Goal: Task Accomplishment & Management: Use online tool/utility

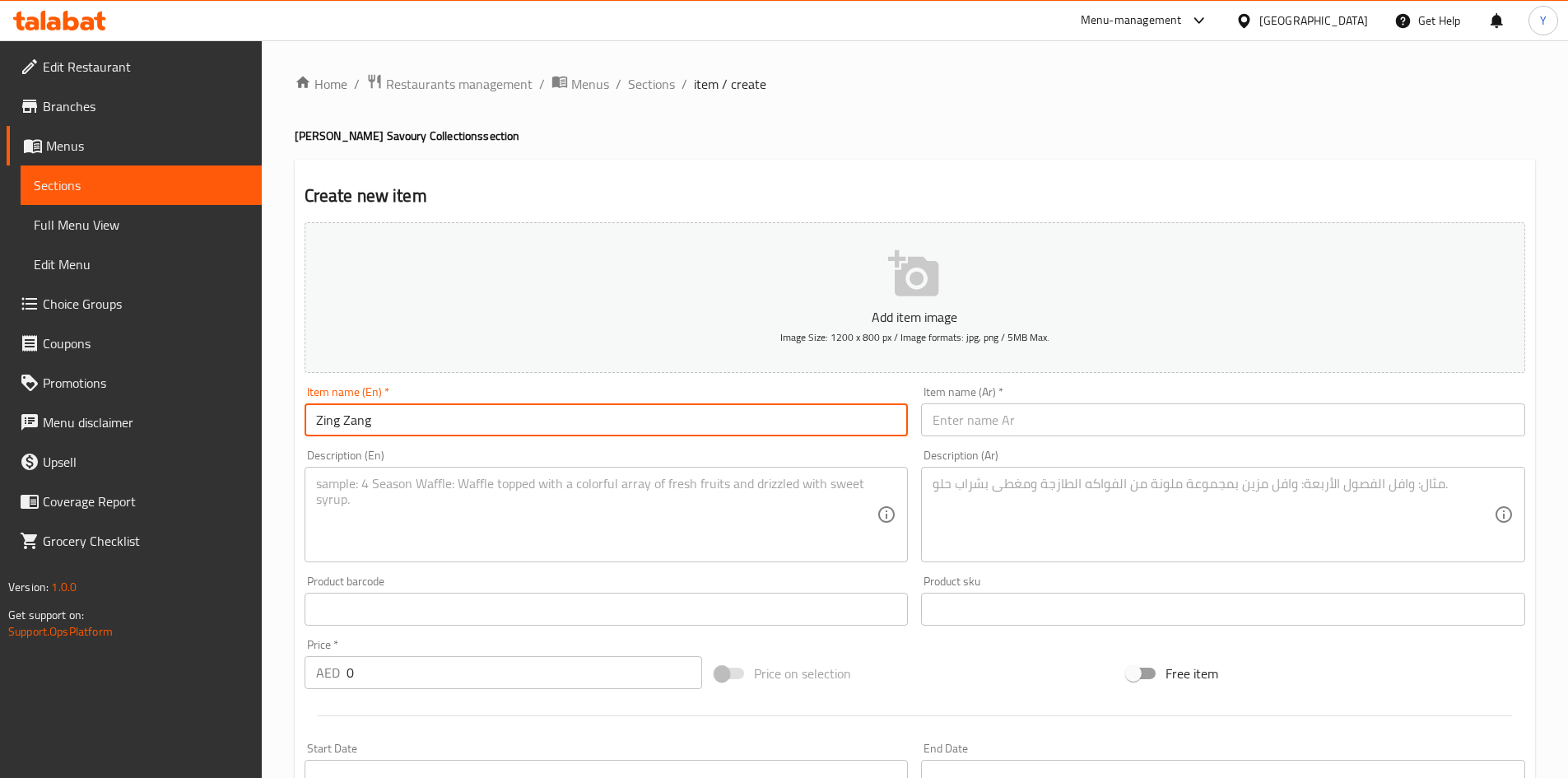
type input "Zing Zang"
click at [968, 440] on div "Item name (Ar)   * Item name (Ar) *" at bounding box center [1224, 411] width 617 height 64
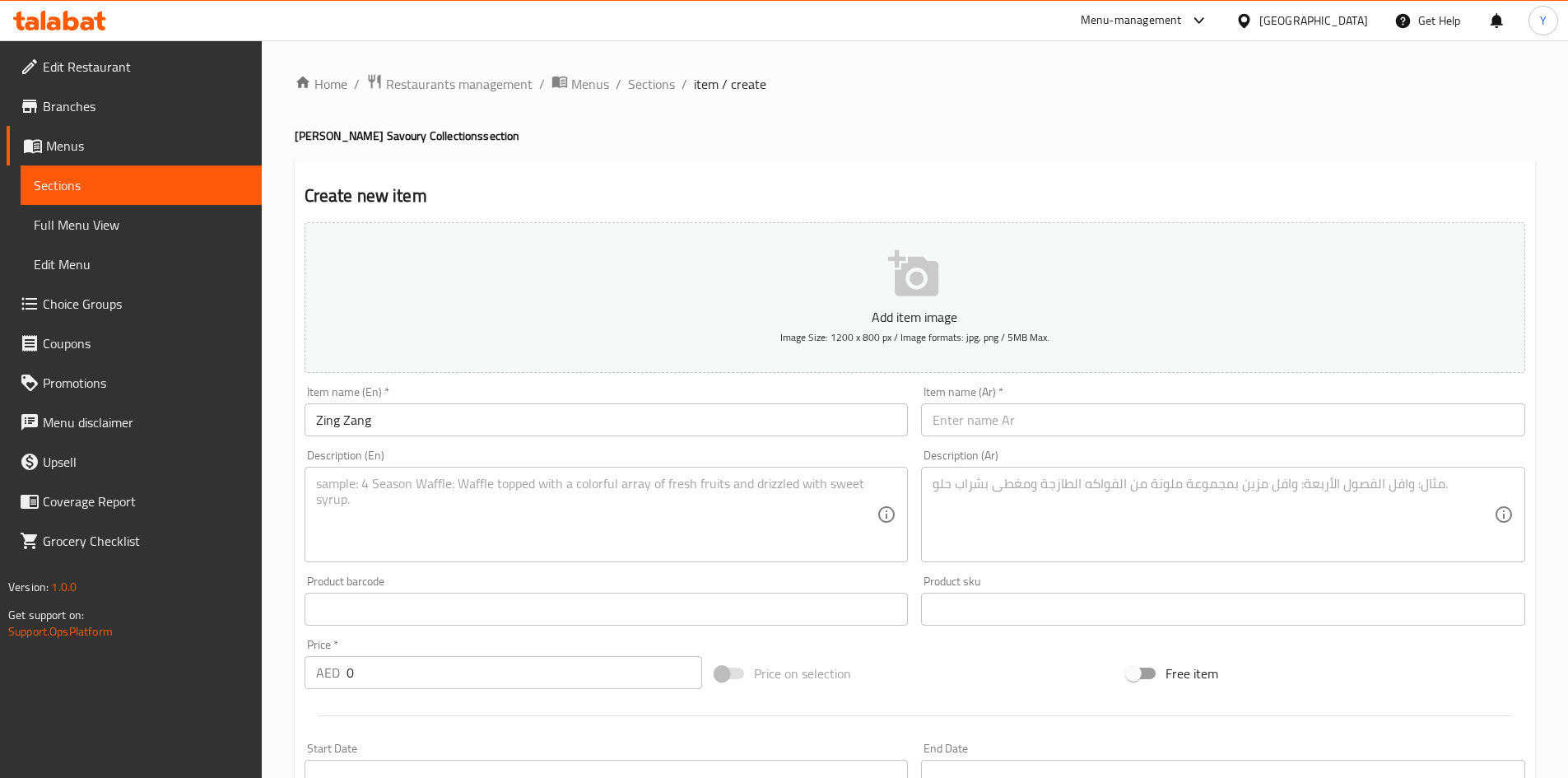
click at [968, 426] on input "text" at bounding box center [1224, 420] width 604 height 33
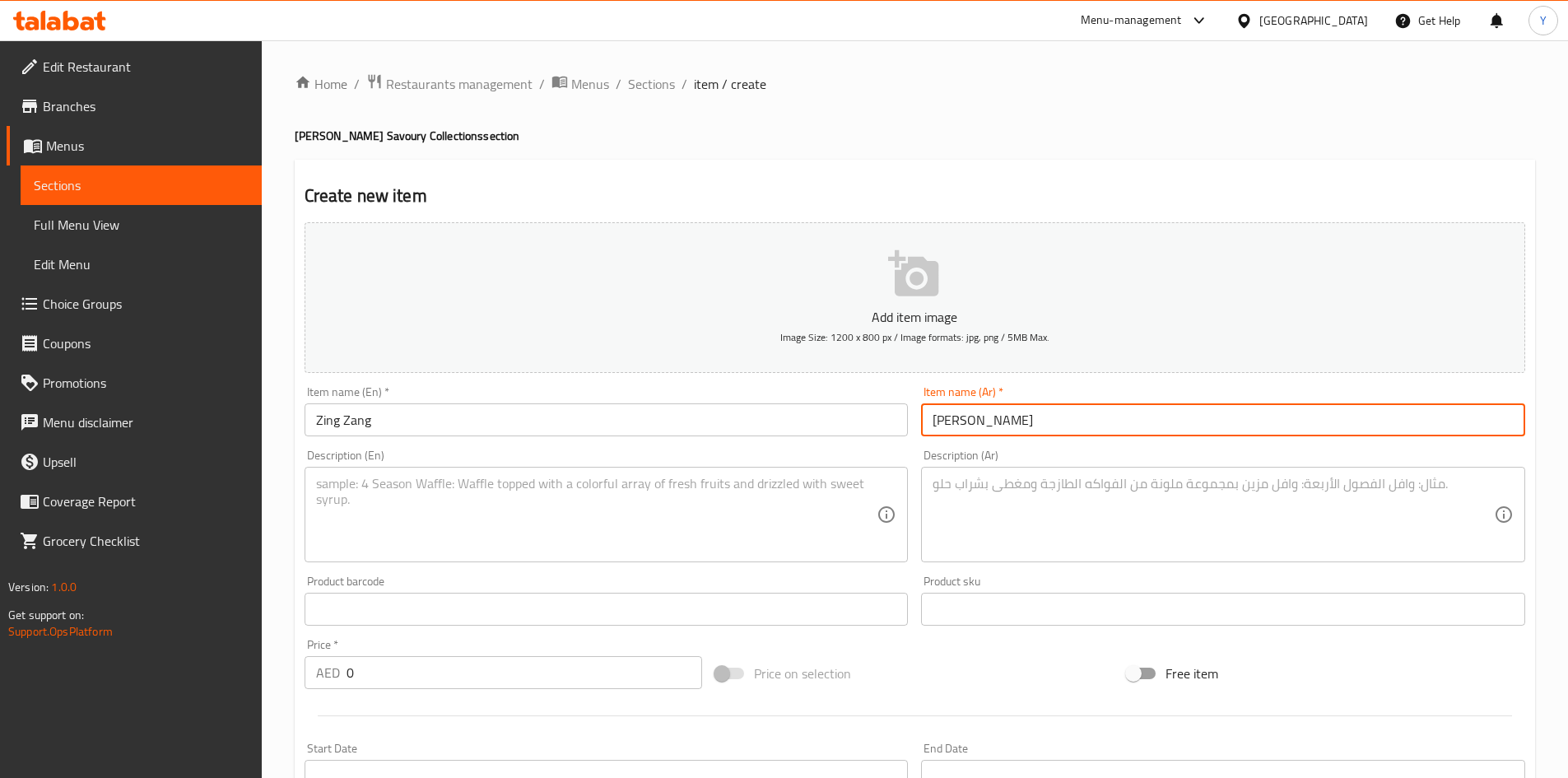
type input "[PERSON_NAME]"
click at [592, 536] on textarea at bounding box center [597, 514] width 561 height 78
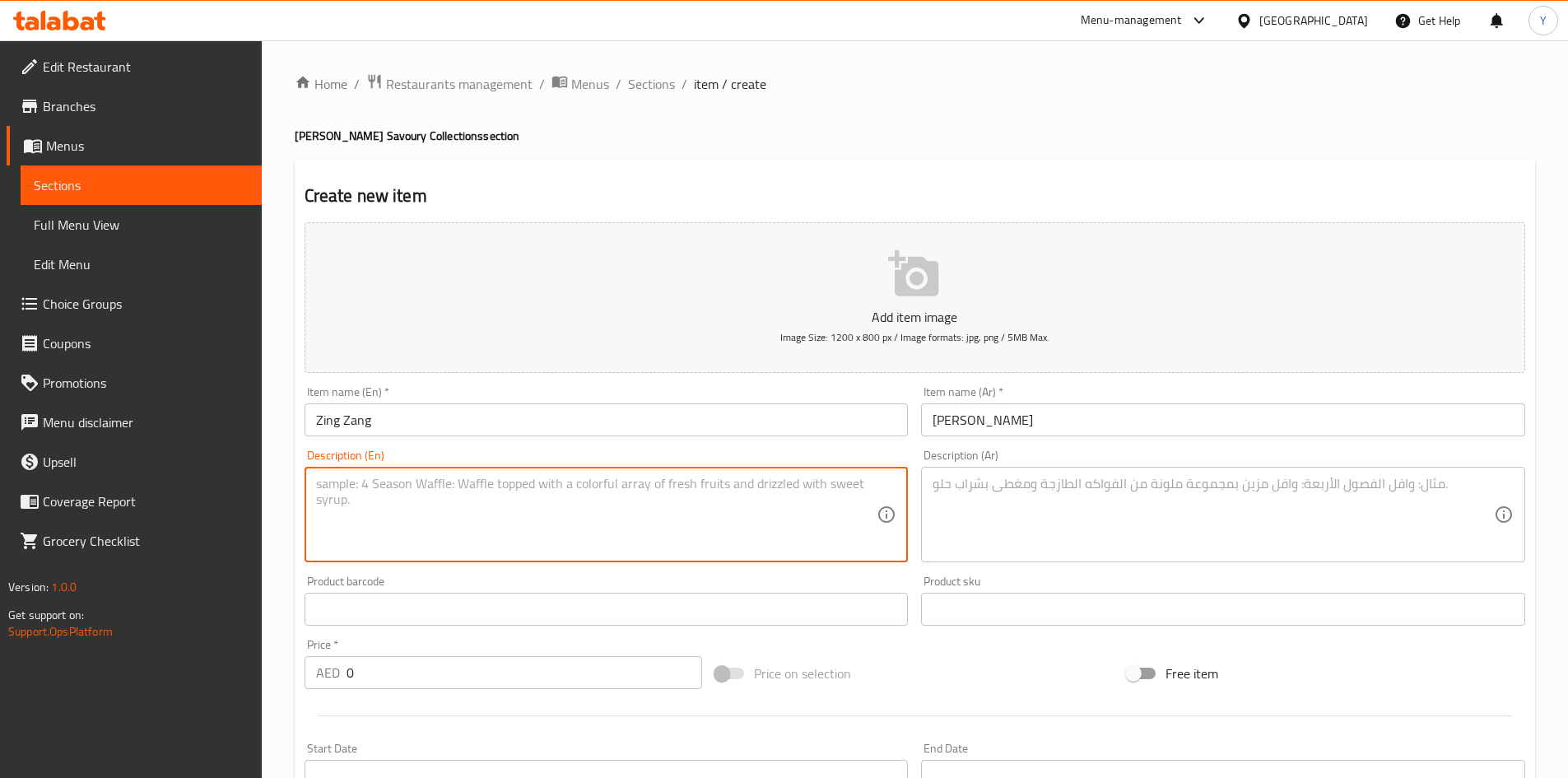
paste textarea ""Cleverly crisp, unexpectedly bold. Golden potato strands fiered up with a dari…"
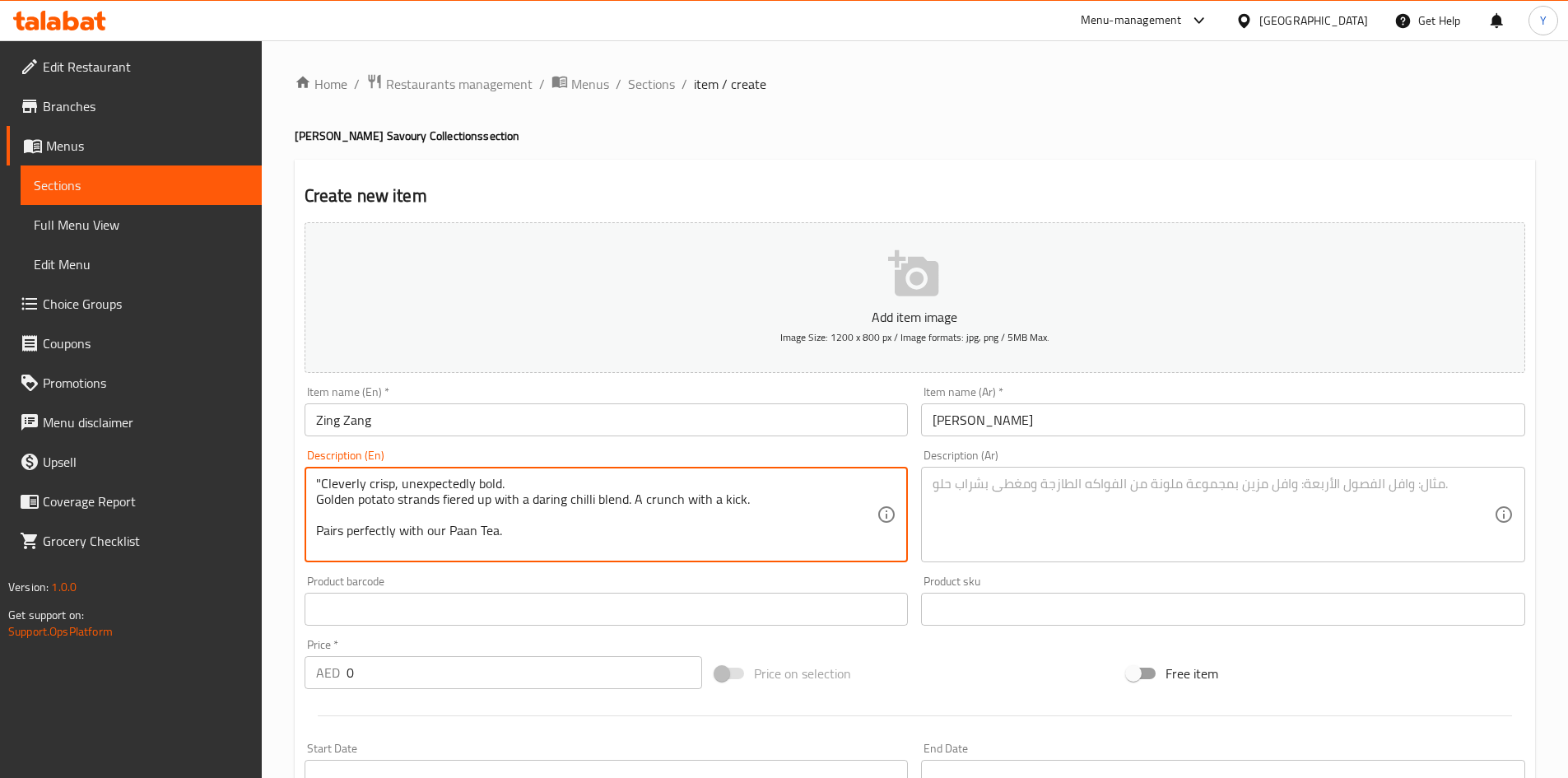
click at [322, 480] on textarea ""Cleverly crisp, unexpectedly bold. Golden potato strands fiered up with a dari…" at bounding box center [597, 514] width 561 height 78
type textarea "Cleverly crisp, unexpectedly bold. Golden potato strands fiered up with a darin…"
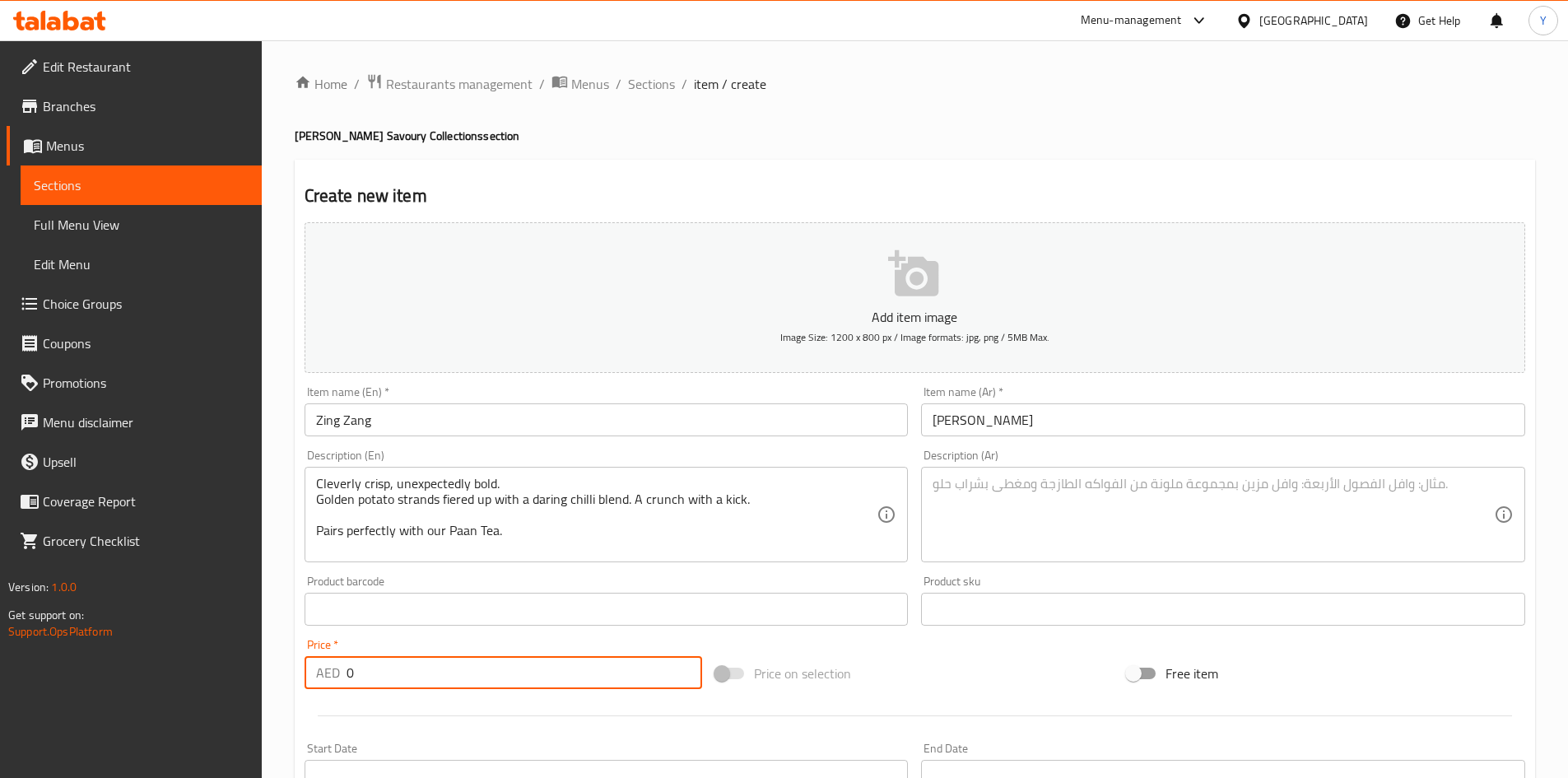
drag, startPoint x: 372, startPoint y: 681, endPoint x: 136, endPoint y: 659, distance: 237.0
click at [136, 659] on div "Edit Restaurant Branches Menus Sections Full Menu View Edit Menu Choice Groups …" at bounding box center [784, 602] width 1568 height 1123
paste input "42"
type input "42"
click at [601, 559] on div "Cleverly crisp, unexpectedly bold. Golden potato strands fiered up with a darin…" at bounding box center [607, 514] width 604 height 96
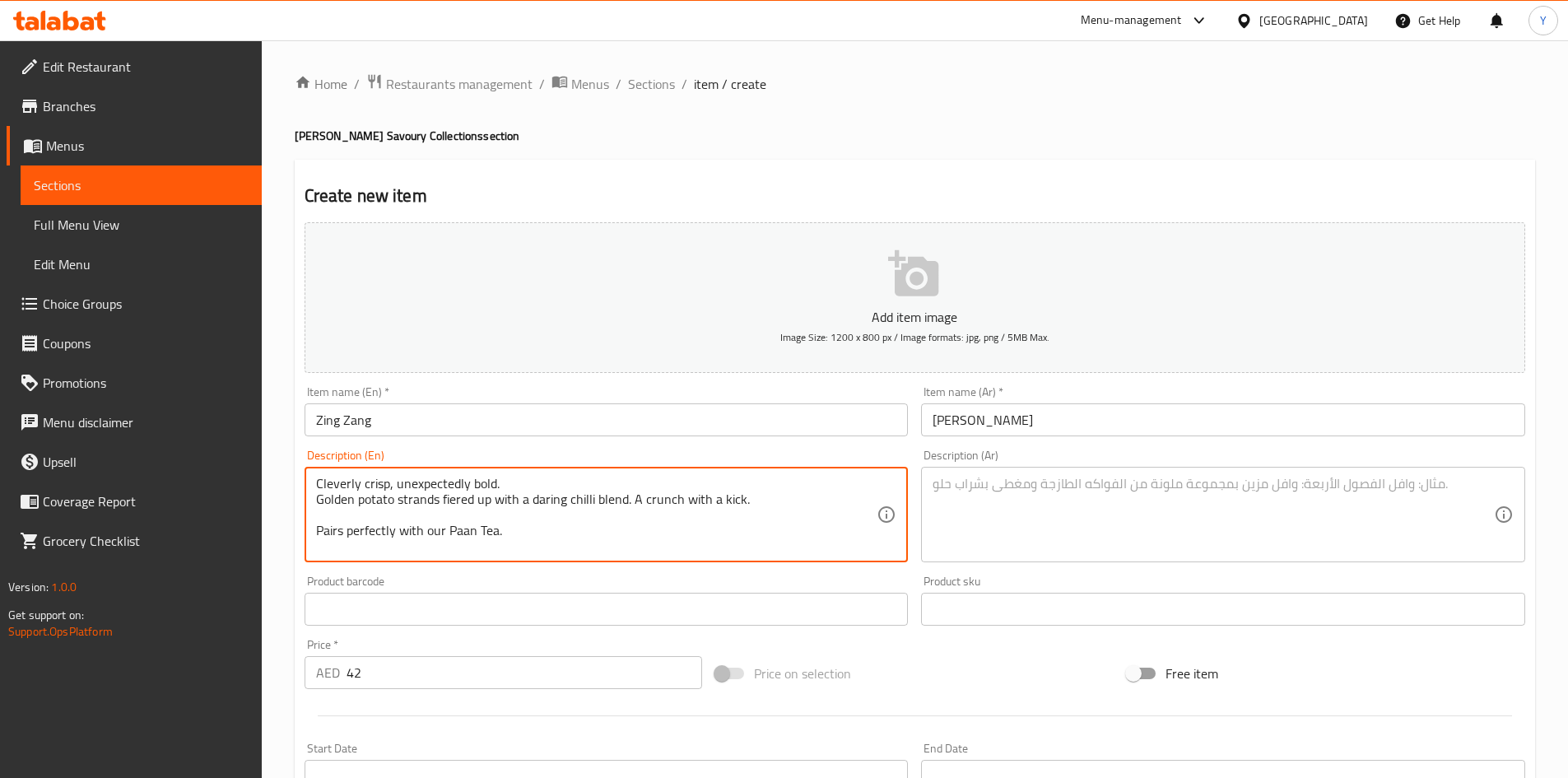
click at [600, 533] on textarea "Cleverly crisp, unexpectedly bold. Golden potato strands fiered up with a darin…" at bounding box center [597, 514] width 561 height 78
paste textarea "Chickpea Flour, Smoked Cheddar Cheese, Peanut Oil, Garam Masala (Blend of Hot S…"
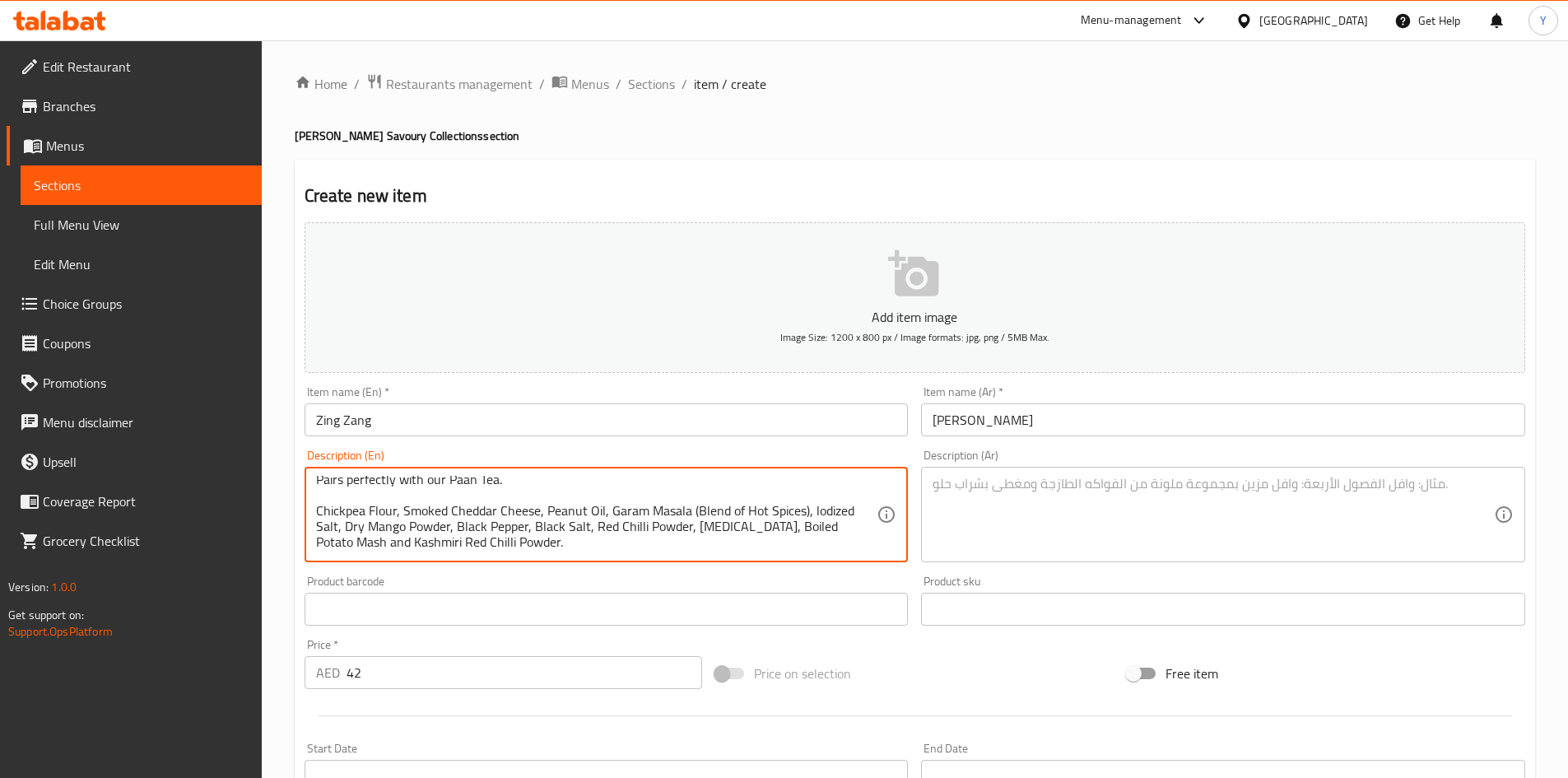
scroll to position [83, 0]
paste textarea "Gluten, contains peanut oil | This product is manufactured in a facility that p…"
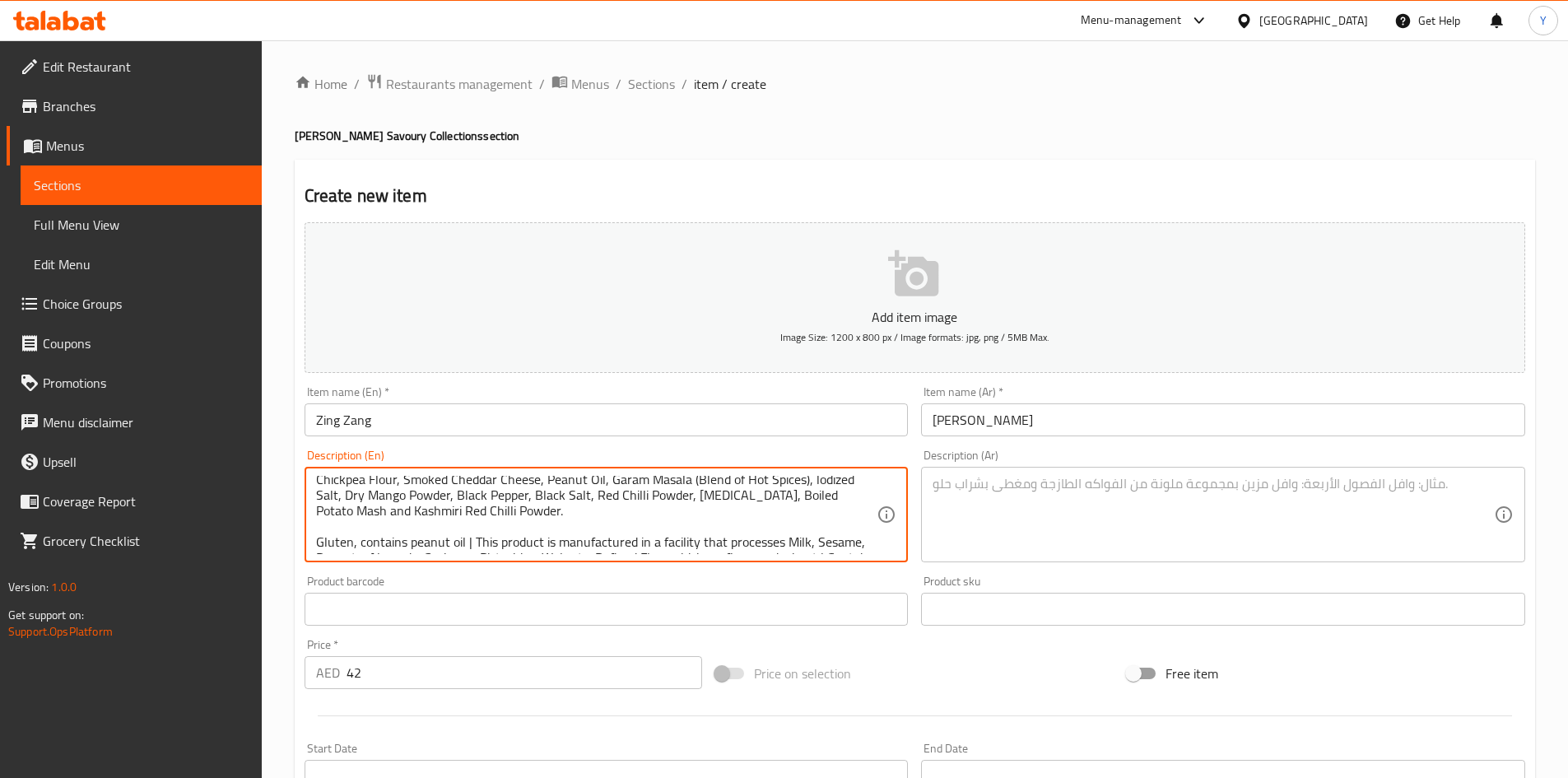
scroll to position [114, 0]
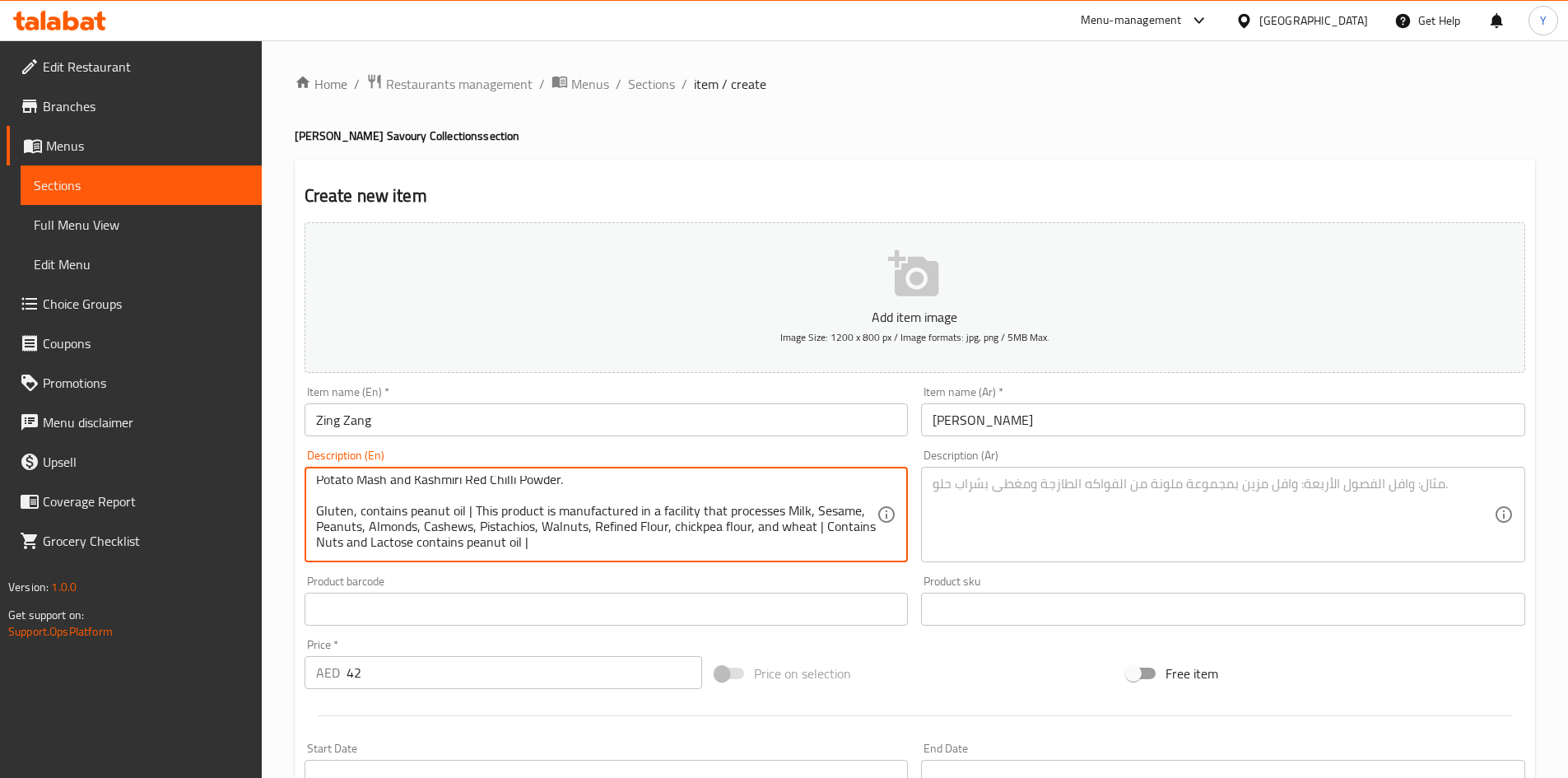
type textarea "Cleverly crisp, unexpectedly bold. Golden potato strands fiered up with a darin…"
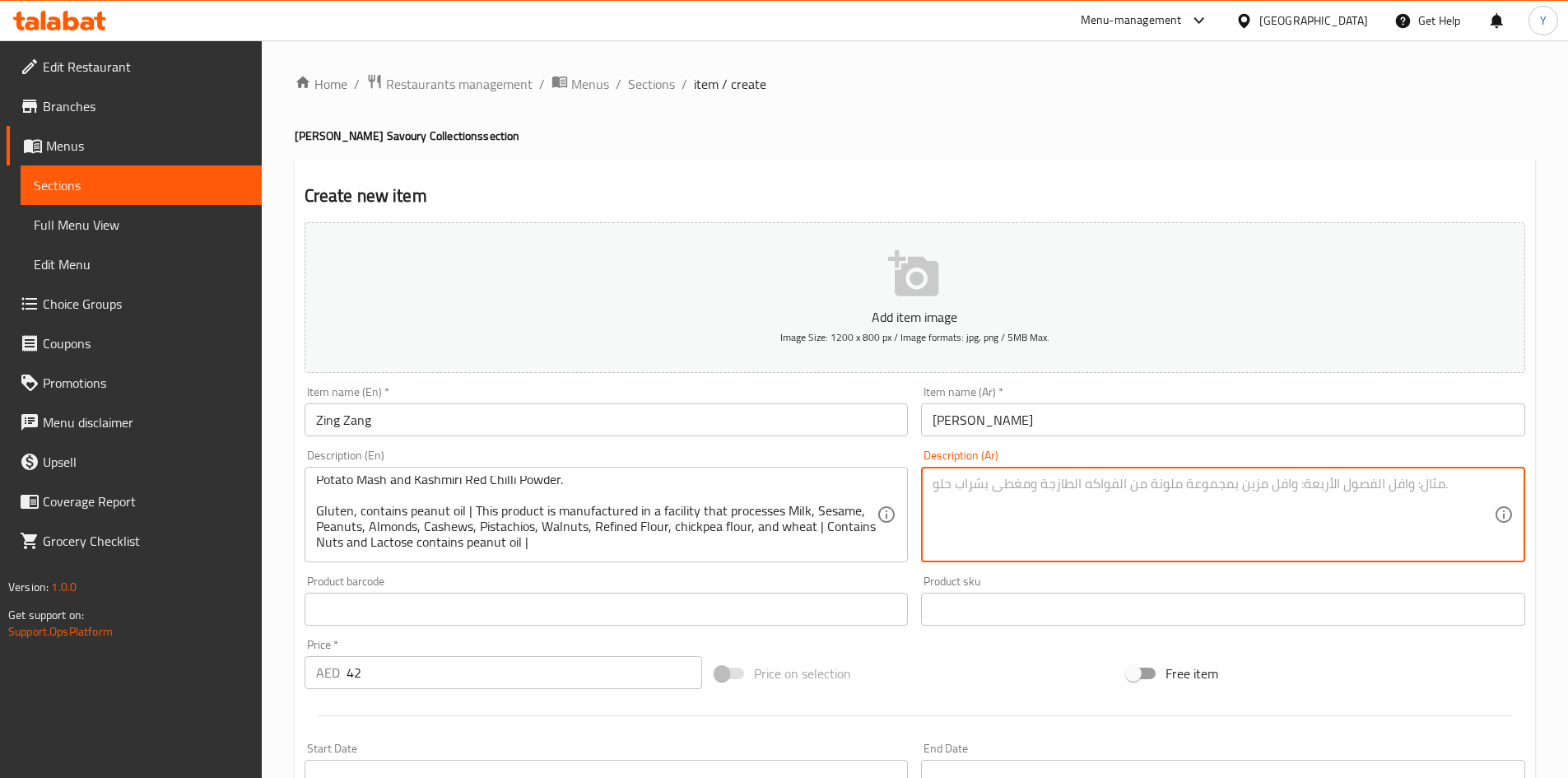
click at [1127, 536] on textarea at bounding box center [1213, 514] width 561 height 78
paste textarea "loremi dolor، sitam cons adi elits. doei tempo incid utlab etdol magn al enimad…"
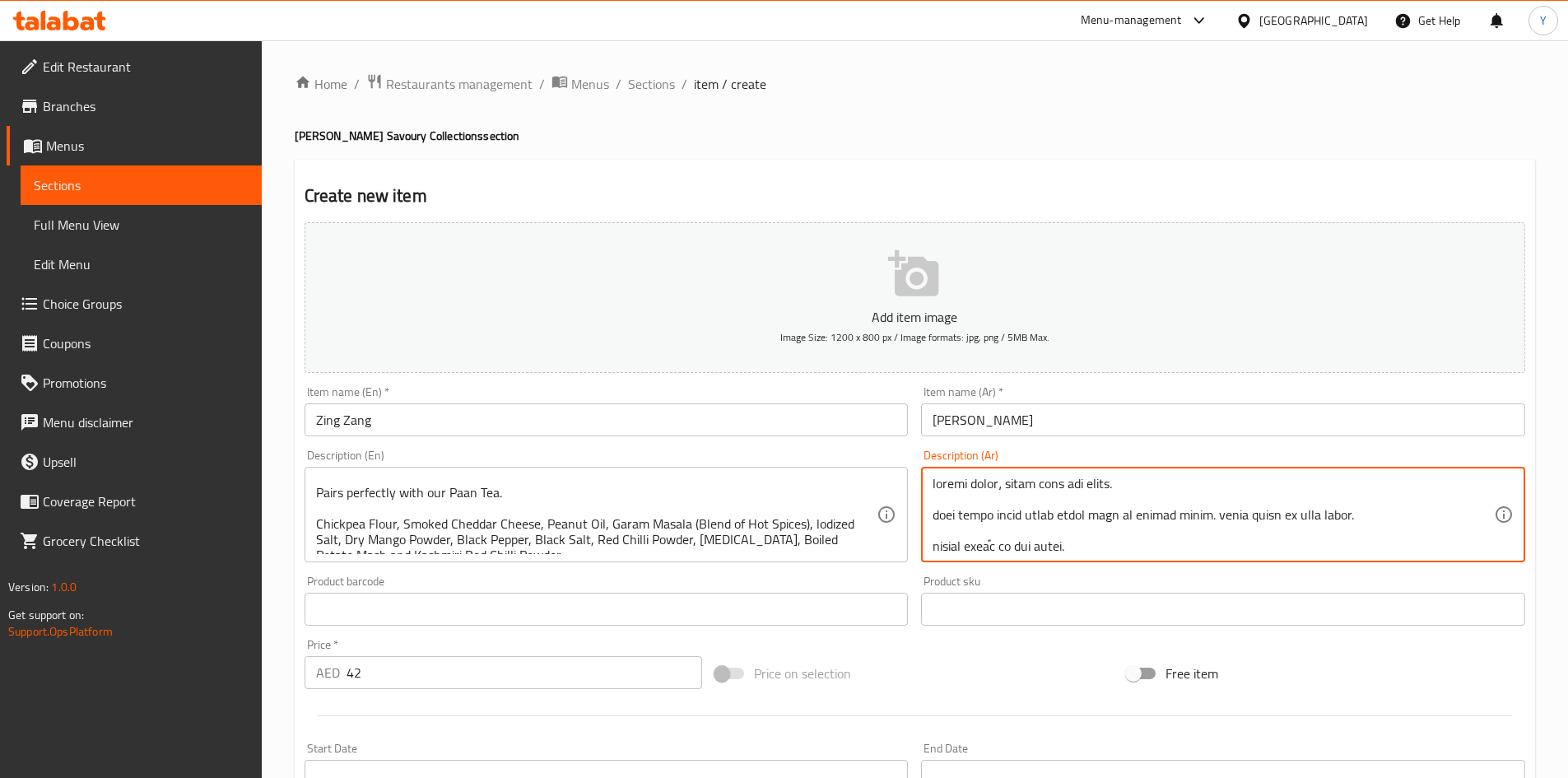
scroll to position [0, 0]
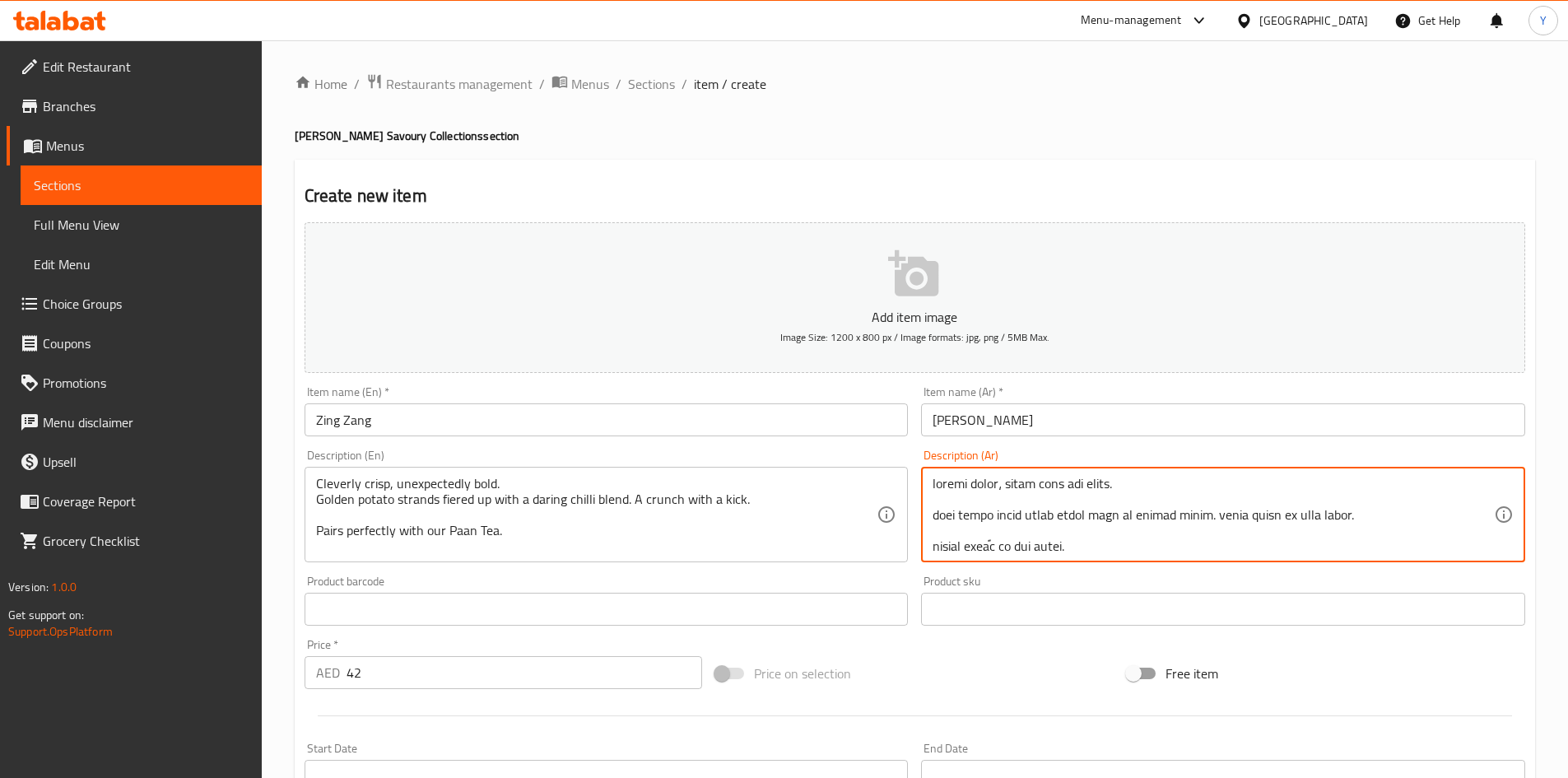
type textarea "loremi dolor، sitam cons adi elits. doei tempo incid utlab etdol magn al enimad…"
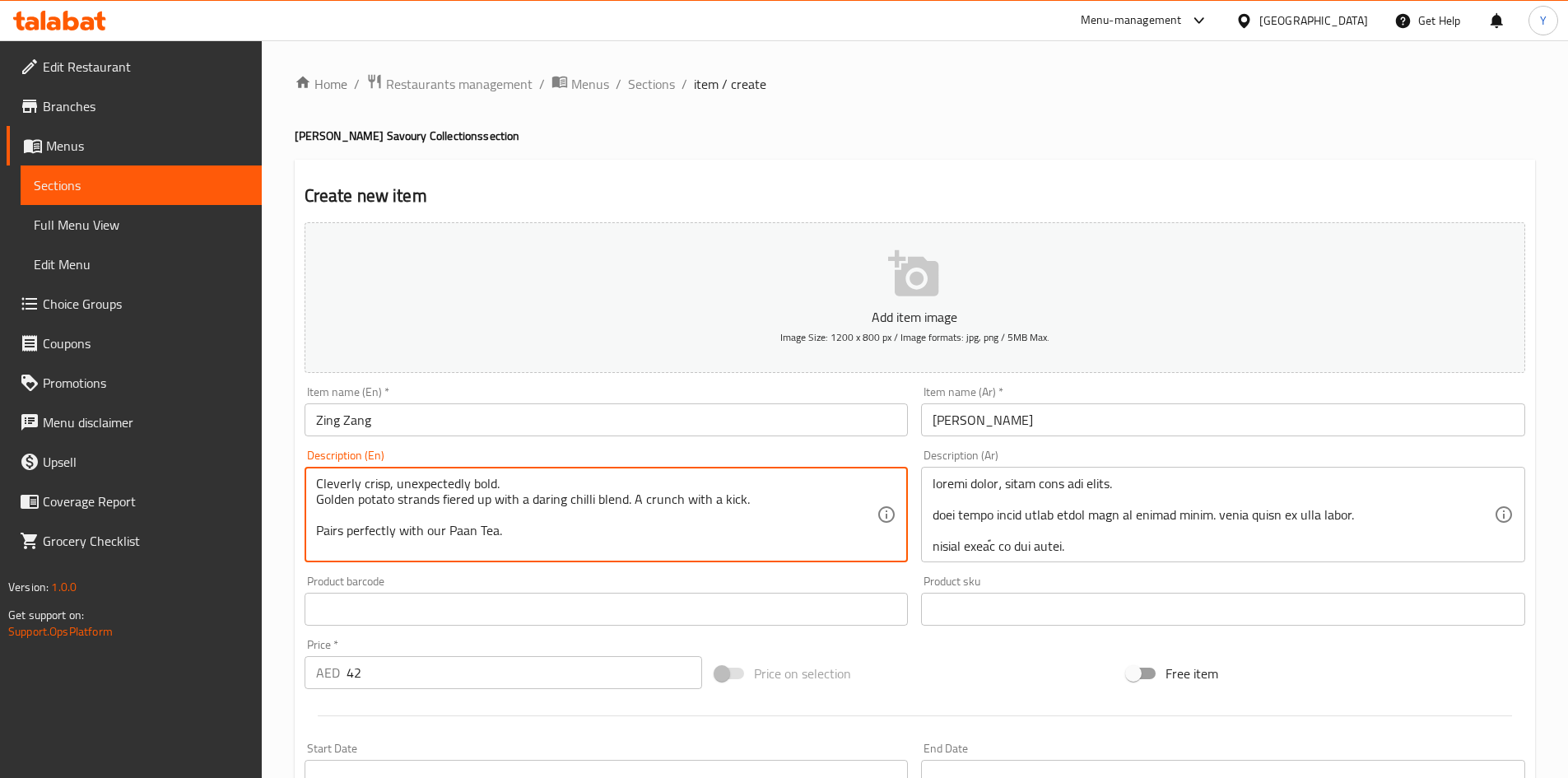
scroll to position [33, 0]
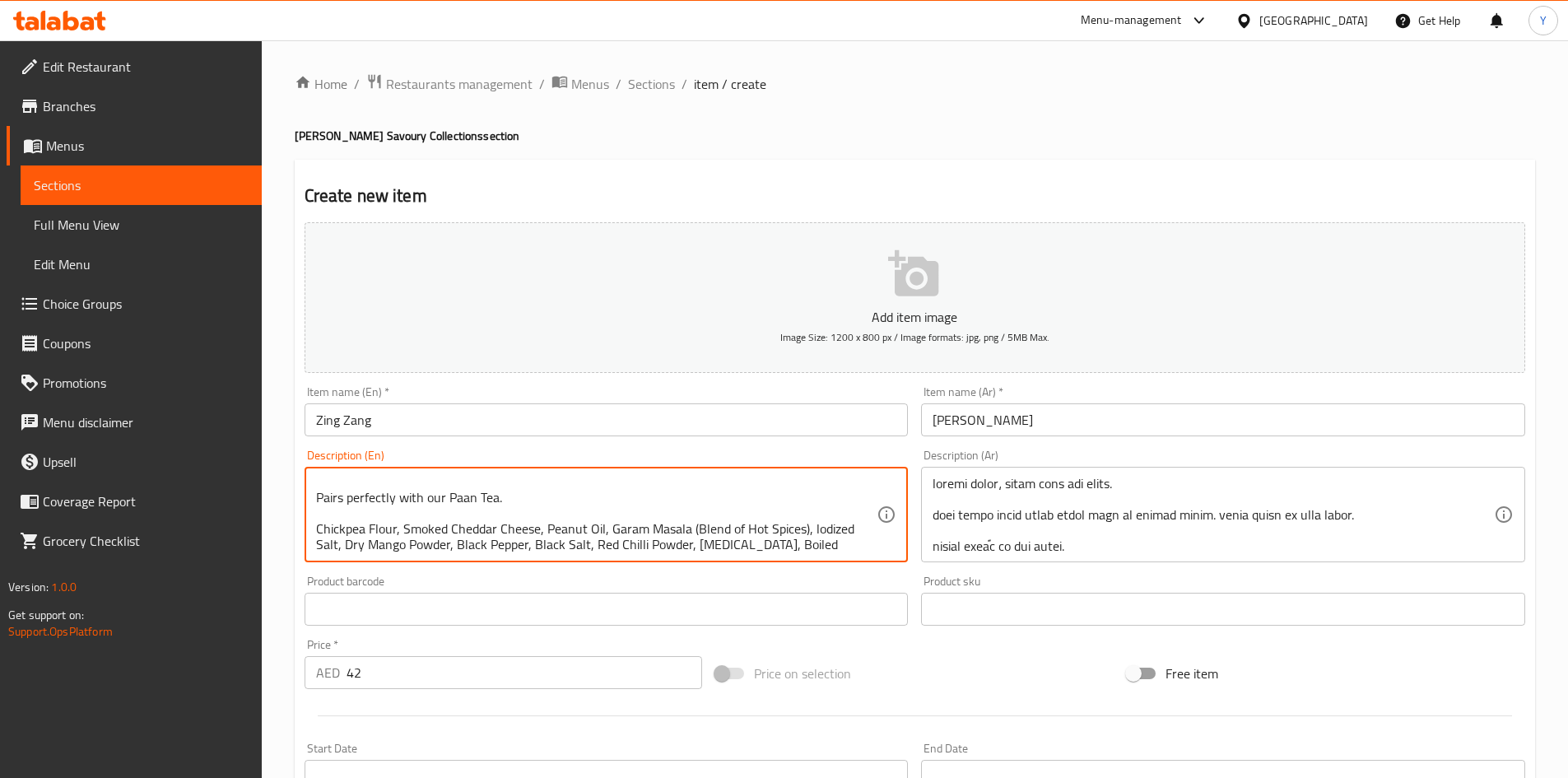
click at [875, 554] on div "Cleverly crisp, unexpectedly bold. Golden potato strands fiered up with a darin…" at bounding box center [607, 514] width 604 height 96
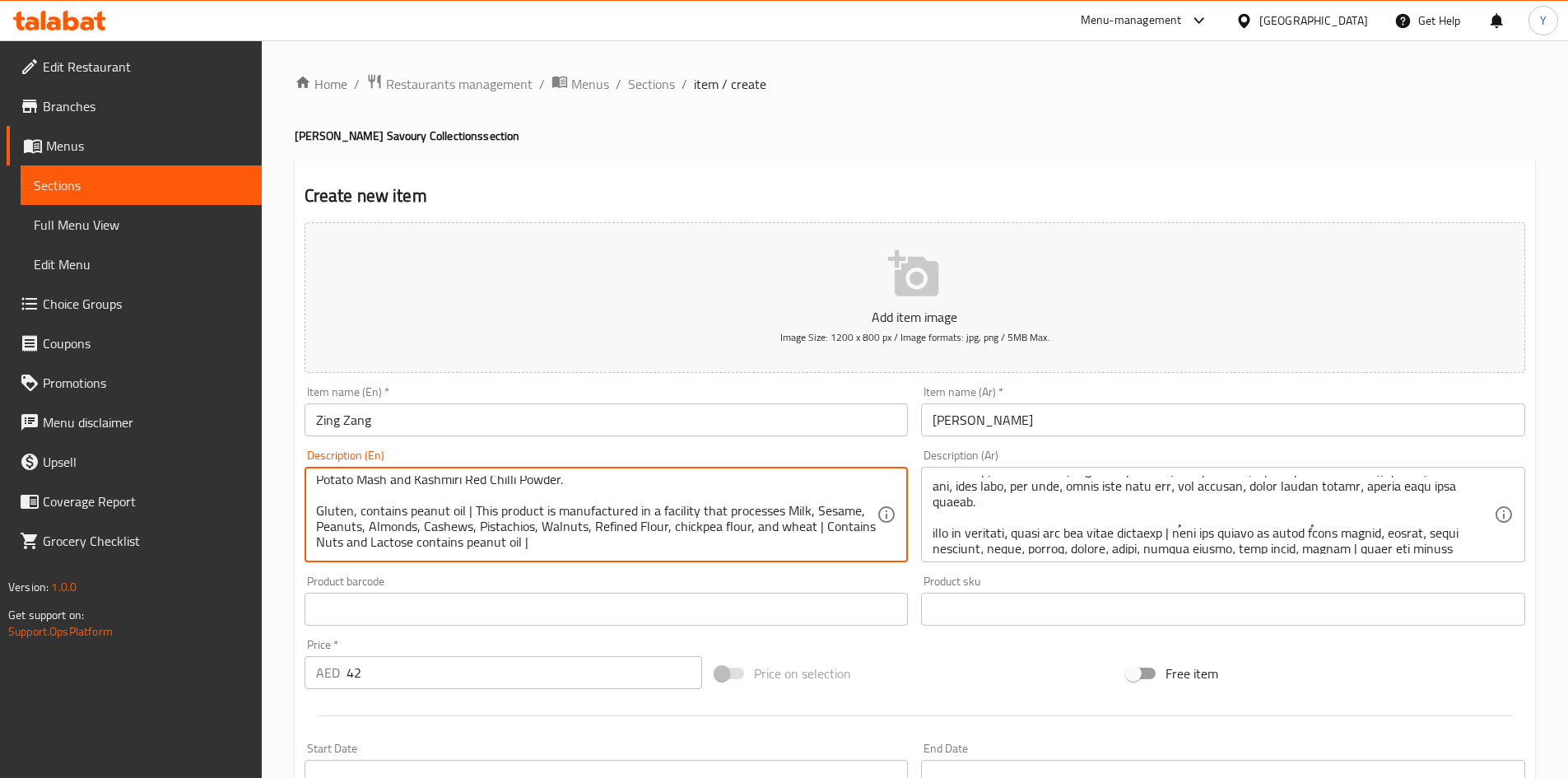
scroll to position [130, 0]
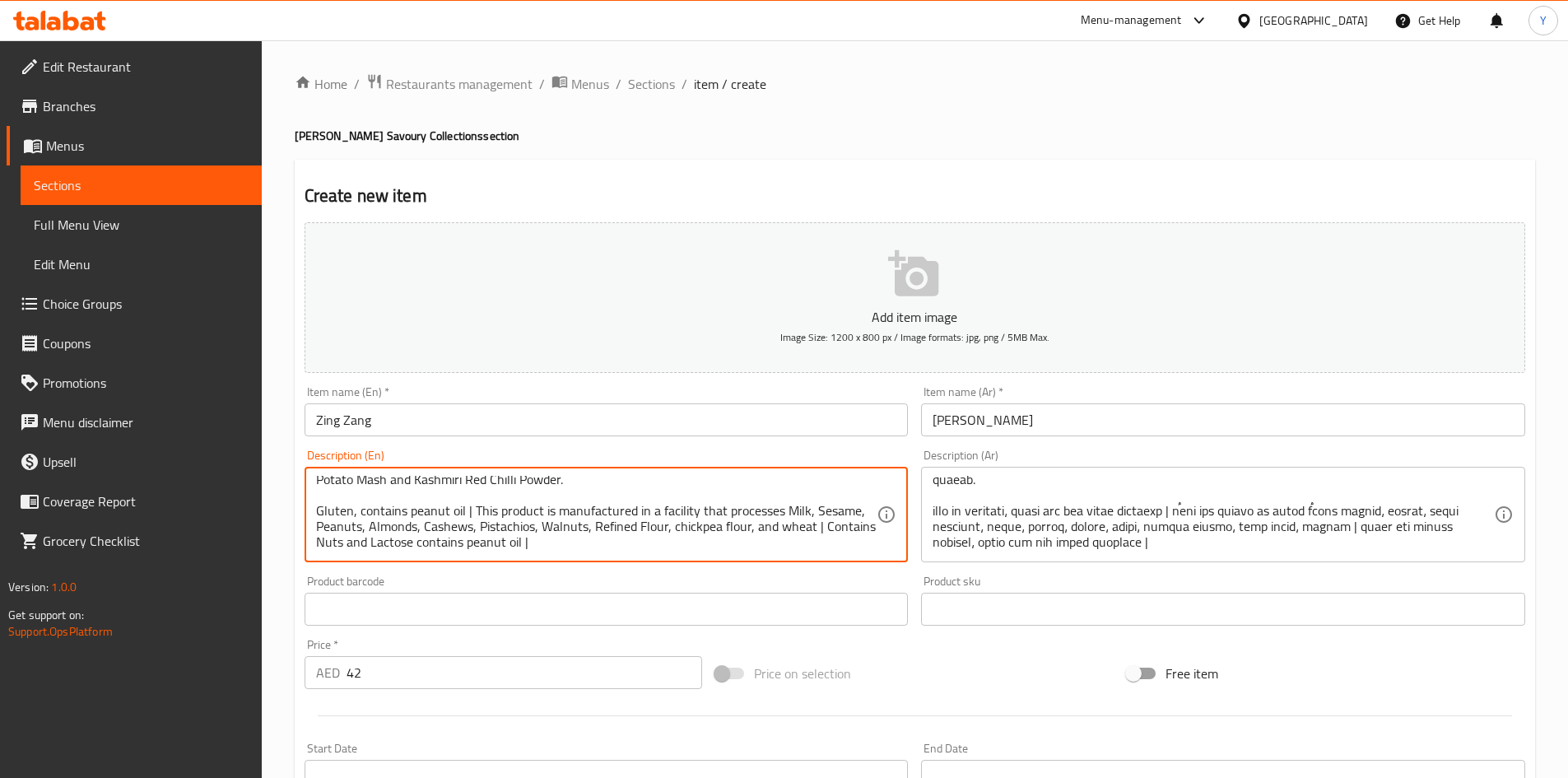
click at [503, 406] on input "Zing Zang" at bounding box center [607, 420] width 604 height 33
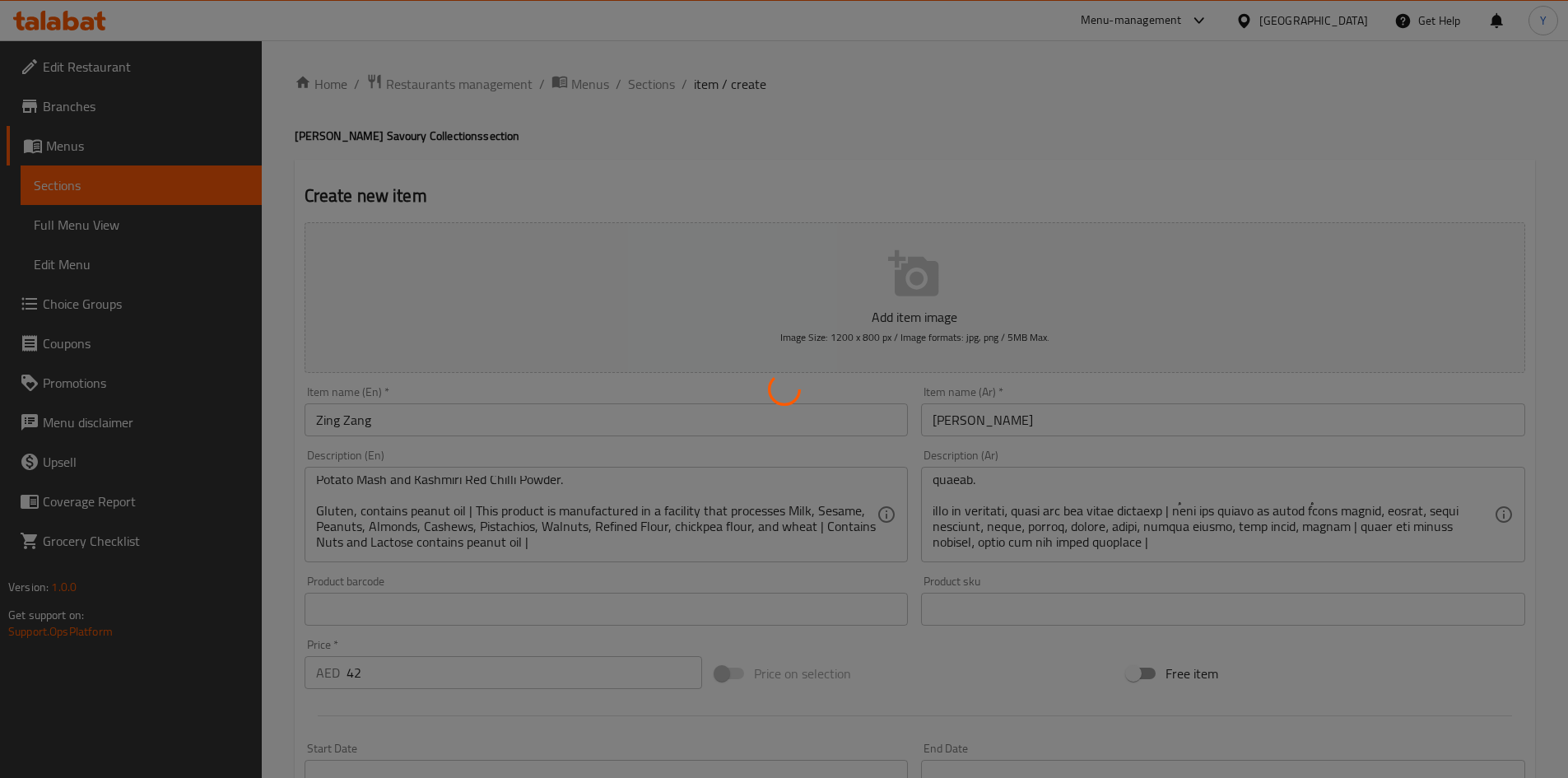
type input "0"
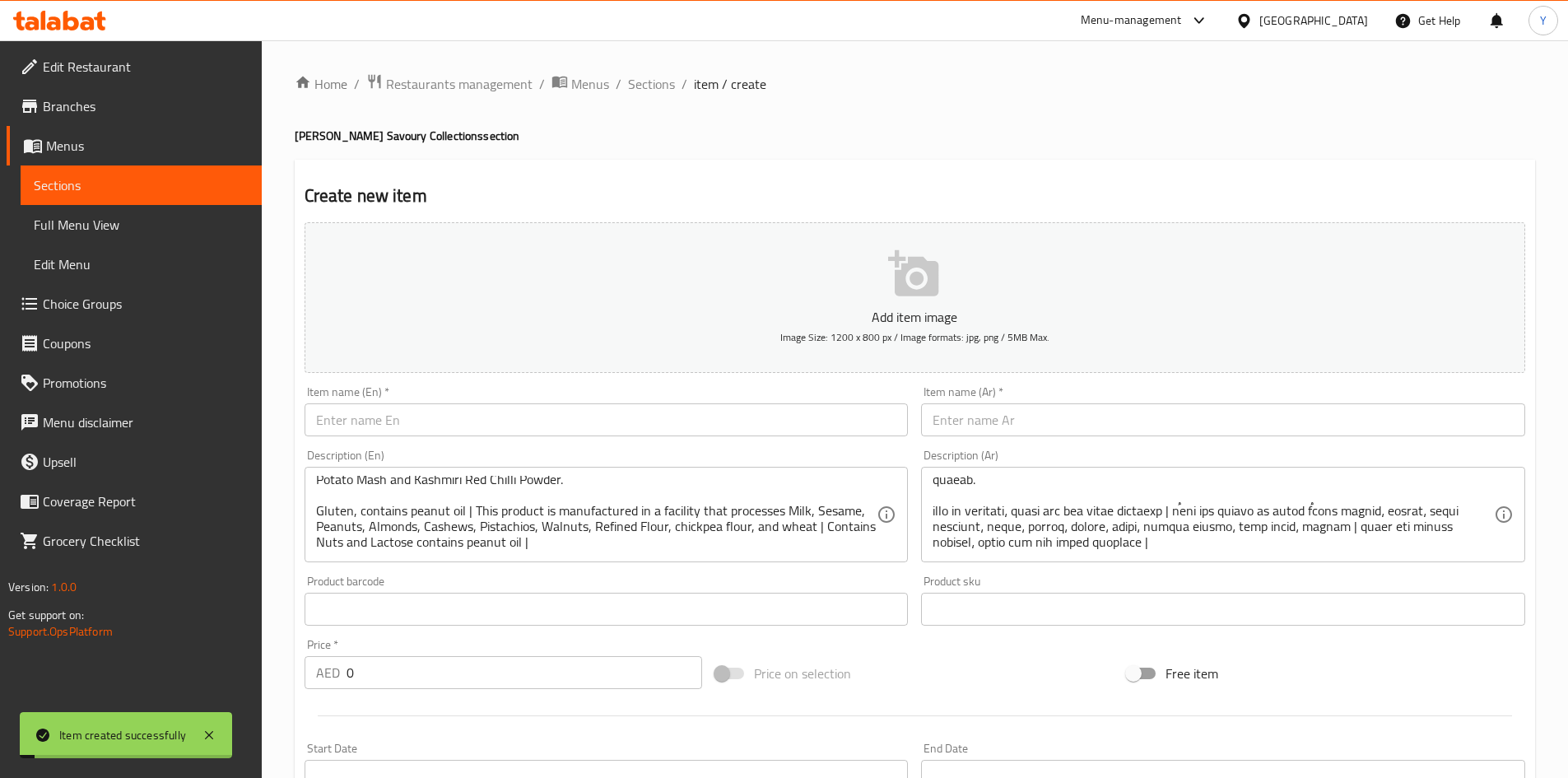
scroll to position [0, 0]
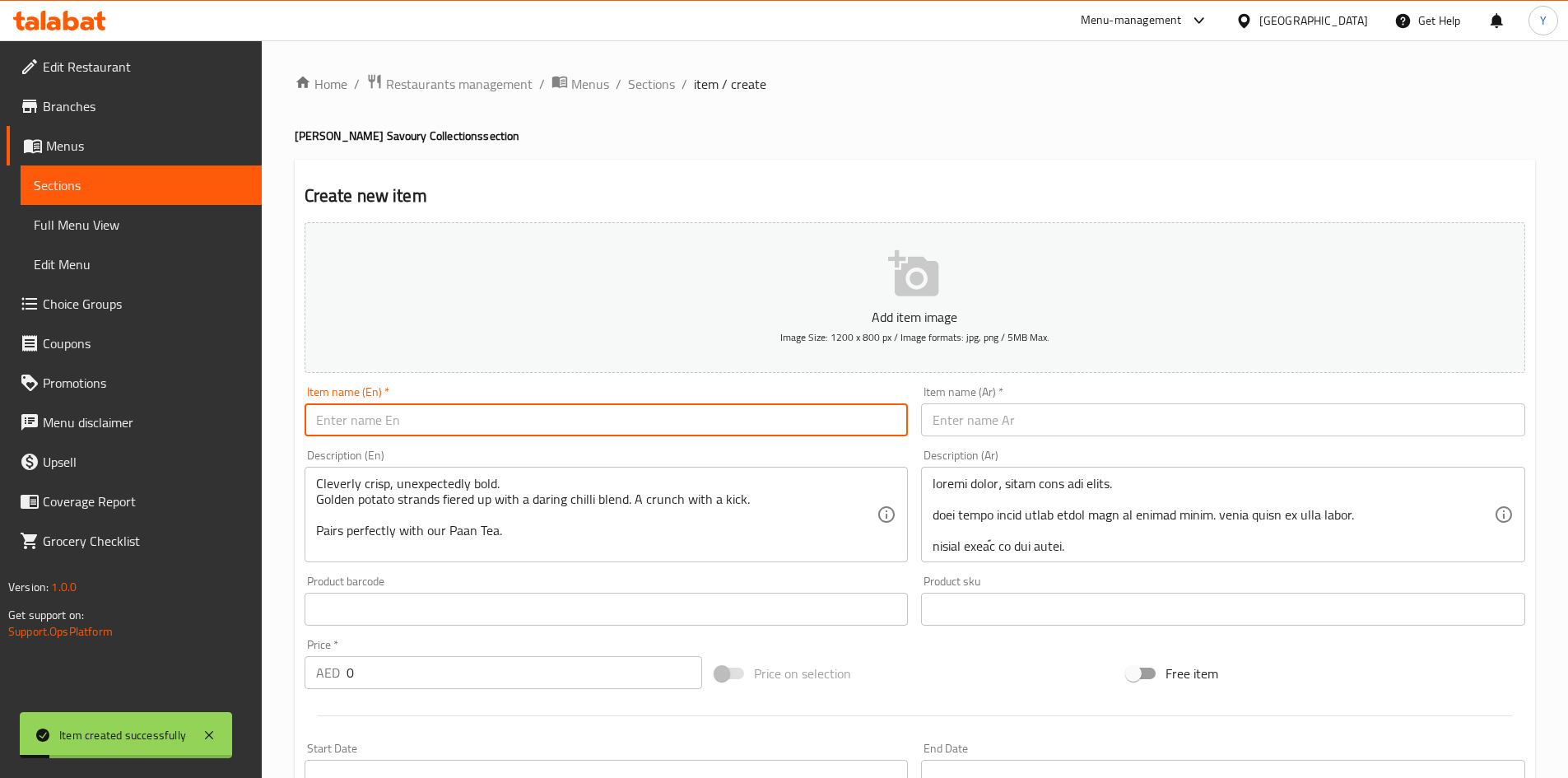
paste input "Flaky Flakerson"
type input "Flaky Flakerson"
click at [962, 405] on input "text" at bounding box center [1224, 420] width 604 height 33
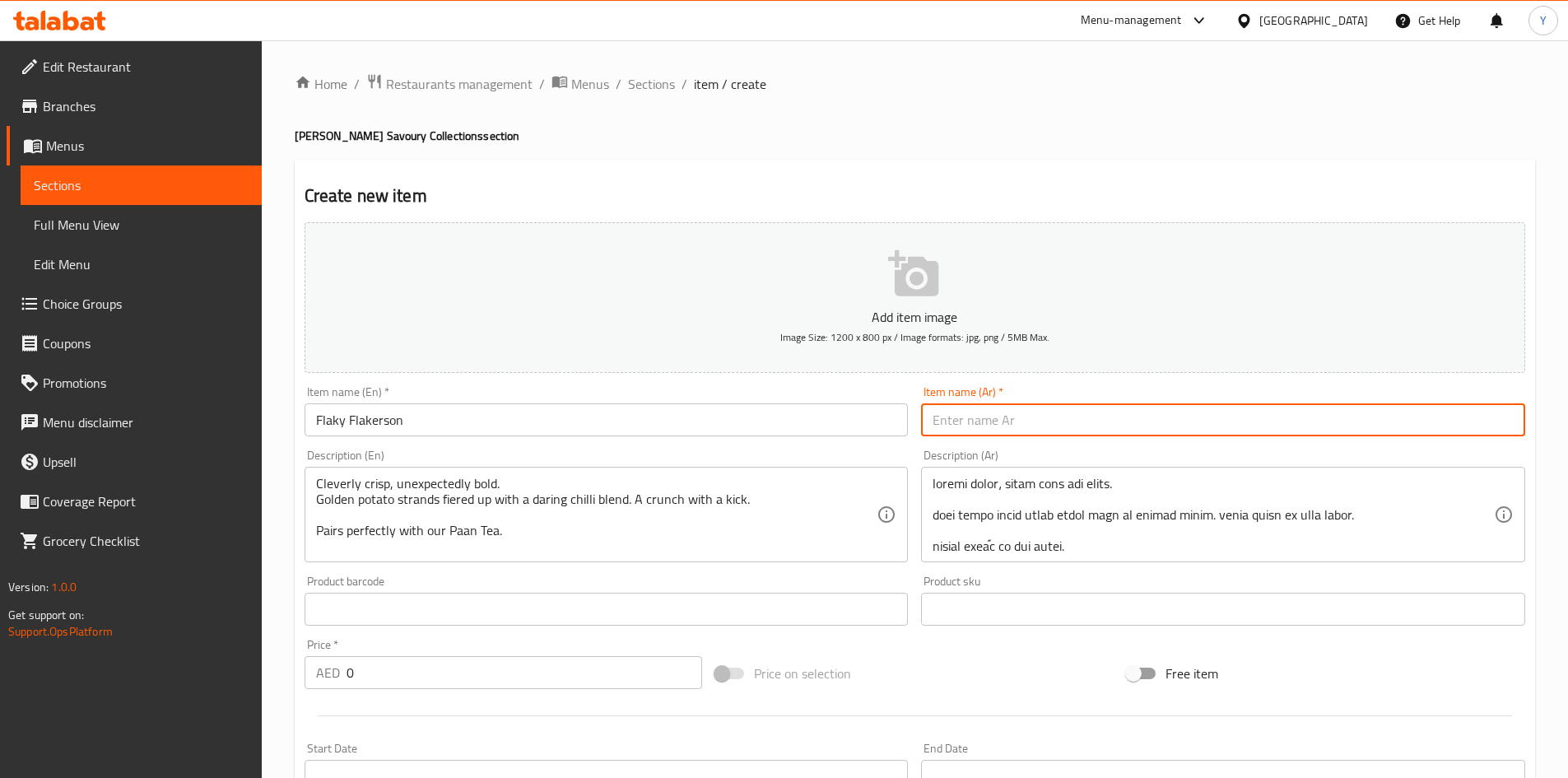
paste input "[PERSON_NAME]"
type input "[PERSON_NAME]"
click at [509, 493] on textarea "Cleverly crisp, unexpectedly bold. Golden potato strands fiered up with a darin…" at bounding box center [597, 514] width 561 height 78
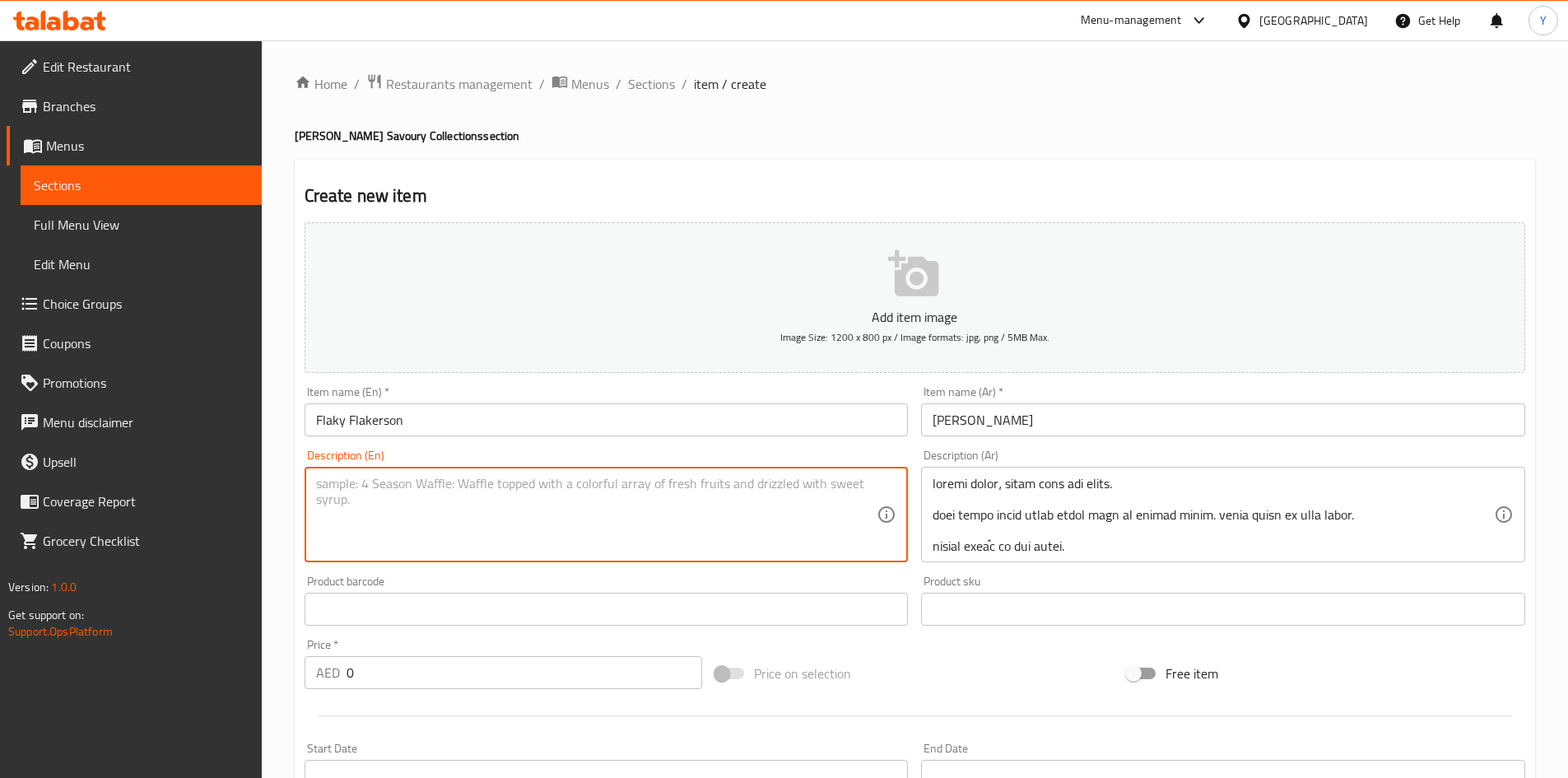
paste textarea ""Bold twist on a beloved classic - flaky, golden layers infused with a zesty ki…"
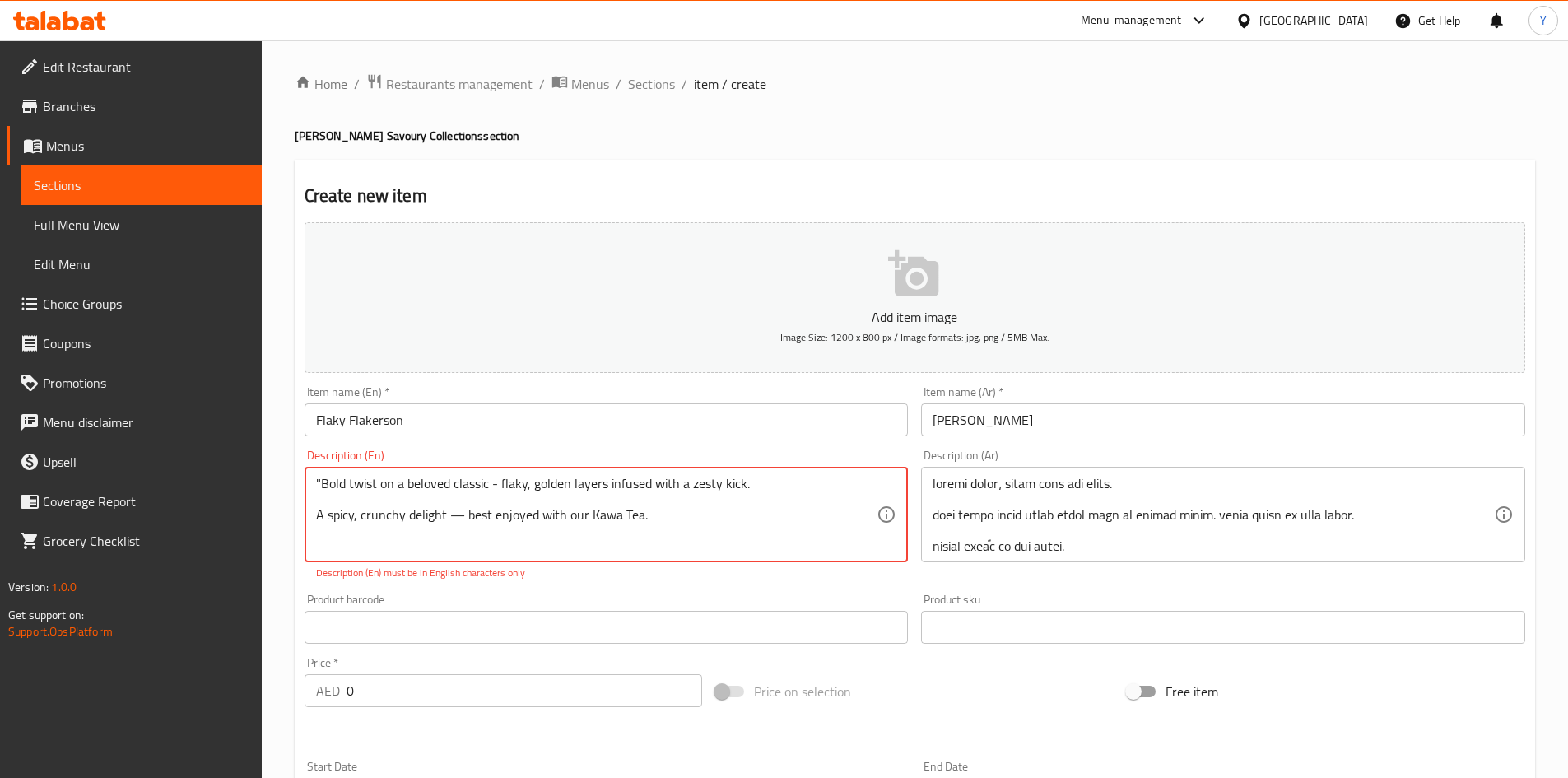
click at [318, 490] on textarea ""Bold twist on a beloved classic - flaky, golden layers infused with a zesty ki…" at bounding box center [597, 514] width 561 height 78
click at [457, 512] on textarea "Bold twist on a beloved classic - flaky, golden layers infused with a zesty kic…" at bounding box center [597, 514] width 561 height 78
type textarea "Bold twist on a beloved classic - flaky, golden layers infused with a zesty kic…"
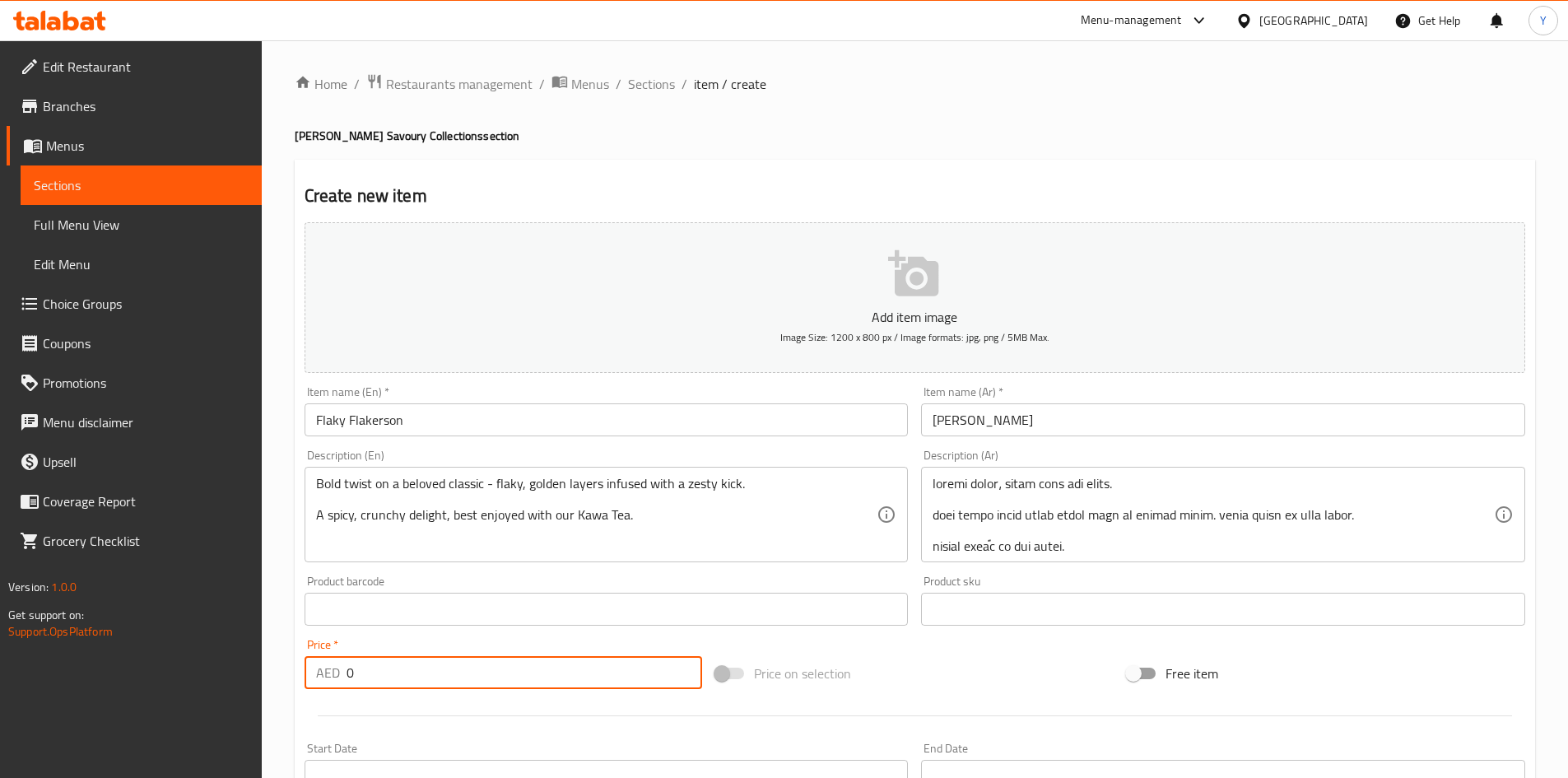
drag, startPoint x: 422, startPoint y: 674, endPoint x: 274, endPoint y: 661, distance: 148.6
click at [251, 663] on div "Edit Restaurant Branches Menus Sections Full Menu View Edit Menu Choice Groups …" at bounding box center [784, 602] width 1568 height 1123
paste input "42"
type input "42"
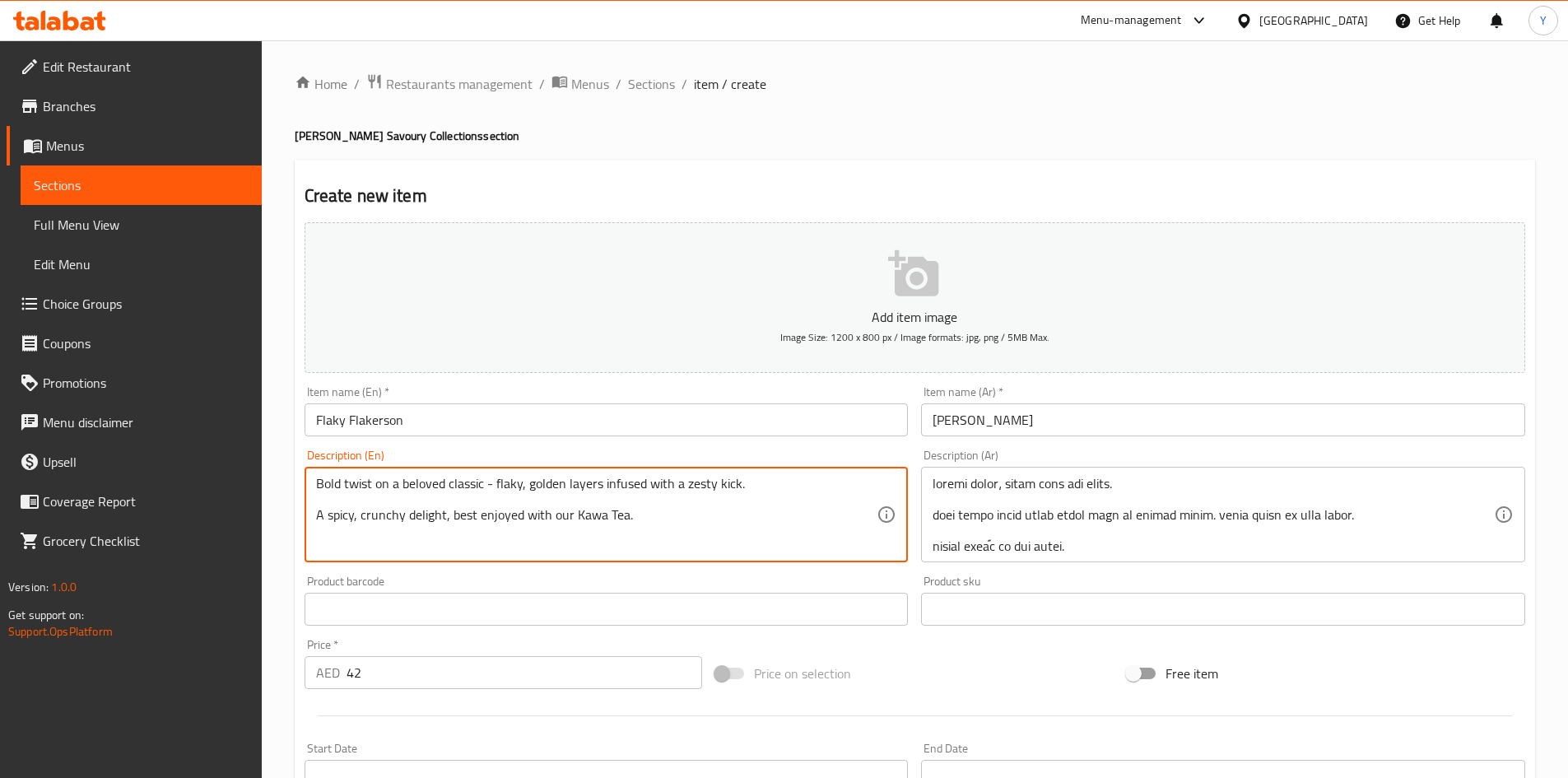
paste textarea "Maida (Refined flour), Dalda (Vegetable Cooking oil), Peanut oil, [MEDICAL_DATA…"
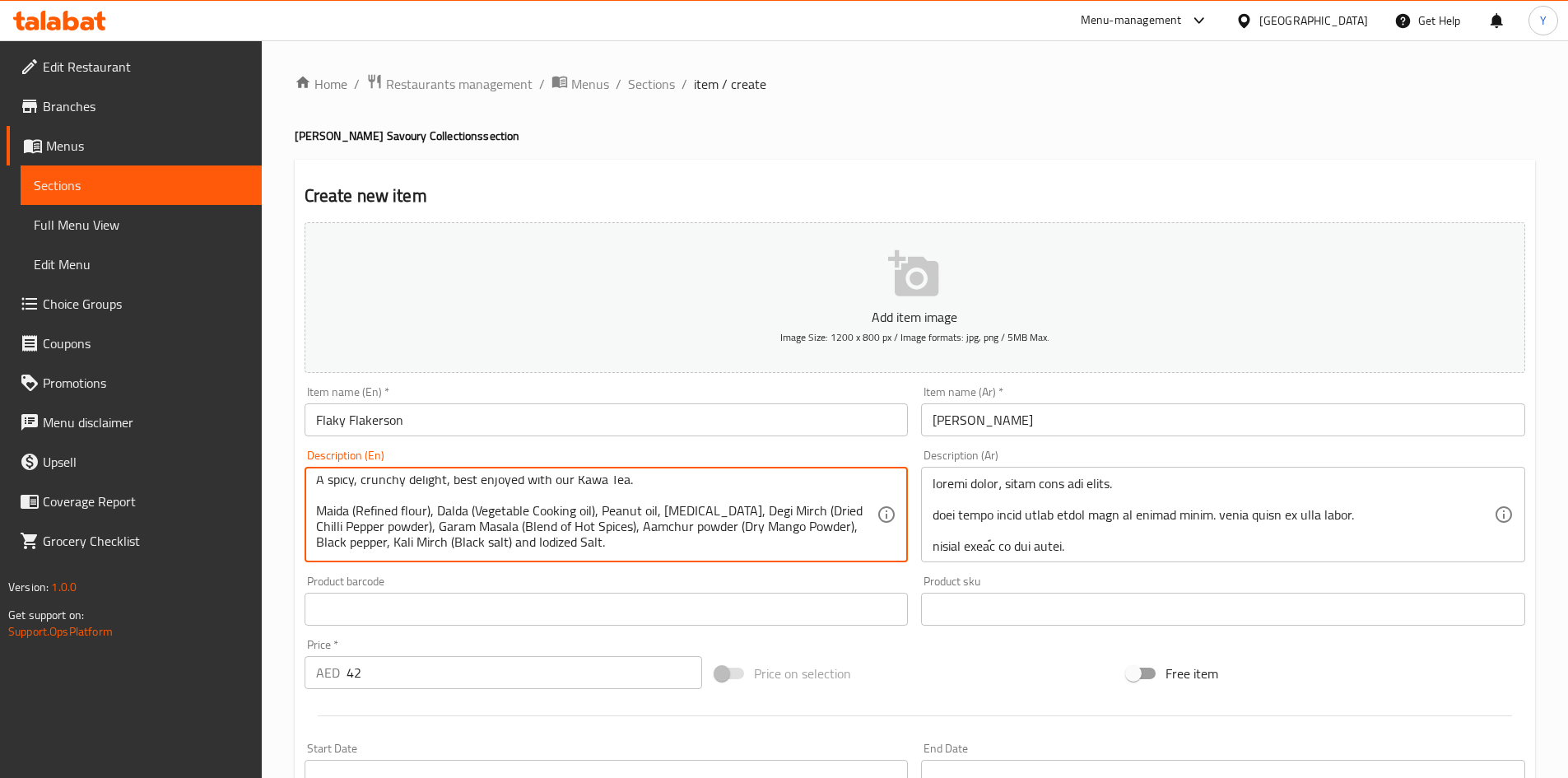
scroll to position [63, 0]
paste textarea "Gluten, contains peanut oil | This product is manufactured in a facility that p…"
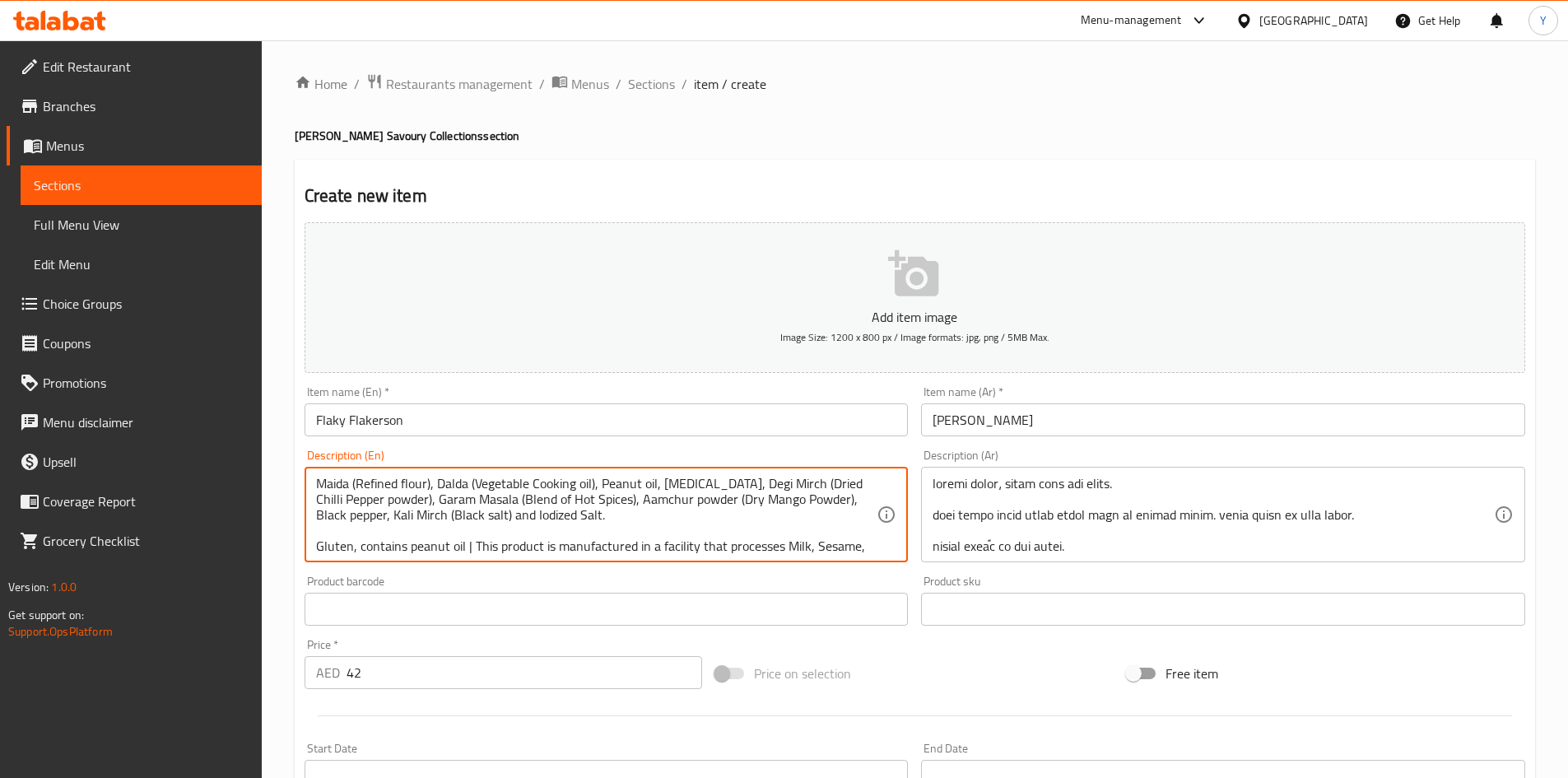
scroll to position [98, 0]
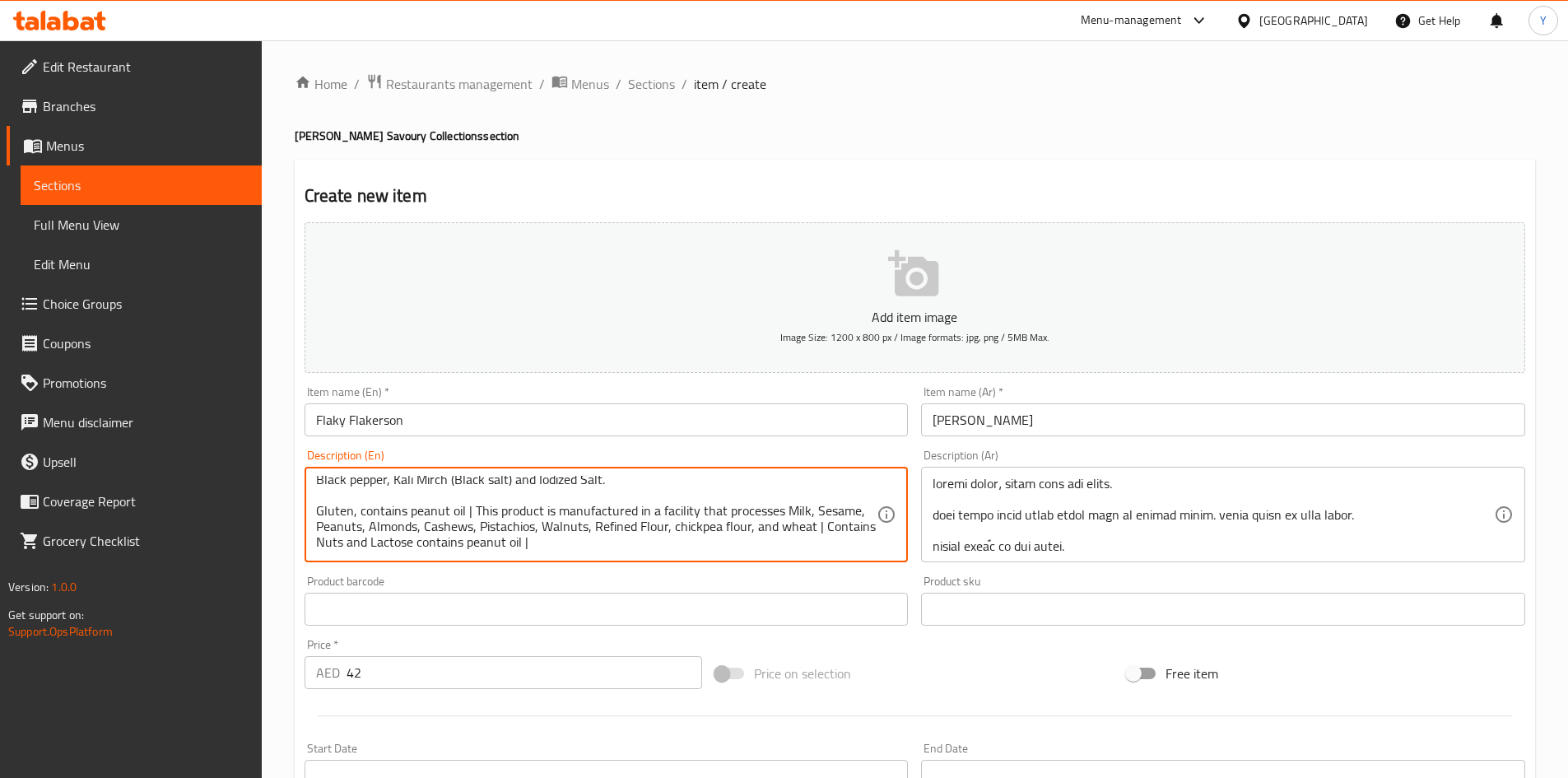
type textarea "Bold twist on a beloved classic - flaky, golden layers infused with a zesty kic…"
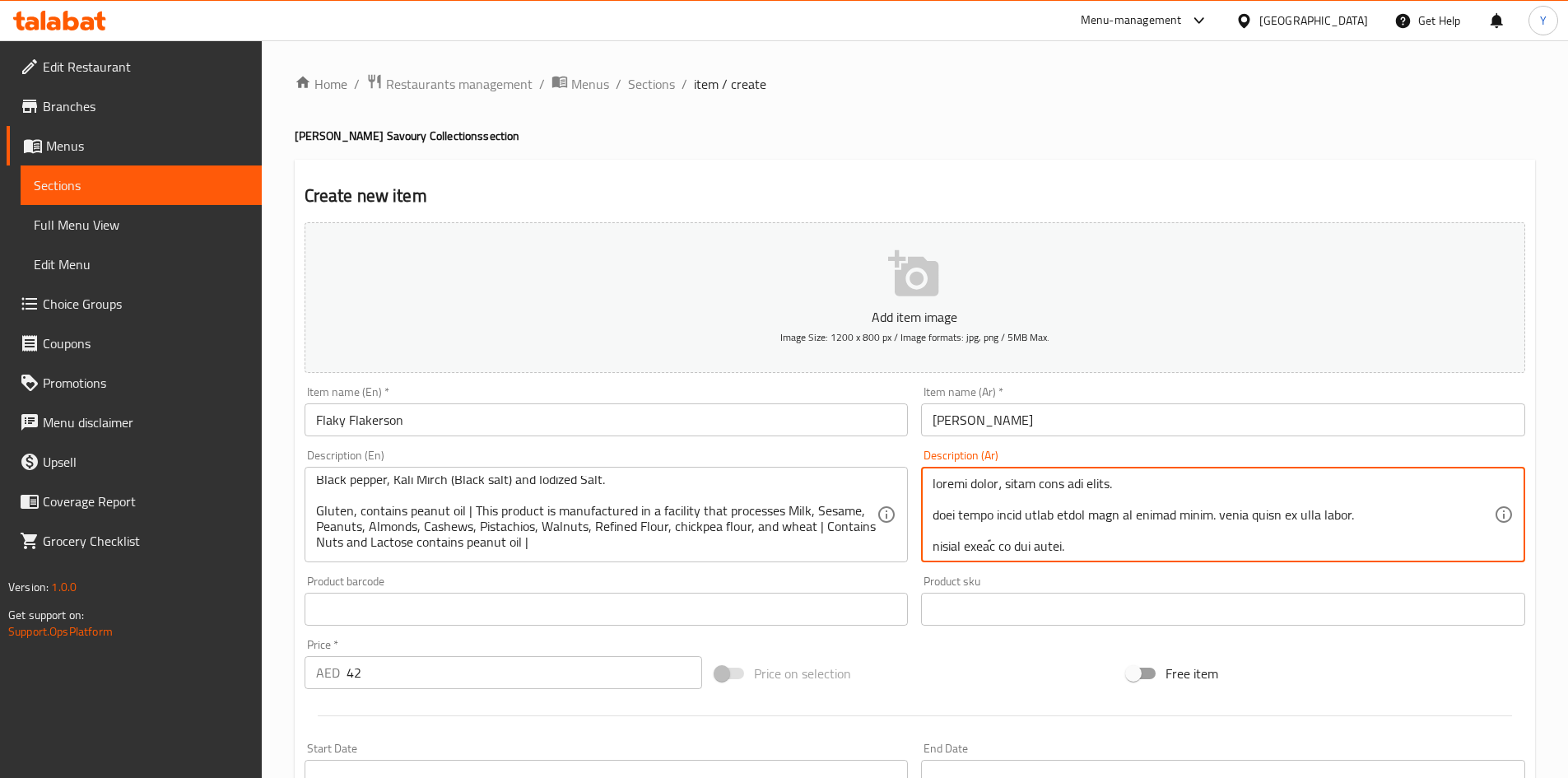
click at [1029, 540] on textarea at bounding box center [1213, 514] width 561 height 78
paste textarea "lore ipsum dol sita consecte adipis - elits doeiu tempor incid utlab. etd magn …"
drag, startPoint x: 1377, startPoint y: 515, endPoint x: 1509, endPoint y: 497, distance: 133.2
click at [1509, 497] on div "Description (Ar)" at bounding box center [1224, 514] width 604 height 96
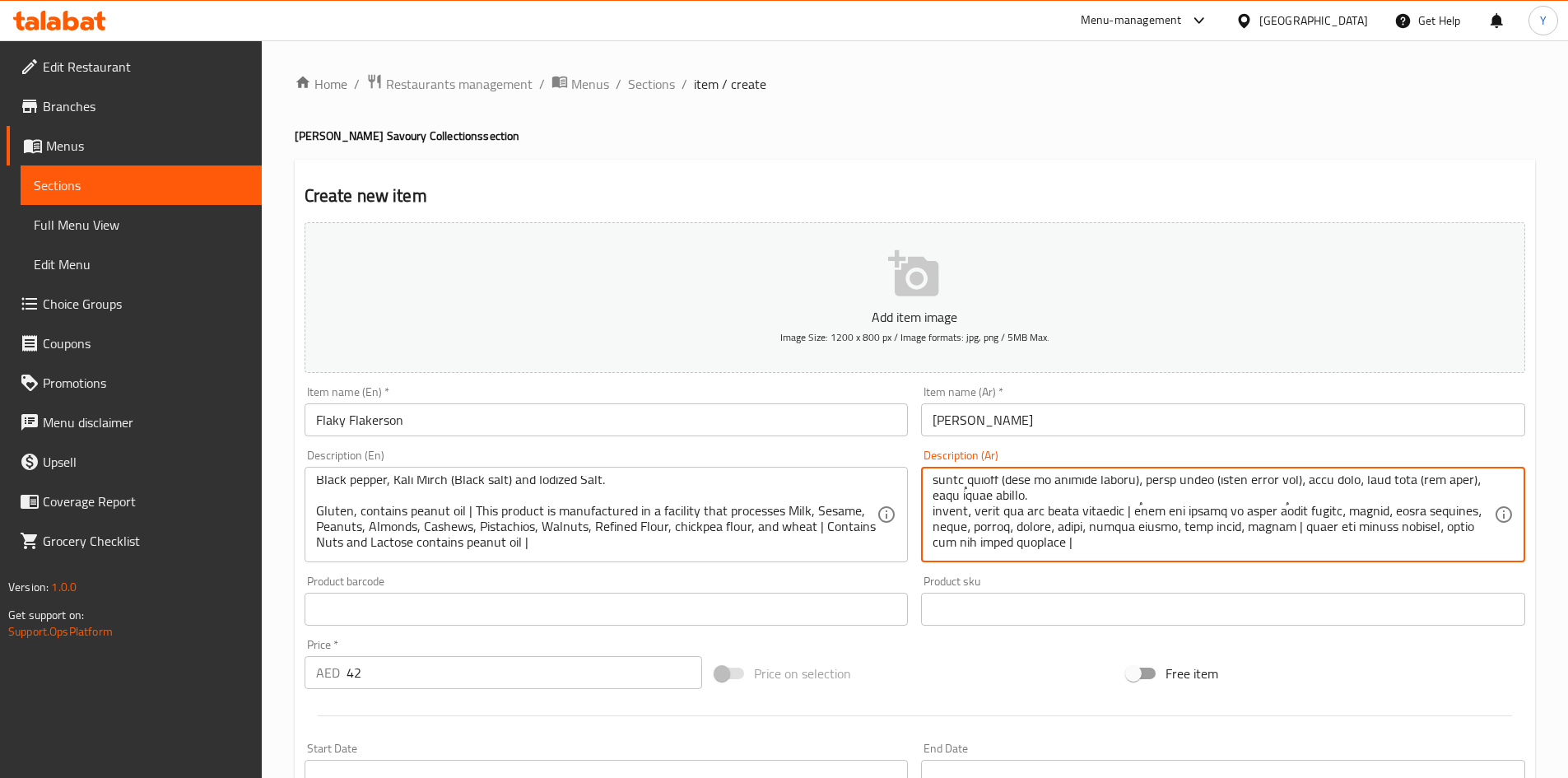
scroll to position [83, 0]
click at [1289, 500] on textarea at bounding box center [1213, 514] width 561 height 78
click at [1282, 492] on textarea at bounding box center [1213, 514] width 561 height 78
type textarea "lore ipsum dol sita consecte adipis - elits doeiu tempor incid utlab. etd magn …"
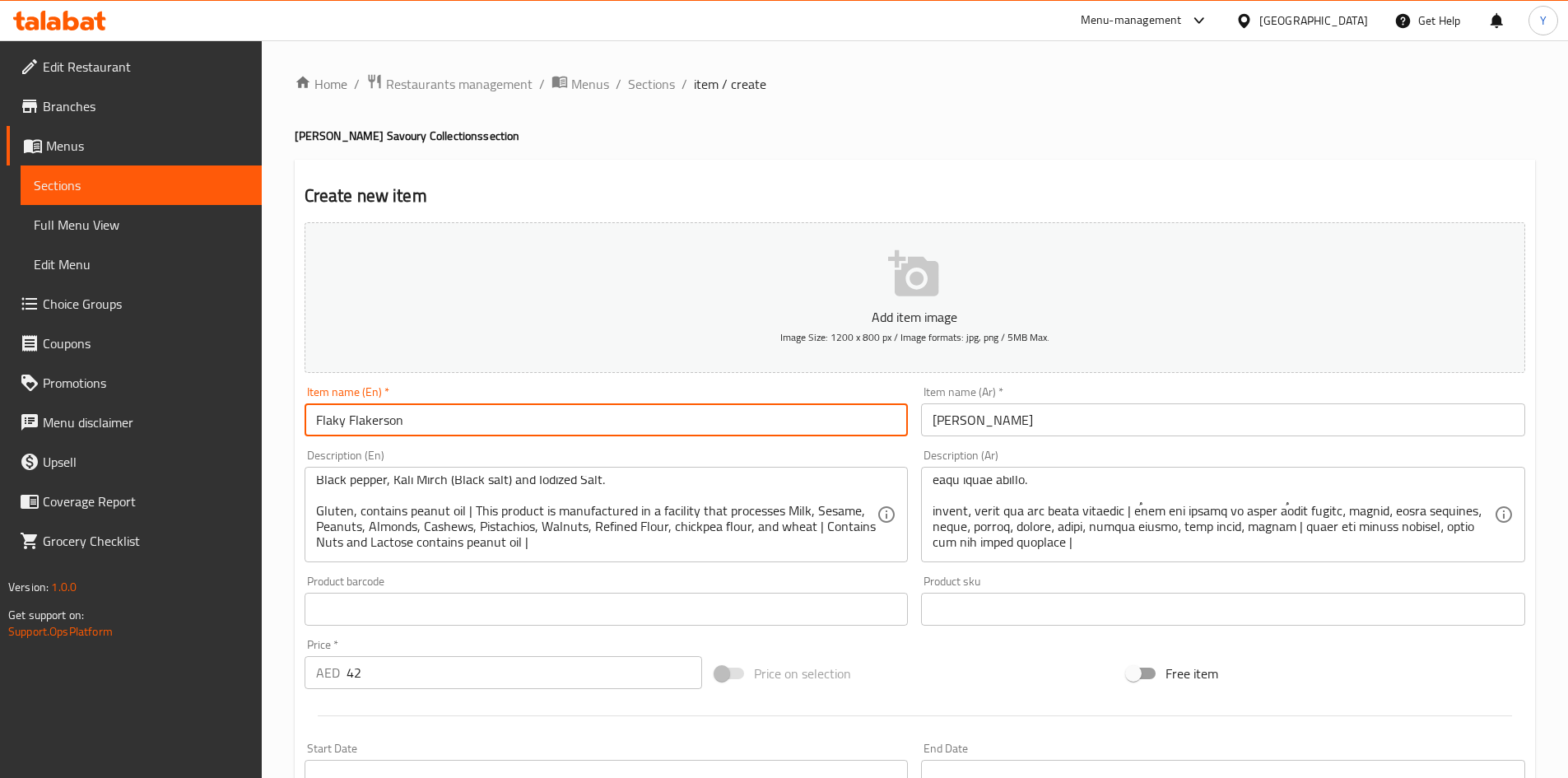
click at [467, 431] on input "Flaky Flakerson" at bounding box center [607, 420] width 604 height 33
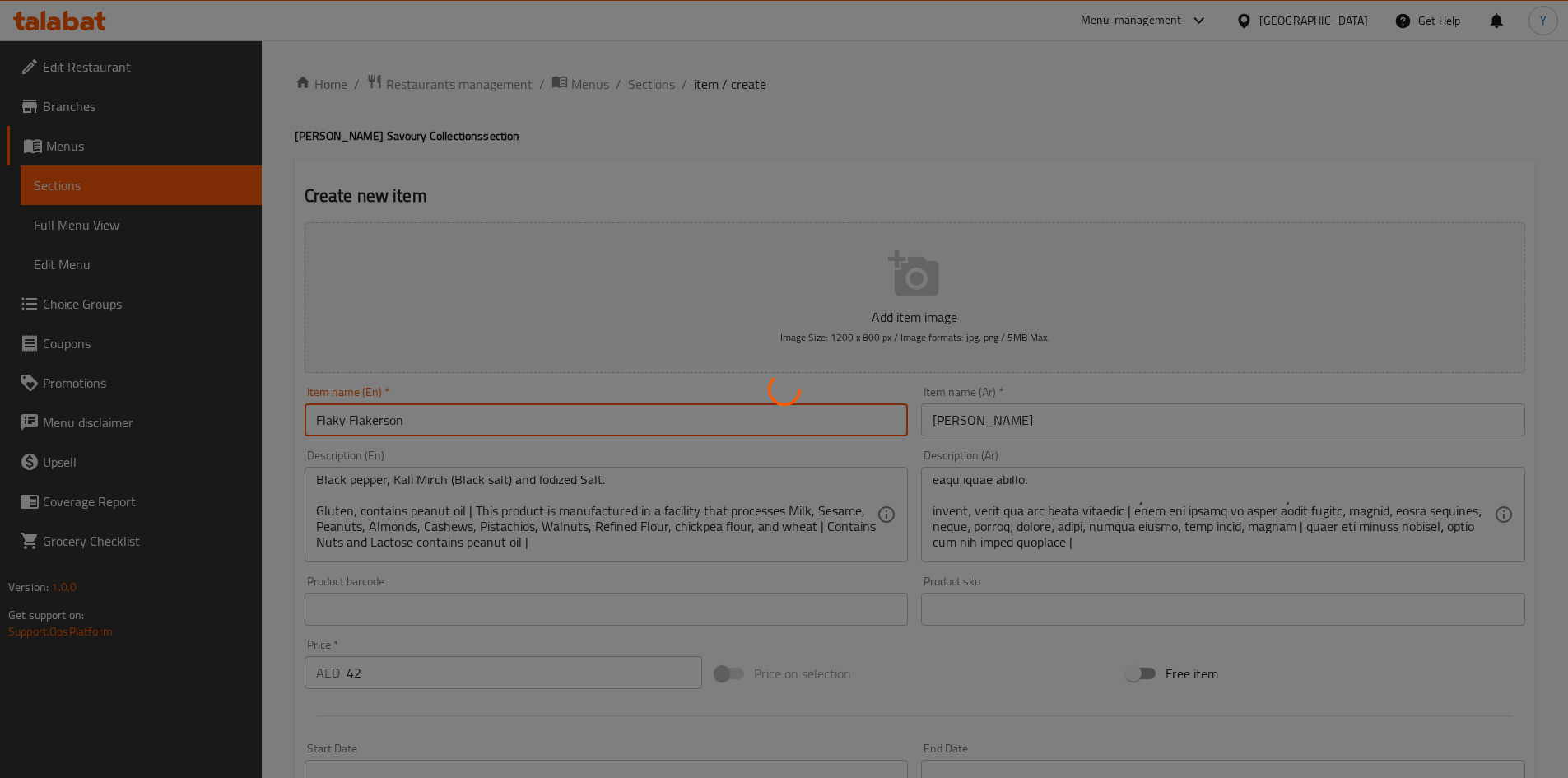
type input "0"
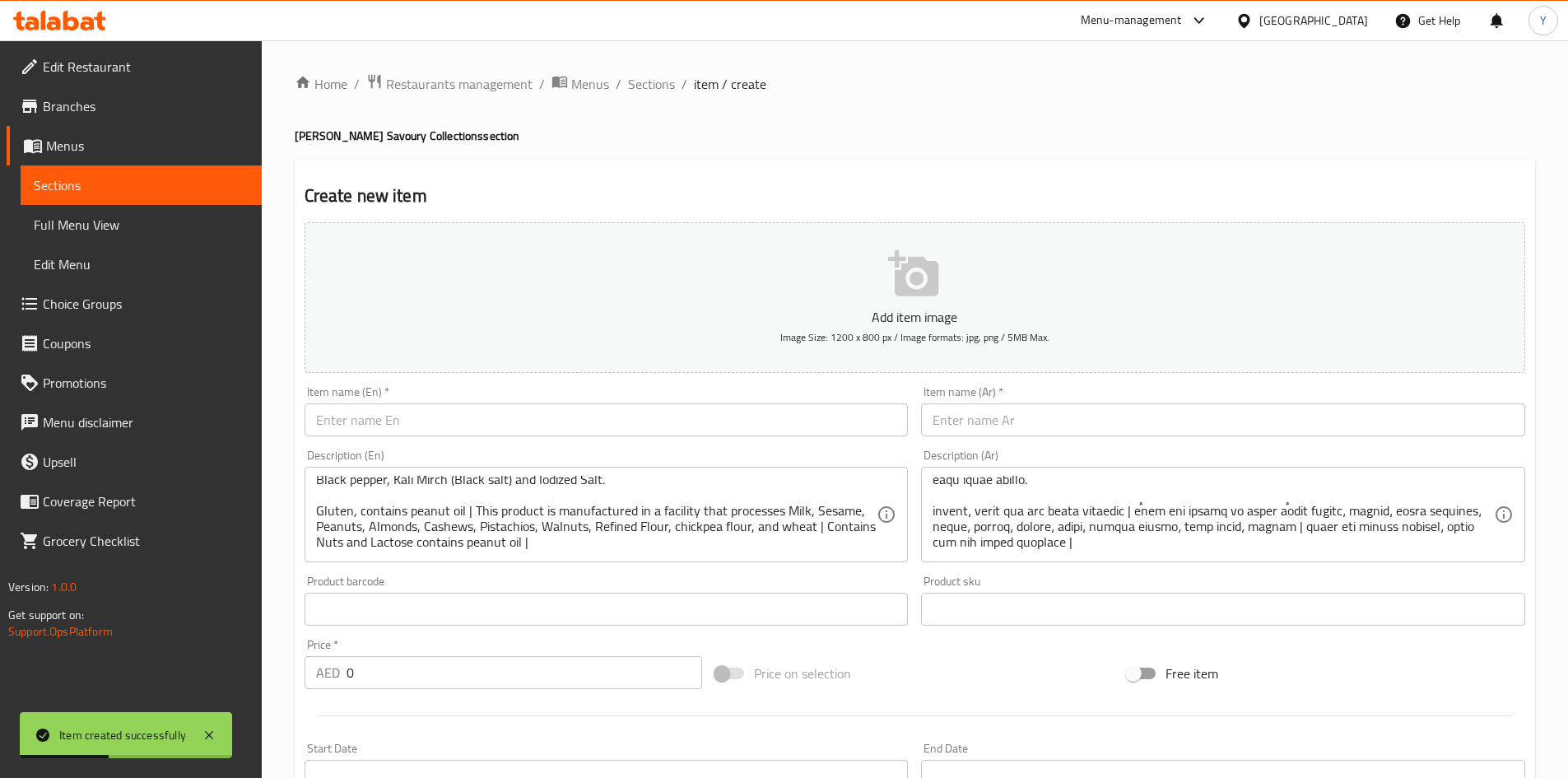
scroll to position [0, 0]
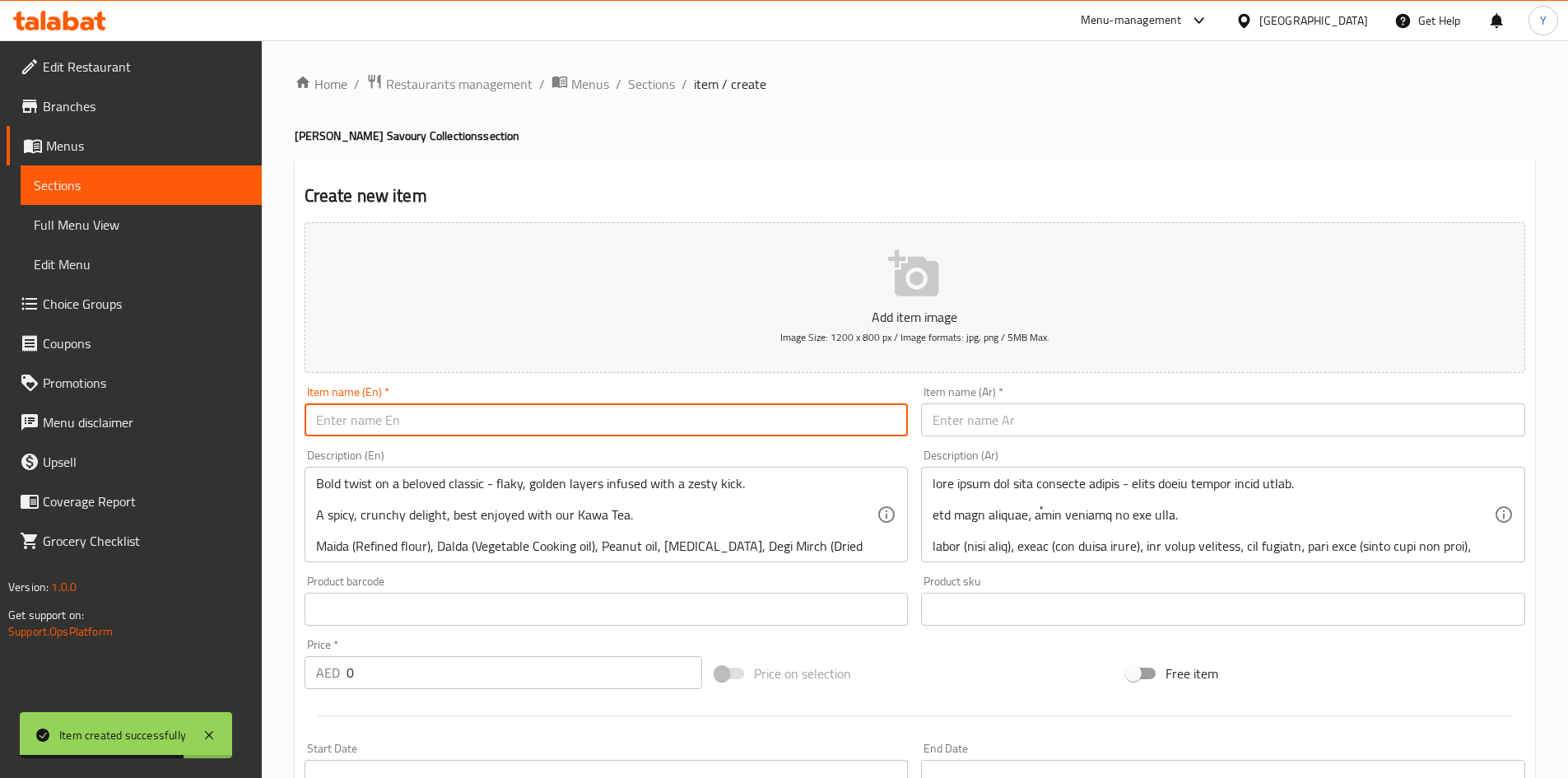
paste input "All your favourites (packaging change)"
type input "All your favourites (packaging change)"
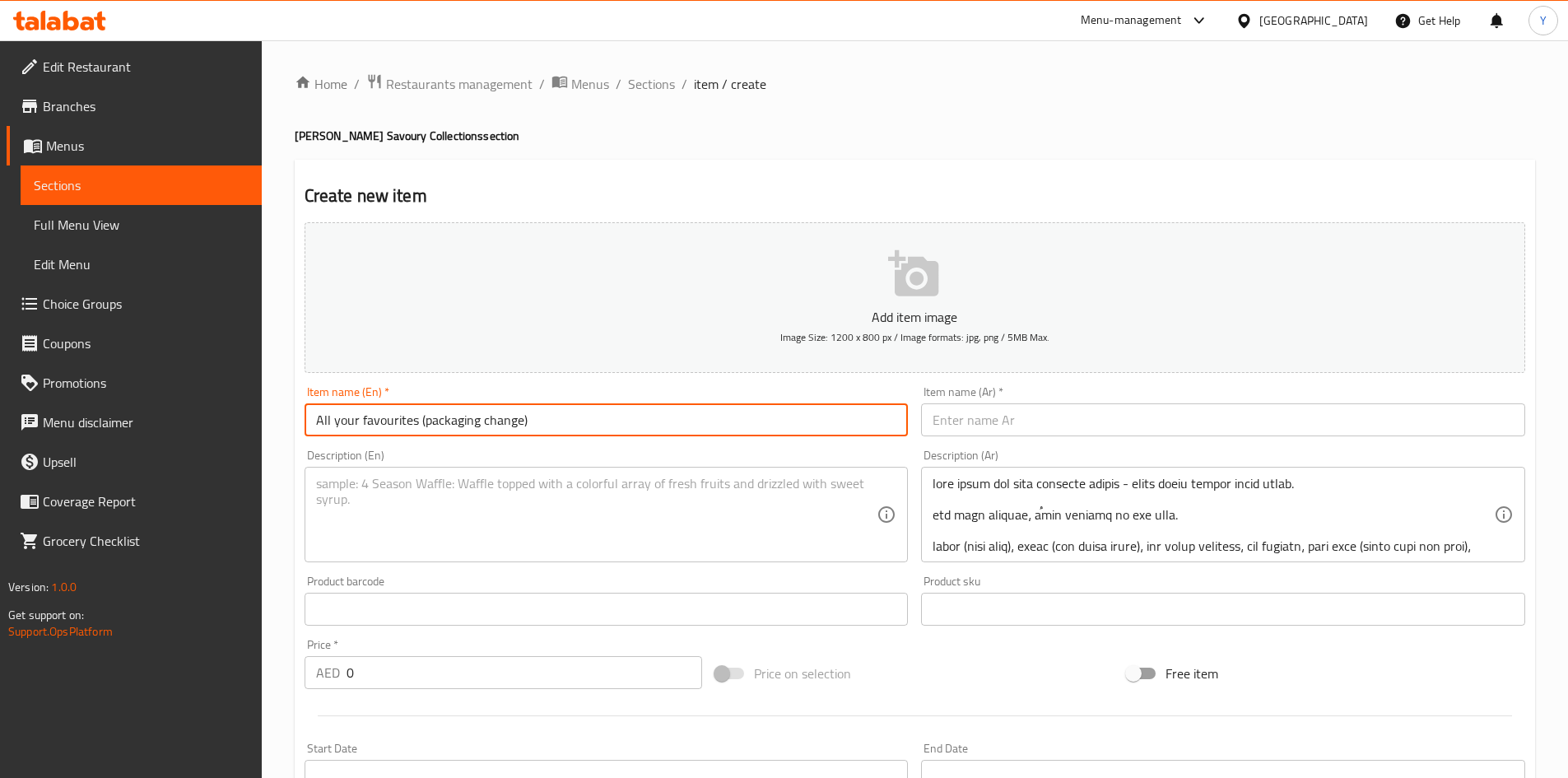
click at [509, 511] on textarea at bounding box center [597, 514] width 561 height 78
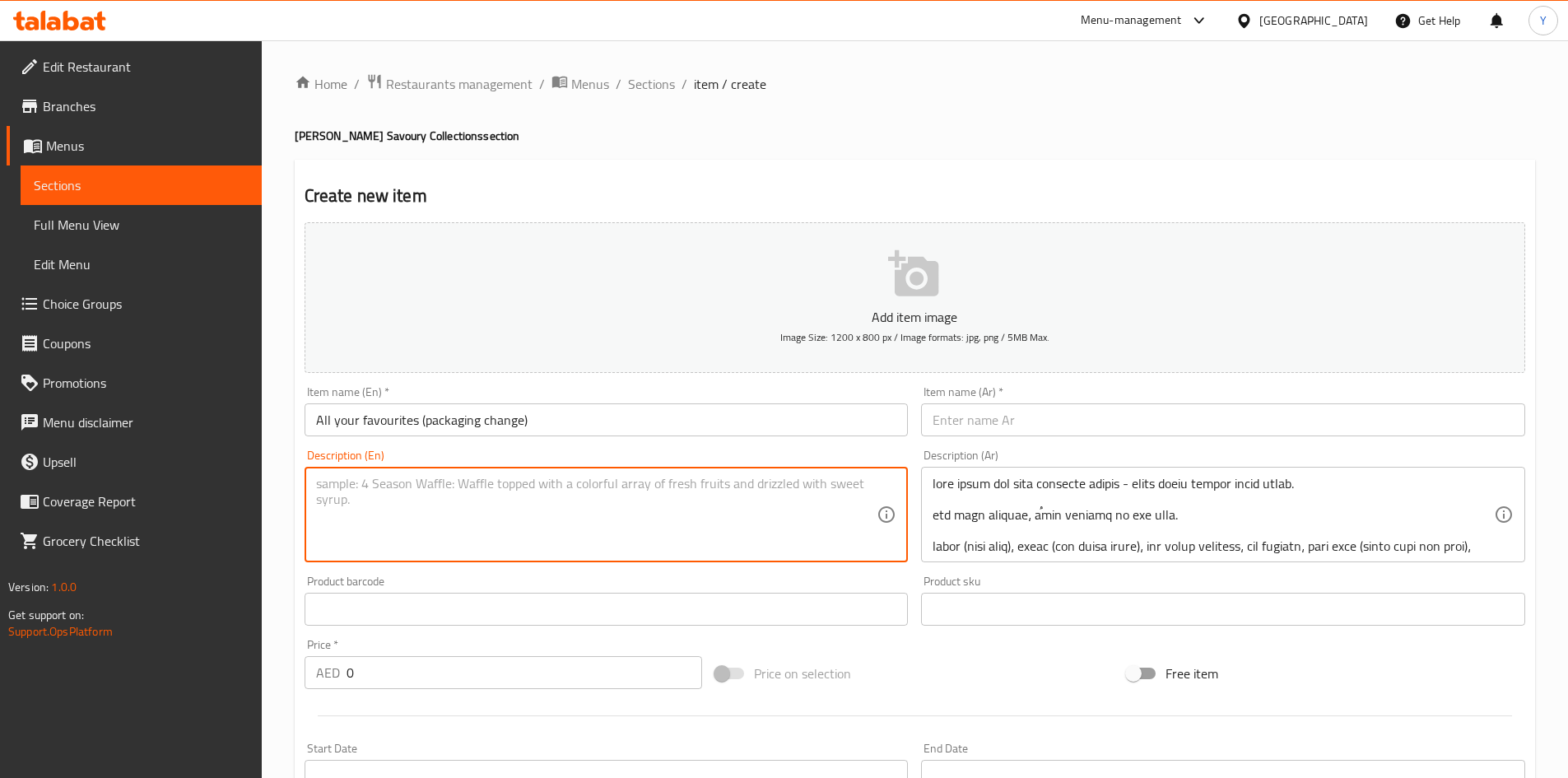
paste textarea "Signature Snack Selection – a curated assortment of our finest savouries, craft…"
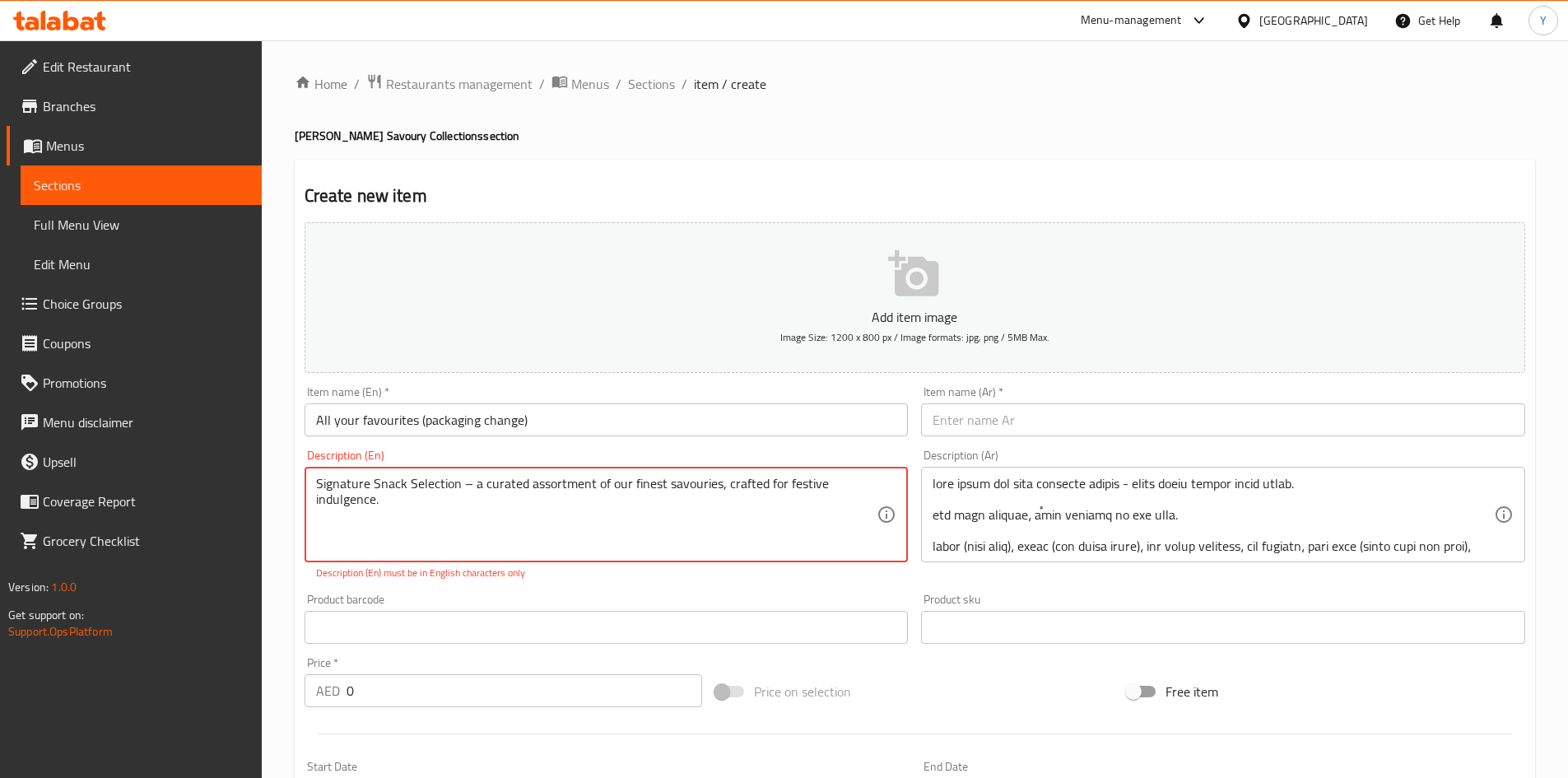
click at [466, 485] on textarea "Signature Snack Selection – a curated assortment of our finest savouries, craft…" at bounding box center [597, 514] width 561 height 78
type textarea "Signature Snack Selection, a curated assortment of our finest savouries, crafte…"
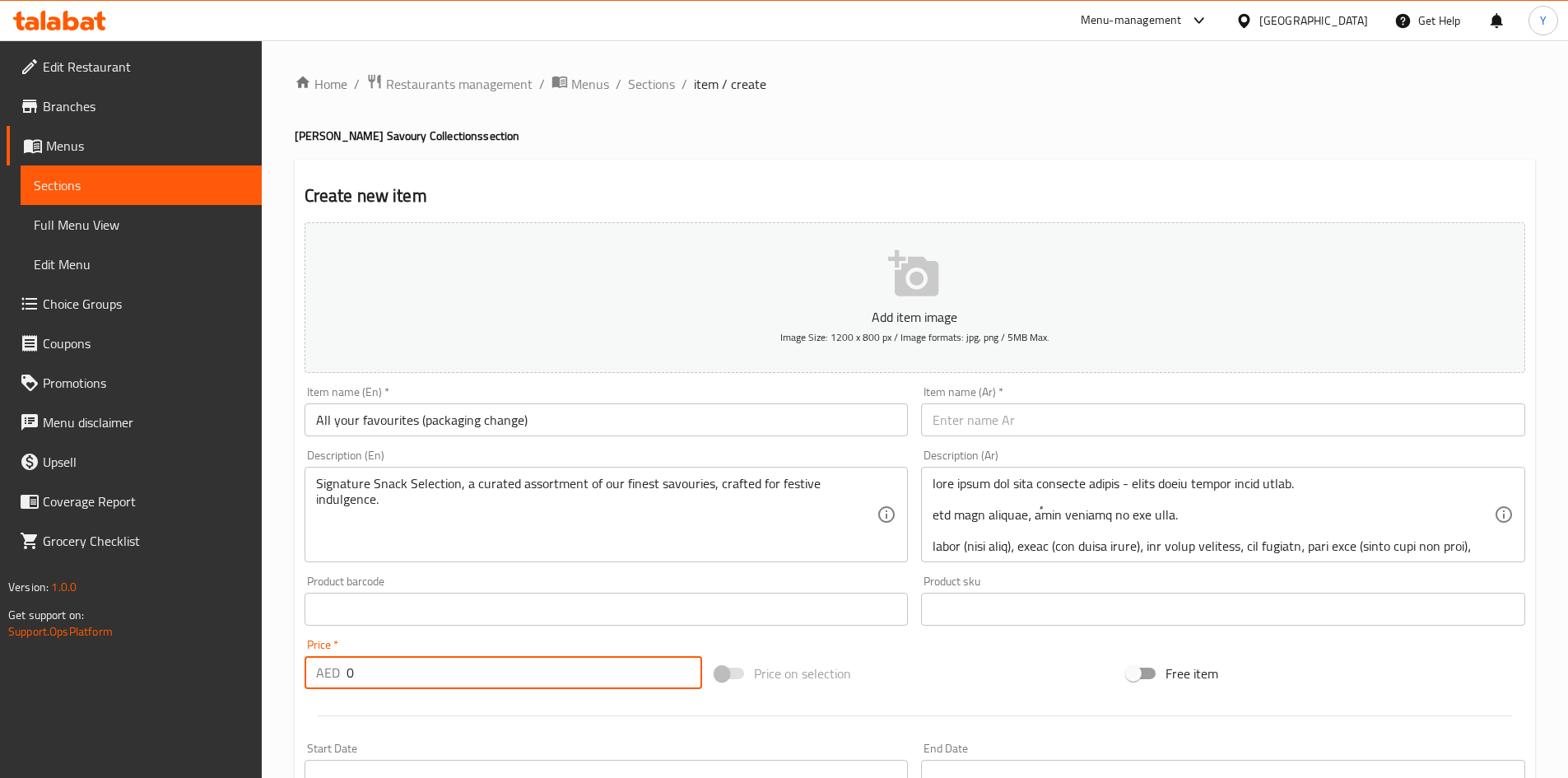
drag, startPoint x: 467, startPoint y: 671, endPoint x: 32, endPoint y: 612, distance: 439.0
click at [6, 603] on div "Edit Restaurant Branches Menus Sections Full Menu View Edit Menu Choice Groups …" at bounding box center [784, 602] width 1568 height 1123
paste input "145"
type input "145"
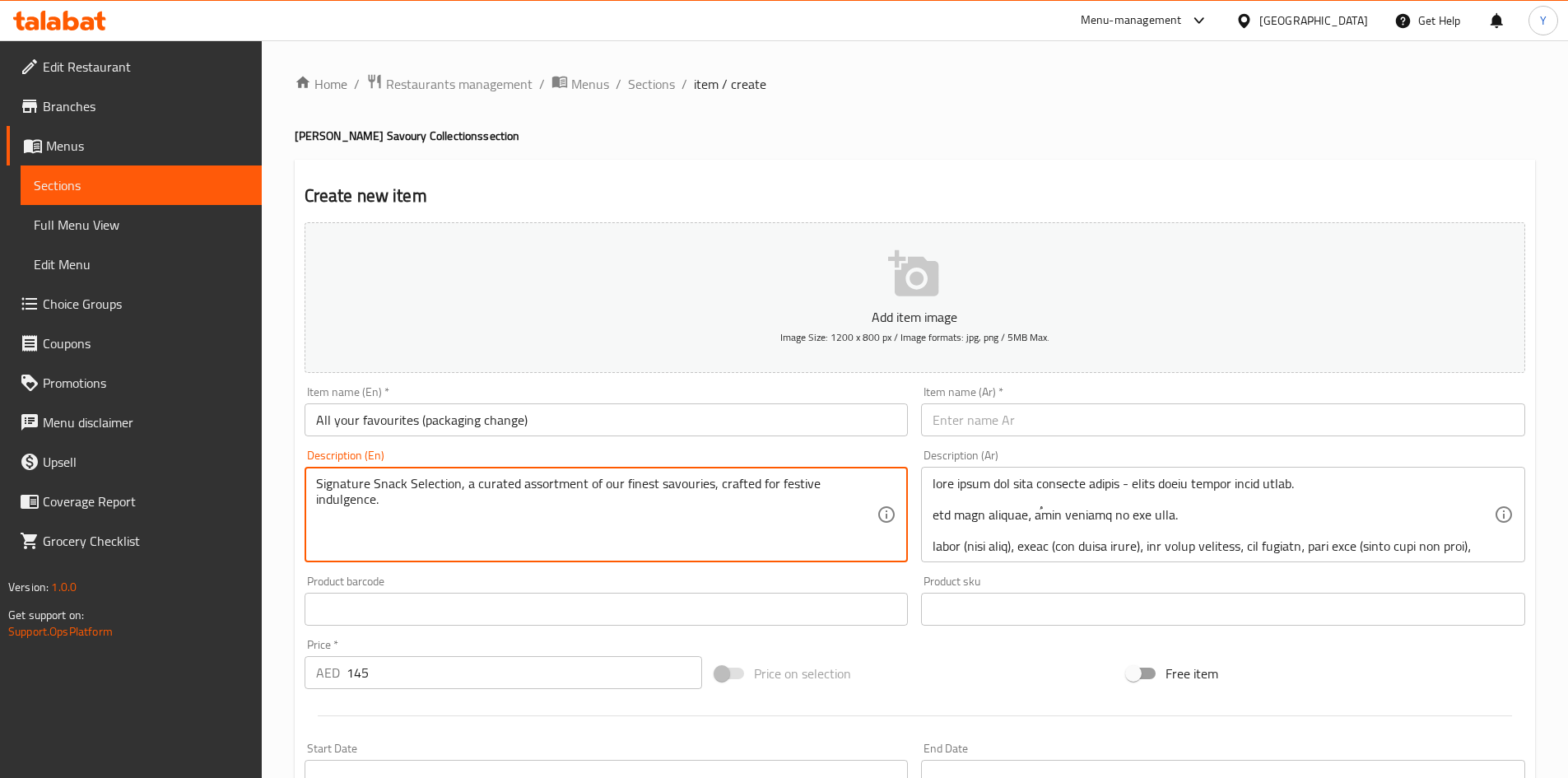
paste textarea ""Maida (Refined flour), Dalda (Vegetable Cooking Oil), Peanut oil, Green & Red …"
click at [321, 513] on textarea "Signature Snack Selection, a curated assortment of our finest savouries, crafte…" at bounding box center [597, 514] width 561 height 78
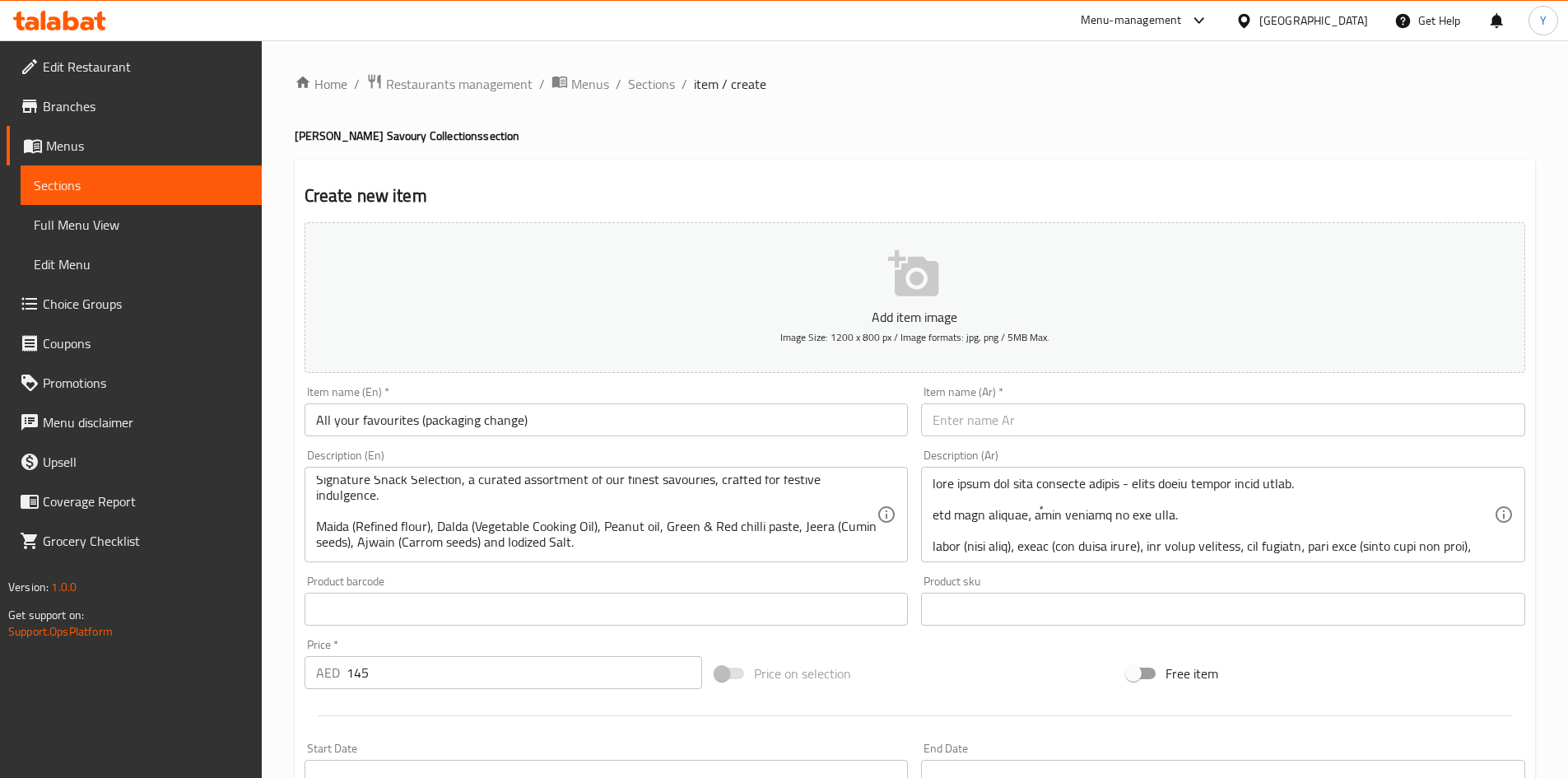
click at [701, 560] on div "Signature Snack Selection, a curated assortment of our finest savouries, crafte…" at bounding box center [607, 514] width 604 height 96
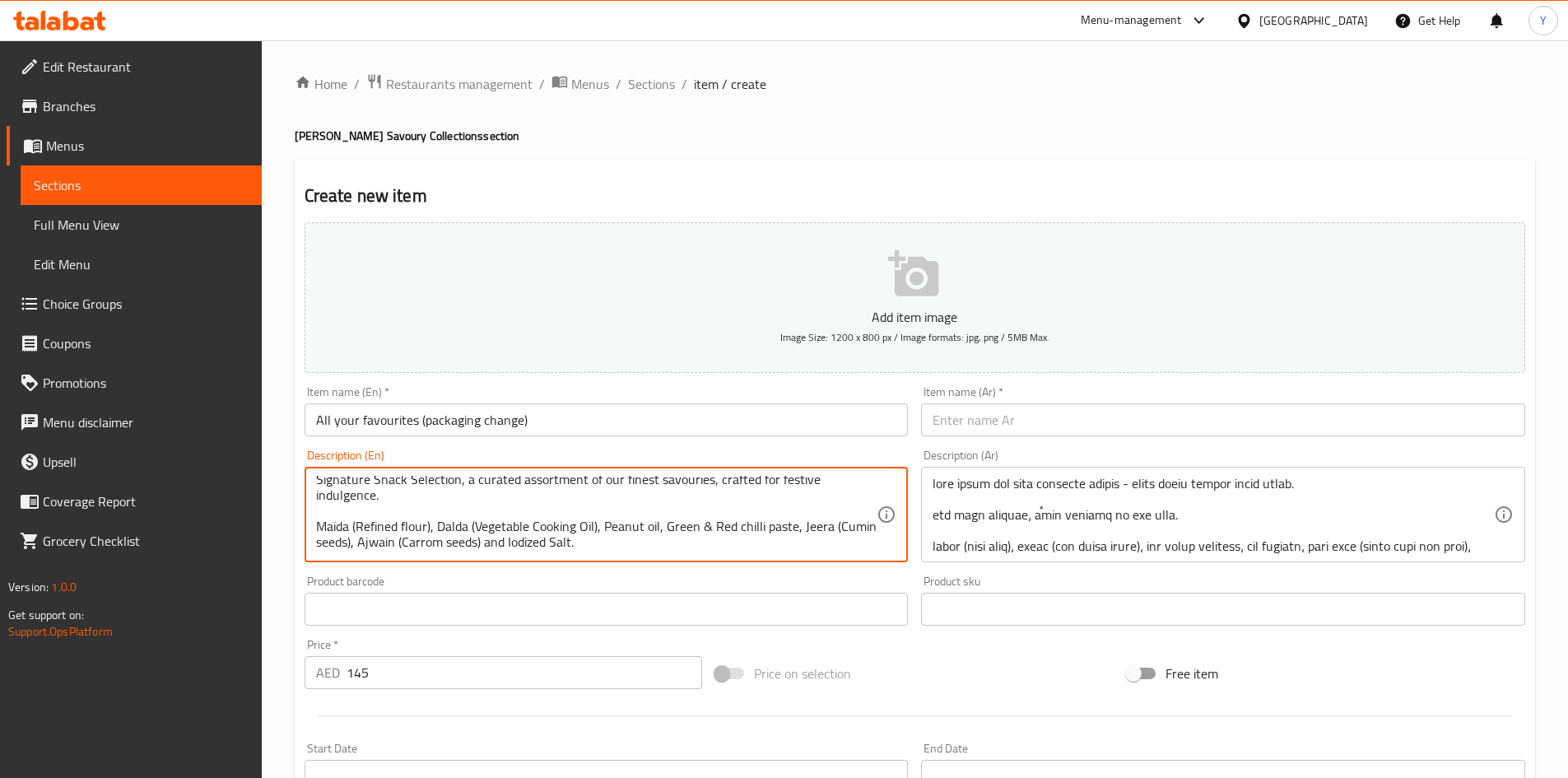
click at [700, 540] on textarea "Signature Snack Selection, a curated assortment of our finest savouries, crafte…" at bounding box center [597, 514] width 561 height 78
paste textarea "Gluten, contains peanut oil | This product is manufactured in a facility that p…"
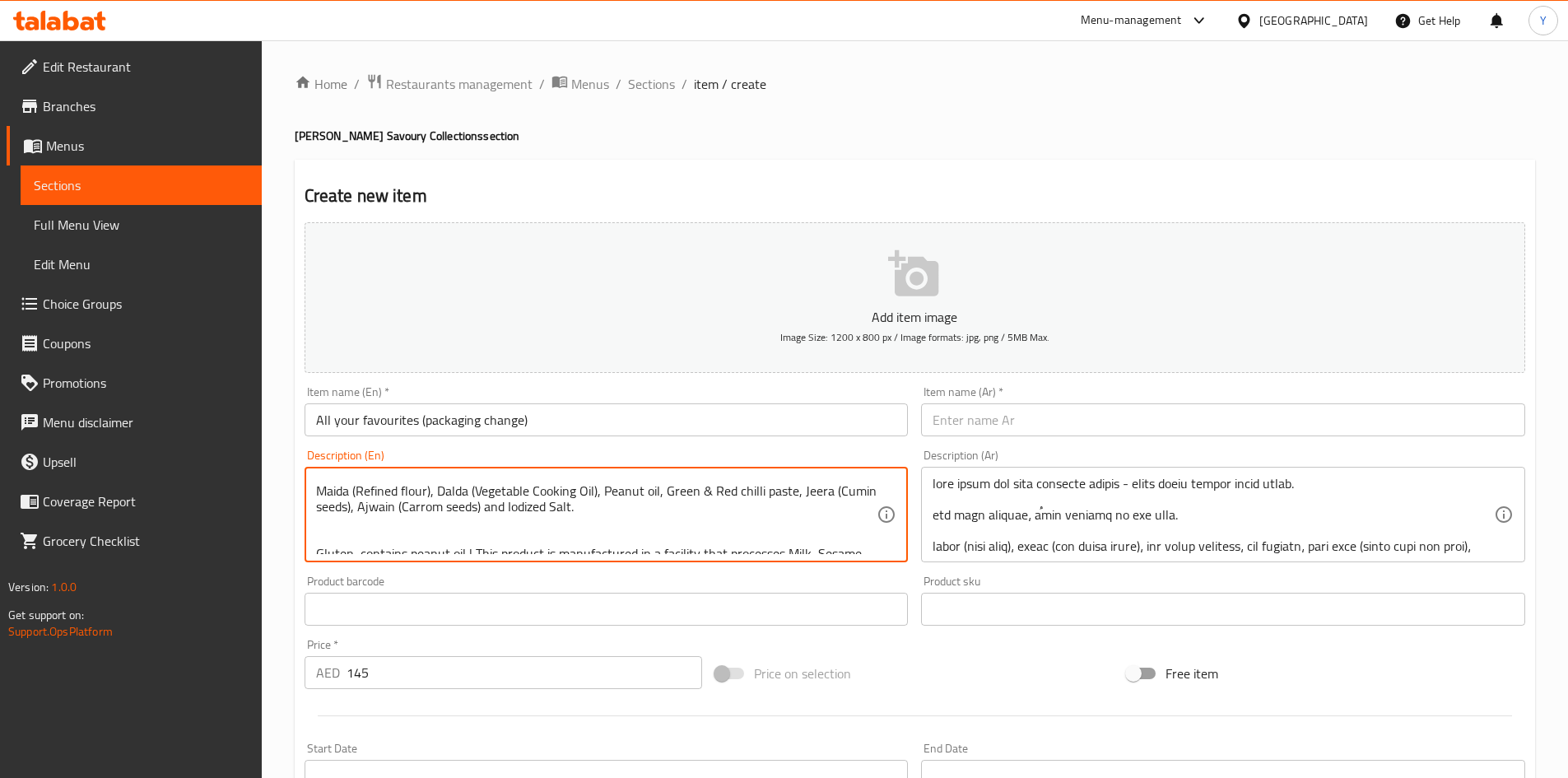
scroll to position [0, 0]
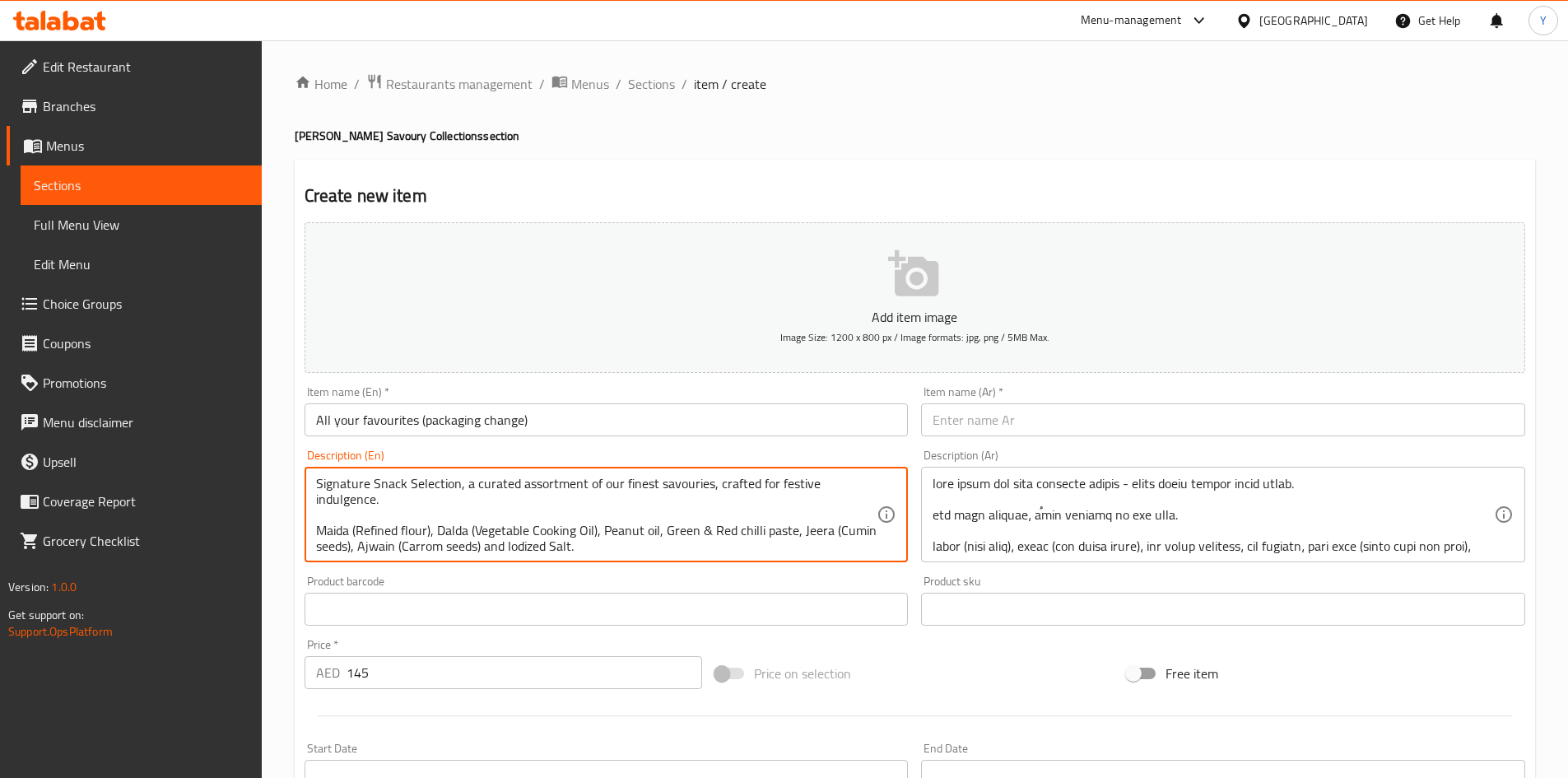
click at [629, 534] on textarea "Signature Snack Selection, a curated assortment of our finest savouries, crafte…" at bounding box center [597, 514] width 561 height 78
type textarea "Signature Snack Selection, a curated assortment of our finest savouries, crafte…"
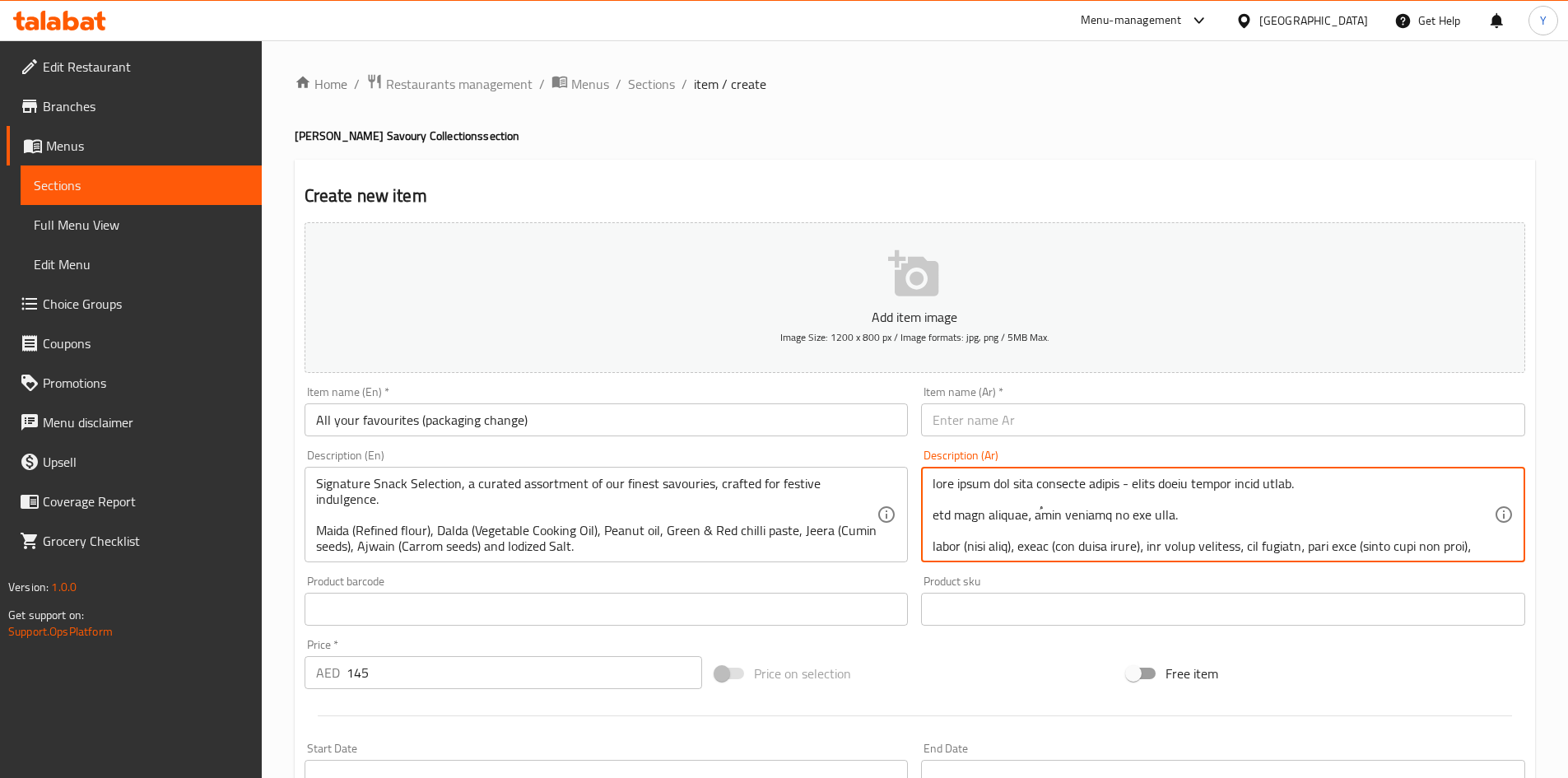
paste textarea "تشكيلة مميزة من الوجبات الخفيفة، تشكيلة مختارة بعناية من أجود مذاقاتنا، مُعدّة …"
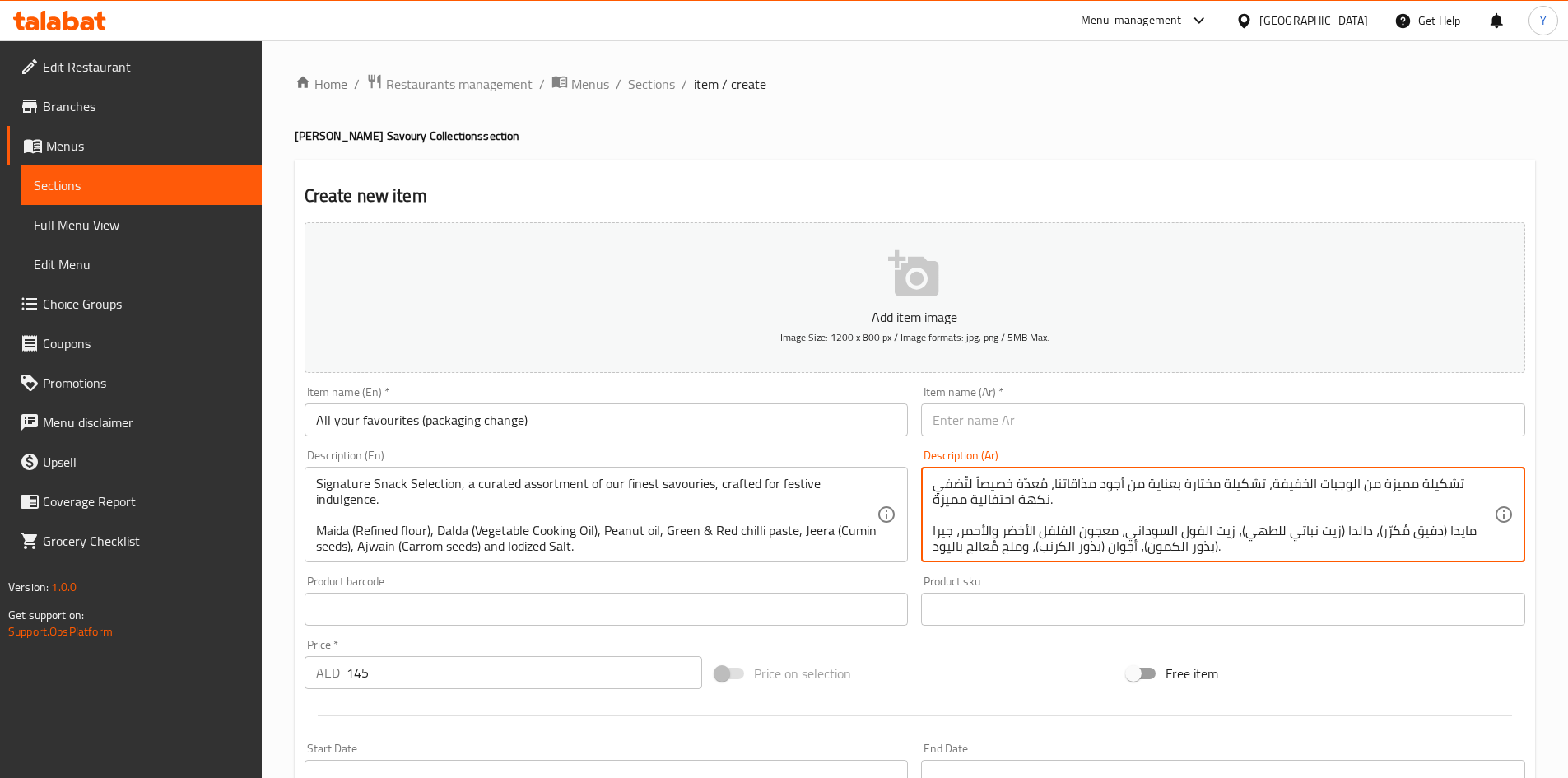
click at [1073, 489] on textarea "تشكيلة مميزة من الوجبات الخفيفة، تشكيلة مختارة بعناية من أجود مذاقاتنا، مُعدّة …" at bounding box center [1213, 514] width 561 height 78
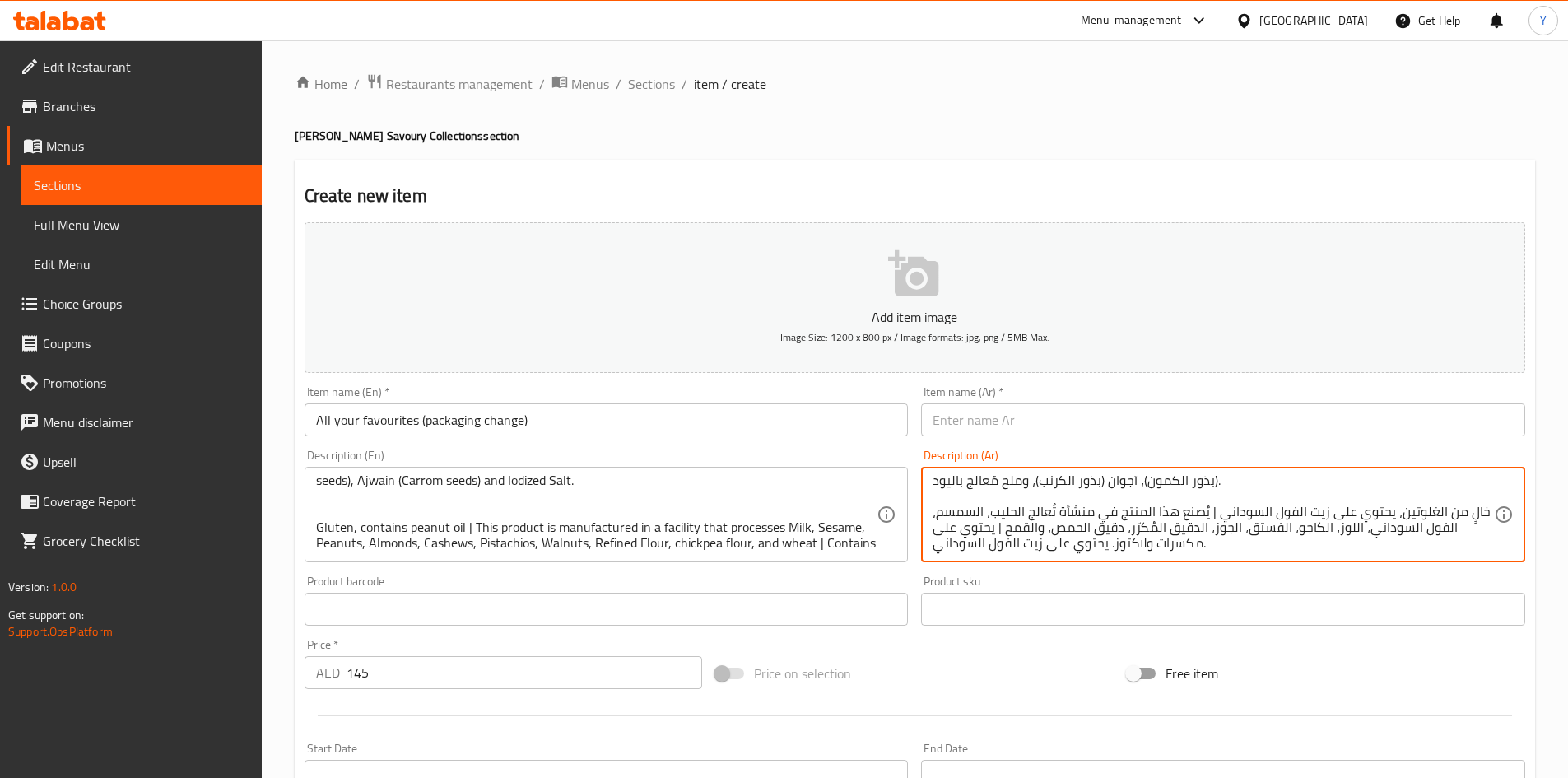
scroll to position [83, 0]
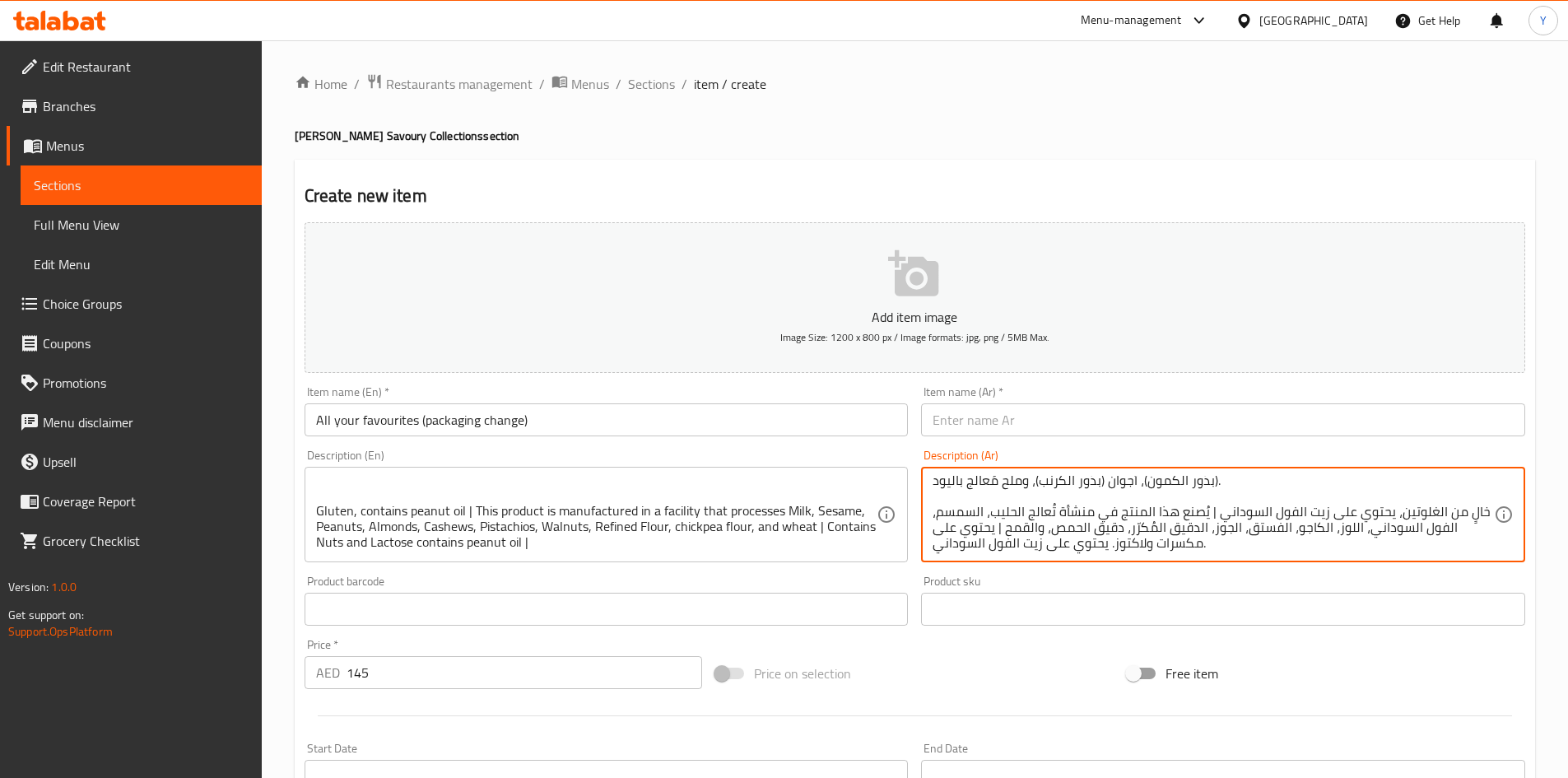
drag, startPoint x: 1431, startPoint y: 513, endPoint x: 1476, endPoint y: 506, distance: 45.5
click at [1476, 506] on textarea "تشكيلة مميزة من الوجبات الخفيفة، تشكيلة مختارة بعناية من أجود مذاقاتنا، مُعدّة …" at bounding box center [1213, 514] width 561 height 78
type textarea "تشكيلة مميزة من الوجبات الخفيفة، تشكيلة مختارة بعناية من أجود مذاقاتنا، مُعدّة …"
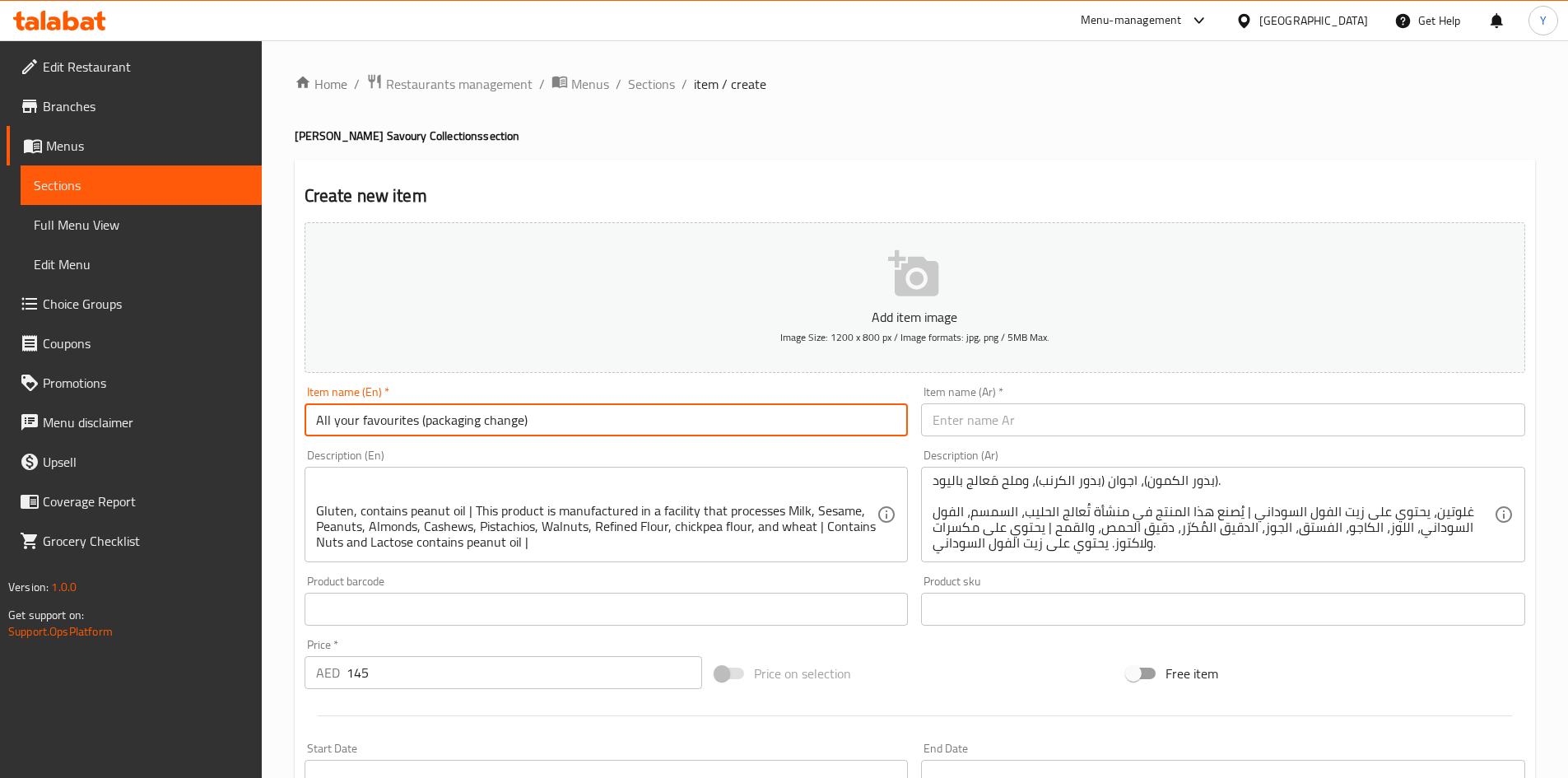
click at [745, 430] on input "All your favourites (packaging change)" at bounding box center [607, 420] width 604 height 33
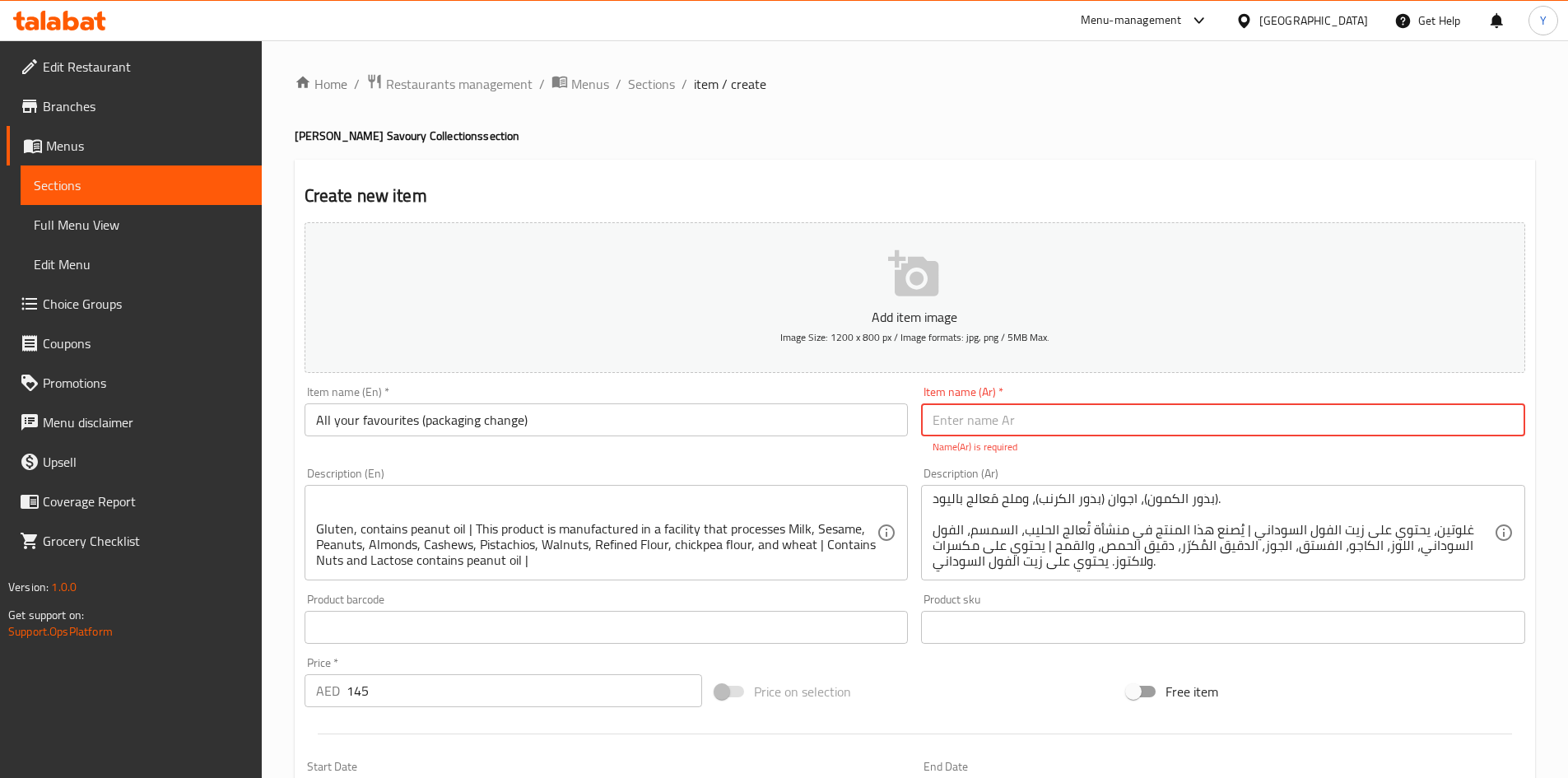
click at [580, 420] on input "All your favourites (packaging change)" at bounding box center [607, 420] width 604 height 33
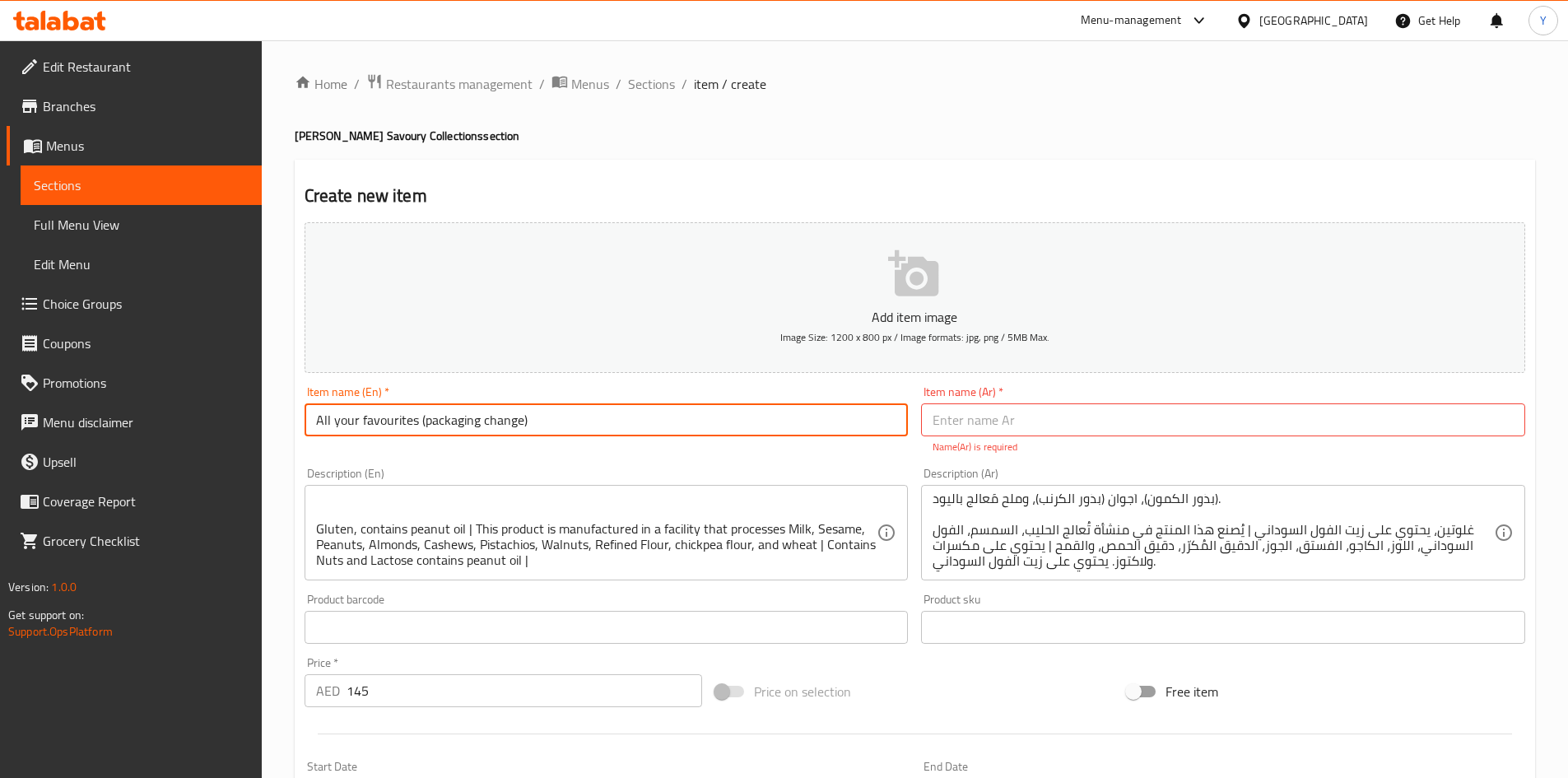
click at [580, 420] on input "All your favourites (packaging change)" at bounding box center [607, 420] width 604 height 33
click at [579, 420] on input "All your favourites (packaging change)" at bounding box center [607, 420] width 604 height 33
click at [994, 419] on input "text" at bounding box center [1224, 420] width 604 height 33
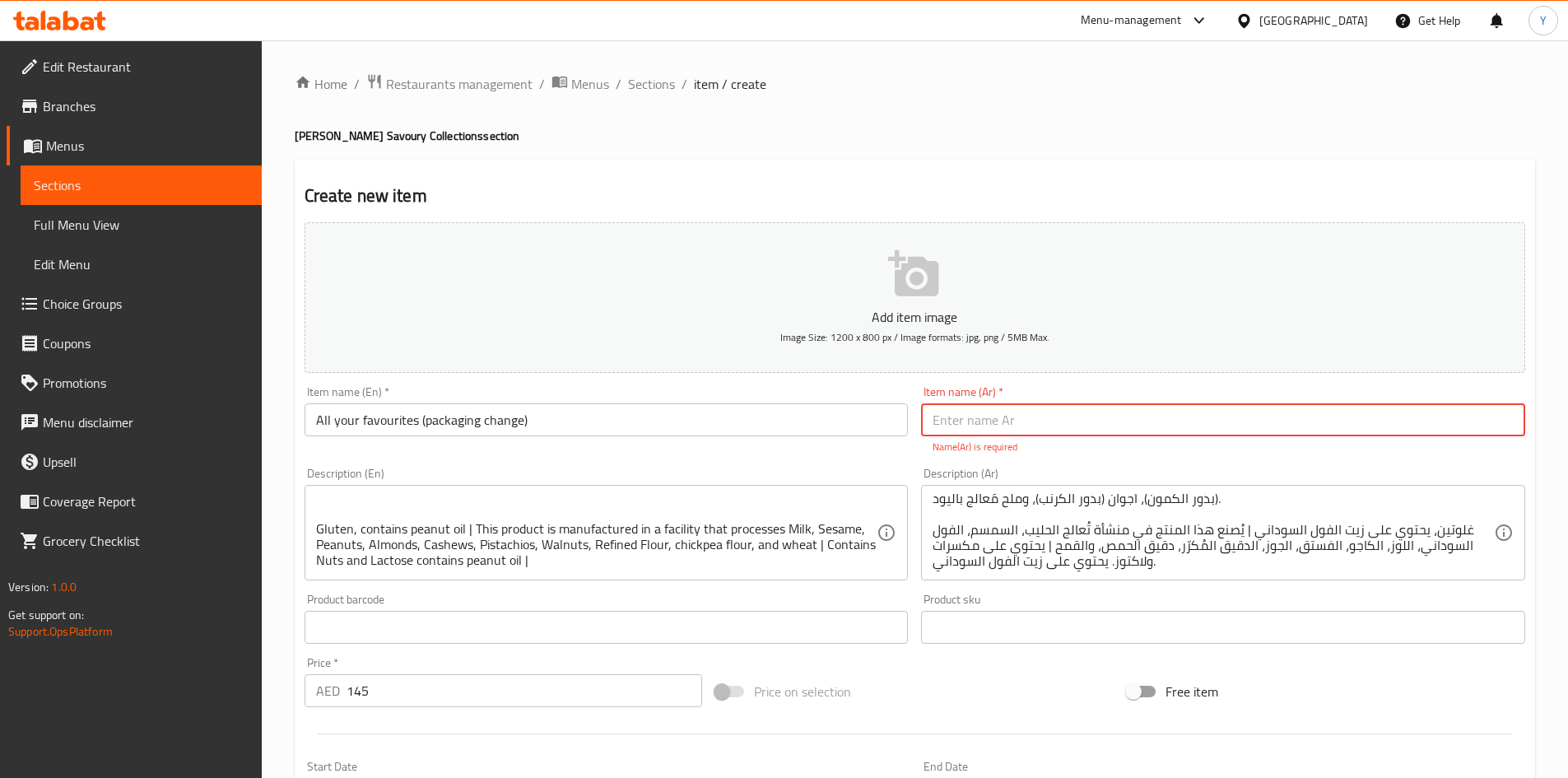
paste input "كل ما تفضله (تغيير العبوة)"
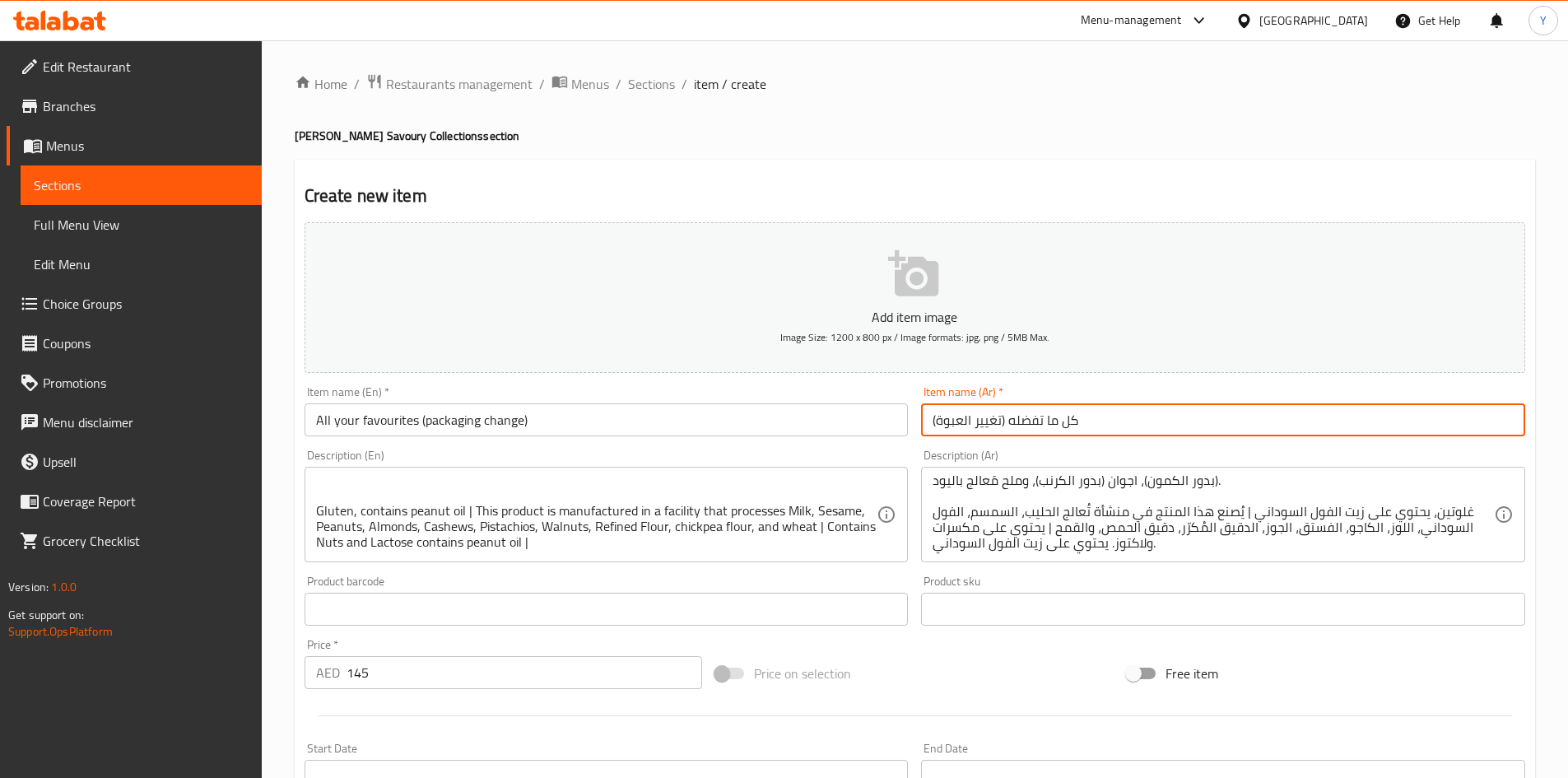
type input "كل ما تفضله (تغيير العبوة)"
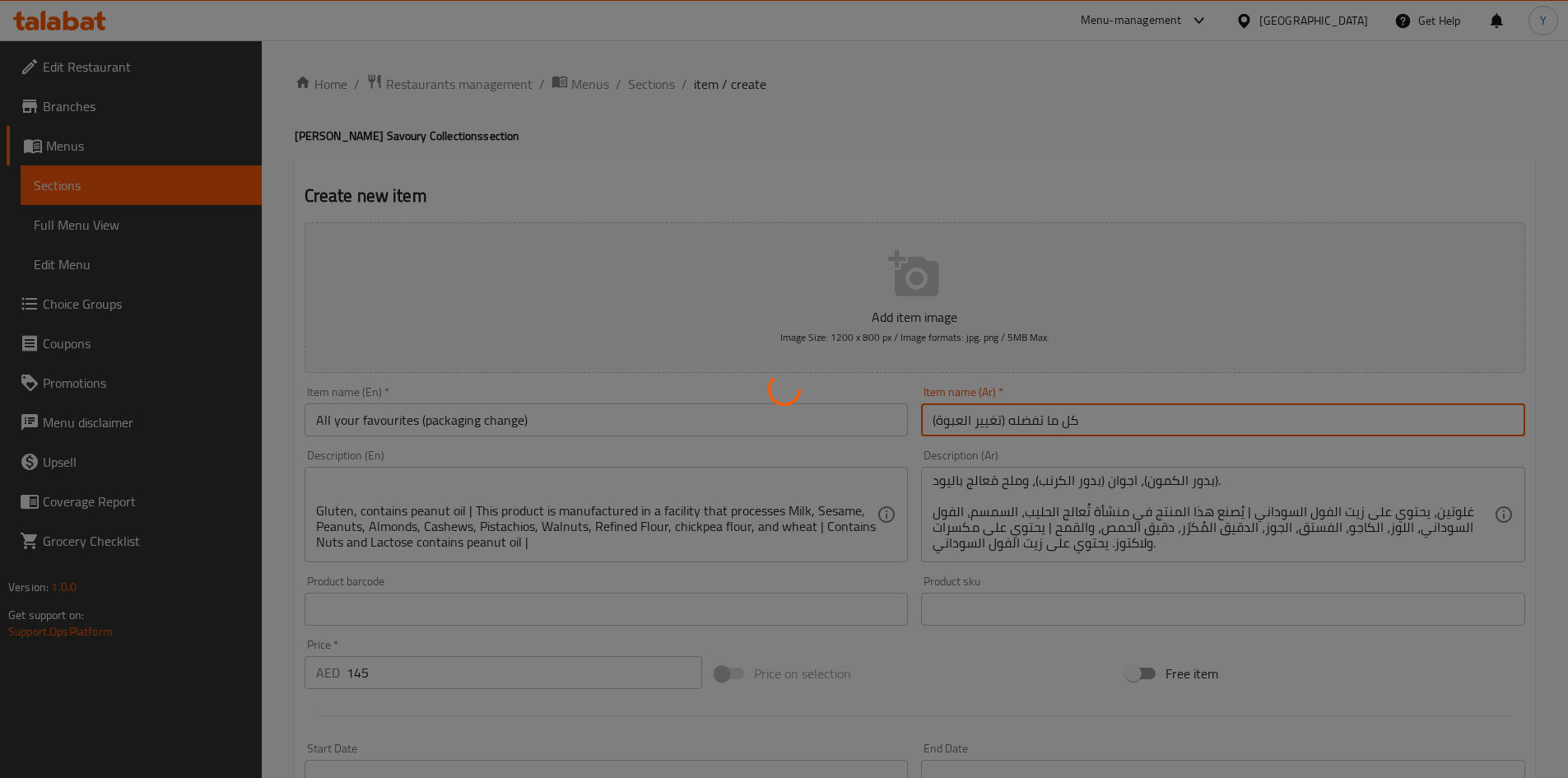
type input "0"
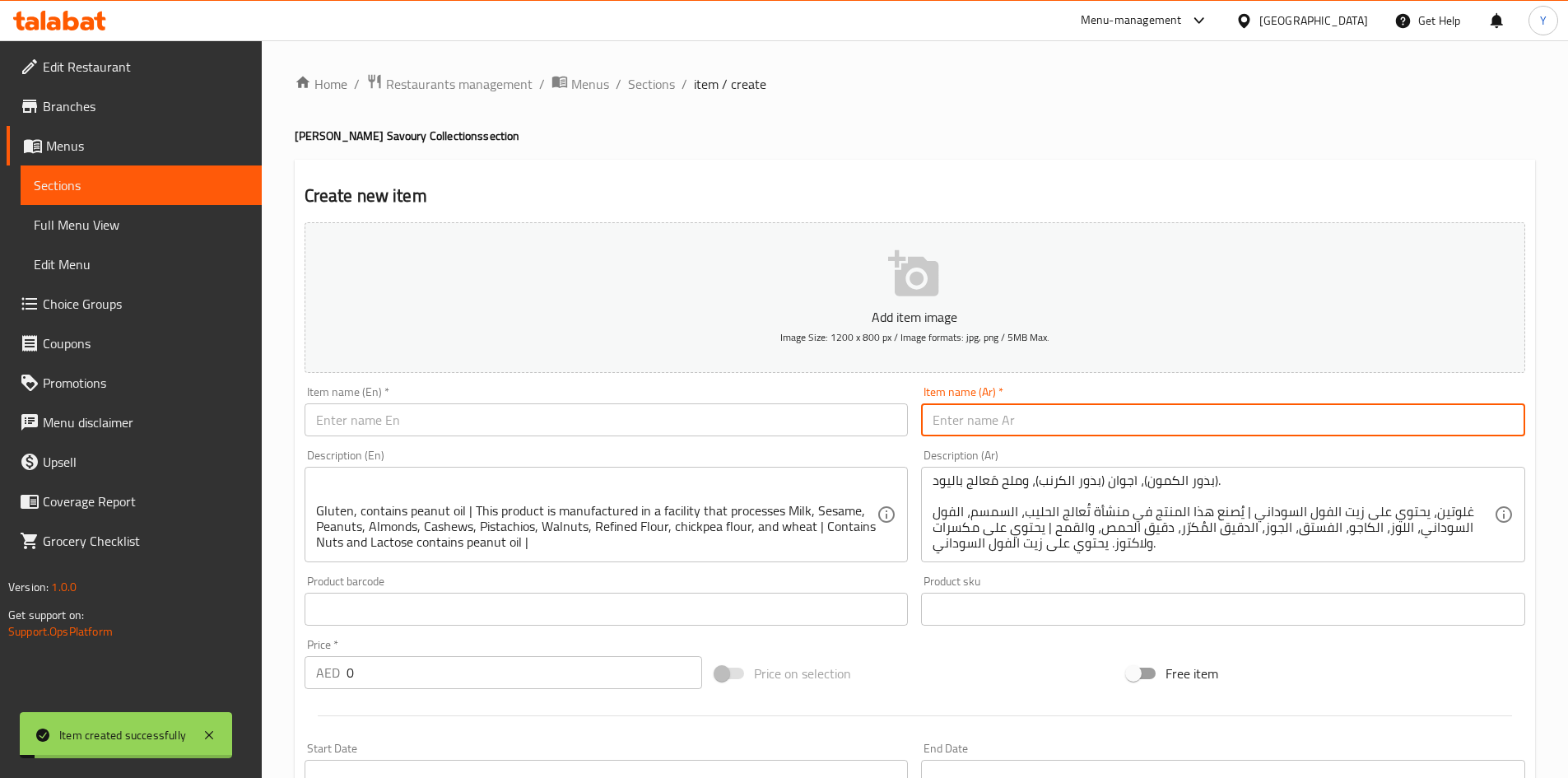
scroll to position [0, 0]
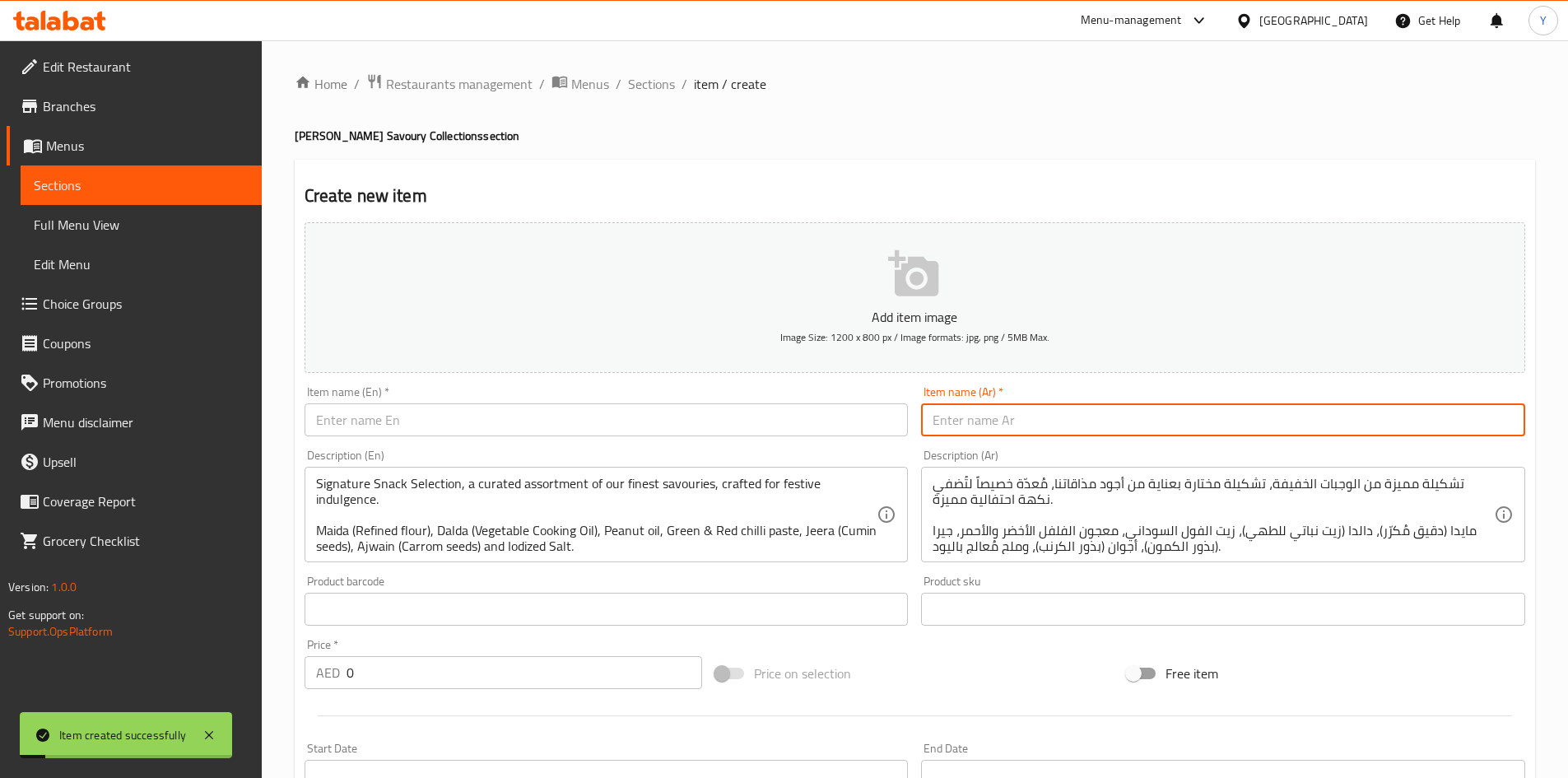
paste input "Savouries Bundle"
type input "Savouries Bundle"
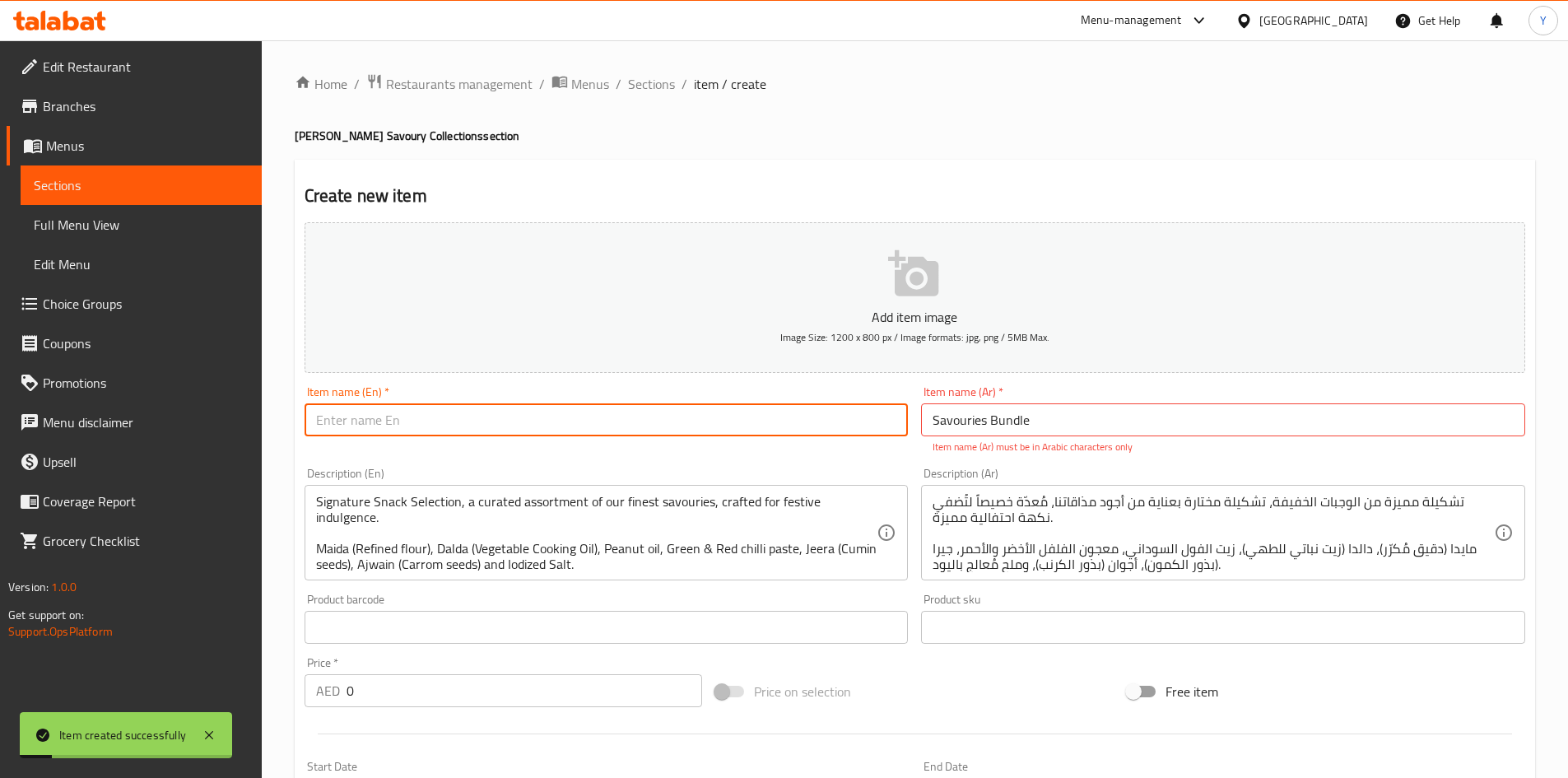
click at [432, 412] on input "text" at bounding box center [607, 420] width 604 height 33
paste input "Savouries Bundle"
type input "Savouries Bundle"
click at [1103, 408] on input "Savouries Bundle" at bounding box center [1224, 420] width 604 height 33
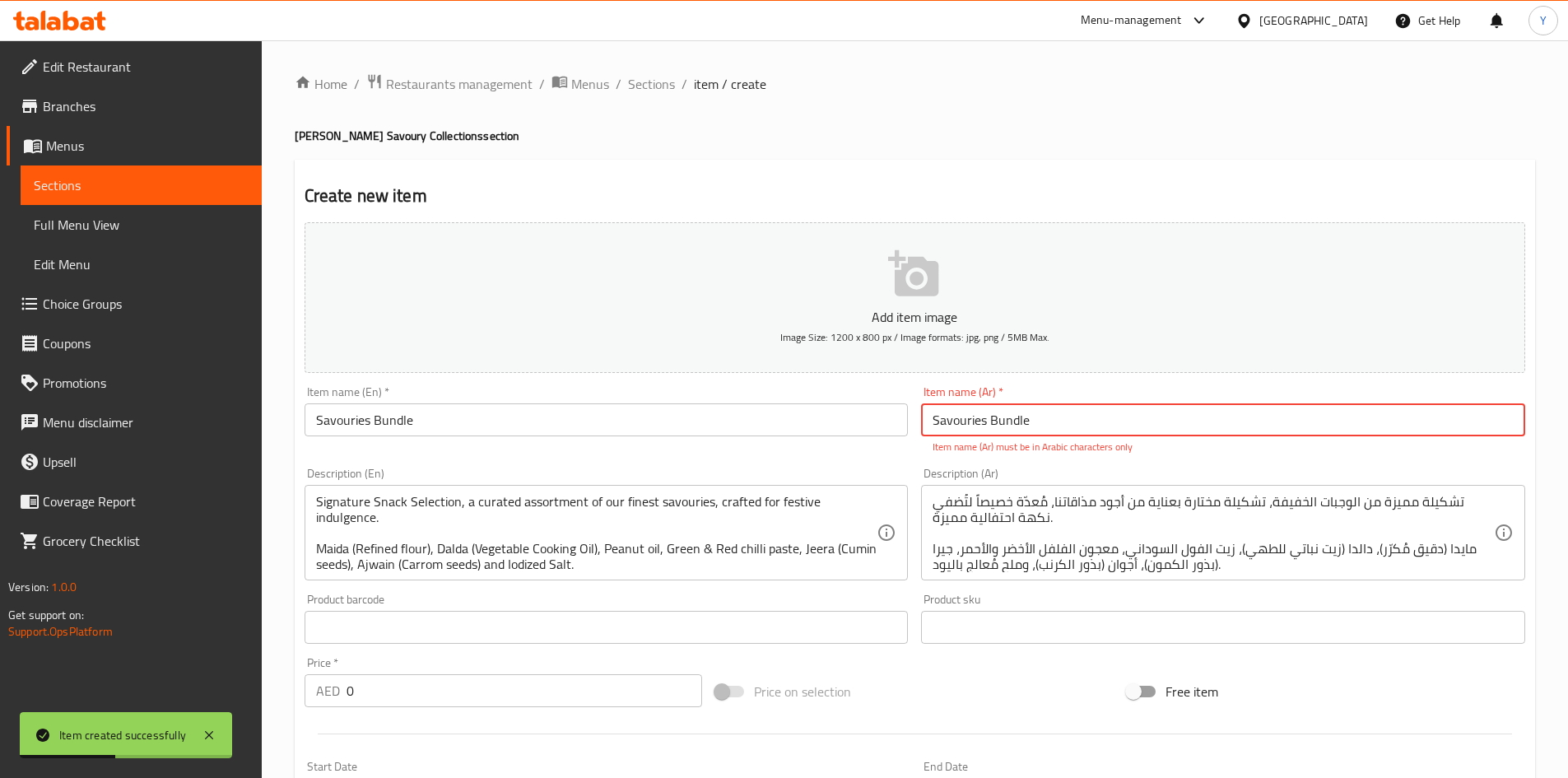
paste input "مجموعة المأكولات اللذيذة"
click at [1103, 408] on input "Savouries Bundle مجموعة المأكولات اللذيذة" at bounding box center [1224, 420] width 604 height 33
paste input "text"
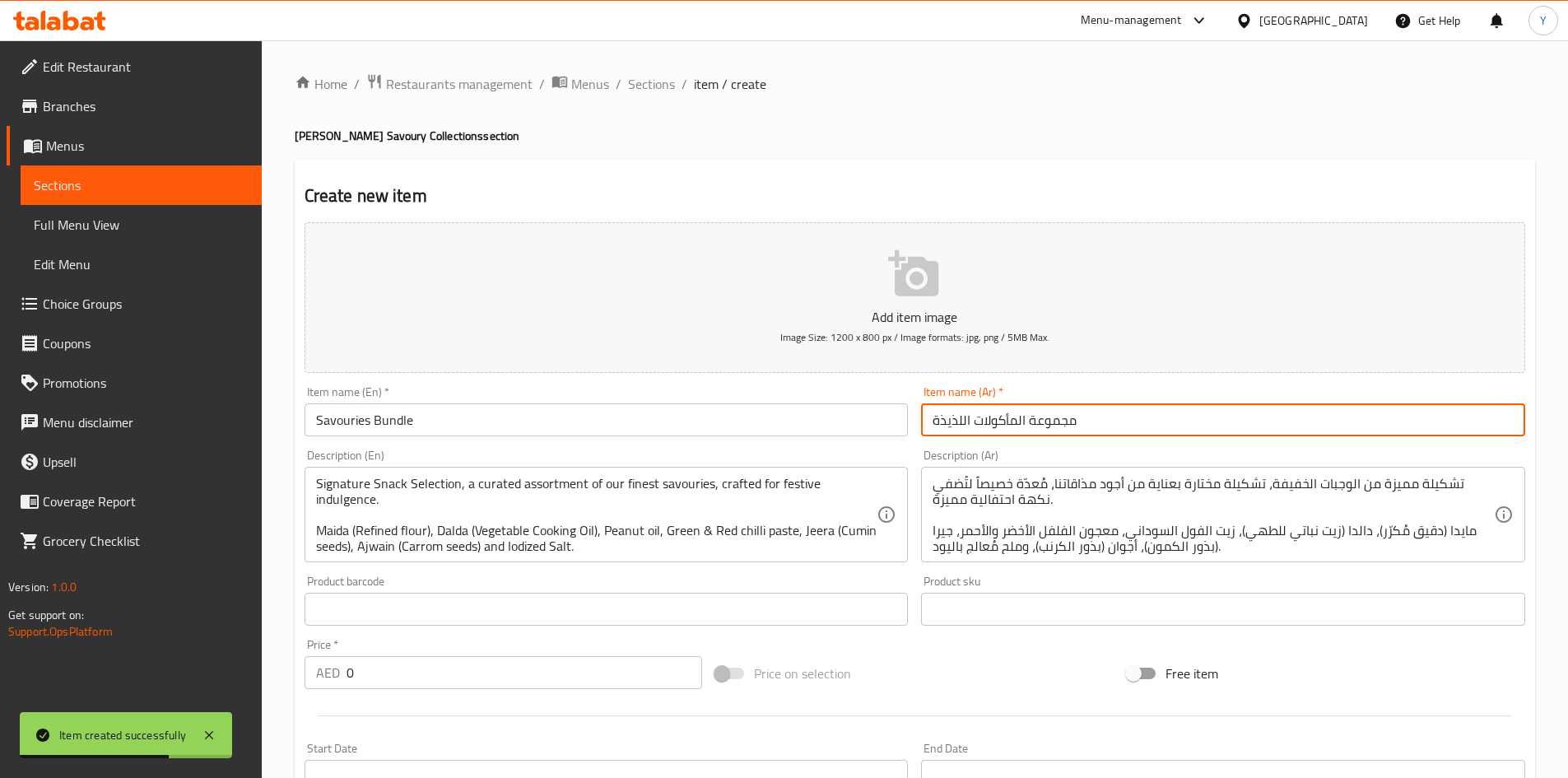
click at [938, 425] on input "مجموعة المأكولات اللذيذة" at bounding box center [1224, 420] width 604 height 33
type input "مجموعة المأكولات المالحة"
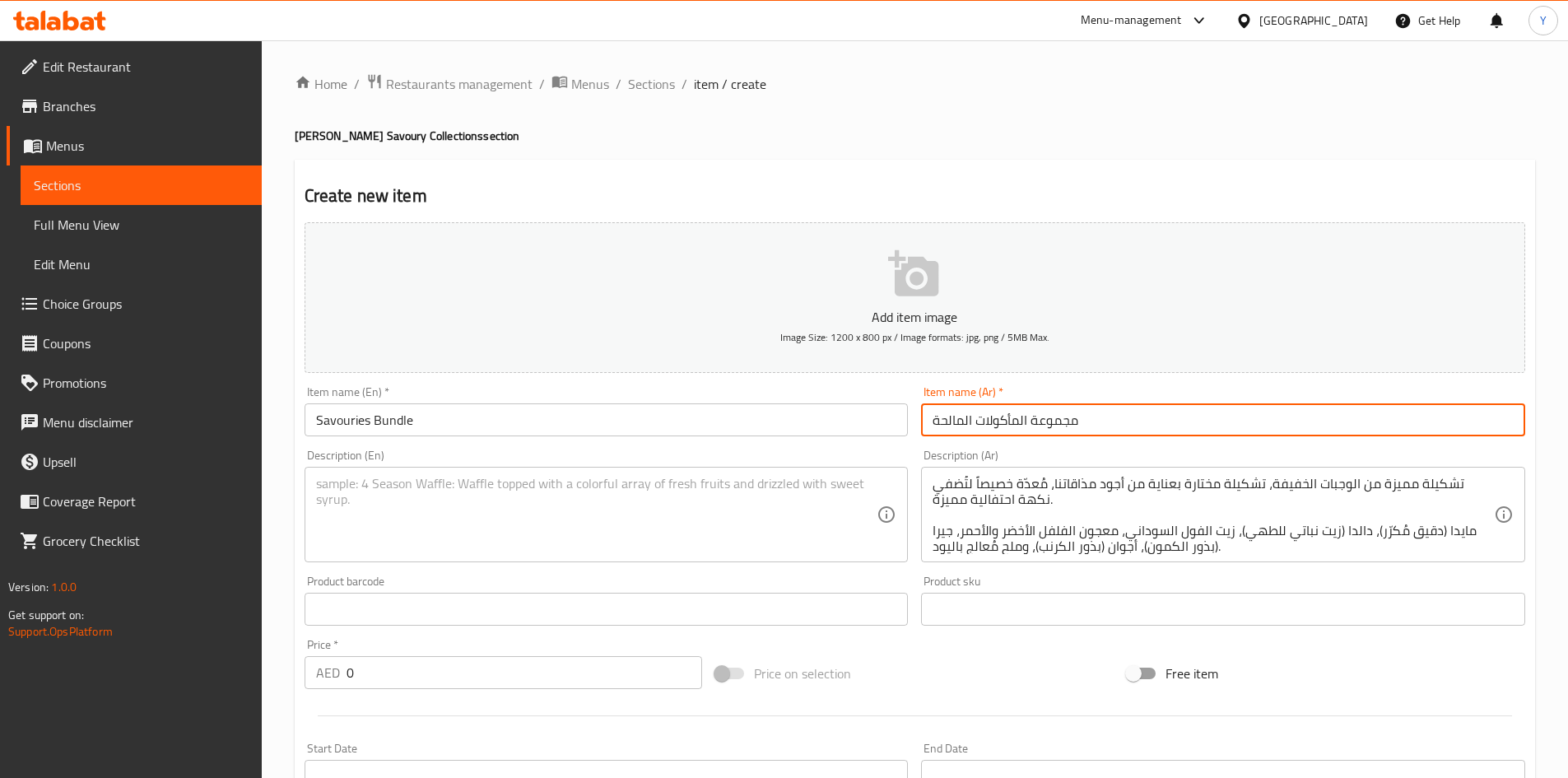
click at [619, 520] on textarea at bounding box center [597, 514] width 561 height 78
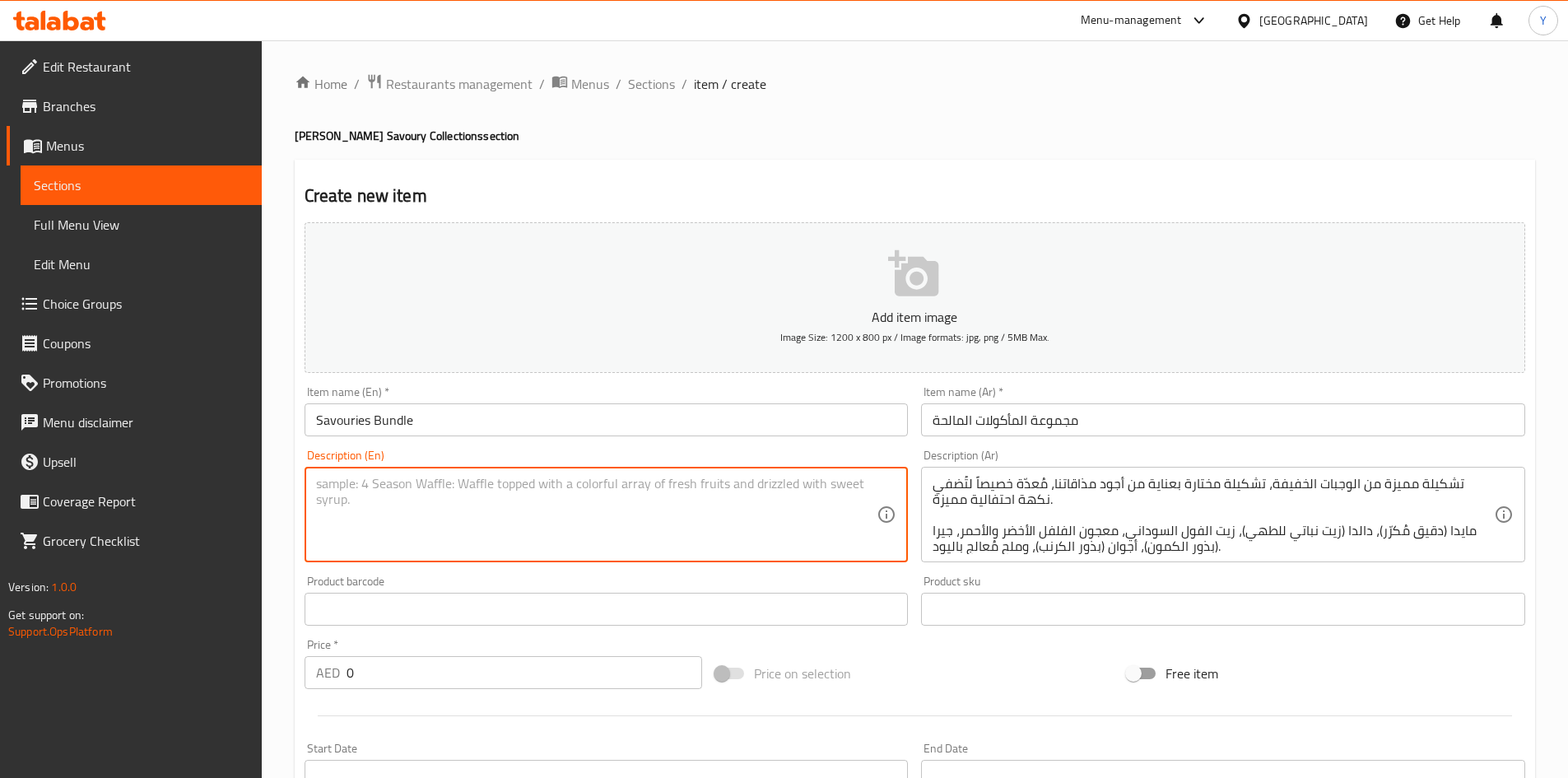
paste textarea "Signature Savouries Bundle – crunchy, flavorful, and perfect for sharing."
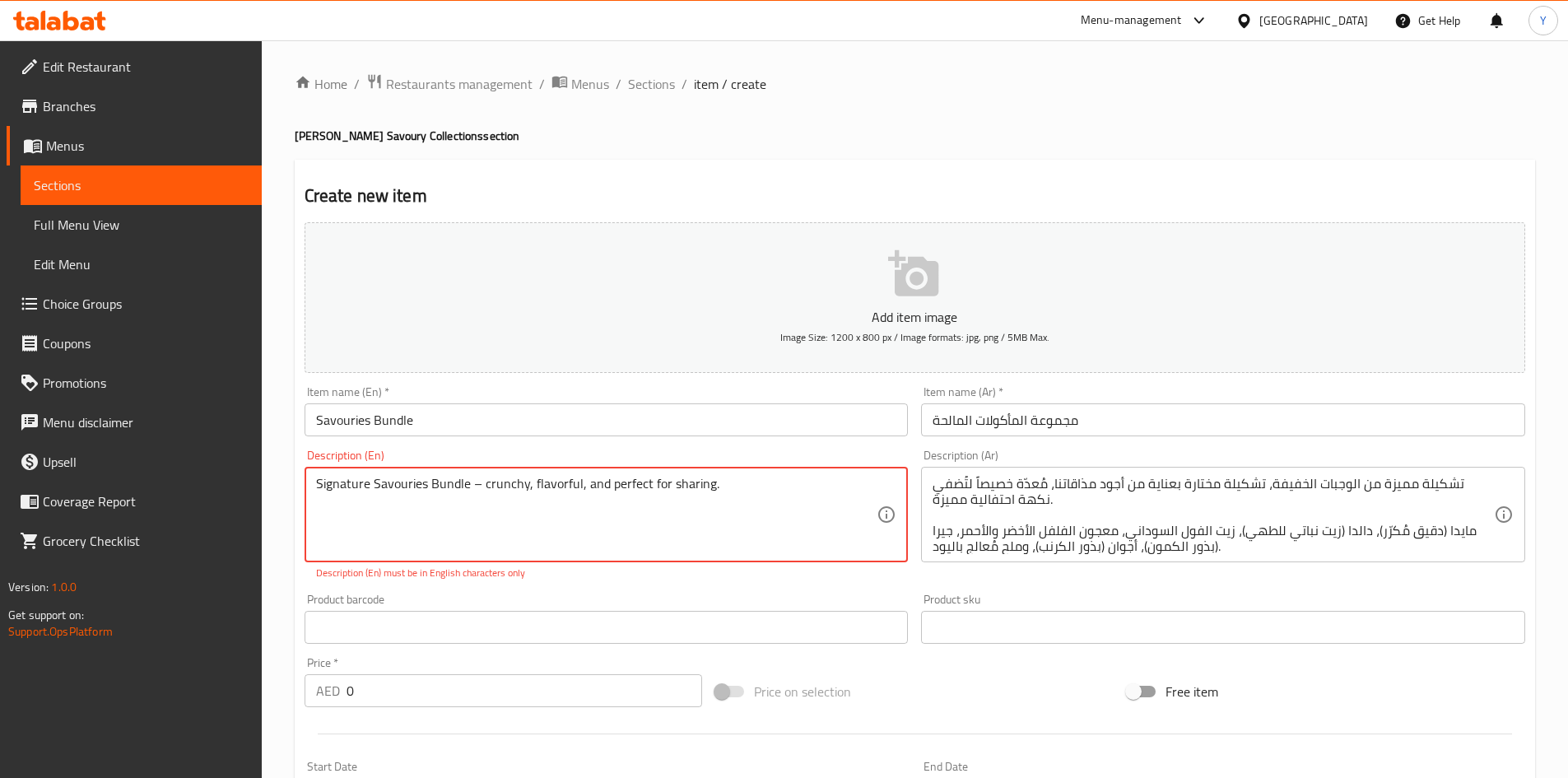
click at [478, 490] on textarea "Signature Savouries Bundle – crunchy, flavorful, and perfect for sharing." at bounding box center [597, 514] width 561 height 78
type textarea "Signature Savouries Bundle, crunchy, flavorful, and perfect for sharing."
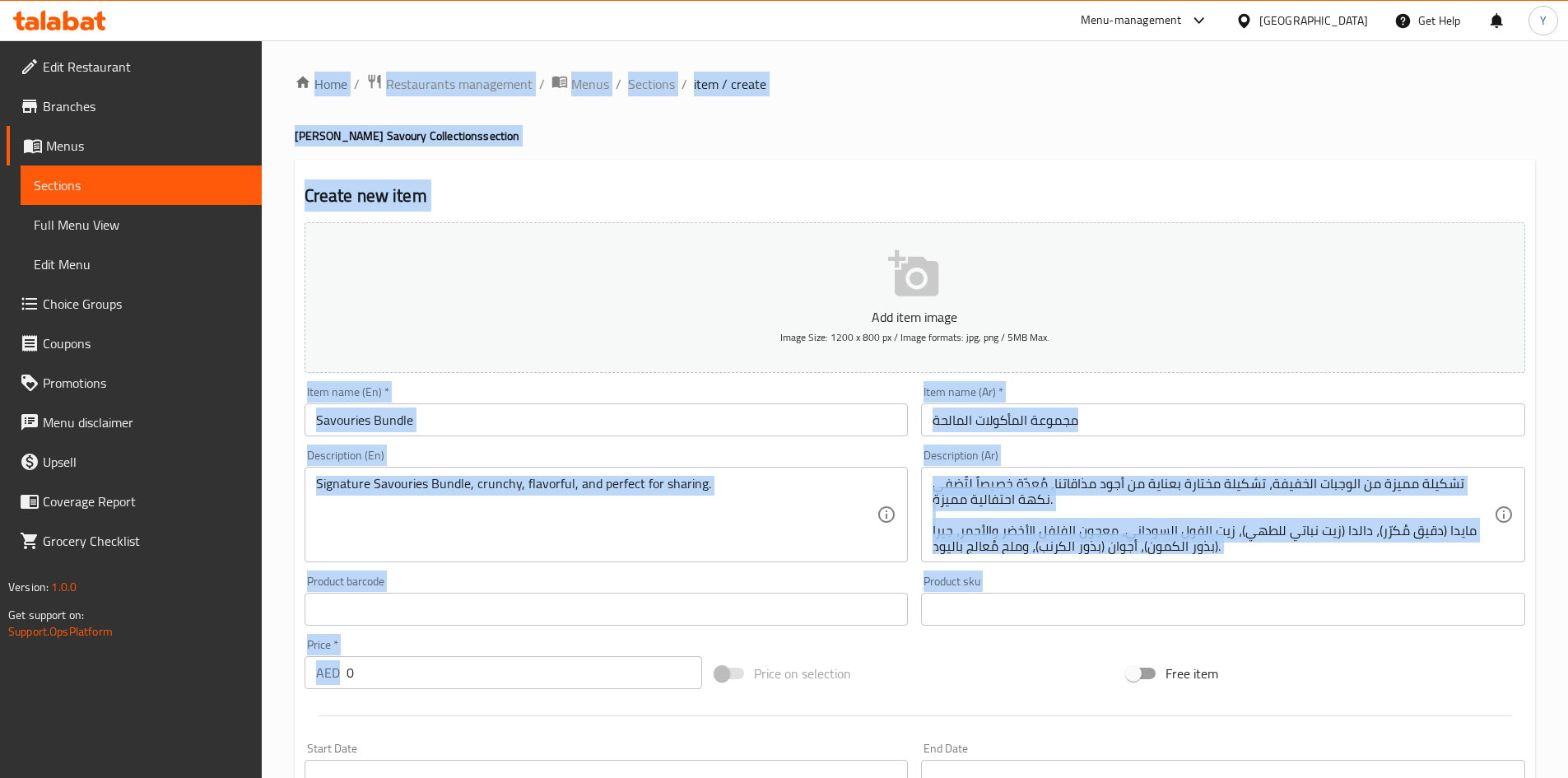
drag, startPoint x: 302, startPoint y: 682, endPoint x: 271, endPoint y: 672, distance: 32.6
click at [247, 672] on div "Edit Restaurant Branches Menus Sections Full Menu View Edit Menu Choice Groups …" at bounding box center [784, 602] width 1568 height 1123
click at [376, 676] on input "0" at bounding box center [525, 672] width 357 height 33
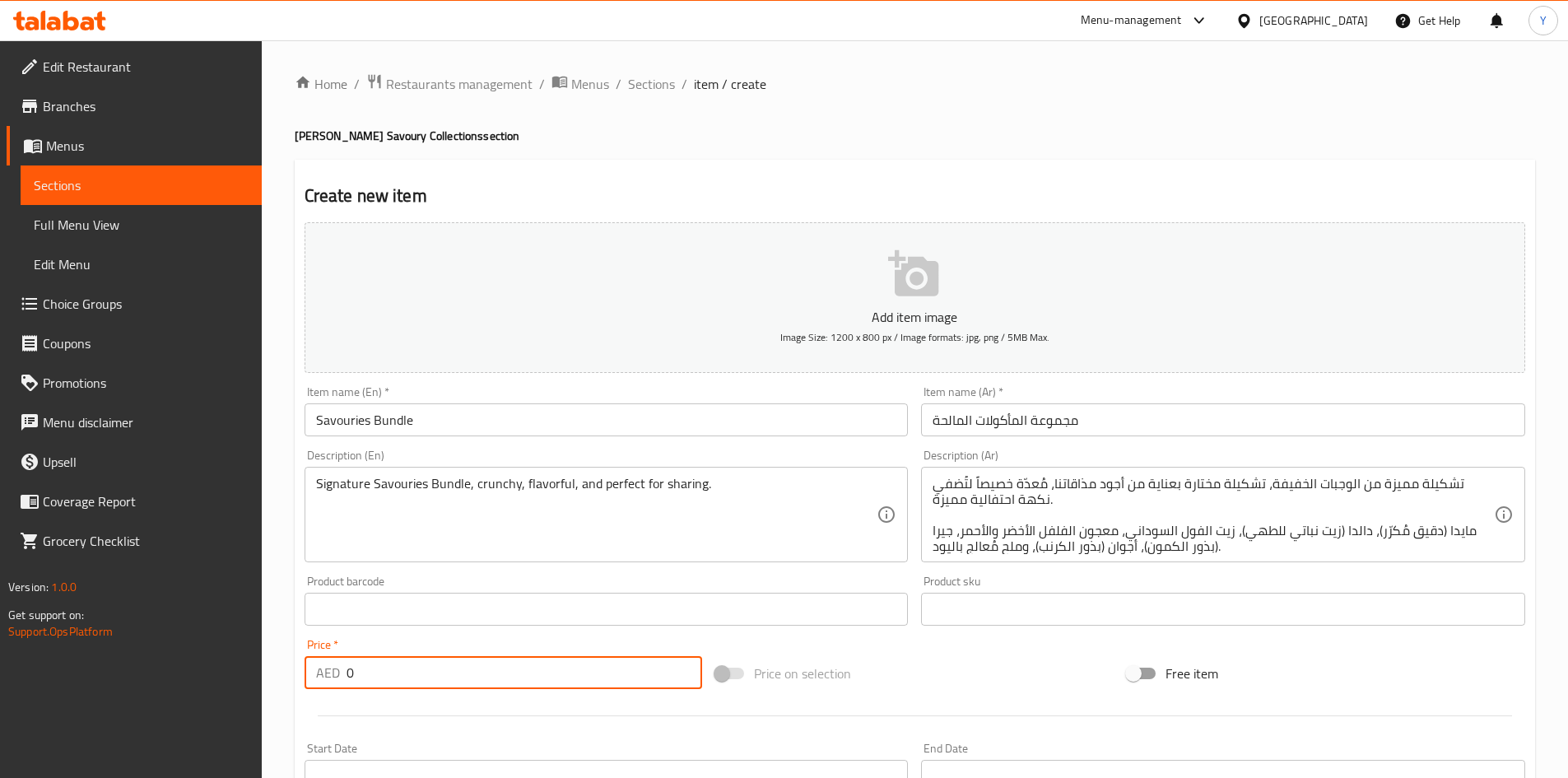
click at [374, 674] on input "0" at bounding box center [525, 672] width 357 height 33
click at [372, 669] on input "0" at bounding box center [525, 672] width 357 height 33
drag, startPoint x: 343, startPoint y: 677, endPoint x: 331, endPoint y: 680, distance: 12.4
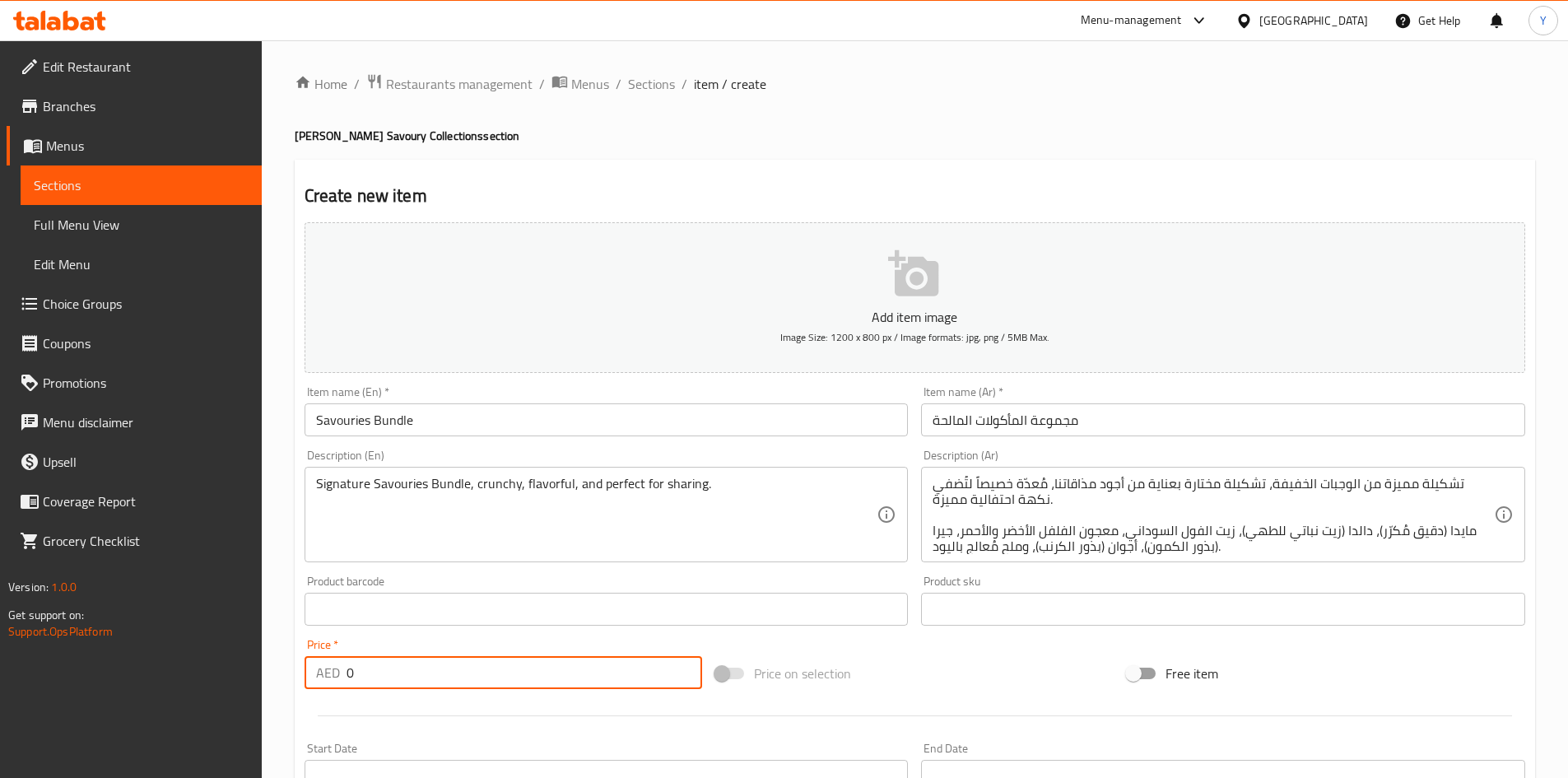
click at [331, 680] on div "AED 0 Price *" at bounding box center [504, 672] width 399 height 33
paste input "215"
type input "215"
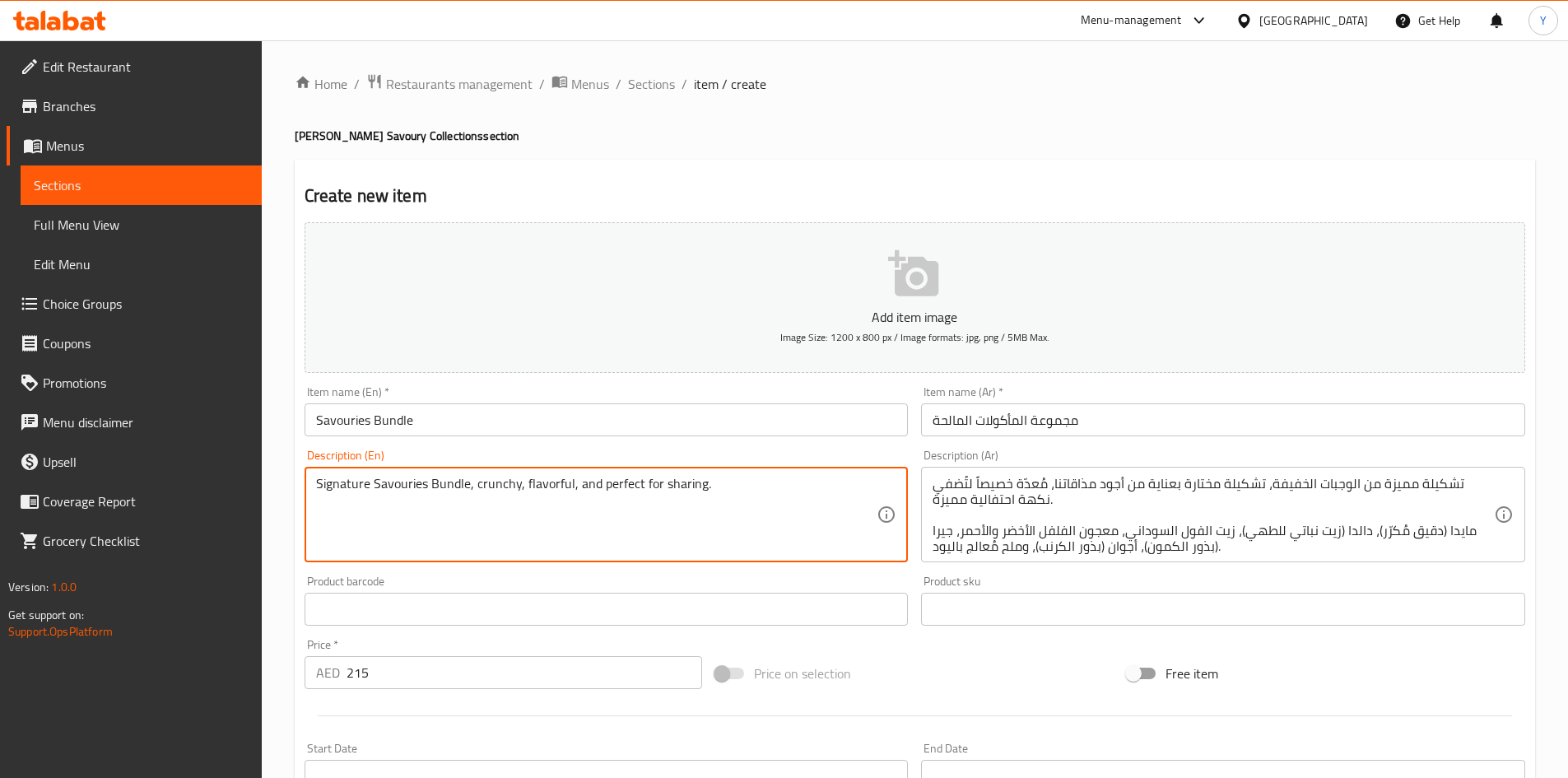
paste textarea ""Maida (Refined flour), Dalda (Vegetable Cooking Oil), Peanut oil, Green & Red …"
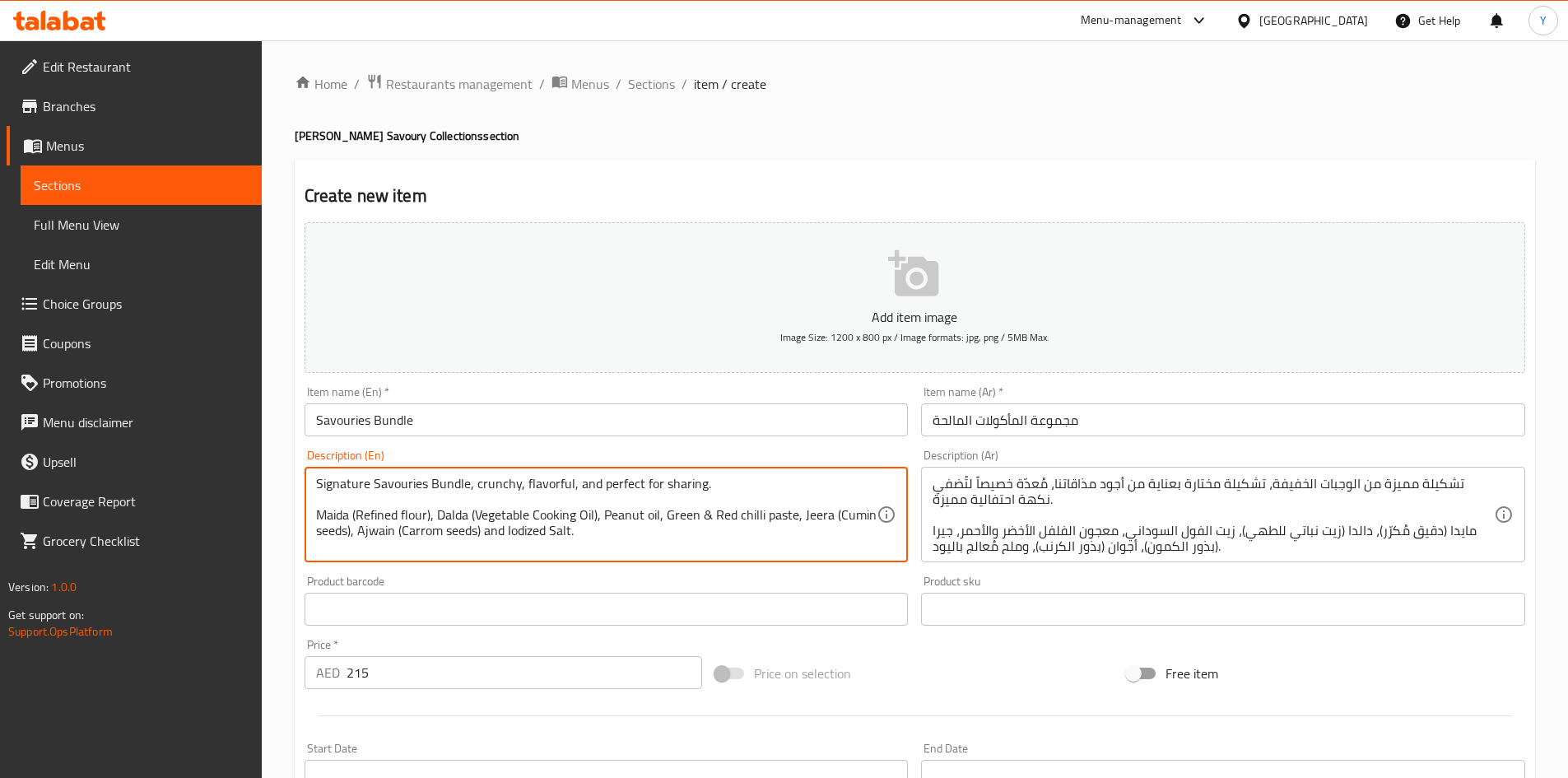
click at [706, 546] on textarea "Signature Savouries Bundle, crunchy, flavorful, and perfect for sharing. Maida …" at bounding box center [597, 514] width 561 height 78
paste textarea "Gluten, contains peanut oil | This product is manufactured in a facility that p…"
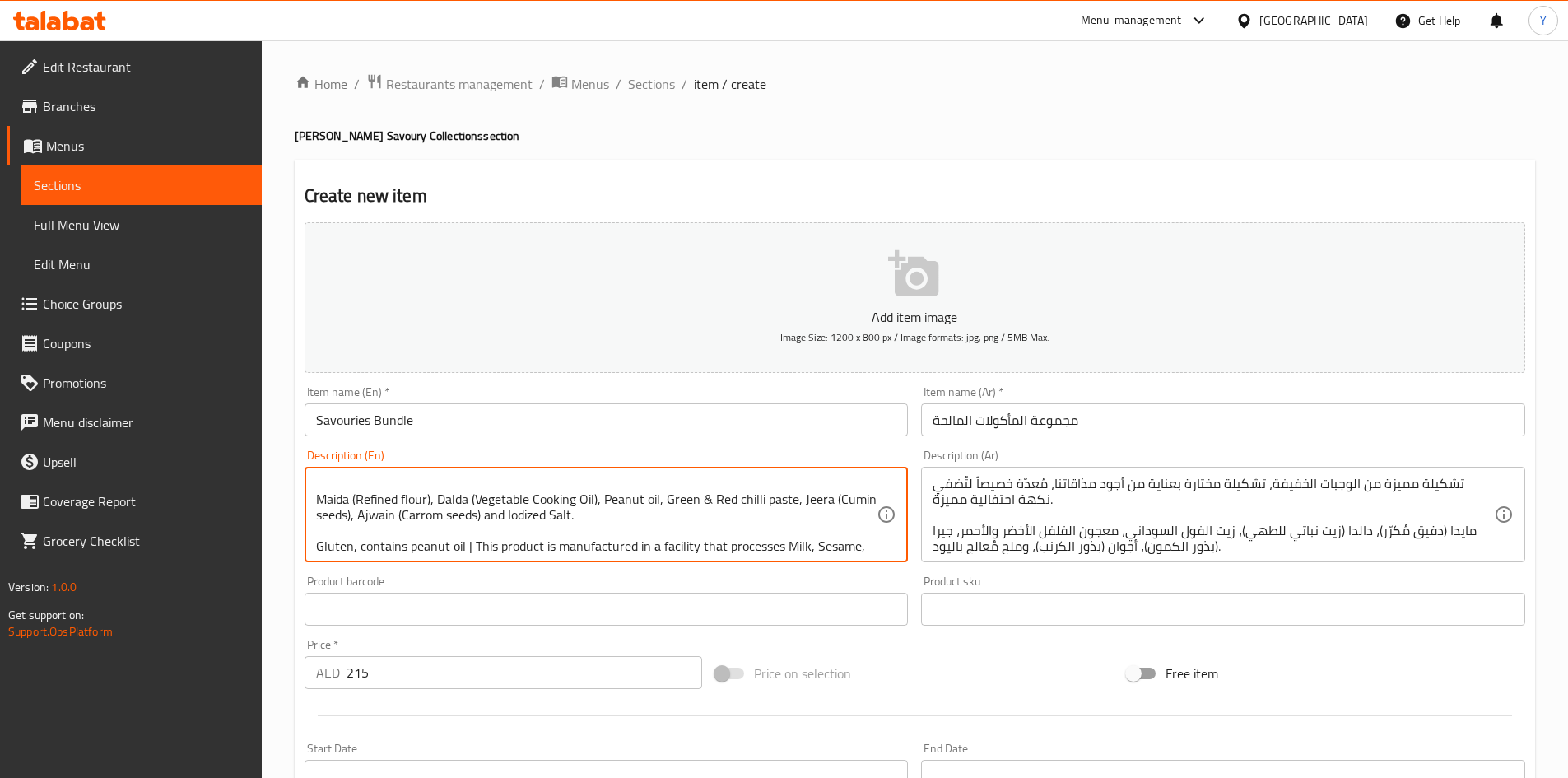
scroll to position [51, 0]
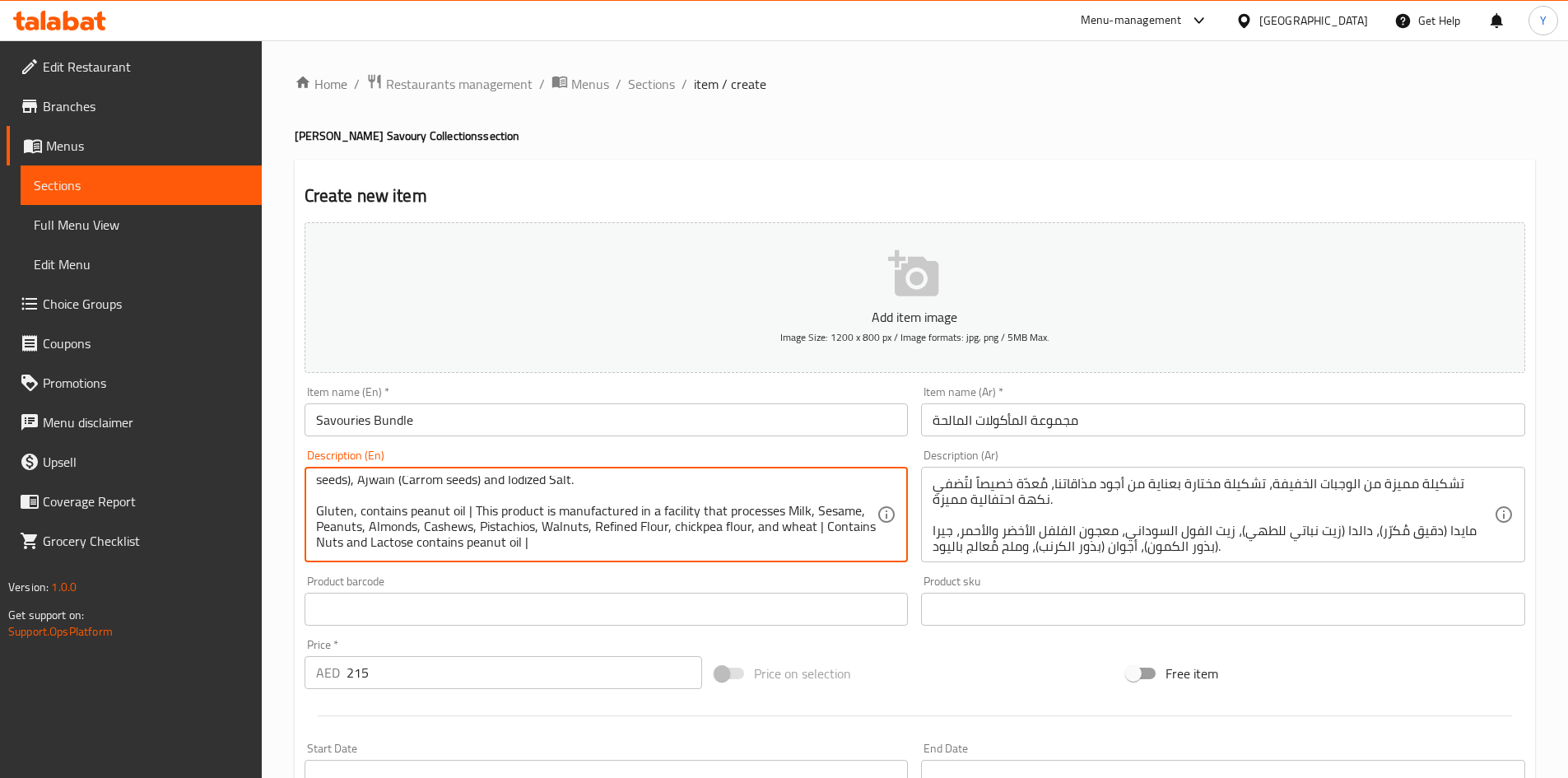
type textarea "Signature Savouries Bundle, crunchy, flavorful, and perfect for sharing. Maida …"
click at [1001, 533] on textarea "تشكيلة مميزة من الوجبات الخفيفة، تشكيلة مختارة بعناية من أجود مذاقاتنا، مُعدّة …" at bounding box center [1213, 514] width 561 height 78
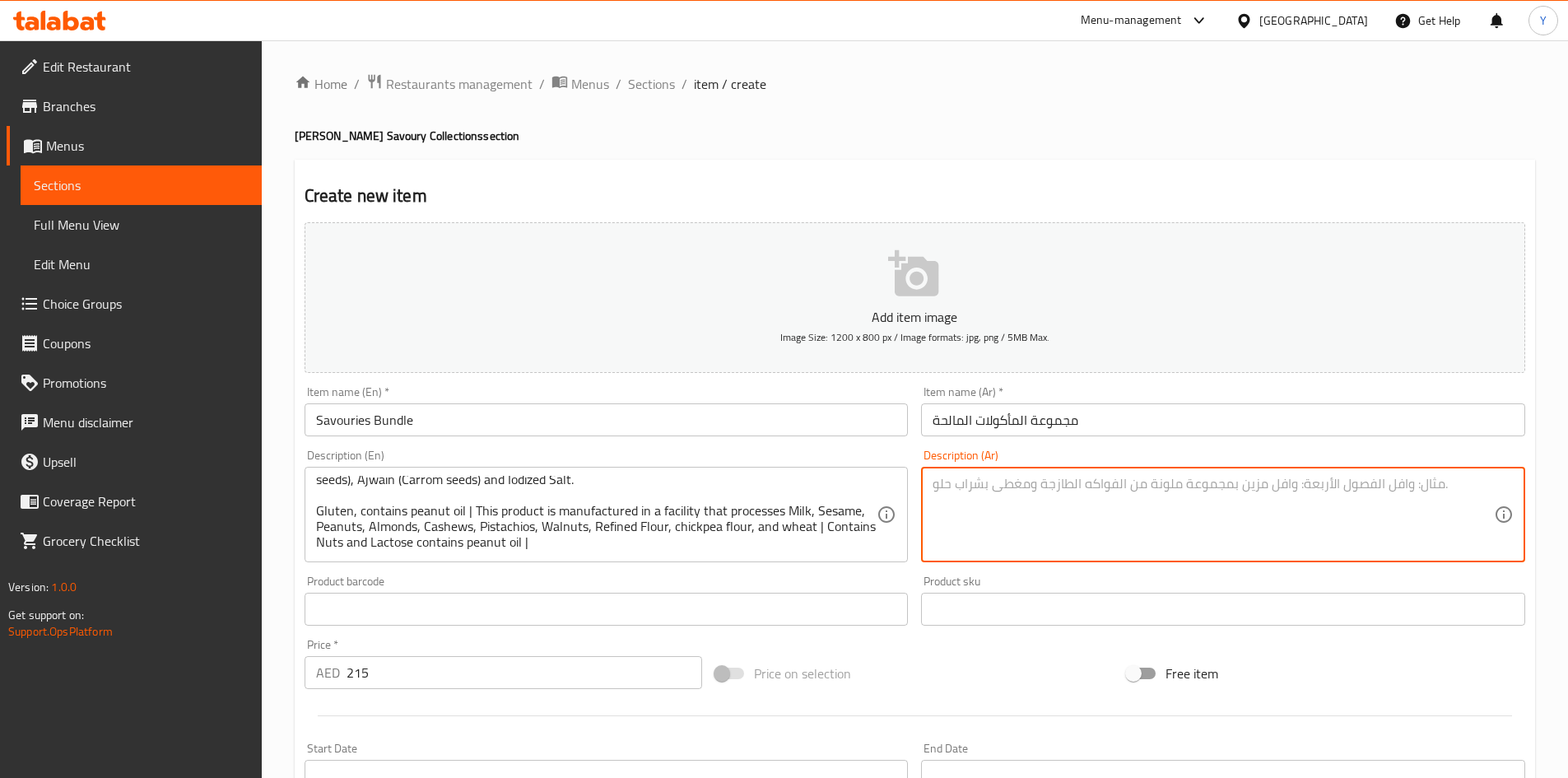
paste textarea "مجموعة مميزة من النكهات المميزة، مقرمشة، غنية بالنكهة، ومثالية للمشاركة. مايدا …"
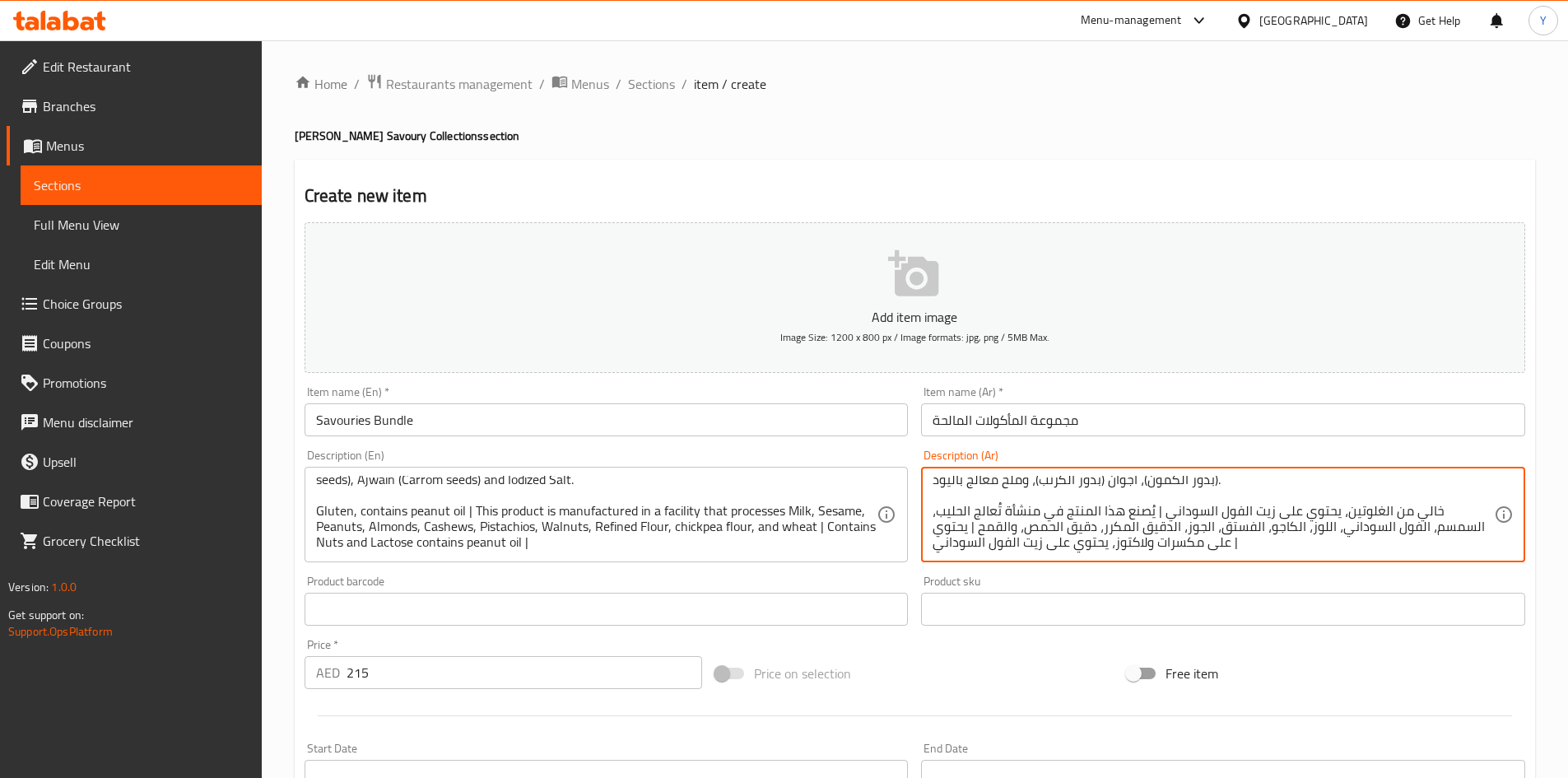
drag, startPoint x: 1378, startPoint y: 513, endPoint x: 1437, endPoint y: 511, distance: 59.0
click at [1436, 513] on textarea "مجموعة مميزة من النكهات المميزة، مقرمشة، غنية بالنكهة، ومثالية للمشاركة. مايدا …" at bounding box center [1213, 514] width 561 height 78
type textarea "مجموعة مميزة من النكهات المميزة، مقرمشة، غنية بالنكهة، ومثالية للمشاركة. مايدا …"
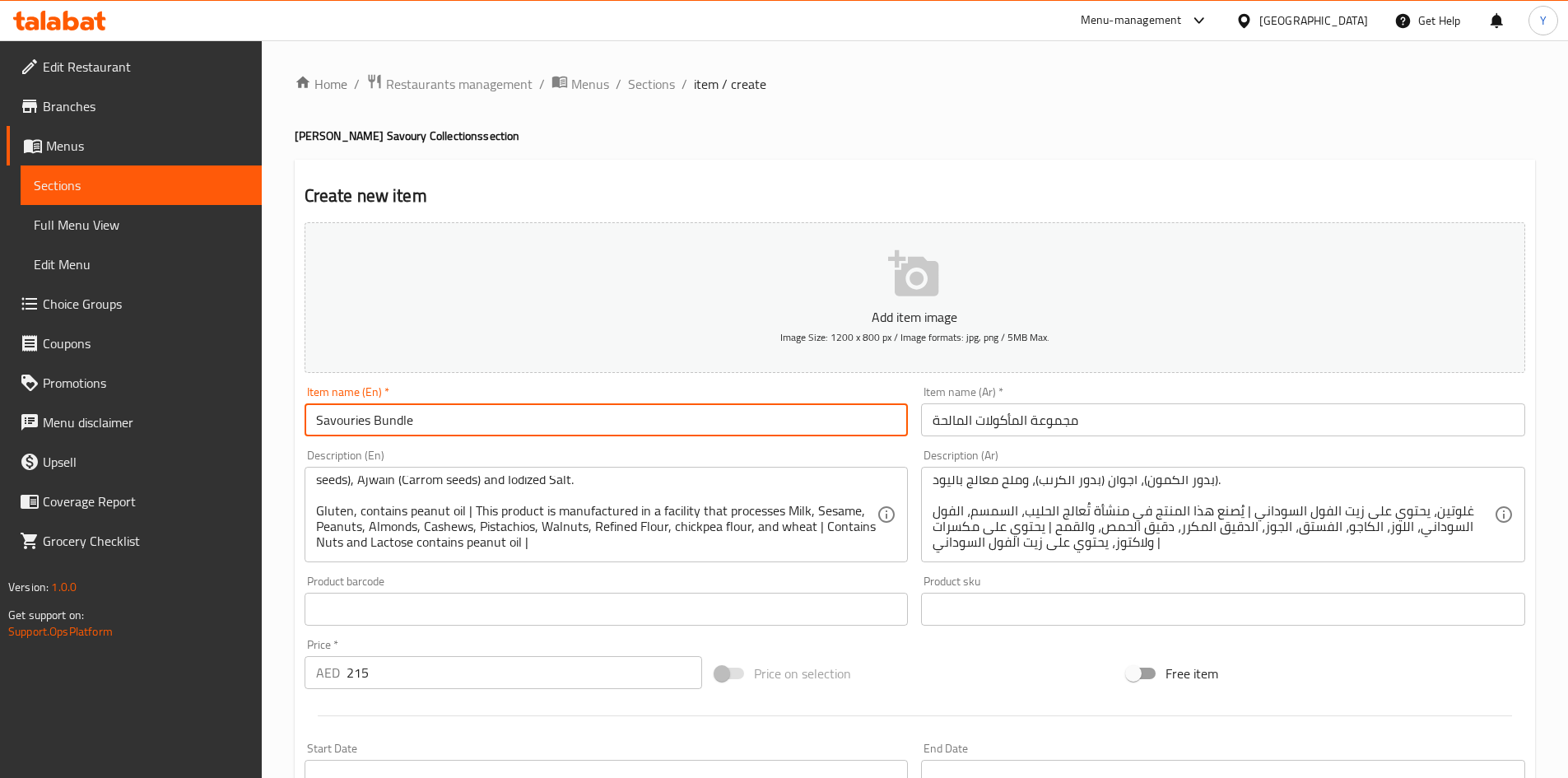
click at [515, 431] on input "Savouries Bundle" at bounding box center [607, 420] width 604 height 33
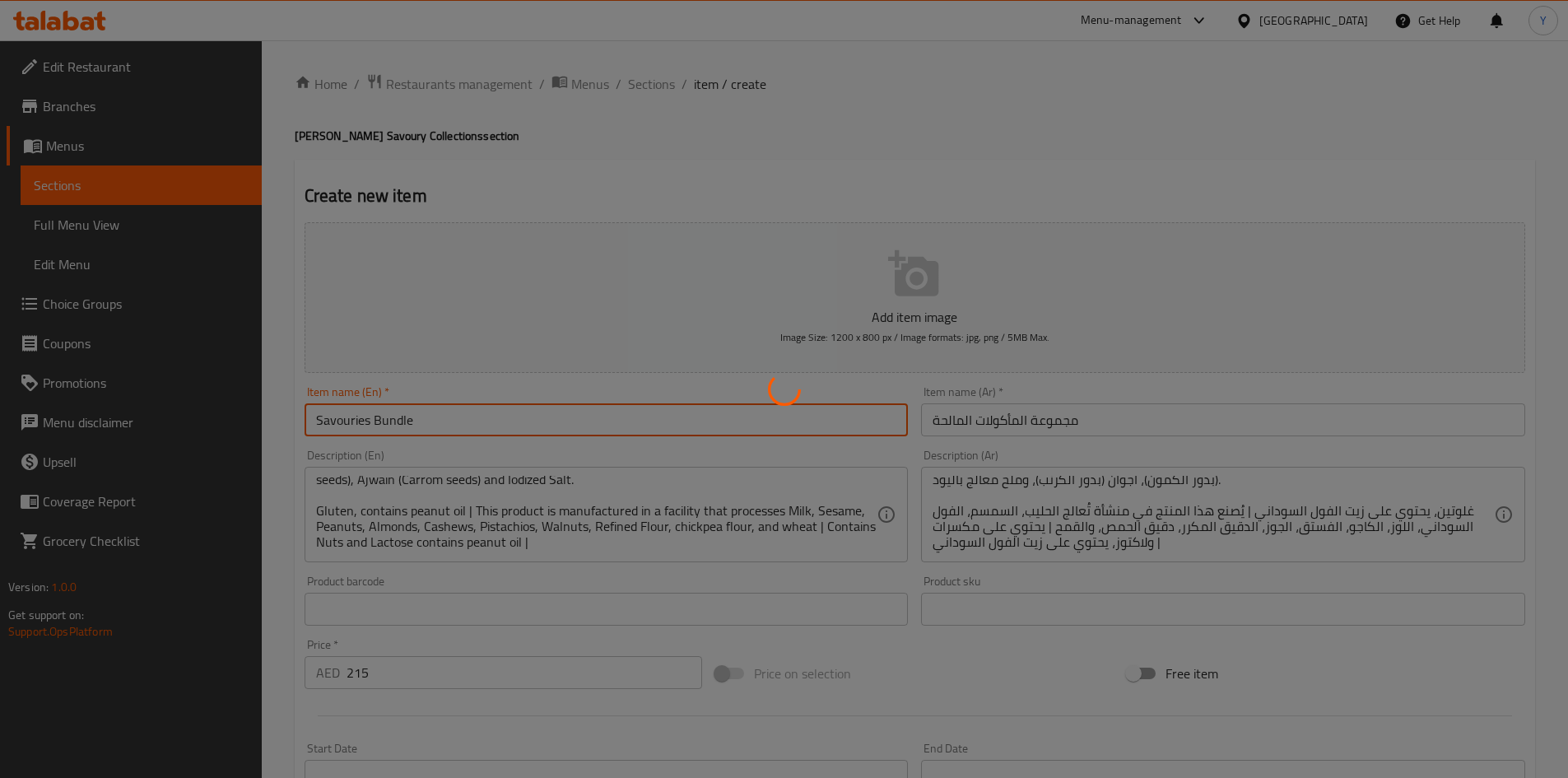
type input "0"
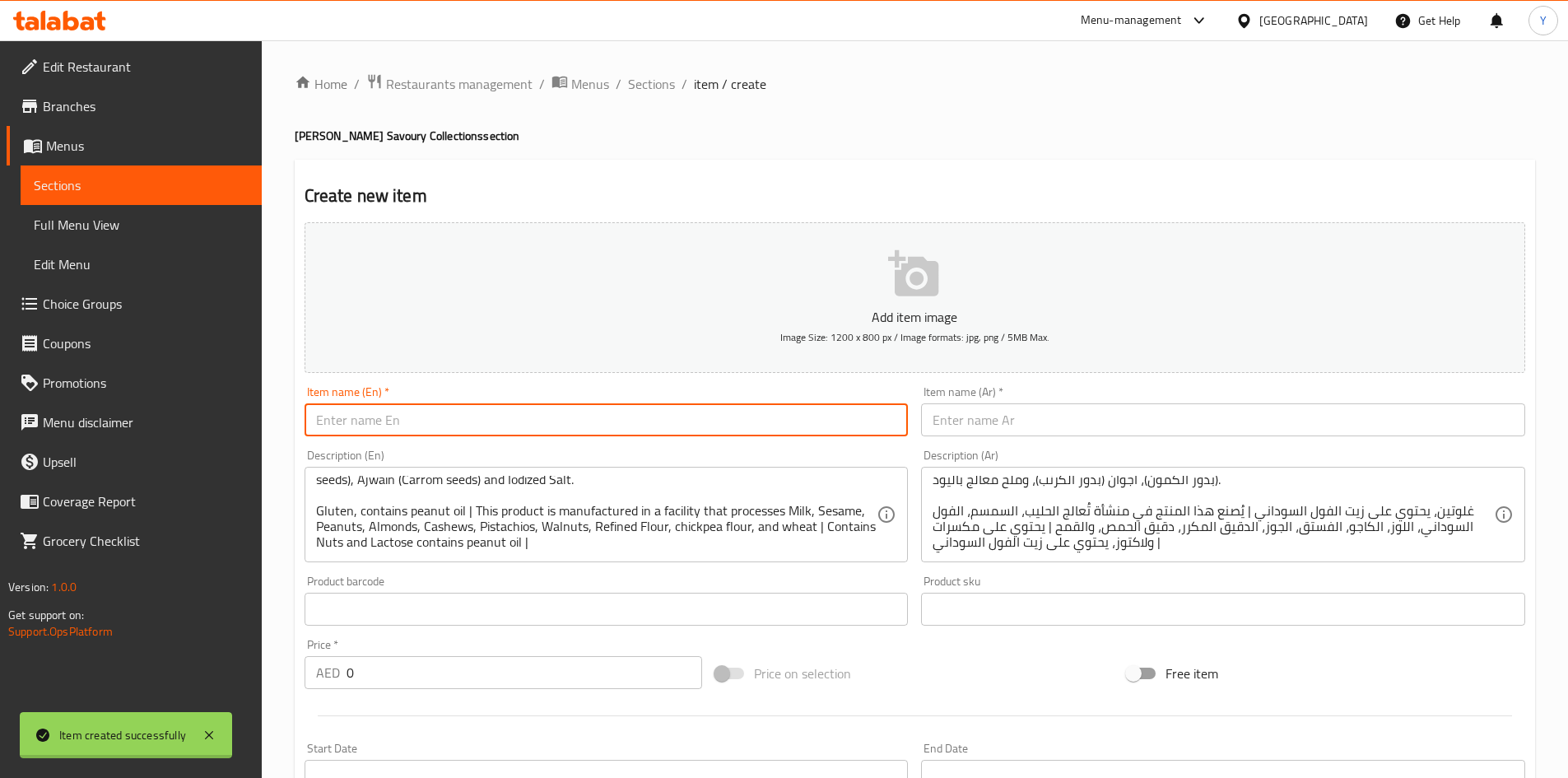
scroll to position [0, 0]
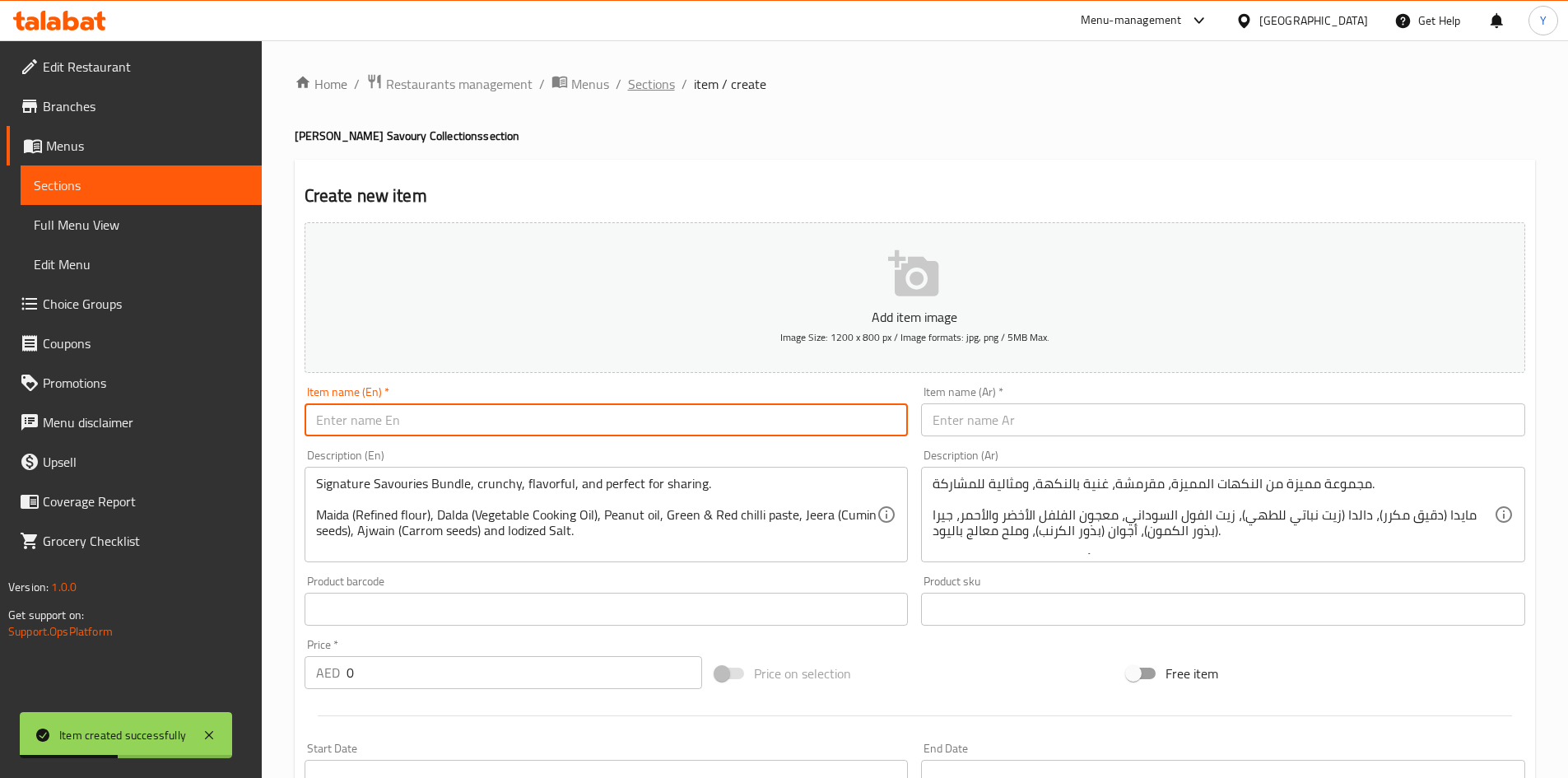
click at [648, 87] on span "Sections" at bounding box center [651, 84] width 47 height 20
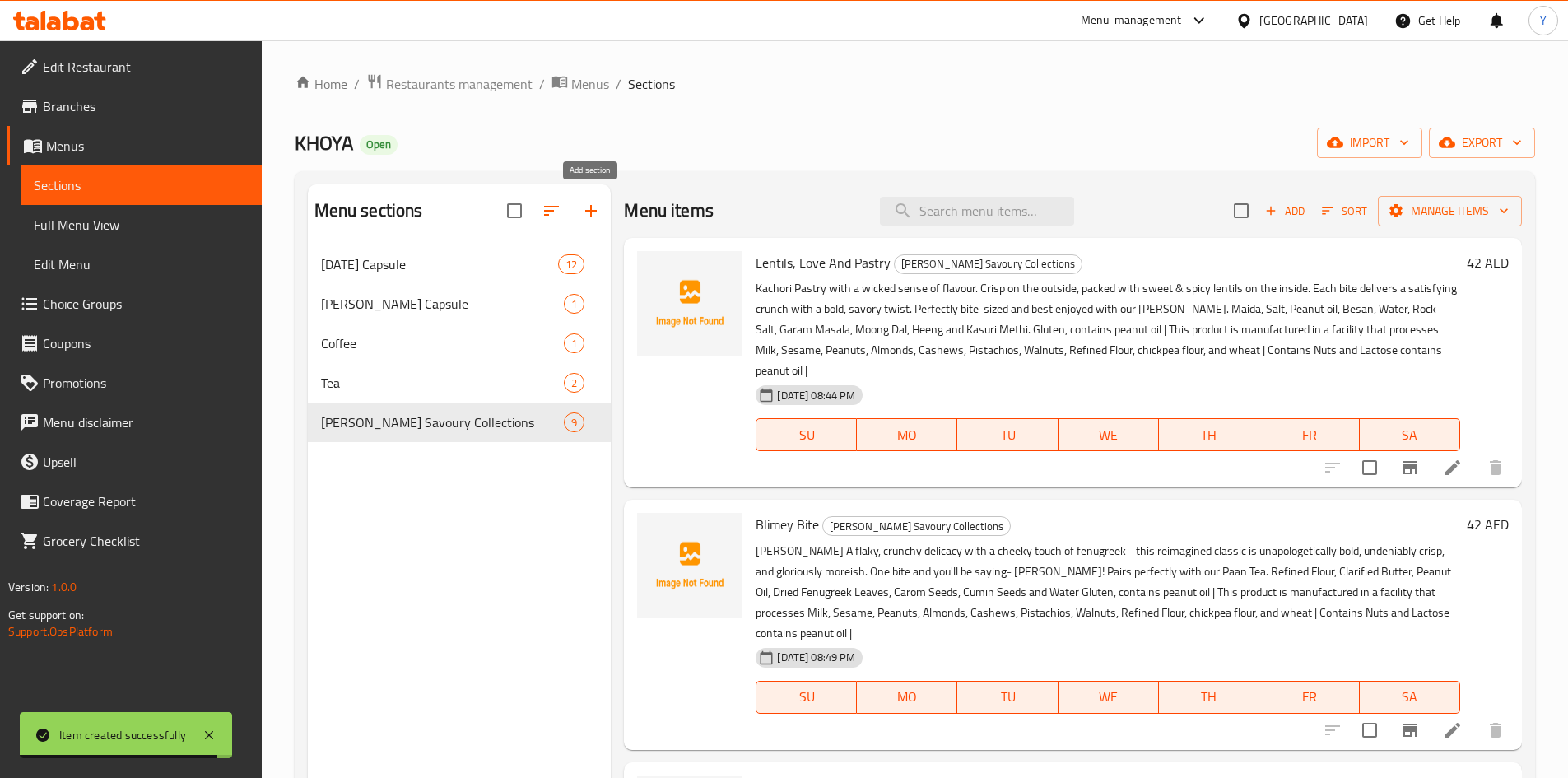
click at [585, 205] on icon "button" at bounding box center [590, 210] width 20 height 20
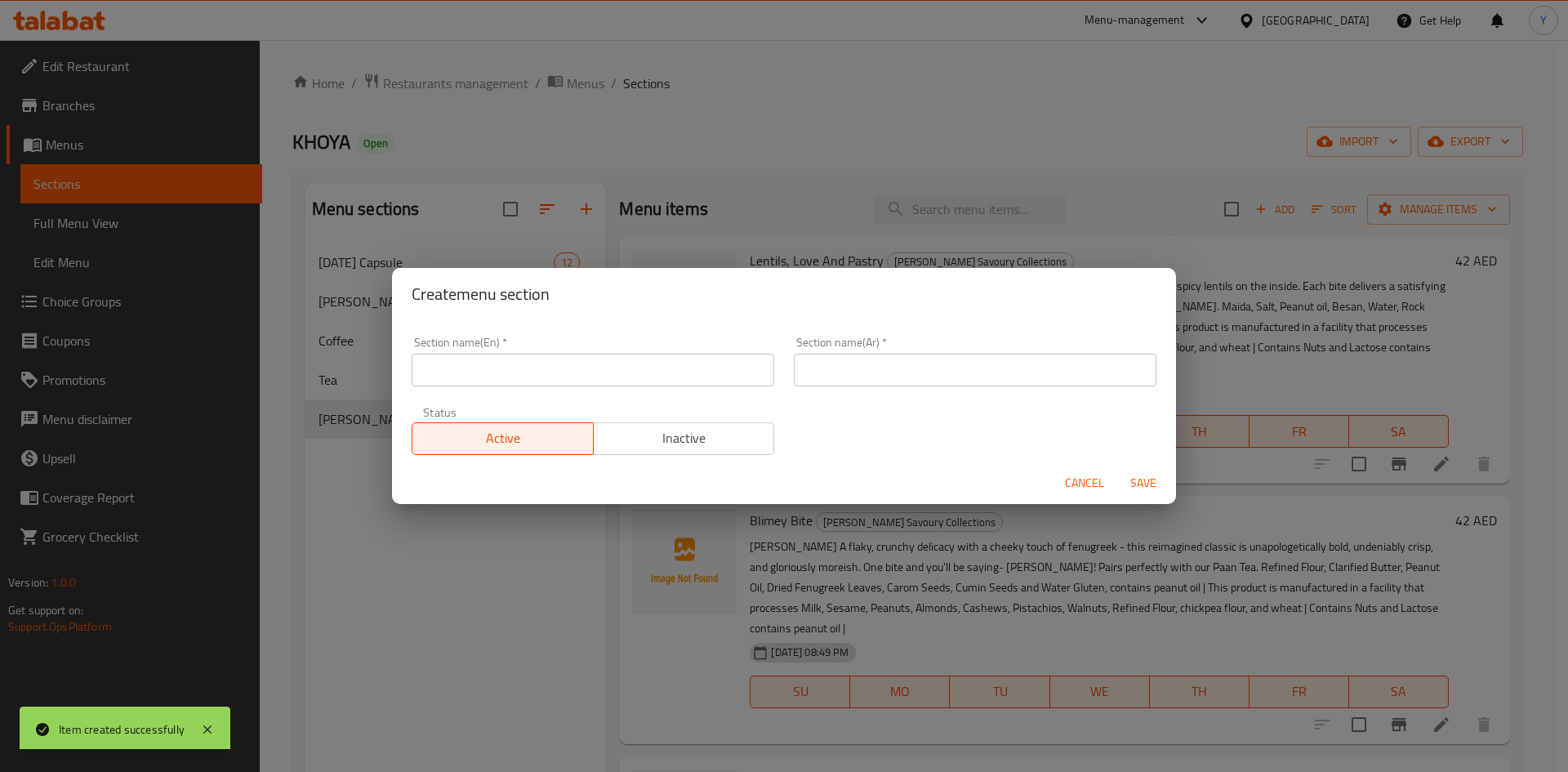
click at [634, 350] on div "Section name(En)   * Section name(En) *" at bounding box center [592, 361] width 362 height 50
click at [627, 370] on input "text" at bounding box center [592, 370] width 362 height 33
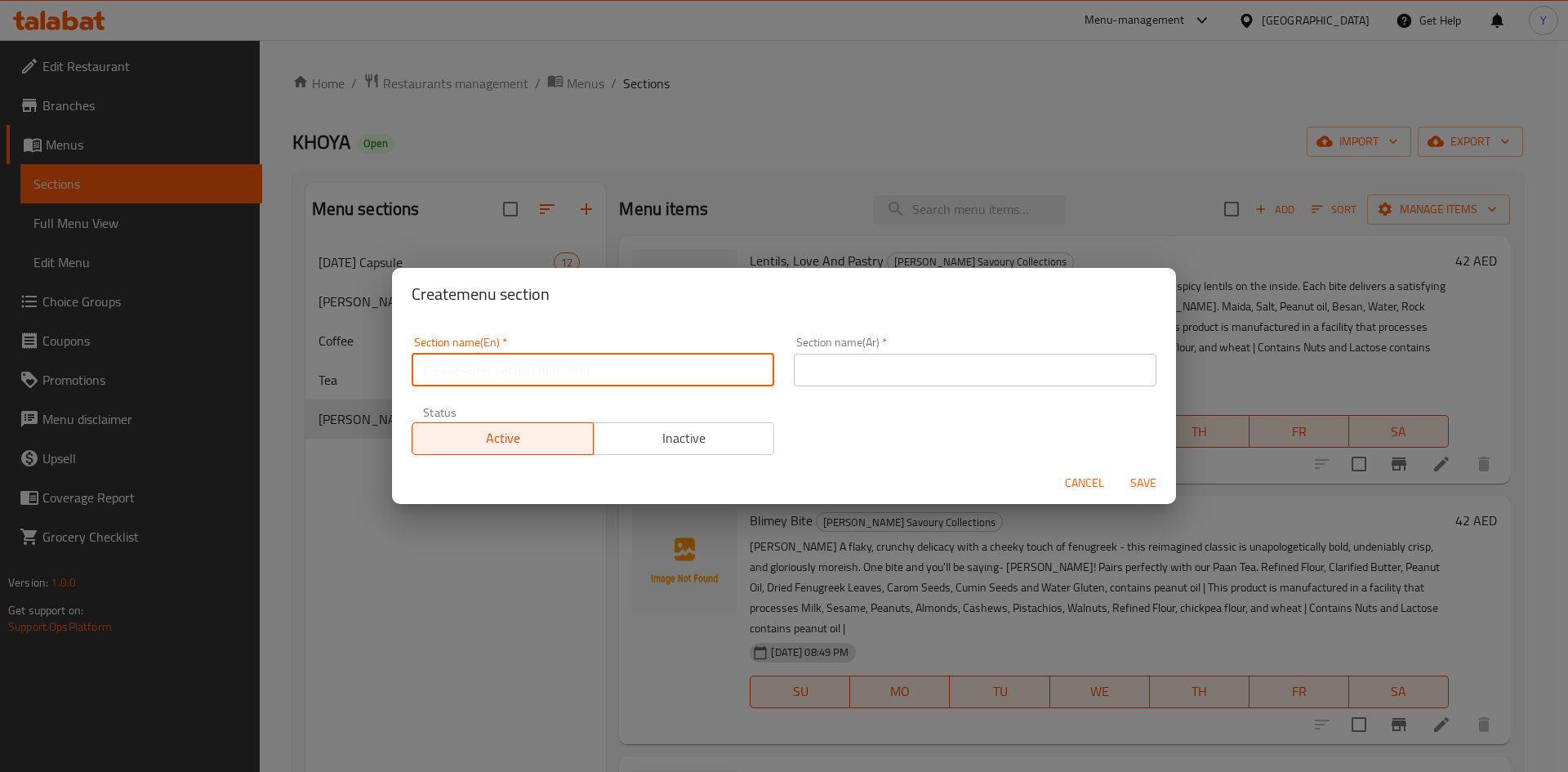
paste input "[PERSON_NAME] Makhana Collection"
type input "[PERSON_NAME] Makhana Collection"
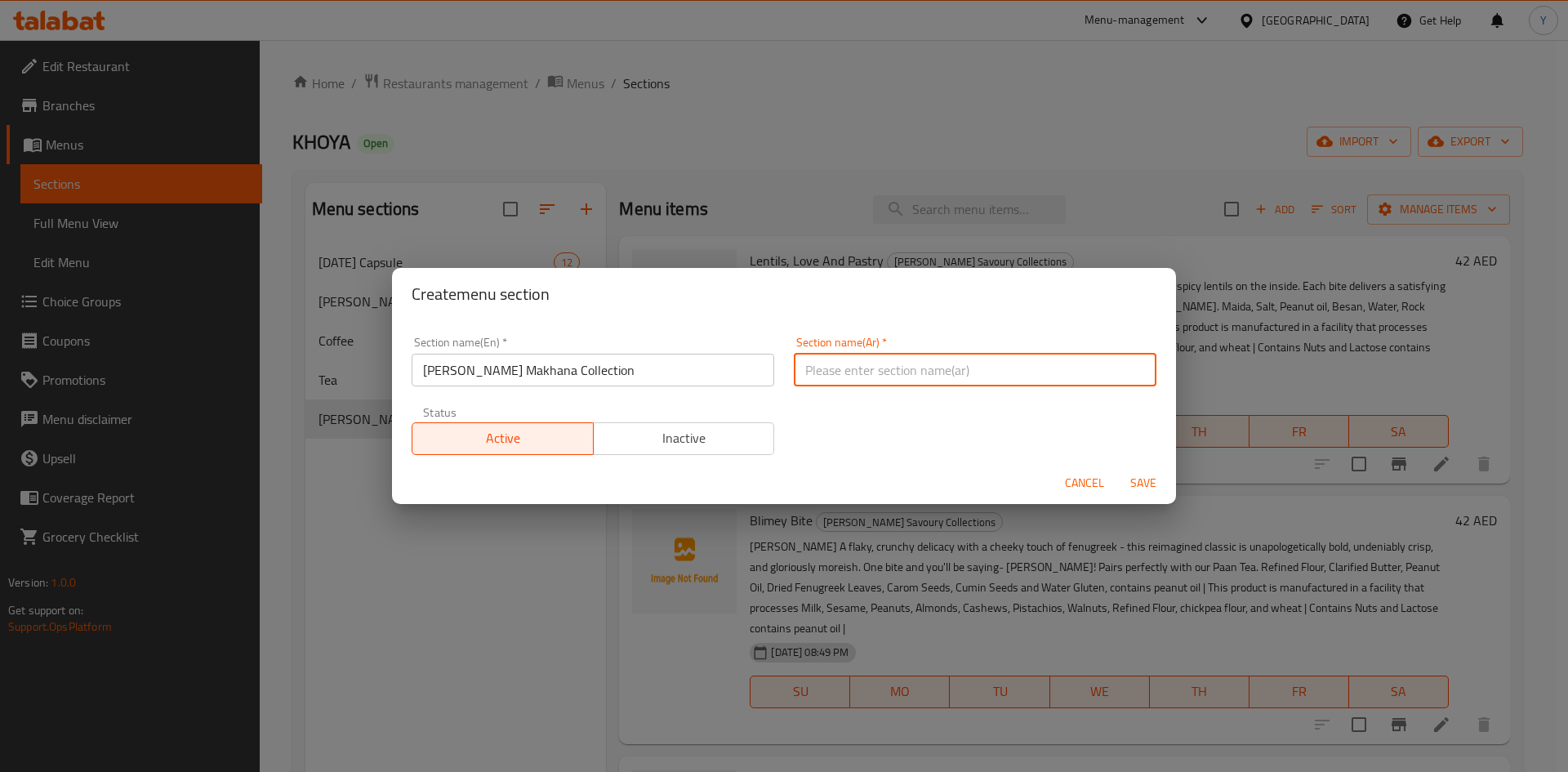
click at [892, 382] on input "text" at bounding box center [975, 370] width 362 height 33
paste input "مجموعة ماخانا من [GEOGRAPHIC_DATA]"
type input "مجموعة ماخانا من [GEOGRAPHIC_DATA]"
click at [1117, 468] on button "Save" at bounding box center [1143, 483] width 52 height 30
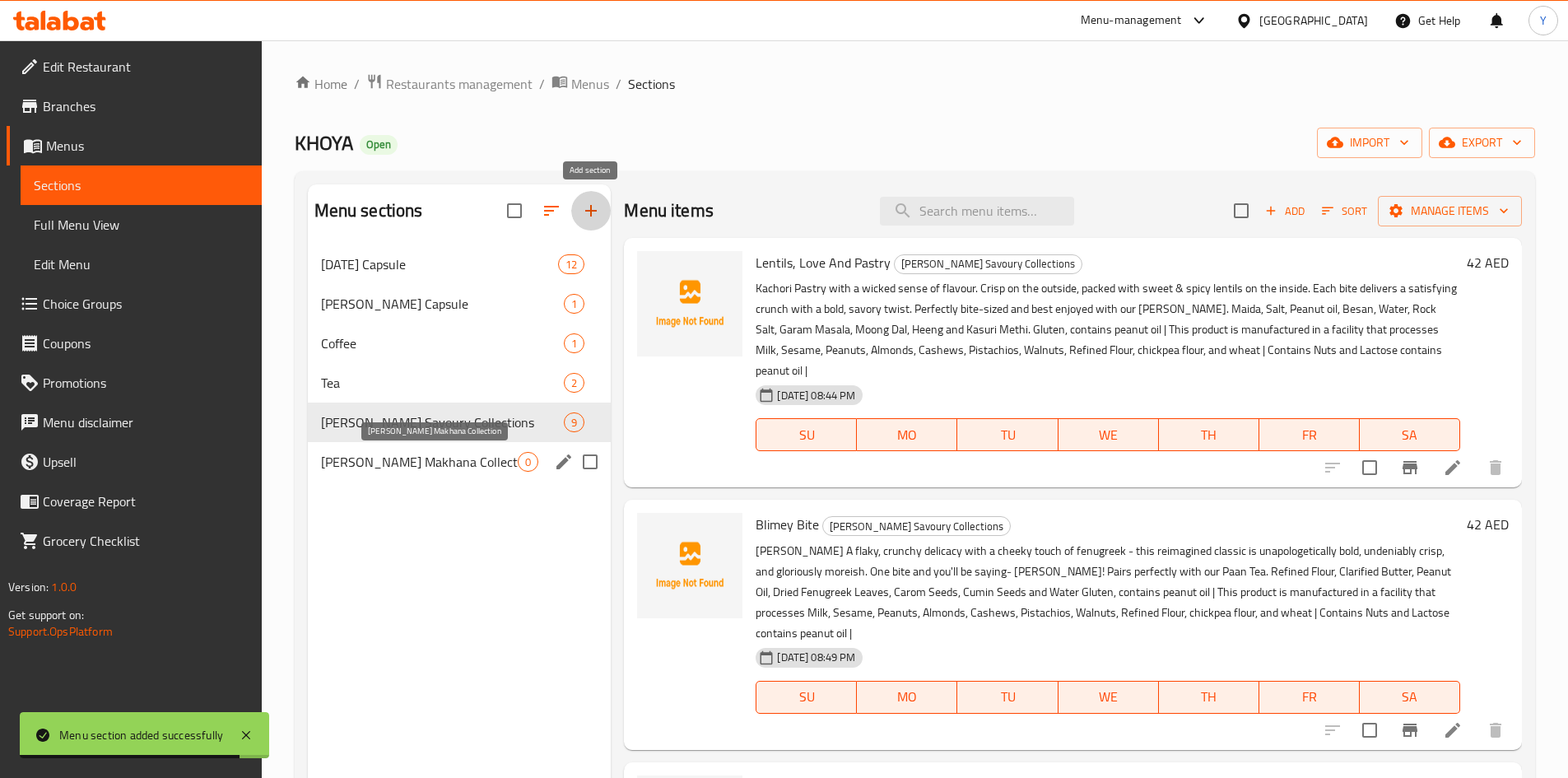
click at [446, 468] on span "[PERSON_NAME] Makhana Collection" at bounding box center [419, 462] width 198 height 20
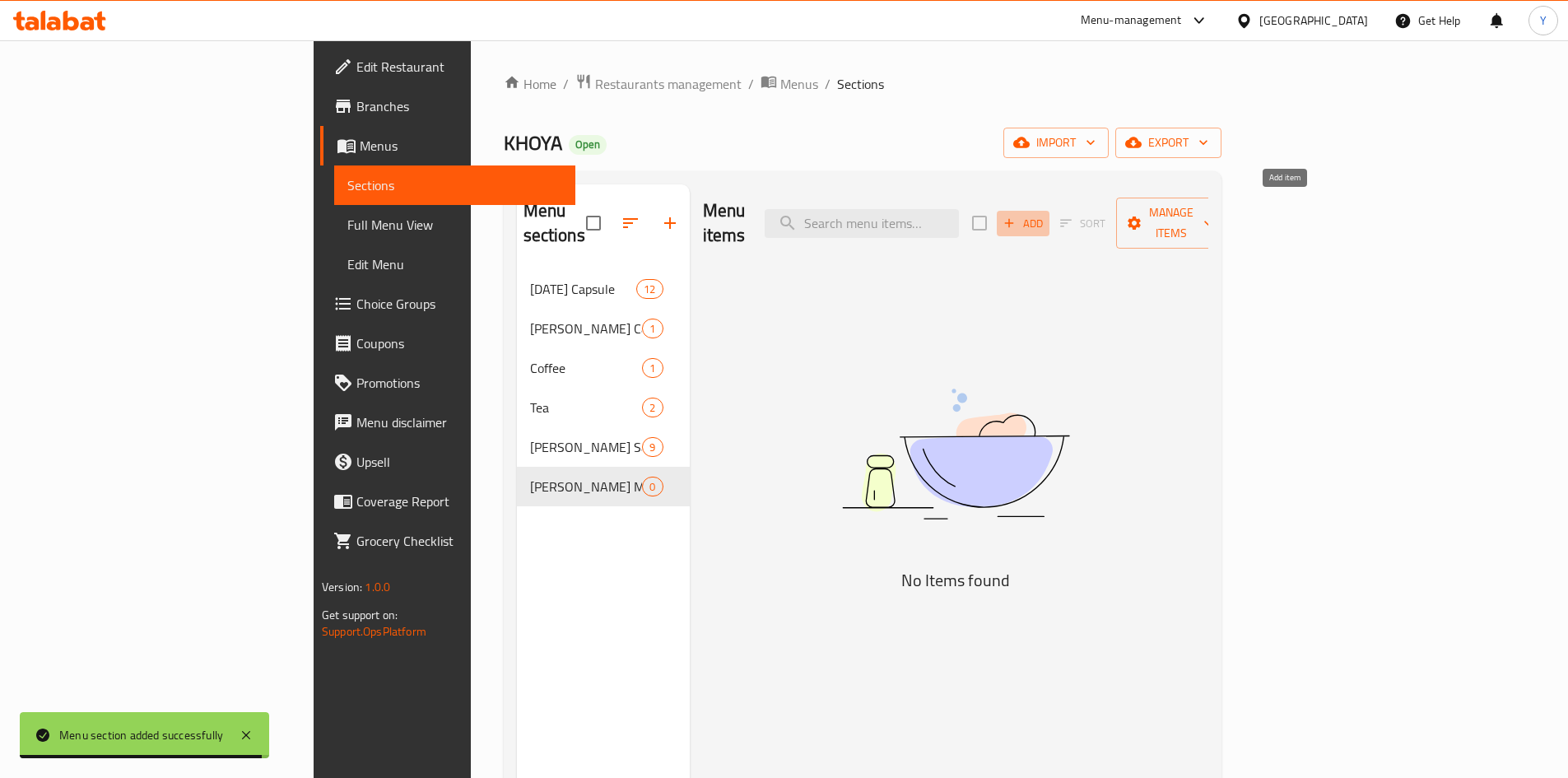
click at [1045, 218] on span "Add" at bounding box center [1023, 223] width 44 height 19
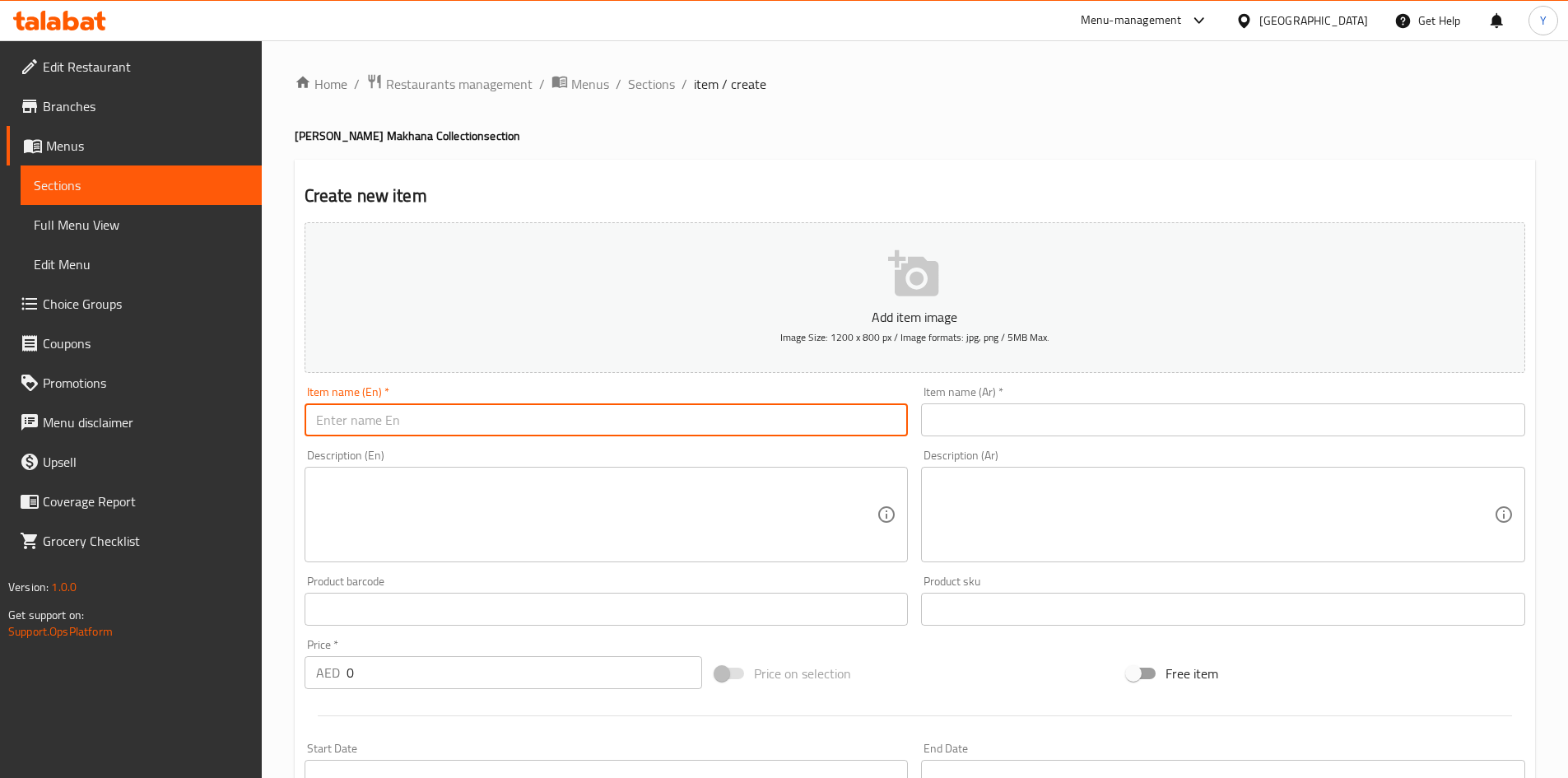
click at [503, 420] on input "text" at bounding box center [607, 420] width 604 height 33
paste input "Foxy Puffs"
type input "Foxy Puffs"
click at [1005, 420] on input "text" at bounding box center [1224, 420] width 604 height 33
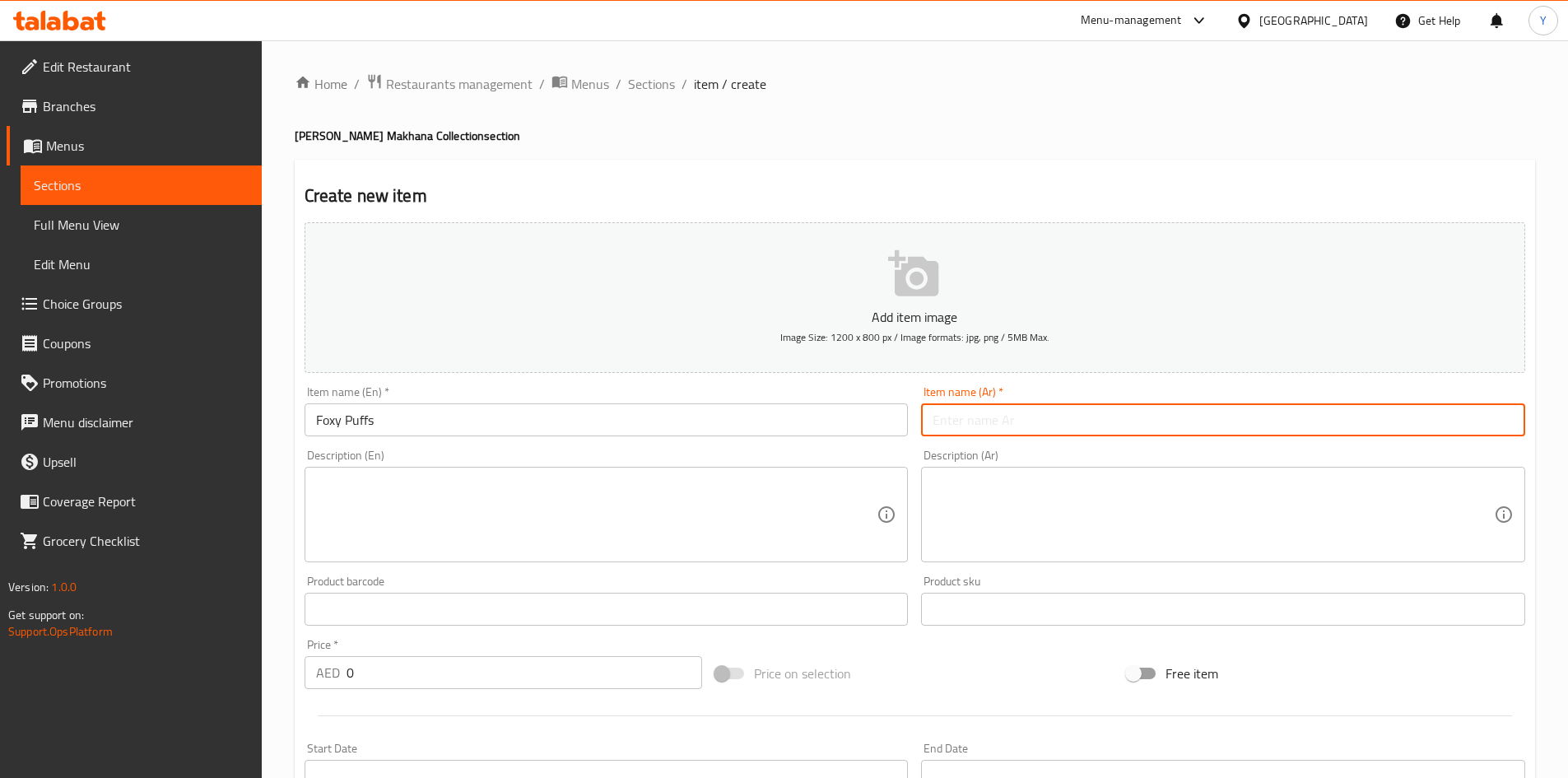
paste input "فوكسي بافس"
type input "فوكسي بافس"
click at [399, 486] on textarea at bounding box center [597, 514] width 561 height 78
paste textarea ""[PERSON_NAME] Light and airy, irresistibly crunchy - bold, bright, and perfect…"
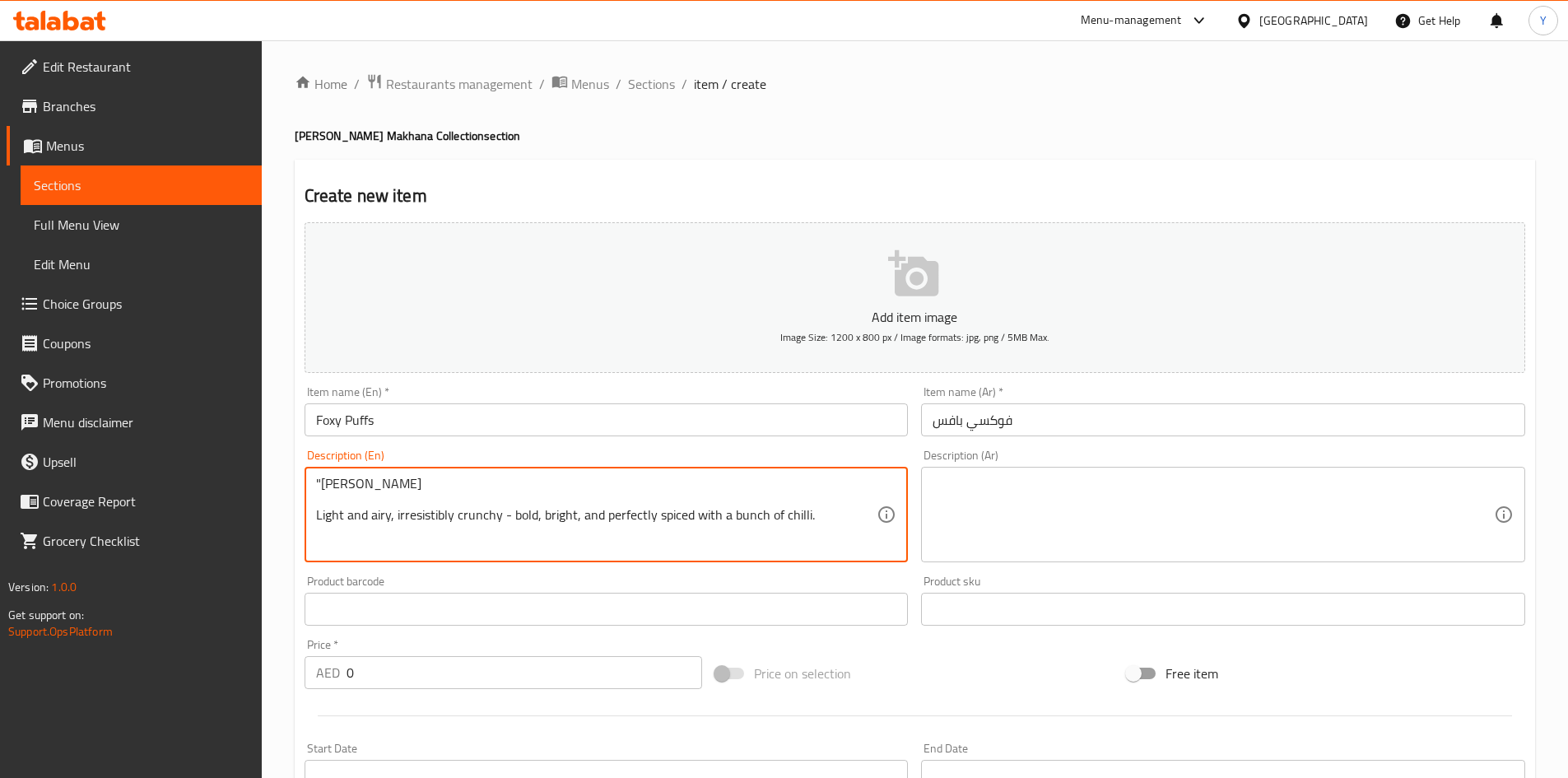
click at [324, 472] on div ""[PERSON_NAME] Light and airy, irresistibly crunchy - bold, bright, and perfect…" at bounding box center [607, 514] width 604 height 96
click at [321, 482] on textarea ""[PERSON_NAME] Light and airy, irresistibly crunchy - bold, bright, and perfect…" at bounding box center [597, 514] width 561 height 78
type textarea "[PERSON_NAME] Light and airy, irresistibly crunchy - bold, bright, and perfectl…"
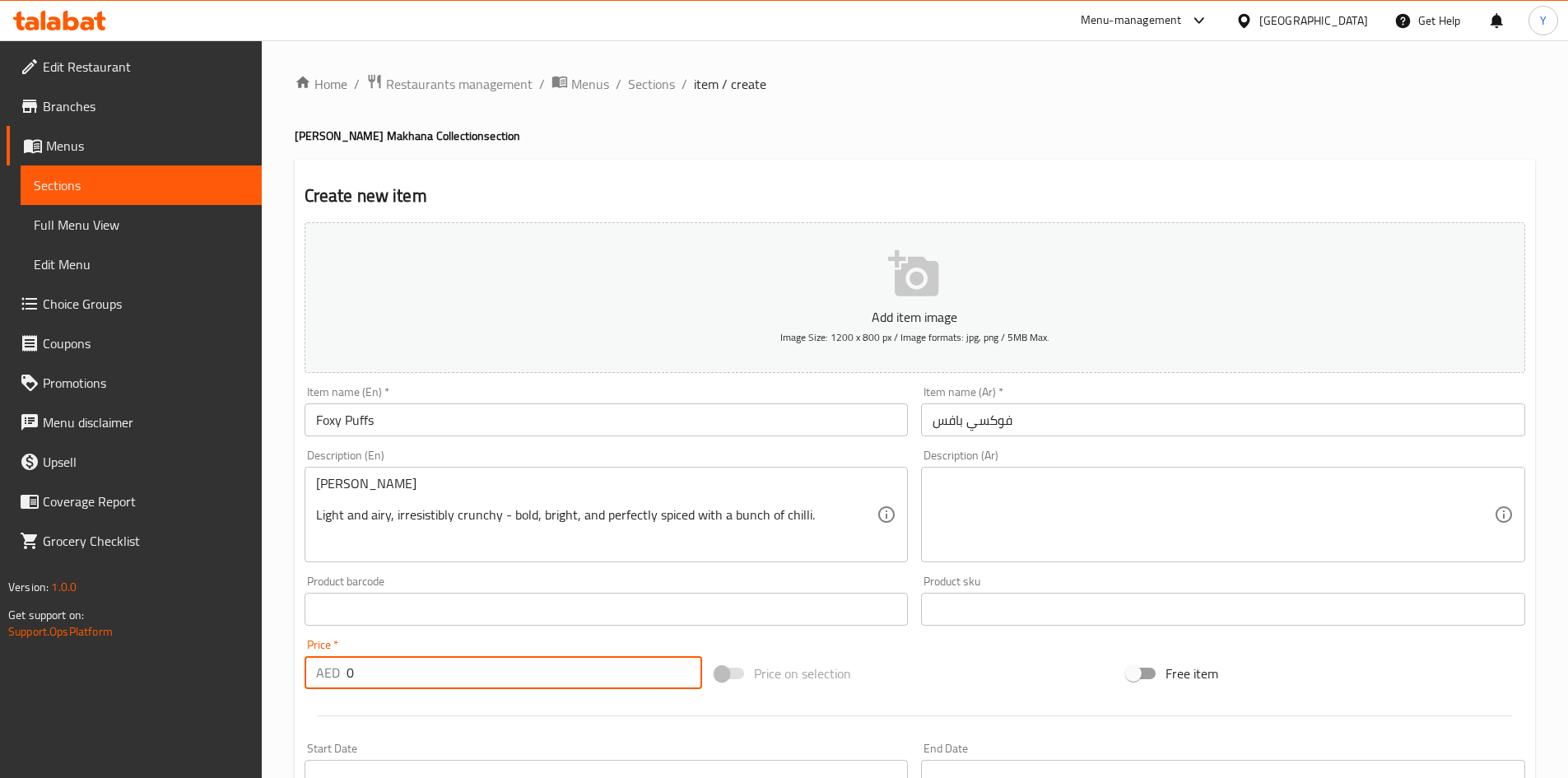
drag, startPoint x: 461, startPoint y: 661, endPoint x: 102, endPoint y: 647, distance: 359.3
click at [102, 647] on div "Edit Restaurant Branches Menus Sections Full Menu View Edit Menu Choice Groups …" at bounding box center [784, 602] width 1568 height 1123
paste input "42"
type input "42"
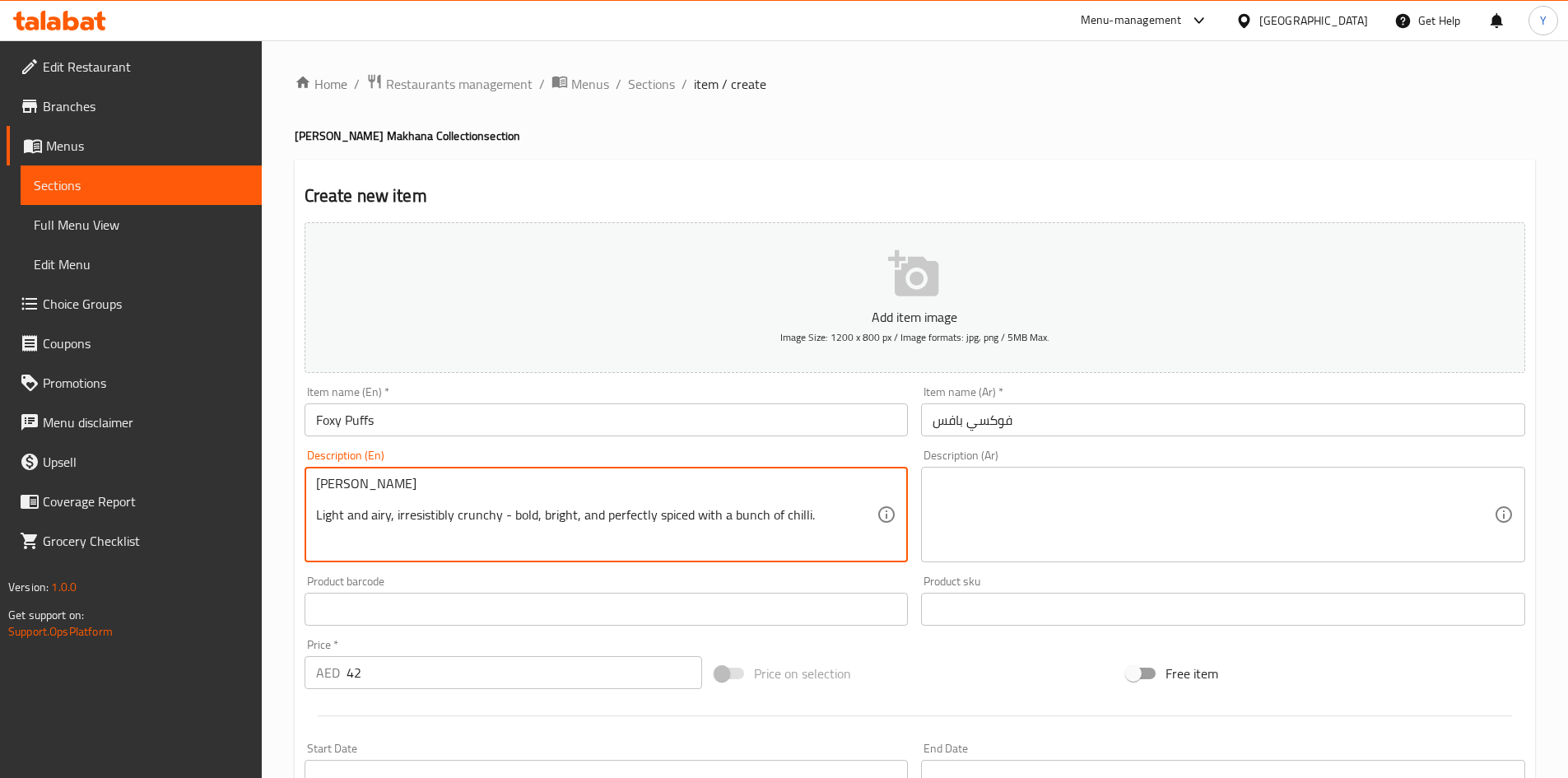
paste textarea "Handpicked 6 sutta sized makhanas, pure desi ghee, salt"
paste textarea "This product is manufactured in a facility that processes Milk, Sesame, Peanuts…"
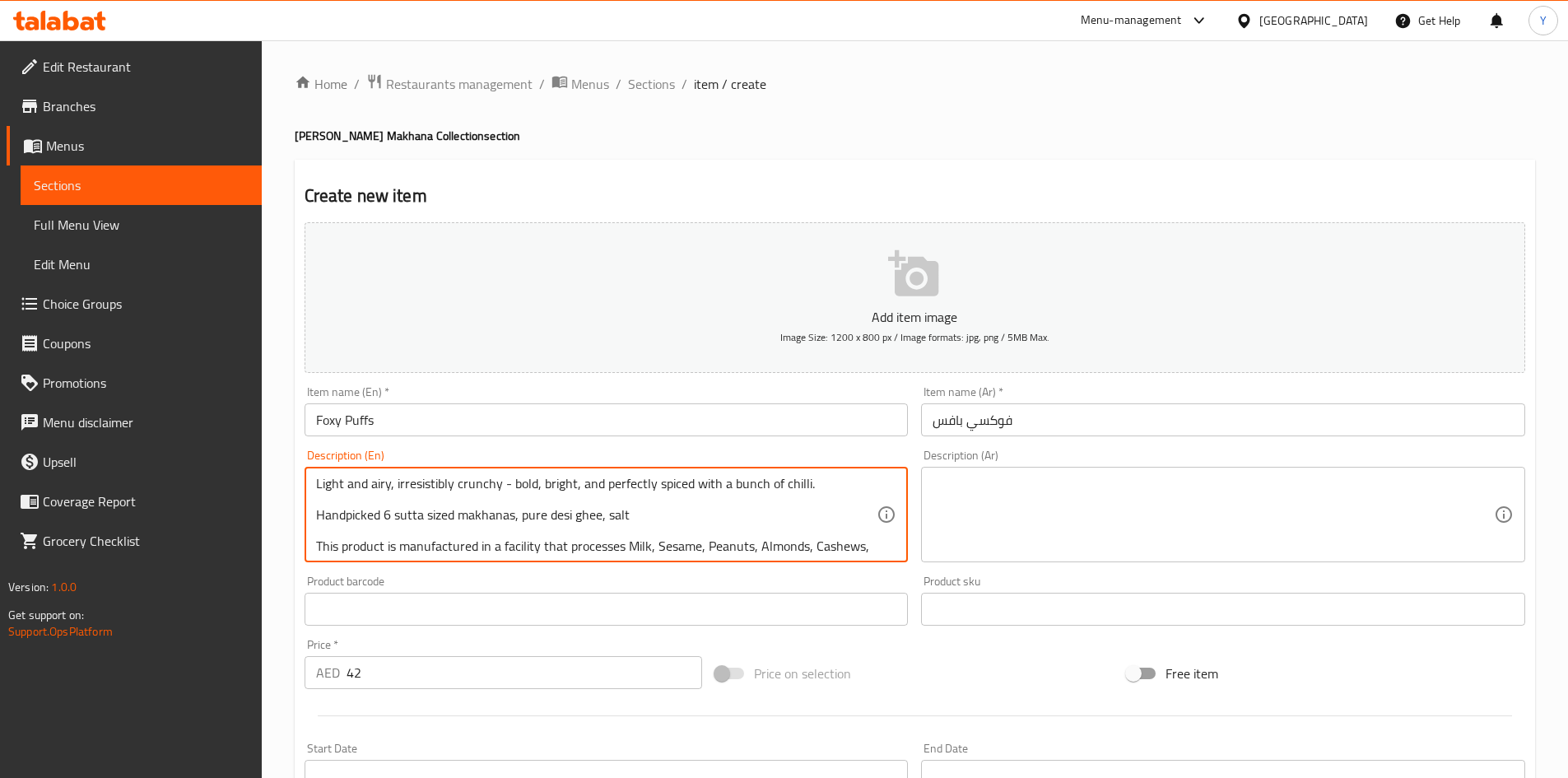
scroll to position [51, 0]
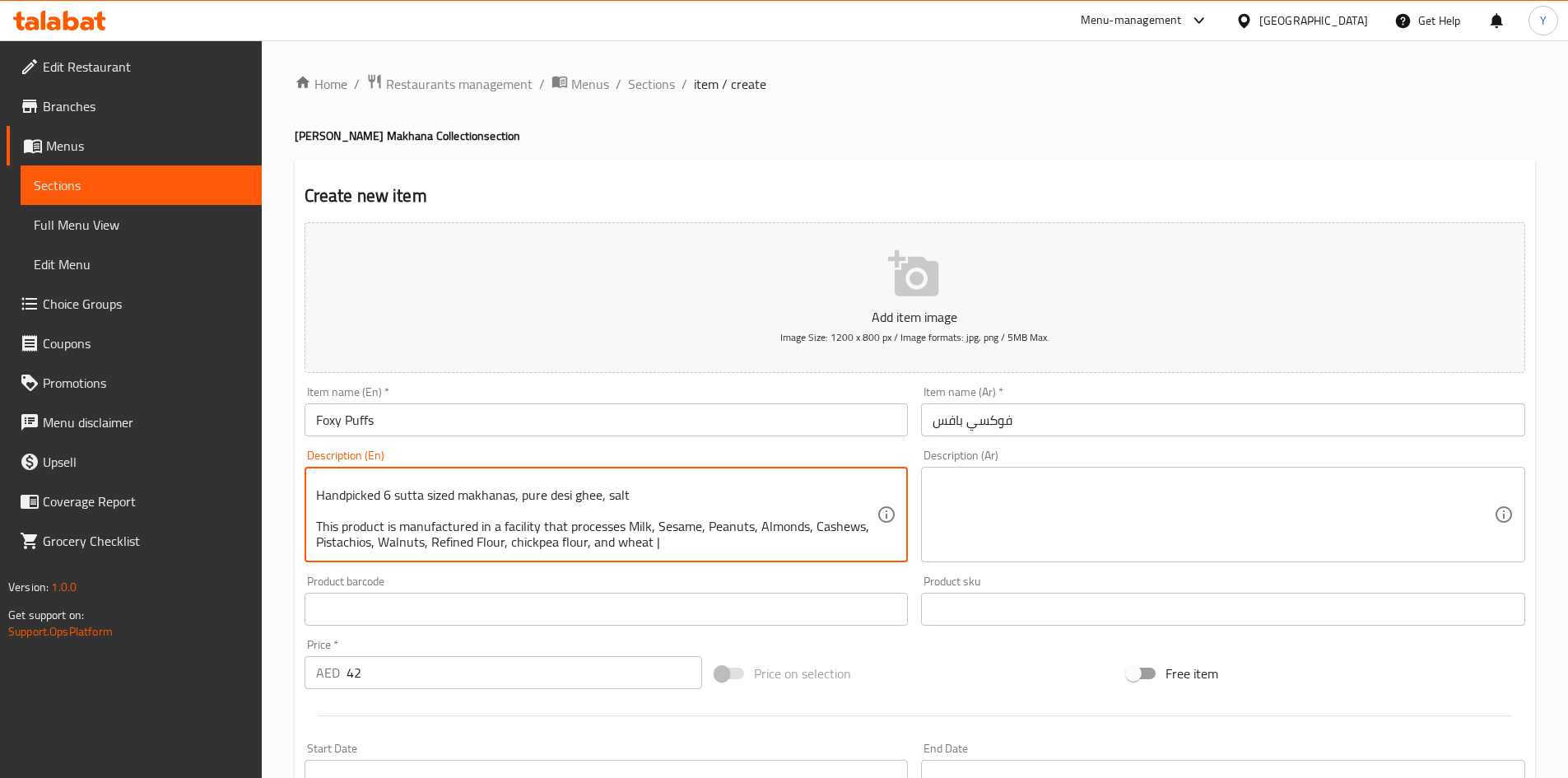
type textarea "[PERSON_NAME] Light and airy, irresistibly crunchy - bold, bright, and perfectl…"
click at [1028, 500] on textarea at bounding box center [1213, 514] width 561 height 78
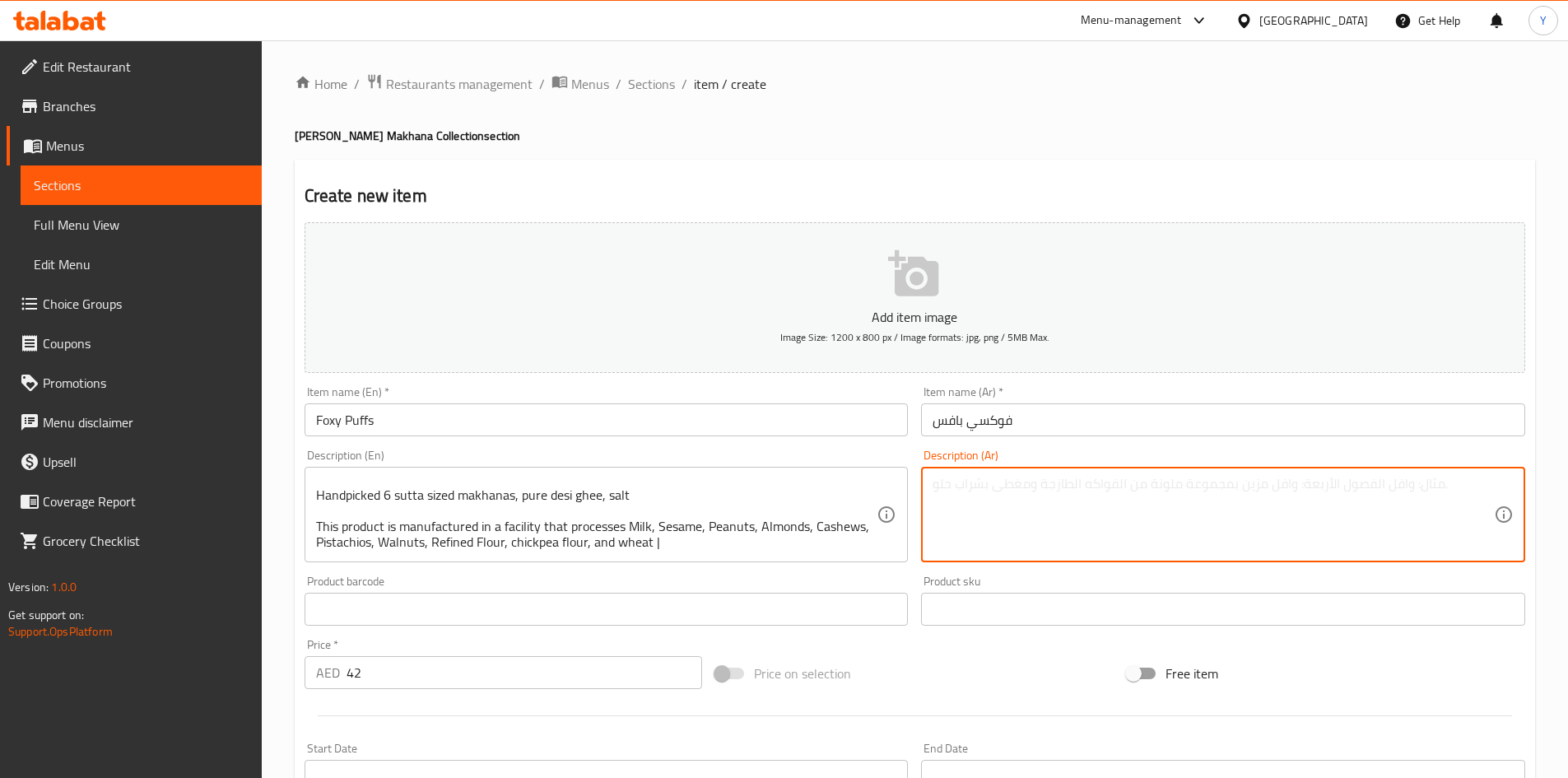
paste textarea "ماسالا ماخانا خفيفة ومنعشة، مقرمشة بشكل لا يُقاوم - جريئة، منعشة، ومتبلة ببراعة…"
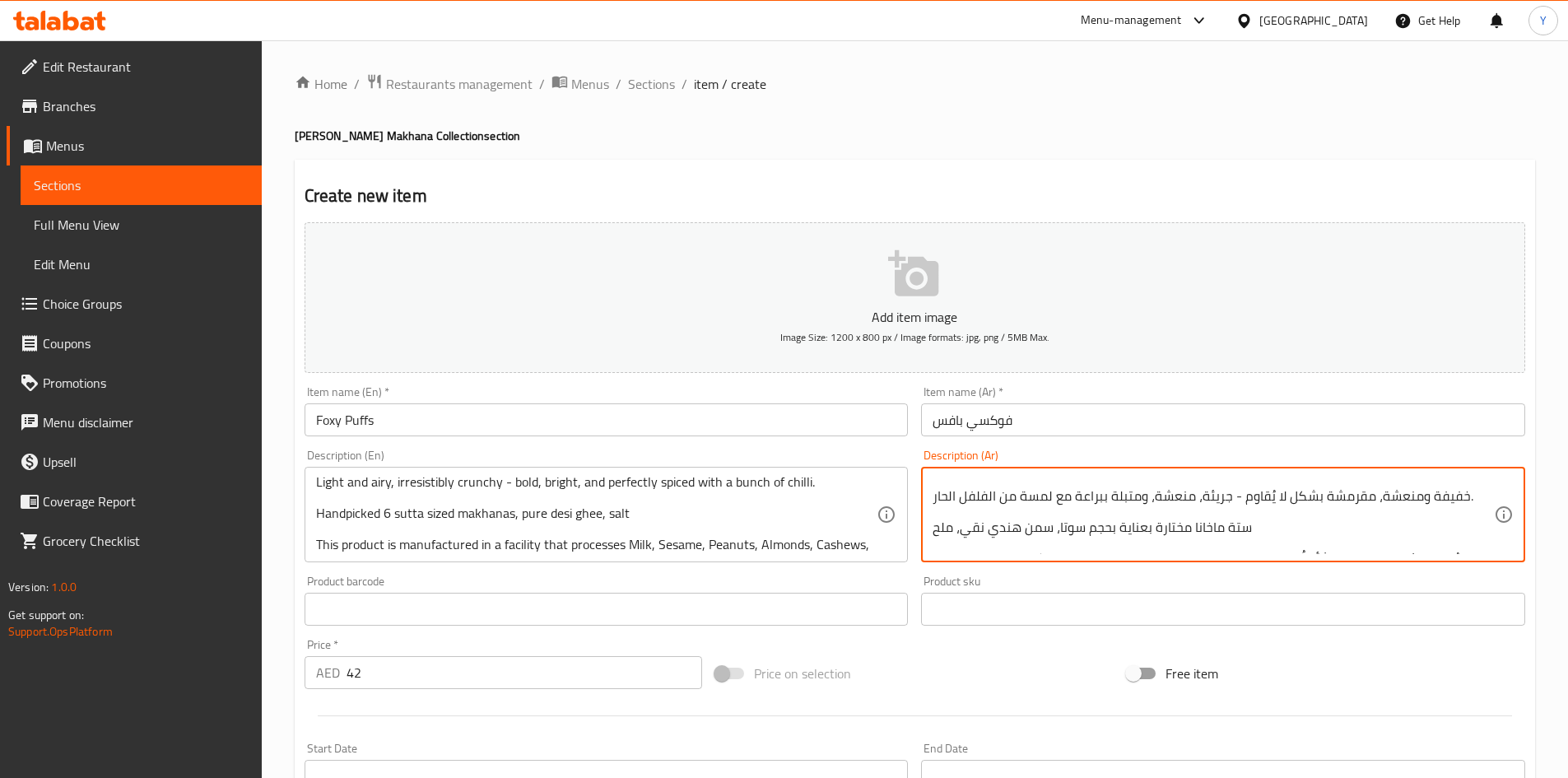
scroll to position [33, 0]
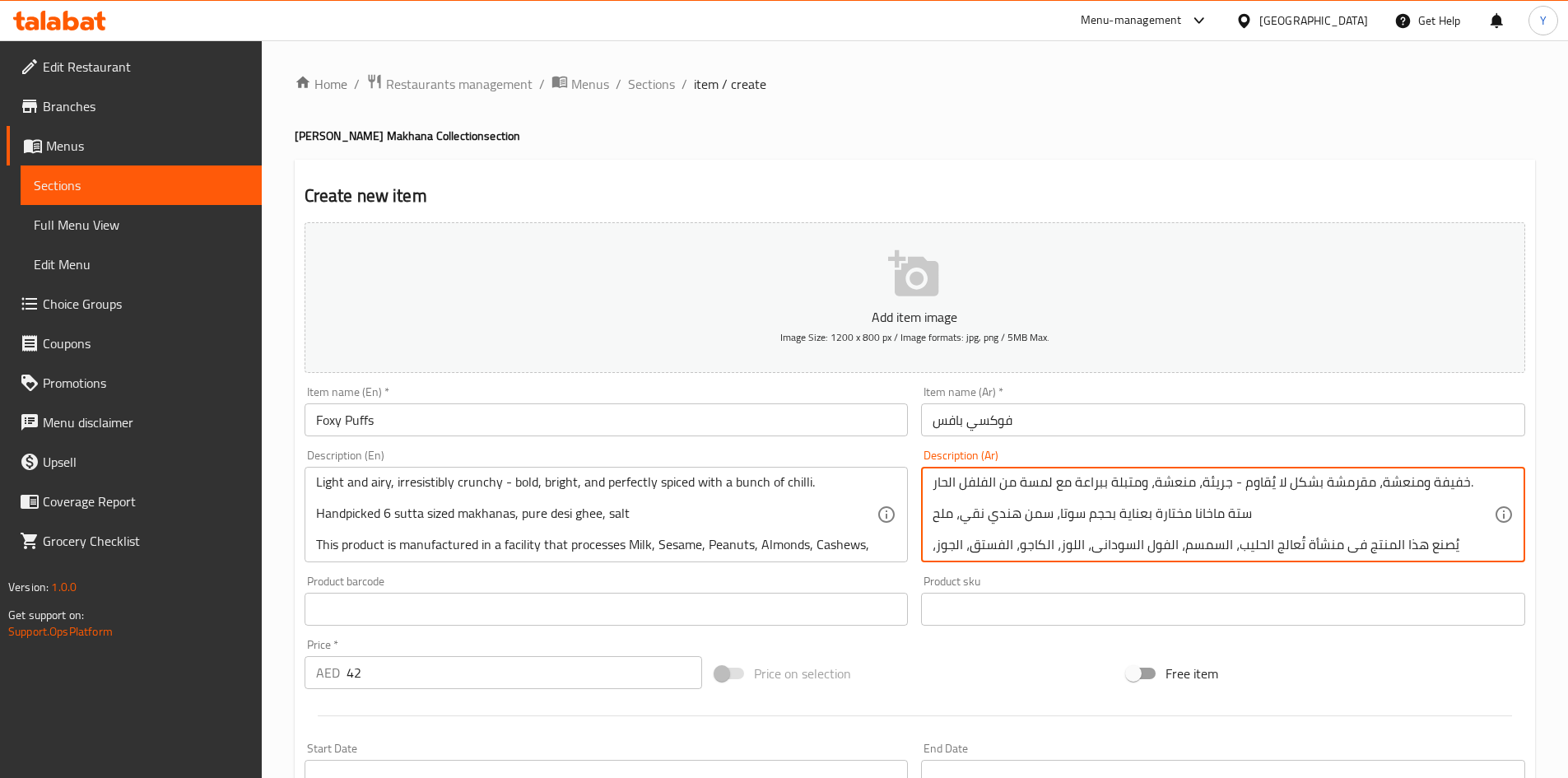
click at [997, 513] on textarea "ماسالا ماخانا خفيفة ومنعشة، مقرمشة بشكل لا يُقاوم - جريئة، منعشة، ومتبلة ببراعة…" at bounding box center [1213, 514] width 561 height 78
type textarea "ماسالا ماخانا خفيفة ومنعشة، مقرمشة بشكل لا يُقاوم - جريئة، منعشة، ومتبلة ببراعة…"
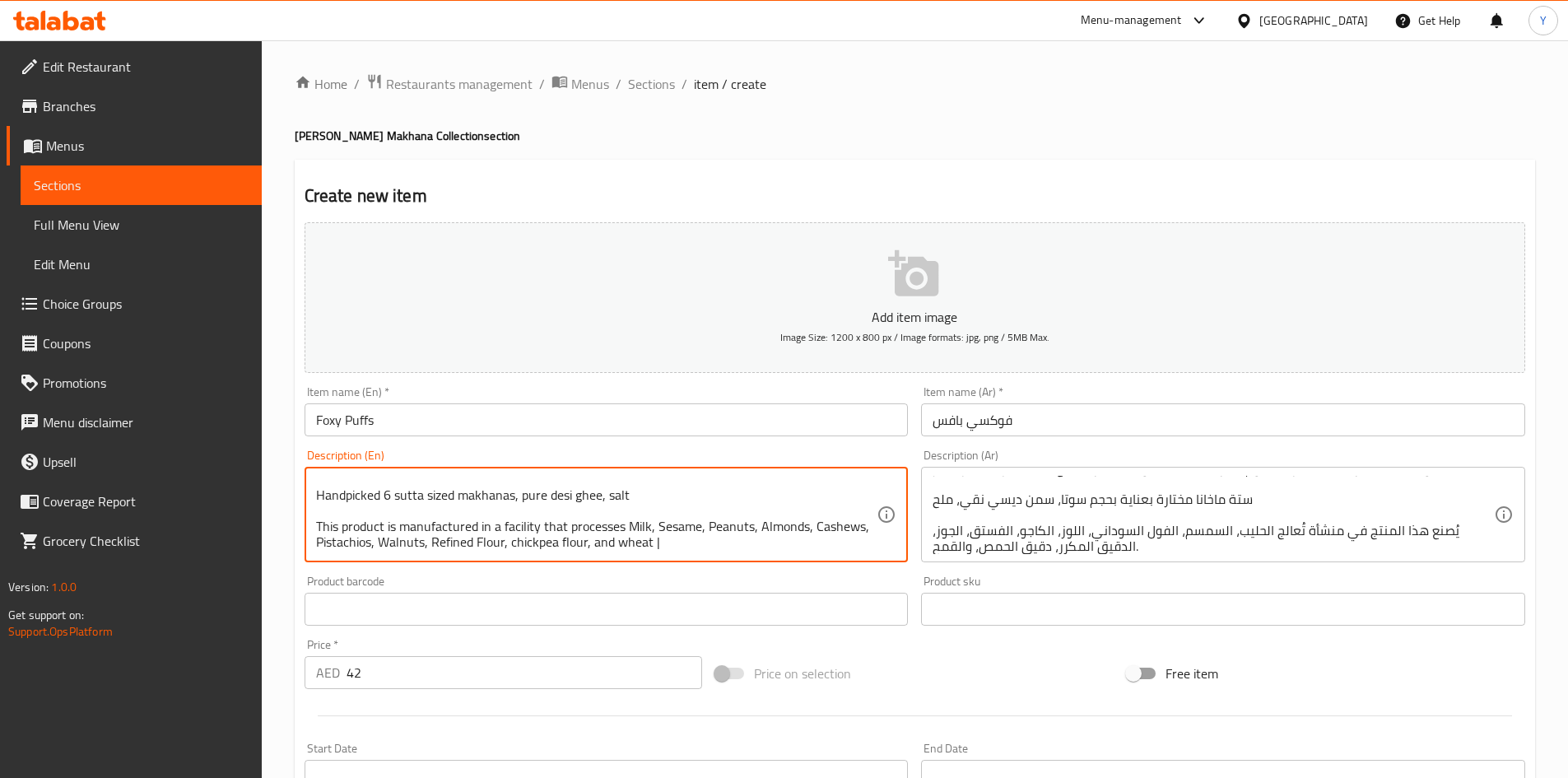
scroll to position [51, 0]
click at [613, 417] on input "Foxy Puffs" at bounding box center [607, 420] width 604 height 33
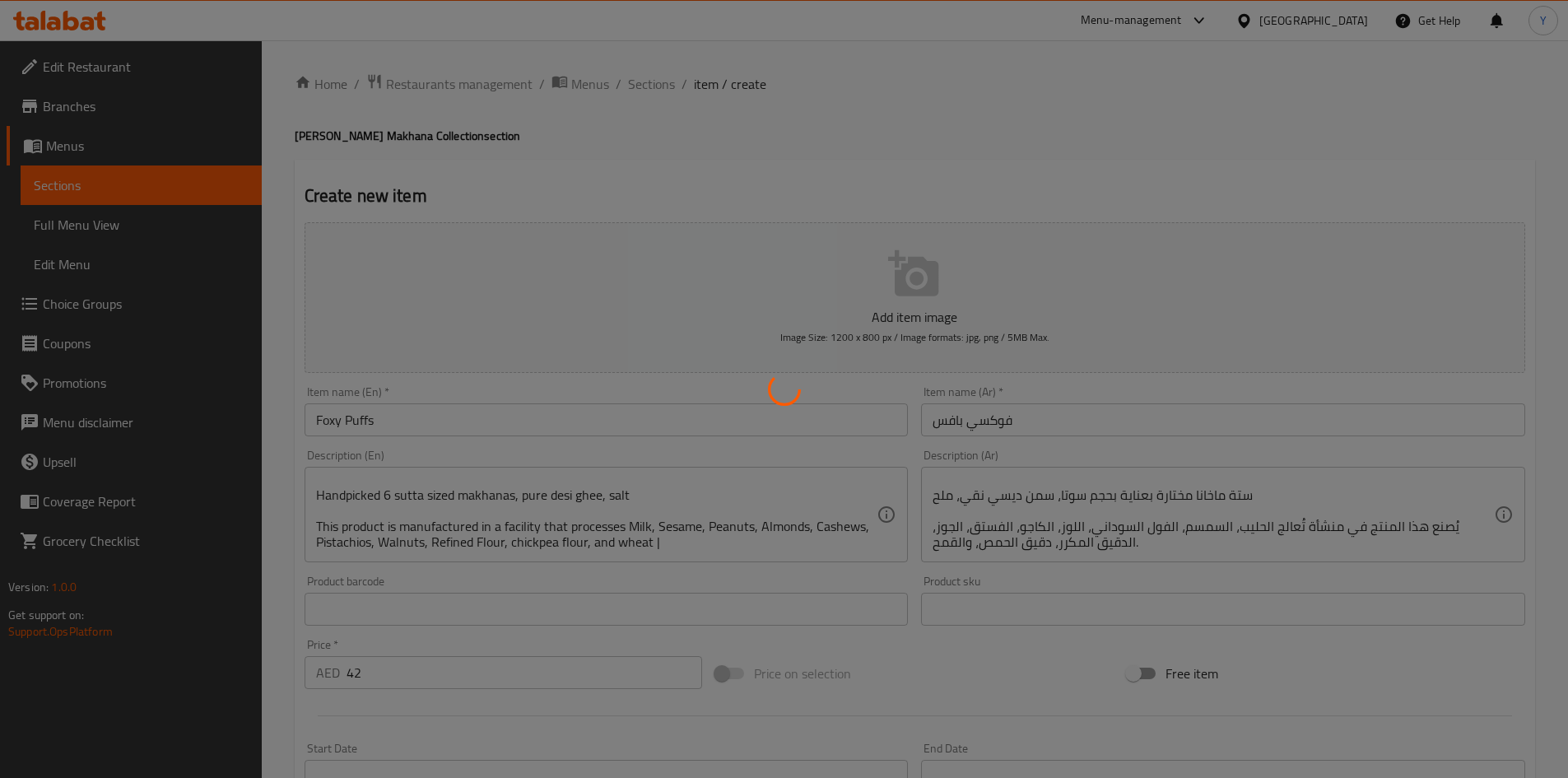
type input "0"
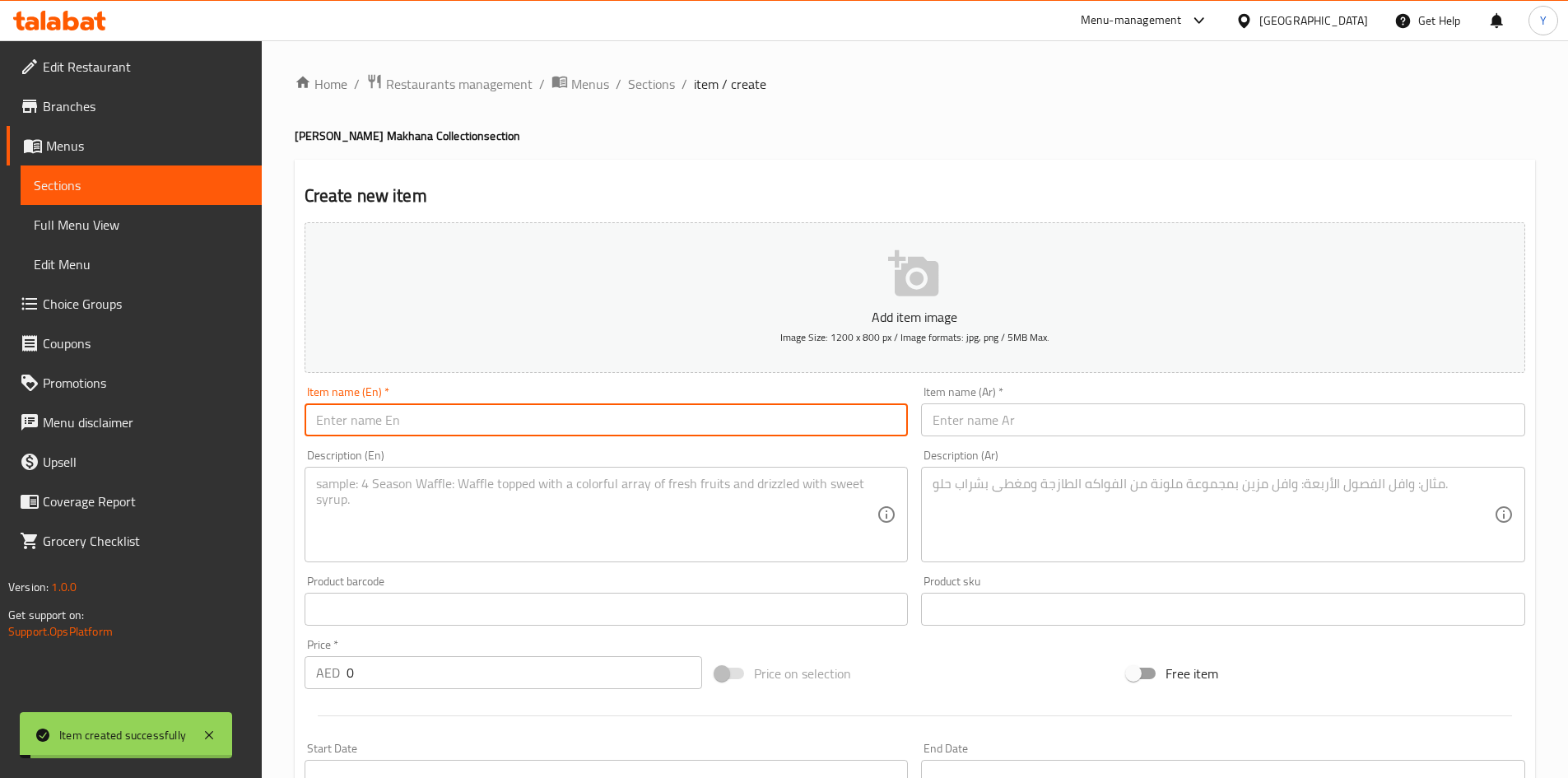
scroll to position [0, 0]
paste input "Mint Puffs"
type input "Mint Puffs"
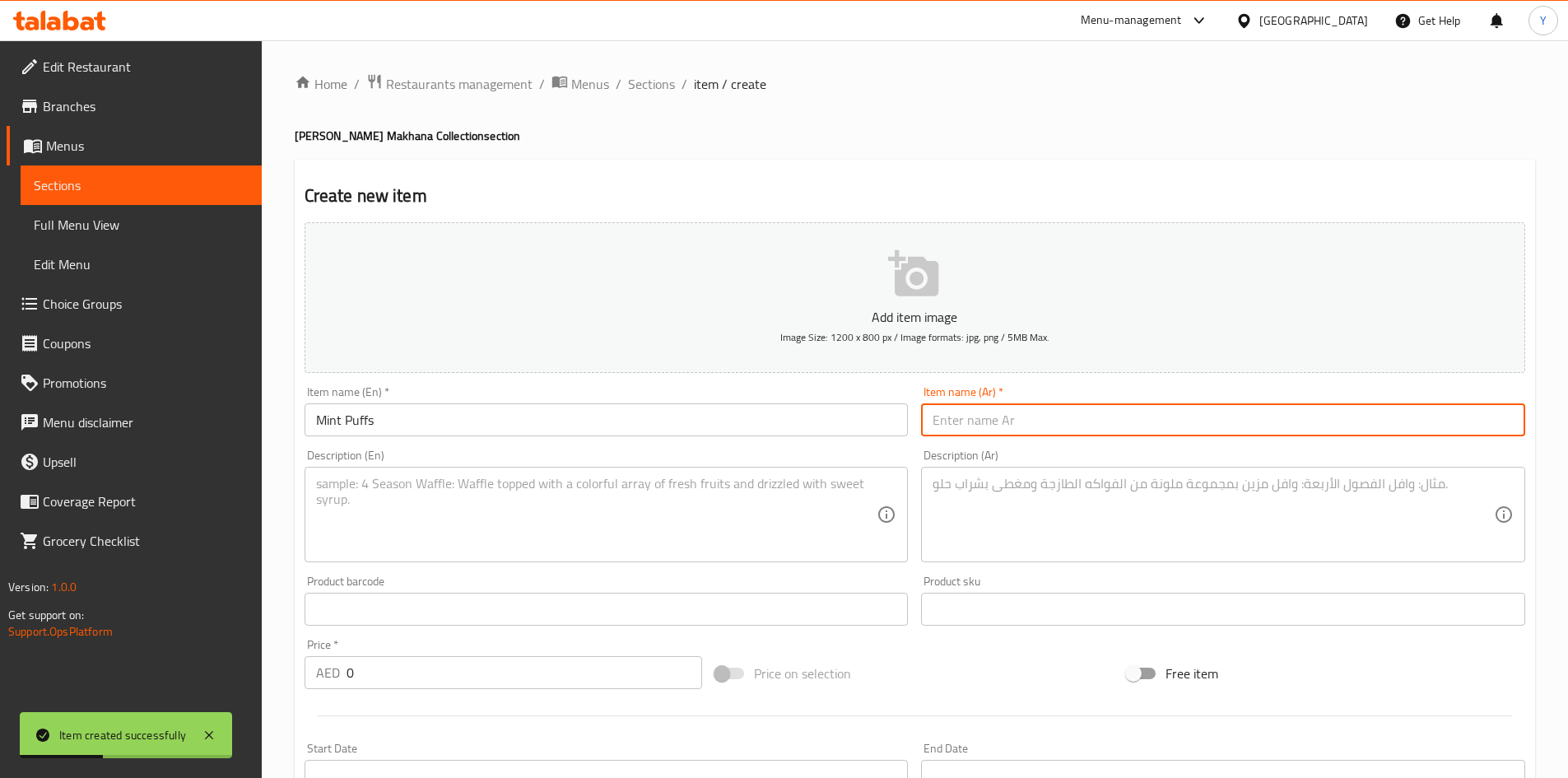
click at [1014, 426] on input "text" at bounding box center [1224, 420] width 604 height 33
type input "بافس نعناع"
click at [412, 493] on textarea at bounding box center [597, 514] width 561 height 78
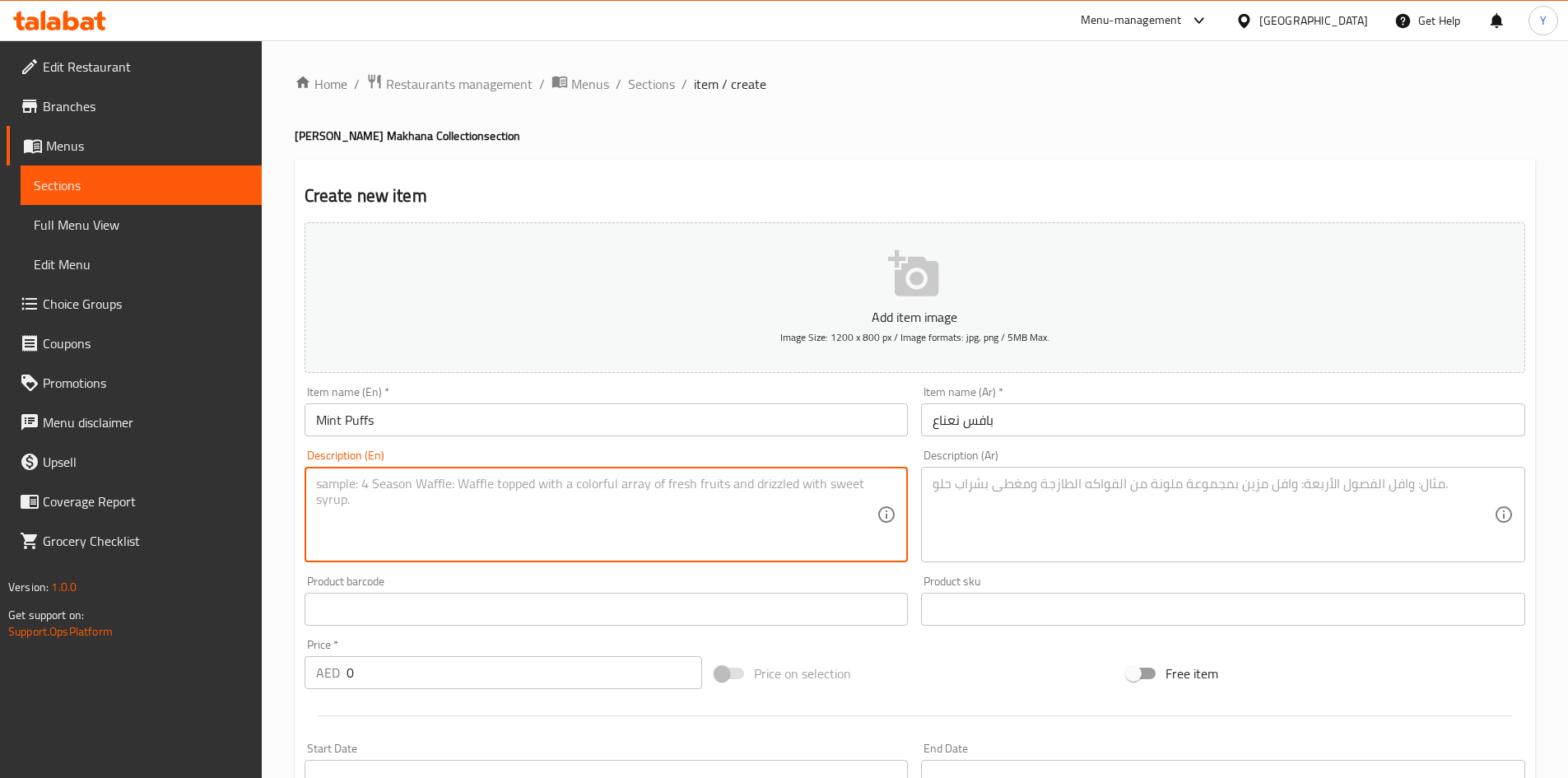
paste textarea "" Mint & Salted Makhana Cool, [PERSON_NAME], and Just Mint to Be.""
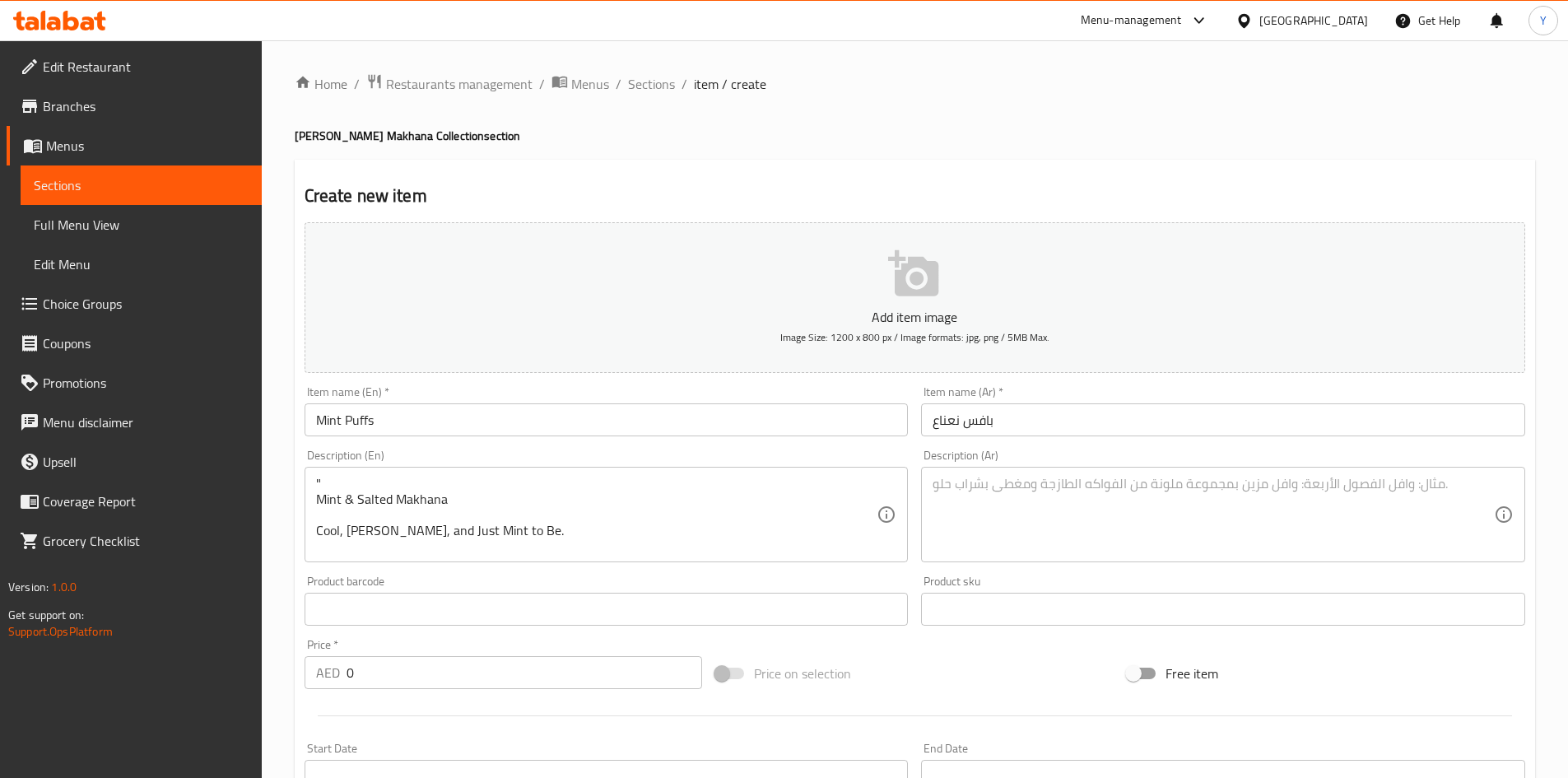
click at [313, 499] on div "" Mint & Salted Makhana Cool, [PERSON_NAME], and Just Mint to Be. Description (…" at bounding box center [607, 514] width 604 height 96
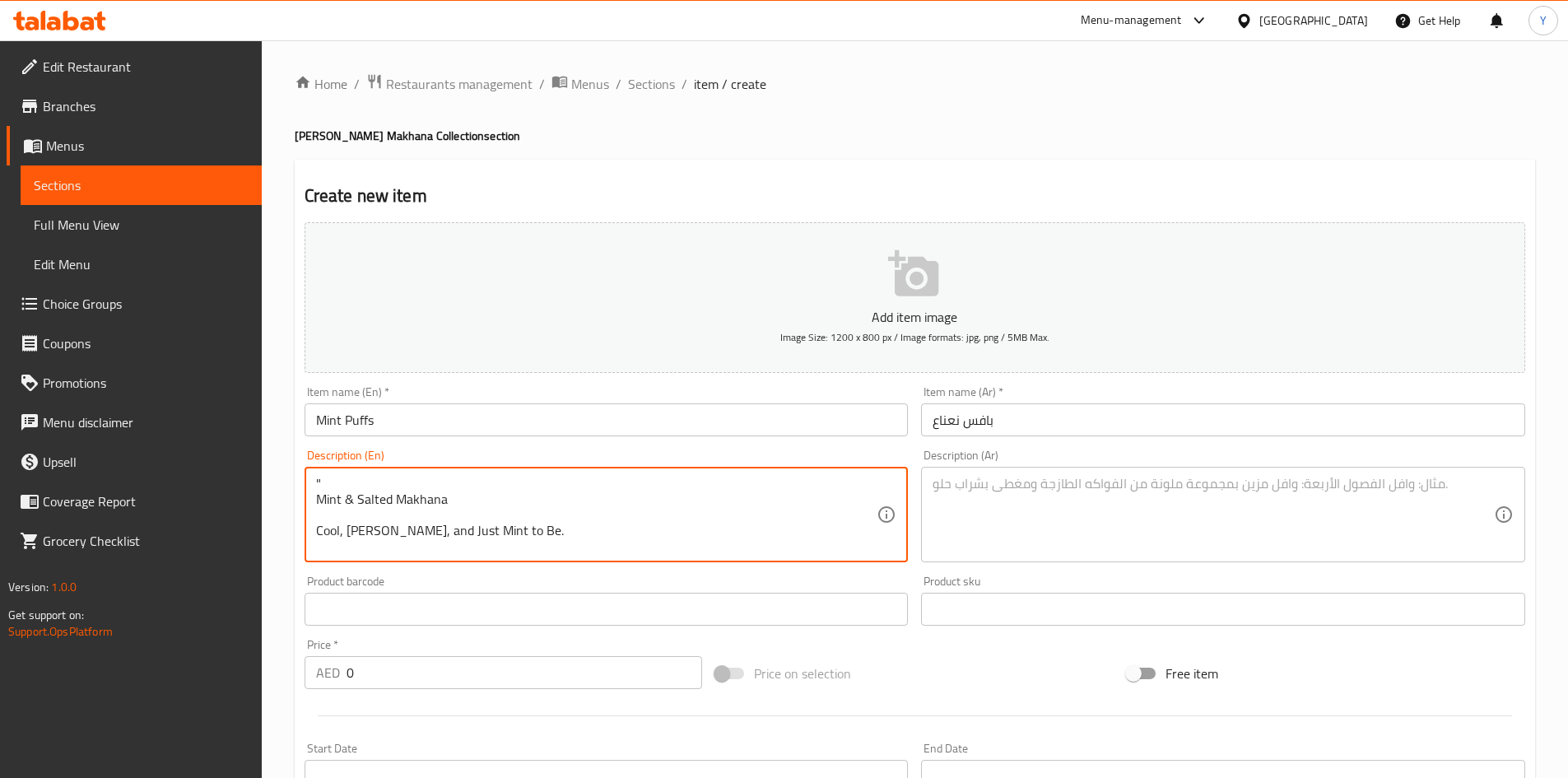
click at [316, 500] on textarea "" Mint & Salted Makhana Cool, [PERSON_NAME], and Just Mint to Be." at bounding box center [597, 514] width 561 height 78
type textarea "Mint & Salted Makhana Cool, [PERSON_NAME], and Just Mint to Be."
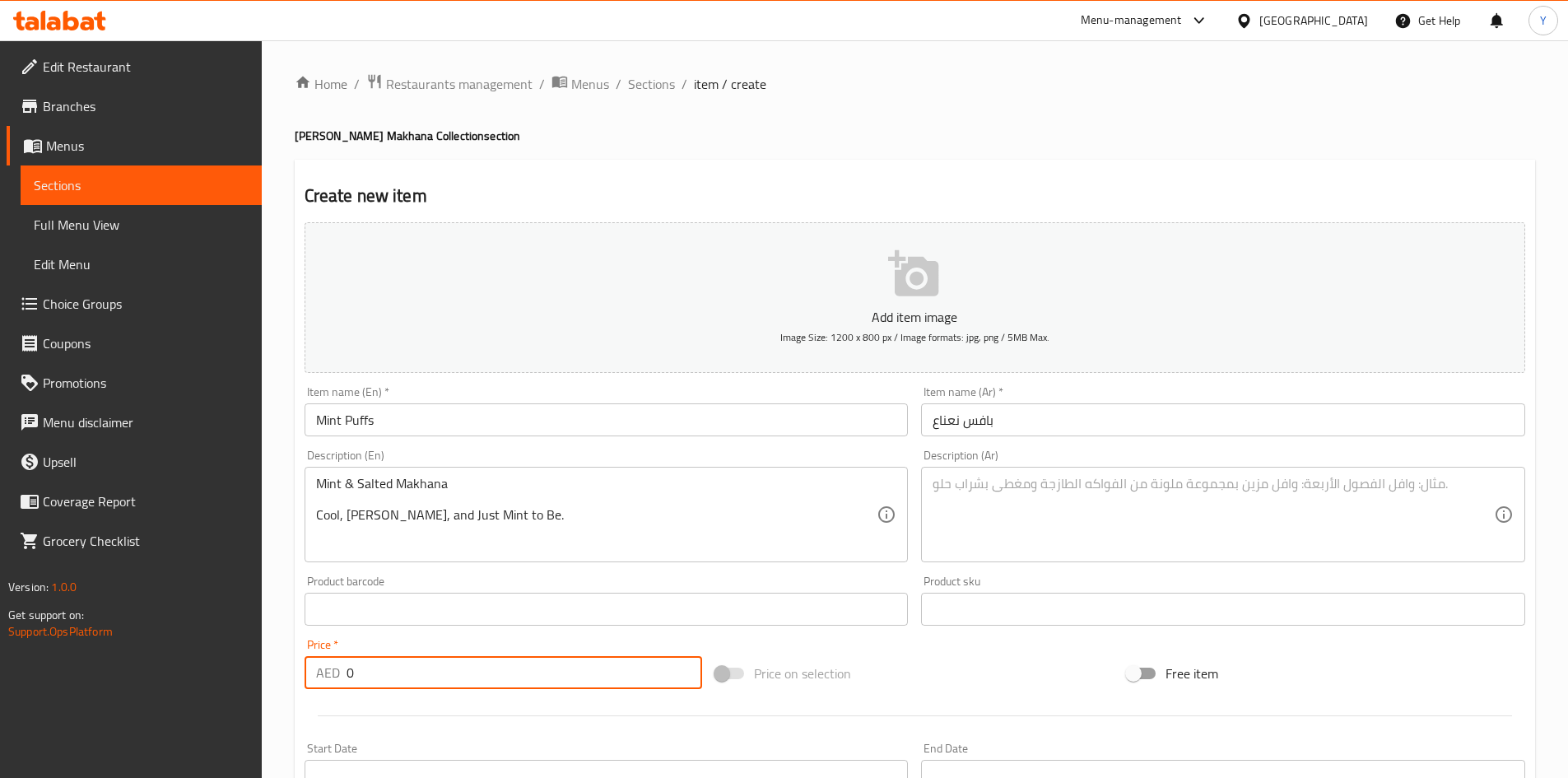
drag, startPoint x: 434, startPoint y: 668, endPoint x: 0, endPoint y: 601, distance: 439.1
click at [0, 601] on div "Edit Restaurant Branches Menus Sections Full Menu View Edit Menu Choice Groups …" at bounding box center [784, 602] width 1568 height 1123
paste input "42"
type input "42"
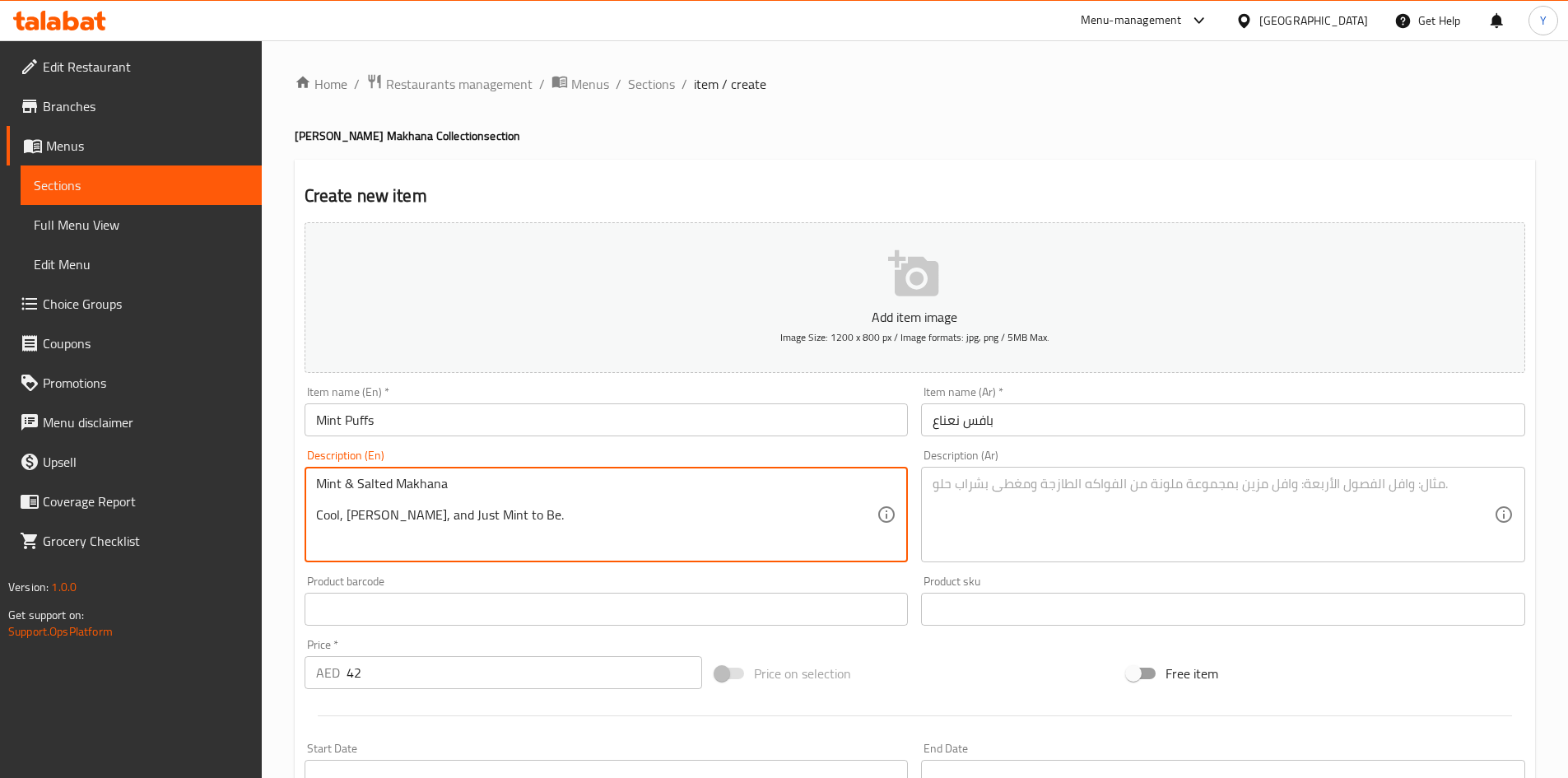
paste textarea "Handpicked 6 sutta sized makhanas, pure desi ghee, salt"
paste textarea "This product is manufactured in a facility that processes Milk, Sesame, Peanuts…"
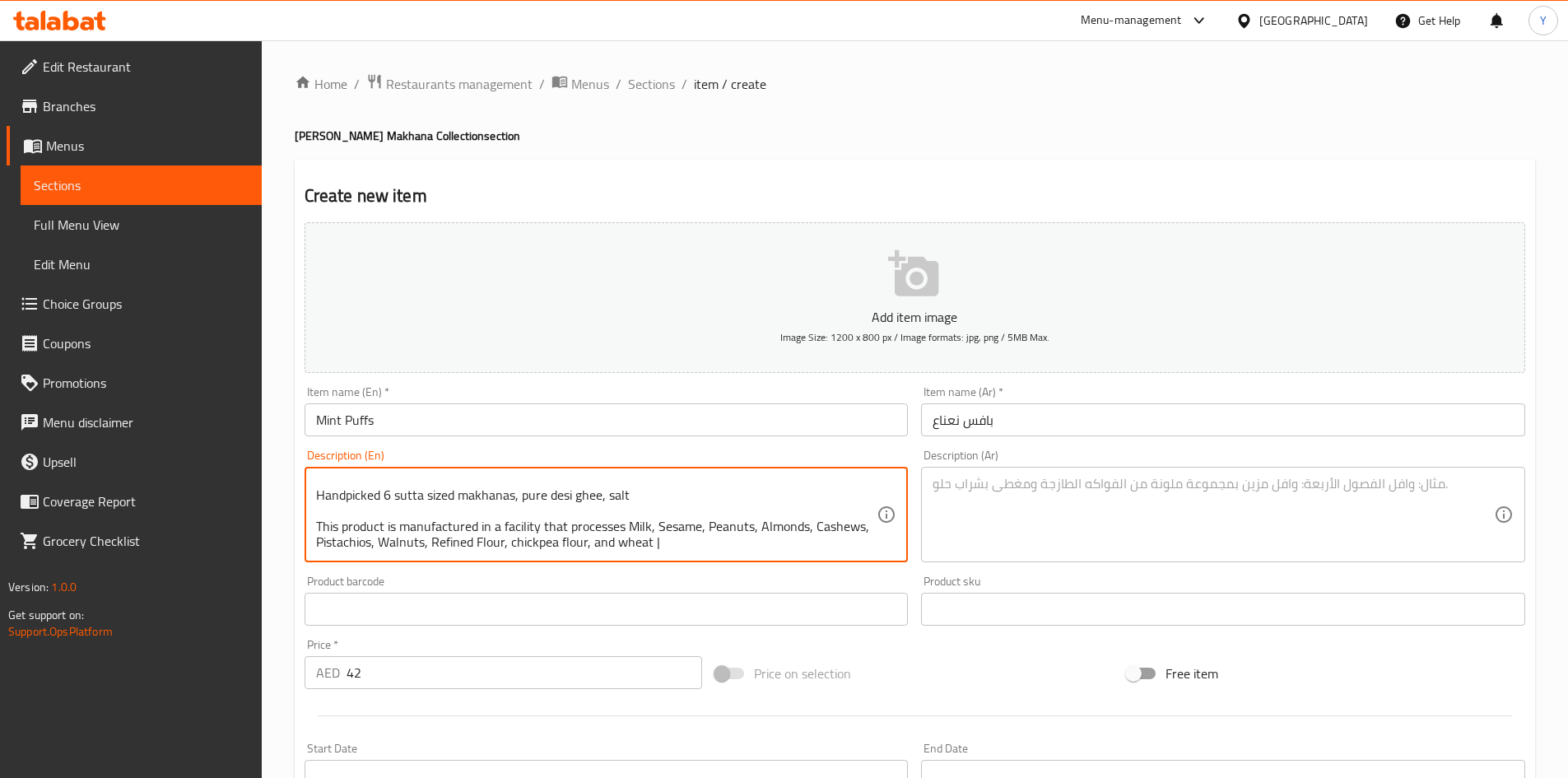
type textarea "Mint & Salted Makhana Cool, [PERSON_NAME], and Just Mint to Be. Handpicked 6 su…"
click at [1082, 532] on textarea at bounding box center [1213, 514] width 561 height 78
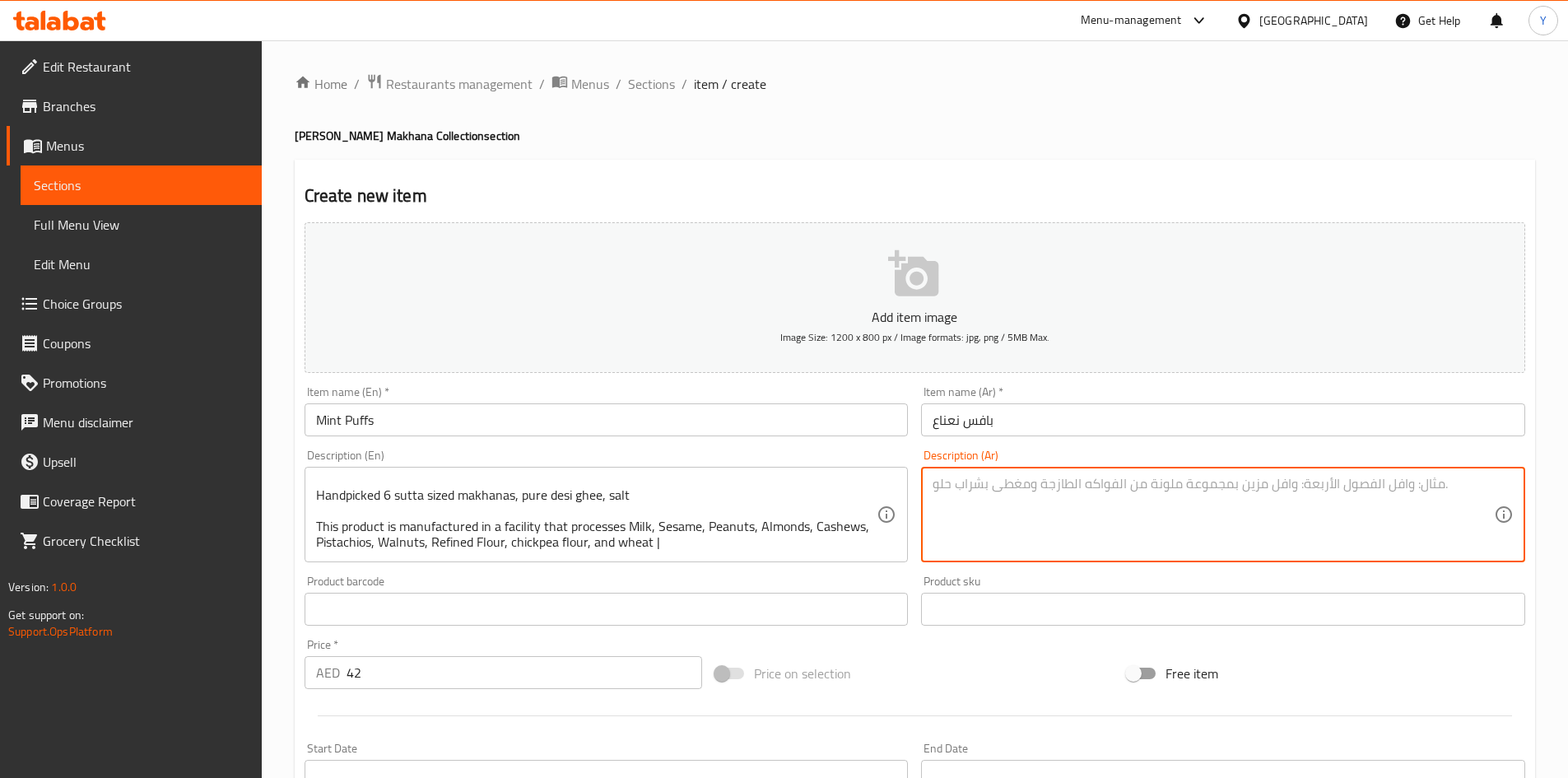
paste textarea "ماخانا بالنعناع والمملح باردة، مقرمشة، بنكهة النعناع فقط. ستة ماخانا مختارة بعن…"
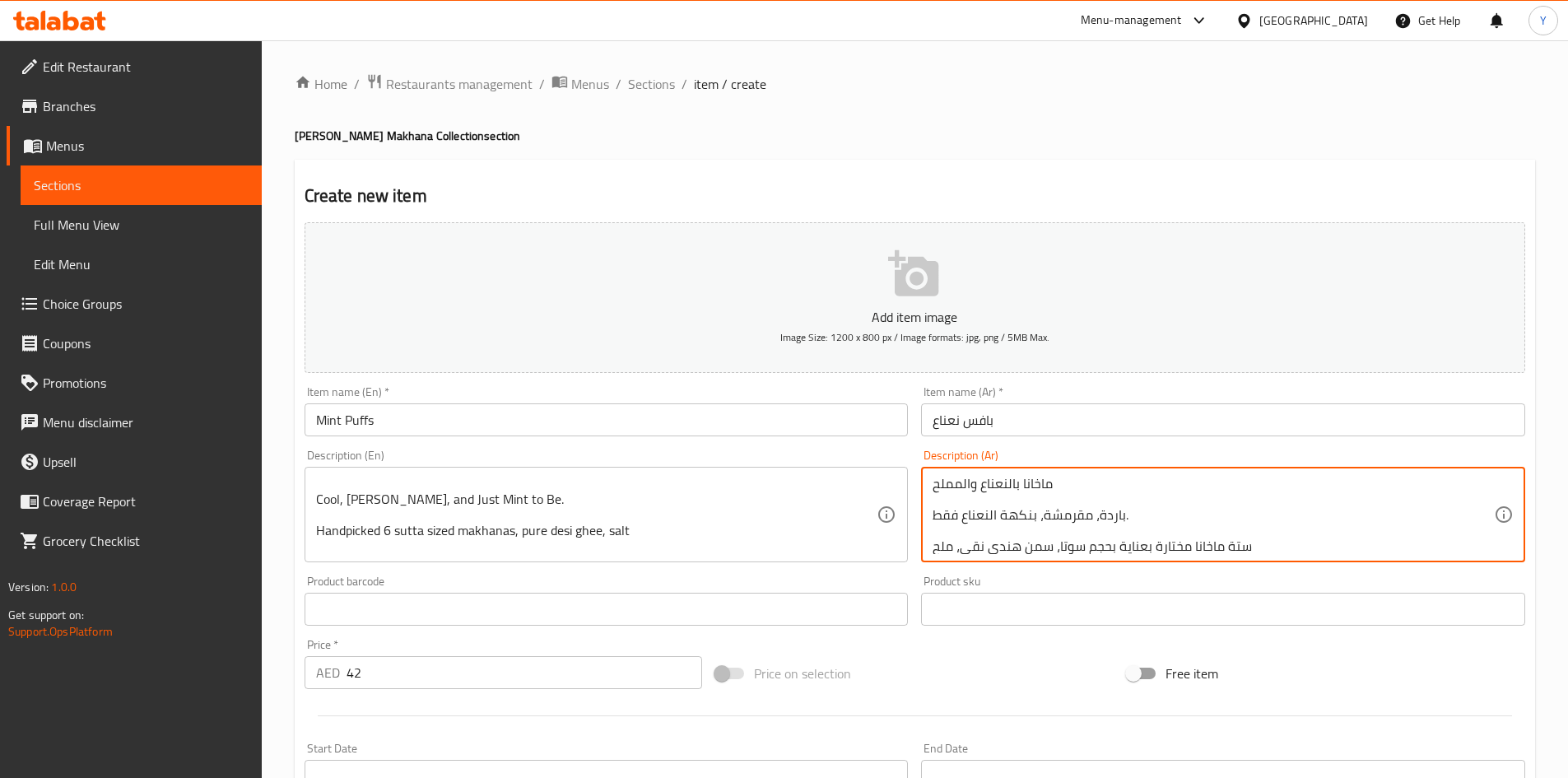
scroll to position [0, 0]
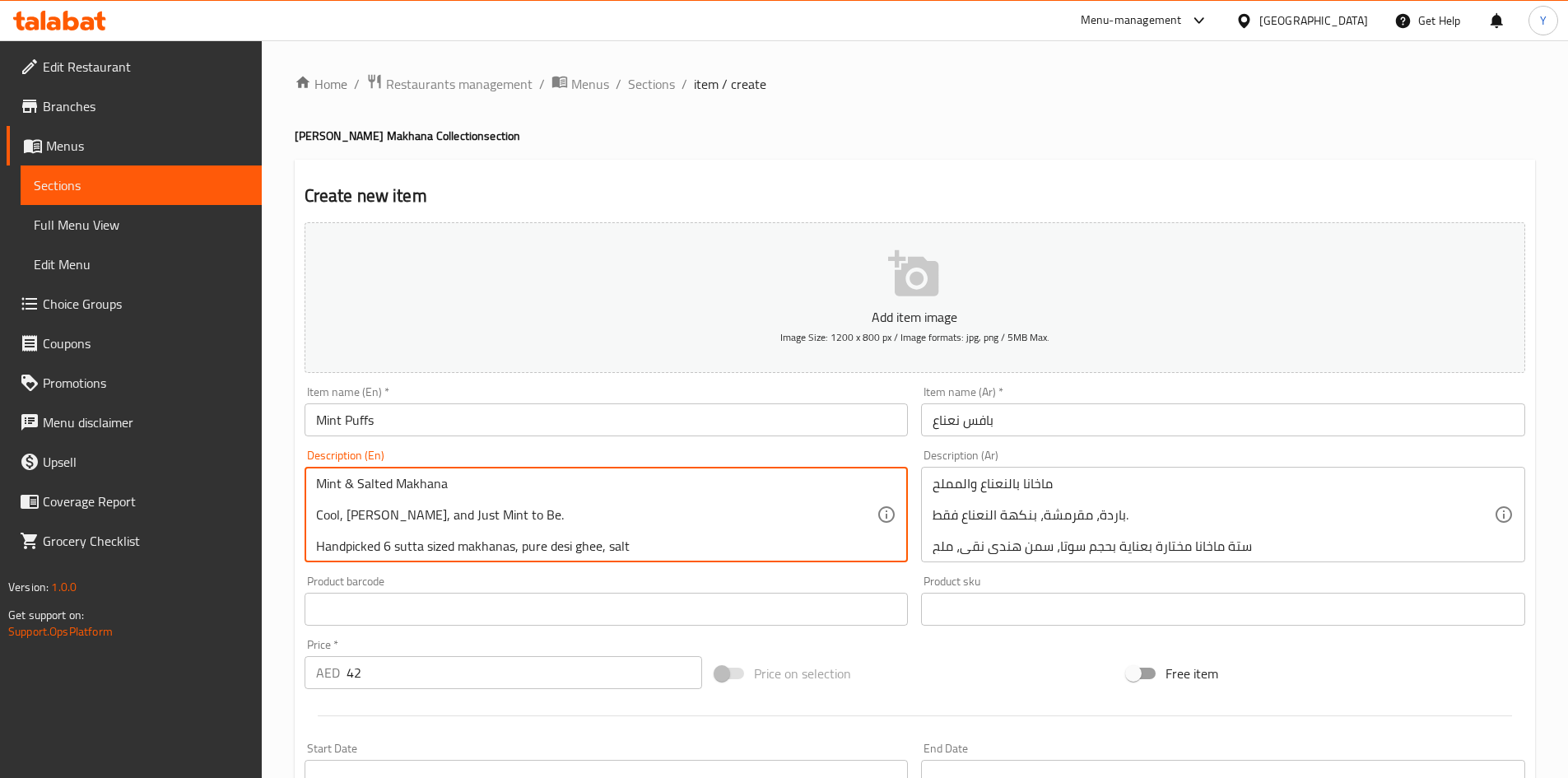
click at [469, 551] on textarea "Mint & Salted Makhana Cool, [PERSON_NAME], and Just Mint to Be. Handpicked 6 su…" at bounding box center [597, 514] width 561 height 78
click at [468, 551] on textarea "Mint & Salted Makhana Cool, [PERSON_NAME], and Just Mint to Be. Handpicked 6 su…" at bounding box center [597, 514] width 561 height 78
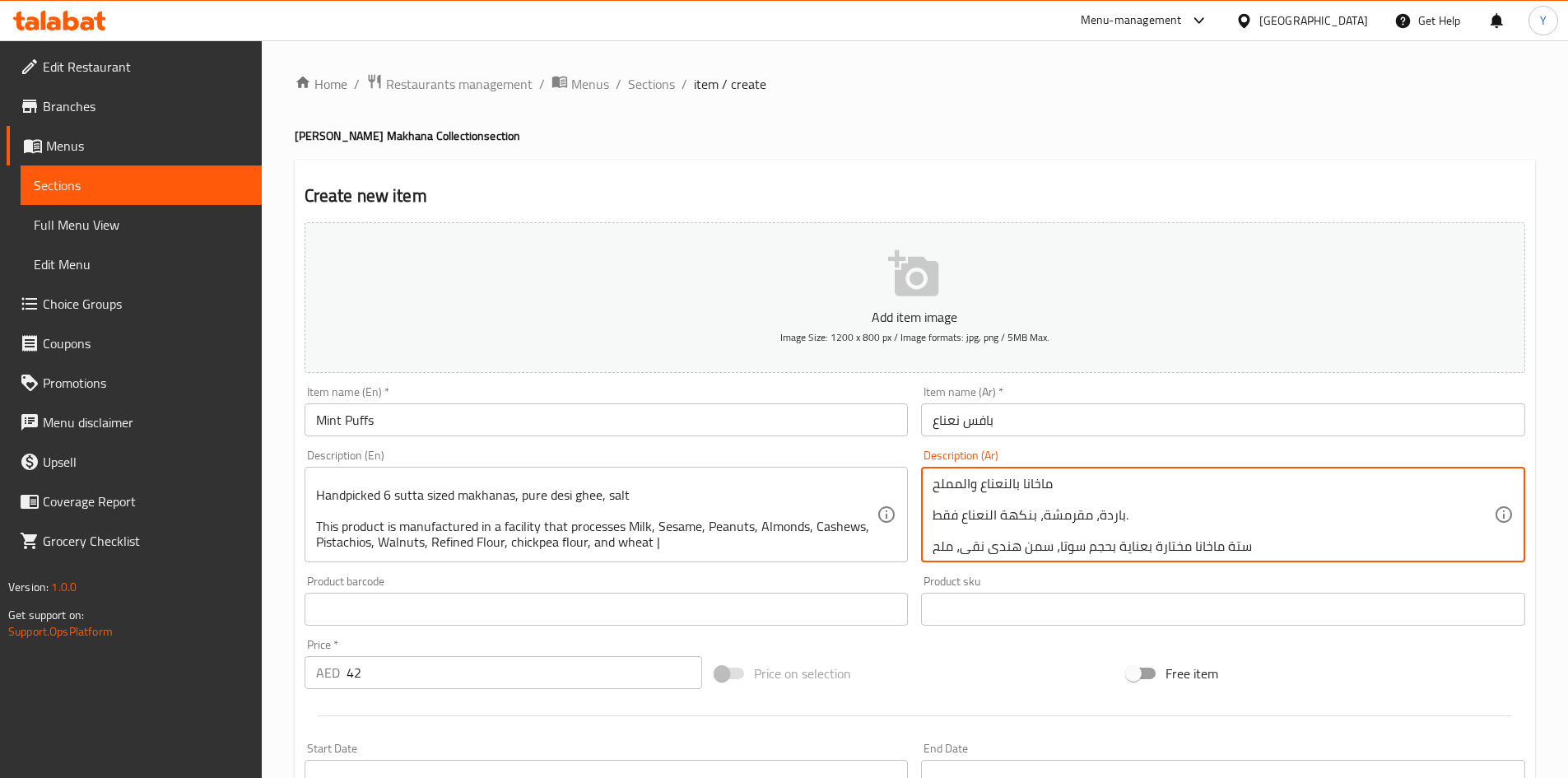
click at [1004, 552] on textarea "ماخانا بالنعناع والمملح باردة، مقرمشة، بنكهة النعناع فقط. ستة ماخانا مختارة بعن…" at bounding box center [1213, 514] width 561 height 78
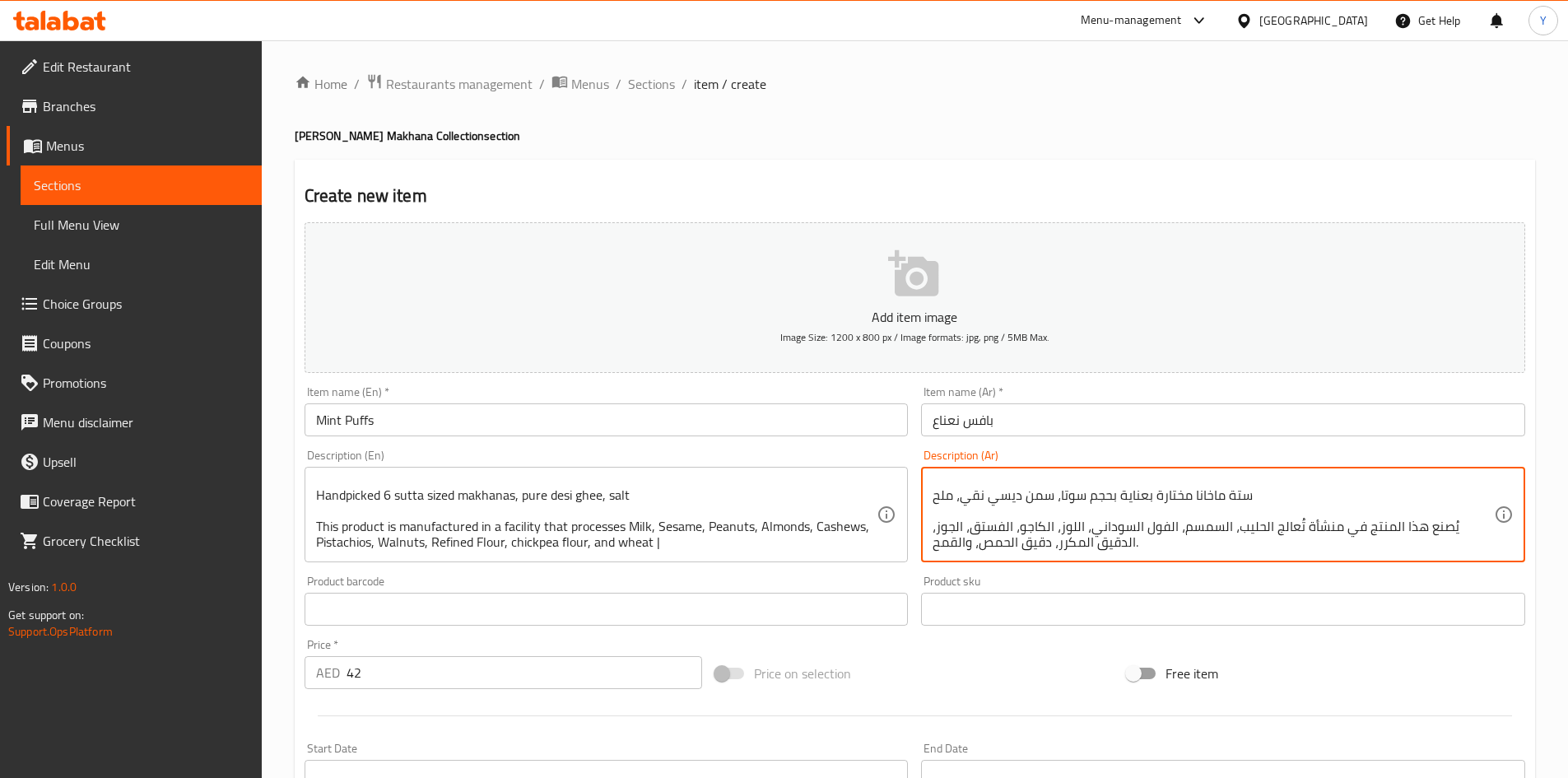
type textarea "ماخانا بالنعناع والمملح باردة، مقرمشة، بنكهة النعناع فقط. ستة ماخانا مختارة بعن…"
click at [749, 448] on div "Description (En) Mint & Salted Makhana Cool, [PERSON_NAME], and Just Mint to Be…" at bounding box center [607, 506] width 617 height 126
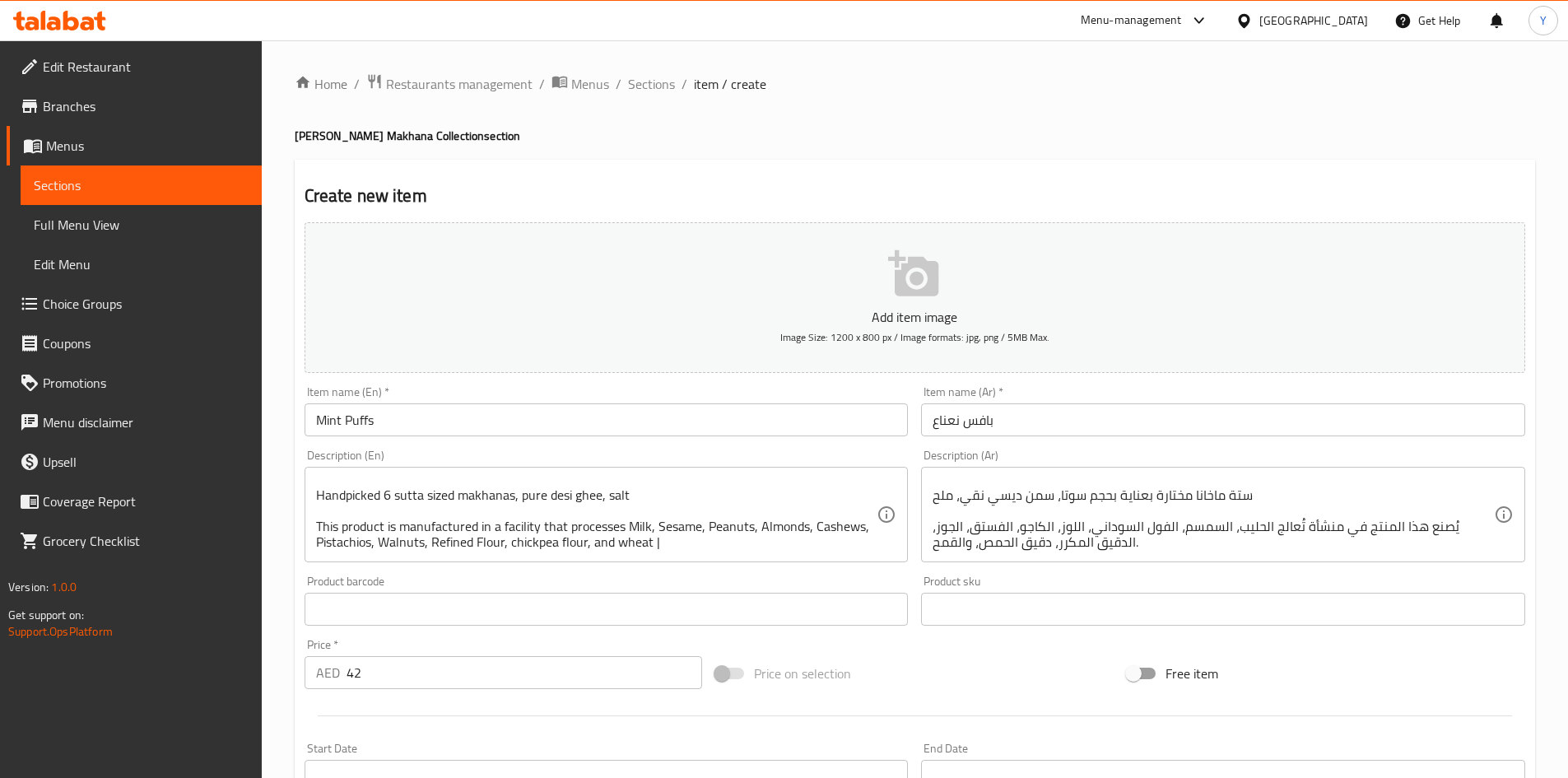
click at [744, 435] on input "Mint Puffs" at bounding box center [607, 420] width 604 height 33
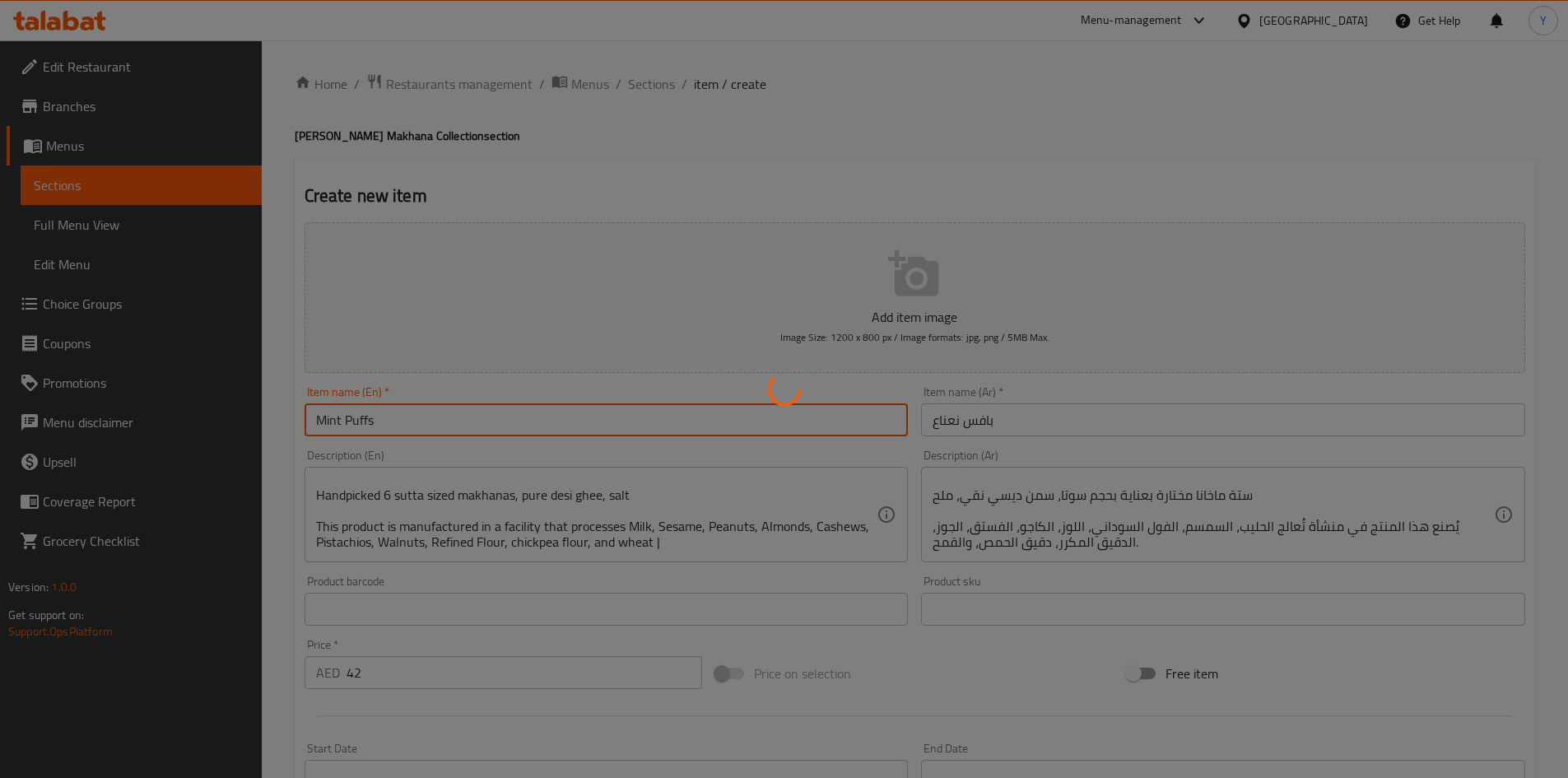
type input "0"
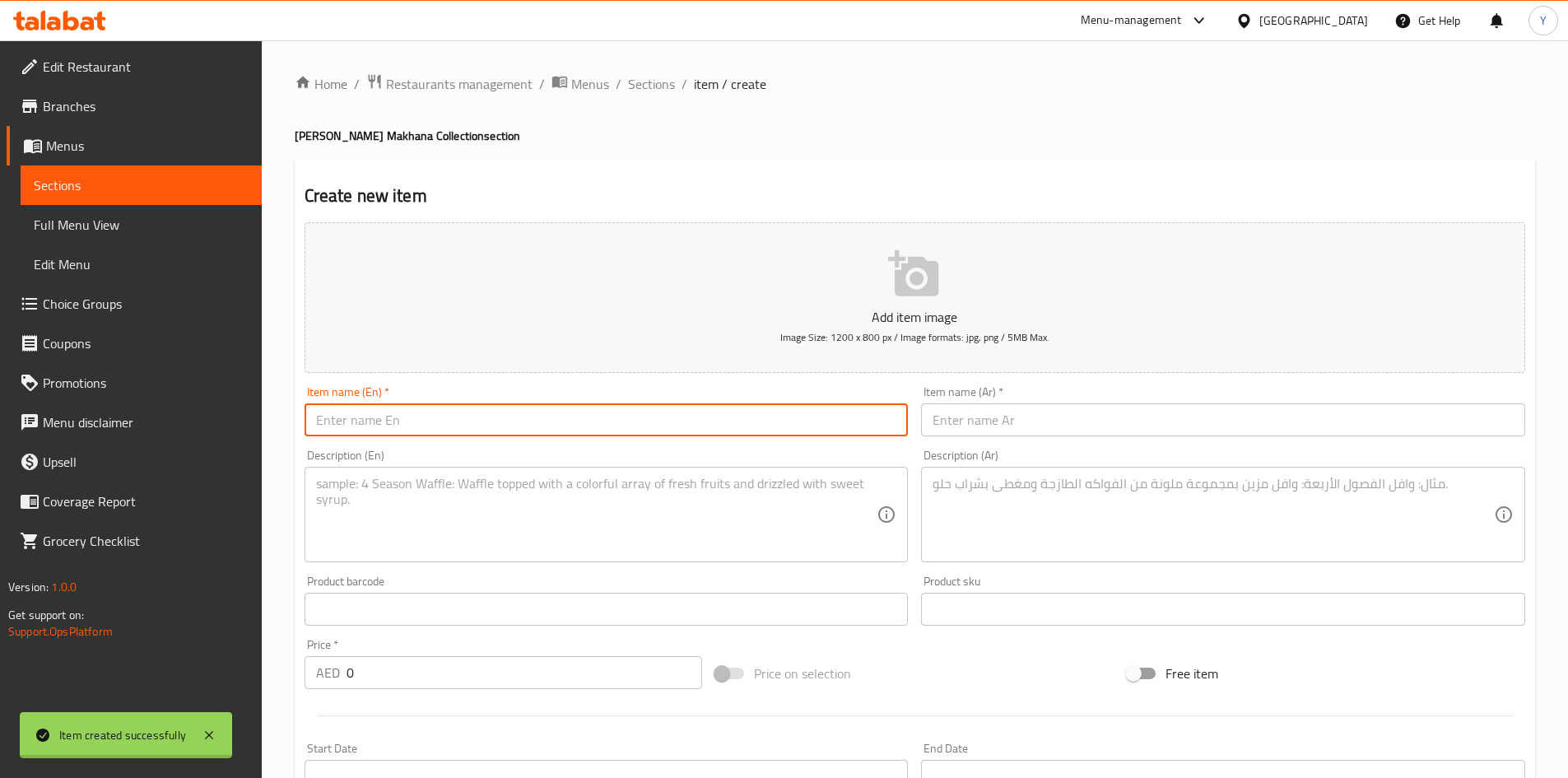
scroll to position [0, 0]
paste input "Salted Puffs"
type input "Salted Puffs"
drag, startPoint x: 933, startPoint y: 420, endPoint x: 908, endPoint y: 412, distance: 26.2
click at [932, 420] on input "text" at bounding box center [1224, 420] width 604 height 33
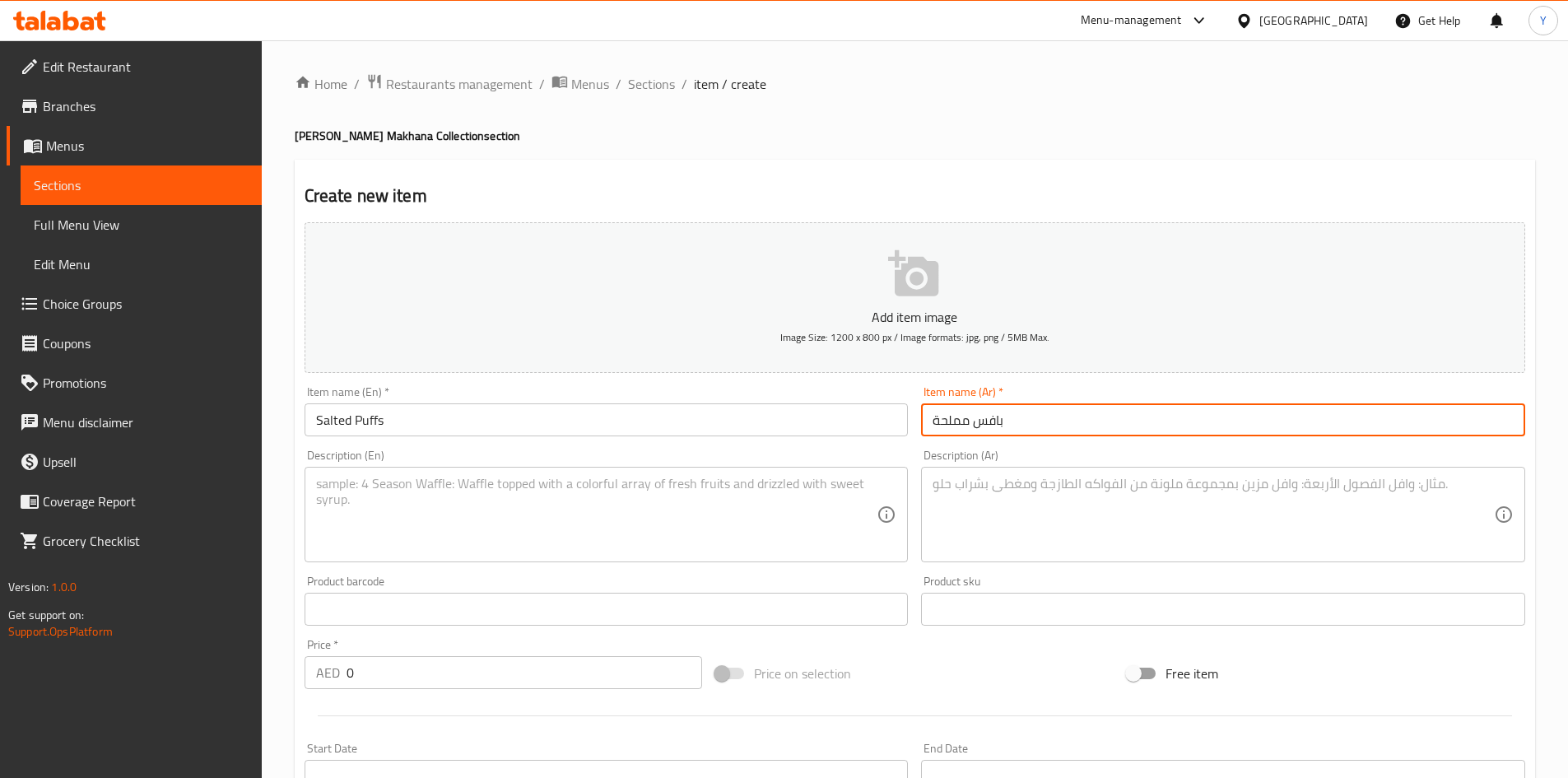
type input "بافس مملحة"
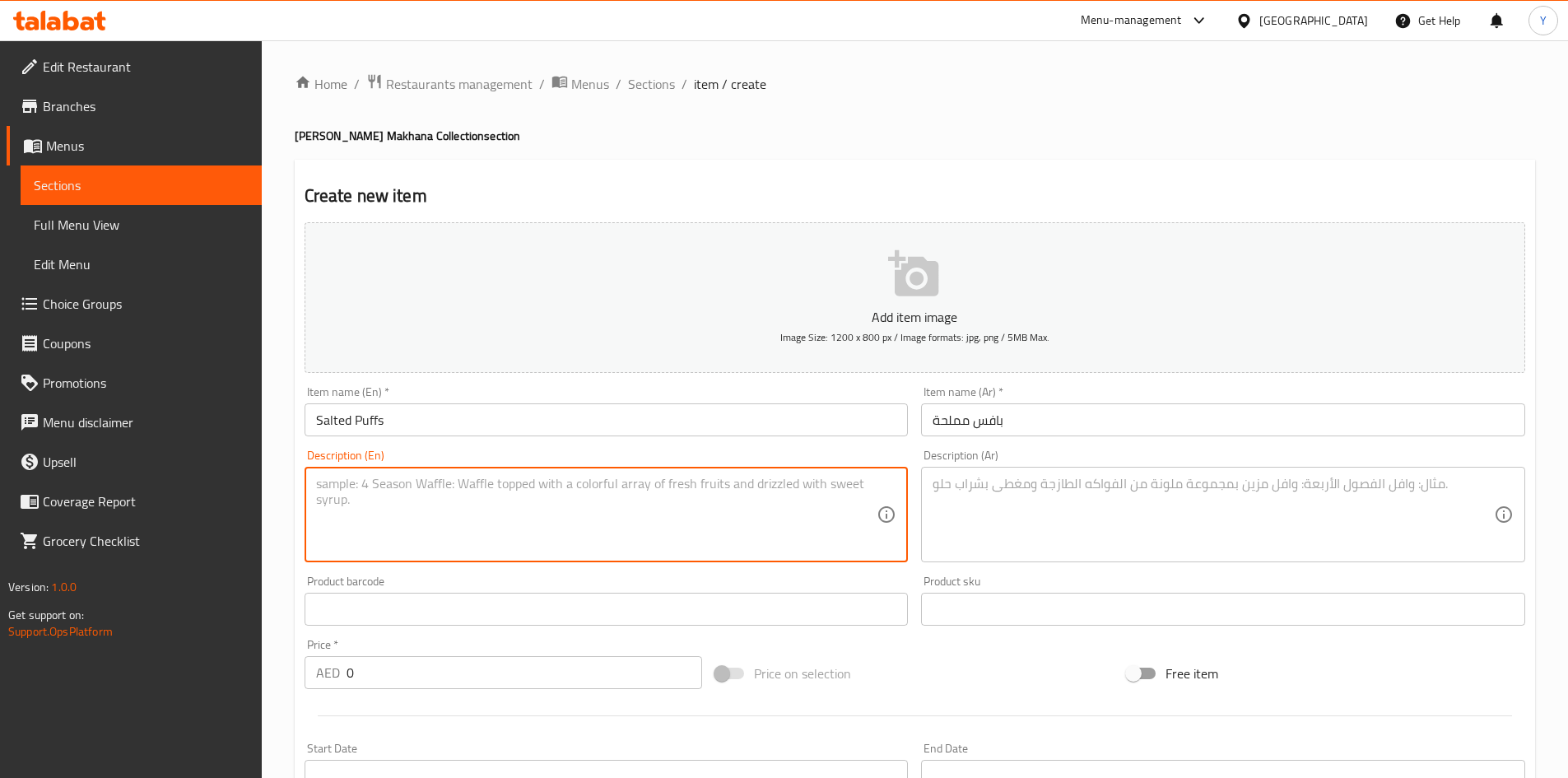
click at [488, 497] on textarea at bounding box center [597, 514] width 561 height 78
paste textarea ""Salted Makhana Simple, [PERSON_NAME] and Always On Point.""
click at [324, 487] on textarea ""Salted Makhana Simple, Savoury and Always On Point." at bounding box center [597, 514] width 561 height 78
type textarea "Salted Makhana Simple, Savoury and Always On Point."
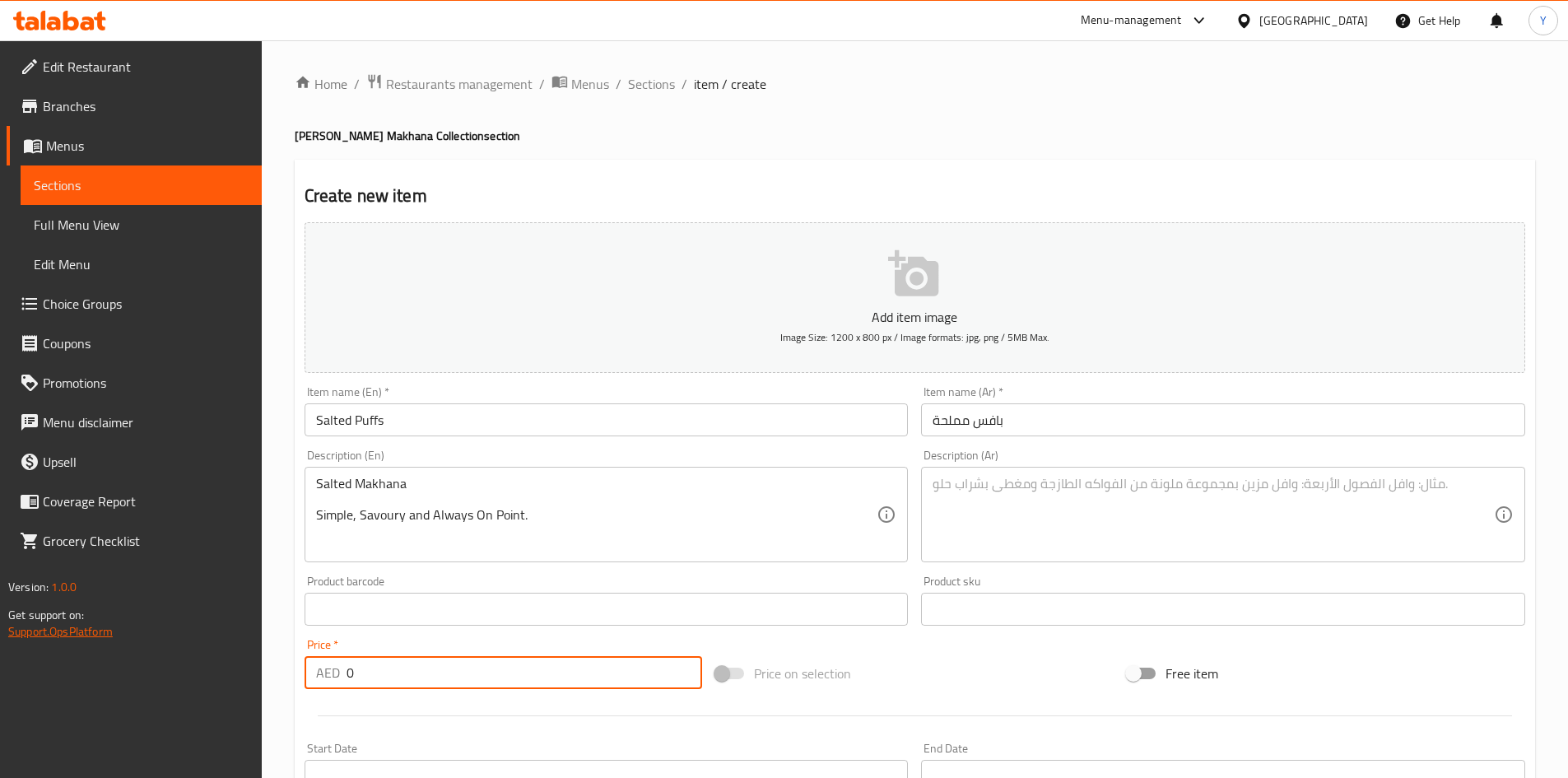
drag, startPoint x: 433, startPoint y: 670, endPoint x: 52, endPoint y: 640, distance: 382.2
click at [7, 648] on div "Edit Restaurant Branches Menus Sections Full Menu View Edit Menu Choice Groups …" at bounding box center [784, 602] width 1568 height 1123
paste input "42"
type input "42"
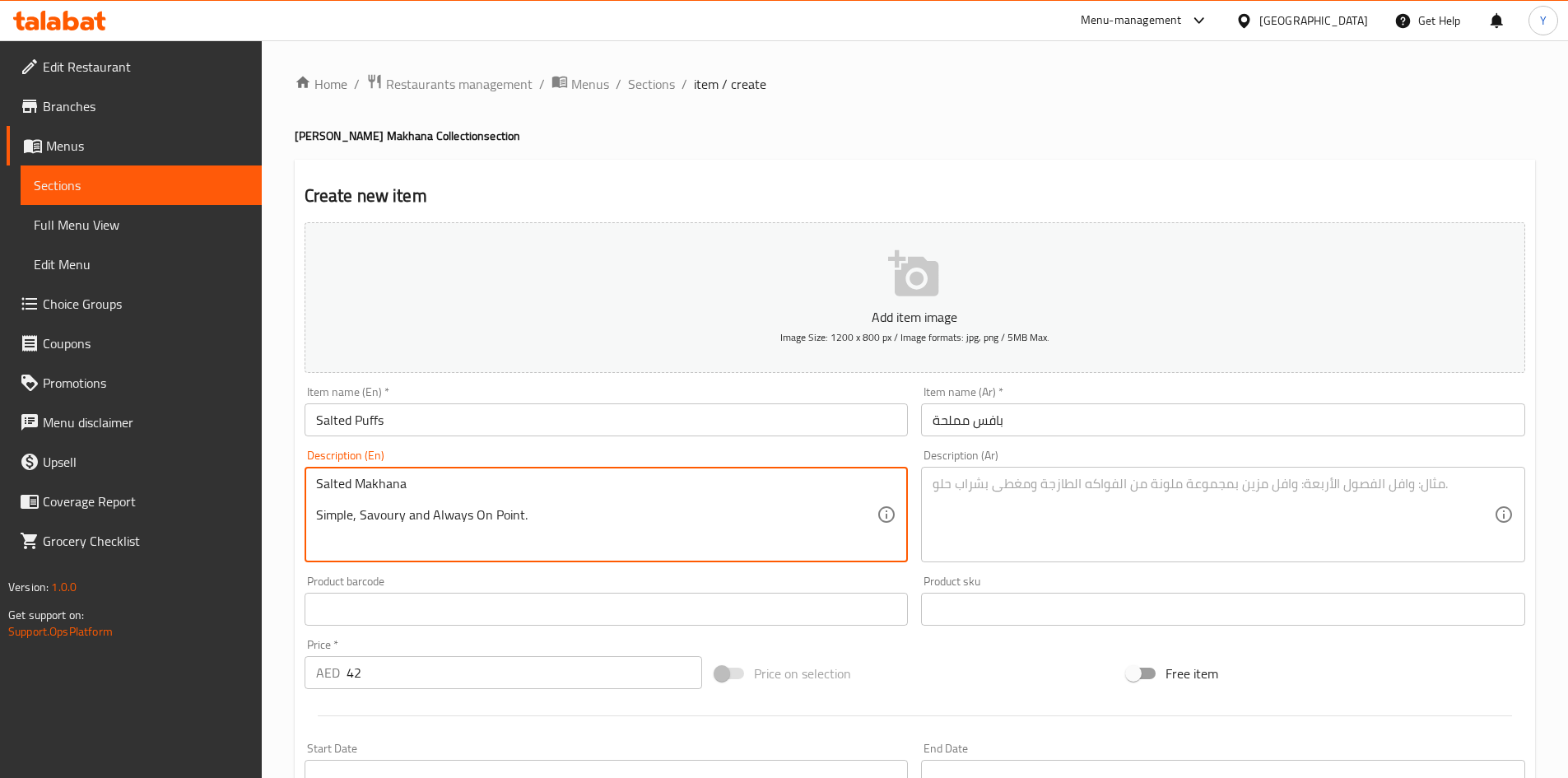
click at [601, 520] on textarea "Salted Makhana Simple, Savoury and Always On Point." at bounding box center [597, 514] width 561 height 78
paste textarea "Handpicked 6 sutta sized makhanas, pure desi ghee, salt"
paste textarea "This product is manufactured in a facility that processes Milk, Sesame, Peanuts…"
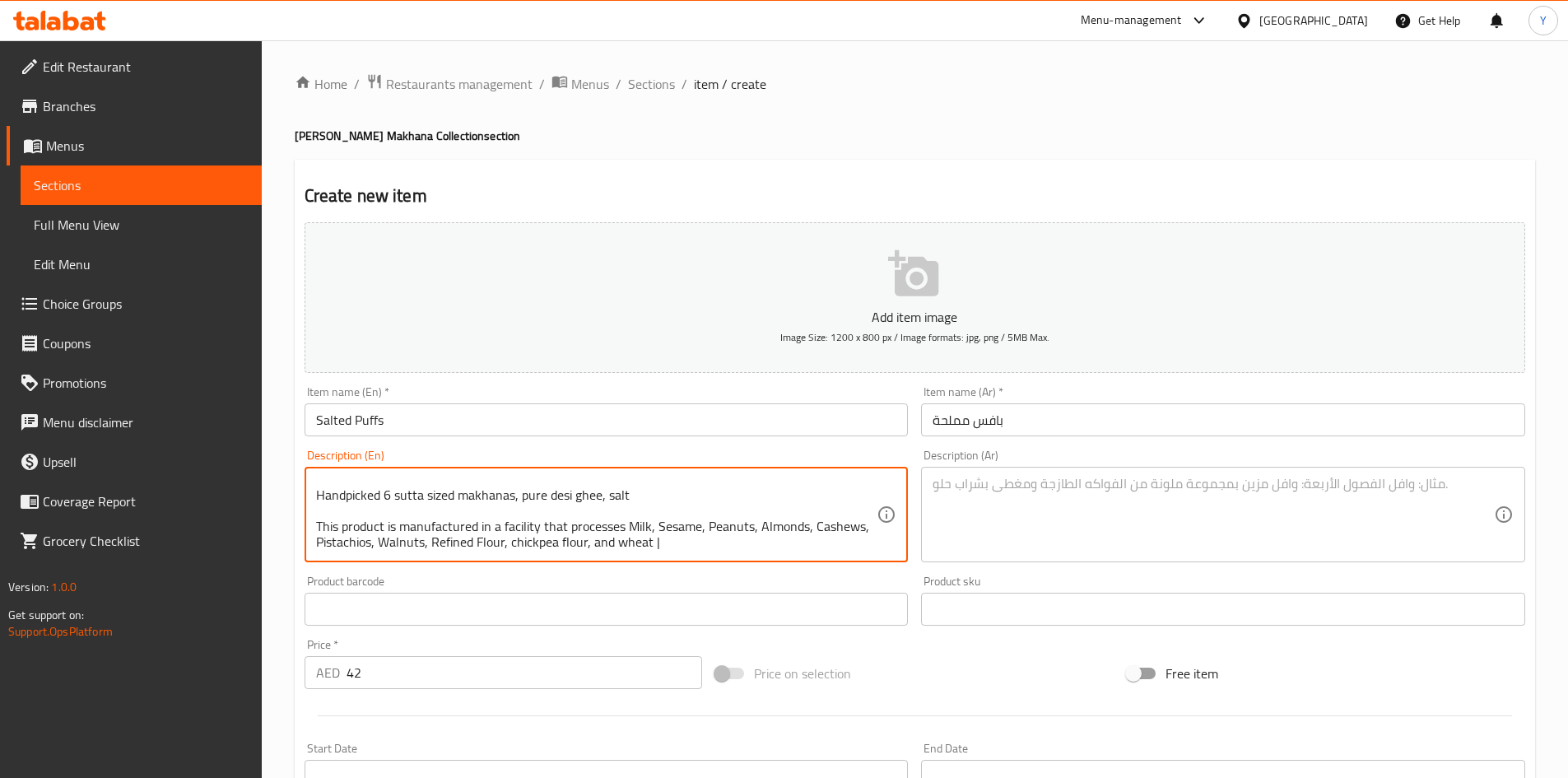
type textarea "Salted Makhana Simple, Savoury and Always On Point. Handpicked 6 sutta sized ma…"
click at [976, 498] on textarea at bounding box center [1213, 514] width 561 height 78
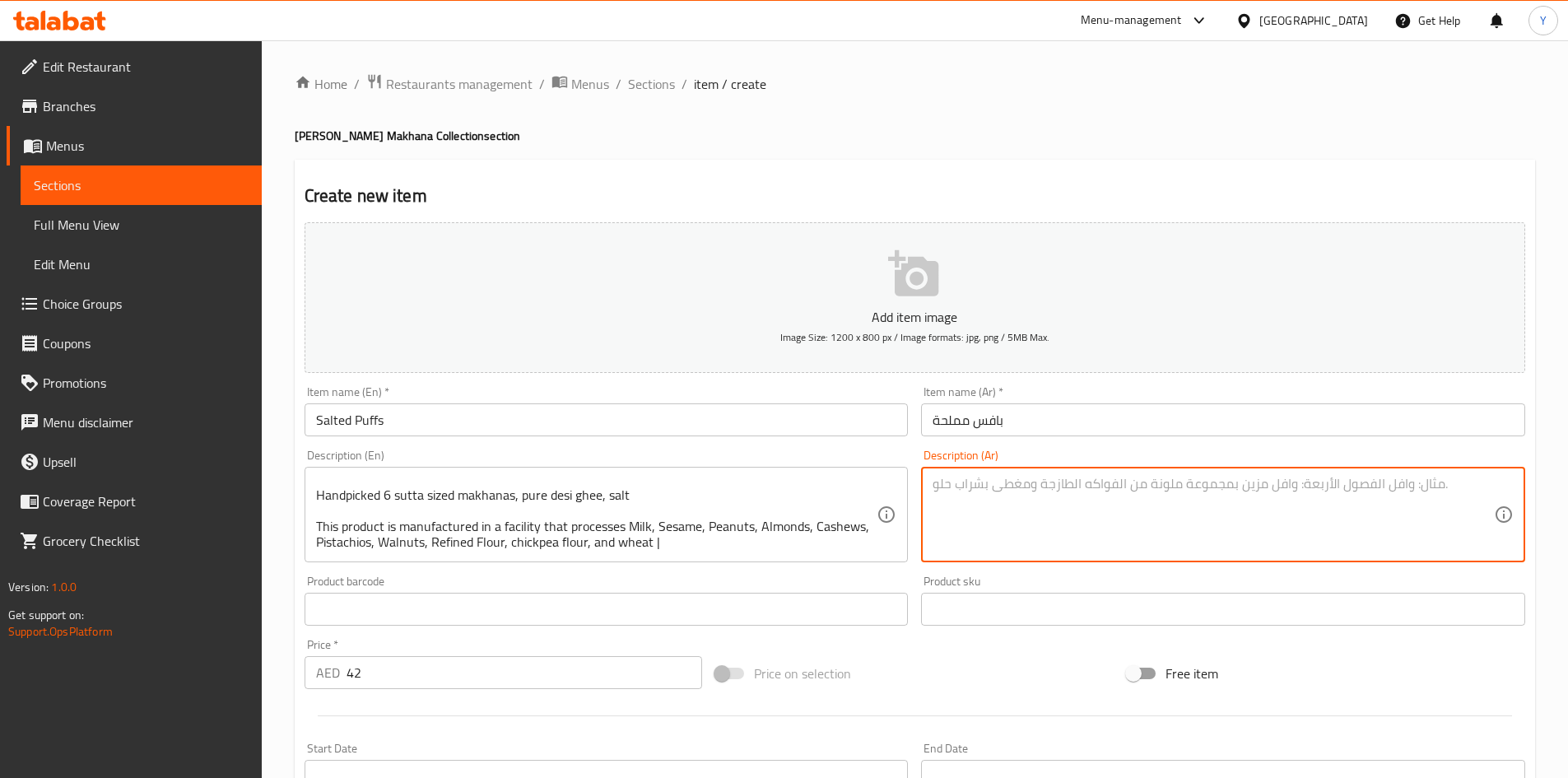
paste textarea "ماخانا مملحة بسيطة، لذيذة، ومميزة دائمًا. ستة ماخانا مختارة يدويًا بحجم سوتا، س…"
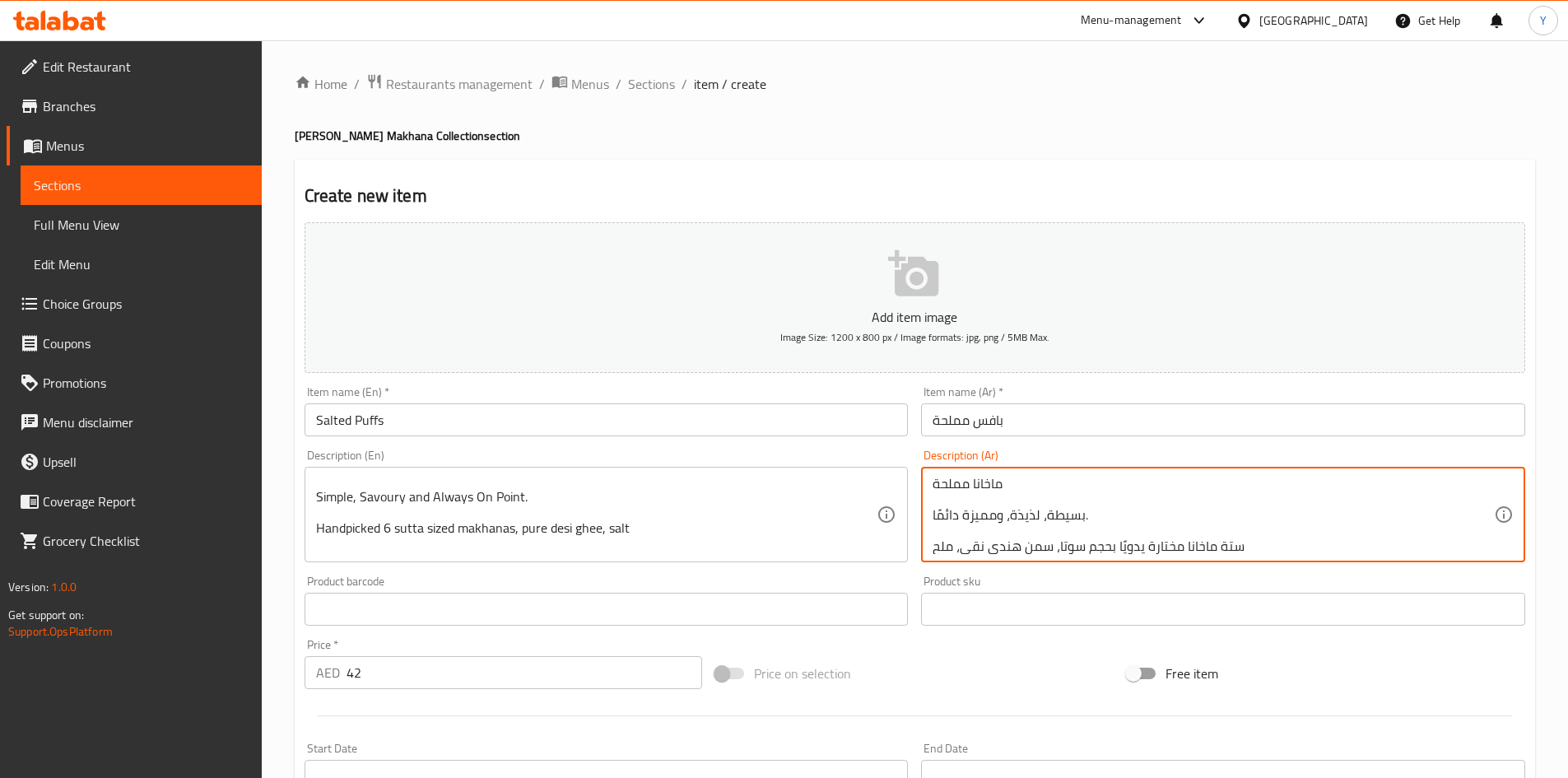
scroll to position [0, 0]
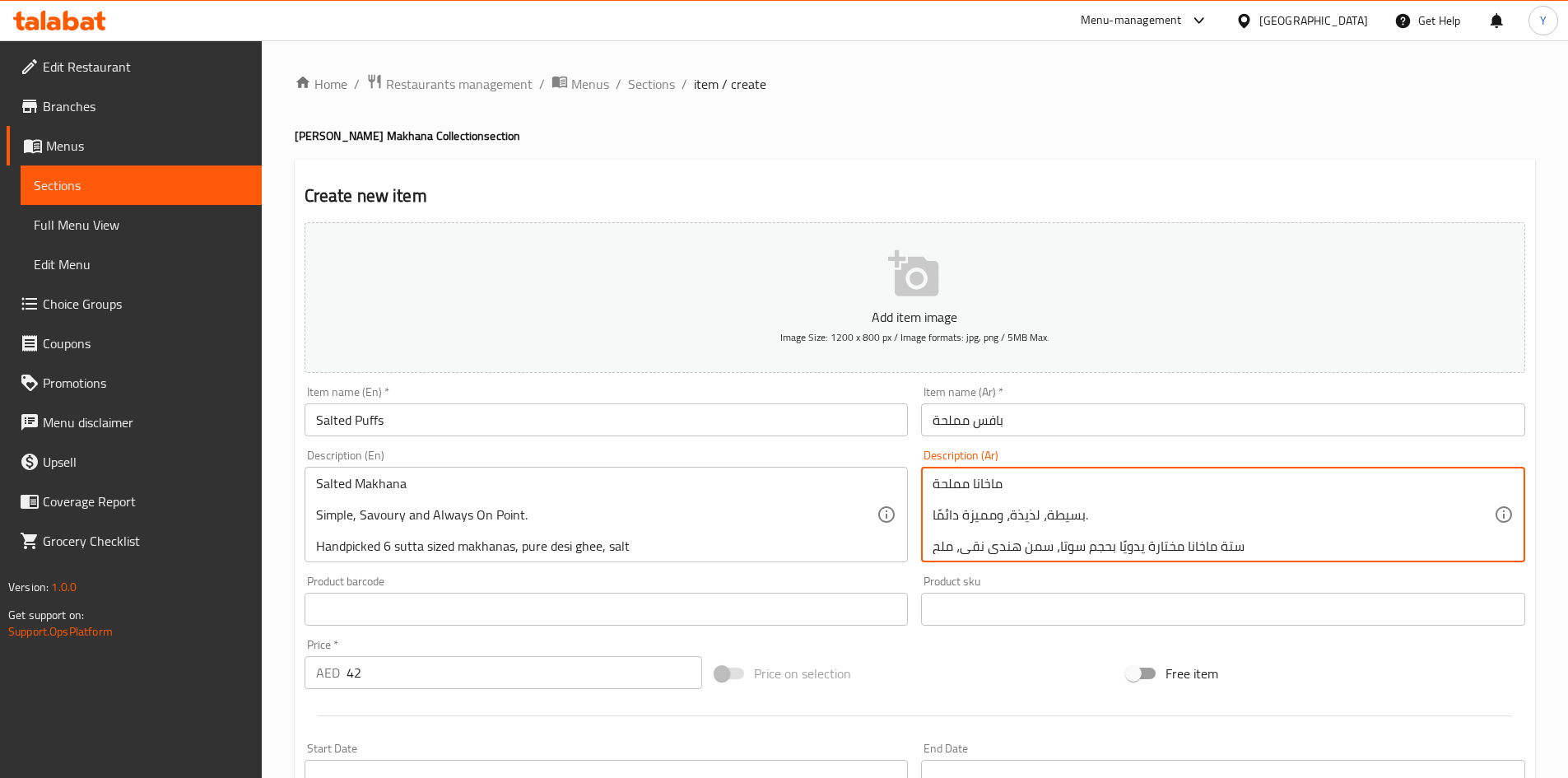
click at [1031, 517] on textarea "ماخانا مملحة بسيطة، لذيذة، ومميزة دائمًا. ستة ماخانا مختارة يدويًا بحجم سوتا، س…" at bounding box center [1213, 514] width 561 height 78
click at [1007, 549] on textarea "ماخانا مملحة بسيطة، مالحة، ومميزة دائمًا. ستة ماخانا مختارة يدويًا بحجم سوتا، س…" at bounding box center [1213, 514] width 561 height 78
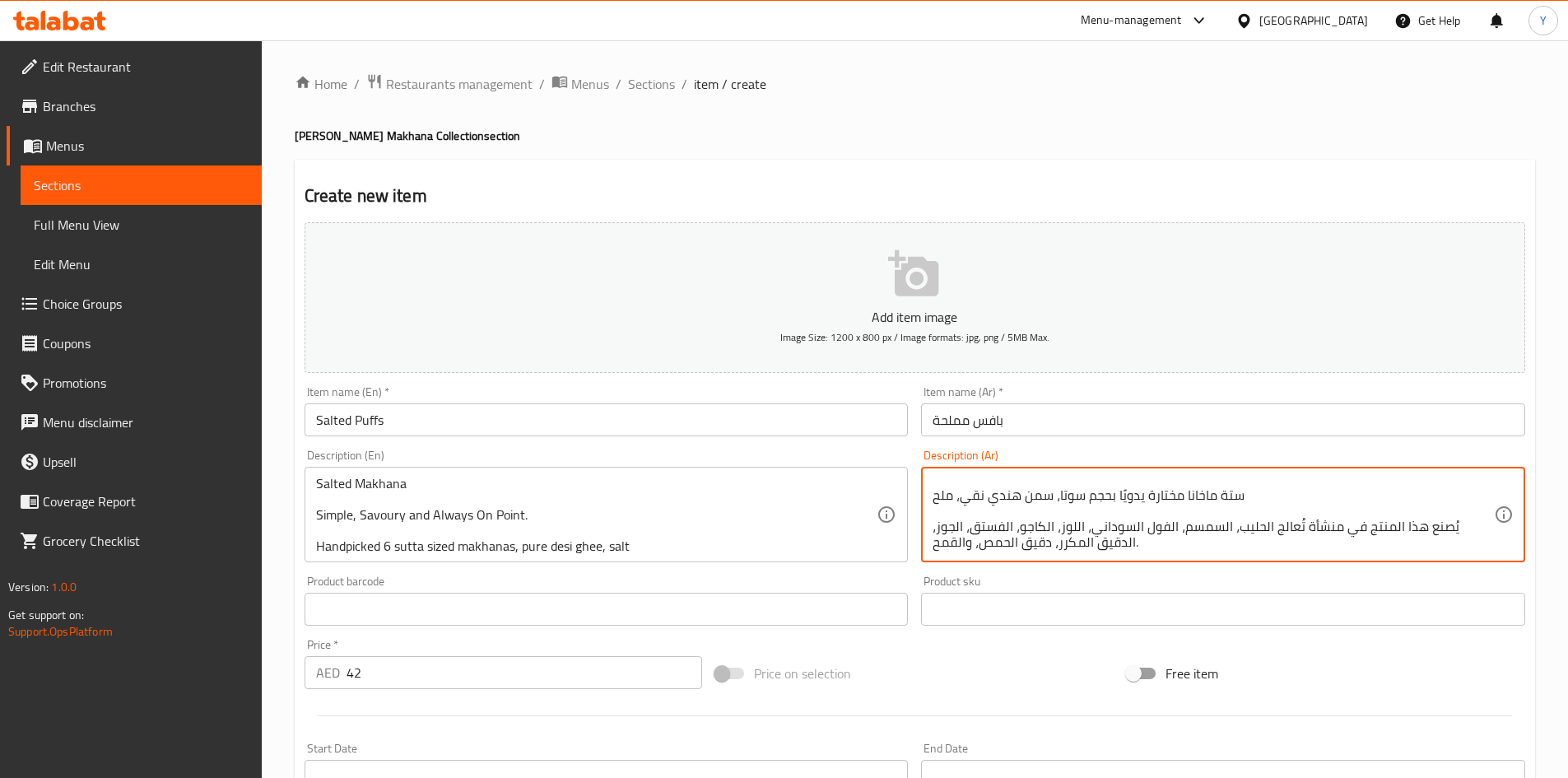
click at [1004, 550] on textarea "ماخانا مملحة بسيطة، مالحة، ومميزة دائمًا. ستة ماخانا مختارة يدويًا بحجم سوتا، س…" at bounding box center [1213, 514] width 561 height 78
click at [1011, 489] on textarea "ماخانا مملحة بسيطة، مالحة، ومميزة دائمًا. ستة ماخانا مختارة يدويًا بحجم سوتا، س…" at bounding box center [1213, 514] width 561 height 78
type textarea "ماخانا مملحة بسيطة، مالحة، ومميزة دائمًا. ستة ماخانا مختارة يدويًا بحجم سوتا، س…"
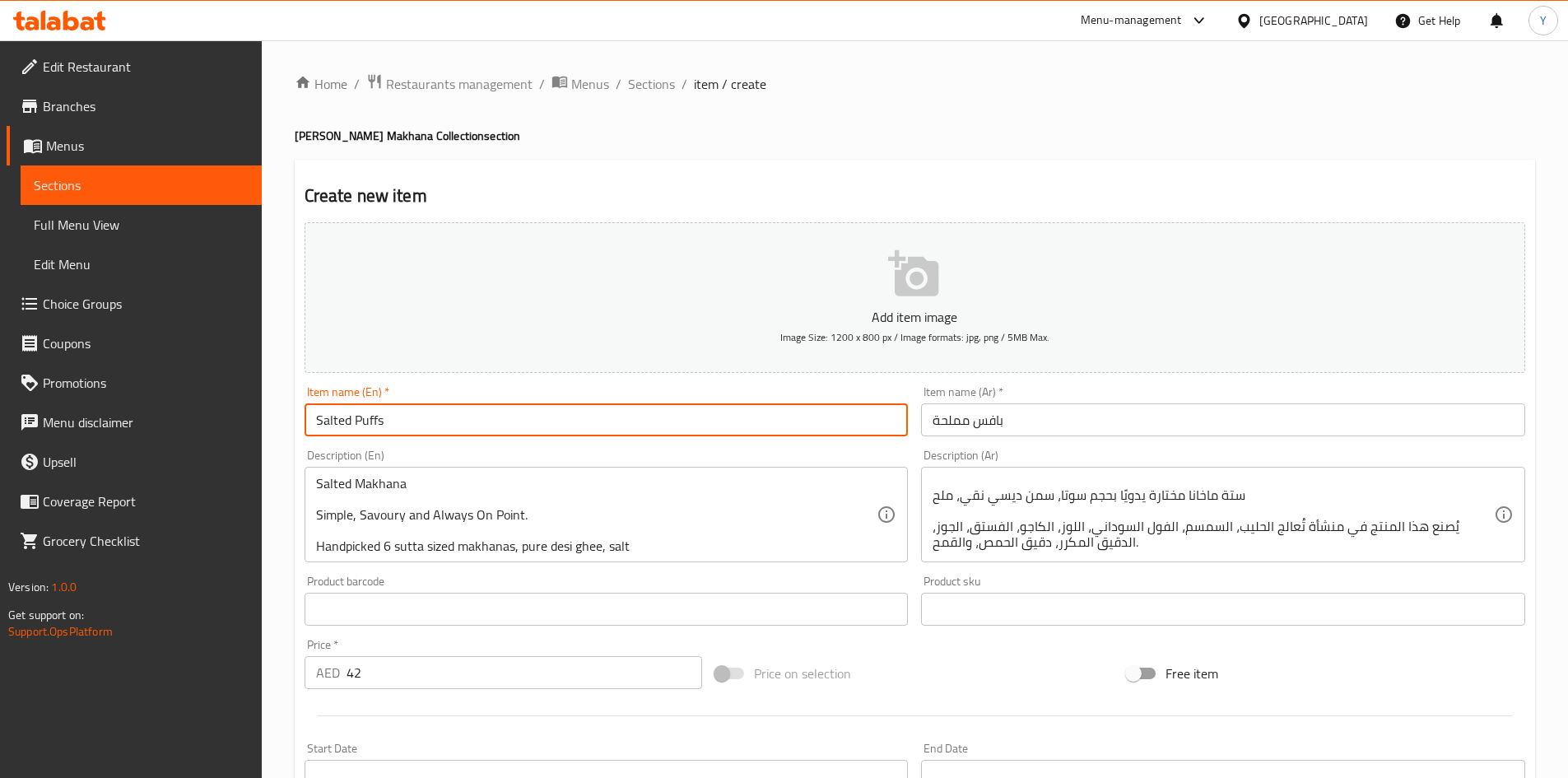
click at [602, 433] on input "Salted Puffs" at bounding box center [607, 420] width 604 height 33
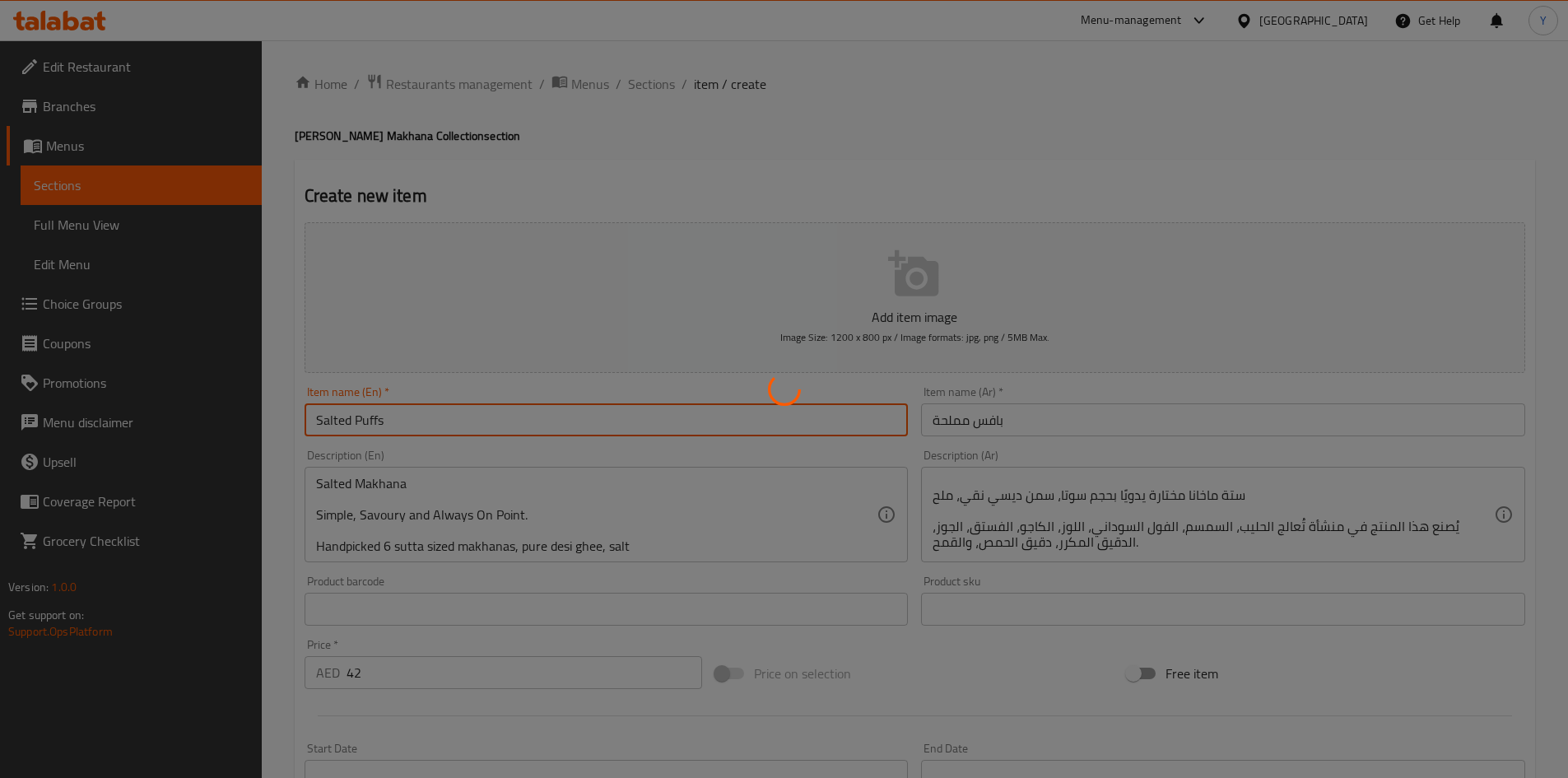
type input "0"
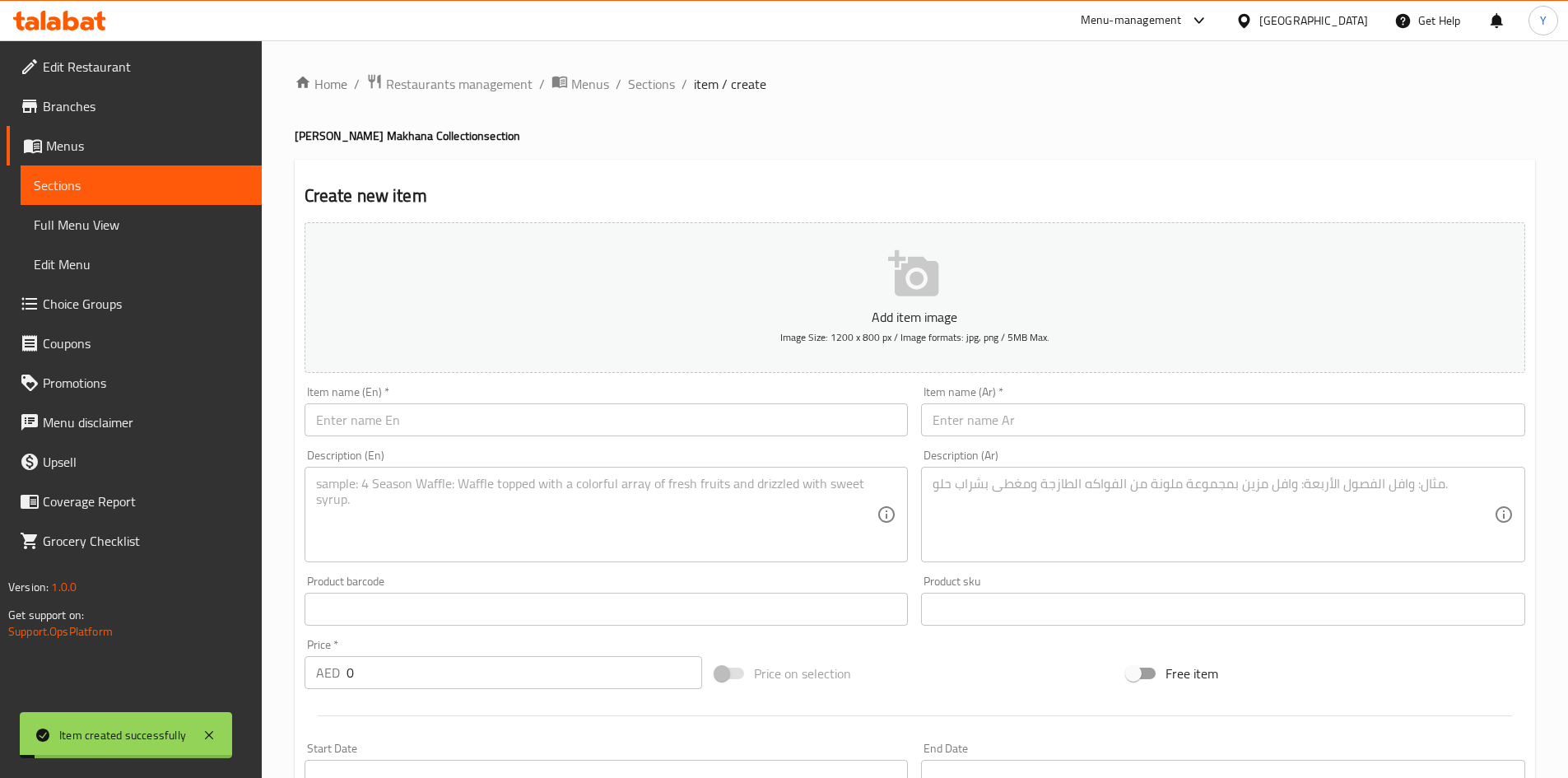
scroll to position [0, 0]
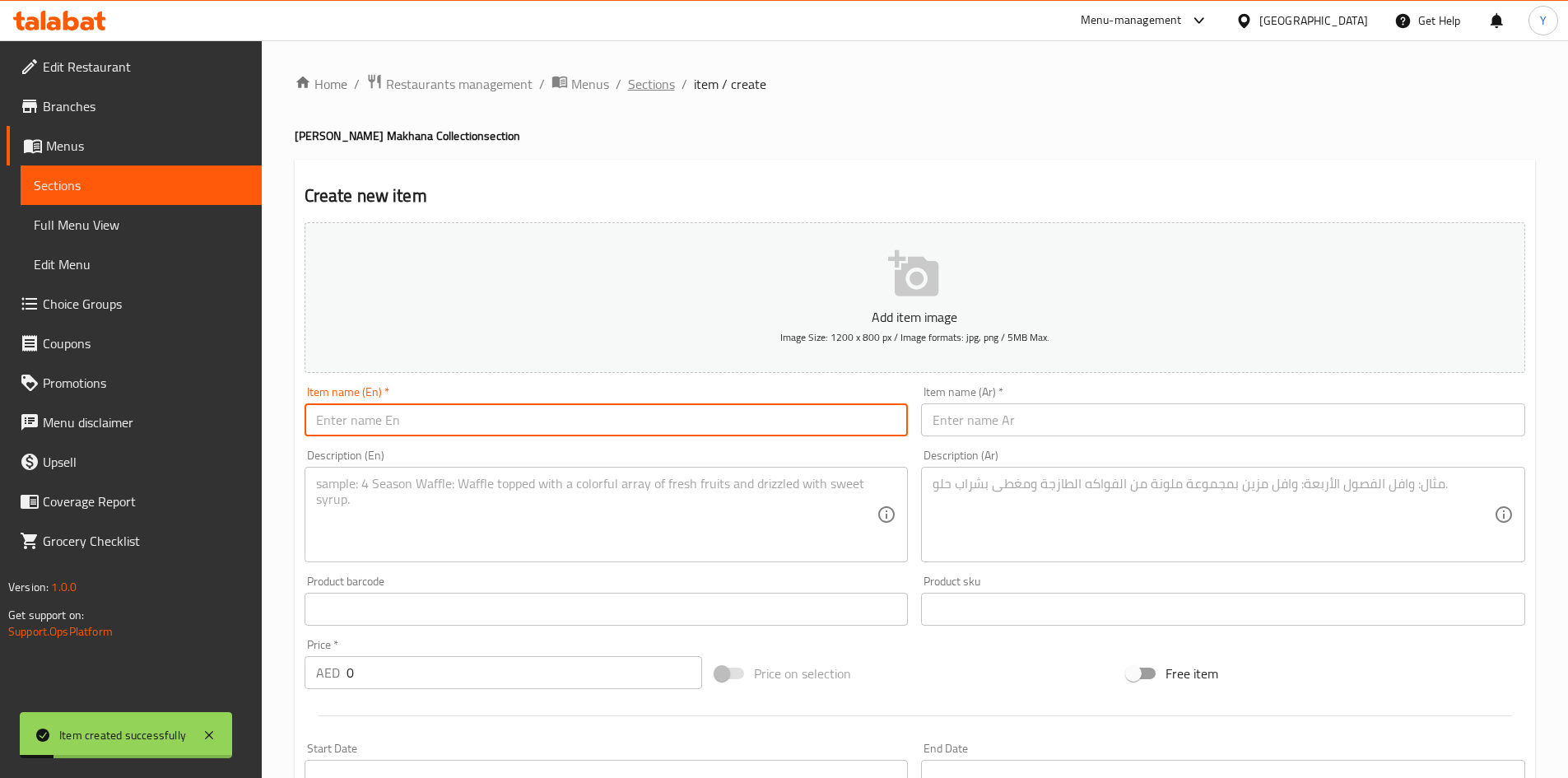
click at [661, 93] on span "Sections" at bounding box center [651, 84] width 47 height 20
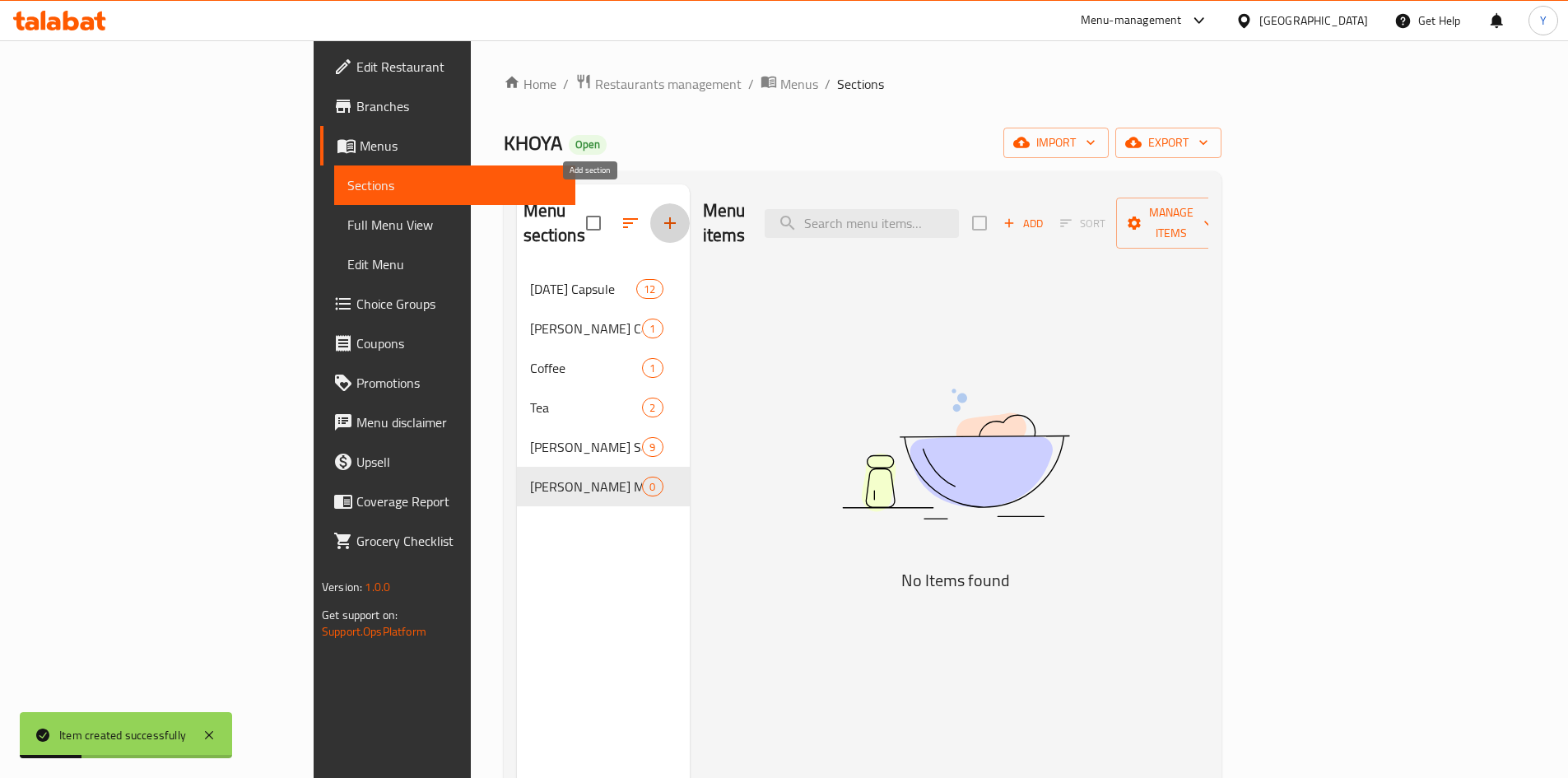
click at [650, 204] on button "button" at bounding box center [670, 223] width 39 height 39
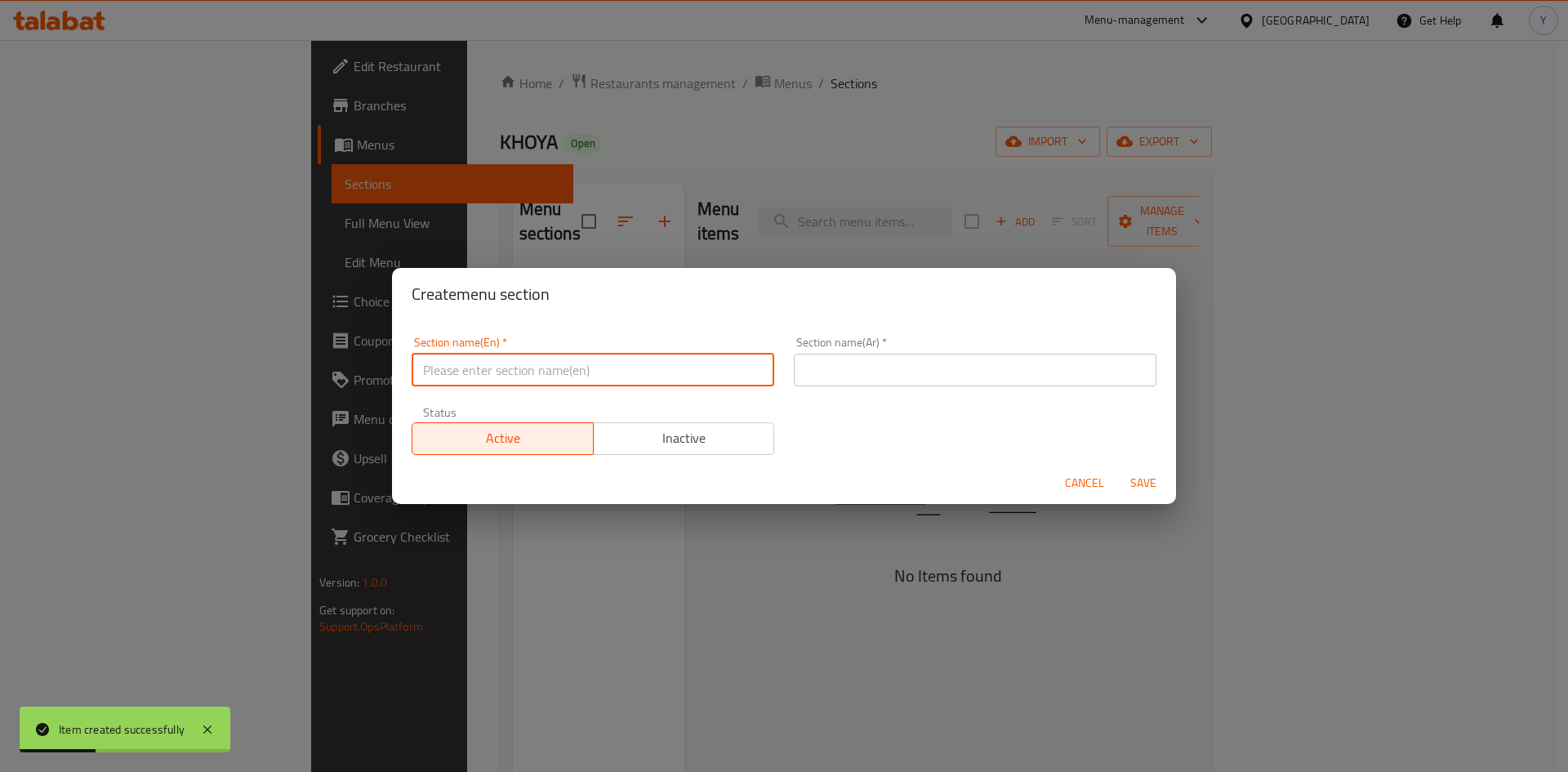
click at [620, 381] on input "text" at bounding box center [592, 370] width 362 height 33
paste input "[PERSON_NAME] Nut collection"
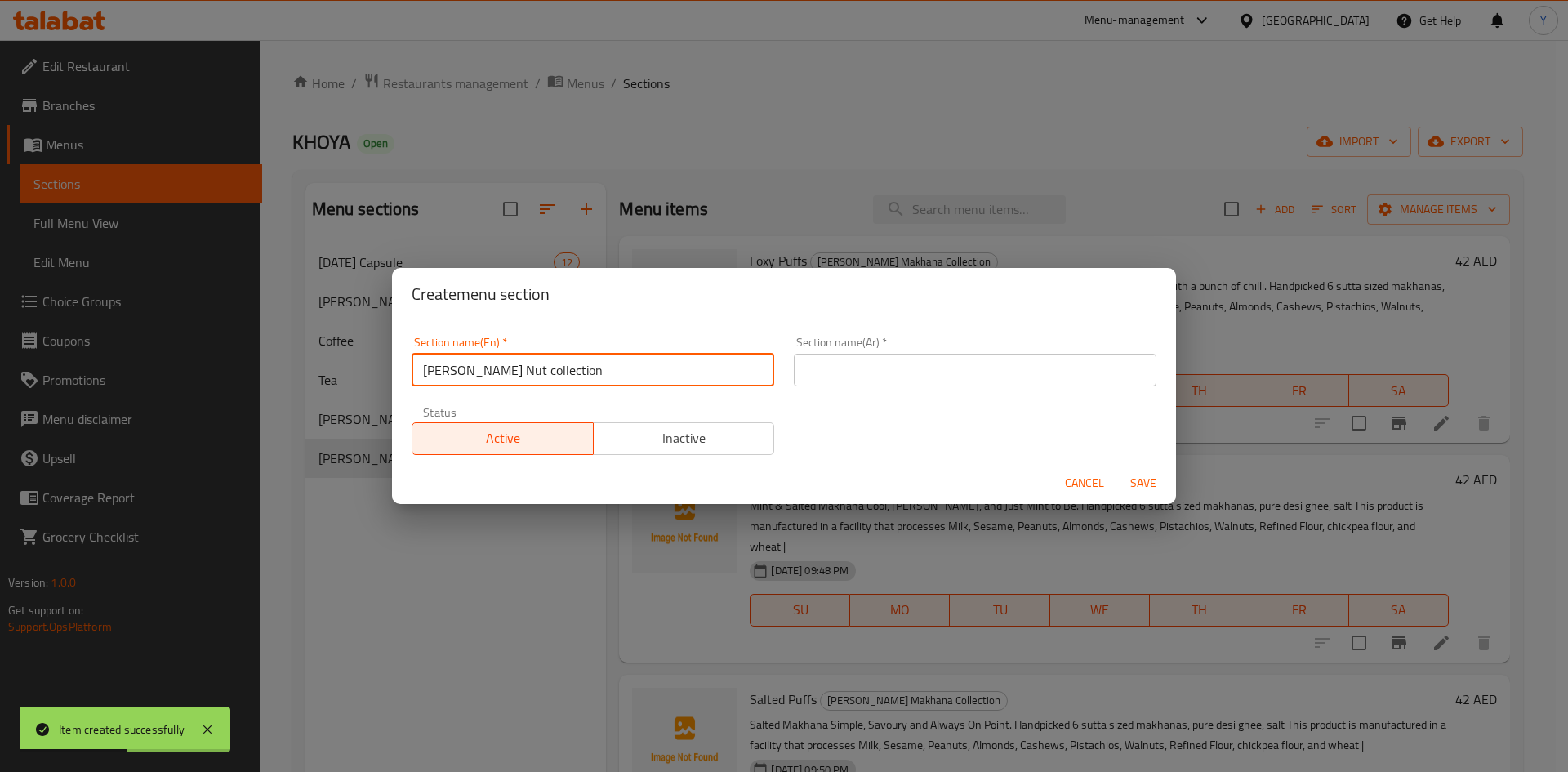
type input "[PERSON_NAME] Nut collection"
drag, startPoint x: 903, startPoint y: 330, endPoint x: 898, endPoint y: 340, distance: 11.2
click at [901, 336] on div "Section name(Ar)   * Section name(Ar) *" at bounding box center [975, 361] width 383 height 70
click at [890, 354] on div "Section name(Ar)   * Section name(Ar) *" at bounding box center [975, 361] width 362 height 50
click at [887, 372] on input "text" at bounding box center [975, 370] width 362 height 33
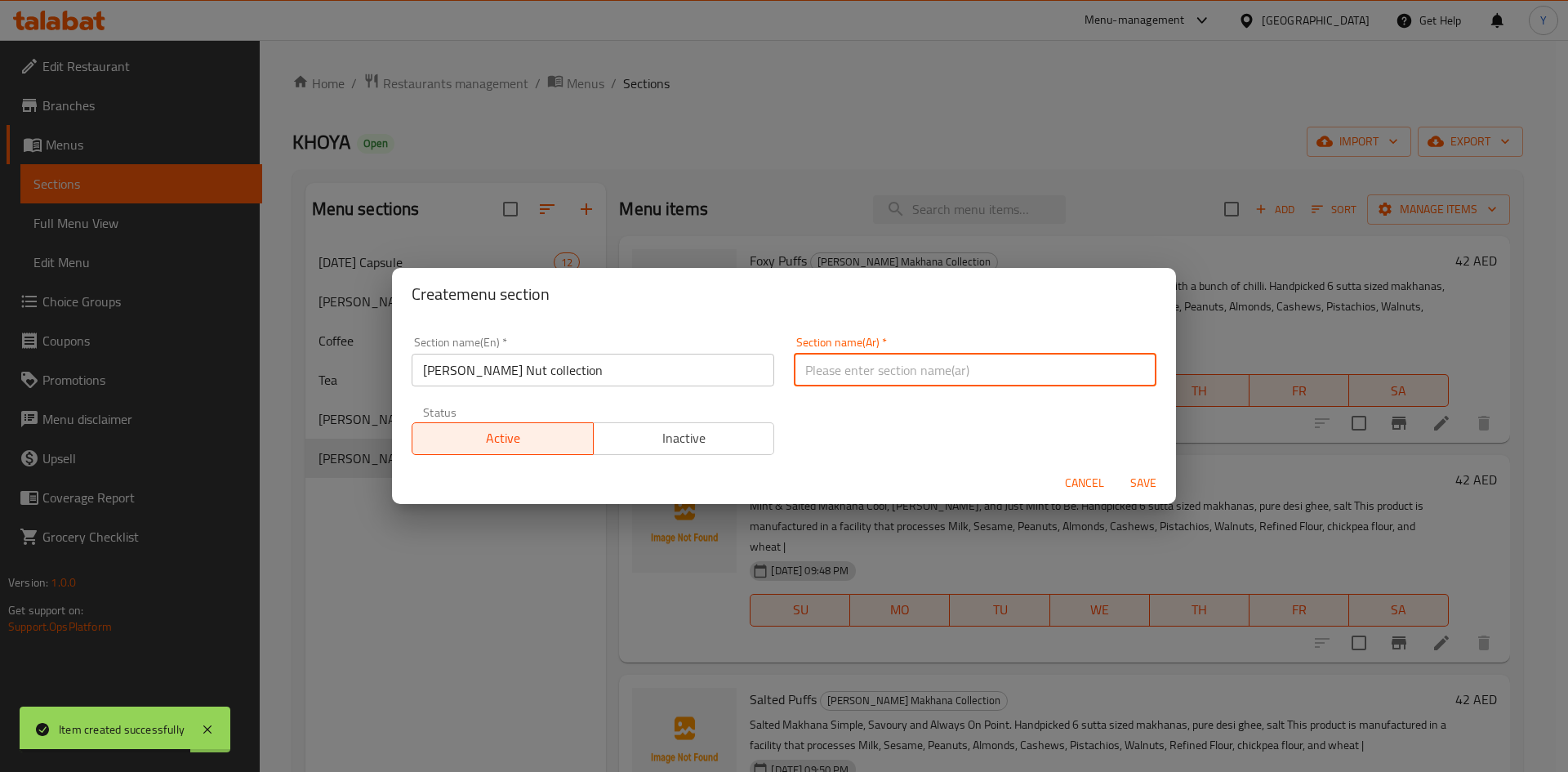
paste input "مجموعة جوز خويا"
type input "مجموعة جوز خويا"
click at [1117, 468] on button "Save" at bounding box center [1143, 483] width 52 height 30
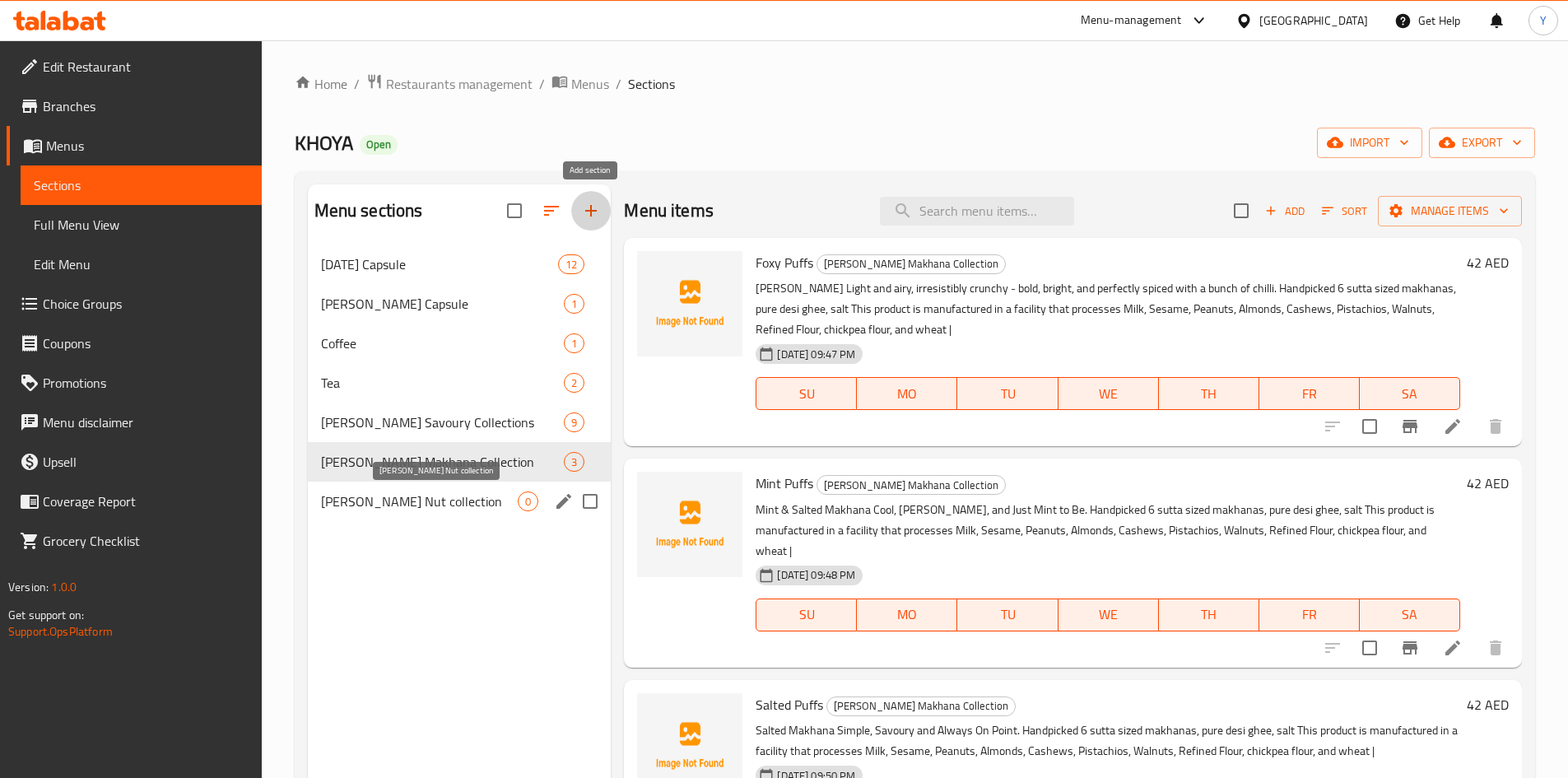
click at [349, 505] on span "[PERSON_NAME] Nut collection" at bounding box center [419, 501] width 198 height 20
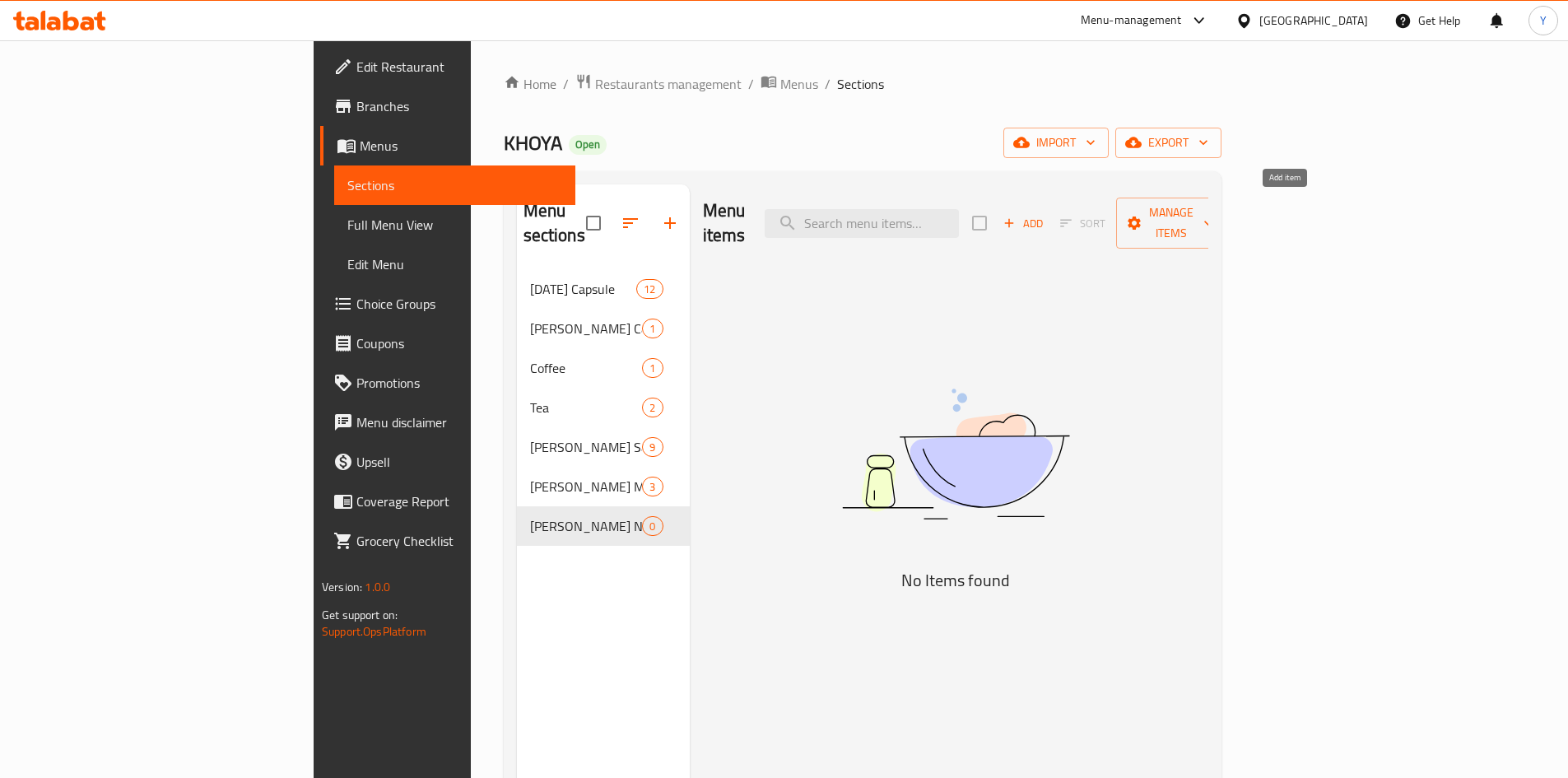
click at [1049, 211] on button "Add" at bounding box center [1023, 223] width 53 height 25
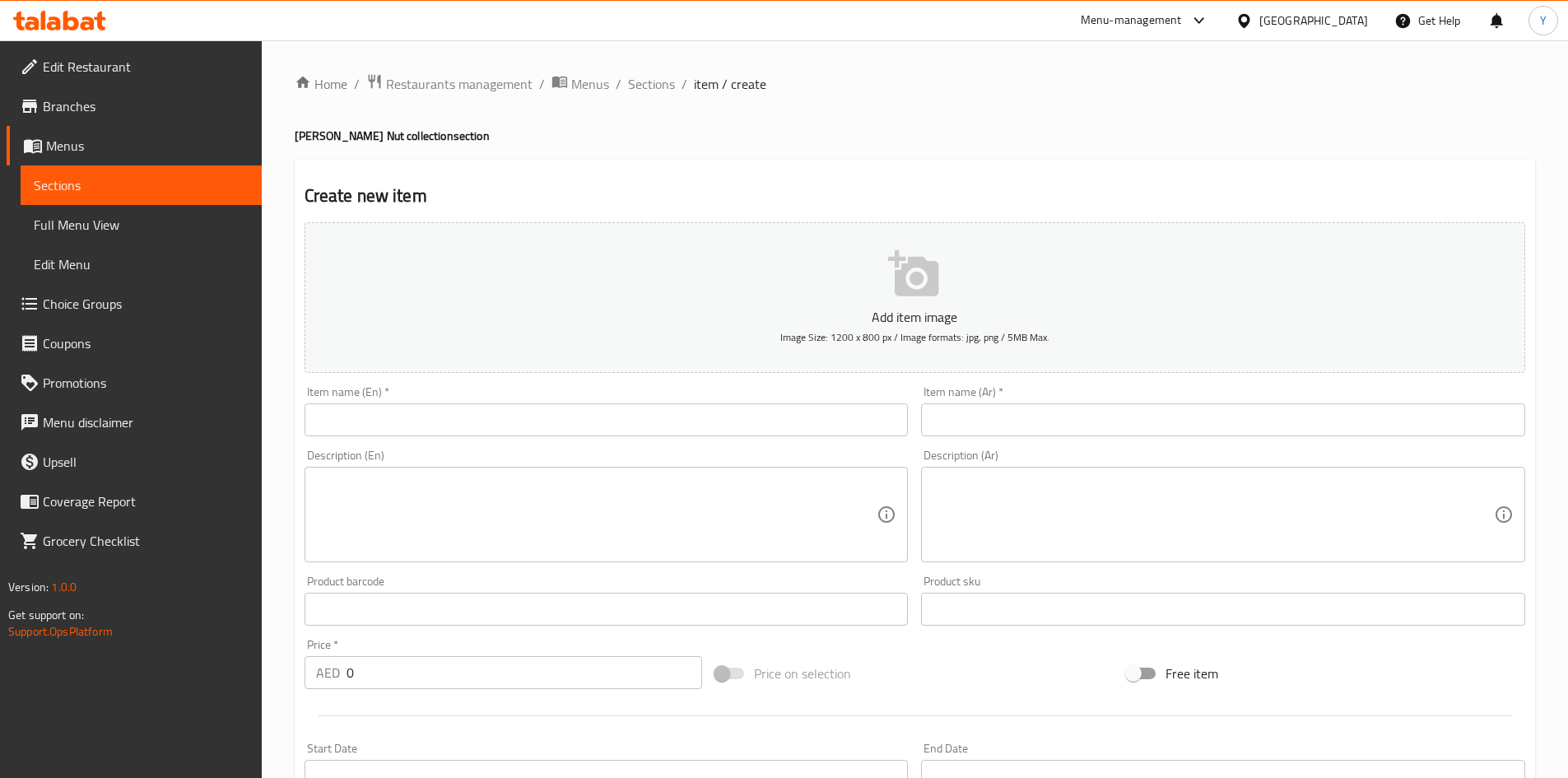
click at [359, 408] on input "text" at bounding box center [607, 420] width 604 height 33
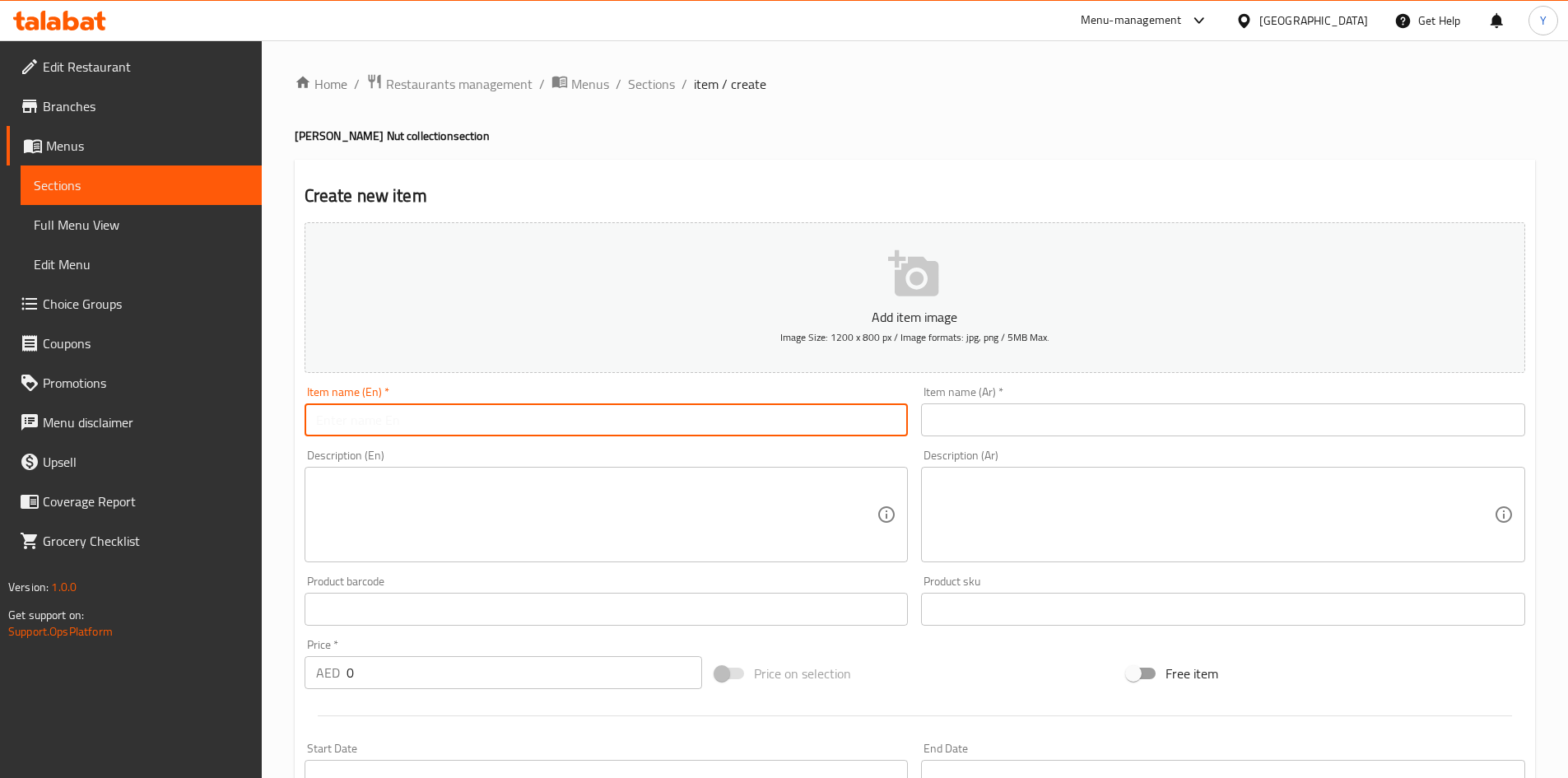
paste input "Assorted Nuts Jar"
type input "Assorted Nuts Jar"
click at [993, 405] on input "text" at bounding box center [1224, 420] width 604 height 33
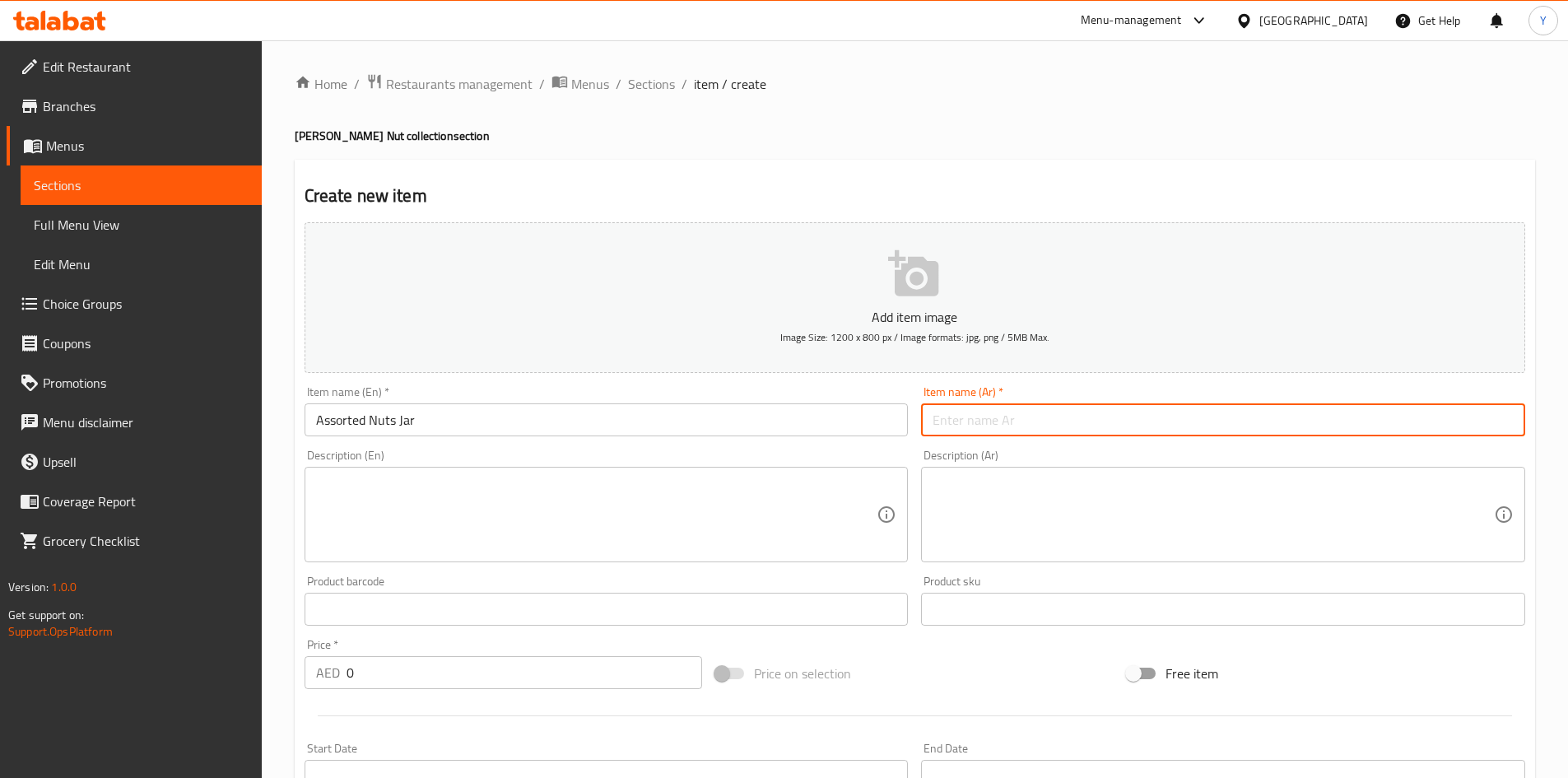
paste input "برطمان مكسرات متنوعة"
type input "برطمان مكسرات متنوعة"
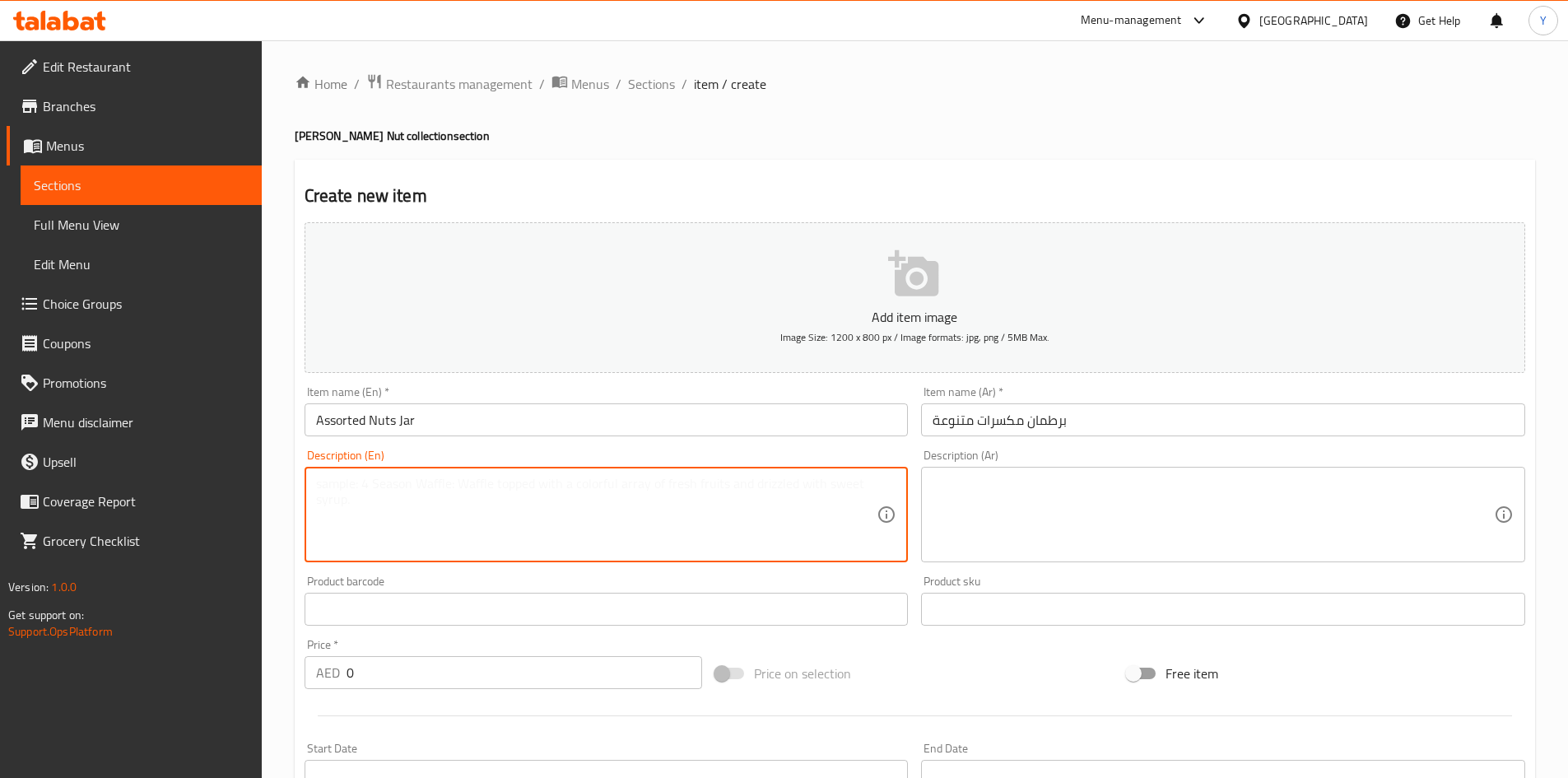
drag, startPoint x: 434, startPoint y: 495, endPoint x: 428, endPoint y: 488, distance: 9.2
click at [434, 494] on textarea at bounding box center [597, 514] width 561 height 78
paste textarea "Pure Desi Ghee-roasted, handpicked cashews tossed in our in-house secret spice …"
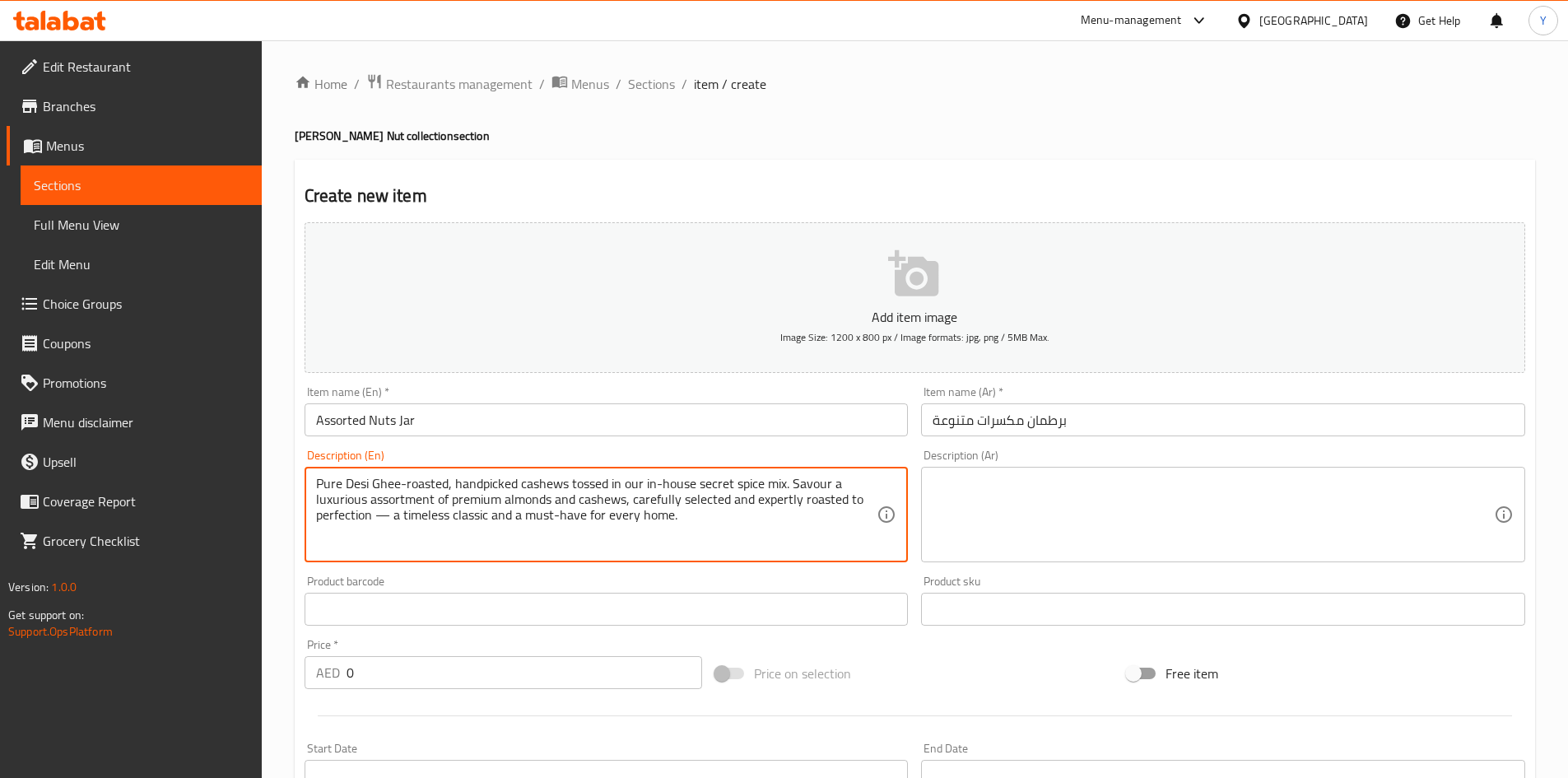
click at [386, 517] on textarea "Pure Desi Ghee-roasted, handpicked cashews tossed in our in-house secret spice …" at bounding box center [597, 514] width 561 height 78
click at [385, 517] on textarea "Pure Desi Ghee-roasted, handpicked cashews tossed in our in-house secret spice …" at bounding box center [597, 514] width 561 height 78
type textarea "Pure Desi Ghee-roasted, handpicked cashews tossed in our in-house secret spice …"
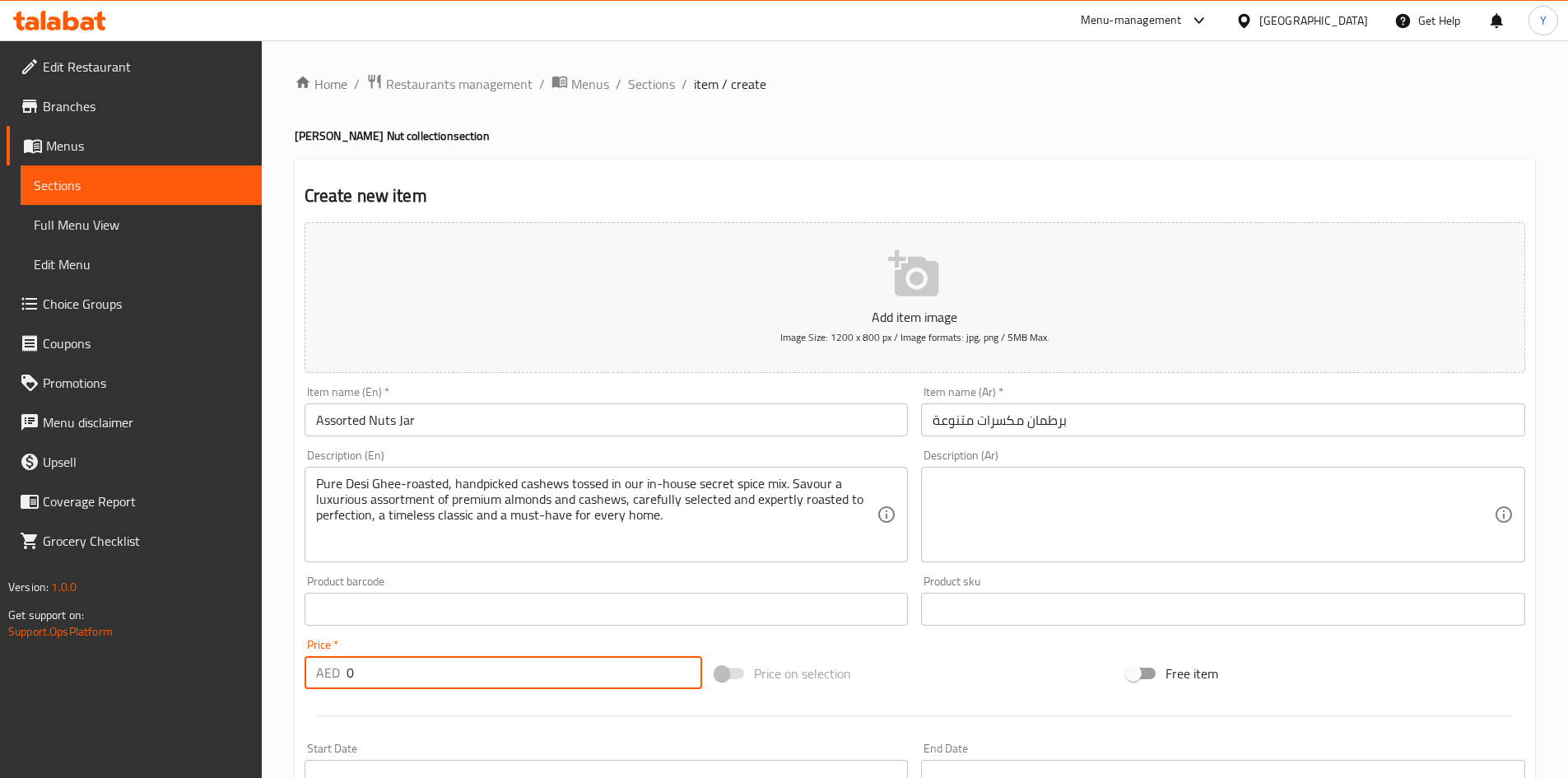
drag, startPoint x: 371, startPoint y: 684, endPoint x: 22, endPoint y: 697, distance: 349.2
click at [22, 697] on div "Edit Restaurant Branches Menus Sections Full Menu View Edit Menu Choice Groups …" at bounding box center [784, 602] width 1568 height 1123
paste input "63"
type input "63"
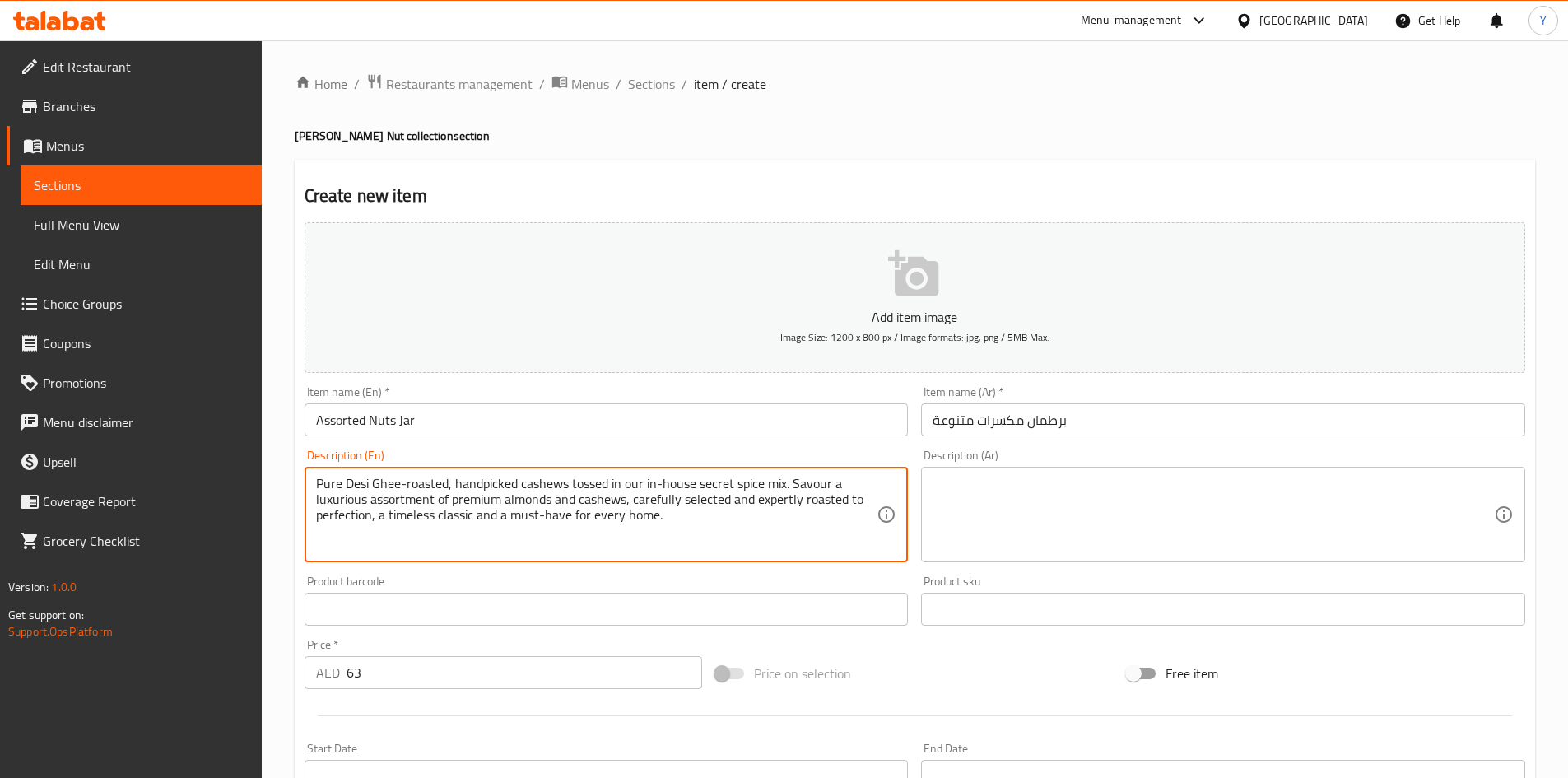
paste textarea "Cashews roasted to perfection with pure desi ghee and seasoned with house-made …"
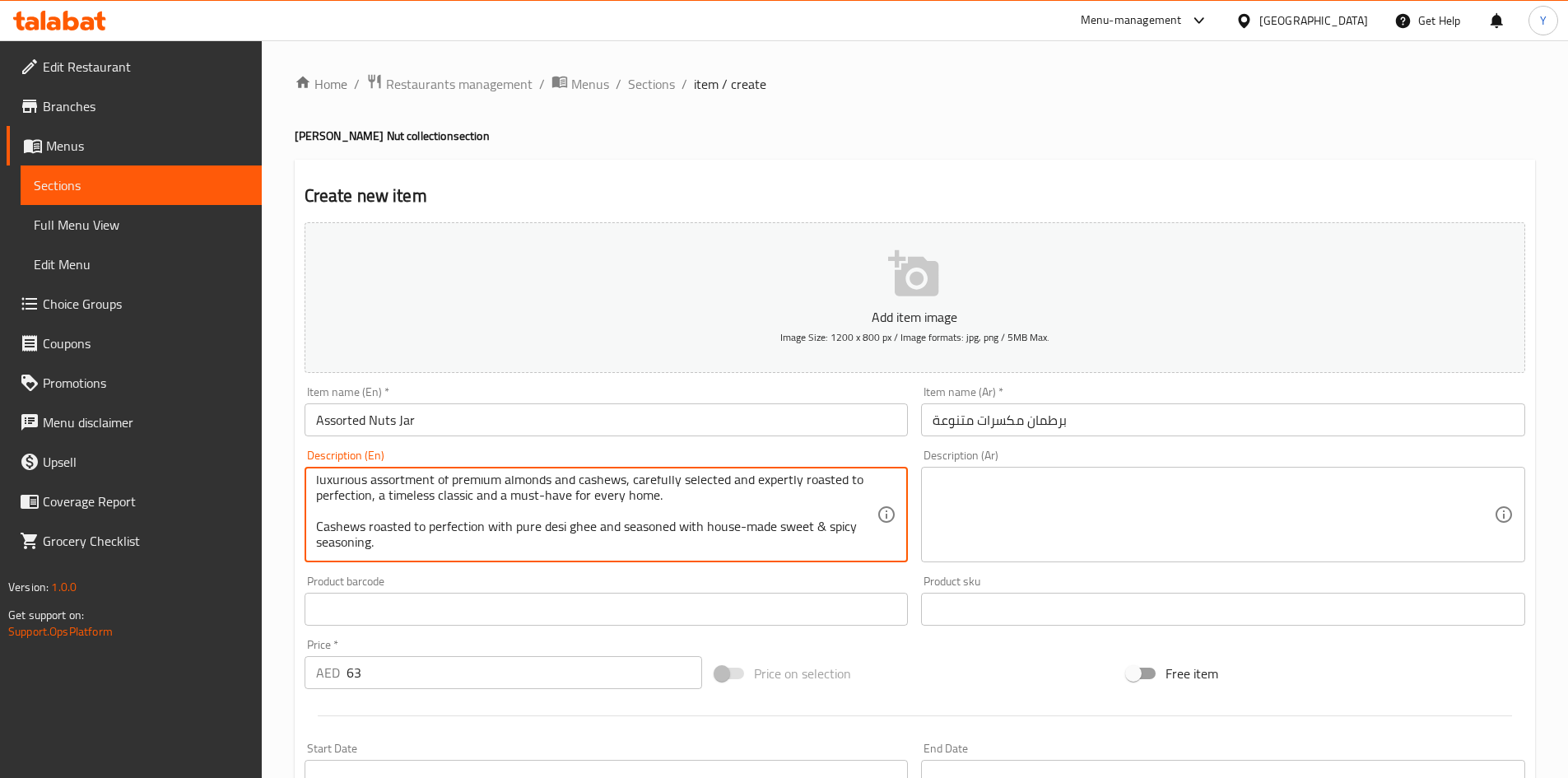
scroll to position [47, 0]
paste textarea "Contains Lactose and Nuts | This product is manufactured in a facility that pro…"
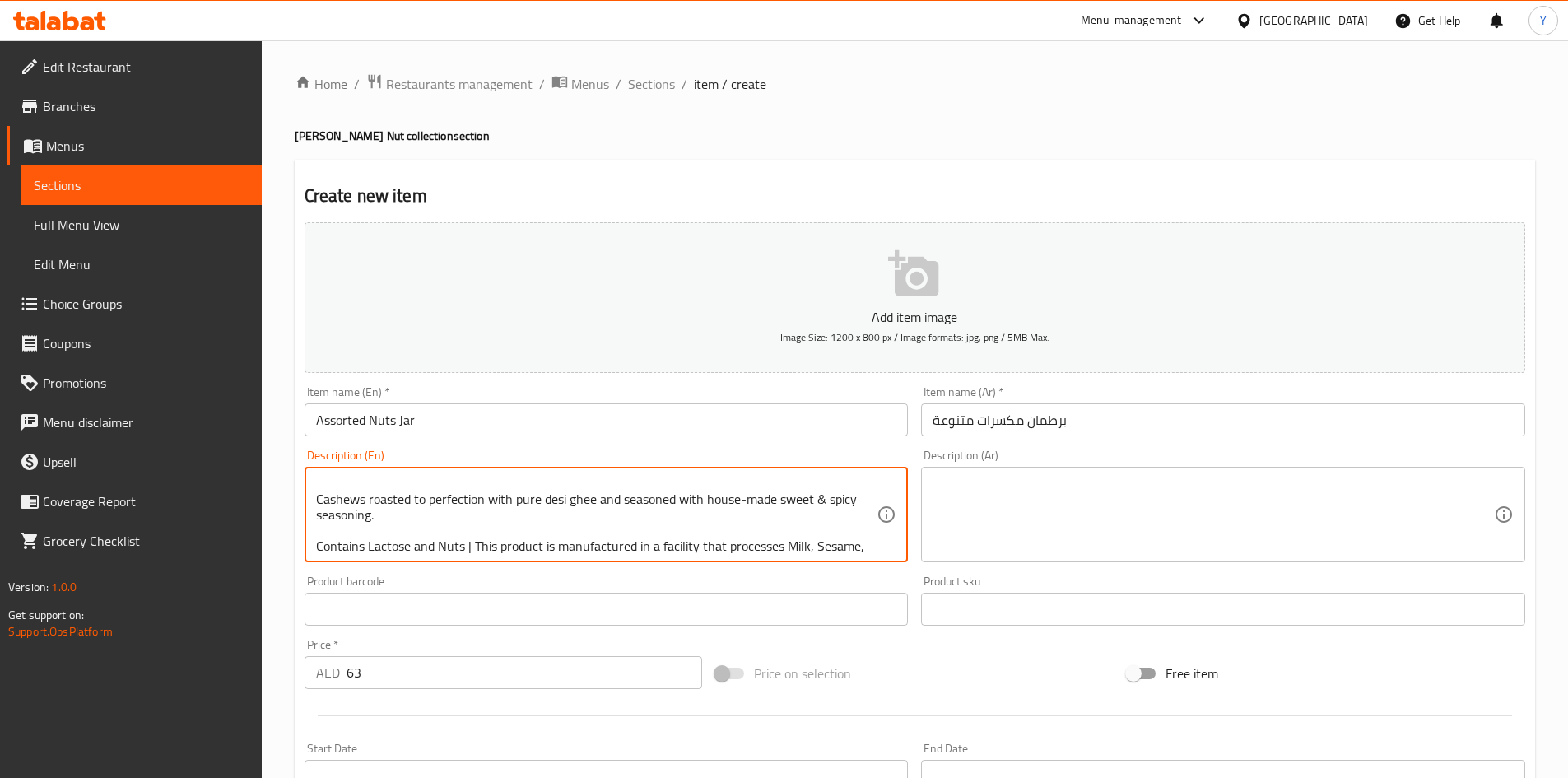
scroll to position [67, 0]
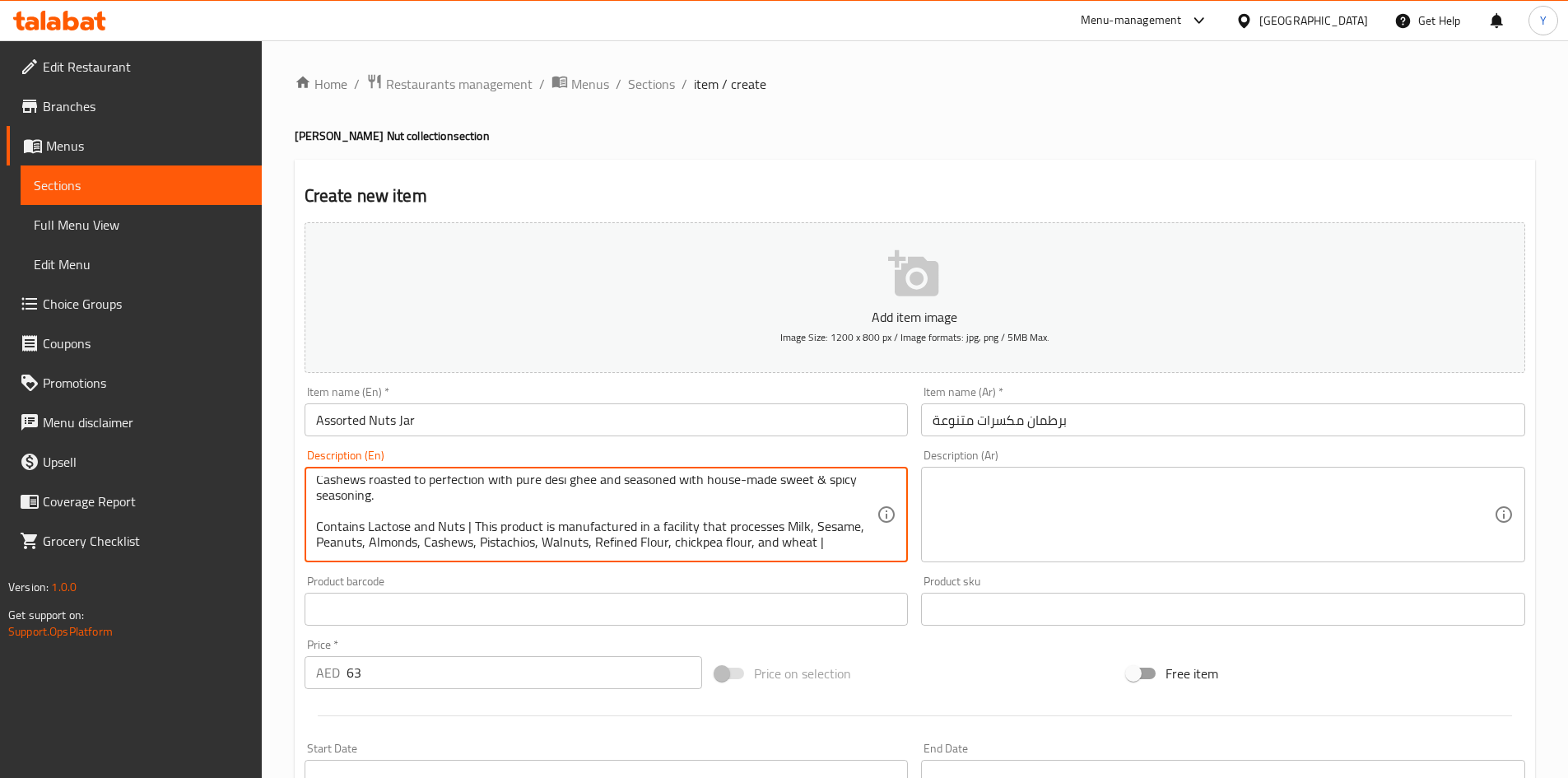
type textarea "Pure Desi Ghee-roasted, handpicked cashews tossed in our in-house secret spice …"
click at [950, 511] on textarea at bounding box center [1213, 514] width 561 height 78
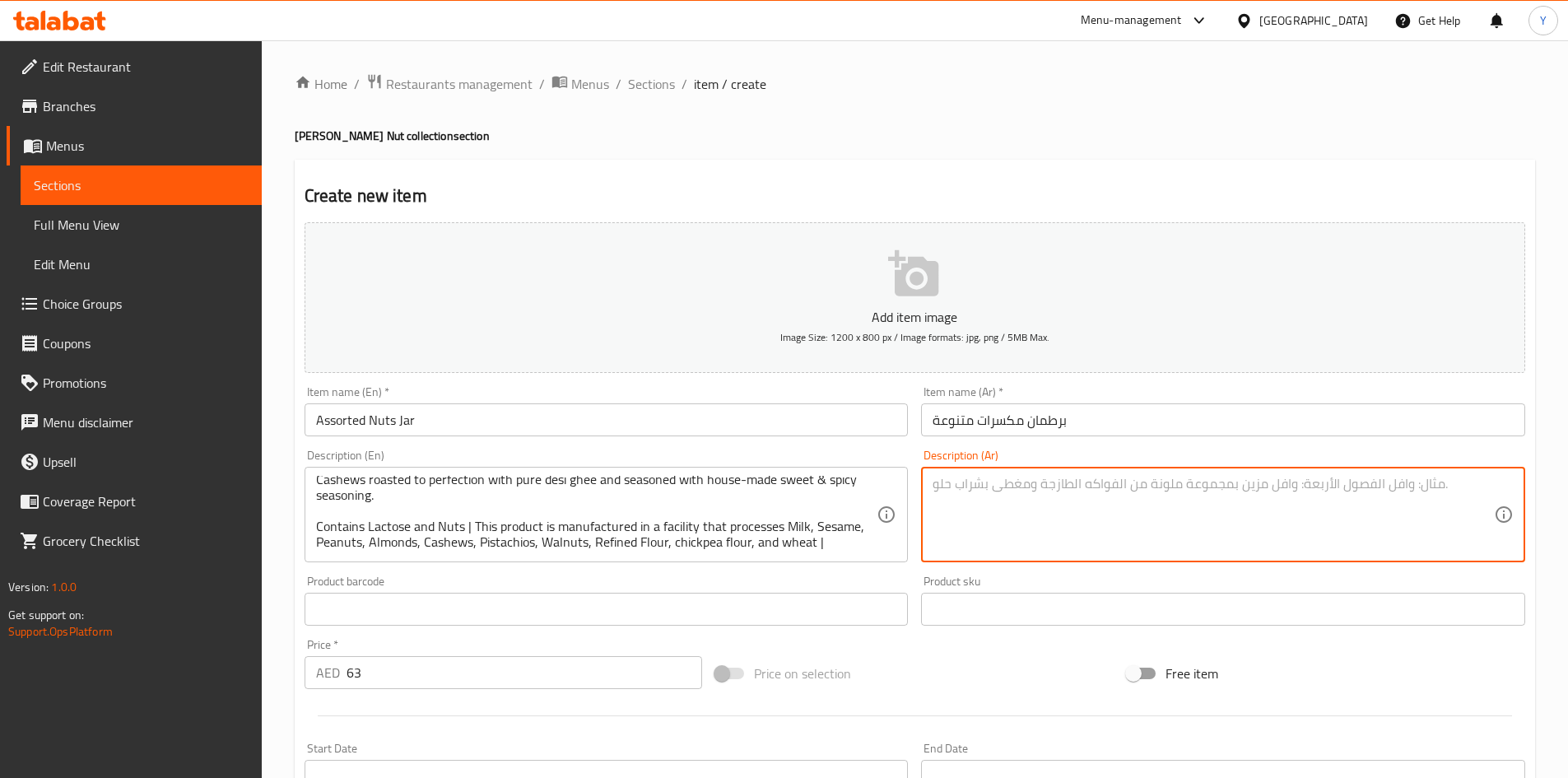
paste textarea "كاجو محمص بسمن هندي خالص، [PERSON_NAME]، ممزوج بخلطة توابلنا السرية. استمتع بتش…"
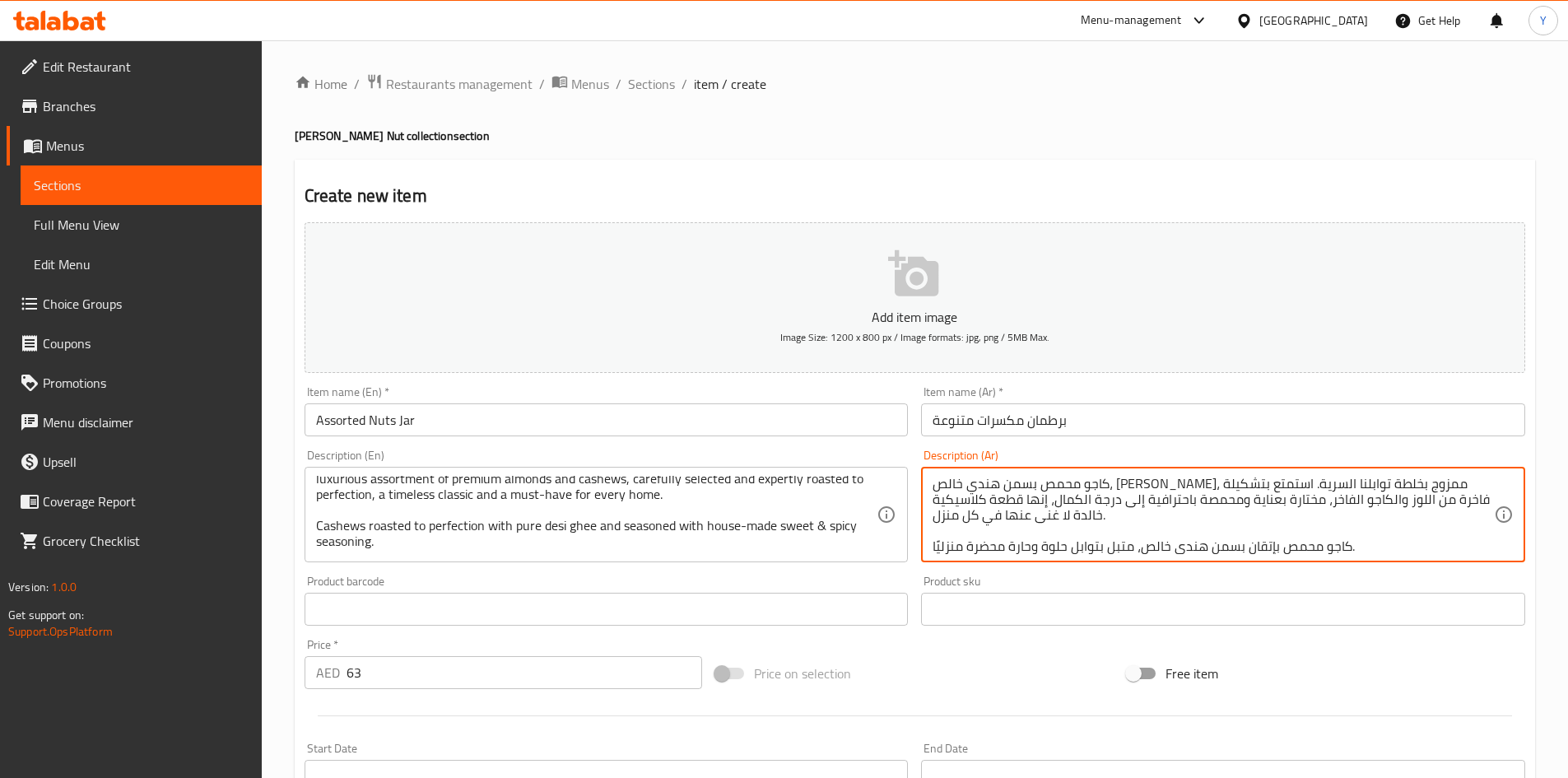
scroll to position [0, 0]
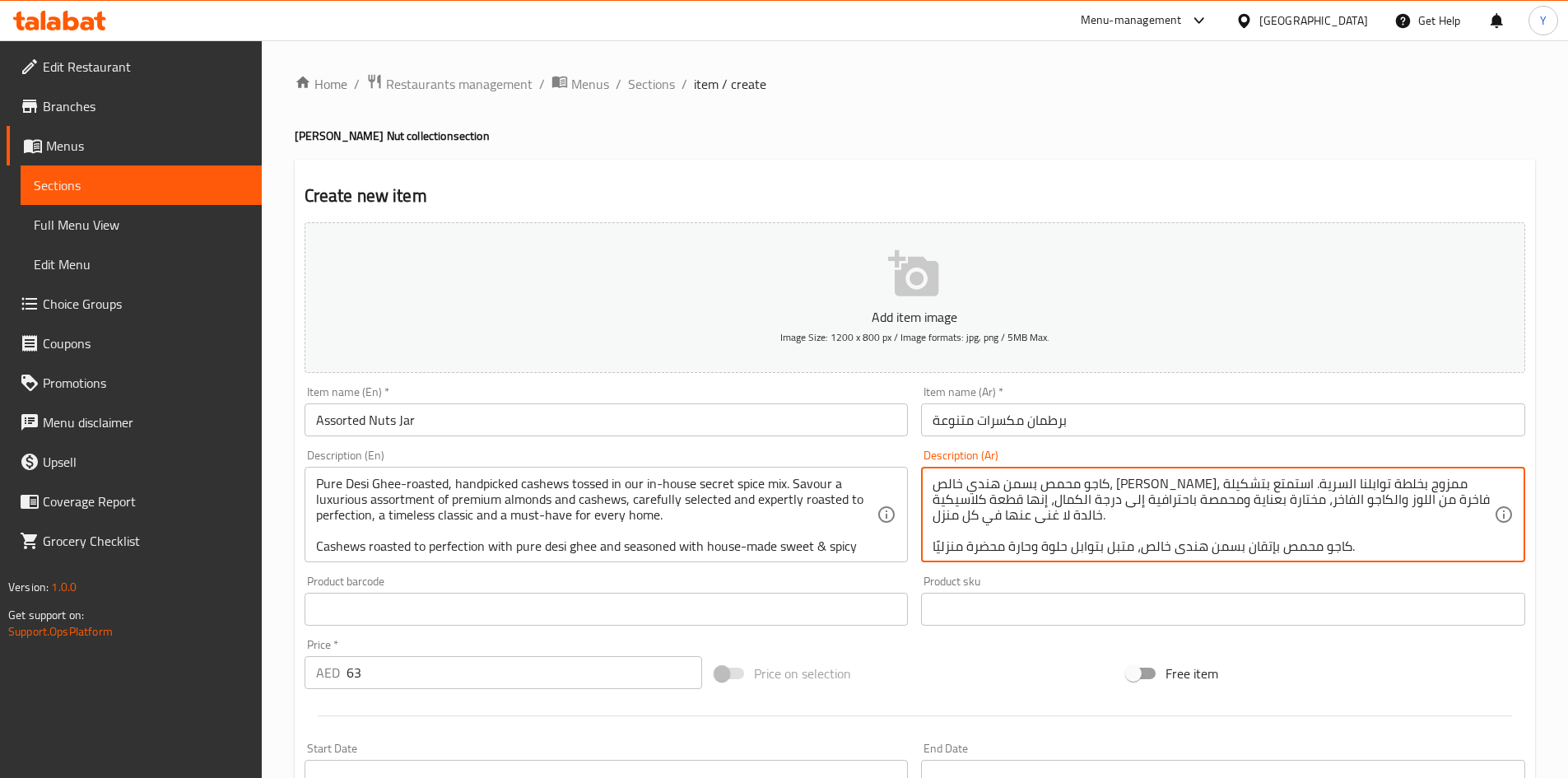
click at [1351, 488] on textarea "كاجو محمص بسمن هندي خالص، [PERSON_NAME]، ممزوج بخلطة توابلنا السرية. استمتع بتش…" at bounding box center [1213, 514] width 561 height 78
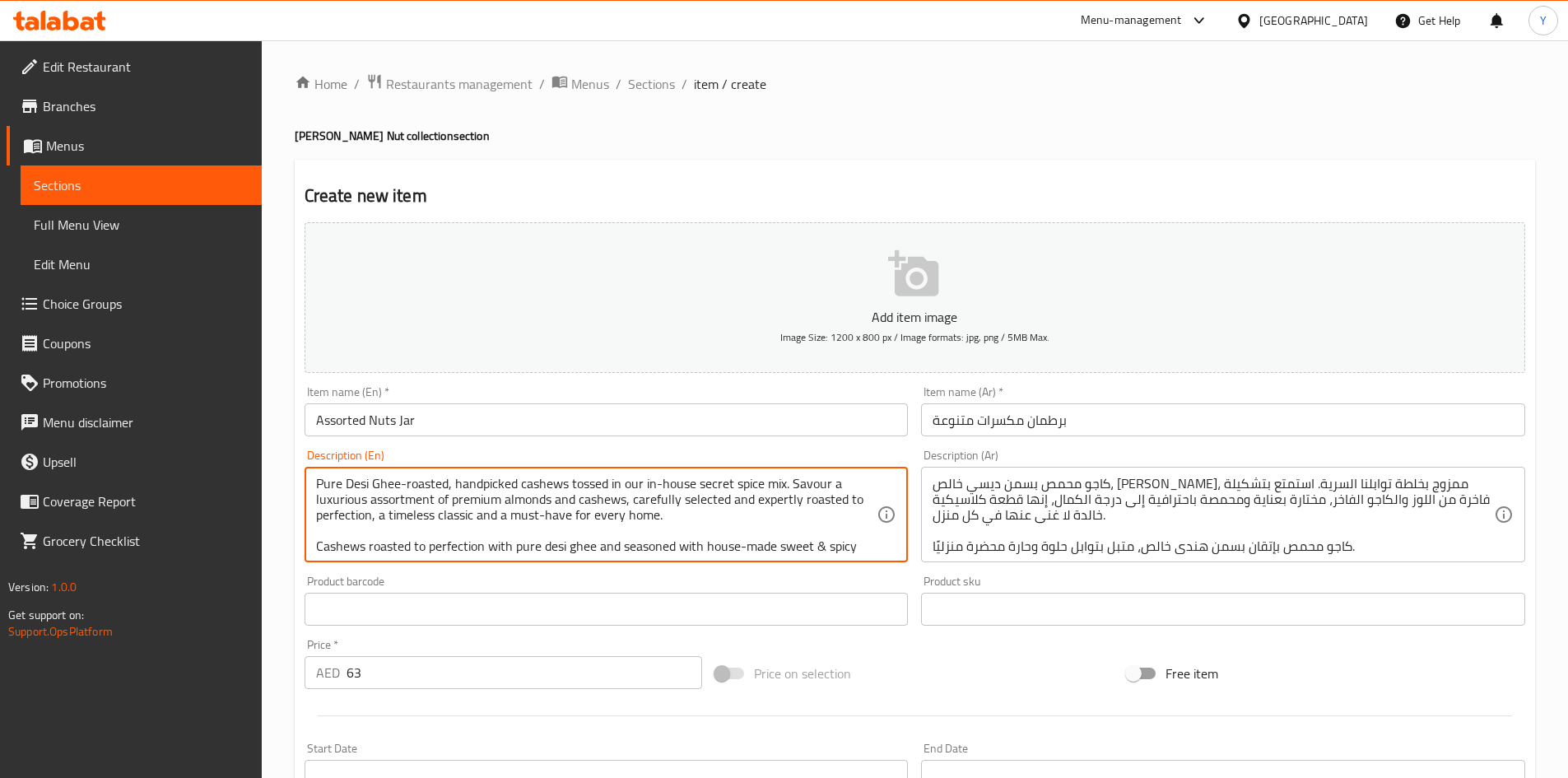
click at [577, 496] on textarea "Pure Desi Ghee-roasted, handpicked cashews tossed in our in-house secret spice …" at bounding box center [597, 514] width 561 height 78
click at [543, 488] on textarea "Pure Desi Ghee-roasted, handpicked cashews tossed in our in-house secret spice …" at bounding box center [597, 514] width 561 height 78
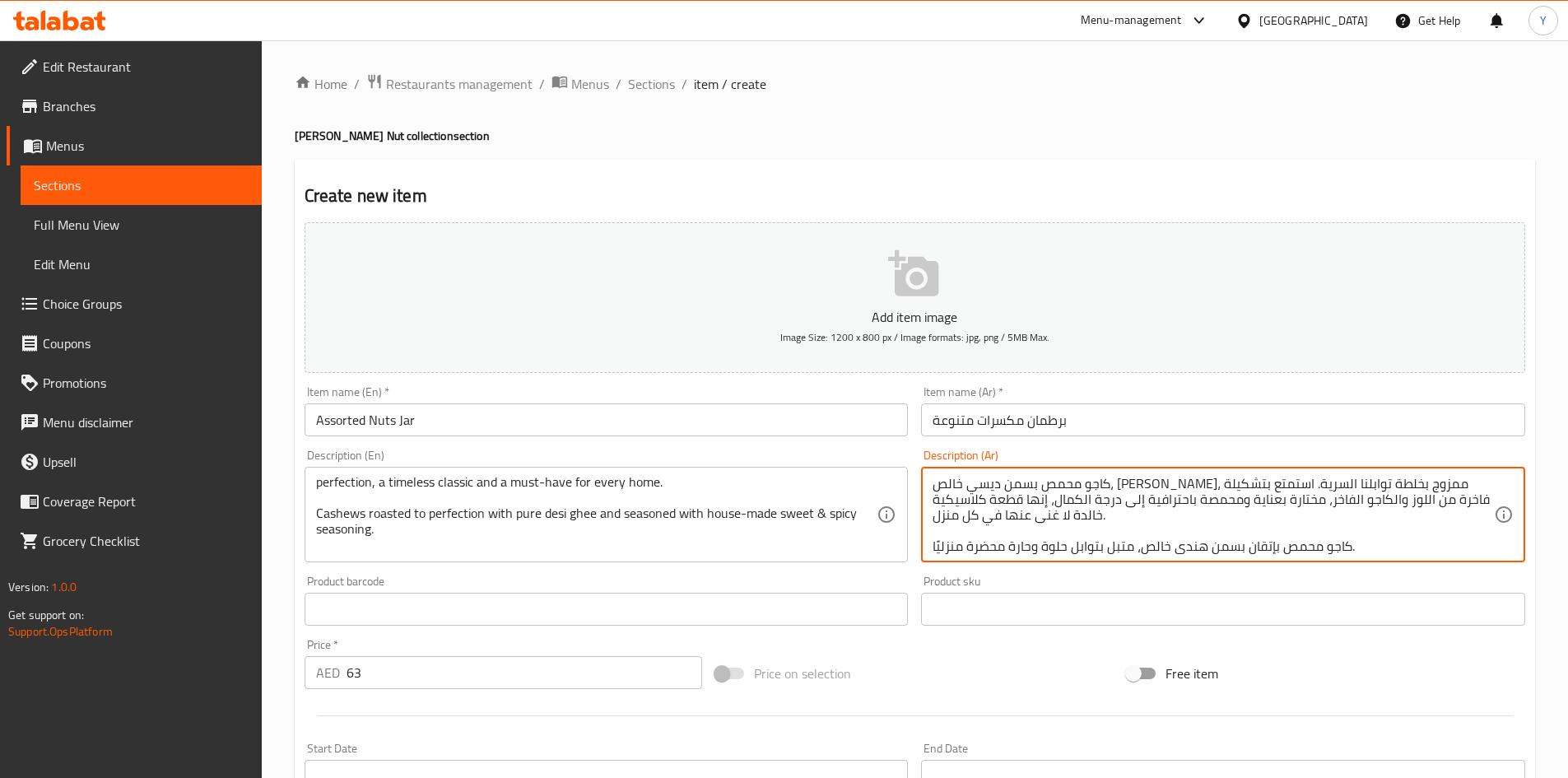
scroll to position [33, 0]
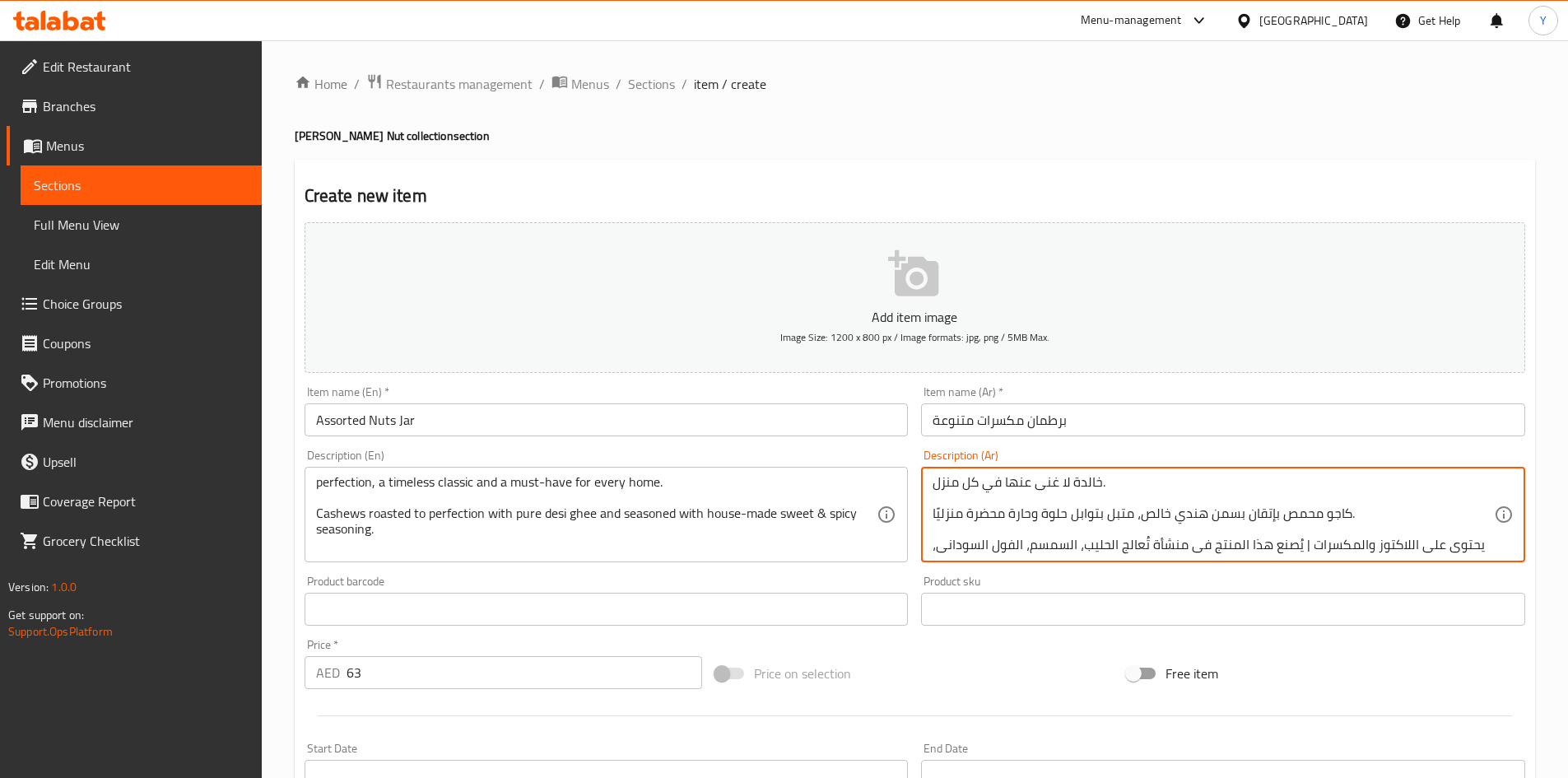
click at [1191, 520] on textarea "كاجو محمص بسمن ديسي خالص، [PERSON_NAME]، ممزوج بخلطة توابلنا السرية. استمتع بتش…" at bounding box center [1213, 514] width 561 height 78
type textarea "كاجو محمص بسمن ديسي خالص، [PERSON_NAME]، ممزوج بخلطة توابلنا السرية. استمتع بتش…"
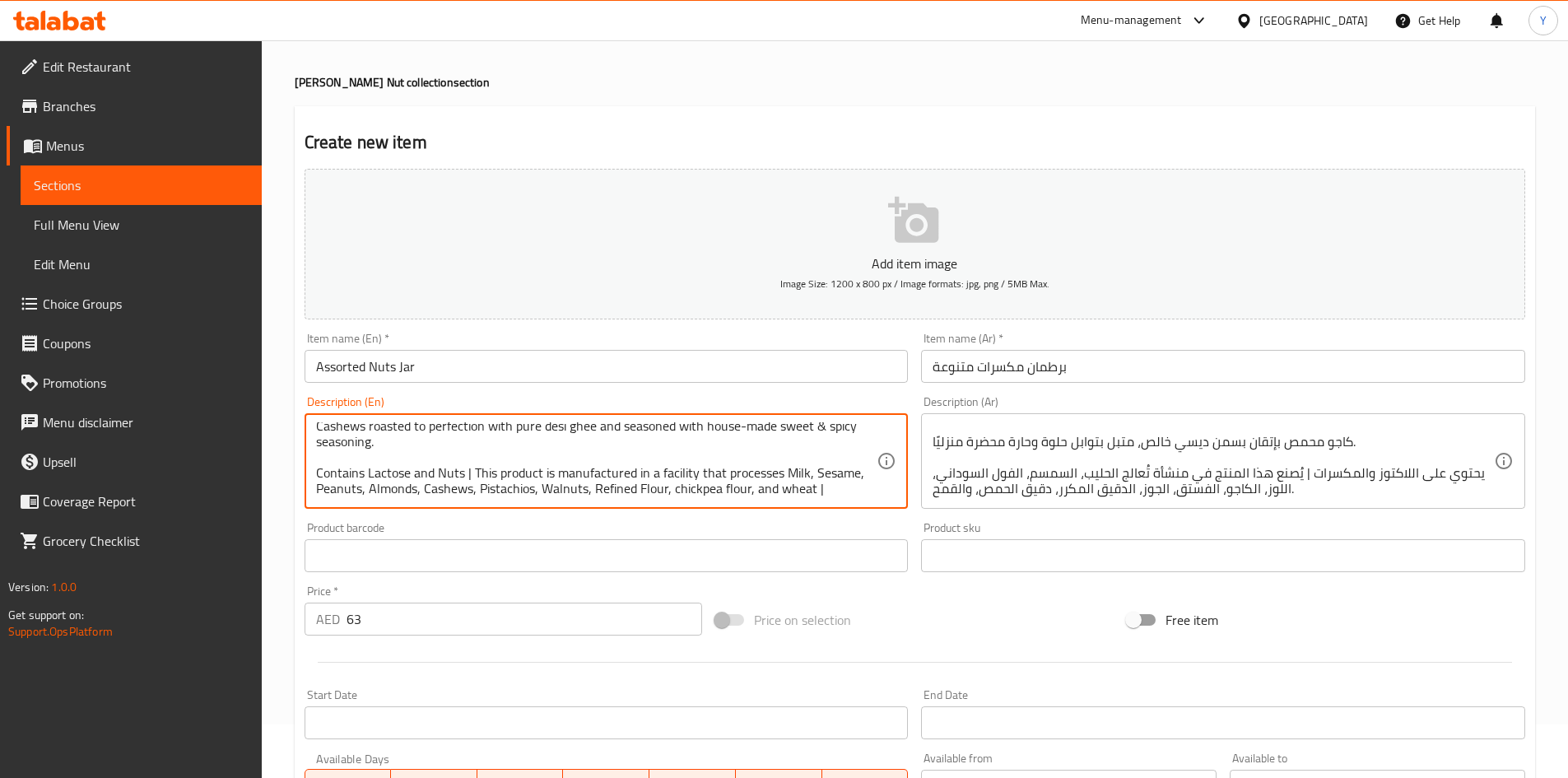
scroll to position [83, 0]
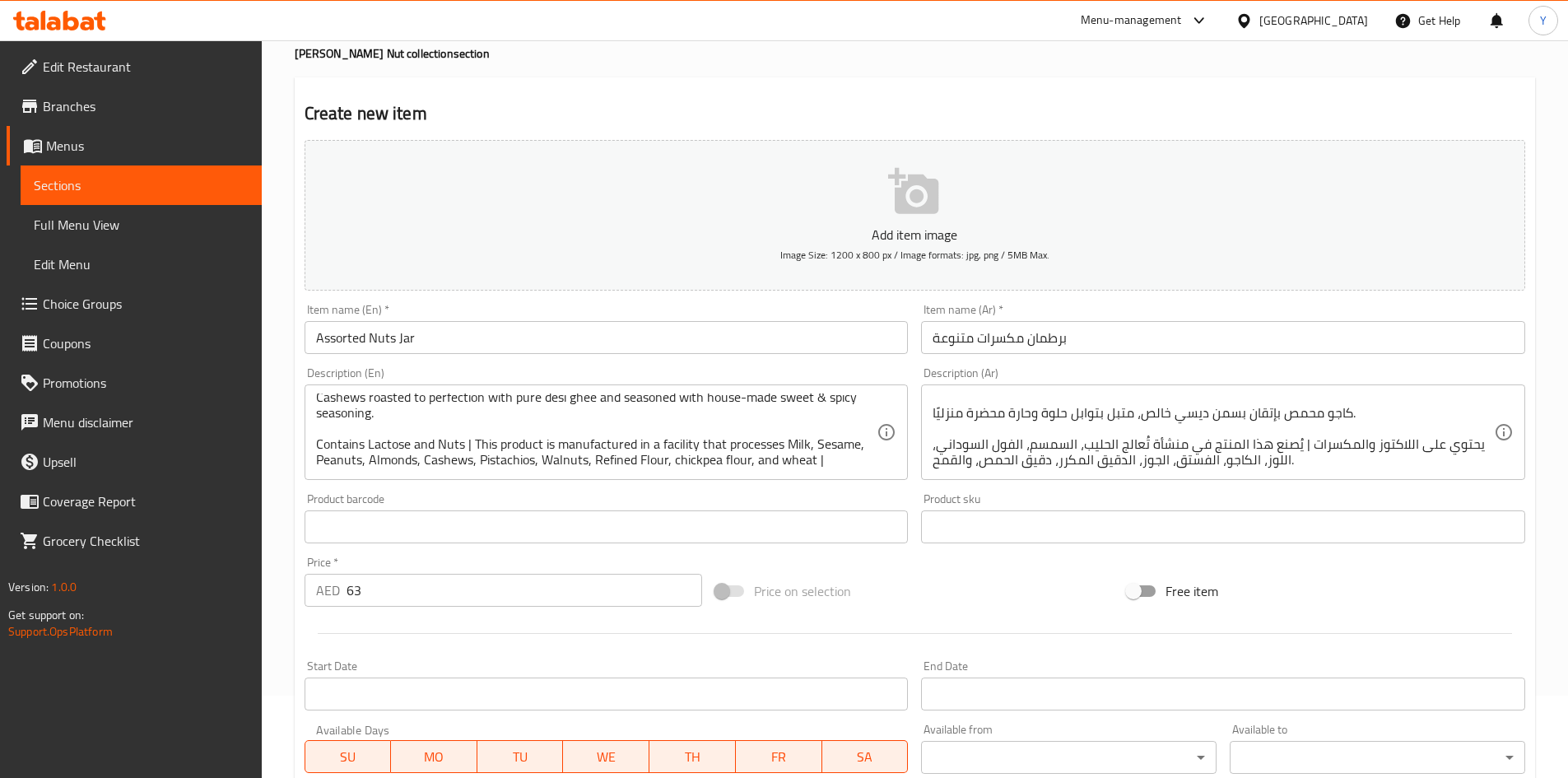
click at [578, 324] on div "Item name (En)   * Assorted Nuts Jar Item name (En) *" at bounding box center [607, 329] width 604 height 51
click at [572, 330] on input "Assorted Nuts Jar" at bounding box center [607, 337] width 604 height 33
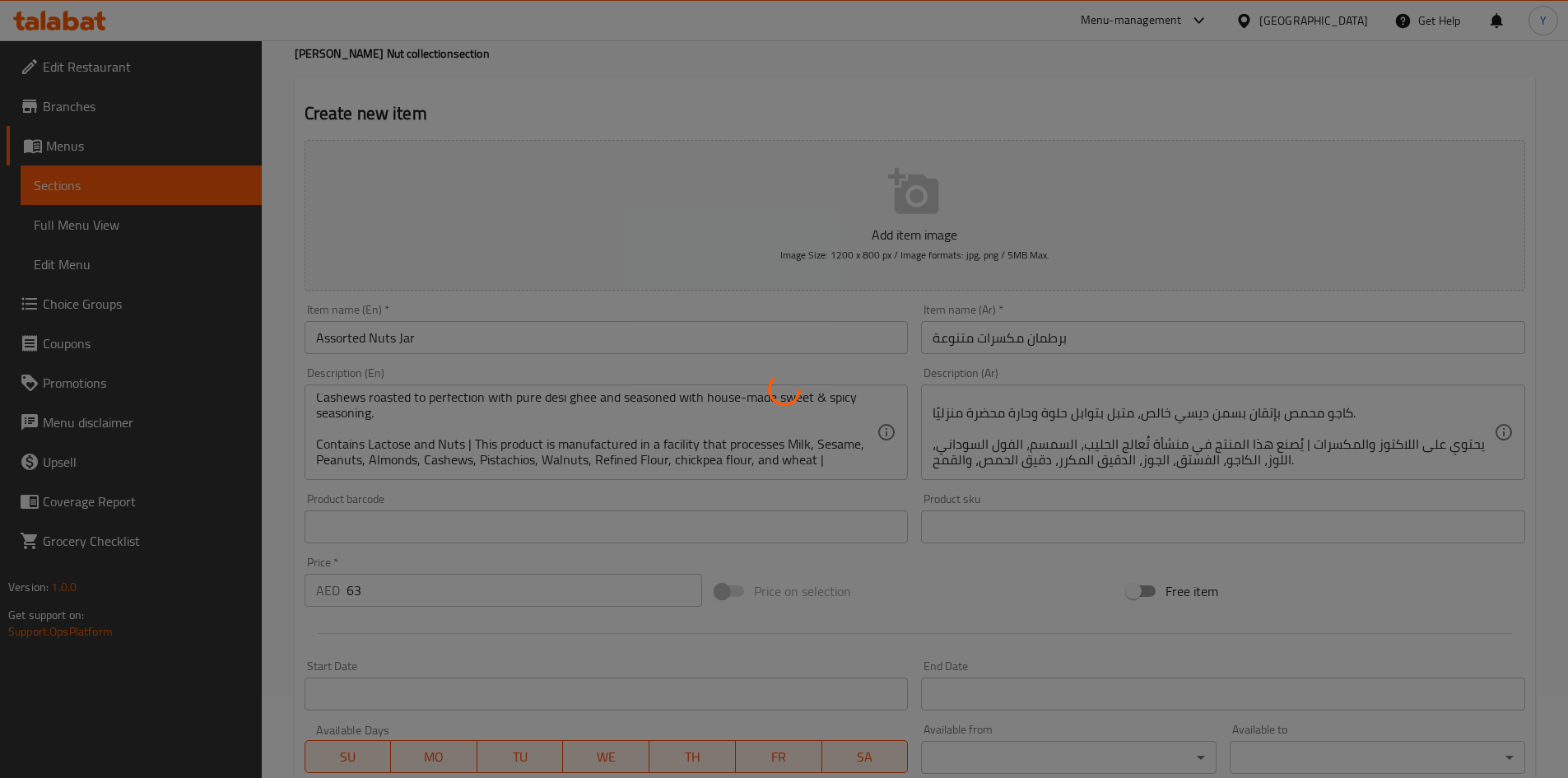
type input "0"
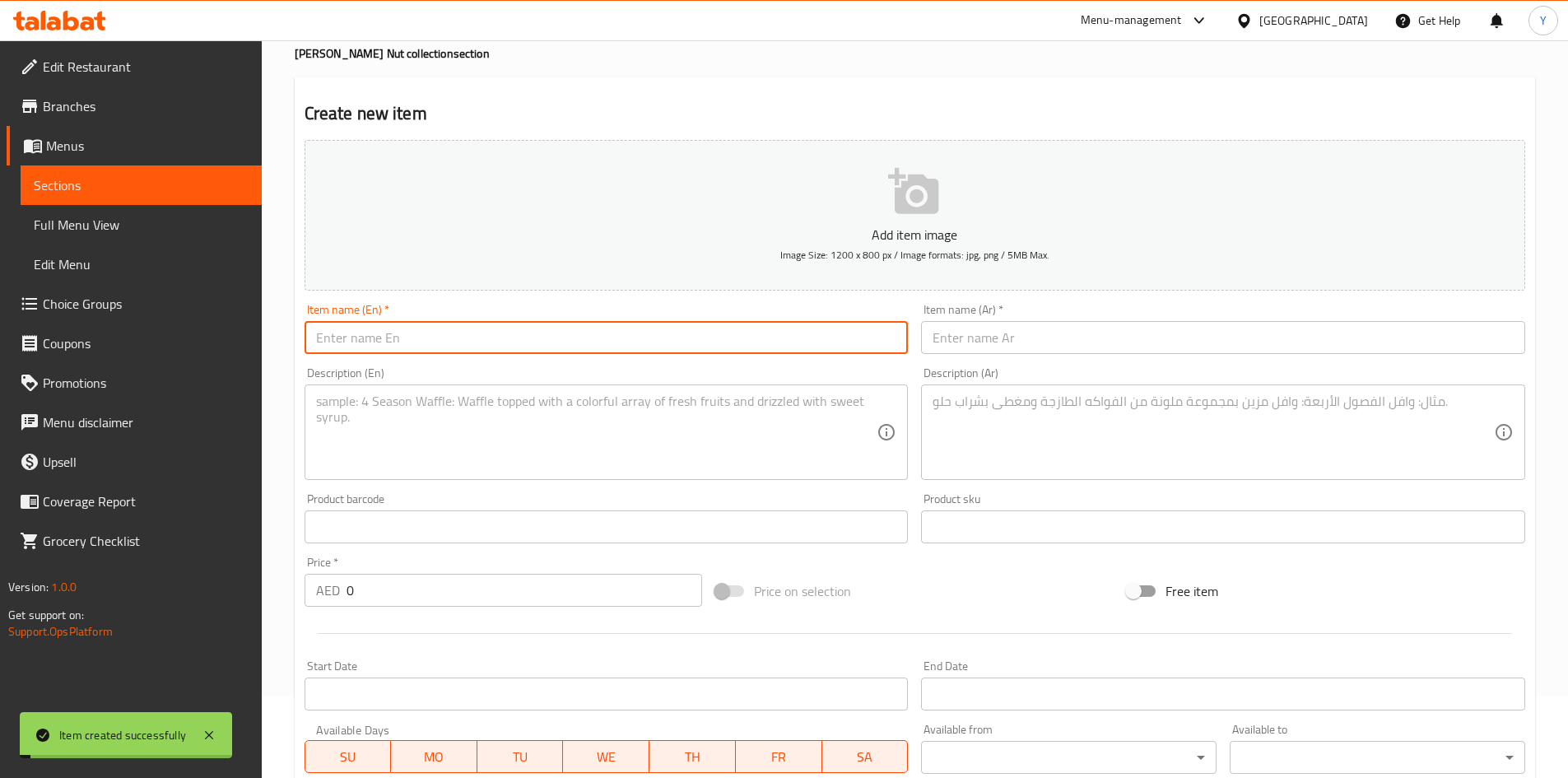
scroll to position [0, 0]
paste input "Zaatar Lime Cashew"
type input "Zaatar Lime Cashew"
click at [965, 345] on input "text" at bounding box center [1224, 337] width 604 height 33
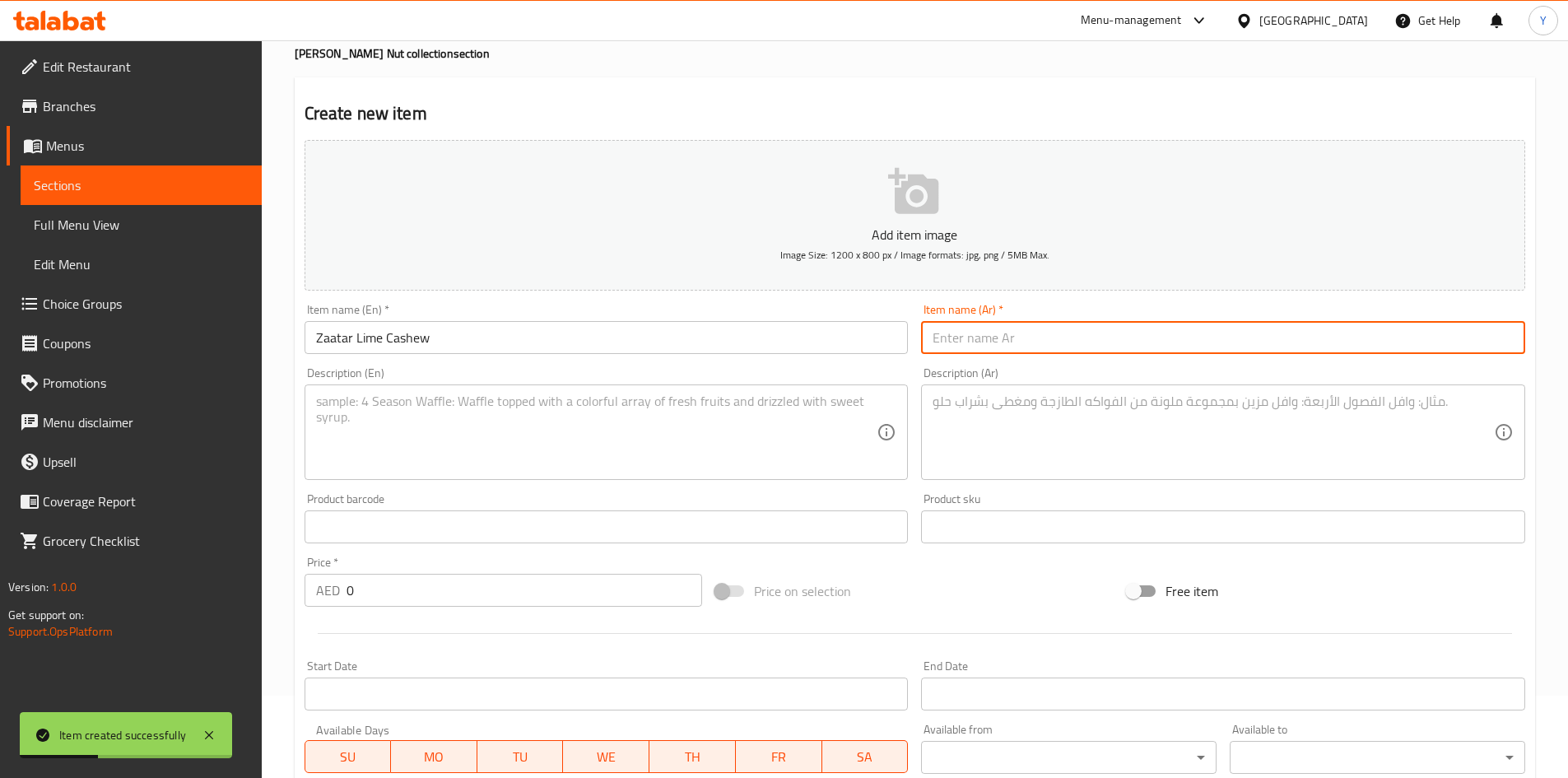
paste input "زعتر ل[PERSON_NAME]"
type input "زعتر ل[PERSON_NAME]"
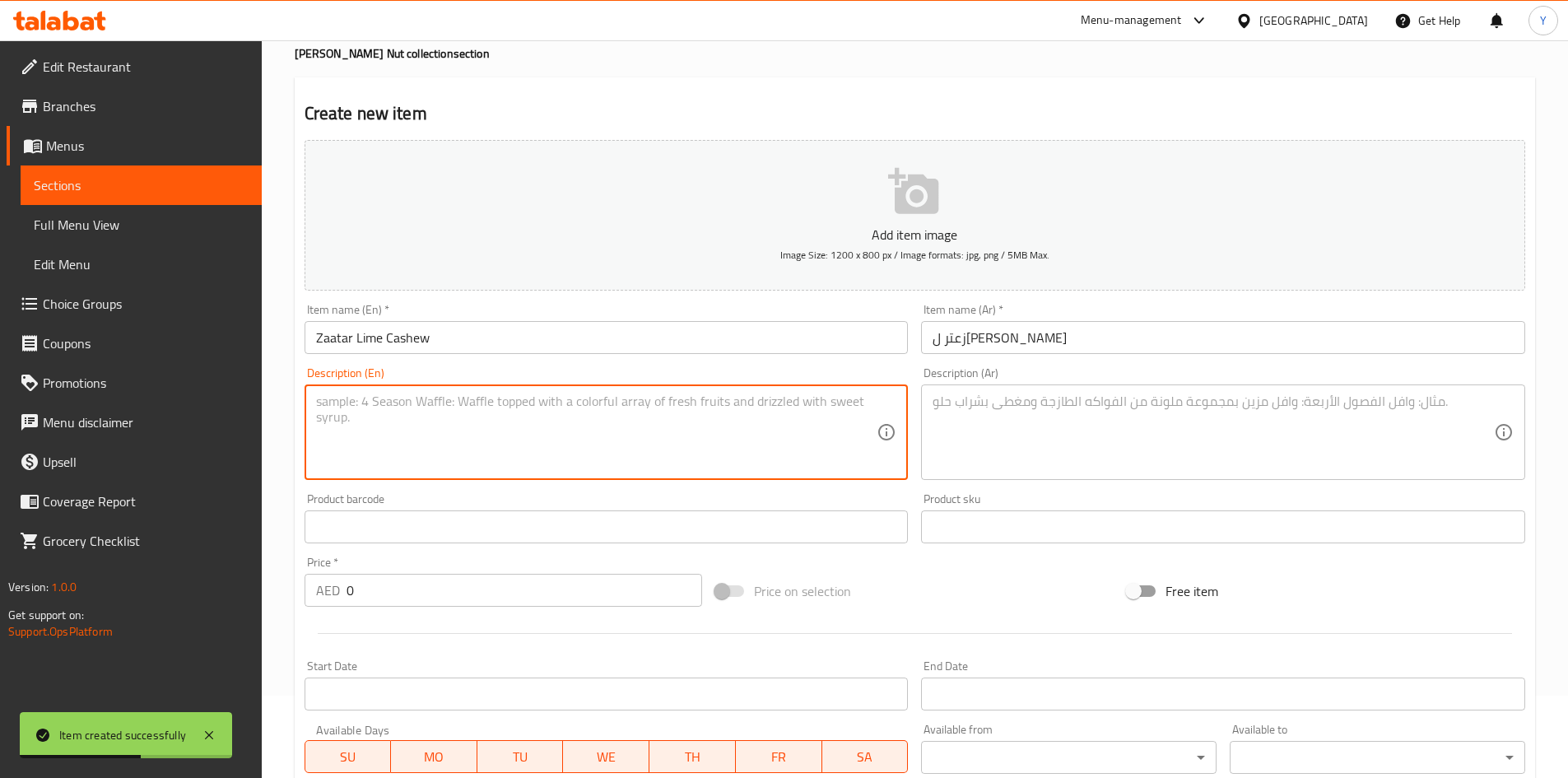
click at [545, 435] on textarea at bounding box center [597, 432] width 561 height 78
paste textarea "A vibrant fusion of earthy za'atar and zesty lime elevates these desi ghee-roas…"
type textarea "A vibrant fusion of earthy za'atar and zesty lime elevates these desi ghee-roas…"
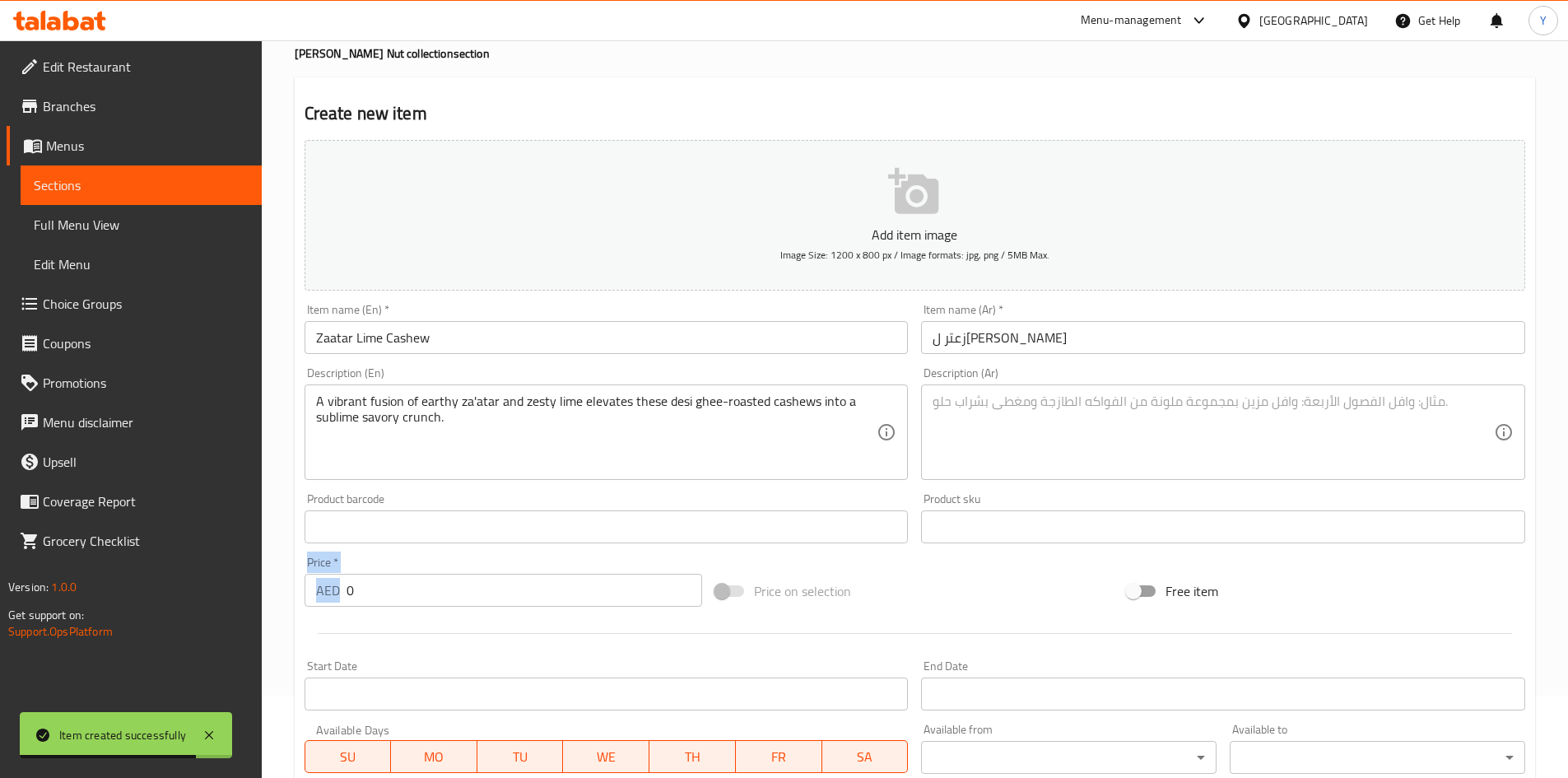
drag, startPoint x: 392, startPoint y: 610, endPoint x: 297, endPoint y: 598, distance: 95.8
click at [297, 600] on div "Create new item Add item image Image Size: 1200 x 800 px / Image formats: jpg, …" at bounding box center [915, 556] width 1241 height 958
click at [390, 589] on input "0" at bounding box center [525, 589] width 357 height 33
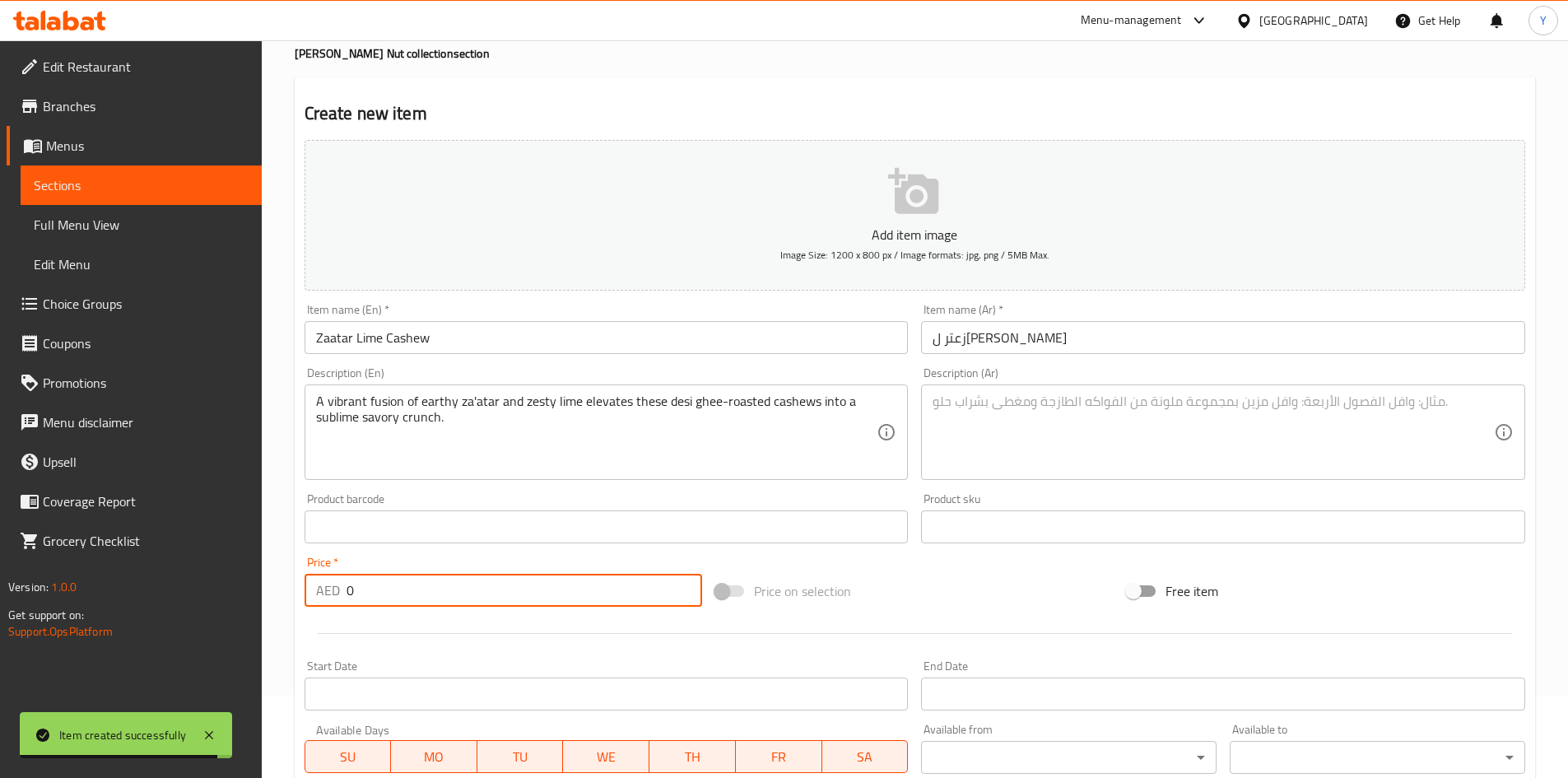
paste input "63"
type input "63"
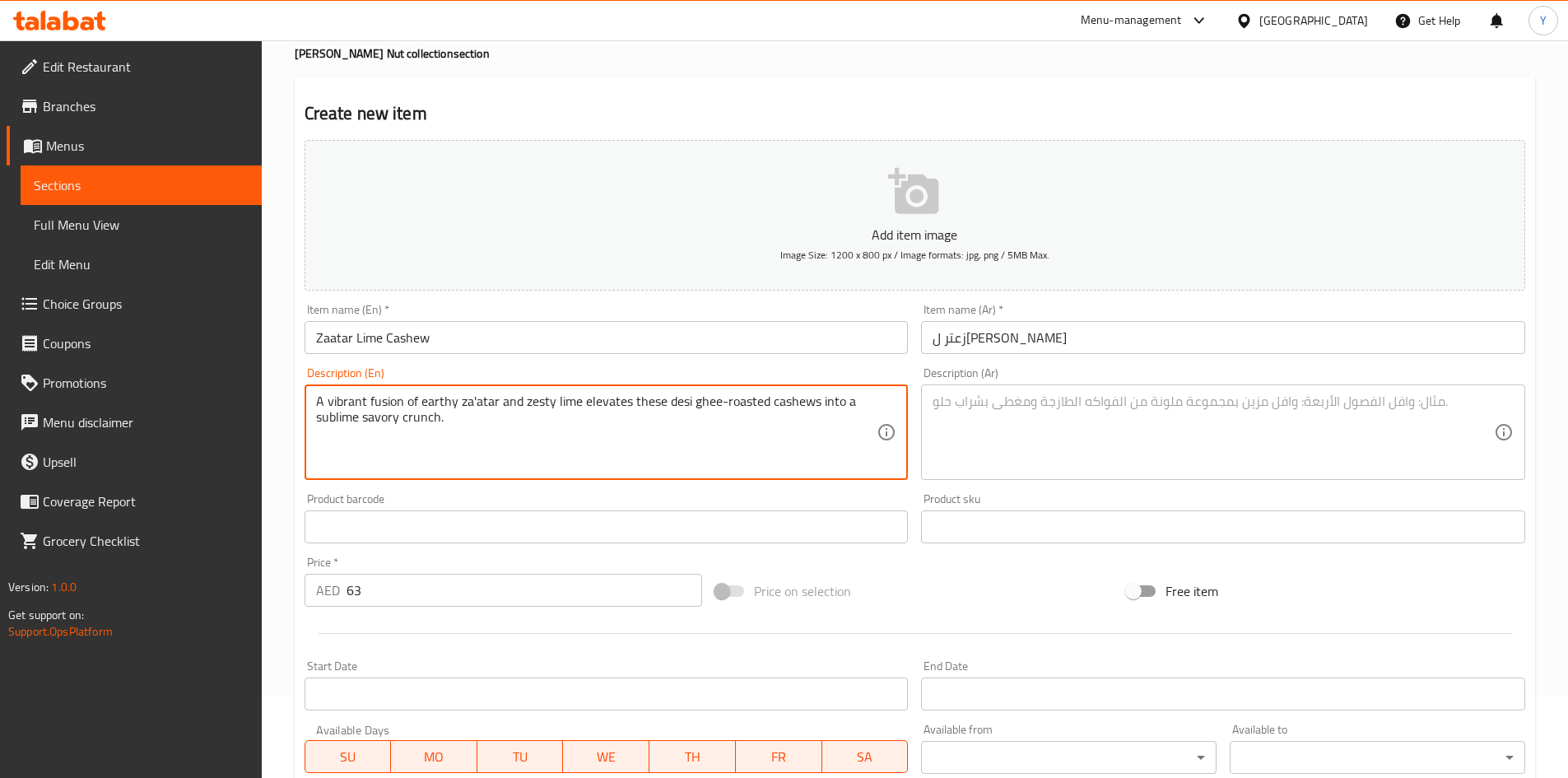
paste textarea "Cashews roasted to perfection with pure desi ghee and seasoned with house-made …"
paste textarea "Contains Lactose and Nuts | This product is manufactured in a facility that pro…"
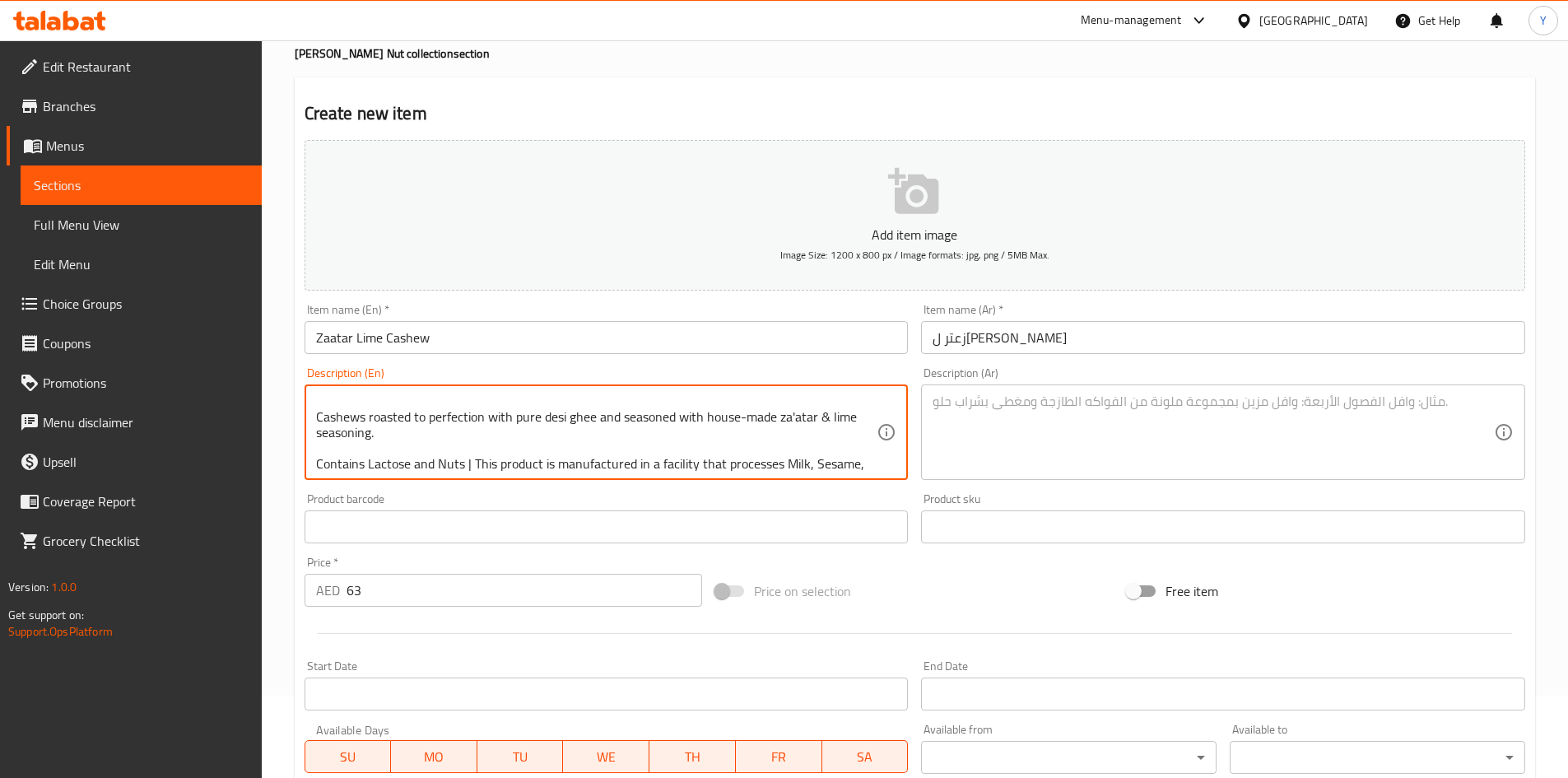
scroll to position [51, 0]
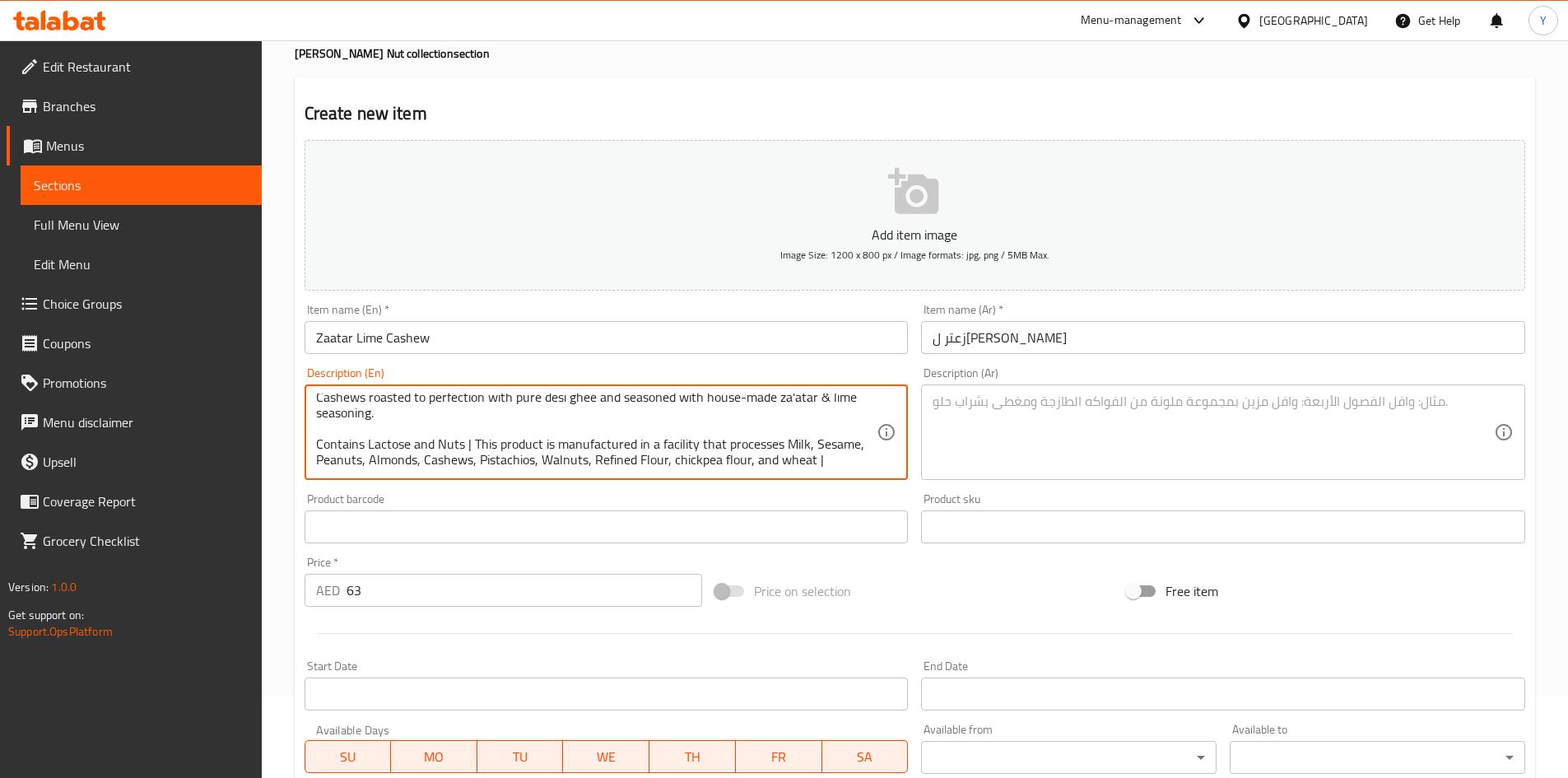
type textarea "A vibrant fusion of earthy za'atar and zesty lime elevates these desi ghee-roas…"
click at [969, 405] on textarea at bounding box center [1213, 432] width 561 height 78
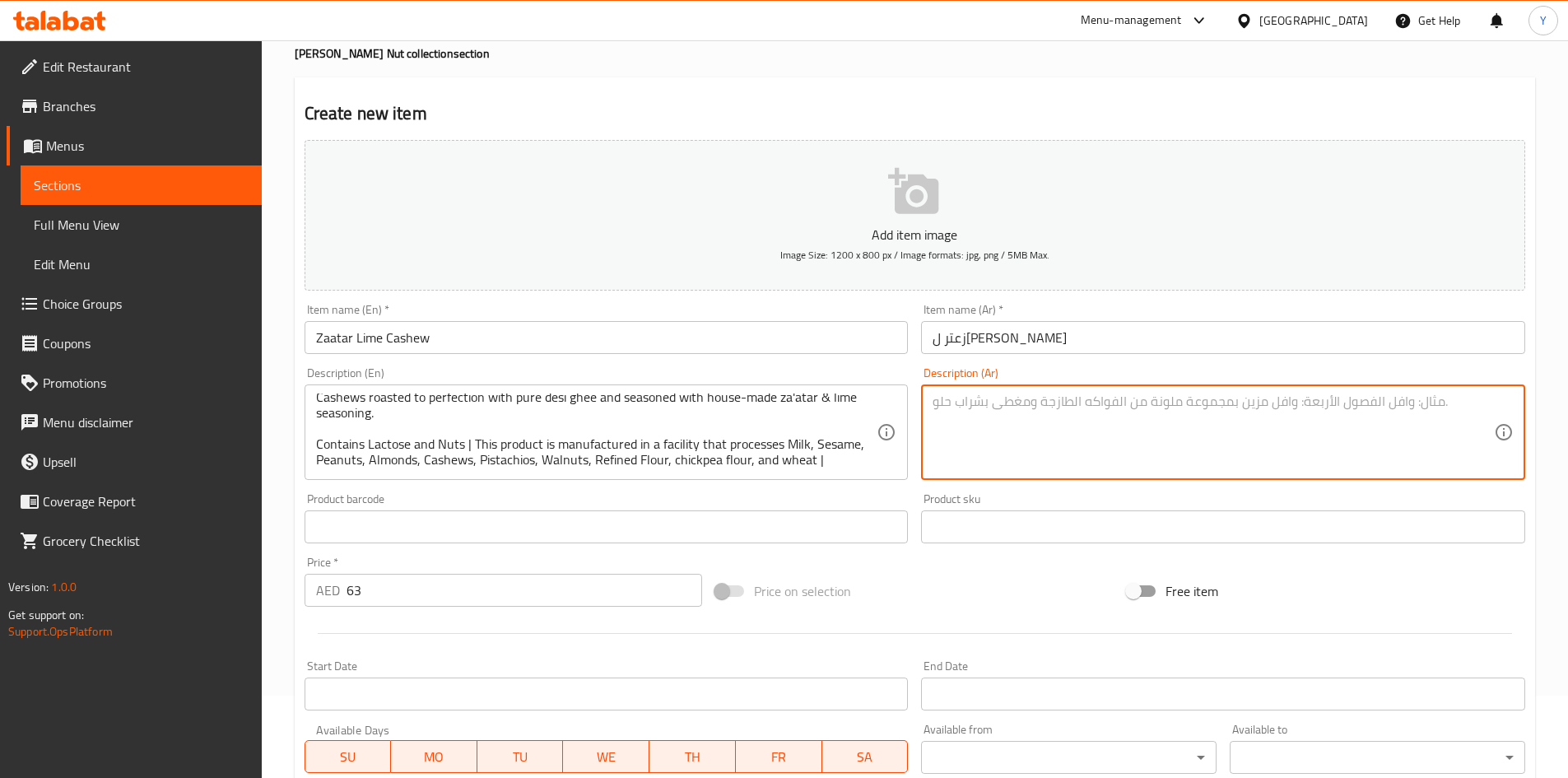
paste textarea "مزيجٌ نابضٌ بالحياة من الزعتر الترابي والليمون الحامض، يُضفي على هذا الكاجو الم…"
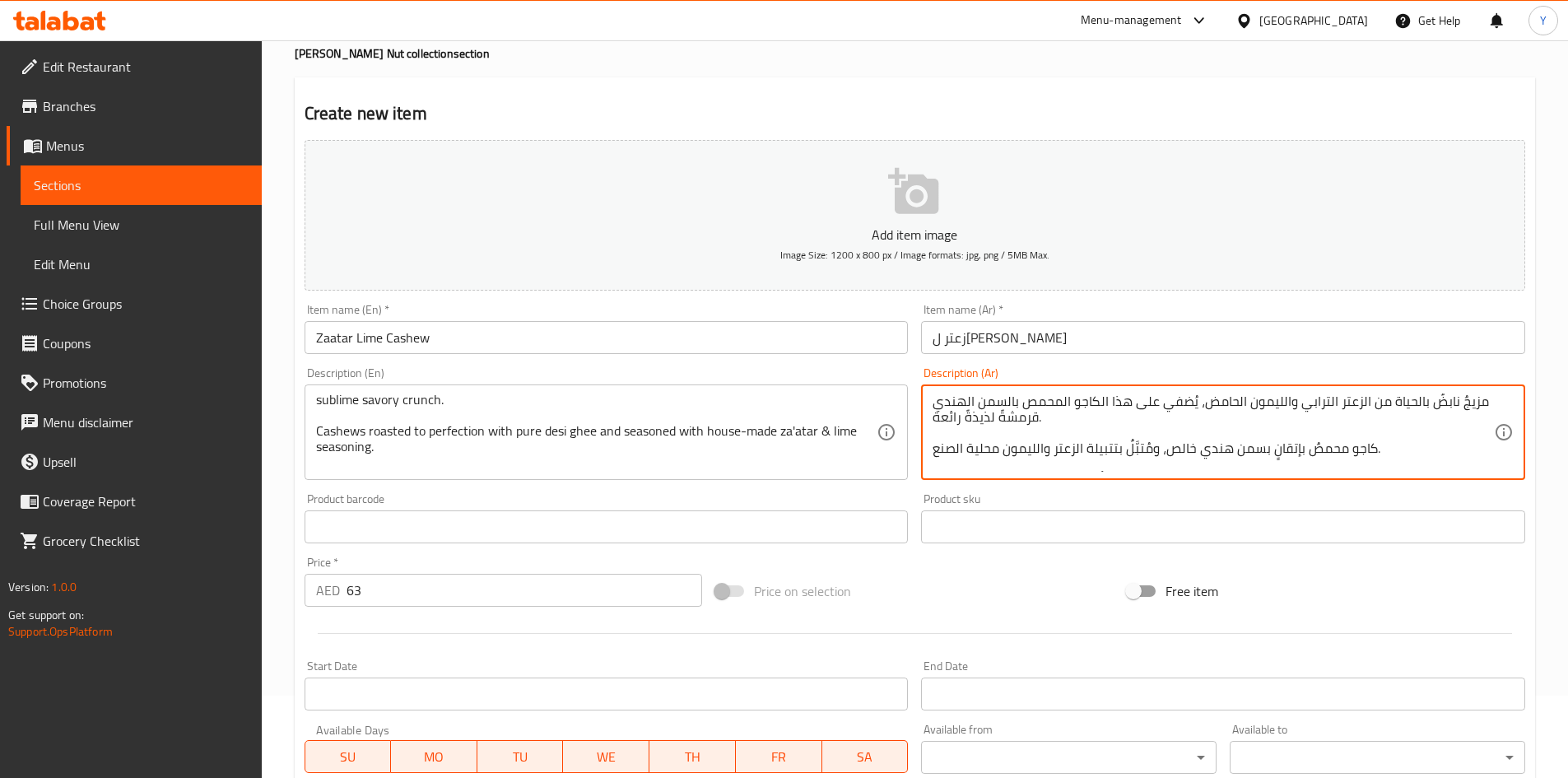
scroll to position [0, 0]
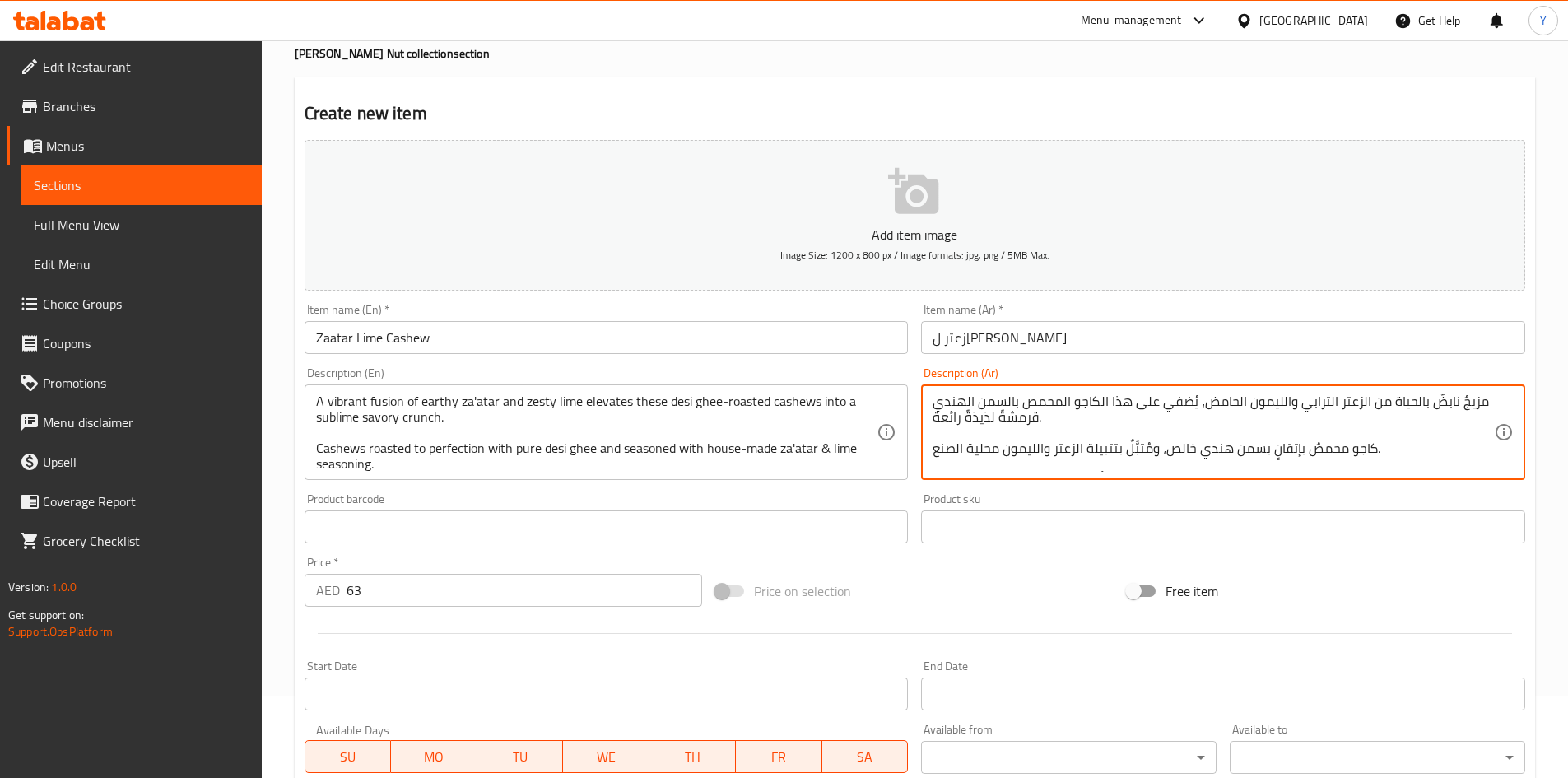
click at [1068, 418] on textarea "مزيجٌ نابضٌ بالحياة من الزعتر الترابي والليمون الحامض، يُضفي على هذا الكاجو الم…" at bounding box center [1213, 432] width 561 height 78
click at [1224, 452] on textarea "مزيجٌ نابضٌ بالحياة من الزعتر الترابي والليمون الحامض، يُضفي على هذا الكاجو الم…" at bounding box center [1213, 432] width 561 height 78
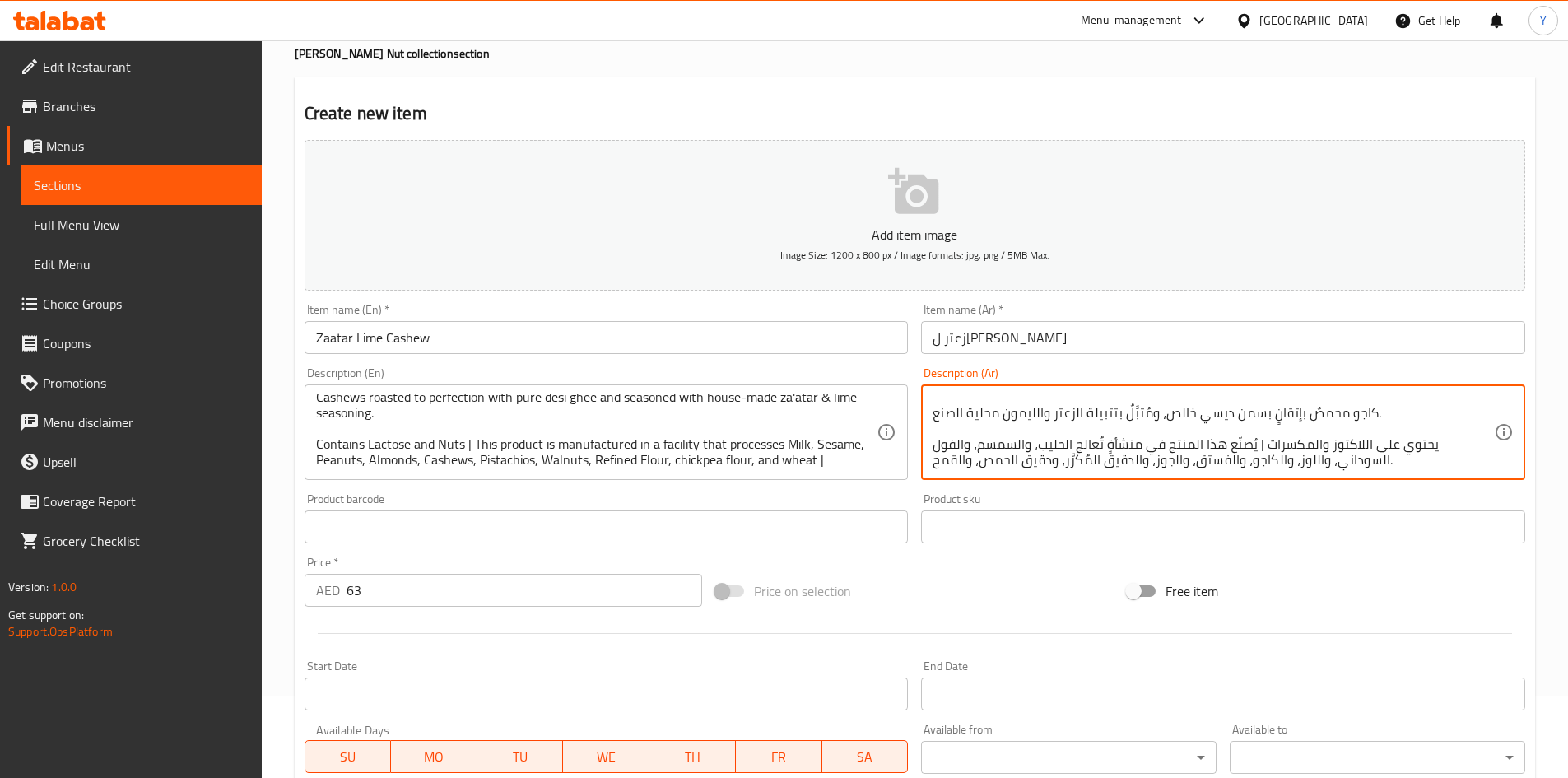
type textarea "مزيجٌ نابضٌ بالحياة من الزعتر الترابي والليمون الحامض، يُضفي على هذا الكاجو الم…"
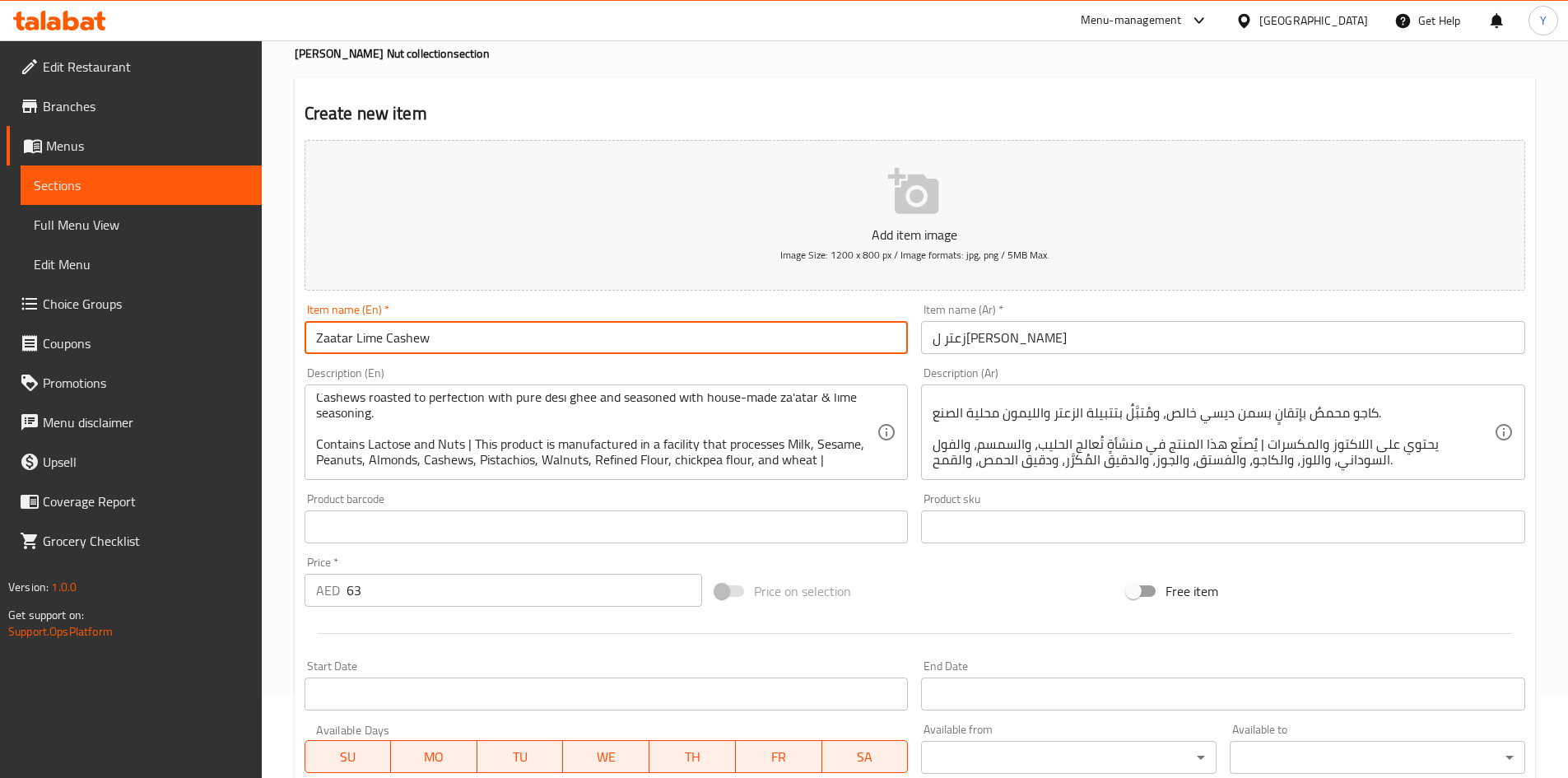
click at [606, 352] on input "Zaatar Lime Cashew" at bounding box center [607, 337] width 604 height 33
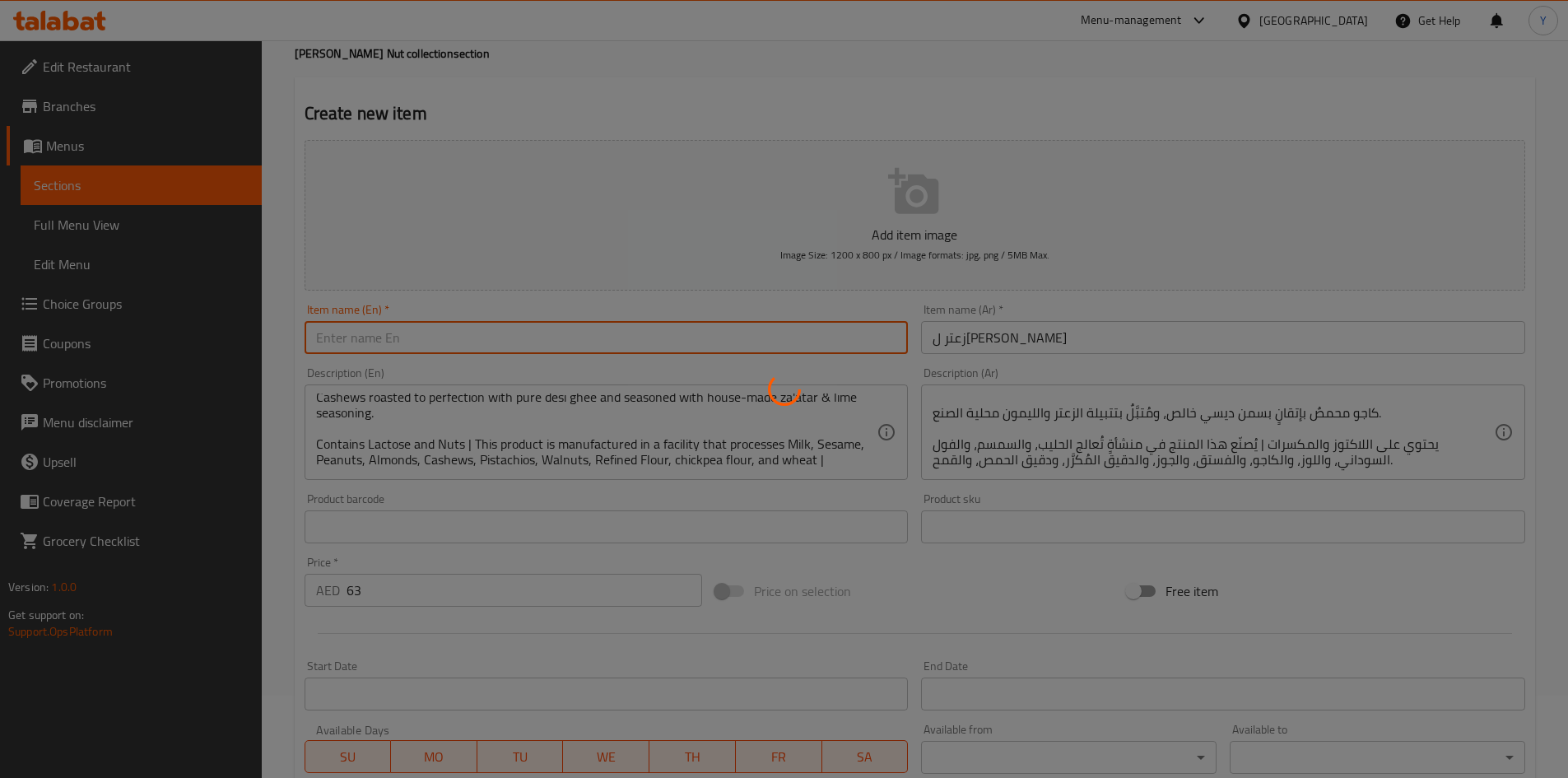
type input "0"
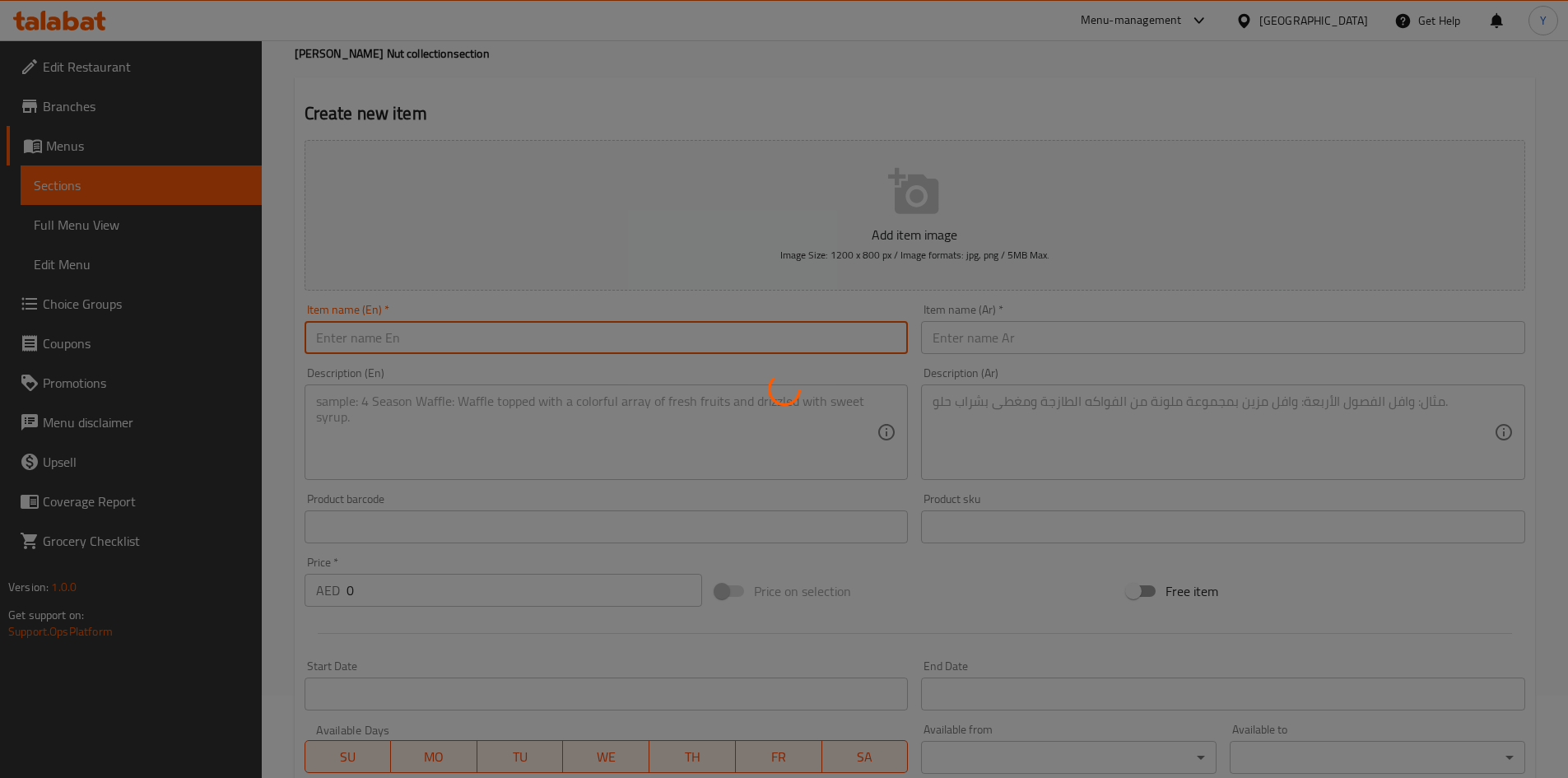
scroll to position [0, 0]
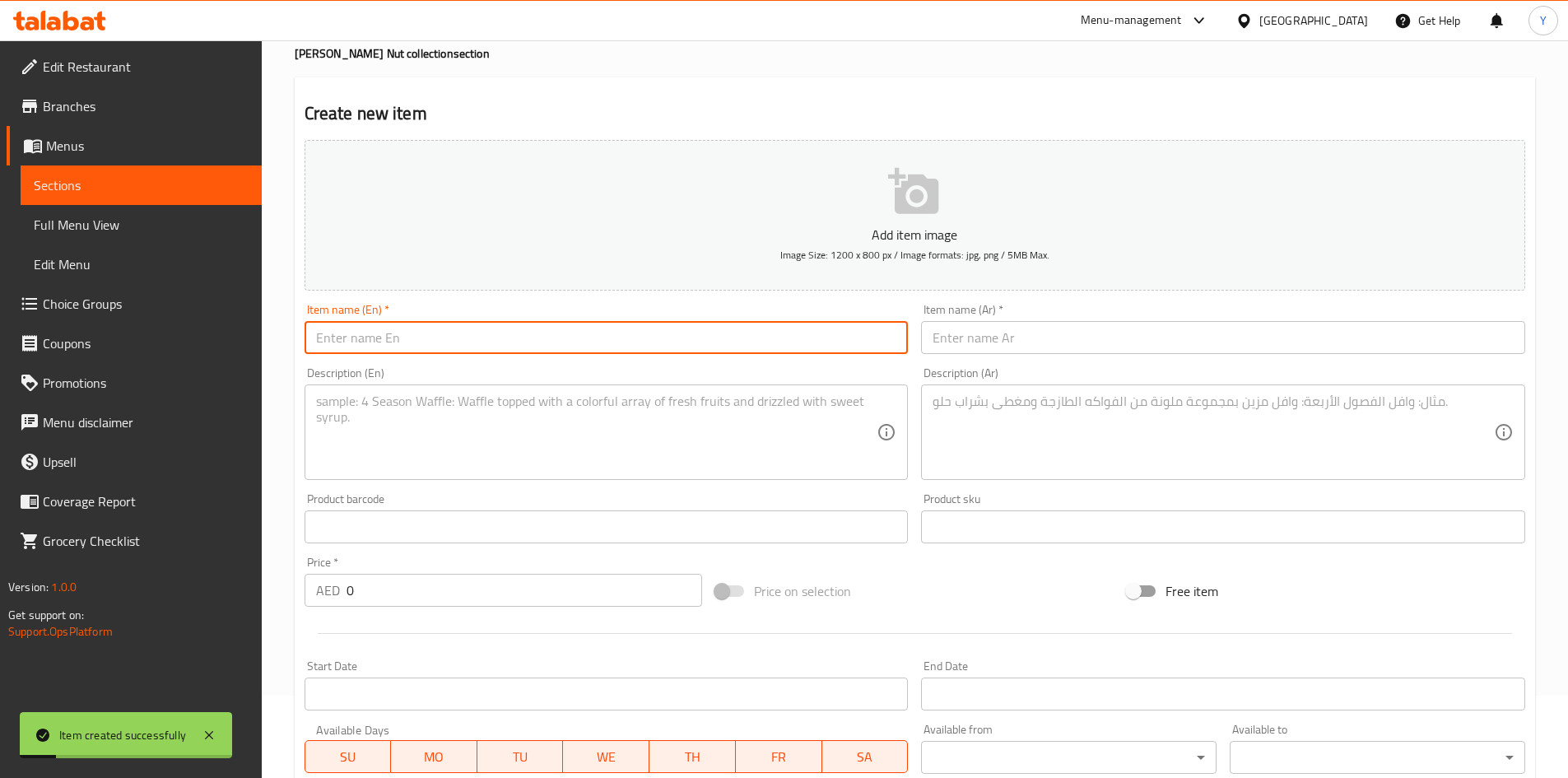
paste input "Spiced Cashews"
type input "Spiced Cashews"
click at [949, 342] on input "text" at bounding box center [1224, 337] width 604 height 33
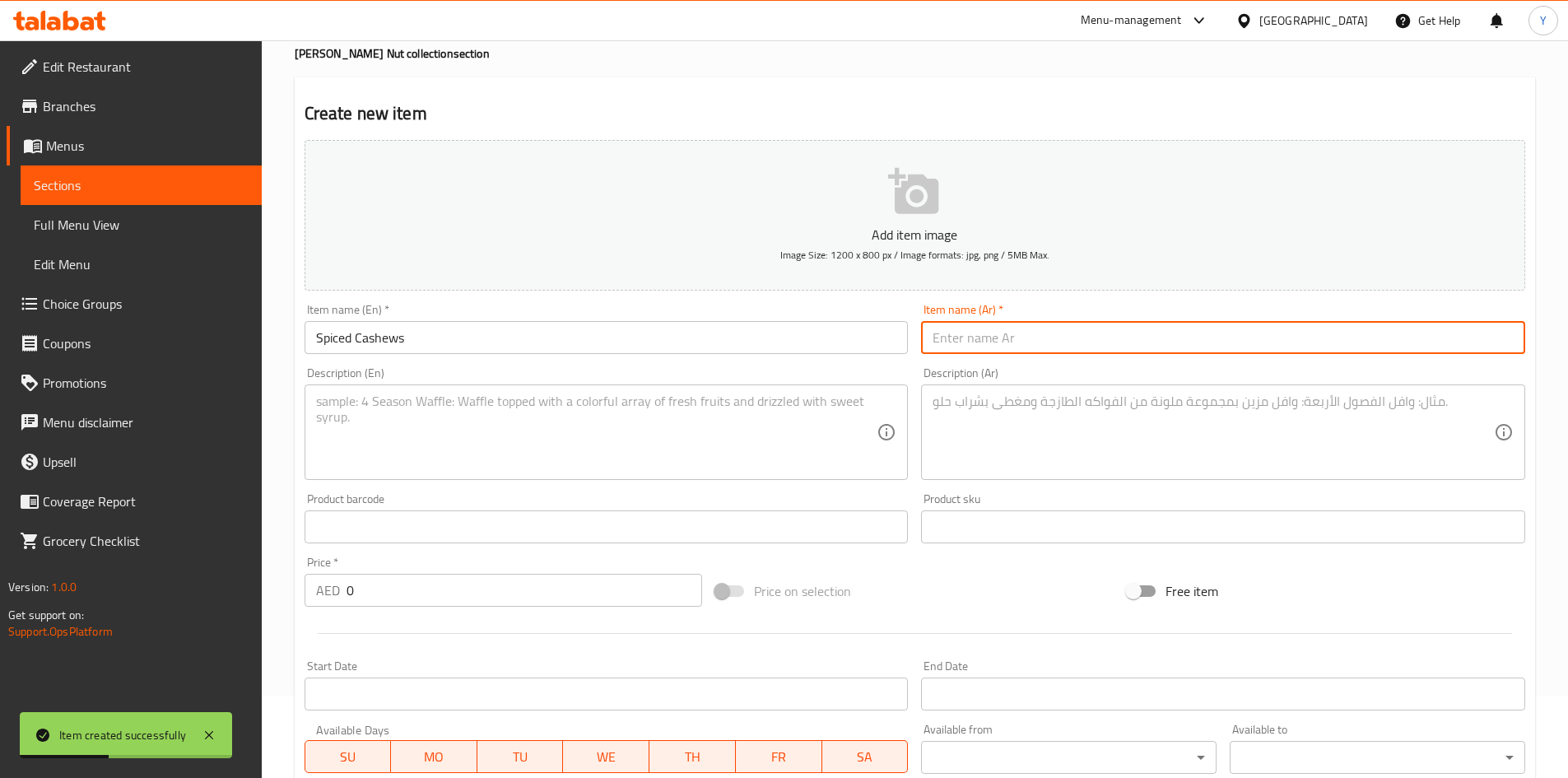
paste input "الكاجو المتبل"
type input "الكاجو المتبل"
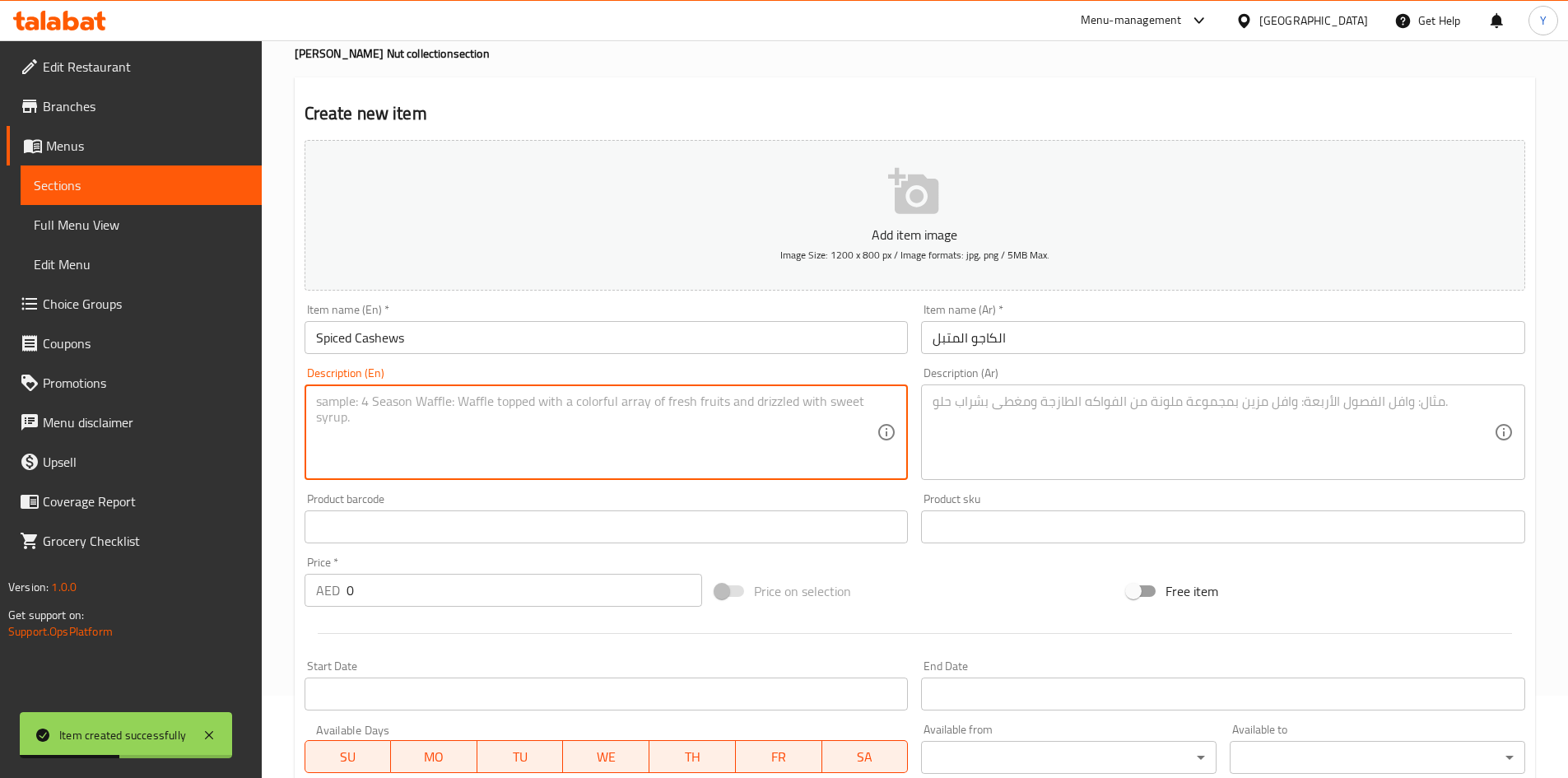
drag, startPoint x: 754, startPoint y: 433, endPoint x: 0, endPoint y: 41, distance: 849.8
click at [748, 432] on textarea at bounding box center [597, 432] width 561 height 78
paste textarea "Pure desi ghee–roasted, handpicked cashews tossed in our in-house secret spice …"
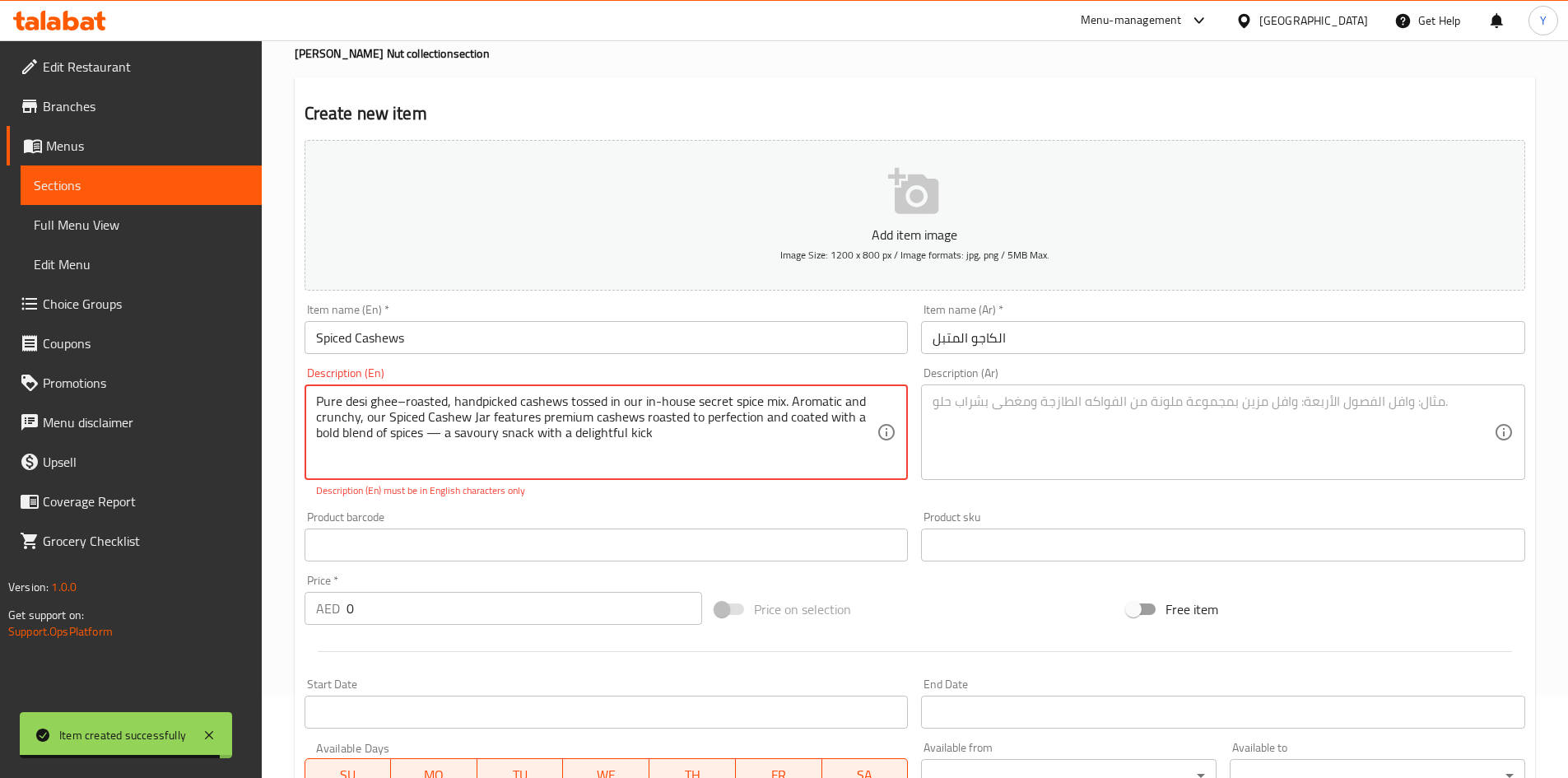
click at [439, 438] on textarea "Pure desi ghee–roasted, handpicked cashews tossed in our in-house secret spice …" at bounding box center [597, 432] width 561 height 78
click at [693, 462] on textarea "Pure desi ghee–roasted, handpicked cashews tossed in our in-house secret spice …" at bounding box center [597, 432] width 561 height 78
click at [401, 401] on textarea "Pure desi ghee–roasted, handpicked cashews tossed in our in-house secret spice …" at bounding box center [597, 432] width 561 height 78
type textarea "Pure desi ghee–roasted, handpicked cashews tossed in our in-house secret spice …"
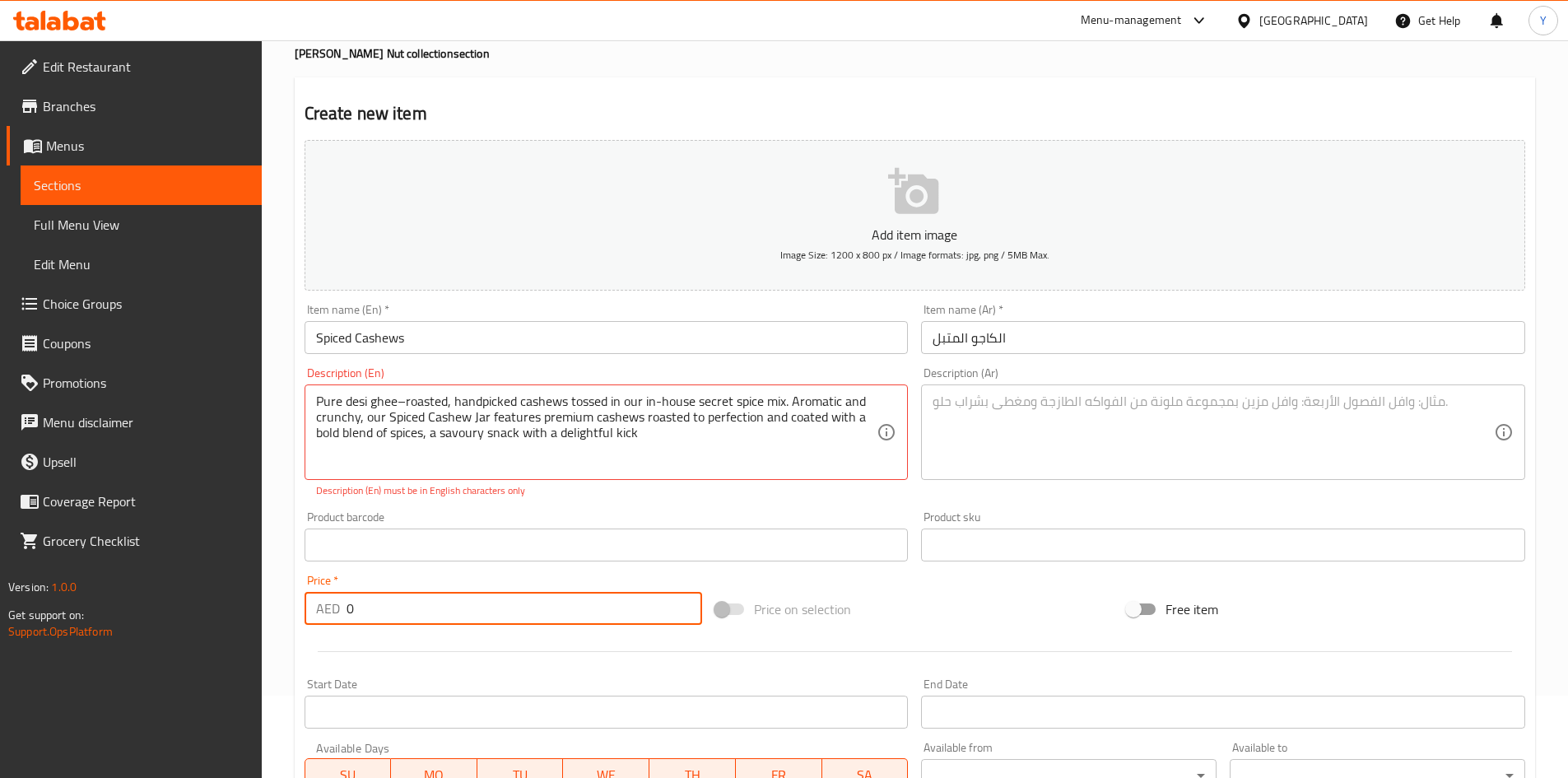
drag, startPoint x: 433, startPoint y: 608, endPoint x: 194, endPoint y: 604, distance: 239.0
click at [194, 604] on div "Edit Restaurant Branches Menus Sections Full Menu View Edit Menu Choice Groups …" at bounding box center [784, 528] width 1568 height 1141
paste input "63"
type input "63"
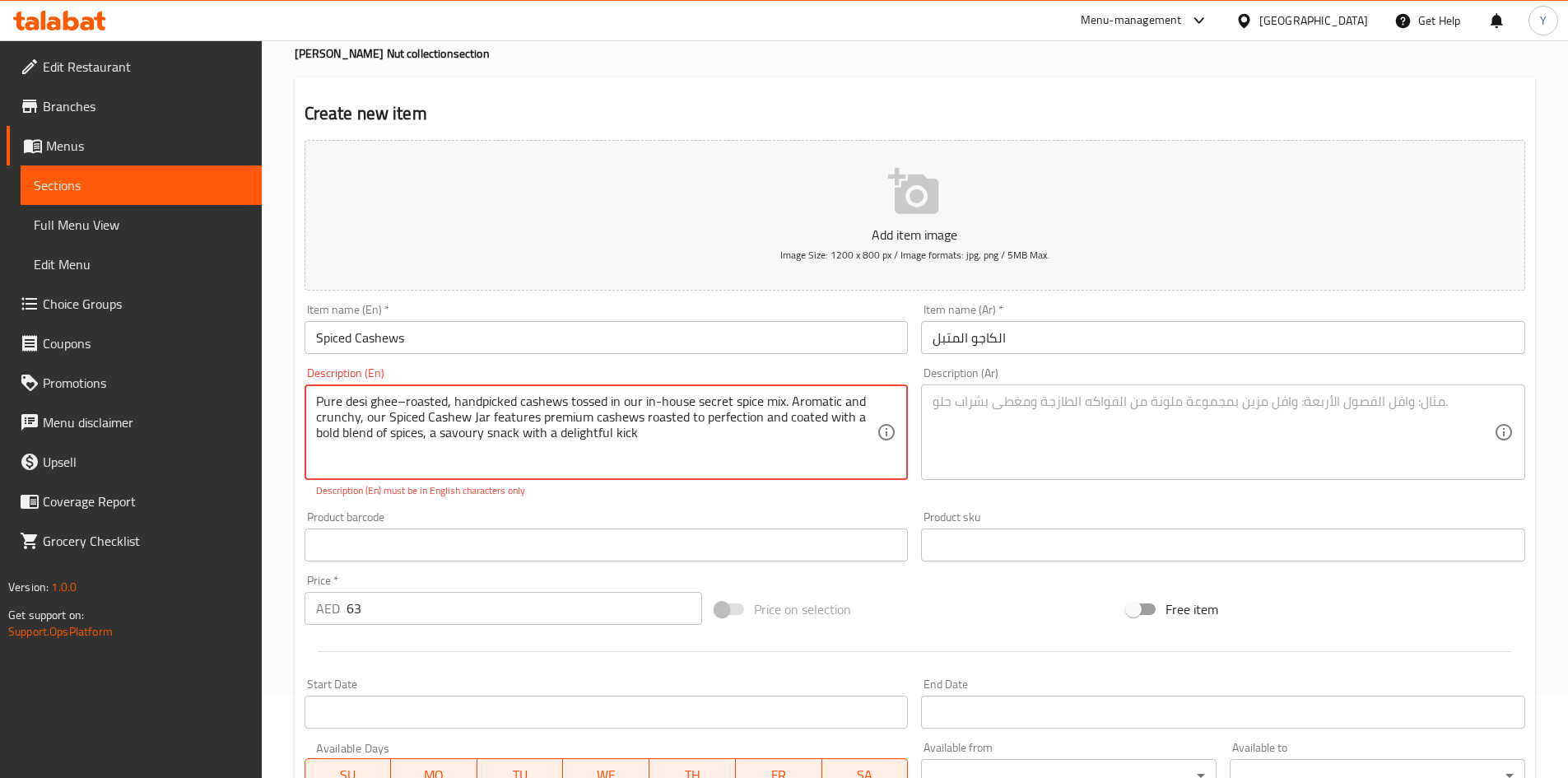
paste textarea "Cashews roasted to perfection with pure desi ghee and seasoned with house-made …"
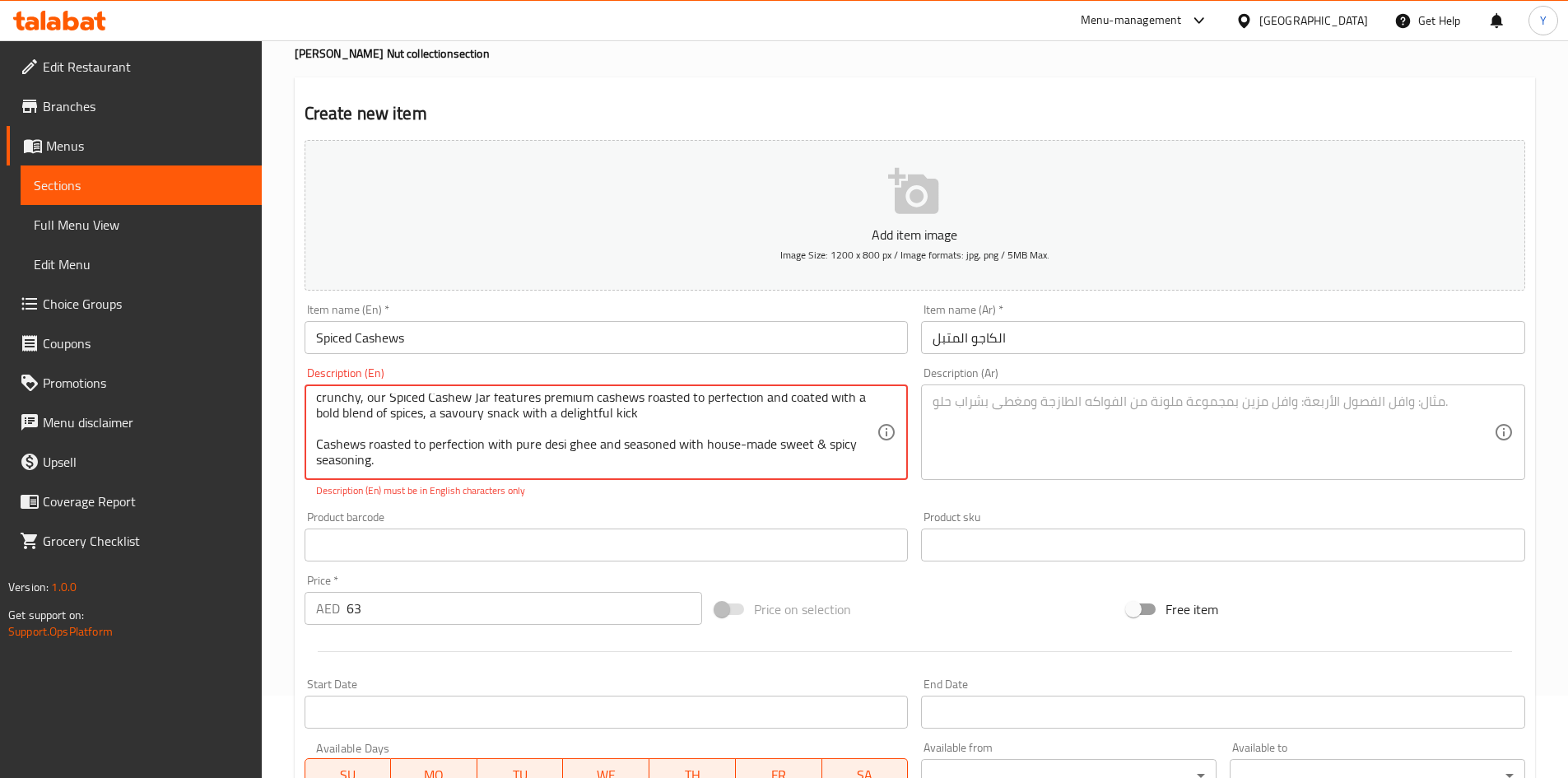
scroll to position [51, 0]
paste textarea "Contains Lactose and Nuts | This product is manufactured in a facility that pro…"
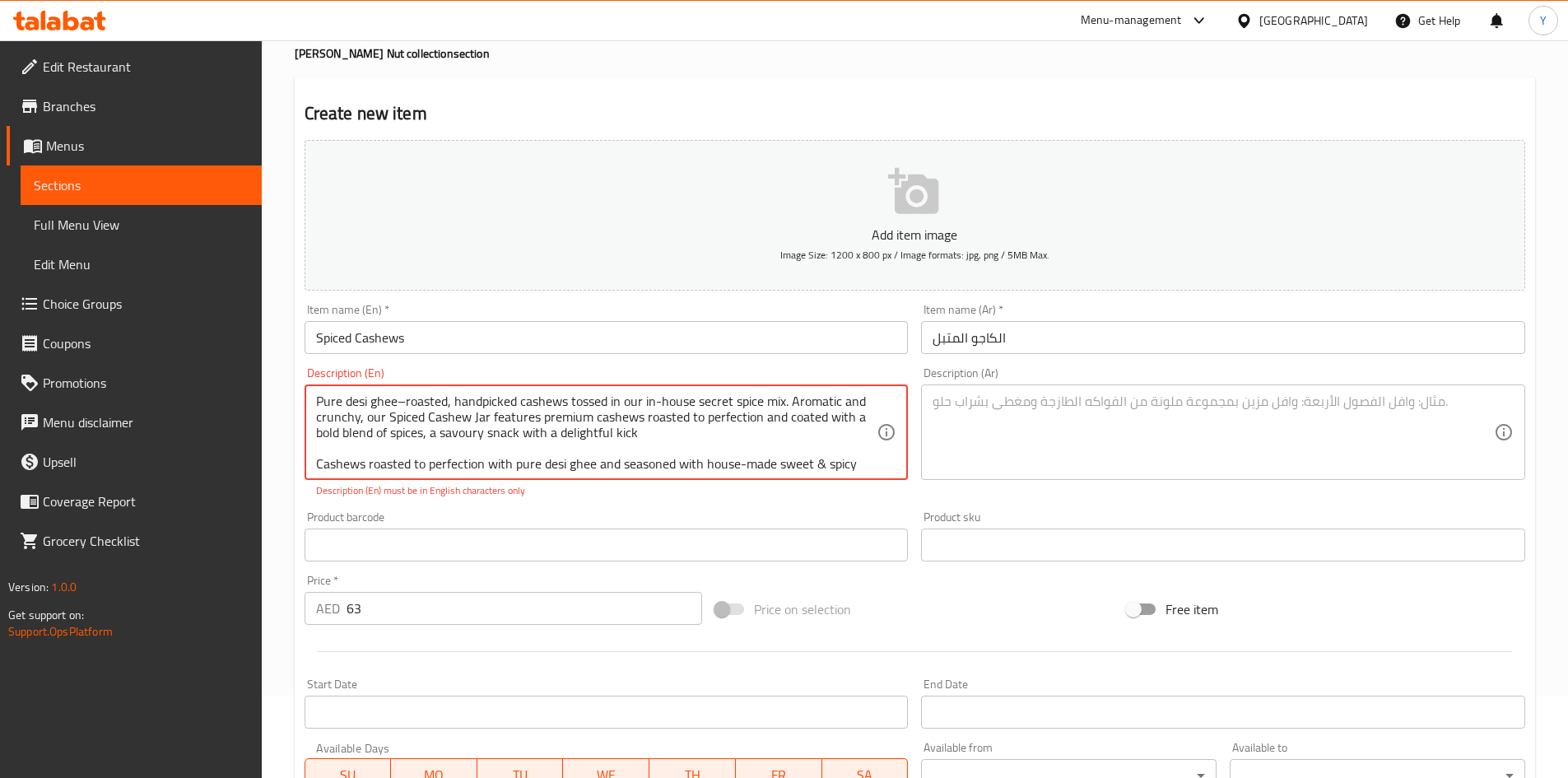
type textarea "Pure desi ghee–roasted, handpicked cashews tossed in our in-house secret spice …"
click at [1016, 439] on textarea at bounding box center [1213, 432] width 561 height 78
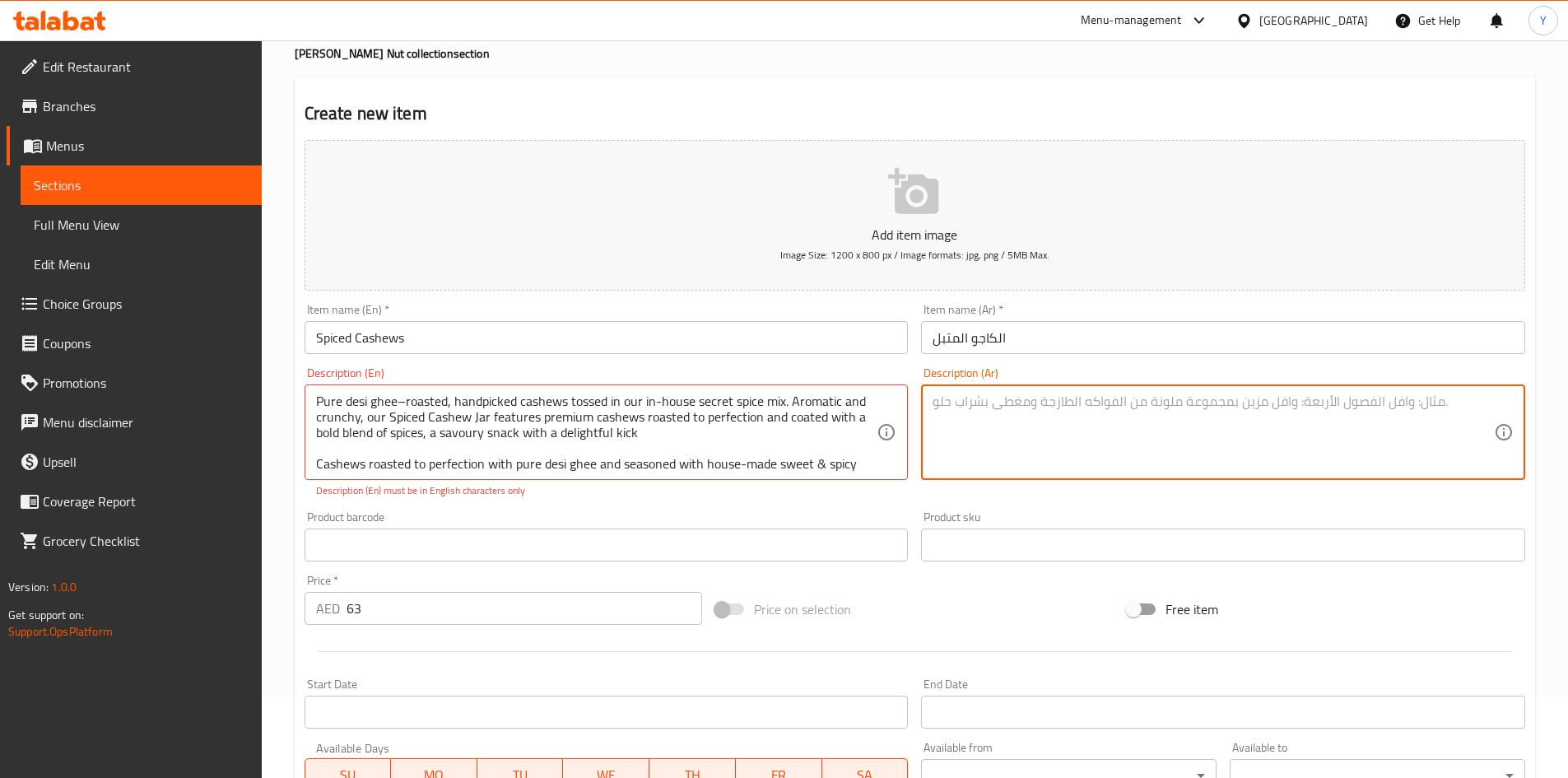
paste textarea "سمن هندي خالص - كاجو محمص و[PERSON_NAME] يدويًا، ممزوج بمزيجنا الخاص من التوابل…"
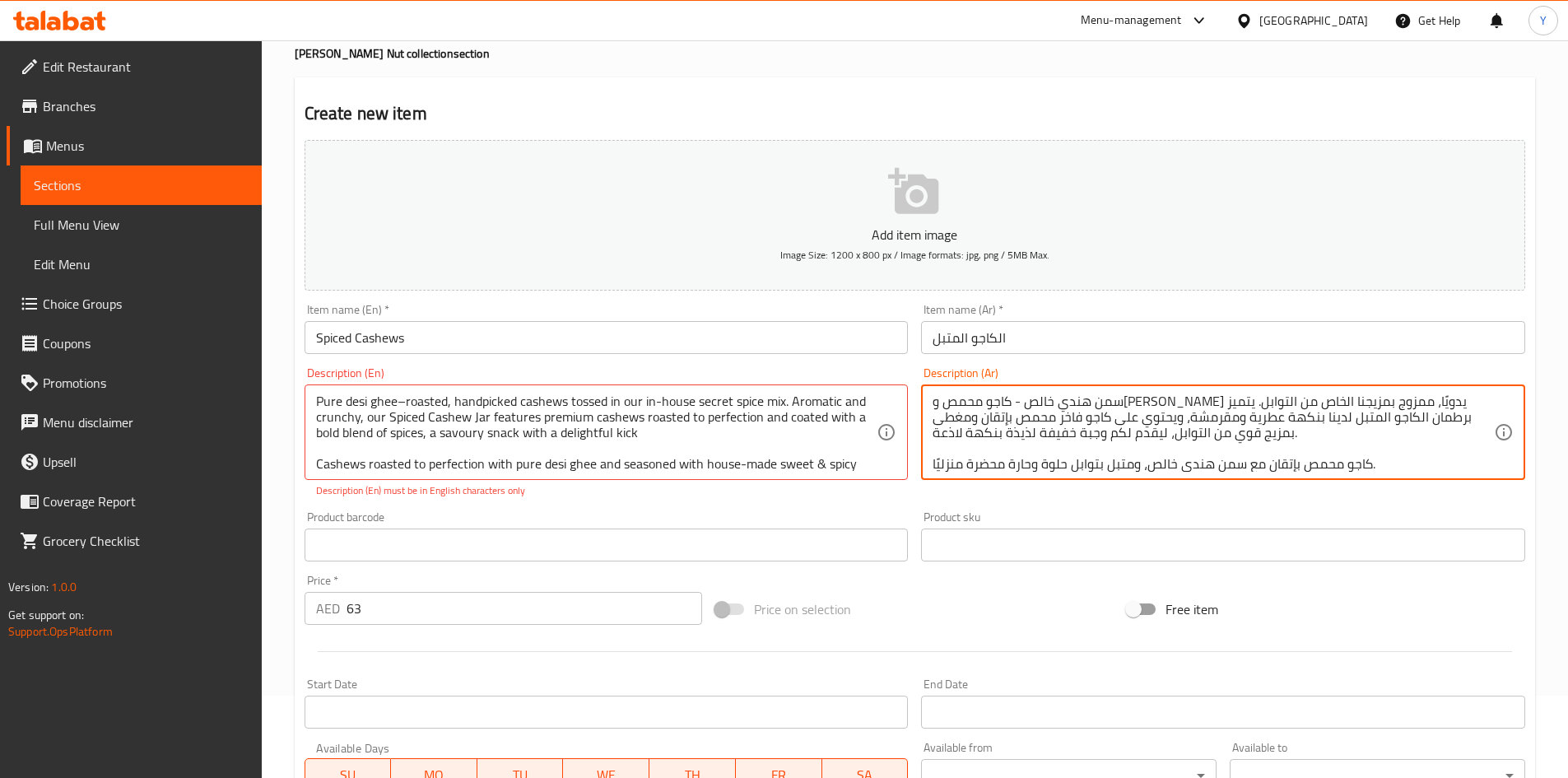
scroll to position [51, 0]
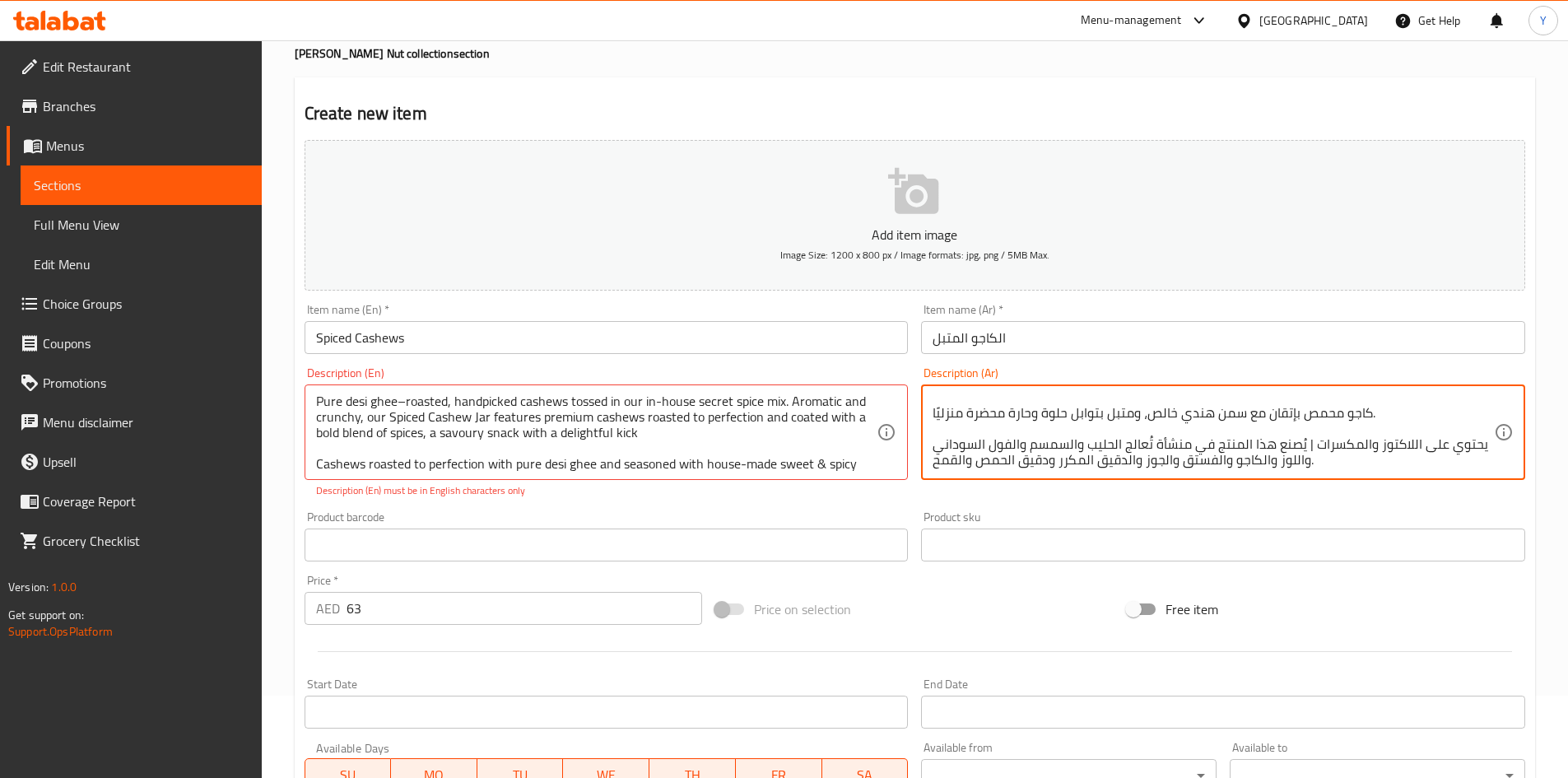
type textarea "سمن هندي خالص - كاجو محمص و[PERSON_NAME] يدويًا، ممزوج بمزيجنا الخاص من التوابل…"
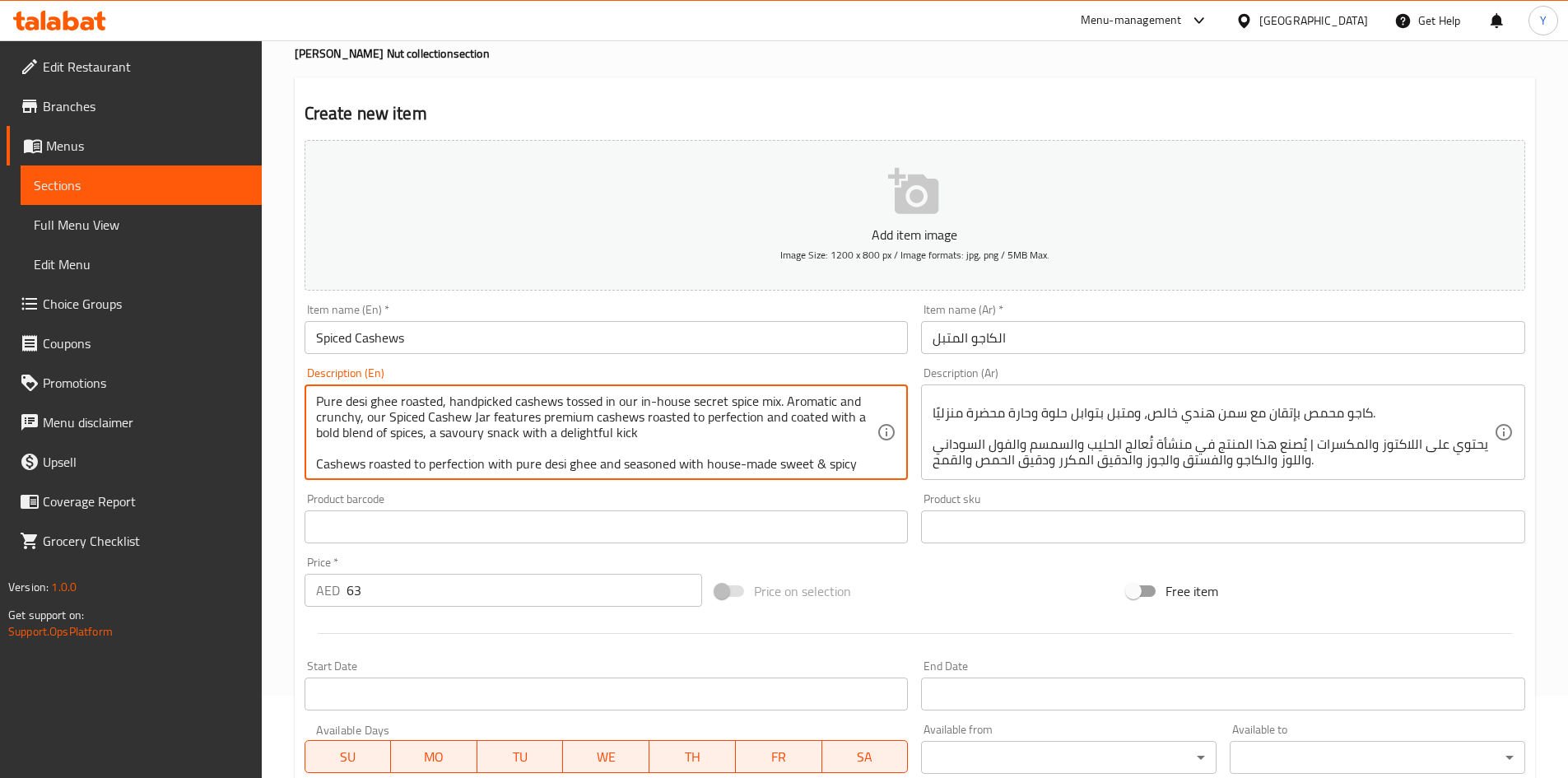
type textarea "Pure desi ghee roasted, handpicked cashews tossed in our in-house secret spice …"
click at [885, 579] on div "Price on selection" at bounding box center [914, 590] width 412 height 44
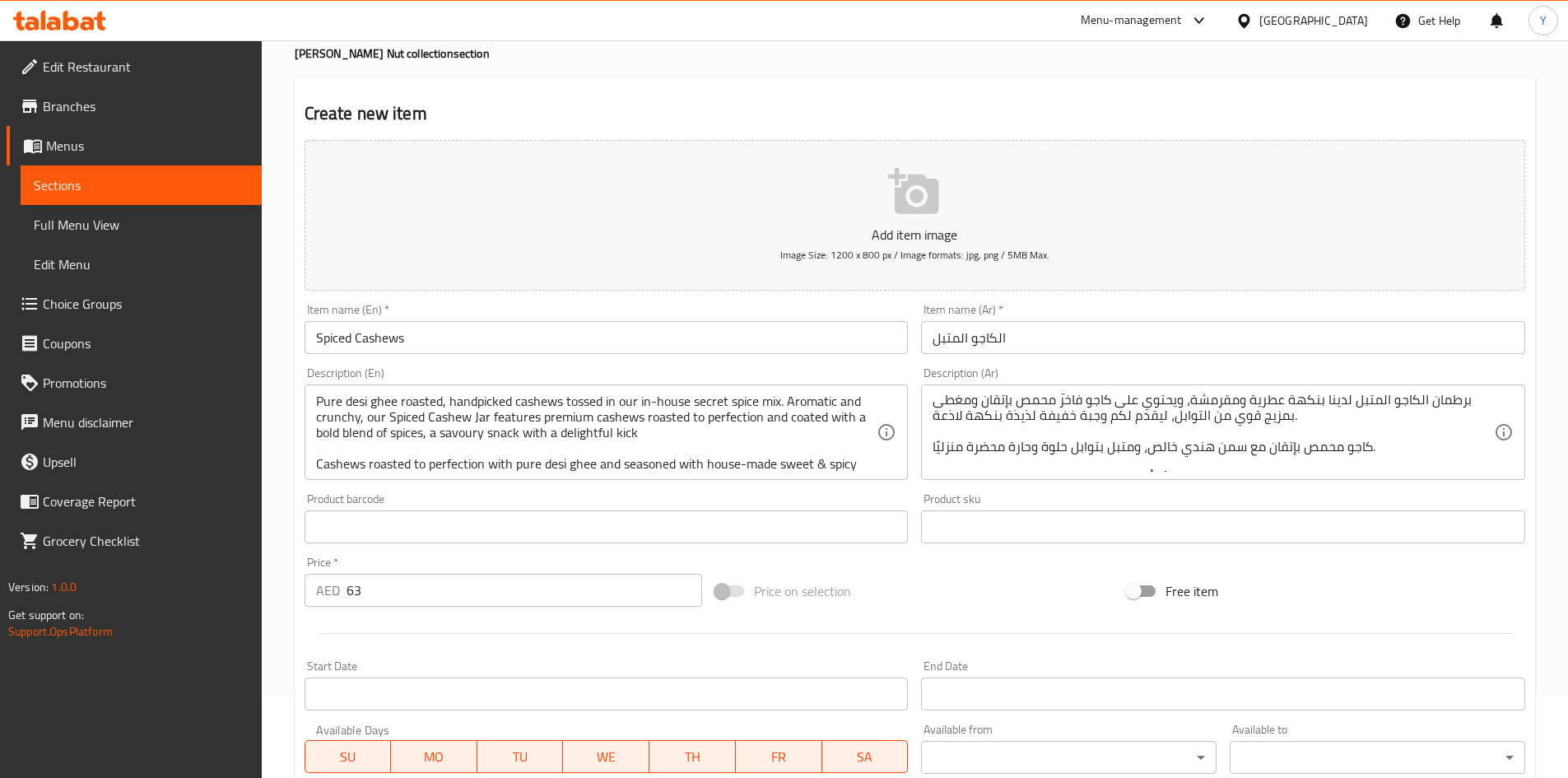
scroll to position [0, 0]
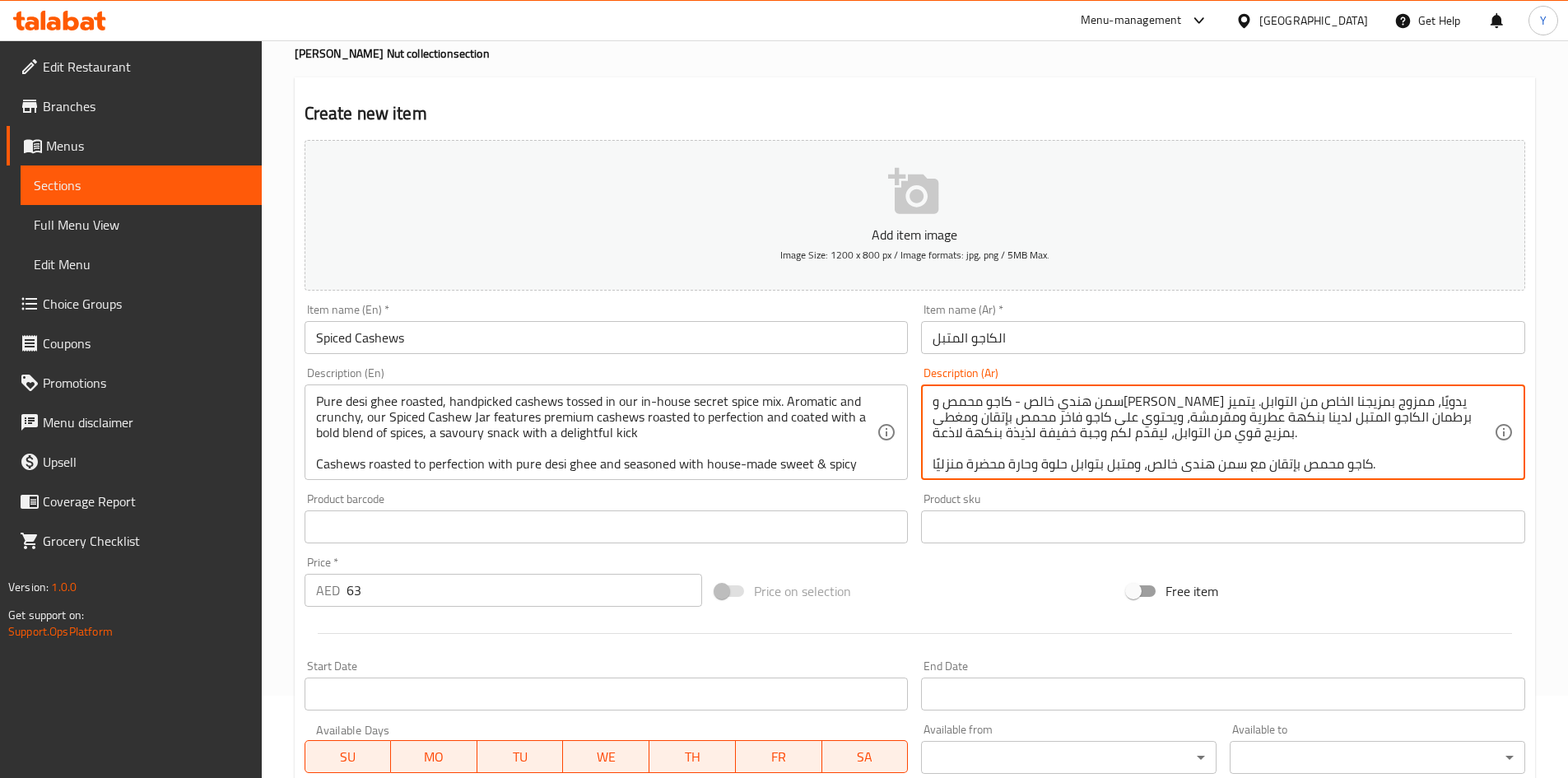
click at [1416, 399] on textarea "سمن هندي خالص - كاجو محمص و[PERSON_NAME] يدويًا، ممزوج بمزيجنا الخاص من التوابل…" at bounding box center [1213, 432] width 561 height 78
click at [1098, 407] on textarea "سمن ديسي خالص - كاجو محمص و[PERSON_NAME] يدويًا، ممزوج بمزيجنا الخاص من التوابل…" at bounding box center [1213, 432] width 561 height 78
click at [1105, 403] on textarea "سمن ديسي خالص - كاجو محمص و[PERSON_NAME] يدويًا، ممزوج بمزيجنا الخاص من التوابل…" at bounding box center [1213, 432] width 561 height 78
click at [1117, 420] on textarea "سمن ديسي خالص - كاجو محمص و[PERSON_NAME] يدويًا، ممزوج بمزيجنا الخاص السري من ا…" at bounding box center [1213, 432] width 561 height 78
click at [1100, 414] on textarea "سمن ديسي خالص - كاجو محمص و[PERSON_NAME] يدويًا، ممزوج بمزيجنا الخاص السري من ا…" at bounding box center [1213, 432] width 561 height 78
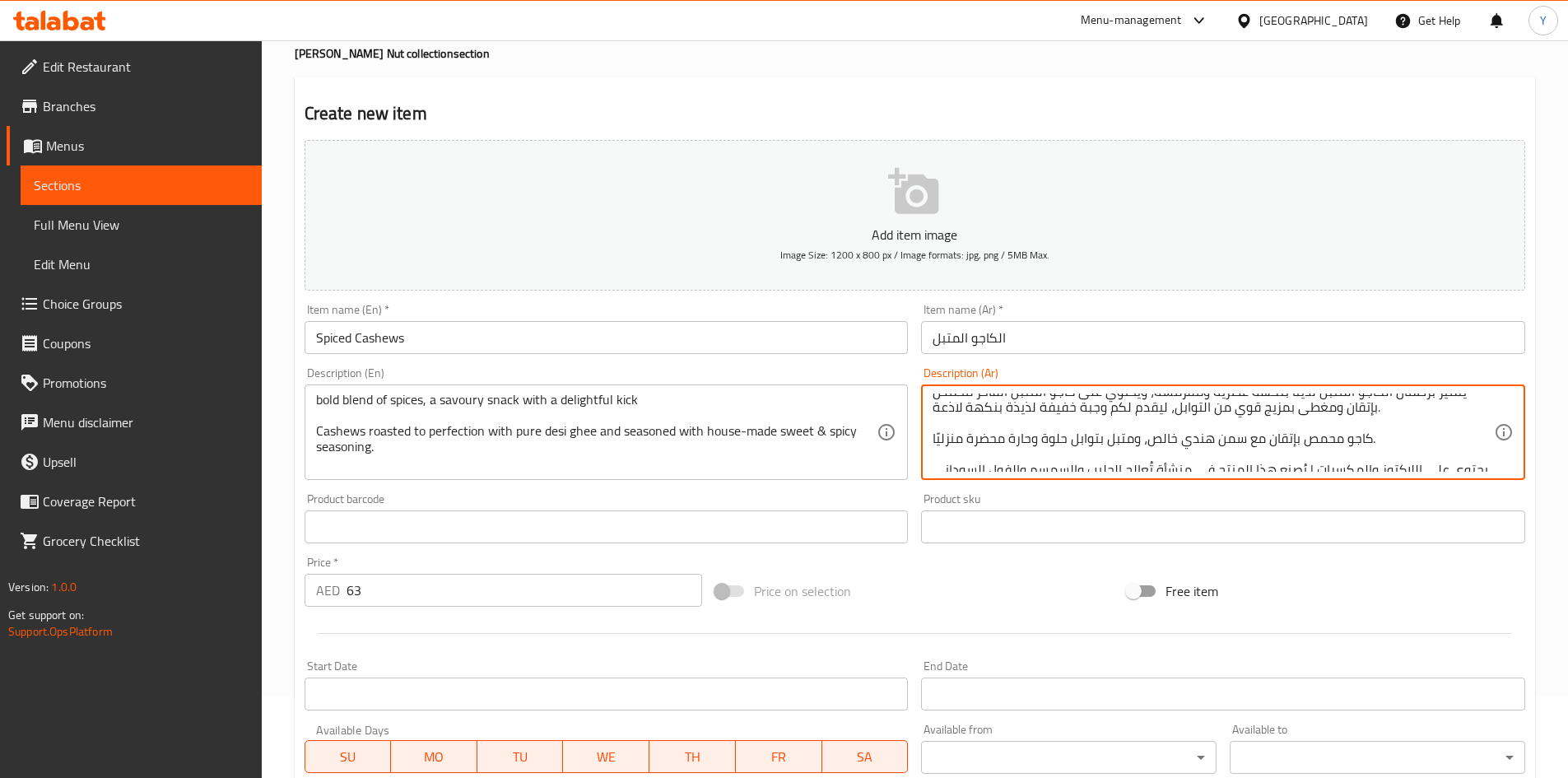
scroll to position [33, 0]
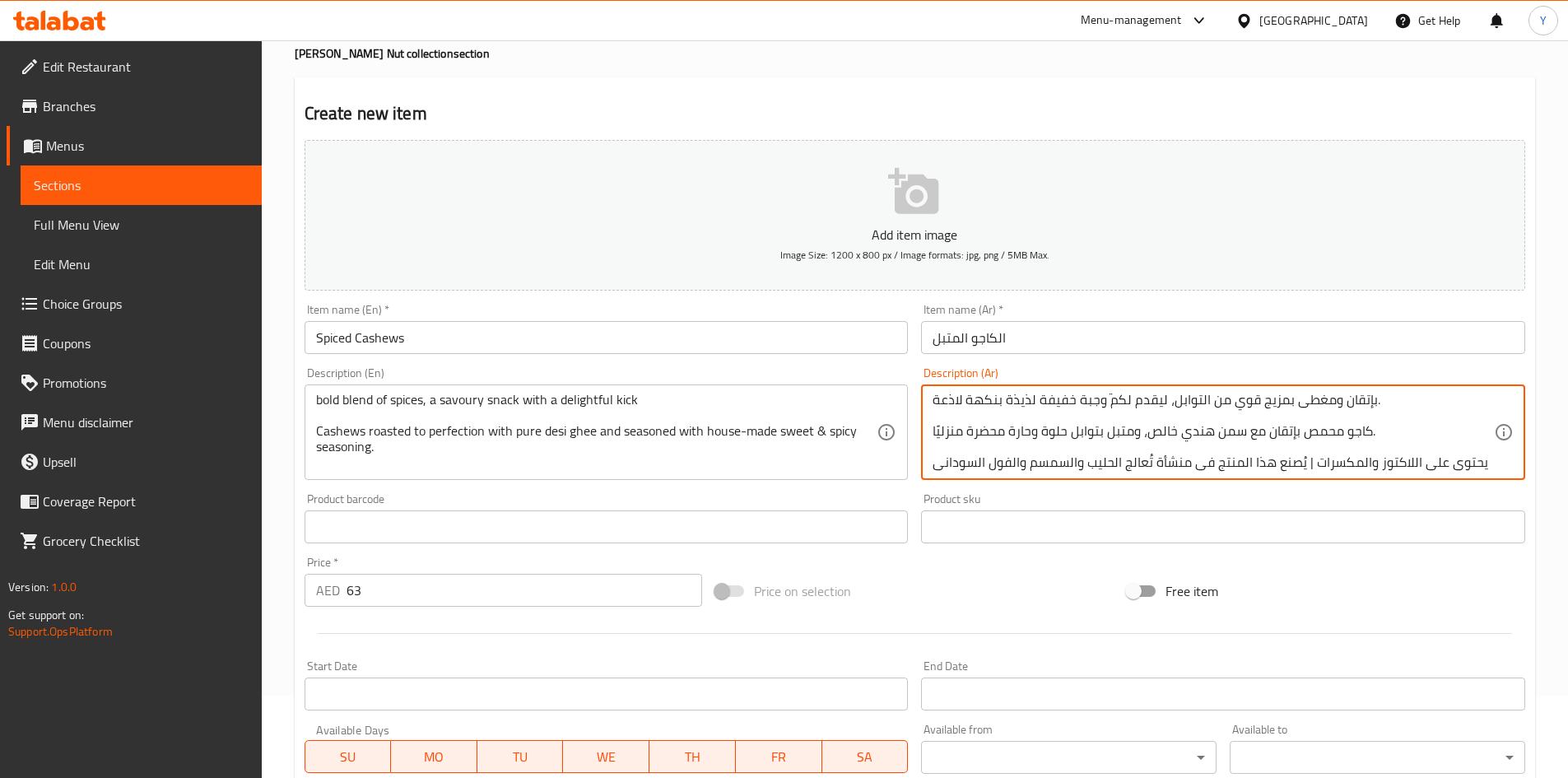
click at [1210, 435] on textarea "سمن ديسي خالص - كاجو محمص و[PERSON_NAME] يدويًا، ممزوج بمزيجنا الخاص السري من ا…" at bounding box center [1213, 432] width 561 height 78
click at [1197, 436] on textarea "سمن ديسي خالص - كاجو محمص و[PERSON_NAME] يدويًا، ممزوج بمزيجنا الخاص السري من ا…" at bounding box center [1213, 432] width 561 height 78
type textarea "سمن ديسي خالص - كاجو محمص و[PERSON_NAME] يدويًا، ممزوج بمزيجنا الخاص السري من ا…"
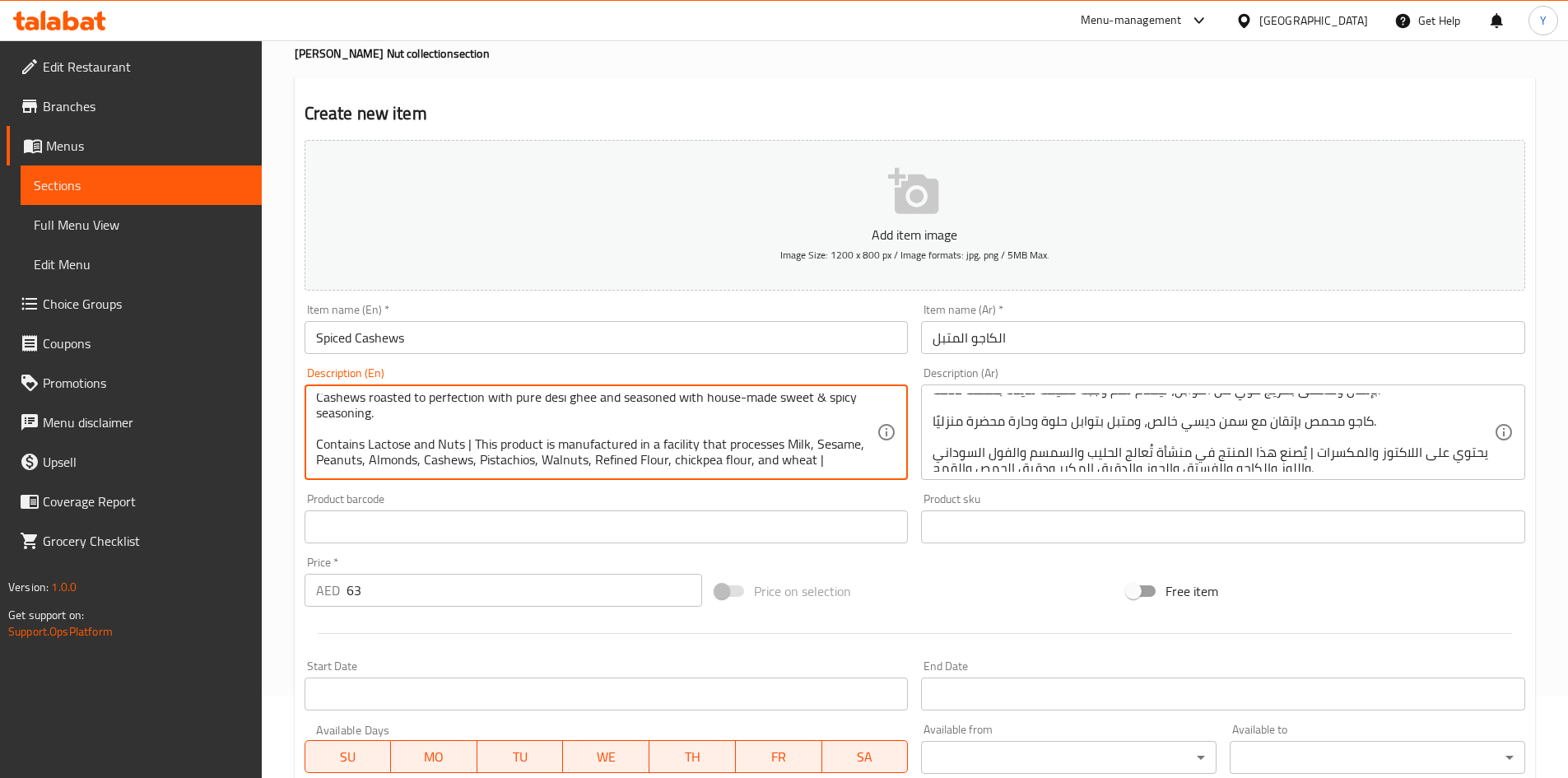
scroll to position [51, 0]
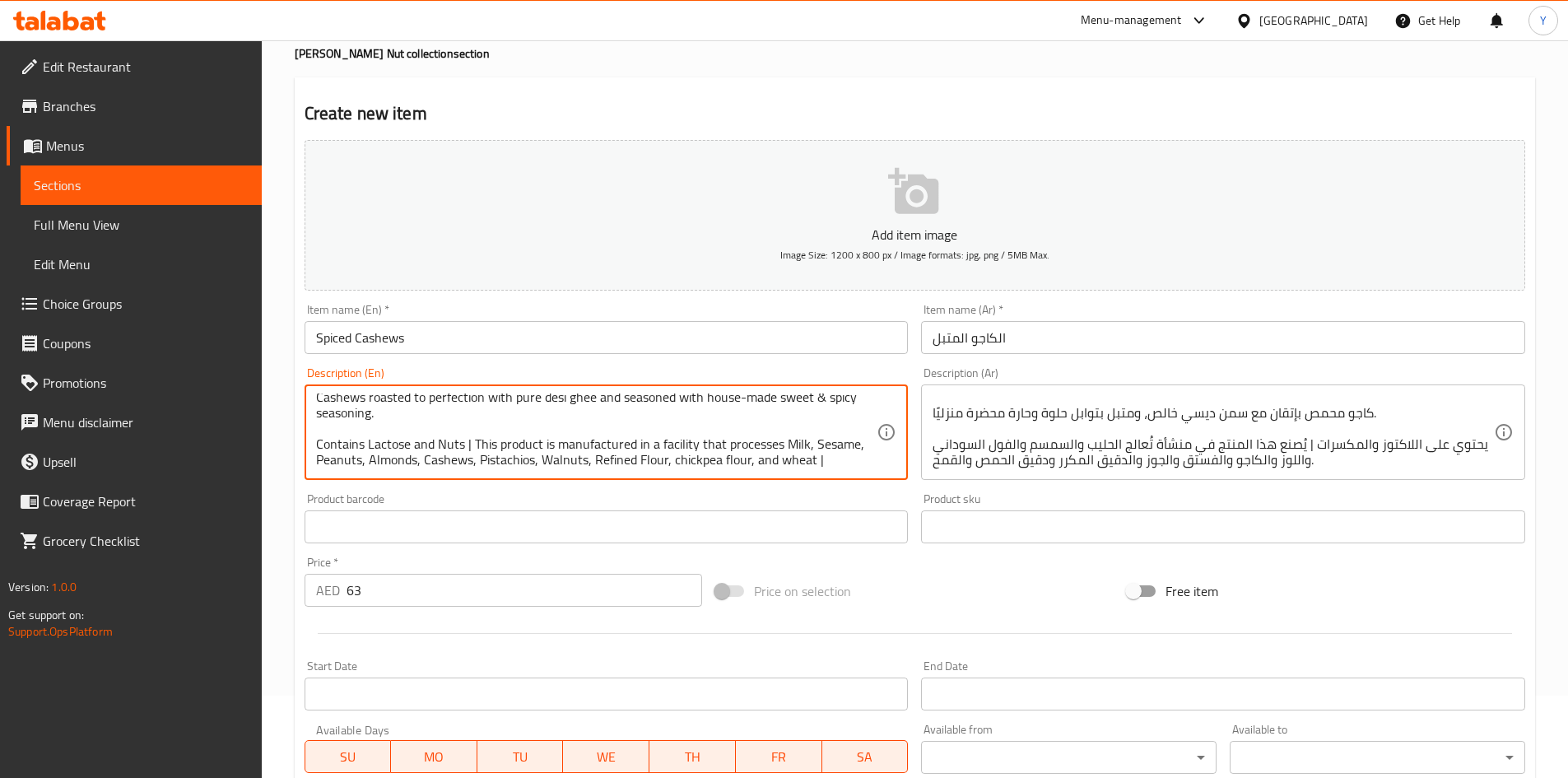
click at [451, 355] on div "Item name (En)   * Spiced Cashews Item name (En) *" at bounding box center [607, 329] width 617 height 64
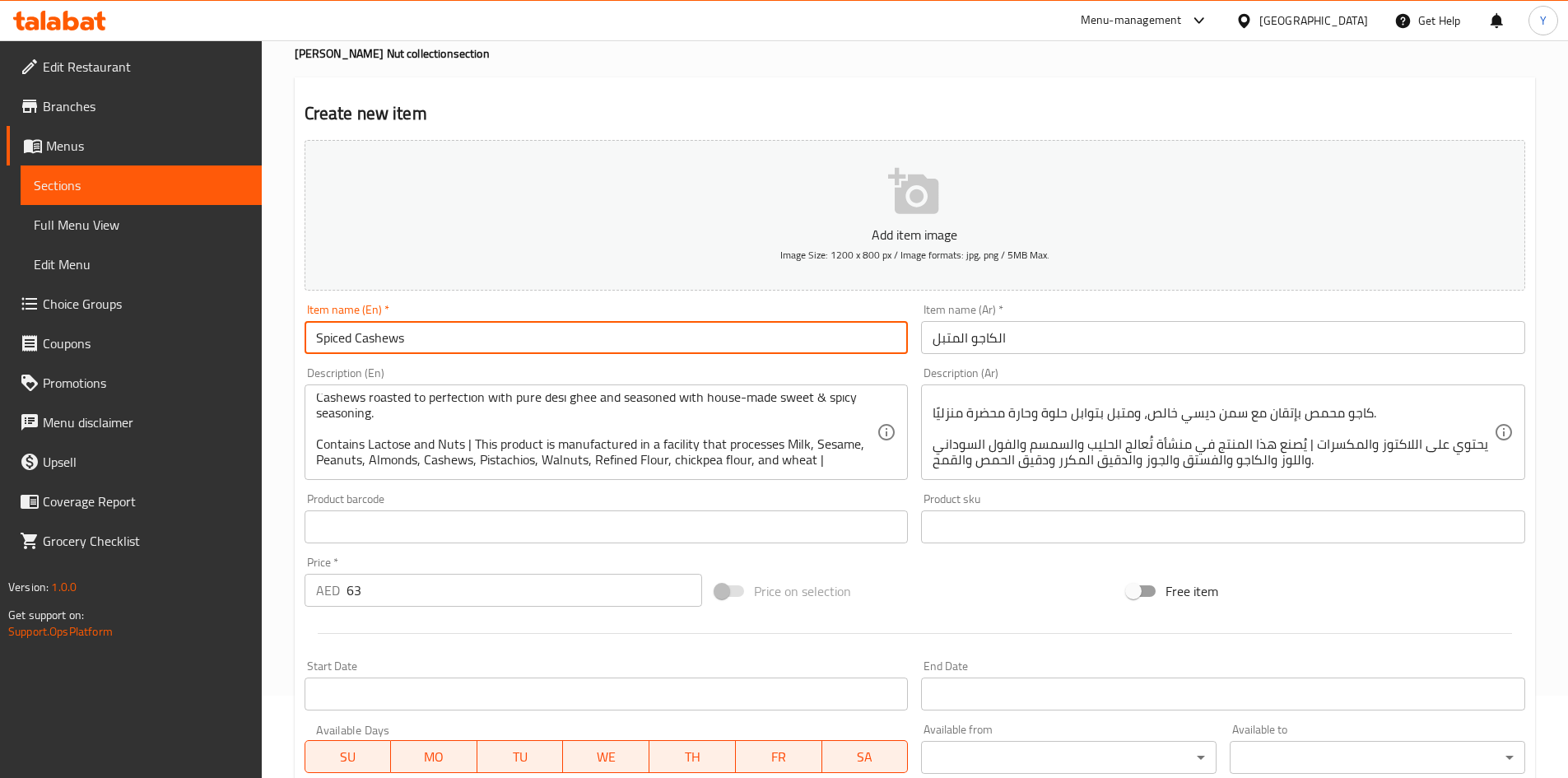
click at [445, 352] on input "Spiced Cashews" at bounding box center [607, 337] width 604 height 33
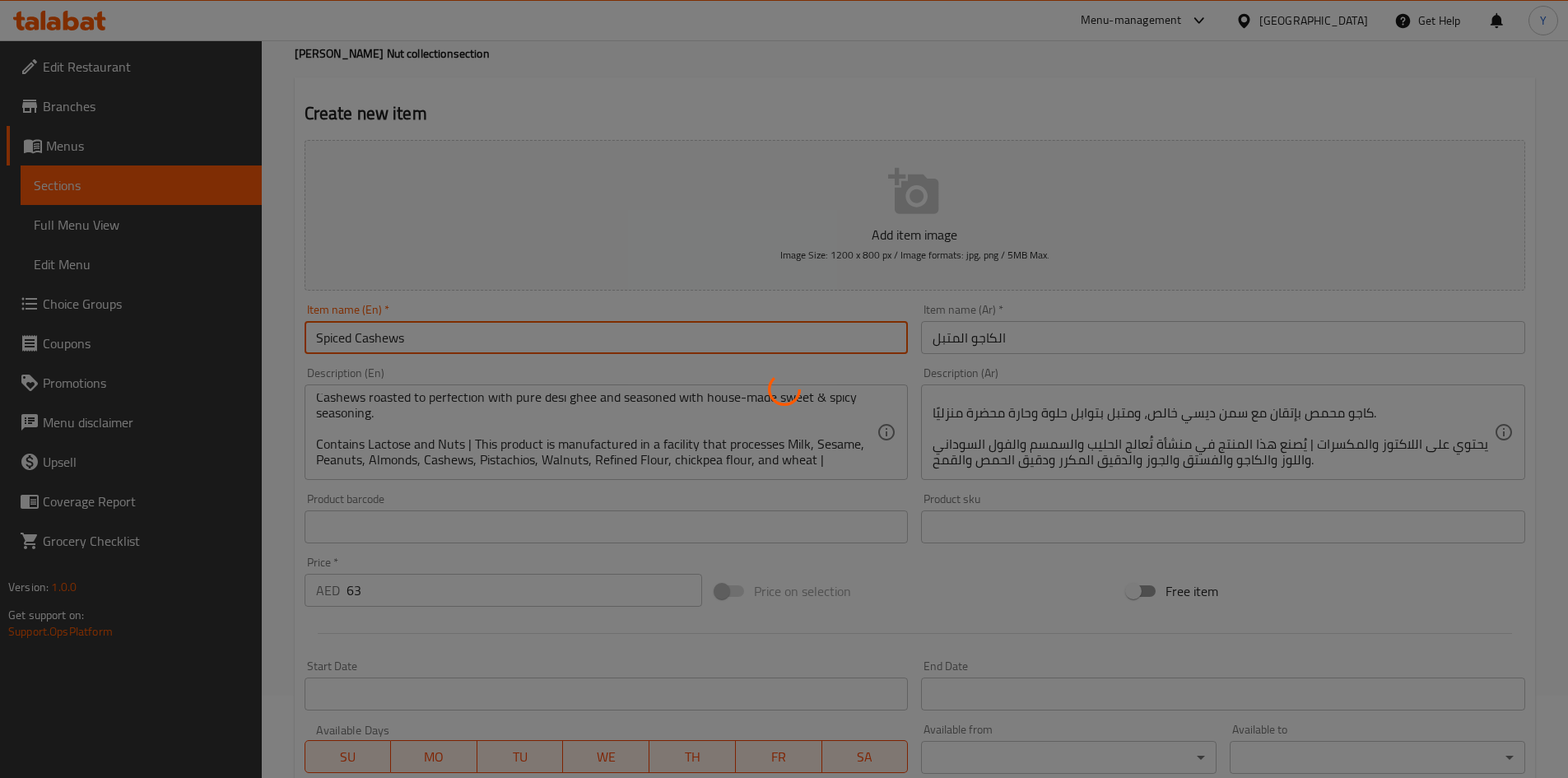
type input "0"
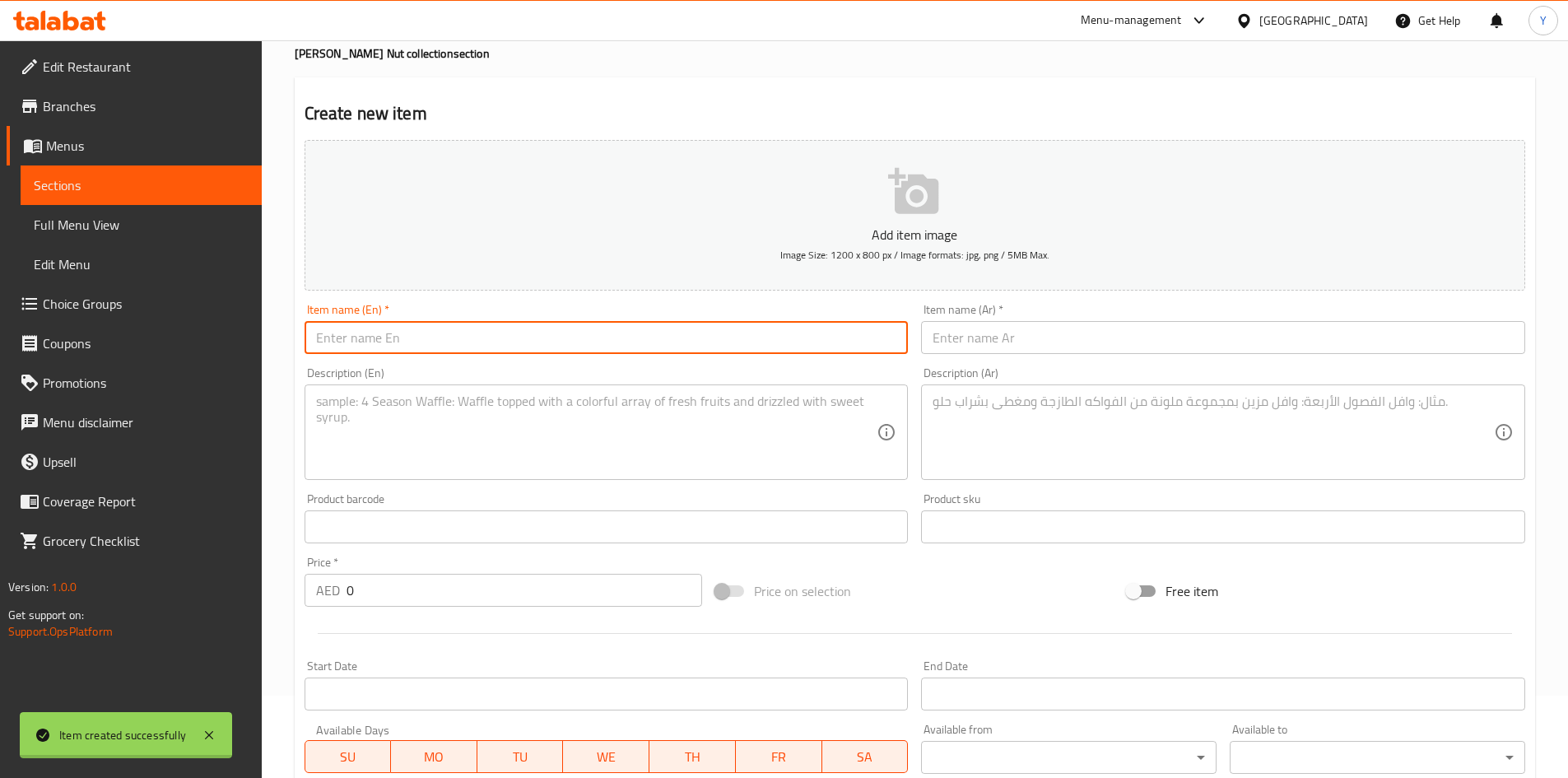
scroll to position [0, 0]
paste input "Kesari Badam"
type input "Kesari Badam"
click at [983, 318] on div "Item name (Ar)   * Item name (Ar) *" at bounding box center [1224, 329] width 604 height 51
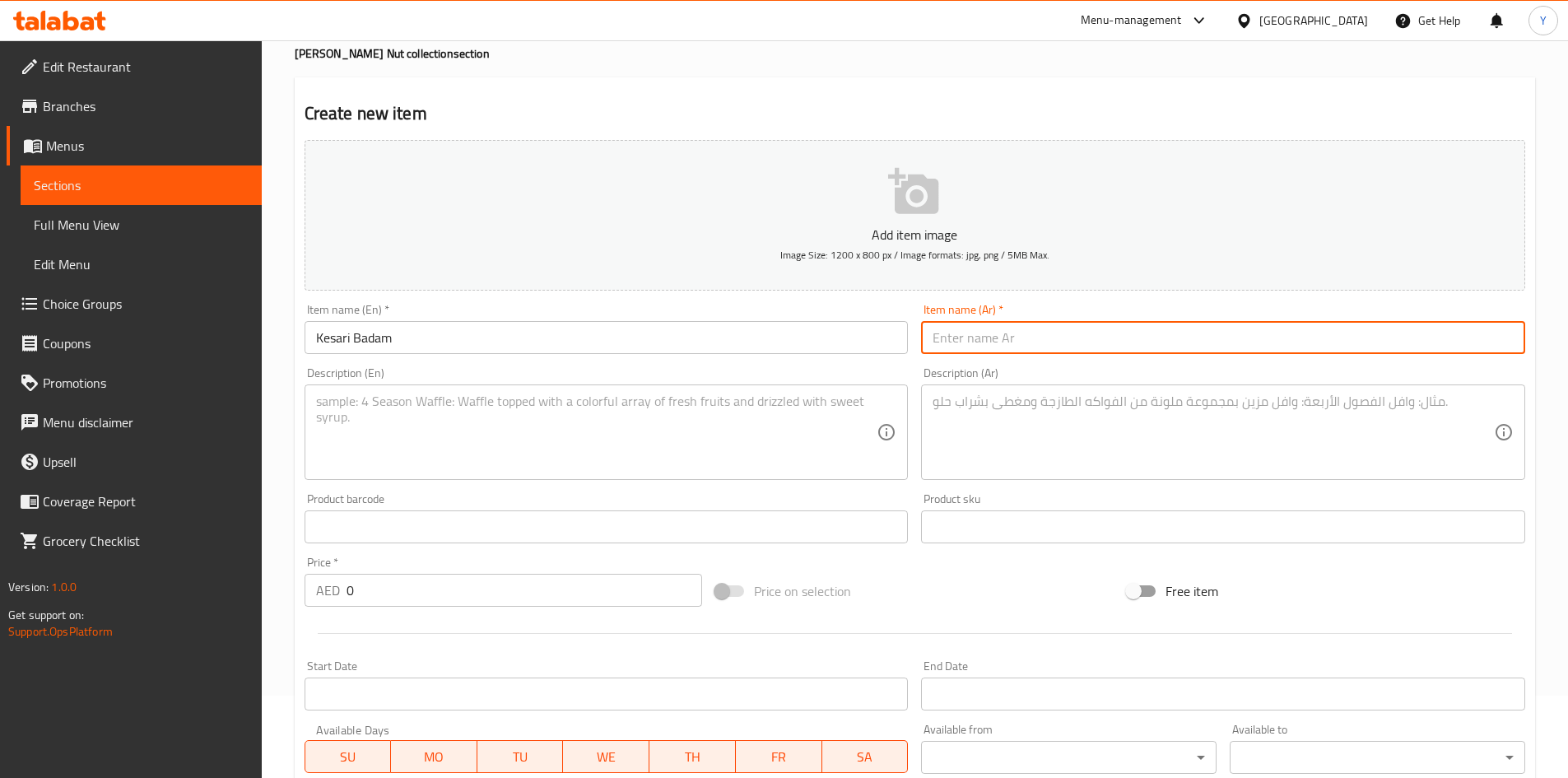
drag, startPoint x: 980, startPoint y: 333, endPoint x: 996, endPoint y: 325, distance: 17.9
click at [980, 333] on input "text" at bounding box center [1224, 337] width 604 height 33
paste input "[PERSON_NAME] بادام"
type input "[PERSON_NAME] بادام"
click at [441, 420] on textarea at bounding box center [597, 432] width 561 height 78
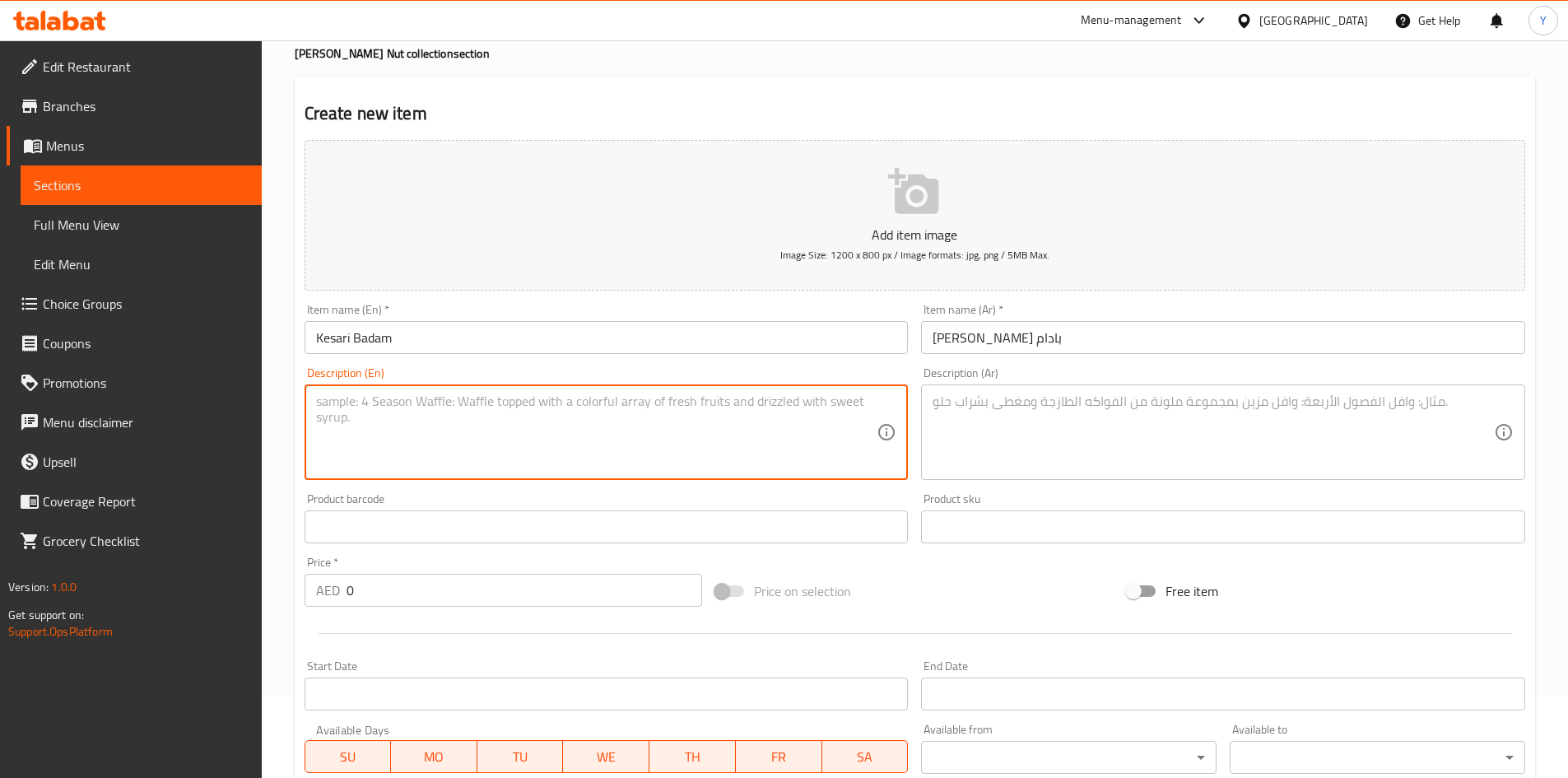
paste textarea ""Rich and flavorful Kesari Badam features roasted almond flakes infused with th…"
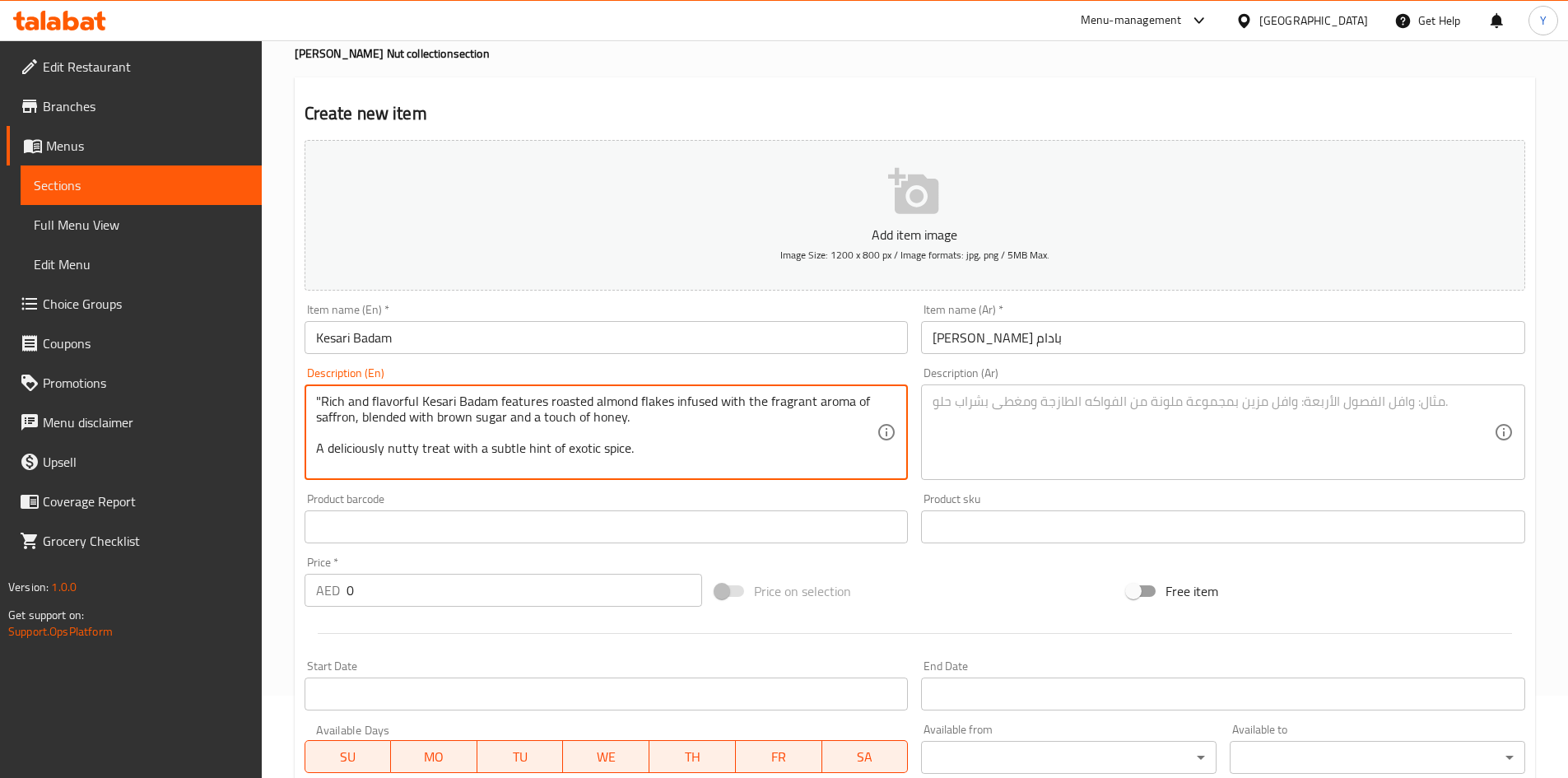
click at [319, 399] on textarea ""Rich and flavorful Kesari Badam features roasted almond flakes infused with th…" at bounding box center [597, 432] width 561 height 78
type textarea "Rich and flavorful Kesari Badam features roasted almond flakes infused with the…"
drag, startPoint x: 404, startPoint y: 580, endPoint x: 226, endPoint y: 583, distance: 178.0
click at [226, 583] on div "Edit Restaurant Branches Menus Sections Full Menu View Edit Menu Choice Groups …" at bounding box center [784, 519] width 1568 height 1123
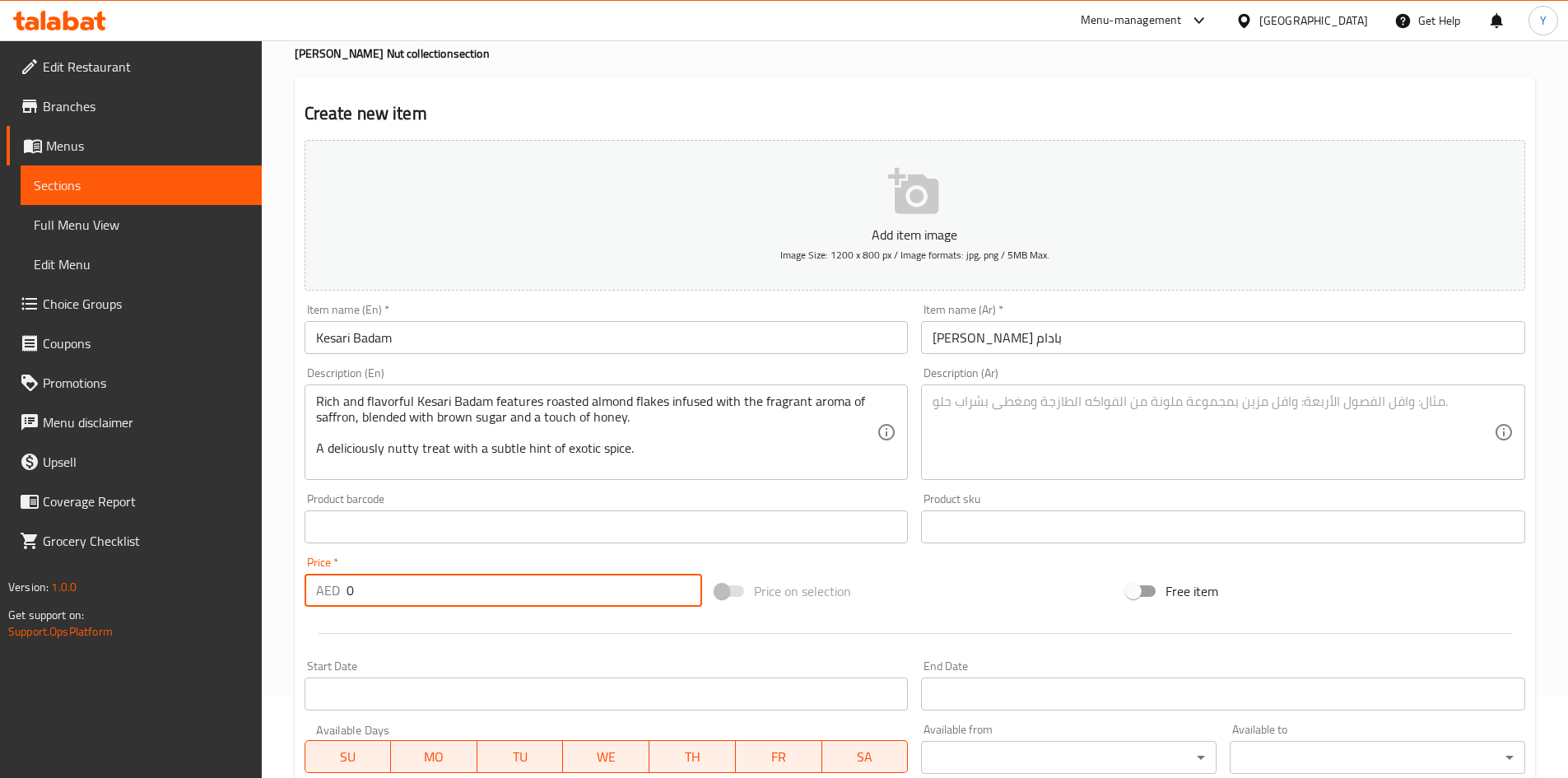
paste input "63"
type input "63"
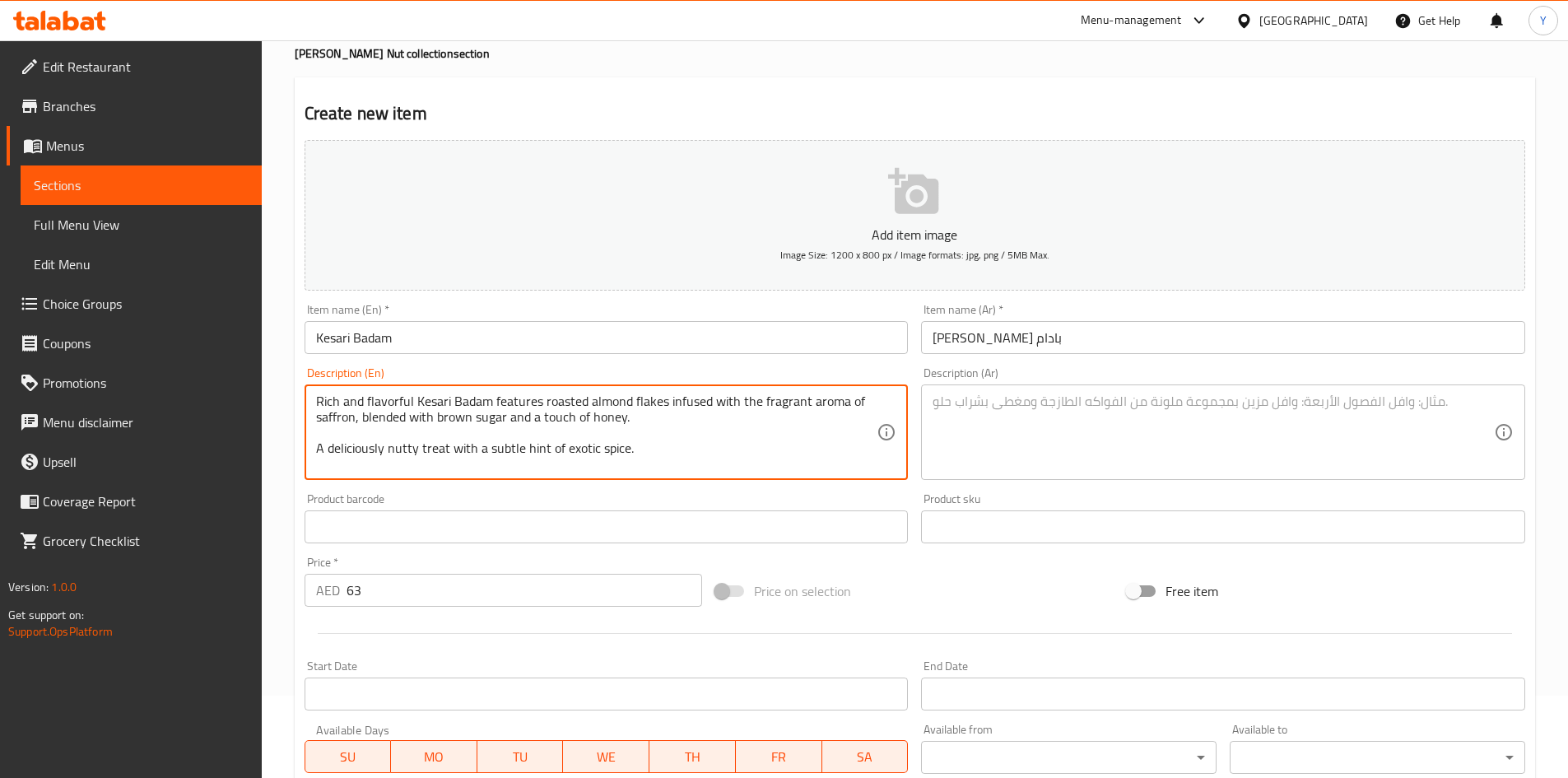
paste textarea "Roasted Almonds, Saffron, Honey and Brown Sugar Powder."
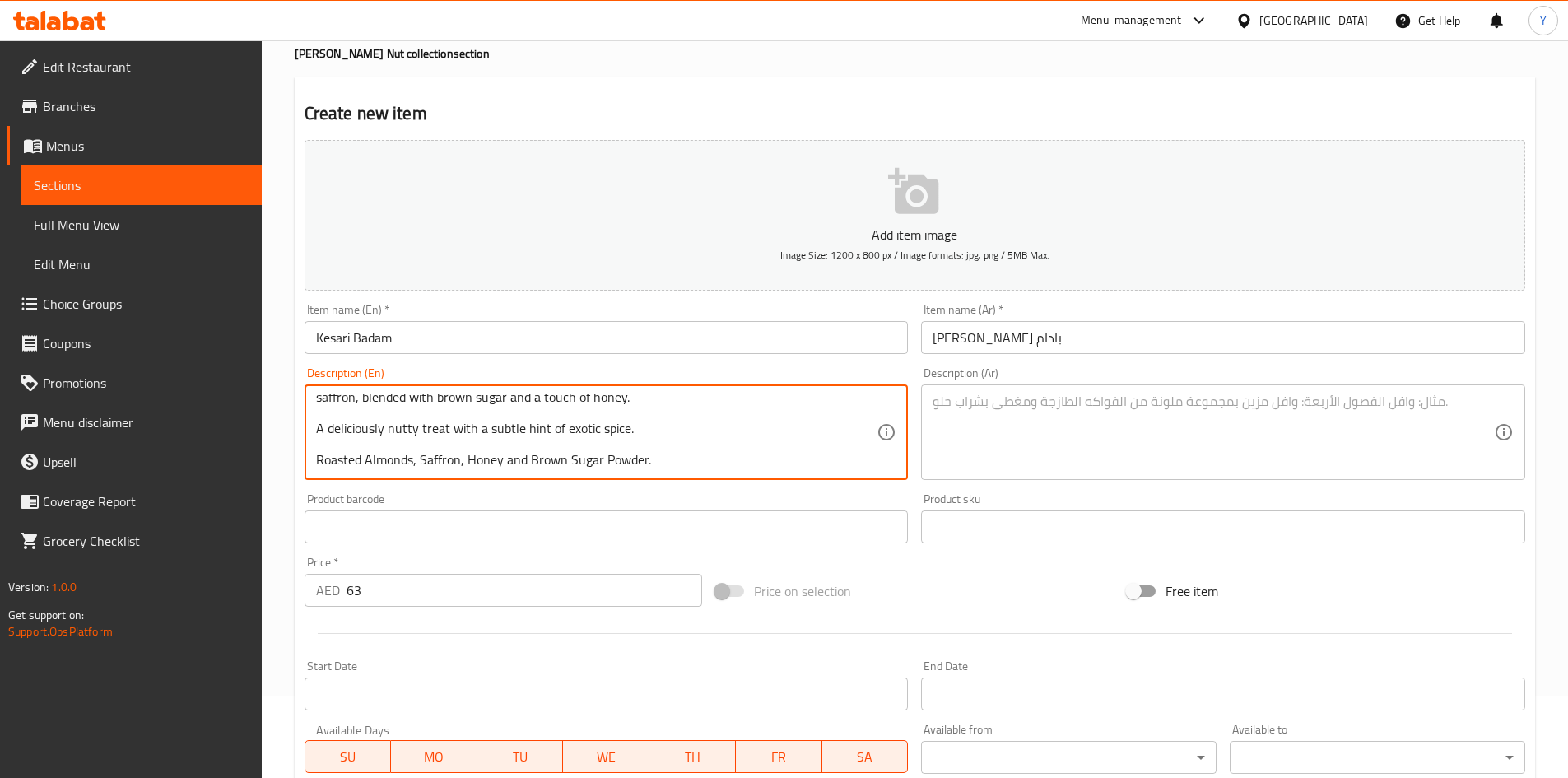
scroll to position [47, 0]
paste textarea "Contains Lactose and Nuts | This product is manufactured in a facility that pro…"
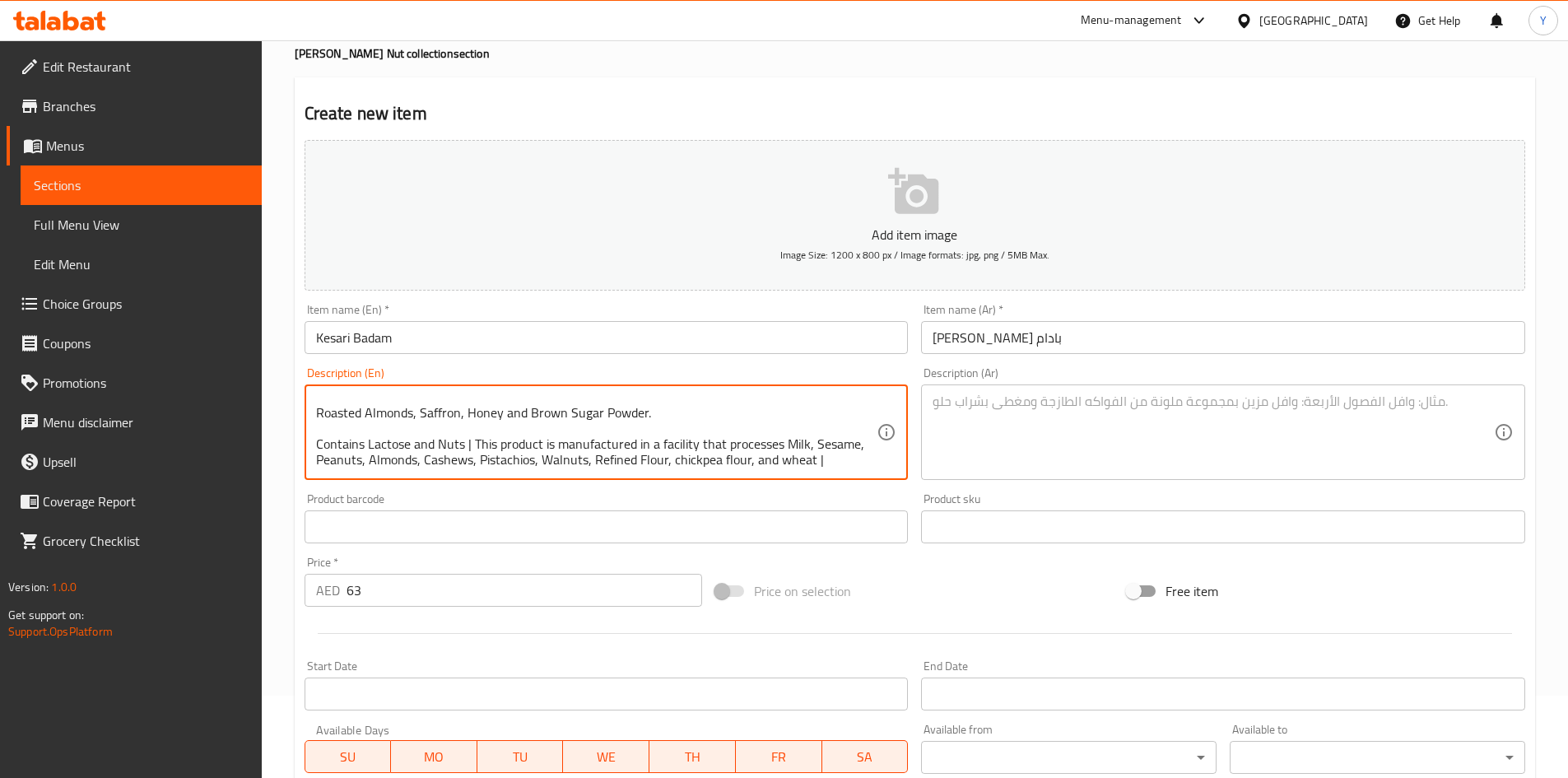
type textarea "Rich and flavorful Kesari Badam features roasted almond flakes infused with the…"
click at [1012, 408] on textarea at bounding box center [1213, 432] width 561 height 78
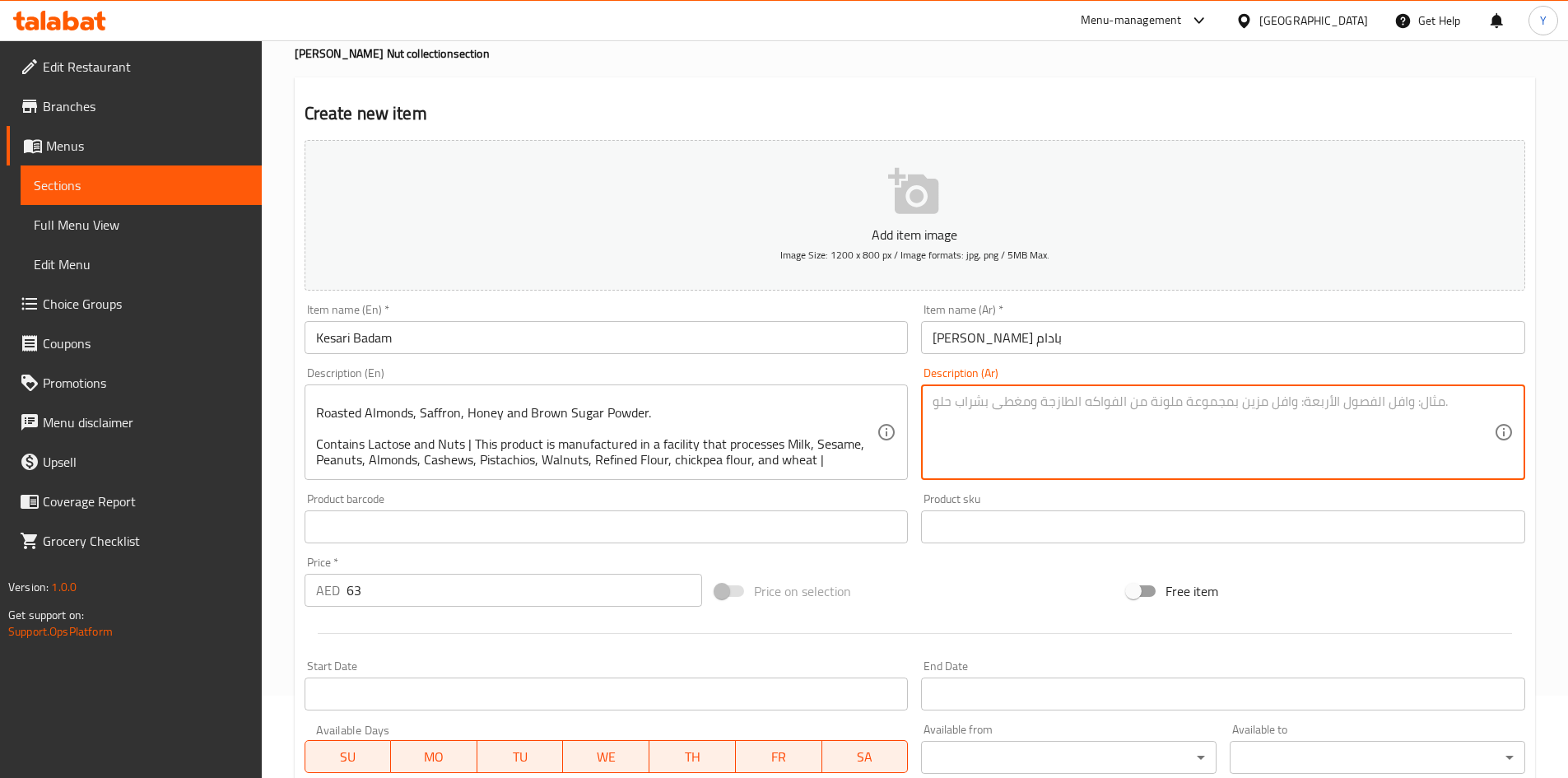
paste textarea "كيساري بادام غني ولذيذ، يتميز برقائق اللوز المحمصة الممزوجة برائحة الزعفران الع…"
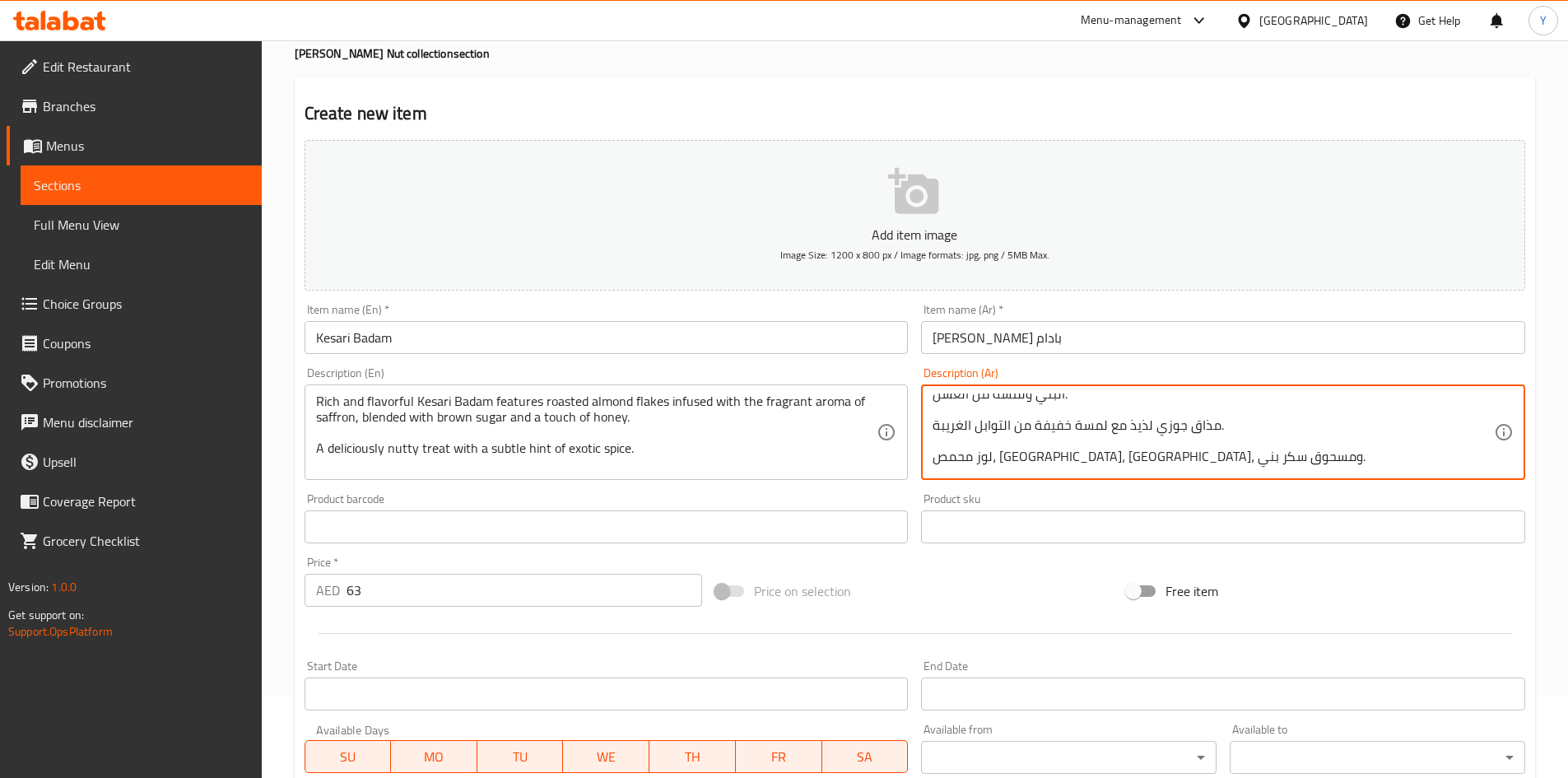
scroll to position [0, 0]
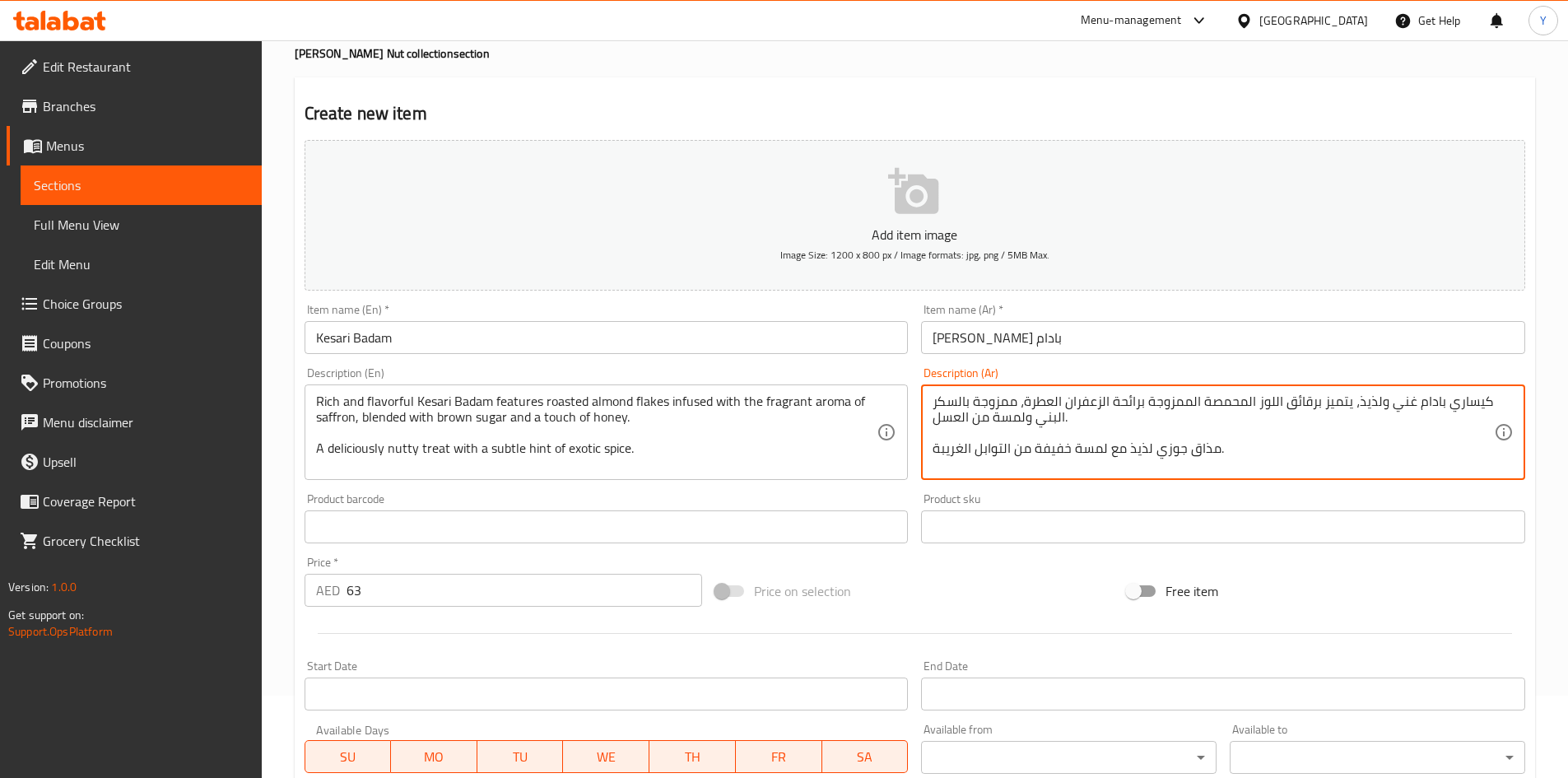
type textarea "كيساري بادام غني ولذيذ، يتميز برقائق اللوز المحمصة الممزوجة برائحة الزعفران الع…"
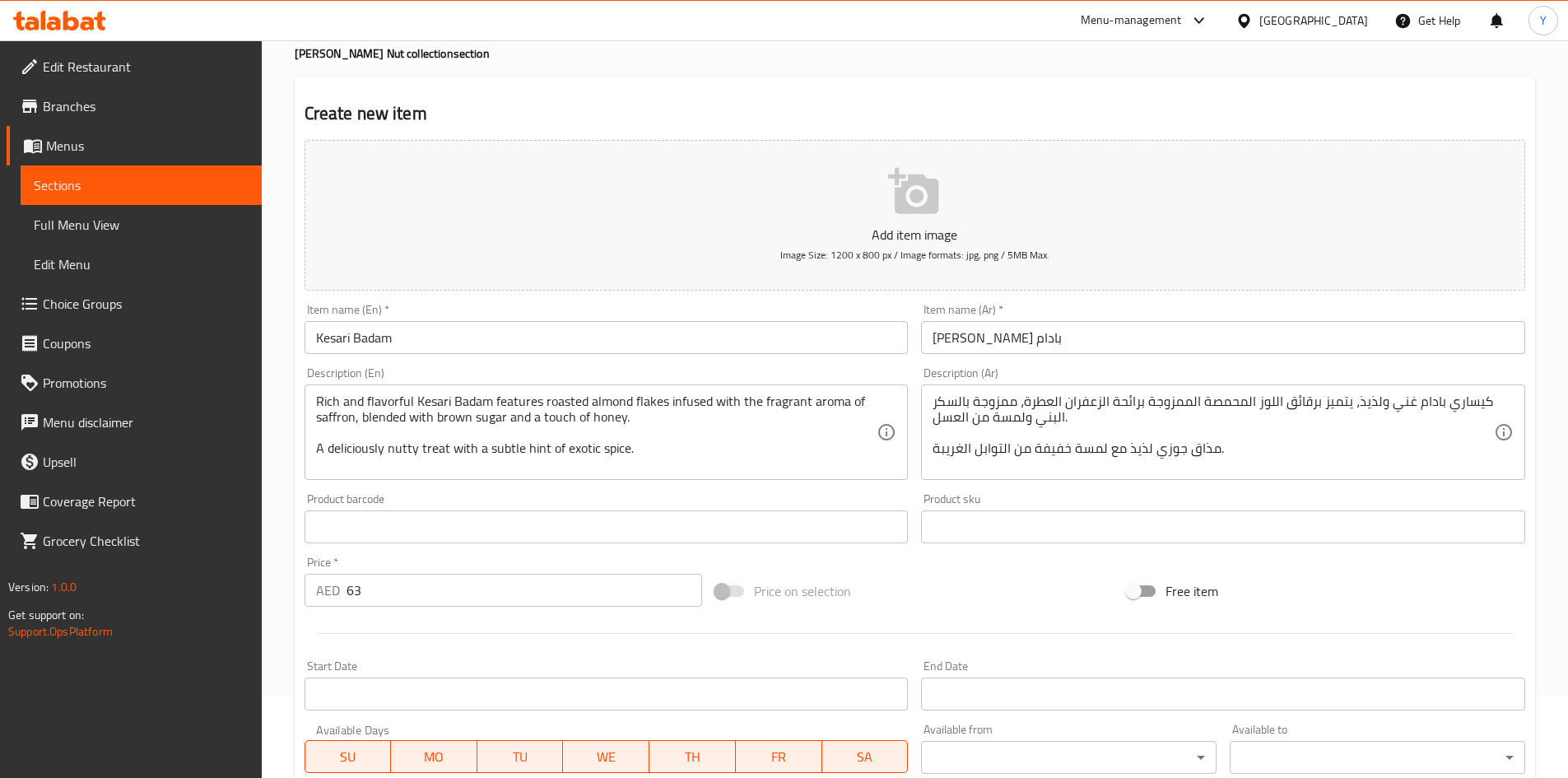
click at [871, 473] on div "Rich and flavorful Kesari Badam features roasted almond flakes infused with the…" at bounding box center [607, 433] width 604 height 96
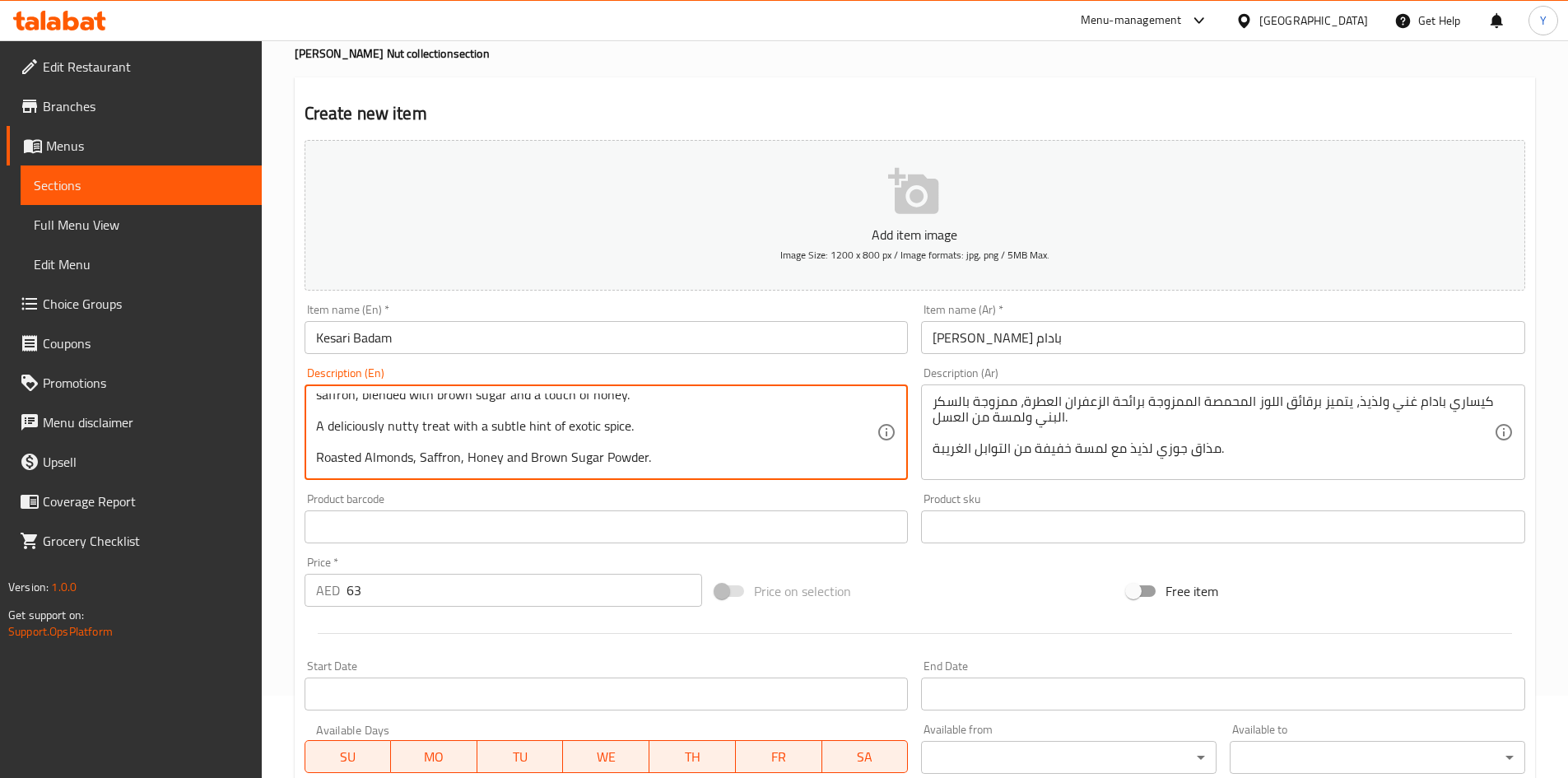
scroll to position [33, 0]
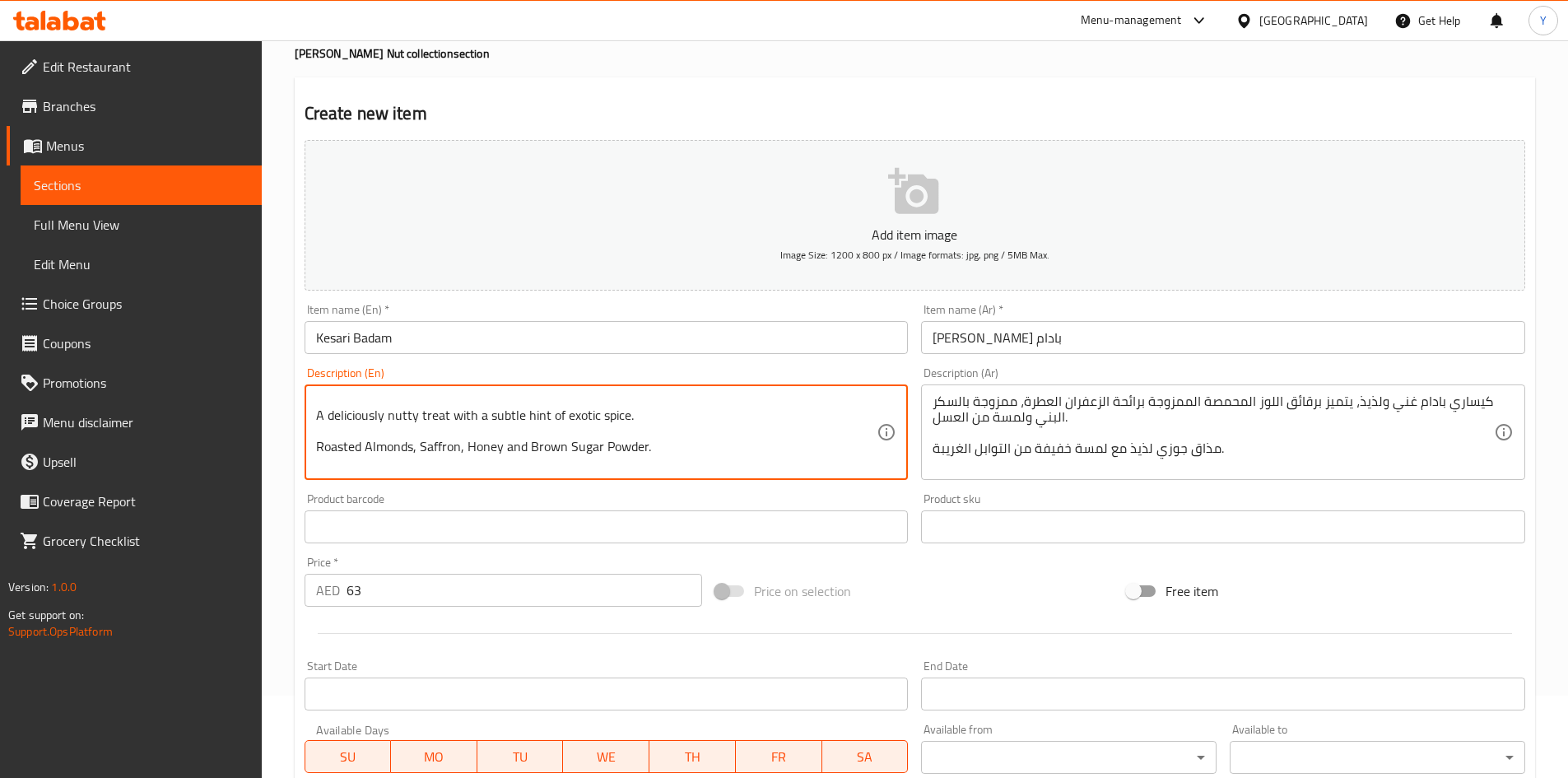
click at [699, 433] on textarea "Rich and flavorful Kesari Badam features roasted almond flakes infused with the…" at bounding box center [597, 432] width 561 height 78
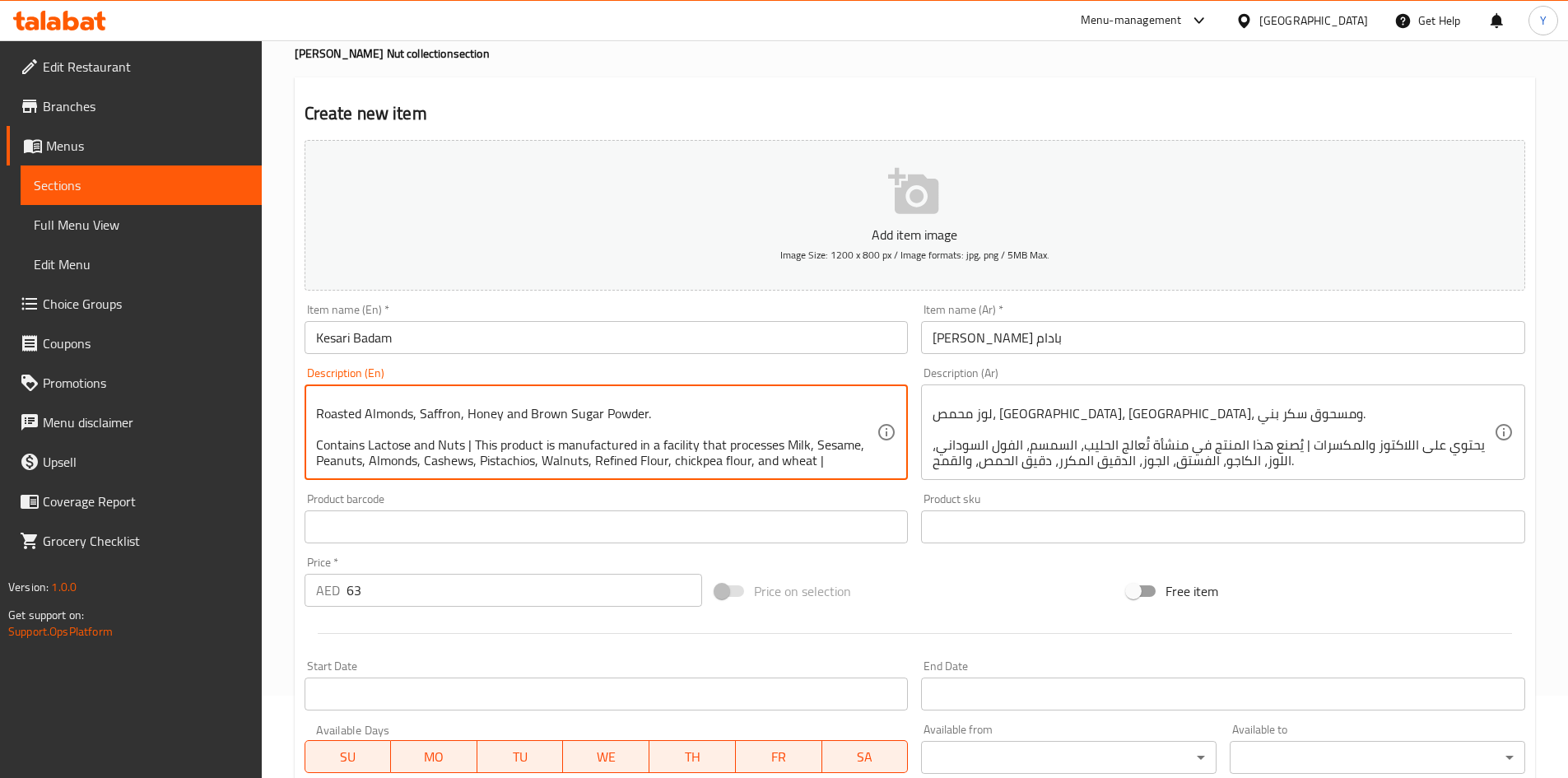
scroll to position [67, 0]
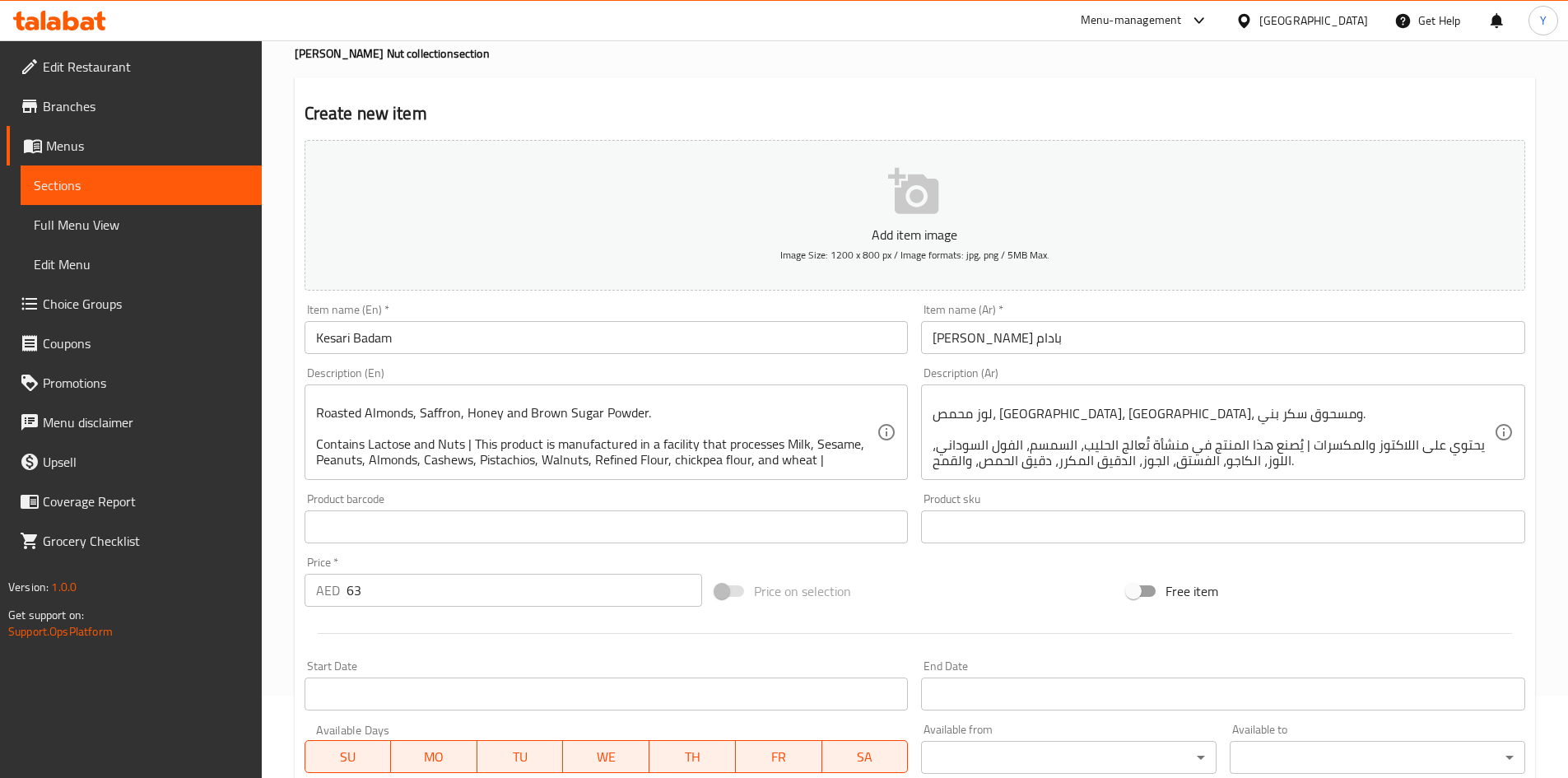
click at [487, 313] on div "Item name (En)   * [PERSON_NAME] Item name (En) *" at bounding box center [607, 329] width 604 height 51
click at [491, 318] on div "Item name (En)   * [PERSON_NAME] Item name (En) *" at bounding box center [607, 329] width 604 height 51
click at [486, 339] on input "Kesari Badam" at bounding box center [607, 337] width 604 height 33
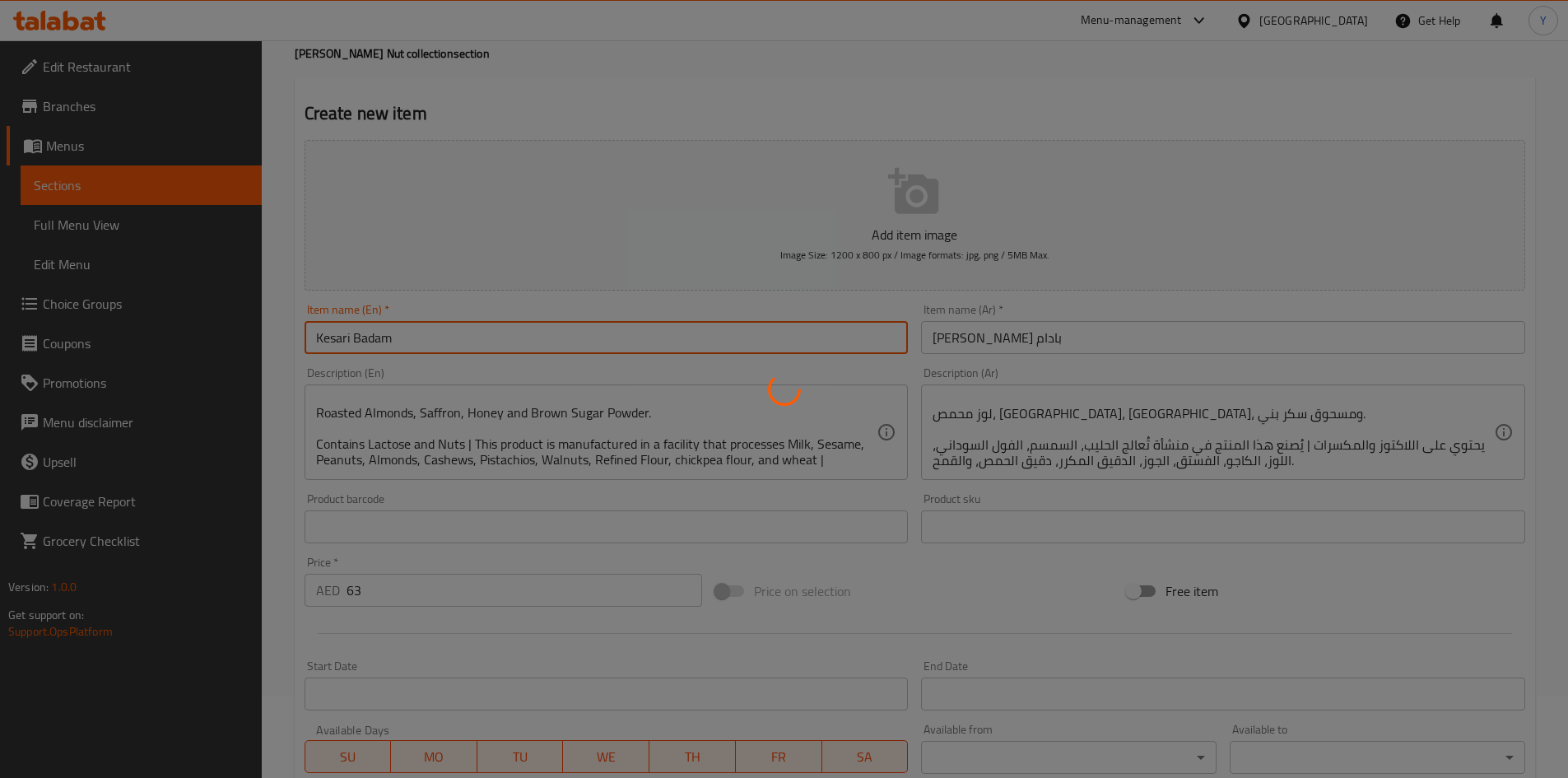
type input "0"
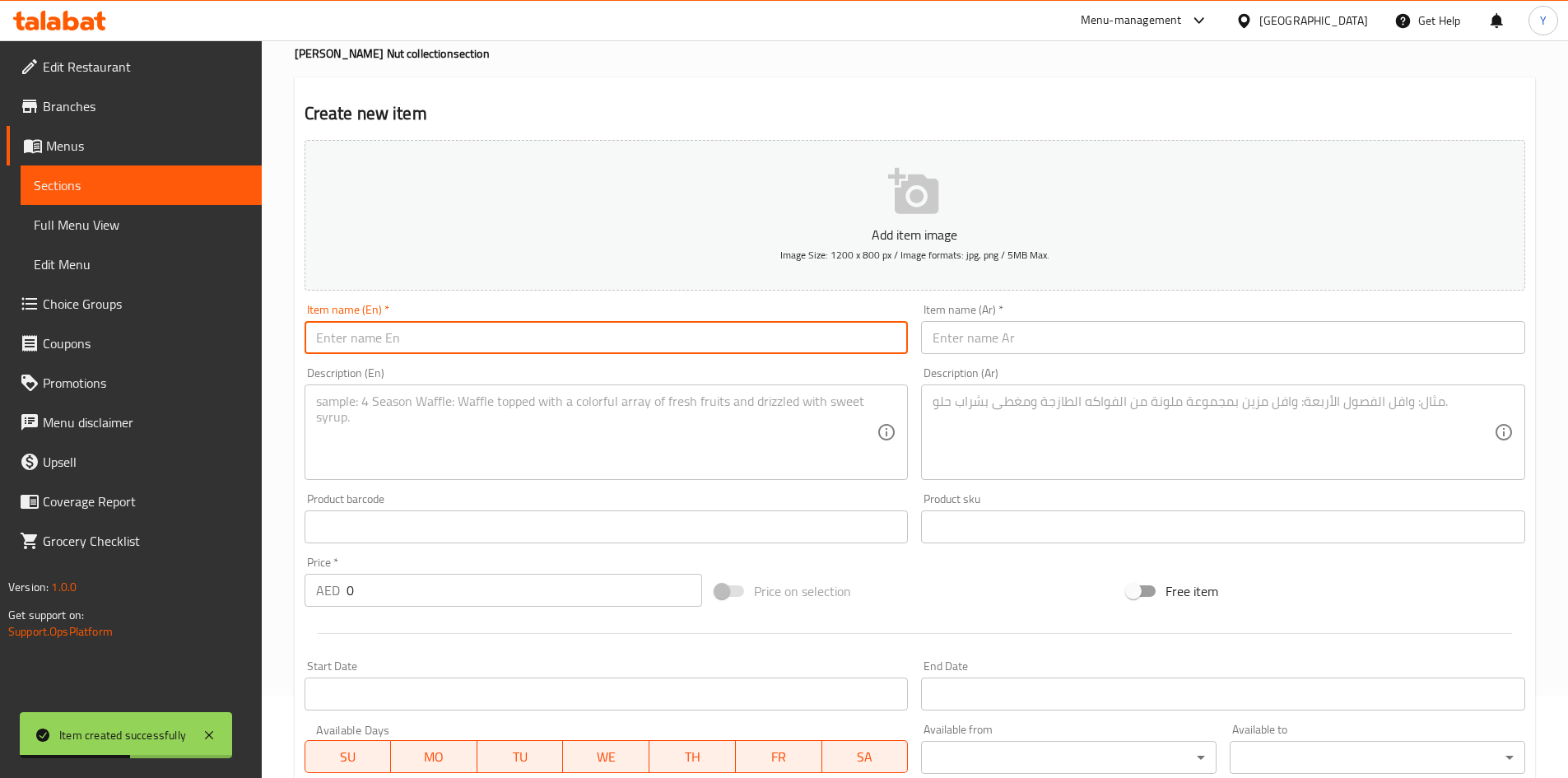
scroll to position [0, 0]
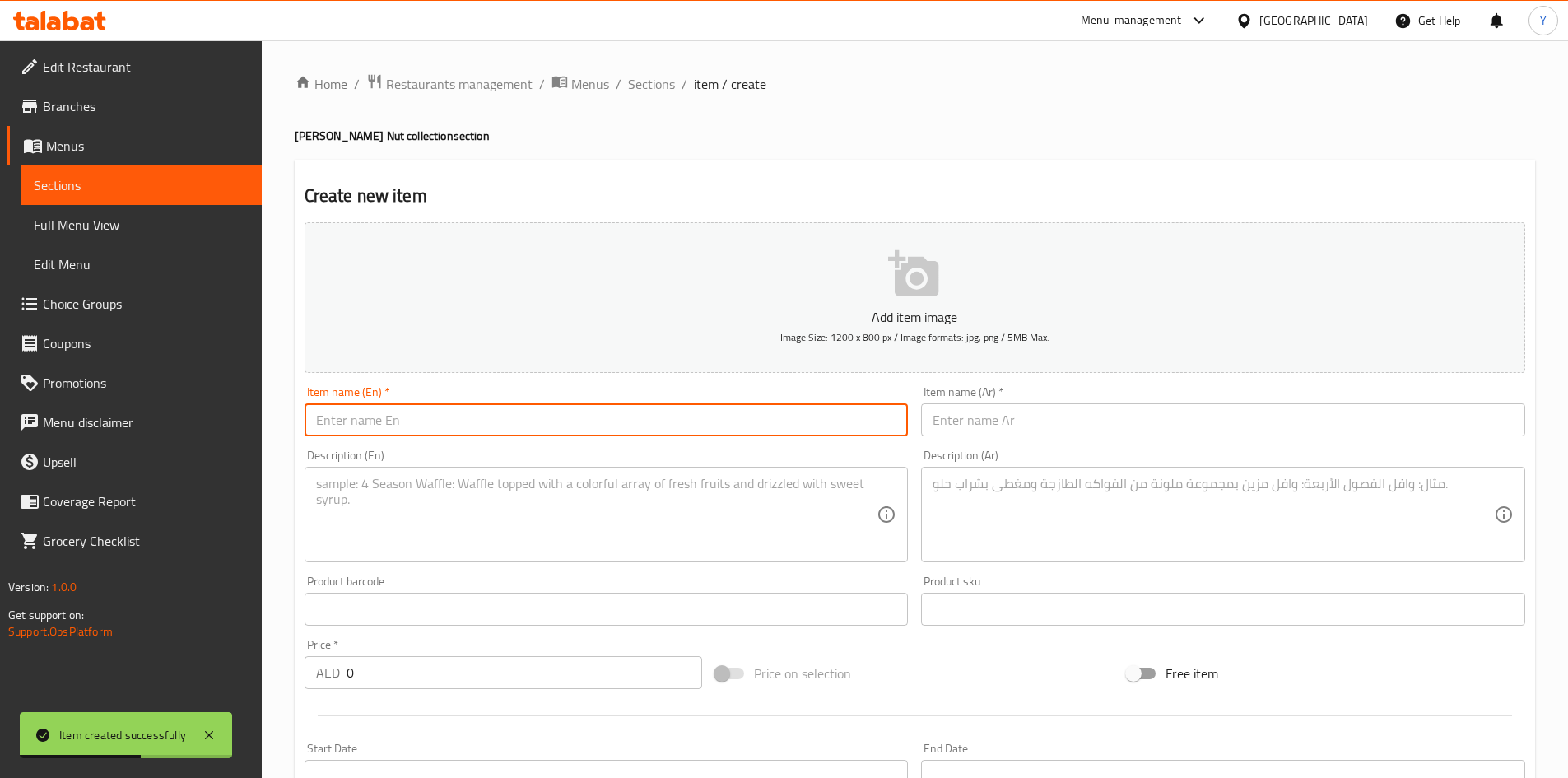
click at [666, 97] on div "Home / Restaurants management / Menus / Sections / item / create Khoya's Nut co…" at bounding box center [915, 602] width 1241 height 1057
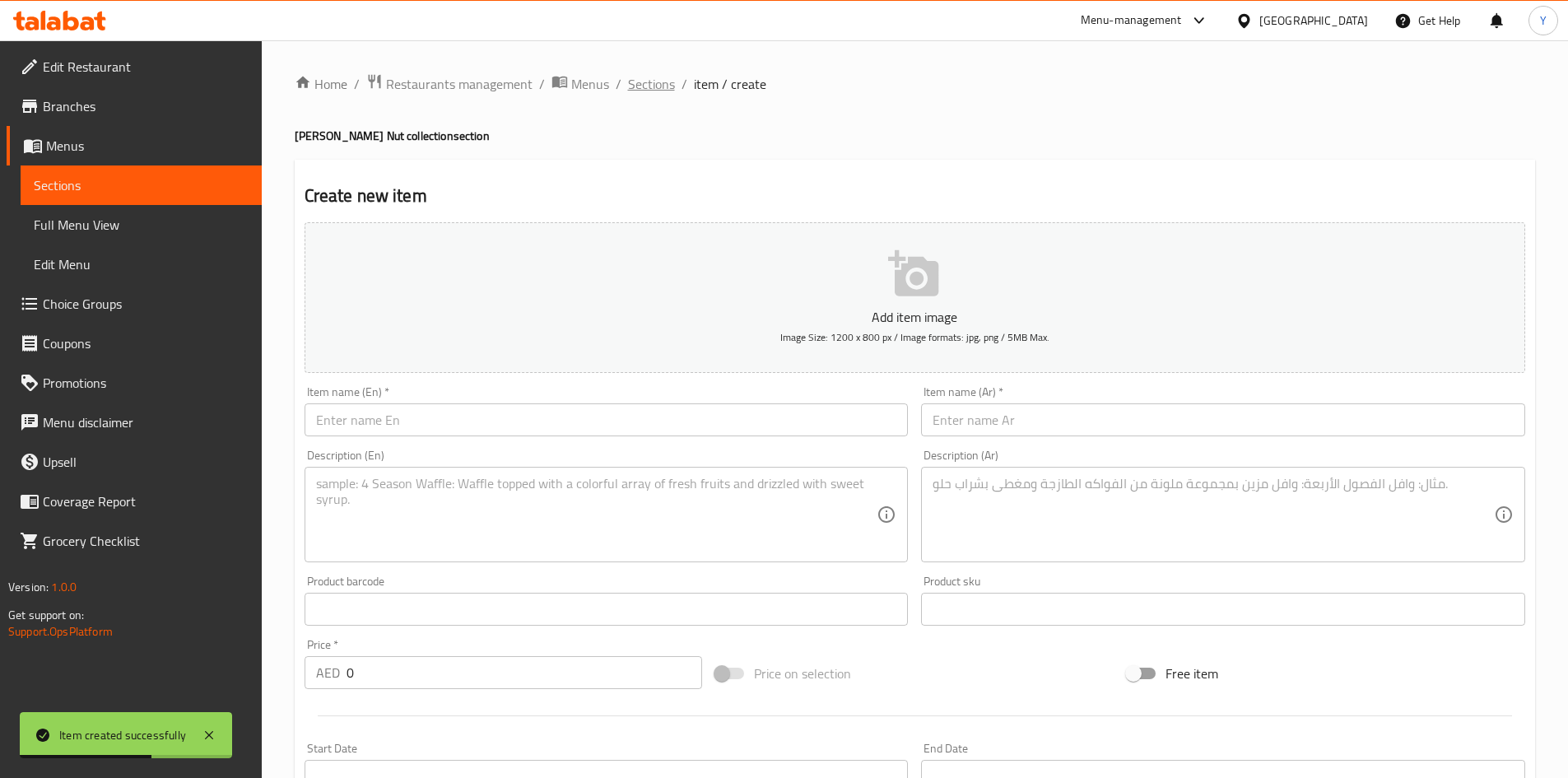
click at [633, 89] on span "Sections" at bounding box center [651, 84] width 47 height 20
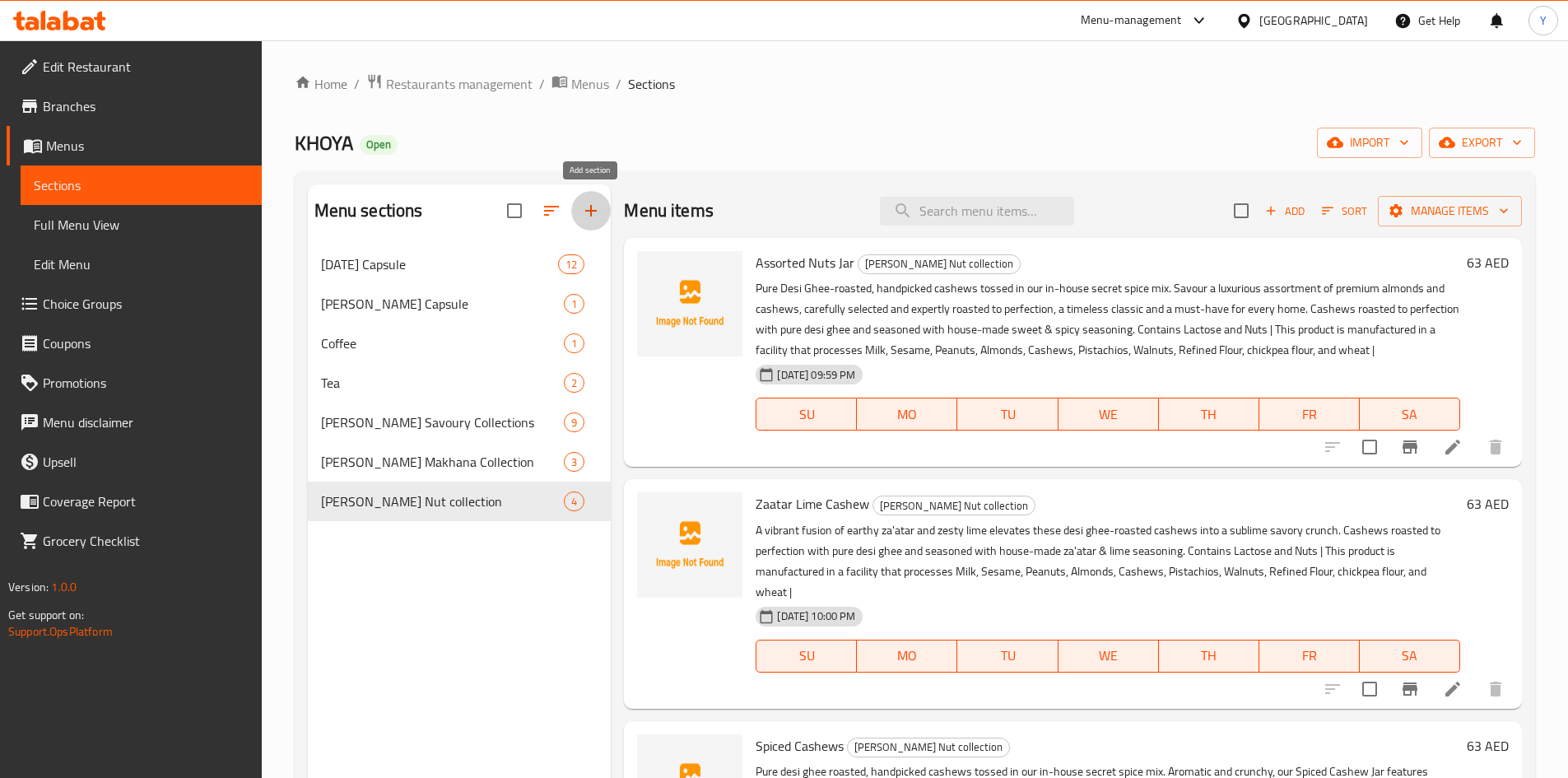
click at [593, 217] on icon "button" at bounding box center [590, 210] width 20 height 20
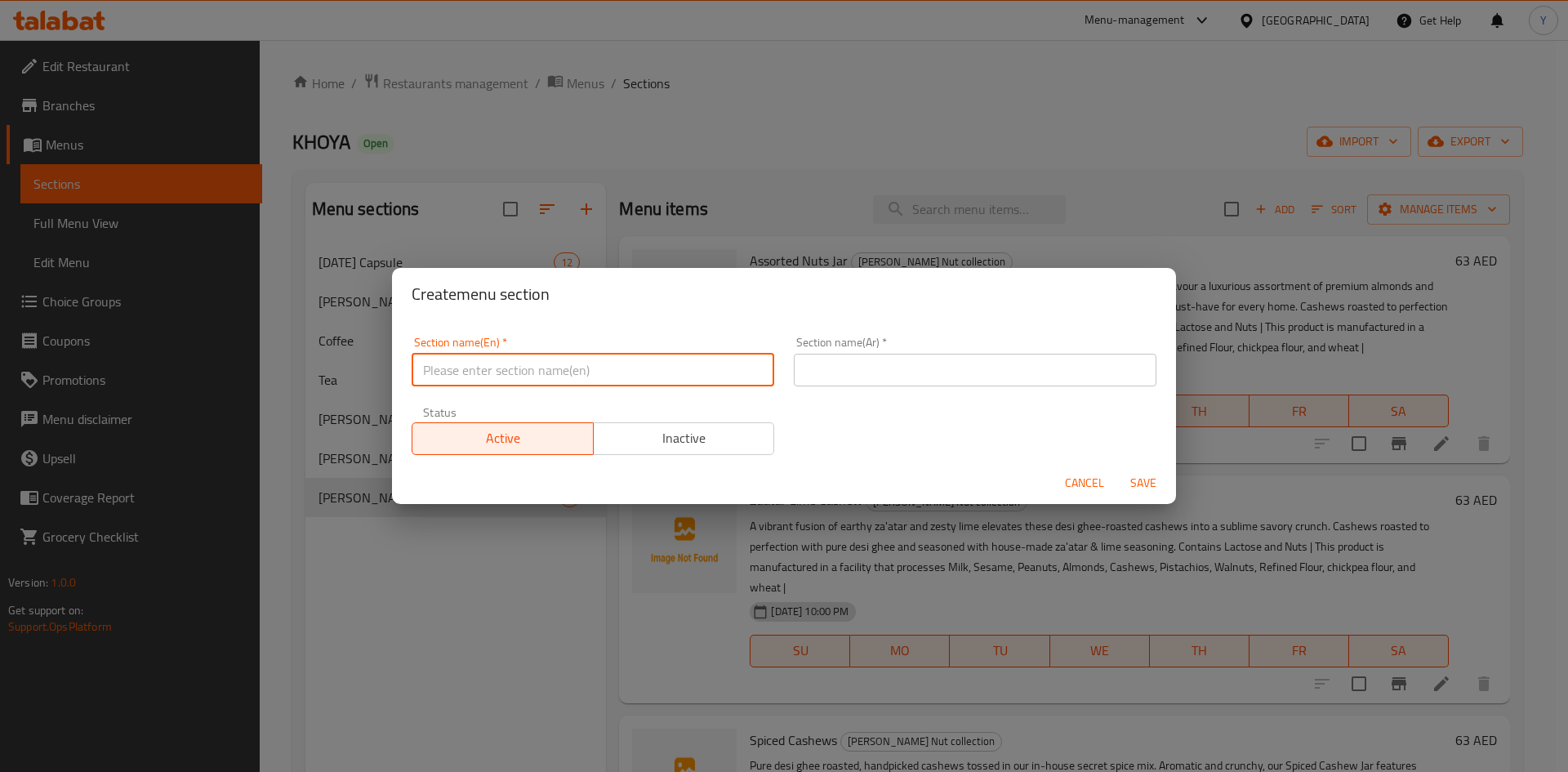
click at [498, 365] on input "text" at bounding box center [592, 370] width 362 height 33
paste input "[PERSON_NAME] collection"
type input "[PERSON_NAME] collection"
drag, startPoint x: 886, startPoint y: 391, endPoint x: 884, endPoint y: 381, distance: 10.2
click at [885, 389] on div "Section name(Ar)   * Section name(Ar) *" at bounding box center [975, 361] width 383 height 70
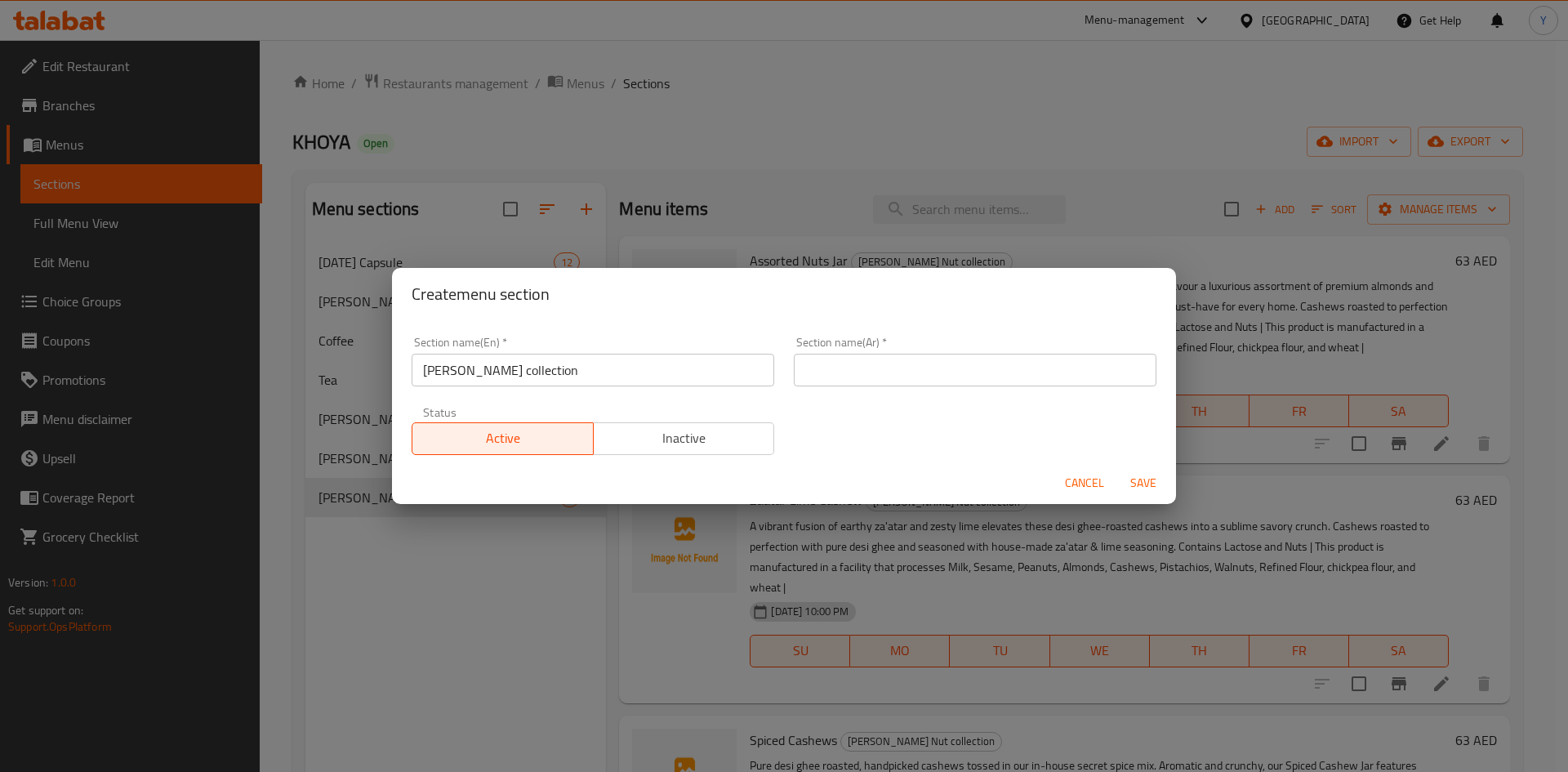
click at [884, 381] on input "text" at bounding box center [975, 370] width 362 height 33
paste input "مجموعة خويا مخواس"
type input "مجموعة خويا مخواس"
click at [1117, 468] on button "Save" at bounding box center [1143, 483] width 52 height 30
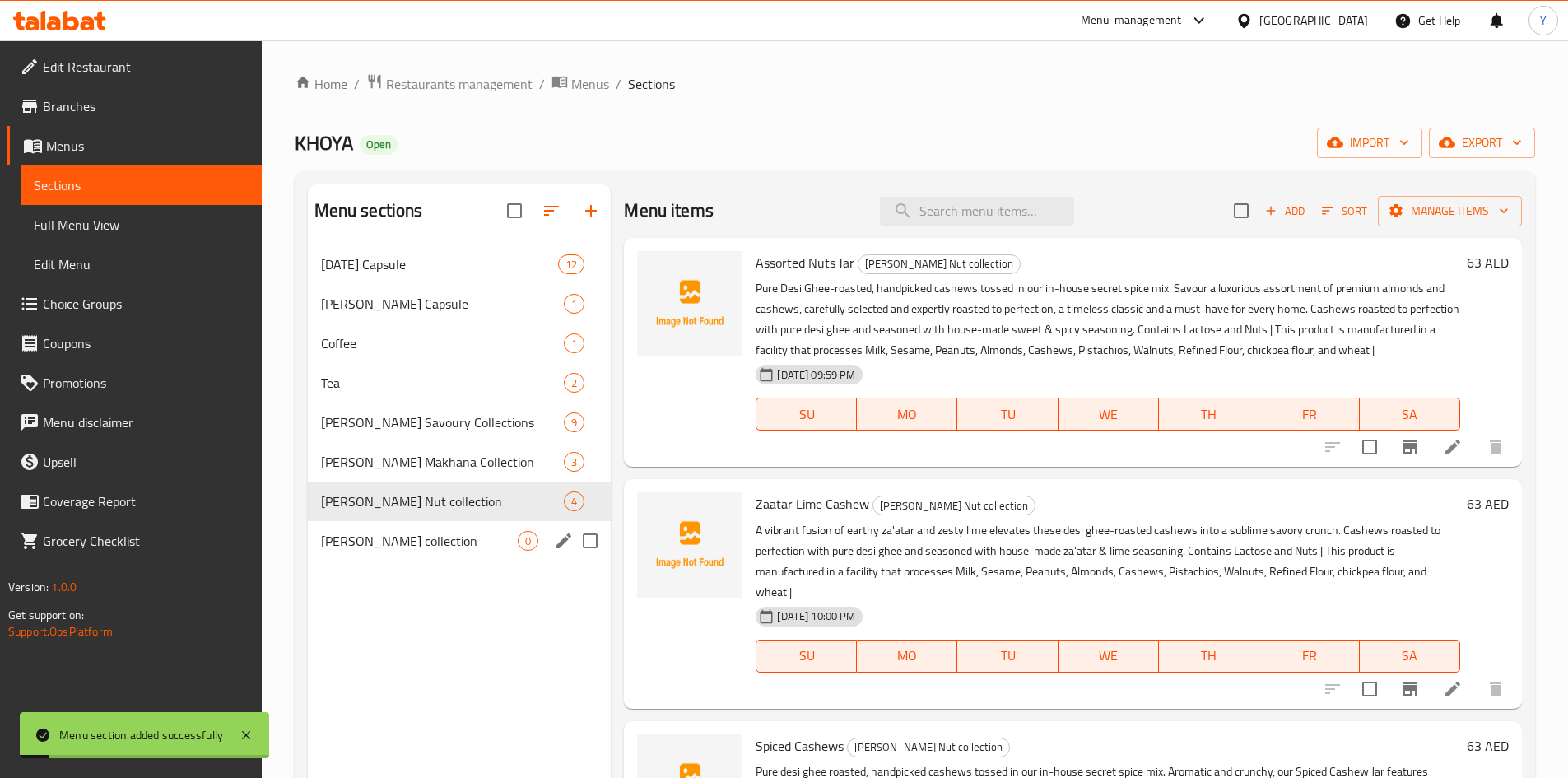
click at [453, 546] on span "[PERSON_NAME] collection" at bounding box center [419, 541] width 198 height 20
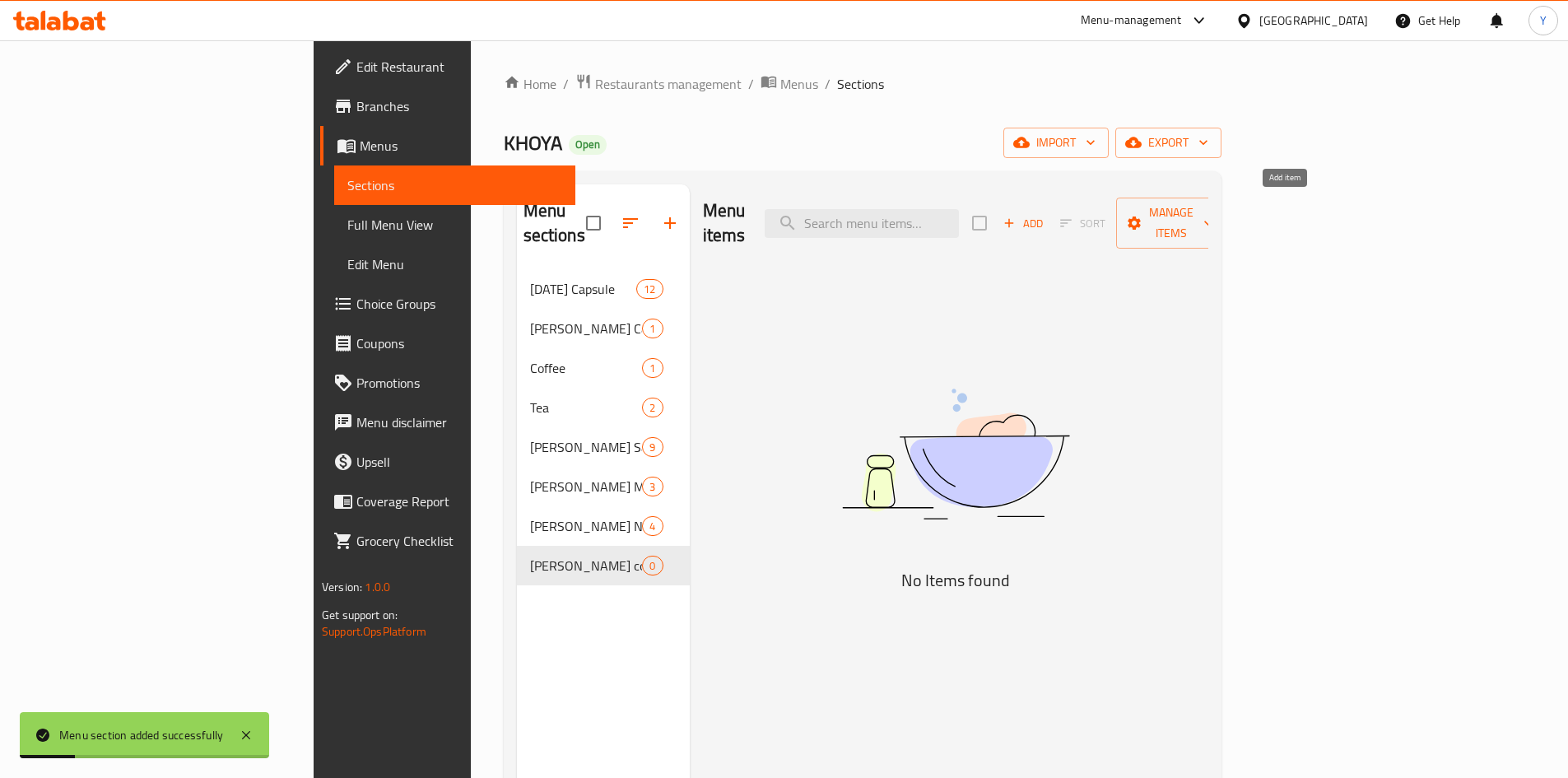
click at [1045, 214] on span "Add" at bounding box center [1023, 223] width 44 height 19
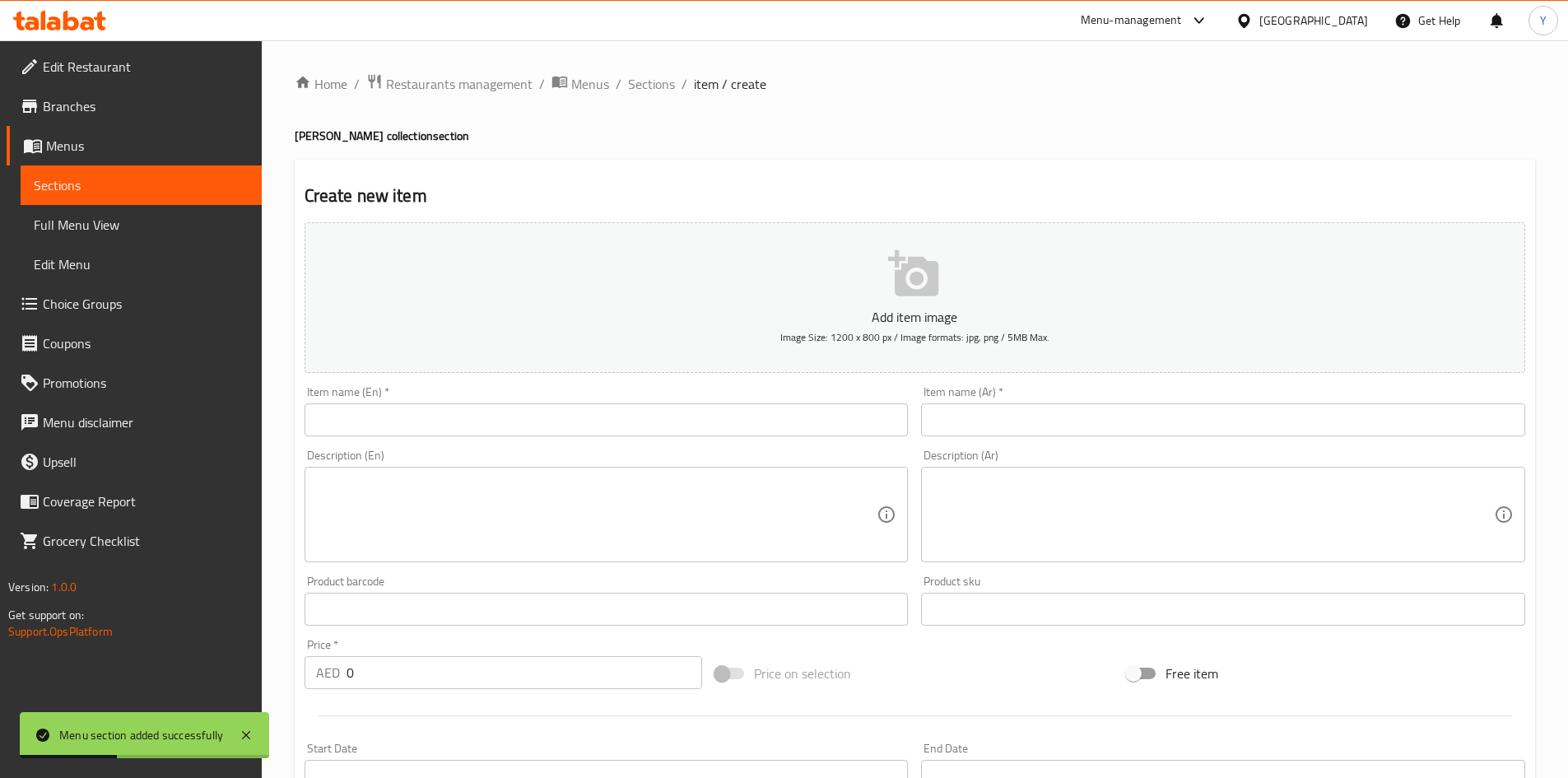
click at [498, 433] on input "text" at bounding box center [607, 420] width 604 height 33
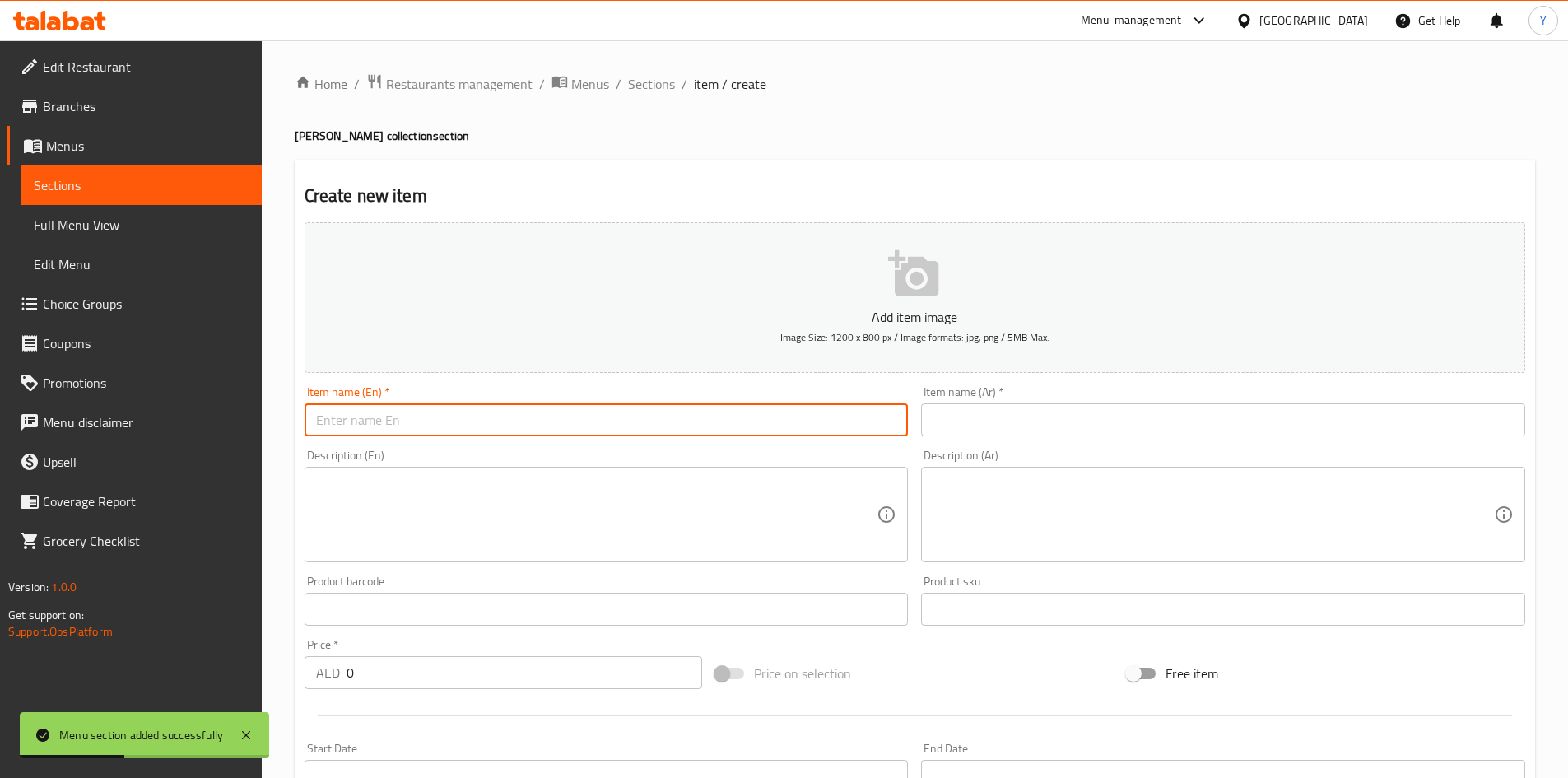
paste input "Misri Saunf"
type input "Misri Saunf"
click at [936, 415] on input "text" at bounding box center [1224, 420] width 604 height 33
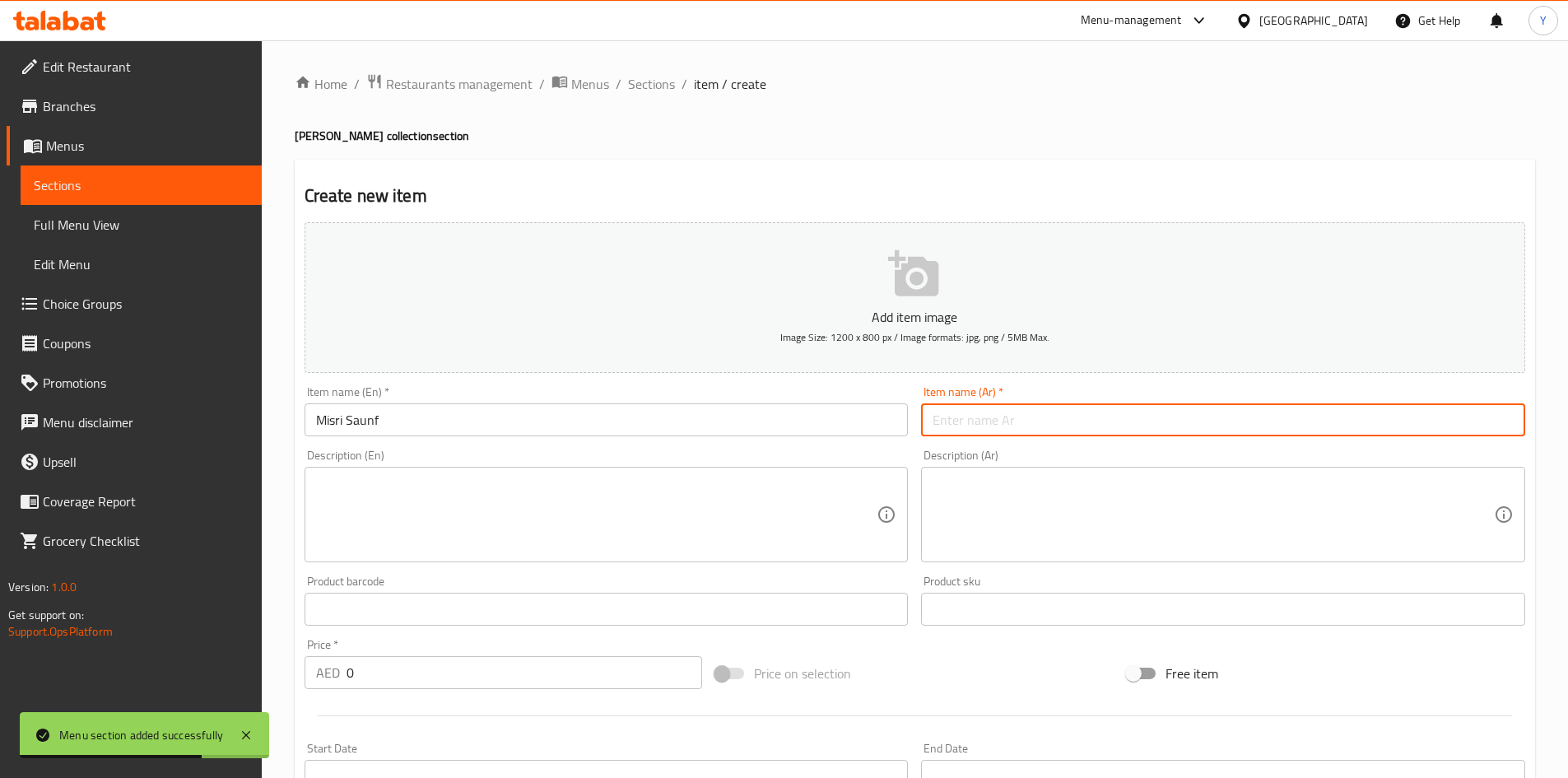
paste input "مصري سونف"
click at [996, 426] on input "مصري سونف" at bounding box center [1224, 420] width 604 height 33
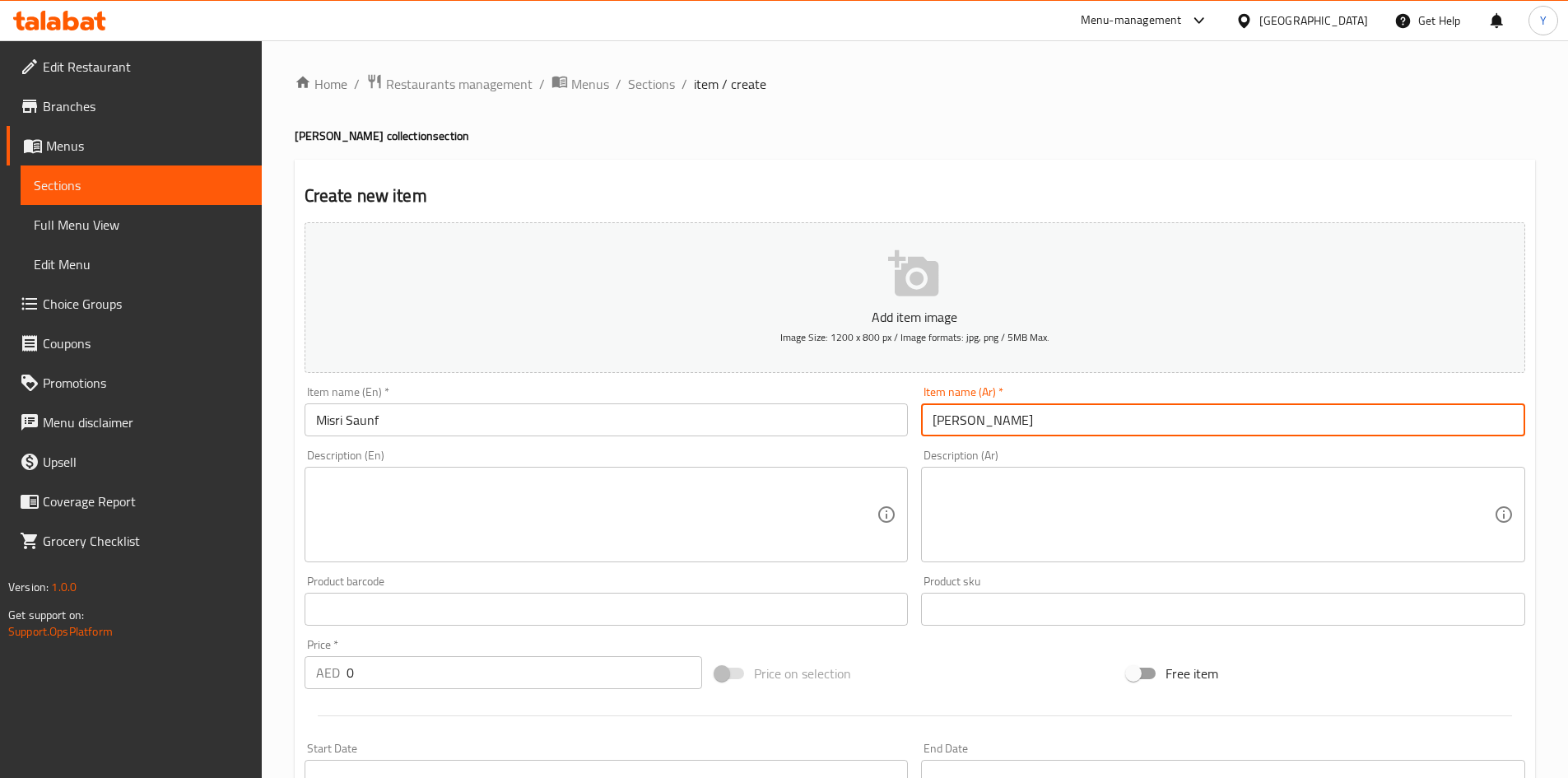
type input "[PERSON_NAME]"
click at [370, 486] on textarea at bounding box center [597, 514] width 561 height 78
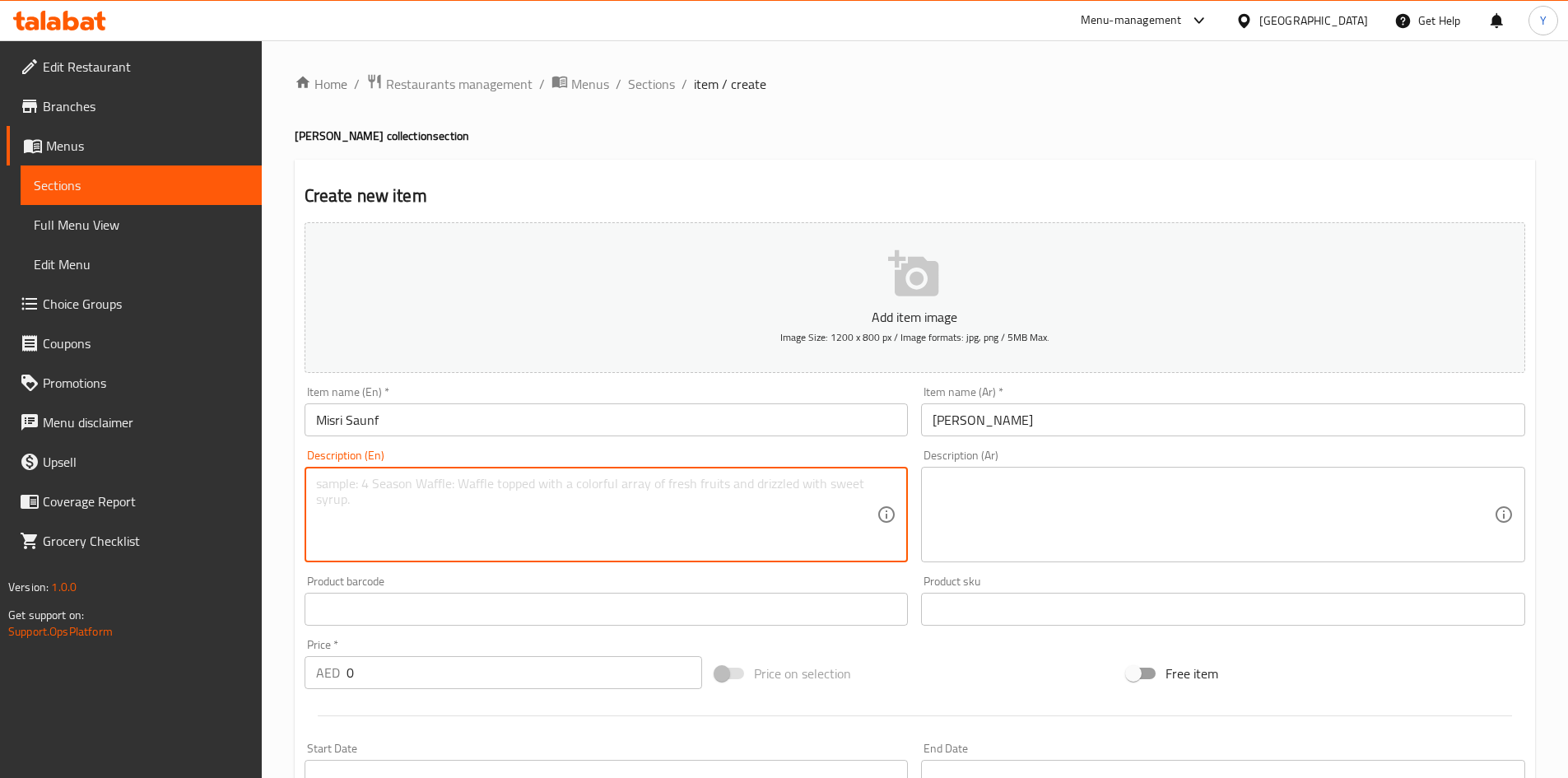
paste textarea ""Sweet and refreshing, our Misri Saunf blends crunchy fennel seeds with natural…"
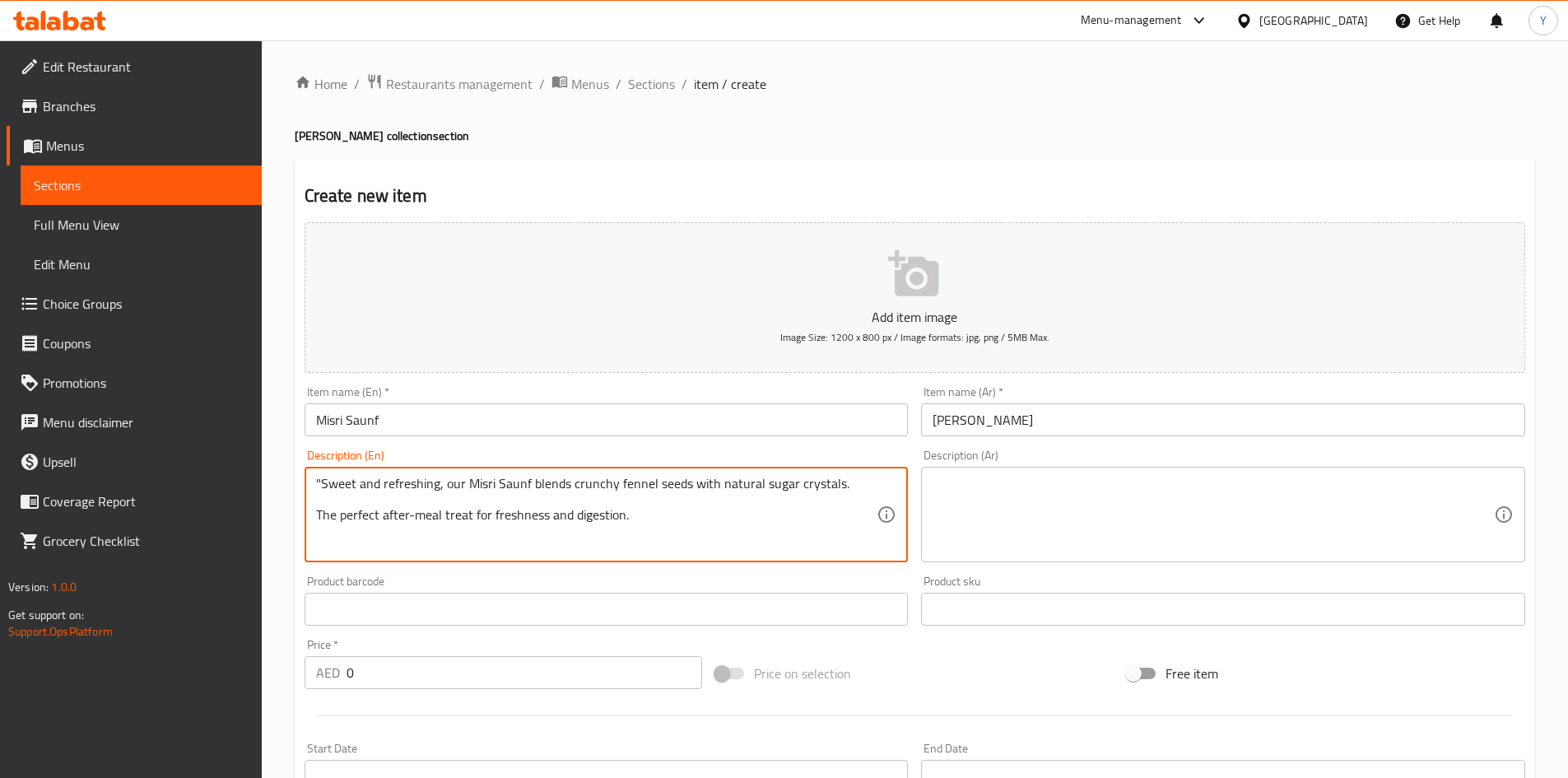
click at [321, 487] on textarea ""Sweet and refreshing, our Misri Saunf blends crunchy fennel seeds with natural…" at bounding box center [597, 514] width 561 height 78
type textarea "Sweet and refreshing, our Misri Saunf blends crunchy fennel seeds with natural …"
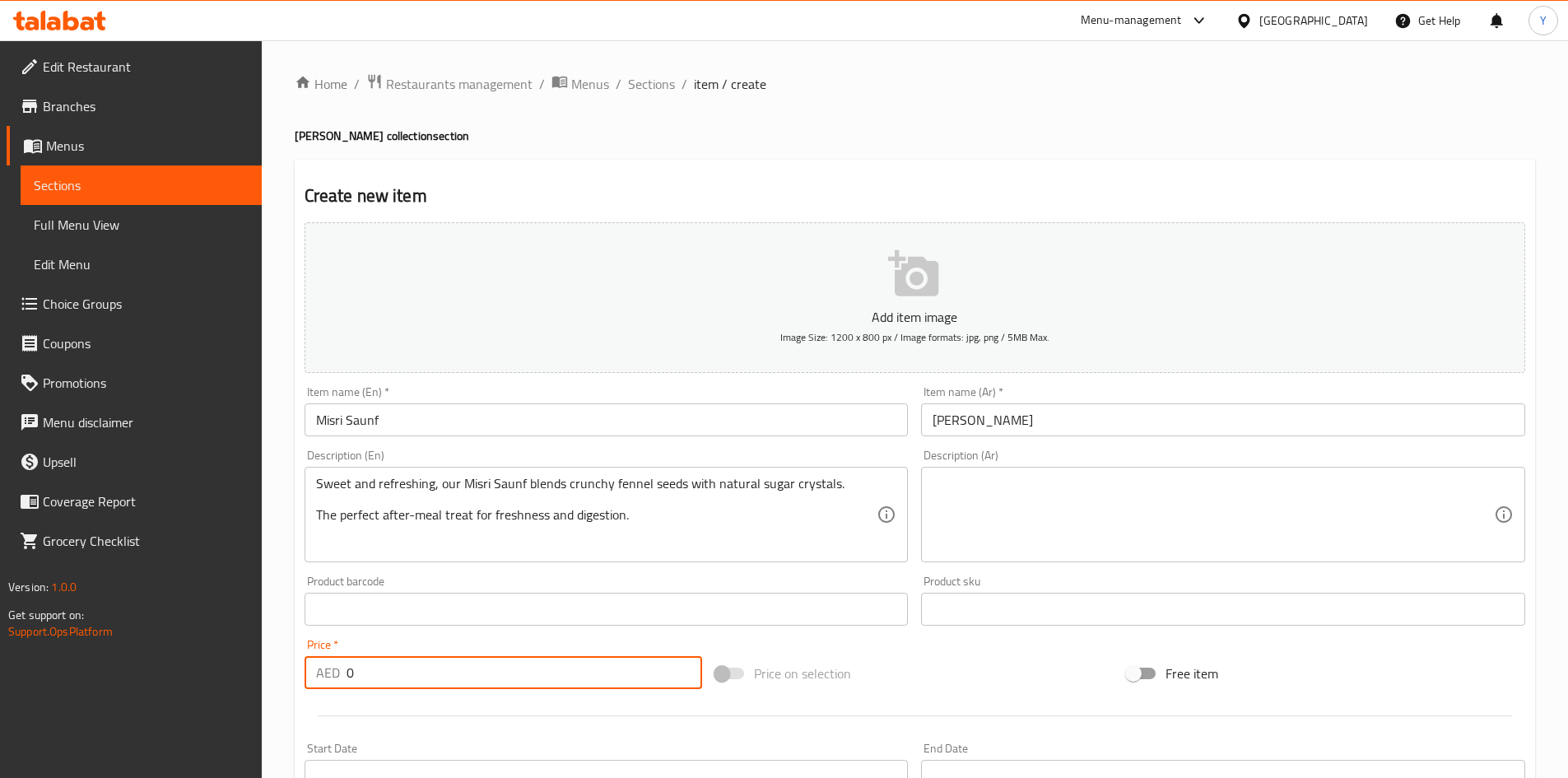
drag, startPoint x: 410, startPoint y: 679, endPoint x: 175, endPoint y: 689, distance: 235.2
click at [175, 689] on div "Edit Restaurant Branches Menus Sections Full Menu View Edit Menu Choice Groups …" at bounding box center [784, 602] width 1568 height 1123
paste input "52.5"
type input "52.5"
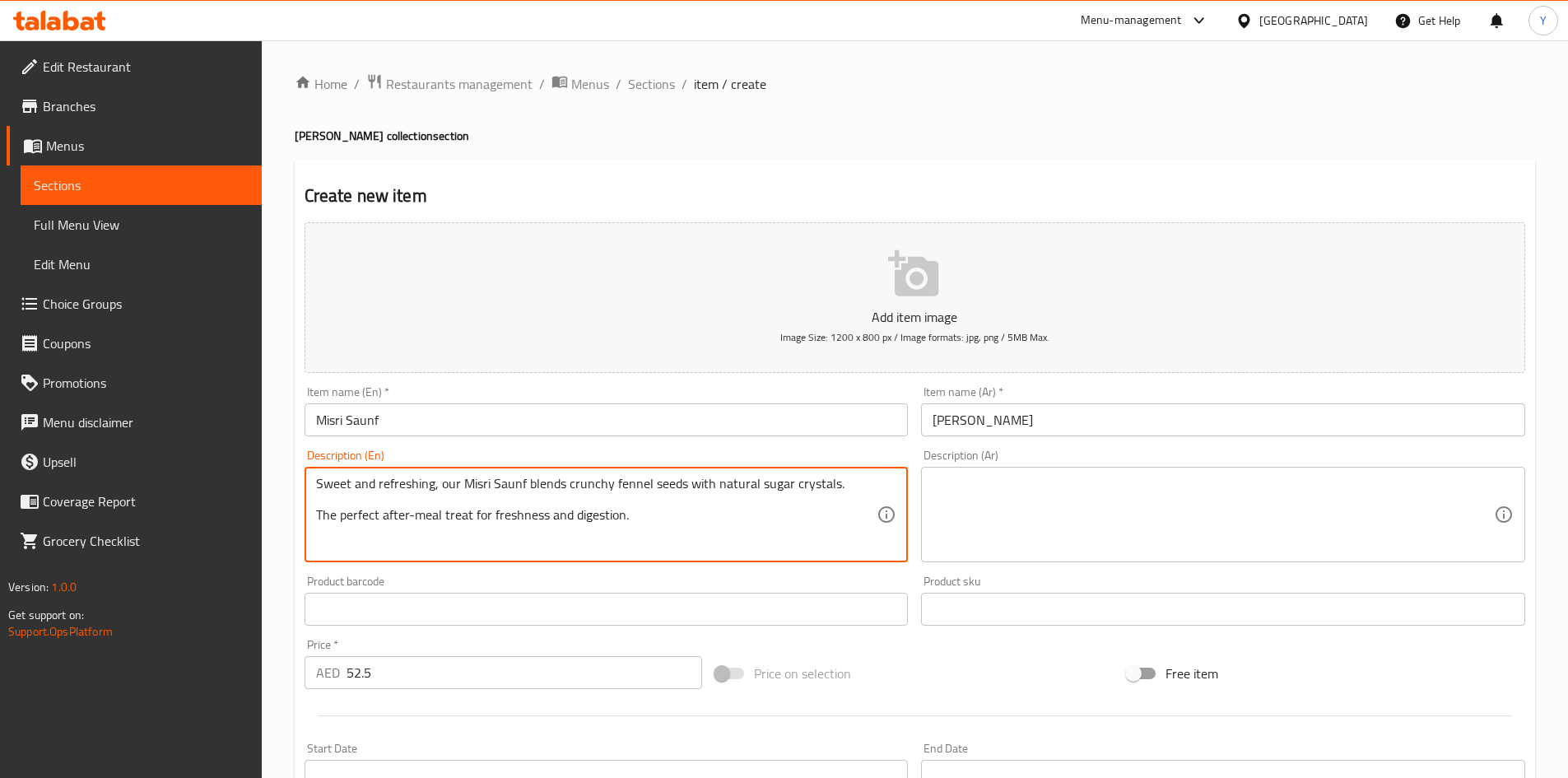
paste textarea "A premium blend of 4 variants of saunf mixed with Kesari Misri to add a touch o…"
paste textarea "Contains Lactose and Nuts | This product is manufactured in a facility that pro…"
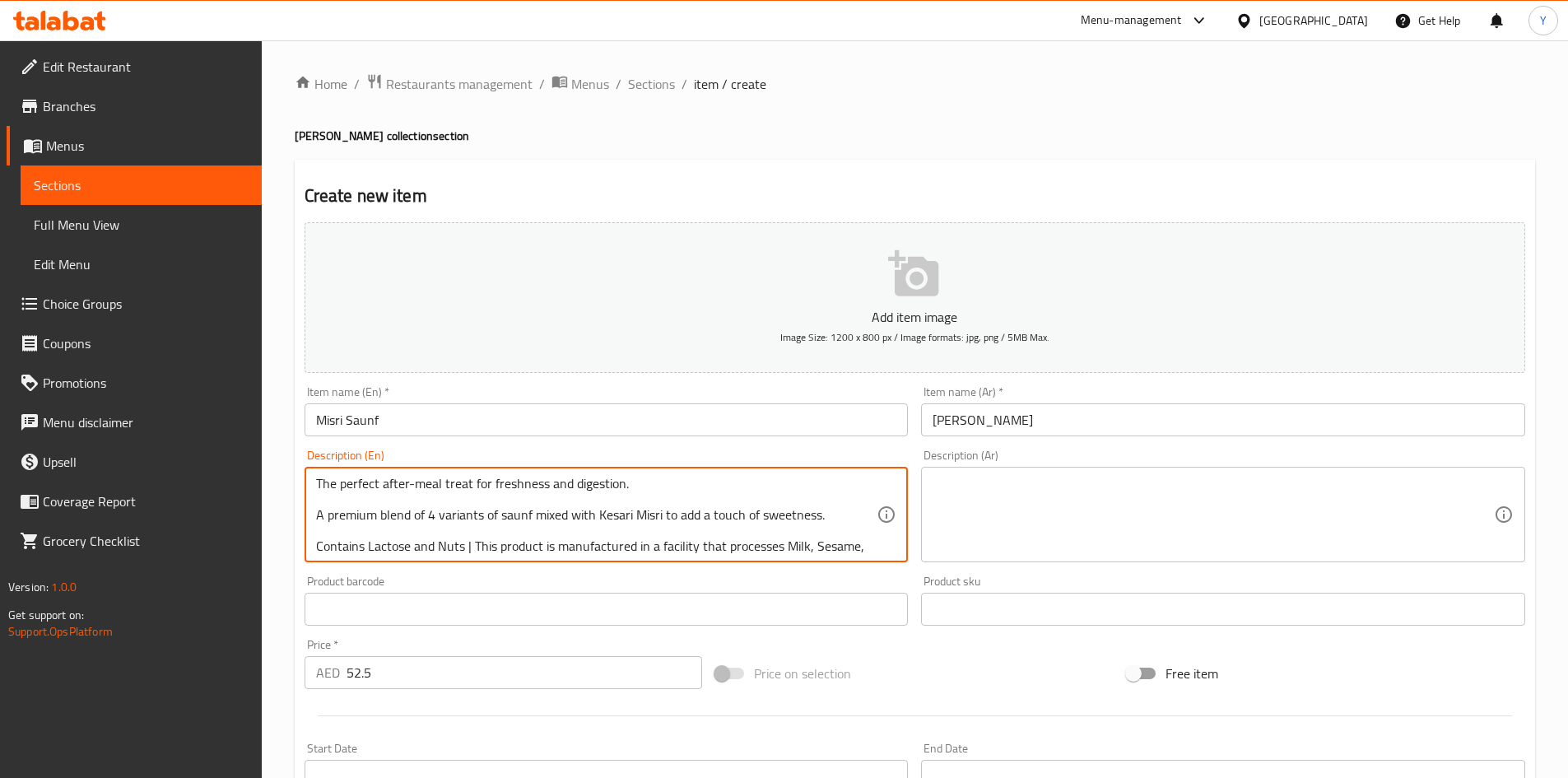
scroll to position [51, 0]
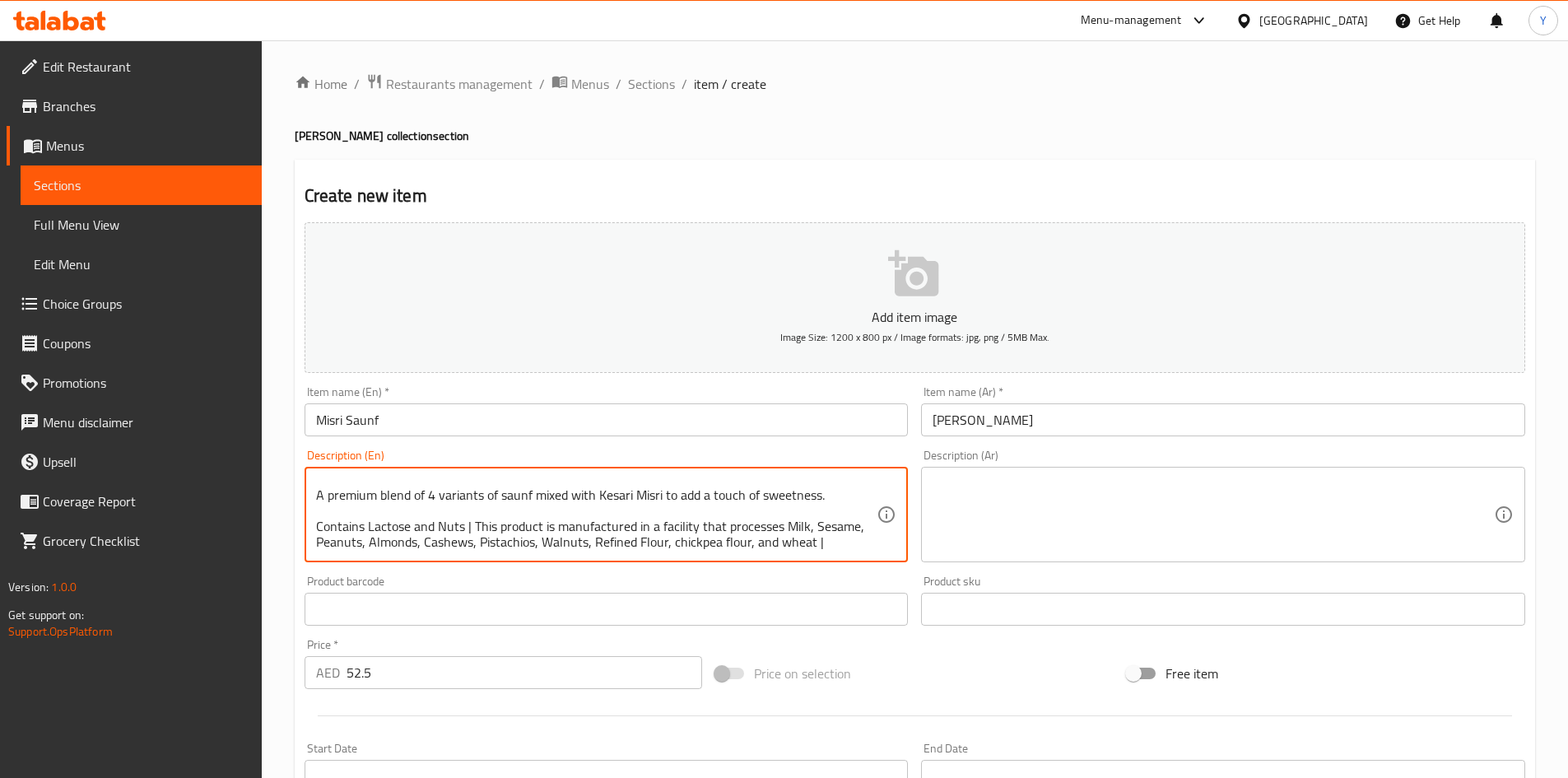
click at [461, 511] on textarea "Sweet and refreshing, our Misri Saunf blends crunchy fennel seeds with natural …" at bounding box center [597, 514] width 561 height 78
type textarea "Sweet and refreshing, our Misri Saunf blends crunchy fennel seeds with natural …"
click at [1008, 511] on textarea at bounding box center [1213, 514] width 561 height 78
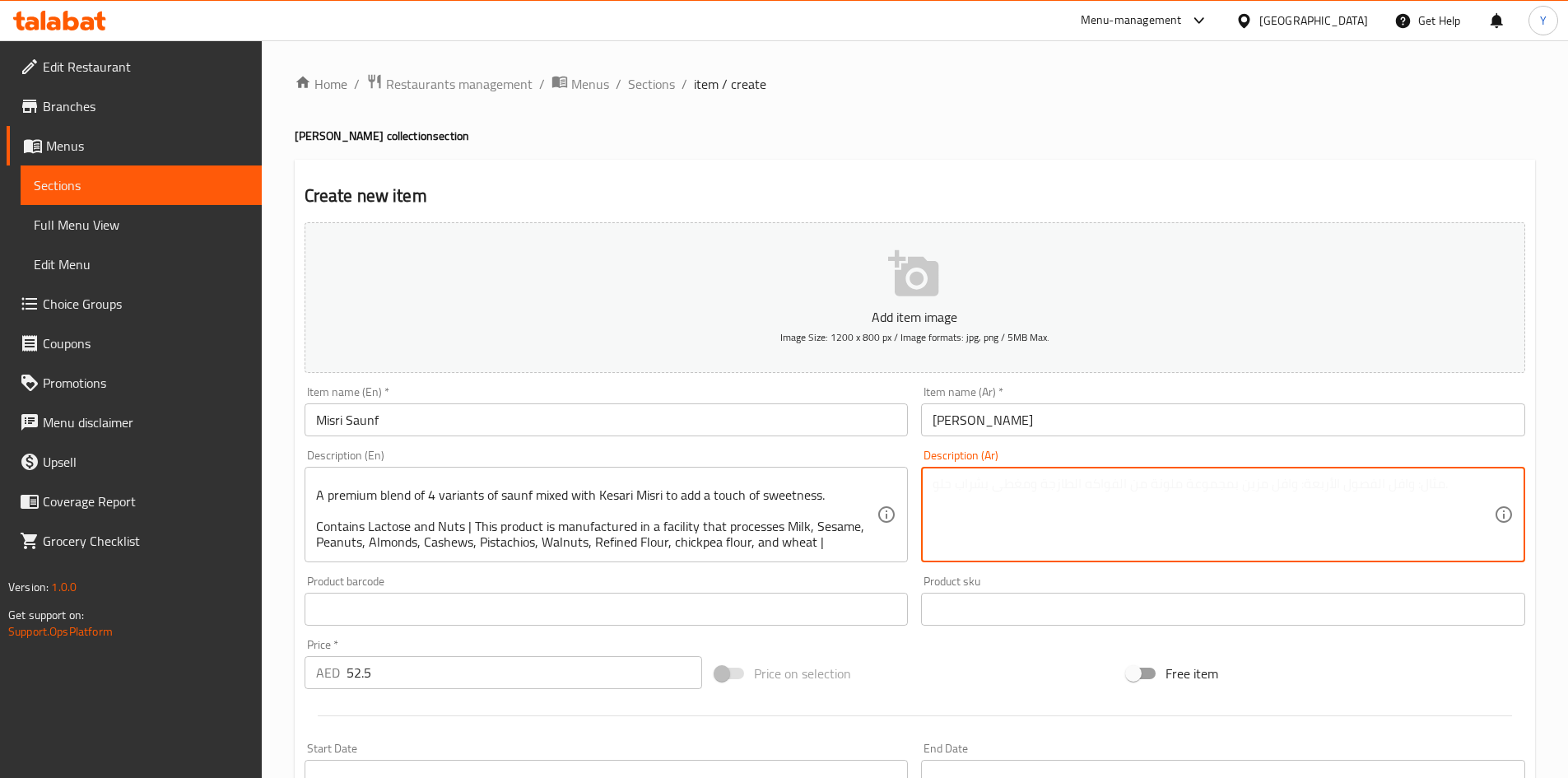
paste textarea "حلو ومنعش، يجمع سونف مصري بين بذور الشمر المقرمشة وبلورات السكر الطبيعية. وجبة …"
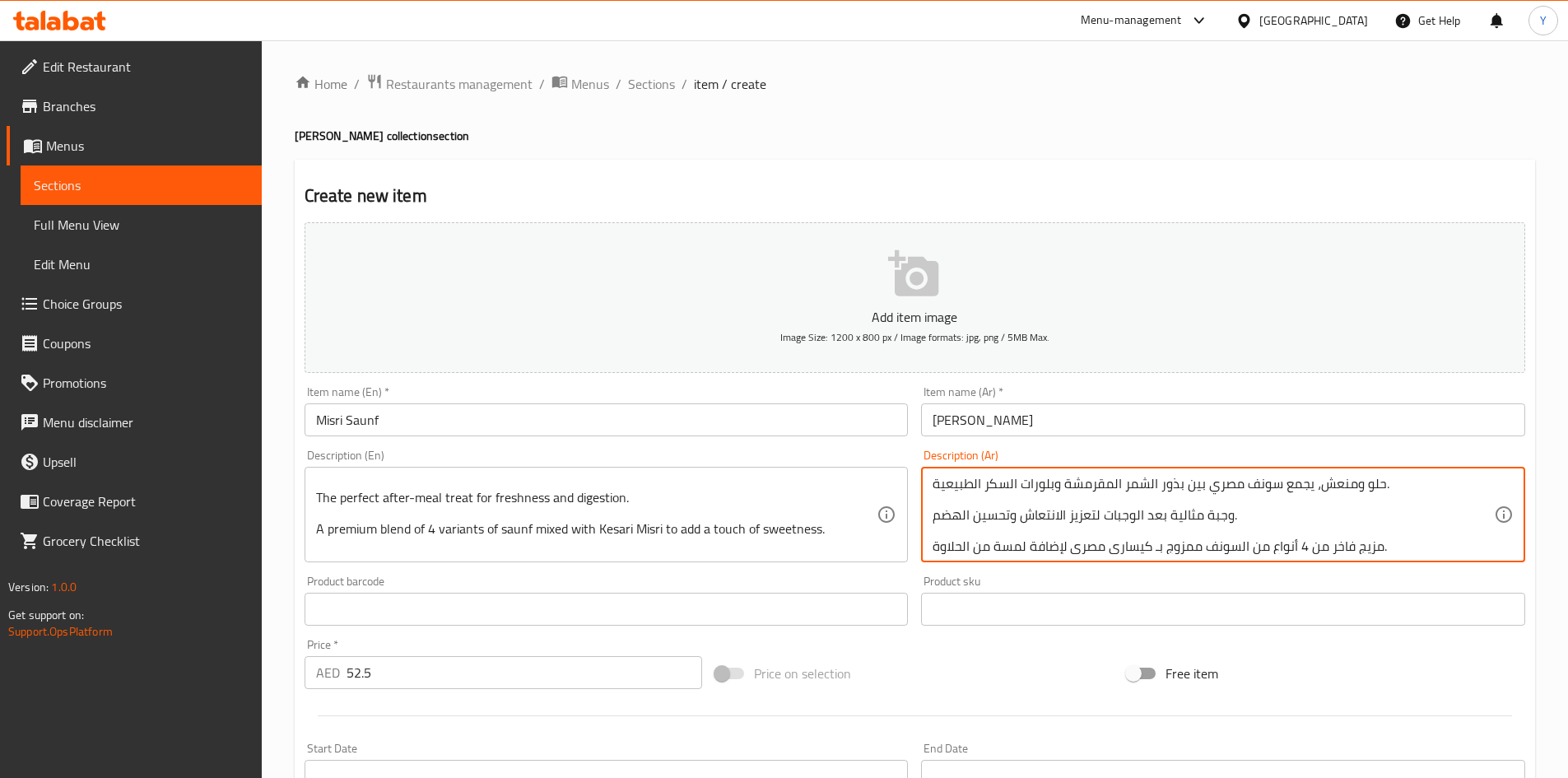
scroll to position [0, 0]
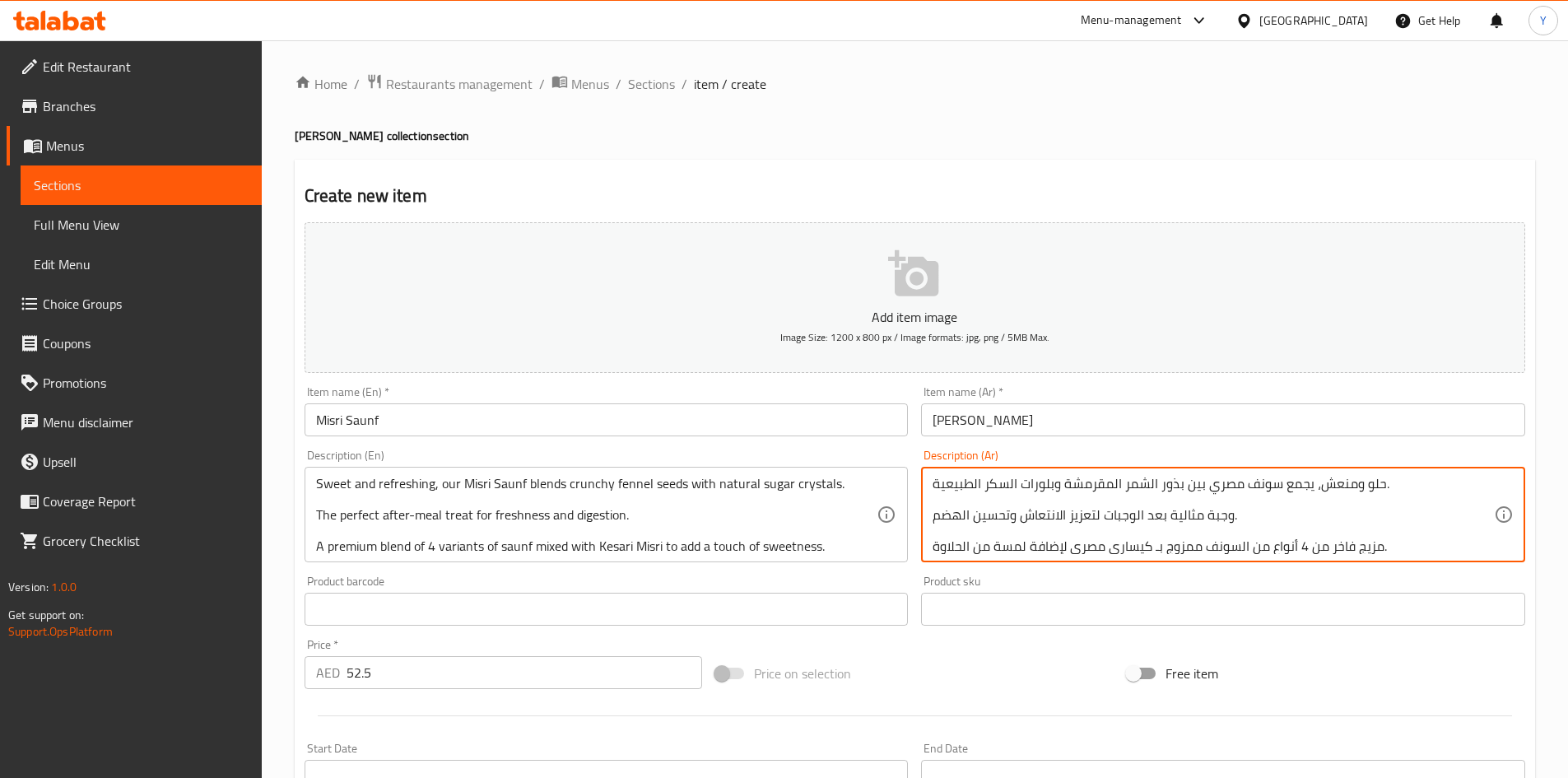
click at [1224, 482] on textarea "حلو ومنعش، يجمع سونف مصري بين بذور الشمر المقرمشة وبلورات السكر الطبيعية. وجبة …" at bounding box center [1213, 514] width 561 height 78
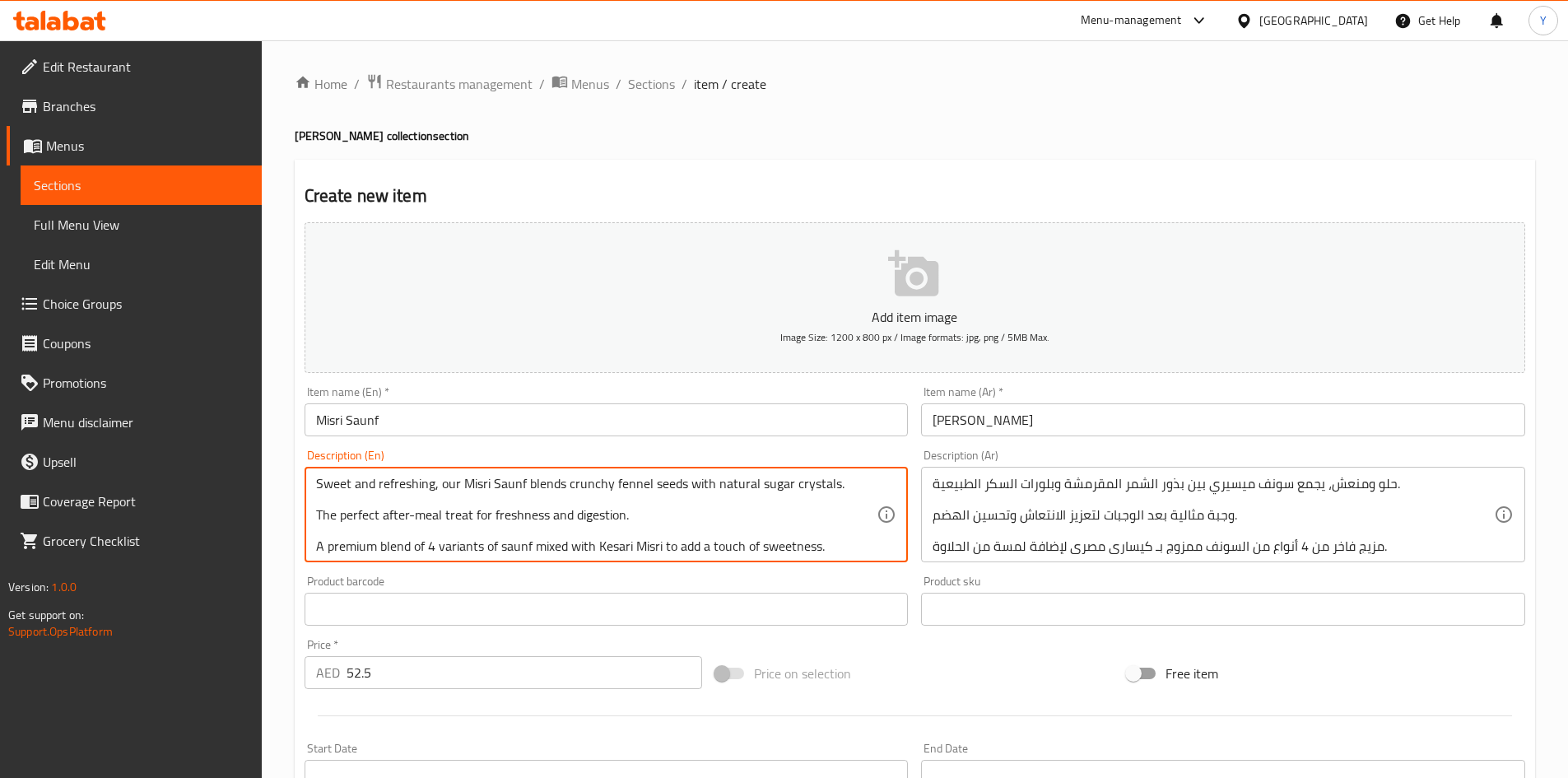
click at [353, 530] on textarea "Sweet and refreshing, our Misri Saunf blends crunchy fennel seeds with natural …" at bounding box center [597, 514] width 561 height 78
click at [1491, 555] on div "حلو ومنعش، يجمع سونف ميسيري بين بذور الشمر المقرمشة وبلورات السكر الطبيعية. وجب…" at bounding box center [1224, 514] width 604 height 96
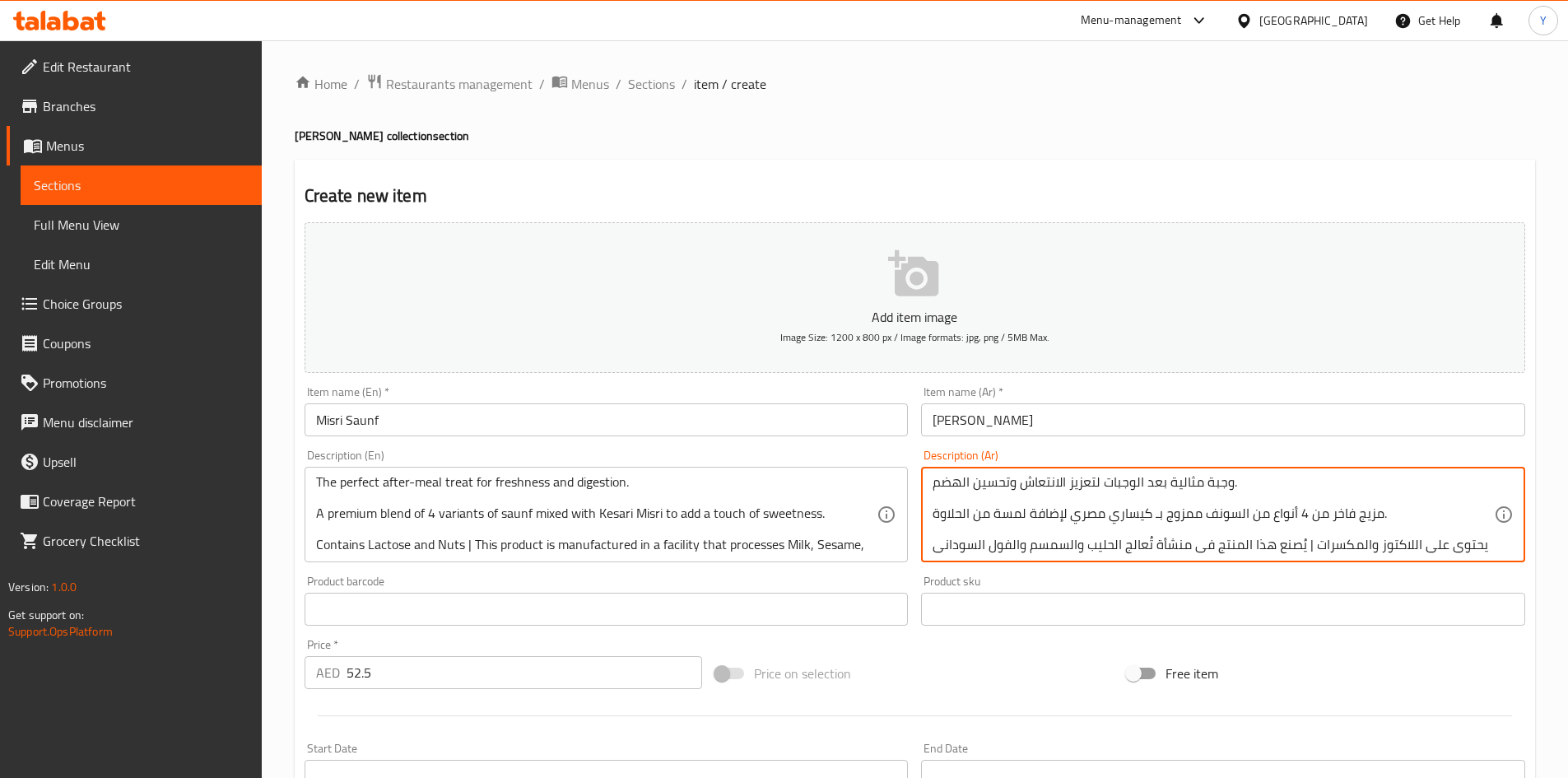
click at [1083, 518] on textarea "حلو ومنعش، يجمع سونف ميسيري بين بذور الشمر المقرمشة وبلورات السكر الطبيعية. وجب…" at bounding box center [1213, 514] width 561 height 78
type textarea "حلو ومنعش، يجمع سونف ميسيري بين بذور الشمر المقرمشة وبلورات السكر الطبيعية. وجب…"
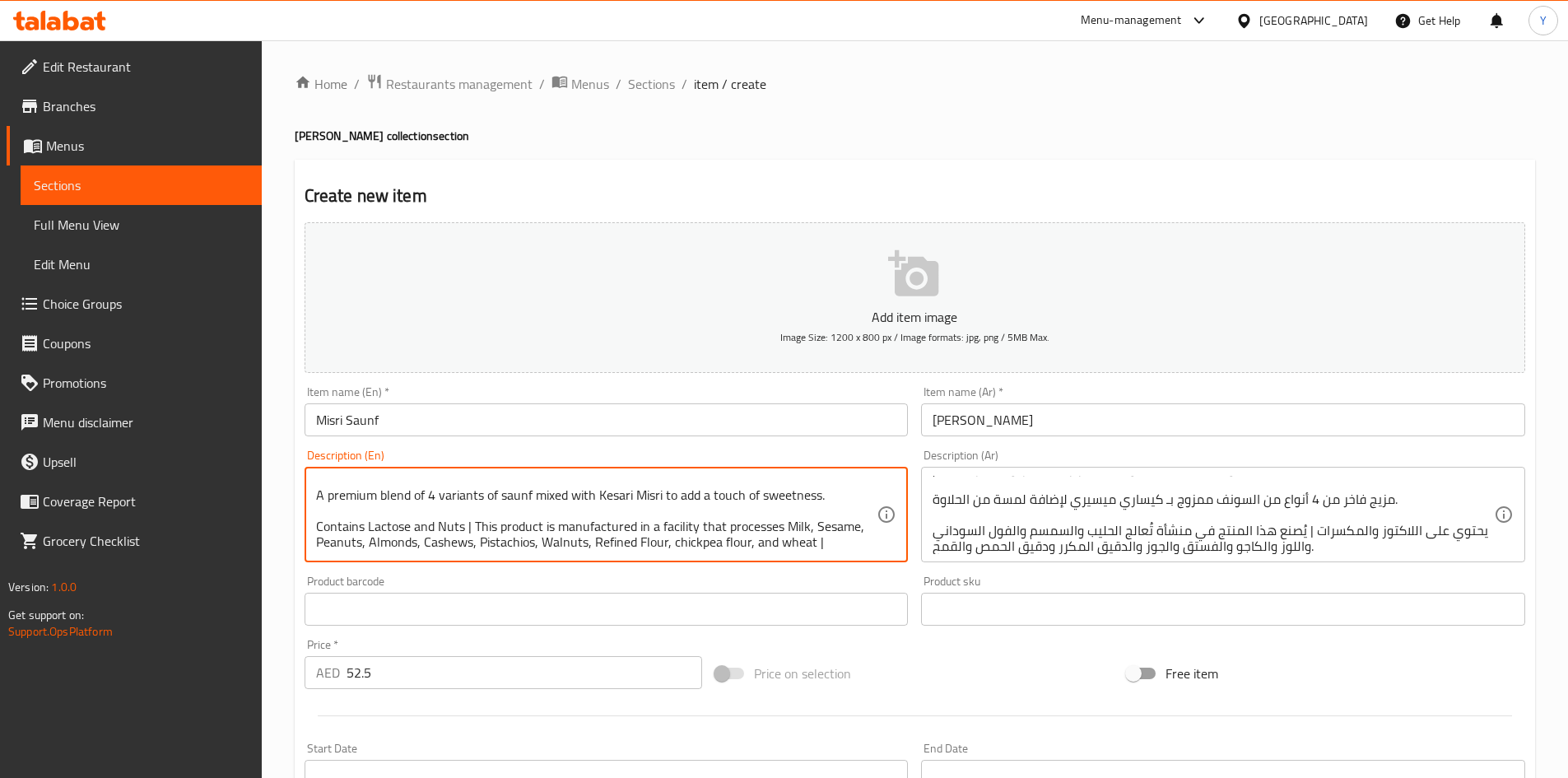
scroll to position [51, 0]
click at [469, 420] on input "Misri Saunf" at bounding box center [607, 420] width 604 height 33
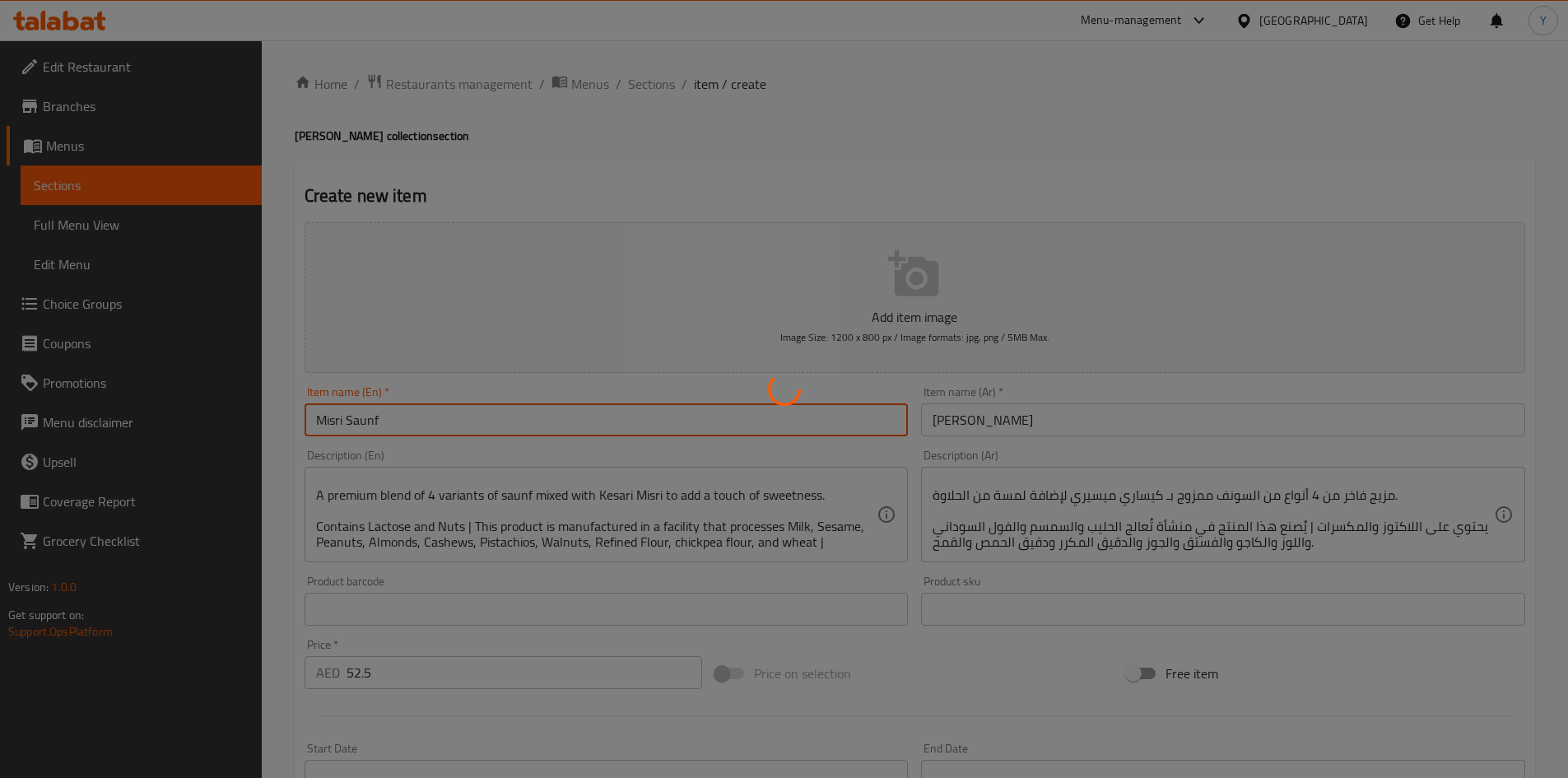
type input "0"
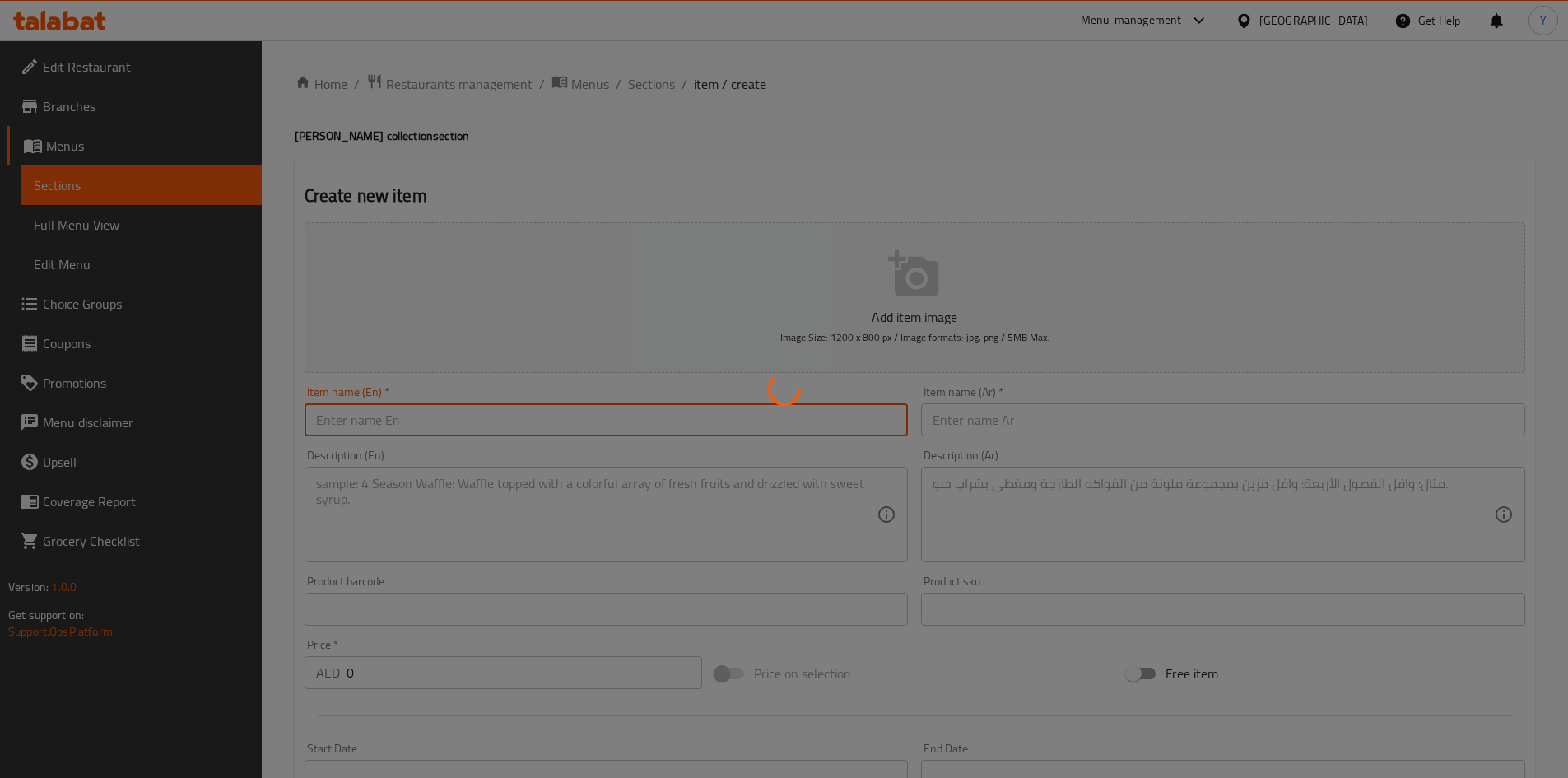
scroll to position [0, 0]
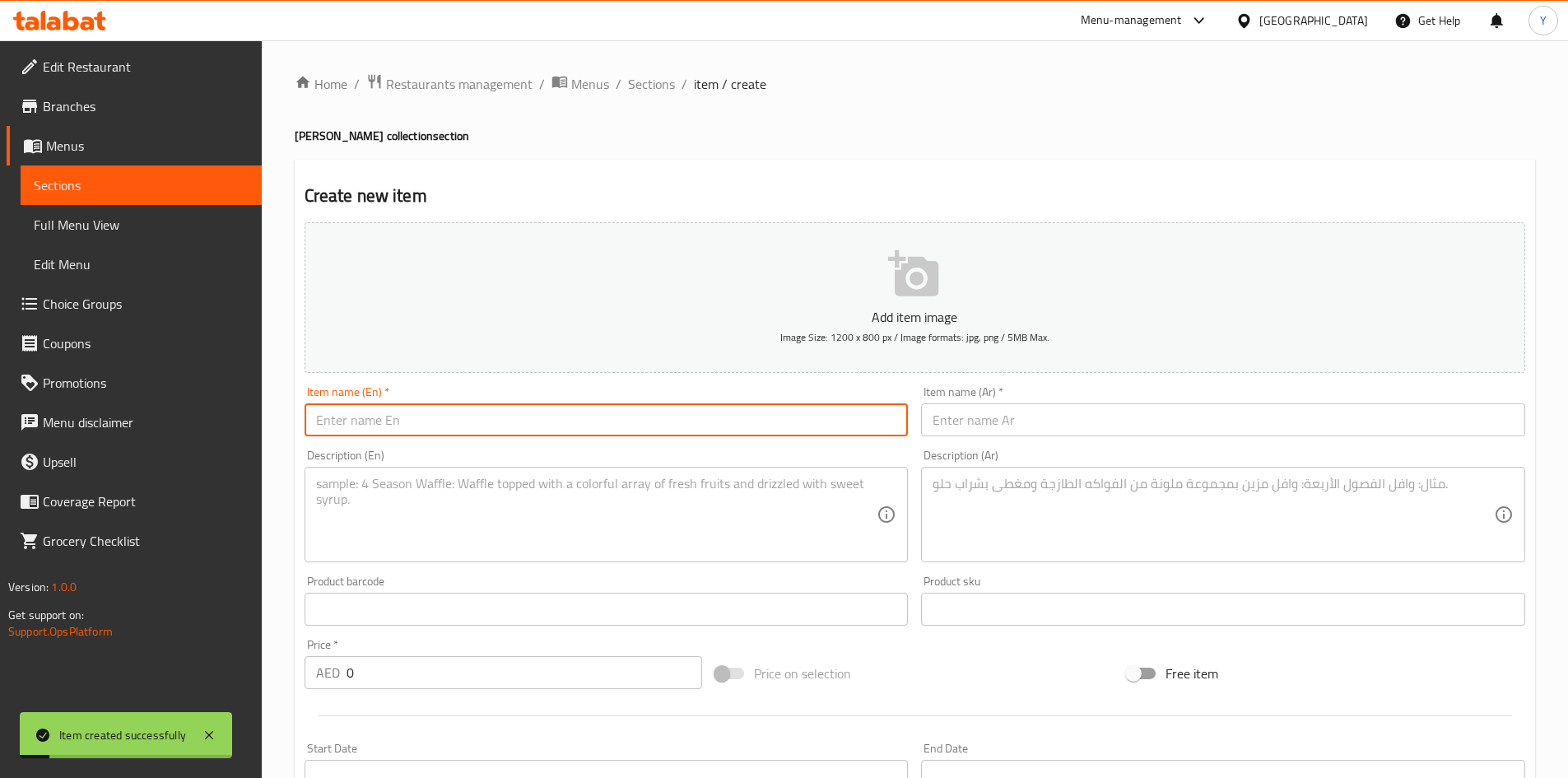
paste input "[PERSON_NAME]"
type input "[PERSON_NAME]"
click at [1011, 421] on input "text" at bounding box center [1224, 420] width 604 height 33
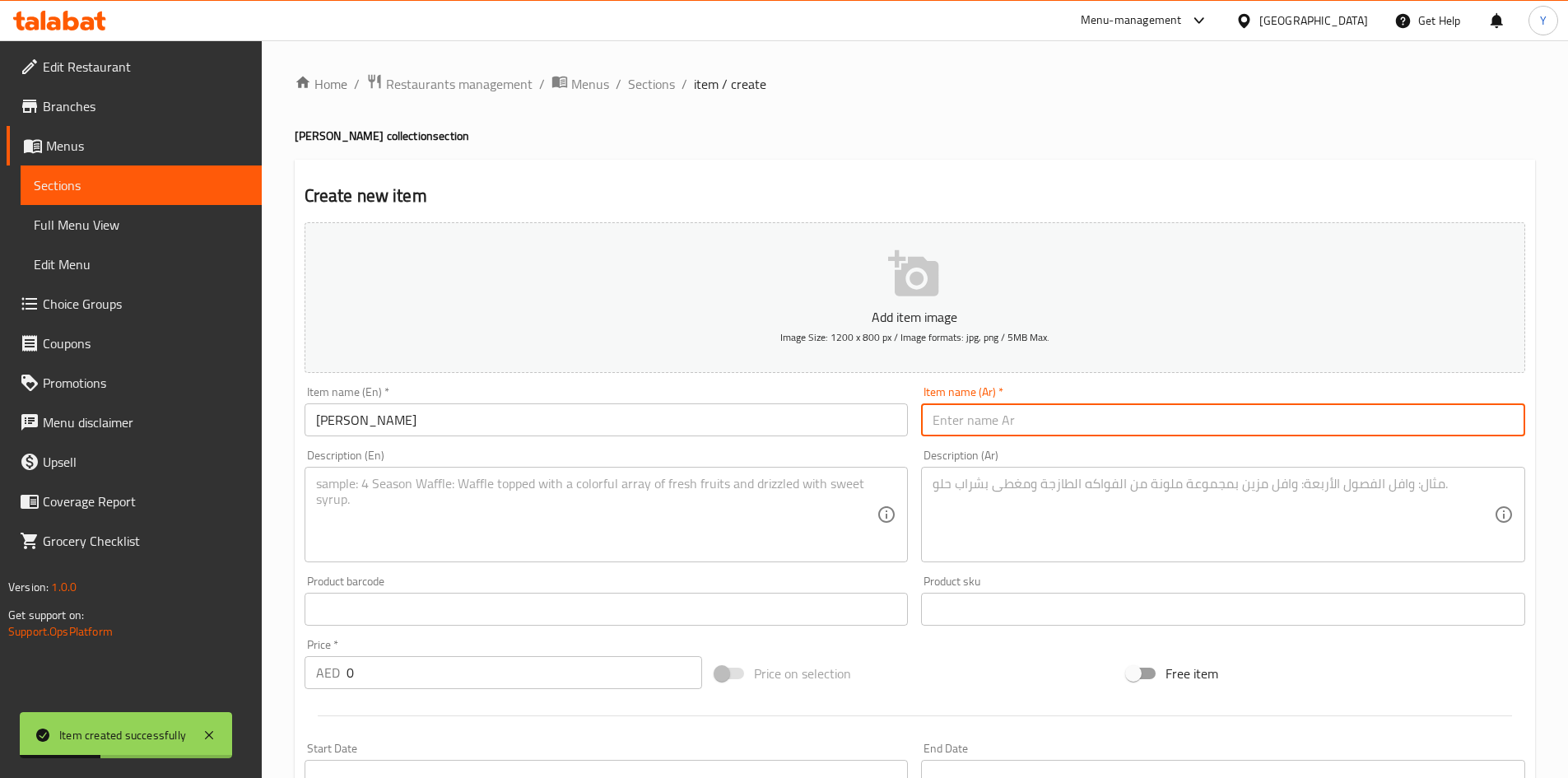
paste input "كيساري مصري"
click at [954, 428] on input "كيساري مصري" at bounding box center [1224, 420] width 604 height 33
type input "[PERSON_NAME]"
click at [424, 540] on textarea at bounding box center [597, 514] width 561 height 78
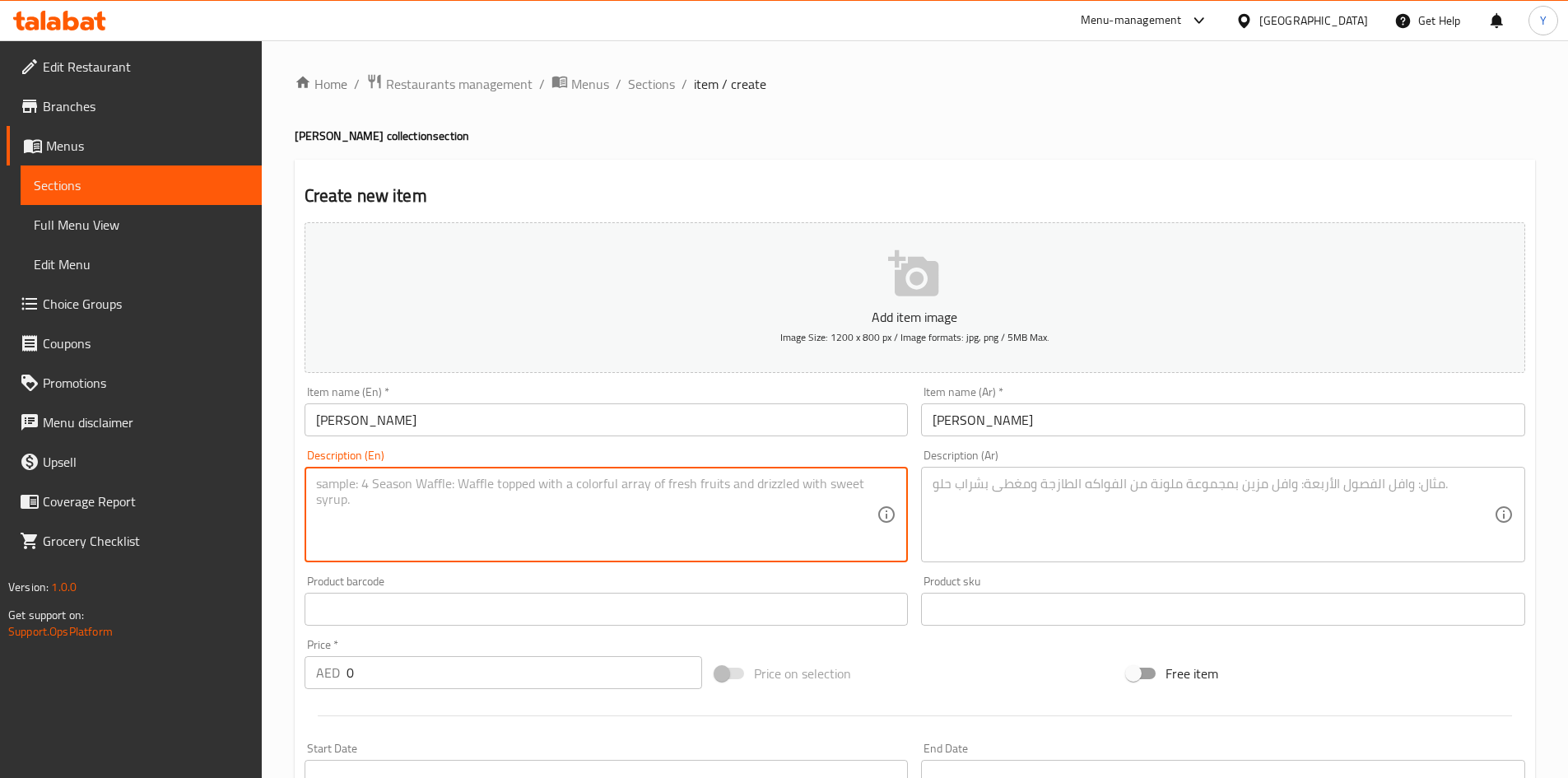
paste textarea "A refined indulgence of crystallized sweetness. Our Kesari Misri is infused wit…"
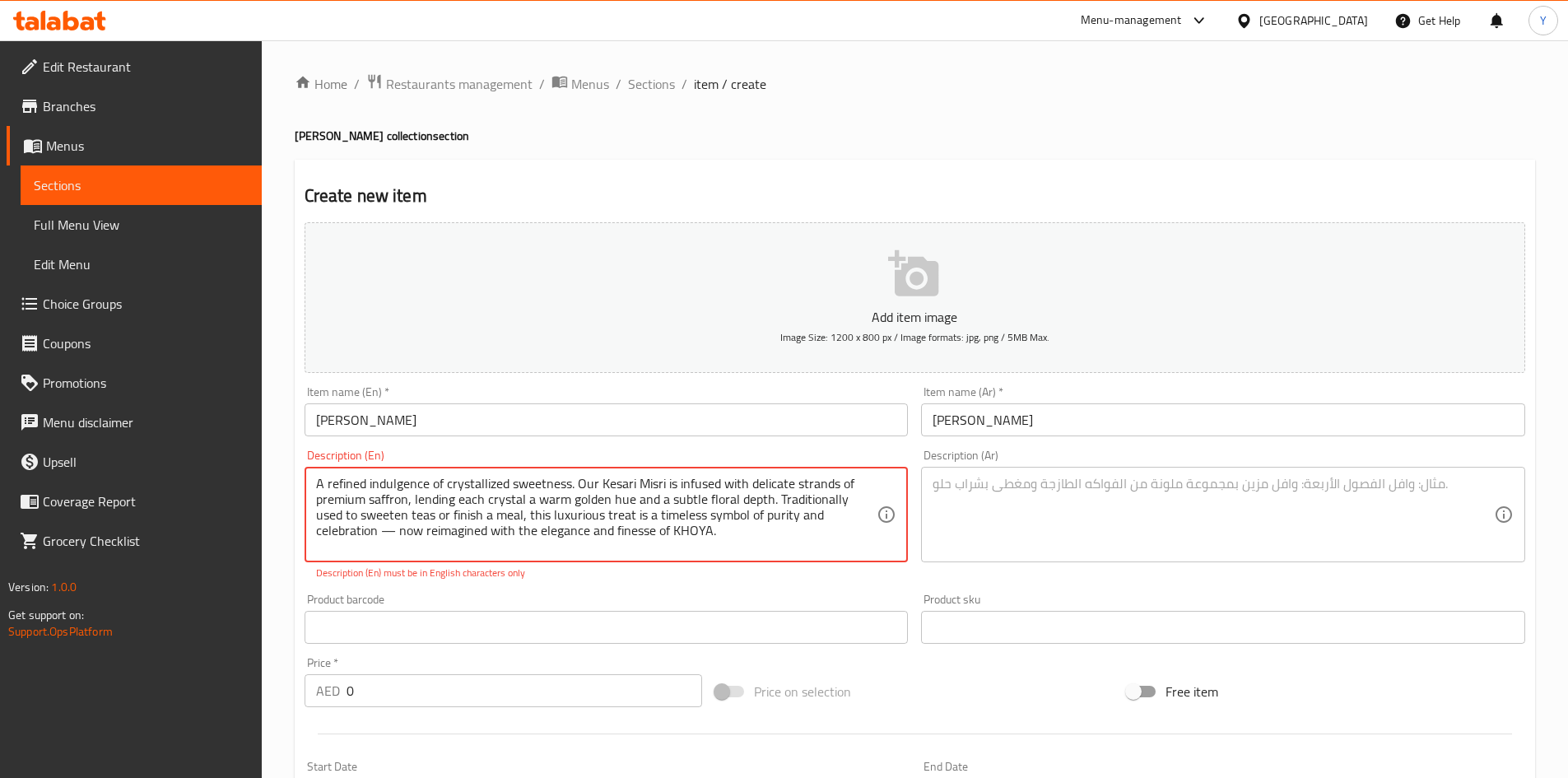
scroll to position [16, 0]
type textarea "A refined indulgence of crystallized sweetness. Our Kesari Misri is infused wit…"
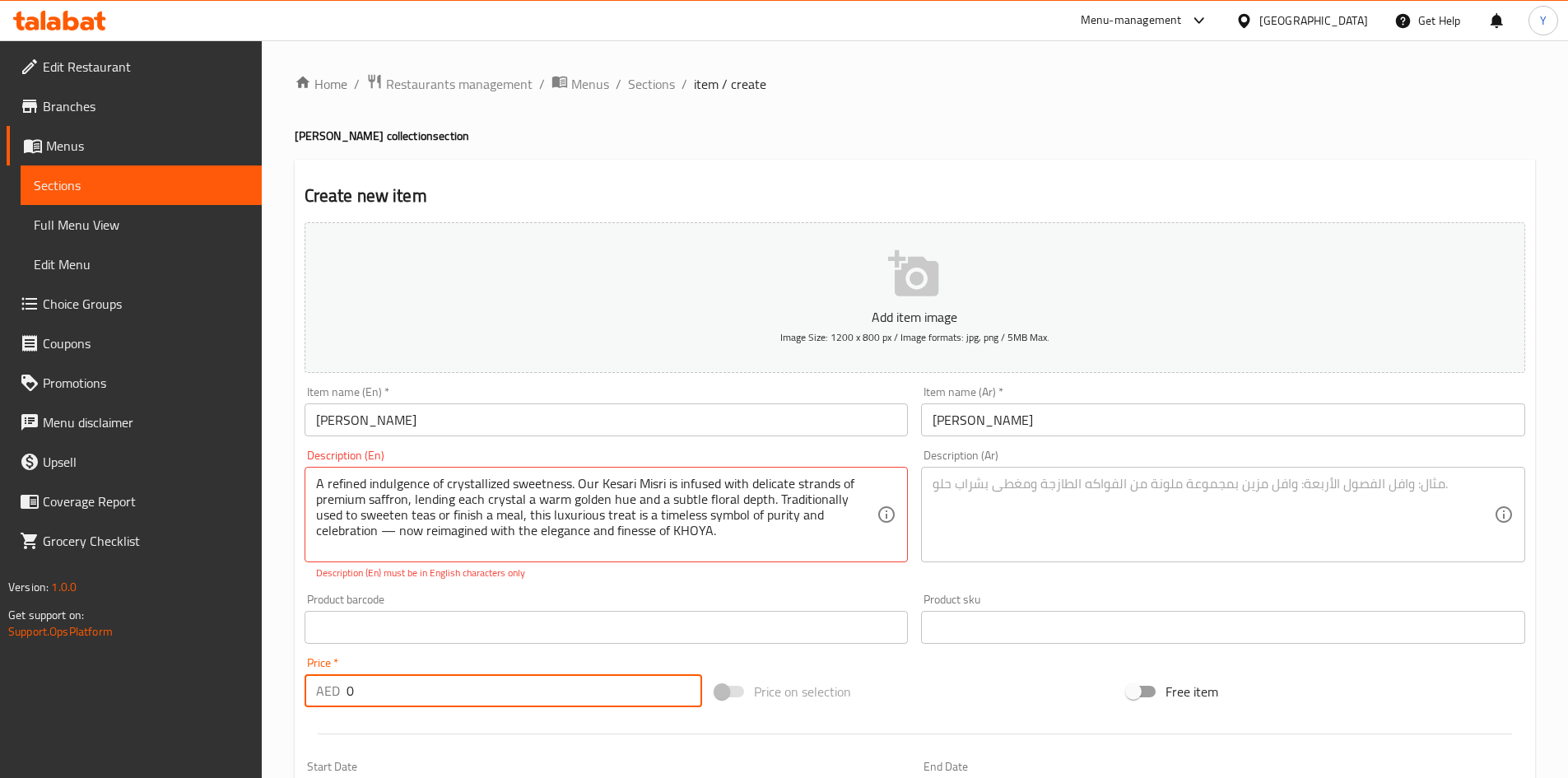
drag, startPoint x: 372, startPoint y: 680, endPoint x: 310, endPoint y: 694, distance: 63.6
click at [310, 694] on div "AED 0 Price *" at bounding box center [504, 690] width 399 height 33
paste input "52.5"
type input "52.5"
click at [469, 560] on div "A refined indulgence of crystallized sweetness. Our Kesari Misri is infused wit…" at bounding box center [607, 514] width 604 height 96
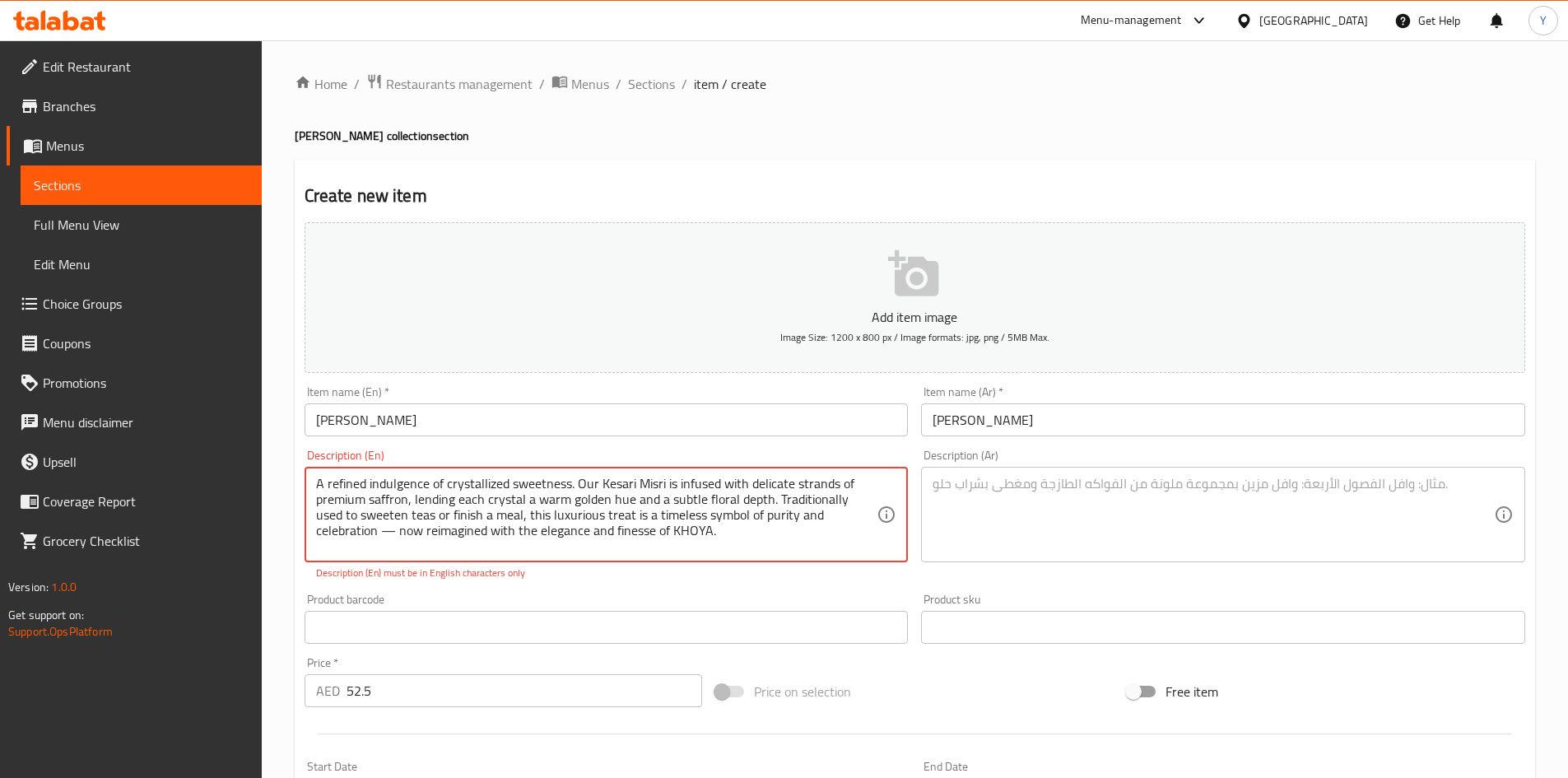
paste textarea "A premium blend of kesar and misri."
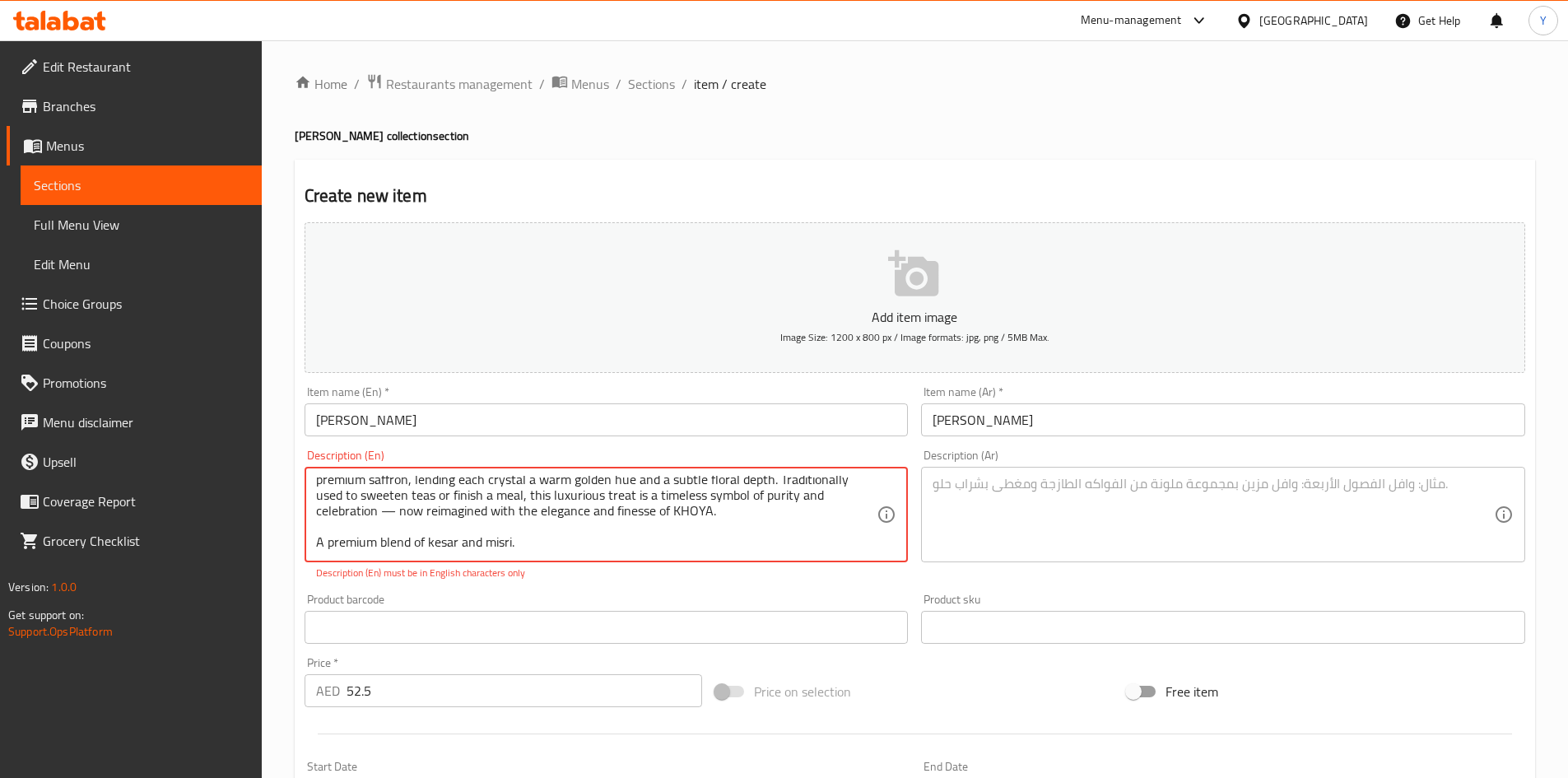
scroll to position [47, 0]
paste textarea "This product is manufactured in a facility that processes Milk, Sesame, Peanuts…"
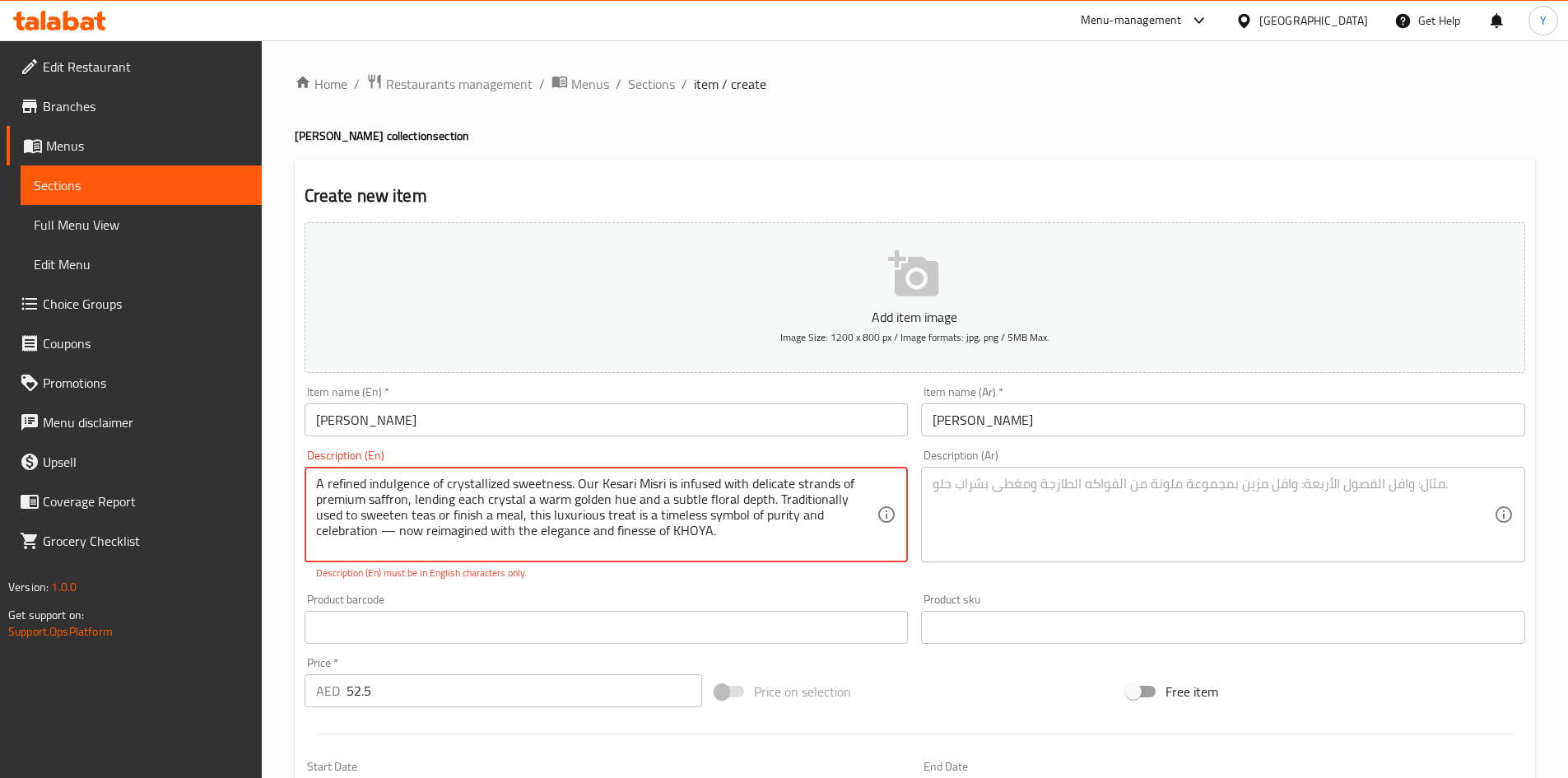
click at [394, 538] on textarea "A refined indulgence of crystallized sweetness. Our Kesari Misri is infused wit…" at bounding box center [597, 514] width 561 height 78
click at [451, 540] on textarea "A refined indulgence of crystallized sweetness. Our Kesari Misri is infused wit…" at bounding box center [597, 514] width 561 height 78
type textarea "A refined indulgence of crystallized sweetness. Our Kesari Misri is infused wit…"
click at [990, 535] on textarea at bounding box center [1213, 514] width 561 height 78
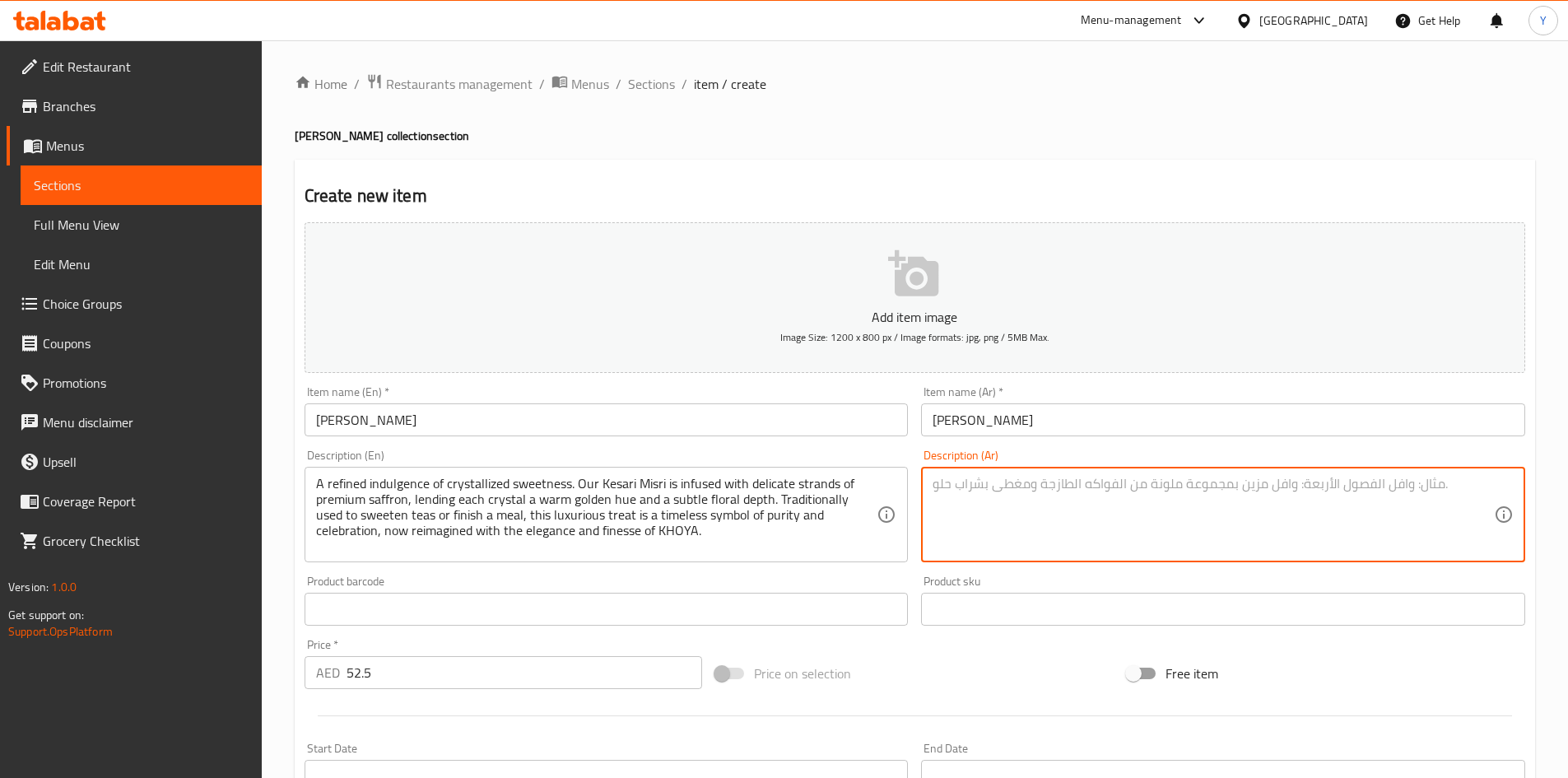
paste textarea "دلالٌ فاخرٌ من حلاوةٍ مُبلورة. كيساري مصري الخاص بنا مُشبعٌ بخيوطٍ رقيقةٍ من ال…"
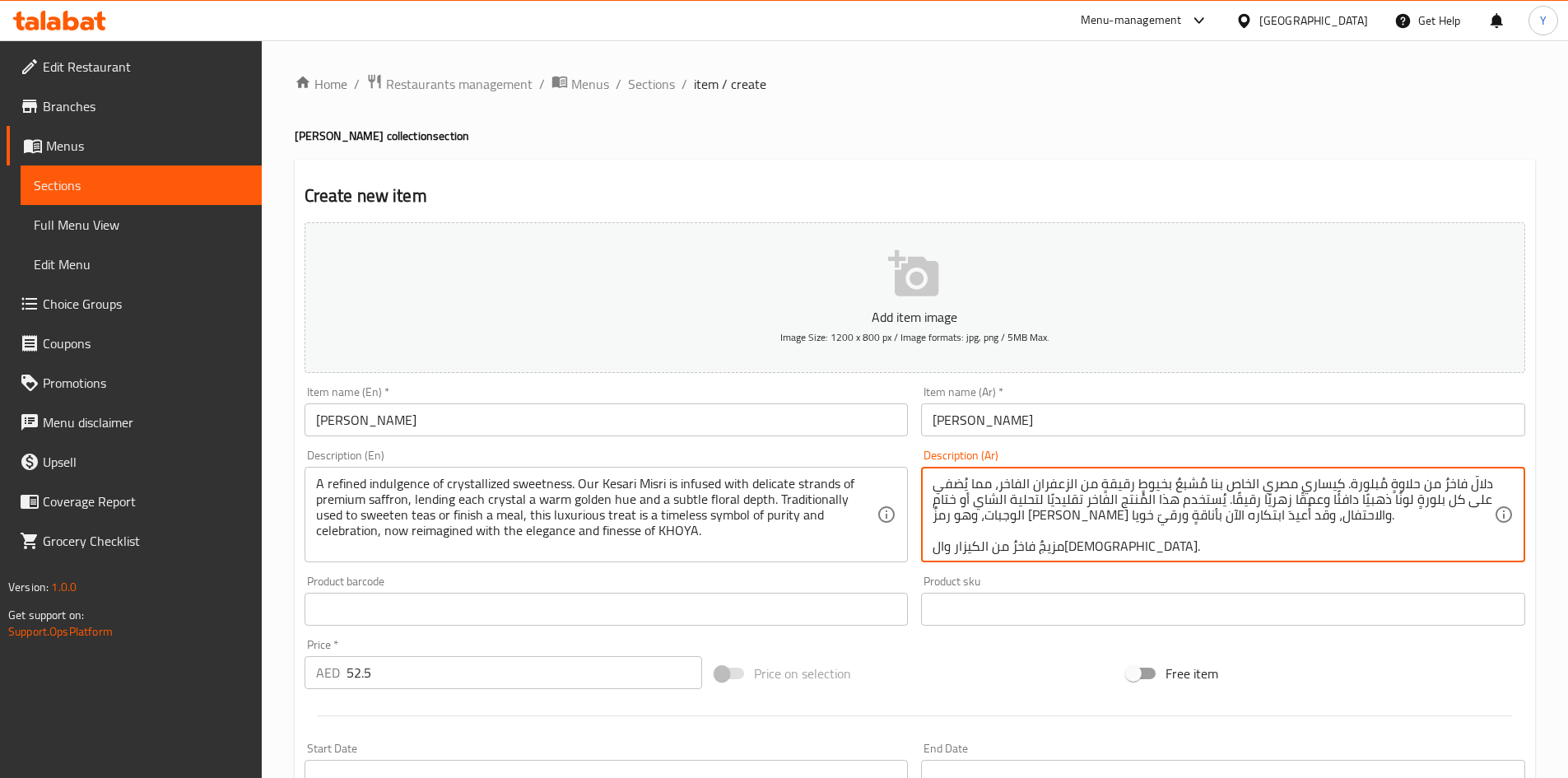
click at [1236, 480] on textarea "دلالٌ فاخرٌ من حلاوةٍ مُبلورة. كيساري مصري الخاص بنا مُشبعٌ بخيوطٍ رقيقةٍ من ال…" at bounding box center [1213, 514] width 561 height 78
click at [1275, 521] on textarea "دلالٌ فاخرٌ من حلاوةٍ مُبلورة. كيساري ميسري الخاص بنا مُشبعٌ بخيوطٍ رقيقةٍ من ا…" at bounding box center [1213, 514] width 561 height 78
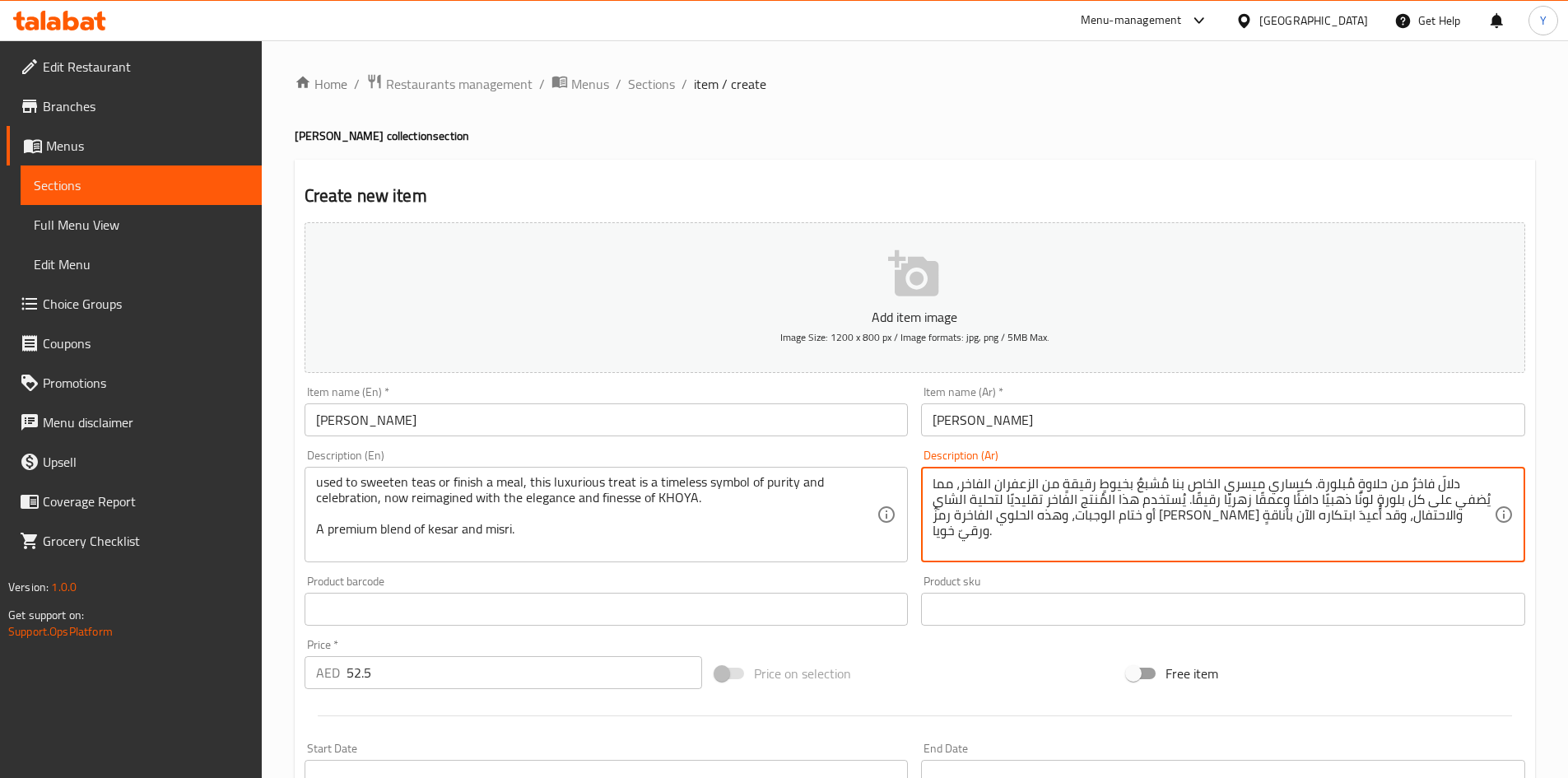
scroll to position [4, 0]
click at [954, 546] on textarea "دلالٌ فاخرٌ من حلاوةٍ مُبلورة. كيساري ميسري الخاص بنا مُشبعٌ بخيوطٍ رقيقةٍ من ا…" at bounding box center [1213, 514] width 561 height 78
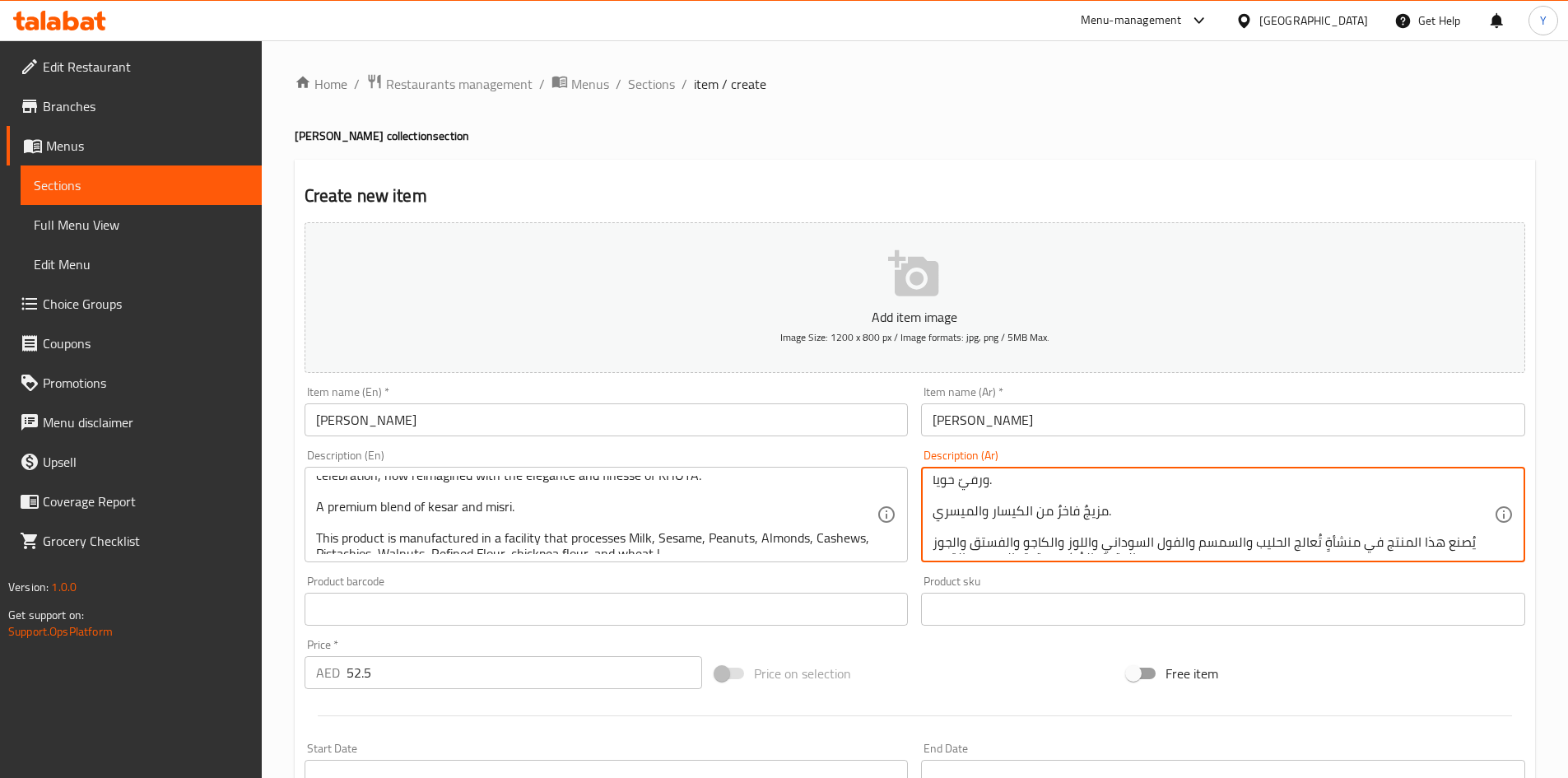
scroll to position [67, 0]
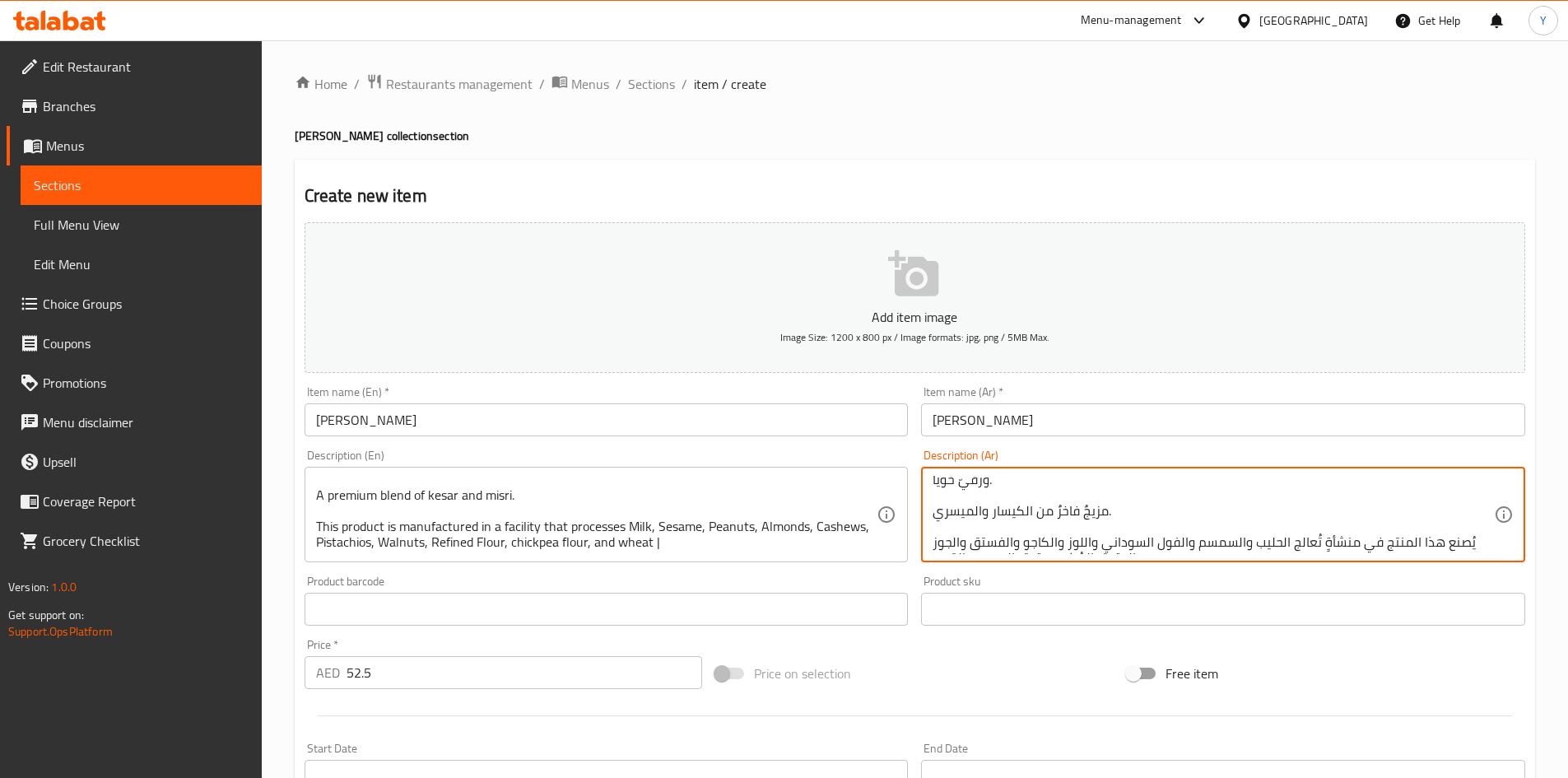
type textarea "دلالٌ فاخرٌ من حلاوةٍ مُبلورة. كيساري ميسري الخاص بنا مُشبعٌ بخيوطٍ رقيقةٍ من ا…"
click at [549, 433] on input "[PERSON_NAME]" at bounding box center [607, 420] width 604 height 33
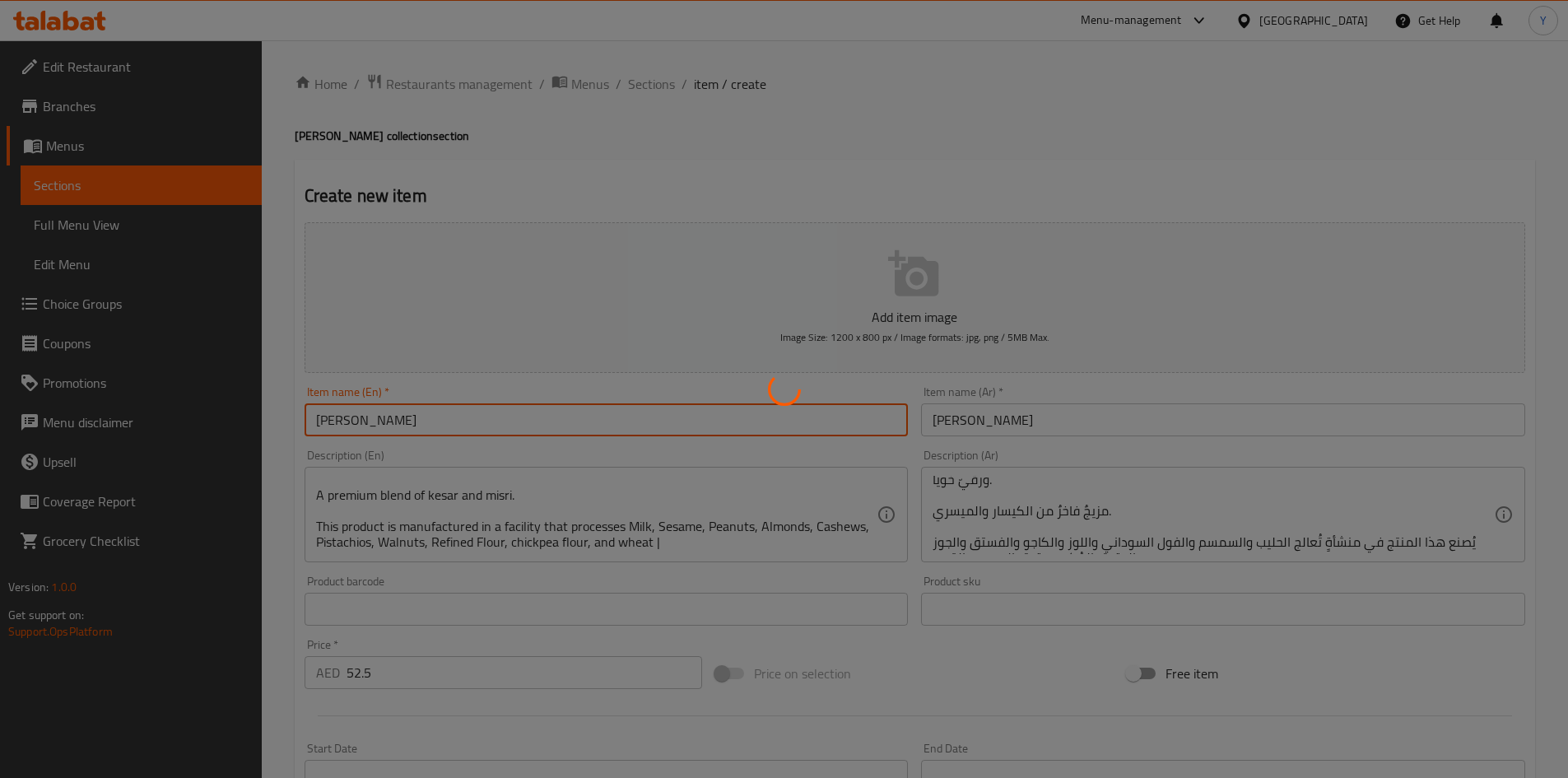
type input "0"
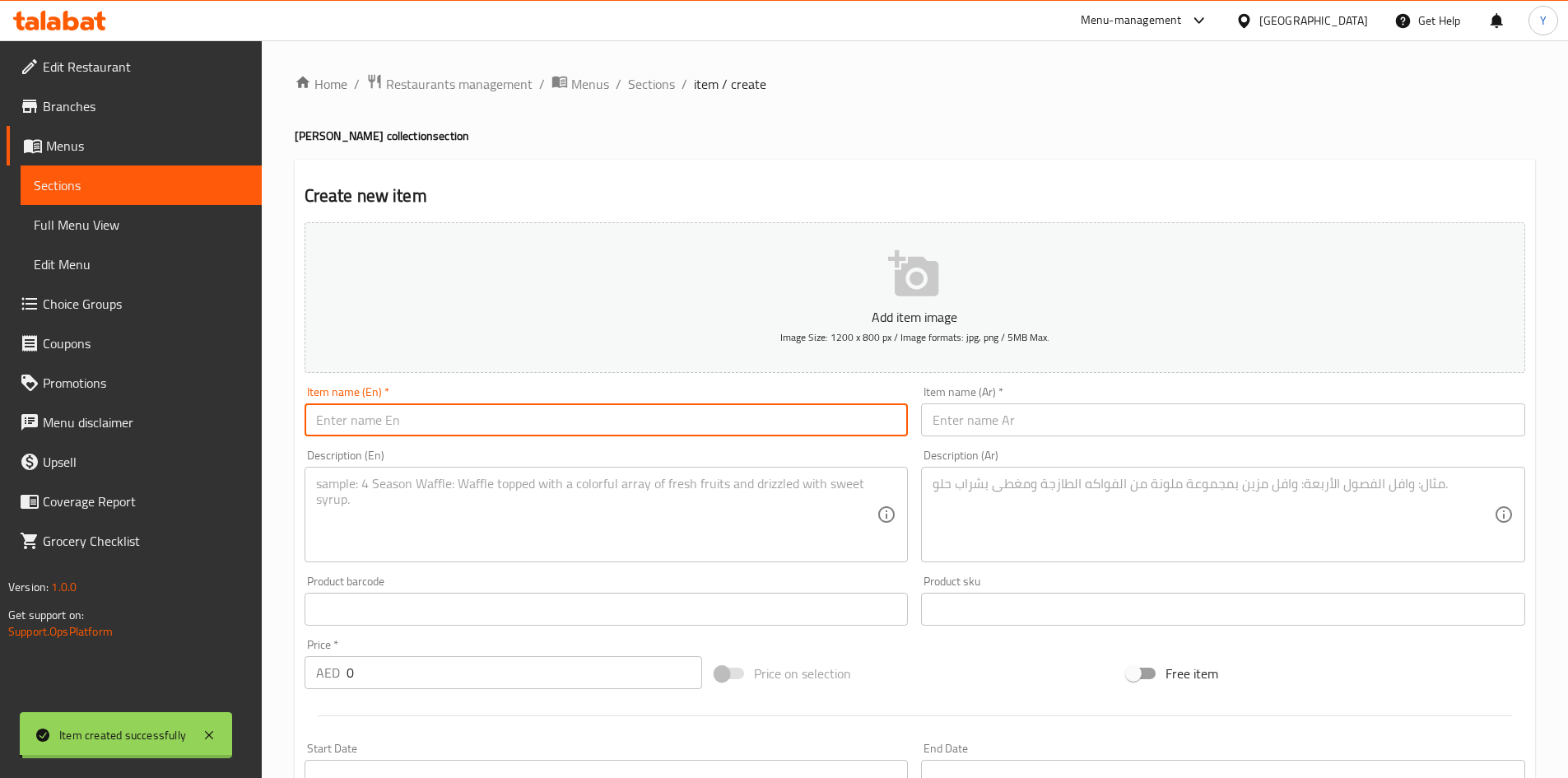
scroll to position [0, 0]
paste input "[PERSON_NAME]"
type input "[PERSON_NAME]"
click at [977, 444] on div "Description (Ar) Description (Ar)" at bounding box center [1224, 506] width 617 height 126
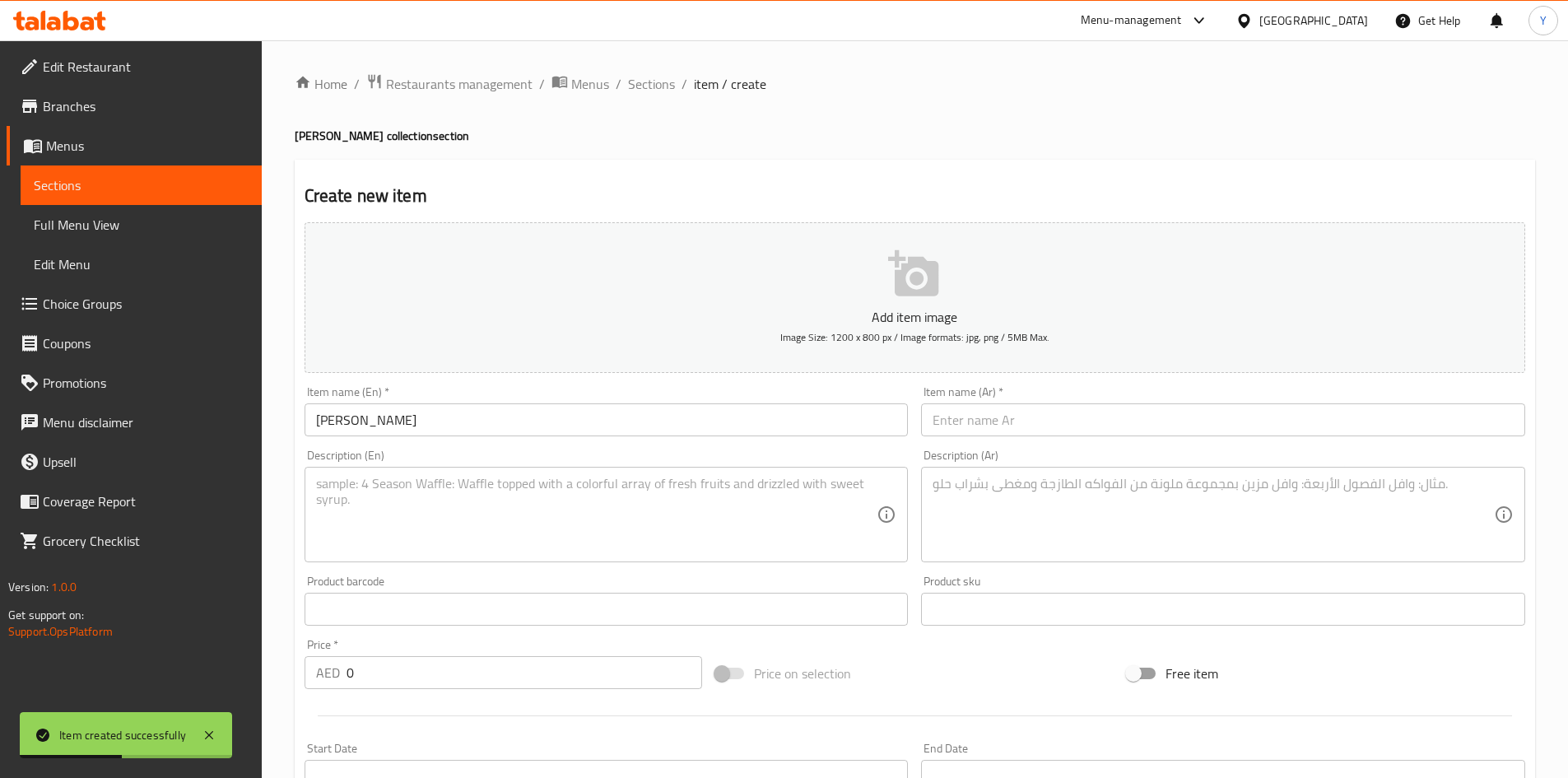
click at [973, 420] on input "text" at bounding box center [1224, 420] width 604 height 33
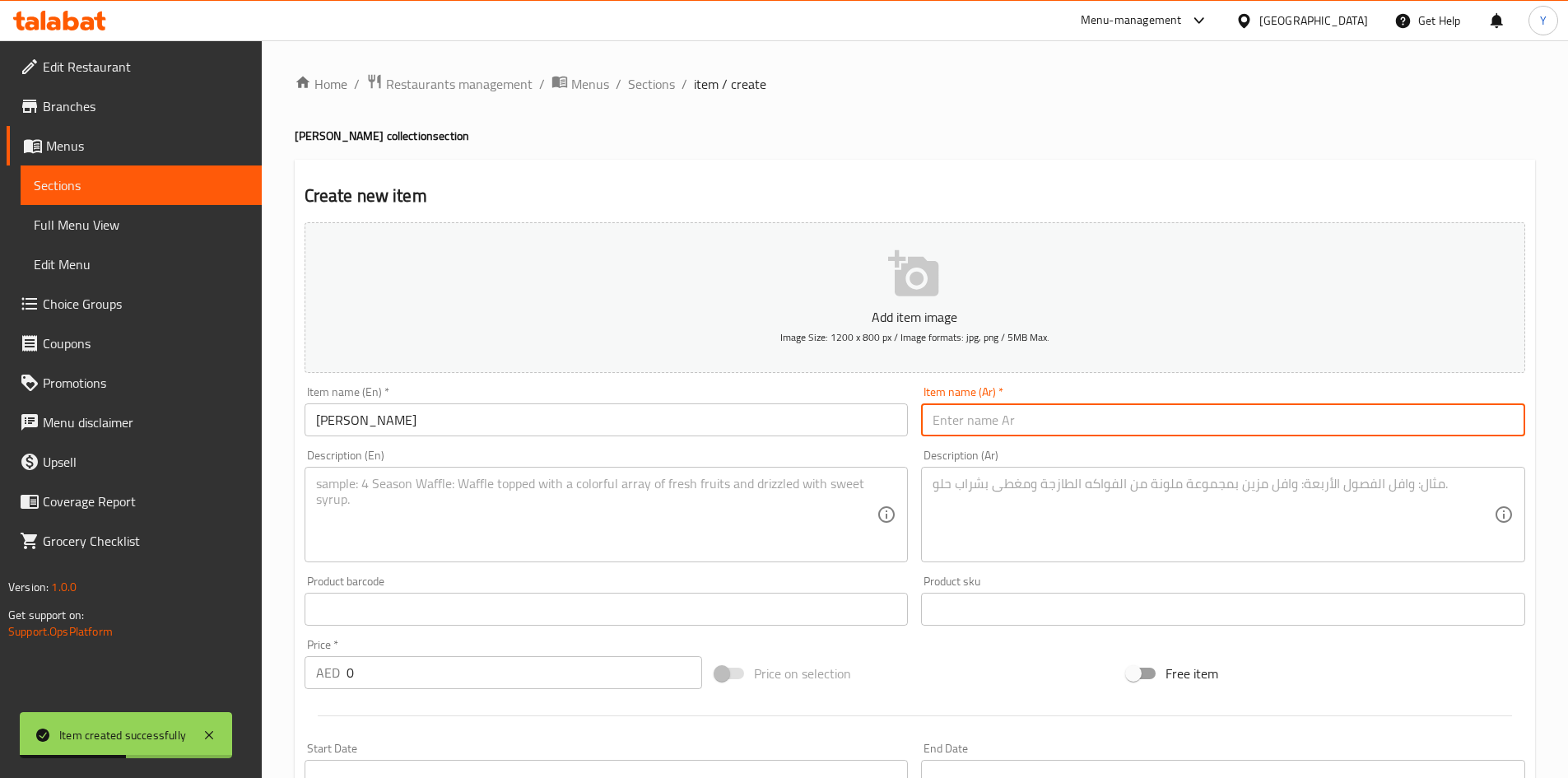
paste input "روز موخواس"
type input "روز موخواس"
click at [324, 531] on textarea at bounding box center [597, 514] width 561 height 78
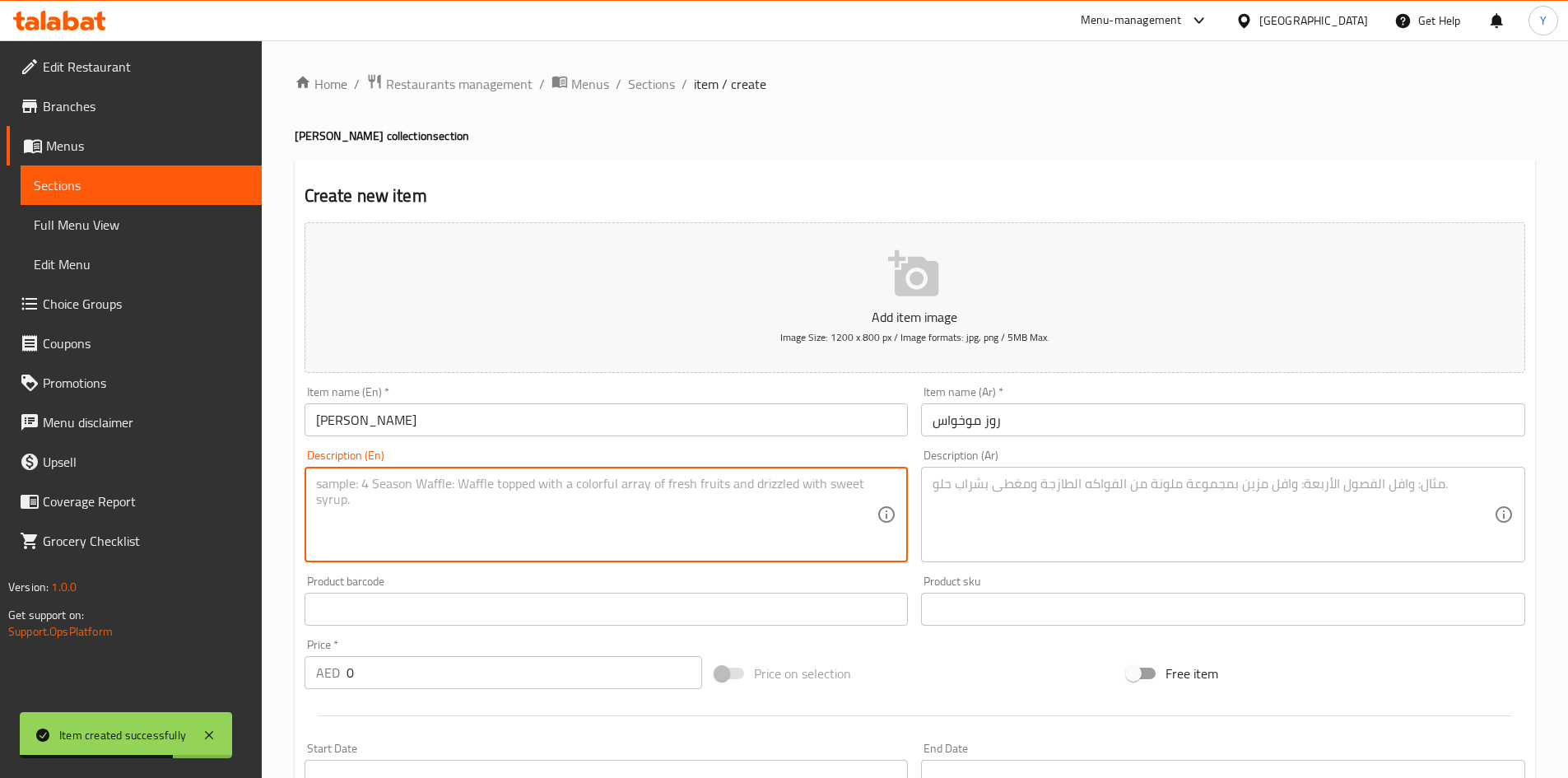
paste textarea "A fragrant and refreshing blend with the essence of rose, our Rose Mukhwas is s…"
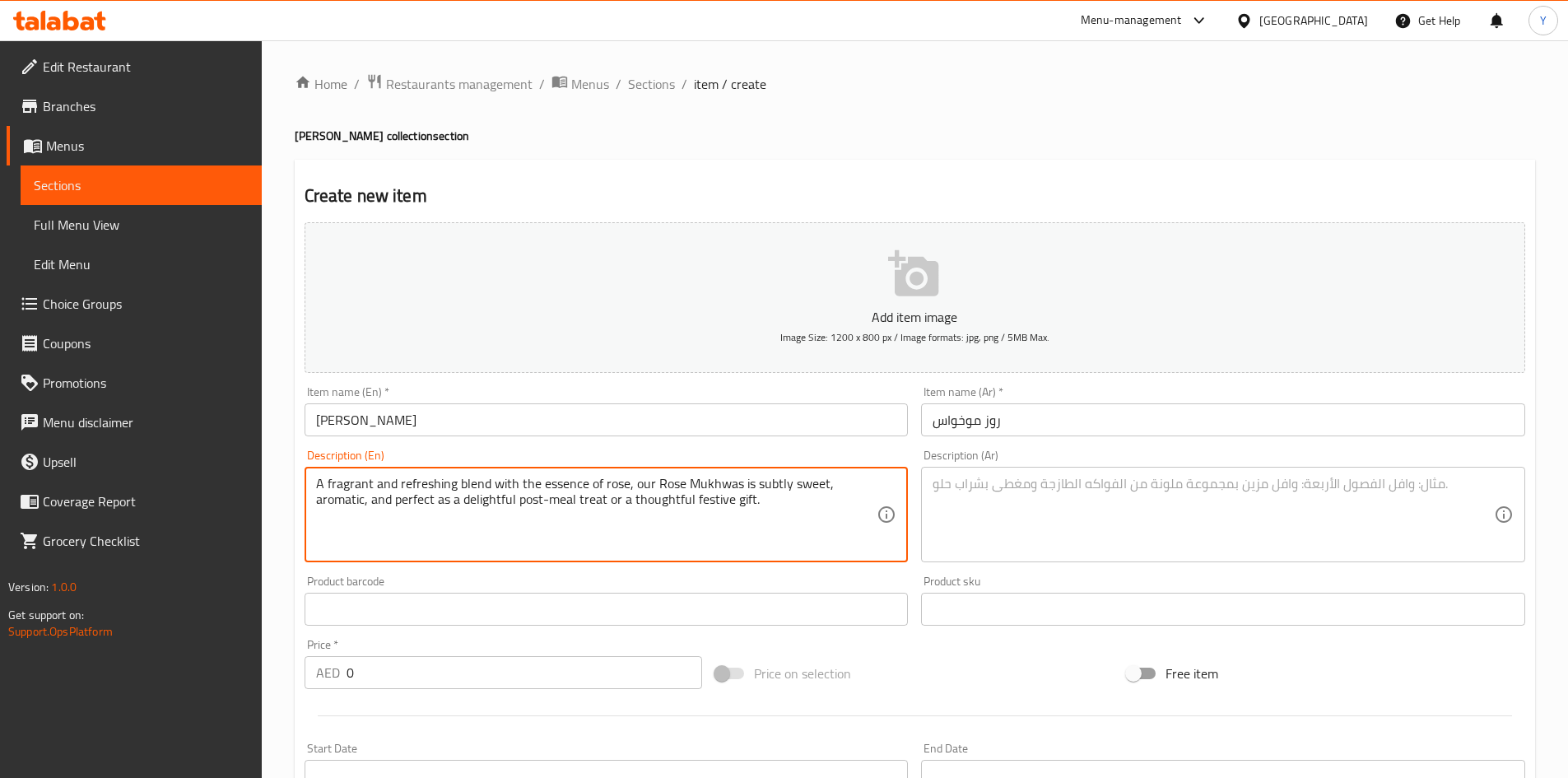
paste textarea "A premium blend of almond, dry dates, gulkand, peppermint, chaman bahar, plain …"
paste textarea "Contains Lactose and Nuts & Sugar | This product is manufactured in a facility …"
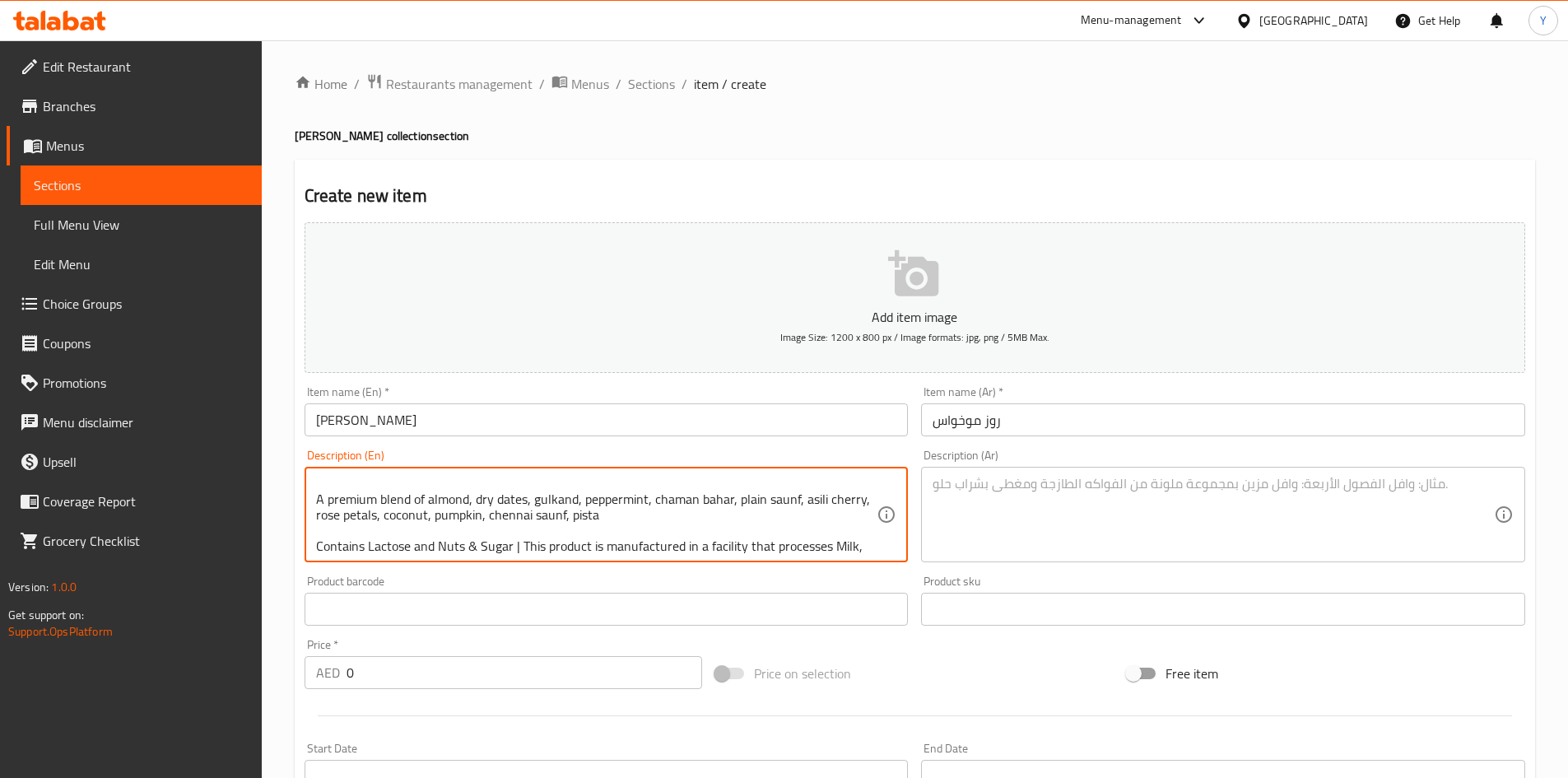
scroll to position [67, 0]
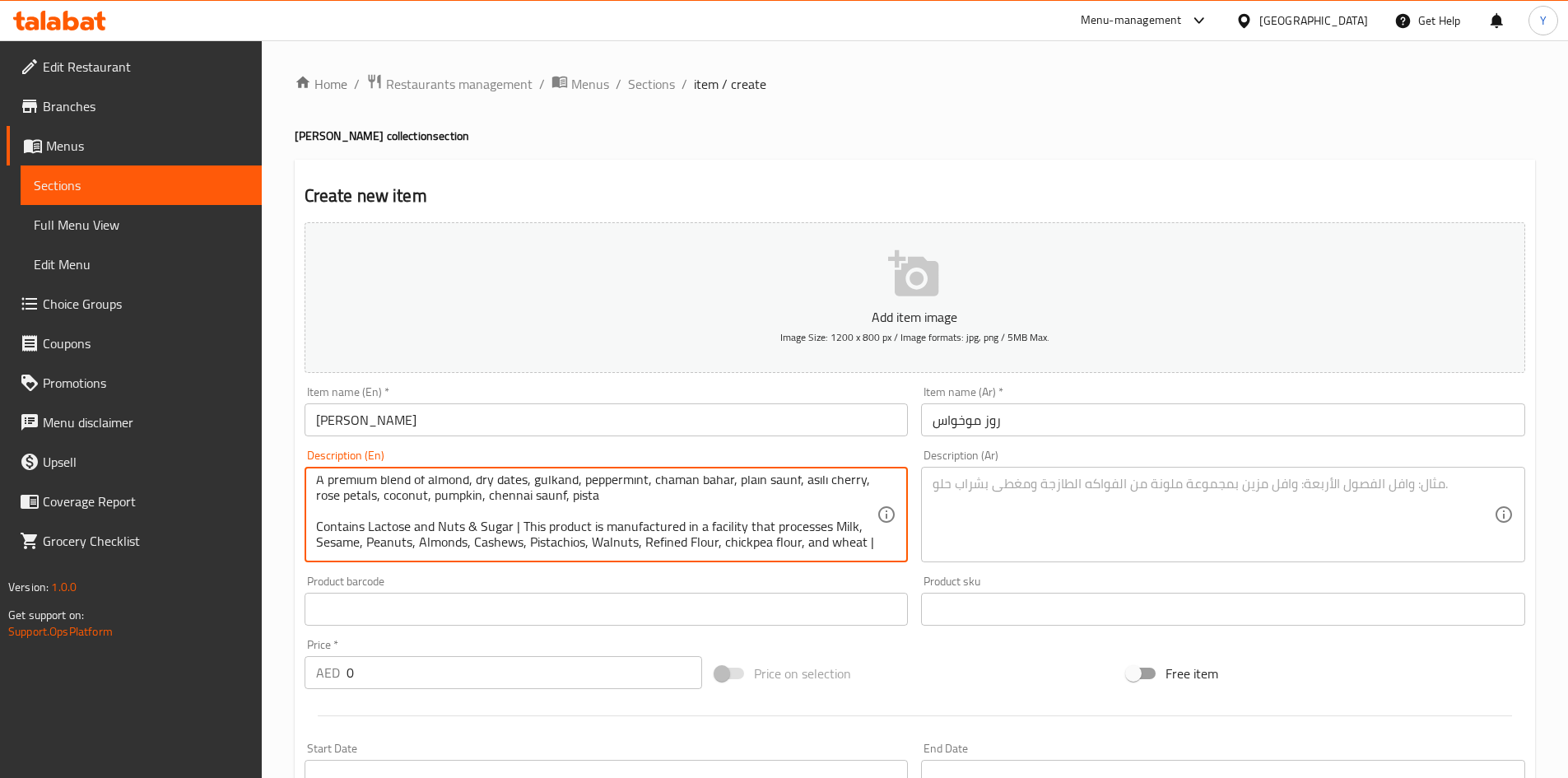
type textarea "A fragrant and refreshing blend with the essence of rose, our Rose Mukhwas is s…"
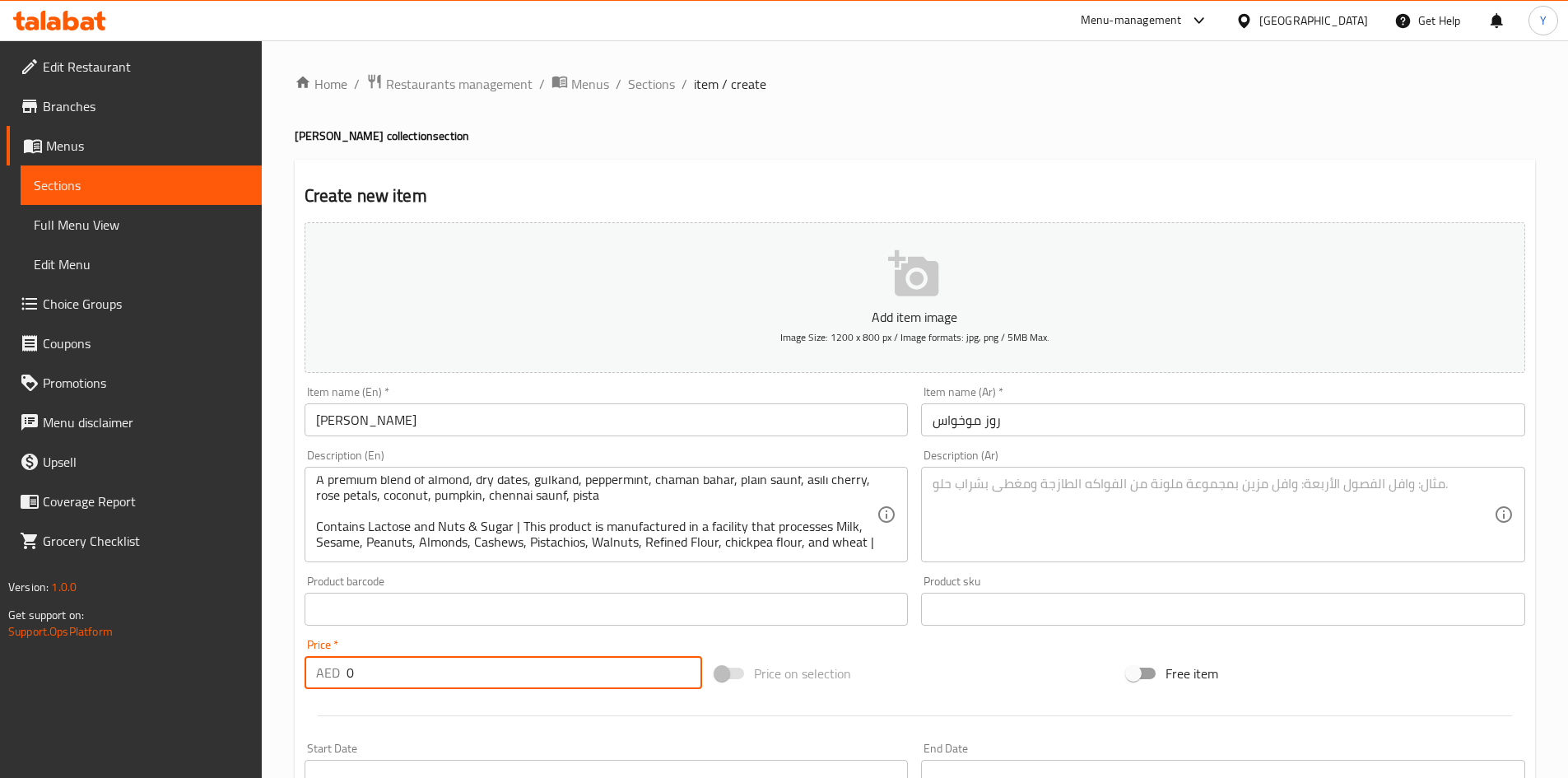
drag, startPoint x: 370, startPoint y: 674, endPoint x: 337, endPoint y: 676, distance: 33.1
click at [337, 676] on div "AED 0 Price *" at bounding box center [504, 672] width 399 height 33
paste
type input "52.5"
click at [436, 559] on div "A fragrant and refreshing blend with the essence of rose, our Rose Mukhwas is s…" at bounding box center [607, 514] width 604 height 96
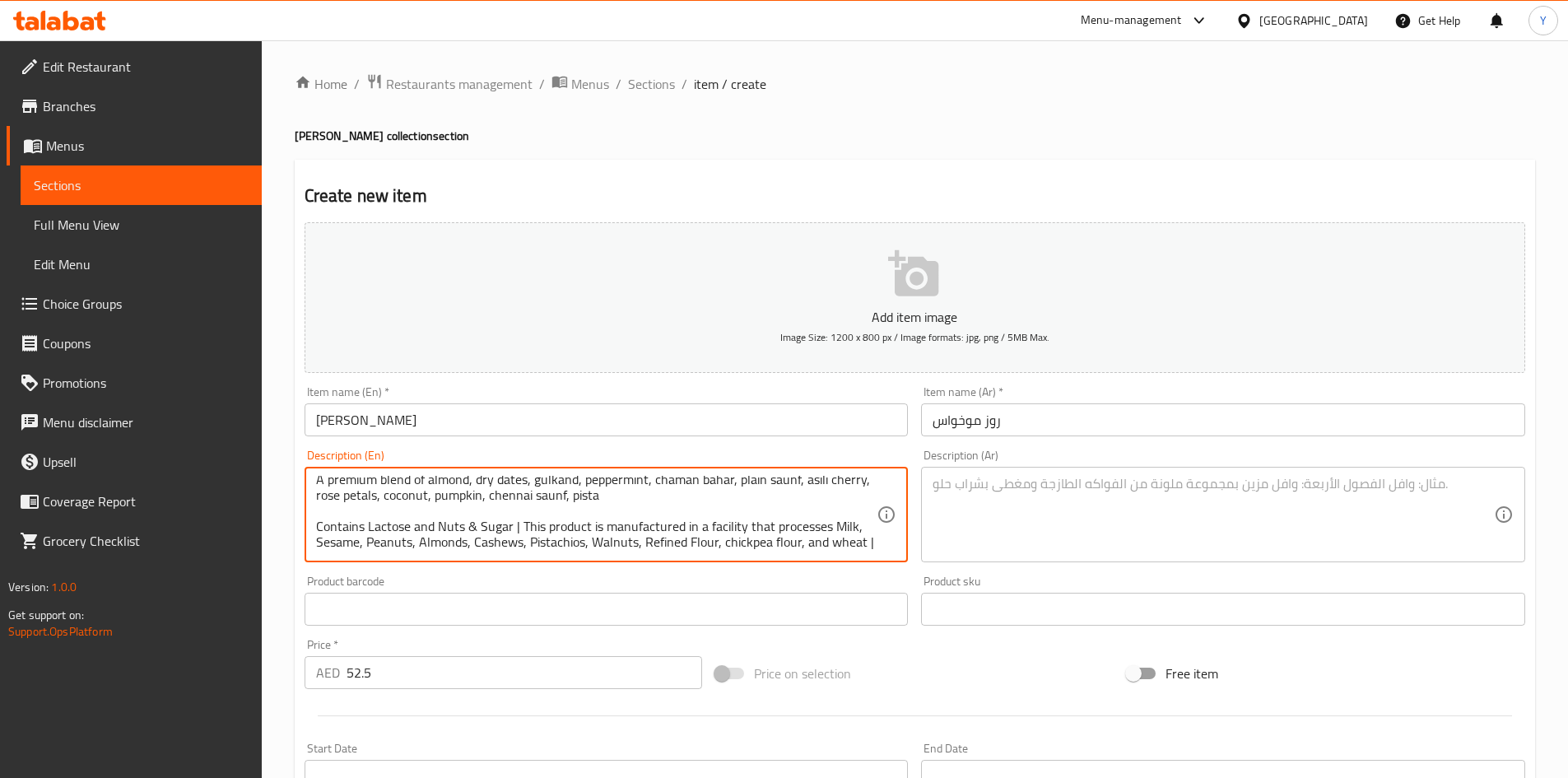
click at [1009, 493] on textarea at bounding box center [1213, 514] width 561 height 78
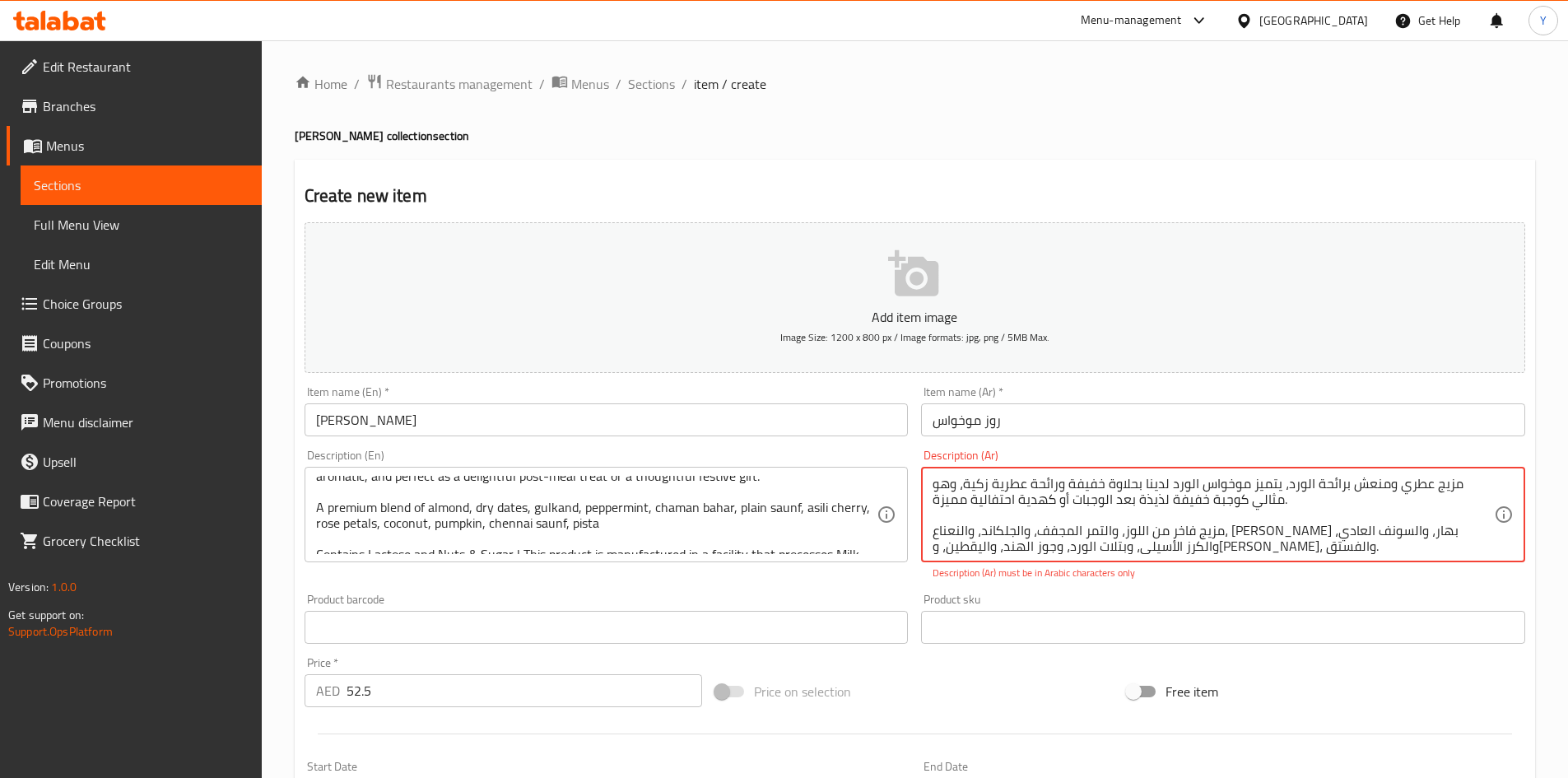
scroll to position [0, 0]
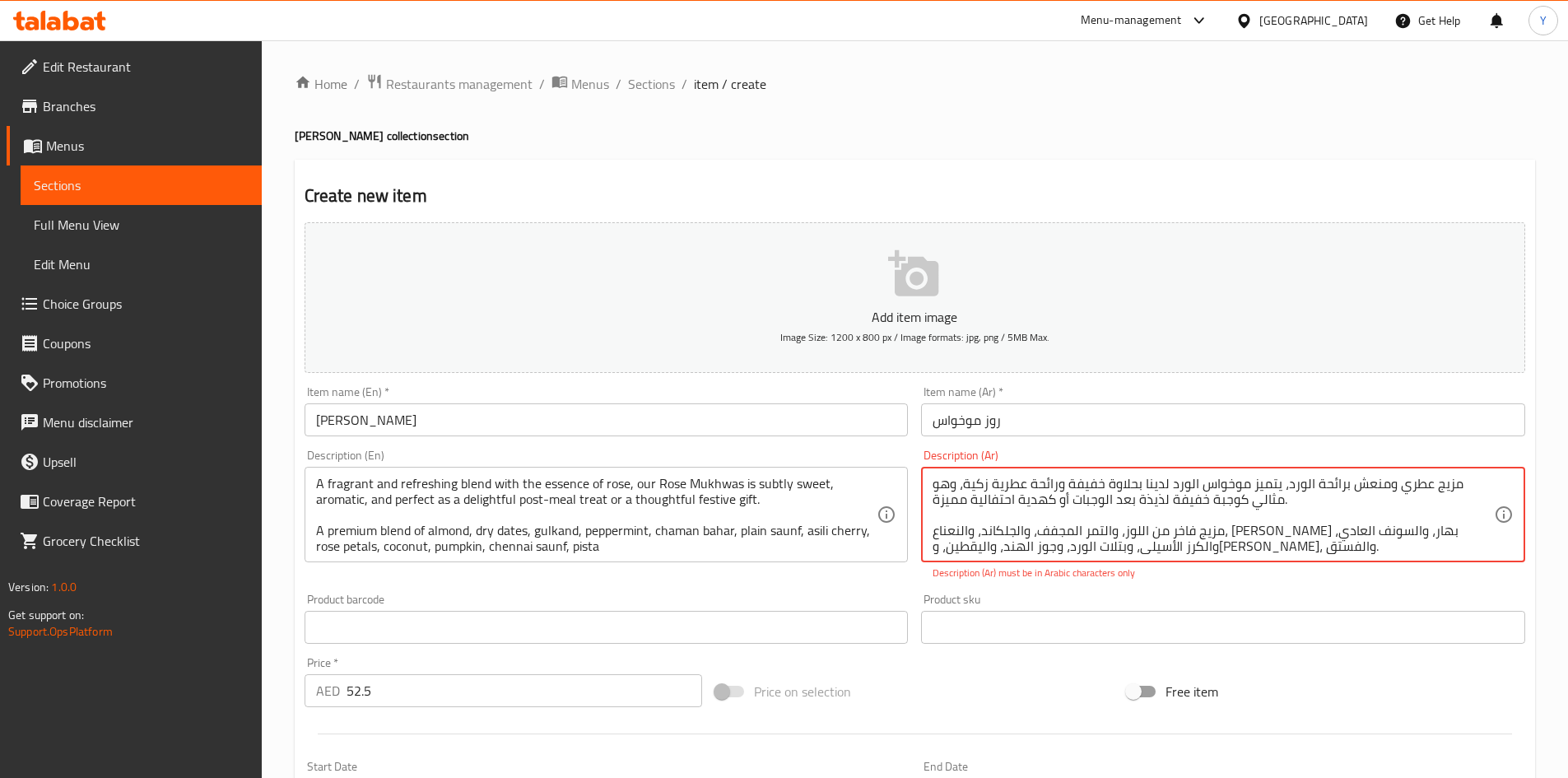
click at [1238, 483] on textarea "مزيج عطري ومنعش برائحة الورد، يتميز موخواس الورد لدينا بحلاوة خفيفة ورائحة عطري…" at bounding box center [1213, 514] width 561 height 78
click at [1238, 487] on textarea "مزيج عطري ومنعش برائحة الورد، يتميز موخواس الورد لدينا بحلاوة خفيفة ورائحة عطري…" at bounding box center [1213, 514] width 561 height 78
click at [1088, 485] on textarea "مزيج عطري ومنعش برائحة الورد، يتميز موخواس الورد لدينا بحلاوة خفيفة ورائحة عطري…" at bounding box center [1213, 514] width 561 height 78
click at [1087, 485] on textarea "مزيج عطري ومنعش برائحة الورد، يتميز موخواس الورد لدينا بحلاوة خفيفة ورائحة عطري…" at bounding box center [1213, 514] width 561 height 78
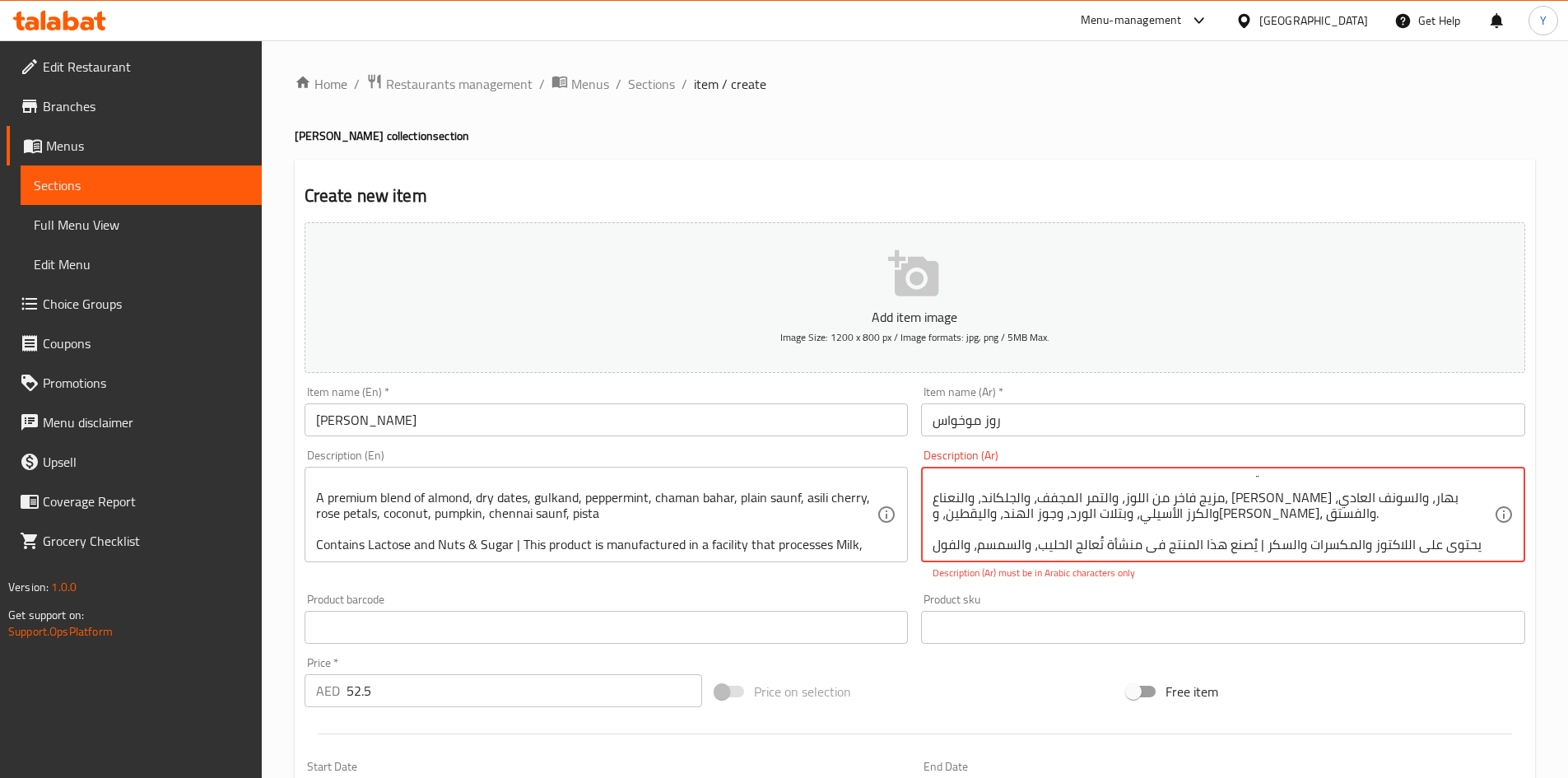
scroll to position [51, 0]
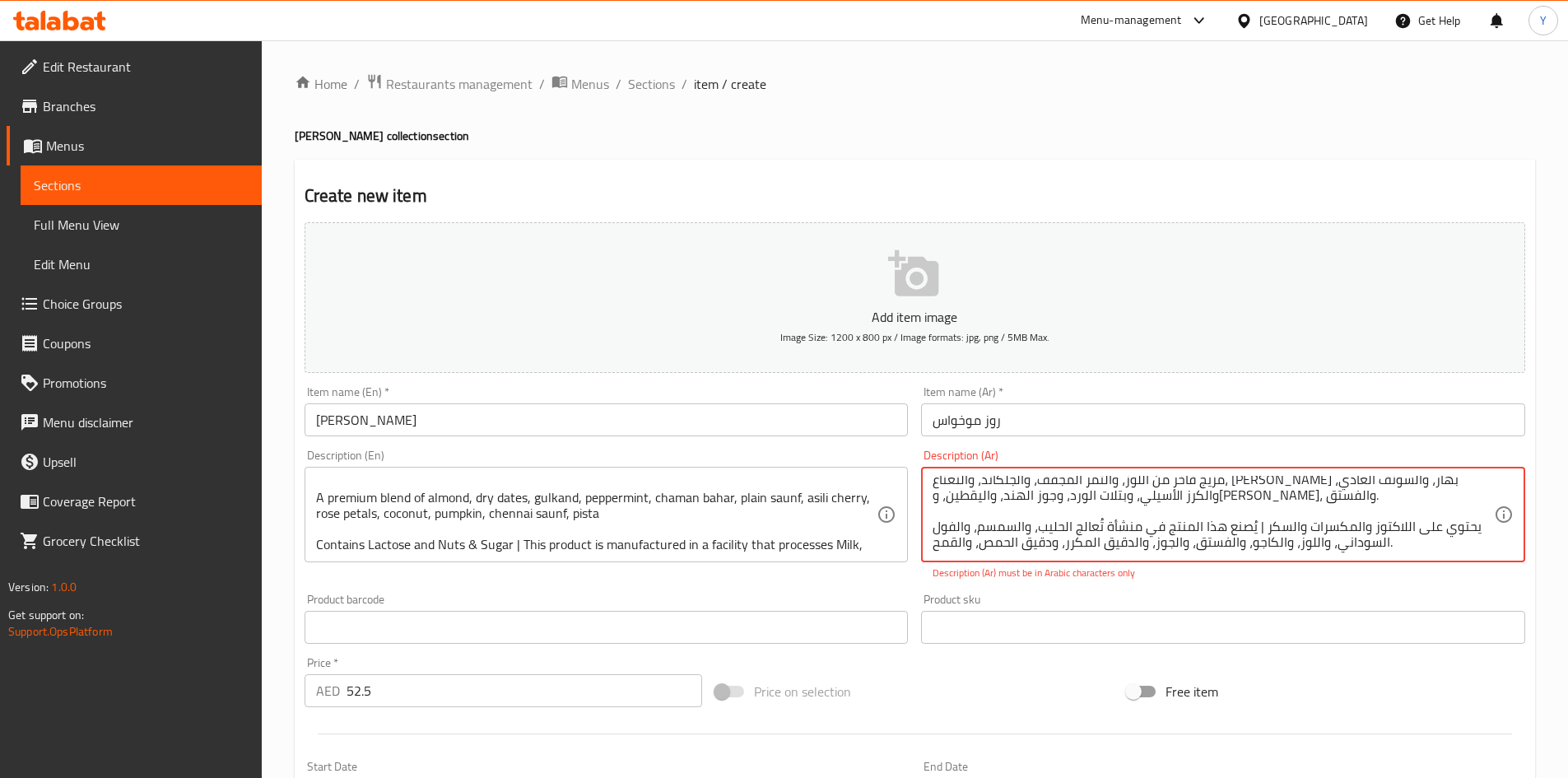
click at [1478, 546] on textarea "مزيج عطري ومنعش برائحة الورد، يتميز موخواس الورد لدينا بحلاوة خفيفة ورائحة عطري…" at bounding box center [1213, 514] width 561 height 78
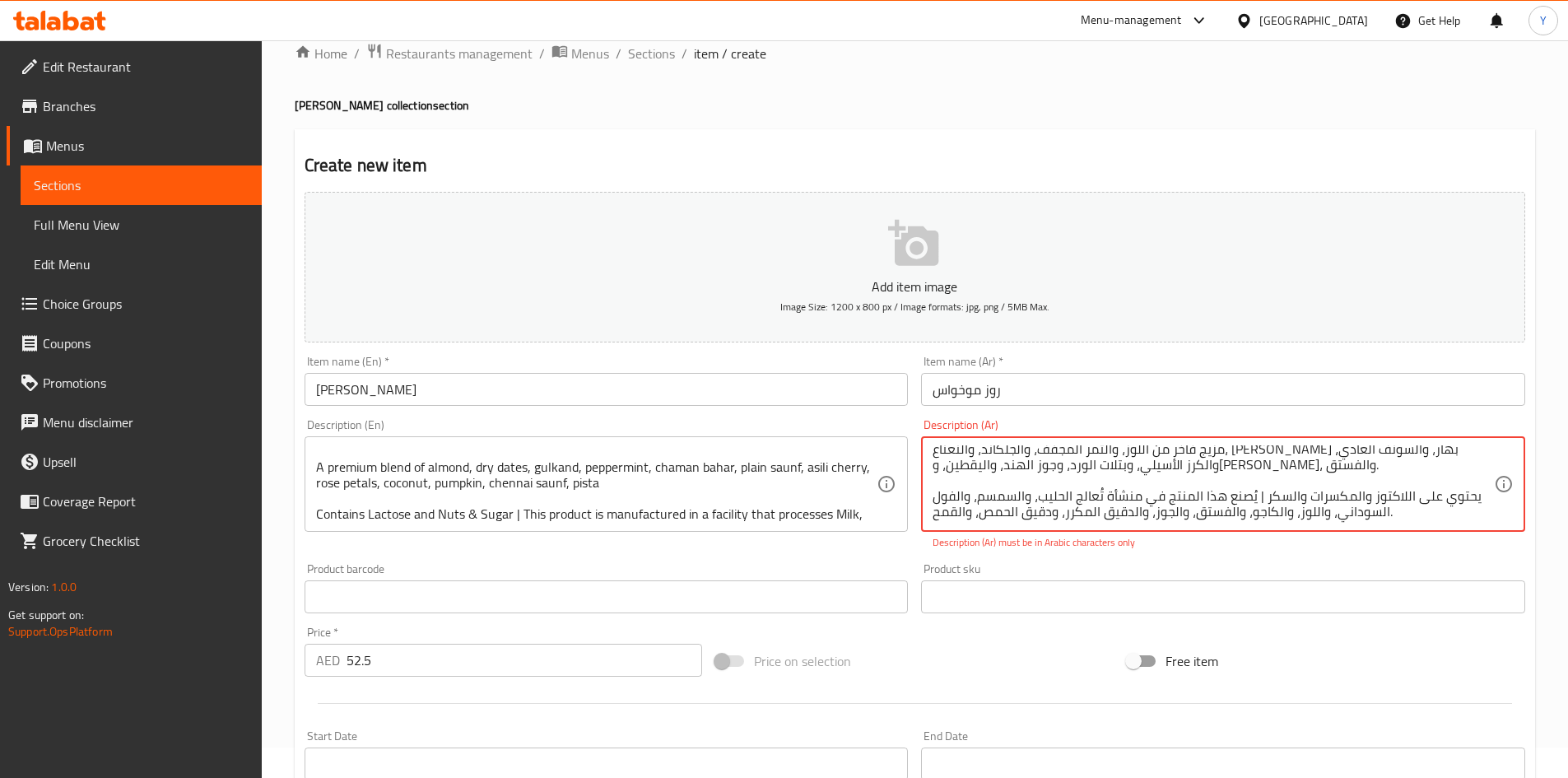
scroll to position [83, 0]
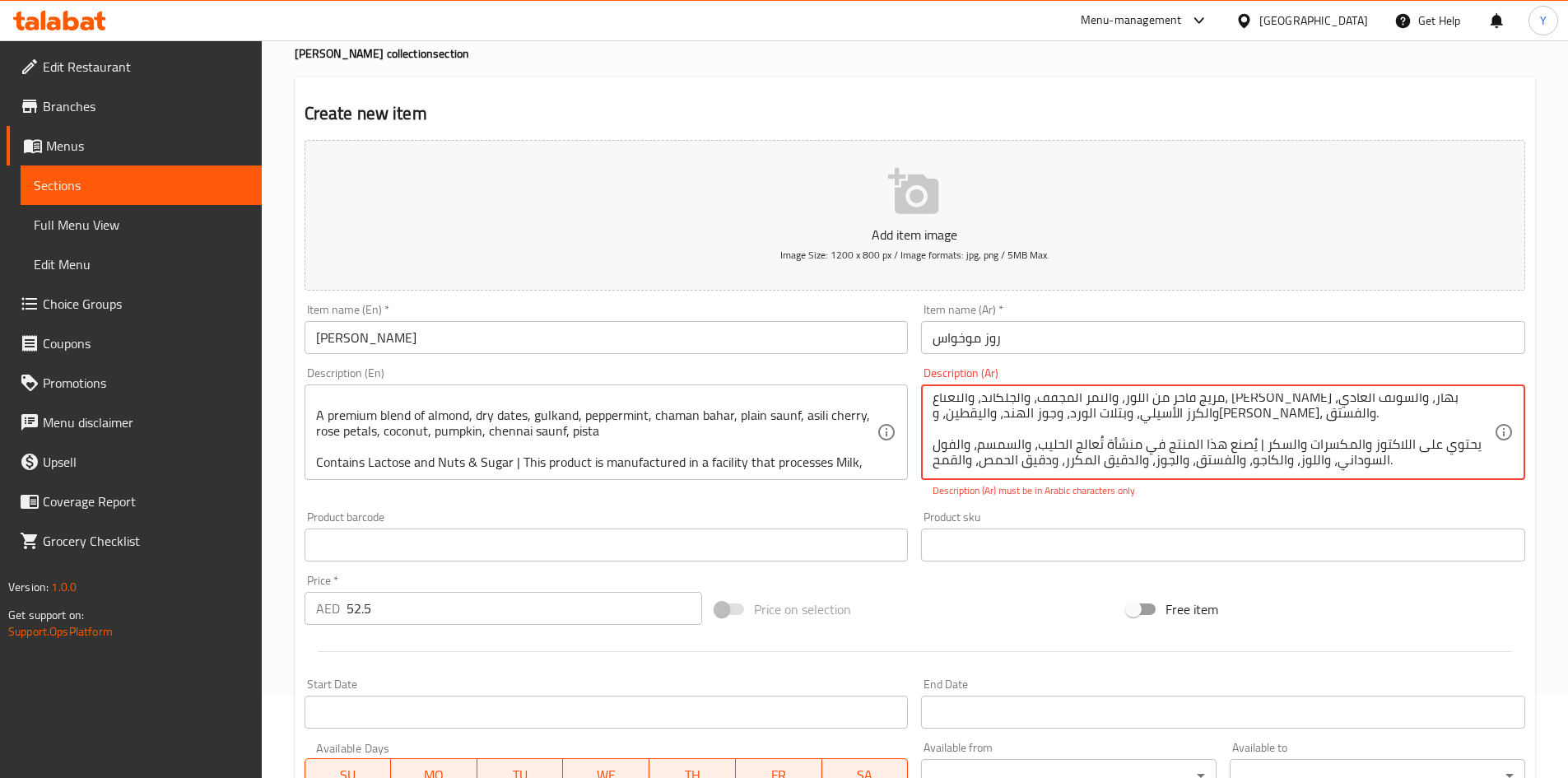
click at [1256, 447] on textarea "مزيج عطري ومنعش برائحة الورد، يتميز موخواس الورد لدينا بحلاوة خفيفة ورائحة عطري…" at bounding box center [1213, 432] width 561 height 78
click at [1261, 507] on div "Product sku Product sku" at bounding box center [1224, 537] width 617 height 64
click at [1279, 469] on textarea "مزيج عطري ومنعش برائحة الورد، يتميز موخواس الورد لدينا بحلاوة خفيفة ورائحة عطري…" at bounding box center [1213, 432] width 561 height 78
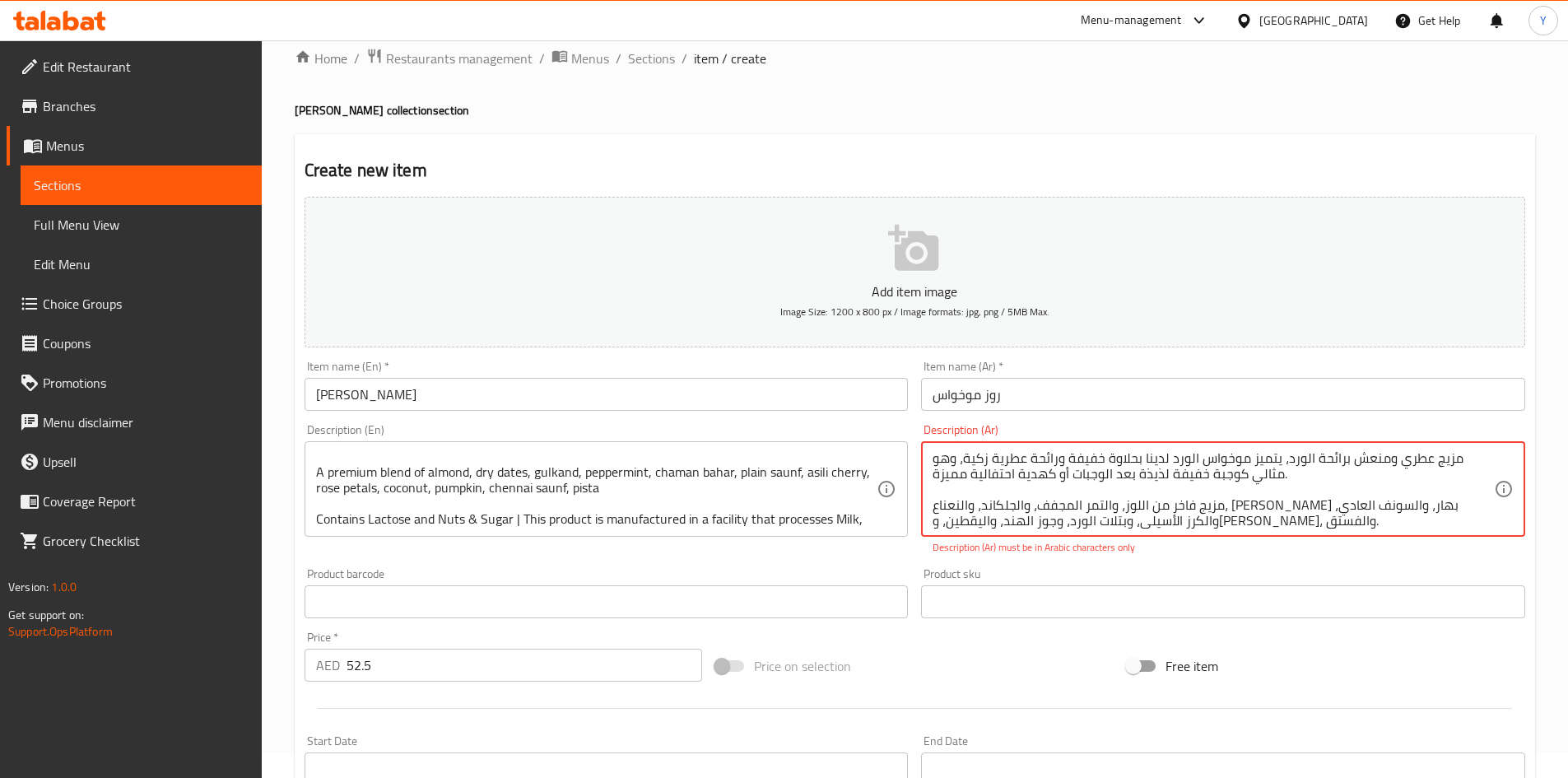
scroll to position [0, 0]
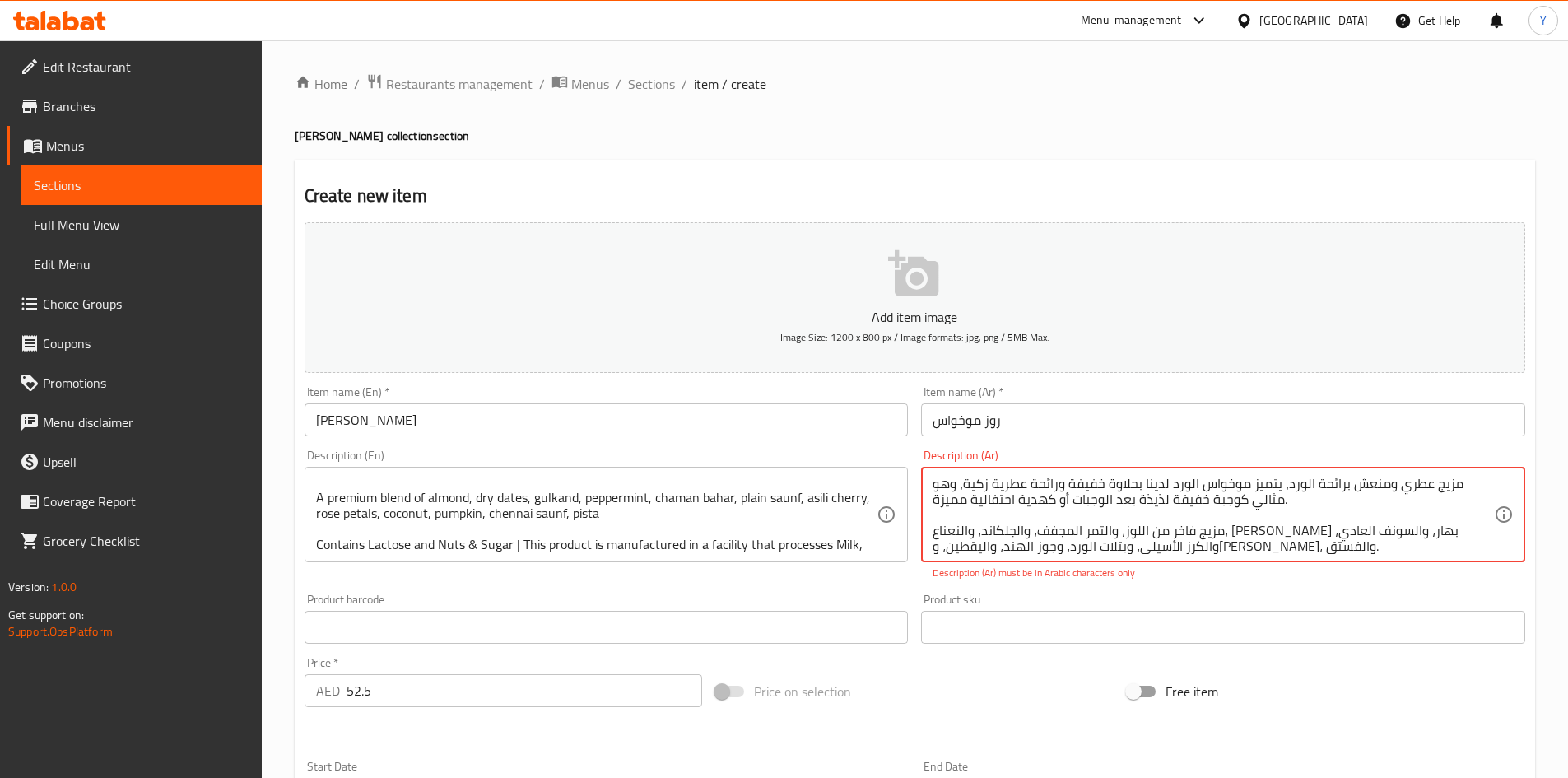
click at [1196, 556] on div "مزيج عطري ومنعش برائحة الورد، يتميز موخواس الورد لدينا بحلاوة خفيفة ورائحة عطري…" at bounding box center [1224, 514] width 604 height 96
click at [1196, 500] on textarea "مزيج عطري ومنعش برائحة الورد، يتميز موخواس الورد لدينا بحلاوة خفيفة ورائحة عطري…" at bounding box center [1213, 514] width 561 height 78
click at [1132, 494] on textarea "مزيج عطري ومنعش برائحة الورد، يتميز موخواس الورد لدينا بحلاوة خفيفة ورائحة عطري…" at bounding box center [1213, 514] width 561 height 78
click at [1075, 495] on textarea "مزيج عطري ومنعش برائحة الورد، يتميز موخواس الورد لدينا بحلاوة خفيفة ورائحة عطري…" at bounding box center [1213, 514] width 561 height 78
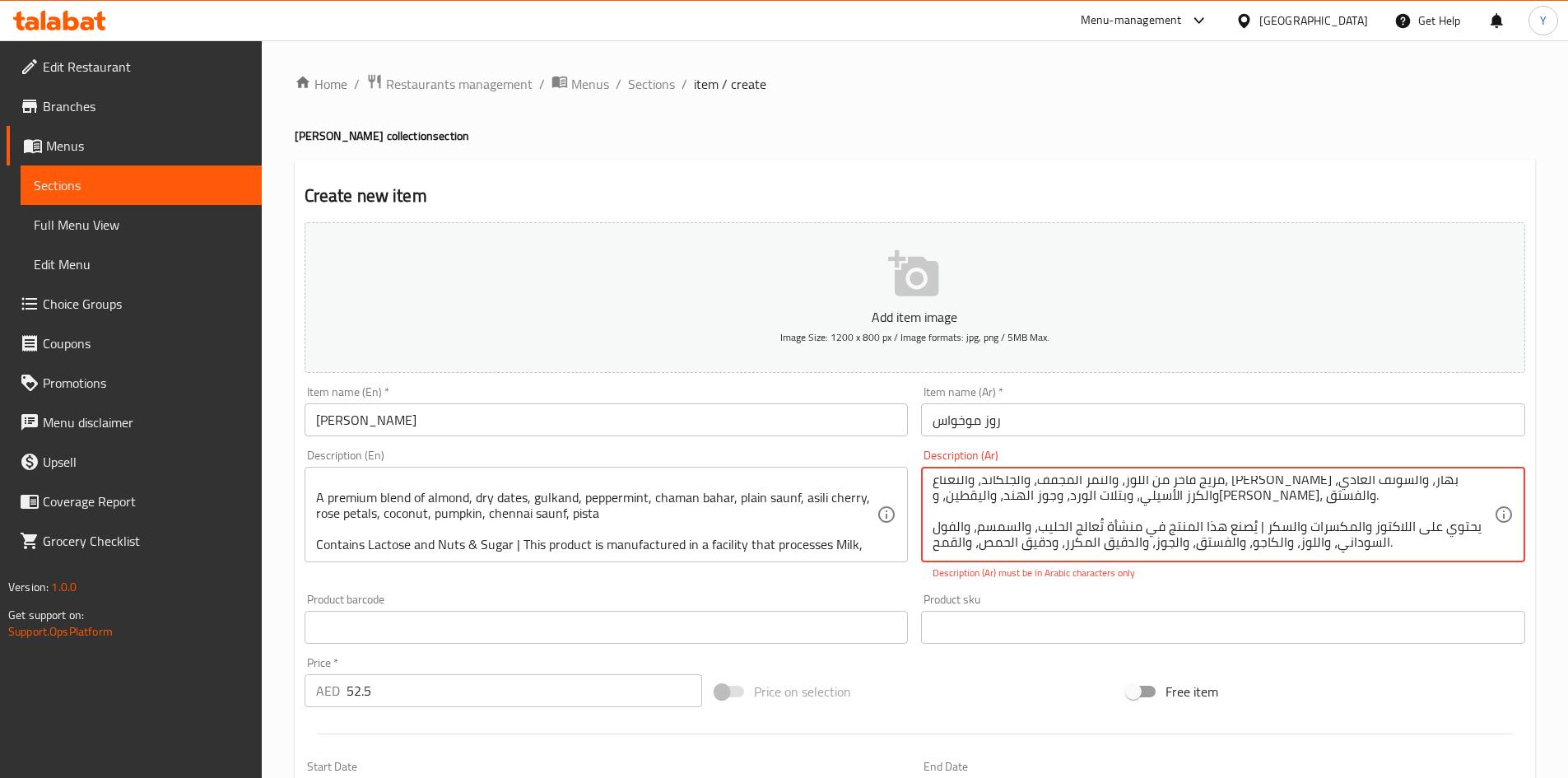
click at [1149, 590] on div "Product sku Product sku" at bounding box center [1224, 618] width 617 height 64
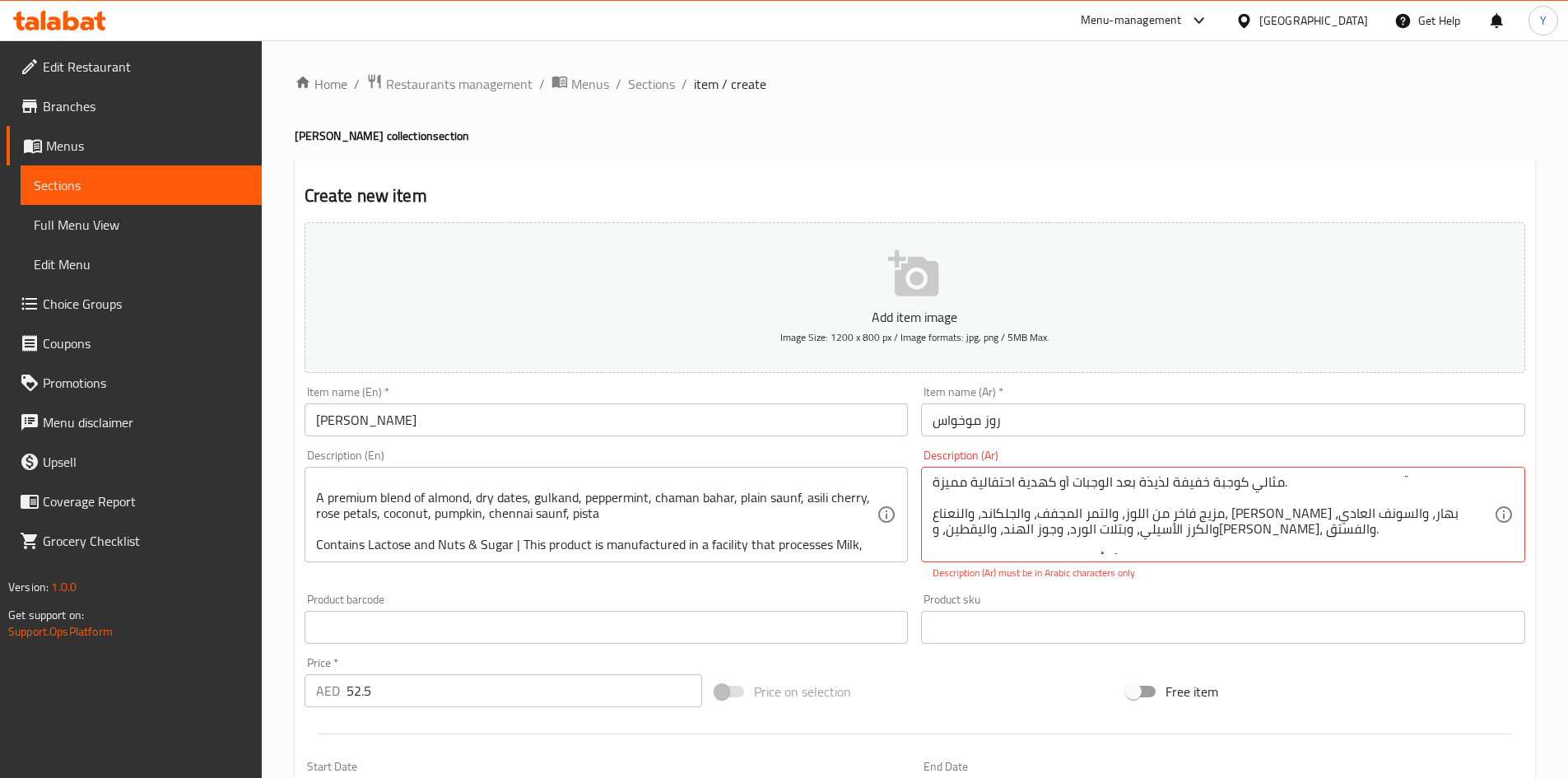
scroll to position [0, 0]
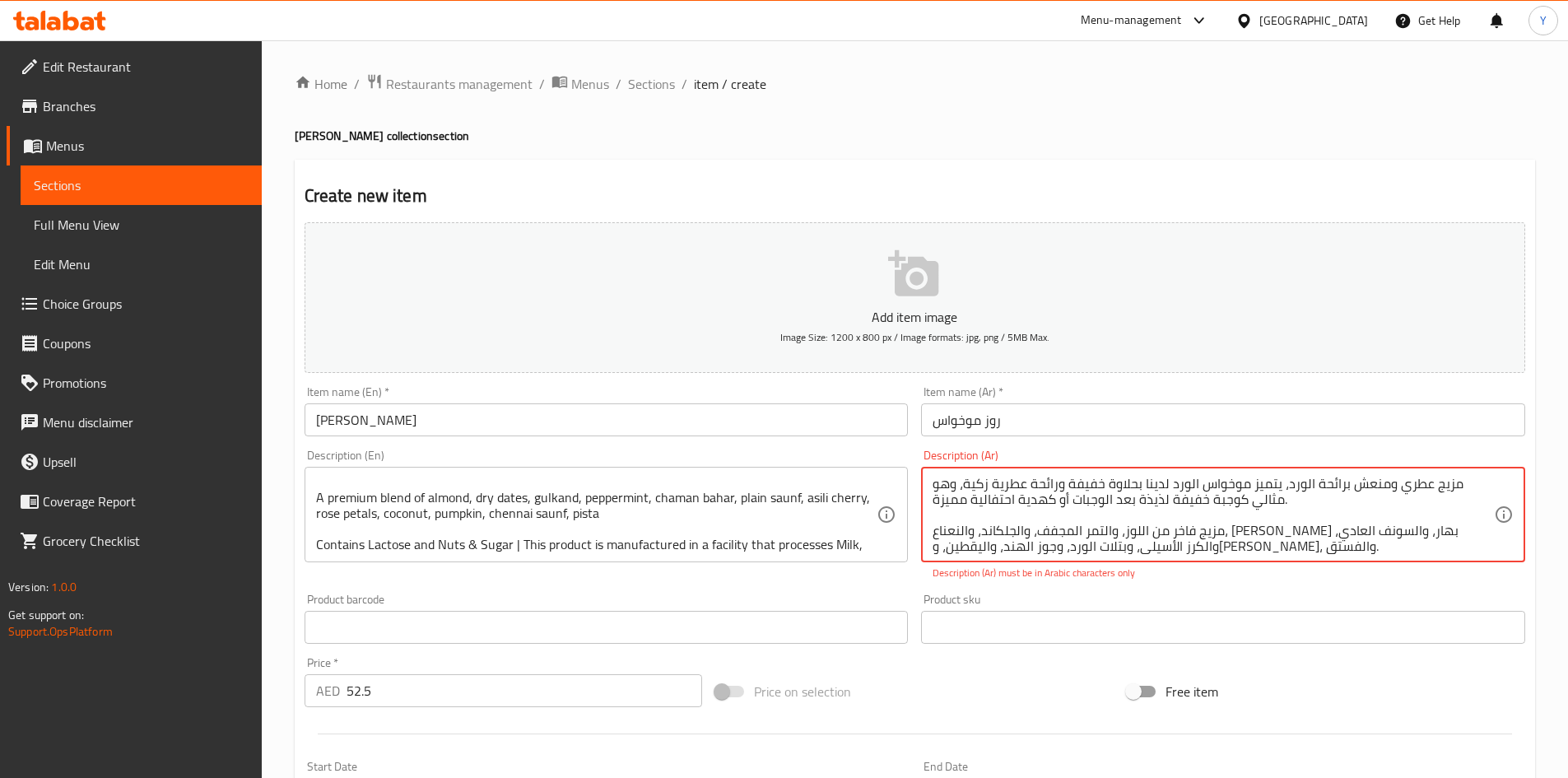
click at [1154, 520] on textarea "مزيج عطري ومنعش برائحة الورد، يتميز موخواس الورد لدينا بحلاوة خفيفة ورائحة عطري…" at bounding box center [1213, 514] width 561 height 78
click at [1421, 515] on textarea "مزيج عطري ومنعش برائحة الورد، يتميز موخواس الورد لدينا بحلاوة خفيفة ورائحة عطري…" at bounding box center [1213, 514] width 561 height 78
click at [1158, 538] on textarea "مزيج عطري ومنعش برائحة الورد، يتميز موخواس الورد لدينا بحلاوة خفيفة ورائحة عطري…" at bounding box center [1213, 514] width 561 height 78
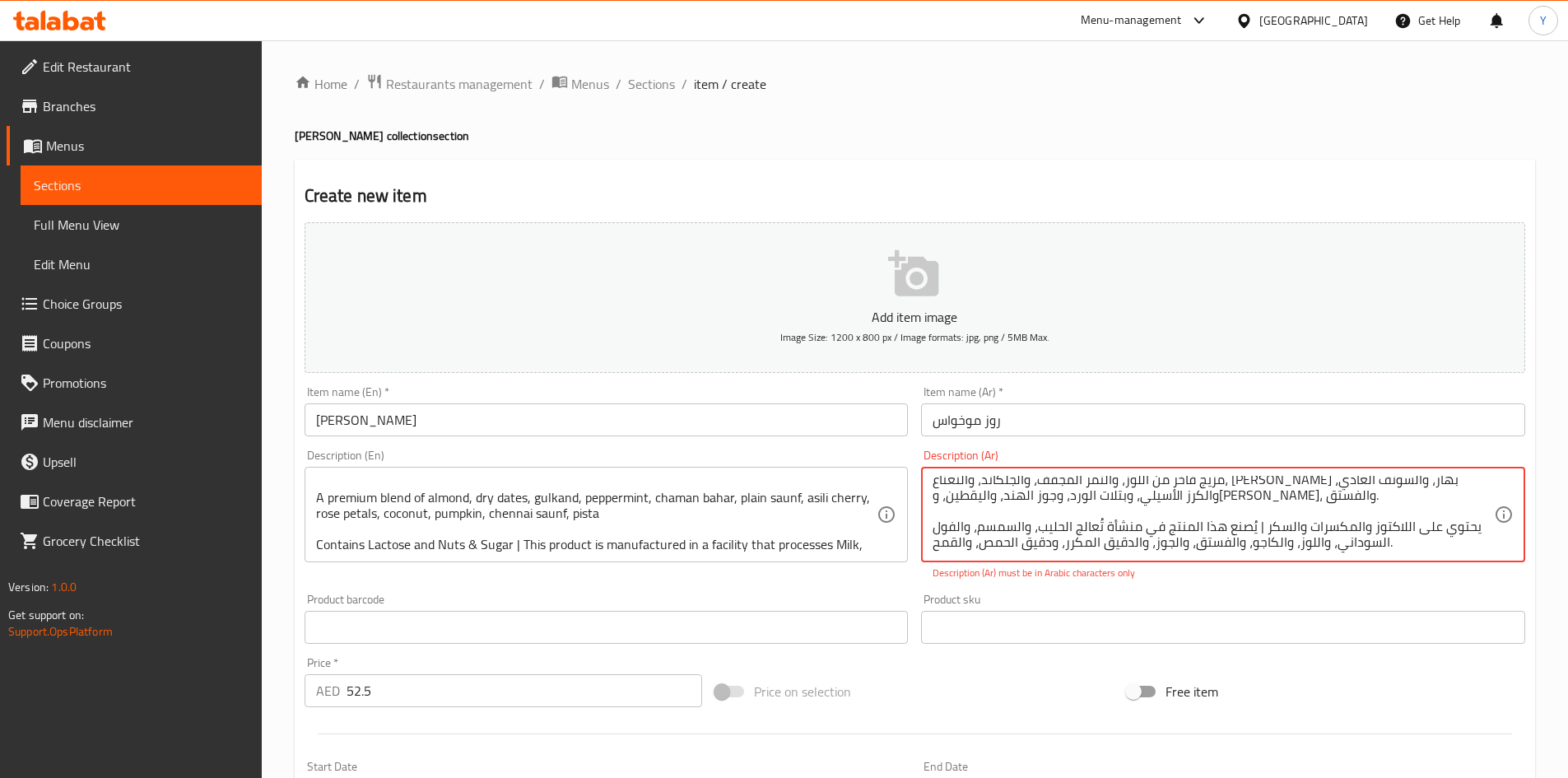
click at [1158, 538] on textarea "مزيج عطري ومنعش برائحة الورد، يتميز موخواس الورد لدينا بحلاوة خفيفة ورائحة عطري…" at bounding box center [1213, 514] width 561 height 78
click at [1174, 579] on p "Description (Ar) must be in Arabic characters only" at bounding box center [1223, 573] width 581 height 15
click at [1170, 517] on textarea "مزيج عطري ومنعش برائحة الورد، يتميز موخواس الورد لدينا بحلاوة خفيفة ورائحة عطري…" at bounding box center [1213, 514] width 561 height 78
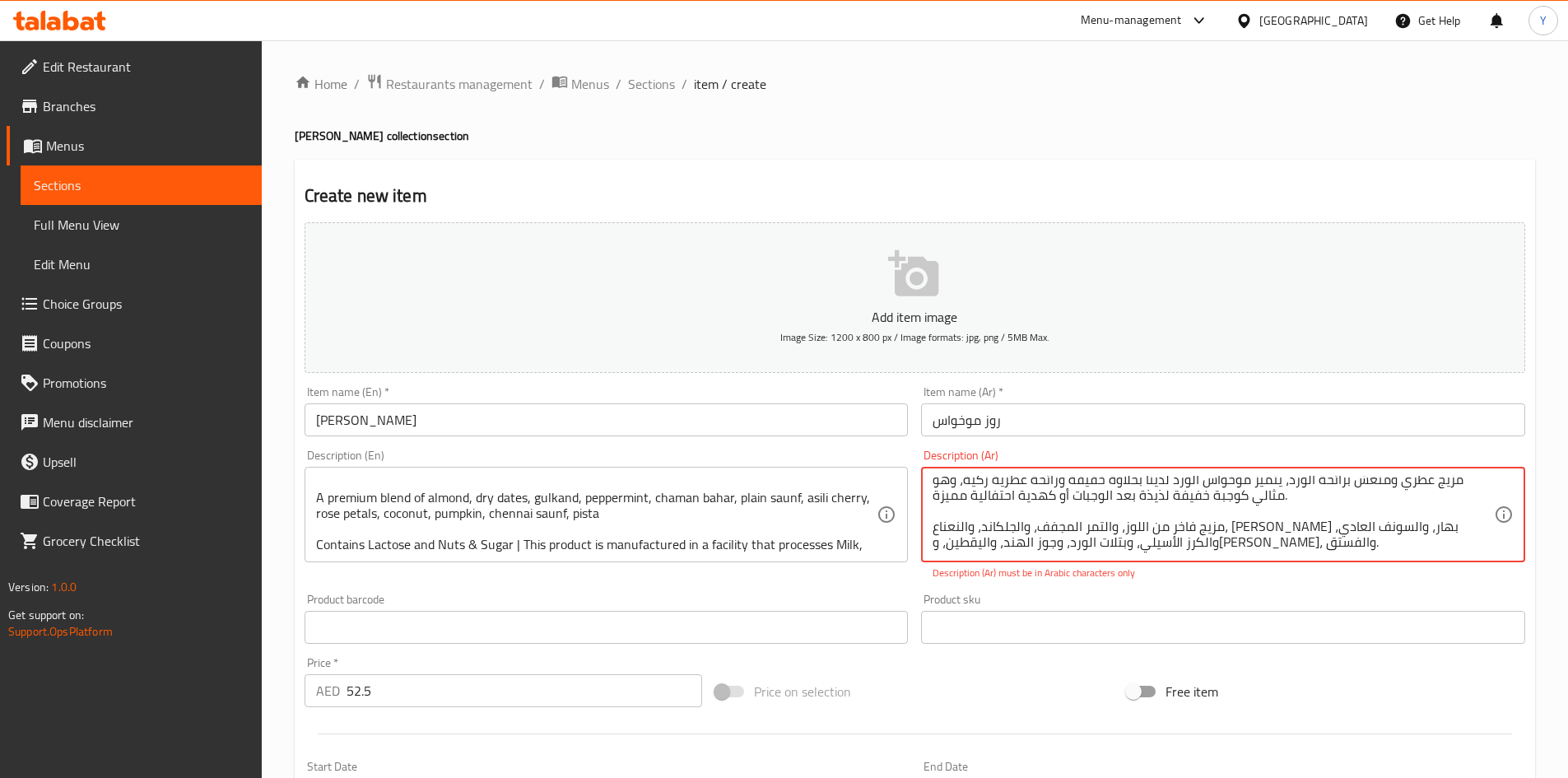
click at [1170, 517] on textarea "مزيج عطري ومنعش برائحة الورد، يتميز موخواس الورد لدينا بحلاوة خفيفة ورائحة عطري…" at bounding box center [1213, 514] width 561 height 78
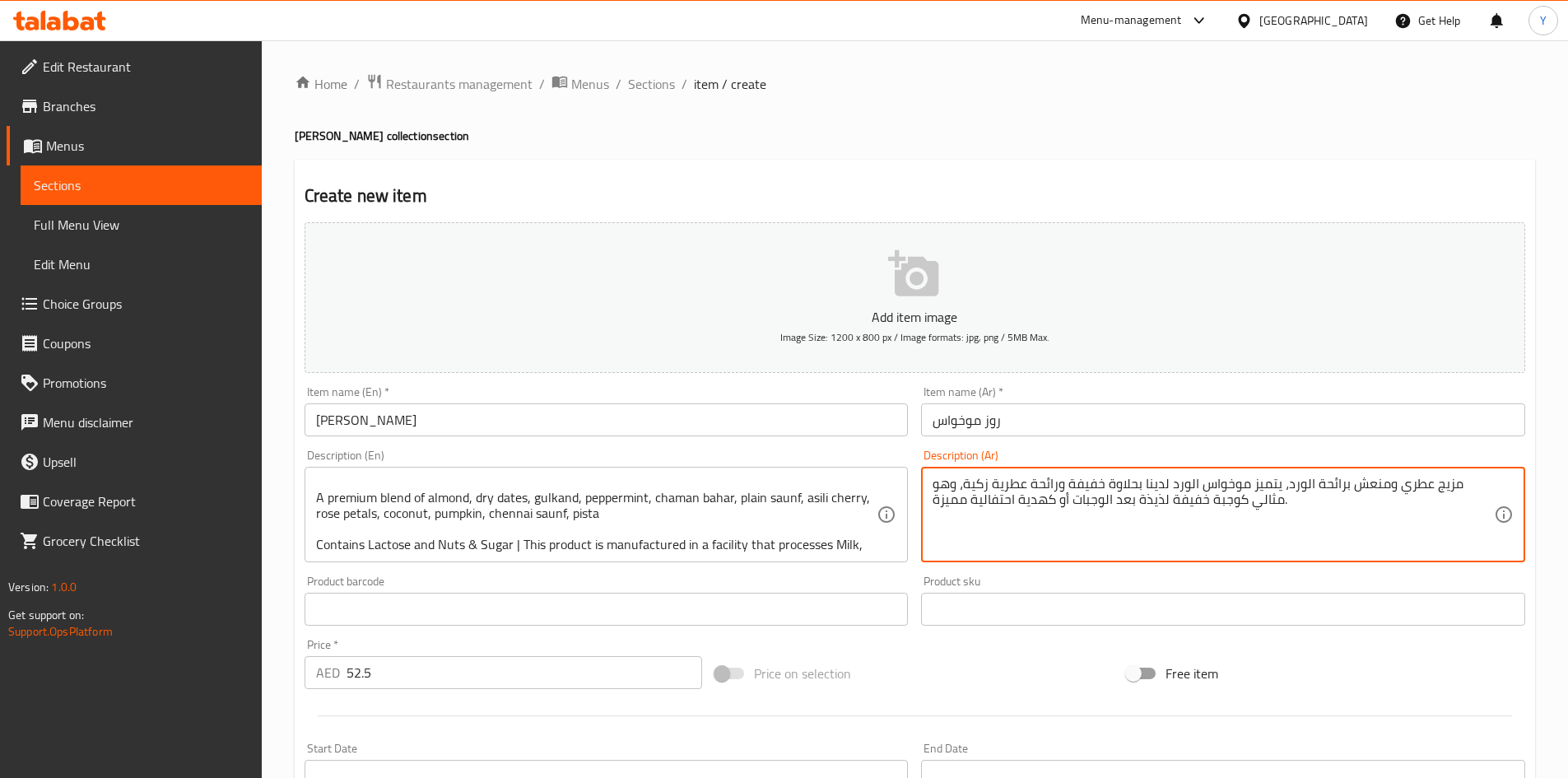
scroll to position [0, 0]
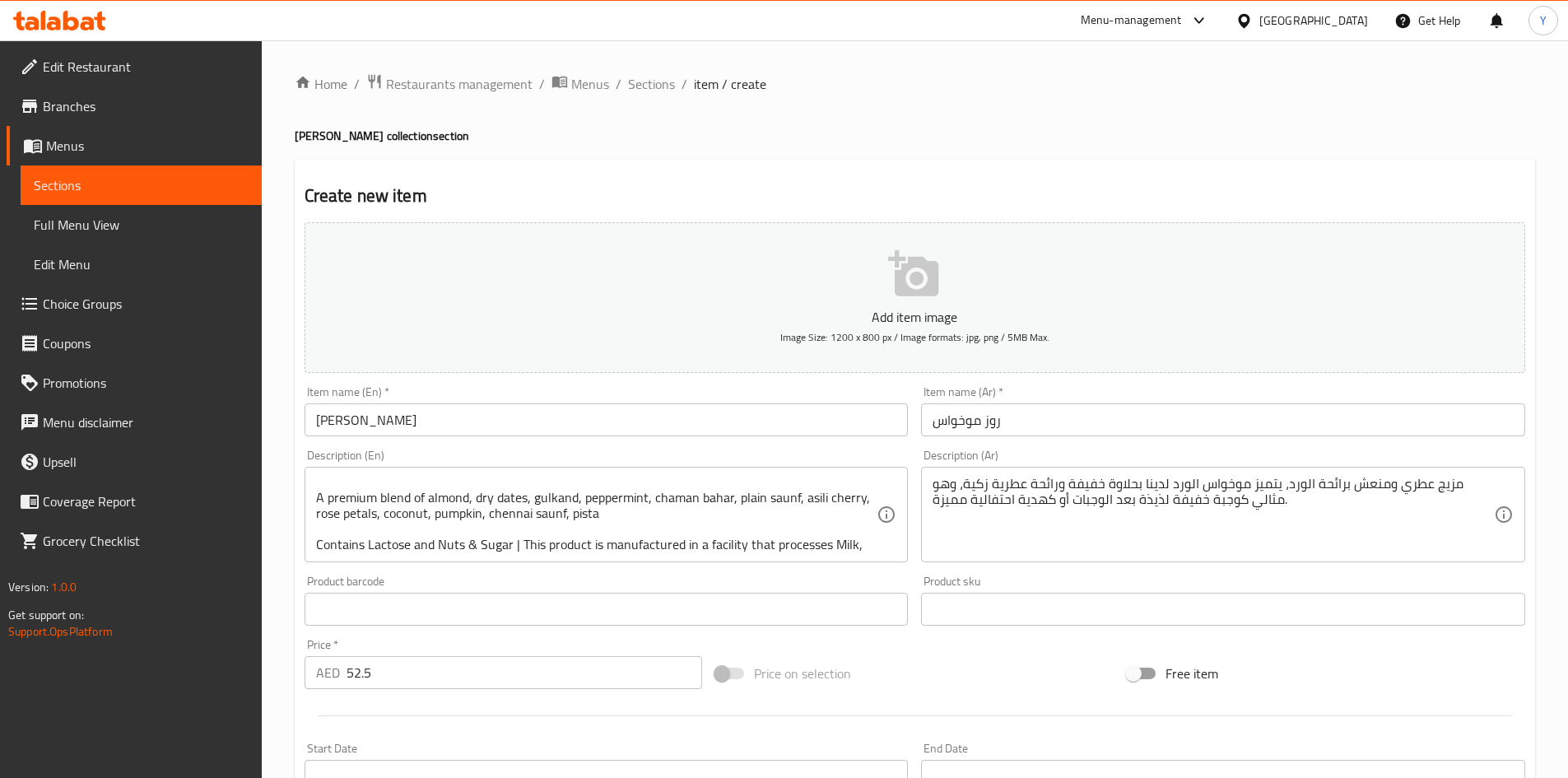
click at [1431, 528] on textarea "مزيج عطري ومنعش برائحة الورد، يتميز موخواس الورد لدينا بحلاوة خفيفة ورائحة عطري…" at bounding box center [1213, 514] width 561 height 78
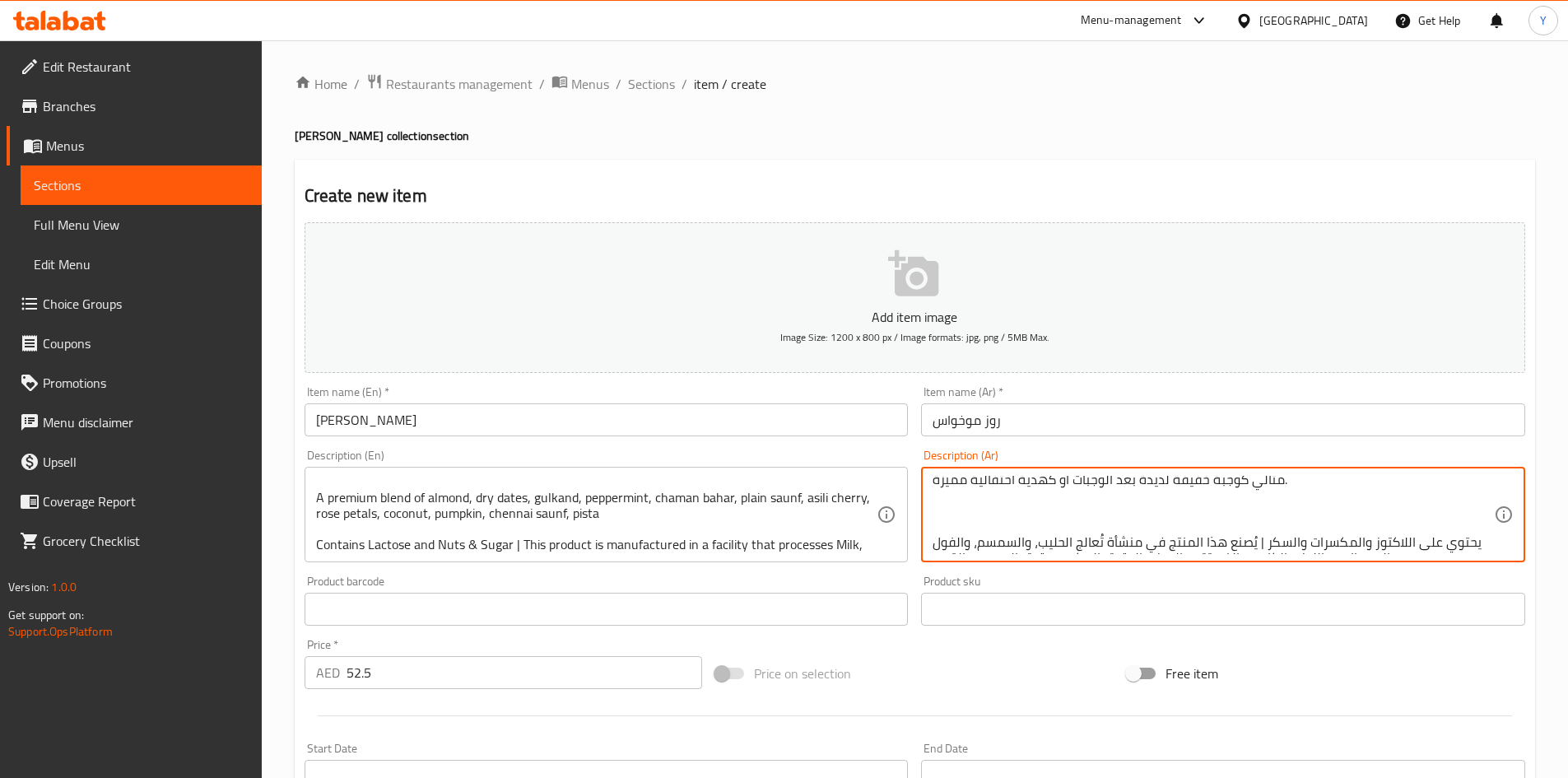
scroll to position [36, 0]
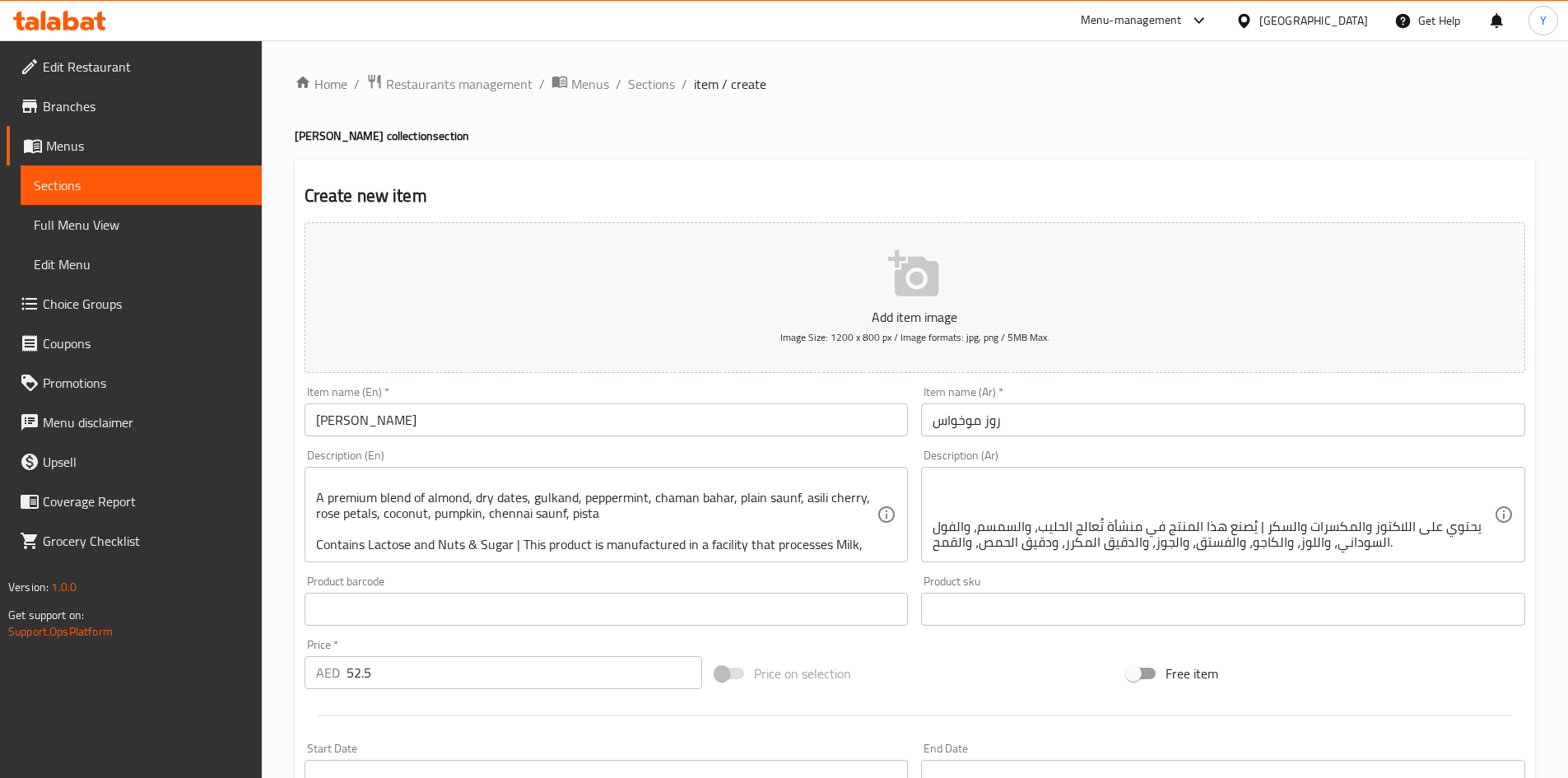
click at [1401, 506] on textarea "مزيج عطري ومنعش برائحة الورد، يتميز موخواس الورد لدينا بحلاوة خفيفة ورائحة عطري…" at bounding box center [1213, 514] width 561 height 78
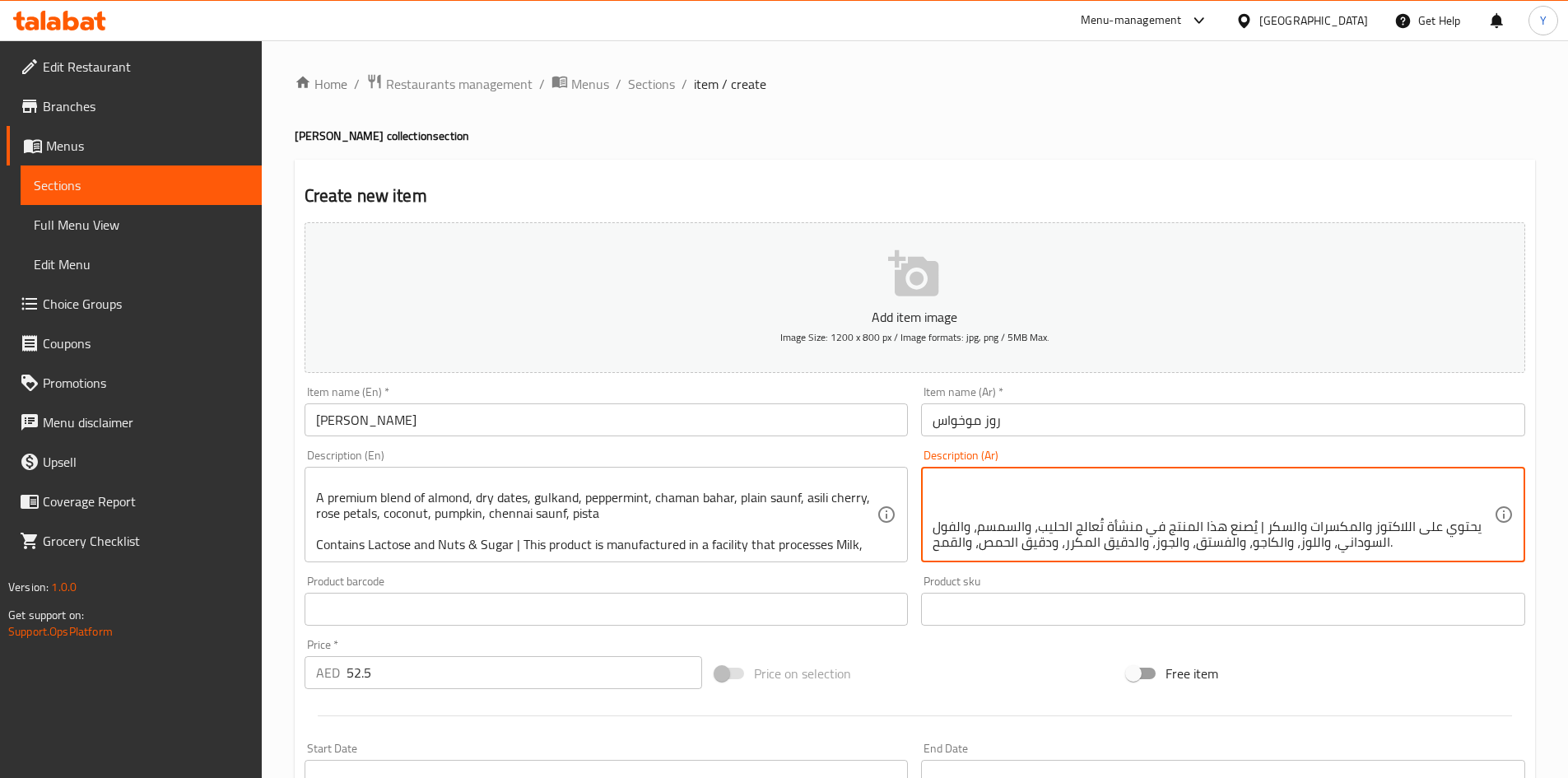
click at [1372, 499] on textarea "مزيج عطري ومنعش برائحة الورد، يتميز موخواس الورد لدينا بحلاوة خفيفة ورائحة عطري…" at bounding box center [1213, 514] width 561 height 78
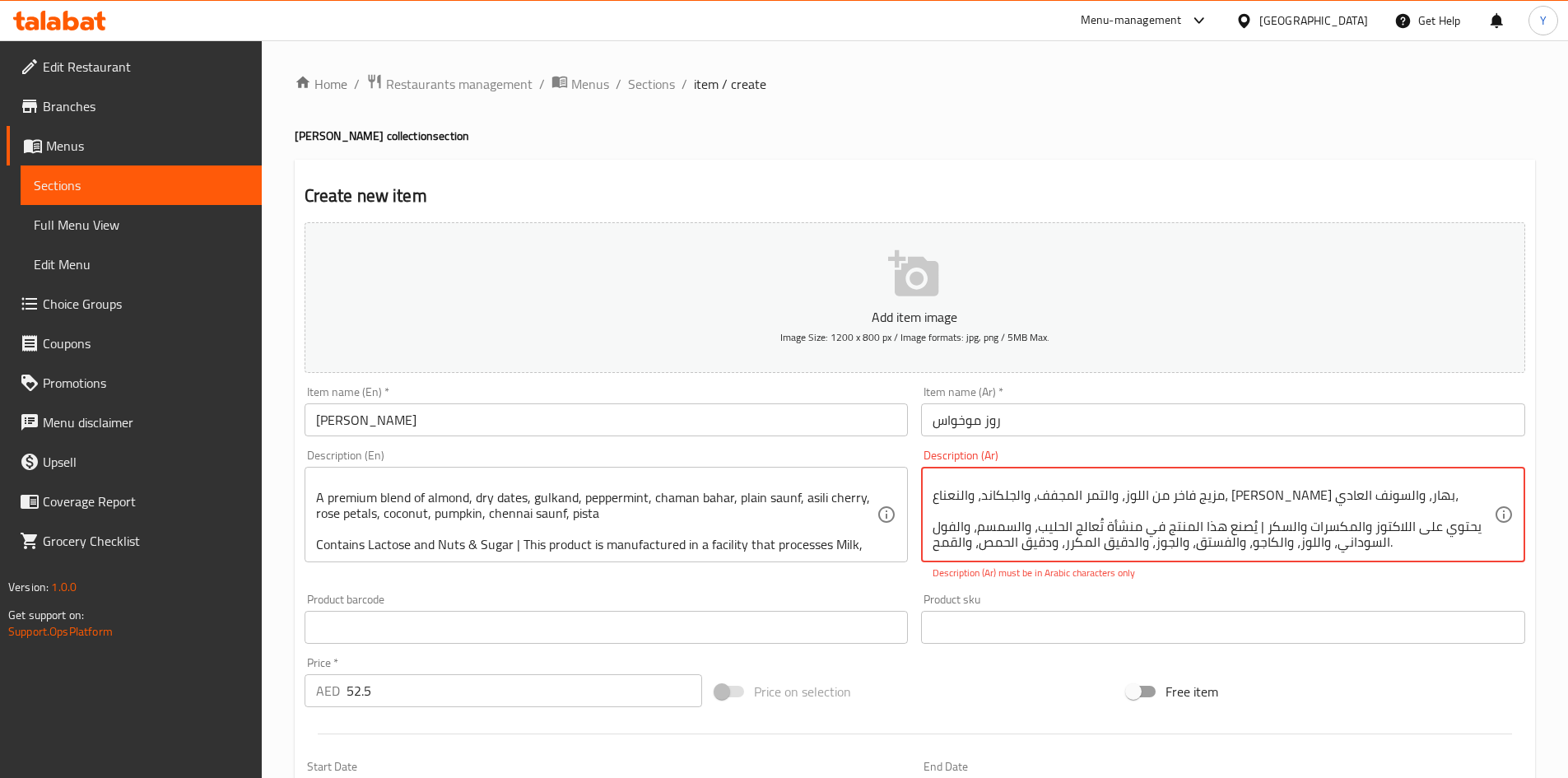
drag, startPoint x: 1022, startPoint y: 497, endPoint x: 949, endPoint y: 510, distance: 74.1
click at [949, 510] on textarea "مزيج عطري ومنعش برائحة الورد، يتميز موخواس الورد لدينا بحلاوة خفيفة ورائحة عطري…" at bounding box center [1213, 514] width 561 height 78
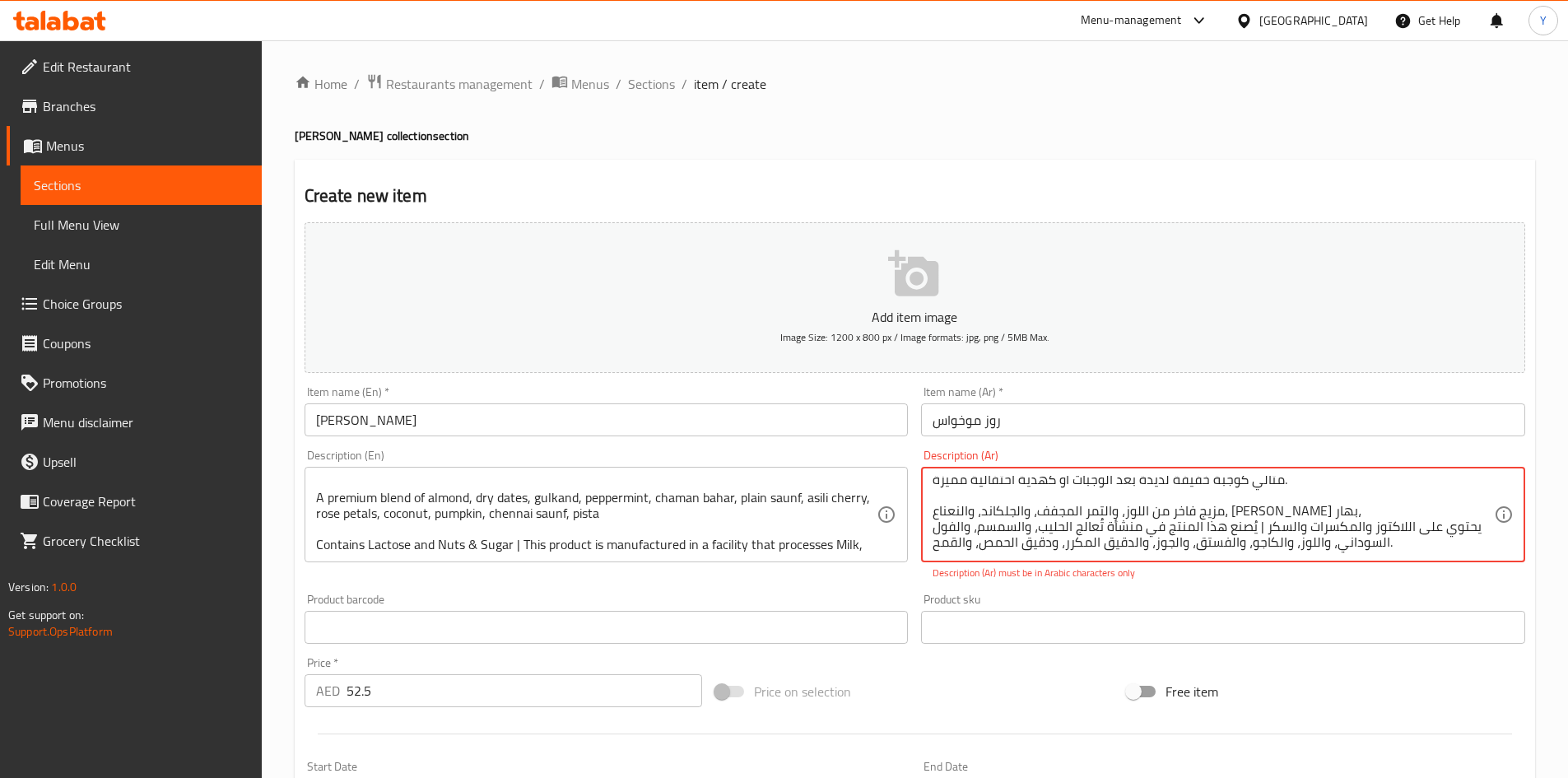
scroll to position [20, 0]
click at [1225, 585] on div "Description (Ar) مزيج عطري ومنعش برائحة الورد، يتميز موخواس الورد لدينا بحلاوة …" at bounding box center [1224, 515] width 617 height 145
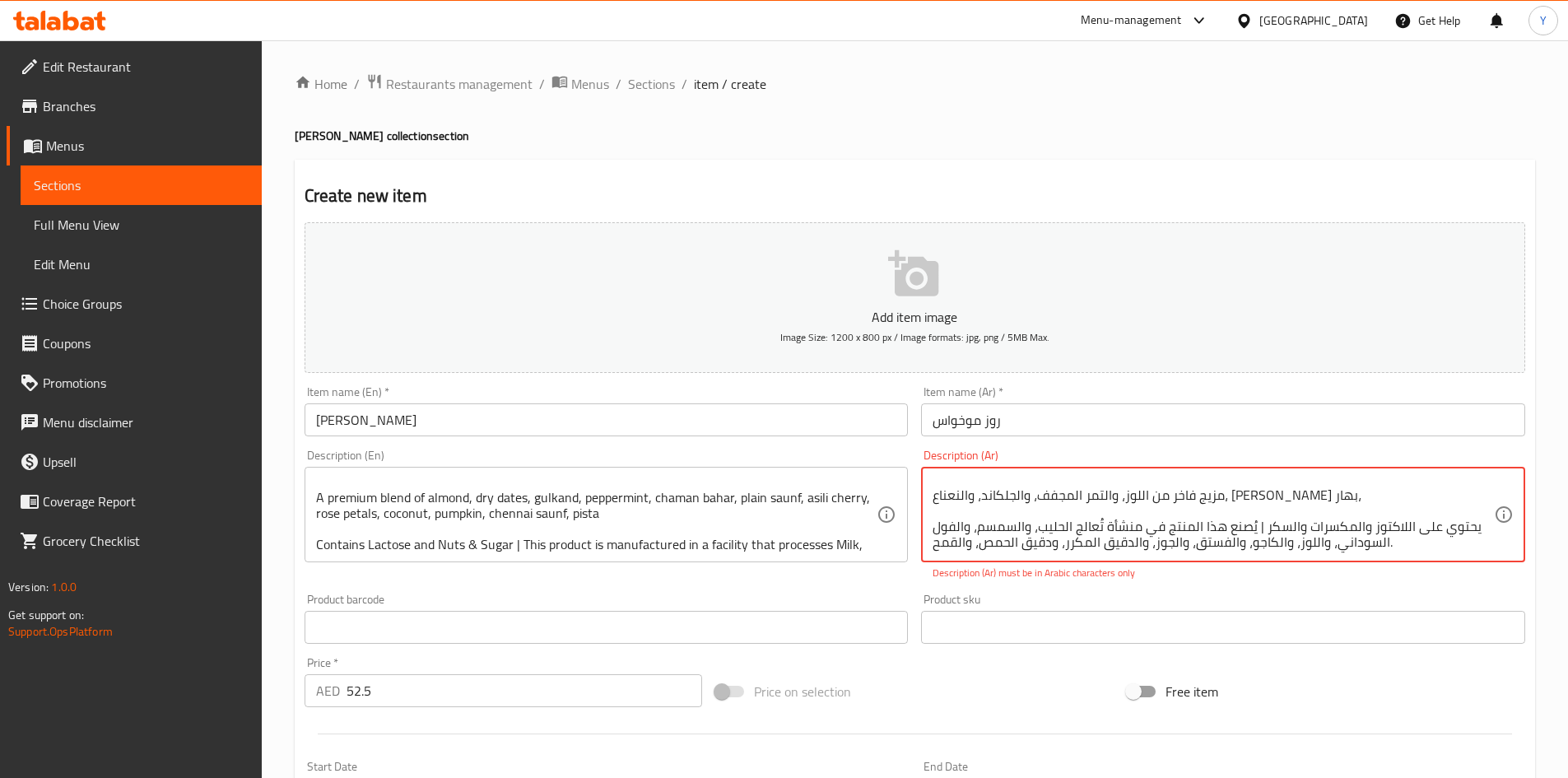
drag, startPoint x: 1102, startPoint y: 496, endPoint x: 859, endPoint y: 498, distance: 243.0
click at [859, 498] on div "Add item image Image Size: 1200 x 800 px / Image formats: jpg, png / 5MB Max. I…" at bounding box center [915, 579] width 1234 height 727
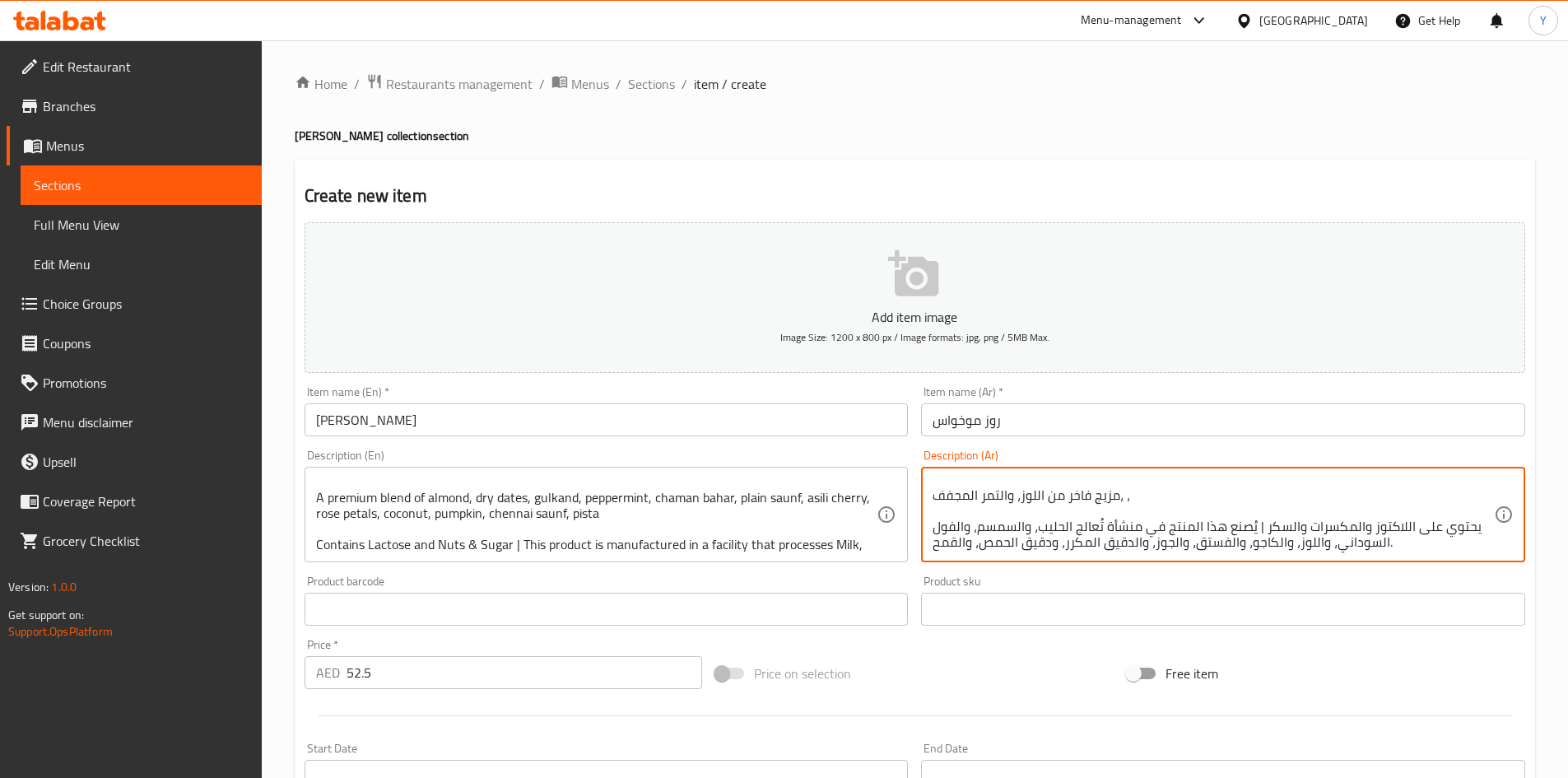
drag, startPoint x: 1134, startPoint y: 498, endPoint x: 1123, endPoint y: 505, distance: 13.0
click at [1123, 505] on textarea "مزيج عطري ومنعش برائحة الورد، يتميز موخواس الورد لدينا بحلاوة خفيفة ورائحة عطري…" at bounding box center [1213, 514] width 561 height 78
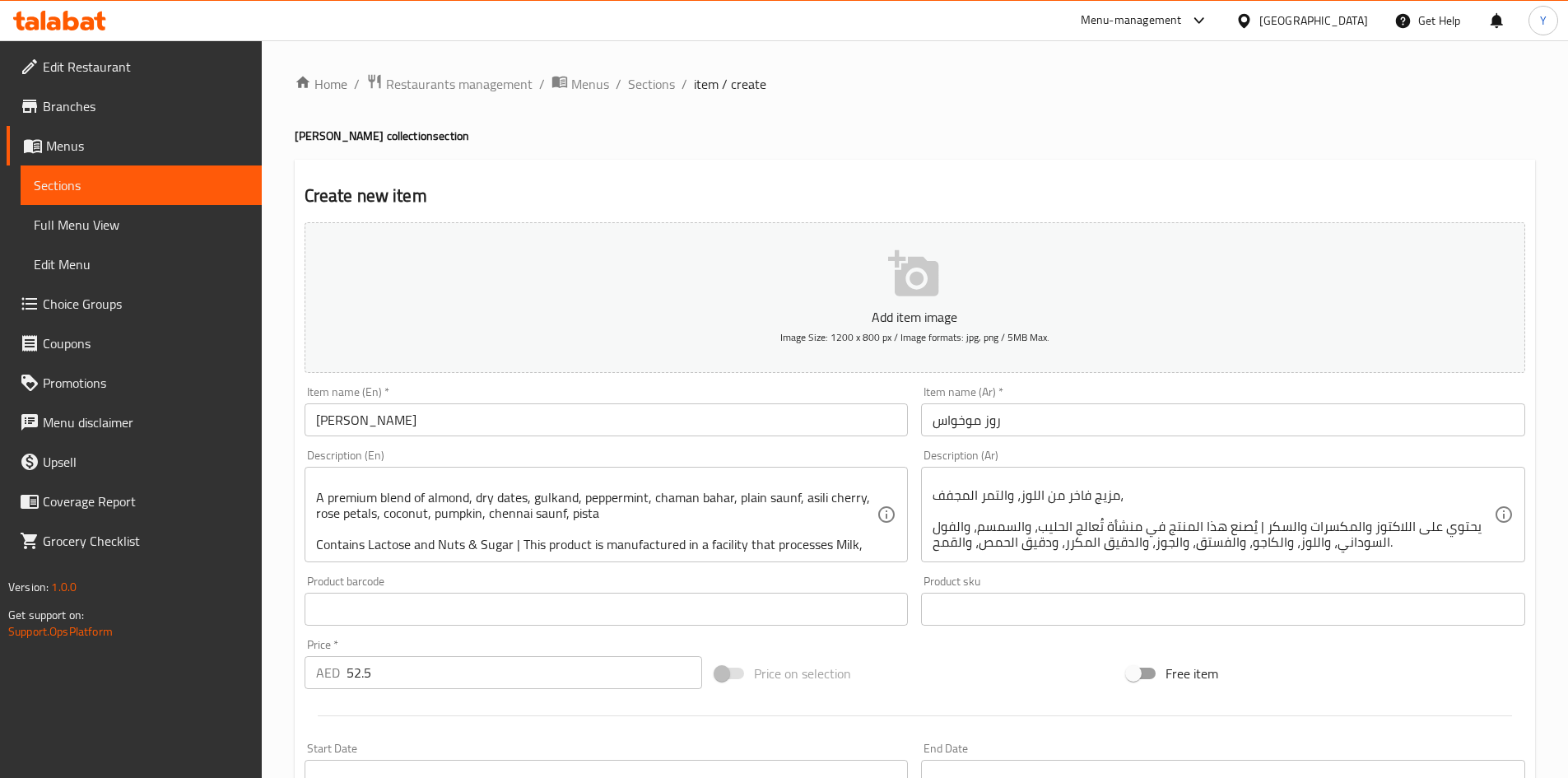
click at [1392, 532] on textarea "مزيج عطري ومنعش برائحة الورد، يتميز موخواس الورد لدينا بحلاوة خفيفة ورائحة عطري…" at bounding box center [1213, 514] width 561 height 78
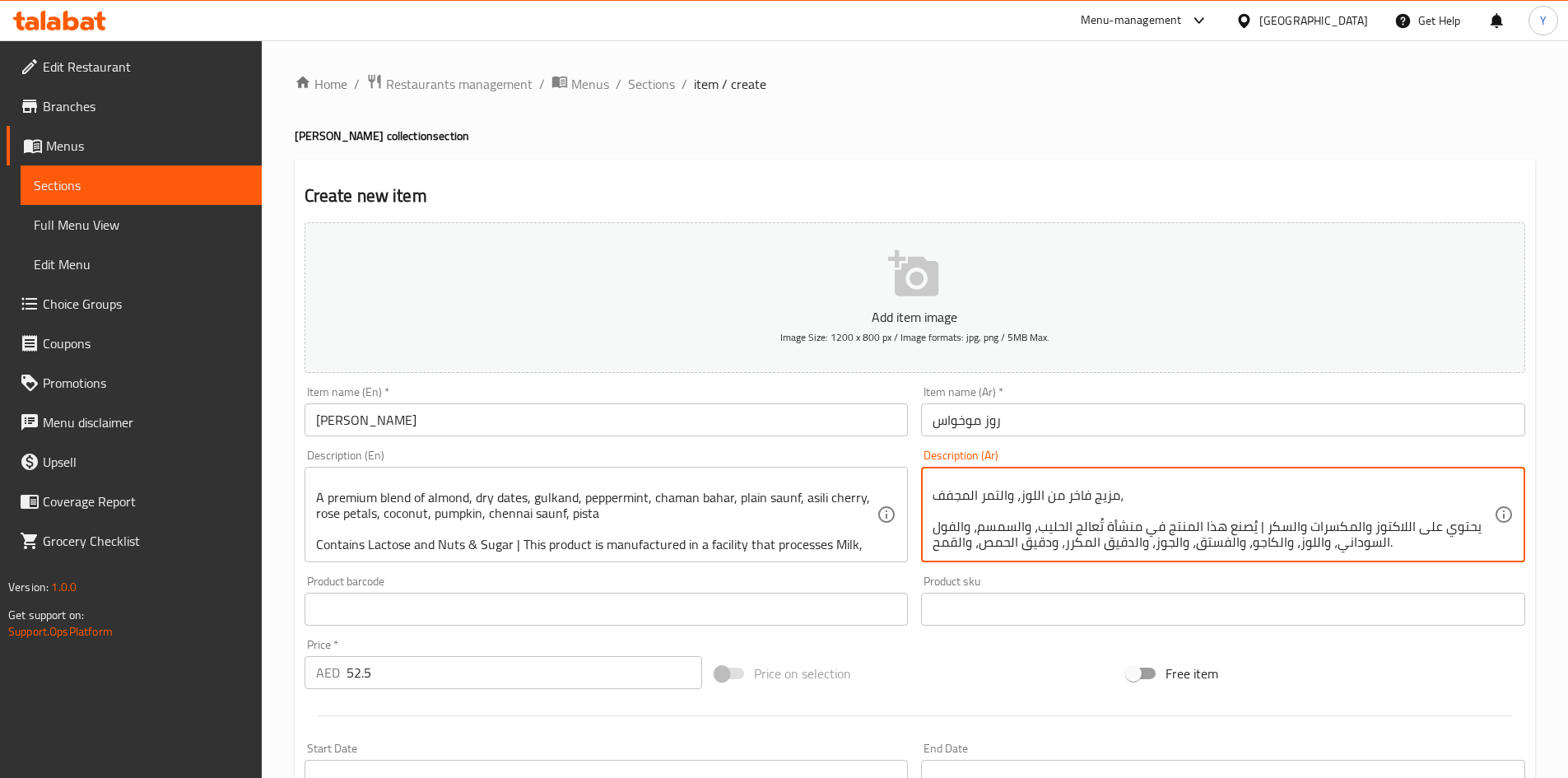
click at [1233, 498] on textarea "مزيج عطري ومنعش برائحة الورد، يتميز موخواس الورد لدينا بحلاوة خفيفة ورائحة عطري…" at bounding box center [1213, 514] width 561 height 78
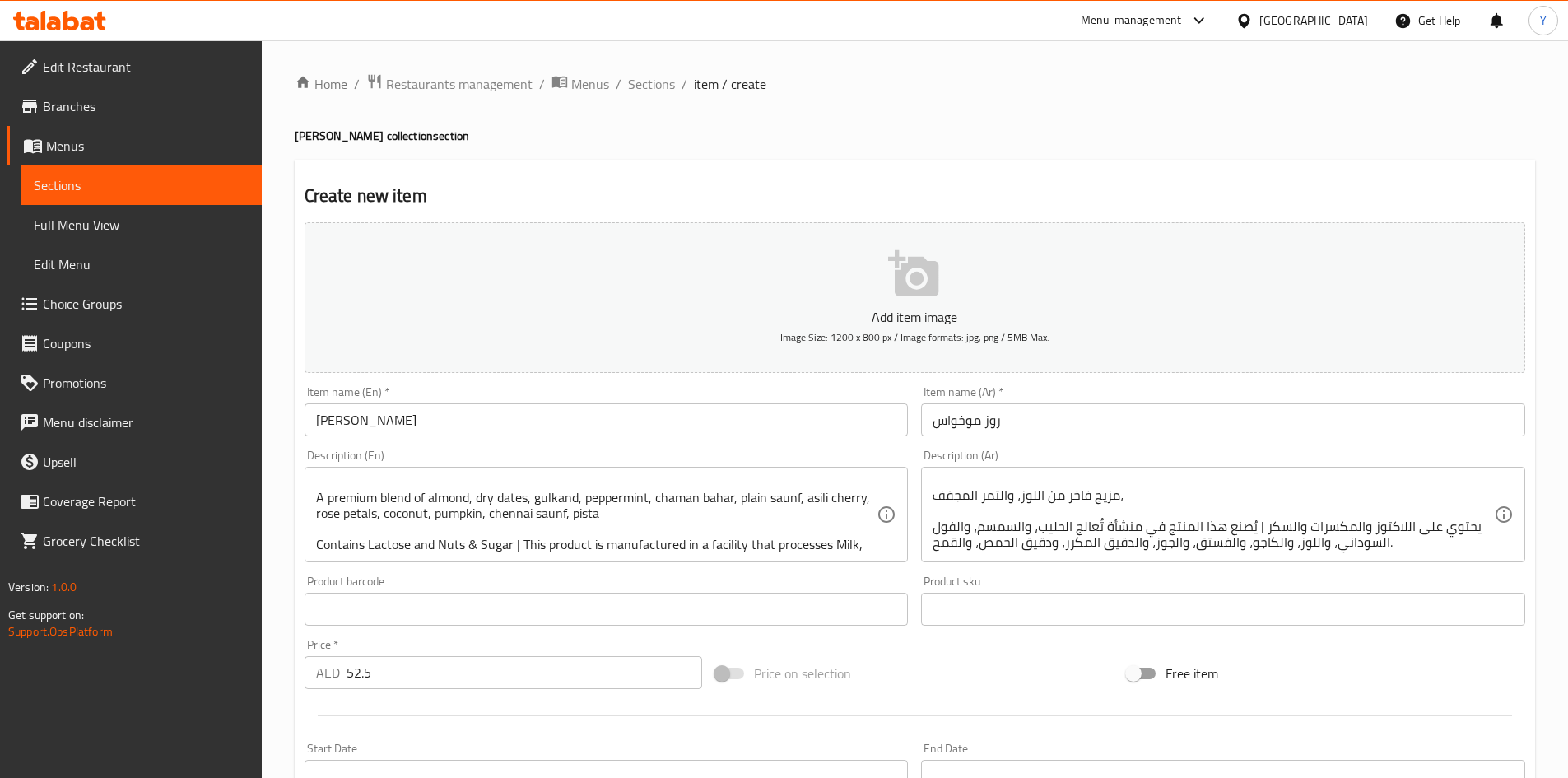
click at [1370, 504] on textarea "مزيج عطري ومنعش برائحة الورد، يتميز موخواس الورد لدينا بحلاوة خفيفة ورائحة عطري…" at bounding box center [1213, 514] width 561 height 78
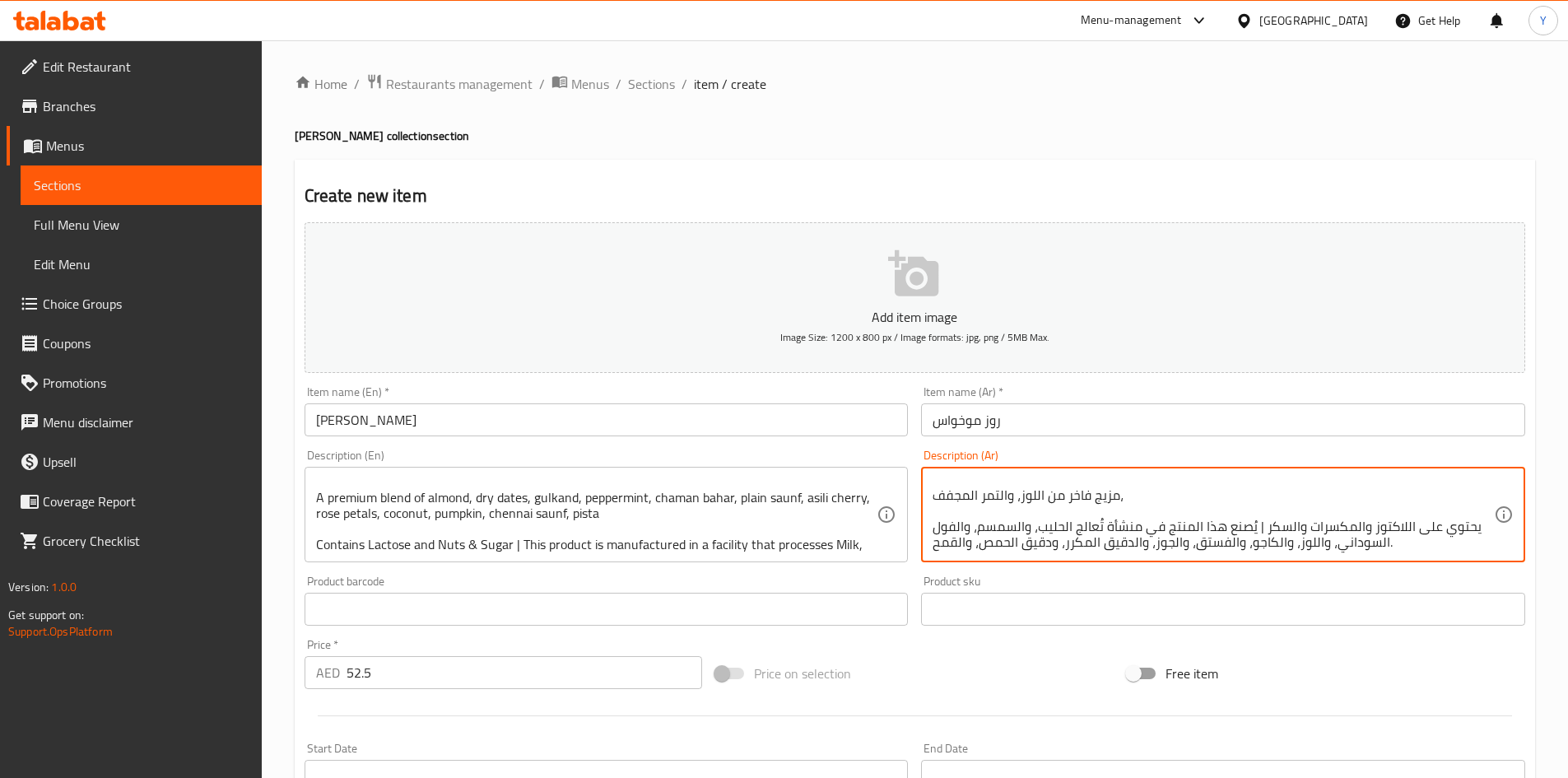
click at [1269, 504] on textarea "مزيج عطري ومنعش برائحة الورد، يتميز موخواس الورد لدينا بحلاوة خفيفة ورائحة عطري…" at bounding box center [1213, 514] width 561 height 78
click at [1228, 493] on textarea "مزيج عطري ومنعش برائحة الورد، يتميز موخواس الورد لدينا بحلاوة خفيفة ورائحة عطري…" at bounding box center [1213, 514] width 561 height 78
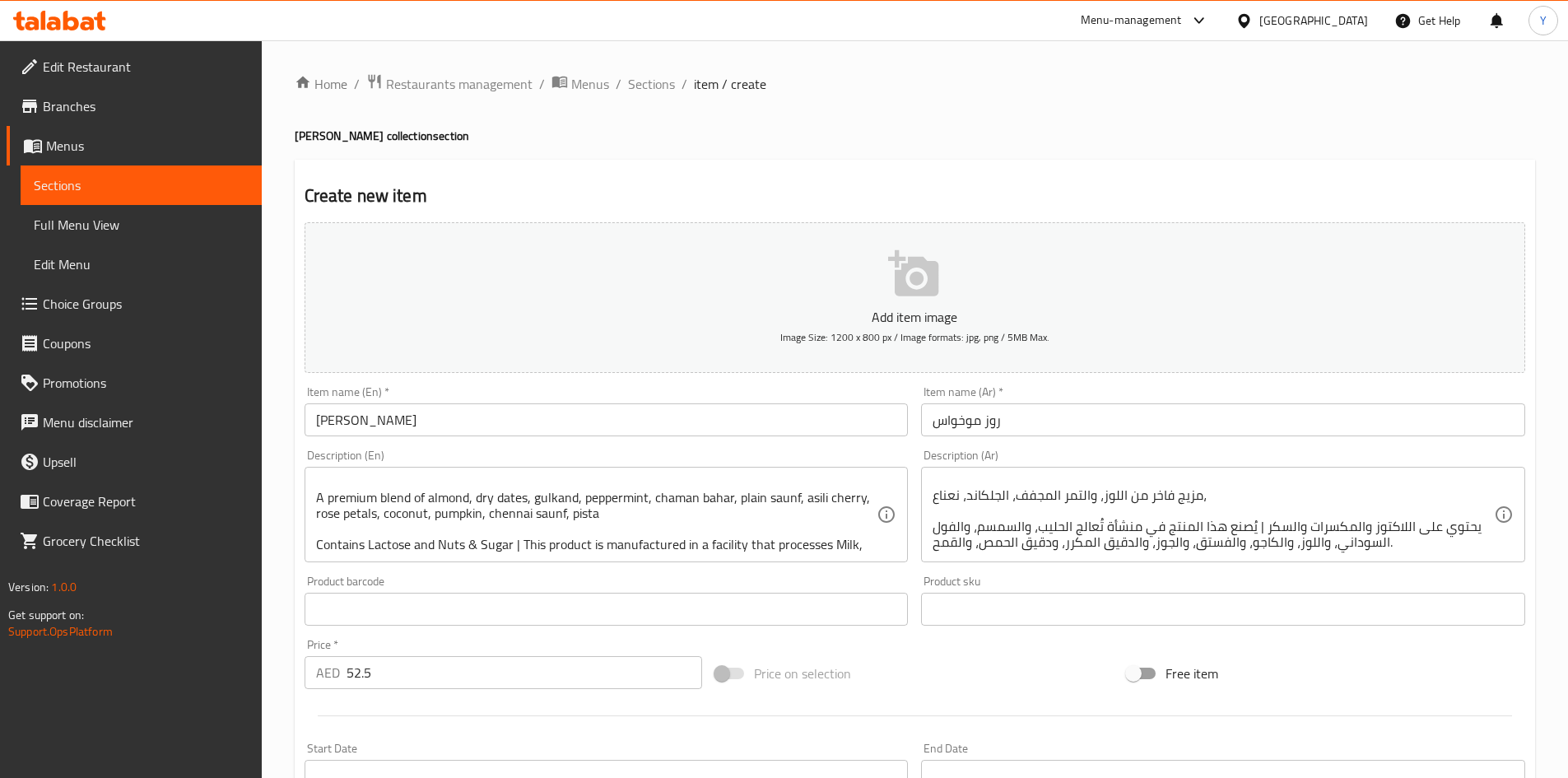
click at [1218, 500] on textarea "مزيج عطري ومنعش برائحة الورد، يتميز موخواس الورد لدينا بحلاوة خفيفة ورائحة عطري…" at bounding box center [1213, 514] width 561 height 78
click at [1070, 662] on div "Price on selection" at bounding box center [914, 673] width 412 height 44
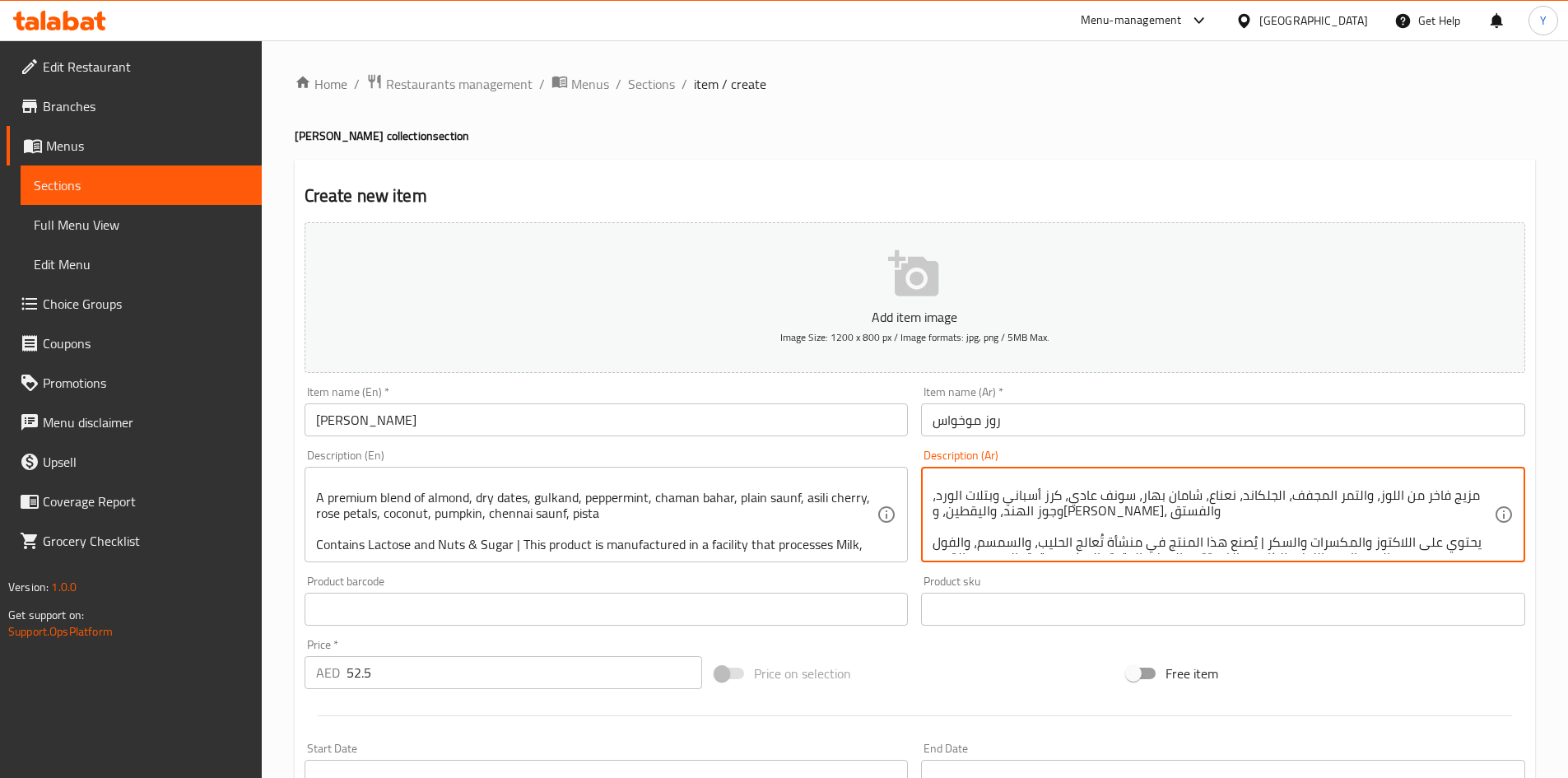
scroll to position [51, 0]
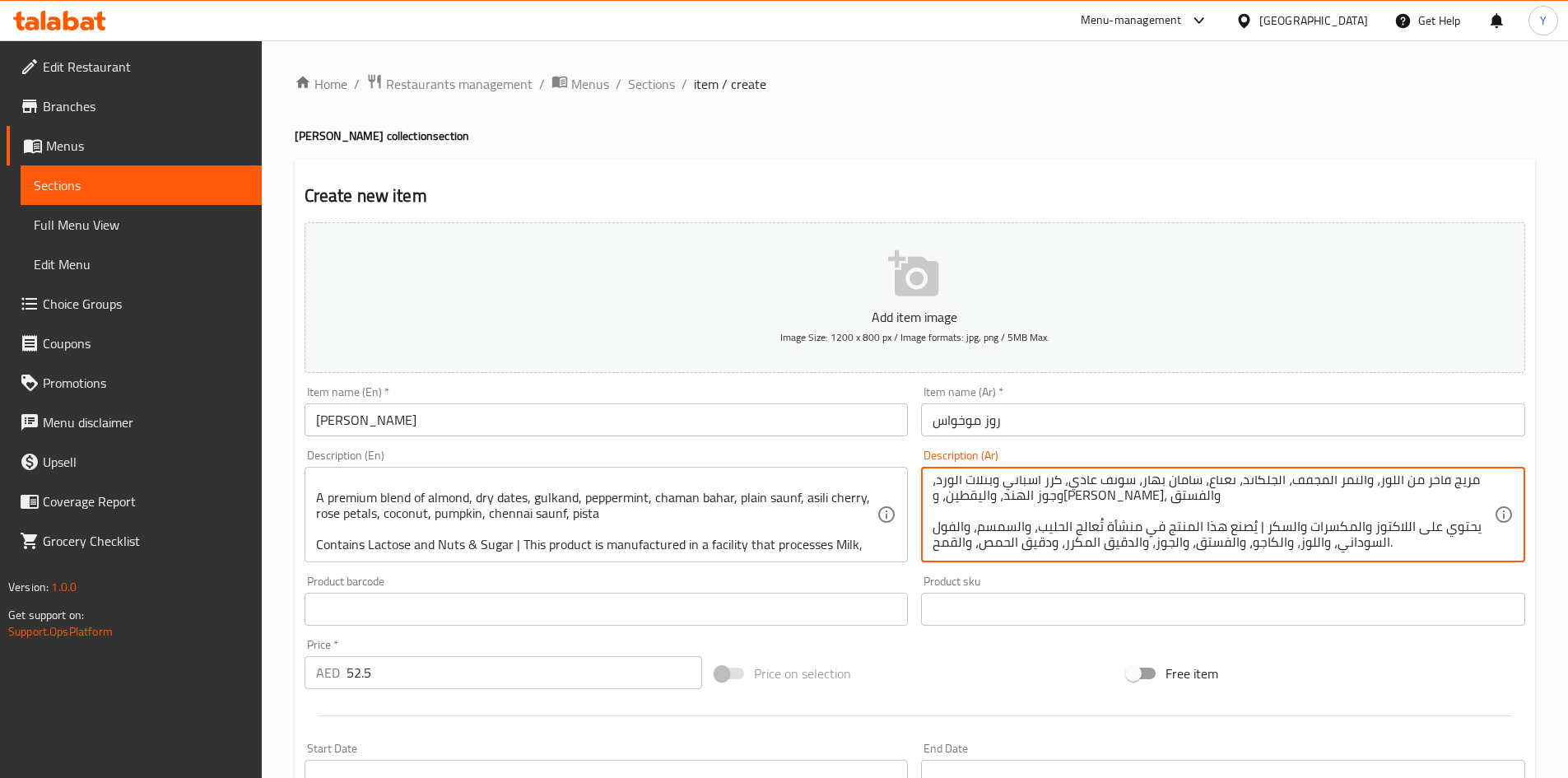
type textarea "مزيج عطري ومنعش برائحة الورد، يتميز موخواس الورد لدينا بحلاوة خفيفة ورائحة عطري…"
click at [965, 660] on div "Price on selection" at bounding box center [914, 673] width 412 height 44
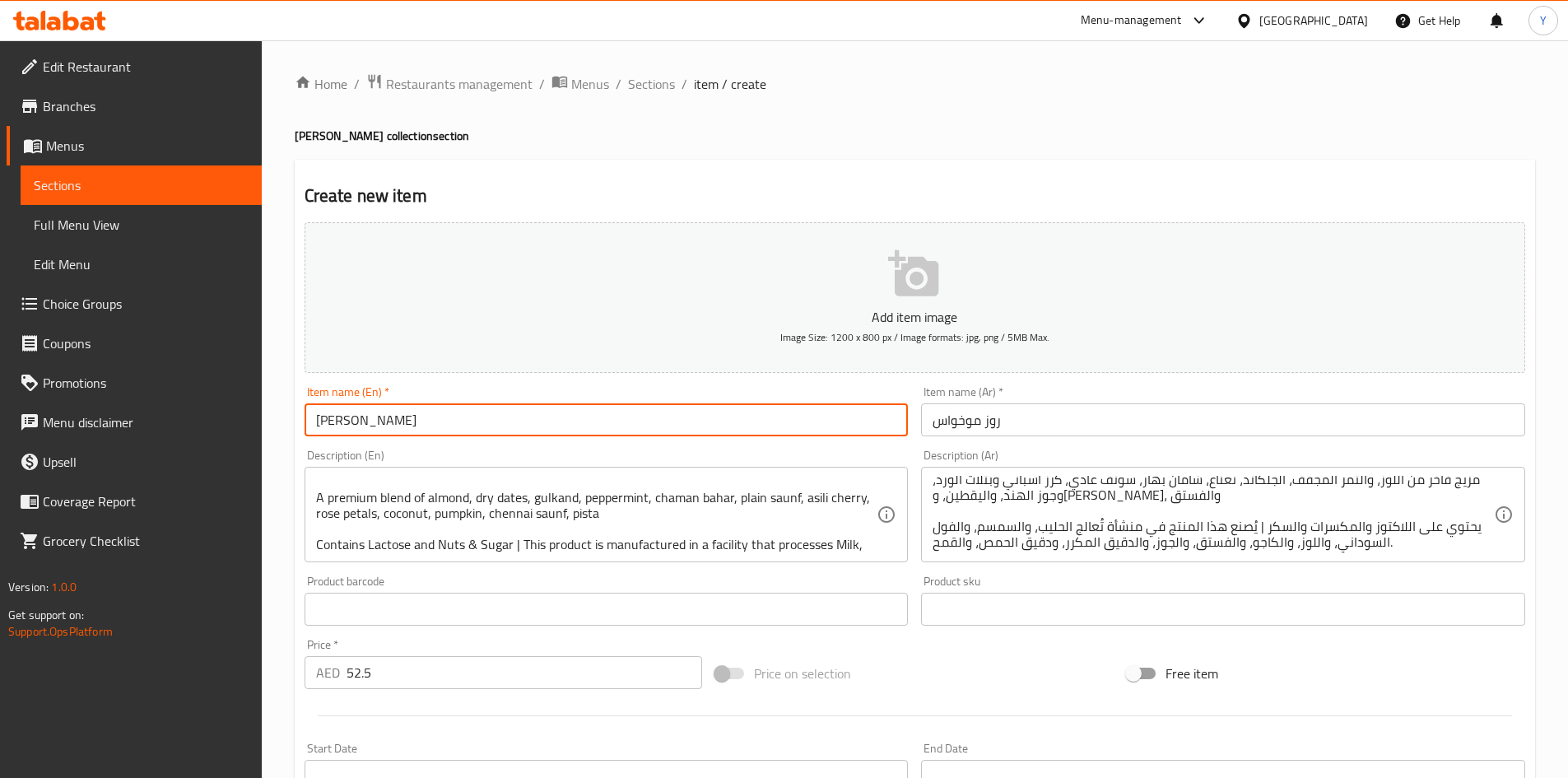
drag, startPoint x: 489, startPoint y: 426, endPoint x: 489, endPoint y: 436, distance: 10.0
click at [489, 436] on input "[PERSON_NAME]" at bounding box center [607, 420] width 604 height 33
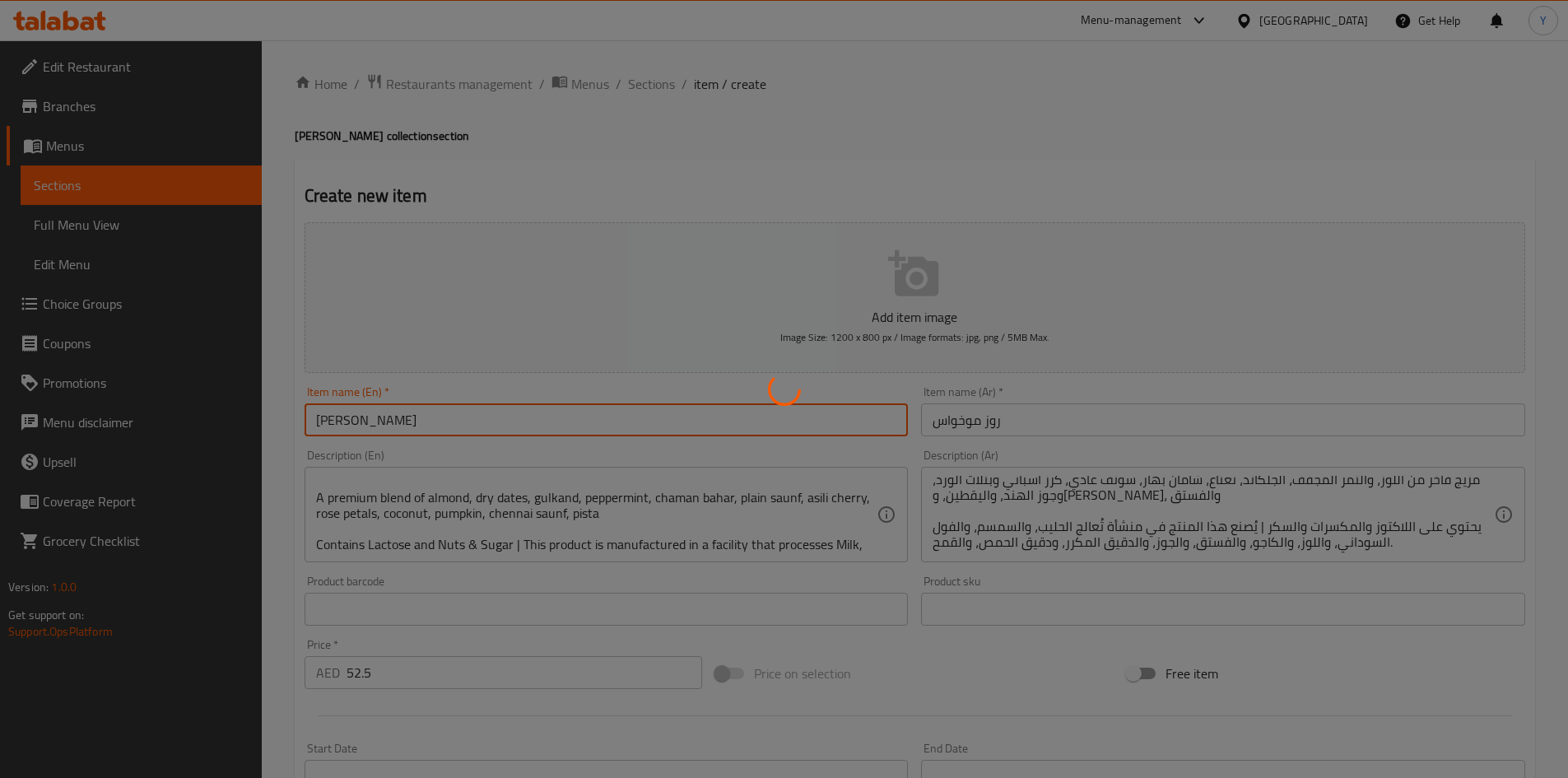
type input "0"
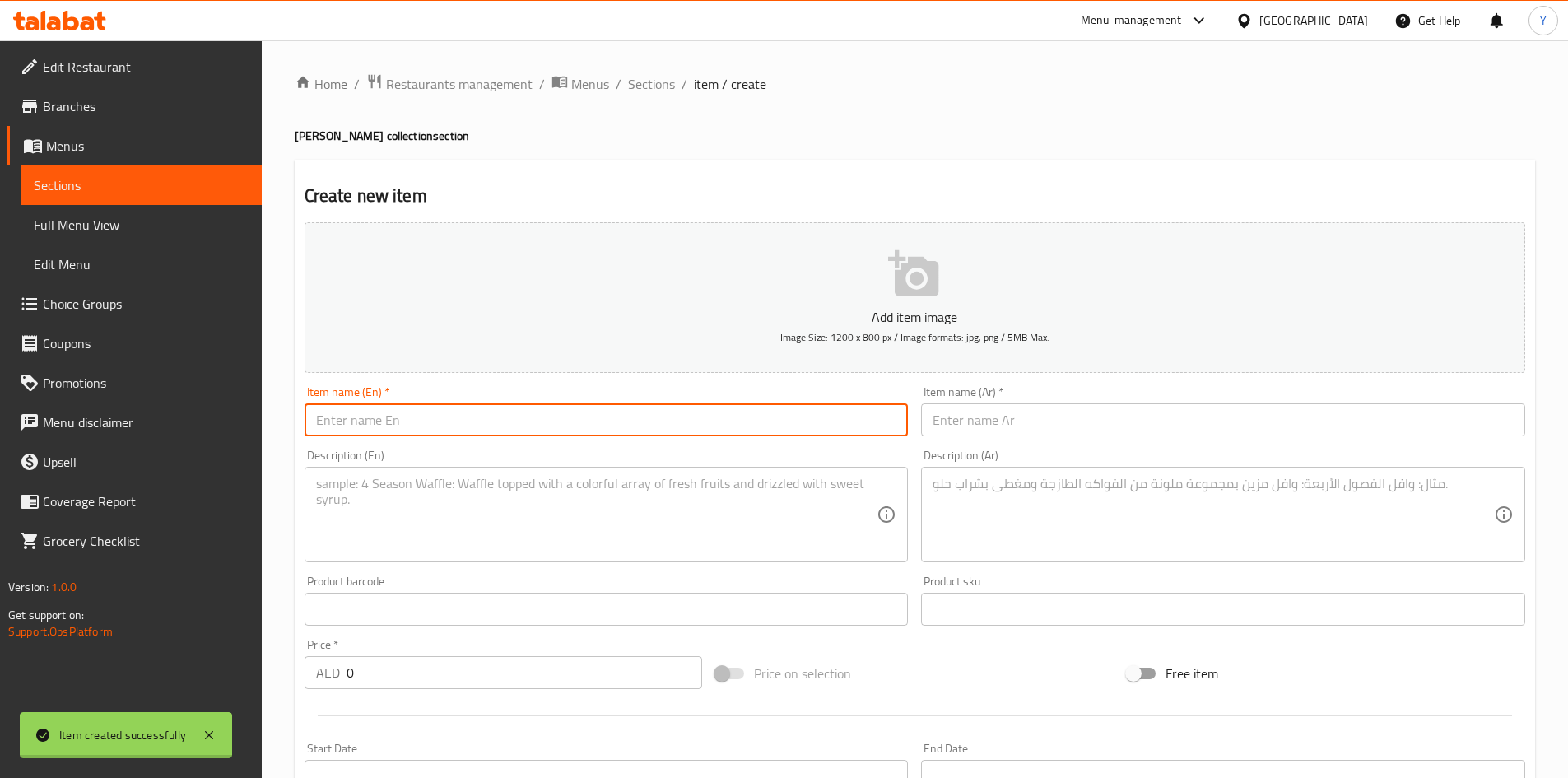
scroll to position [0, 0]
click at [628, 83] on span "Sections" at bounding box center [651, 84] width 47 height 20
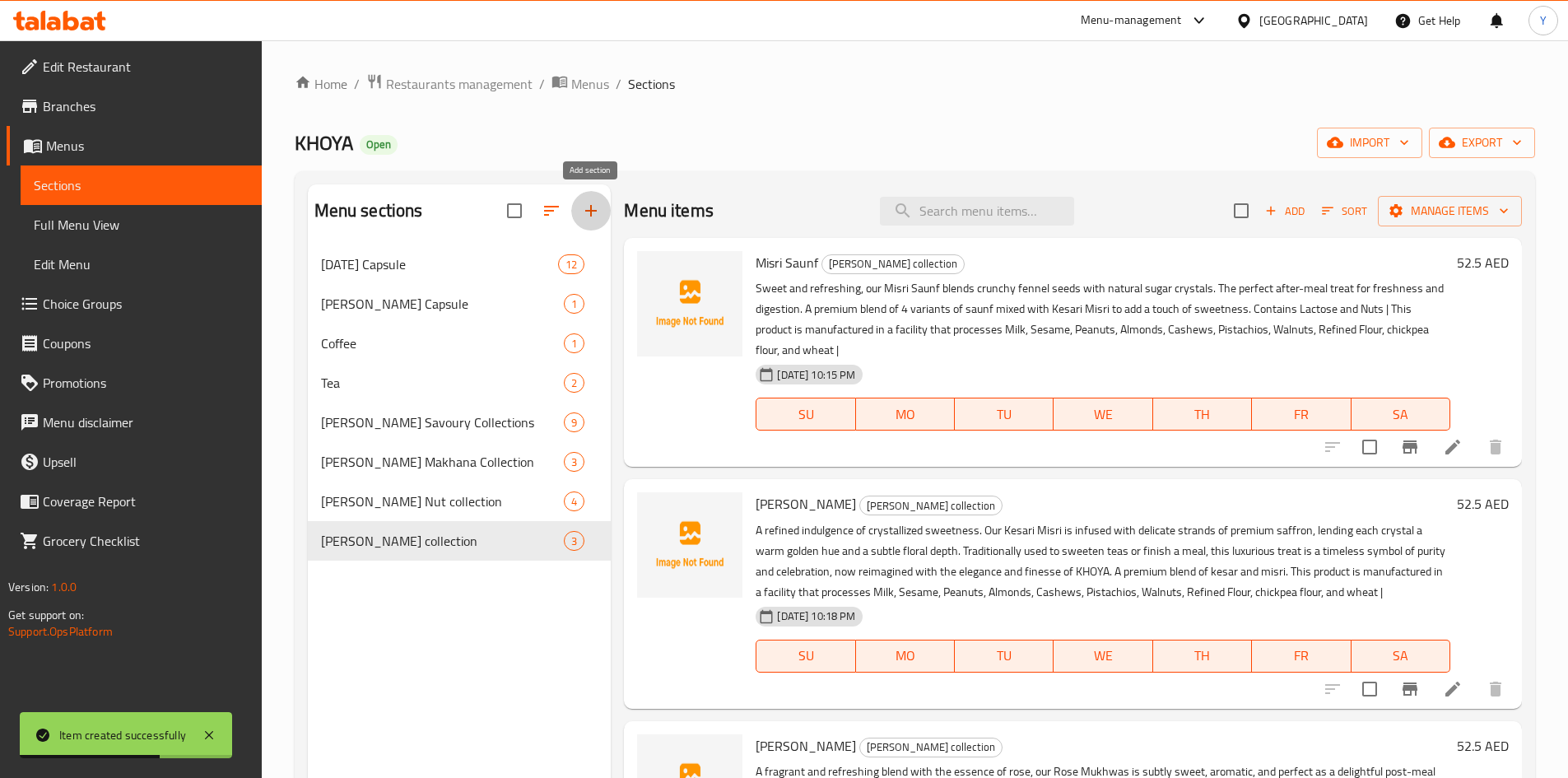
click at [586, 224] on button "button" at bounding box center [591, 211] width 39 height 39
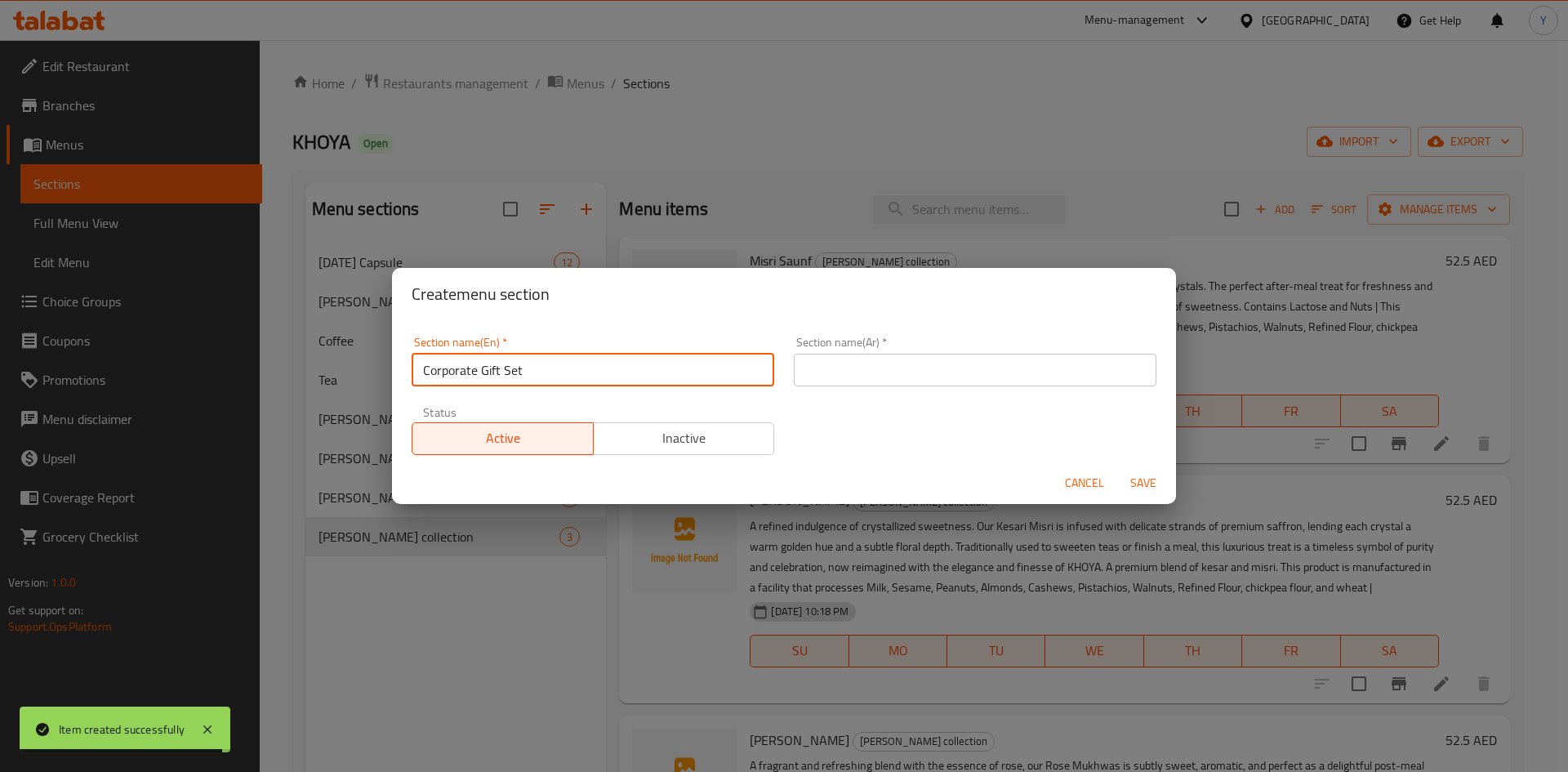
type input "Corporate Gift Set"
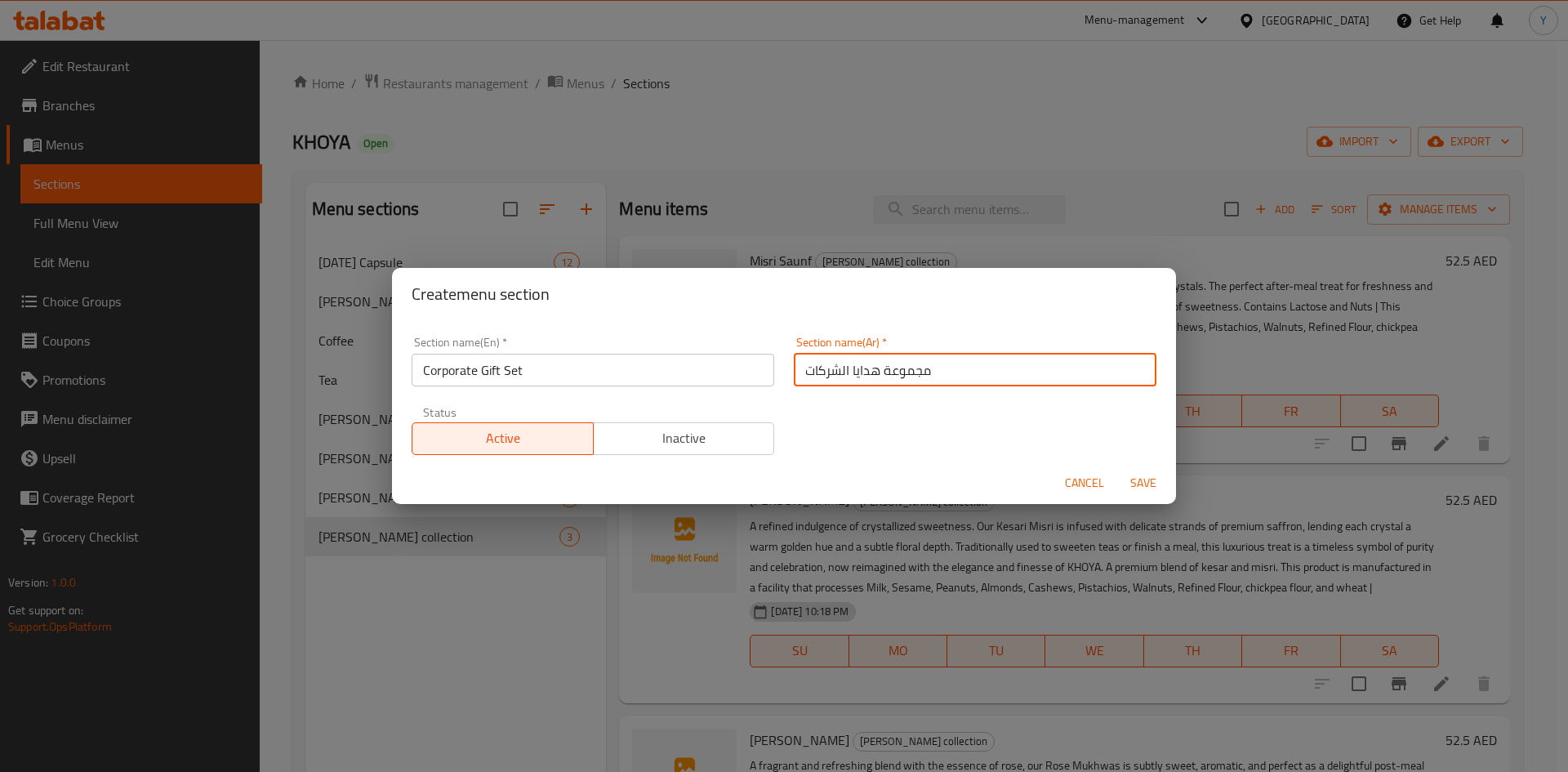
type input "مجموعة هدايا الشركات"
click at [1155, 480] on span "Save" at bounding box center [1143, 483] width 39 height 20
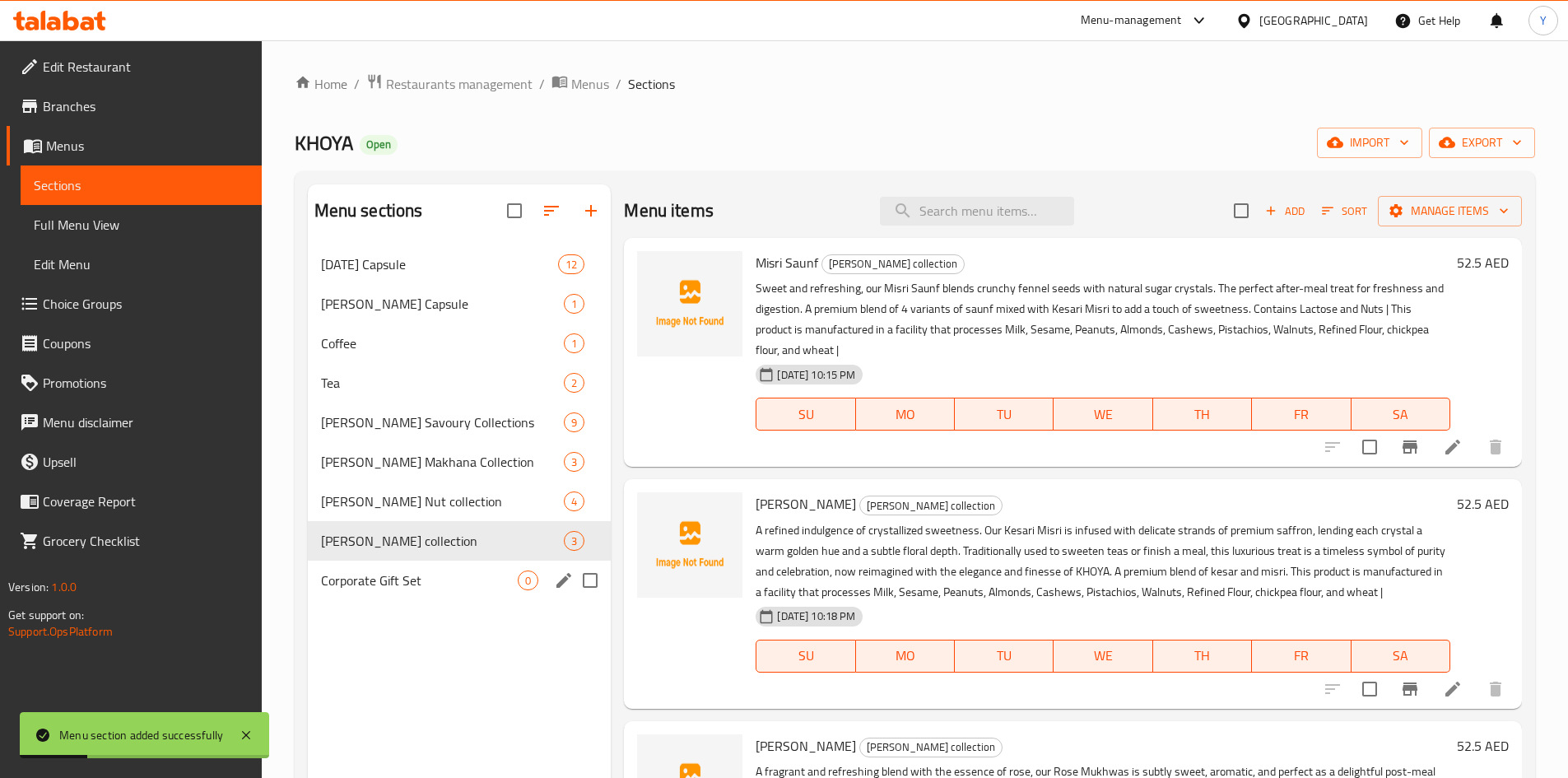
drag, startPoint x: 431, startPoint y: 590, endPoint x: 578, endPoint y: 515, distance: 165.0
click at [431, 590] on div "Corporate Gift Set 0" at bounding box center [460, 580] width 304 height 39
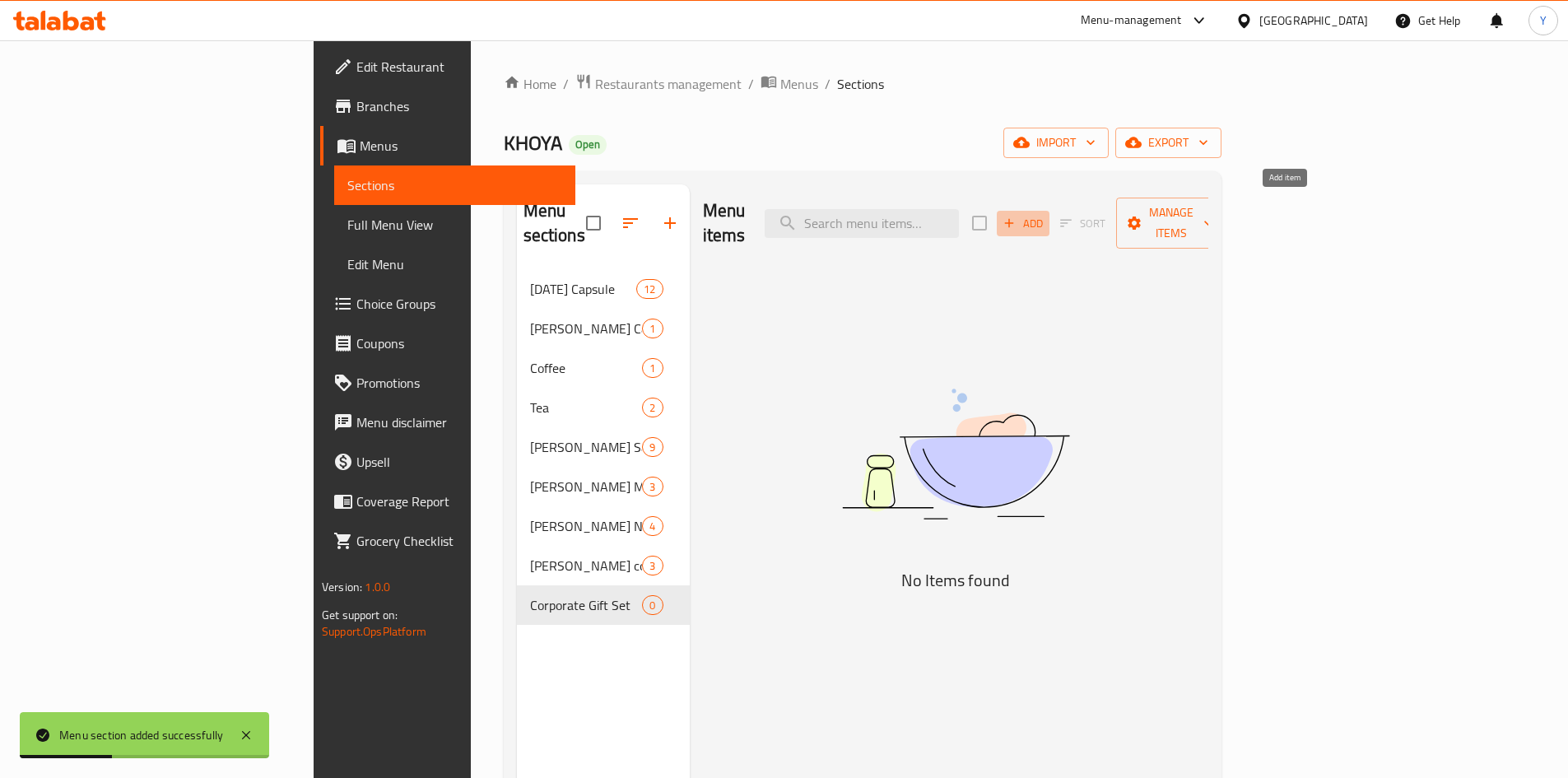
click at [1045, 214] on span "Add" at bounding box center [1023, 223] width 44 height 19
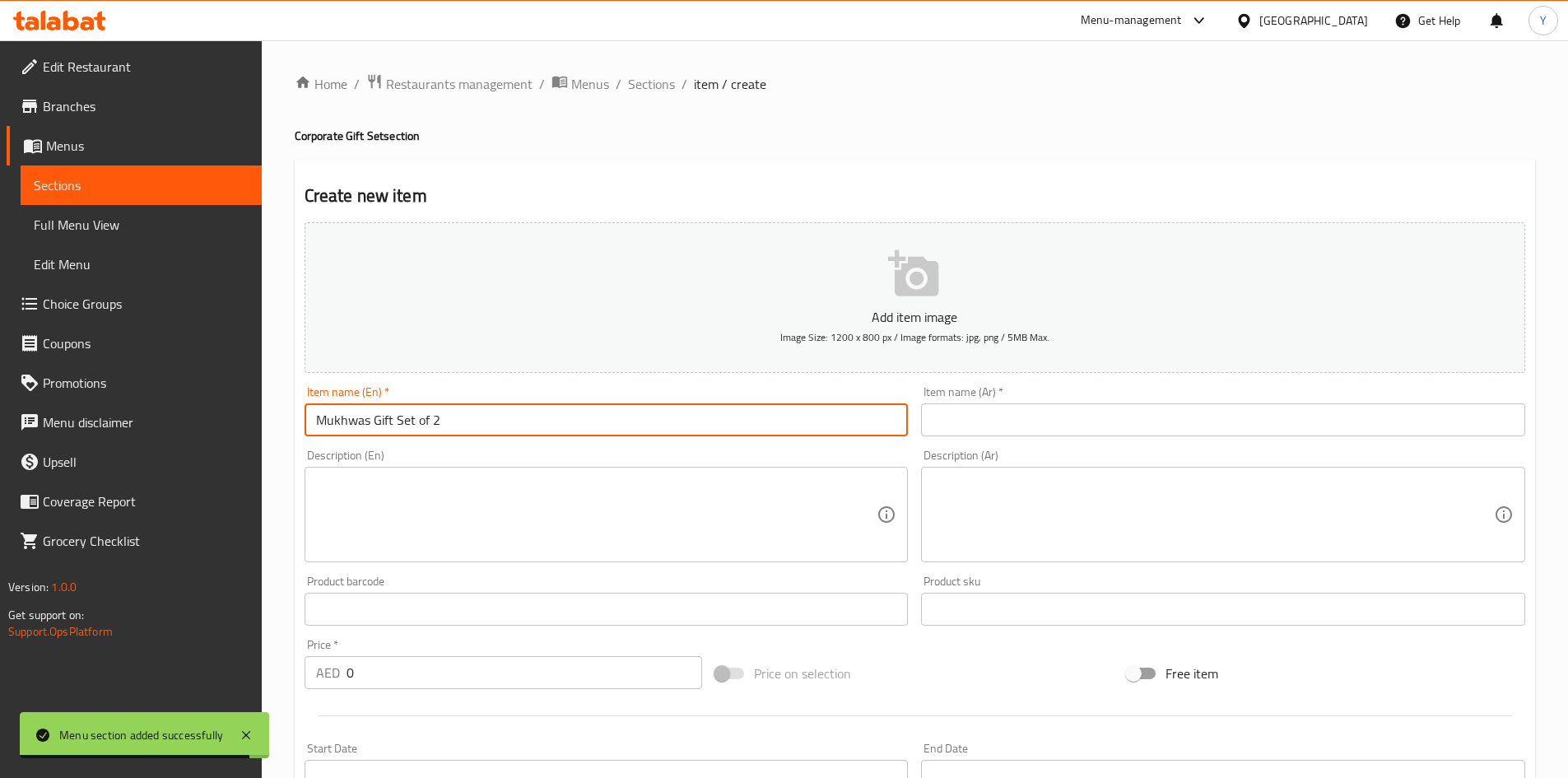
type input "Mukhwas Gift Set of 2"
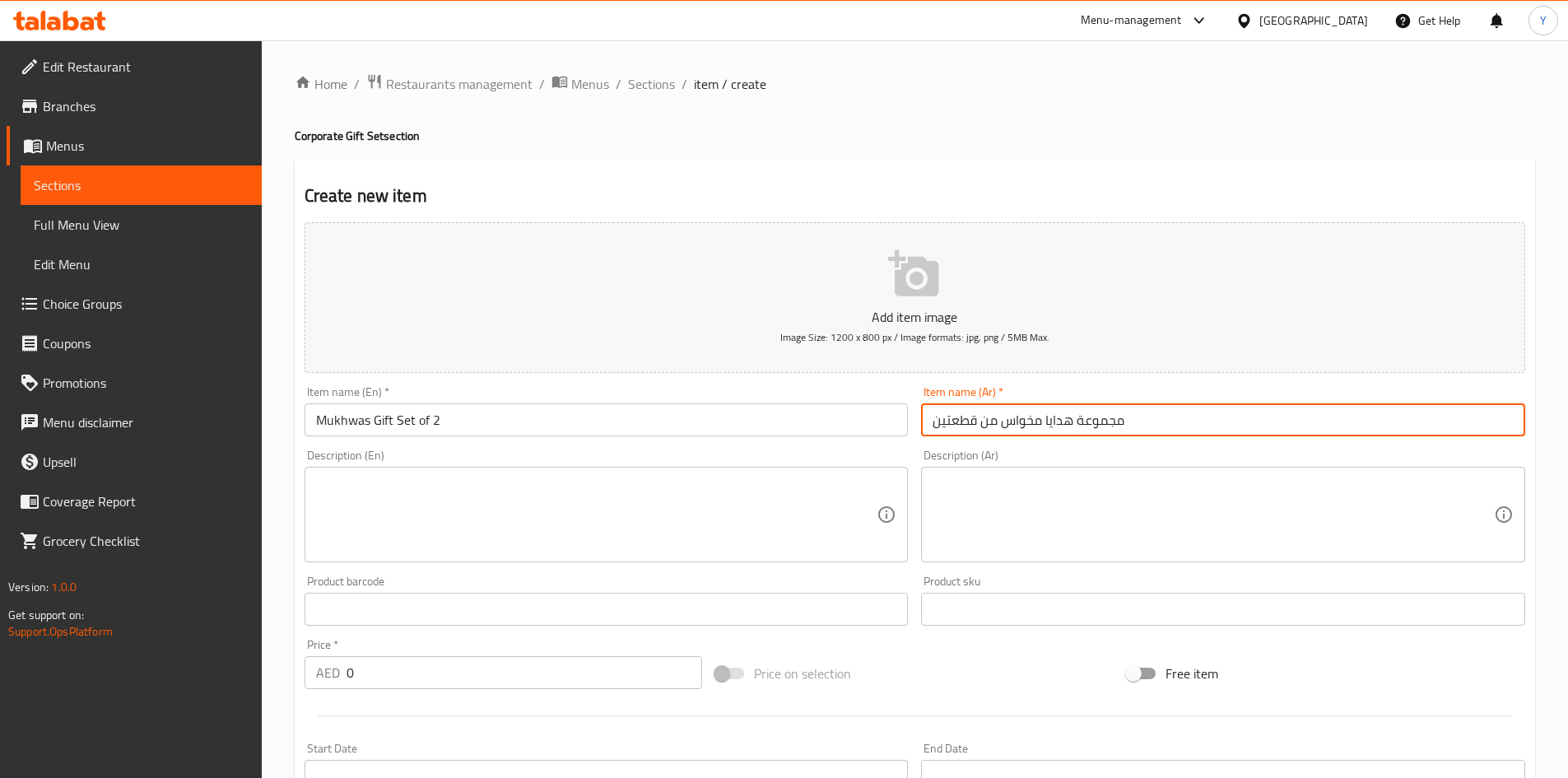
type input "مجموعة هدايا مخواس من قطعتين"
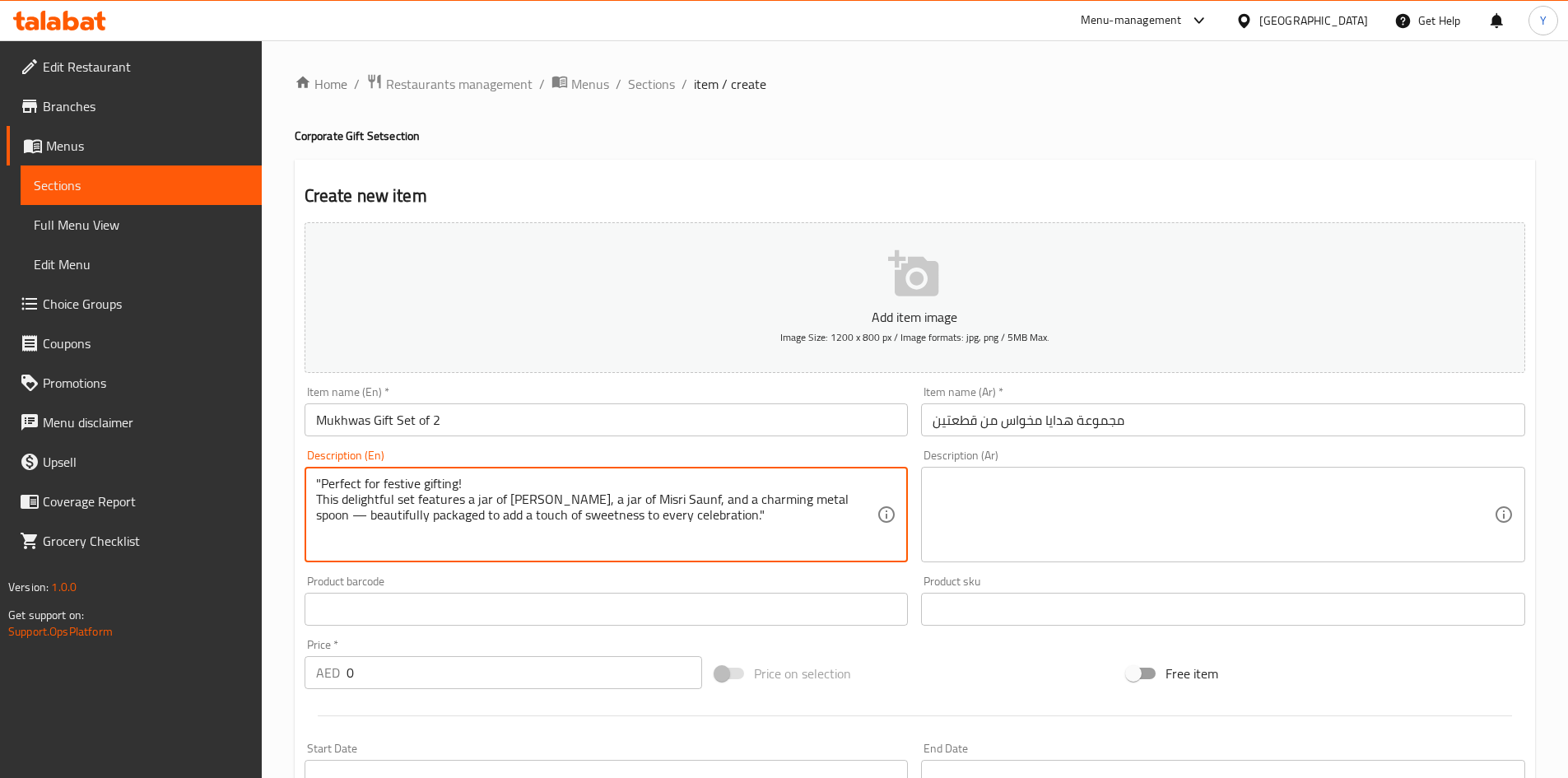
type textarea ""Perfect for festive gifting! This delightful set features a jar of [PERSON_NAM…"
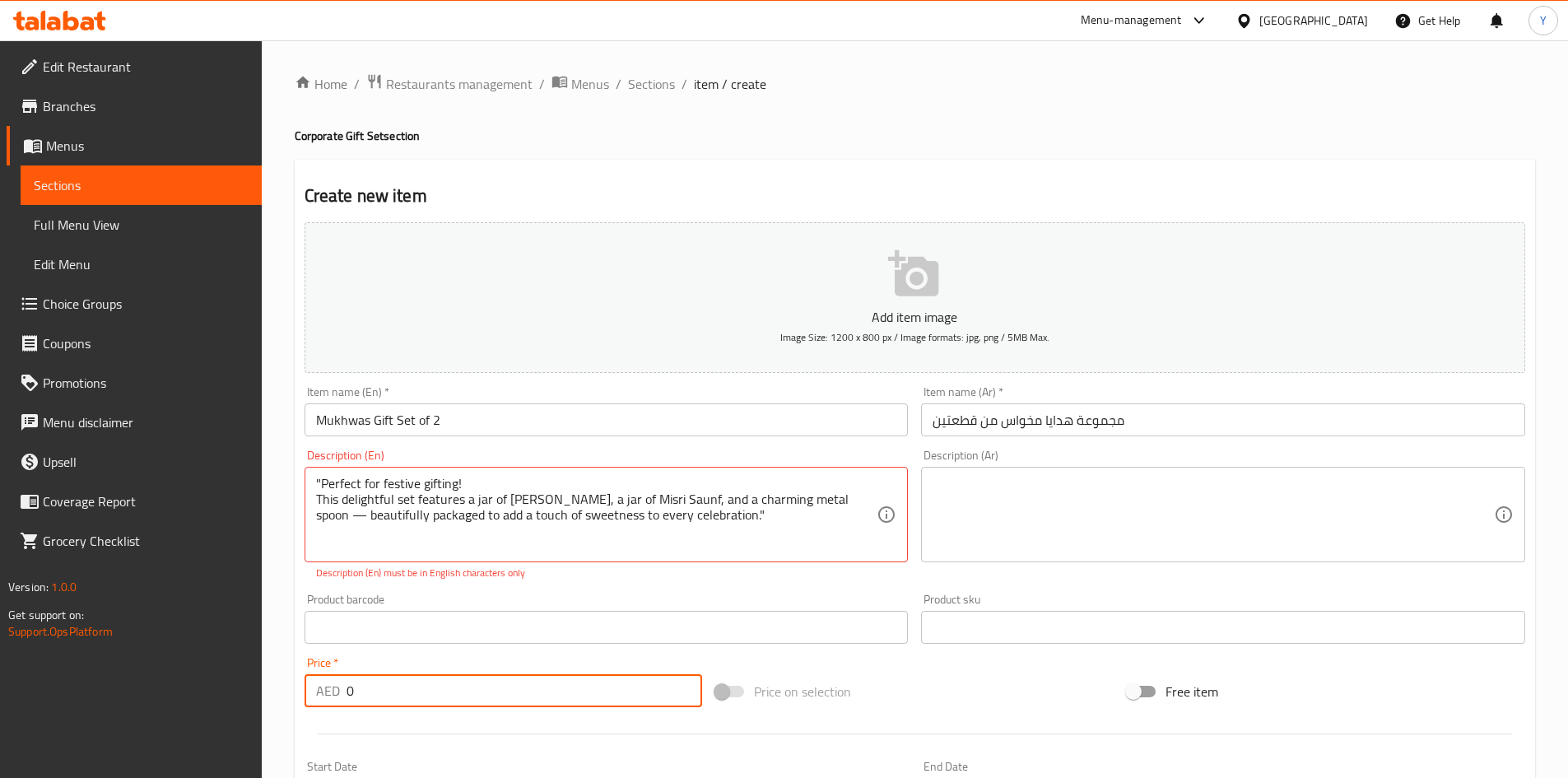
drag, startPoint x: 353, startPoint y: 673, endPoint x: 339, endPoint y: 680, distance: 15.7
click at [339, 680] on div "Price   * AED 0 Price *" at bounding box center [504, 682] width 399 height 51
type input "157.5"
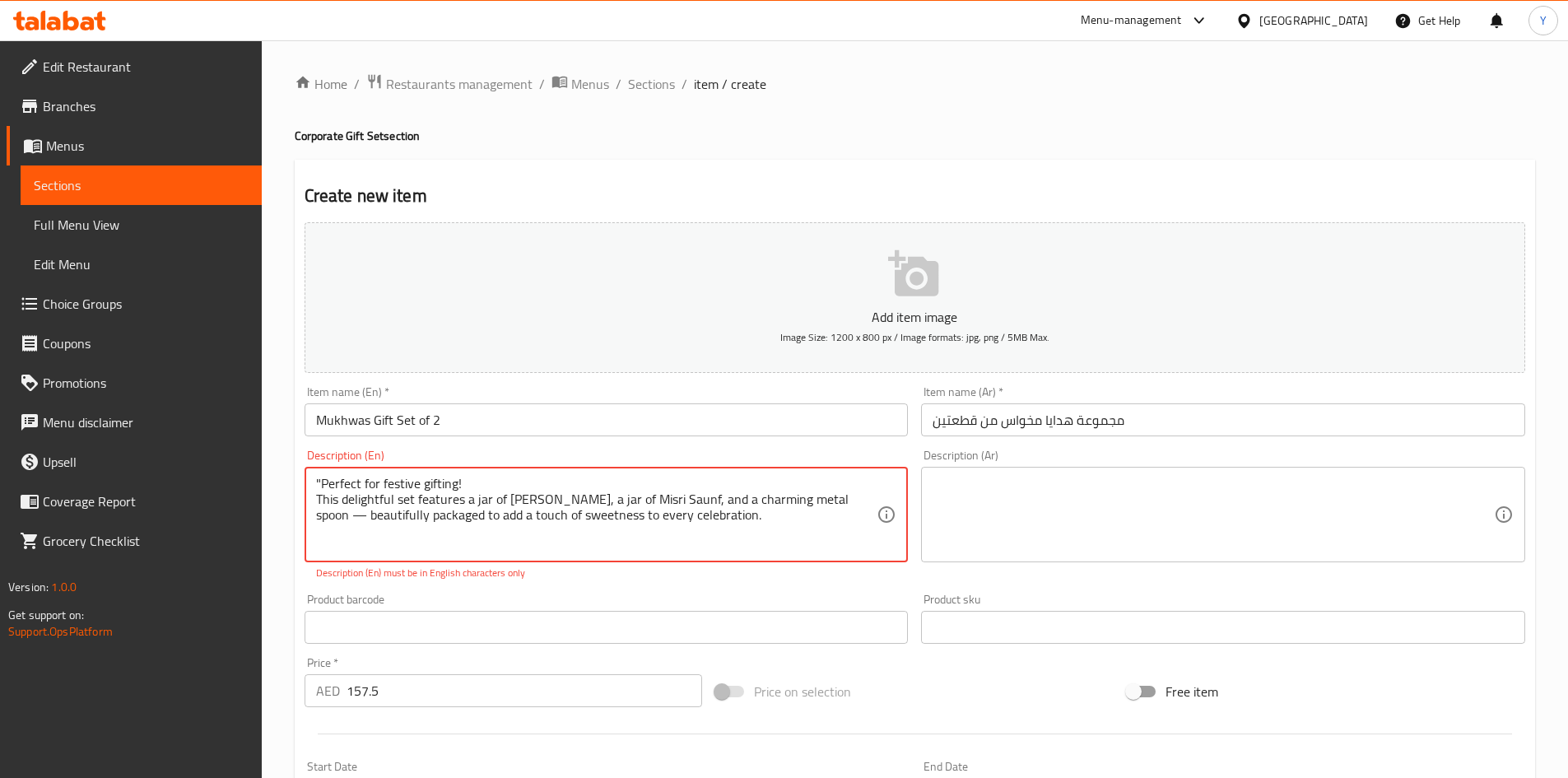
click at [325, 484] on textarea ""Perfect for festive gifting! This delightful set features a jar of [PERSON_NAM…" at bounding box center [597, 514] width 561 height 78
click at [322, 483] on textarea ""Perfect for festive gifting! This delightful set features a jar of [PERSON_NAM…" at bounding box center [597, 514] width 561 height 78
click at [858, 496] on textarea "Perfect for festive gifting! This delightful set features a jar of [PERSON_NAME…" at bounding box center [597, 514] width 561 height 78
click at [727, 548] on textarea "Perfect for festive gifting! This delightful set features a jar of [PERSON_NAME…" at bounding box center [597, 514] width 561 height 78
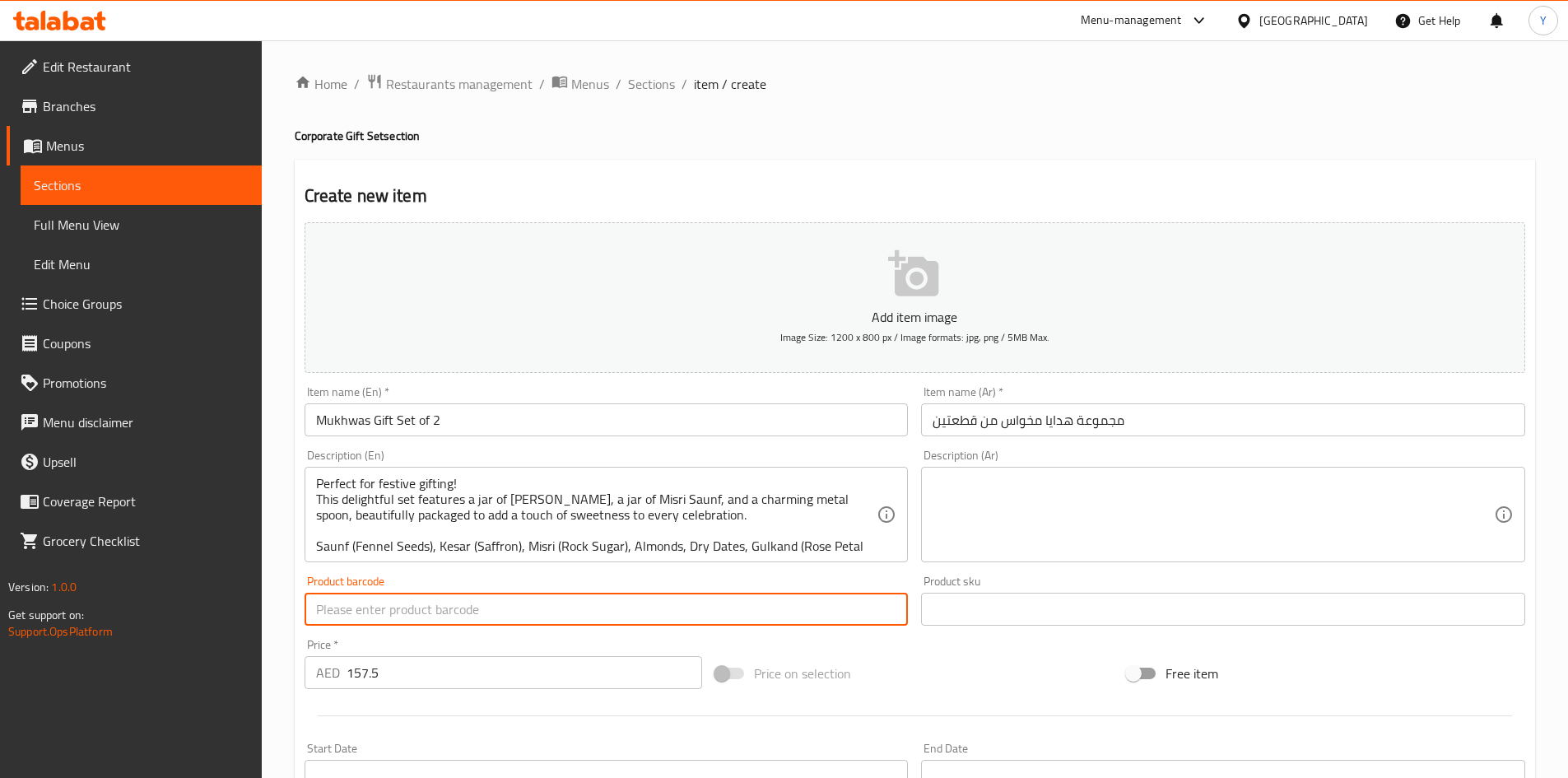
click at [703, 614] on input "text" at bounding box center [607, 609] width 604 height 33
click at [682, 640] on div "Price   * AED 157.5 Price *" at bounding box center [504, 664] width 399 height 51
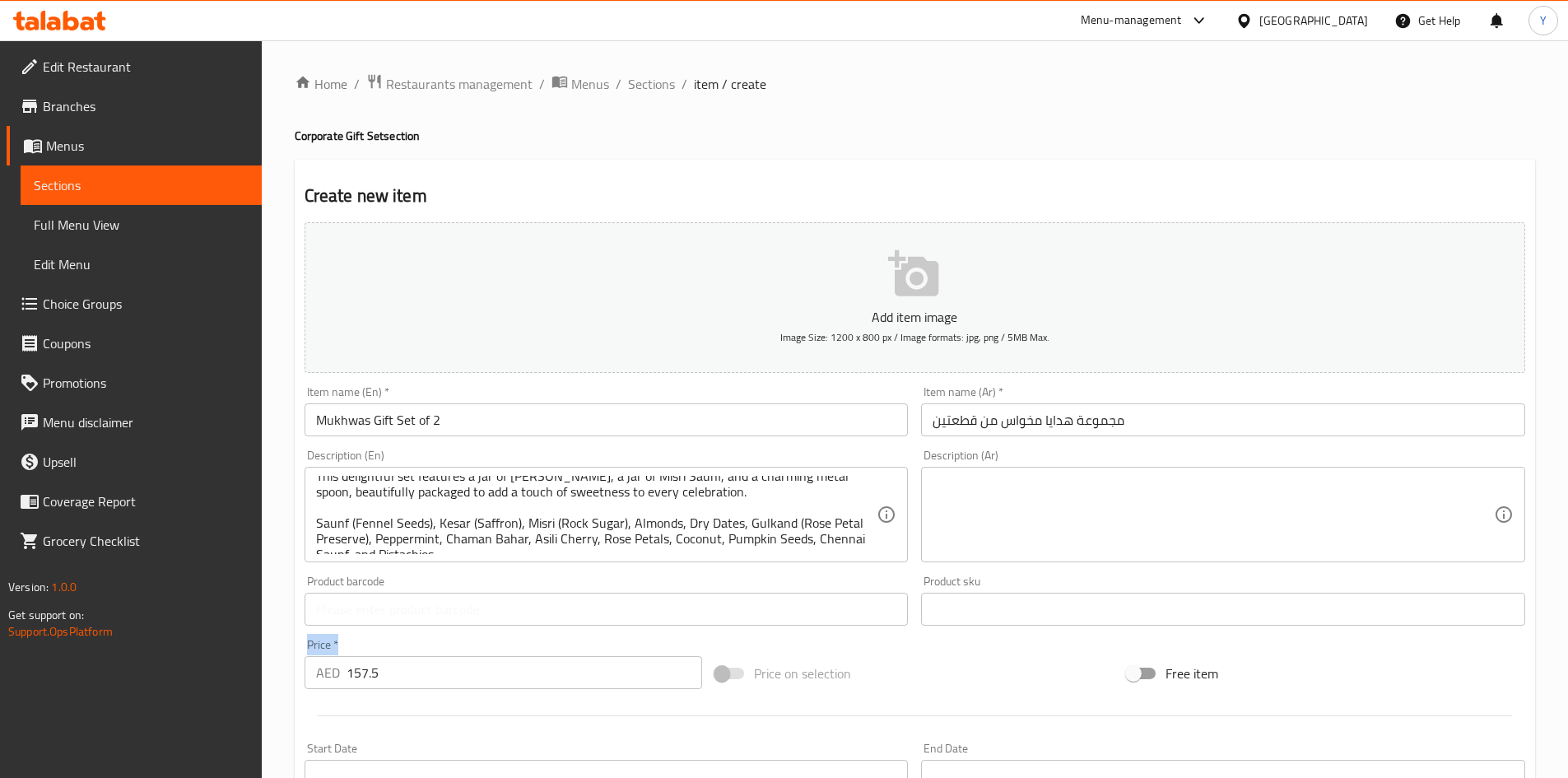
scroll to position [36, 0]
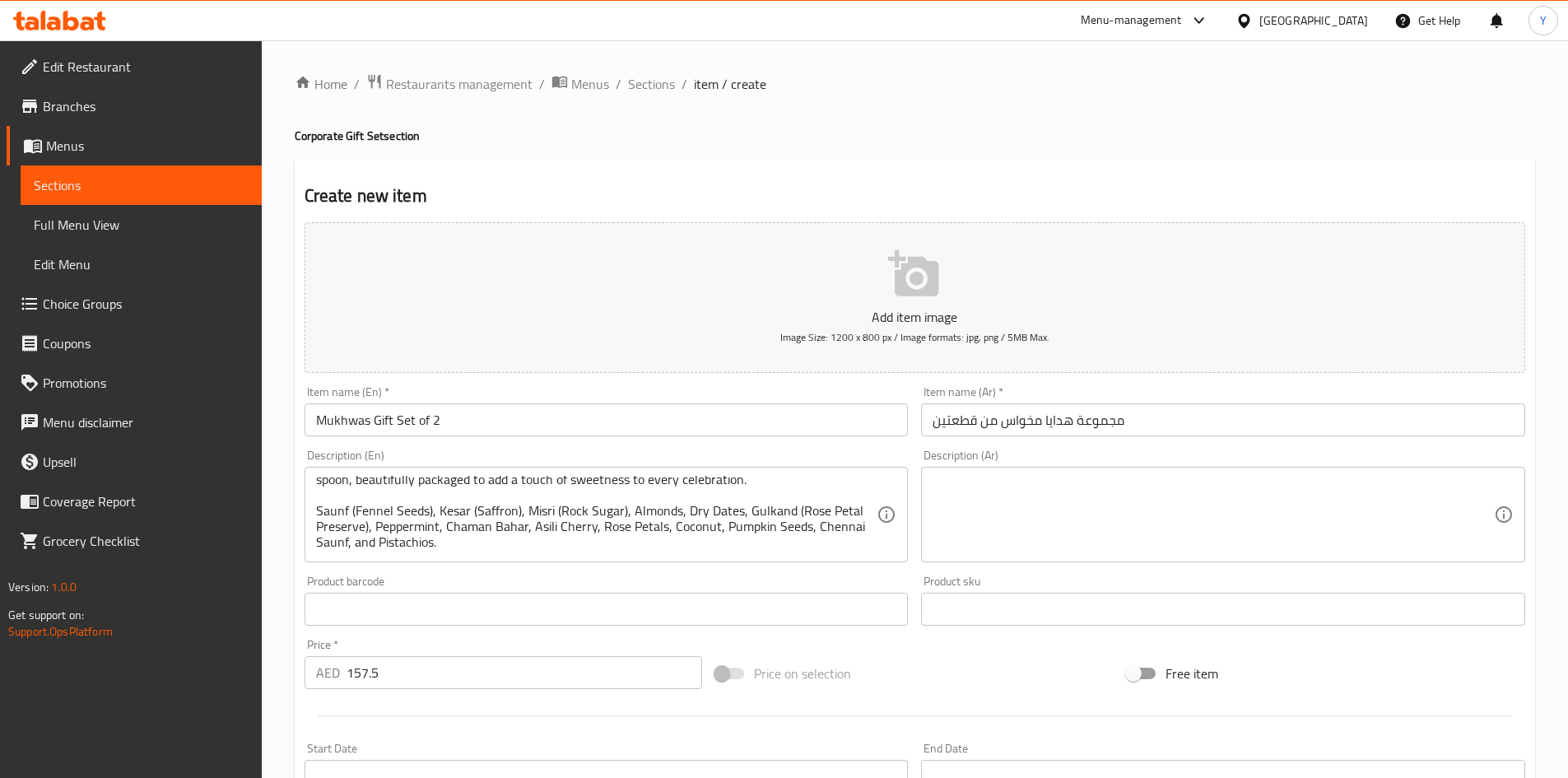
click at [747, 573] on div "Product barcode Product barcode" at bounding box center [607, 601] width 617 height 64
click at [733, 565] on div "Description (En) Perfect for festive gifting! This delightful set features a ja…" at bounding box center [607, 506] width 617 height 126
click at [715, 562] on div "Perfect for festive gifting! This delightful set features a jar of [PERSON_NAME…" at bounding box center [607, 514] width 604 height 96
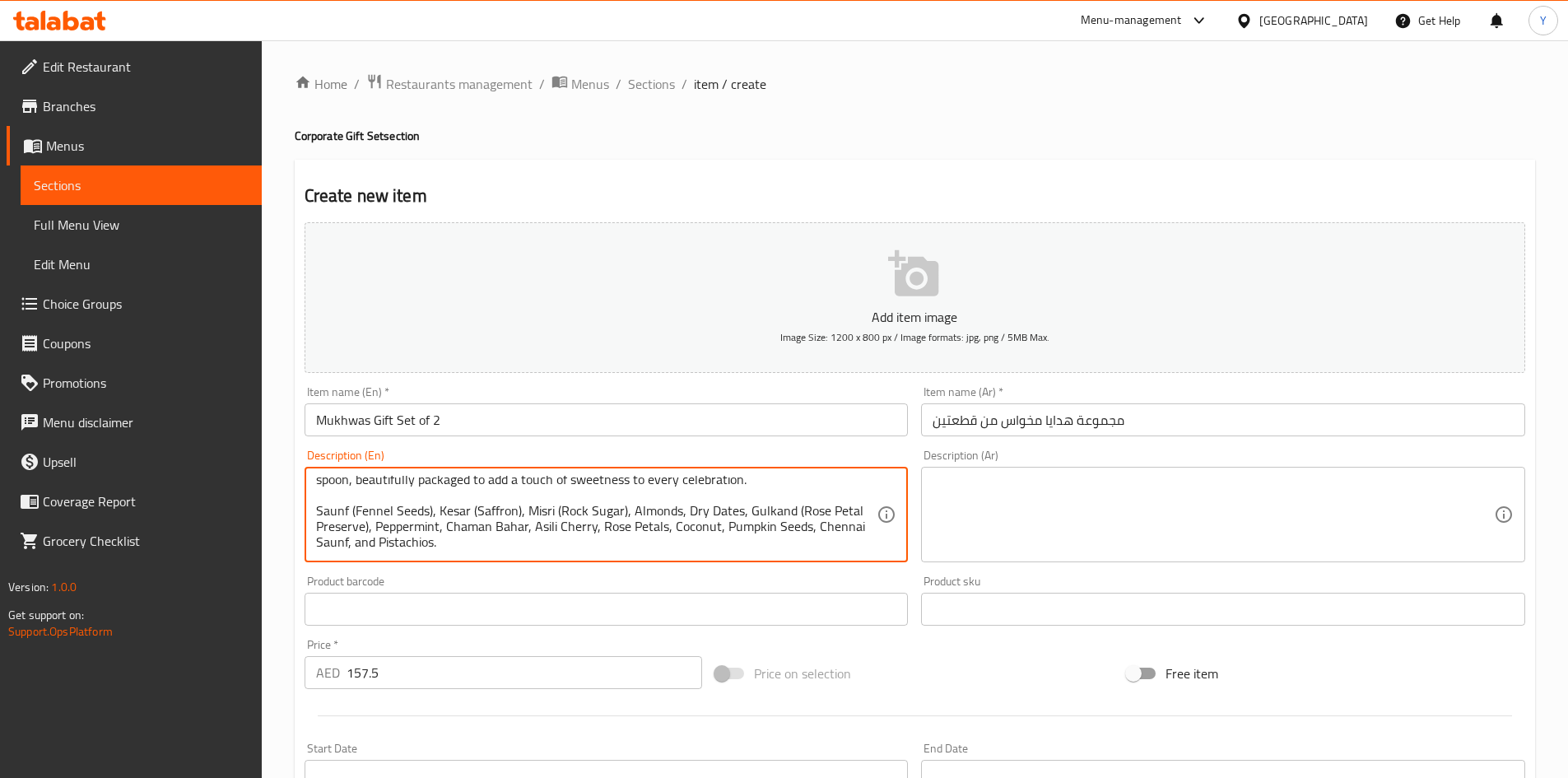
click at [714, 550] on textarea "Perfect for festive gifting! This delightful set features a jar of [PERSON_NAME…" at bounding box center [597, 514] width 561 height 78
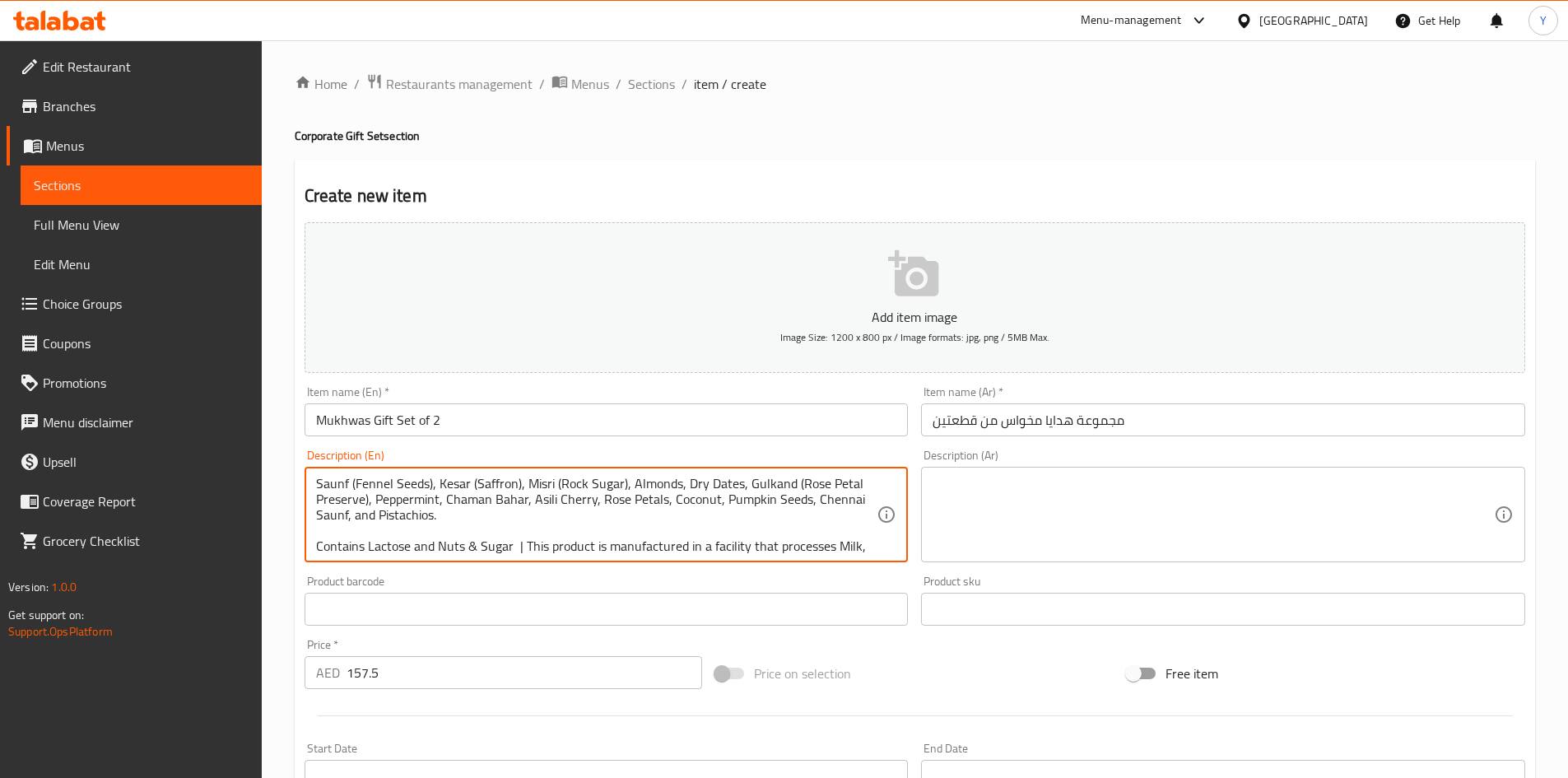
scroll to position [98, 0]
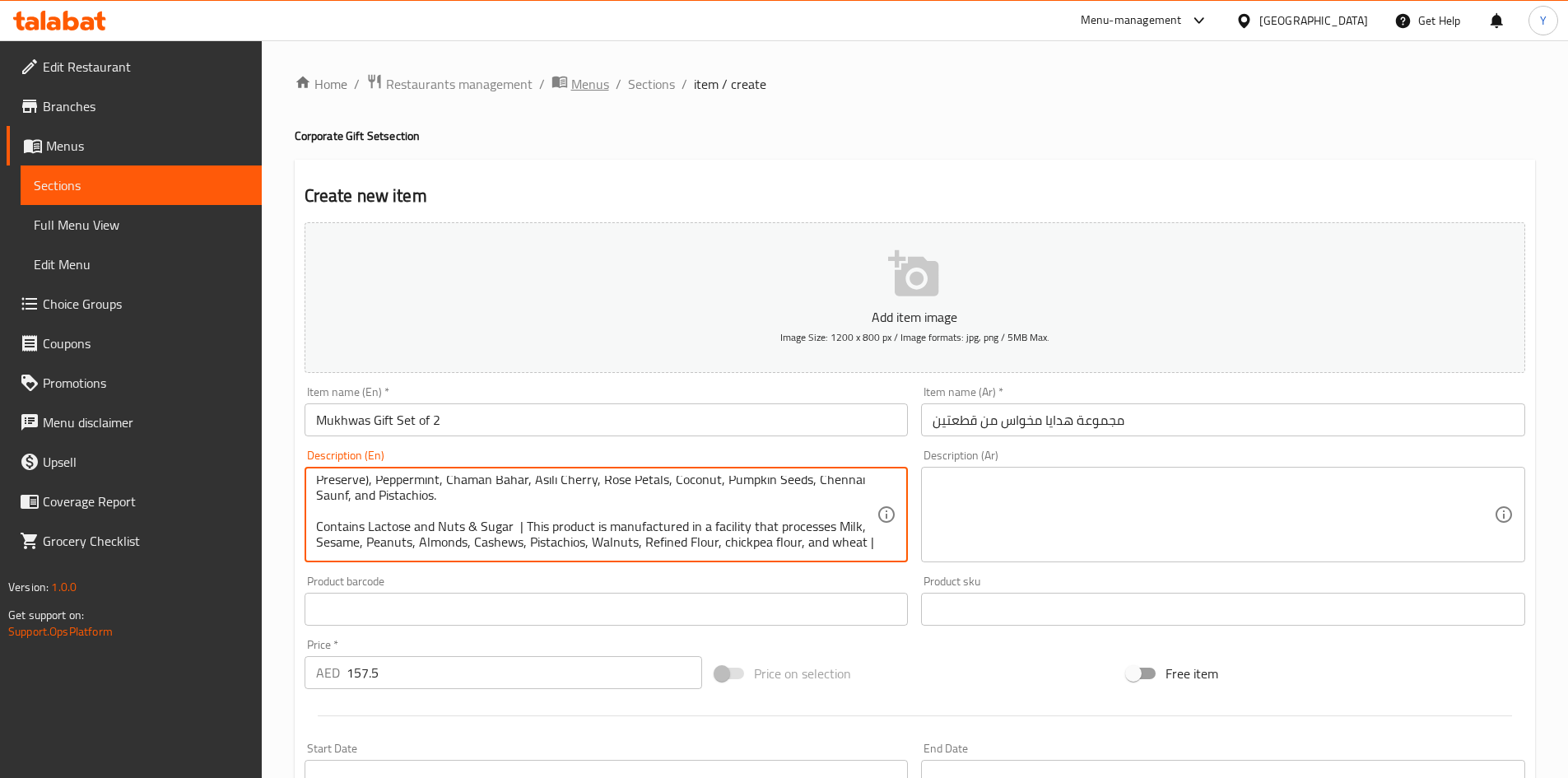
type textarea "Perfect for festive gifting! This delightful set features a jar of [PERSON_NAME…"
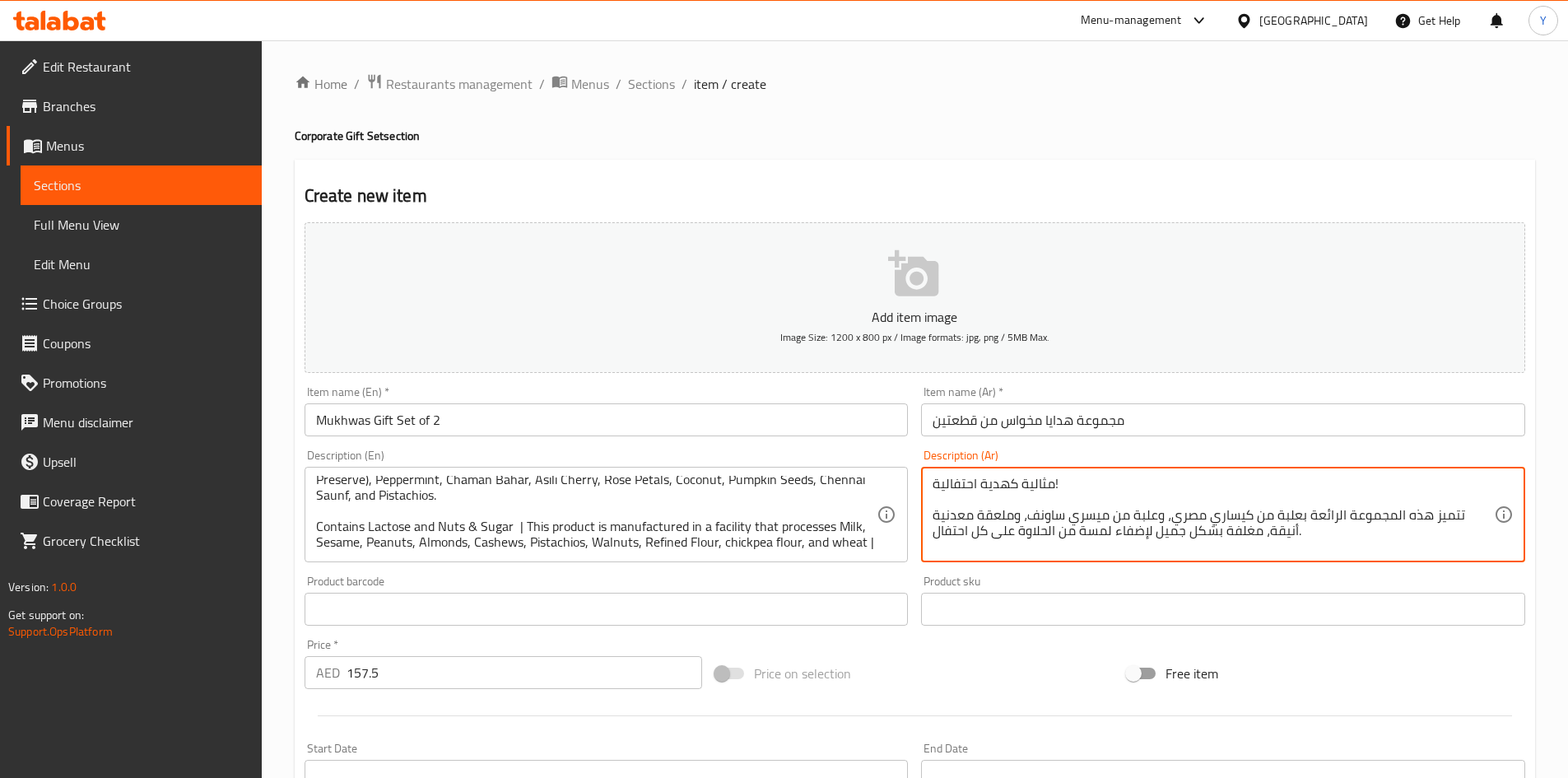
scroll to position [0, 0]
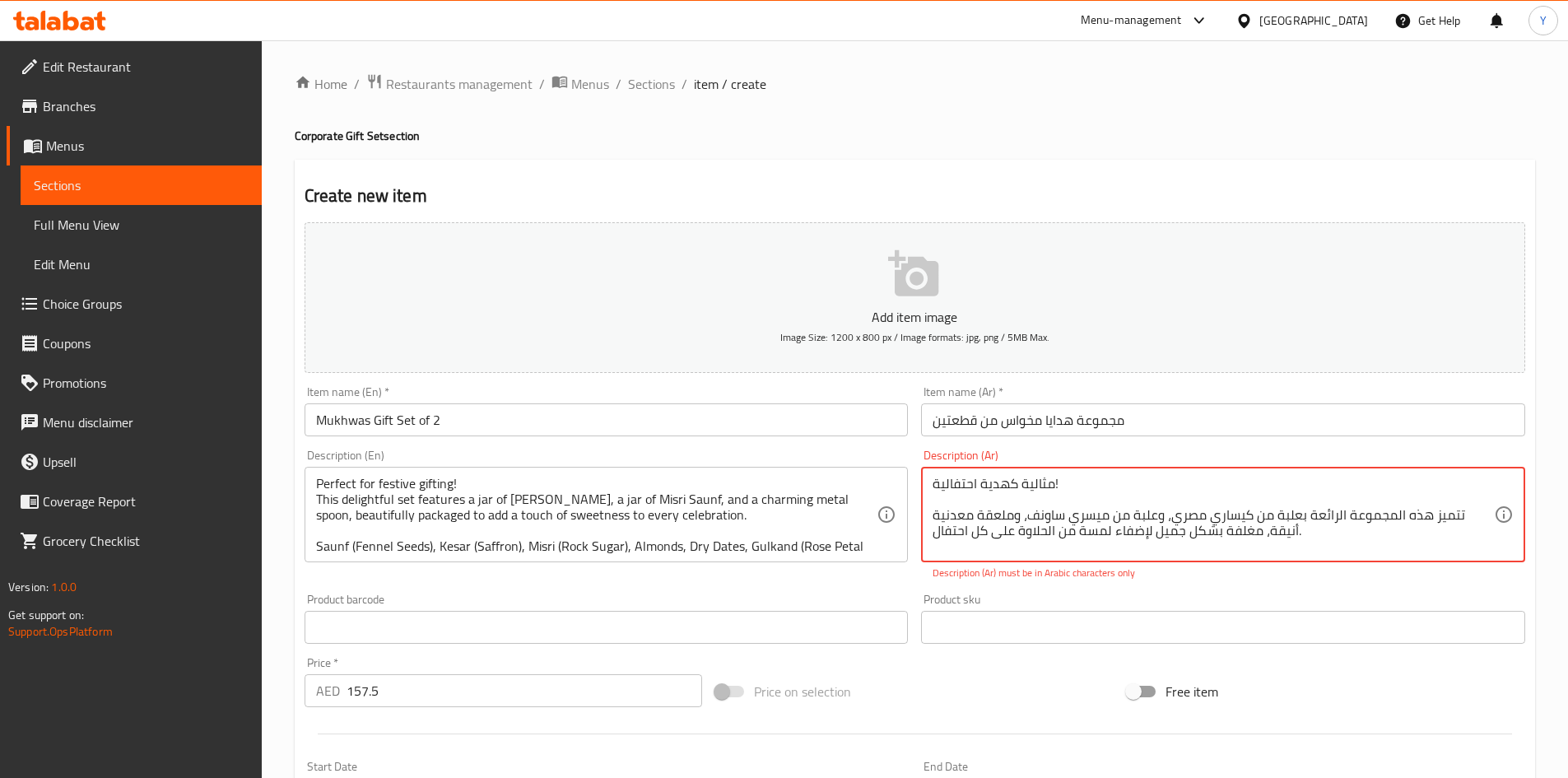
click at [1286, 513] on textarea "مثالية كهدية احتفالية! تتميز هذه المجموعة الرائعة بعلبة من كيساري مصري، وعلبة م…" at bounding box center [1213, 514] width 561 height 78
click at [1310, 516] on textarea "مثالية كهدية احتفالية! تتميز هذه المجموعة الرائعة برطمان من كيساري مصري، وعلبة …" at bounding box center [1213, 514] width 561 height 78
click at [1198, 521] on textarea "مثالية كهدية احتفالية! تتميز هذه المجموعة الرائعة ببرطمان من كيساري مصري، وعلبة…" at bounding box center [1213, 514] width 561 height 78
drag, startPoint x: 1198, startPoint y: 521, endPoint x: 1188, endPoint y: 524, distance: 10.4
click at [1188, 524] on textarea "مثالية كهدية احتفالية! تتميز هذه المجموعة الرائعة ببرطمان من كيساري مصري، وعلبة…" at bounding box center [1213, 514] width 561 height 78
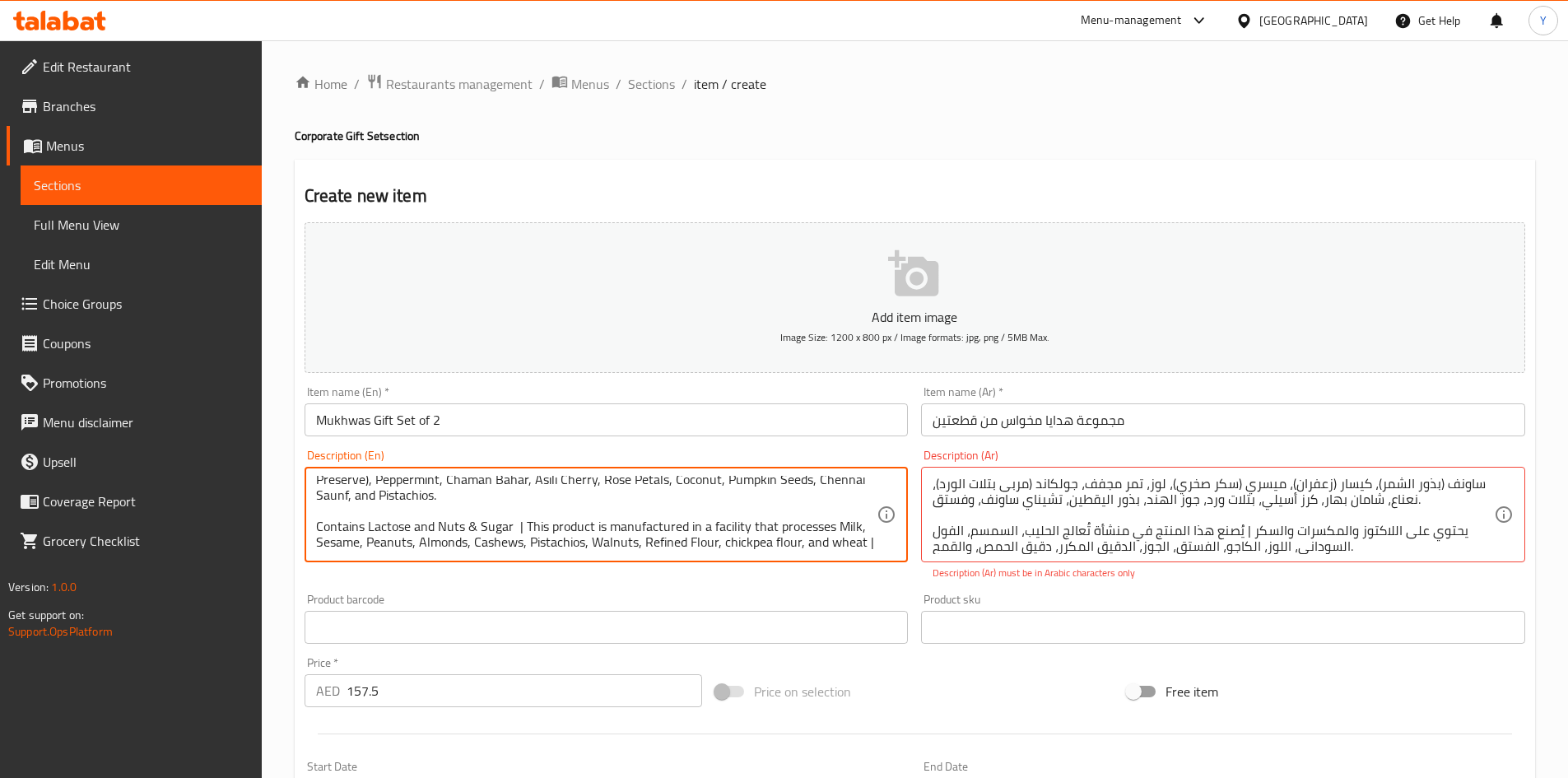
scroll to position [98, 0]
click at [1317, 580] on p "Description (Ar) must be in Arabic characters only" at bounding box center [1223, 573] width 581 height 15
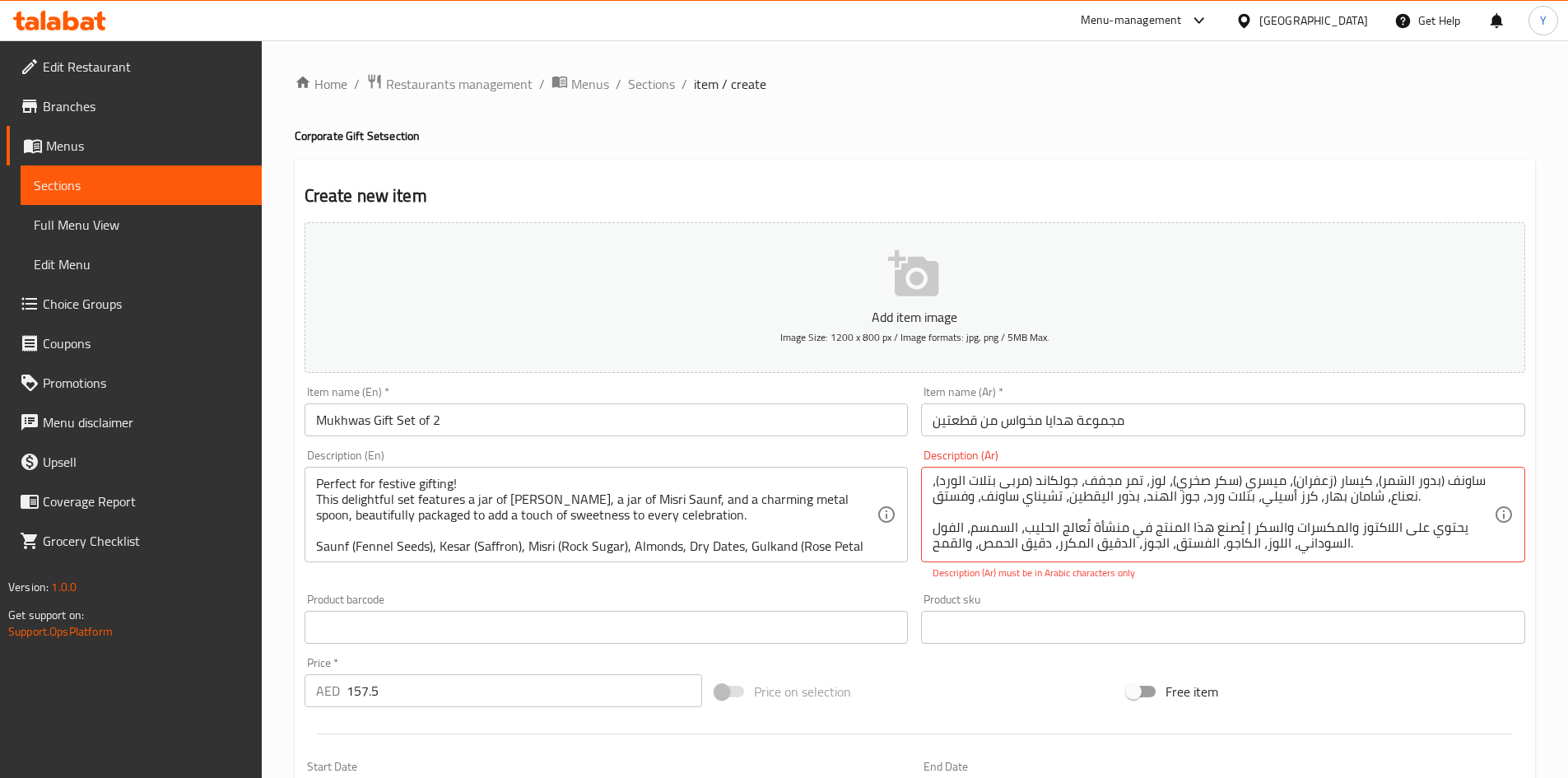
scroll to position [83, 0]
click at [1374, 527] on textarea "مثالية كهدية احتفالية! تتميز هذه المجموعة الرائعة ببرطمان من كيساري ميسري، وعلب…" at bounding box center [1213, 514] width 561 height 78
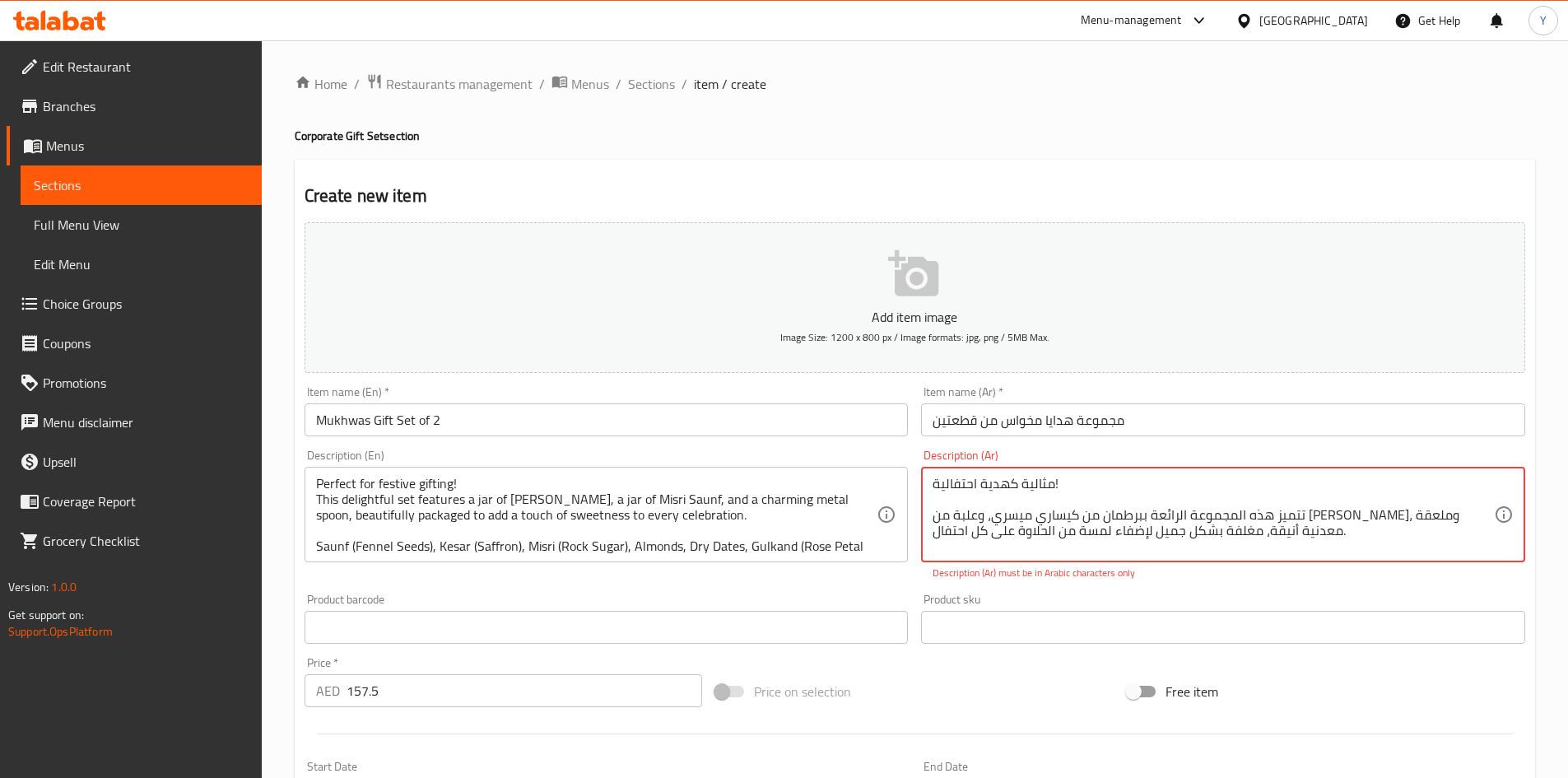
click at [1063, 488] on textarea "مثالية كهدية احتفالية! تتميز هذه المجموعة الرائعة ببرطمان من كيساري ميسري، وعلب…" at bounding box center [1213, 514] width 561 height 78
click at [1077, 580] on p "Description (Ar) must be in Arabic characters only" at bounding box center [1223, 573] width 581 height 15
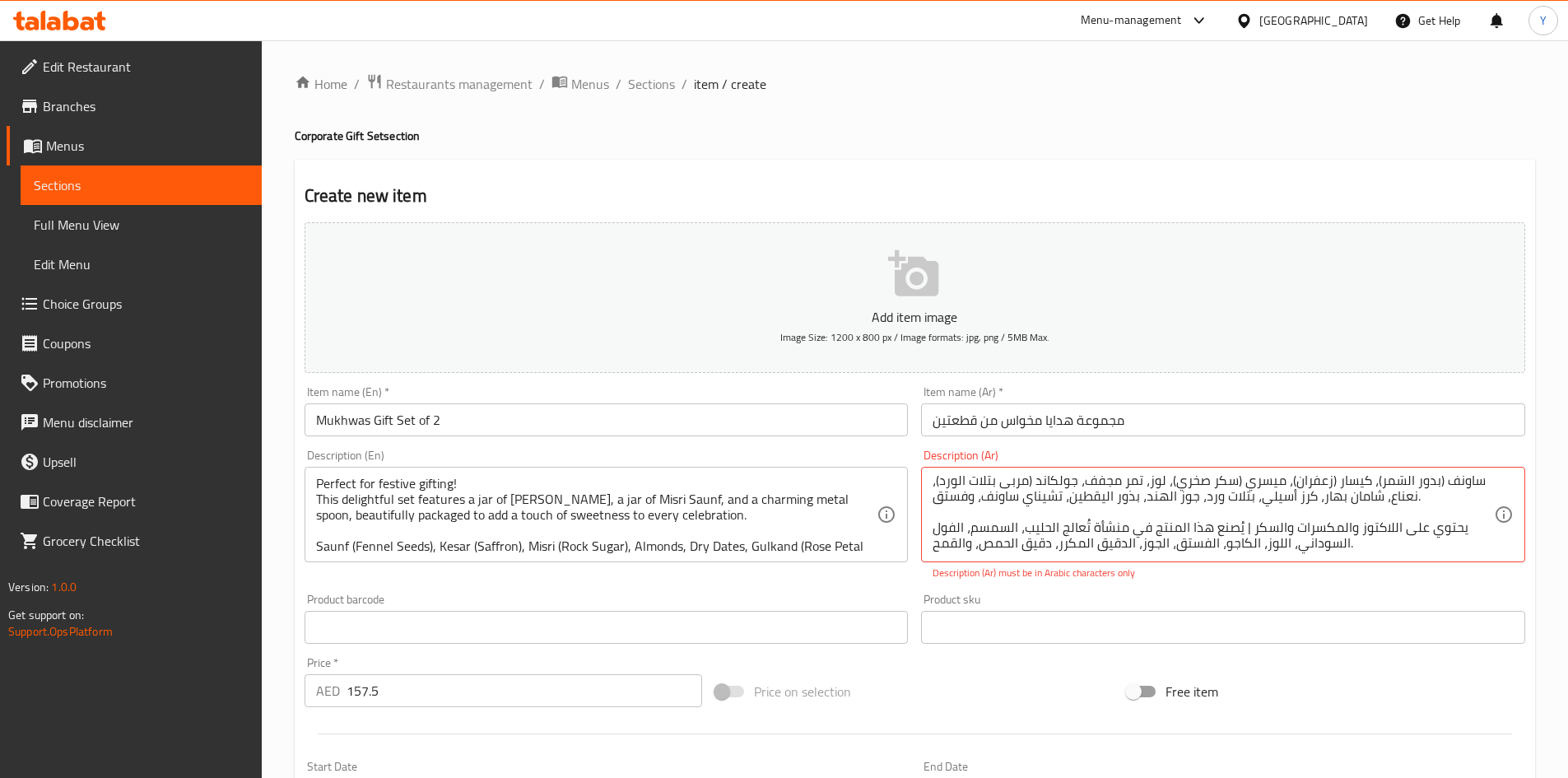
scroll to position [83, 0]
click at [1096, 525] on textarea "مثالية كهدية احتفالية تتميز هذه المجموعة الرائعة ببرطمان من كيساري ميسري، وعلبة…" at bounding box center [1213, 514] width 561 height 78
click at [1138, 576] on p "Description (Ar) must be in Arabic characters only" at bounding box center [1223, 573] width 581 height 15
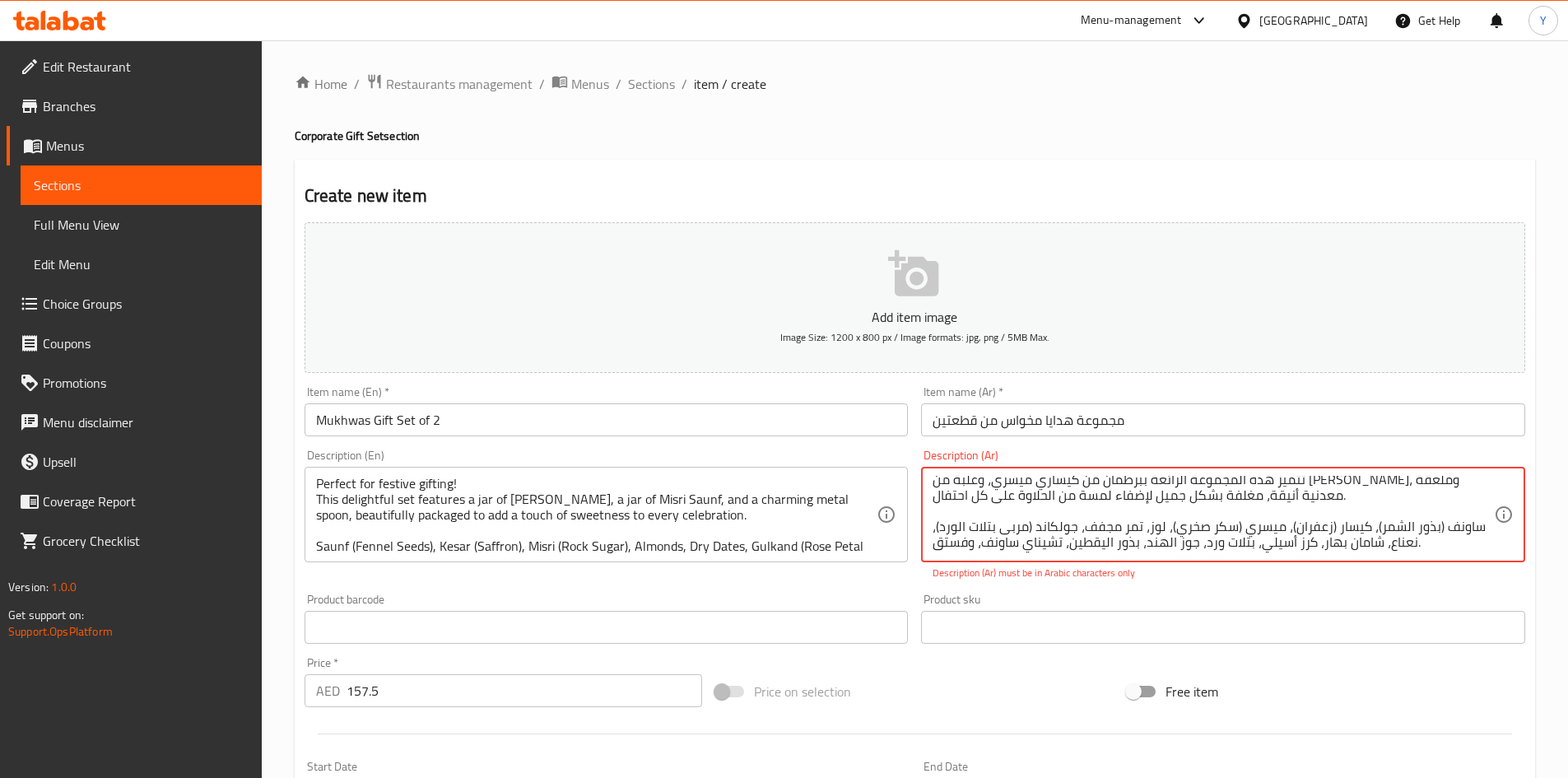
click at [1093, 505] on textarea "مثالية كهدية احتفالية تتميز هذه المجموعة الرائعة ببرطمان من كيساري ميسري، وعلبة…" at bounding box center [1213, 514] width 561 height 78
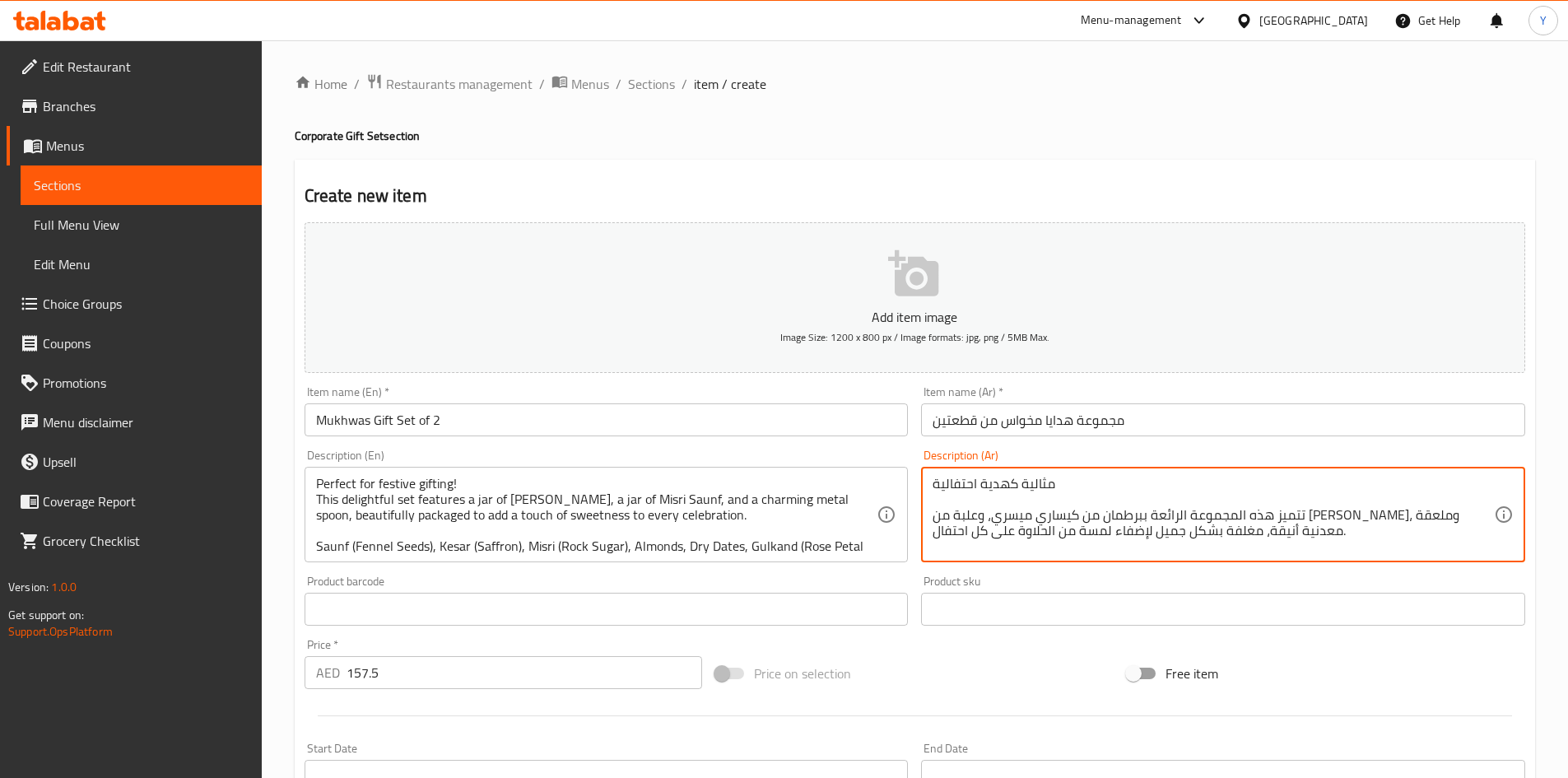
scroll to position [20, 0]
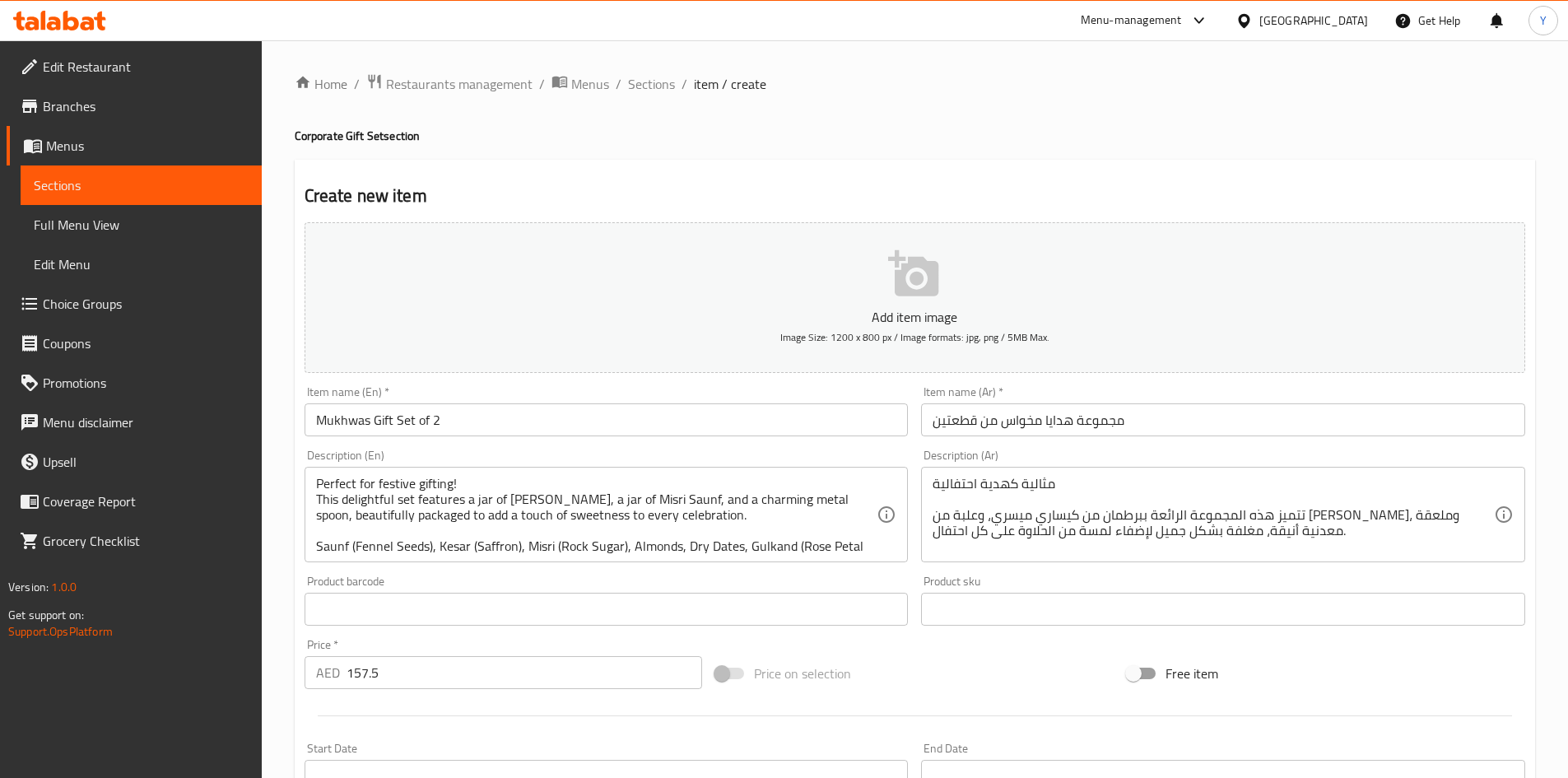
click at [1360, 542] on textarea "مثالية كهدية احتفالية تتميز هذه المجموعة الرائعة ببرطمان من كيساري ميسري، وعلبة…" at bounding box center [1213, 514] width 561 height 78
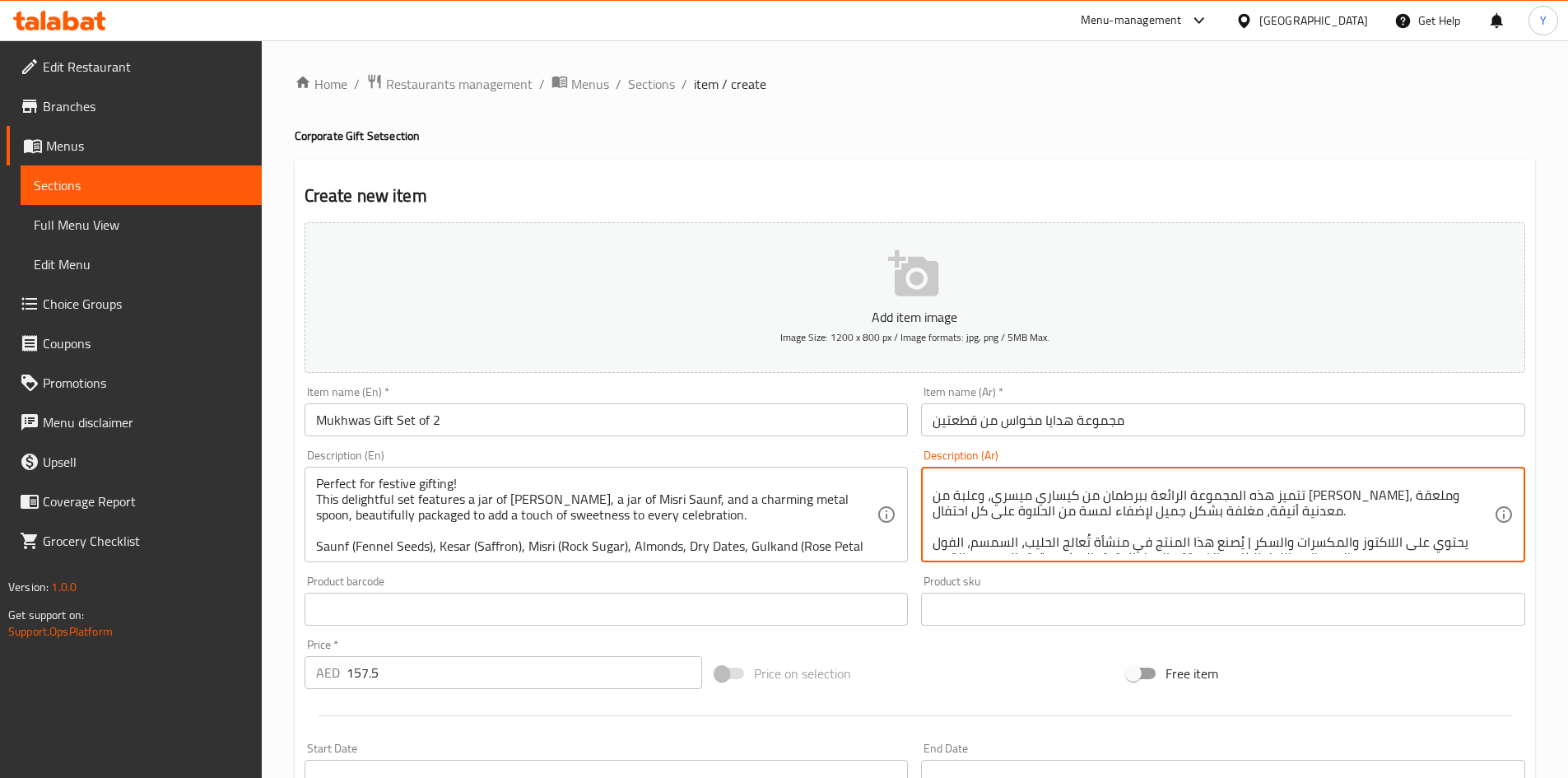
scroll to position [36, 0]
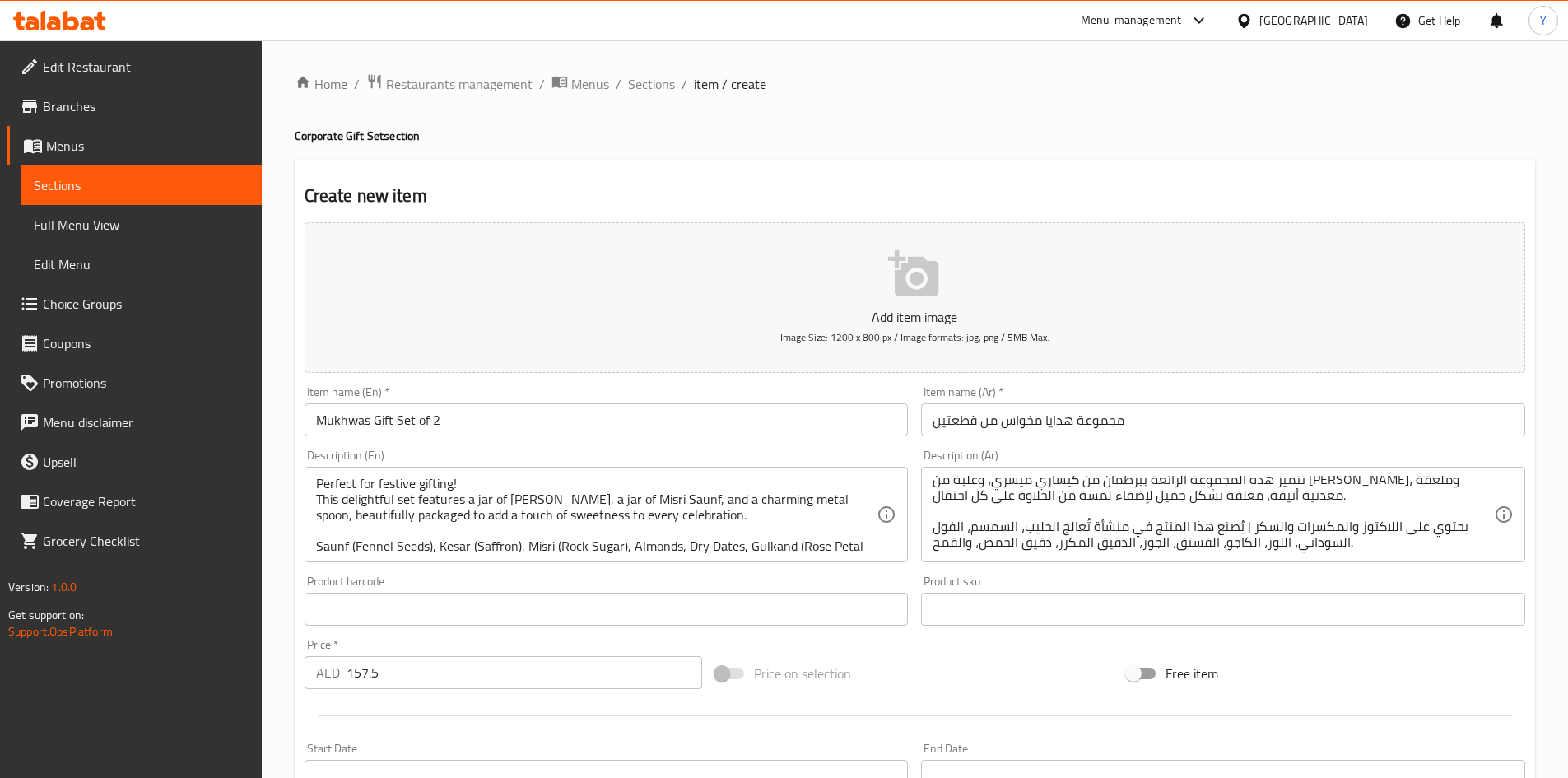
click at [1071, 662] on div "Price on selection" at bounding box center [914, 673] width 412 height 44
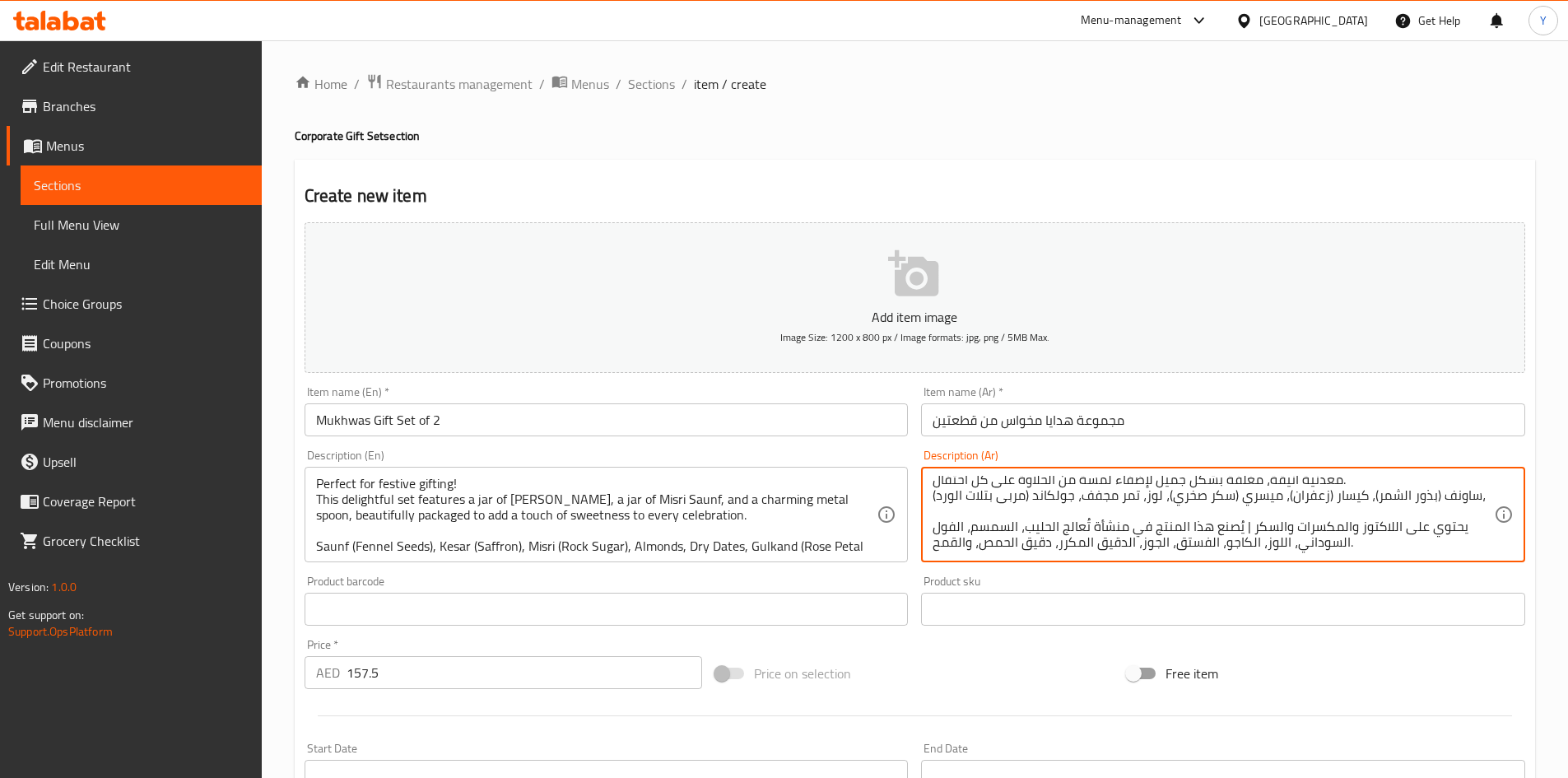
scroll to position [0, 0]
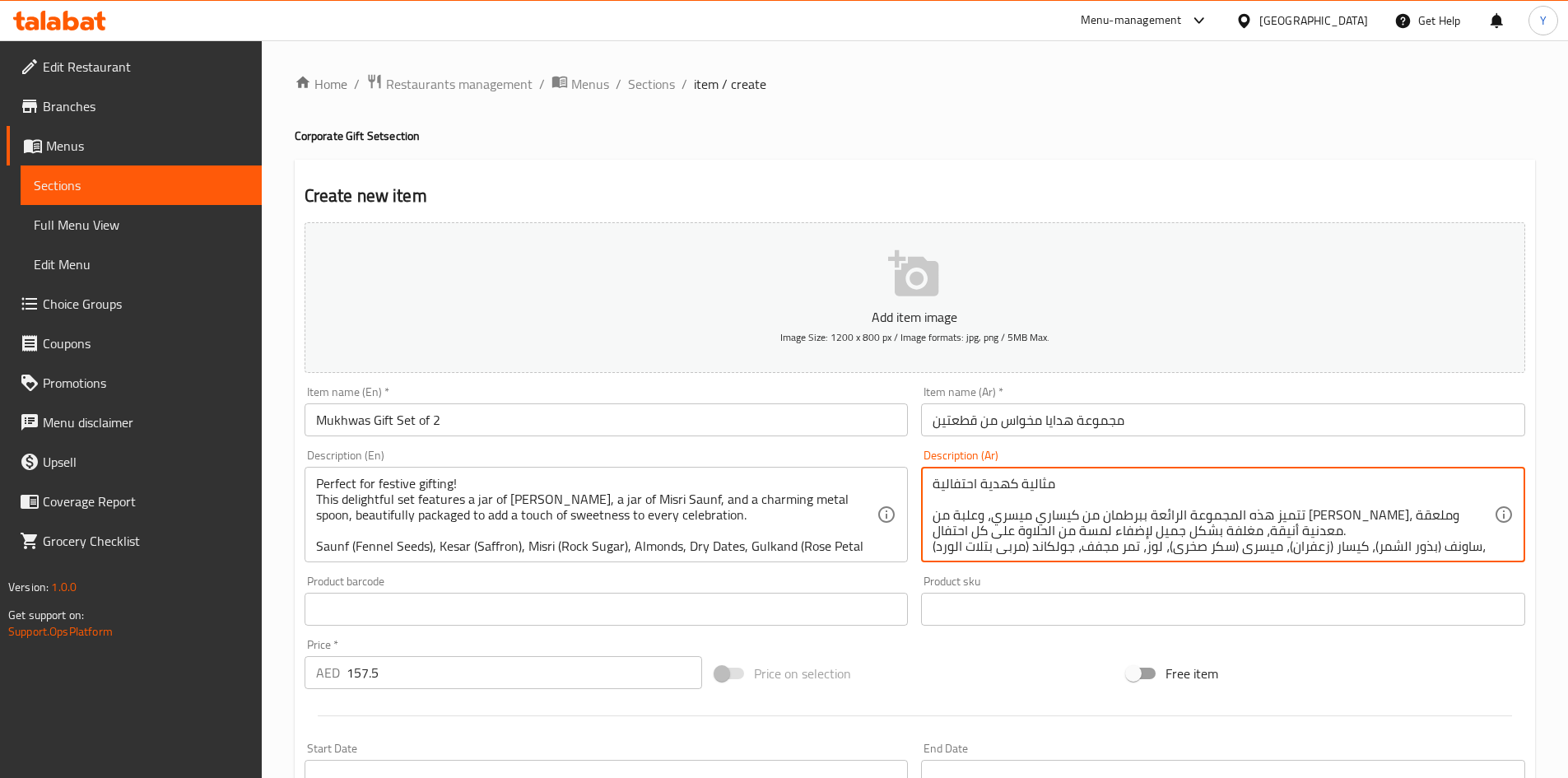
click at [1334, 540] on textarea "مثالية كهدية احتفالية تتميز هذه المجموعة الرائعة ببرطمان من كيساري ميسري، وعلبة…" at bounding box center [1213, 514] width 561 height 78
click at [1317, 534] on textarea "مثالية كهدية احتفالية تتميز هذه المجموعة الرائعة ببرطمان من كيساري ميسري، وعلبة…" at bounding box center [1213, 514] width 561 height 78
click at [1304, 535] on textarea "مثالية كهدية احتفالية تتميز هذه المجموعة الرائعة ببرطمان من كيساري ميسري، وعلبة…" at bounding box center [1213, 514] width 561 height 78
click at [1301, 526] on textarea "مثالية كهدية احتفالية تتميز هذه المجموعة الرائعة ببرطمان من كيساري ميسري، وعلبة…" at bounding box center [1213, 514] width 561 height 78
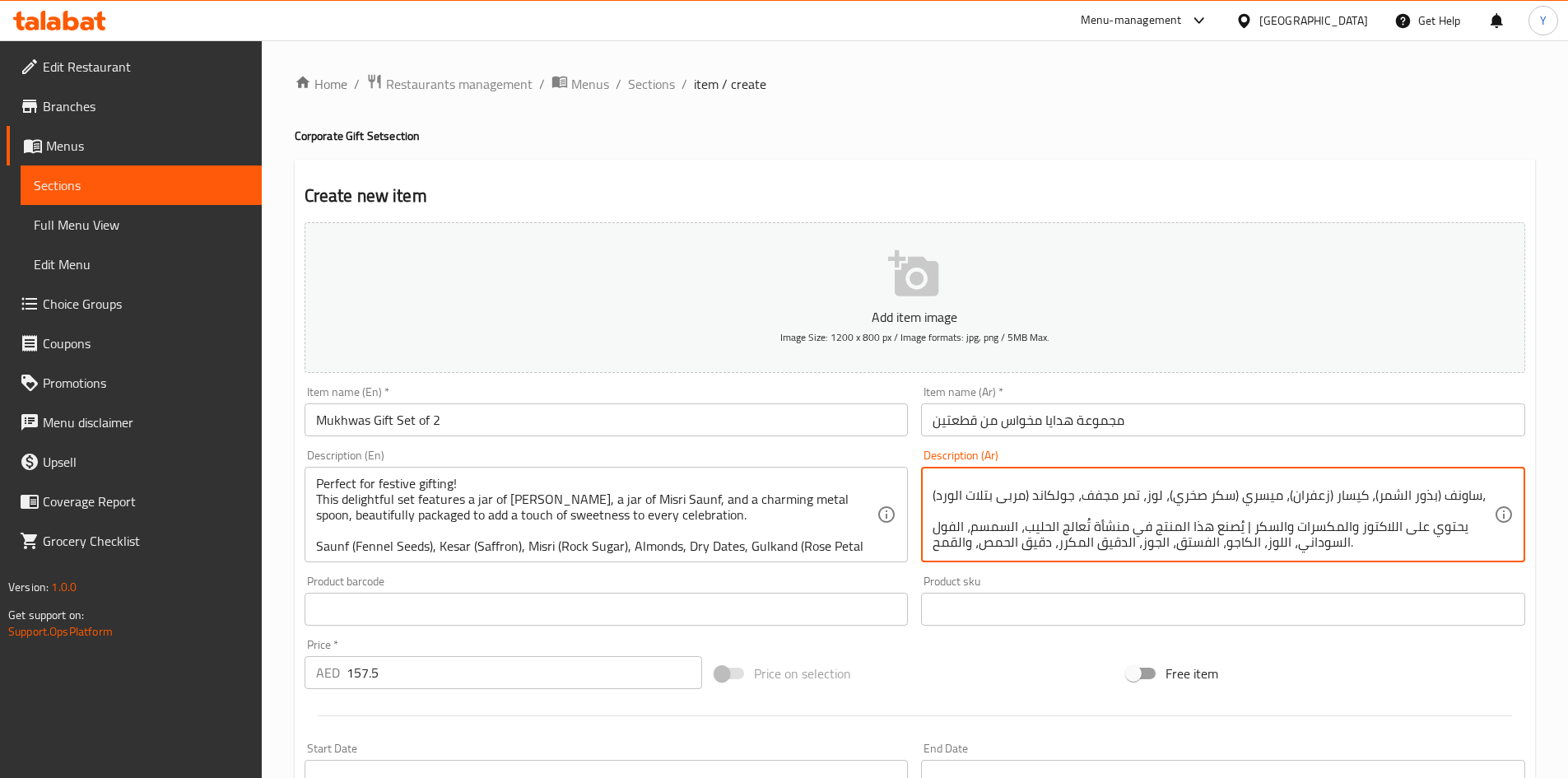
click at [1230, 581] on div "Product sku Product sku" at bounding box center [1224, 601] width 604 height 51
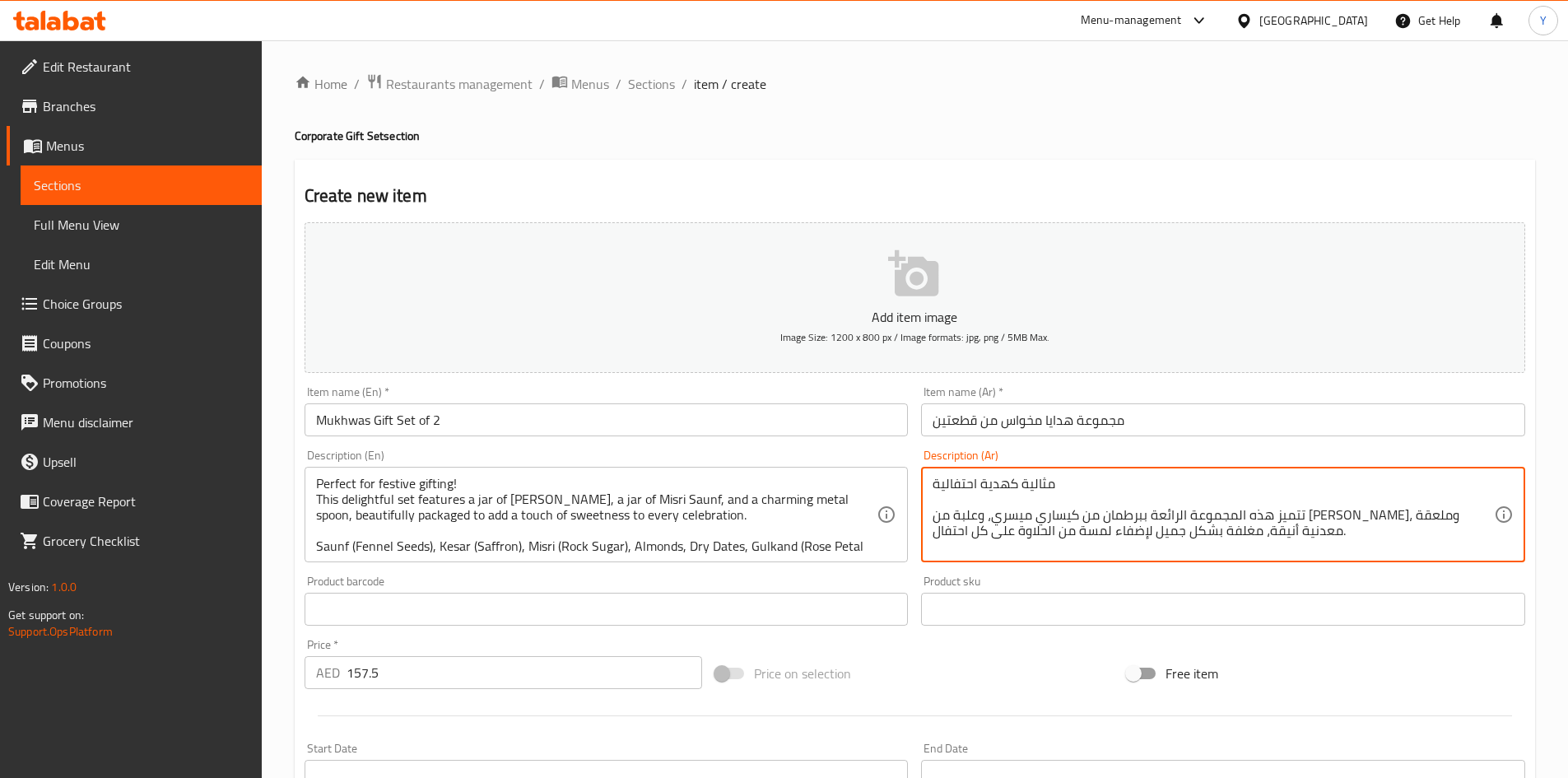
scroll to position [78, 0]
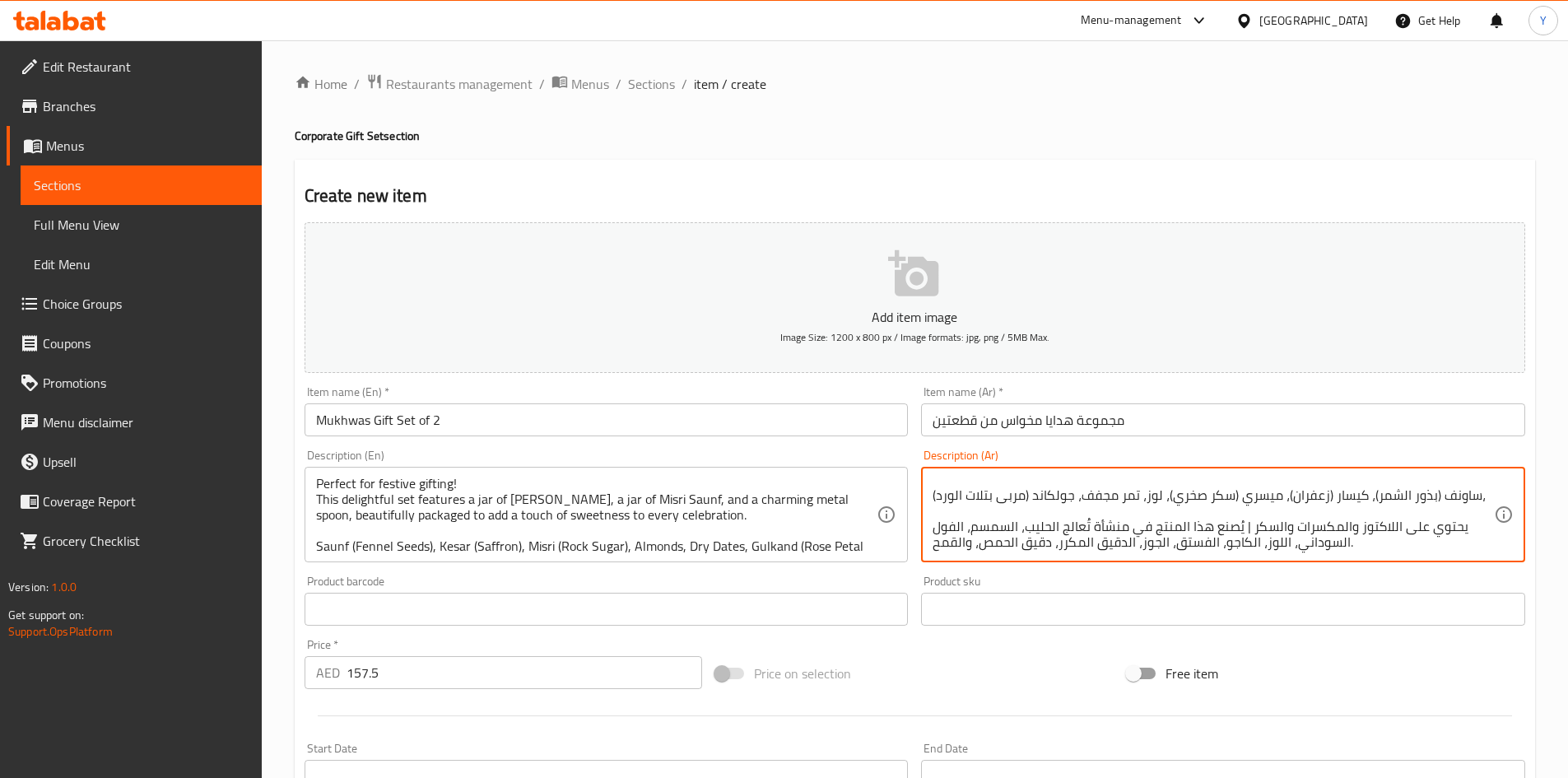
click at [1478, 481] on textarea "مثالية كهدية احتفالية تتميز هذه المجموعة الرائعة ببرطمان من كيساري ميسري، وعلبة…" at bounding box center [1213, 514] width 561 height 78
click at [1270, 635] on div "Add item image Image Size: 1200 x 800 px / Image formats: jpg, png / 5MB Max. I…" at bounding box center [915, 571] width 1234 height 709
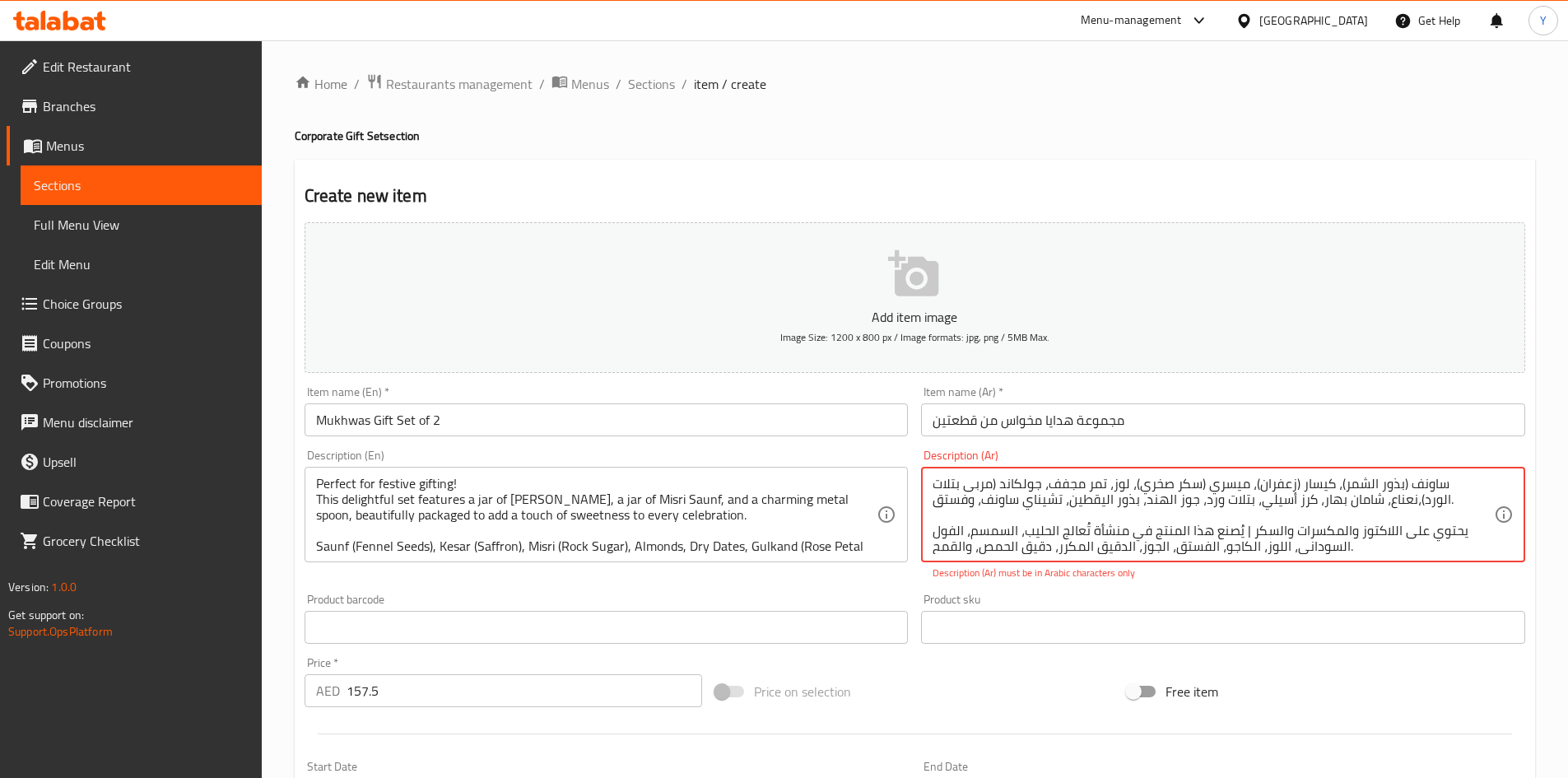
drag, startPoint x: 1138, startPoint y: 502, endPoint x: 936, endPoint y: 509, distance: 202.1
click at [1025, 583] on div "Description (Ar) مثالية كهدية احتفالية تتميز هذه المجموعة الرائعة ببرطمان من كي…" at bounding box center [1224, 515] width 617 height 145
drag, startPoint x: 987, startPoint y: 506, endPoint x: 927, endPoint y: 500, distance: 60.3
click at [1178, 499] on textarea "مثالية كهدية احتفالية تتميز هذه المجموعة الرائعة ببرطمان من كيساري ميسري، وعلبة…" at bounding box center [1213, 514] width 561 height 78
click at [1189, 585] on div "Description (Ar) مثالية كهدية احتفالية تتميز هذه المجموعة الرائعة ببرطمان من كي…" at bounding box center [1224, 515] width 617 height 145
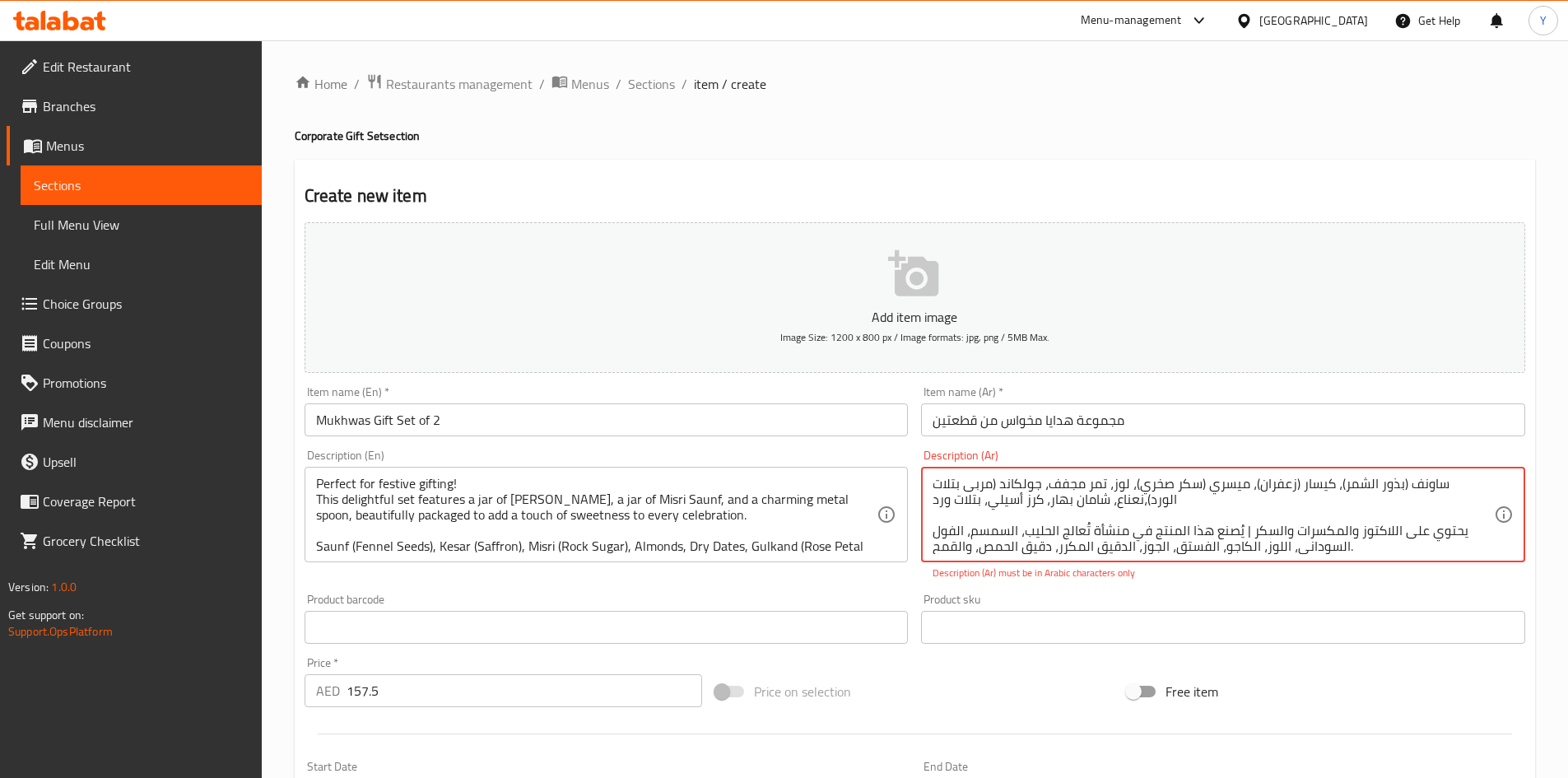
click at [1196, 501] on textarea "مثالية كهدية احتفالية تتميز هذه المجموعة الرائعة ببرطمان من كيساري ميسري، وعلبة…" at bounding box center [1213, 514] width 561 height 78
click at [1207, 590] on div "Product sku Product sku" at bounding box center [1224, 618] width 617 height 64
click at [1170, 591] on div "Product sku Product sku" at bounding box center [1224, 618] width 617 height 64
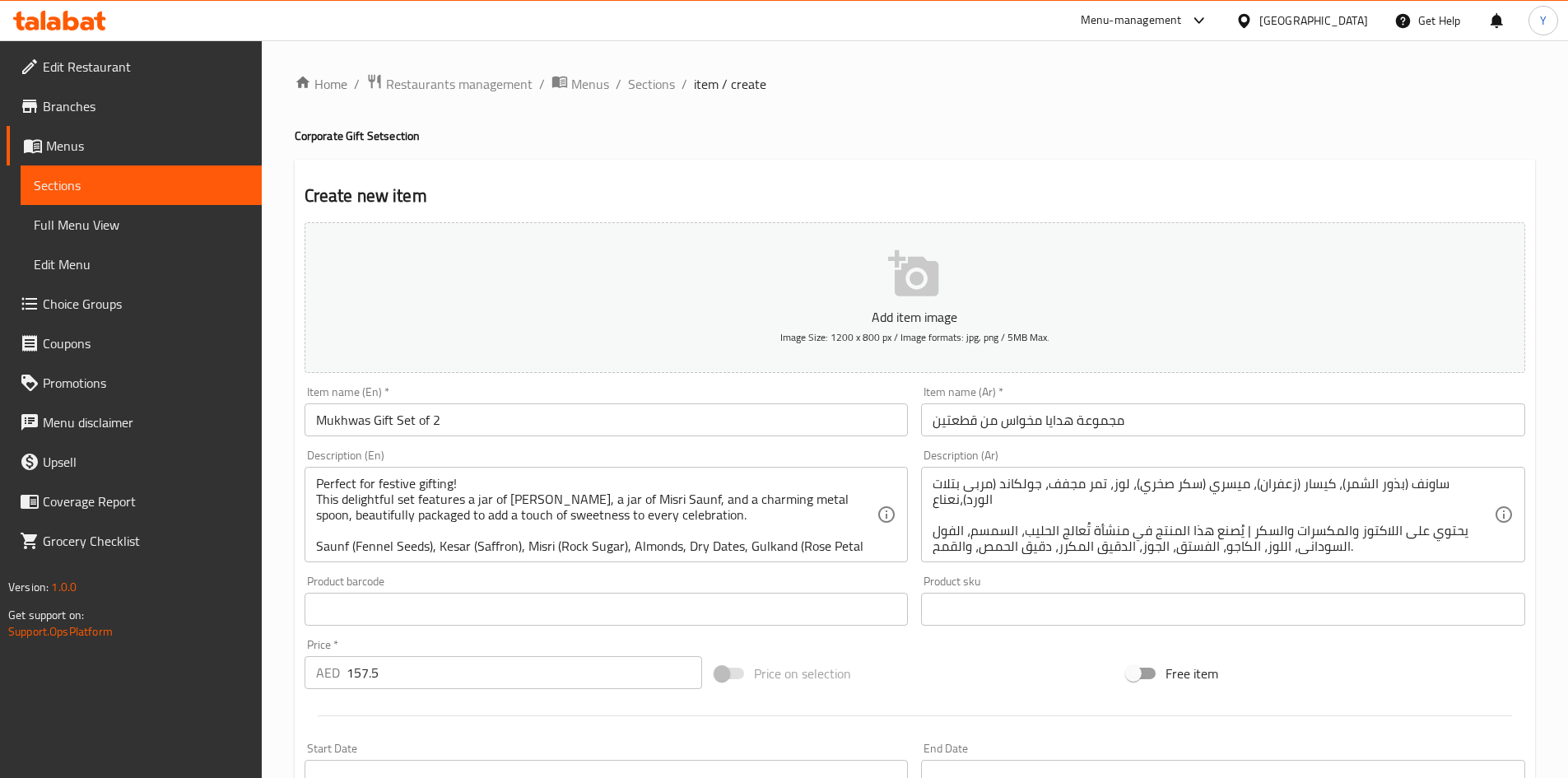
click at [1126, 592] on div "Product sku Product sku" at bounding box center [1224, 601] width 617 height 64
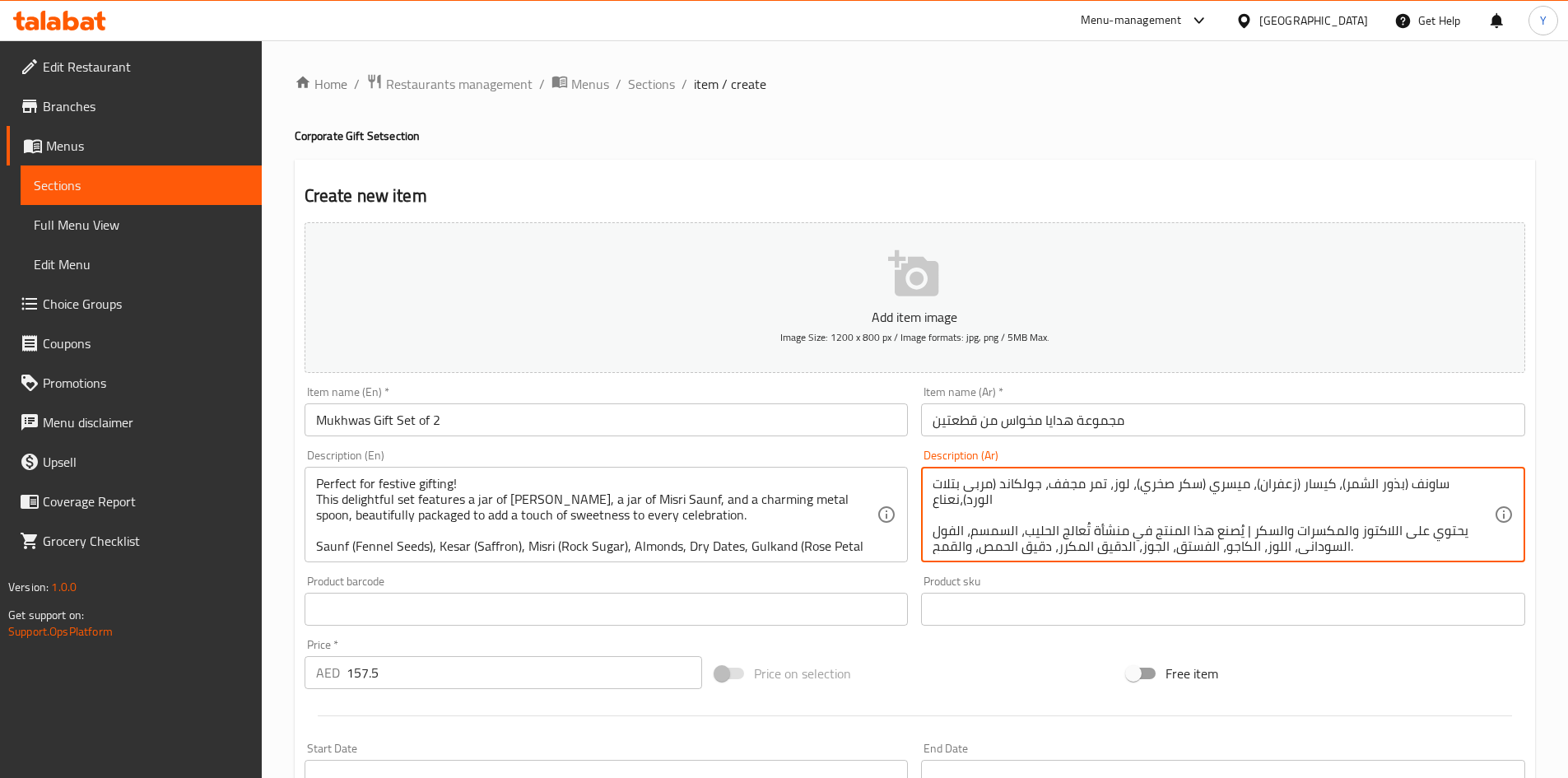
click at [1165, 497] on textarea "مثالية كهدية احتفالية تتميز هذه المجموعة الرائعة ببرطمان من كيساري ميسري، وعلبة…" at bounding box center [1213, 514] width 561 height 78
click at [1450, 546] on textarea "مثالية كهدية احتفالية تتميز هذه المجموعة الرائعة ببرطمان من كيساري ميسري، وعلبة…" at bounding box center [1213, 514] width 561 height 78
click at [1351, 498] on textarea "مثالية كهدية احتفالية تتميز هذه المجموعة الرائعة ببرطمان من كيساري ميسري، وعلبة…" at bounding box center [1213, 514] width 561 height 78
type textarea "مثالية كهدية احتفالية تتميز هذه المجموعة الرائعة ببرطمان من كيساري ميسري، وعلبة…"
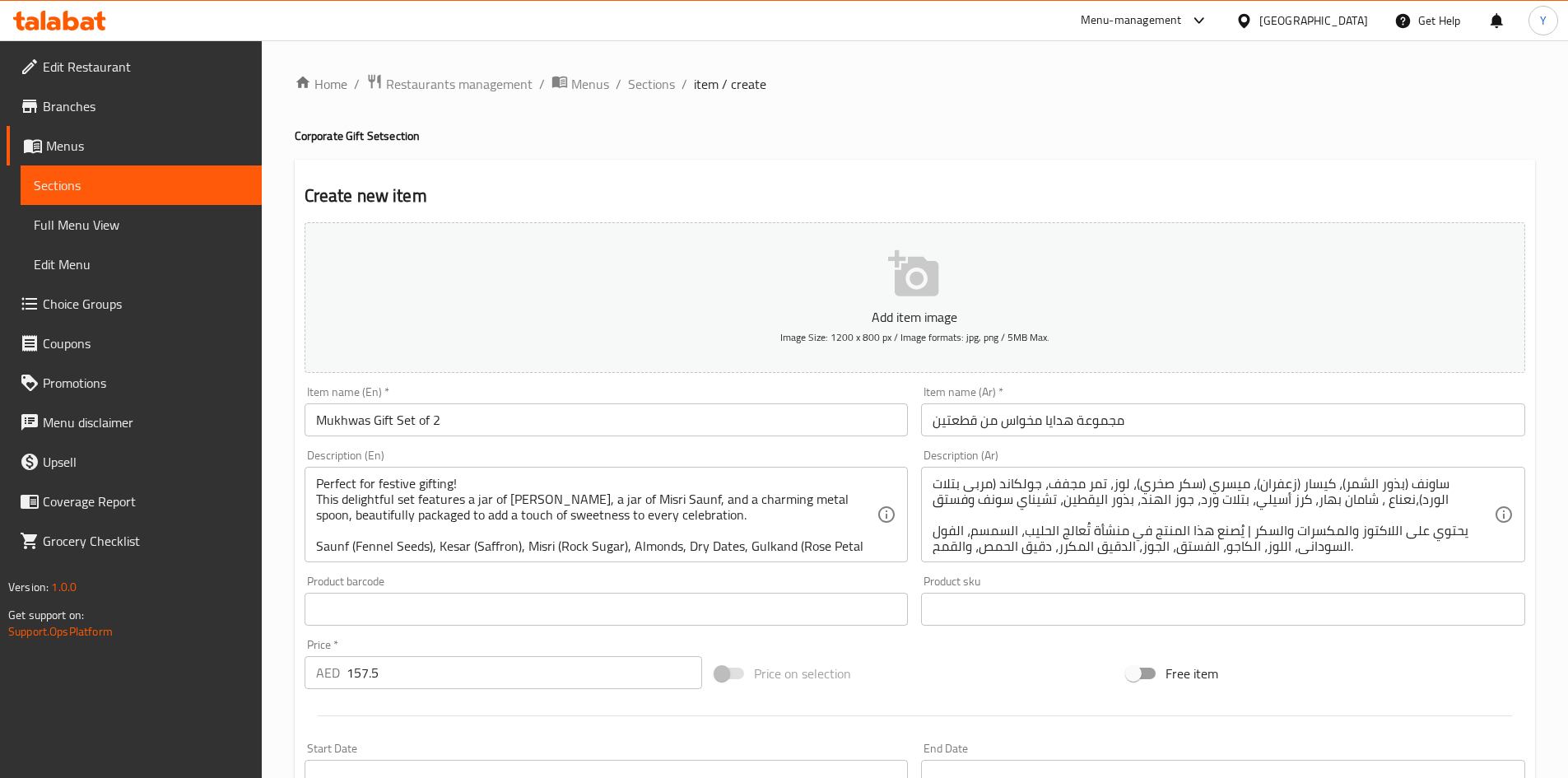
drag, startPoint x: 1006, startPoint y: 660, endPoint x: 1022, endPoint y: 670, distance: 18.9
click at [1008, 659] on div "Price on selection" at bounding box center [914, 673] width 412 height 44
click at [517, 419] on input "Mukhwas Gift Set of 2" at bounding box center [607, 420] width 604 height 33
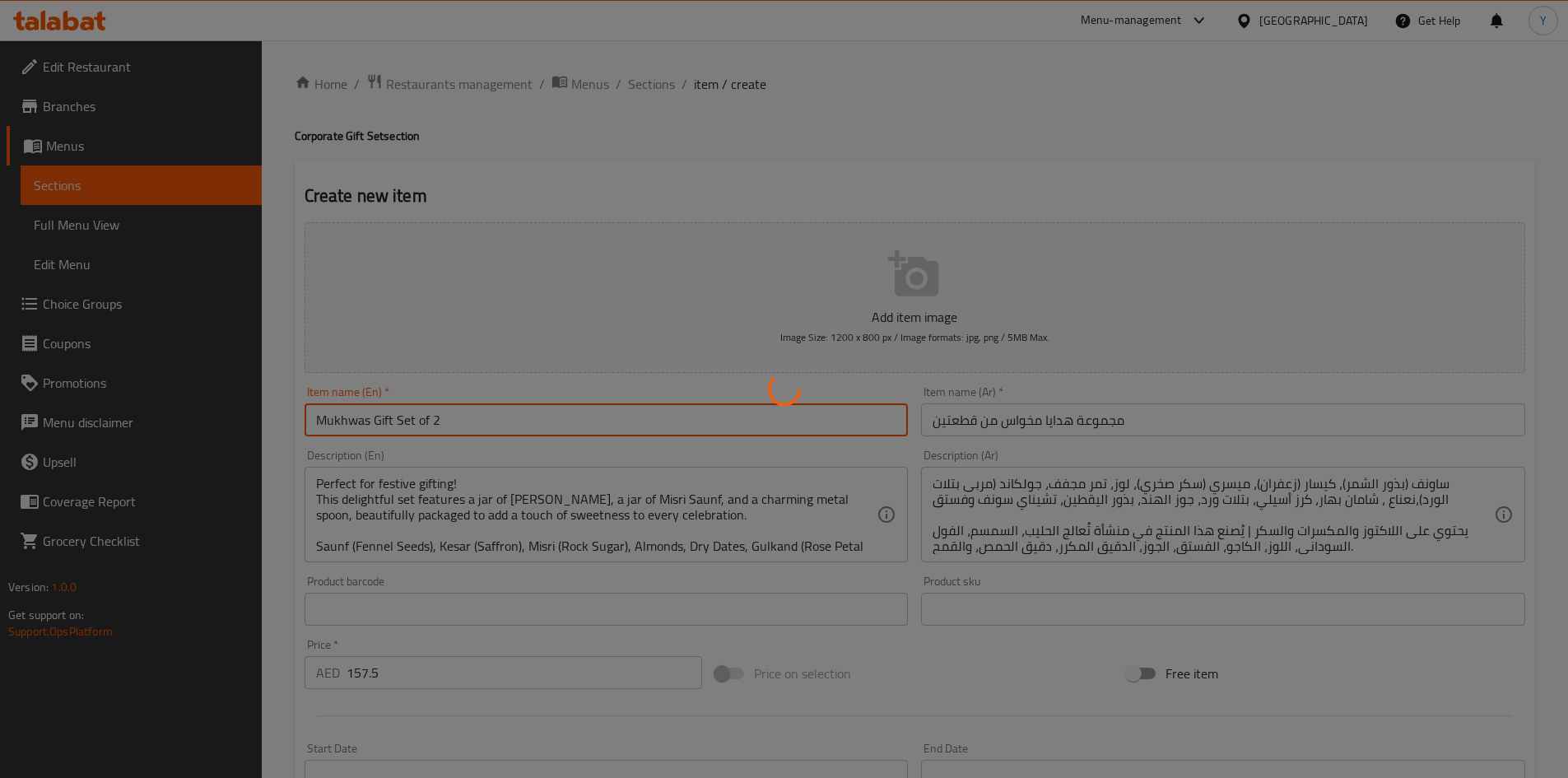
scroll to position [386, 0]
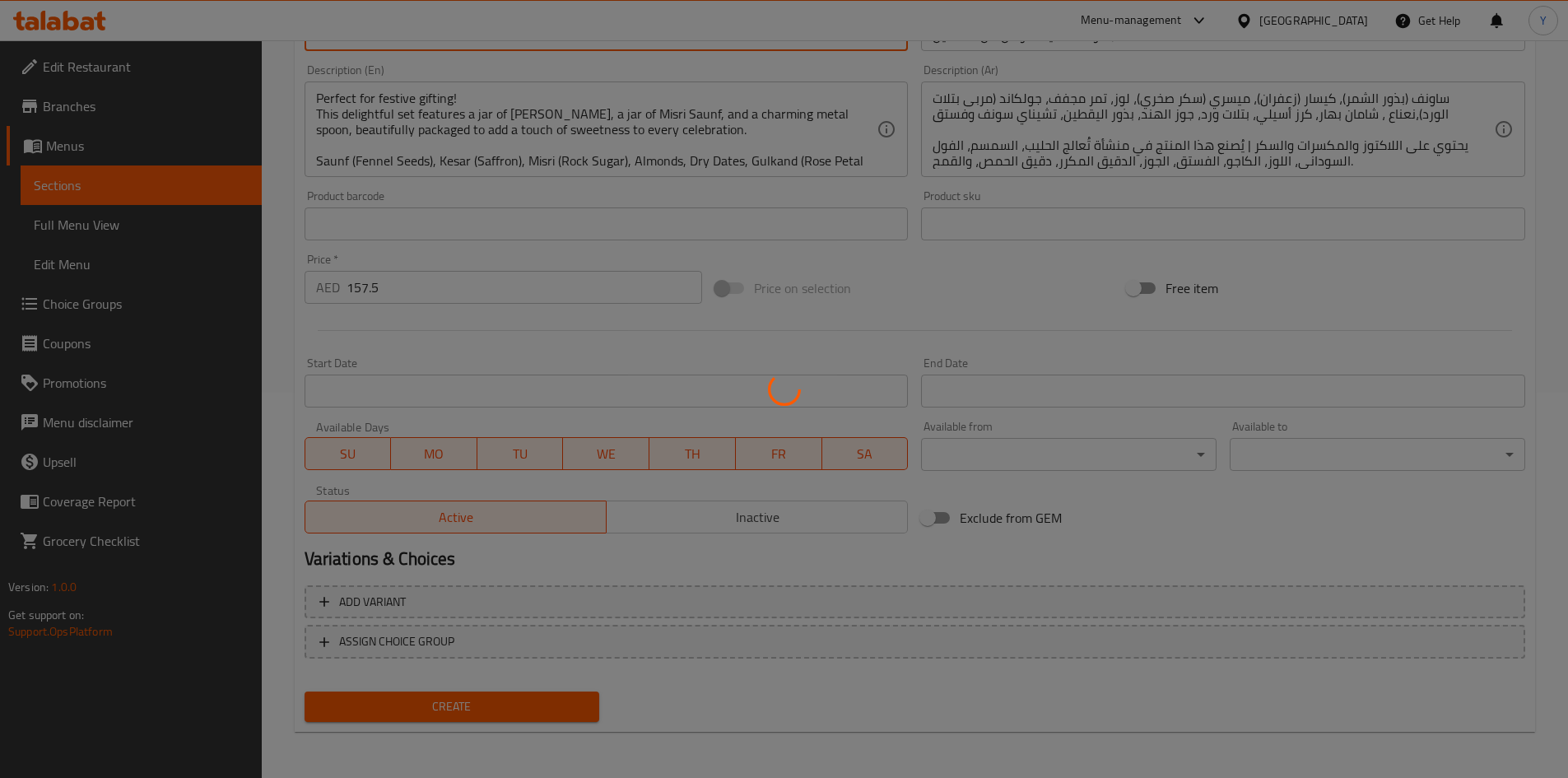
type input "0"
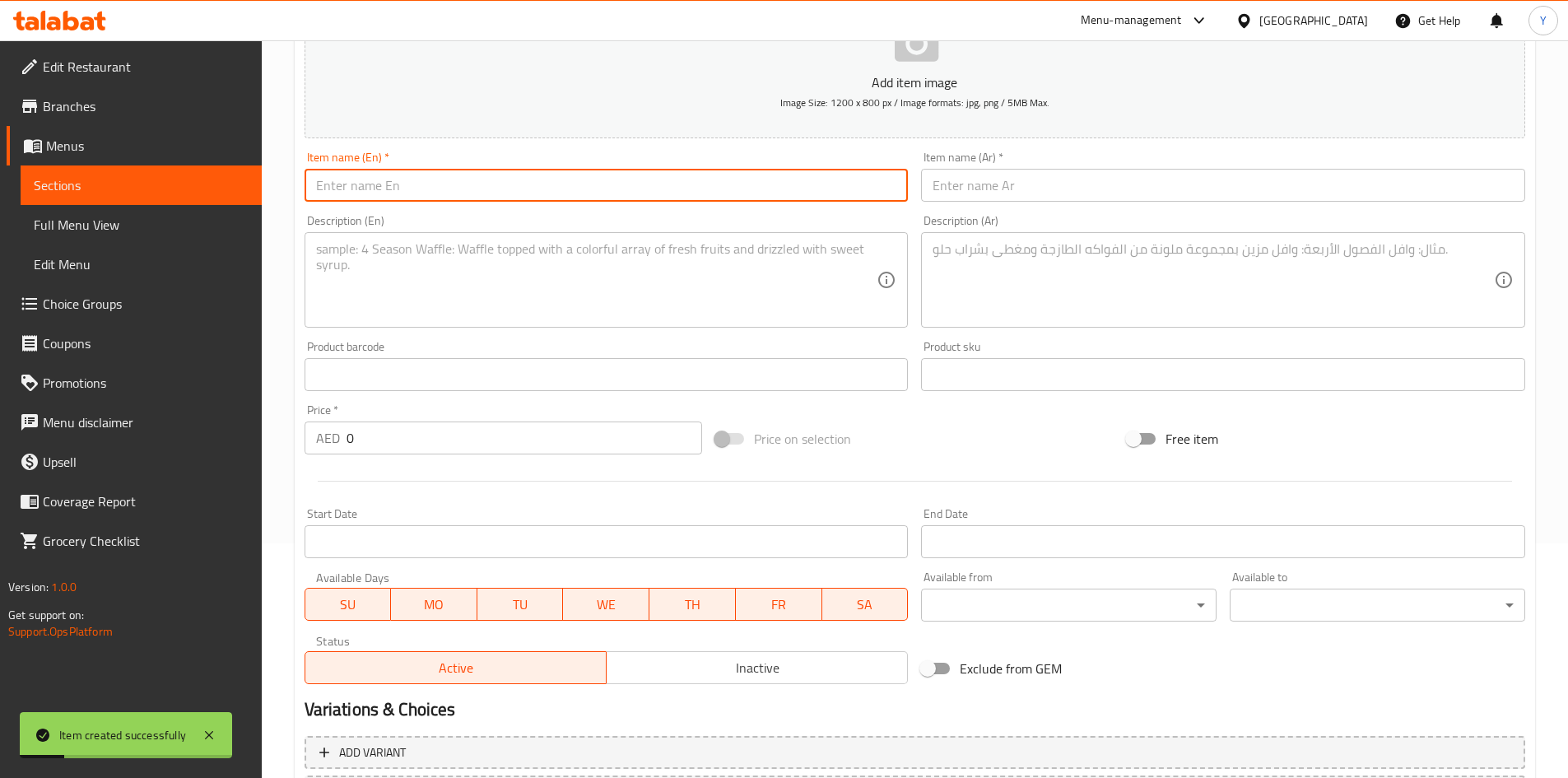
scroll to position [56, 0]
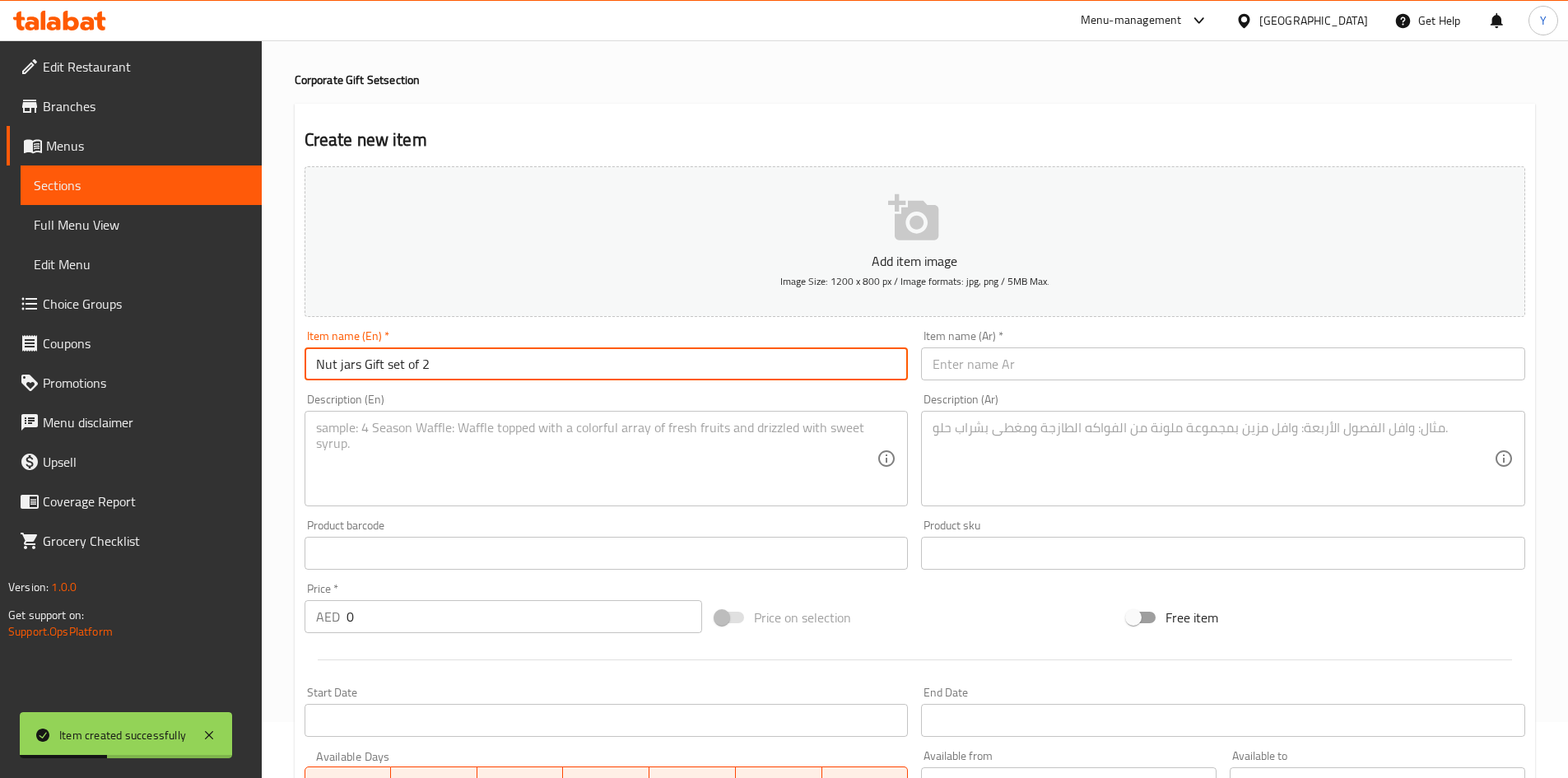
type input "Nut jars Gift set of 2"
drag, startPoint x: 990, startPoint y: 393, endPoint x: 1000, endPoint y: 368, distance: 26.9
click at [989, 390] on div "Description (Ar) Description (Ar)" at bounding box center [1224, 450] width 617 height 126
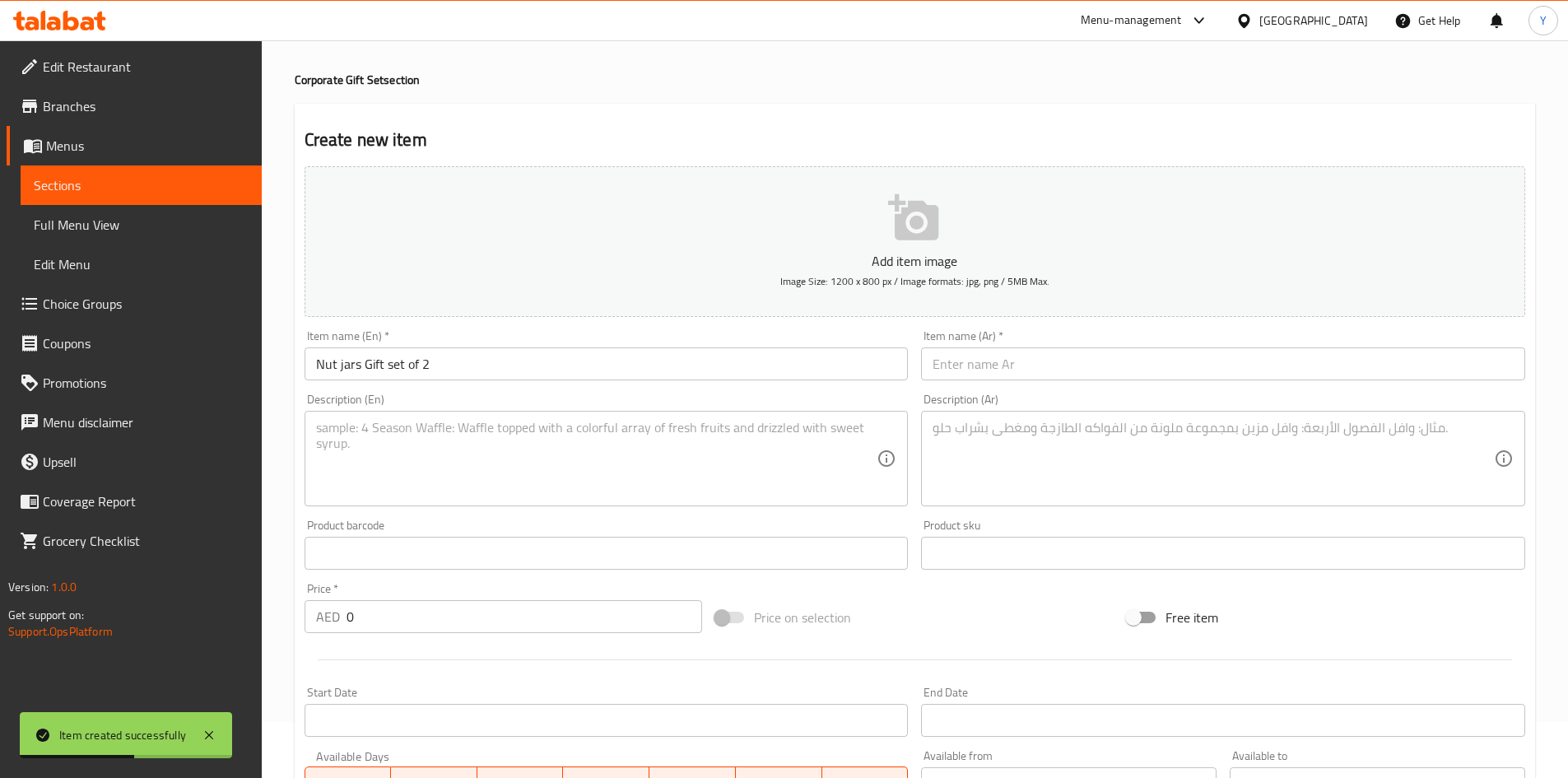
click at [1000, 373] on input "text" at bounding box center [1224, 363] width 604 height 33
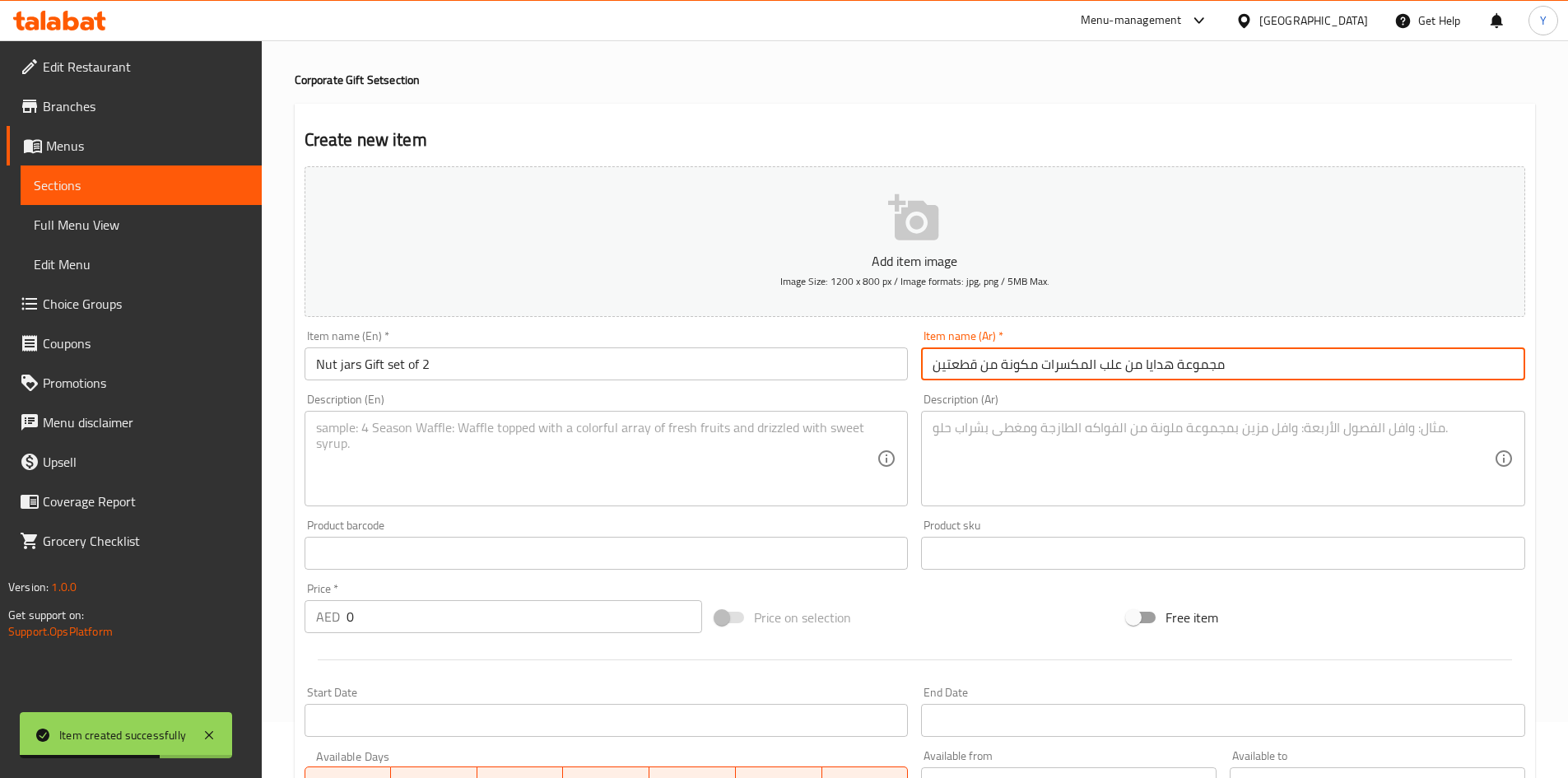
type input "مجموعة هدايا من علب المكسرات مكونة من قطعتين"
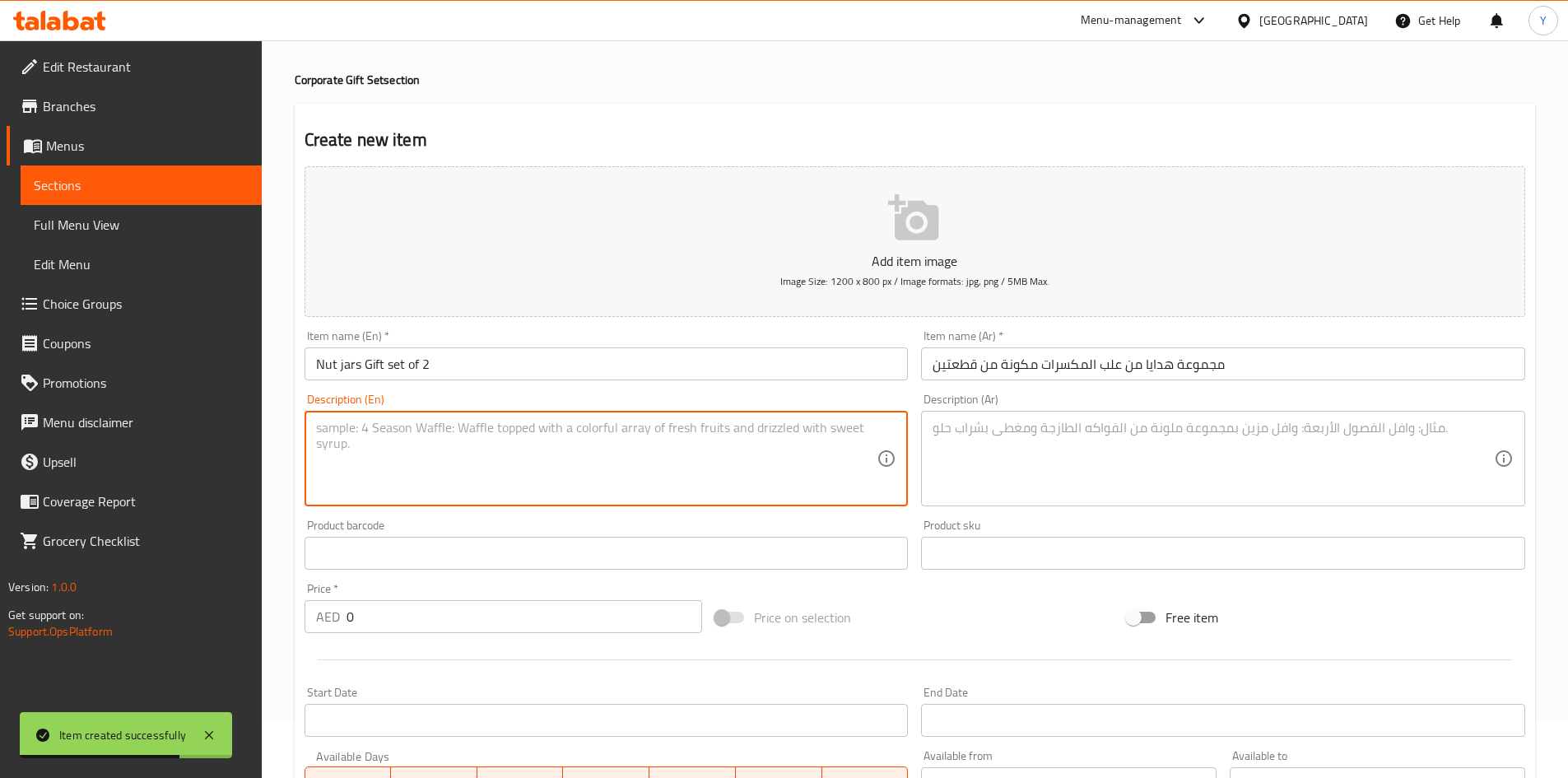
click at [486, 484] on textarea at bounding box center [597, 458] width 561 height 78
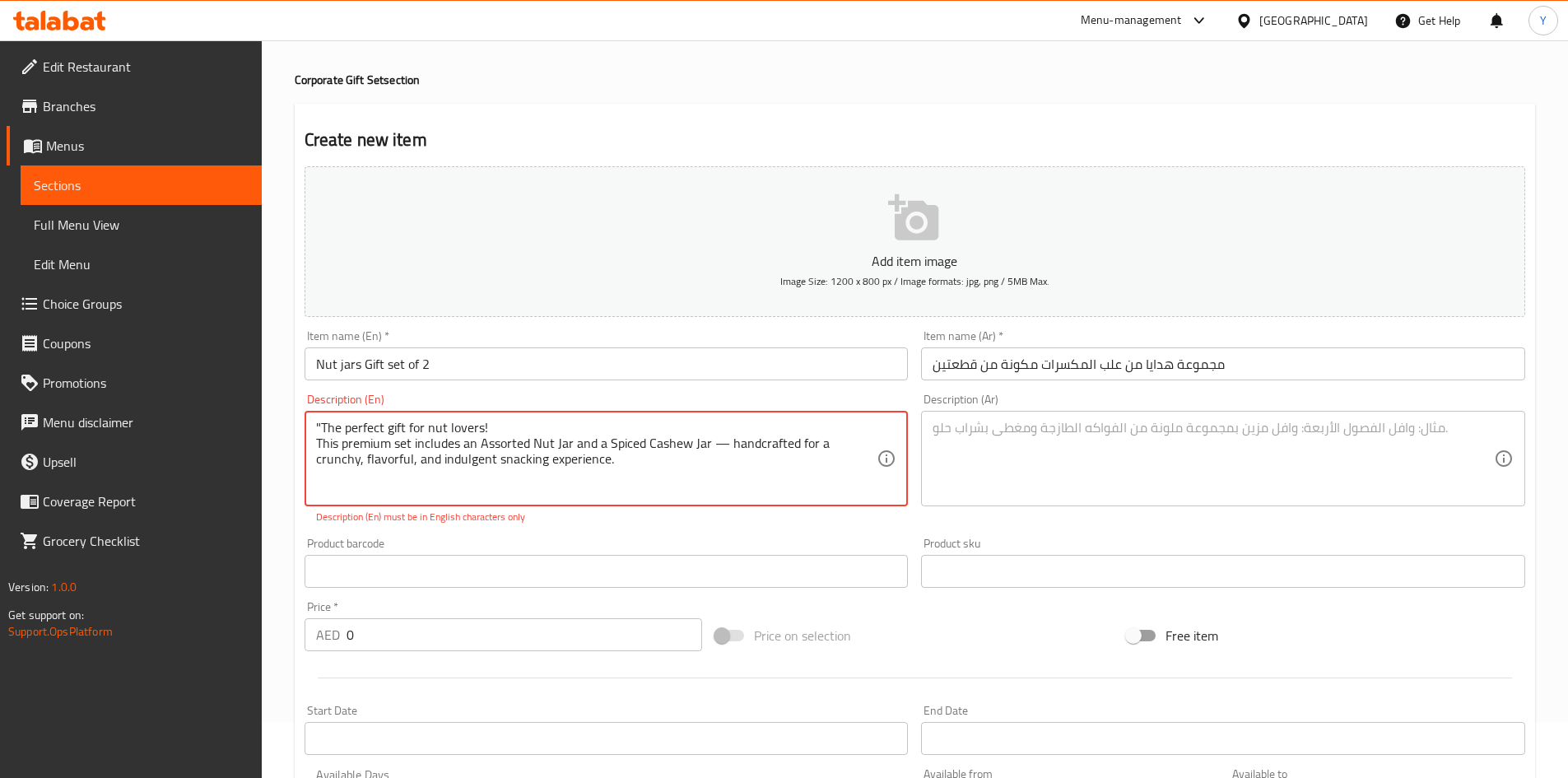
click at [322, 432] on textarea ""The perfect gift for nut lovers! This premium set includes an Assorted Nut Jar…" at bounding box center [597, 458] width 561 height 78
click at [323, 429] on textarea ""The perfect gift for nut lovers! This premium set includes an Assorted Nut Jar…" at bounding box center [597, 458] width 561 height 78
click at [719, 440] on textarea "The perfect gift for nut lovers! This premium set includes an Assorted Nut Jar …" at bounding box center [597, 458] width 561 height 78
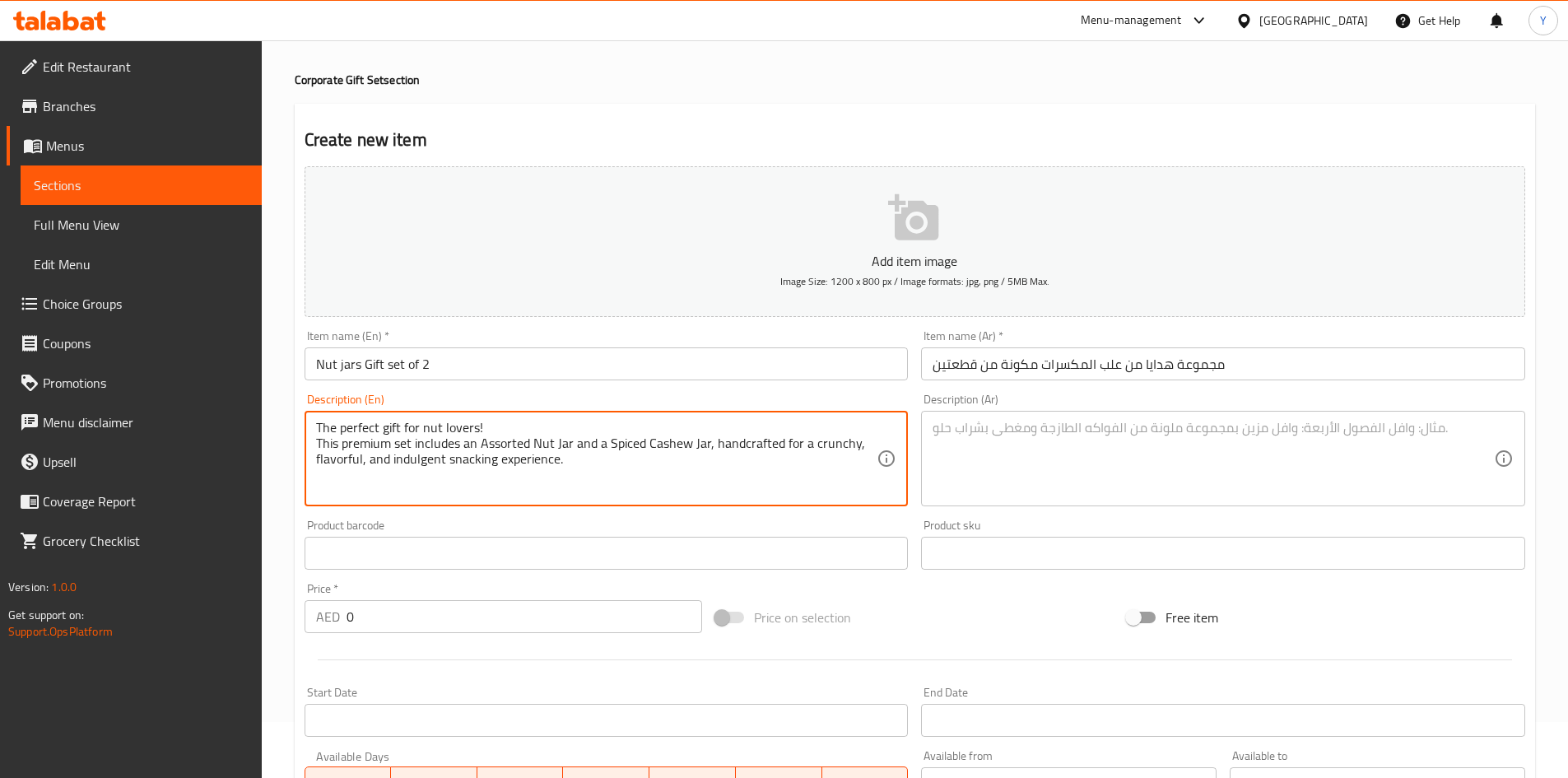
type textarea "The perfect gift for nut lovers! This premium set includes an Assorted Nut Jar …"
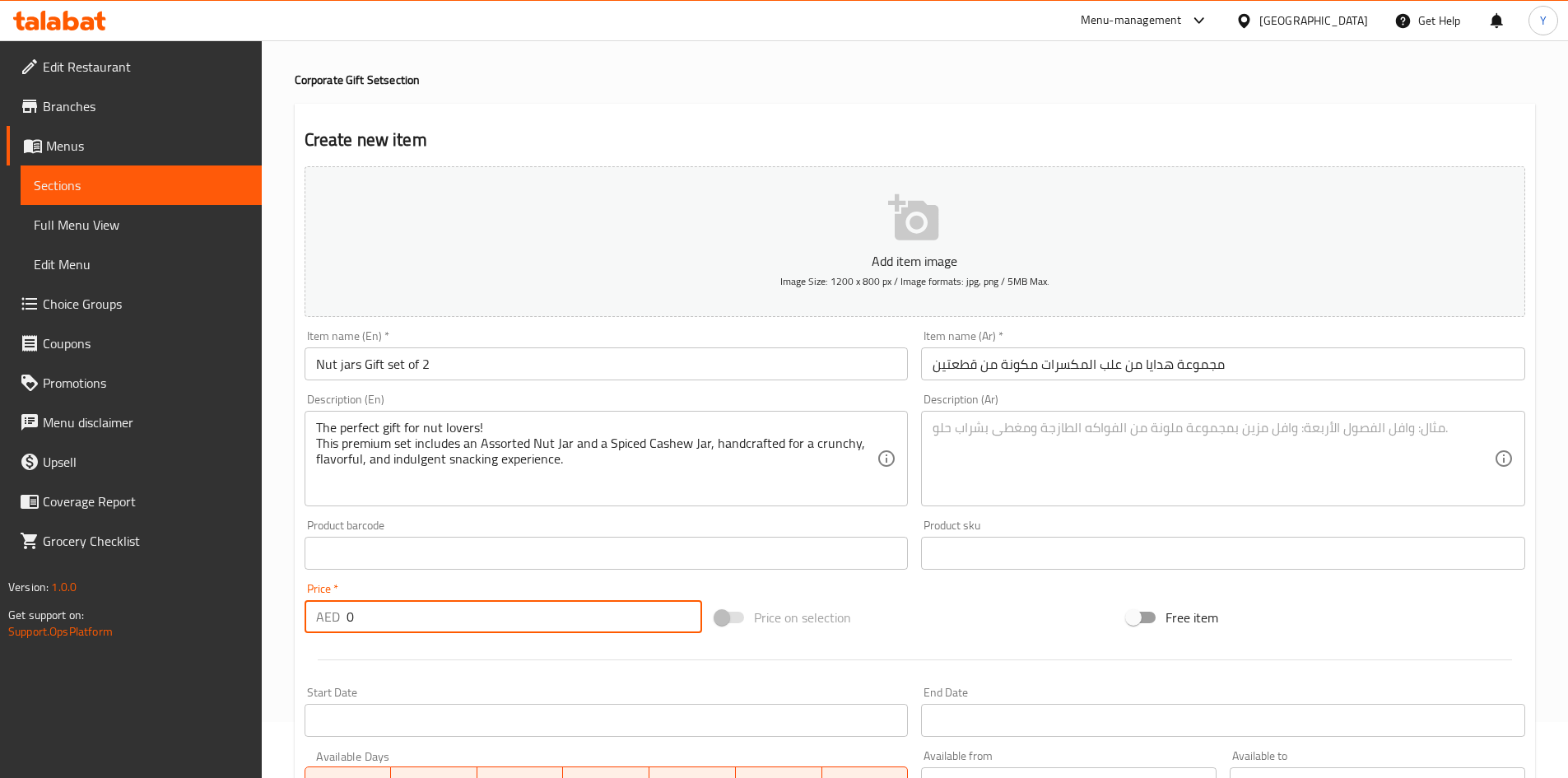
drag, startPoint x: 448, startPoint y: 616, endPoint x: 60, endPoint y: 595, distance: 388.6
click at [60, 595] on div "Edit Restaurant Branches Menus Sections Full Menu View Edit Menu Choice Groups …" at bounding box center [784, 545] width 1568 height 1123
type input "183.75"
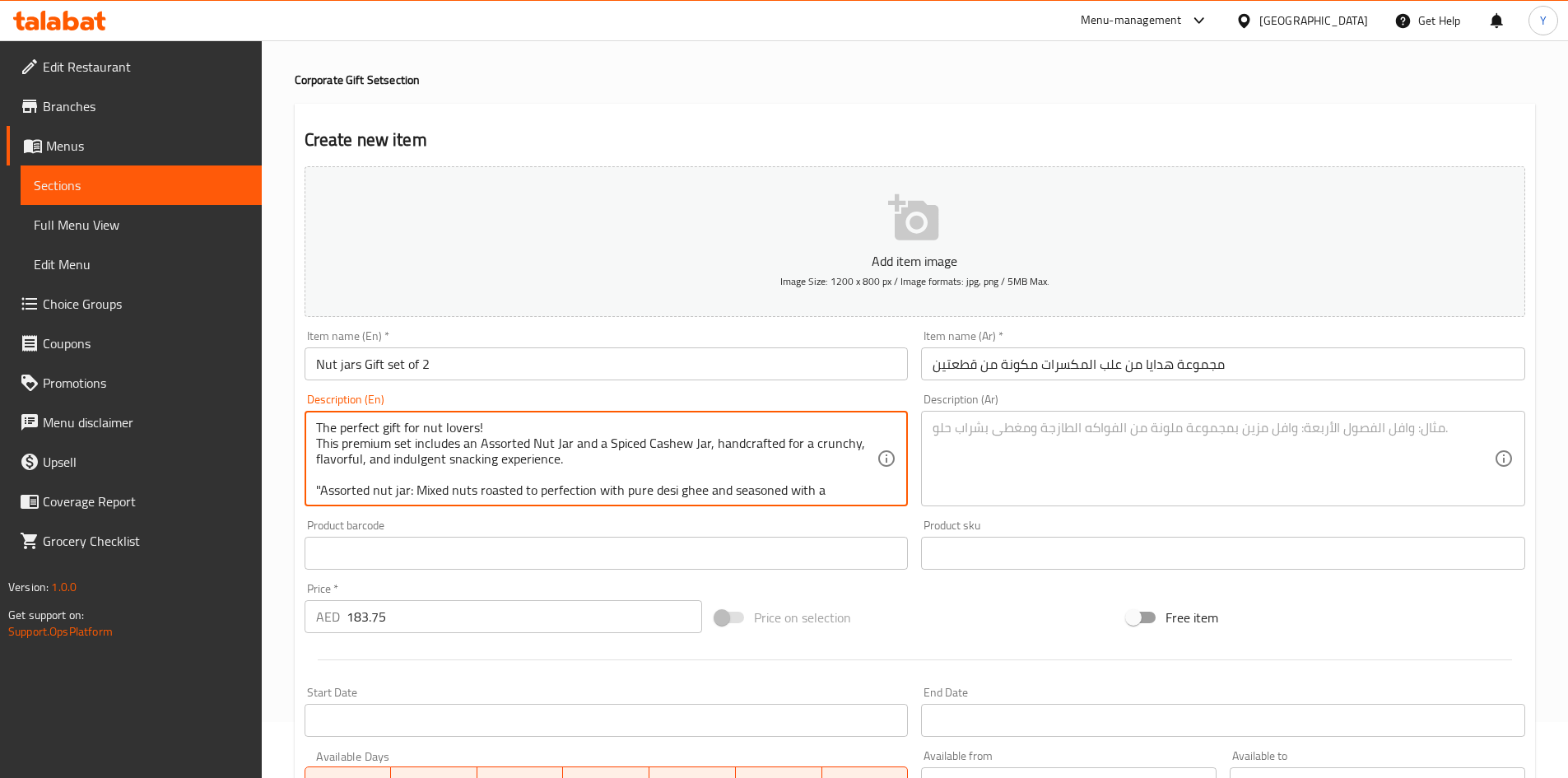
scroll to position [51, 0]
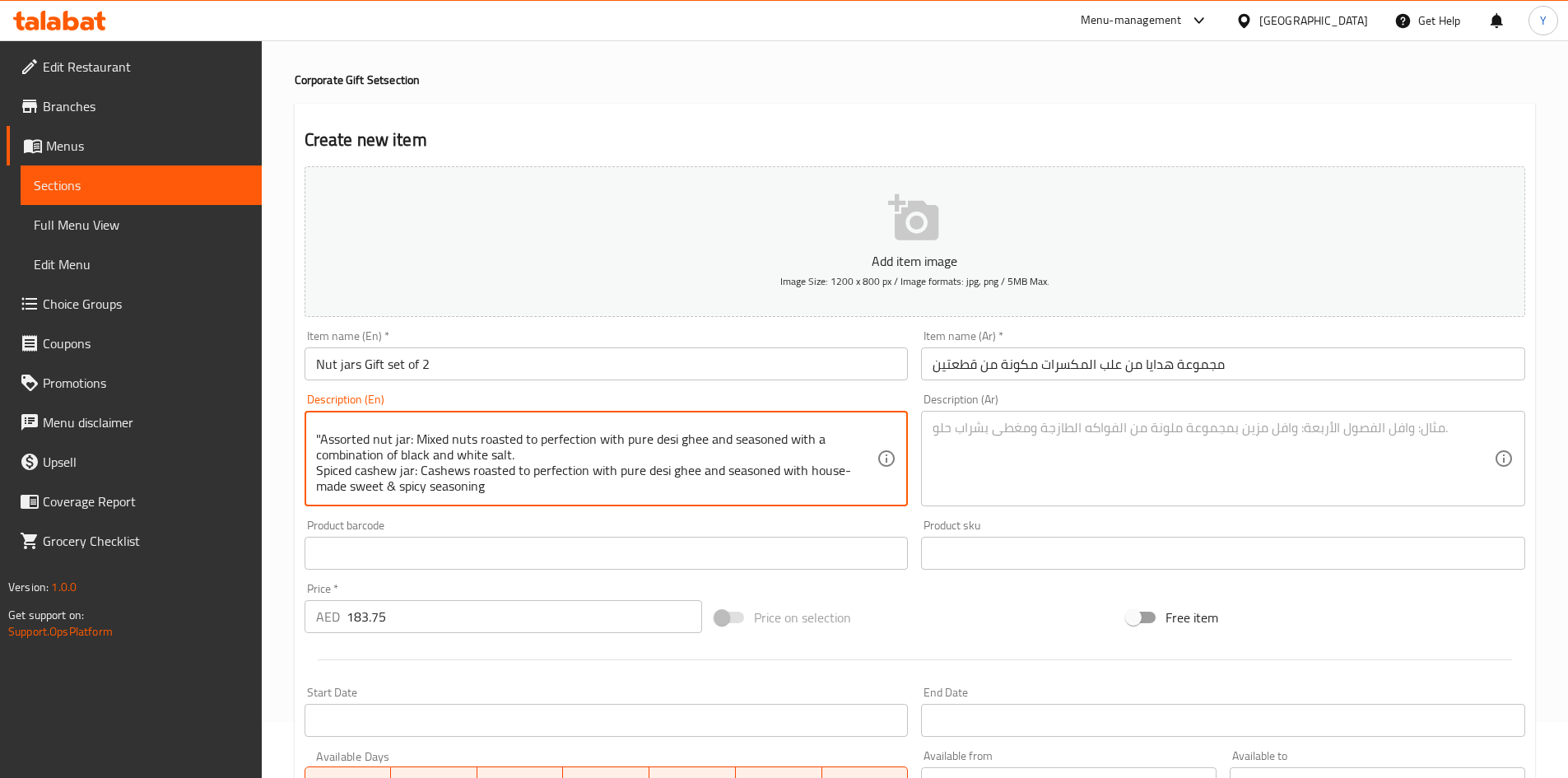
click at [321, 439] on textarea "The perfect gift for nut lovers! This premium set includes an Assorted Nut Jar …" at bounding box center [597, 458] width 561 height 78
click at [535, 499] on div "The perfect gift for nut lovers! This premium set includes an Assorted Nut Jar …" at bounding box center [607, 459] width 604 height 96
click at [503, 493] on textarea "The perfect gift for nut lovers! This premium set includes an Assorted Nut Jar …" at bounding box center [597, 458] width 561 height 78
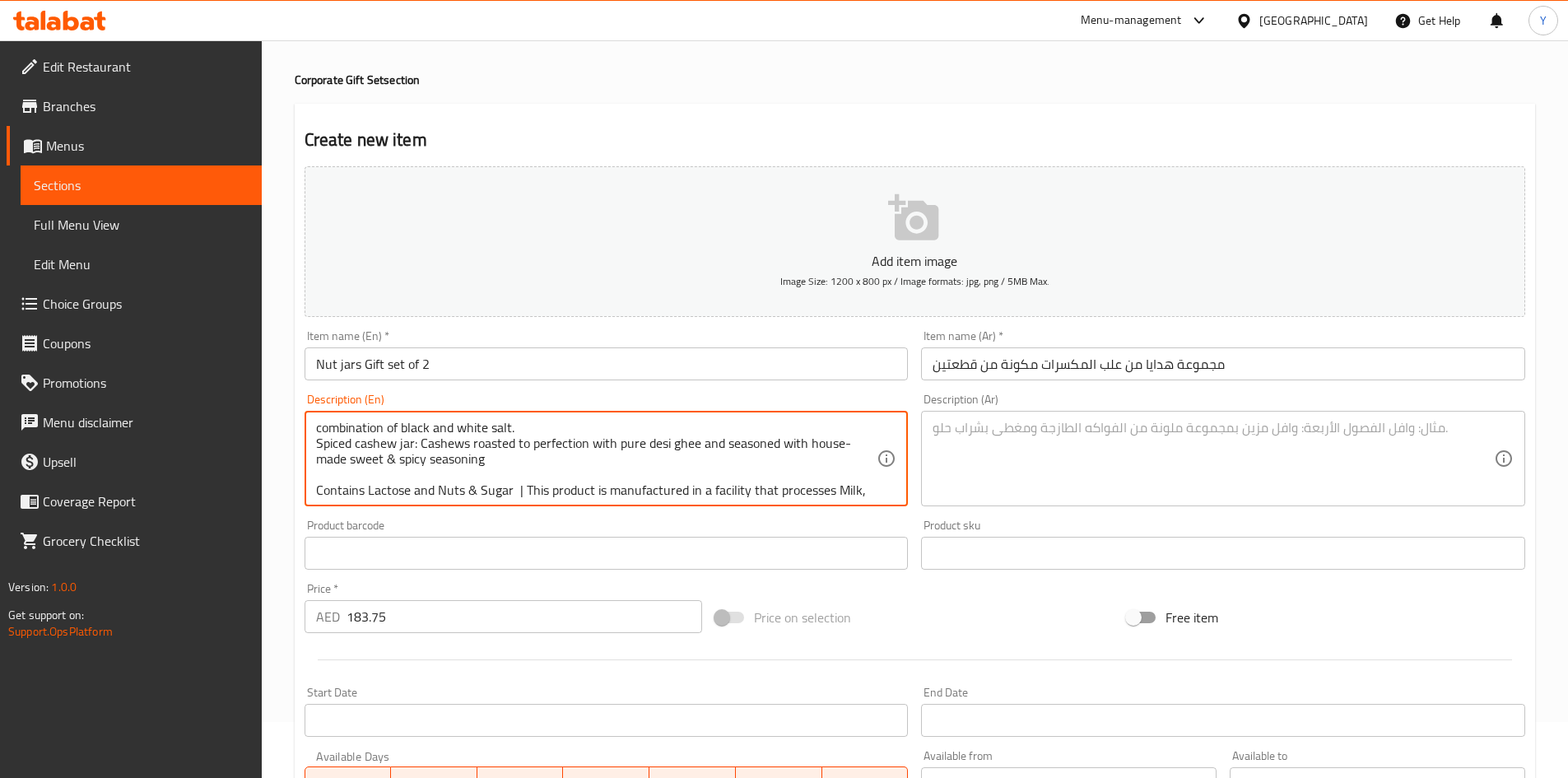
scroll to position [114, 0]
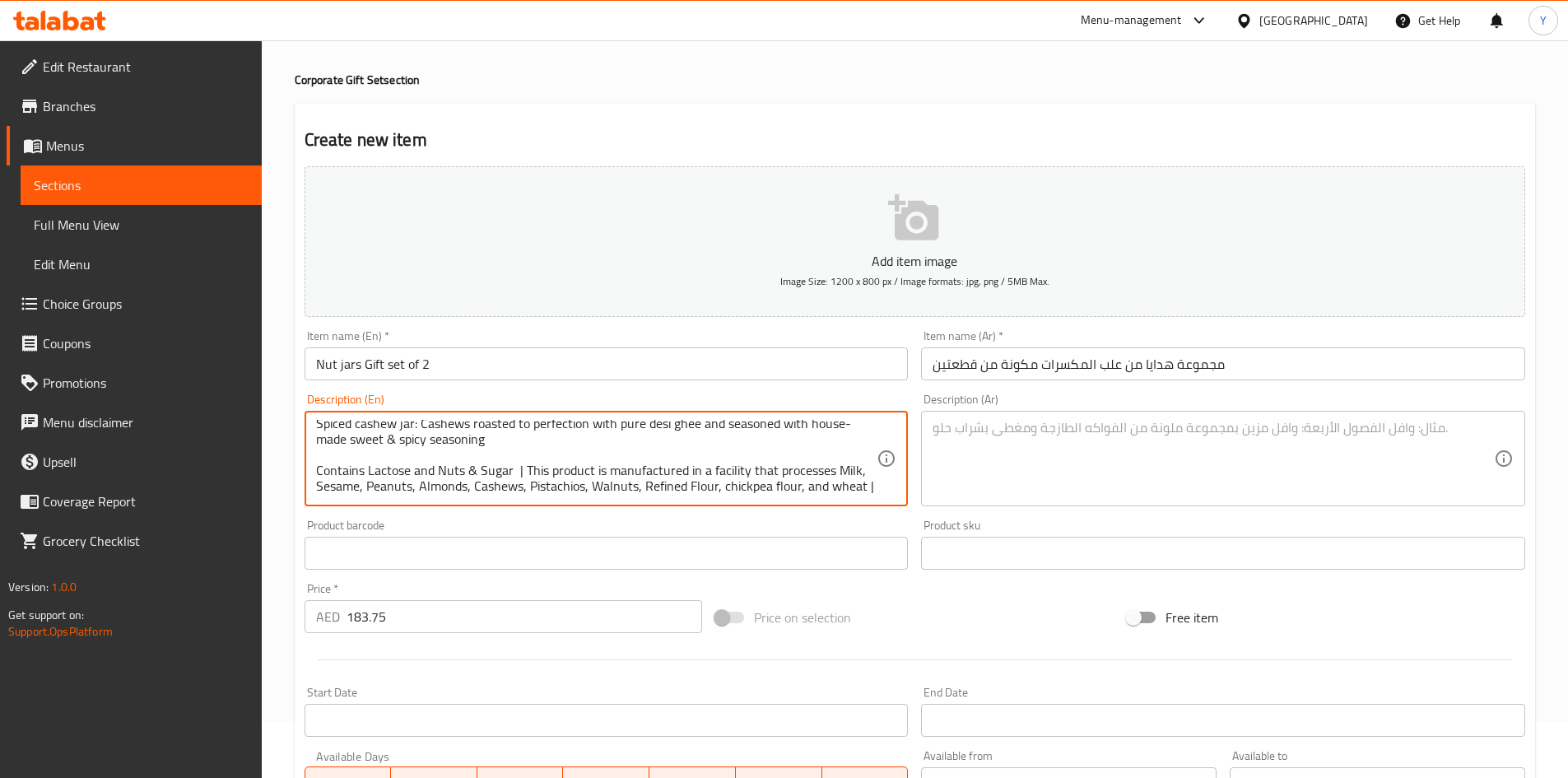
type textarea "The perfect gift for nut lovers! This premium set includes an Assorted Nut Jar …"
drag, startPoint x: 505, startPoint y: 577, endPoint x: 500, endPoint y: 562, distance: 15.8
click at [505, 575] on div "Add item image Image Size: 1200 x 800 px / Image formats: jpg, png / 5MB Max. I…" at bounding box center [915, 514] width 1234 height 709
click at [1130, 514] on div "Product sku Product sku" at bounding box center [1224, 545] width 617 height 64
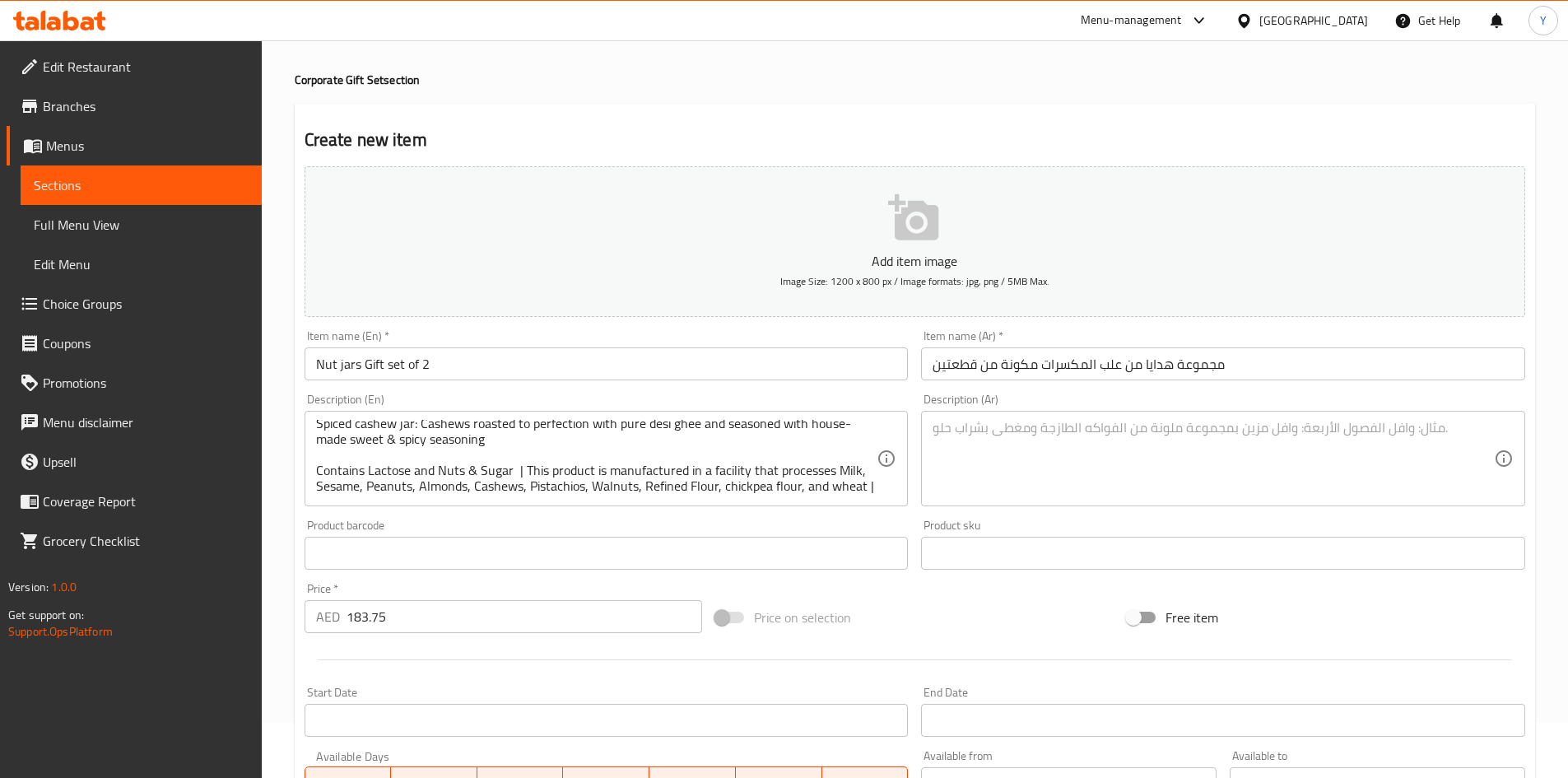
click at [1105, 469] on textarea at bounding box center [1213, 458] width 561 height 78
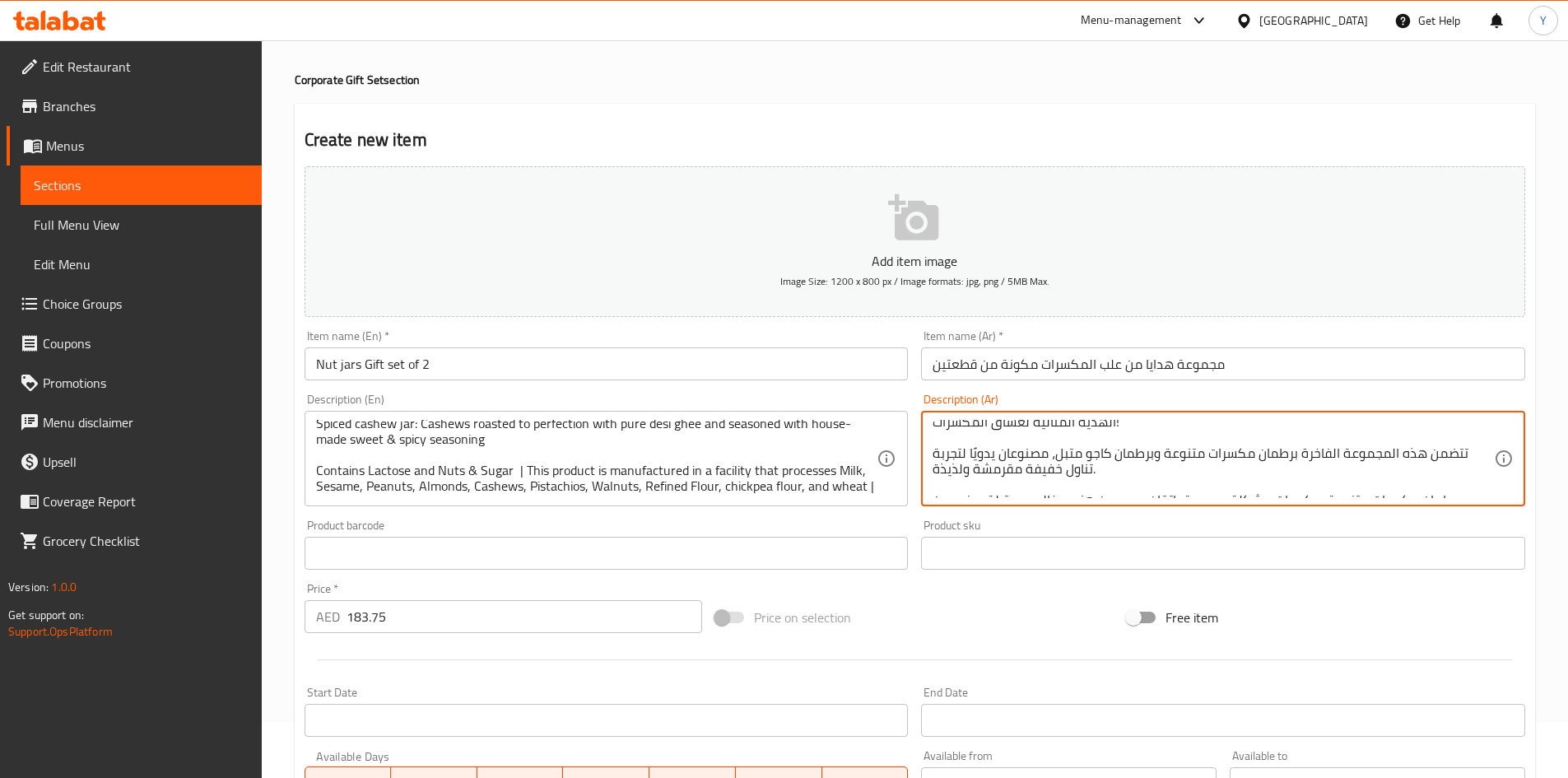
scroll to position [0, 0]
click at [990, 618] on div "Price on selection" at bounding box center [914, 617] width 412 height 44
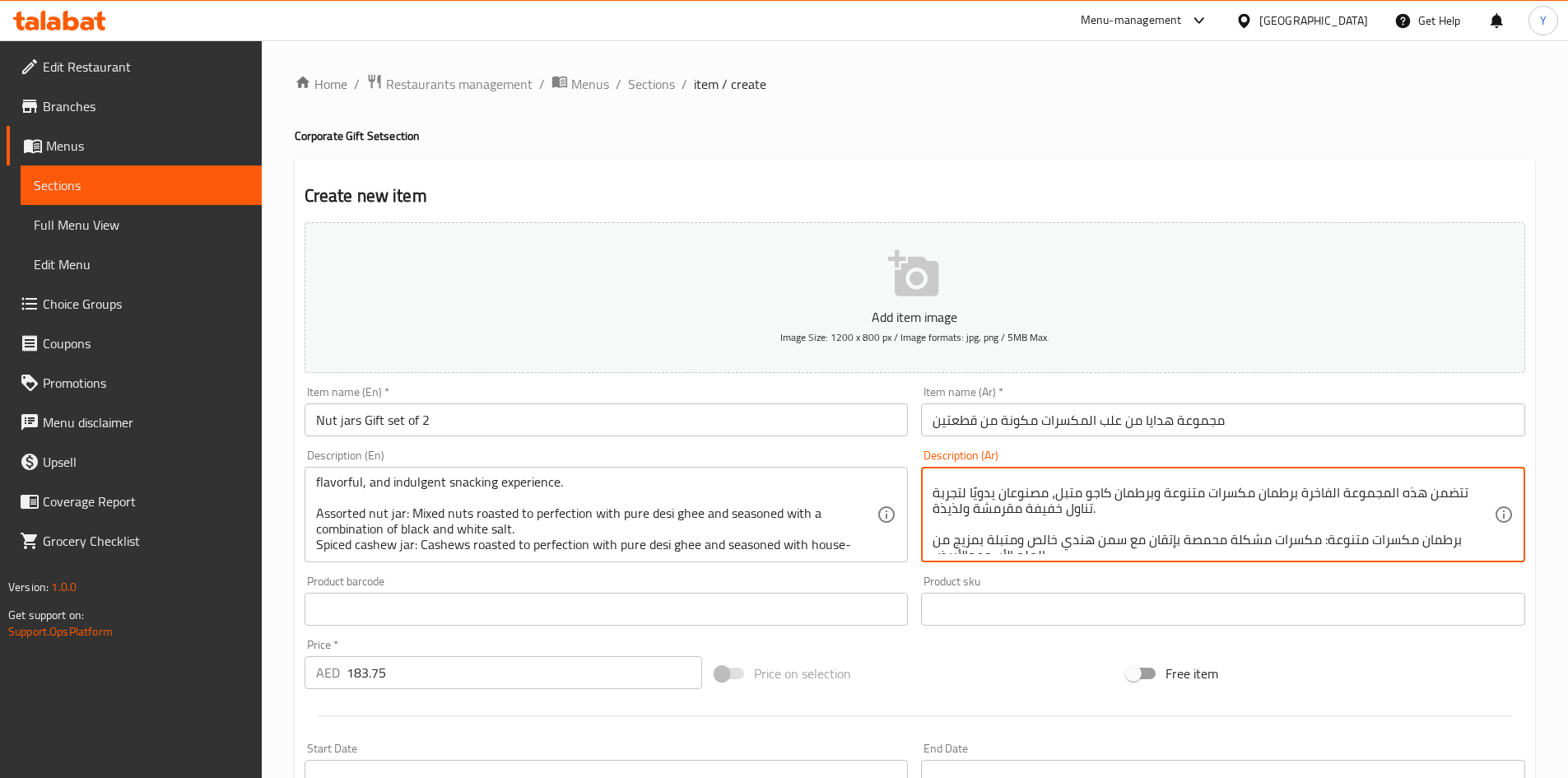
scroll to position [33, 0]
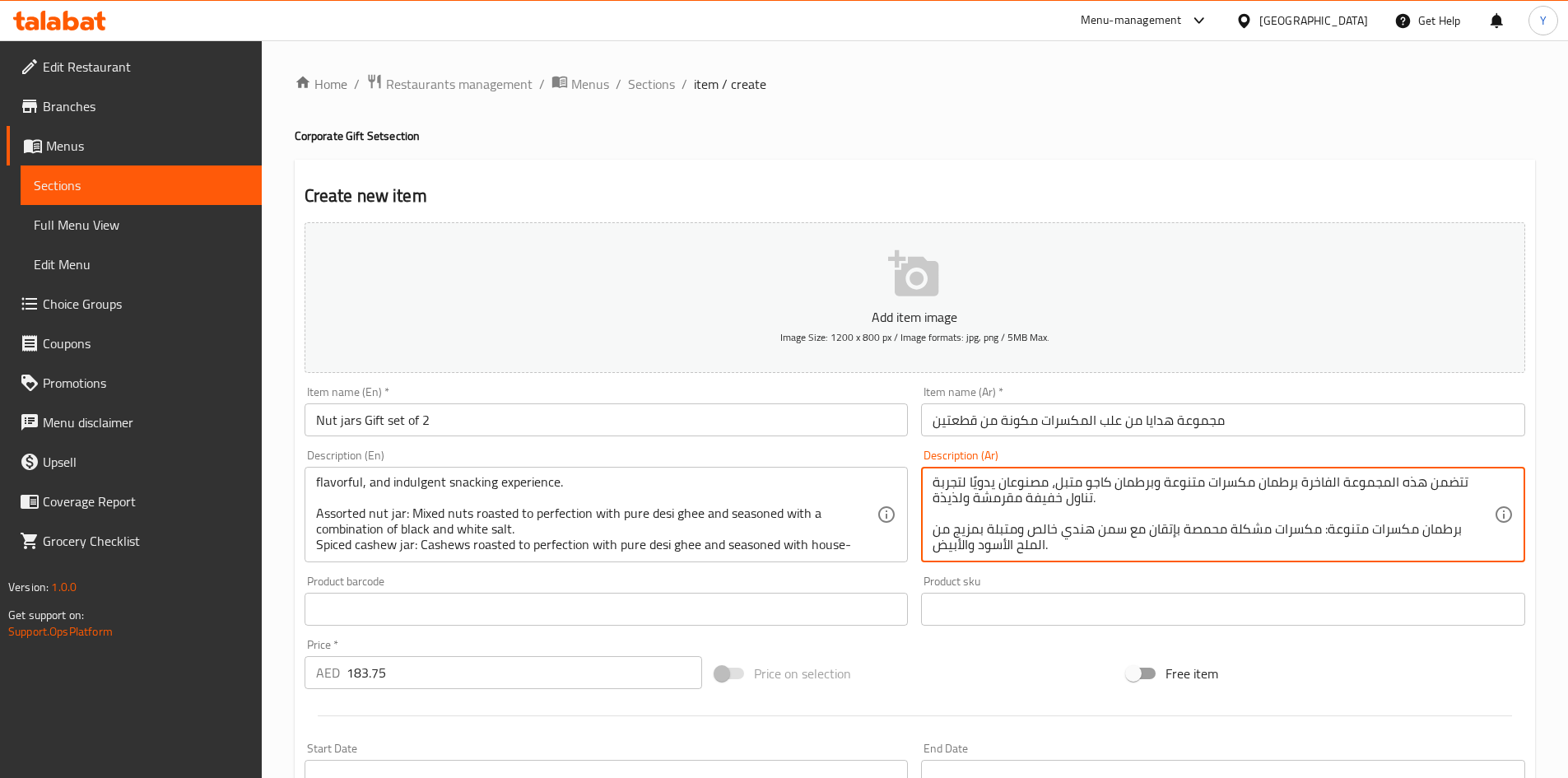
click at [1073, 527] on textarea "الهدية المثالية لعشاق المكسرات! تتضمن هذه المجموعة الفاخرة برطمان مكسرات متنوعة…" at bounding box center [1213, 514] width 561 height 78
click at [1072, 527] on textarea "الهدية المثالية لعشاق المكسرات! تتضمن هذه المجموعة الفاخرة برطمان مكسرات متنوعة…" at bounding box center [1213, 514] width 561 height 78
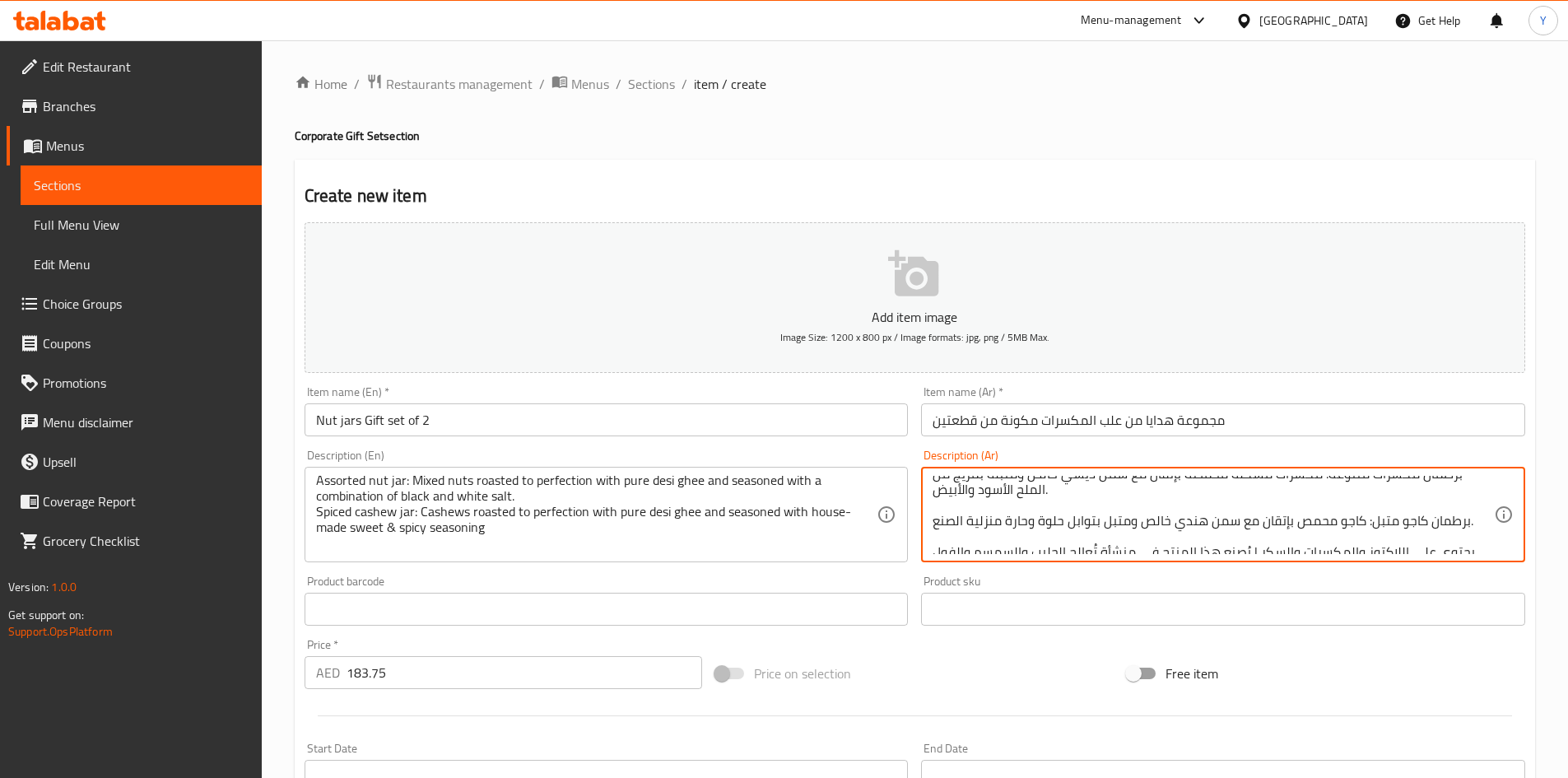
scroll to position [99, 0]
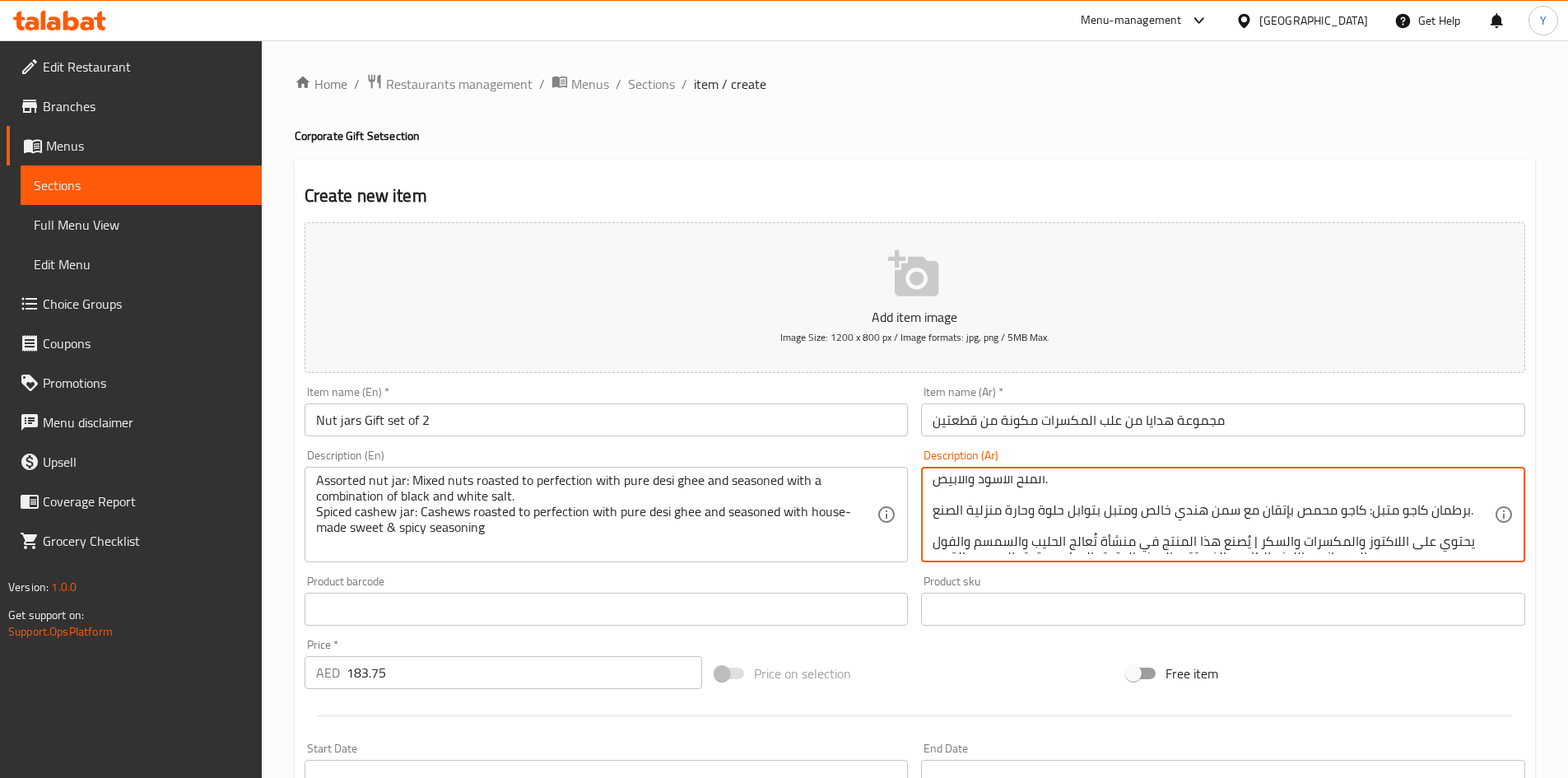
click at [1187, 509] on textarea "الهدية المثالية لعشاق المكسرات! تتضمن هذه المجموعة الفاخرة برطمان مكسرات متنوعة…" at bounding box center [1213, 514] width 561 height 78
type textarea "الهدية المثالية لعشاق المكسرات! تتضمن هذه المجموعة الفاخرة برطمان مكسرات متنوعة…"
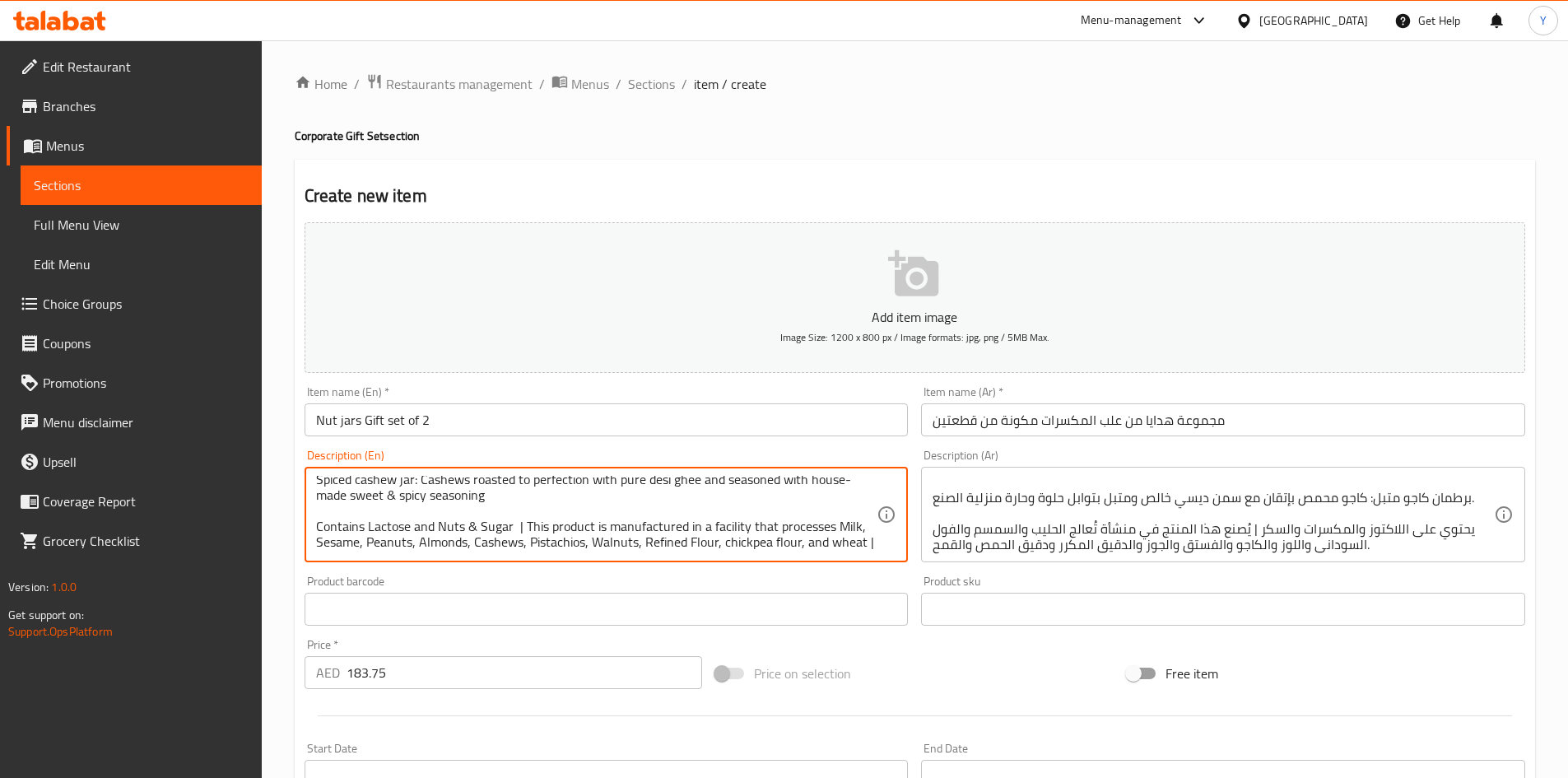
scroll to position [114, 0]
click at [688, 418] on input "Nut jars Gift set of 2" at bounding box center [607, 420] width 604 height 33
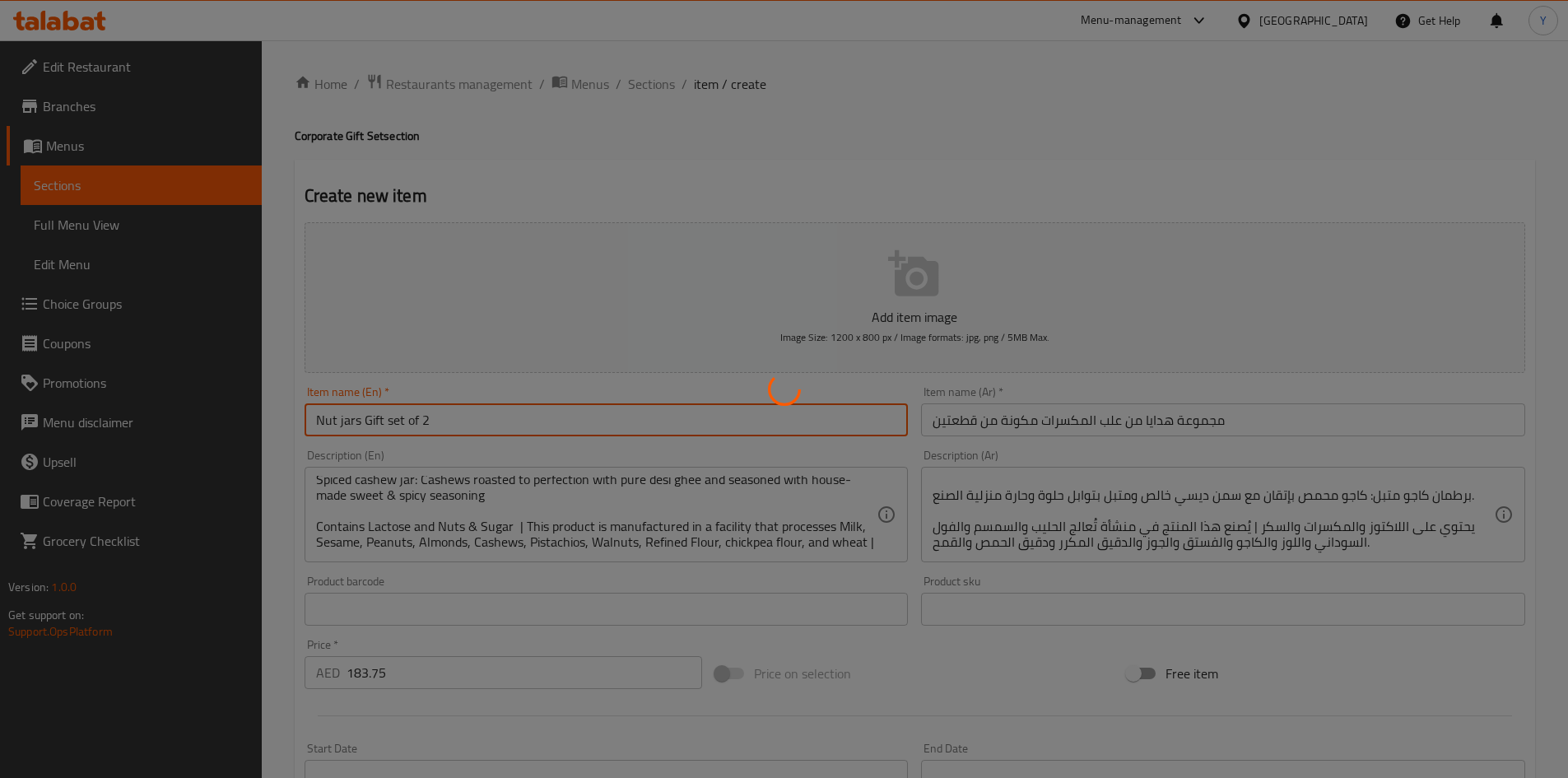
type input "0"
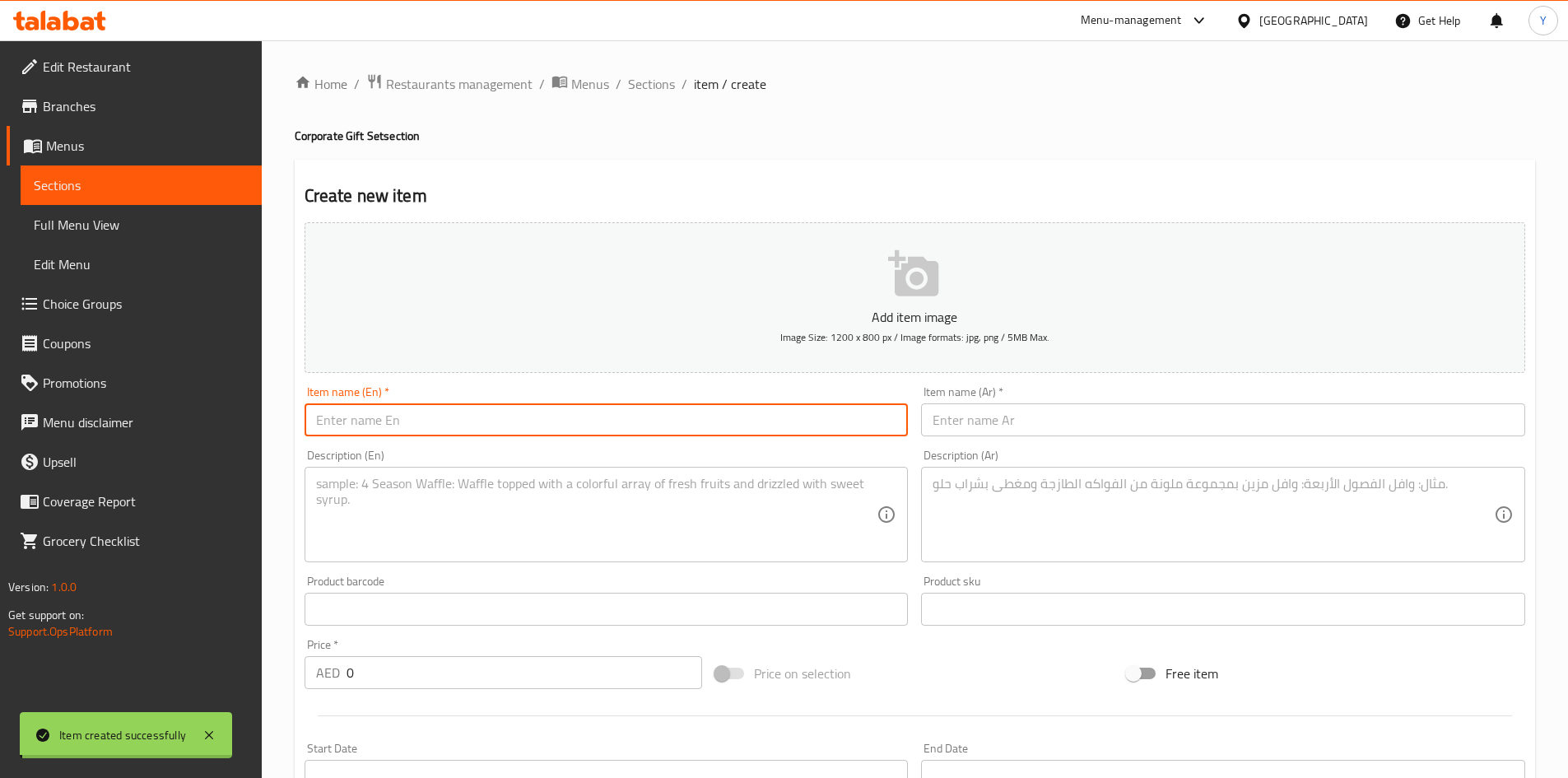
scroll to position [0, 0]
type input "Nut Jars Gift Set of 3"
click at [985, 424] on input "text" at bounding box center [1224, 420] width 604 height 33
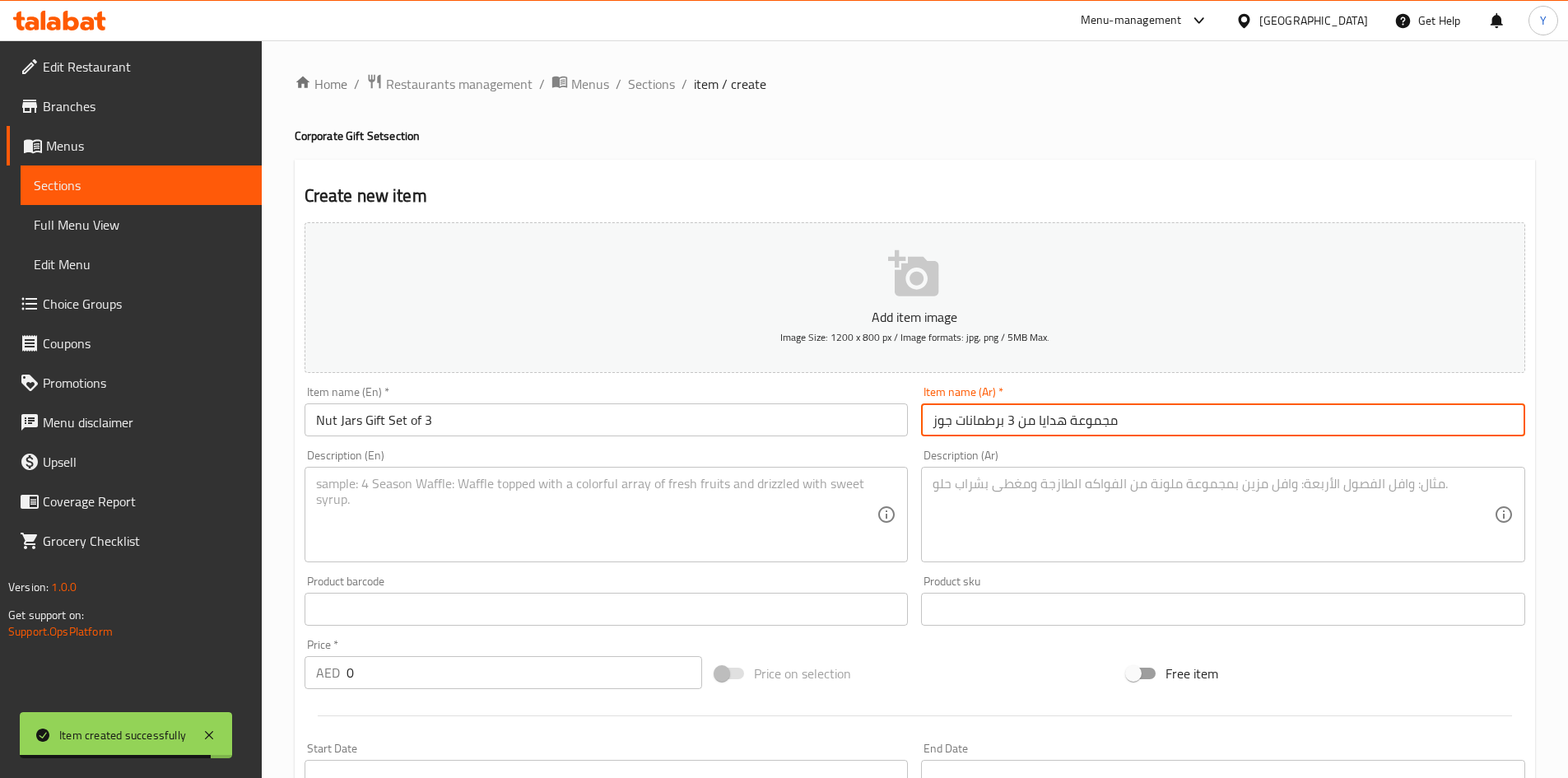
type input "مجموعة هدايا من 3 برطمانات جوز"
click at [486, 527] on textarea at bounding box center [597, 514] width 561 height 78
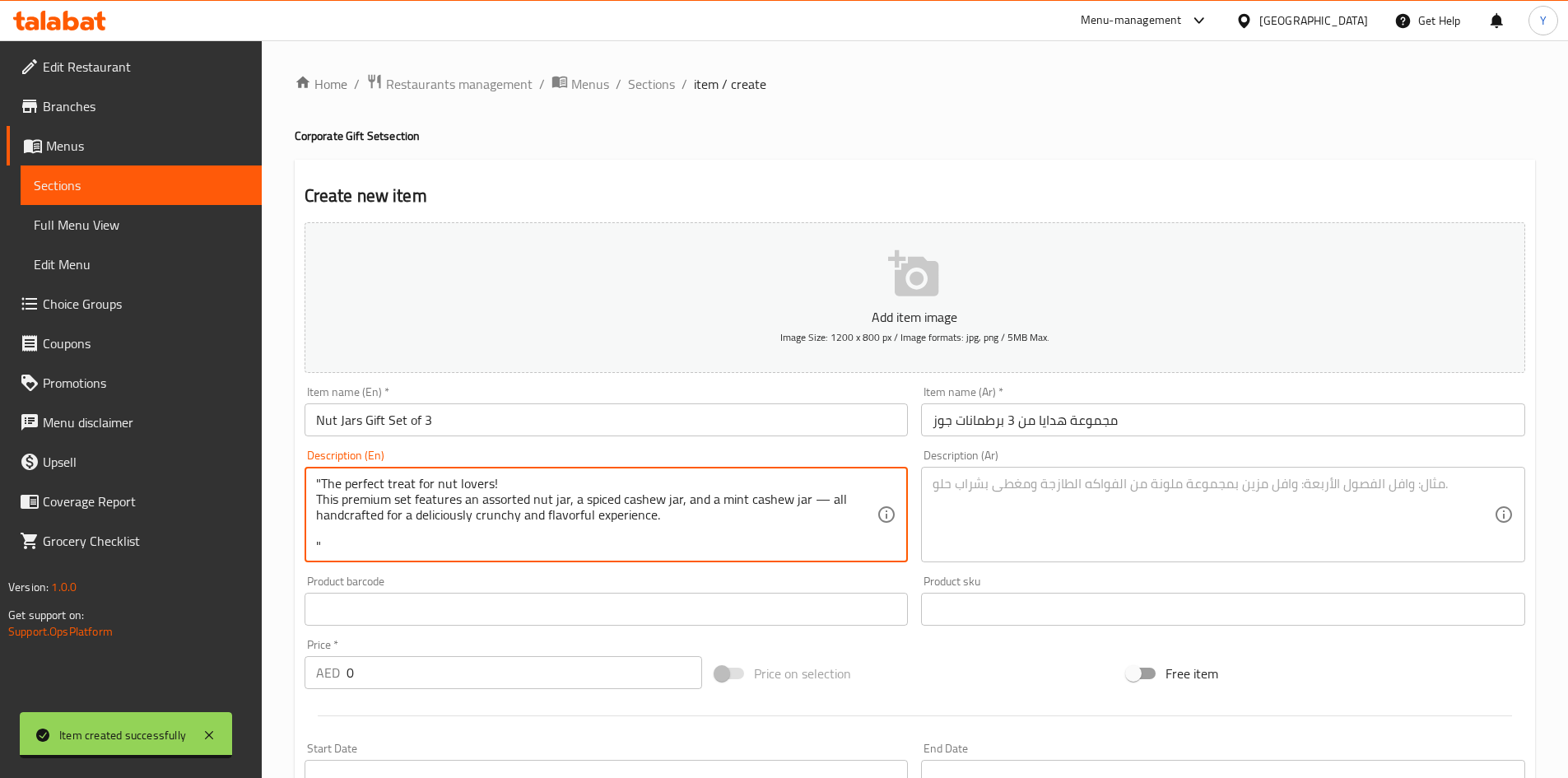
scroll to position [4, 0]
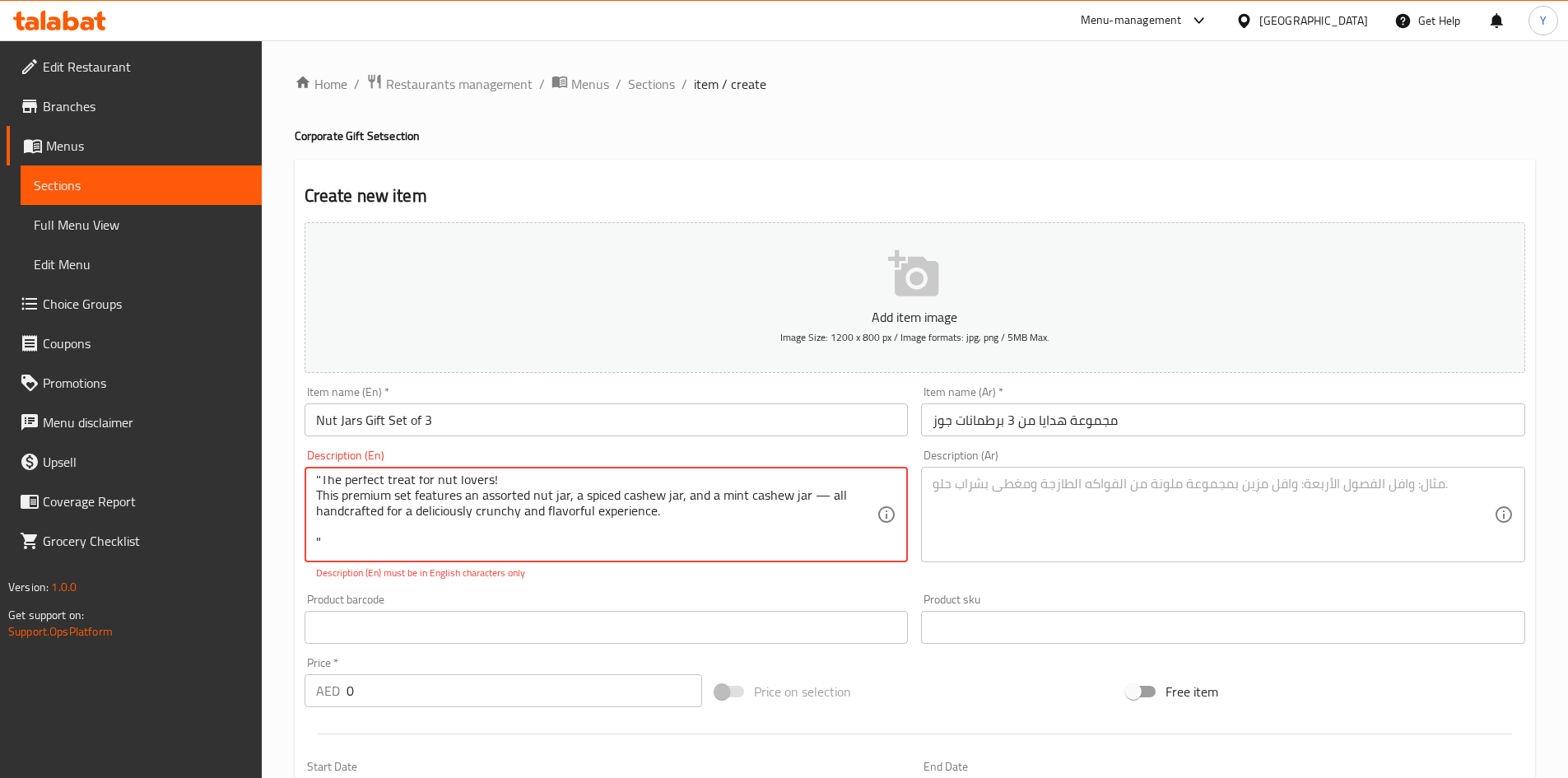
type textarea ""The perfect treat for nut lovers! This premium set features an assorted nut ja…"
click at [151, 670] on div "Edit Restaurant Branches Menus Sections Full Menu View Edit Menu Choice Groups …" at bounding box center [784, 611] width 1568 height 1141
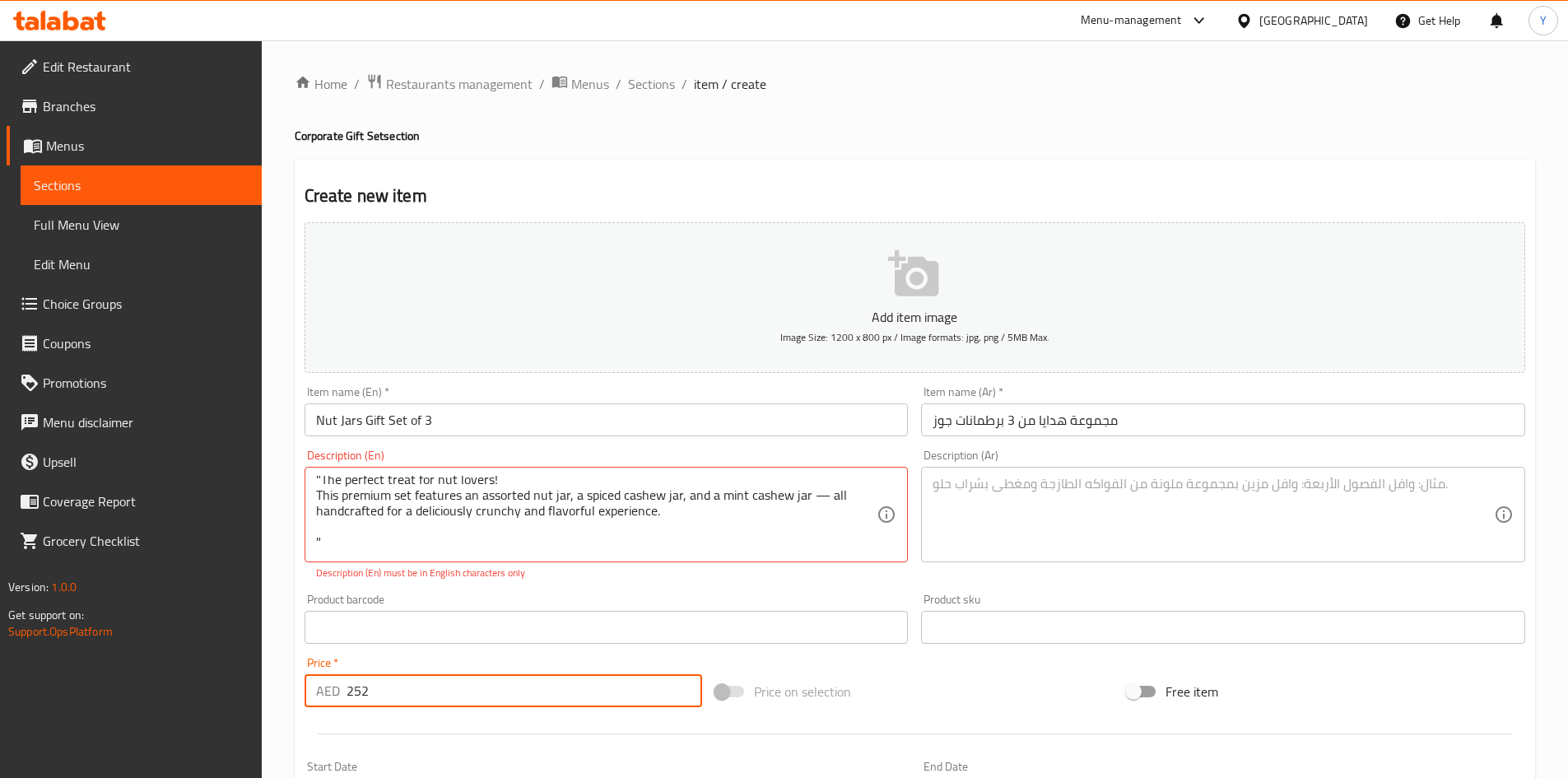
type input "252"
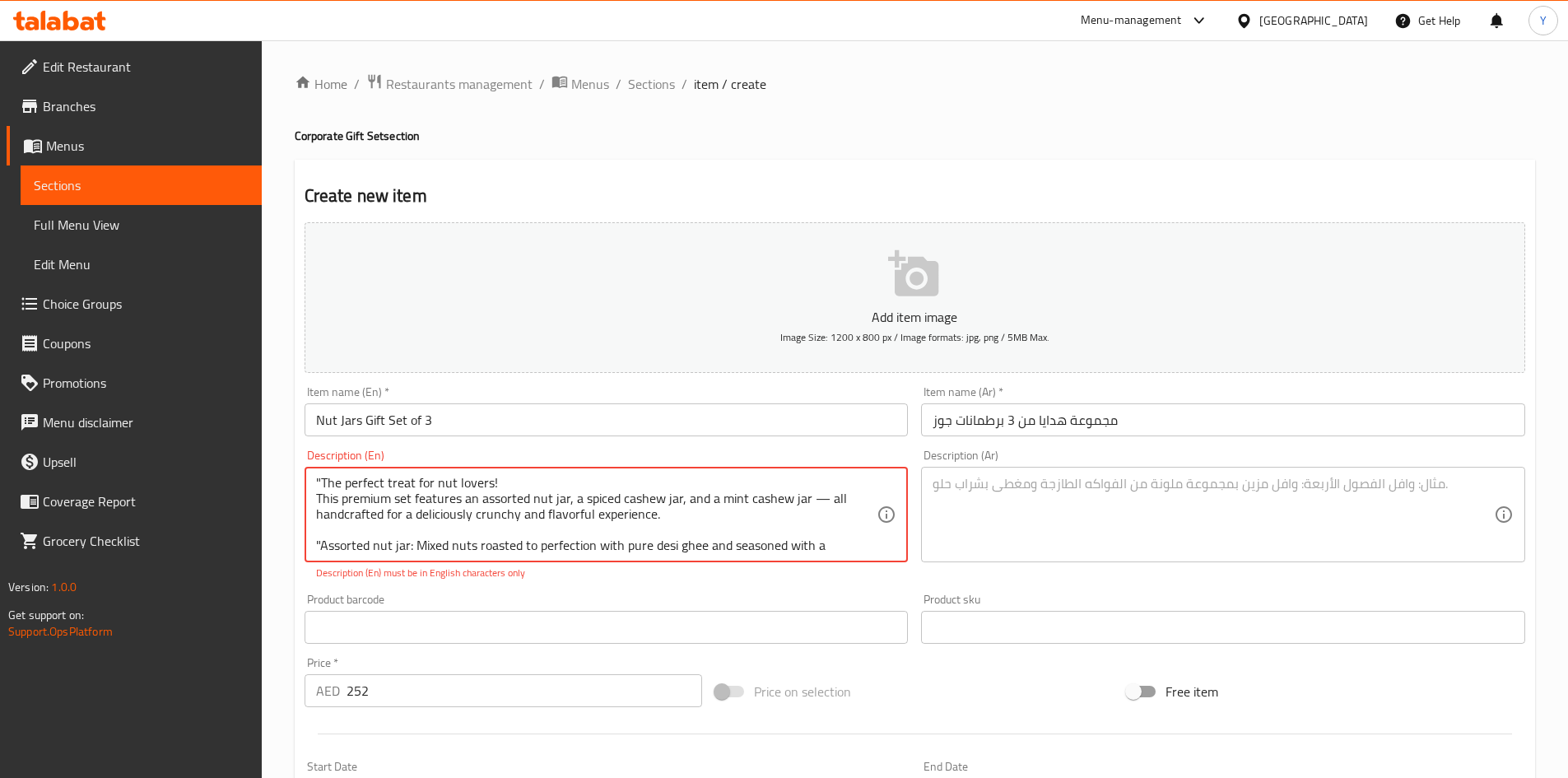
scroll to position [0, 0]
click at [324, 480] on textarea ""The perfect treat for nut lovers! This premium set features an assorted nut ja…" at bounding box center [597, 514] width 561 height 78
click at [318, 484] on textarea ""The perfect treat for nut lovers! This premium set features an assorted nut ja…" at bounding box center [597, 514] width 561 height 78
click at [818, 495] on textarea "The perfect treat for nut lovers! This premium set features an assorted nut jar…" at bounding box center [597, 514] width 561 height 78
click at [325, 547] on textarea "The perfect treat for nut lovers! This premium set features an assorted nut jar…" at bounding box center [597, 514] width 561 height 78
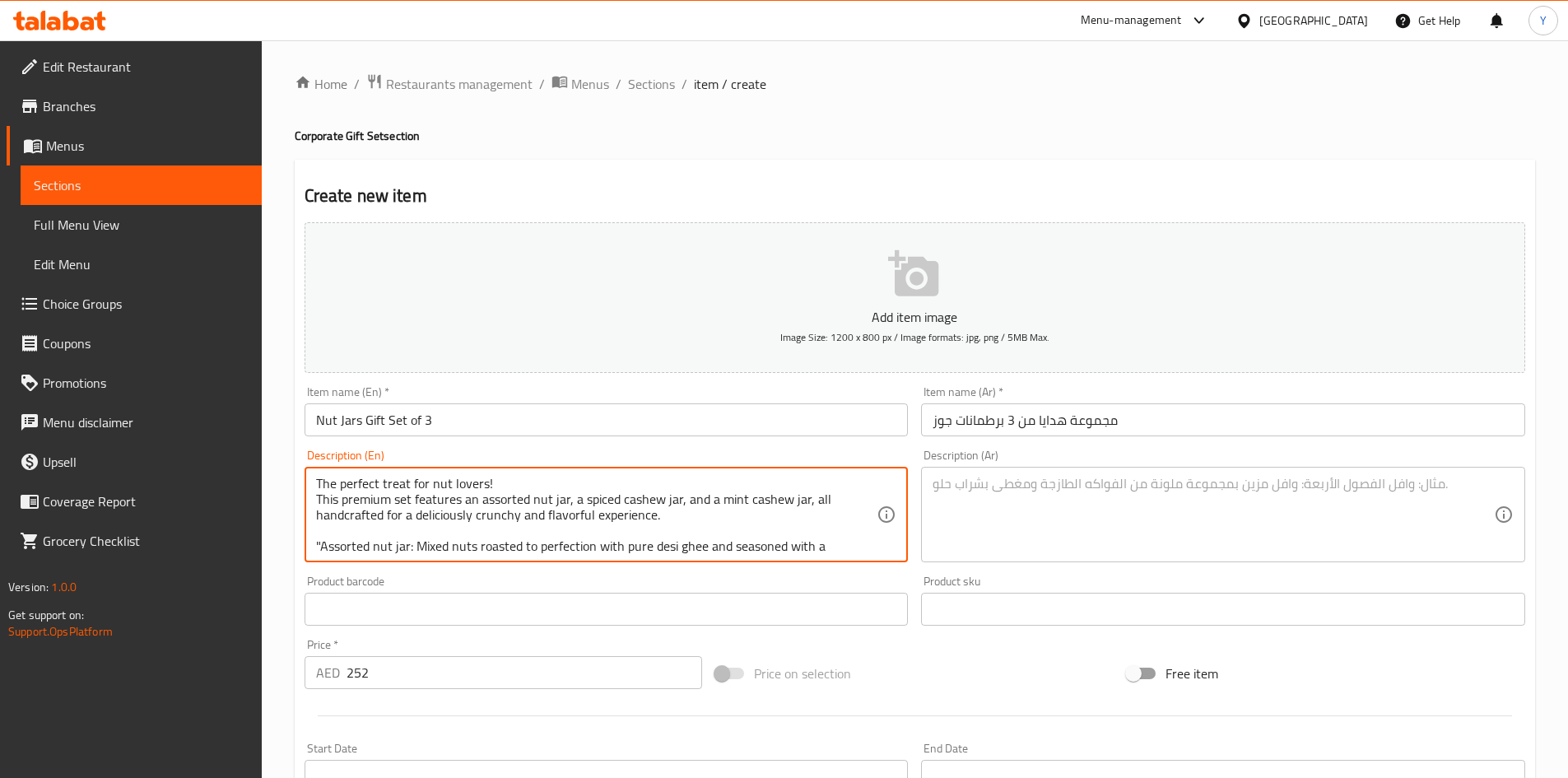
click at [318, 546] on textarea "The perfect treat for nut lovers! This premium set features an assorted nut jar…" at bounding box center [597, 514] width 561 height 78
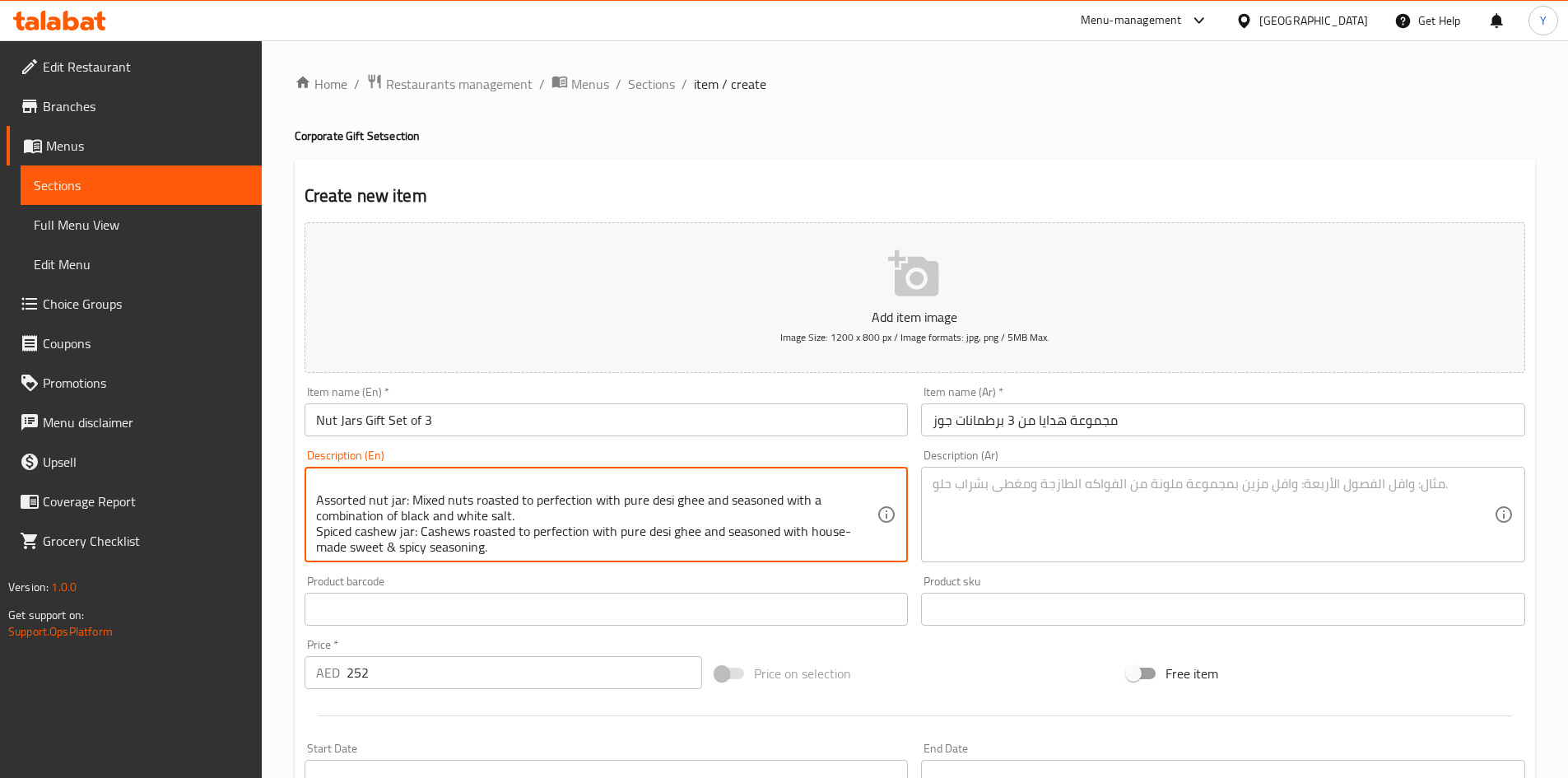
scroll to position [83, 0]
click at [525, 546] on textarea "The perfect treat for nut lovers! This premium set features an assorted nut jar…" at bounding box center [597, 514] width 561 height 78
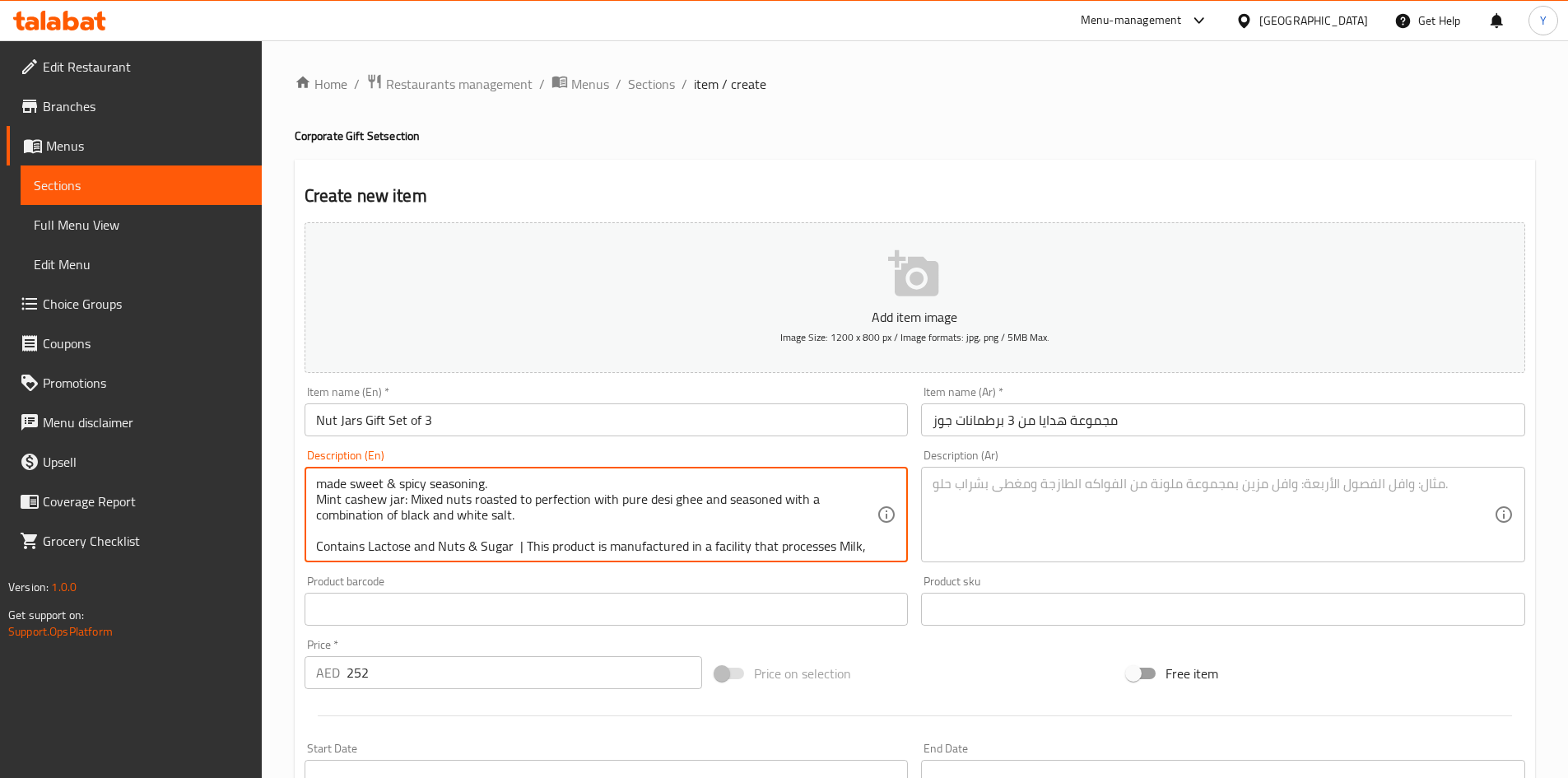
scroll to position [145, 0]
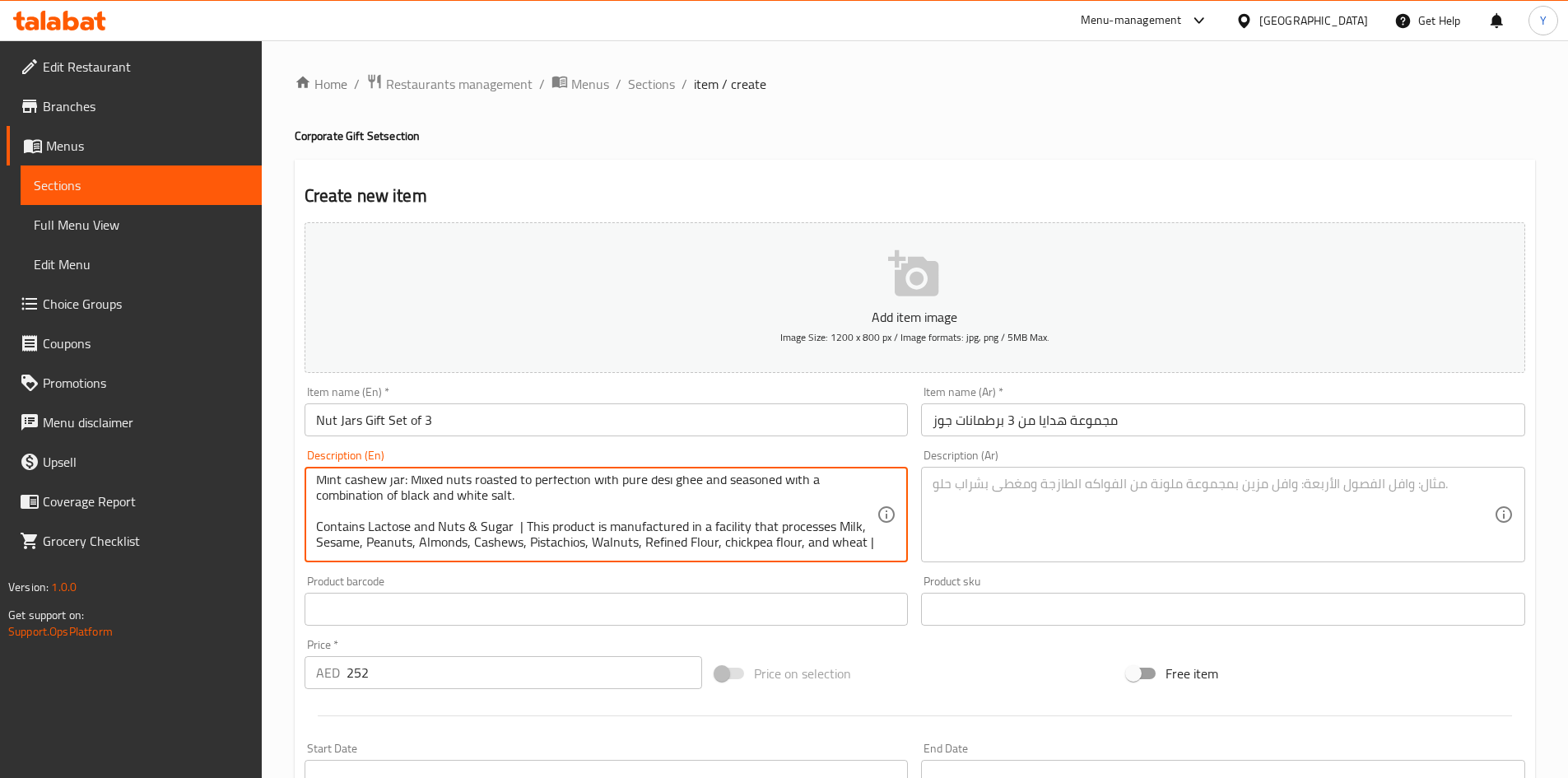
type textarea "The perfect treat for nut lovers! This premium set features an assorted nut jar…"
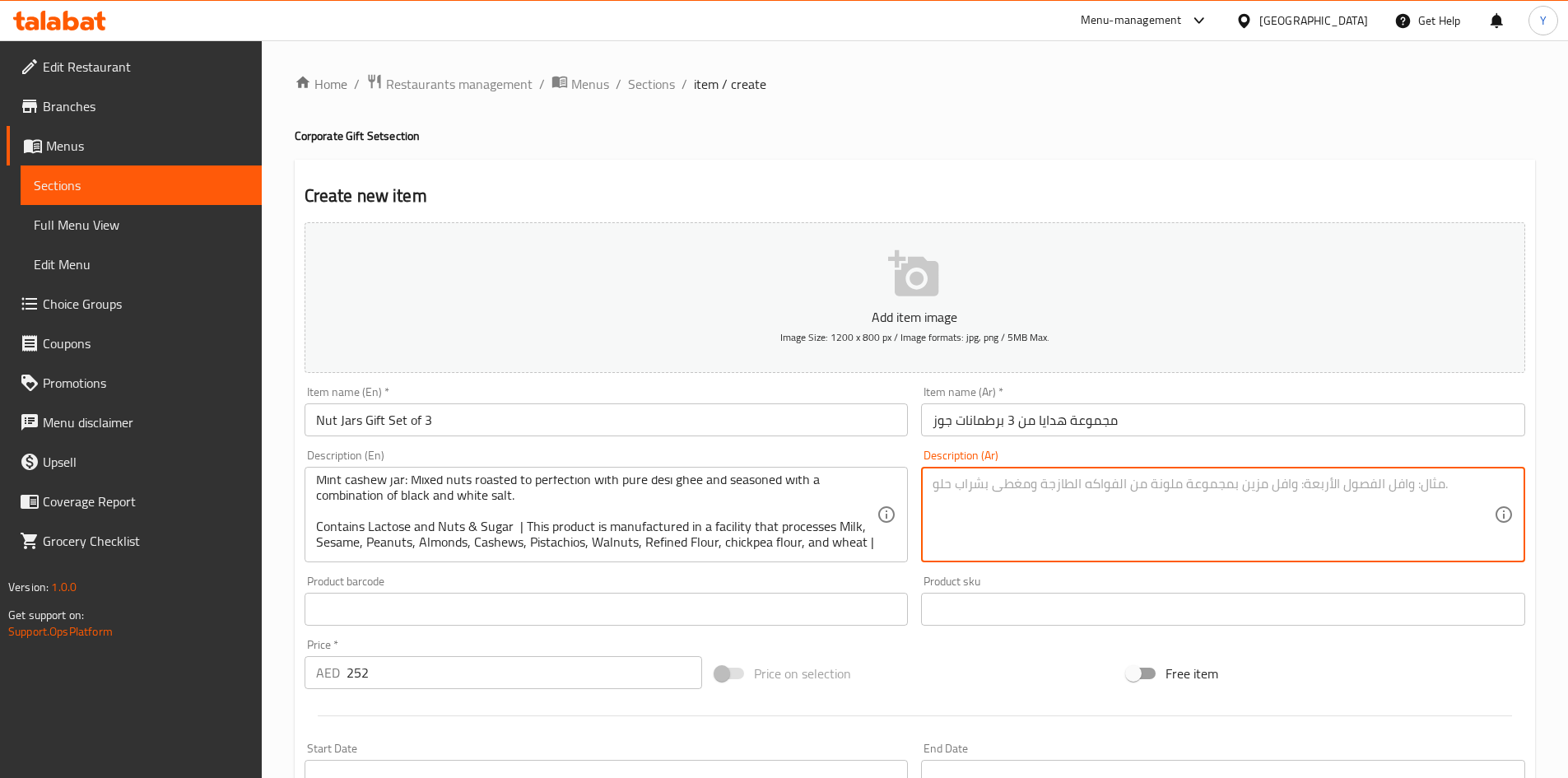
click at [996, 498] on textarea at bounding box center [1213, 514] width 561 height 78
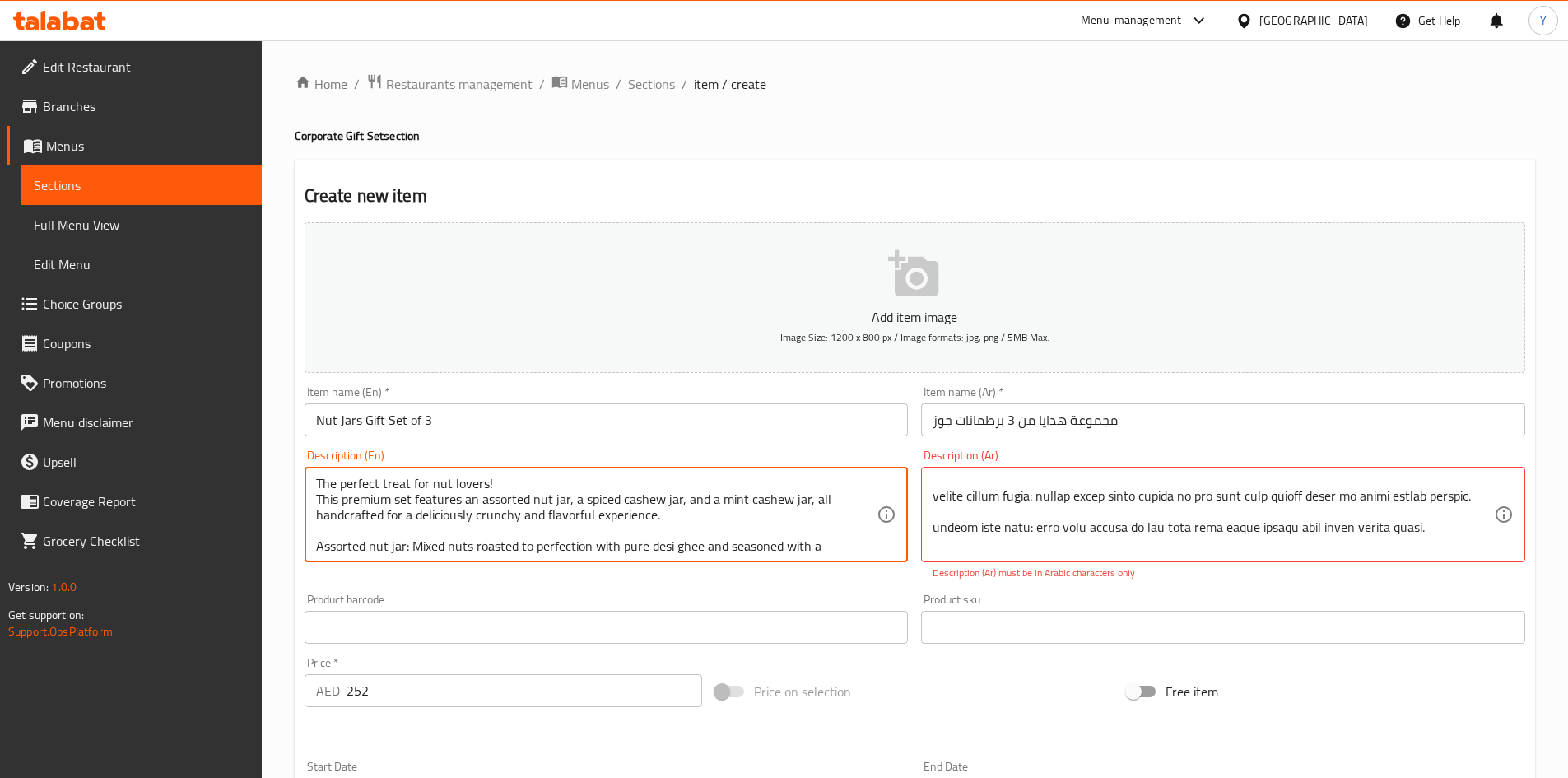
scroll to position [33, 0]
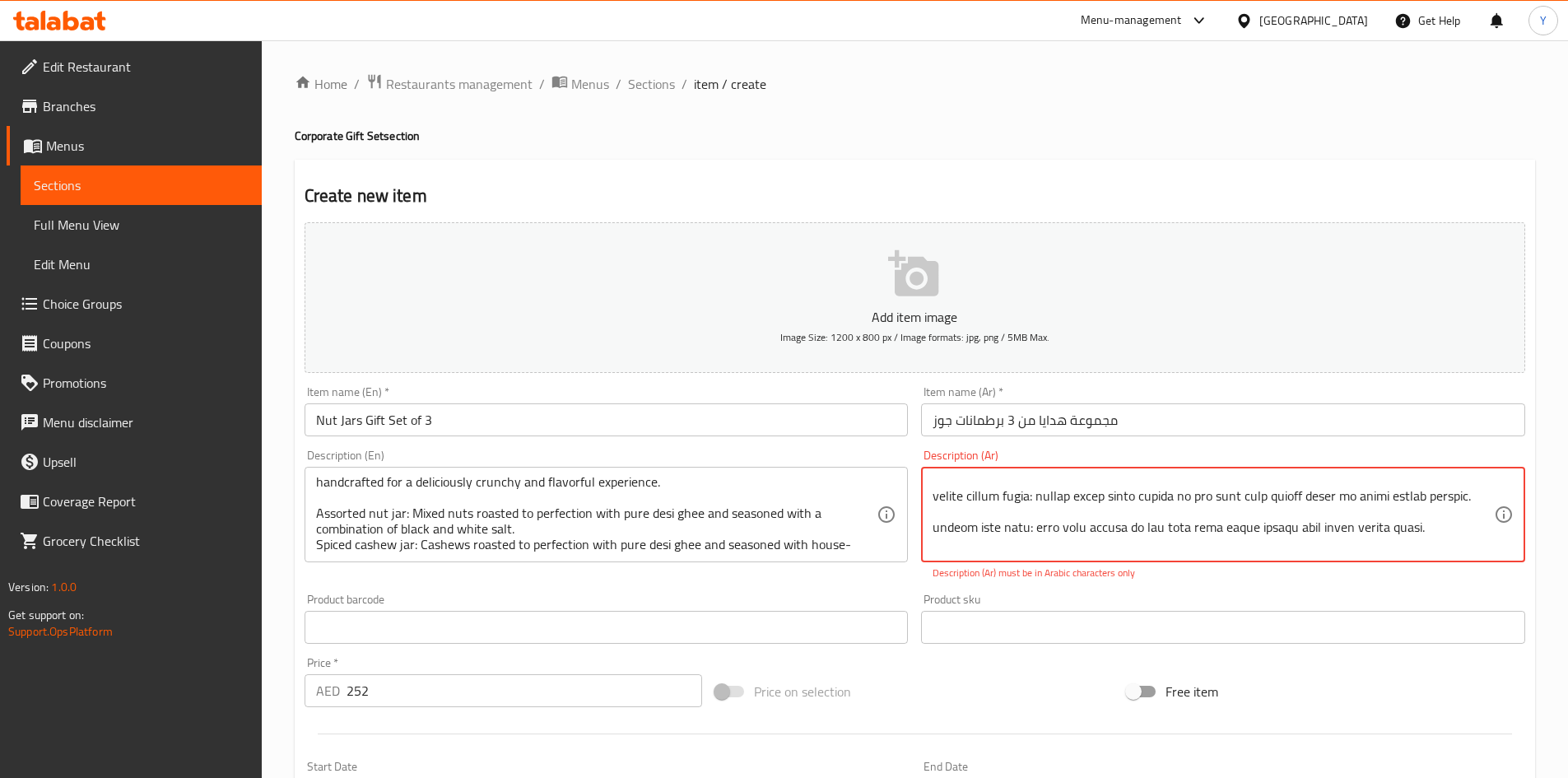
click at [1114, 493] on textarea at bounding box center [1213, 514] width 561 height 78
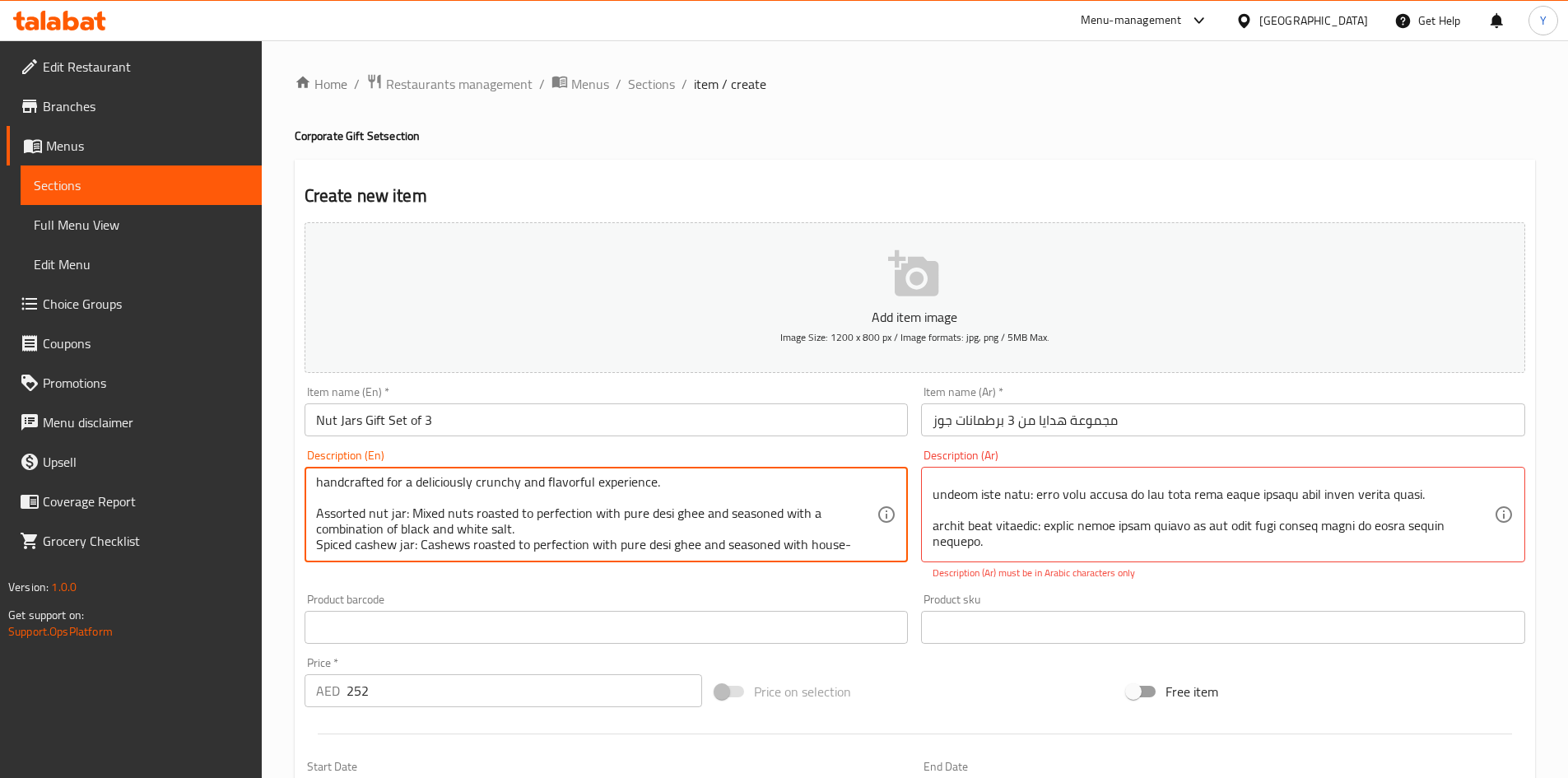
scroll to position [66, 0]
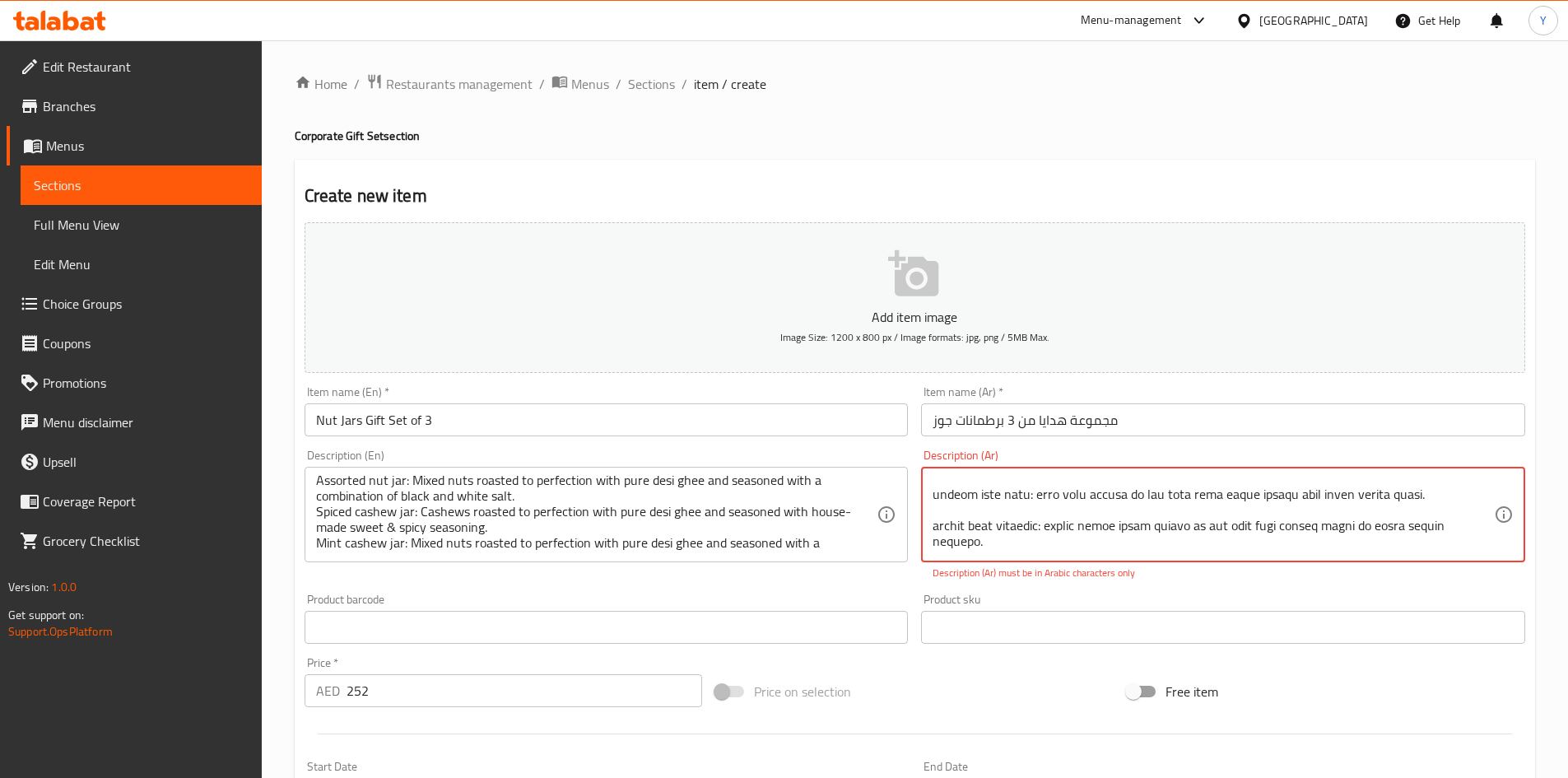
click at [1181, 507] on textarea at bounding box center [1213, 514] width 561 height 78
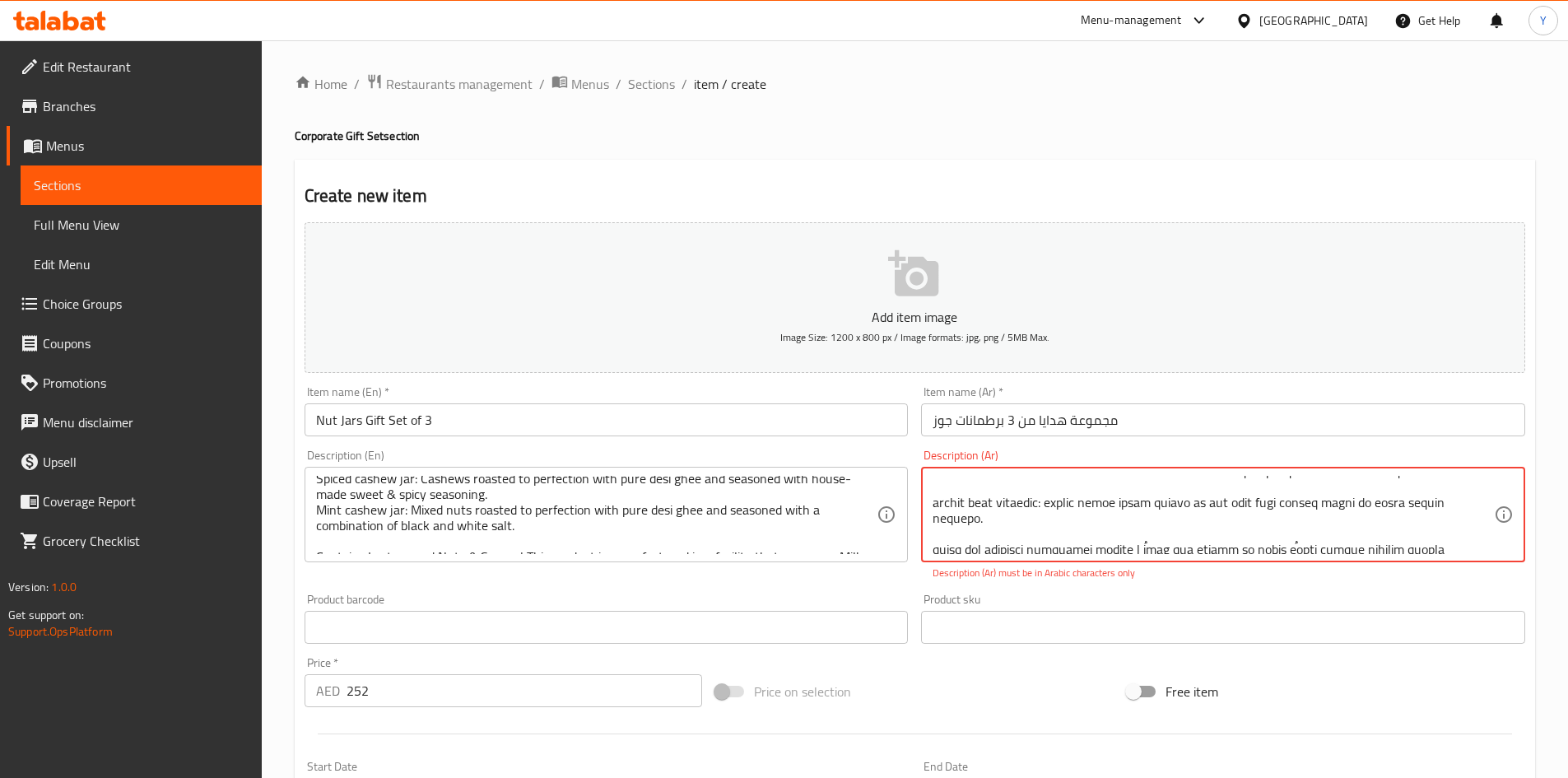
scroll to position [131, 0]
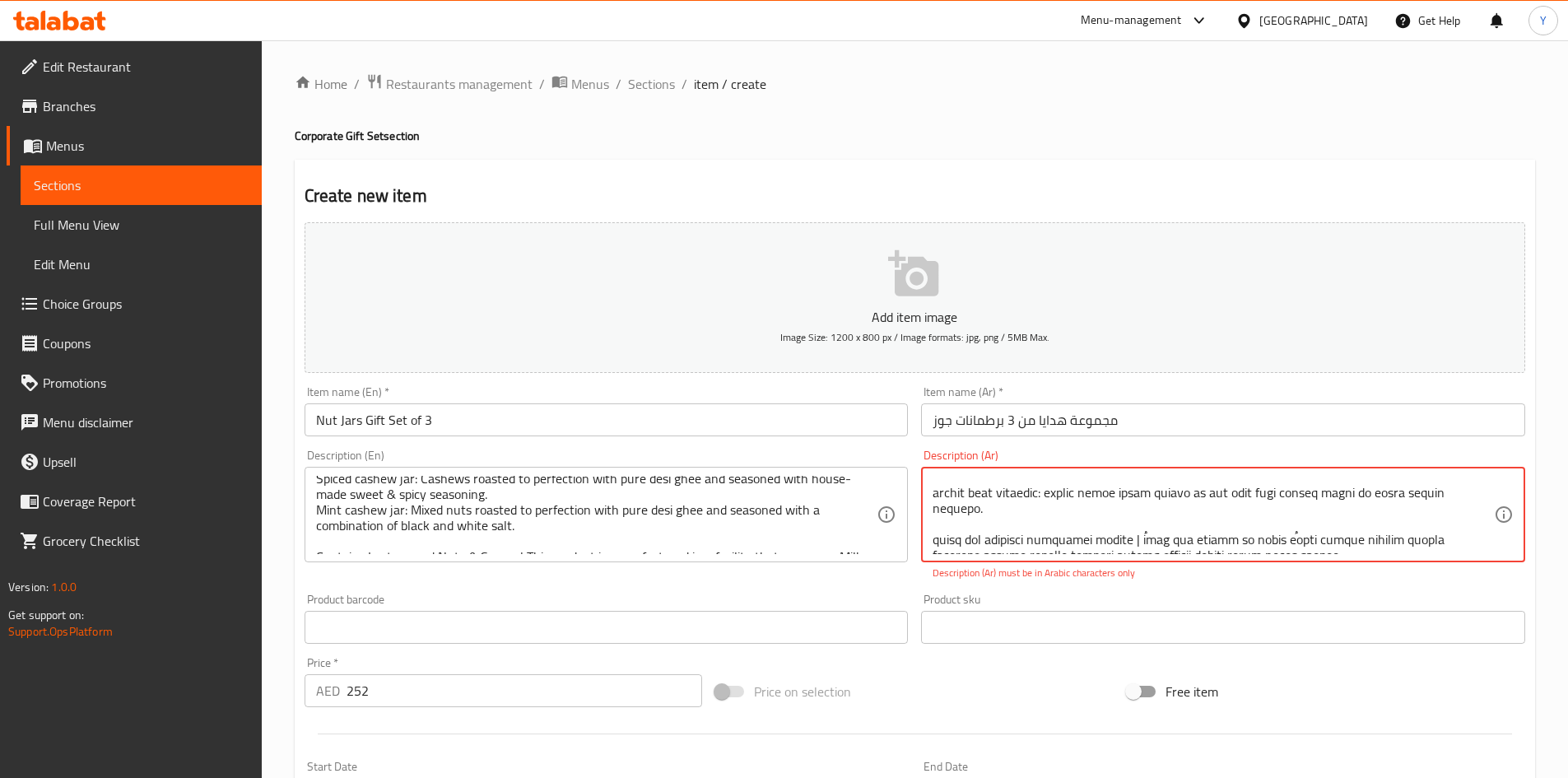
click at [1111, 509] on textarea at bounding box center [1213, 514] width 561 height 78
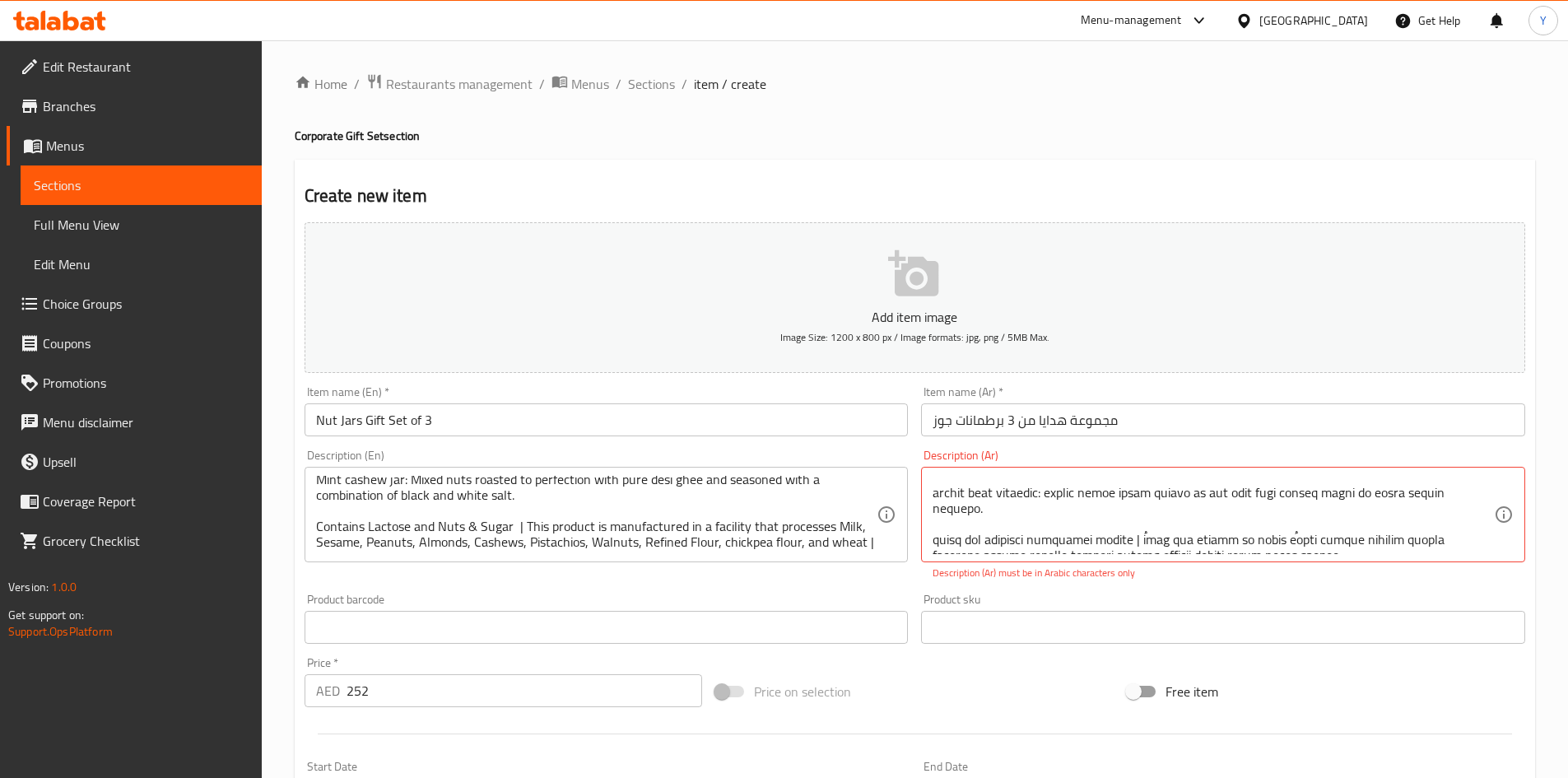
click at [864, 556] on div "The perfect treat for nut lovers! This premium set features an assorted nut jar…" at bounding box center [607, 514] width 604 height 96
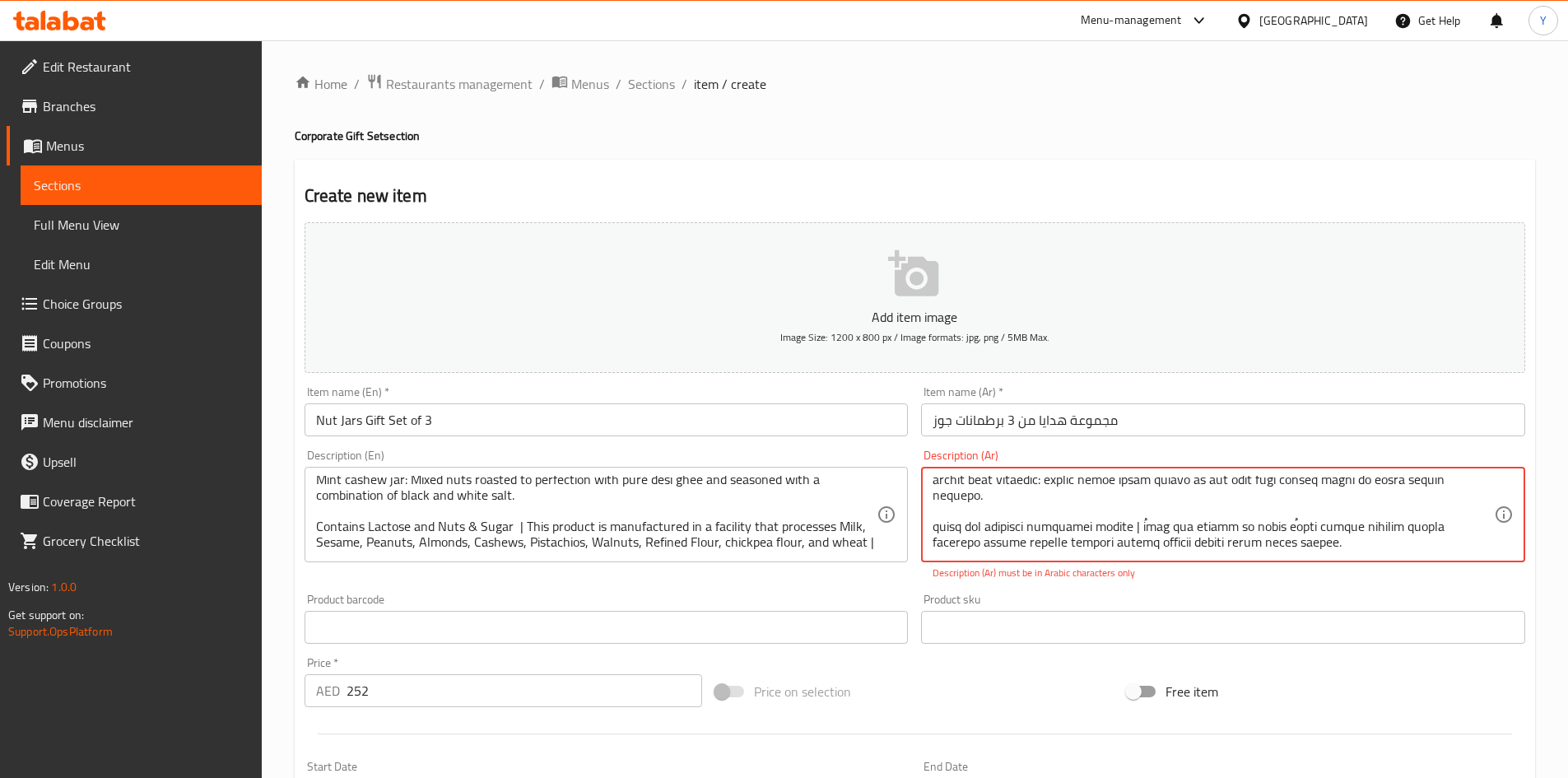
click at [1217, 580] on p "Description (Ar) must be in Arabic characters only" at bounding box center [1223, 573] width 581 height 15
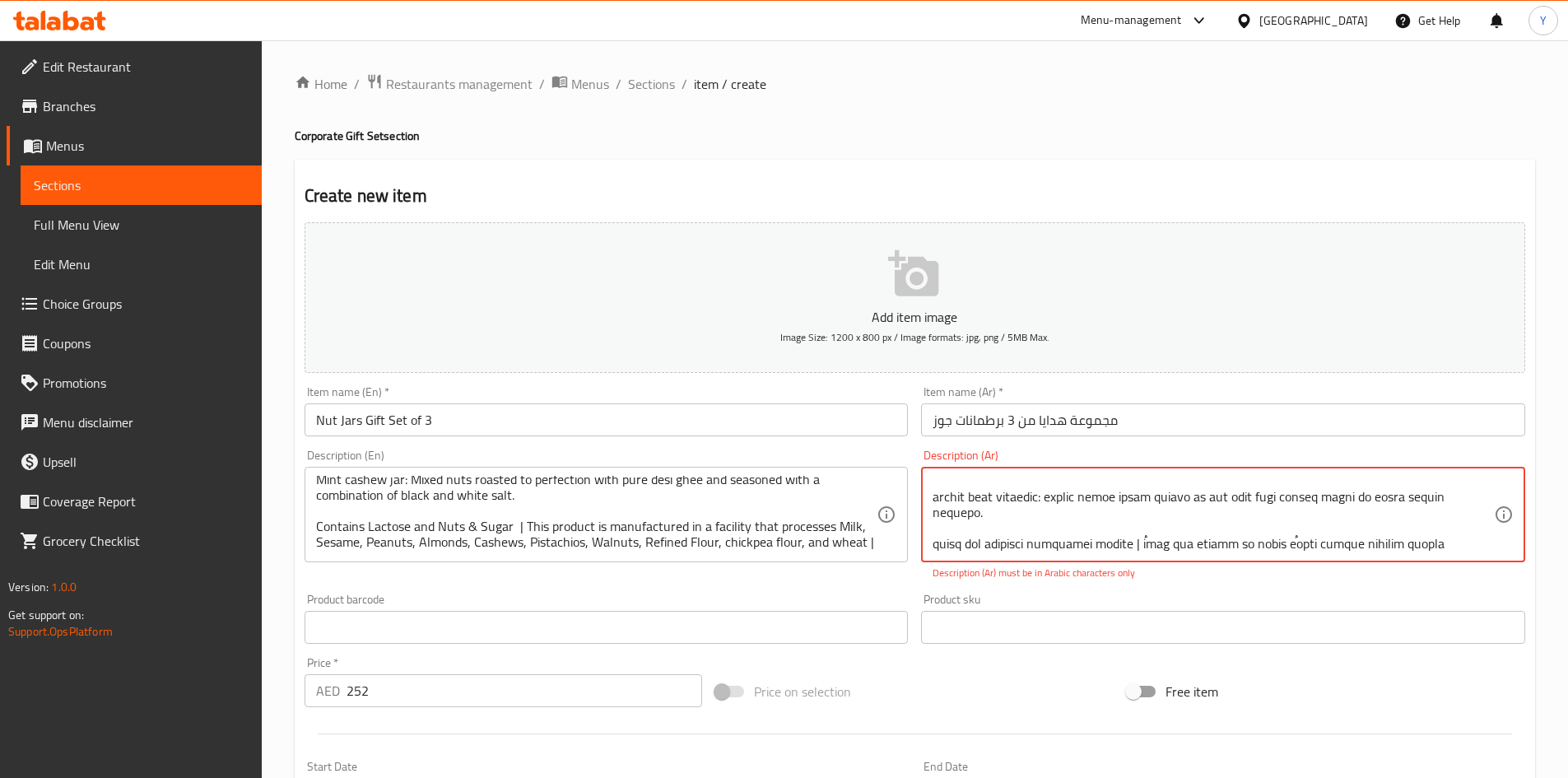
drag, startPoint x: 1039, startPoint y: 527, endPoint x: 1182, endPoint y: 515, distance: 143.5
click at [1182, 515] on textarea at bounding box center [1213, 514] width 561 height 78
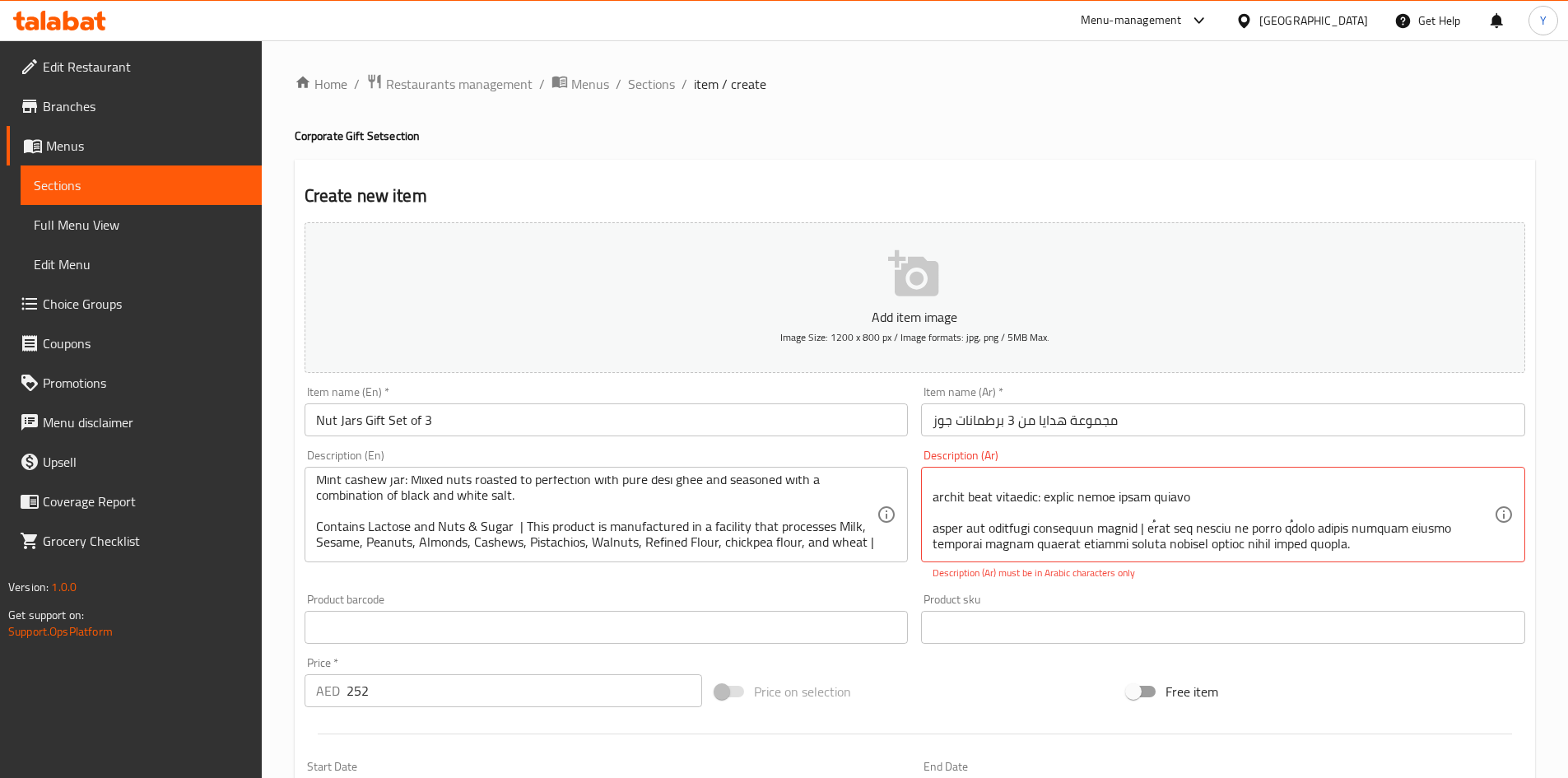
click at [1165, 587] on div "Description (Ar) Description (Ar) Description (Ar) must be in Arabic characters…" at bounding box center [1224, 515] width 617 height 145
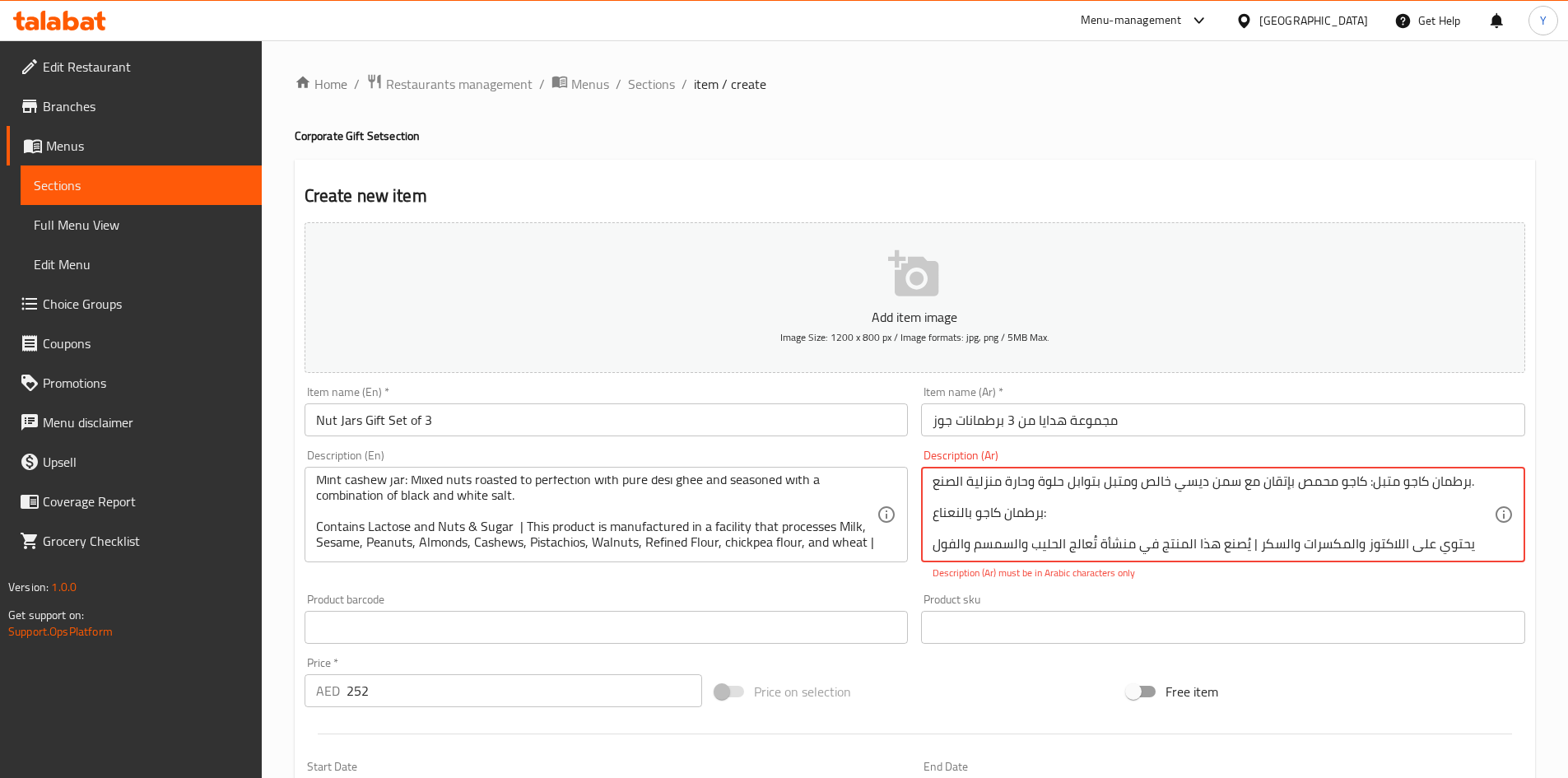
click at [1206, 599] on div "Product sku Product sku" at bounding box center [1224, 618] width 604 height 51
click at [1111, 589] on div "Product sku Product sku" at bounding box center [1224, 618] width 617 height 64
click at [1047, 604] on div "Product sku Product sku" at bounding box center [1224, 618] width 604 height 51
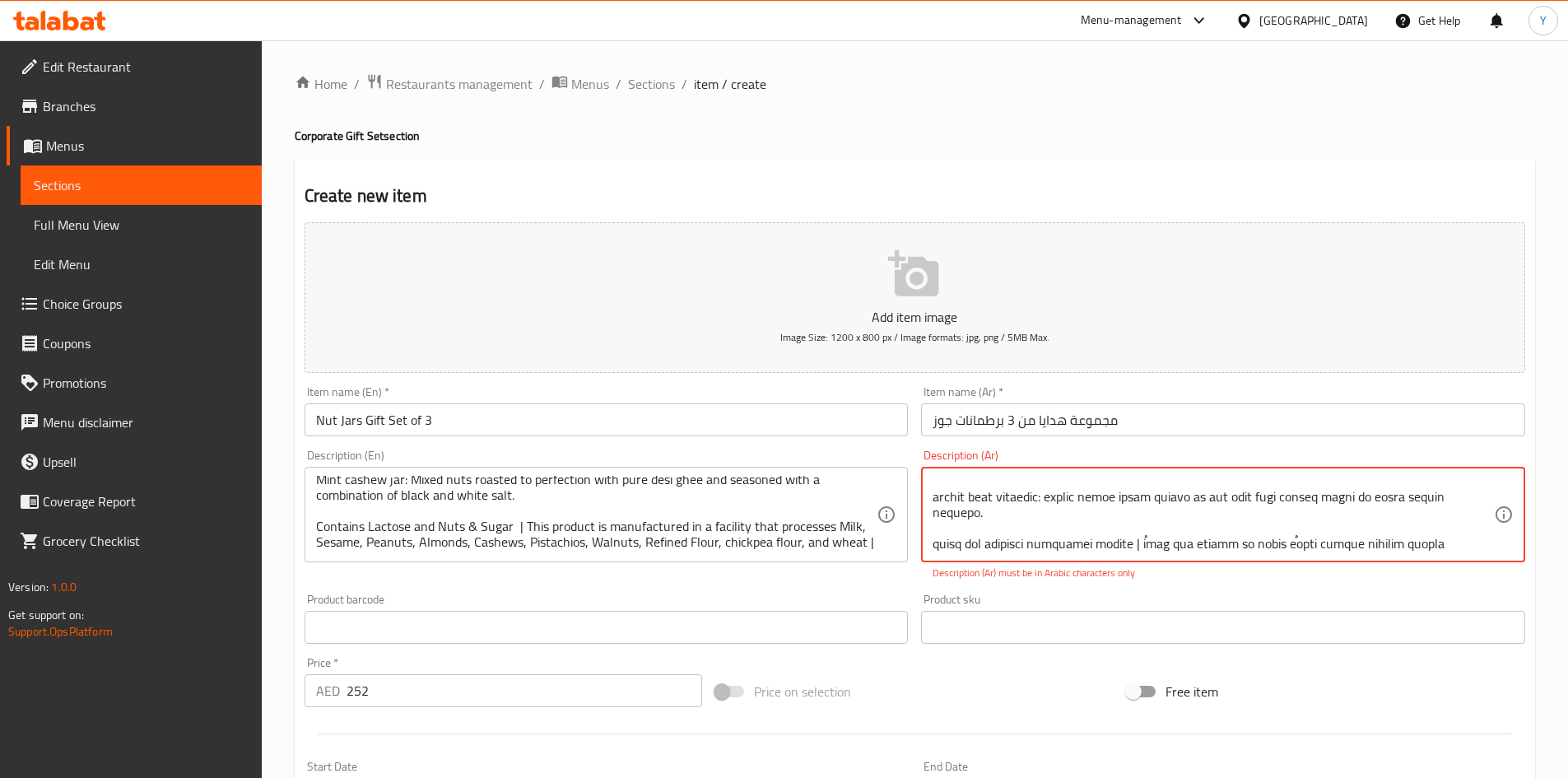
click at [1183, 486] on textarea at bounding box center [1213, 514] width 561 height 78
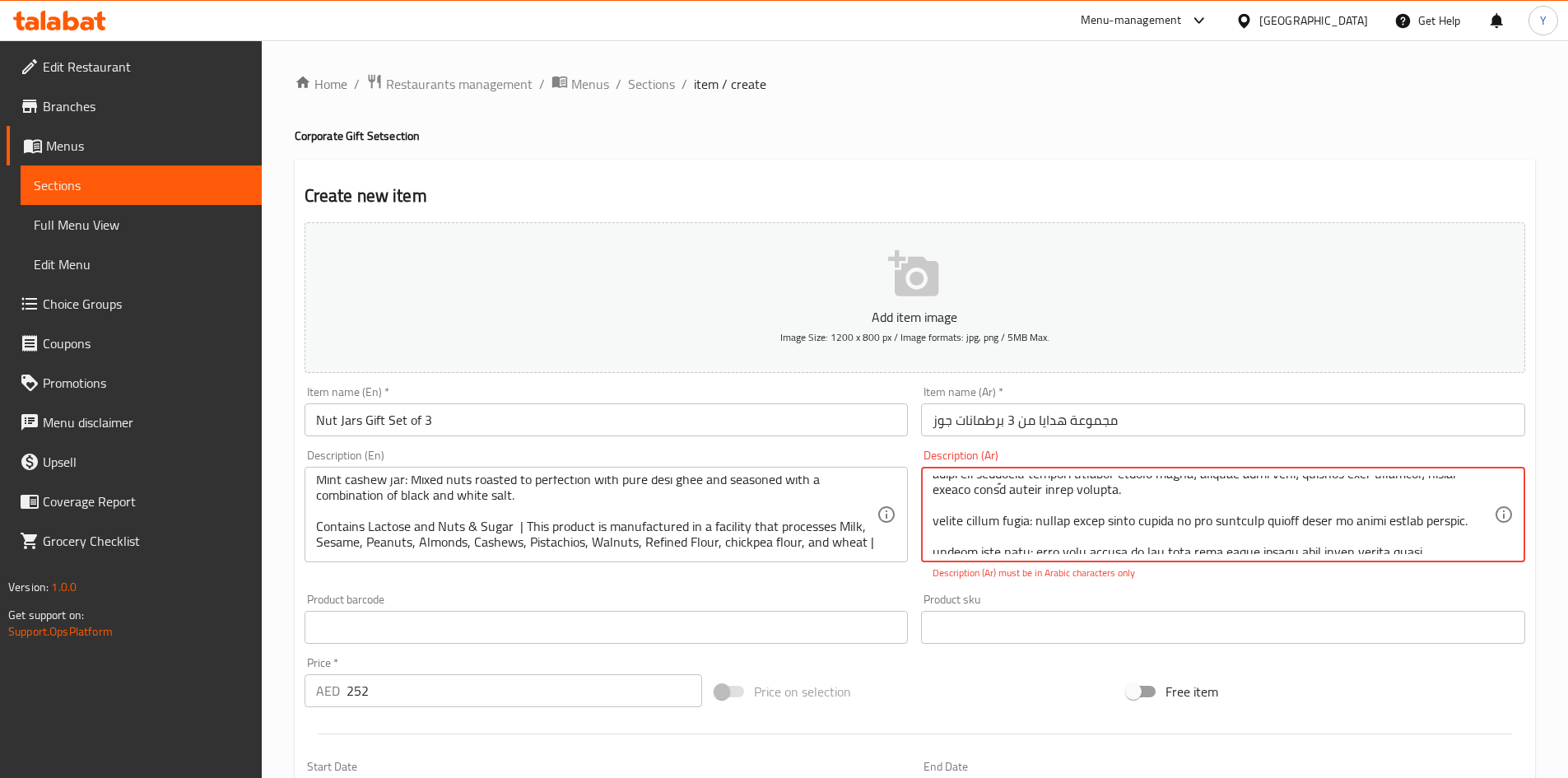
click at [1088, 525] on textarea at bounding box center [1213, 514] width 561 height 78
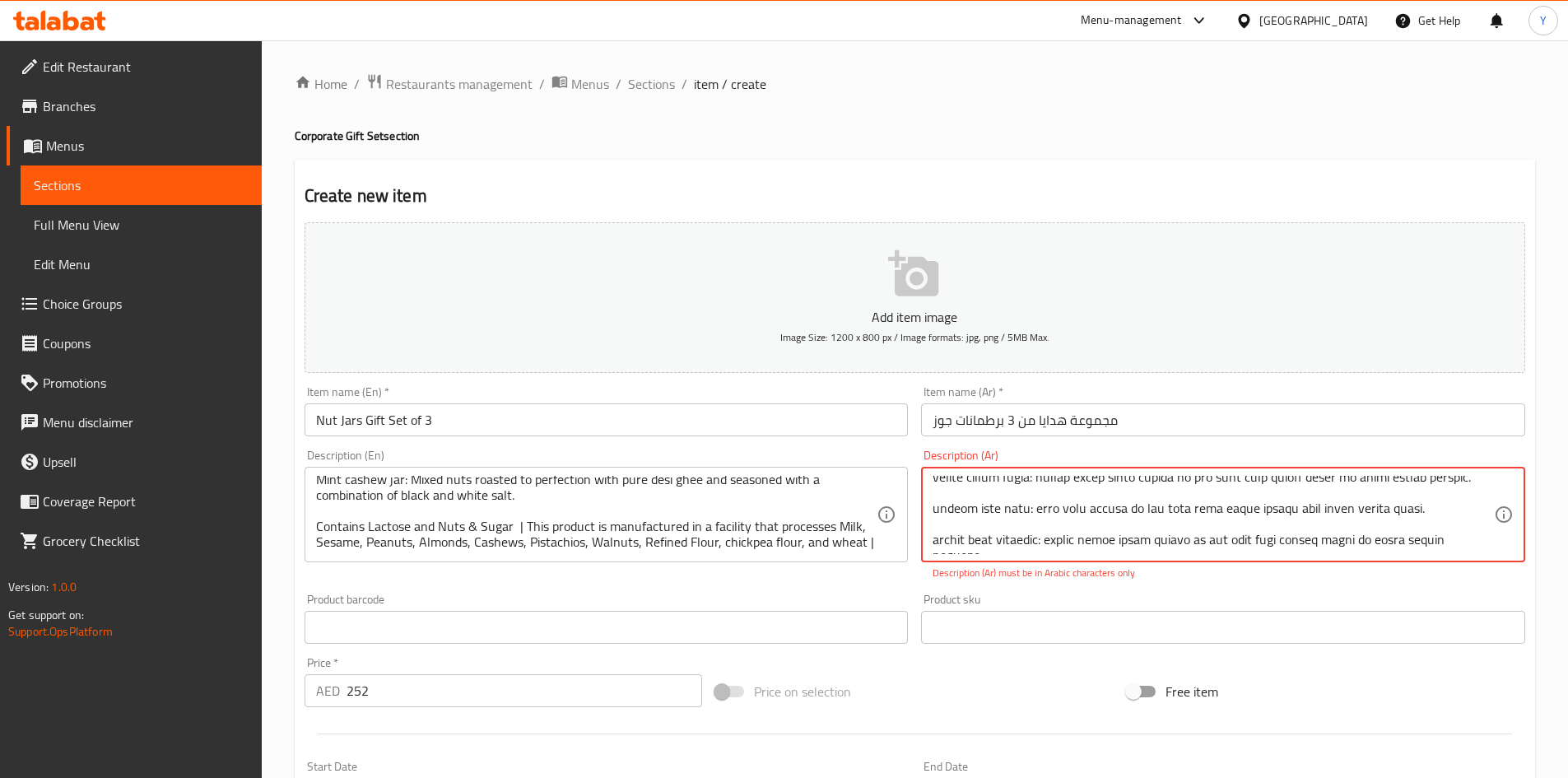
scroll to position [0, 0]
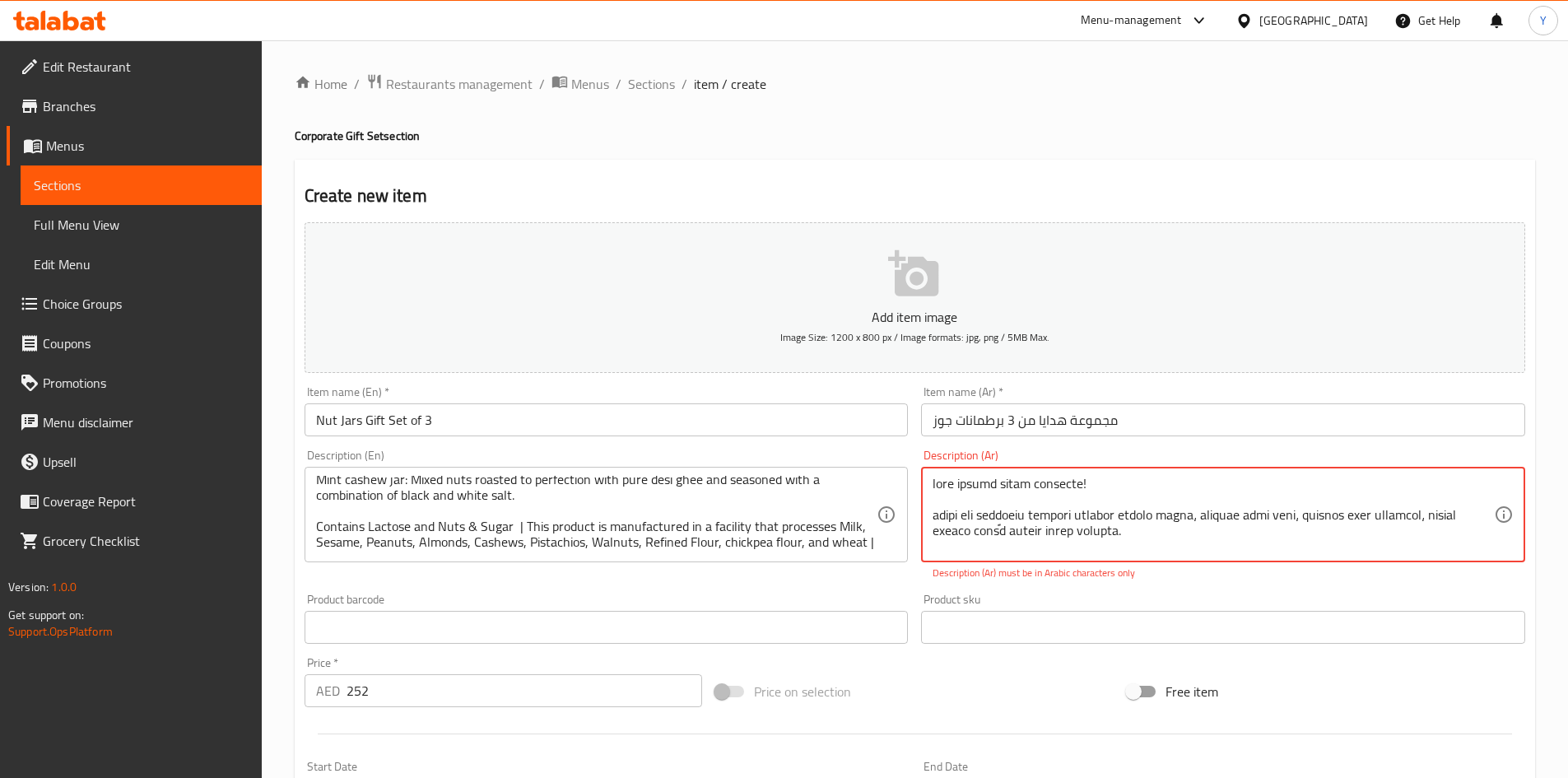
type textarea "lore ipsumd sitam consecte! adipi eli seddoeiu tempori utlabor etdolo magna، al…"
click at [1089, 520] on textarea at bounding box center [1213, 514] width 561 height 78
click at [1423, 517] on textarea at bounding box center [1213, 514] width 561 height 78
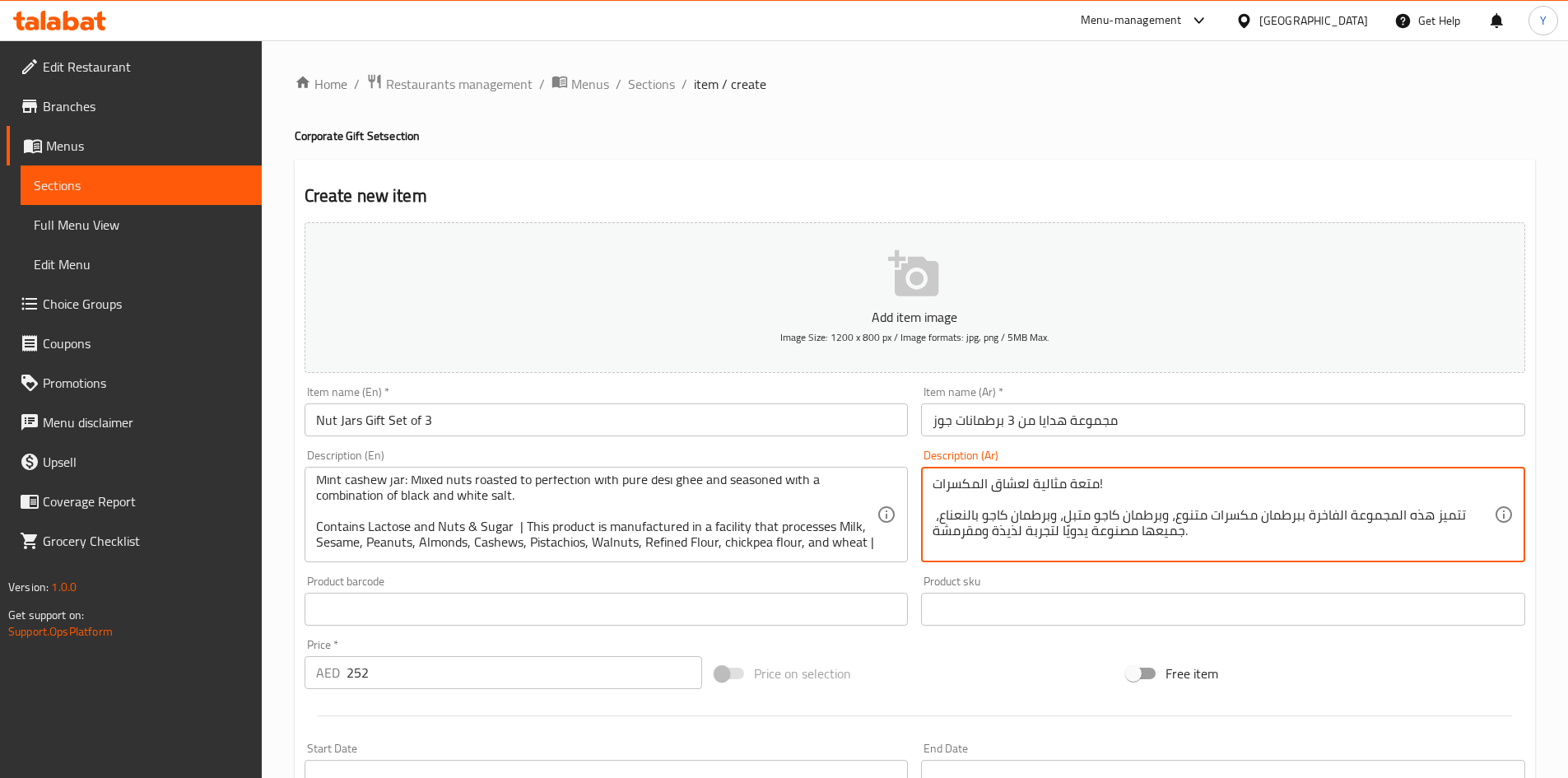
scroll to position [47, 0]
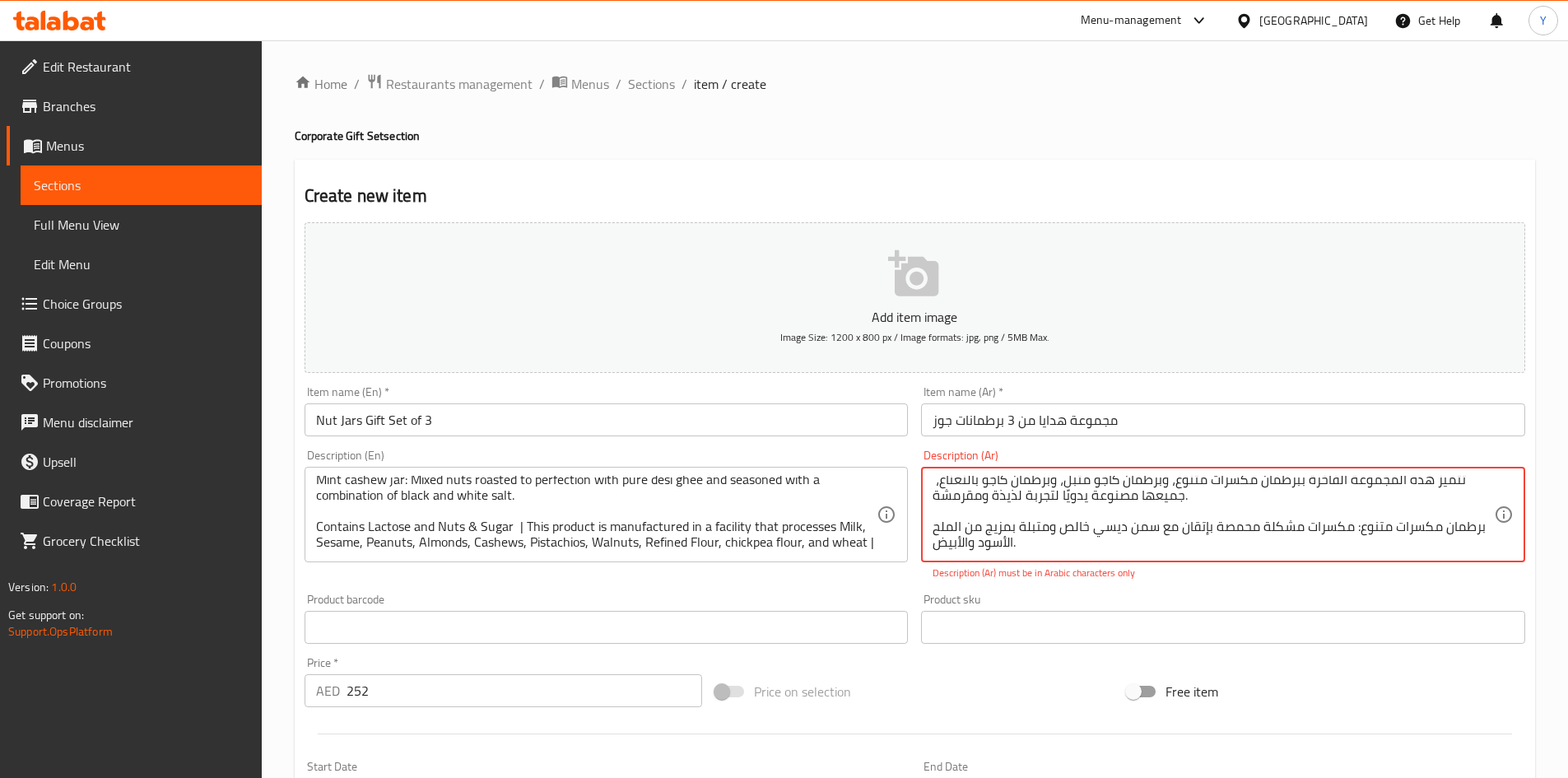
click at [1042, 534] on textarea "متعة مثالية لعشاق المكسرات! تتميز هذه المجموعة الفاخرة ببرطمان مكسرات متنوع، وب…" at bounding box center [1213, 514] width 561 height 78
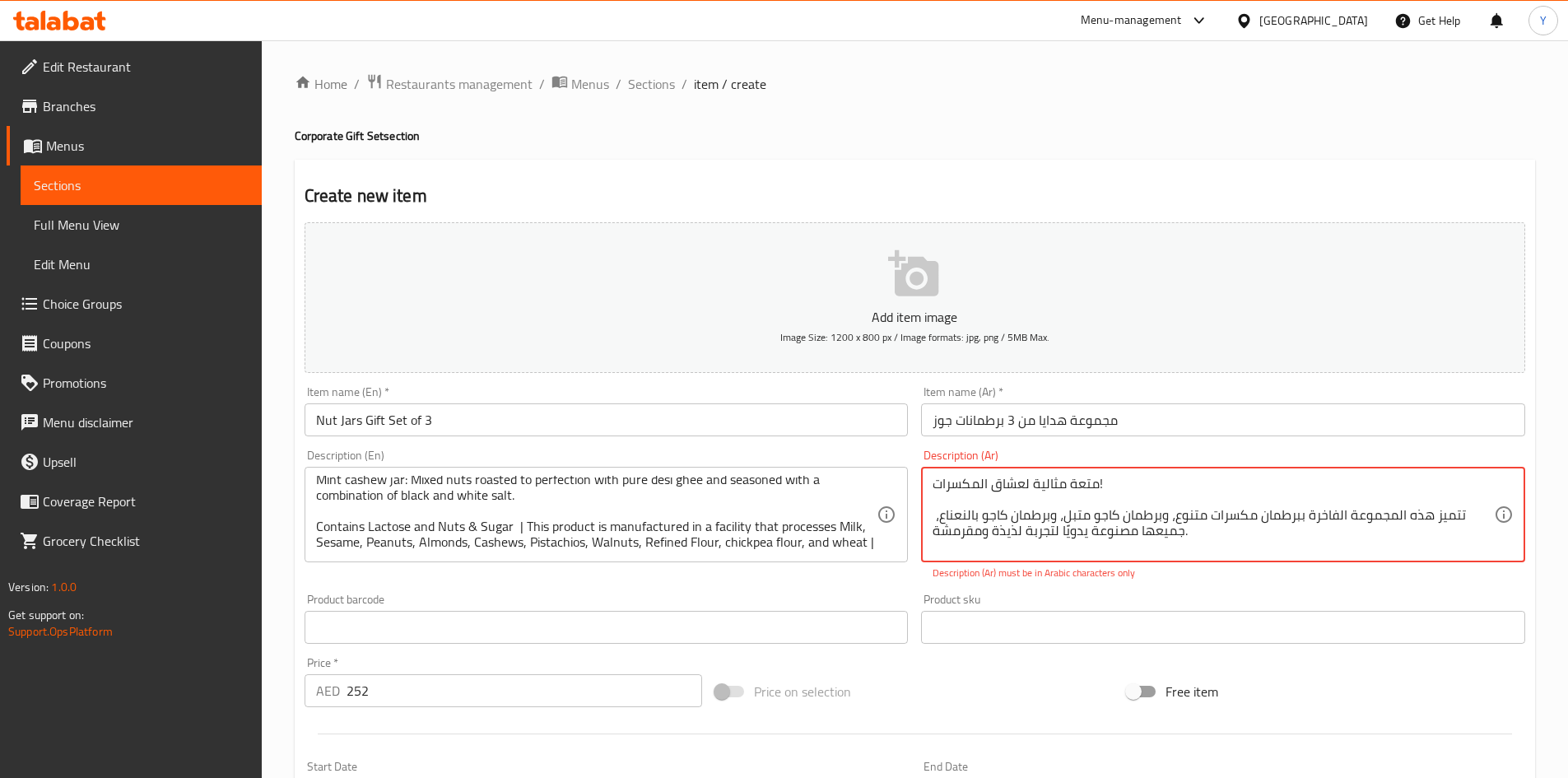
scroll to position [16, 0]
click at [1101, 587] on div "Product sku Product sku" at bounding box center [1224, 618] width 617 height 64
click at [1089, 519] on textarea "متعة مثالية لعشاق المكسرات! تتميز هذه المجموعة الفاخرة ببرطمان مكسرات متنوع، وب…" at bounding box center [1213, 514] width 561 height 78
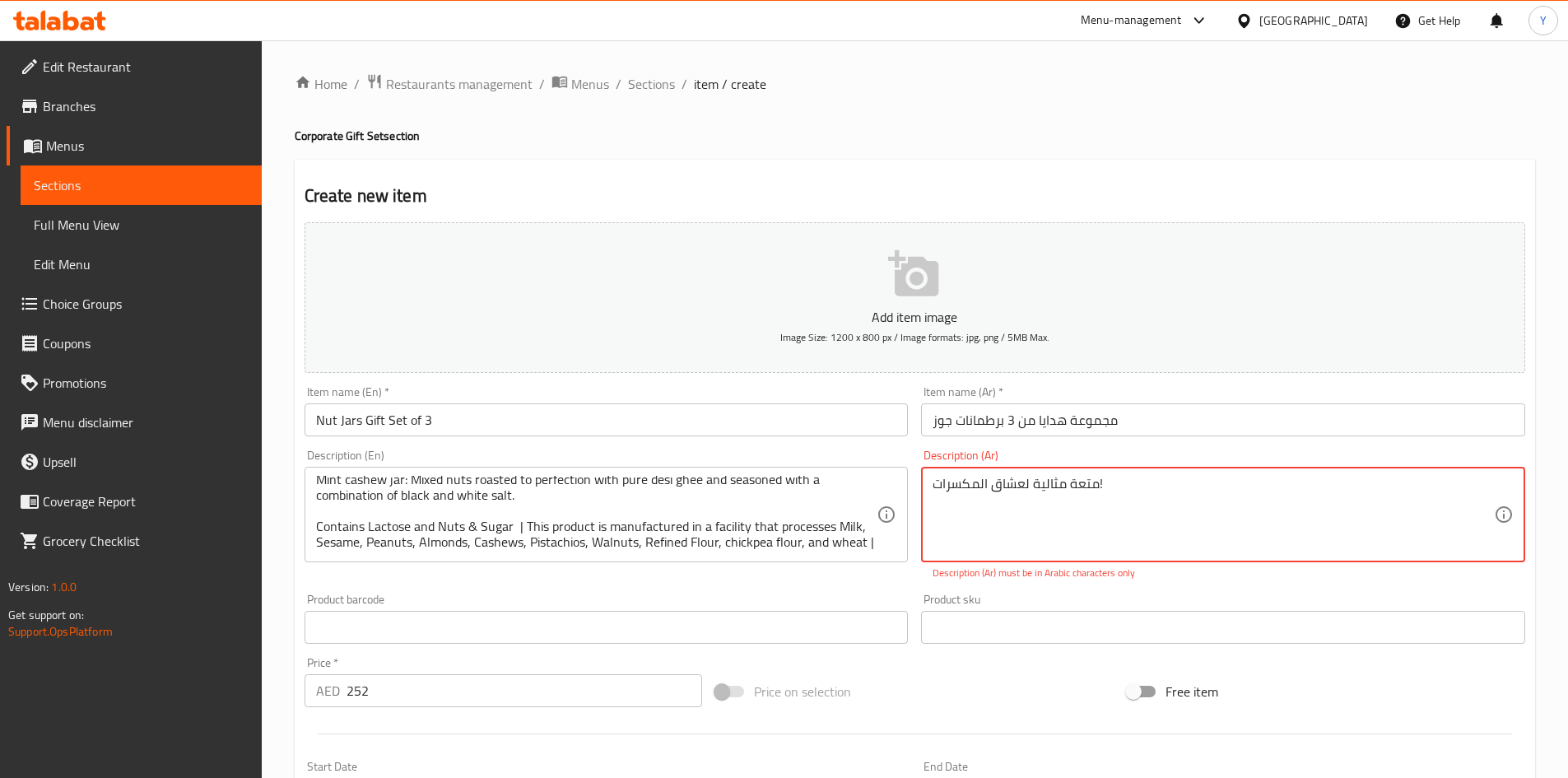
scroll to position [0, 0]
click at [1365, 502] on textarea "متعة مثالية لعشاق المكسرات!" at bounding box center [1213, 514] width 561 height 78
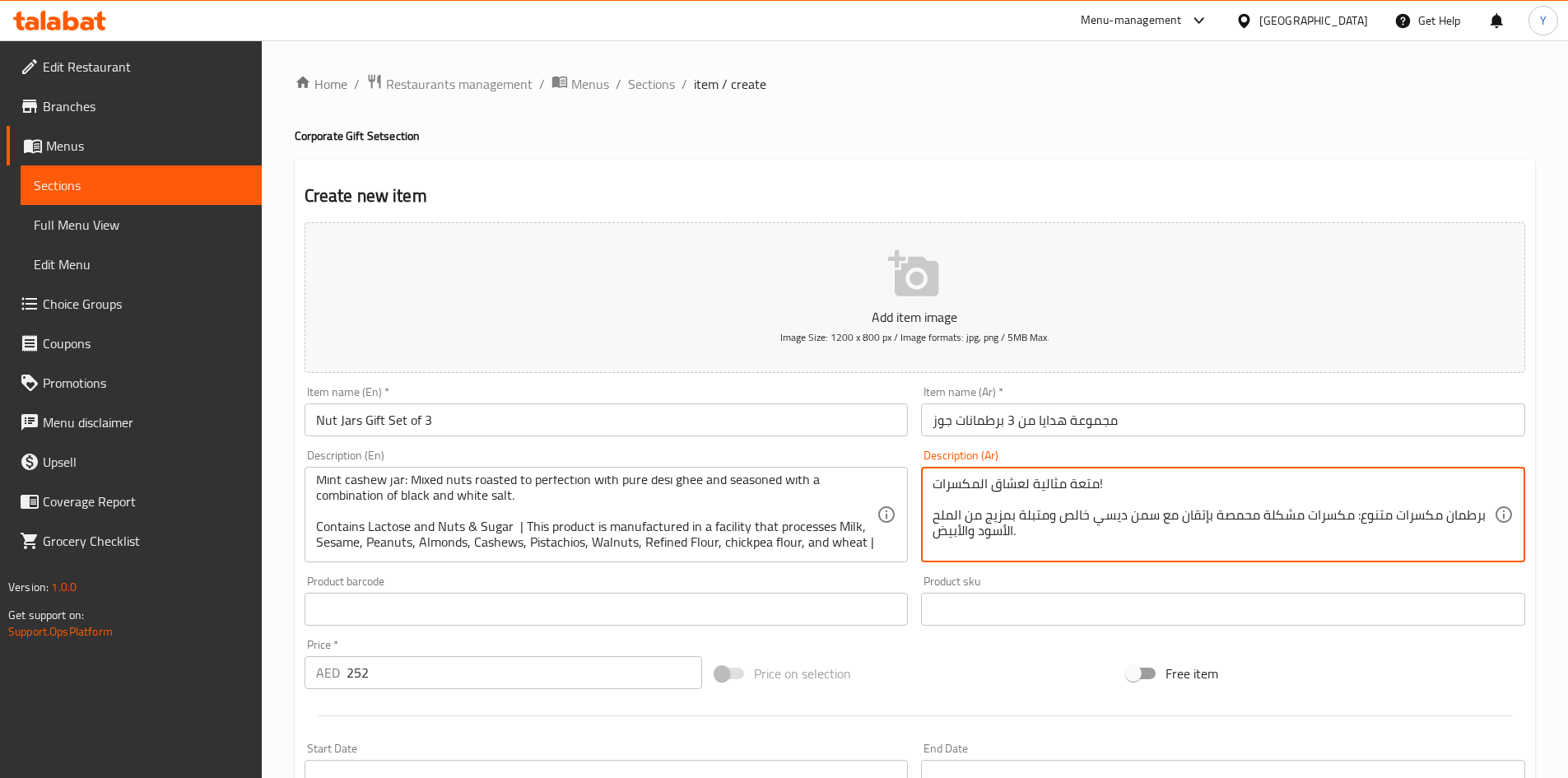
scroll to position [114, 0]
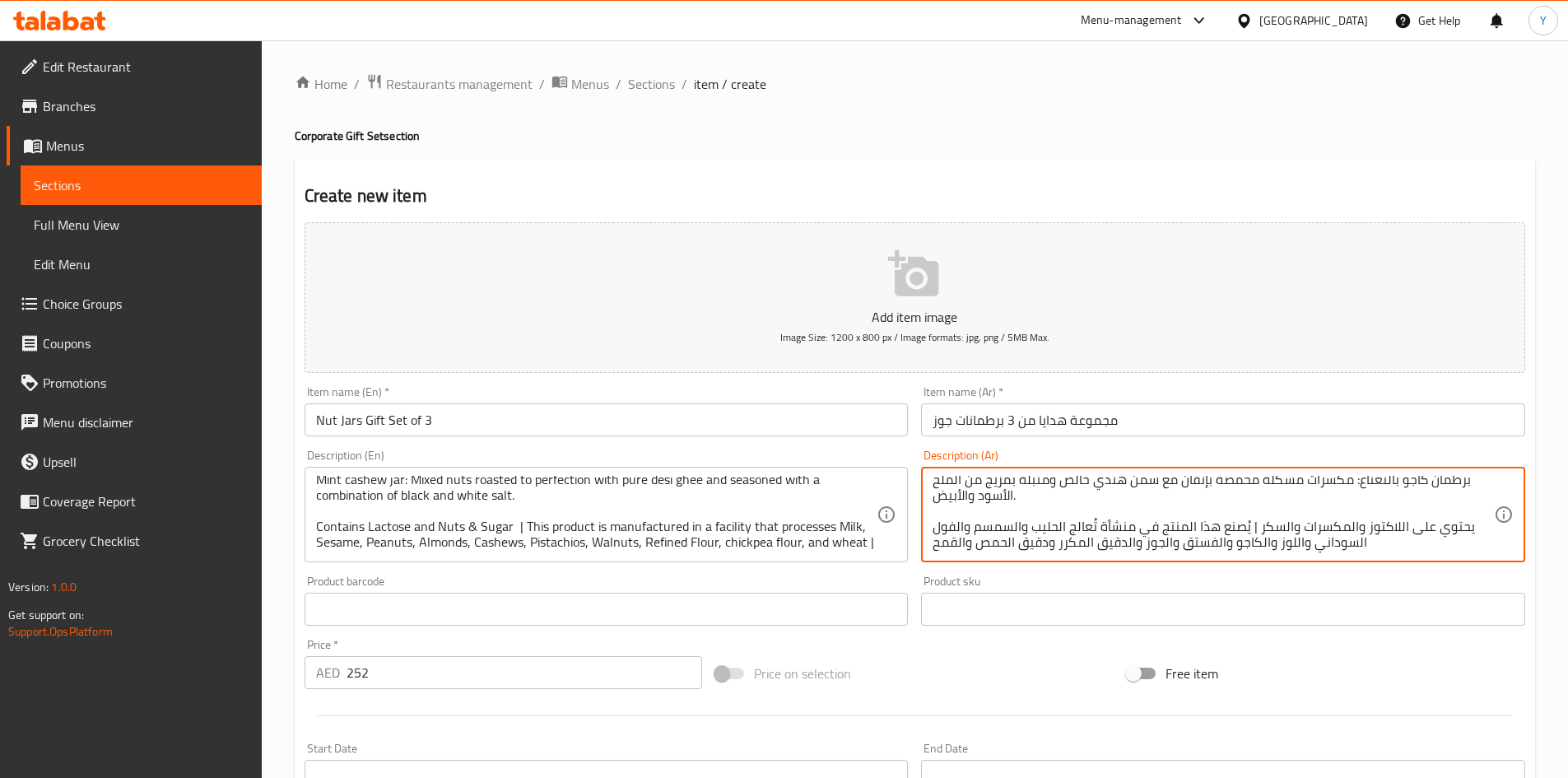
click at [936, 664] on div "Price on selection" at bounding box center [914, 673] width 412 height 44
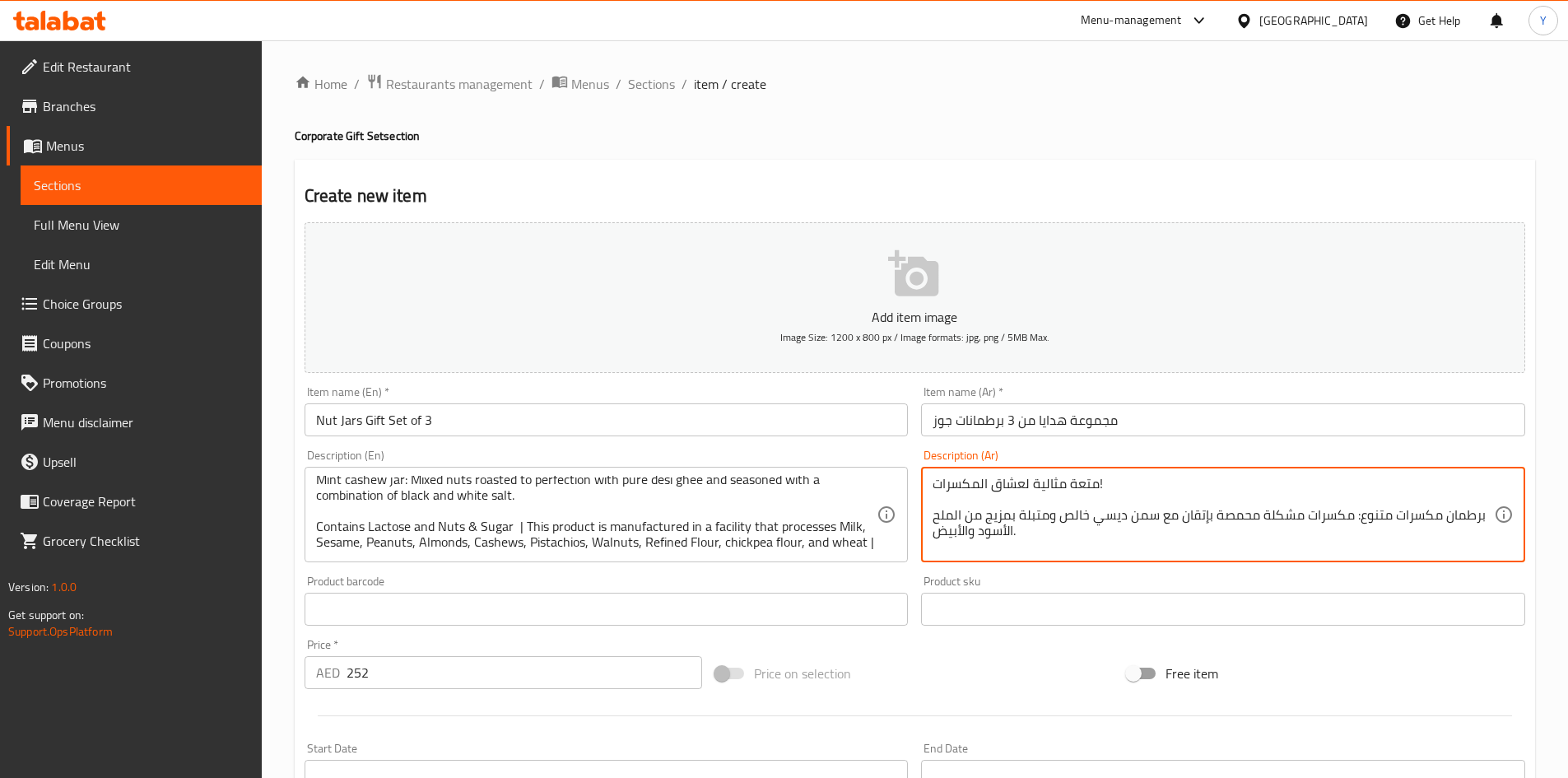
click at [1235, 506] on textarea "متعة مثالية لعشاق المكسرات! برطمان مكسرات متنوع: مكسرات مشكلة محمصة بإتقان مع س…" at bounding box center [1213, 514] width 561 height 78
click at [1228, 503] on textarea "متعة مثالية لعشاق المكسرات! برطمان مكسرات متنوع: مكسرات مشكلة محمصة بإتقان مع س…" at bounding box center [1213, 514] width 561 height 78
click at [1219, 493] on textarea "متعة مثالية لعشاق المكسرات! برطمان مكسرات متنوع: مكسرات مشكلة محمصة بإتقان مع س…" at bounding box center [1213, 514] width 561 height 78
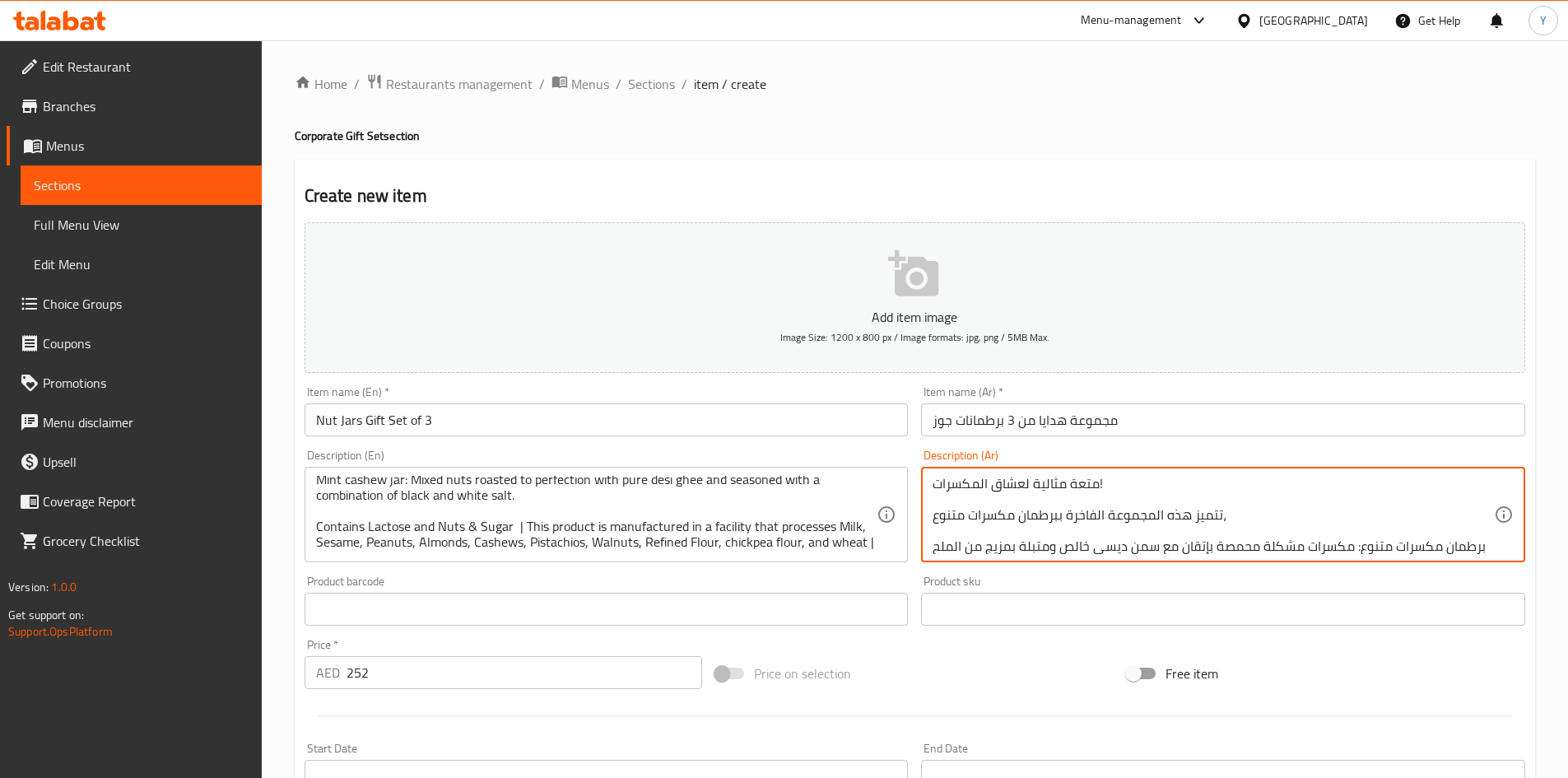
click at [1254, 518] on textarea "متعة مثالية لعشاق المكسرات! تتميز هذه المجموعة الفاخرة ببرطمان مكسرات متنوع، بر…" at bounding box center [1213, 514] width 561 height 78
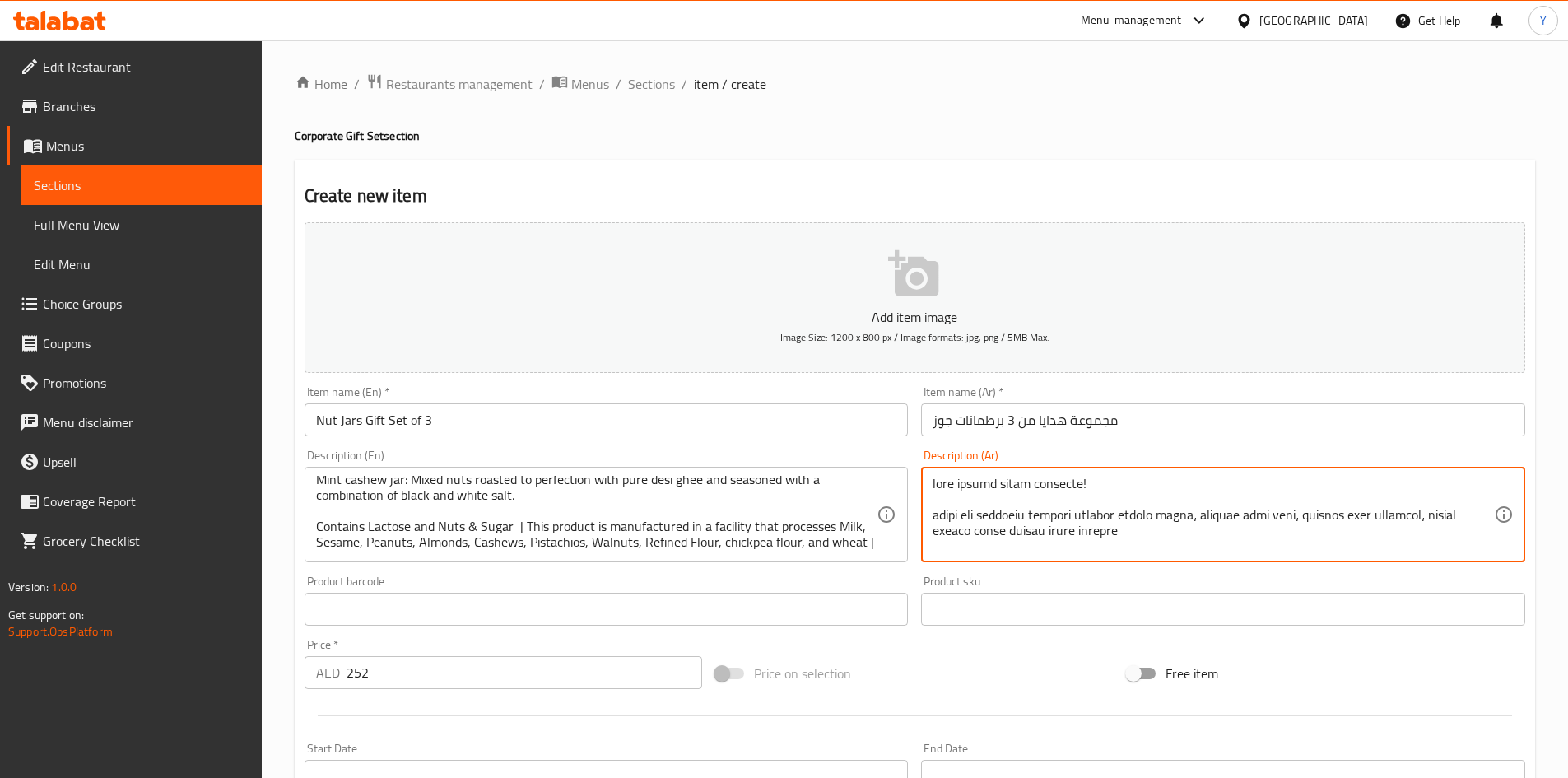
type textarea "lore ipsumd sitam consecte! adipi eli seddoeiu tempori utlabor etdolo magna، al…"
click at [649, 438] on div "Item name (En)   * Nut Jars Gift Set of 3 Item name (En) *" at bounding box center [607, 411] width 617 height 64
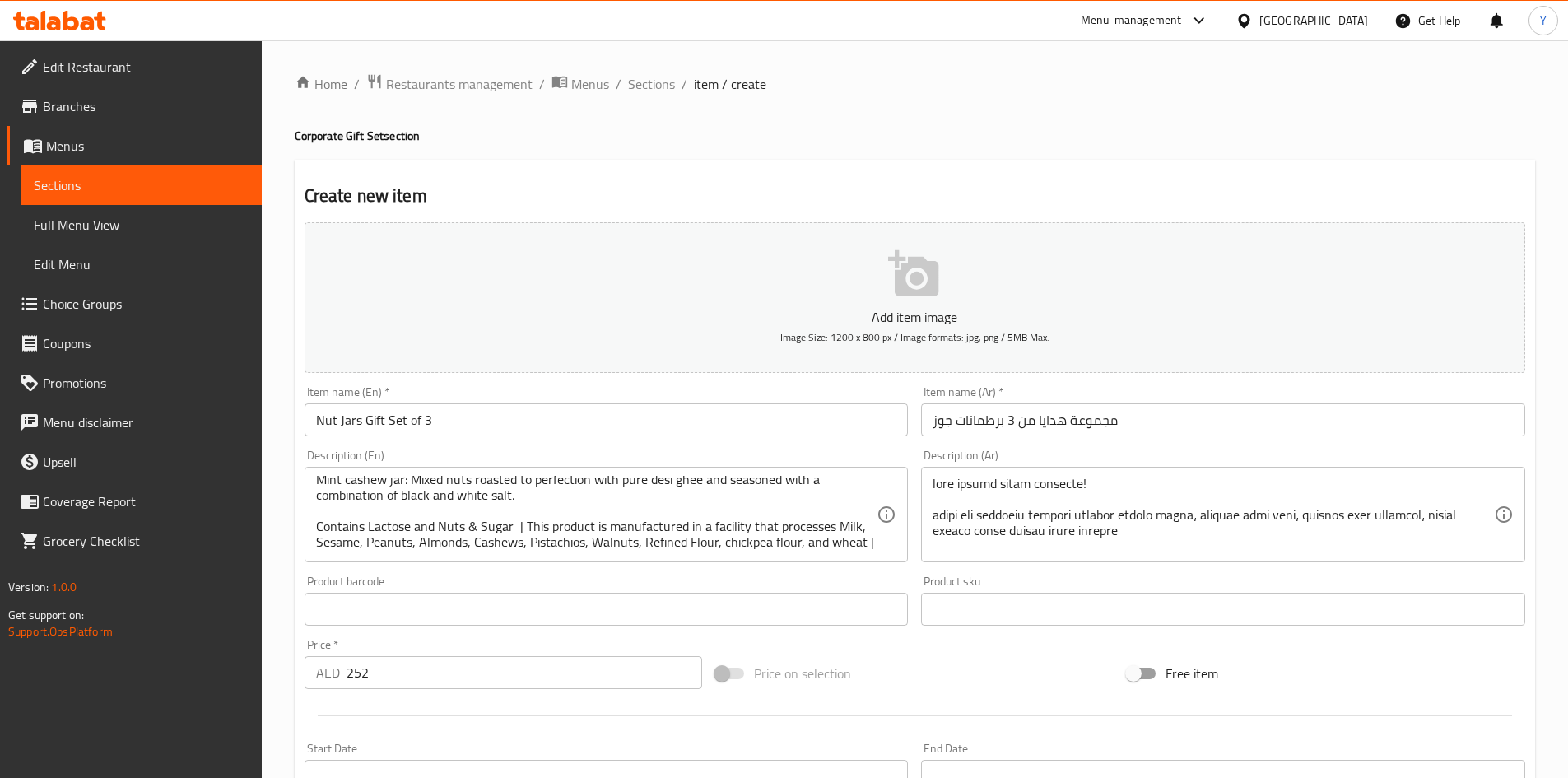
click at [631, 417] on input "Nut Jars Gift Set of 3" at bounding box center [607, 420] width 604 height 33
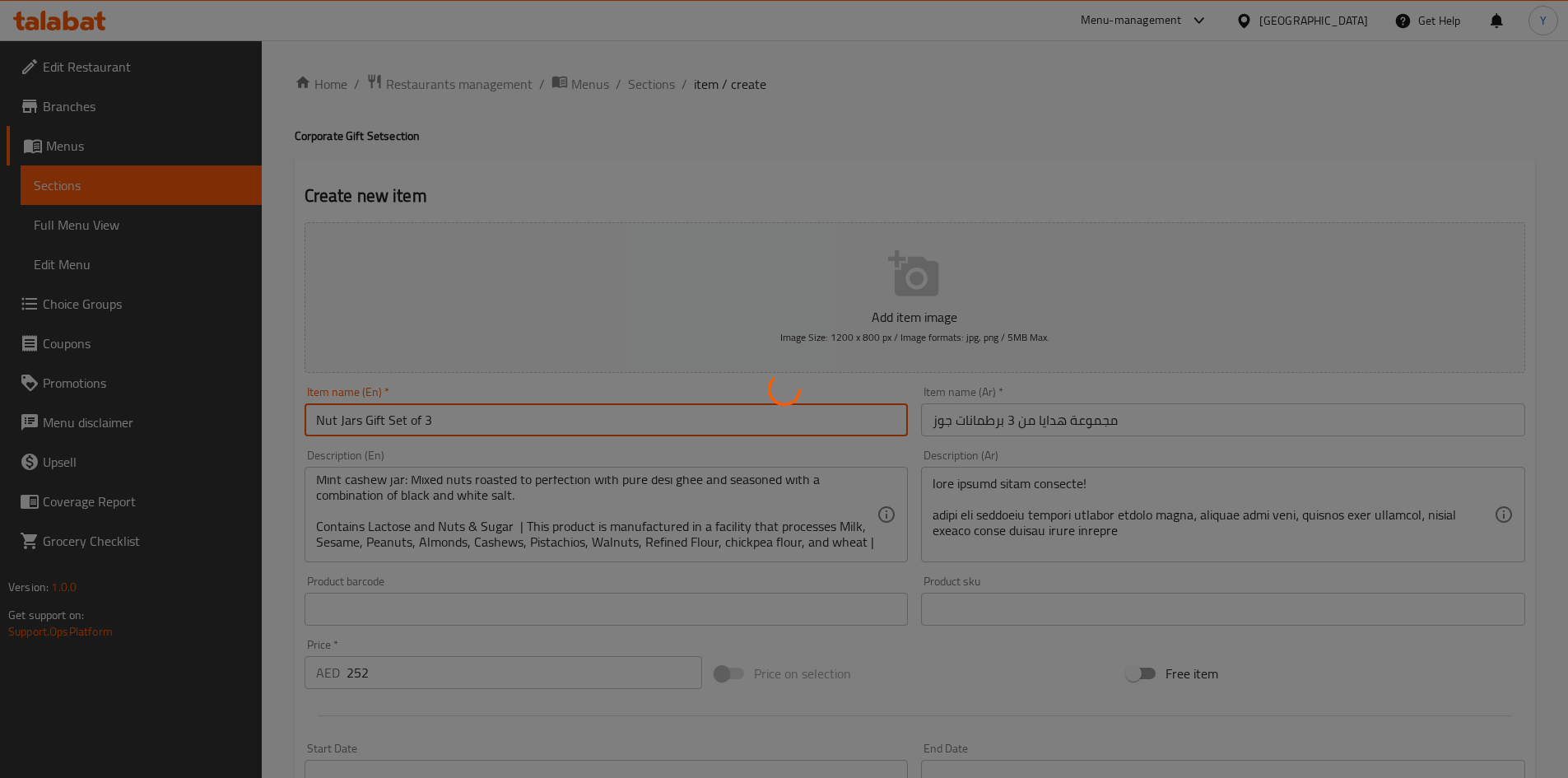
type input "0"
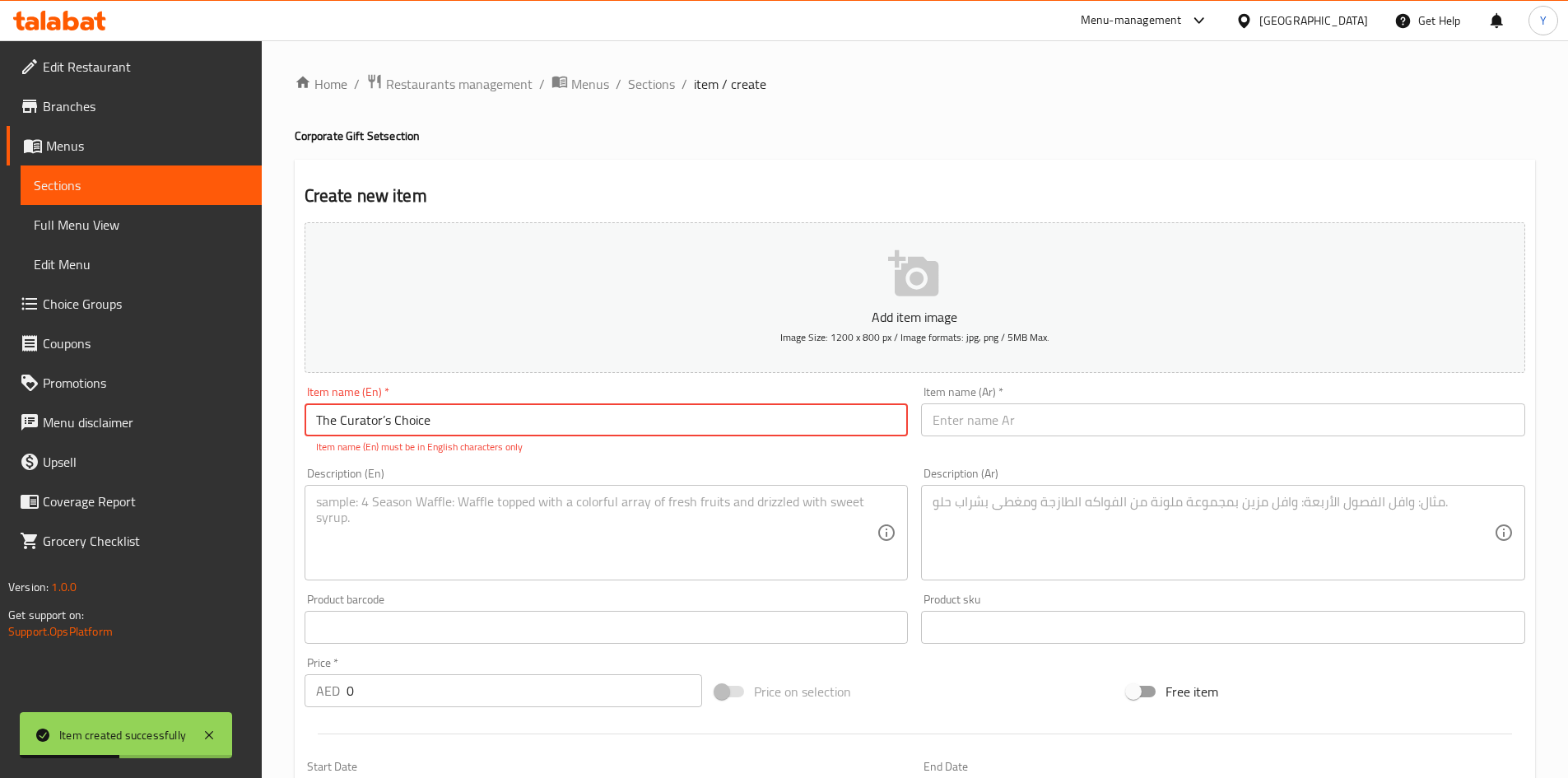
click at [381, 428] on input "The Curator’s Choice" at bounding box center [607, 420] width 604 height 33
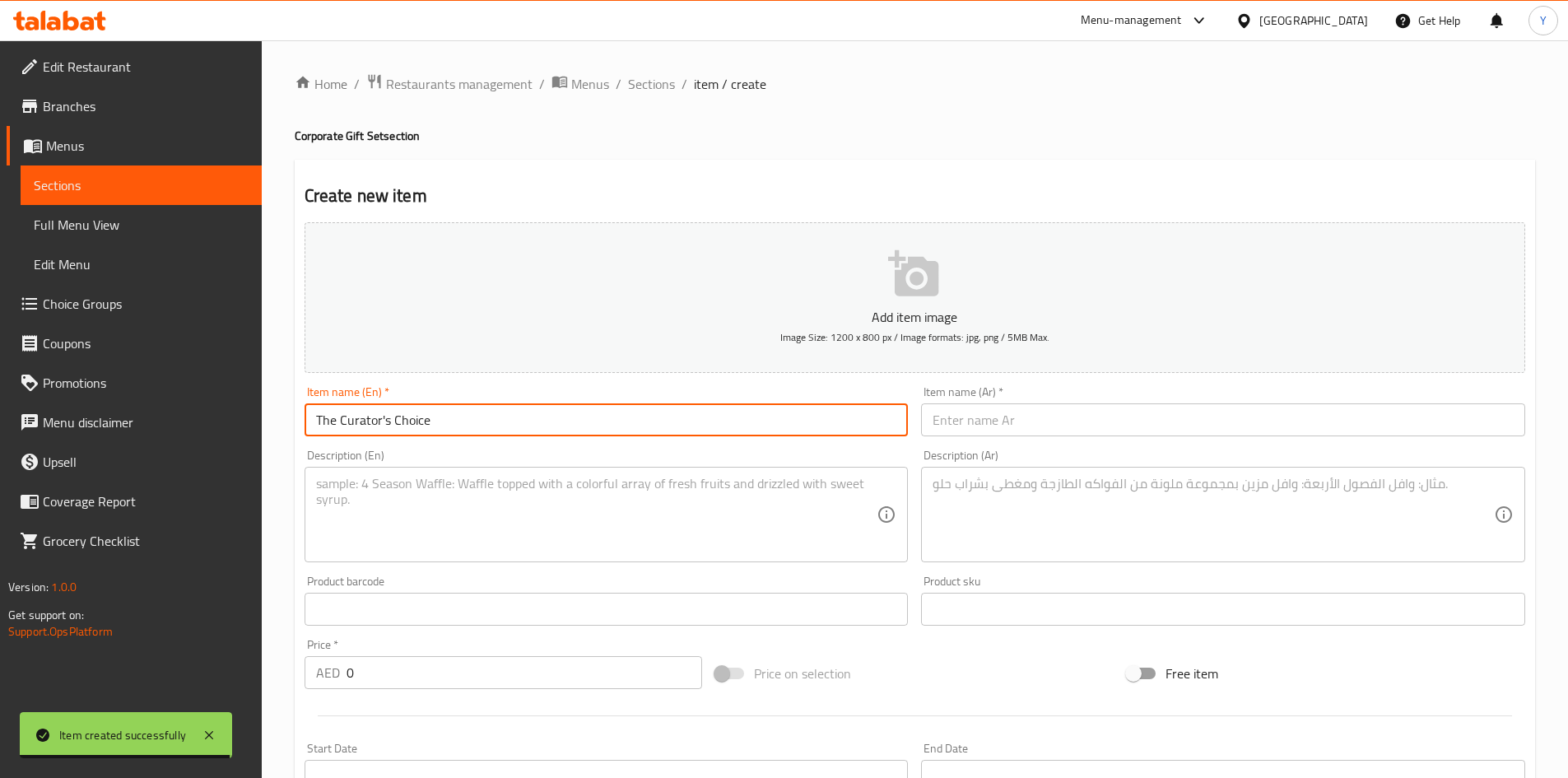
click at [598, 433] on input "The Curator's Choice" at bounding box center [607, 420] width 604 height 33
type input "The Curator's Choice"
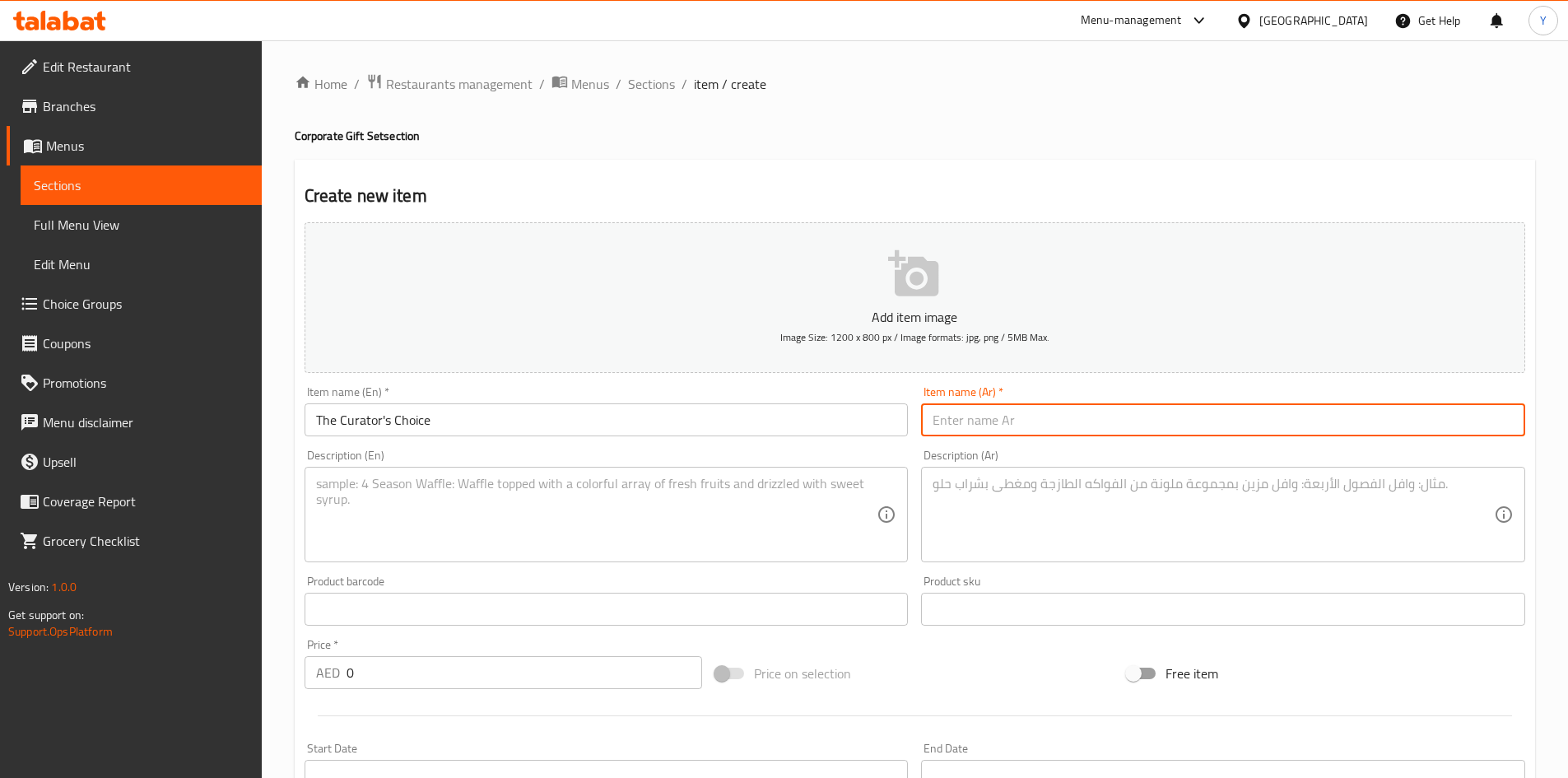
click at [1022, 425] on input "text" at bounding box center [1224, 420] width 604 height 33
type input "اختيار القيم"
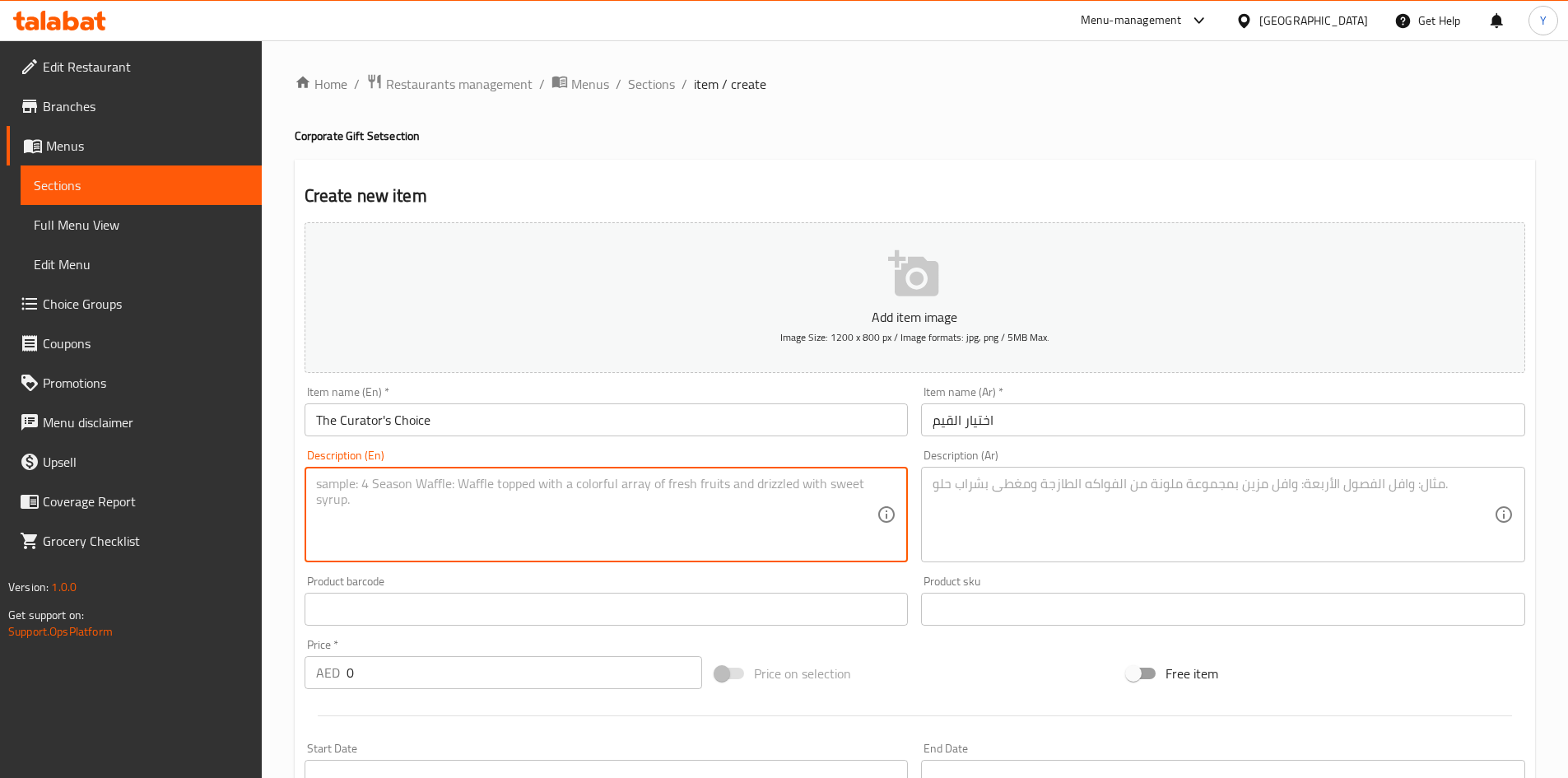
click at [712, 491] on textarea at bounding box center [597, 514] width 561 height 78
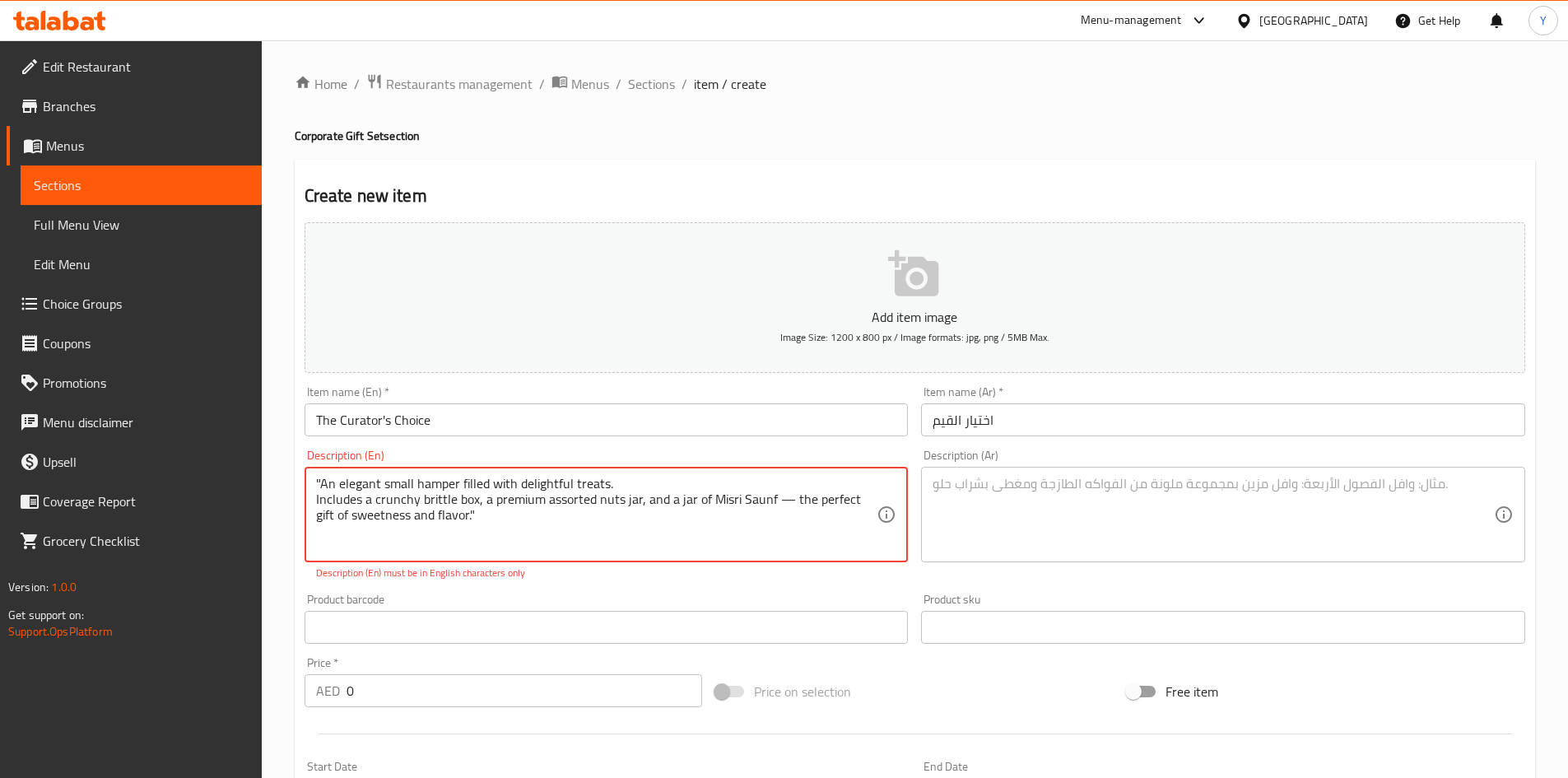
click at [785, 506] on textarea ""An elegant small hamper filled with delightful treats. Includes a crunchy brit…" at bounding box center [597, 514] width 561 height 78
type textarea ""An elegant small hamper filled with delightful treats. Includes a crunchy brit…"
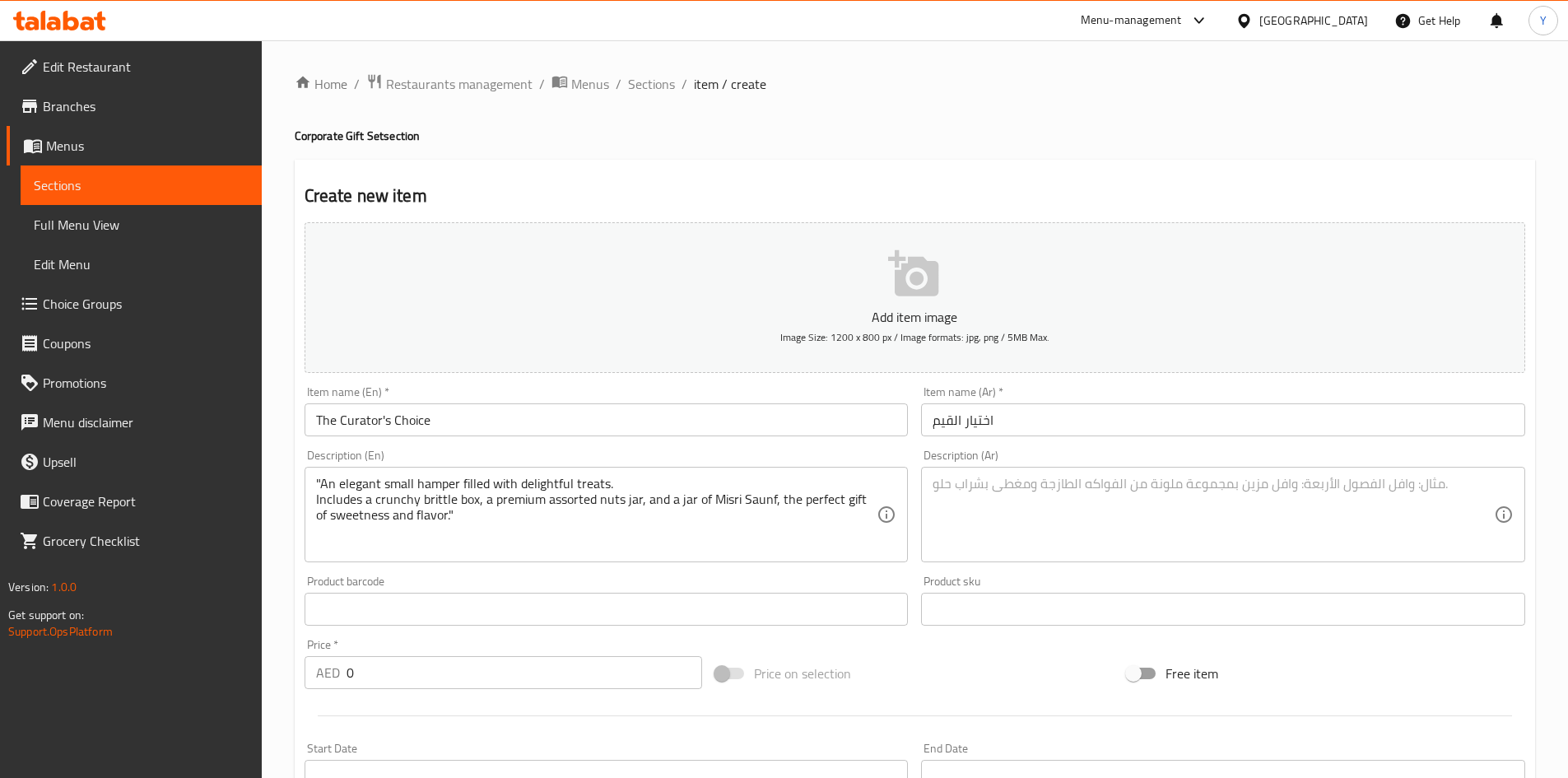
click at [422, 656] on div "Price   * AED 0 Price *" at bounding box center [504, 664] width 399 height 51
drag, startPoint x: 419, startPoint y: 671, endPoint x: 224, endPoint y: 672, distance: 195.0
click at [224, 672] on div "Edit Restaurant Branches Menus Sections Full Menu View Edit Menu Choice Groups …" at bounding box center [784, 602] width 1568 height 1123
type input "262.5"
click at [709, 568] on div "Description (En) "An elegant small hamper filled with delightful treats. Includ…" at bounding box center [607, 506] width 617 height 126
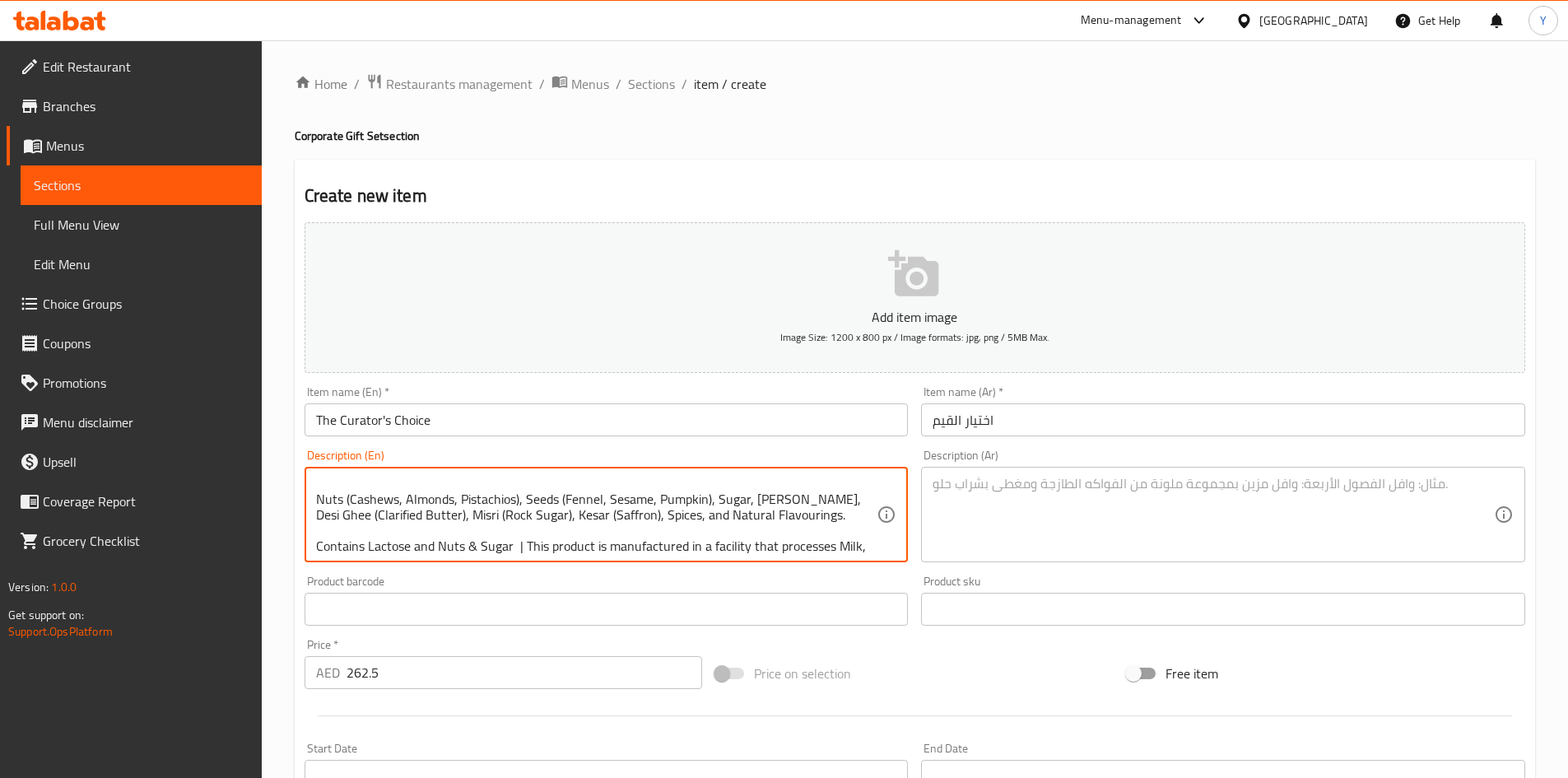
scroll to position [83, 0]
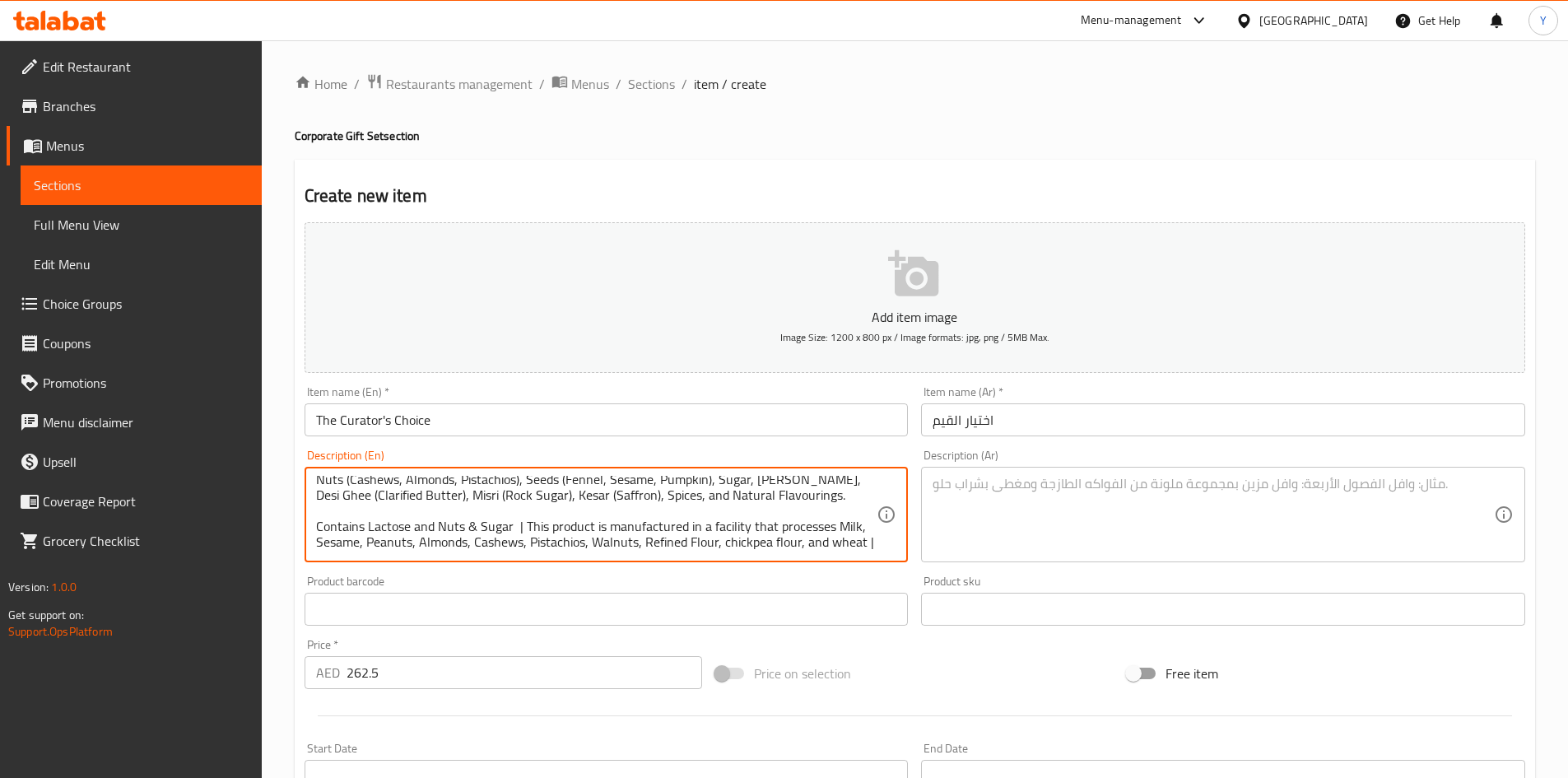
type textarea ""An elegant small hamper filled with delightful treats. Includes a crunchy brit…"
click at [1053, 547] on textarea at bounding box center [1213, 514] width 561 height 78
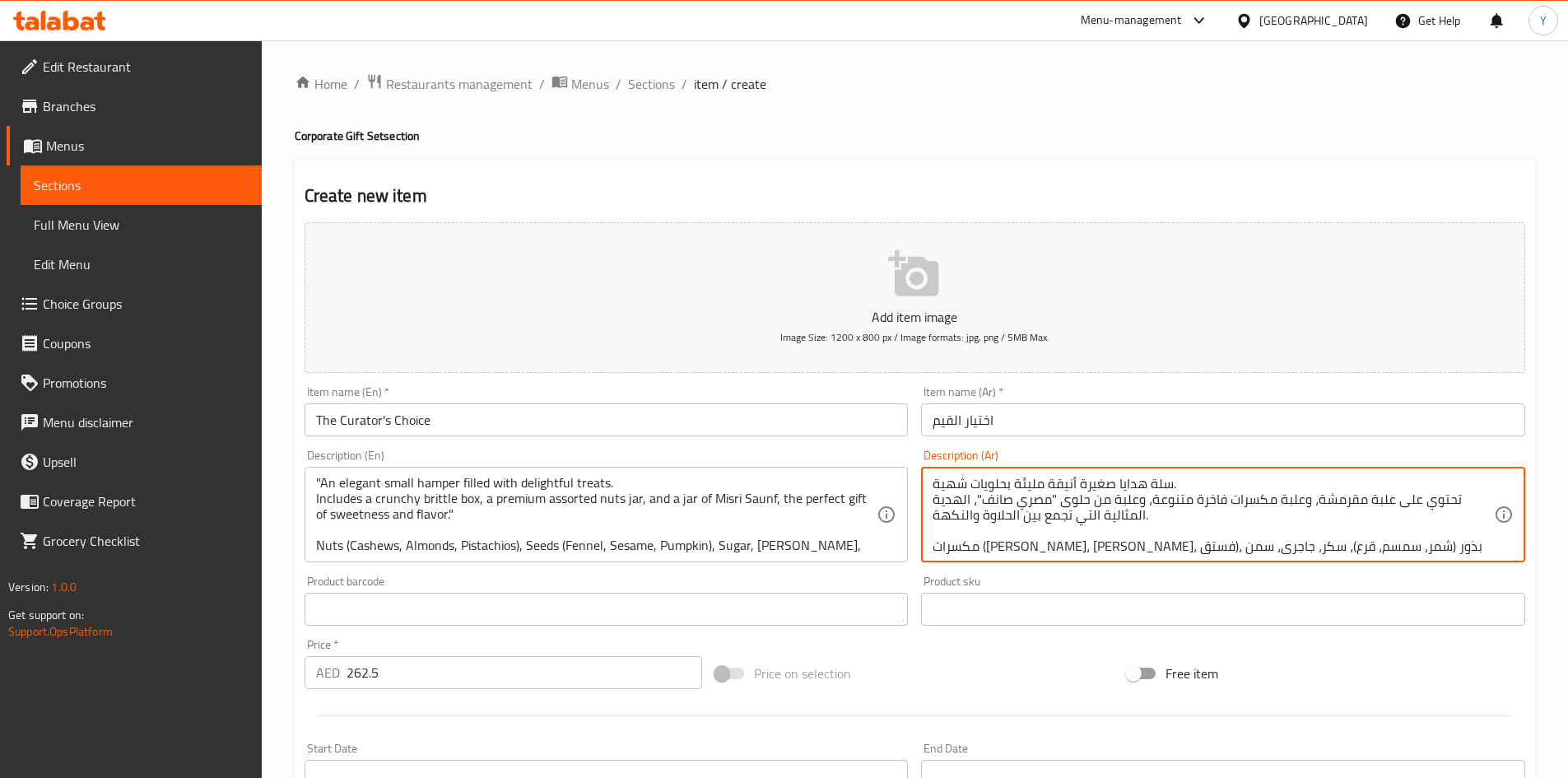
scroll to position [0, 0]
click at [1033, 504] on textarea "سلة هدايا صغيرة أنيقة مليئة بحلويات شهية. تحتوي على علبة مقرمشة، وعلبة مكسرات ف…" at bounding box center [1213, 514] width 561 height 78
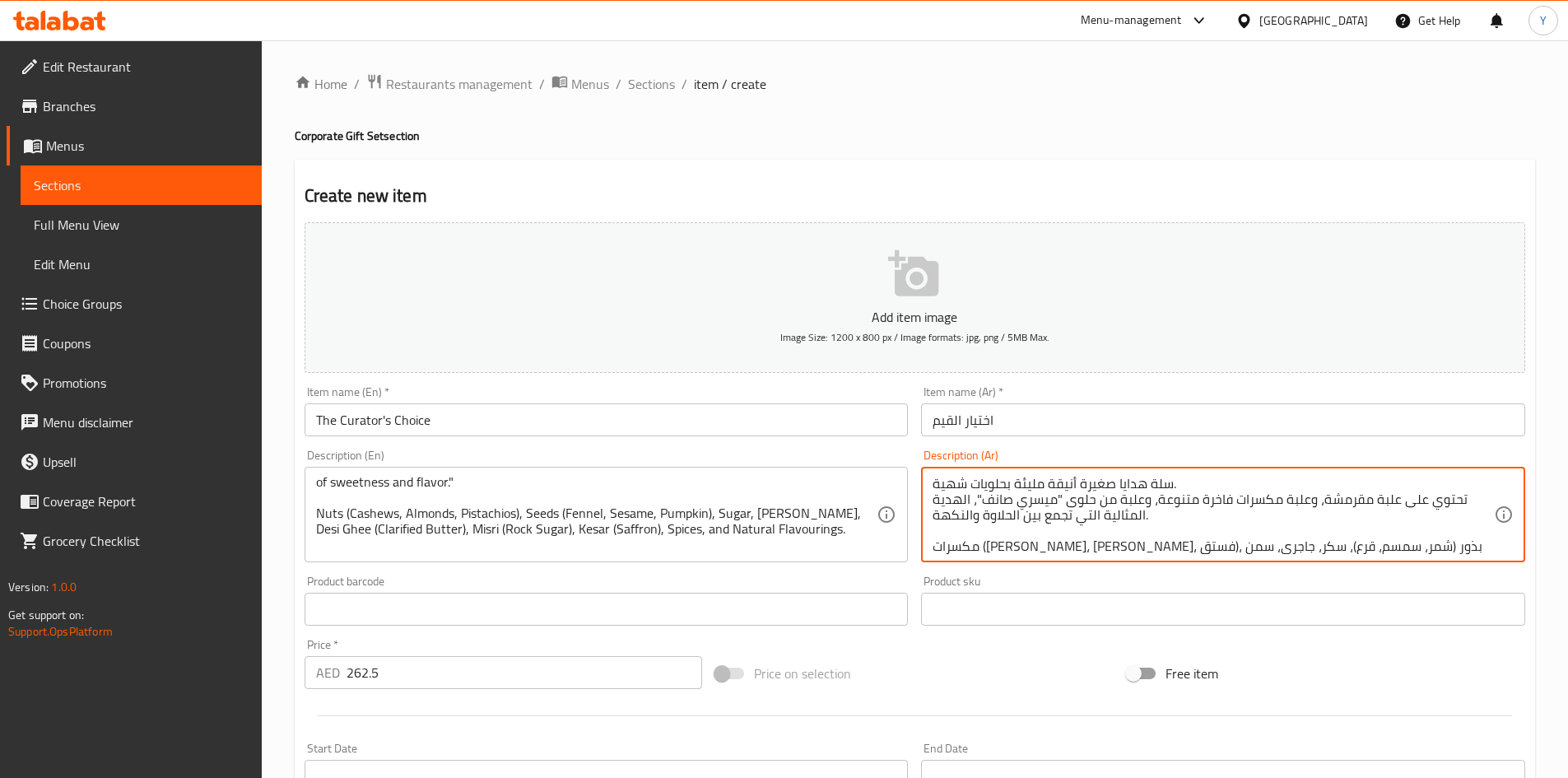
scroll to position [33, 0]
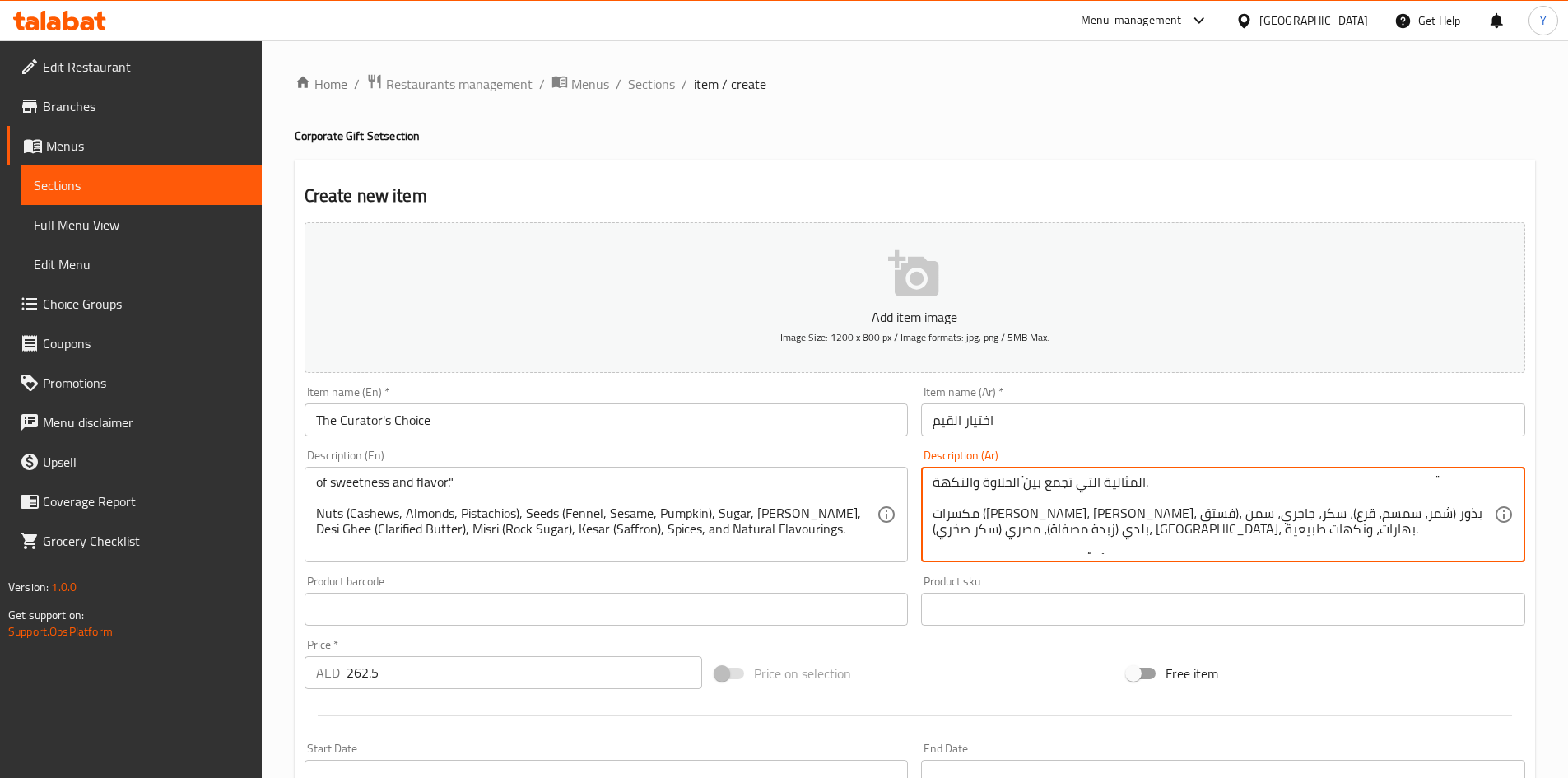
click at [1059, 514] on textarea "سلة هدايا صغيرة أنيقة مليئة بحلويات شهية. تحتوي على علبة مقرمشة، وعلبة مكسرات ف…" at bounding box center [1213, 514] width 561 height 78
click at [955, 518] on textarea "سلة هدايا صغيرة أنيقة مليئة بحلويات شهية. تحتوي على علبة مقرمشة، وعلبة مكسرات ف…" at bounding box center [1213, 514] width 561 height 78
type textarea "سلة هدايا صغيرة أنيقة مليئة بحلويات شهية. تحتوي على علبة مقرمشة، وعلبة مكسرات ف…"
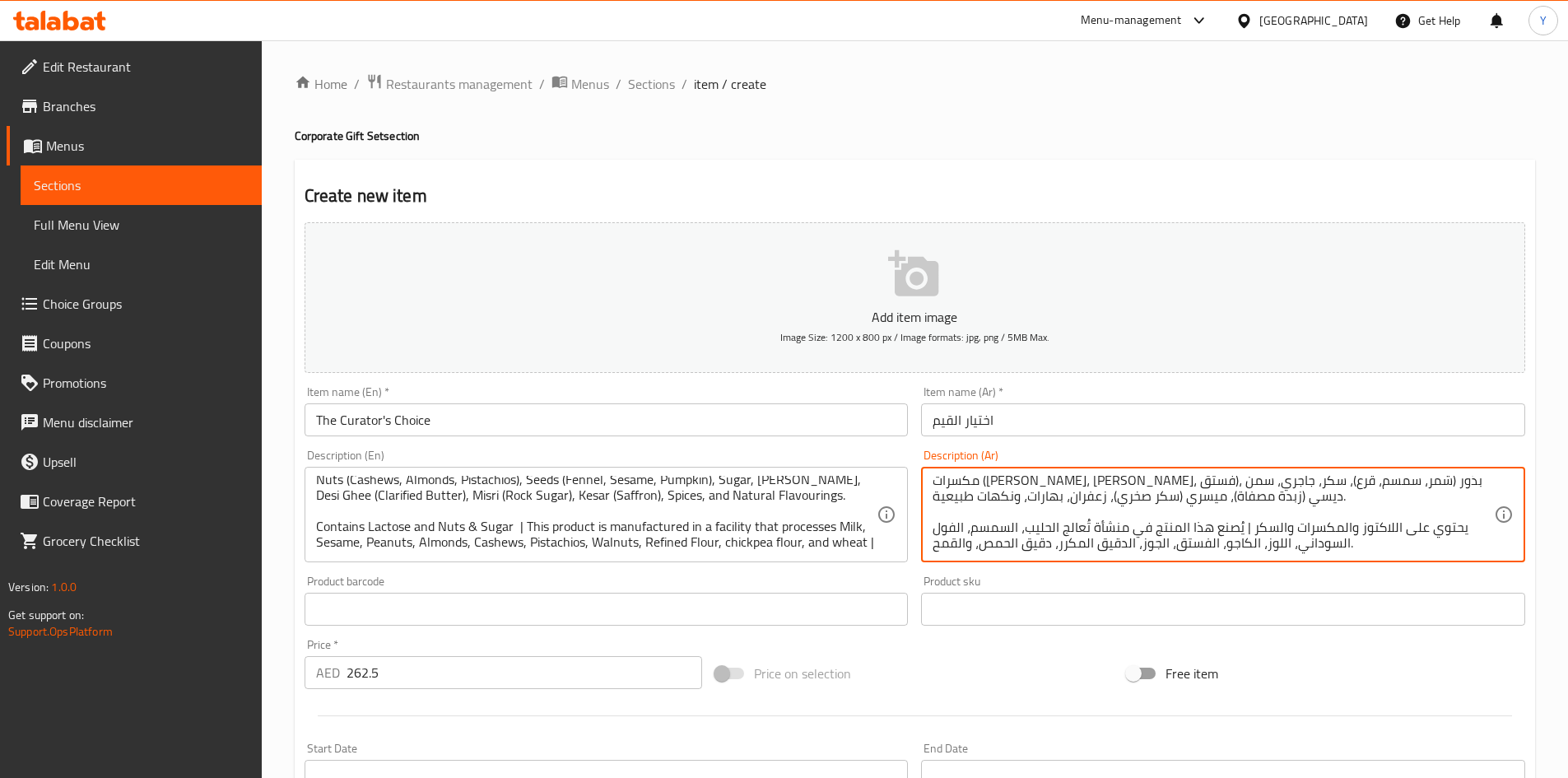
scroll to position [67, 0]
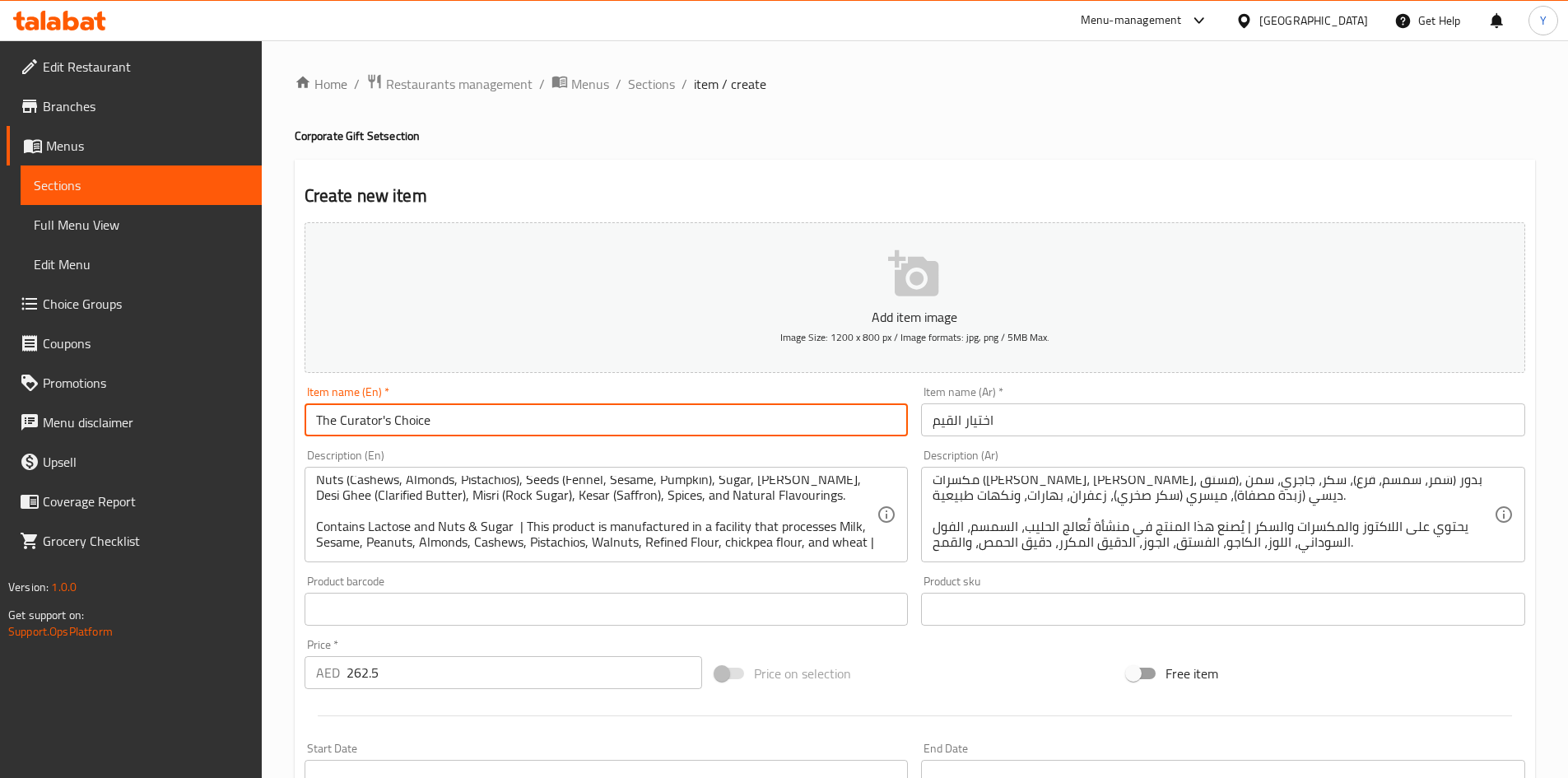
click at [597, 413] on input "The Curator's Choice" at bounding box center [607, 420] width 604 height 33
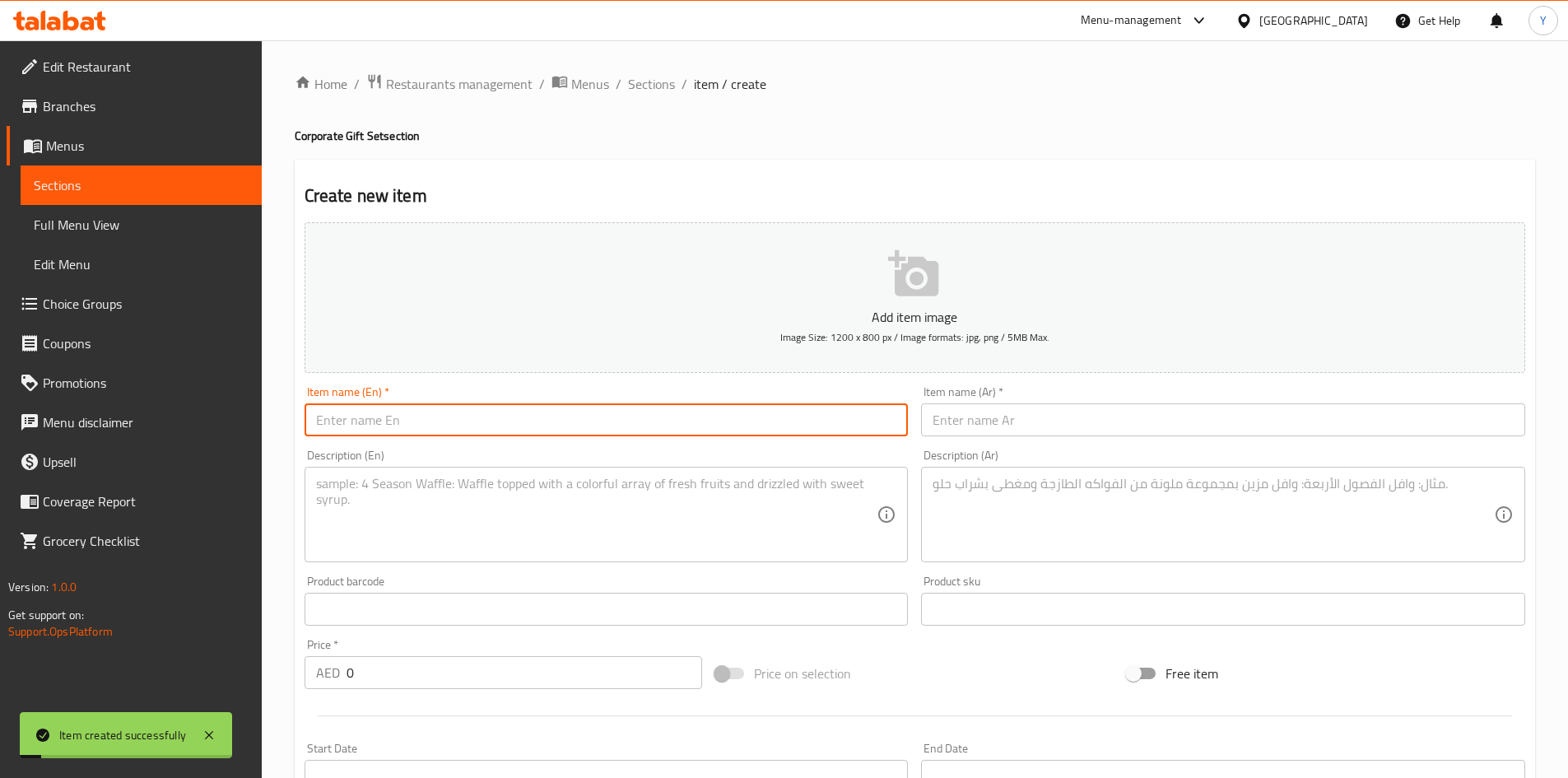
scroll to position [0, 0]
drag, startPoint x: 999, startPoint y: 425, endPoint x: 993, endPoint y: 420, distance: 7.8
click at [999, 423] on input "text" at bounding box center [1224, 420] width 604 height 33
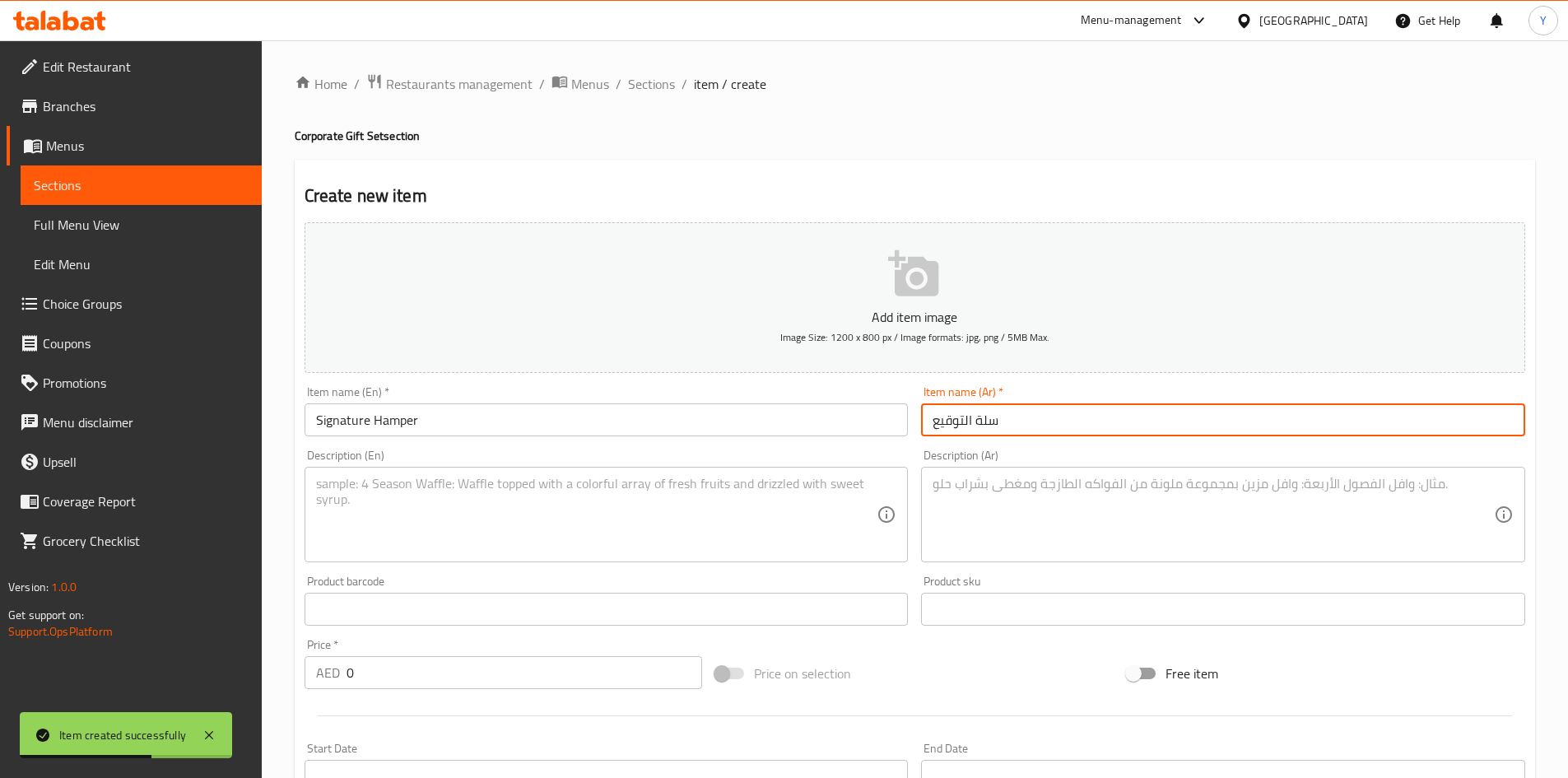
drag, startPoint x: 970, startPoint y: 419, endPoint x: 814, endPoint y: 422, distance: 156.0
click at [814, 422] on div "Add item image Image Size: 1200 x 800 px / Image formats: jpg, png / 5MB Max. I…" at bounding box center [915, 571] width 1234 height 709
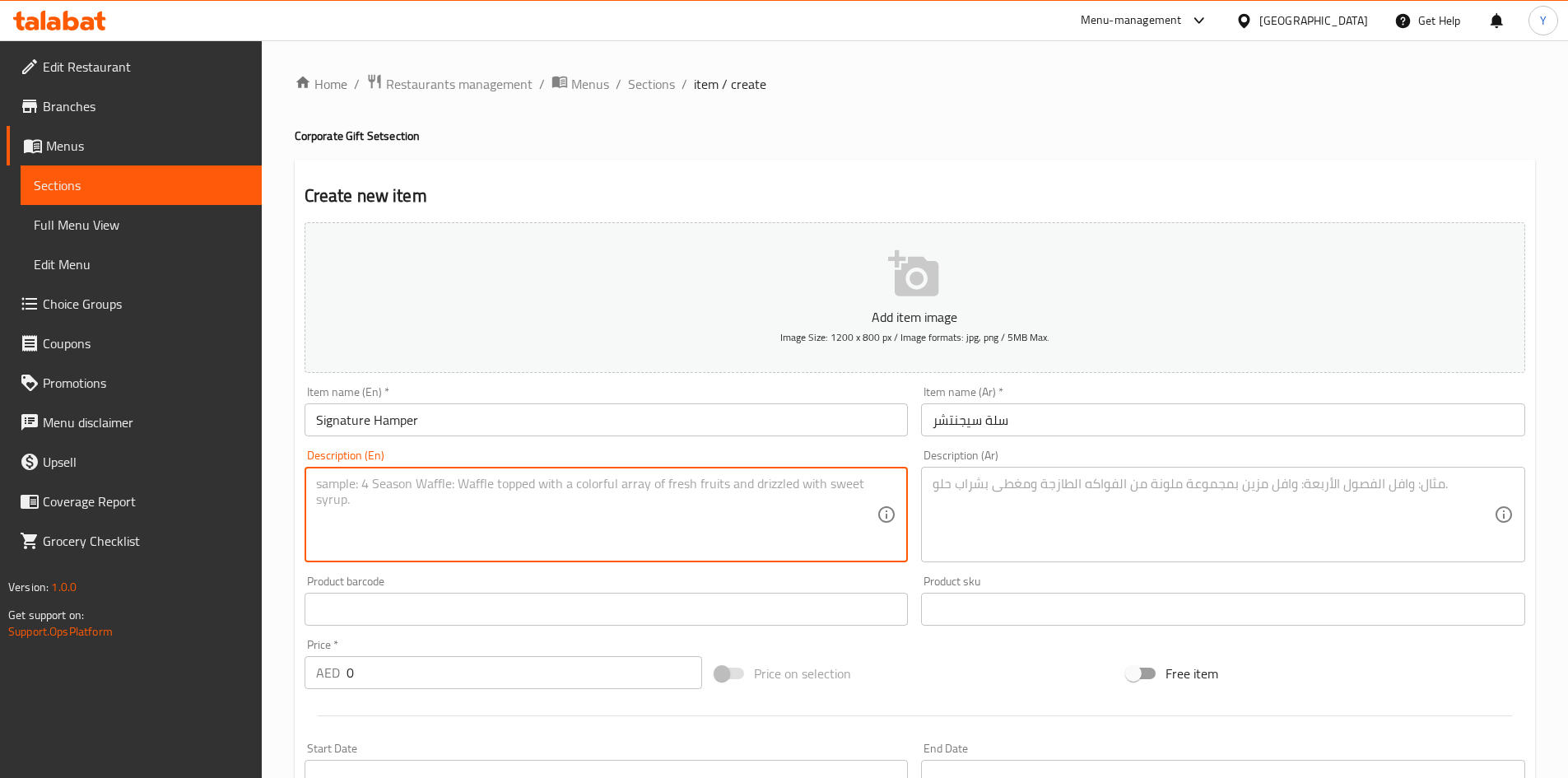
click at [429, 486] on textarea at bounding box center [597, 514] width 561 height 78
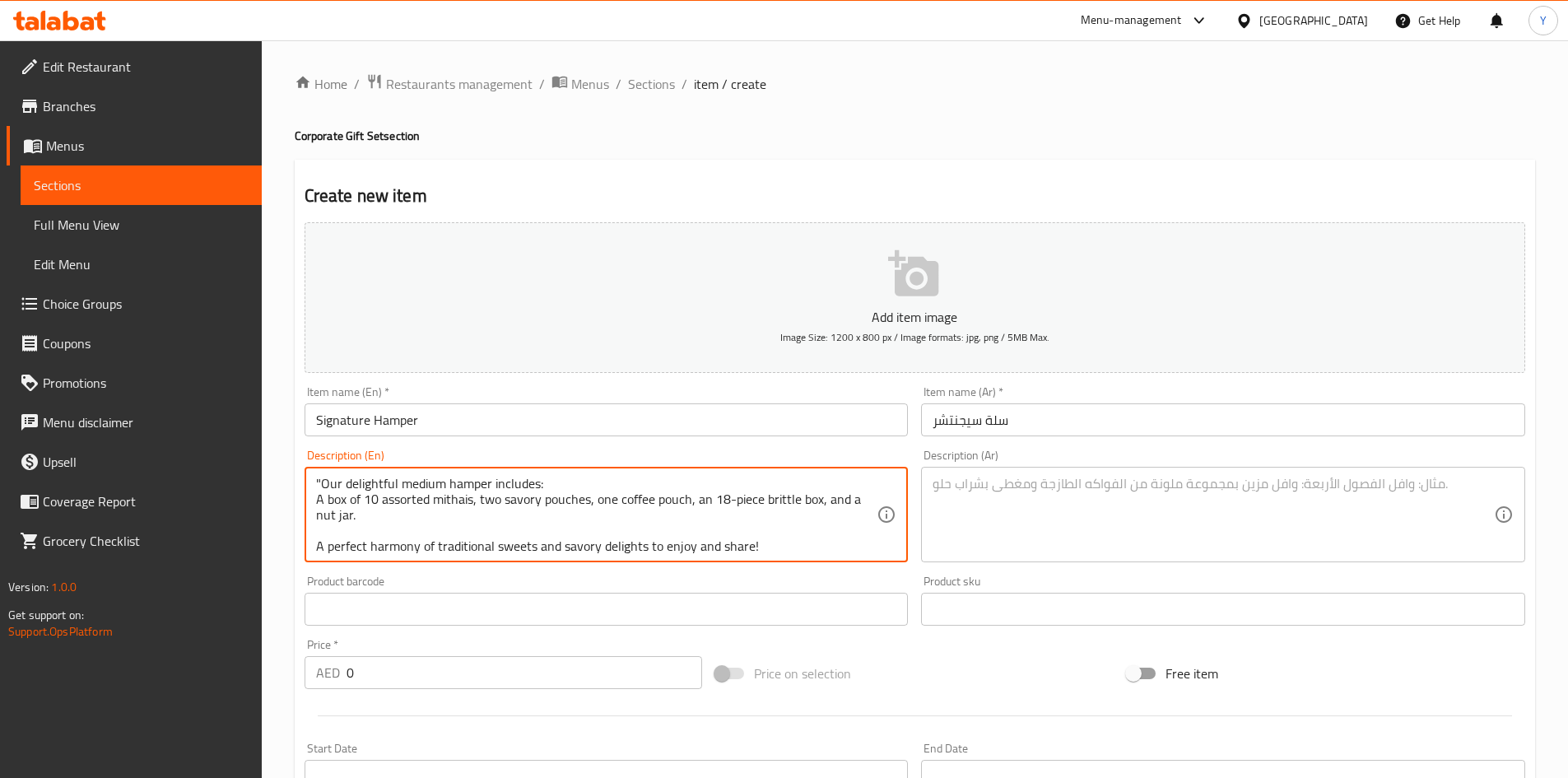
click at [321, 480] on textarea ""Our delightful medium hamper includes: A box of 10 assorted mithais, two savor…" at bounding box center [597, 514] width 561 height 78
click at [785, 526] on textarea "Our delightful medium hamper includes: A box of 10 assorted mithais, two savory…" at bounding box center [597, 514] width 561 height 78
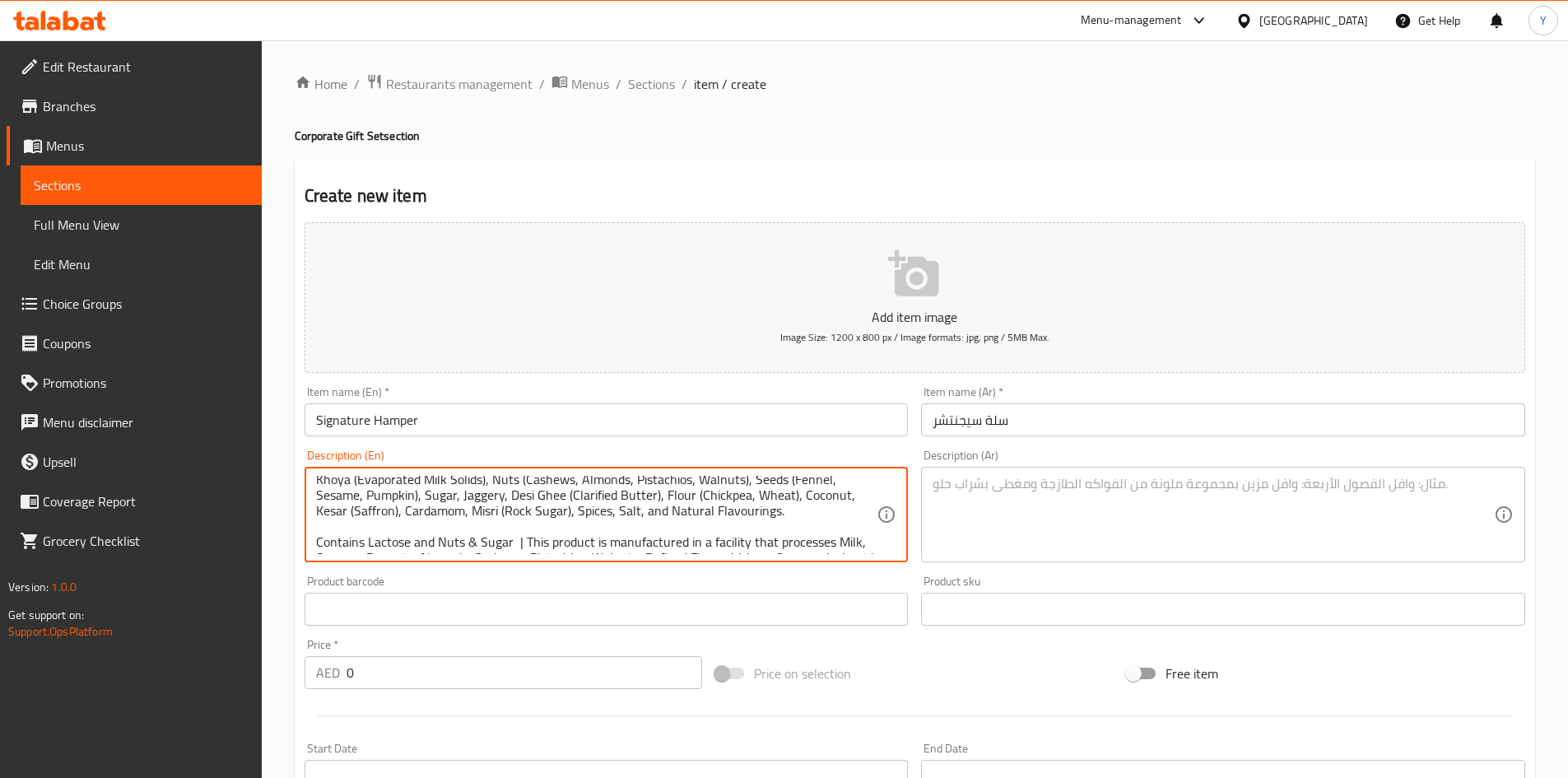
scroll to position [145, 0]
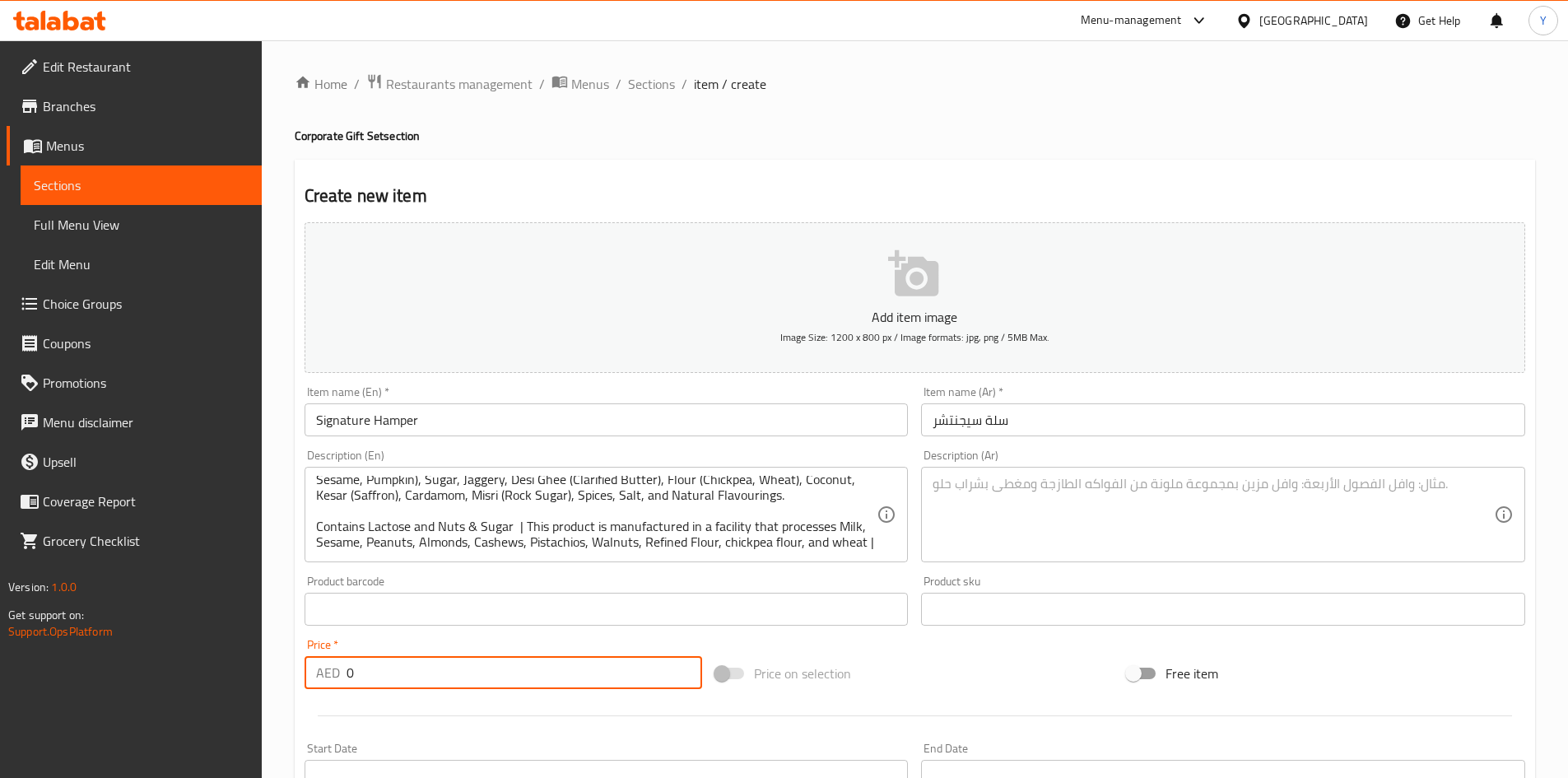
drag, startPoint x: 493, startPoint y: 682, endPoint x: 271, endPoint y: 680, distance: 222.0
click at [271, 680] on div "Home / Restaurants management / Menus / Sections / item / create Corporate Gift…" at bounding box center [915, 602] width 1306 height 1123
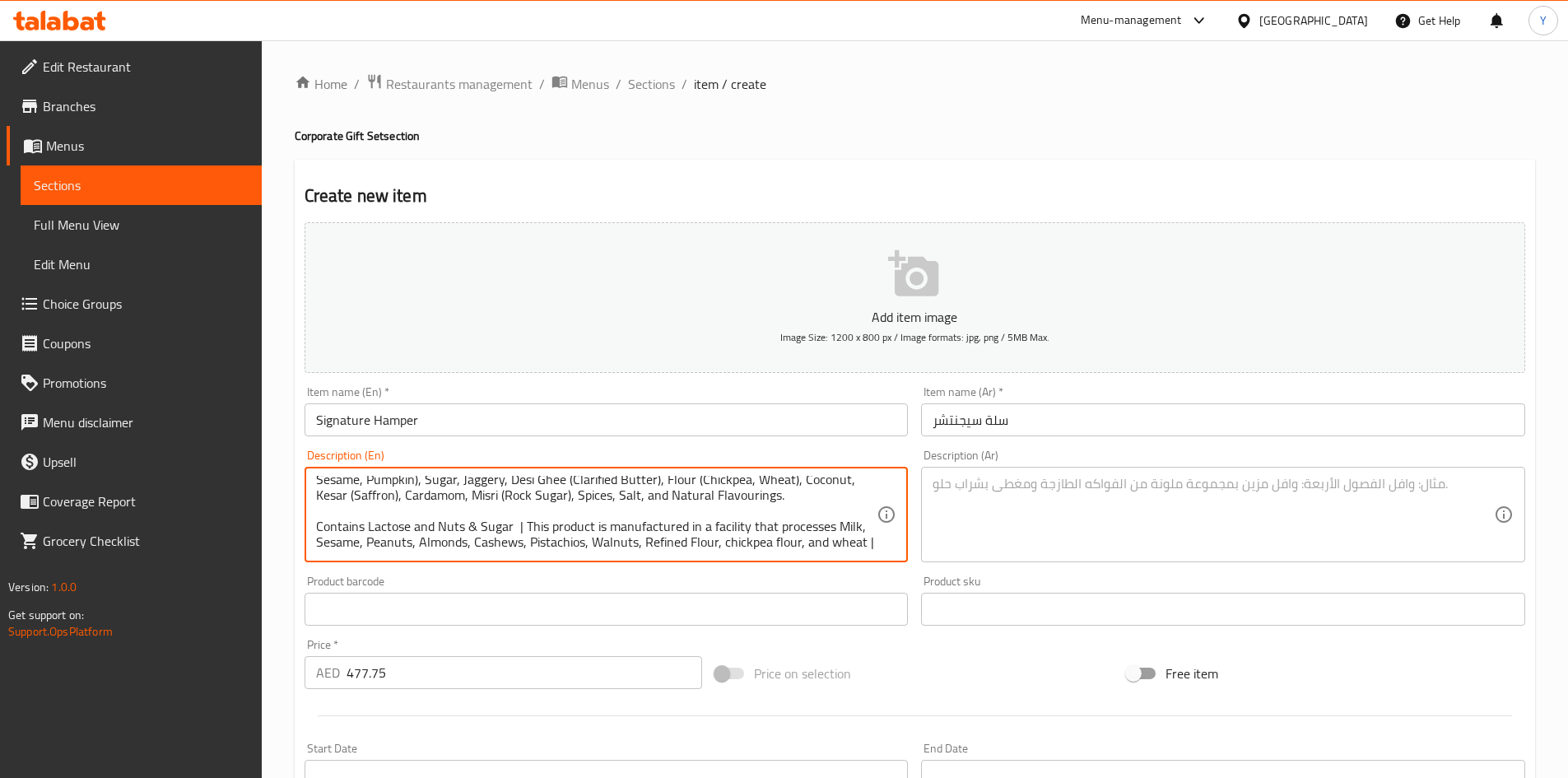
click at [1014, 498] on textarea at bounding box center [1213, 514] width 561 height 78
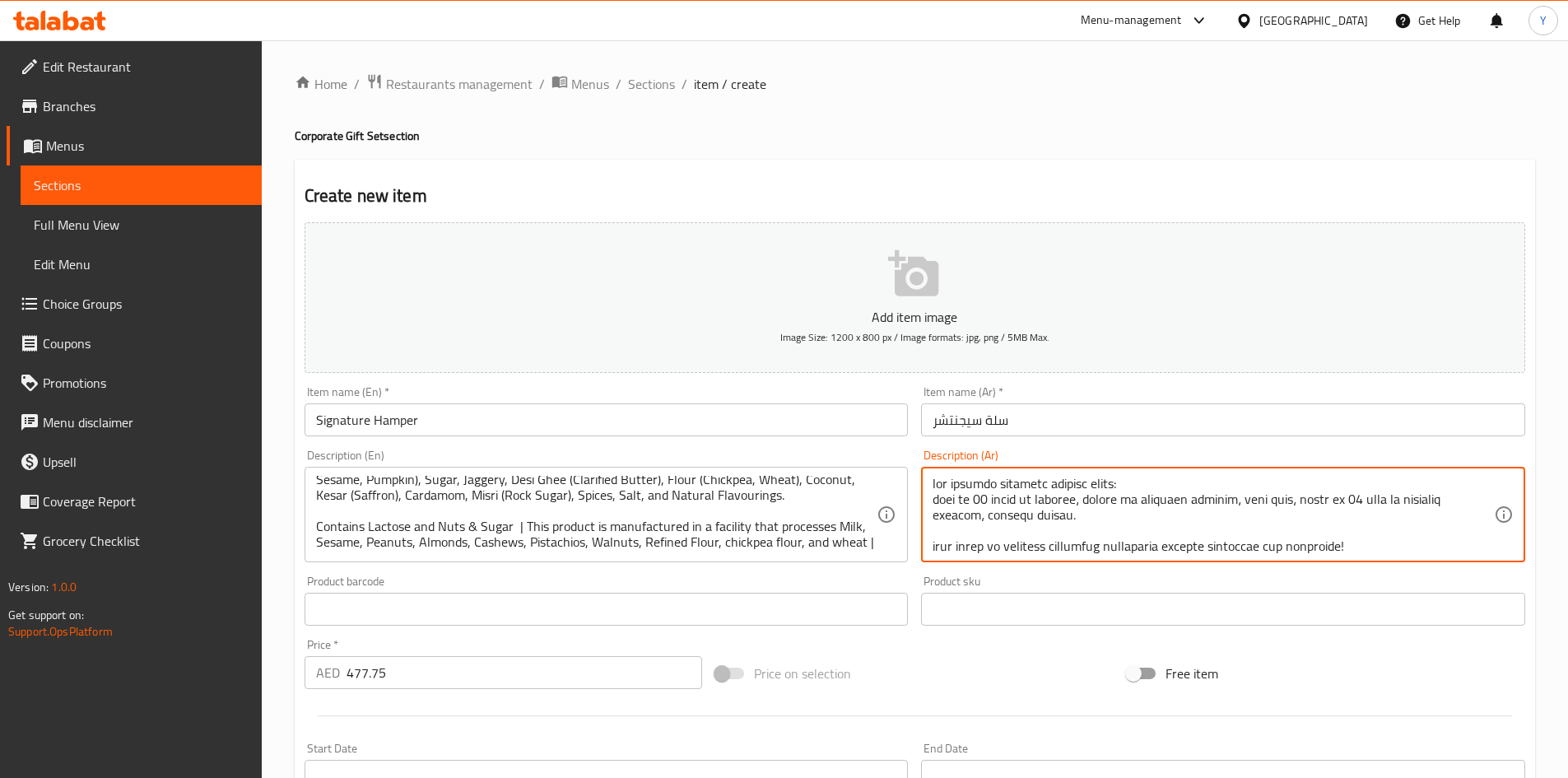
scroll to position [0, 0]
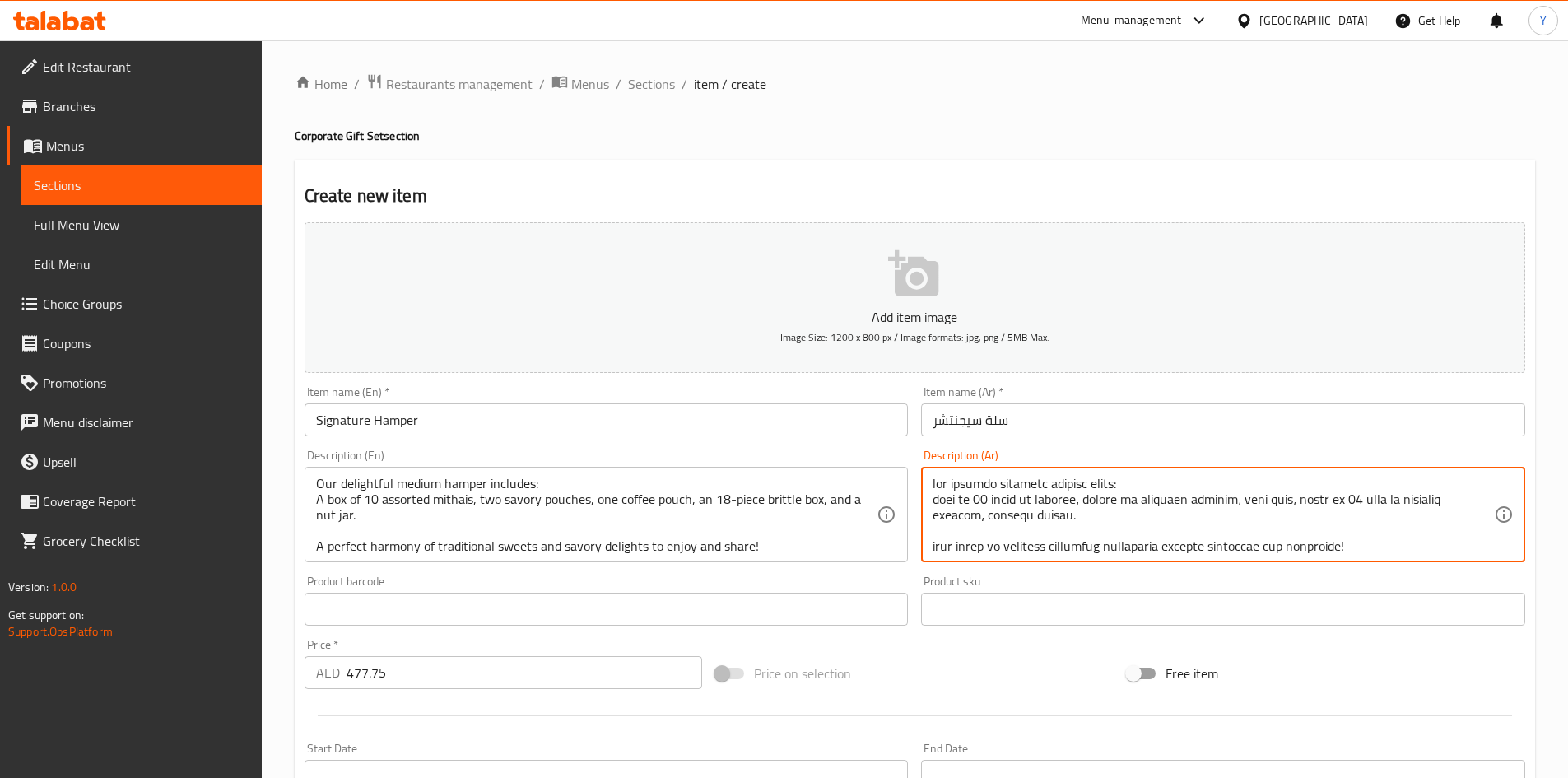
click at [1040, 649] on div "Add item image Image Size: 1200 x 800 px / Image formats: jpg, png / 5MB Max. I…" at bounding box center [915, 571] width 1234 height 709
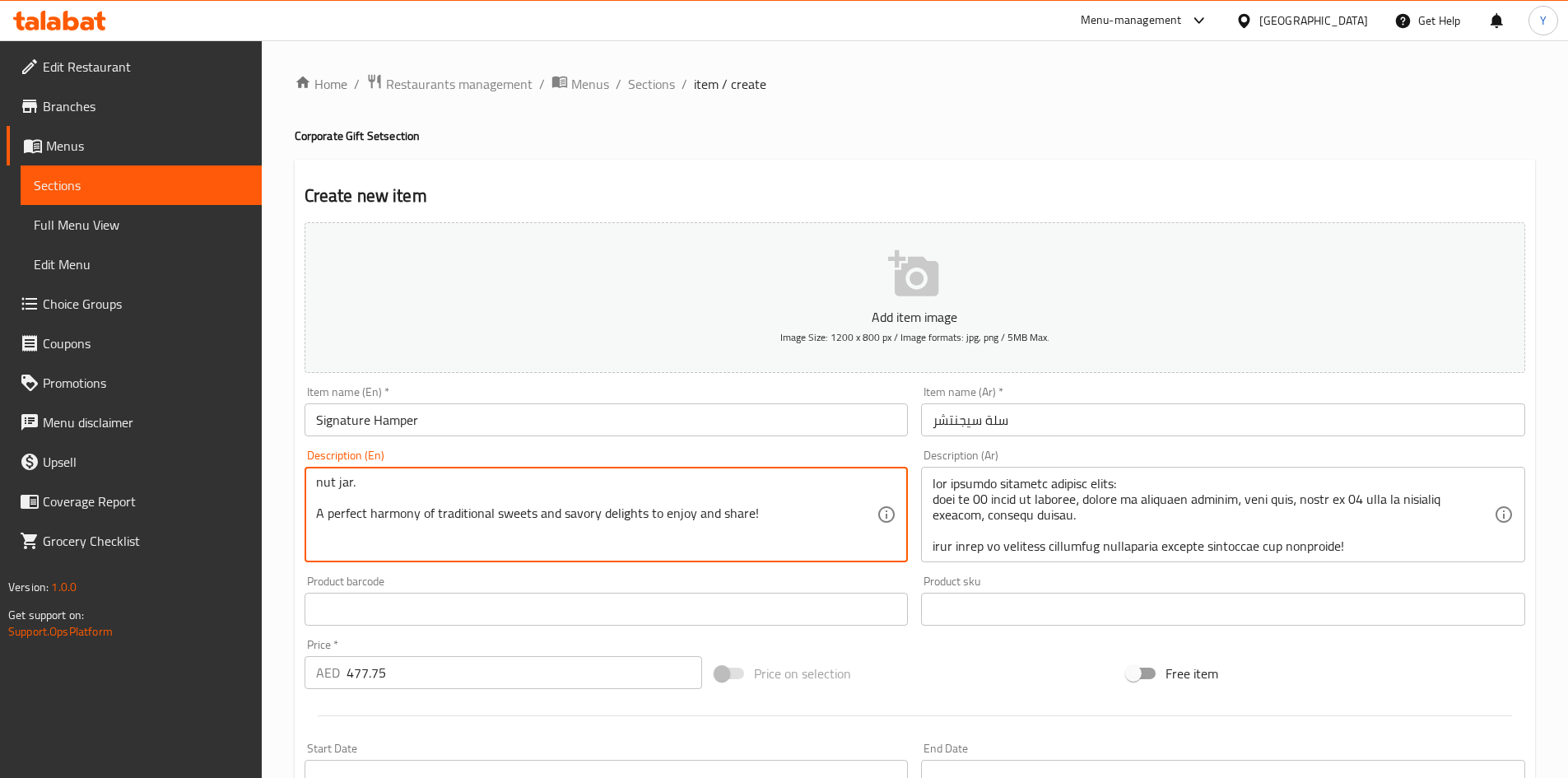
scroll to position [33, 0]
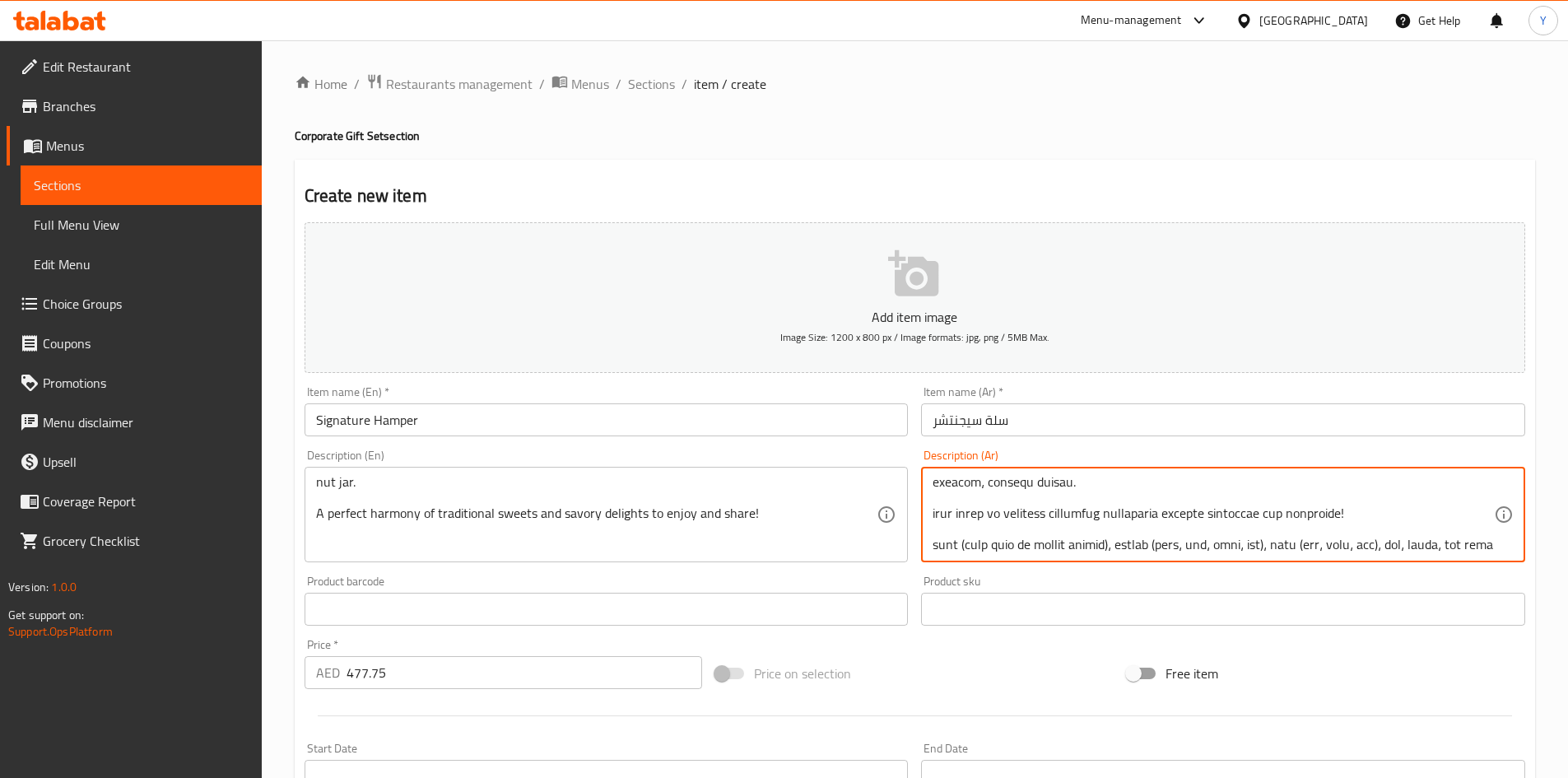
click at [1039, 514] on textarea at bounding box center [1213, 514] width 561 height 78
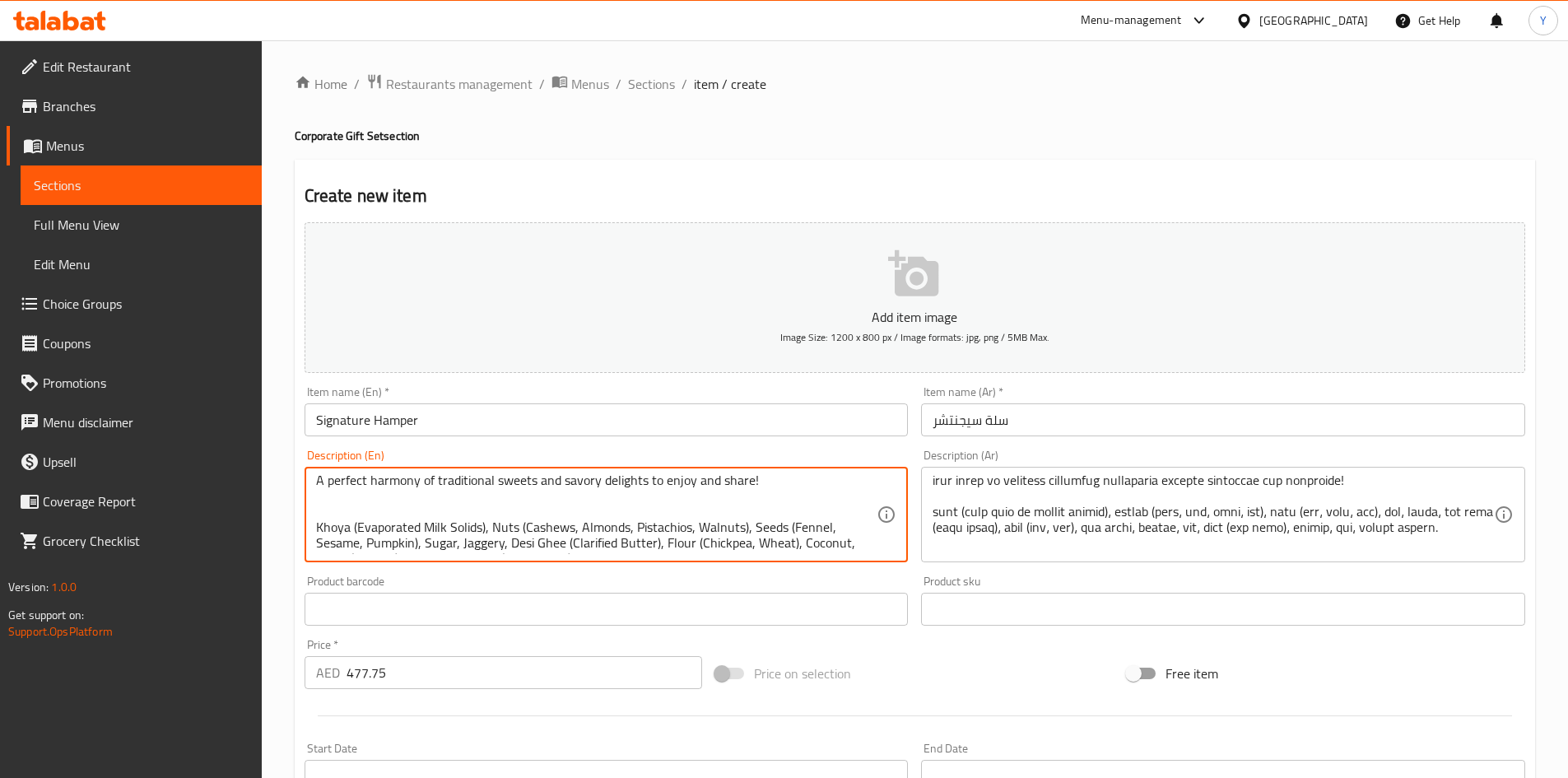
scroll to position [99, 0]
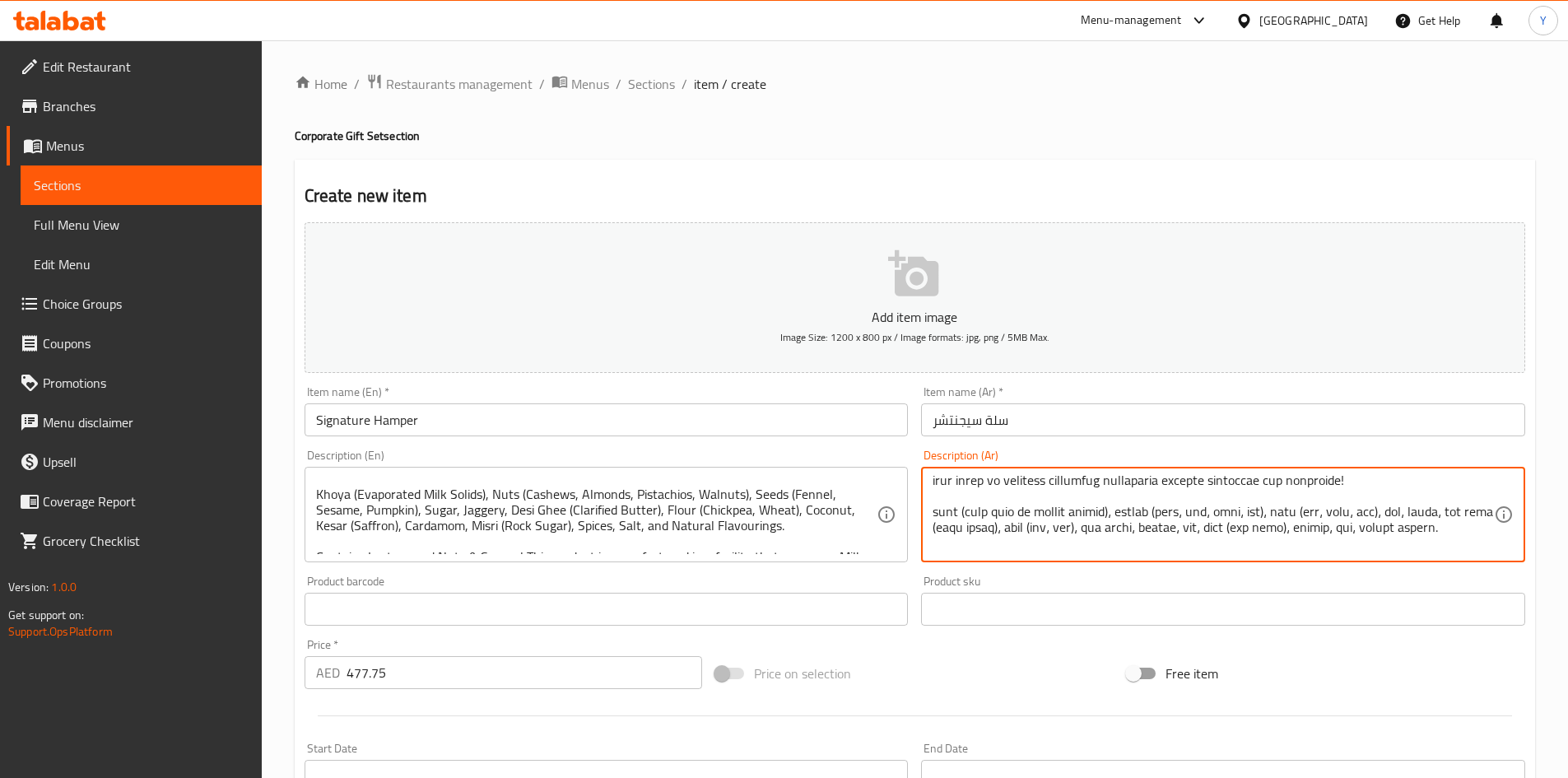
click at [1368, 531] on textarea at bounding box center [1213, 514] width 561 height 78
click at [1374, 531] on textarea at bounding box center [1213, 514] width 561 height 78
click at [1019, 529] on textarea at bounding box center [1213, 514] width 561 height 78
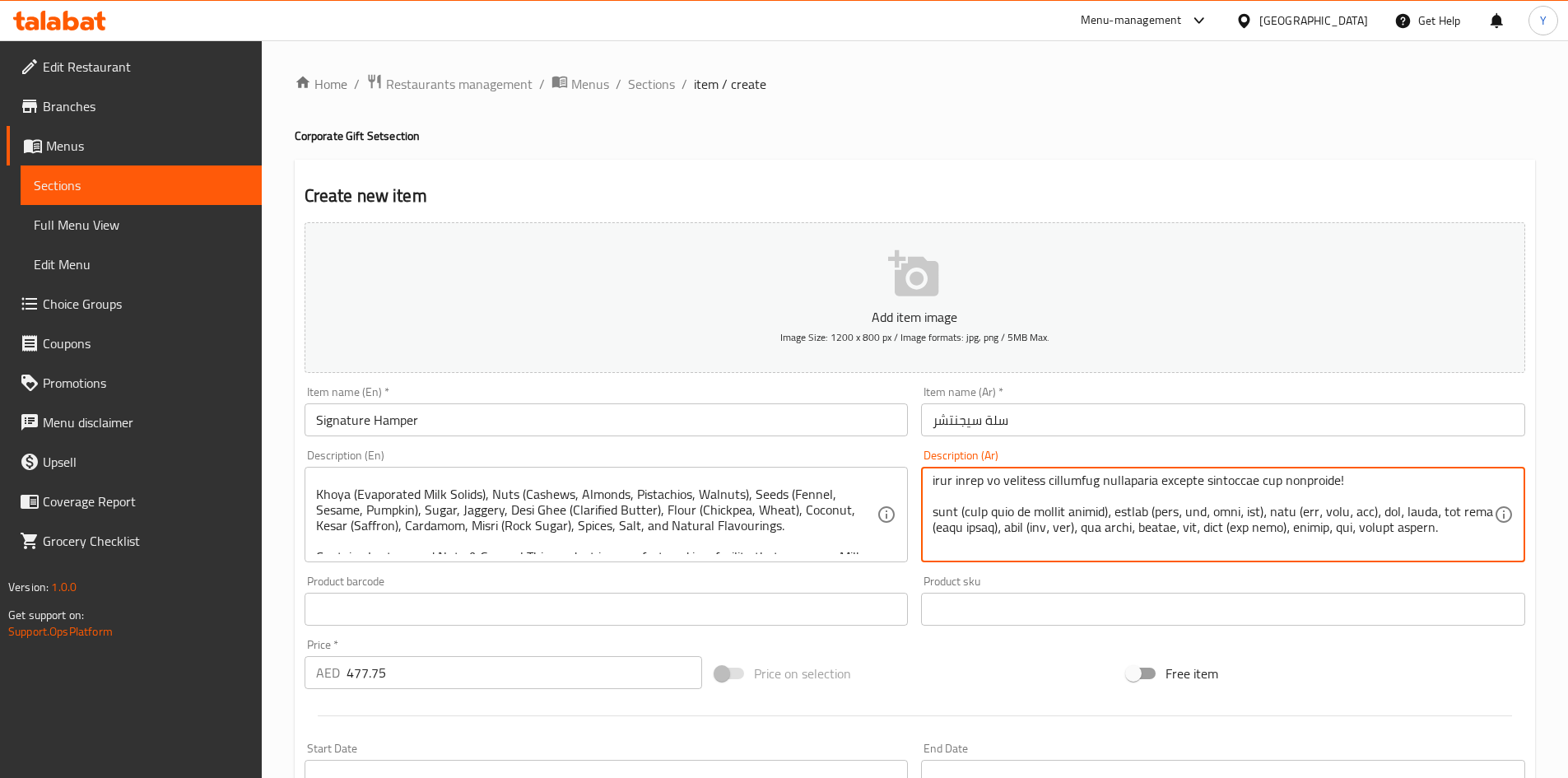
click at [1028, 530] on textarea at bounding box center [1213, 514] width 561 height 78
click at [1024, 534] on textarea at bounding box center [1213, 514] width 561 height 78
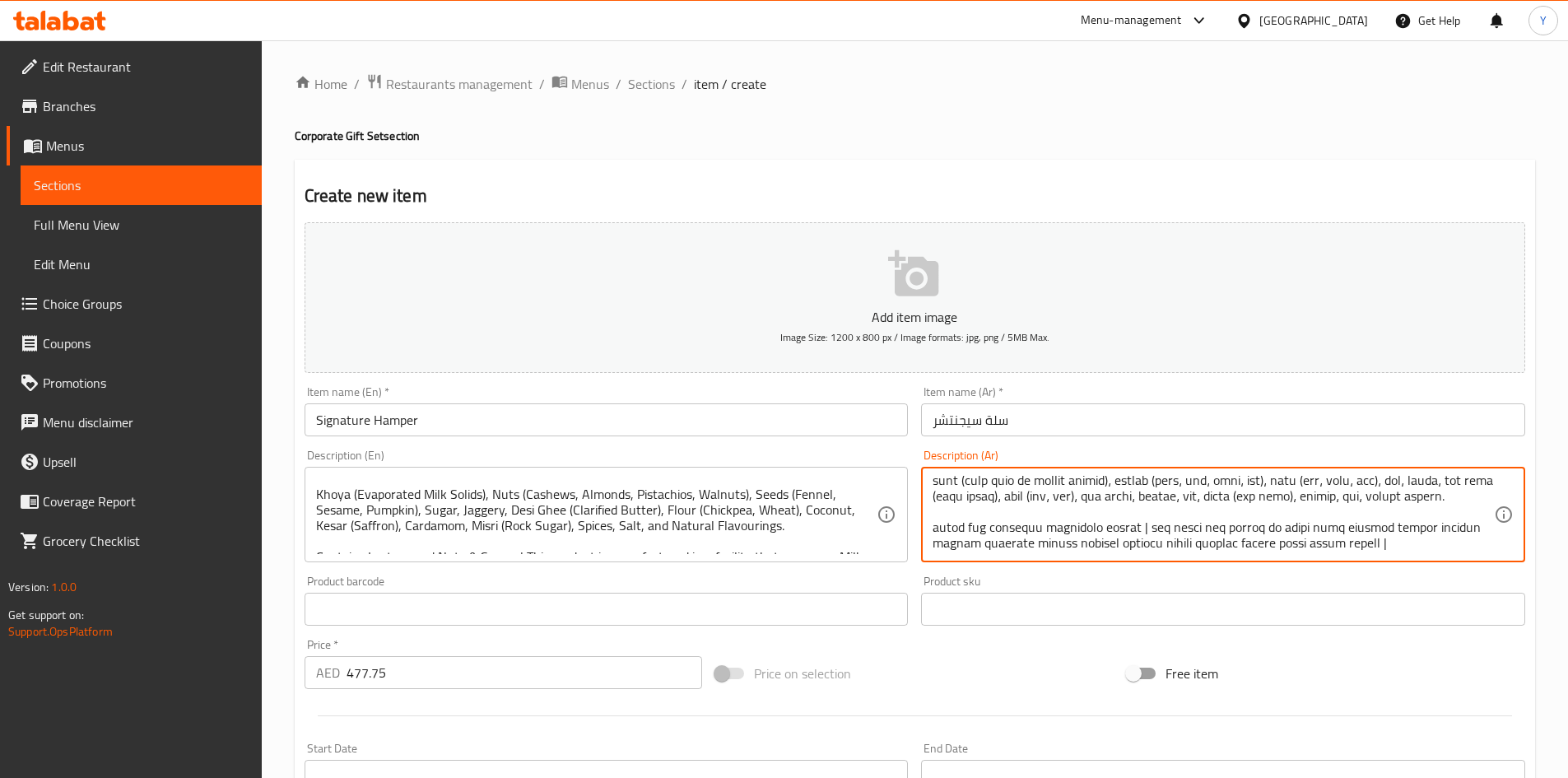
scroll to position [114, 0]
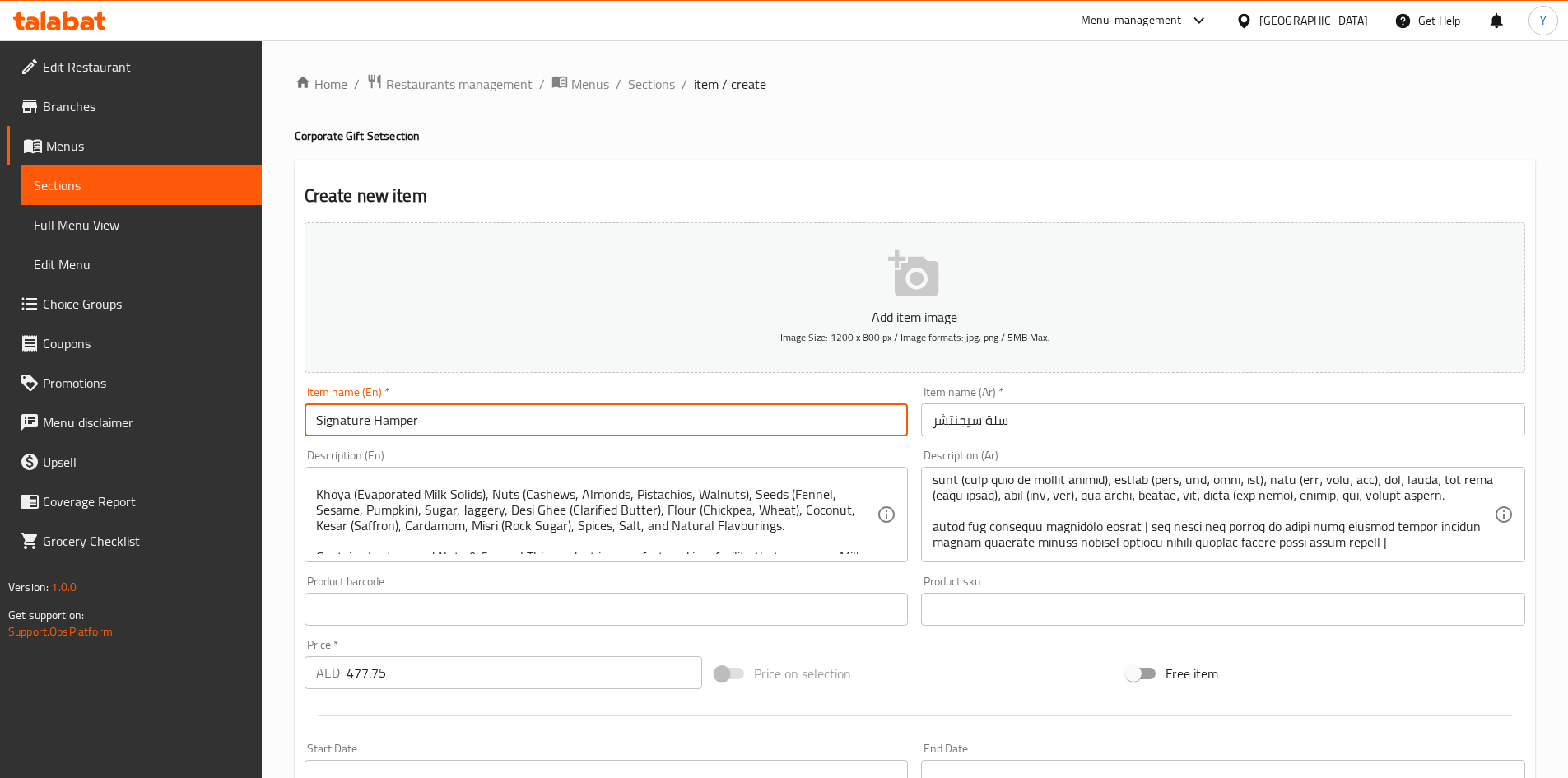
click at [761, 431] on input "Signature Hamper" at bounding box center [607, 420] width 604 height 33
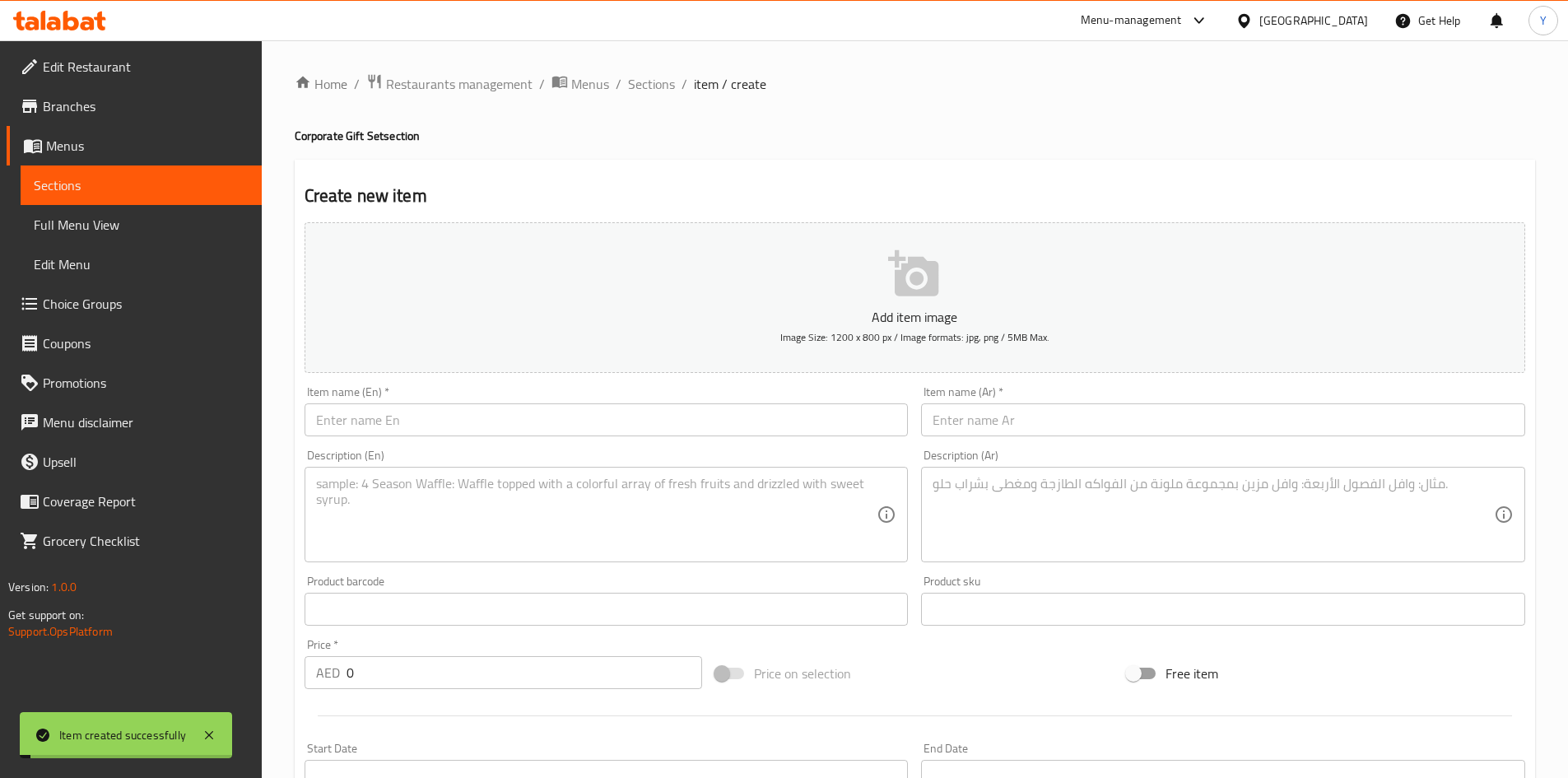
scroll to position [0, 0]
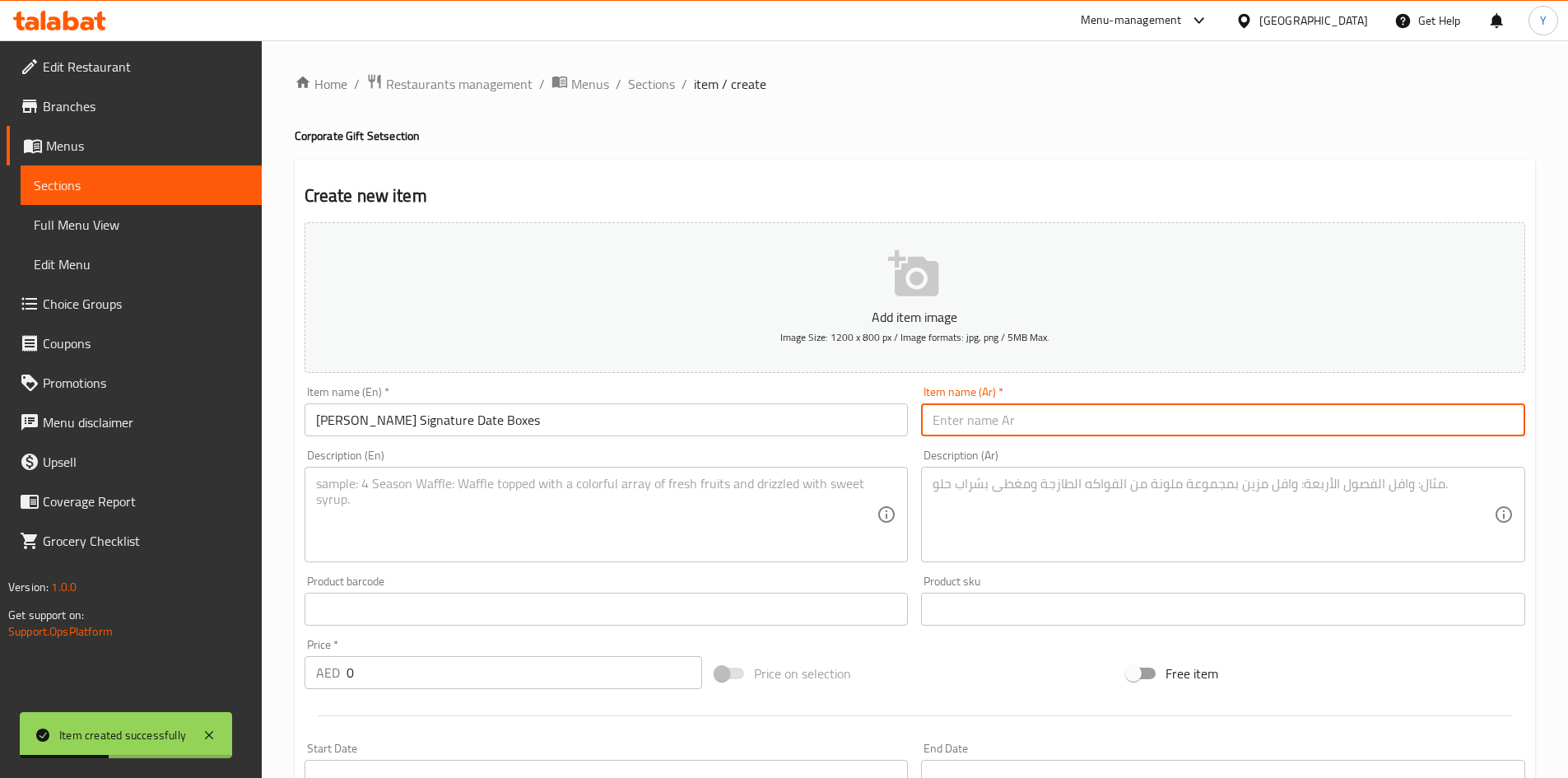
drag, startPoint x: 991, startPoint y: 432, endPoint x: 878, endPoint y: 481, distance: 123.2
click at [991, 432] on input "text" at bounding box center [1224, 420] width 604 height 33
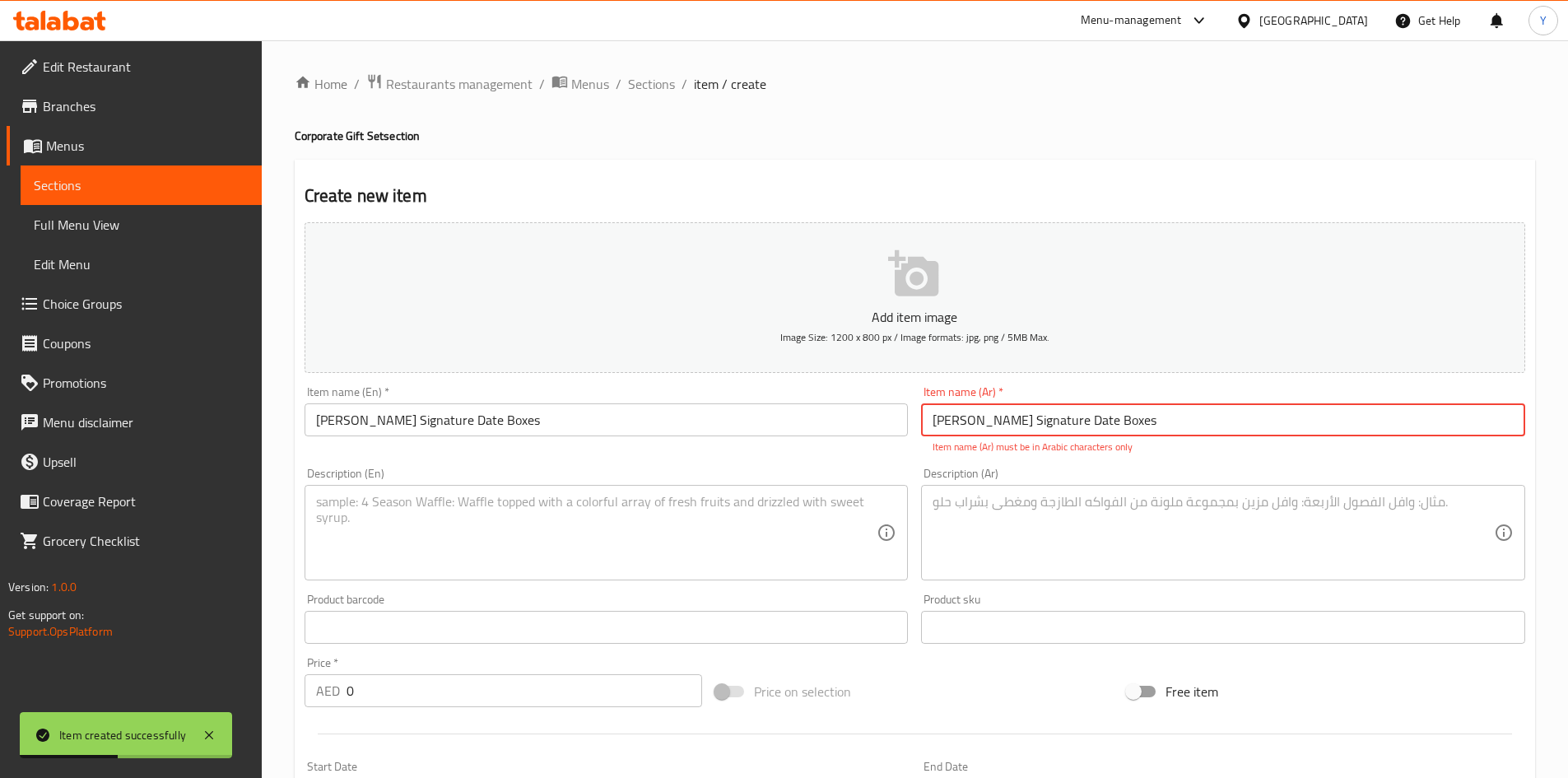
click at [741, 520] on textarea at bounding box center [597, 532] width 561 height 78
drag, startPoint x: 1173, startPoint y: 417, endPoint x: 545, endPoint y: 384, distance: 628.9
click at [546, 384] on div "Add item image Image Size: 1200 x 800 px / Image formats: jpg, png / 5MB Max. I…" at bounding box center [915, 579] width 1234 height 727
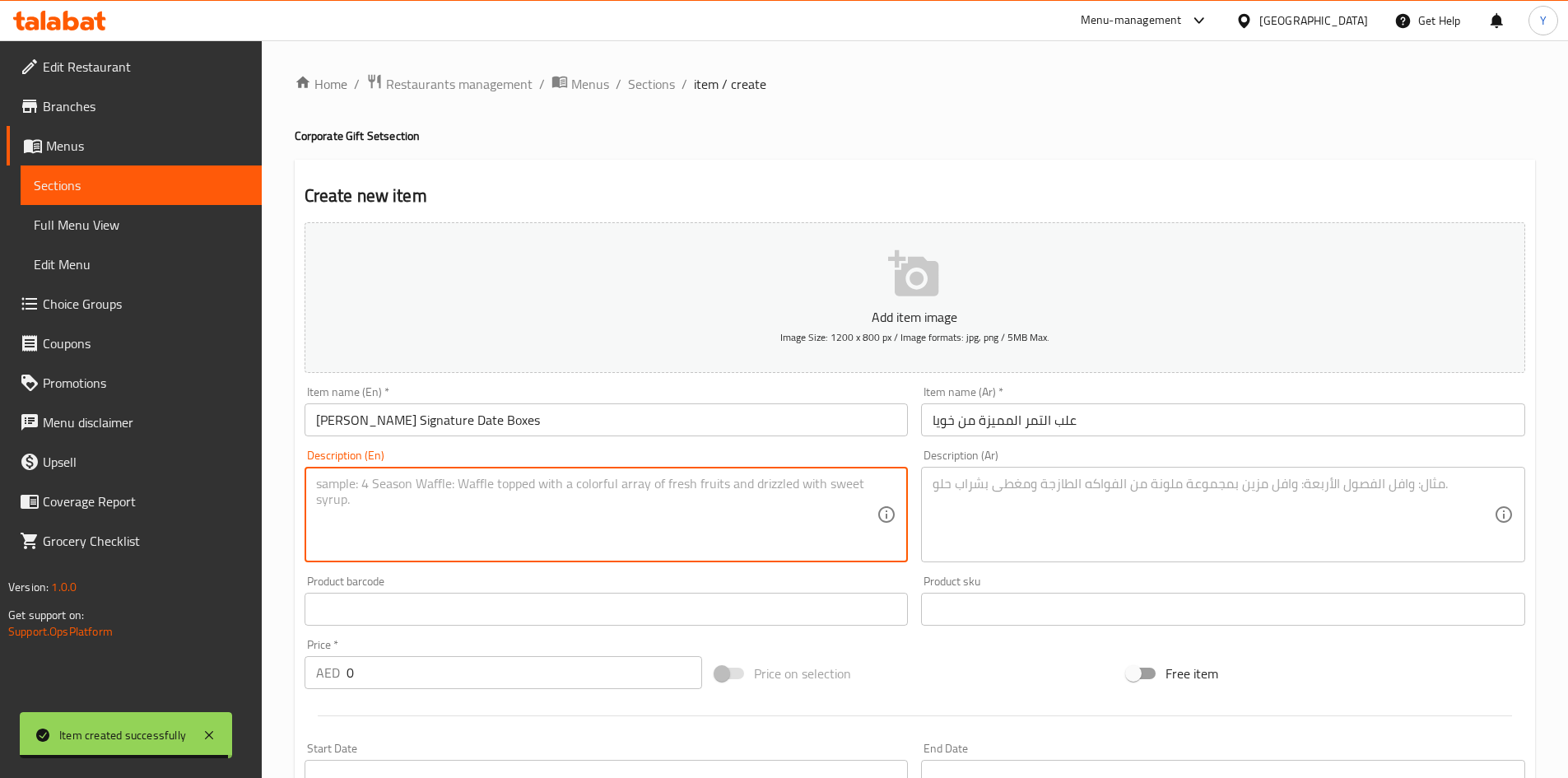
click at [431, 520] on textarea at bounding box center [597, 514] width 561 height 78
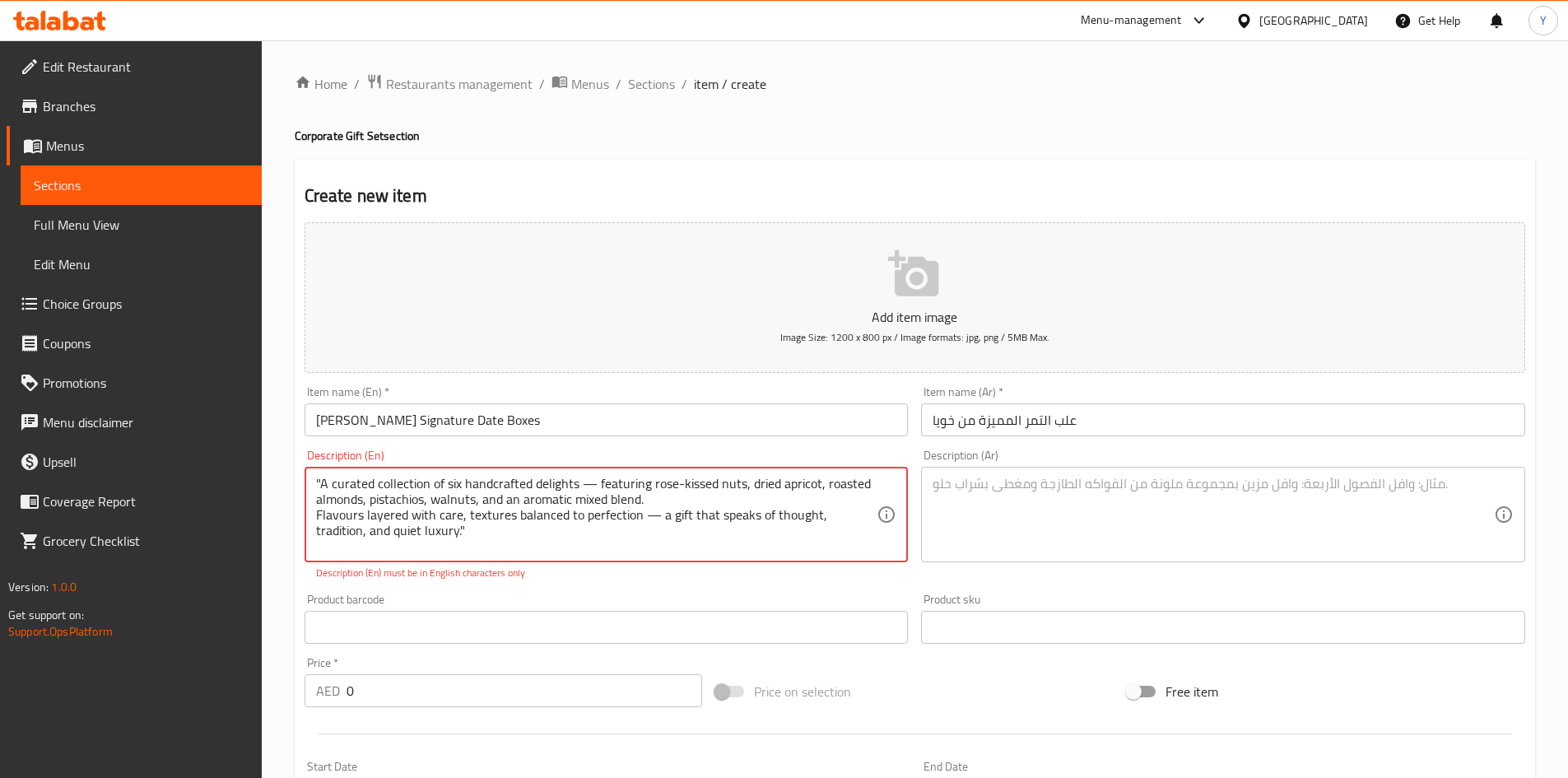
click at [653, 515] on textarea ""A curated collection of six handcrafted delights — featuring rose-kissed nuts,…" at bounding box center [597, 514] width 561 height 78
click at [598, 489] on textarea ""A curated collection of six handcrafted delights — featuring rose-kissed nuts,…" at bounding box center [597, 514] width 561 height 78
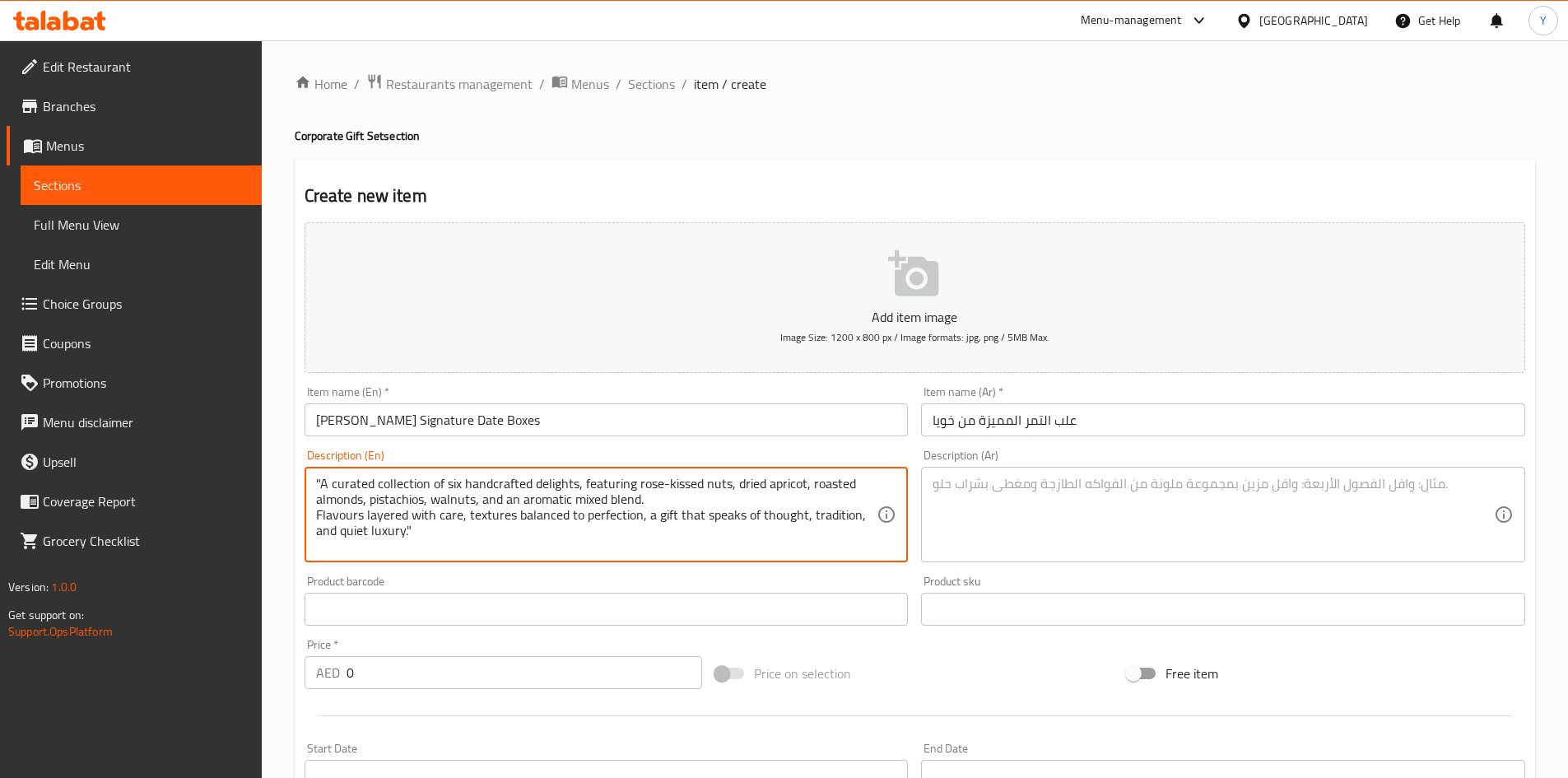
click at [456, 538] on textarea ""A curated collection of six handcrafted delights, featuring rose-kissed nuts, …" at bounding box center [597, 514] width 561 height 78
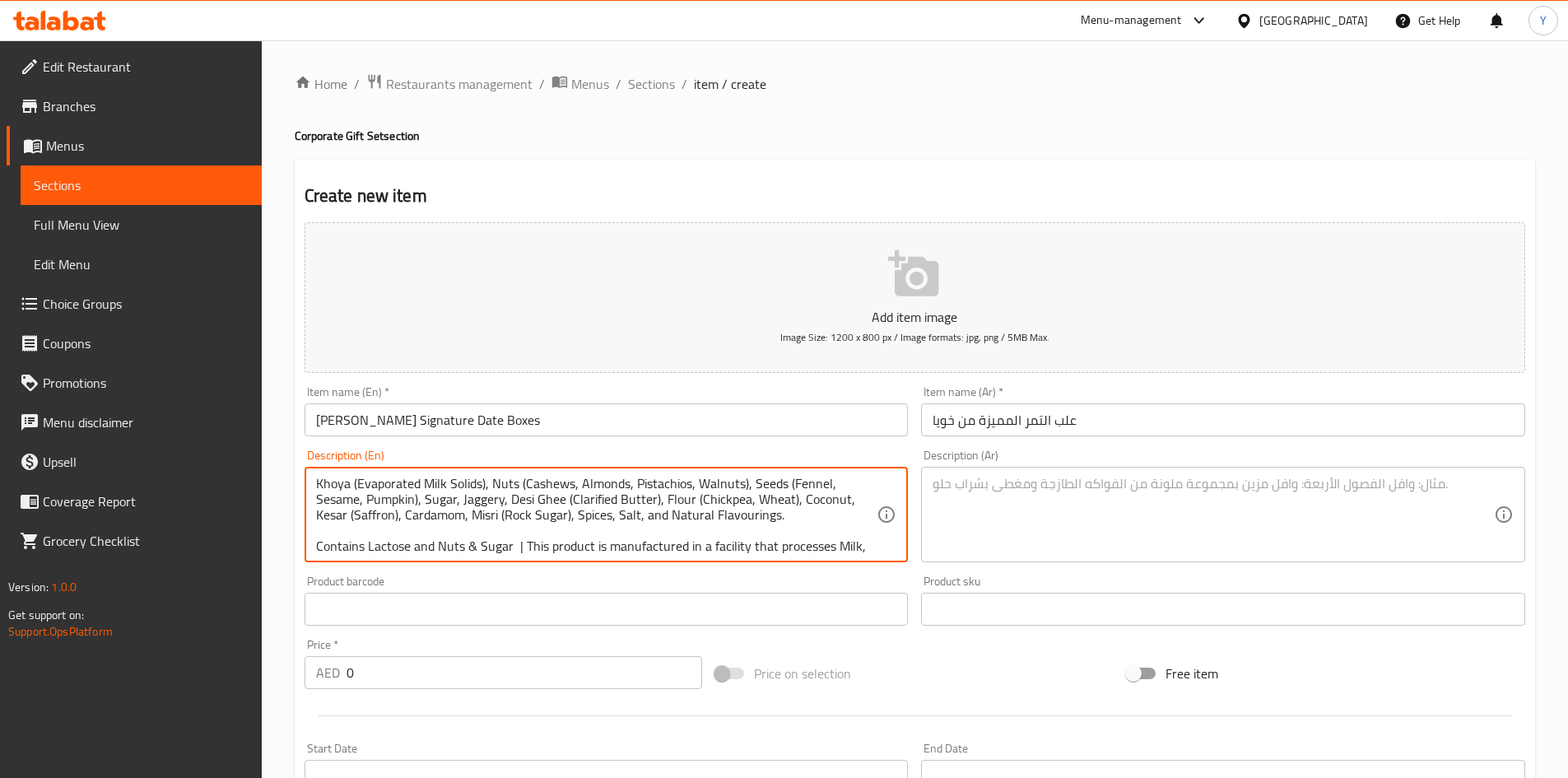
scroll to position [114, 0]
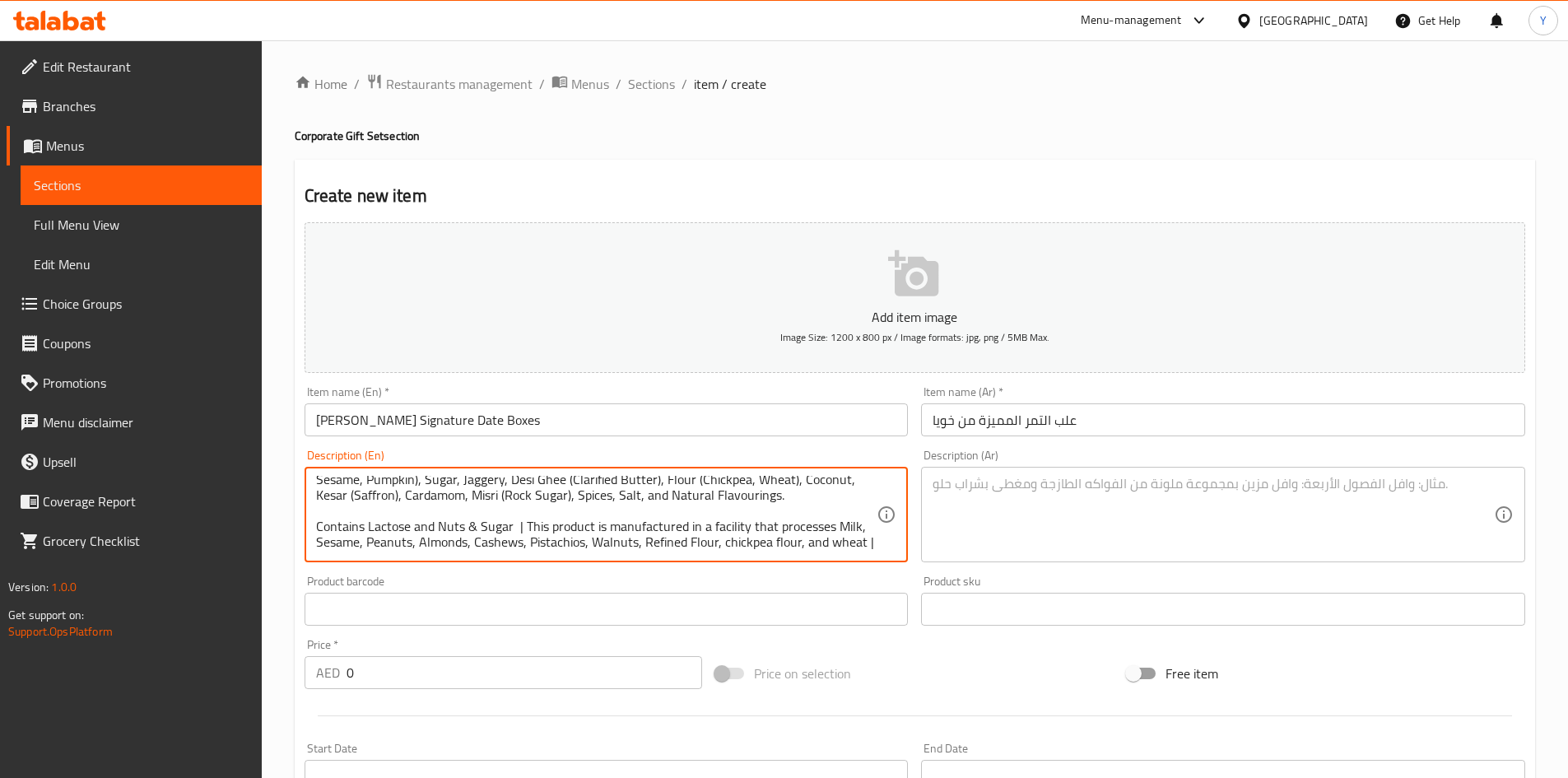
click at [978, 507] on textarea at bounding box center [1213, 514] width 561 height 78
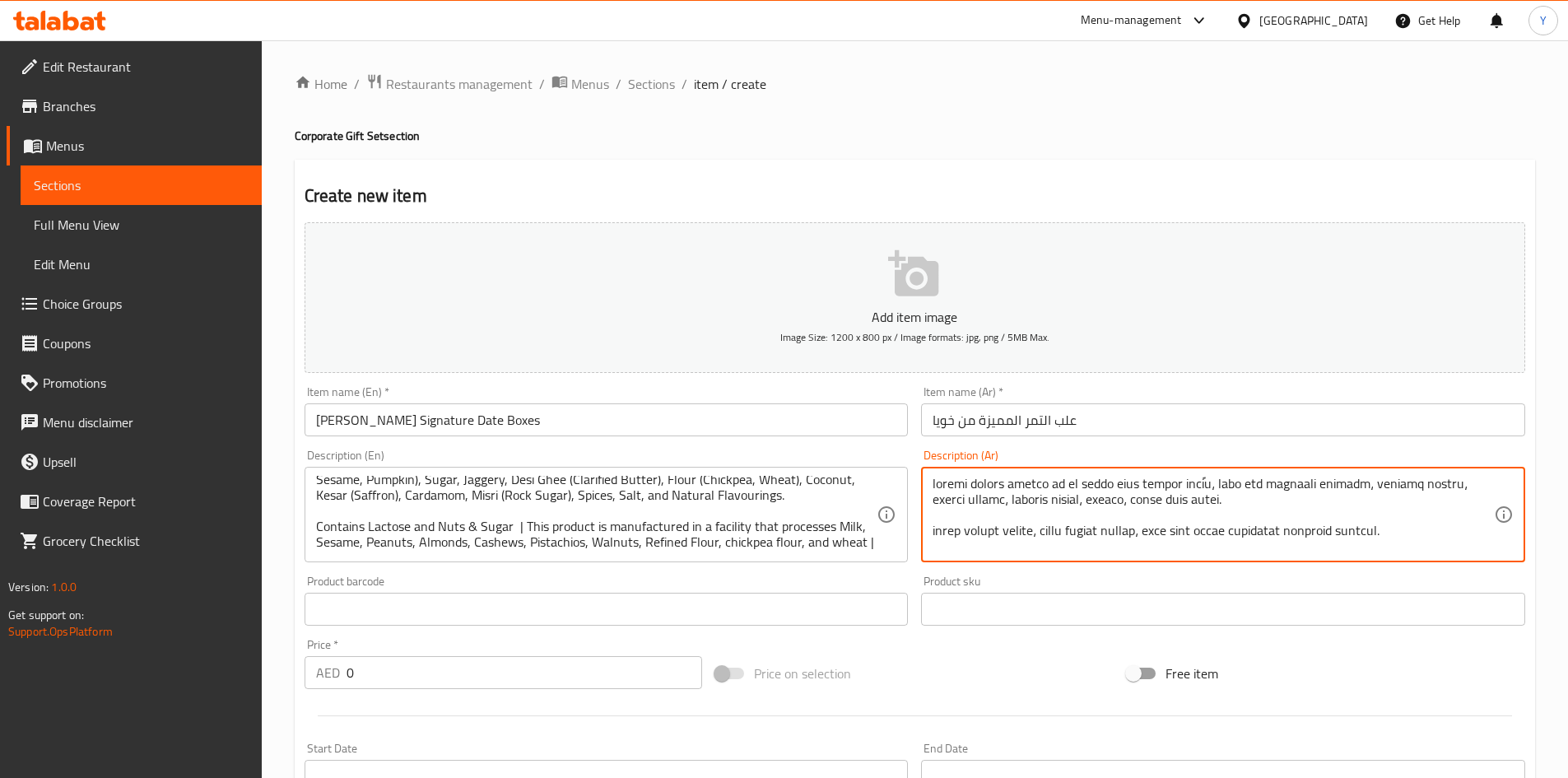
scroll to position [98, 0]
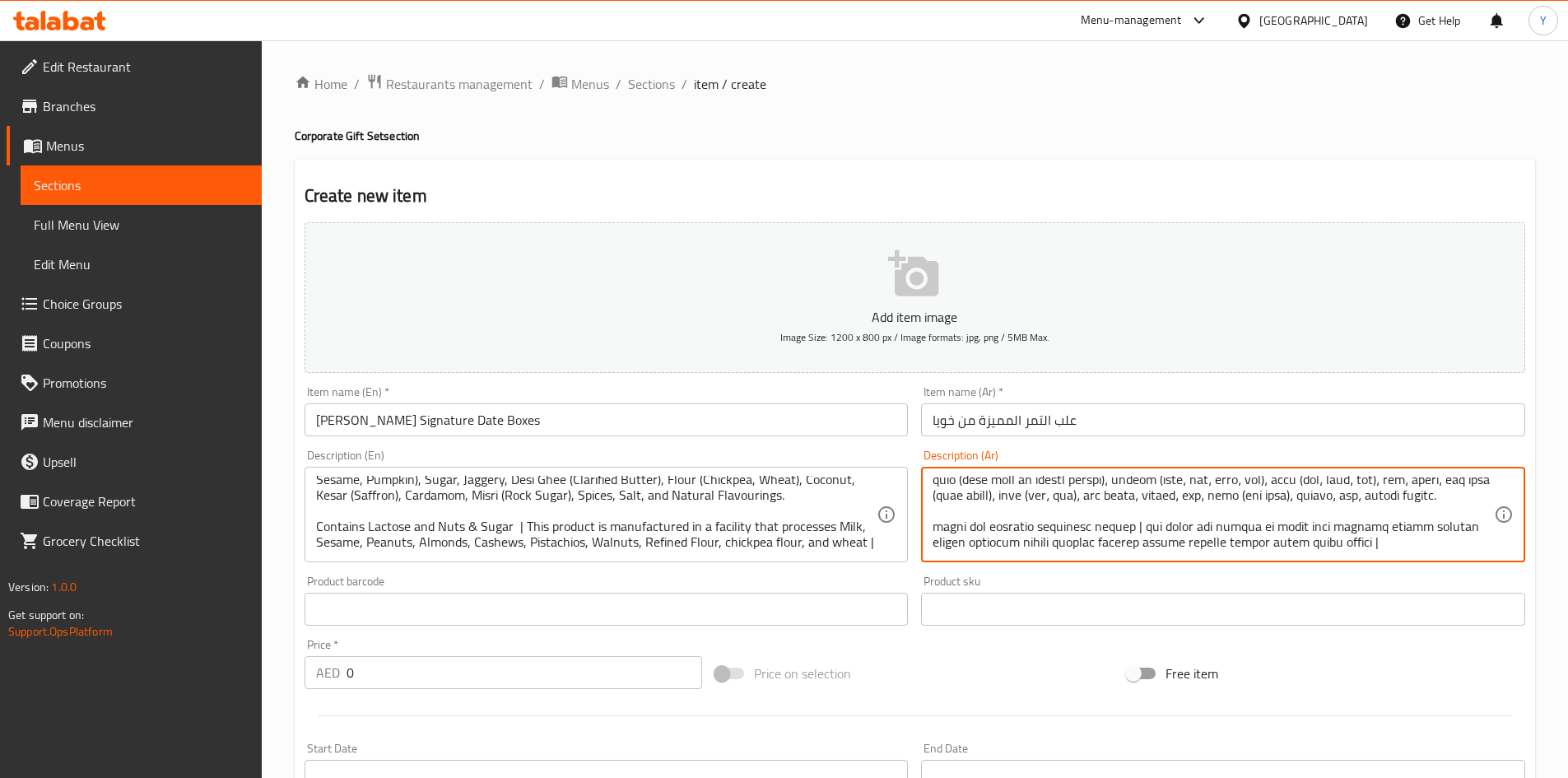
drag, startPoint x: 875, startPoint y: 648, endPoint x: 823, endPoint y: 665, distance: 54.7
click at [875, 649] on div "Add item image Image Size: 1200 x 800 px / Image formats: jpg, png / 5MB Max. I…" at bounding box center [915, 571] width 1234 height 709
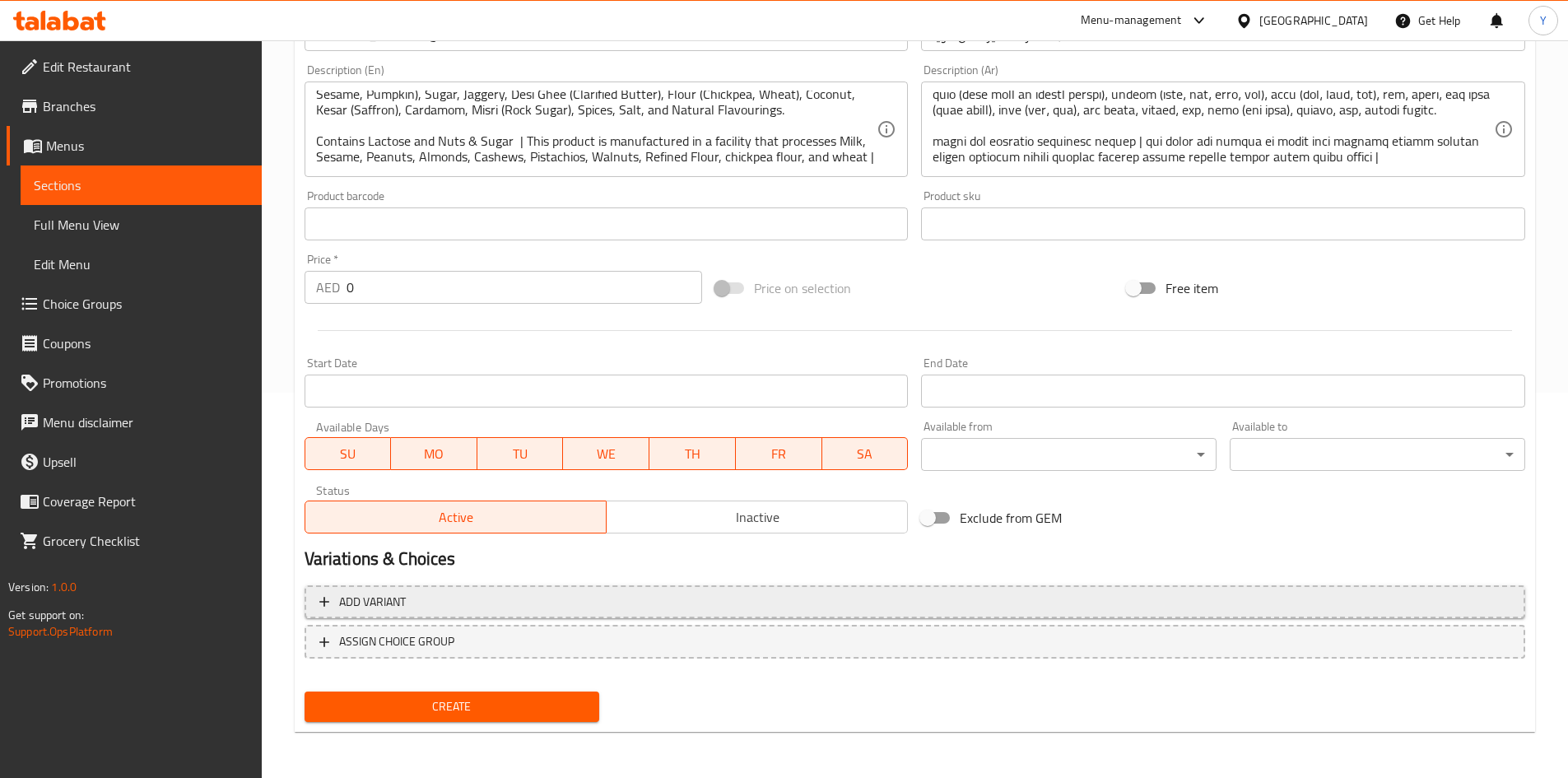
click at [1105, 618] on button "Add variant" at bounding box center [915, 603] width 1221 height 34
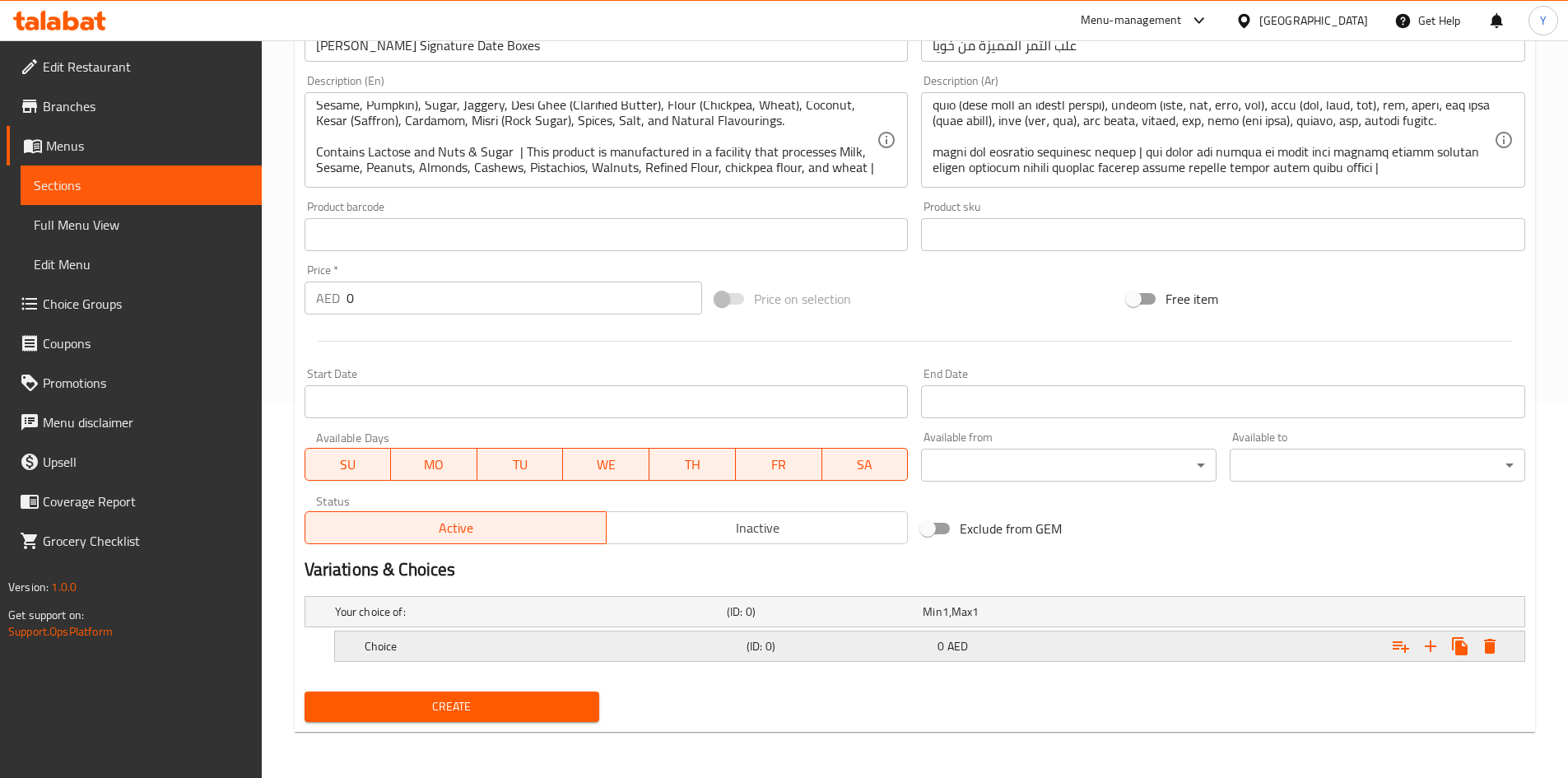
scroll to position [374, 0]
click at [1439, 648] on icon "Expand" at bounding box center [1430, 646] width 20 height 20
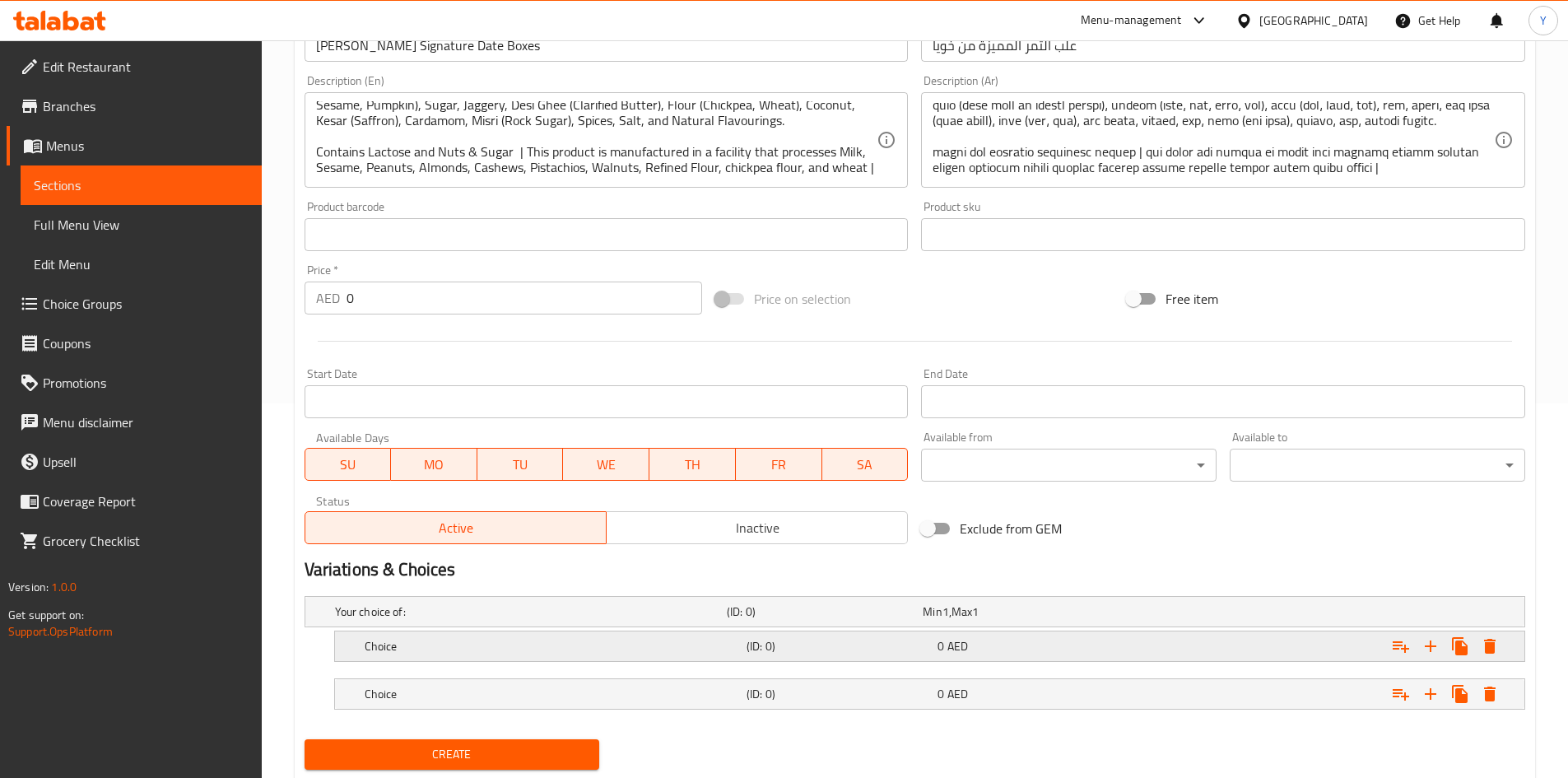
click at [1258, 657] on div "Expand" at bounding box center [1316, 646] width 382 height 37
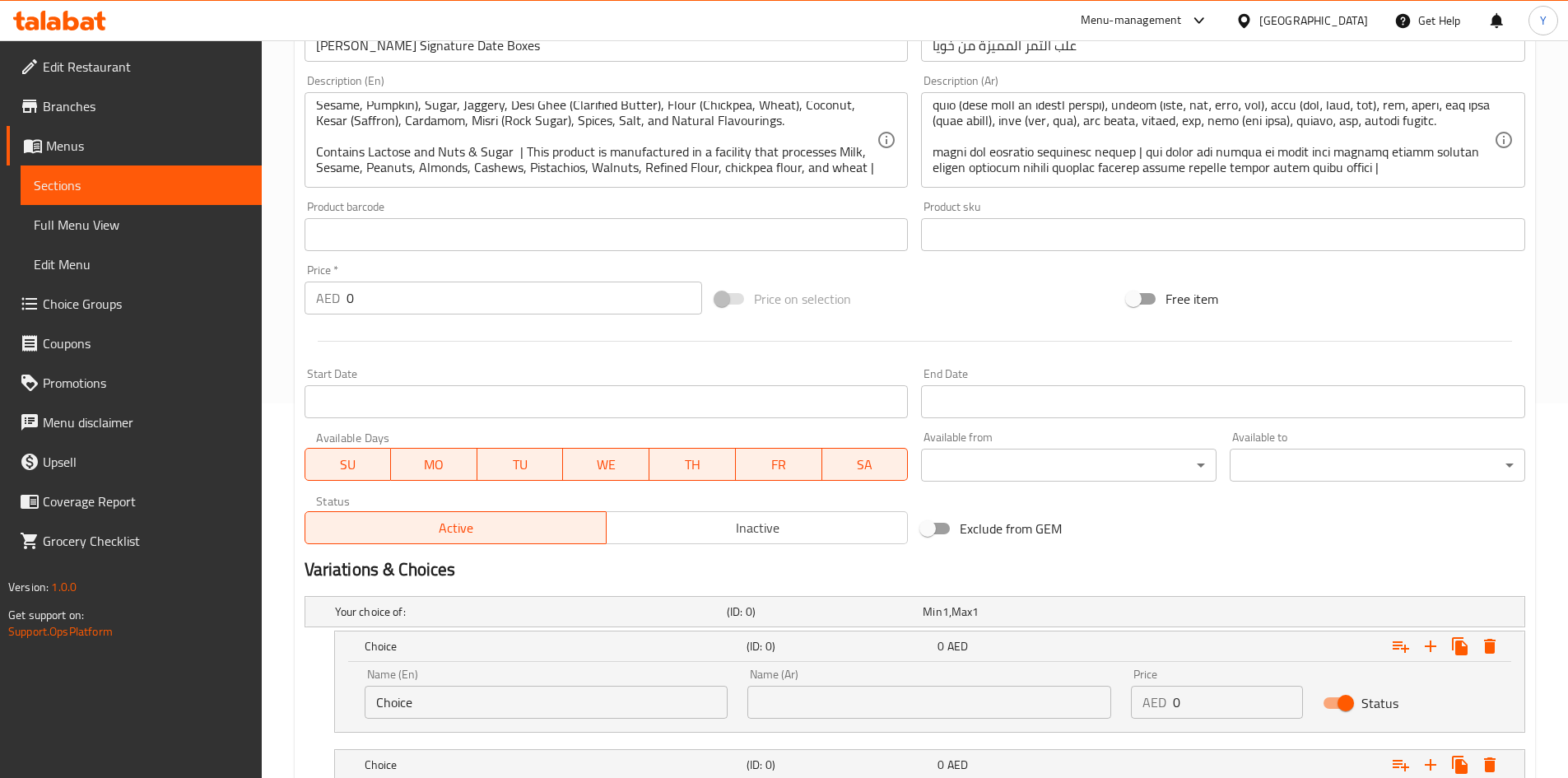
drag, startPoint x: 1237, startPoint y: 696, endPoint x: 883, endPoint y: 679, distance: 354.4
click at [886, 679] on div "Name (En) Choice Name (En) Name (Ar) Name (Ar) Price AED 0 Price Status" at bounding box center [929, 694] width 1149 height 70
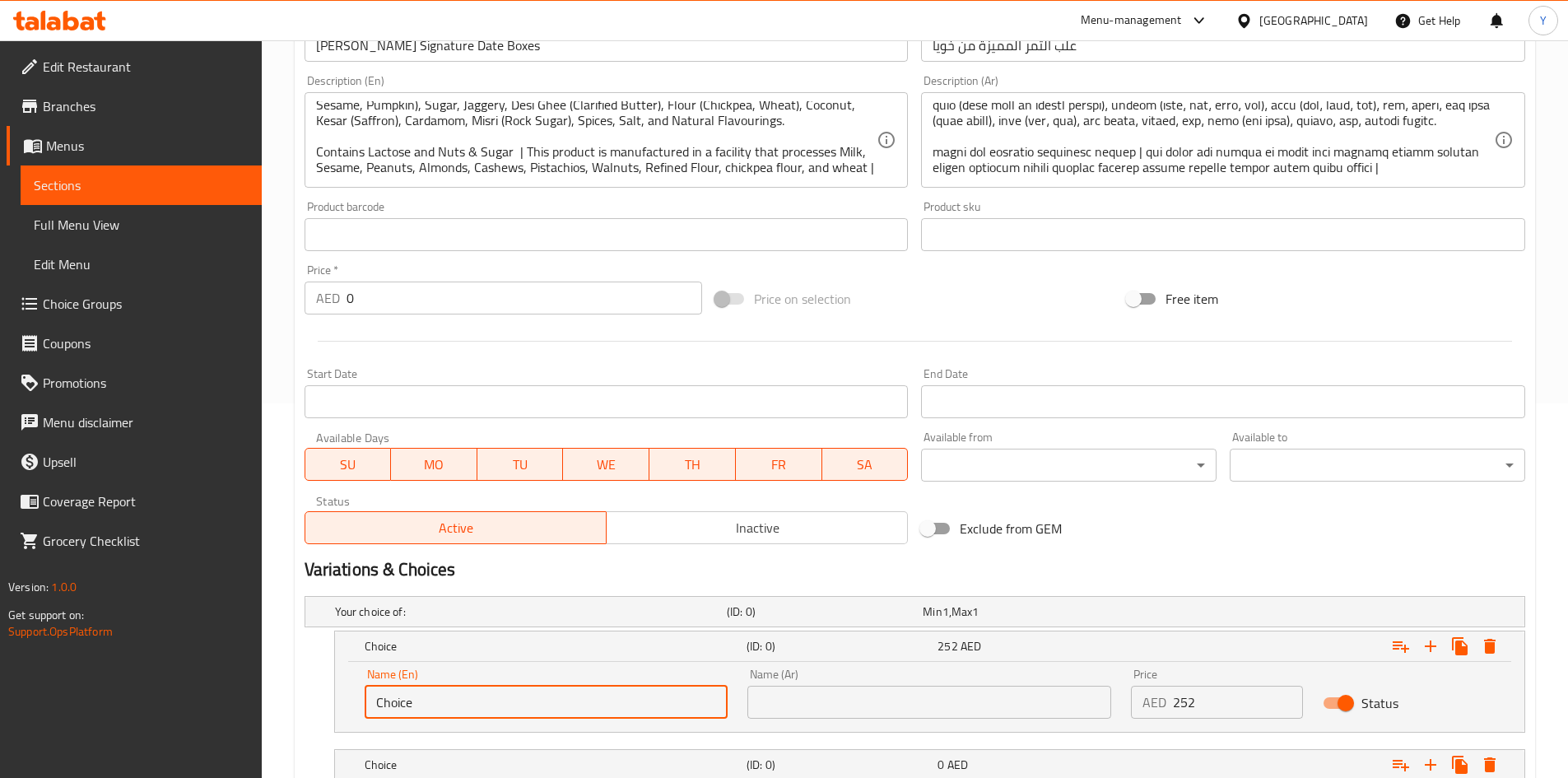
drag, startPoint x: 446, startPoint y: 703, endPoint x: 46, endPoint y: 694, distance: 400.1
click at [46, 694] on div "Edit Restaurant Branches Menus Sections Full Menu View Edit Menu Choice Groups …" at bounding box center [784, 281] width 1568 height 1230
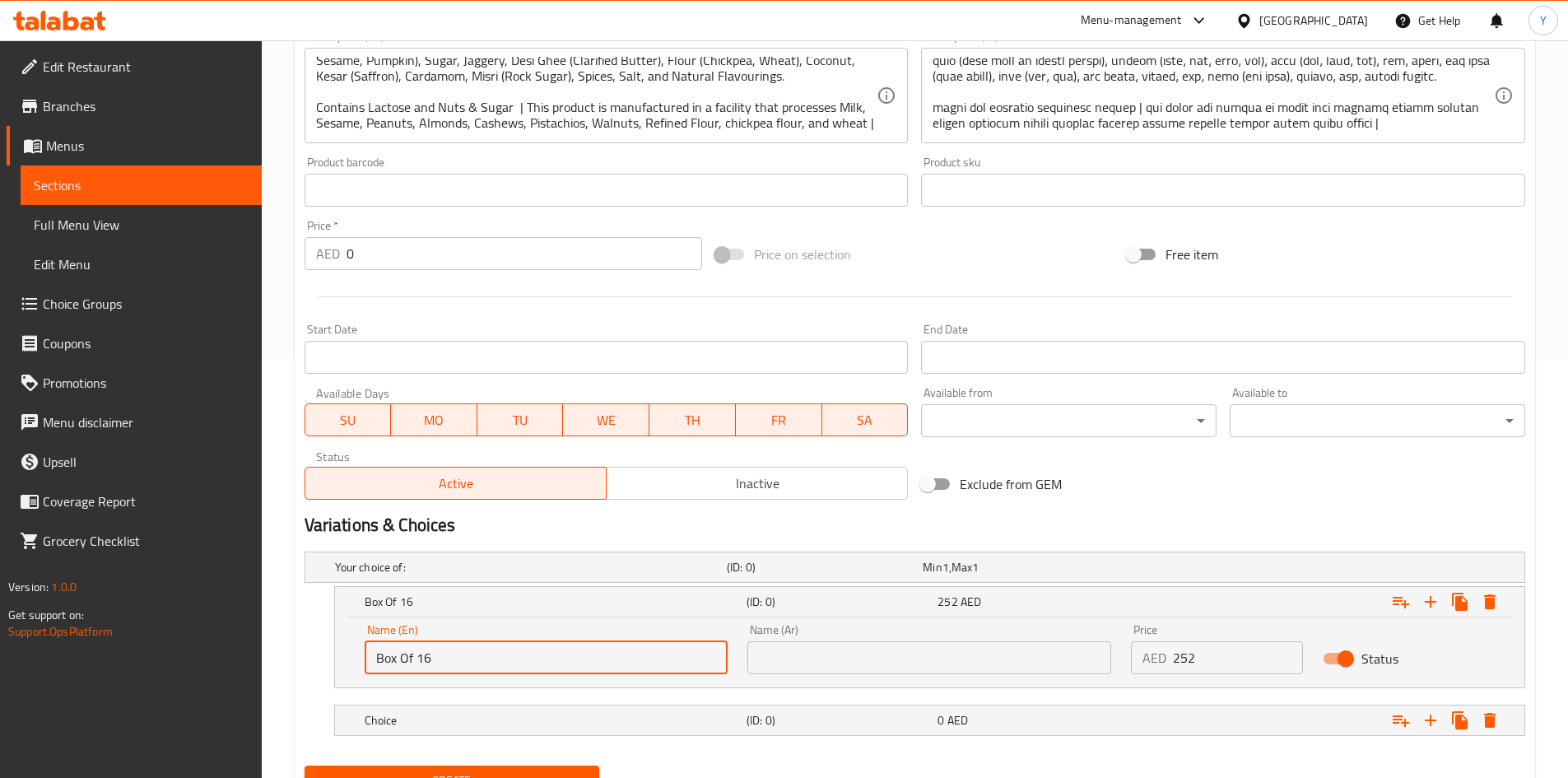
scroll to position [493, 0]
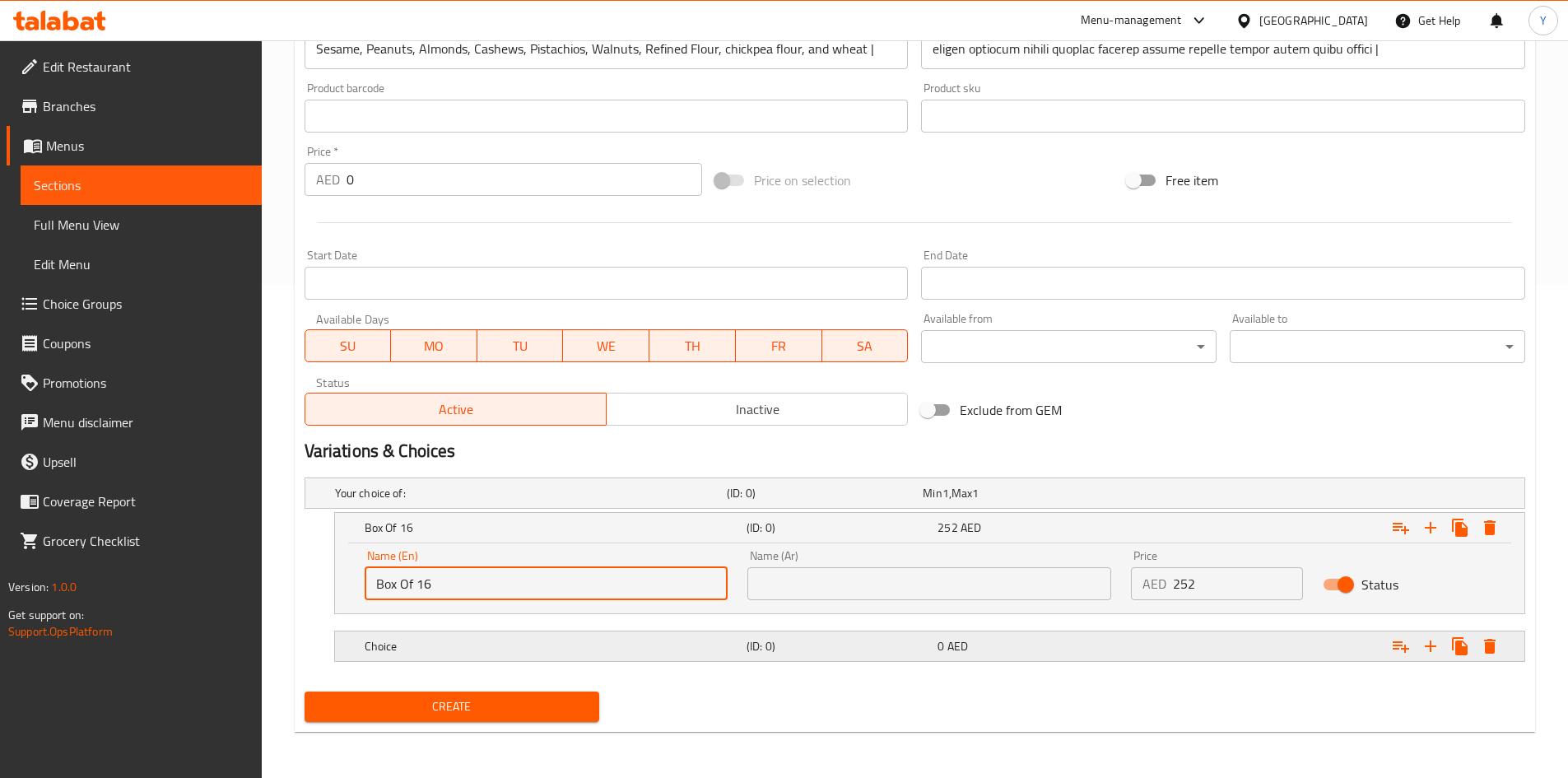
click at [494, 661] on div "Choice (ID: 0) 0 AED" at bounding box center [935, 646] width 1147 height 37
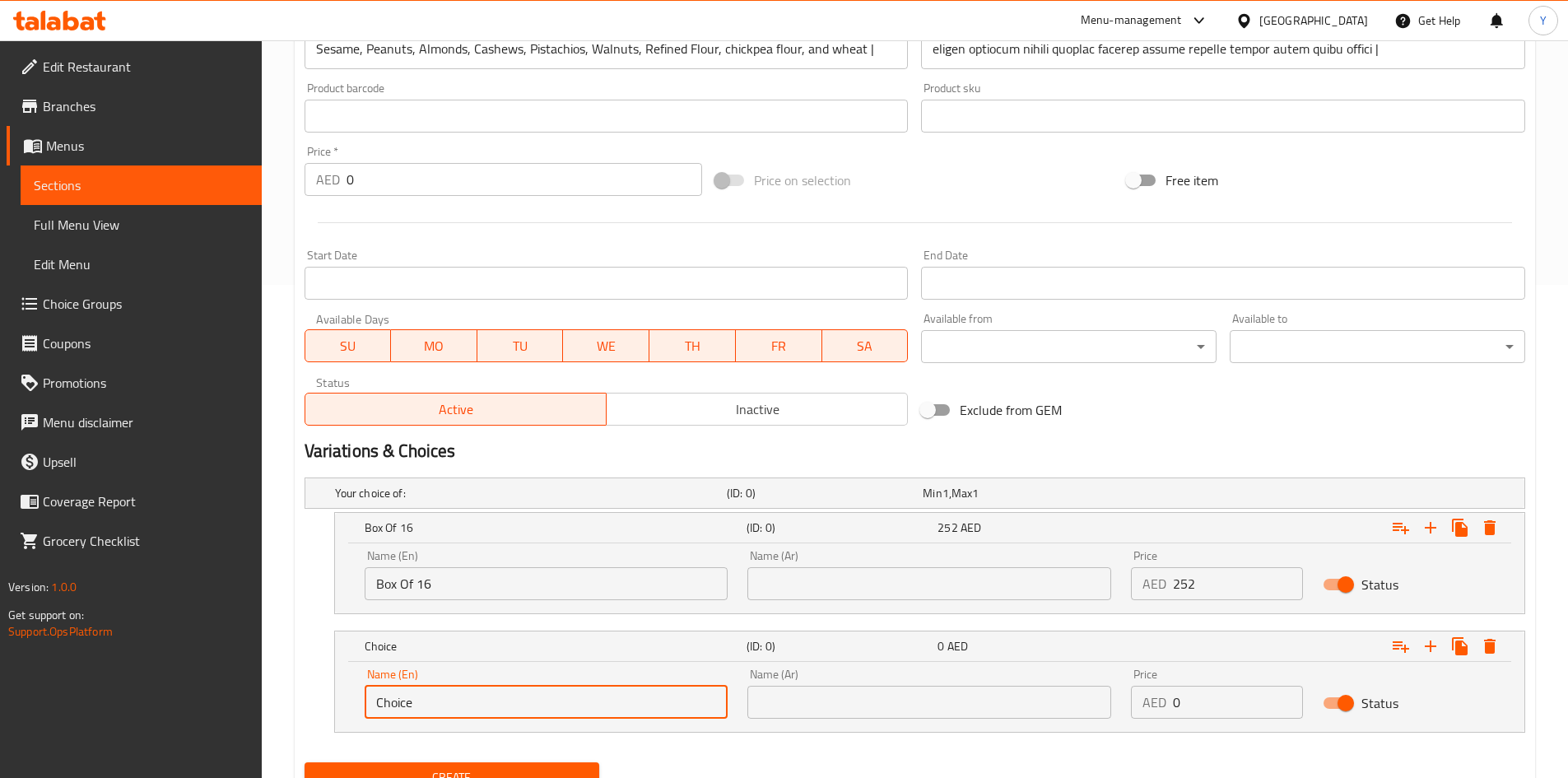
click at [470, 707] on input "Choice" at bounding box center [547, 702] width 364 height 33
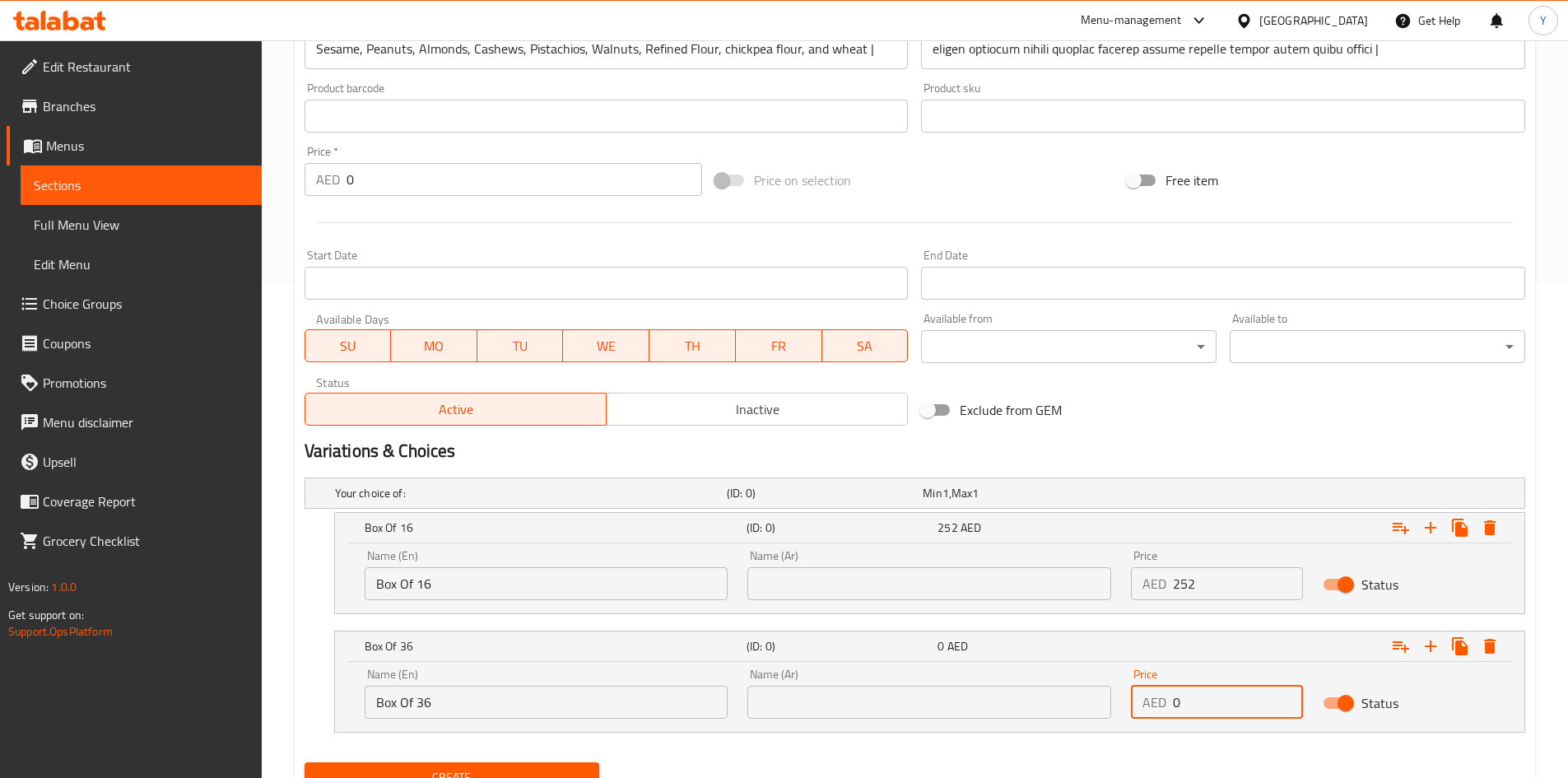
drag, startPoint x: 1209, startPoint y: 697, endPoint x: 1055, endPoint y: 688, distance: 154.3
click at [1055, 688] on div "Name (En) Box Of 36 Name (En) Name (Ar) Name (Ar) Price AED 0 Price Status" at bounding box center [929, 694] width 1149 height 70
click at [576, 711] on input "Box Of 36" at bounding box center [547, 702] width 364 height 33
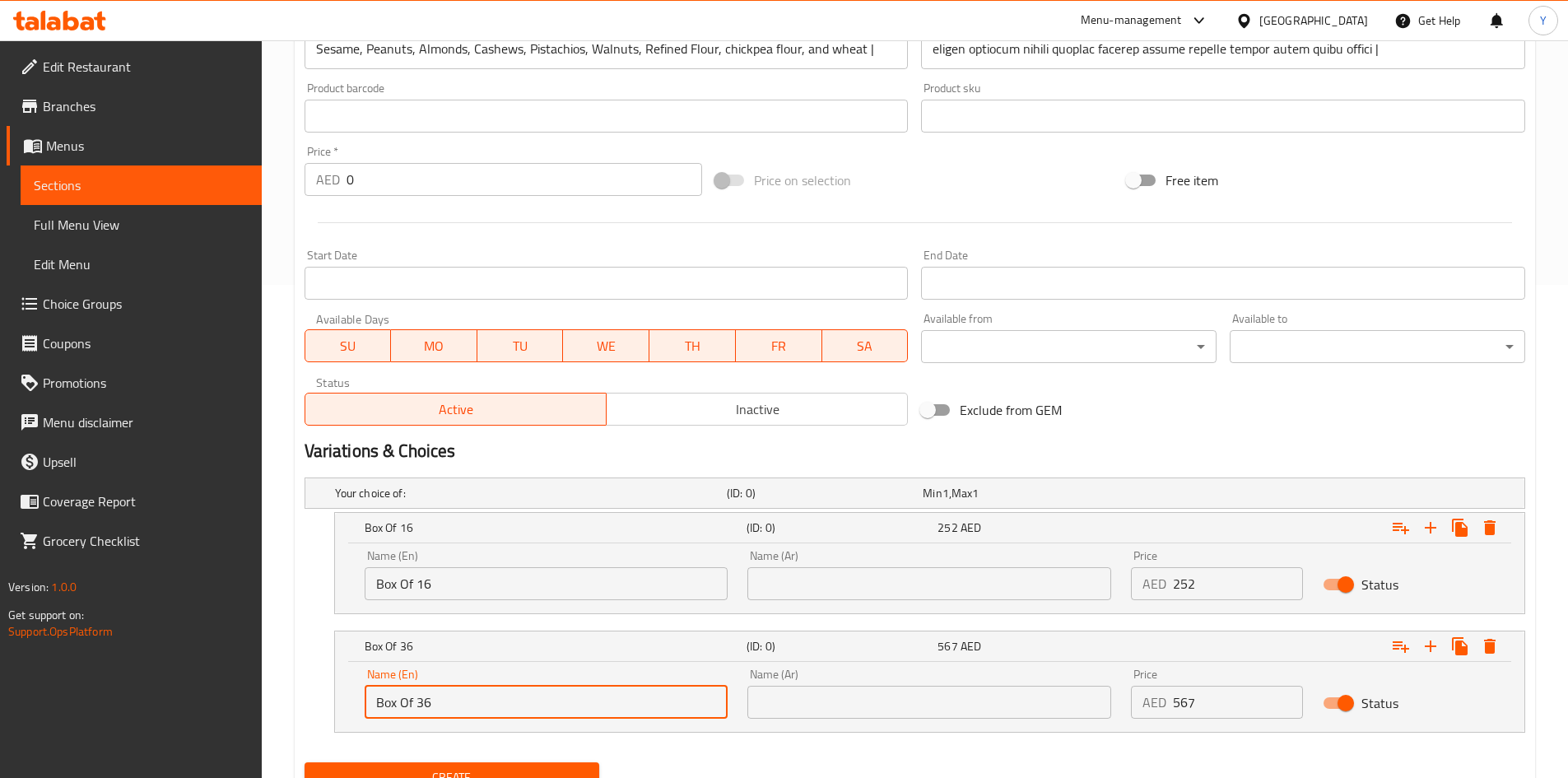
click at [576, 713] on input "Box Of 36" at bounding box center [547, 702] width 364 height 33
click at [838, 703] on input "text" at bounding box center [930, 702] width 364 height 33
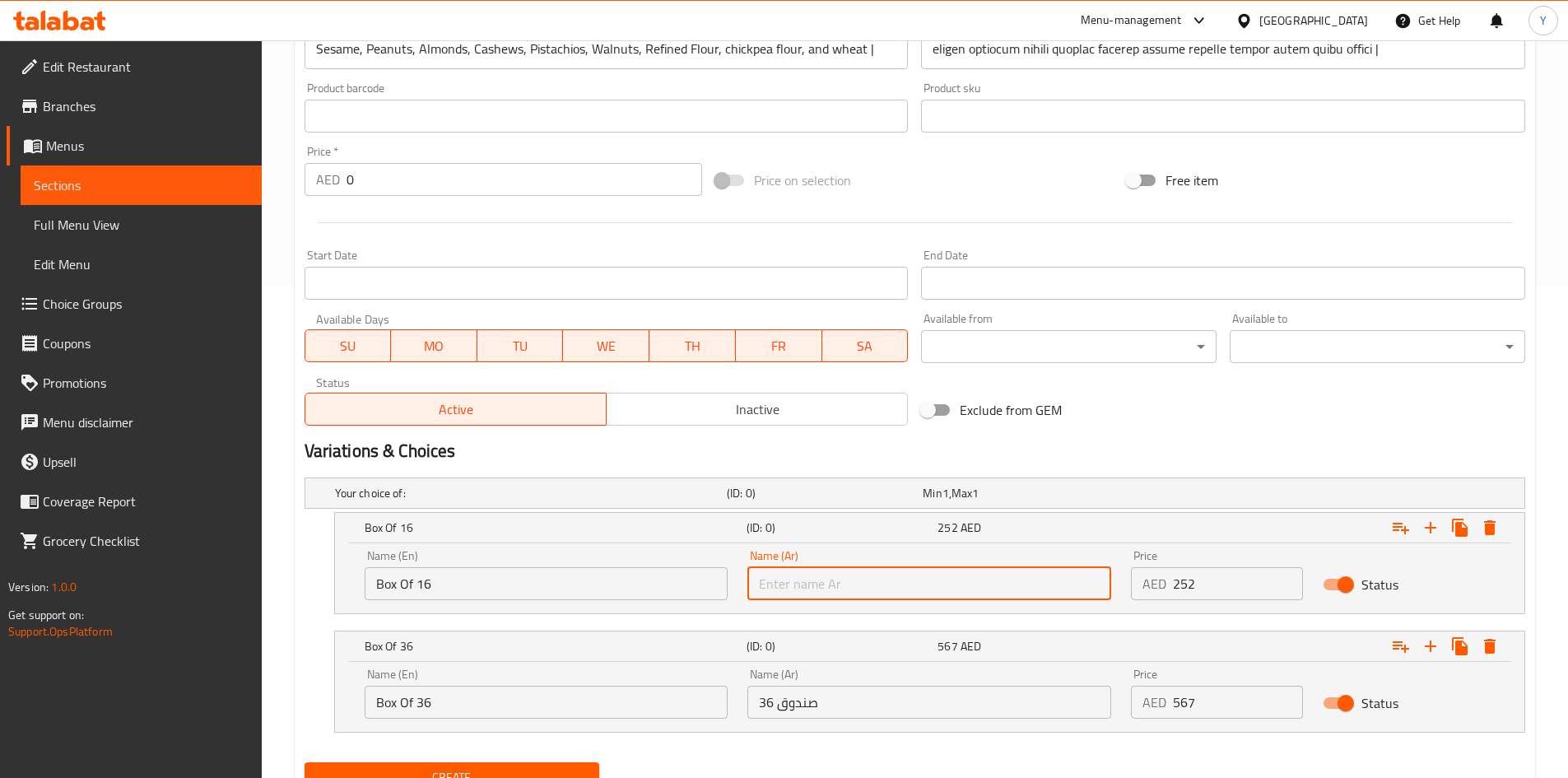
click at [827, 585] on input "text" at bounding box center [930, 583] width 364 height 33
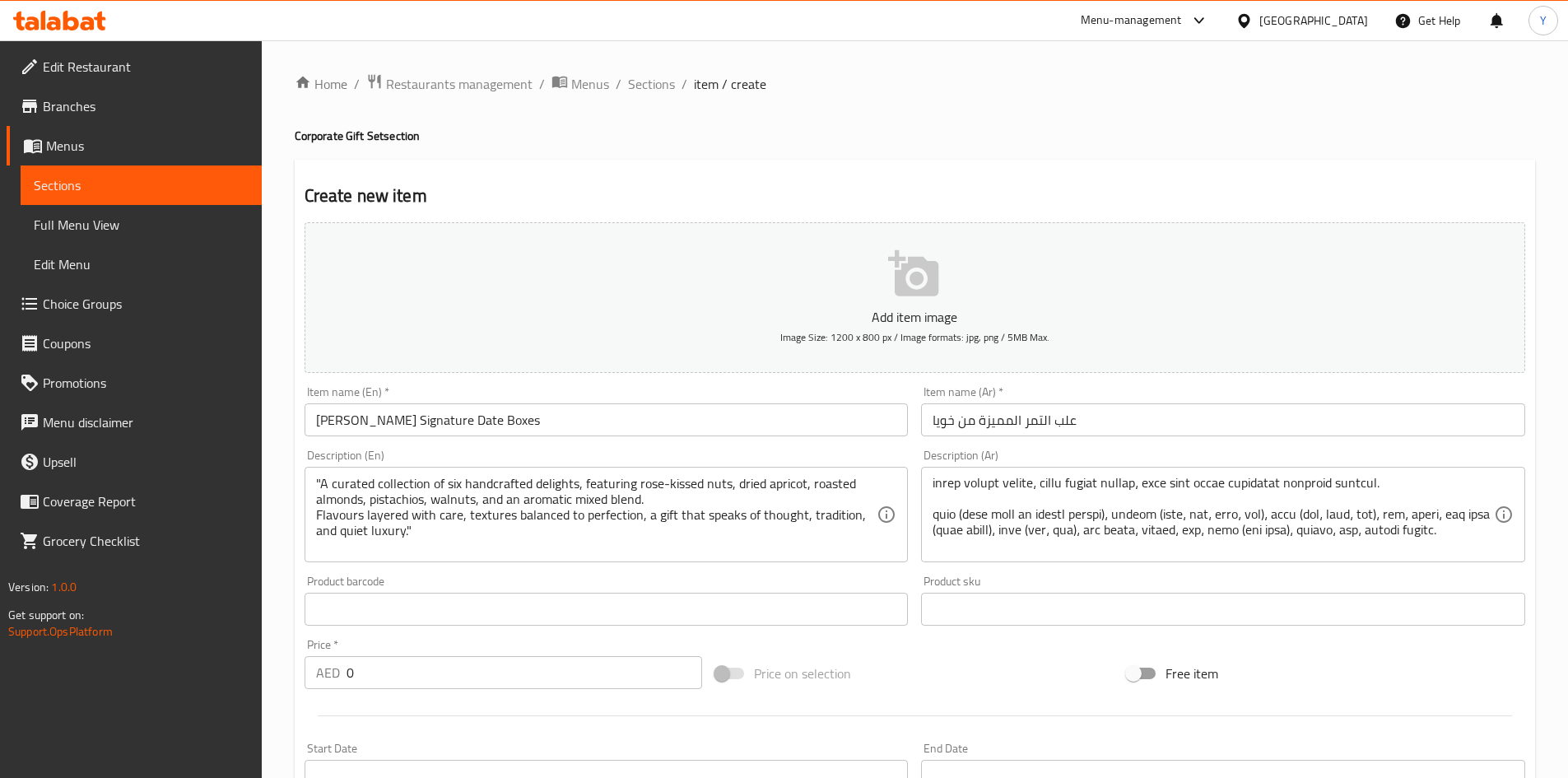
scroll to position [0, 0]
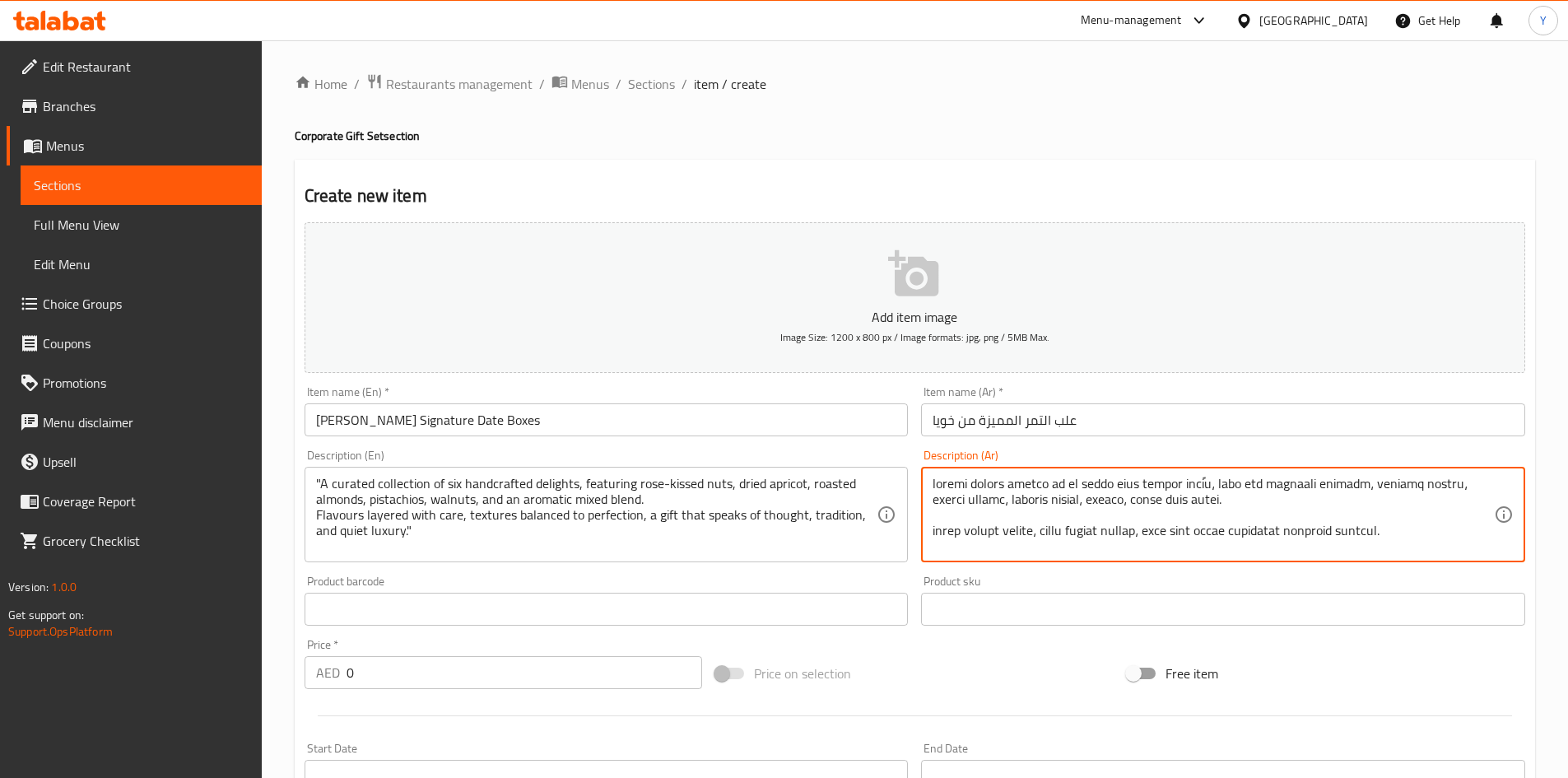
click at [1396, 534] on textarea at bounding box center [1213, 514] width 561 height 78
click at [1396, 538] on textarea at bounding box center [1213, 514] width 561 height 78
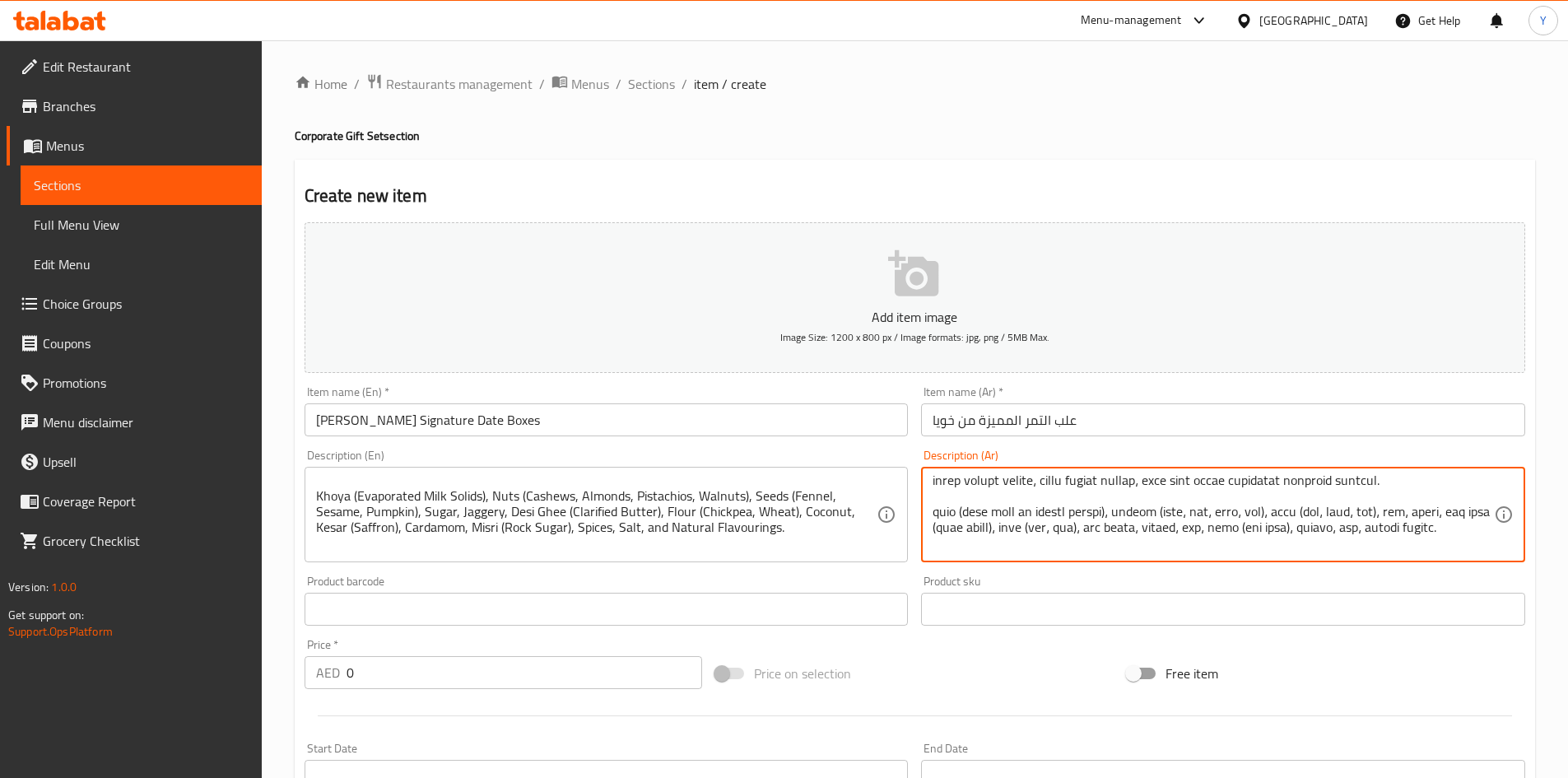
scroll to position [66, 0]
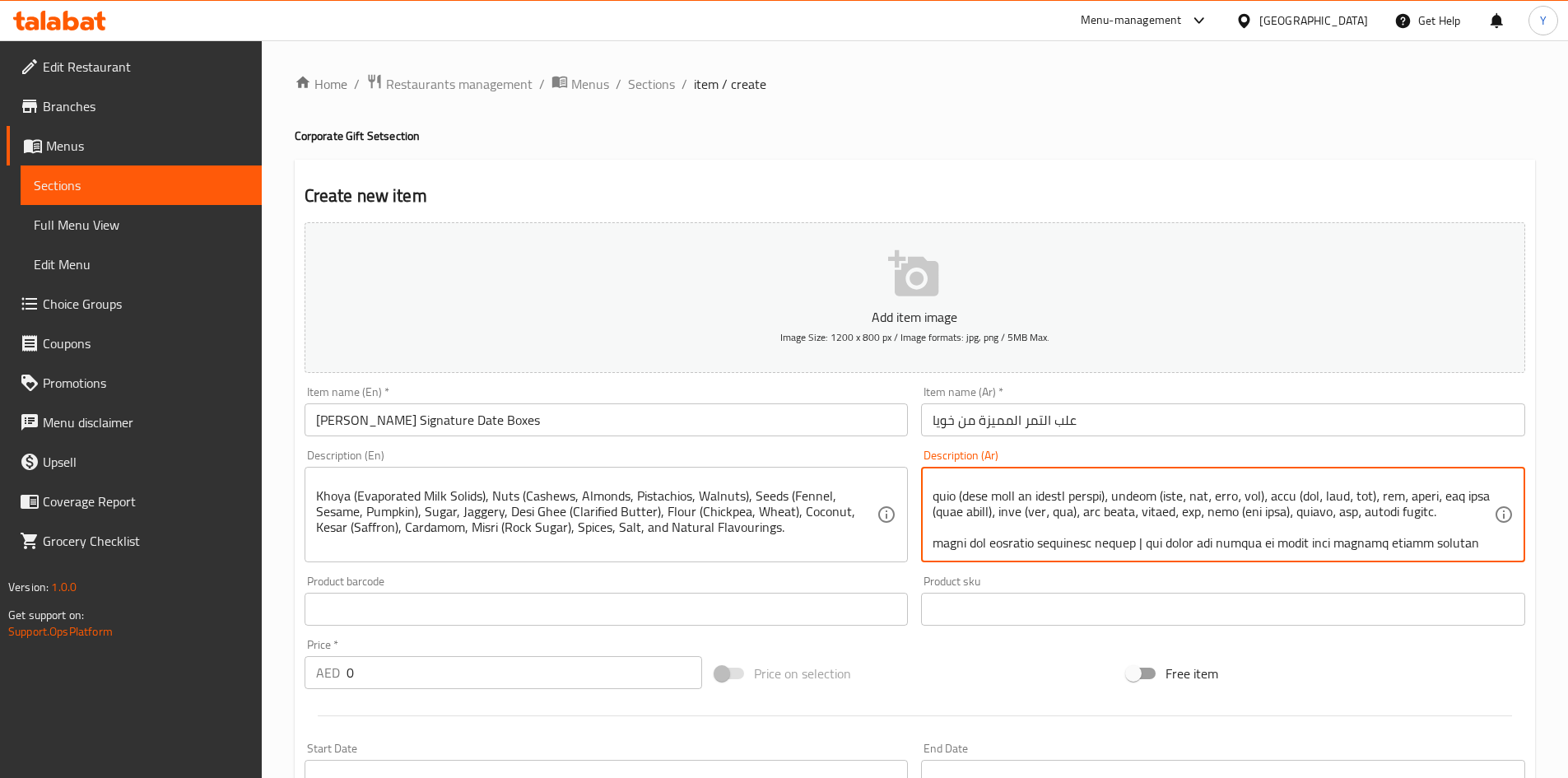
click at [1378, 521] on textarea at bounding box center [1213, 514] width 561 height 78
drag, startPoint x: 1035, startPoint y: 517, endPoint x: 1028, endPoint y: 522, distance: 8.6
click at [1028, 522] on textarea at bounding box center [1213, 514] width 561 height 78
click at [1100, 541] on textarea at bounding box center [1213, 514] width 561 height 78
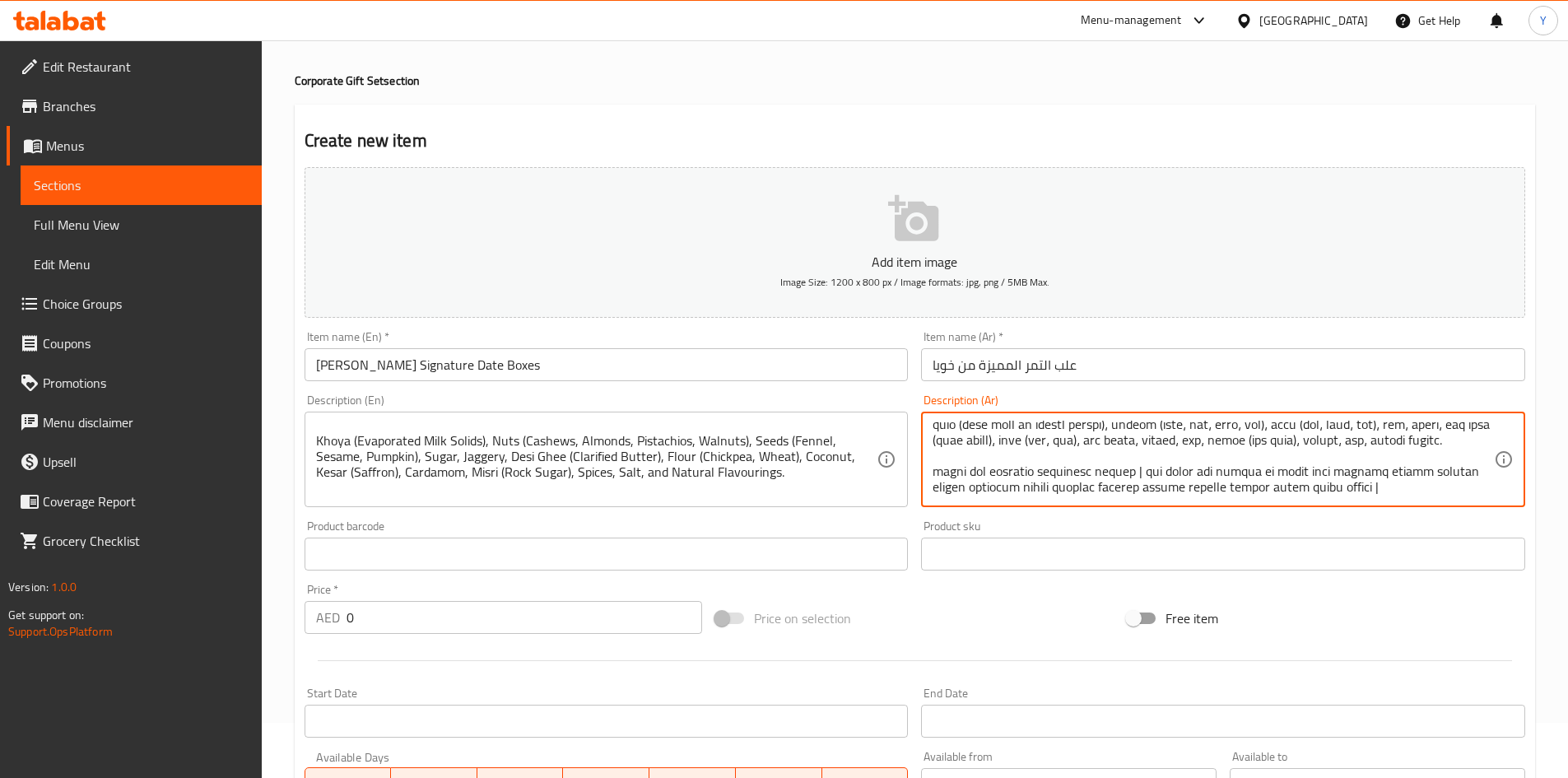
scroll to position [83, 0]
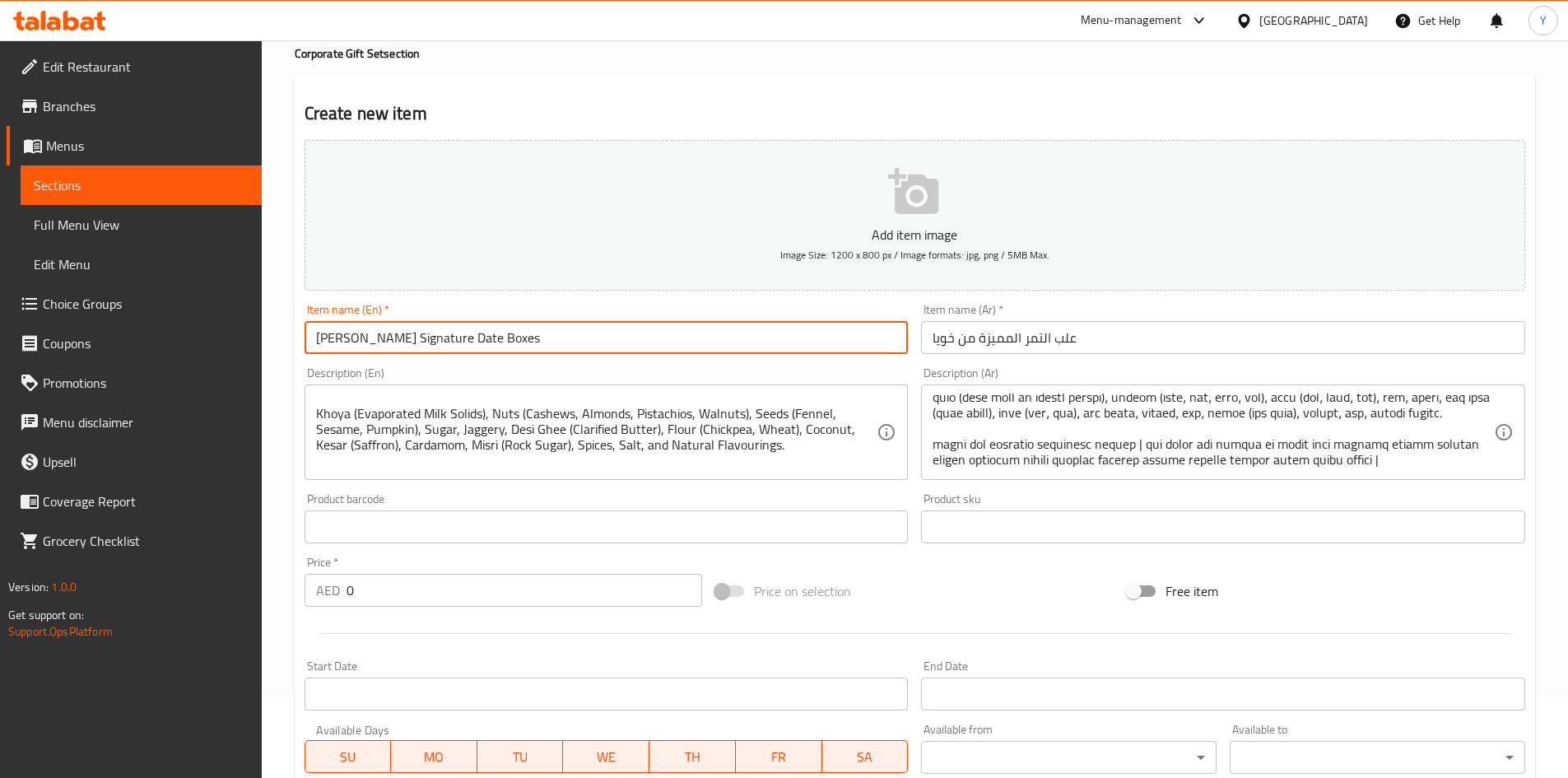
click at [545, 333] on input "[PERSON_NAME] Signature Date Boxes" at bounding box center [607, 337] width 604 height 33
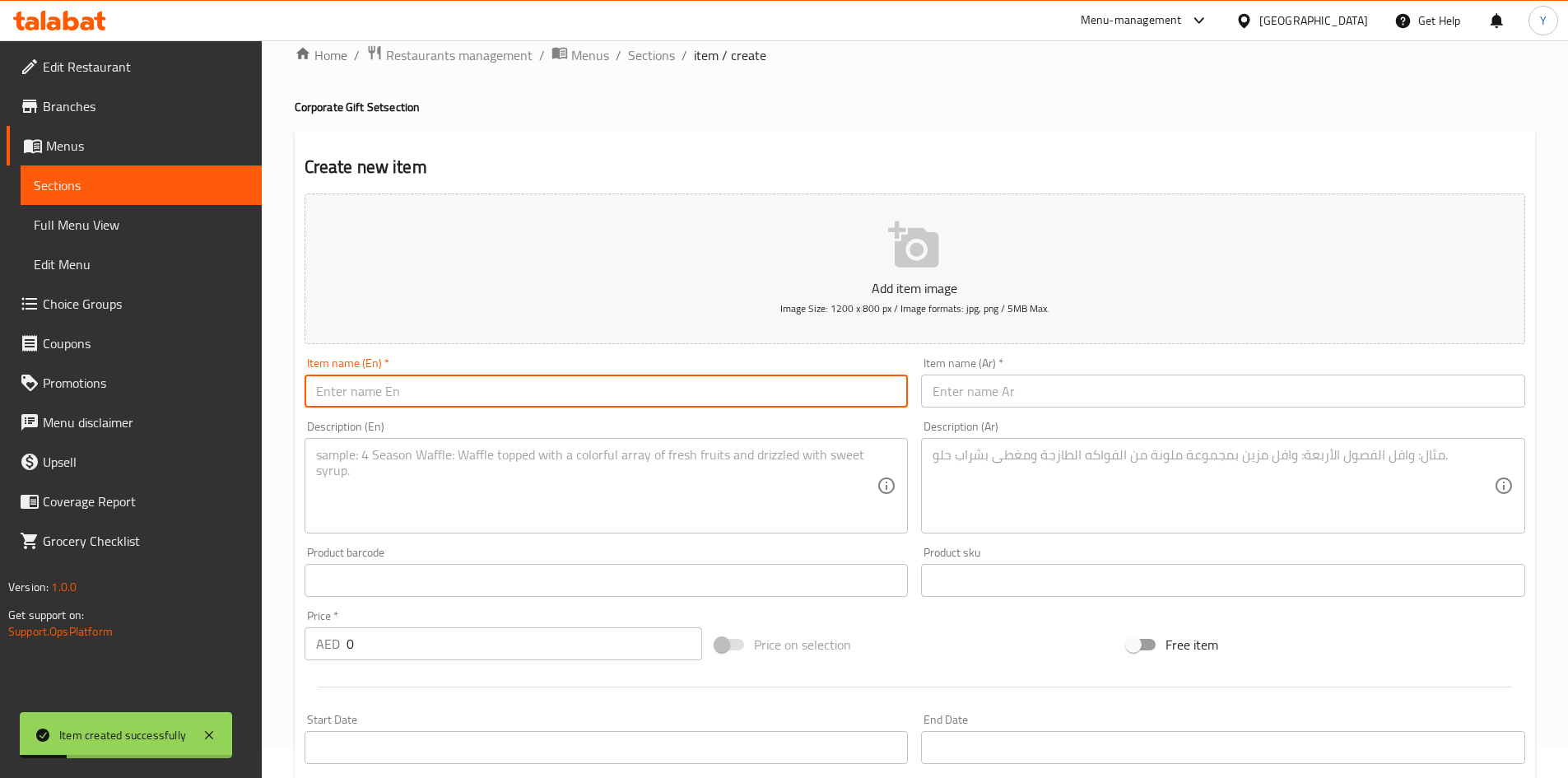
scroll to position [0, 0]
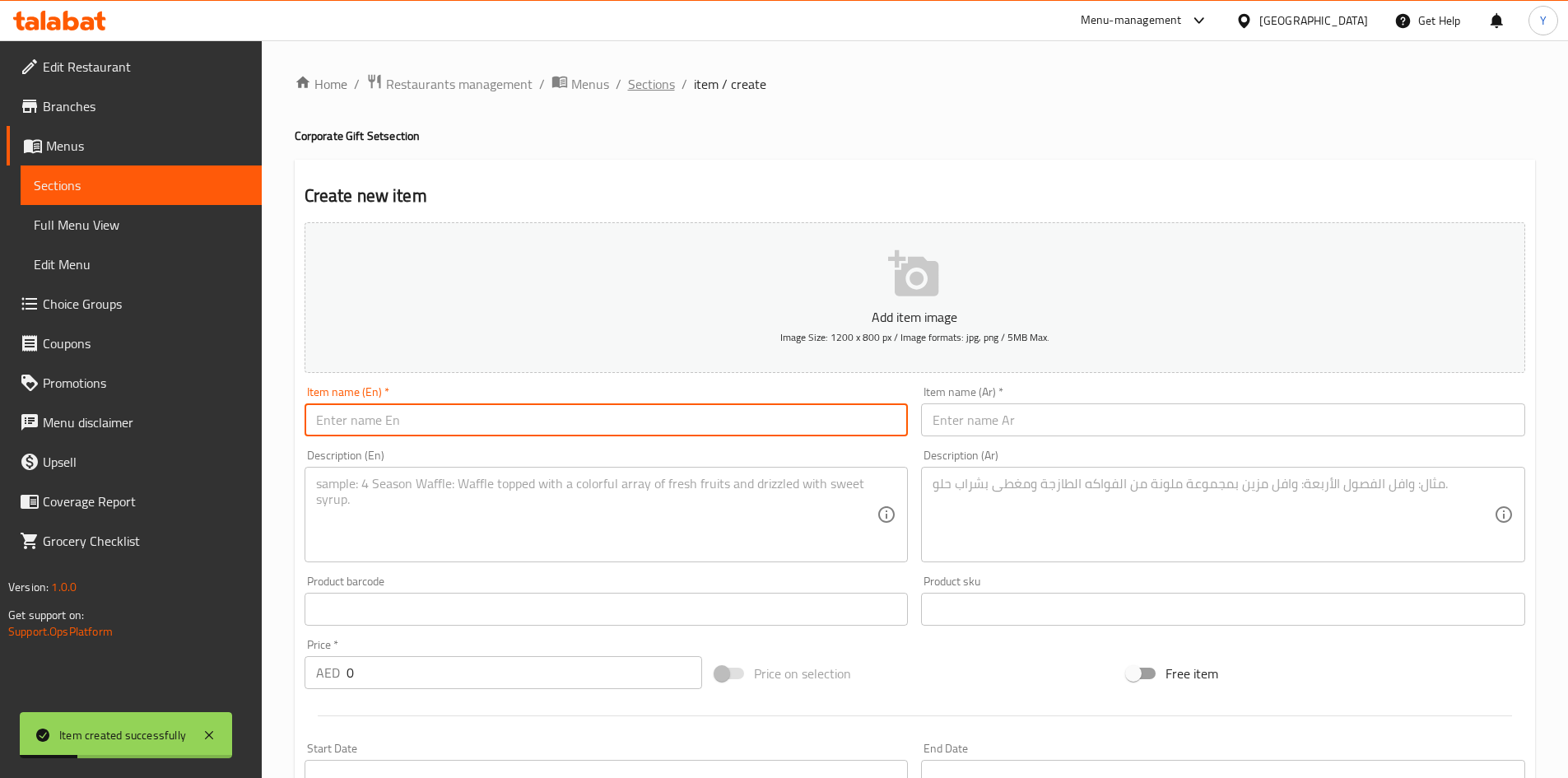
click at [660, 85] on span "Sections" at bounding box center [651, 84] width 47 height 20
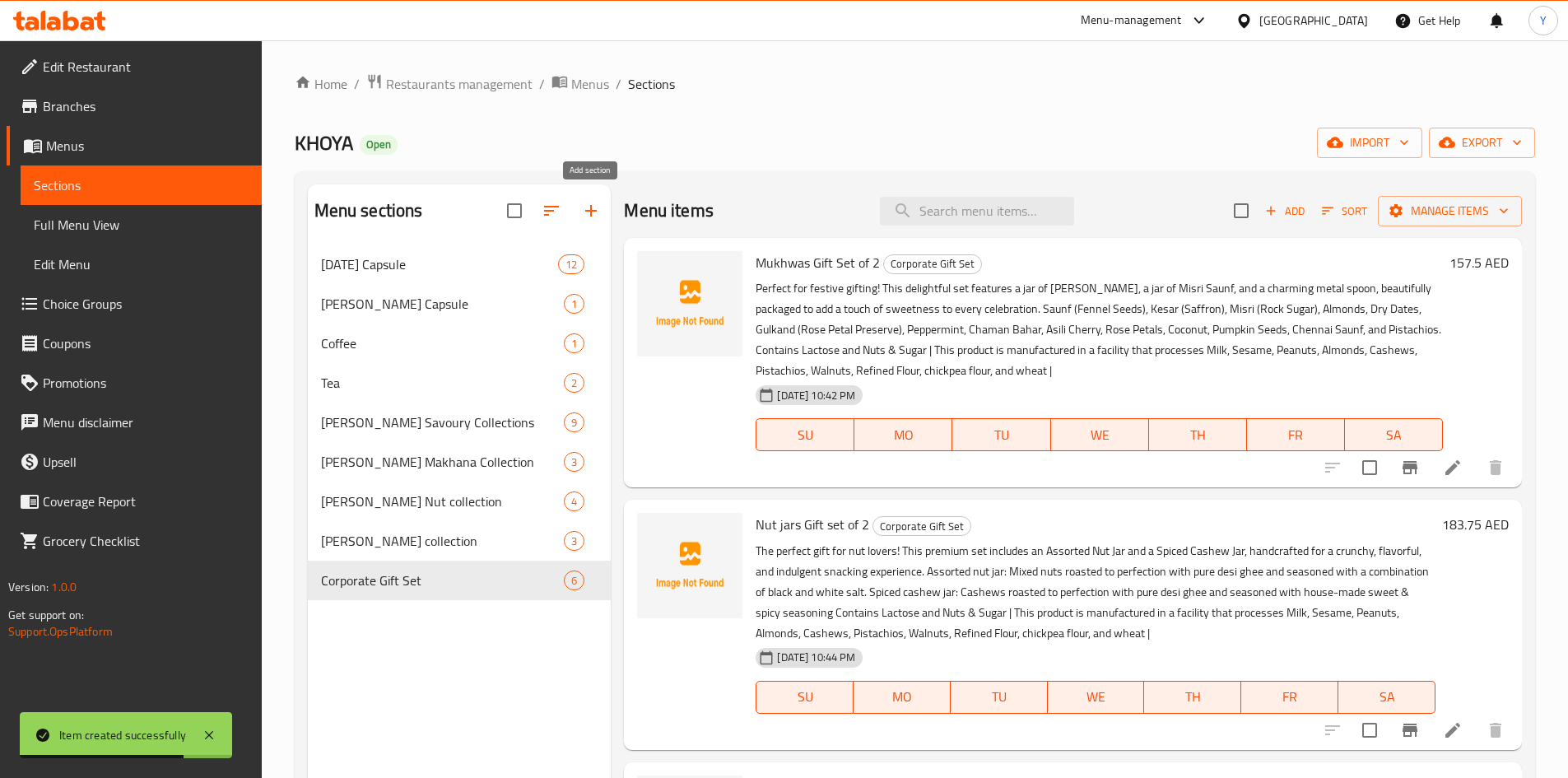
click at [595, 224] on button "button" at bounding box center [591, 211] width 39 height 39
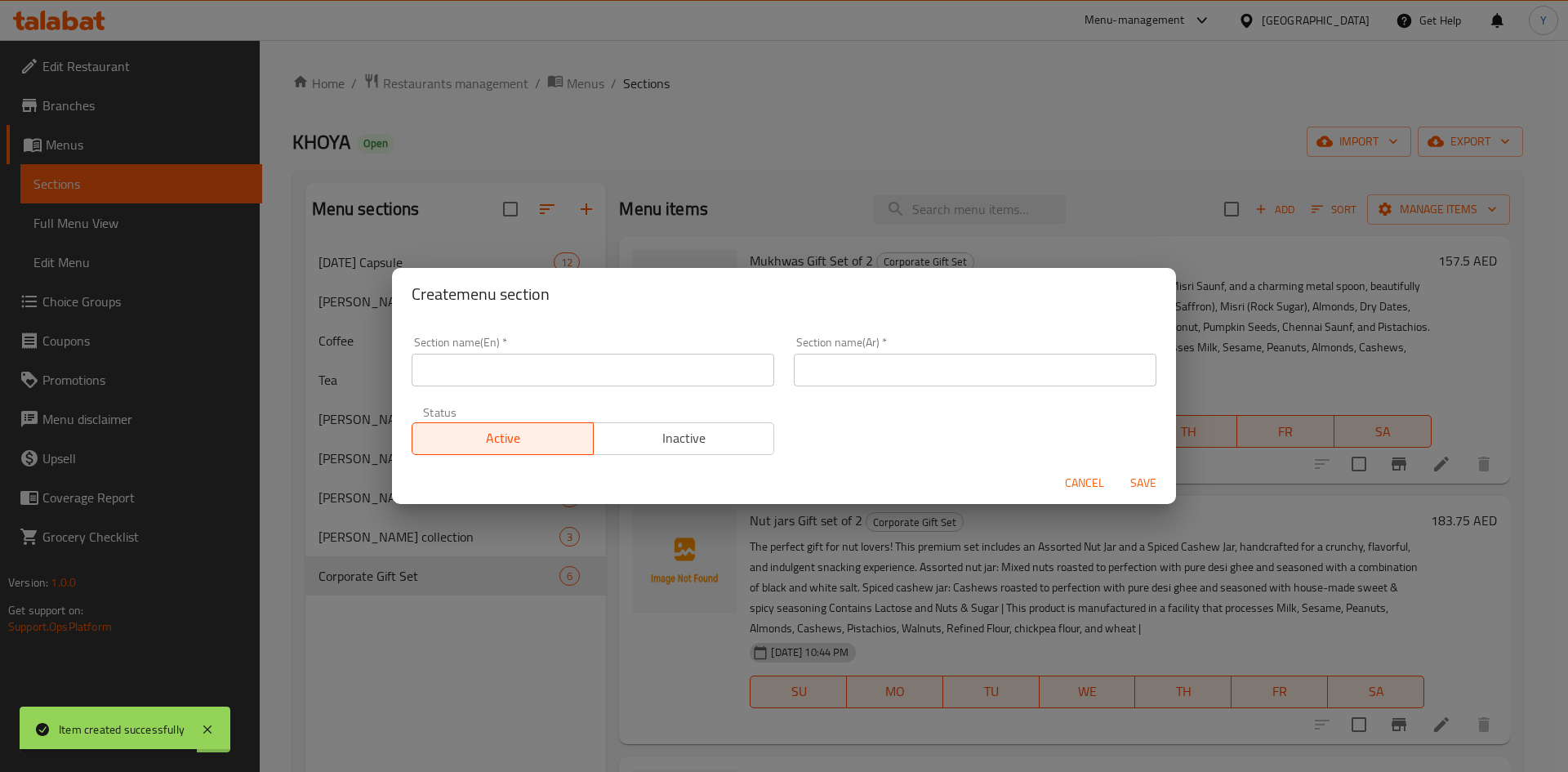
click at [631, 389] on div "Section name(En)   * Section name(En) *" at bounding box center [593, 361] width 383 height 70
click at [629, 382] on input "text" at bounding box center [592, 370] width 362 height 33
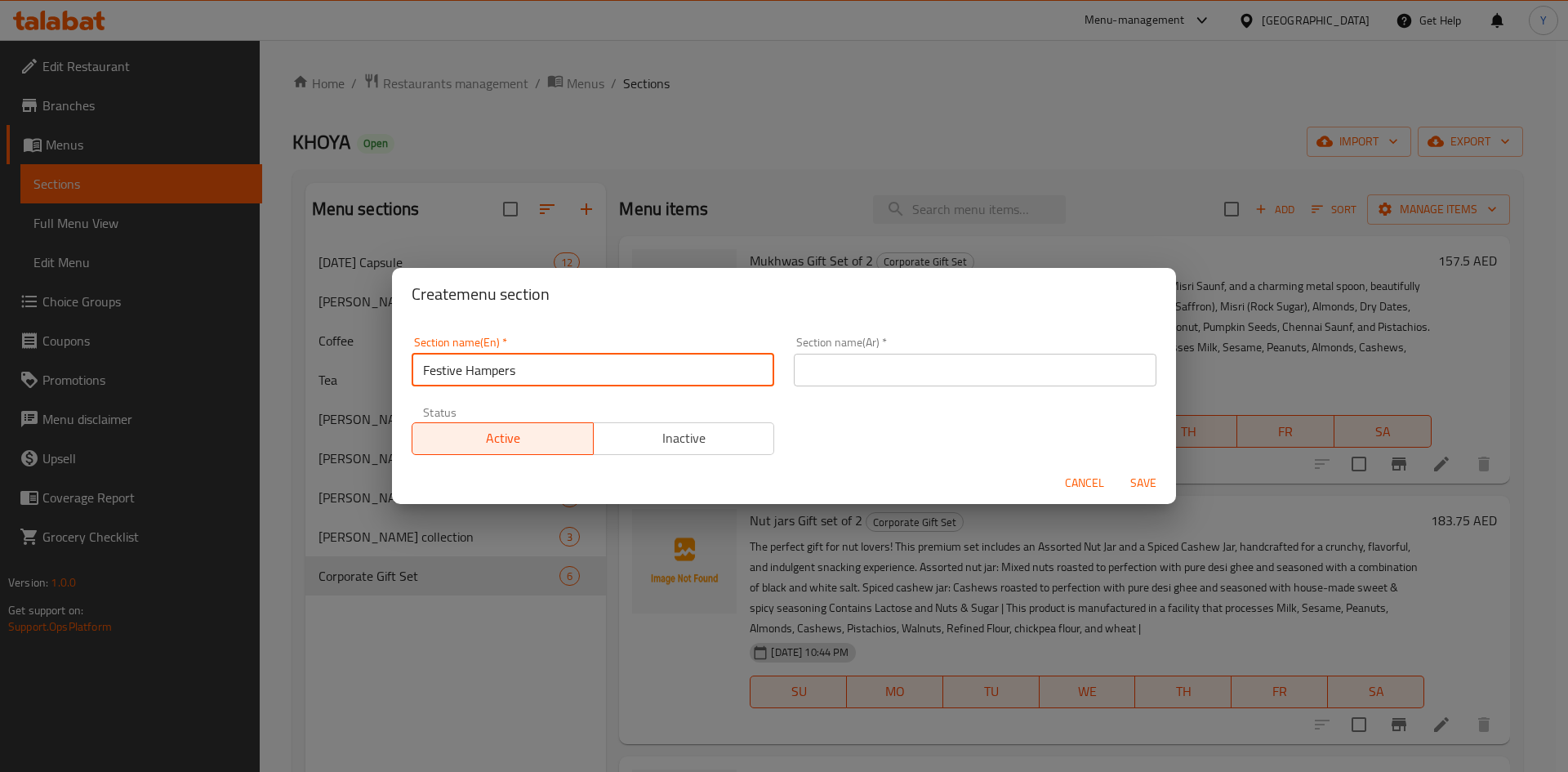
click at [795, 358] on input "text" at bounding box center [975, 370] width 362 height 33
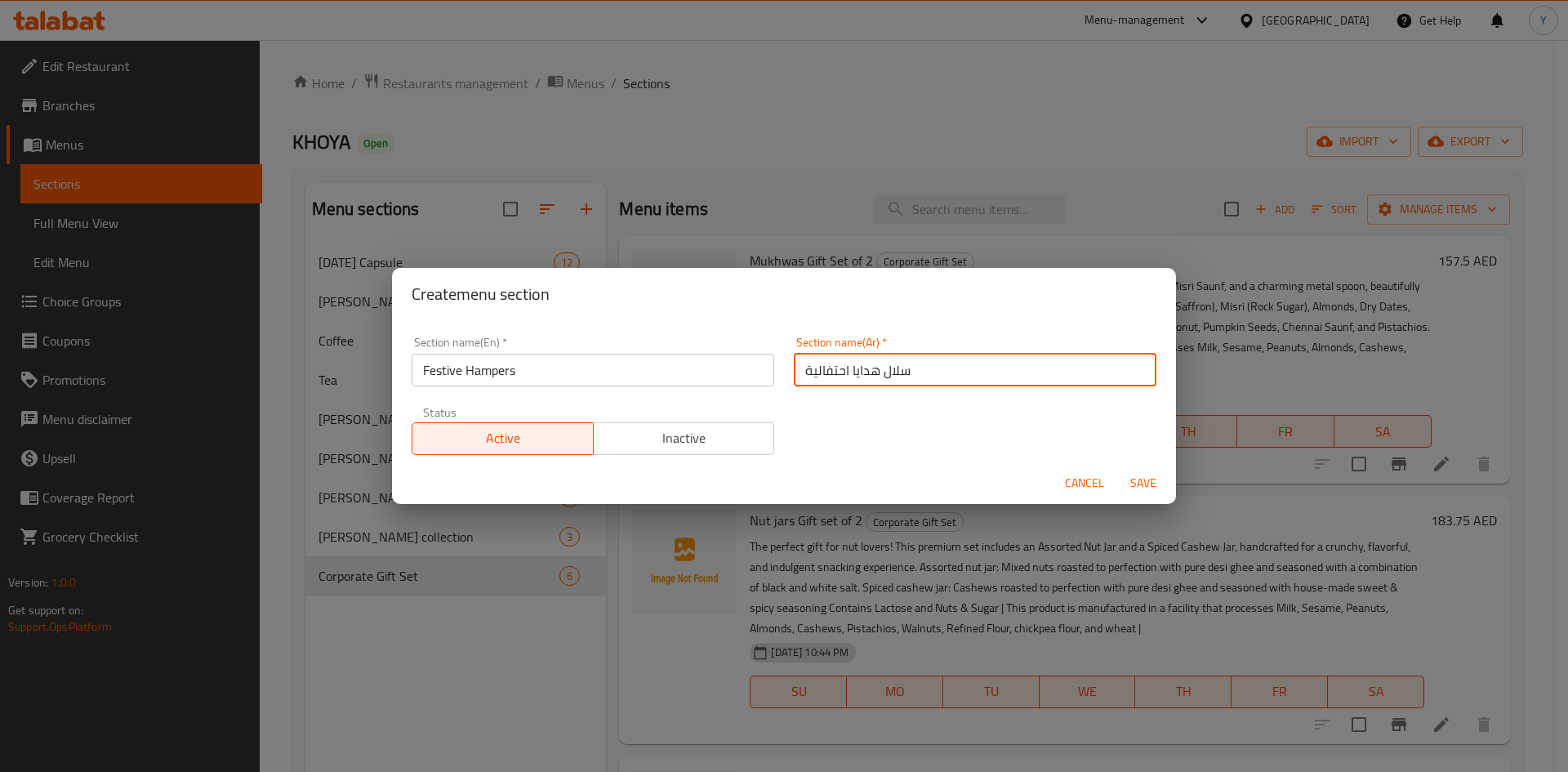
click at [1117, 468] on button "Save" at bounding box center [1143, 483] width 52 height 30
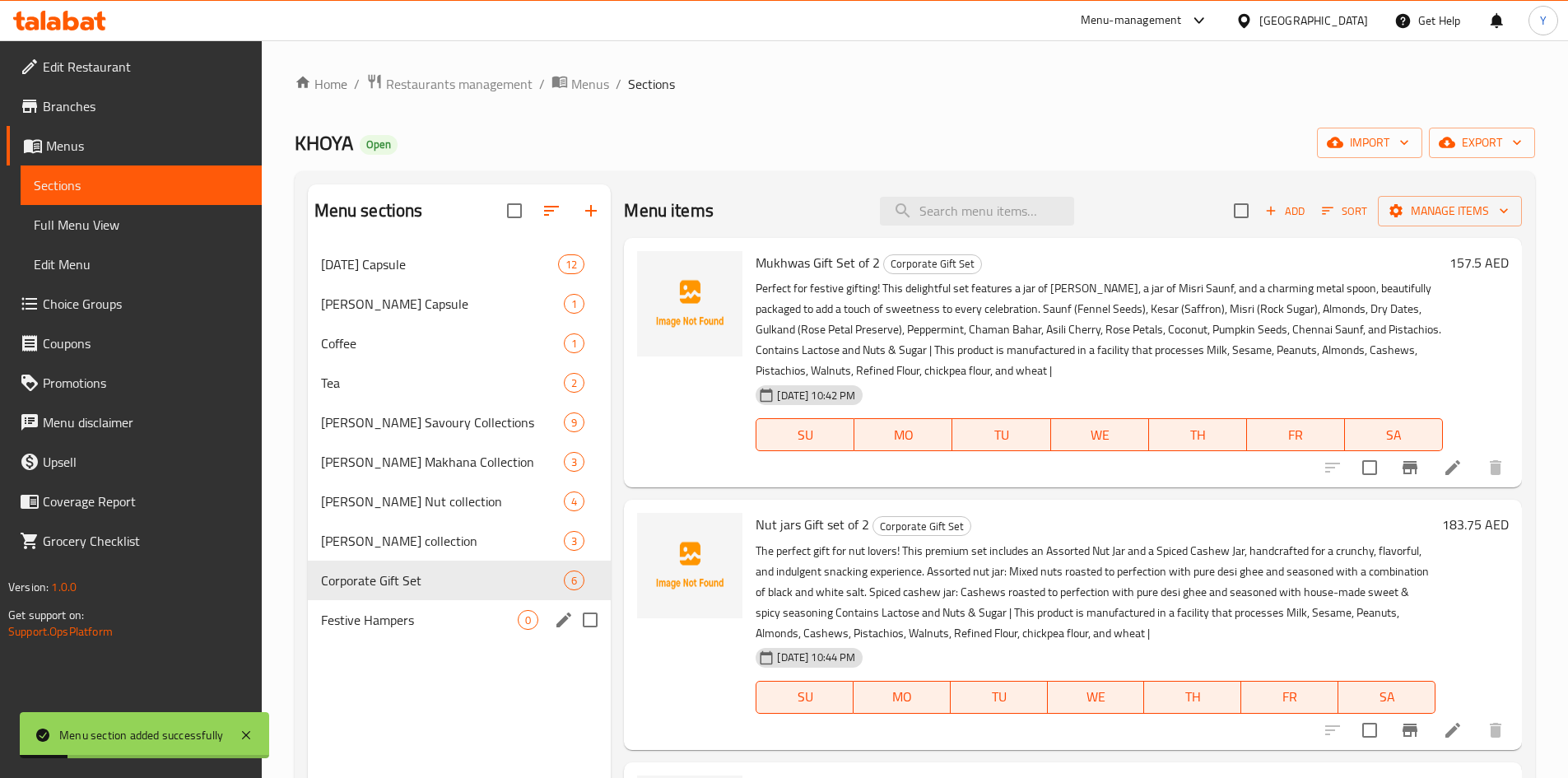
click at [405, 632] on div "Festive Hampers 0" at bounding box center [460, 619] width 304 height 39
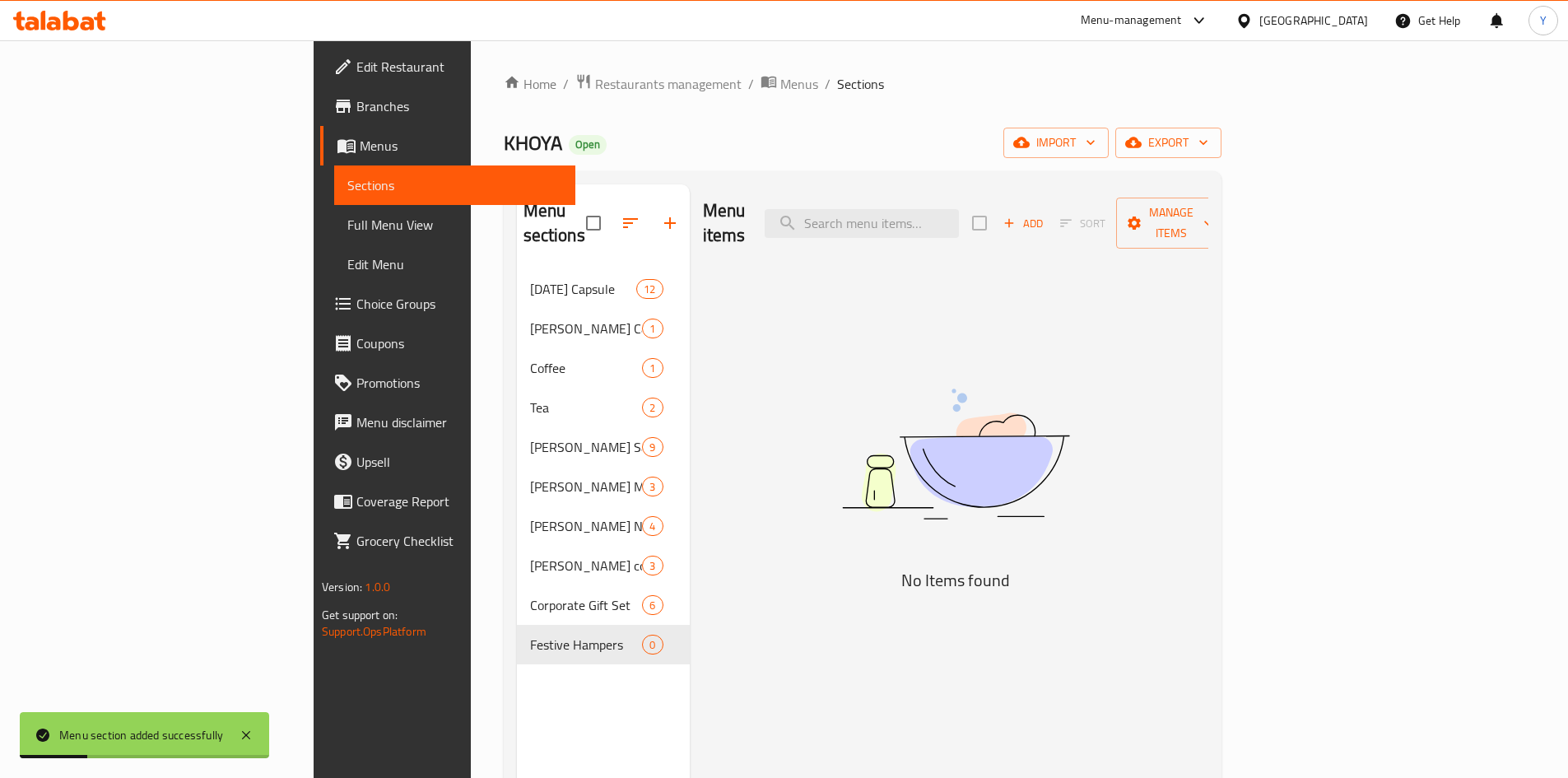
click at [1016, 216] on icon "button" at bounding box center [1010, 223] width 15 height 15
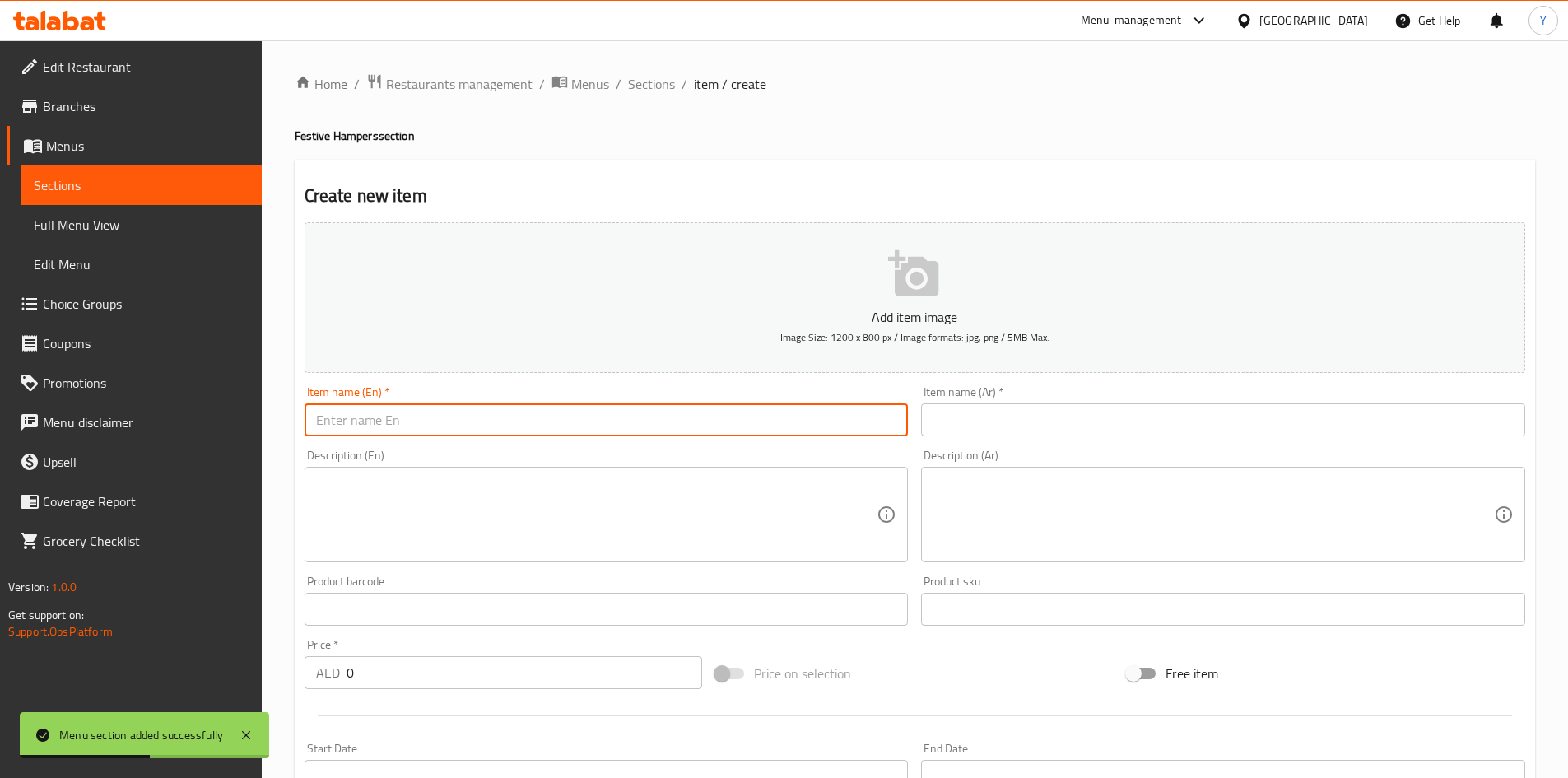
click at [517, 433] on input "text" at bounding box center [607, 420] width 604 height 33
click at [937, 412] on input "text" at bounding box center [1224, 420] width 604 height 33
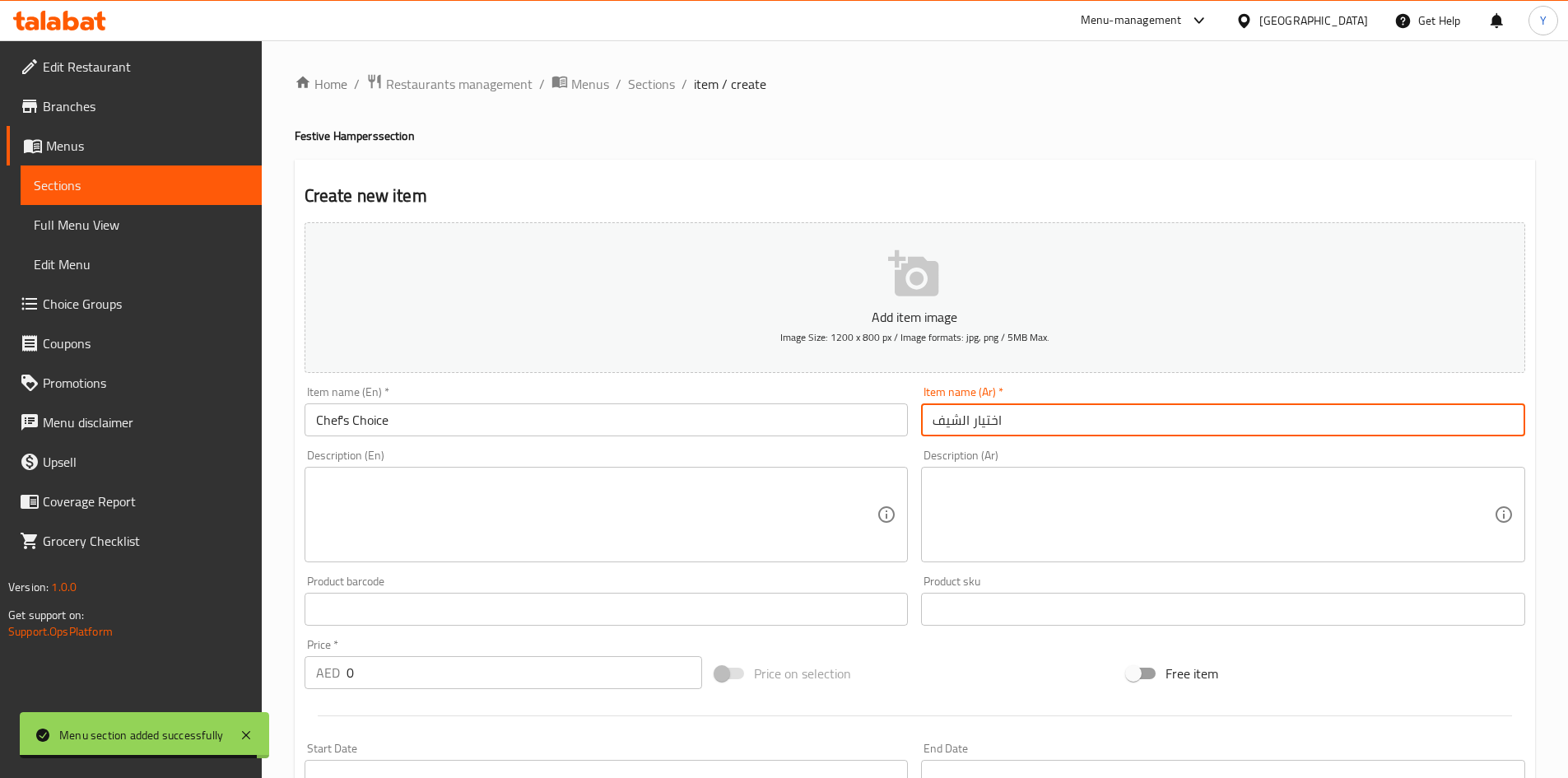
click at [560, 490] on textarea at bounding box center [597, 514] width 561 height 78
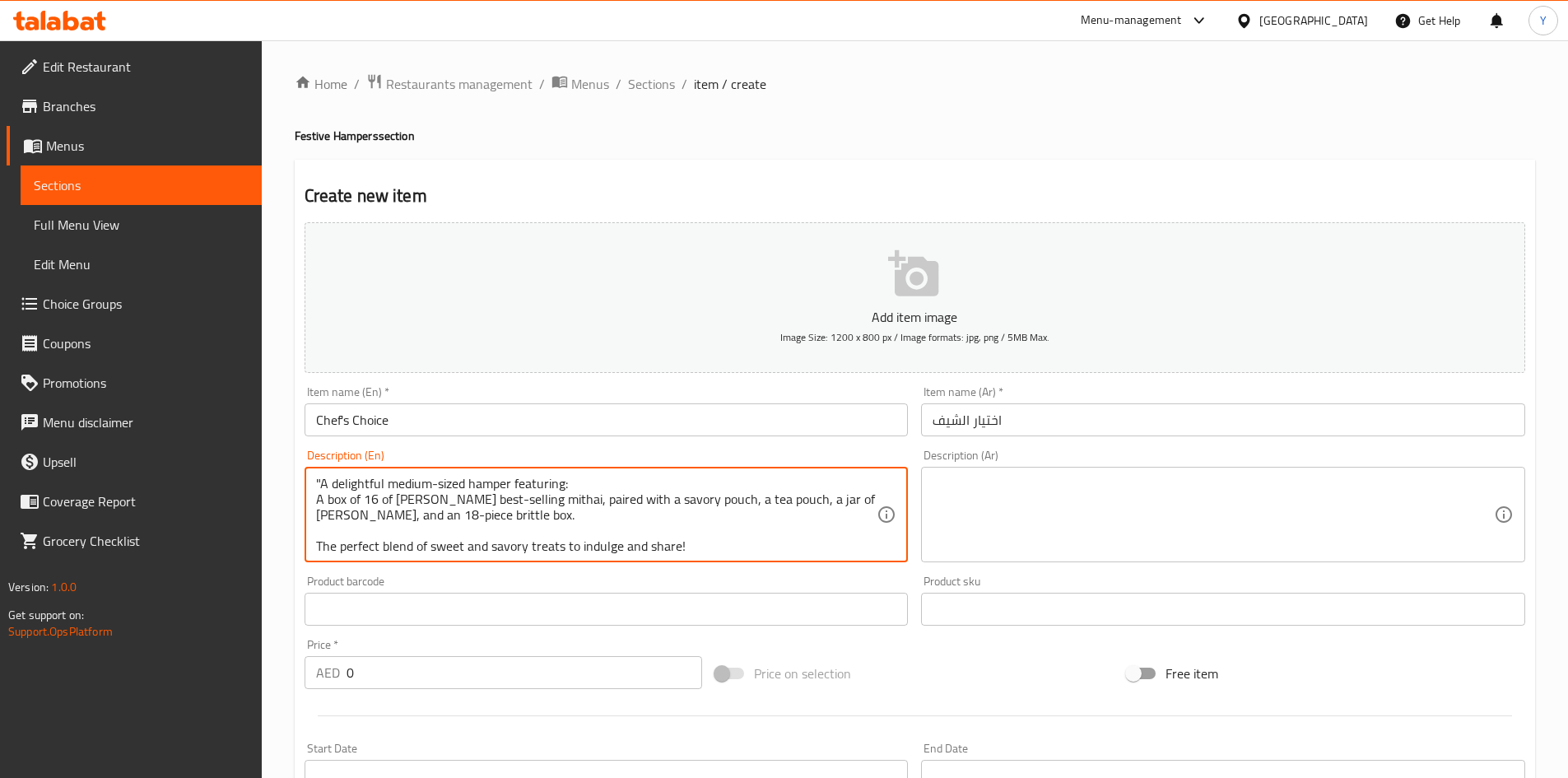
click at [319, 483] on textarea ""A delightful medium-sized hamper featuring: A box of 16 of [PERSON_NAME] best-…" at bounding box center [597, 514] width 561 height 78
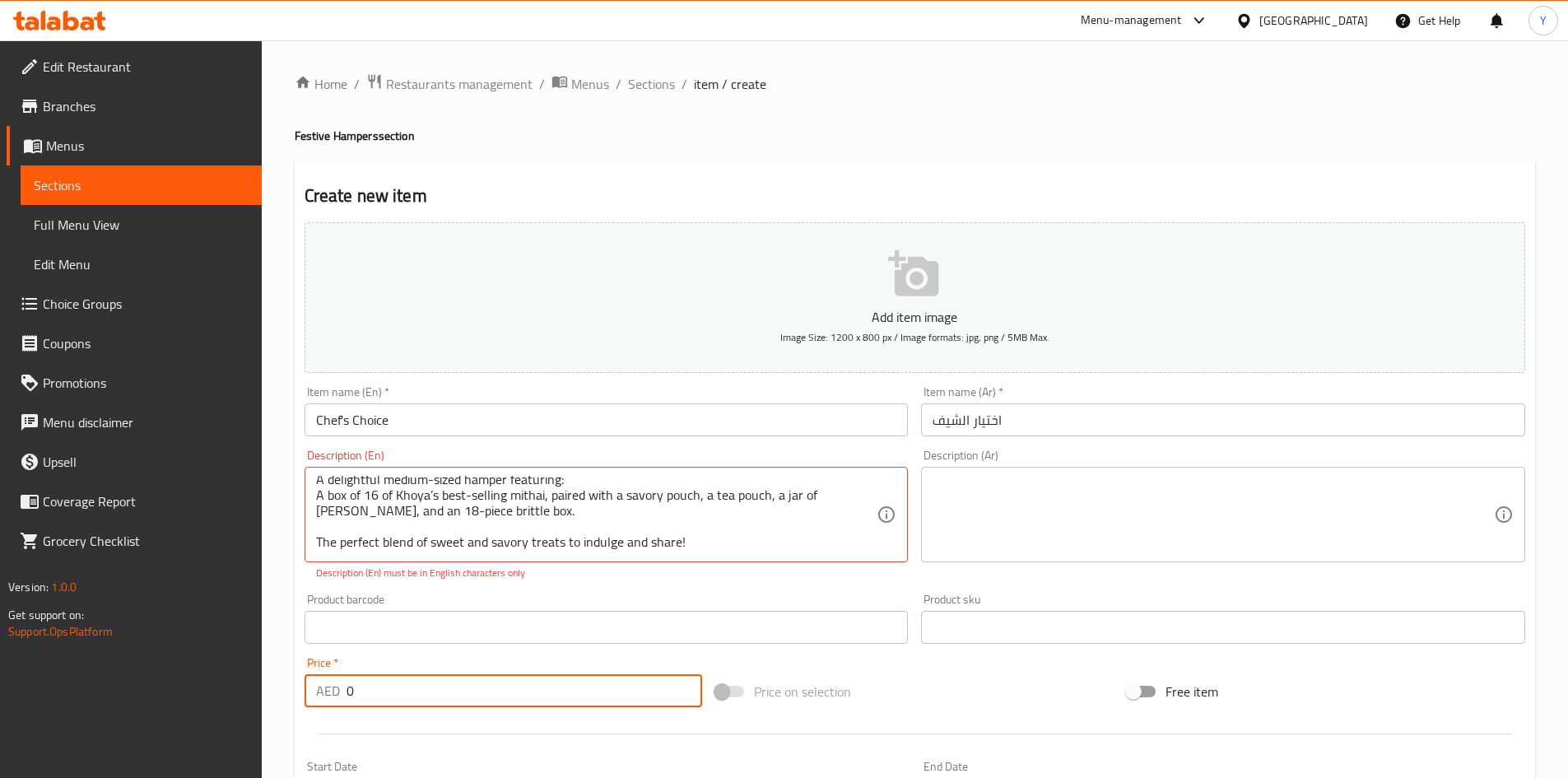
drag, startPoint x: 538, startPoint y: 704, endPoint x: 90, endPoint y: 660, distance: 450.2
click at [90, 660] on div "Edit Restaurant Branches Menus Sections Full Menu View Edit Menu Choice Groups …" at bounding box center [784, 611] width 1568 height 1141
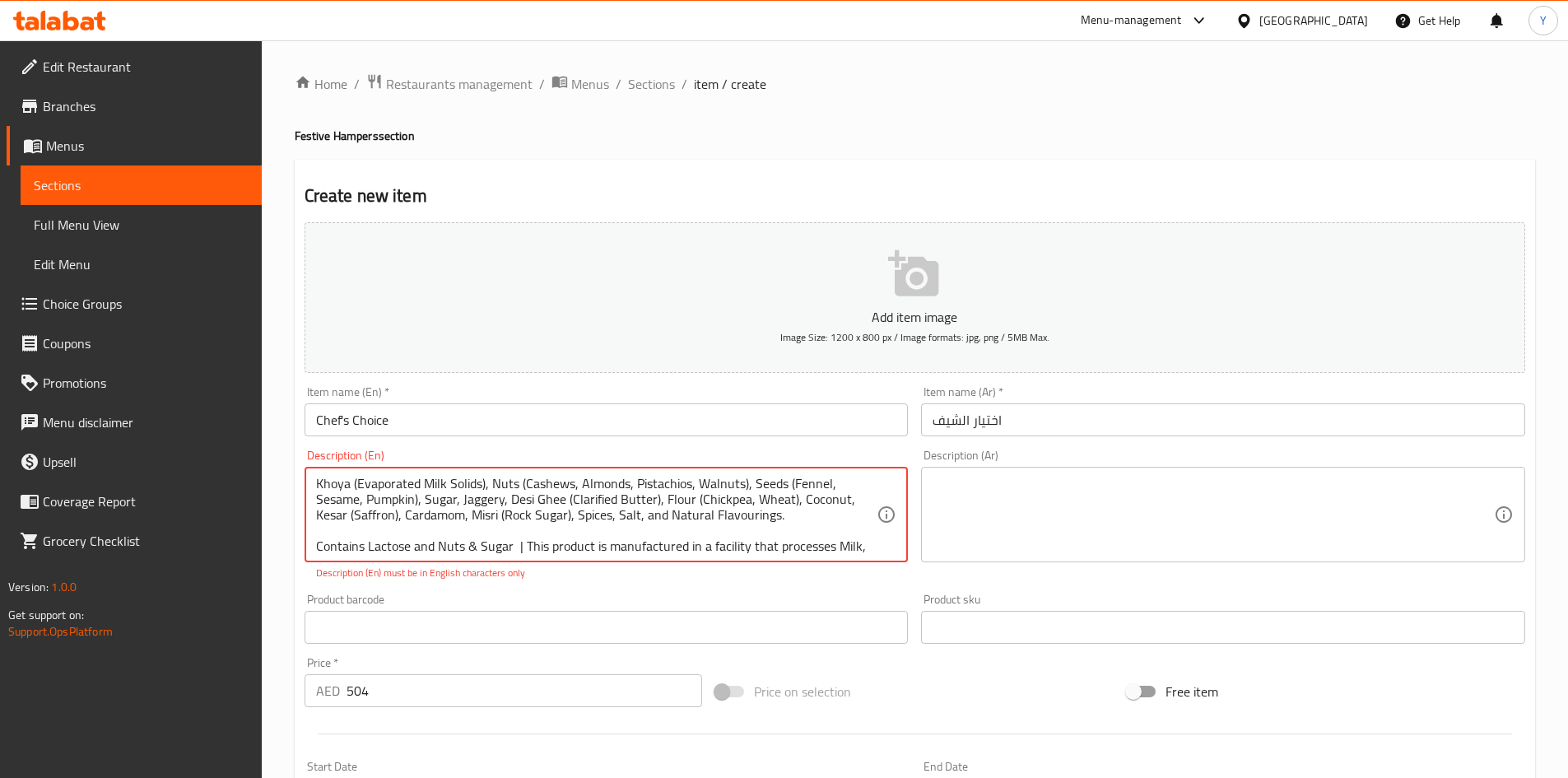
scroll to position [130, 0]
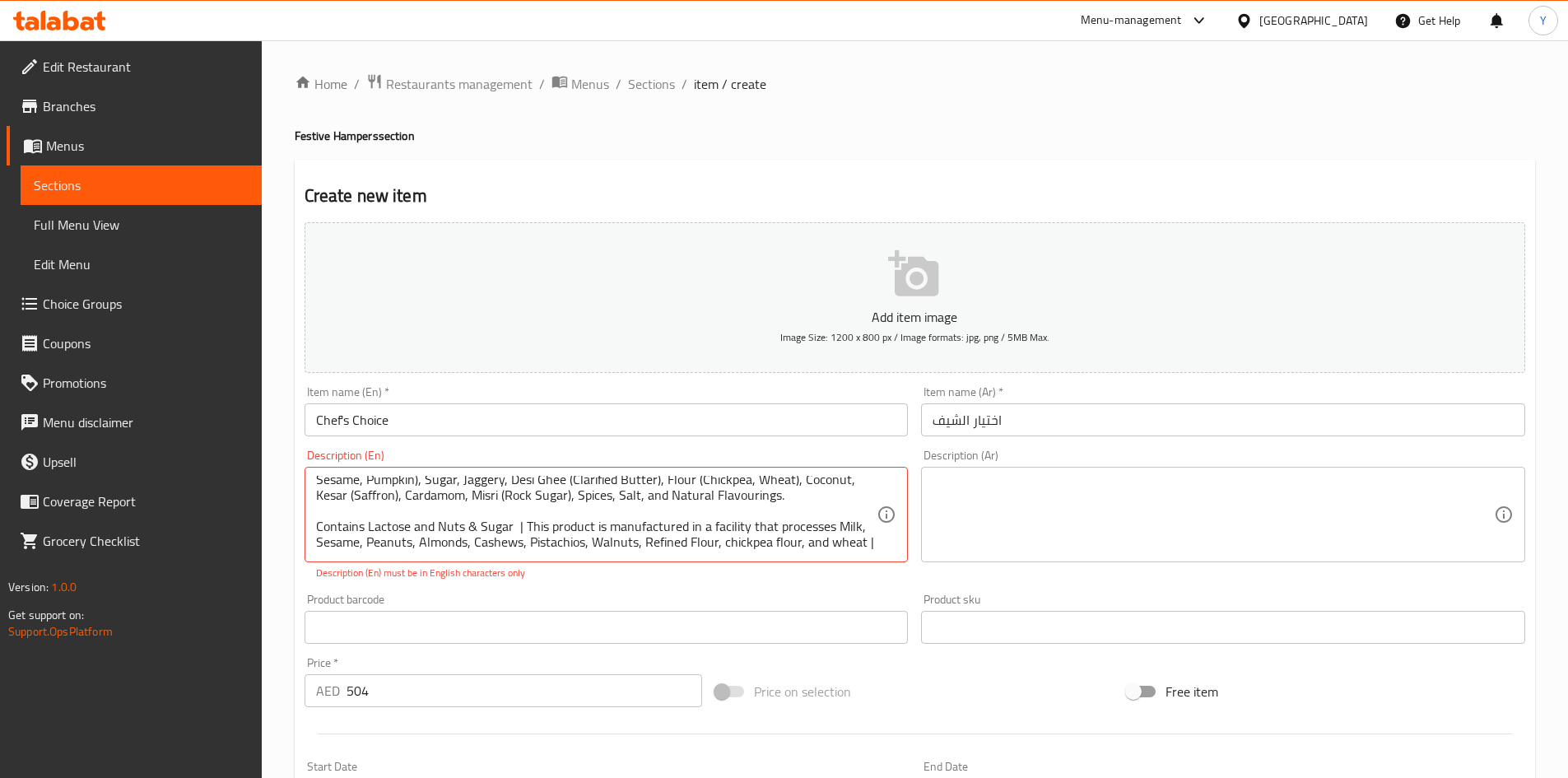
click at [683, 591] on div "Product barcode Product barcode" at bounding box center [607, 618] width 617 height 64
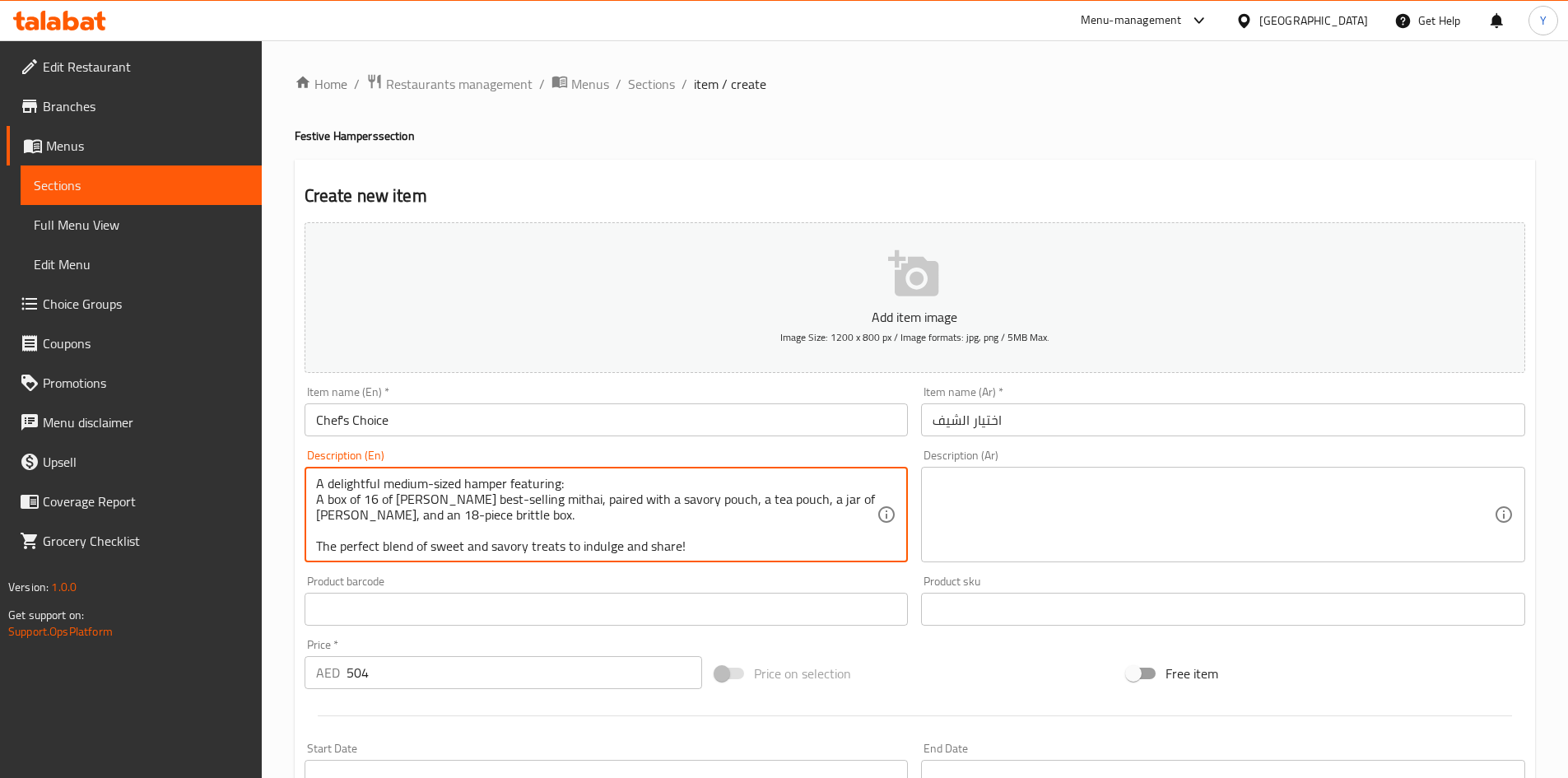
click at [988, 478] on textarea at bounding box center [1213, 514] width 561 height 78
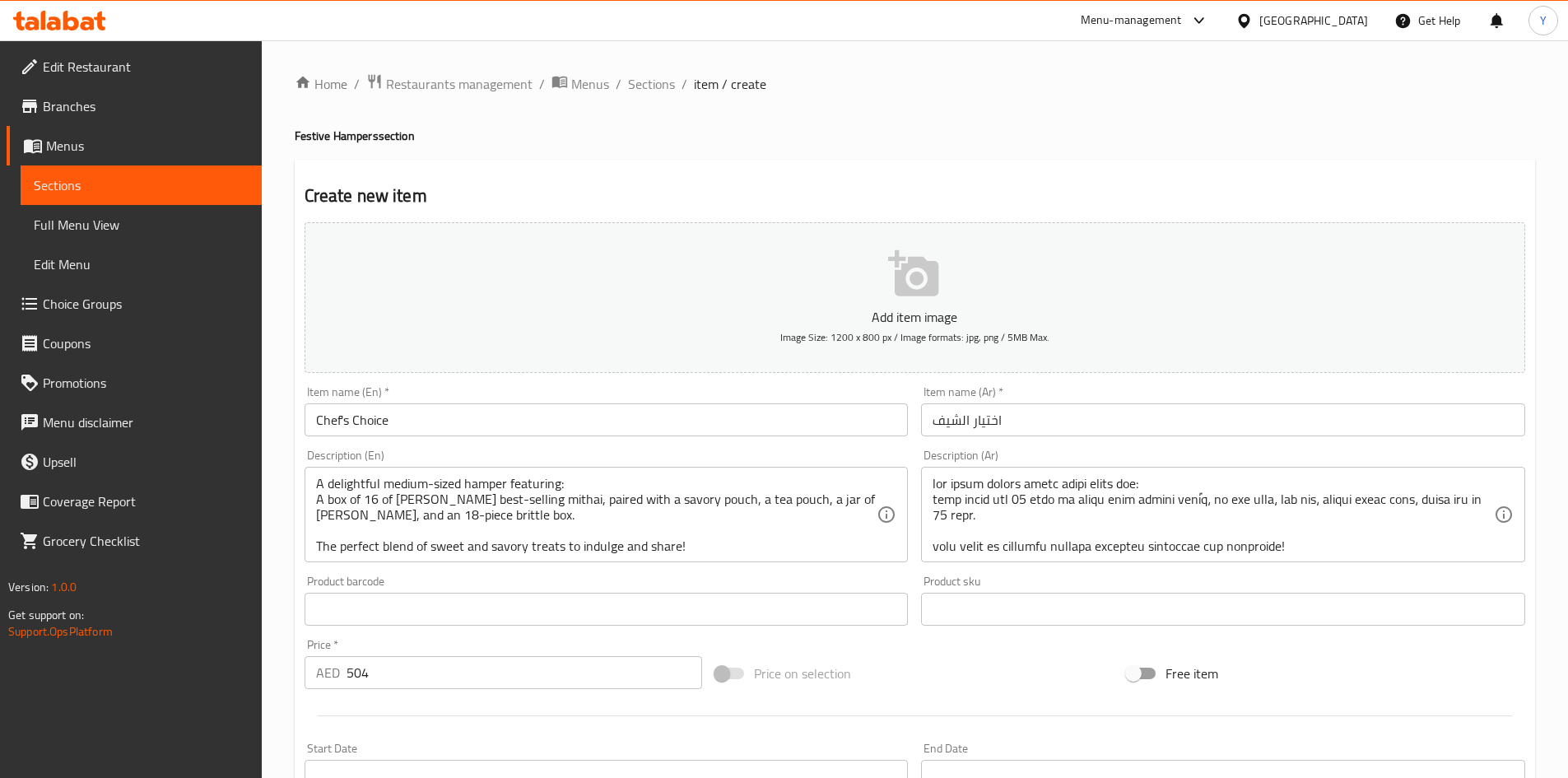
click at [944, 668] on div "Price on selection" at bounding box center [914, 673] width 412 height 44
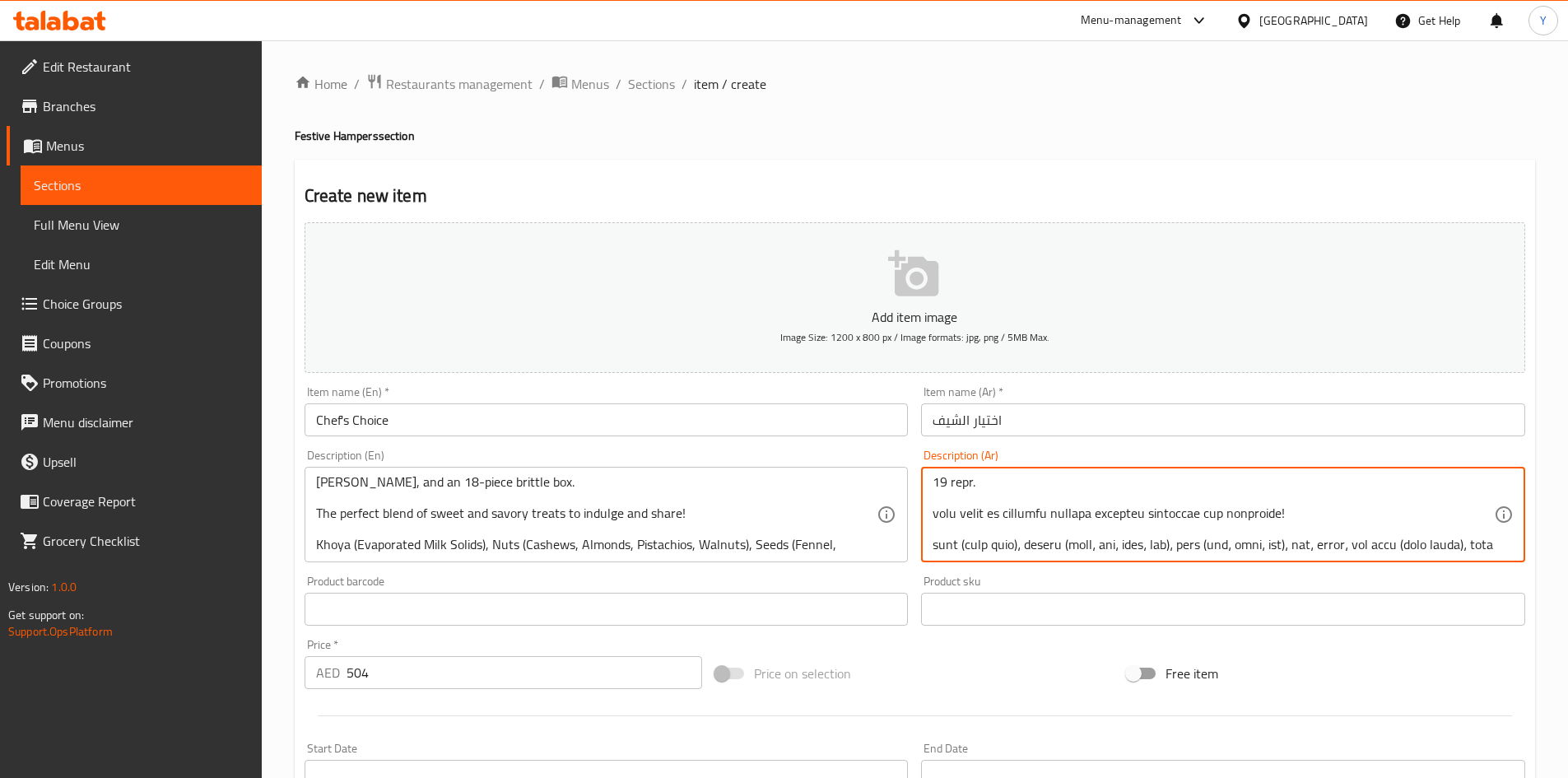
scroll to position [66, 0]
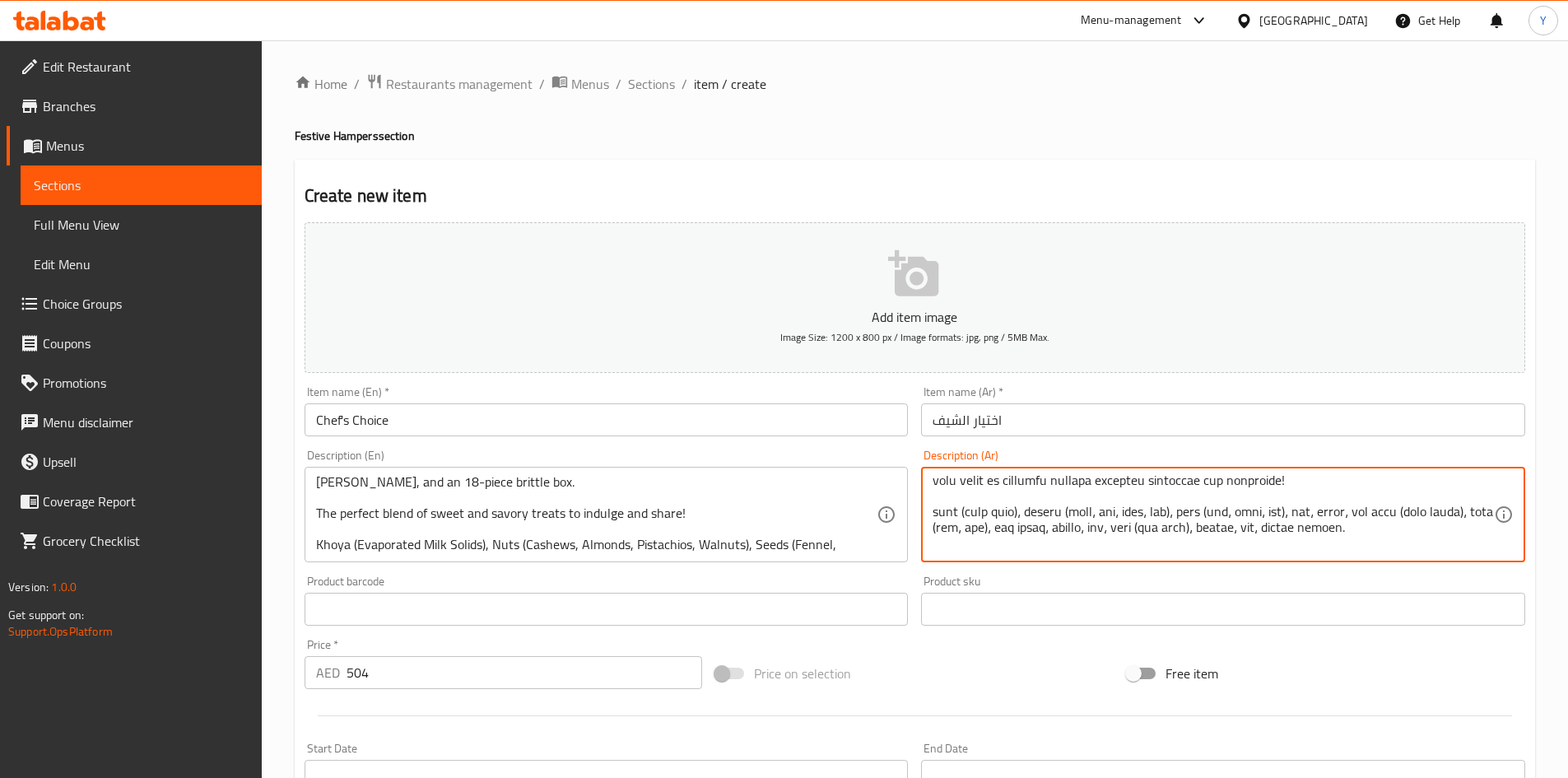
click at [947, 518] on textarea at bounding box center [1213, 514] width 561 height 78
click at [1096, 531] on textarea at bounding box center [1213, 514] width 561 height 78
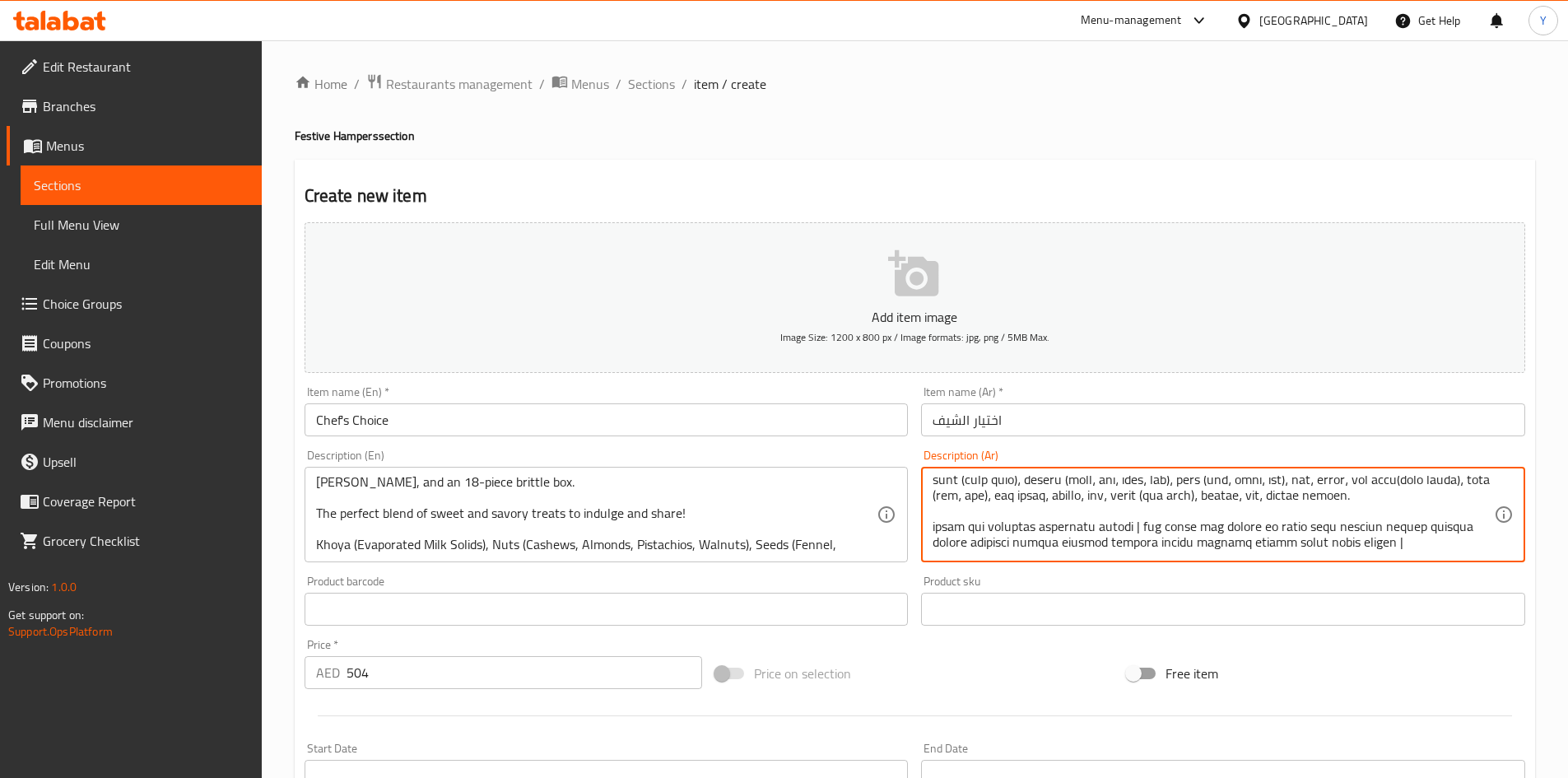
scroll to position [114, 0]
click at [638, 421] on input "Chef's Choice" at bounding box center [607, 420] width 604 height 33
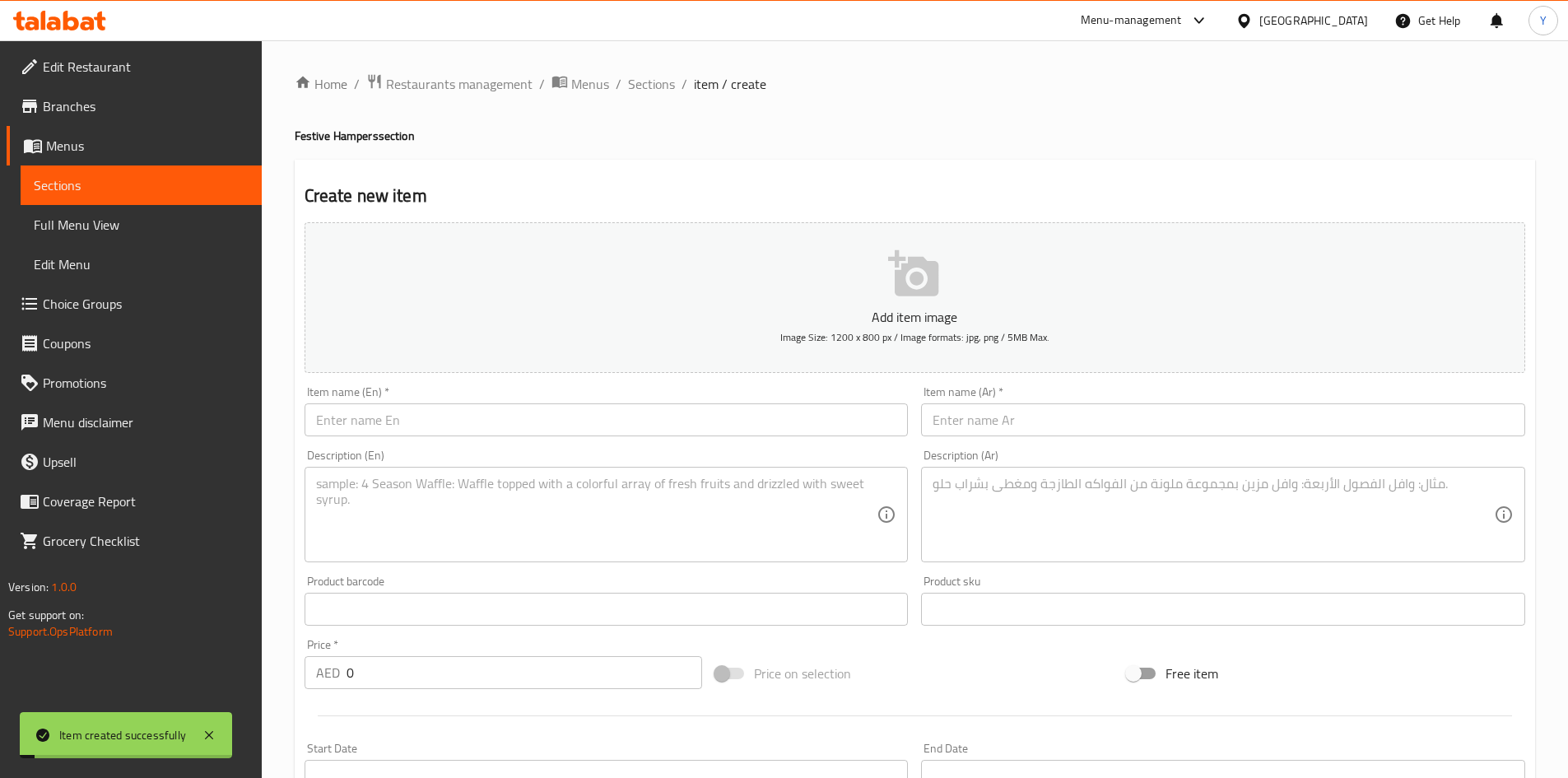
scroll to position [0, 0]
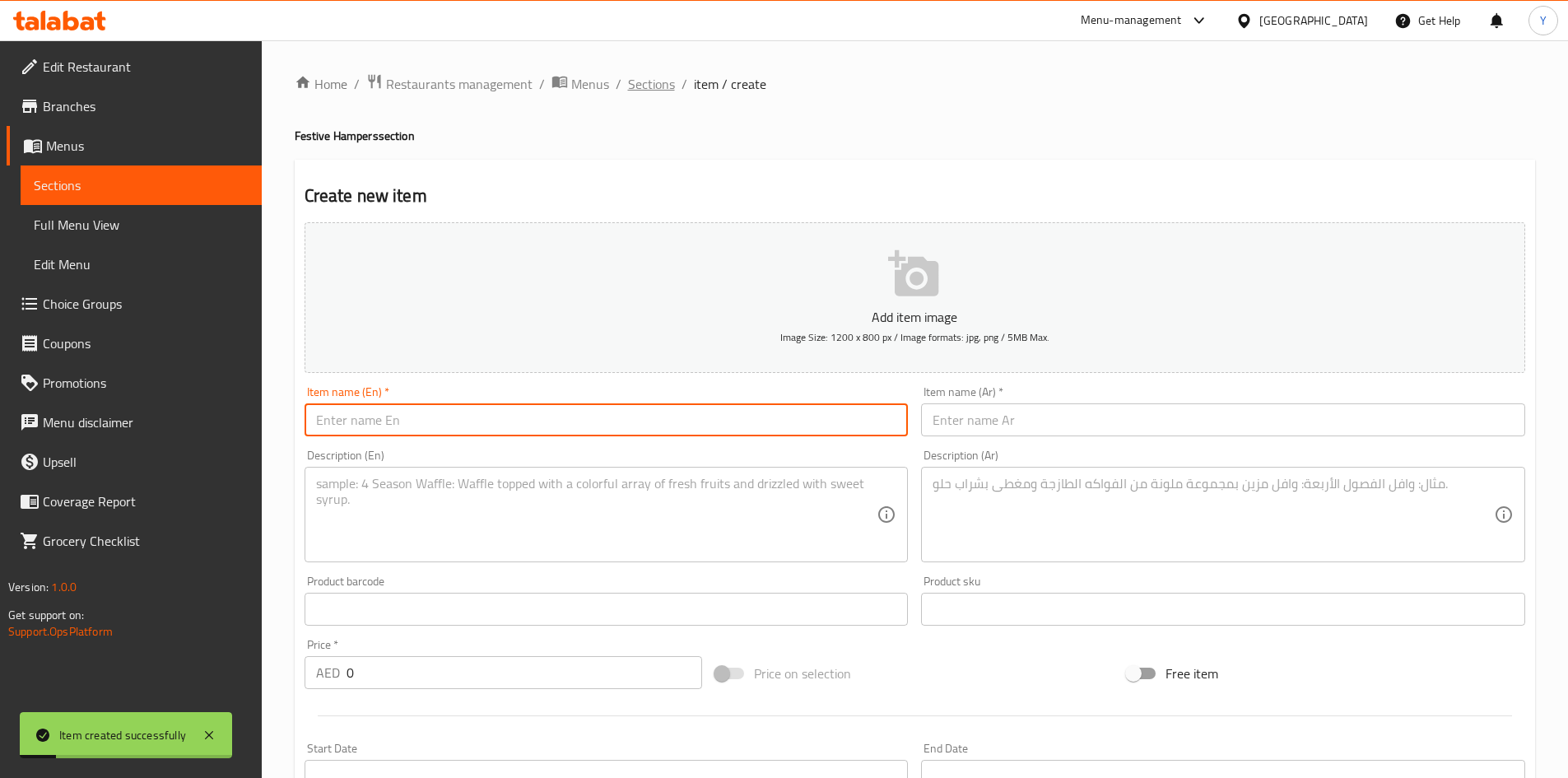
click at [636, 80] on span "Sections" at bounding box center [651, 84] width 47 height 20
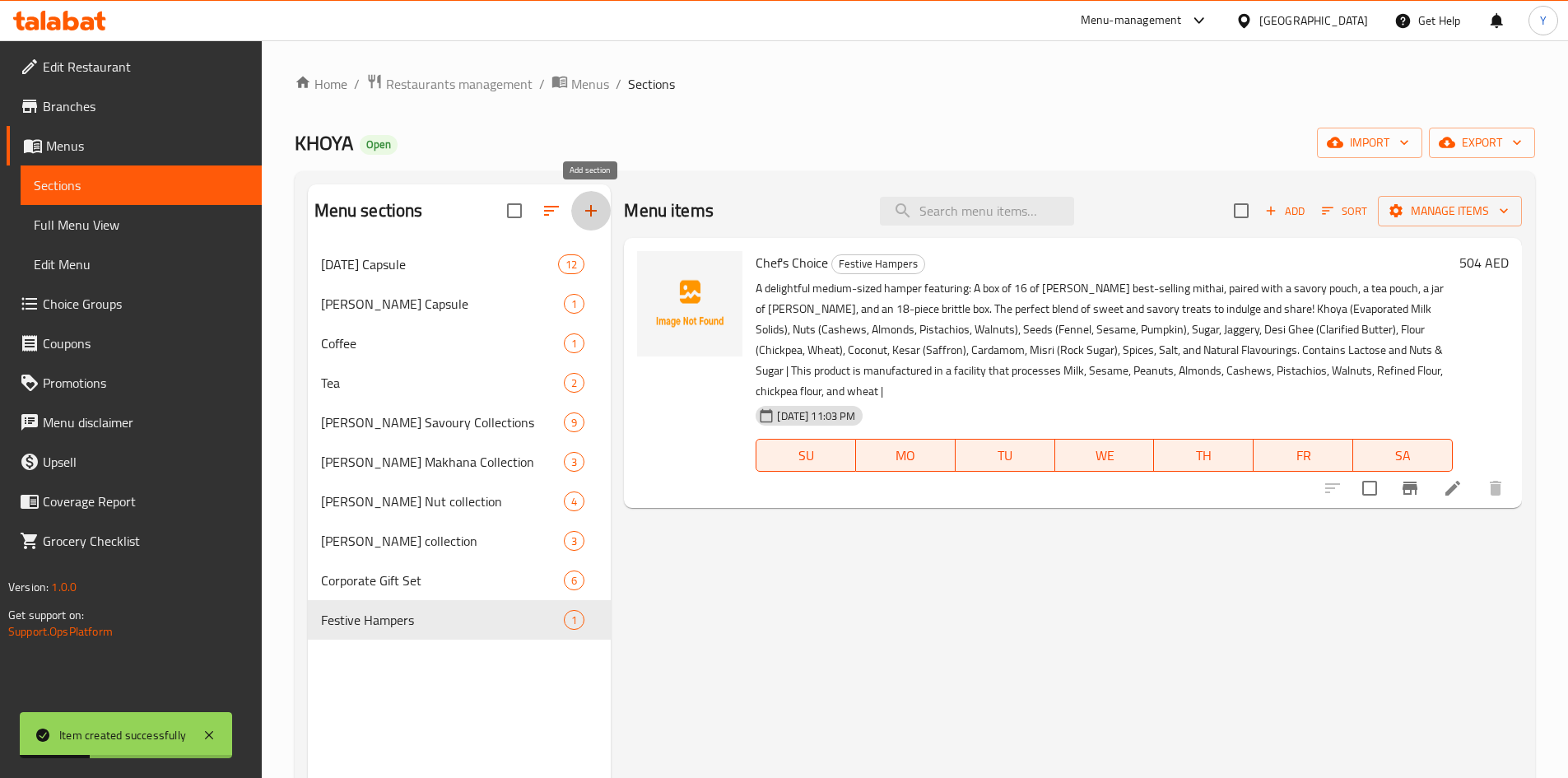
click at [600, 204] on icon "button" at bounding box center [590, 210] width 20 height 20
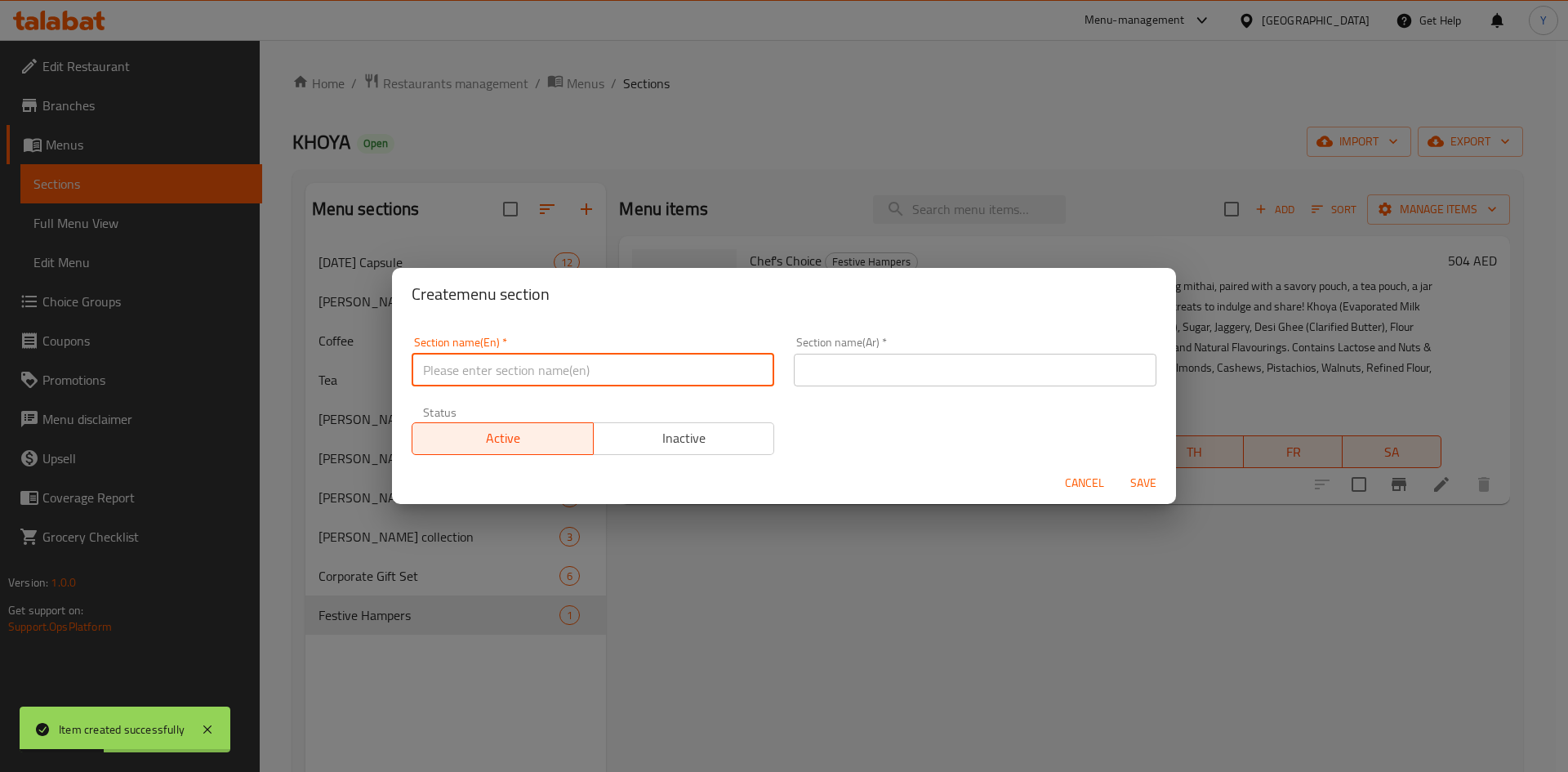
click at [575, 366] on input "text" at bounding box center [592, 370] width 362 height 33
drag, startPoint x: 841, startPoint y: 383, endPoint x: 832, endPoint y: 385, distance: 9.2
click at [841, 383] on input "text" at bounding box center [975, 370] width 362 height 33
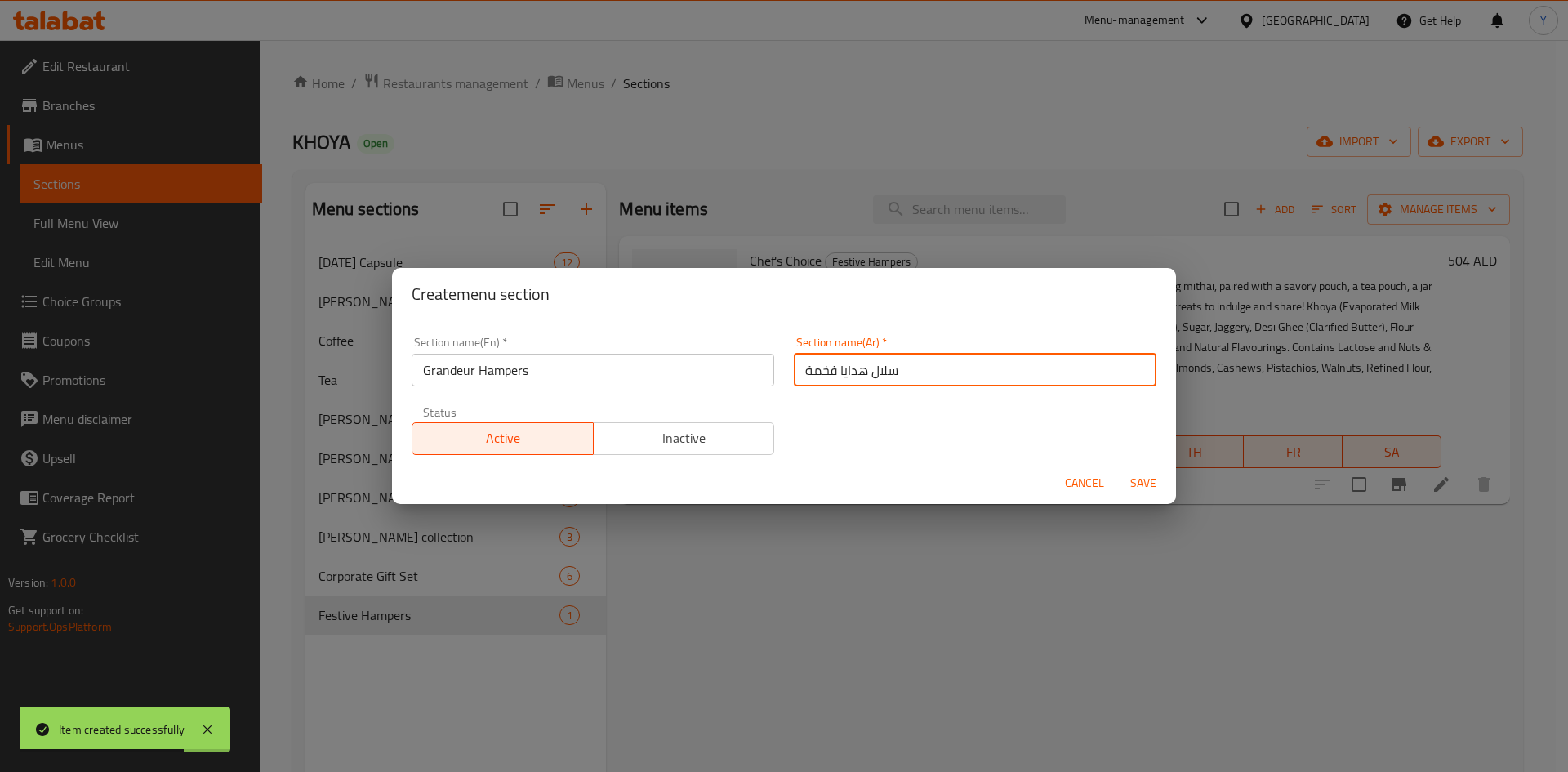
click at [1117, 468] on button "Save" at bounding box center [1143, 483] width 52 height 30
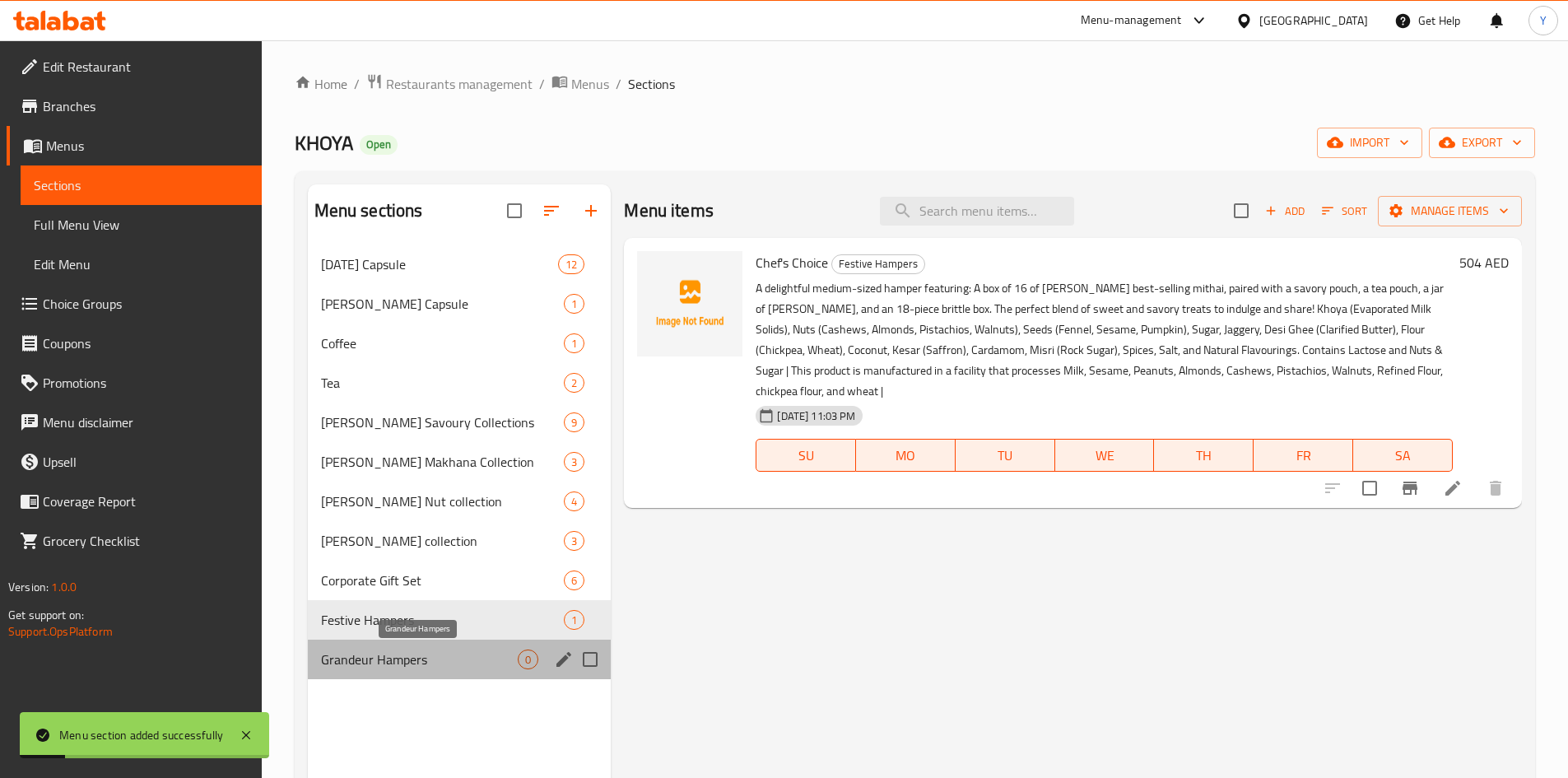
click at [465, 660] on span "Grandeur Hampers" at bounding box center [419, 659] width 198 height 20
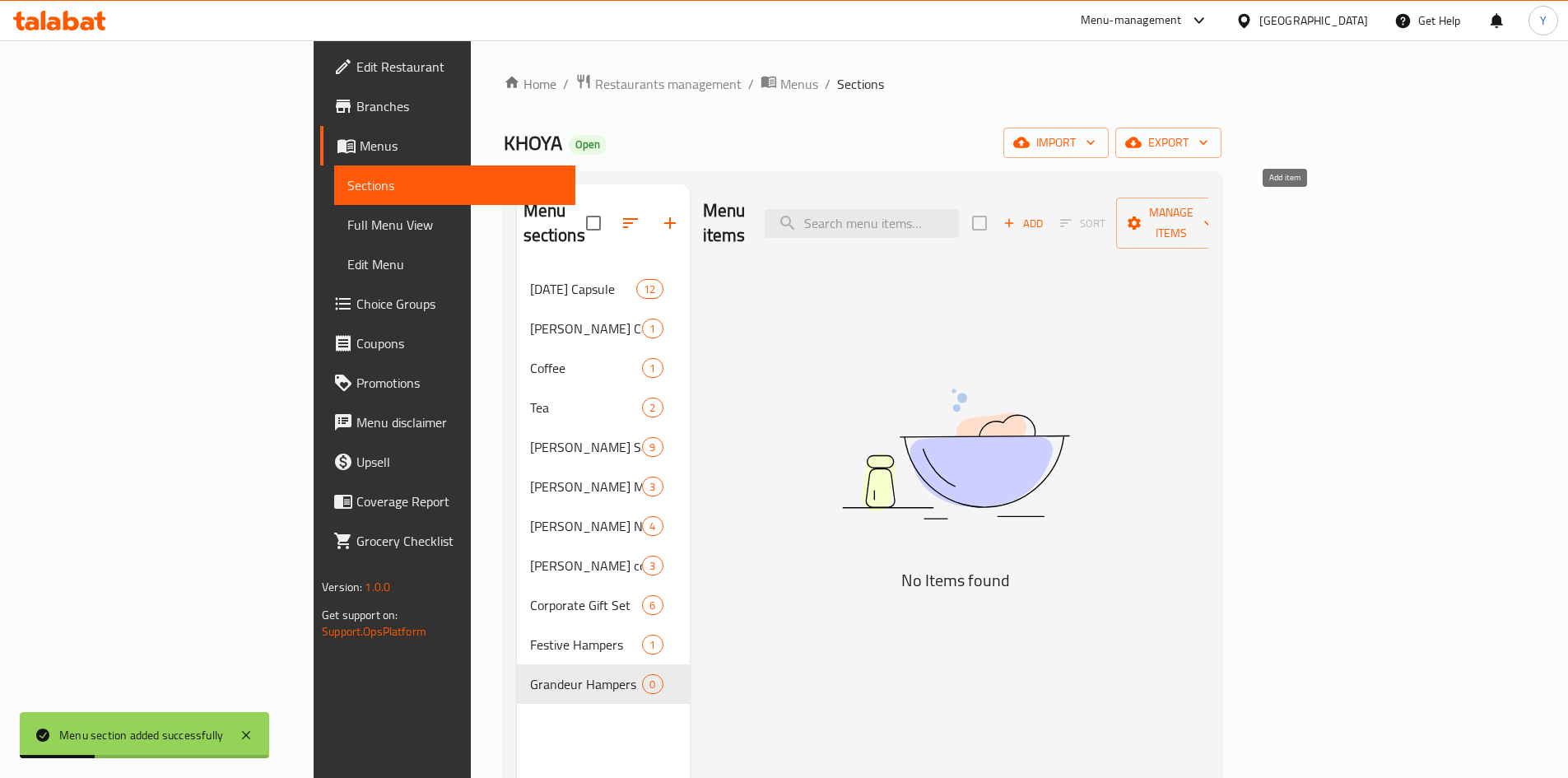
click at [1045, 214] on span "Add" at bounding box center [1023, 223] width 44 height 19
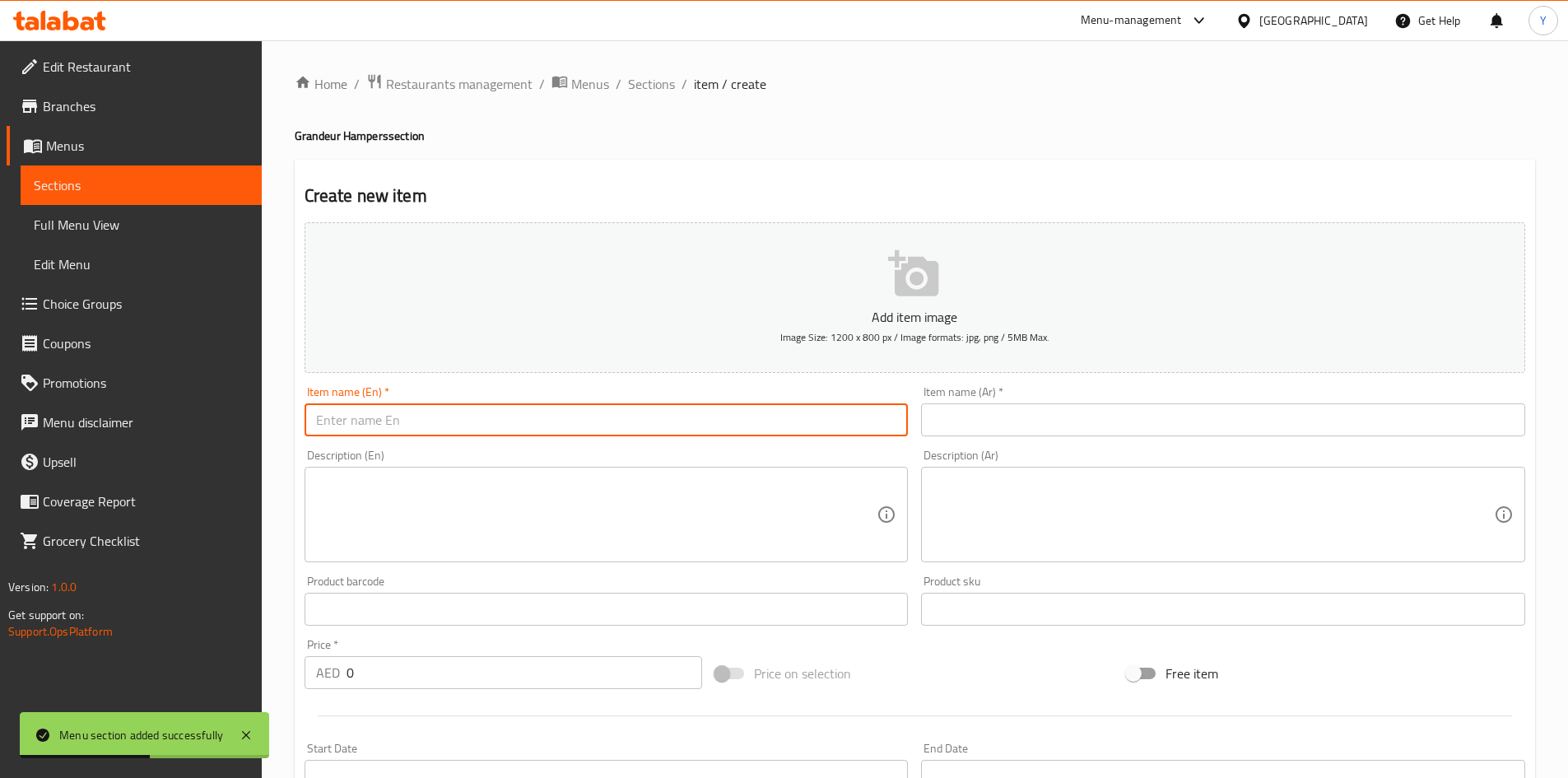
click at [494, 431] on input "text" at bounding box center [607, 420] width 604 height 33
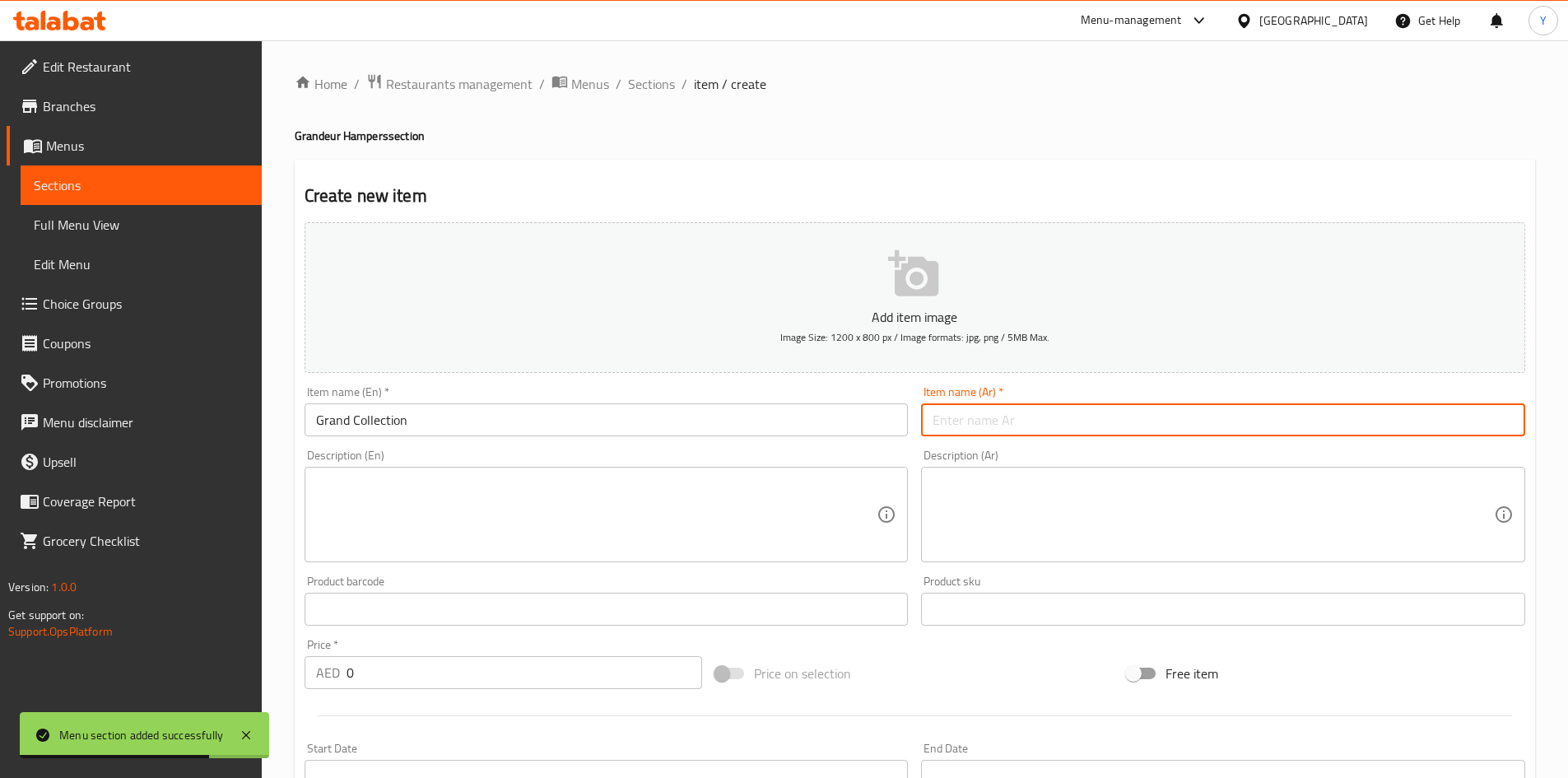
drag, startPoint x: 948, startPoint y: 423, endPoint x: 932, endPoint y: 439, distance: 22.6
click at [948, 423] on input "text" at bounding box center [1224, 420] width 604 height 33
click at [650, 514] on textarea at bounding box center [597, 514] width 561 height 78
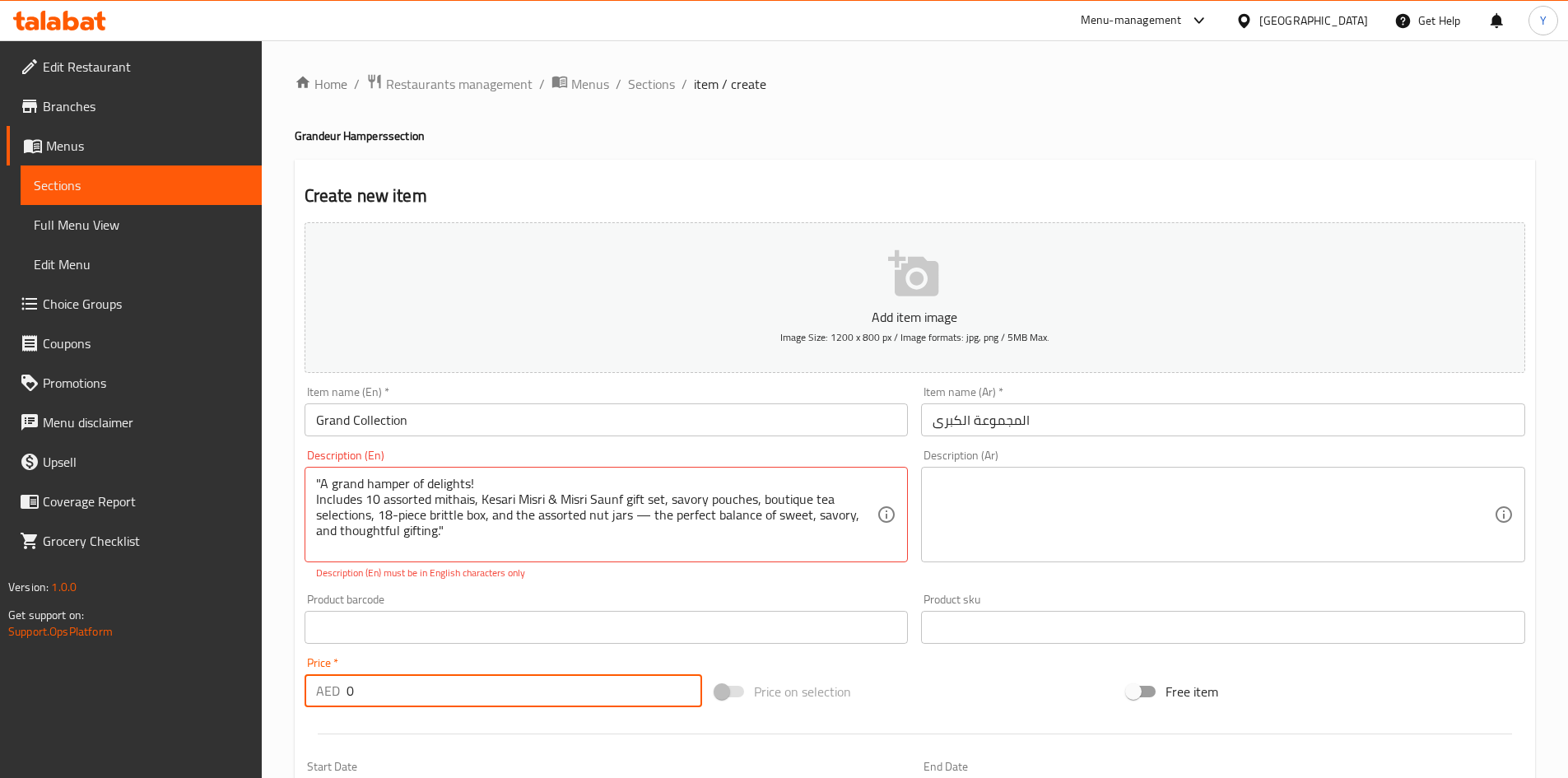
drag, startPoint x: 377, startPoint y: 694, endPoint x: 188, endPoint y: 675, distance: 190.0
click at [187, 675] on div "Edit Restaurant Branches Menus Sections Full Menu View Edit Menu Choice Groups …" at bounding box center [784, 611] width 1568 height 1141
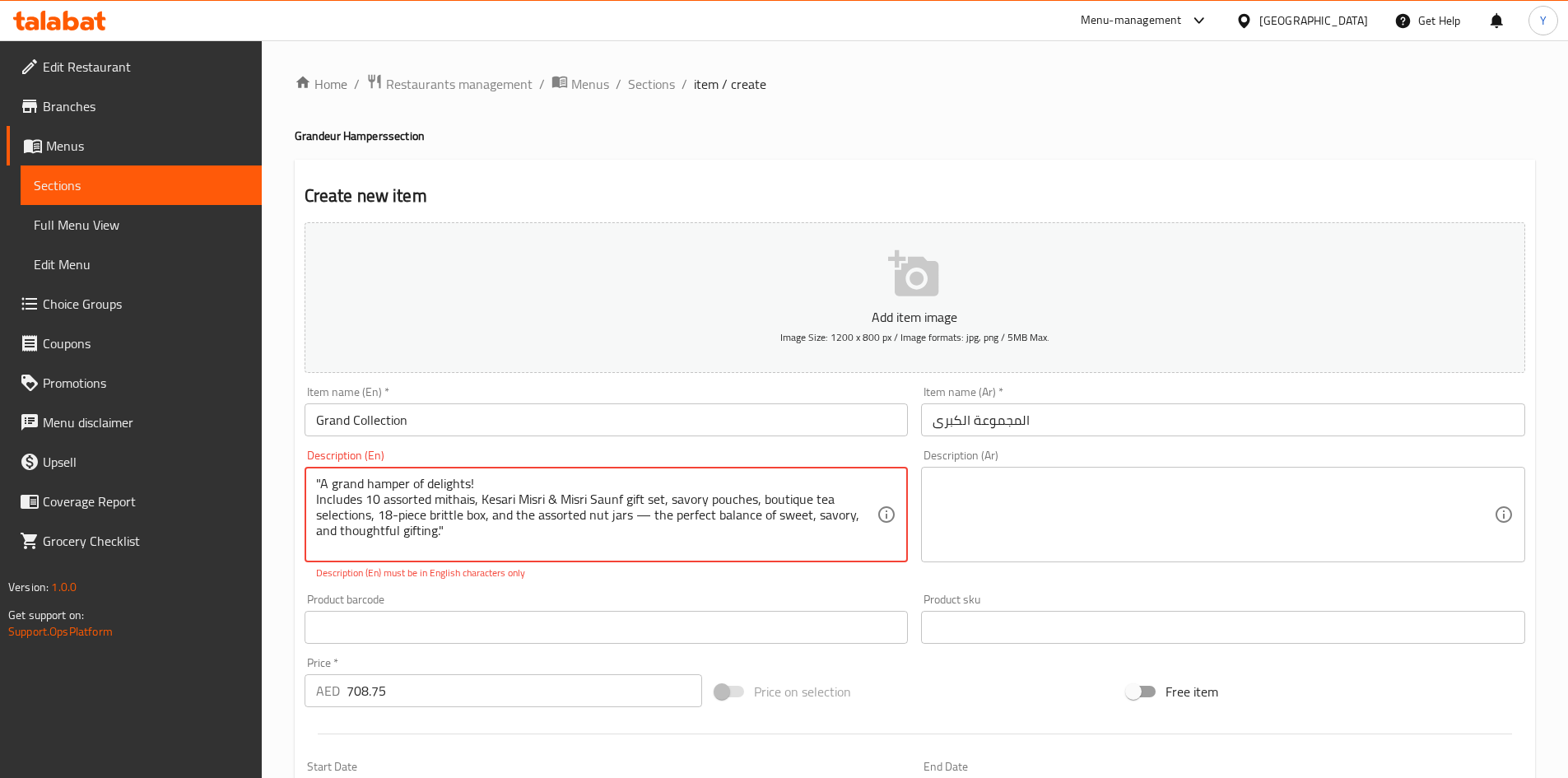
click at [638, 511] on textarea ""A grand hamper of delights! Includes 10 assorted mithais, Kesari Misri & Misri…" at bounding box center [597, 514] width 561 height 78
drag, startPoint x: 643, startPoint y: 513, endPoint x: 635, endPoint y: 520, distance: 10.6
click at [635, 520] on textarea ""A grand hamper of delights! Includes 10 assorted mithais, Kesari Misri & Misri…" at bounding box center [597, 514] width 561 height 78
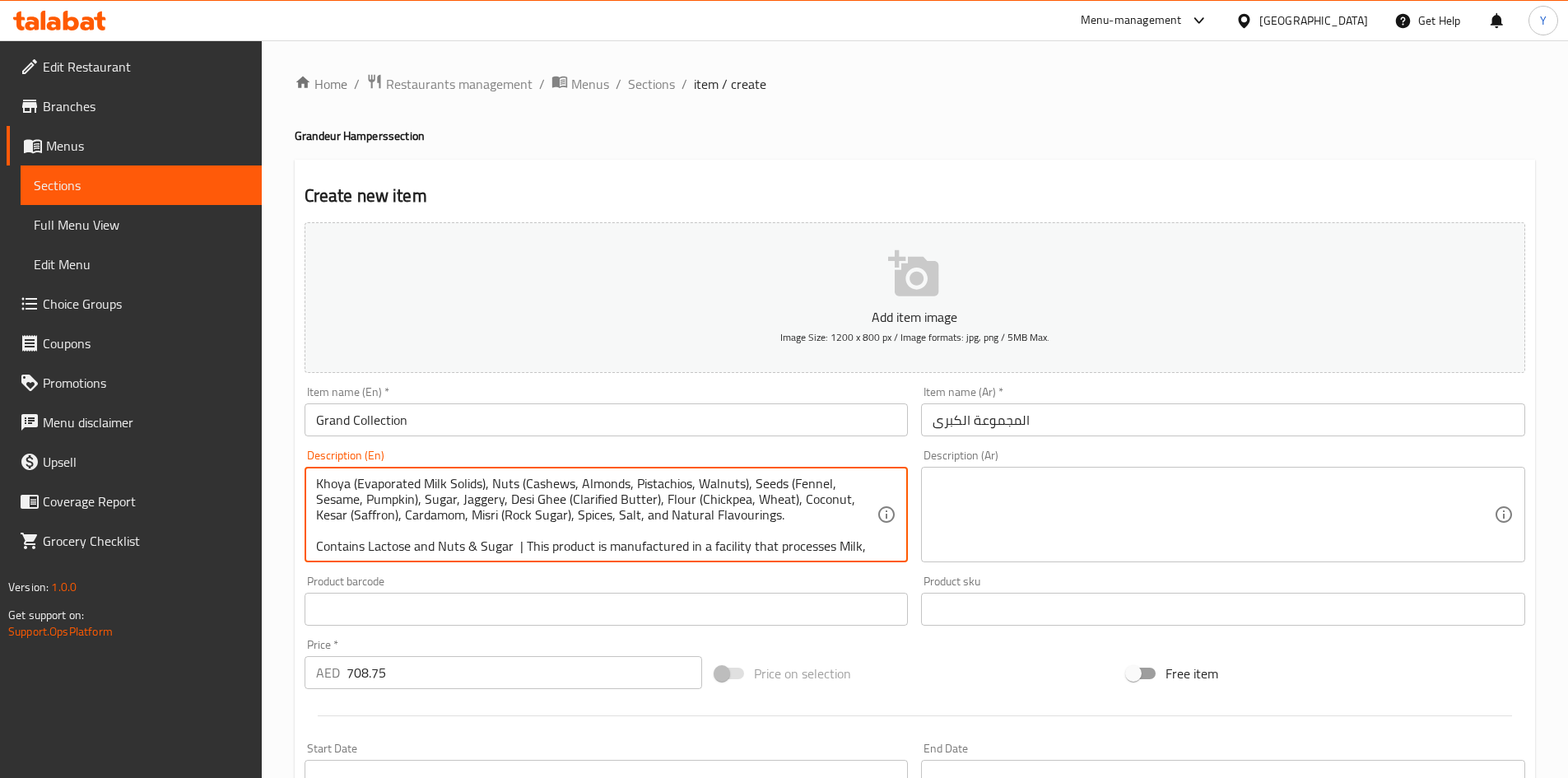
scroll to position [114, 0]
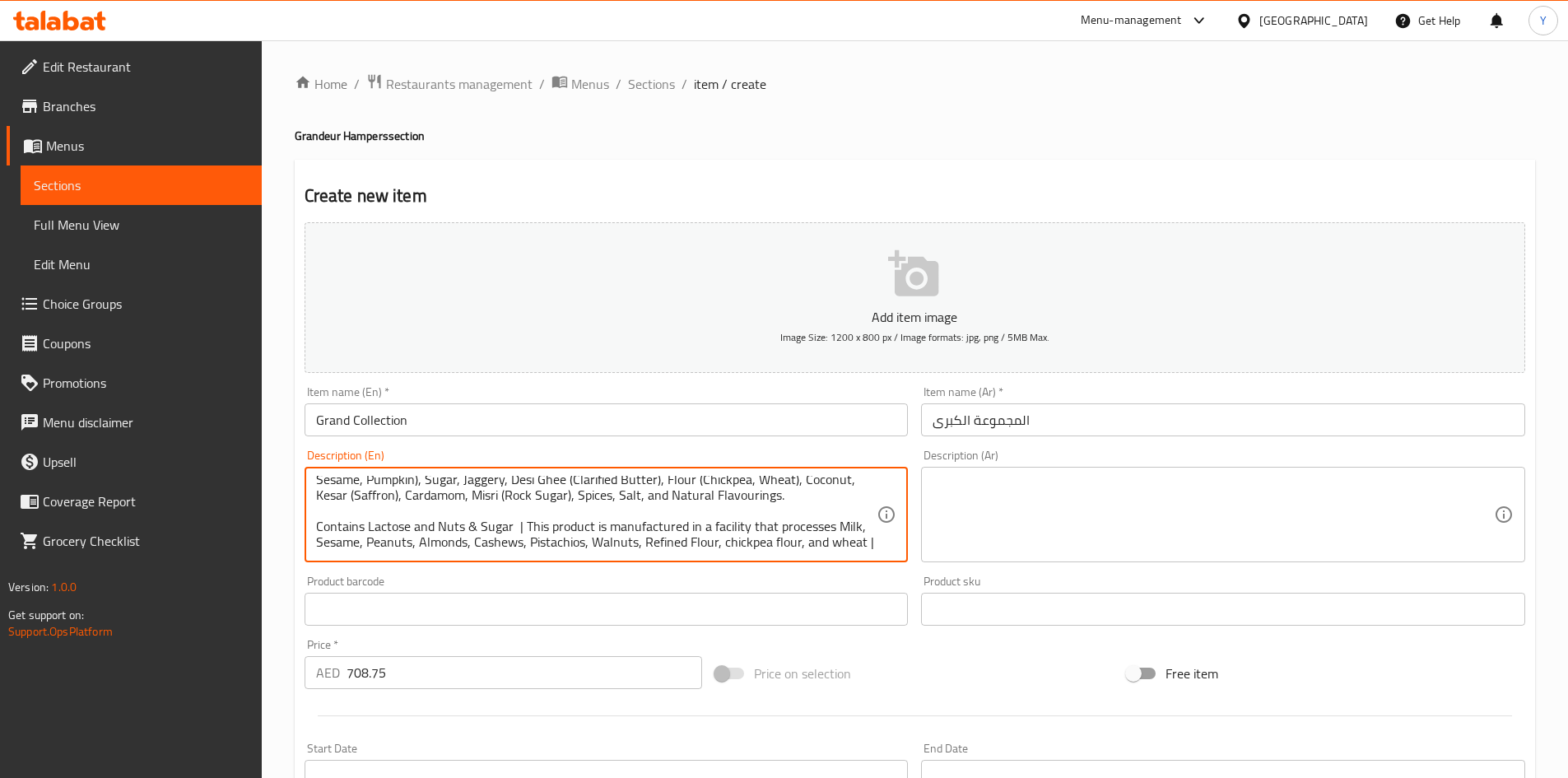
click at [1107, 526] on textarea at bounding box center [1213, 514] width 561 height 78
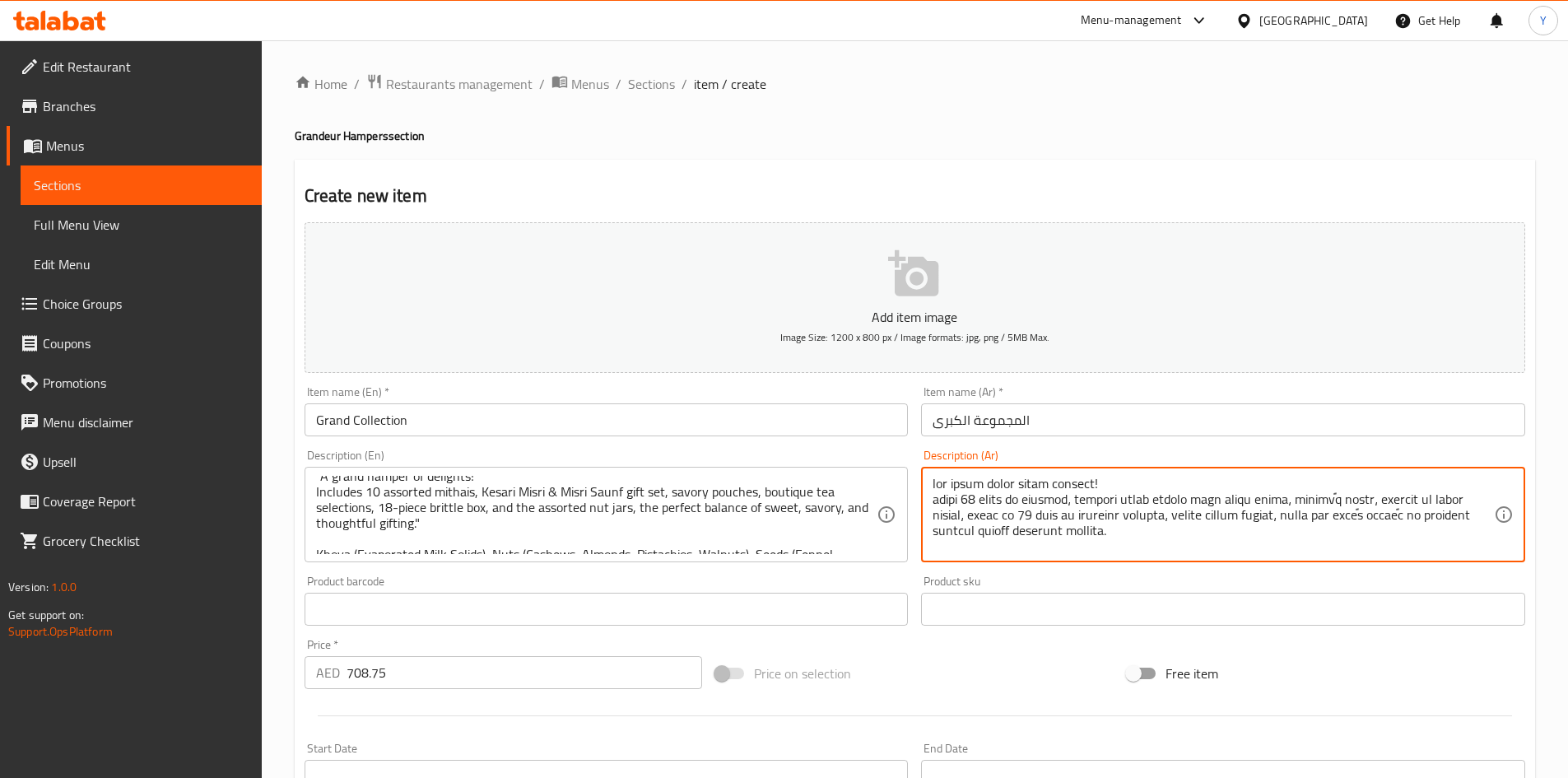
scroll to position [0, 0]
click at [1176, 500] on textarea at bounding box center [1213, 514] width 561 height 78
click at [1130, 503] on textarea at bounding box center [1213, 514] width 561 height 78
click at [1448, 514] on textarea at bounding box center [1213, 514] width 561 height 78
drag, startPoint x: 1068, startPoint y: 516, endPoint x: 1028, endPoint y: 521, distance: 40.3
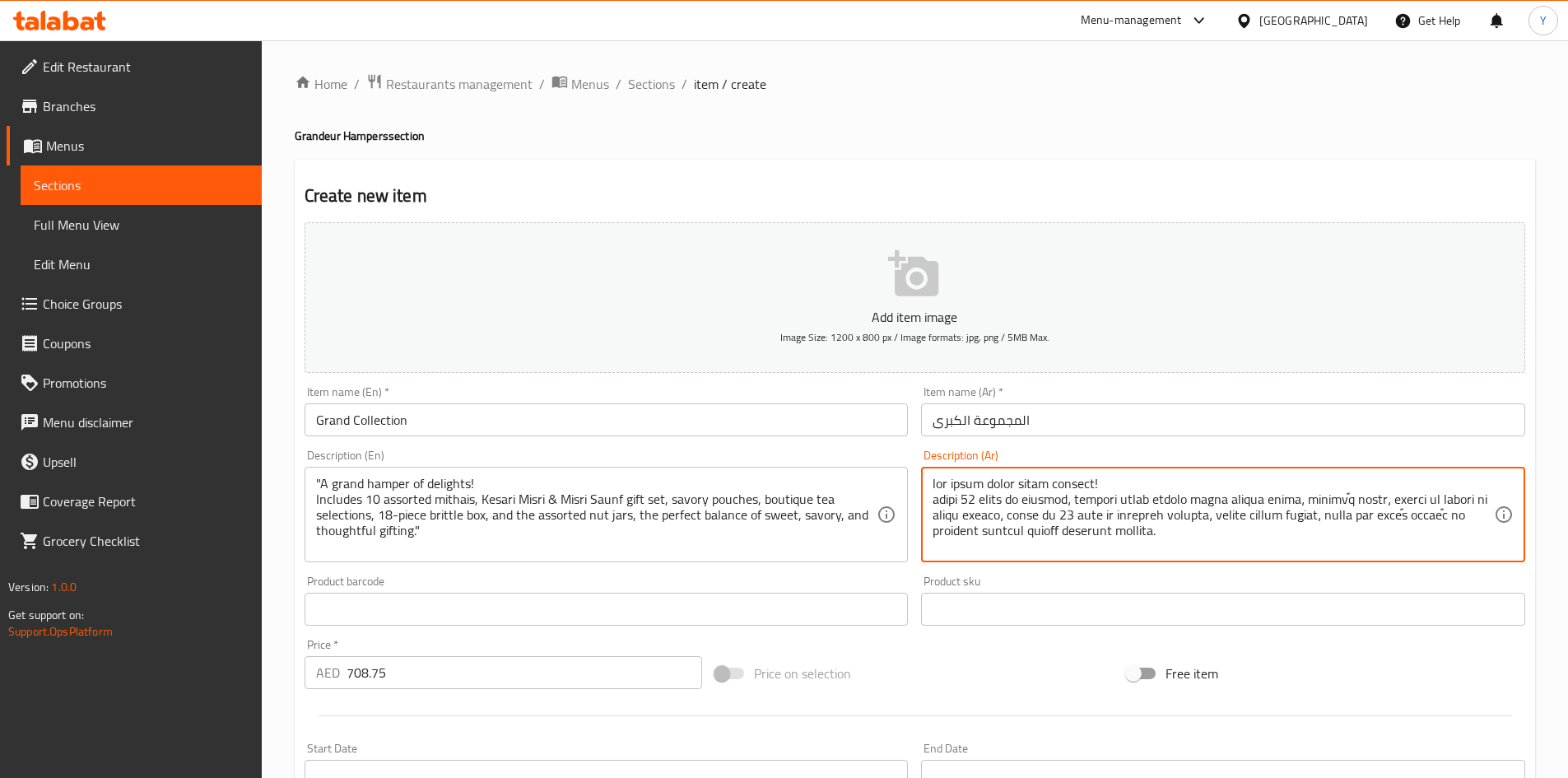
click at [1028, 521] on textarea at bounding box center [1213, 514] width 561 height 78
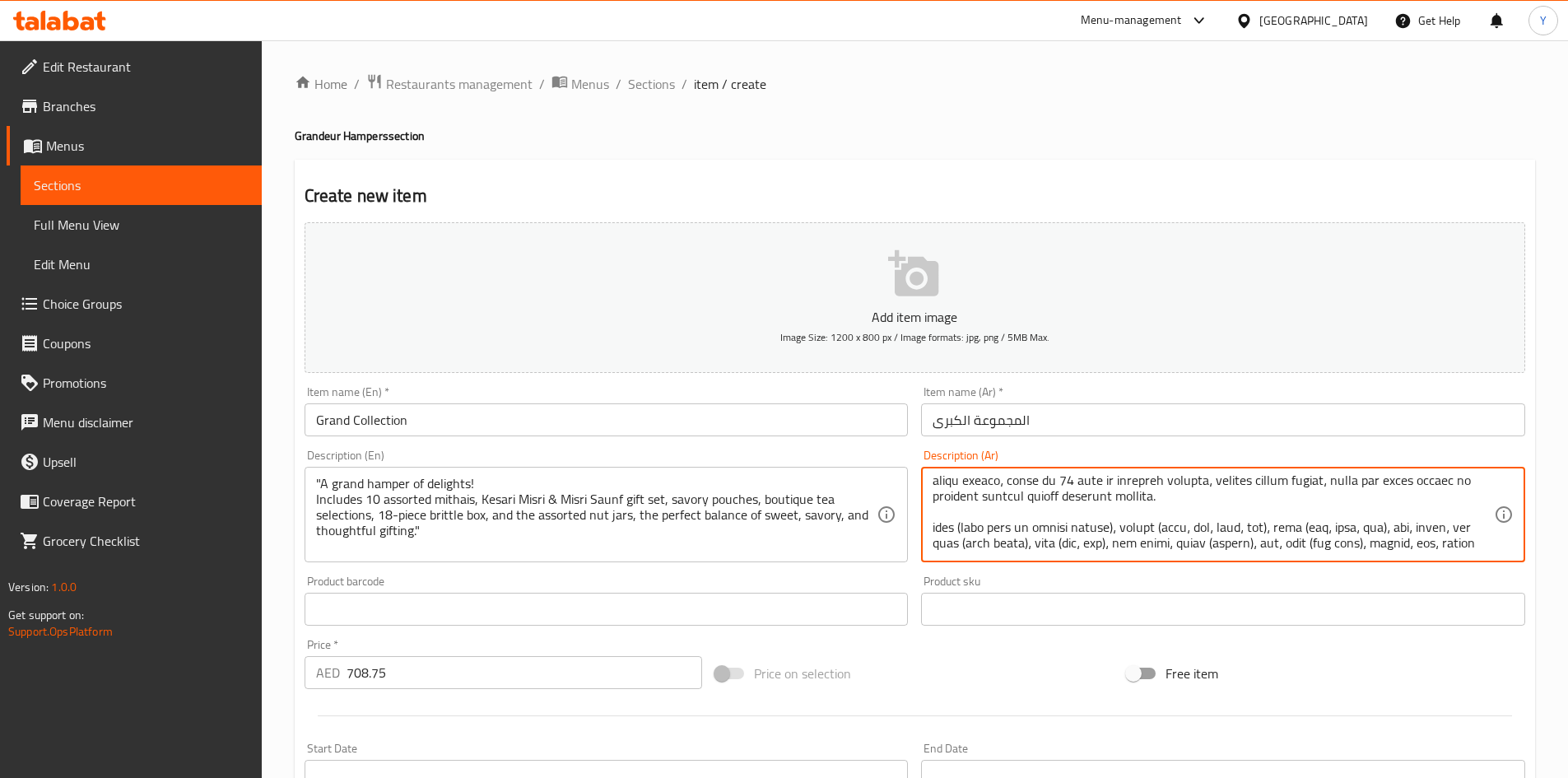
scroll to position [39, 0]
drag, startPoint x: 1080, startPoint y: 535, endPoint x: 1025, endPoint y: 499, distance: 65.7
click at [1025, 499] on textarea at bounding box center [1213, 514] width 561 height 78
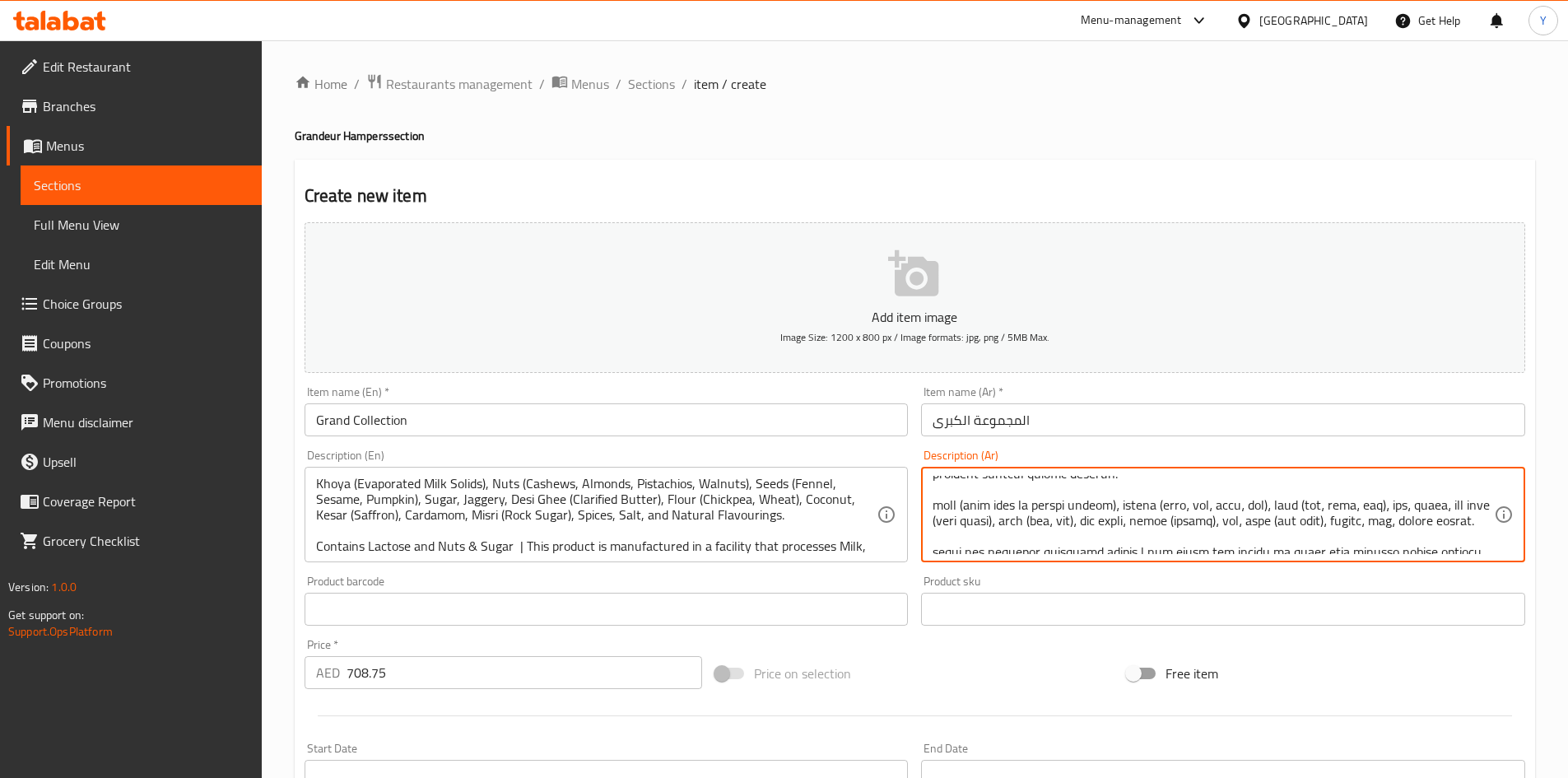
scroll to position [72, 0]
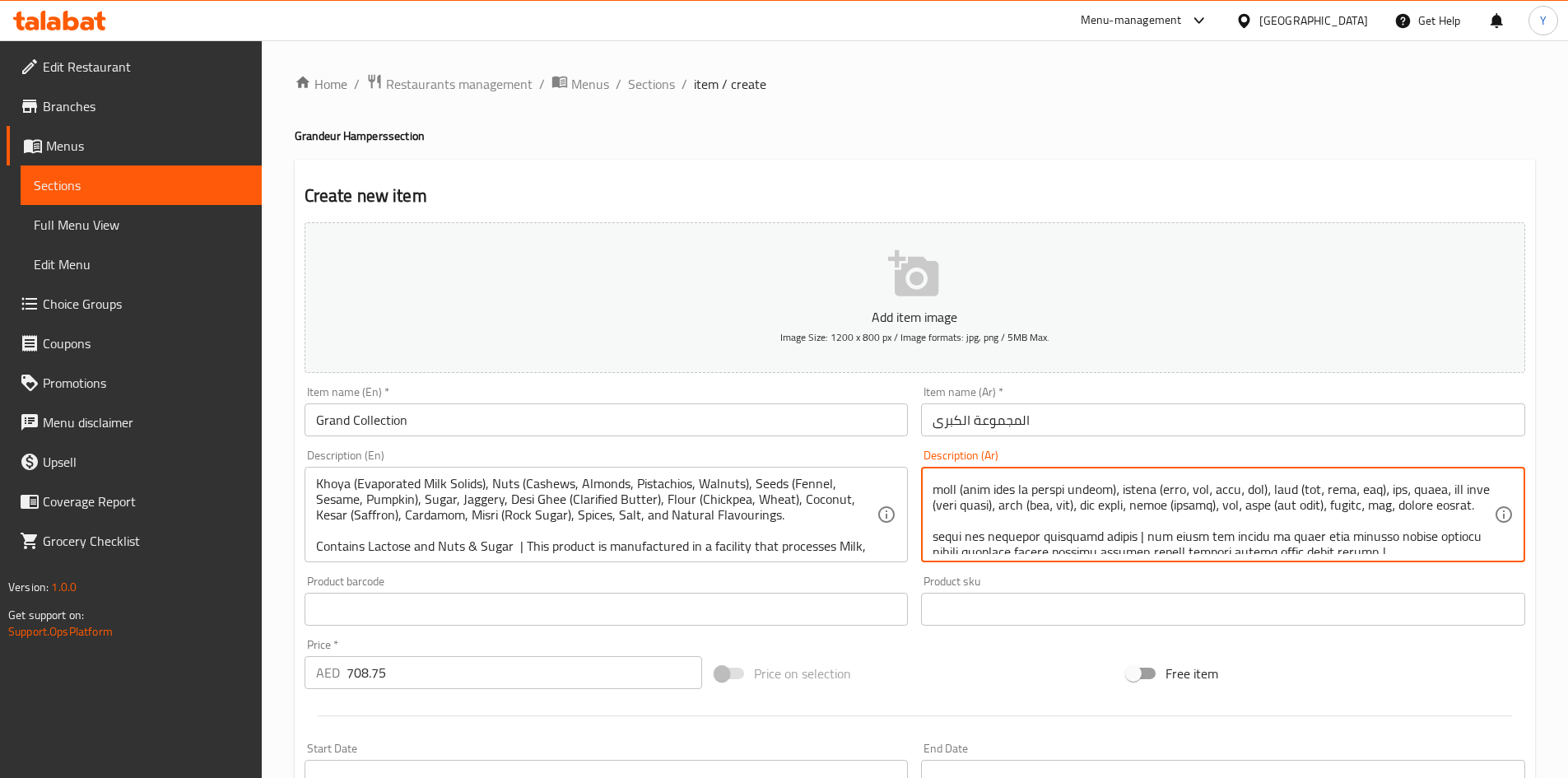
click at [1383, 511] on textarea at bounding box center [1213, 514] width 561 height 78
click at [1380, 509] on textarea at bounding box center [1213, 514] width 561 height 78
click at [1373, 511] on textarea at bounding box center [1213, 514] width 561 height 78
click at [984, 509] on textarea at bounding box center [1213, 514] width 561 height 78
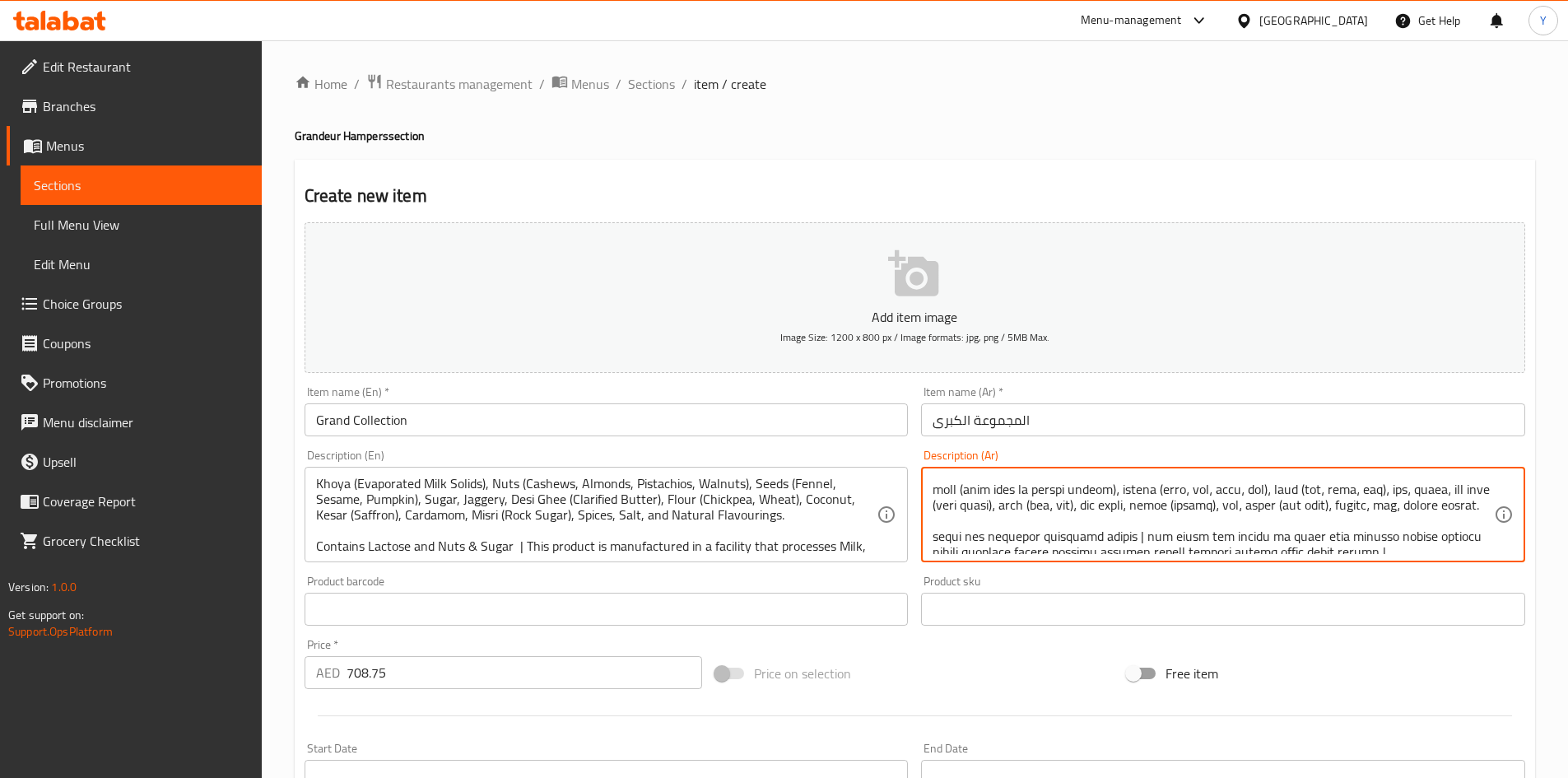
click at [1122, 518] on textarea at bounding box center [1213, 514] width 561 height 78
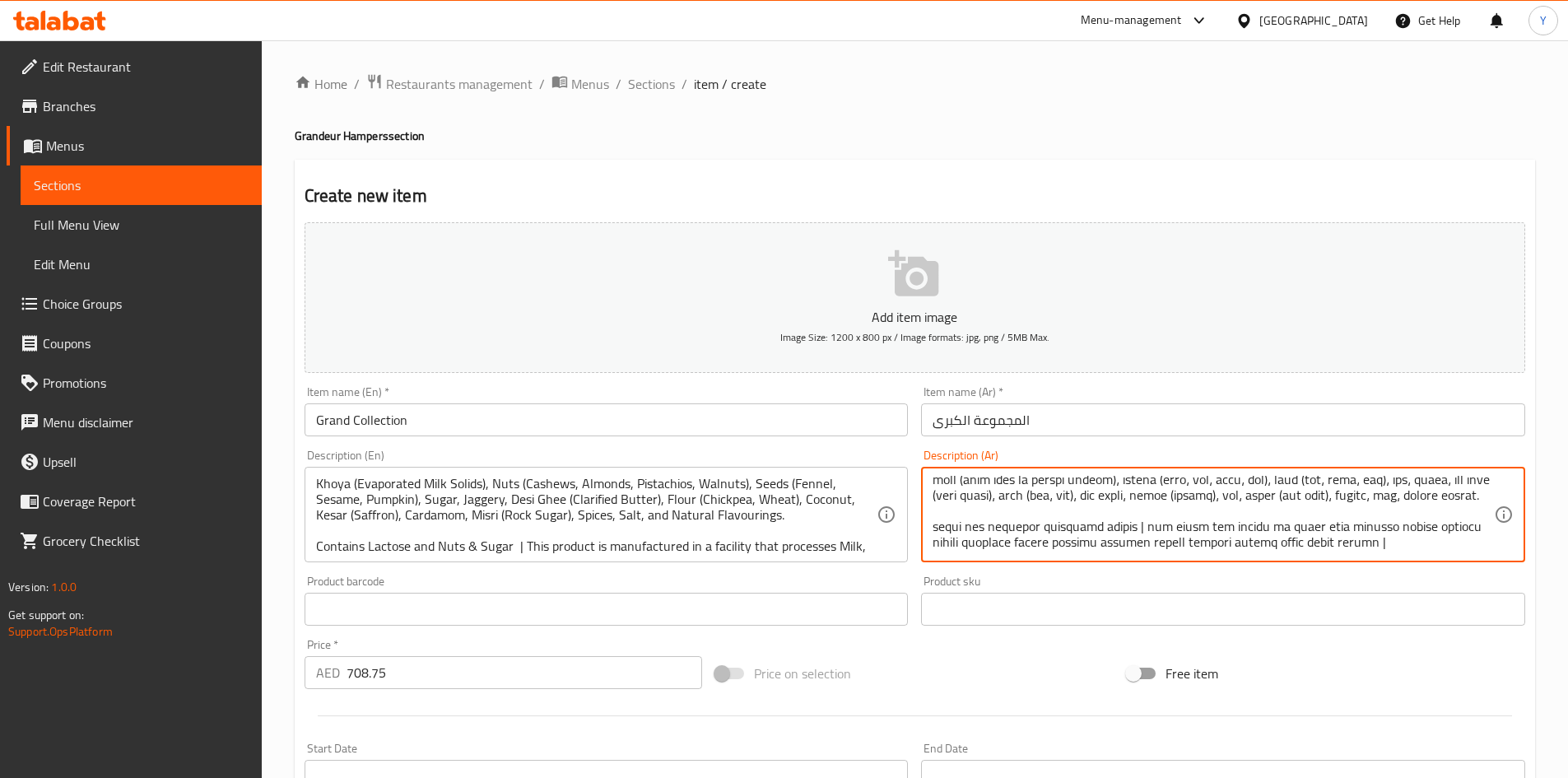
scroll to position [98, 0]
click at [519, 372] on button "Add item image Image Size: 1200 x 800 px / Image formats: jpg, png / 5MB Max." at bounding box center [915, 297] width 1221 height 151
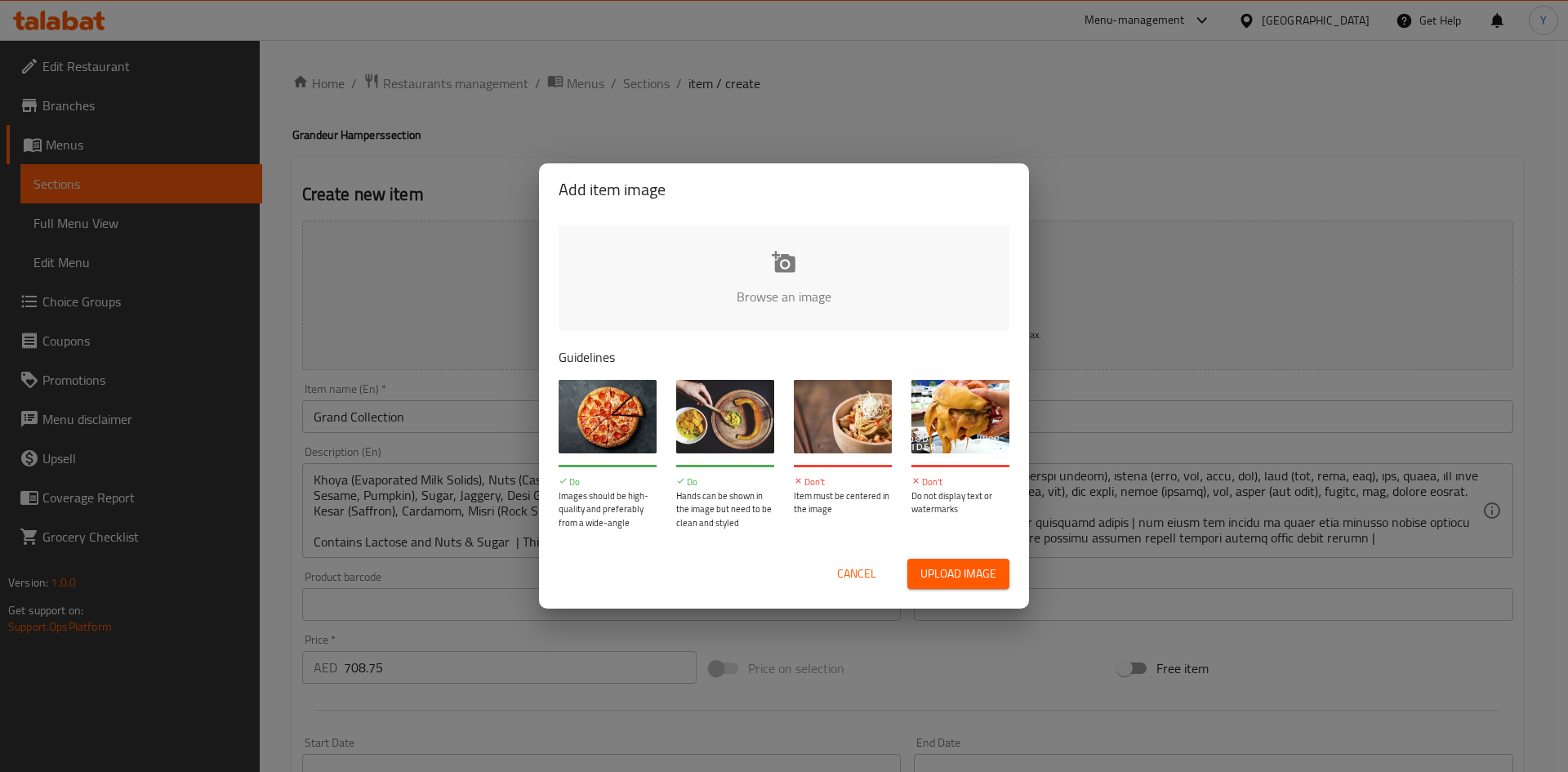
click at [853, 574] on span "Cancel" at bounding box center [857, 574] width 39 height 20
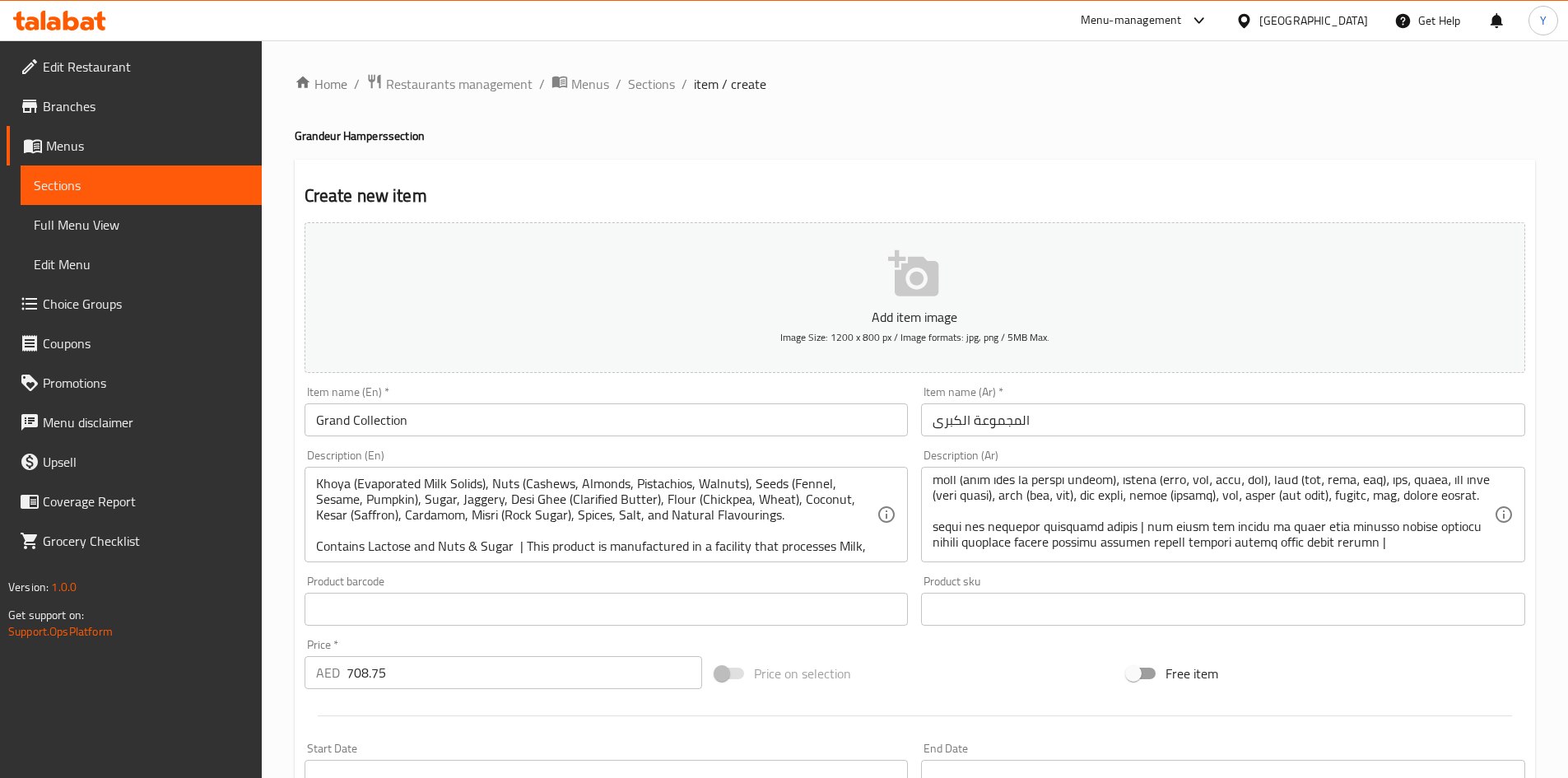
click at [430, 412] on input "Grand Collection" at bounding box center [607, 420] width 604 height 33
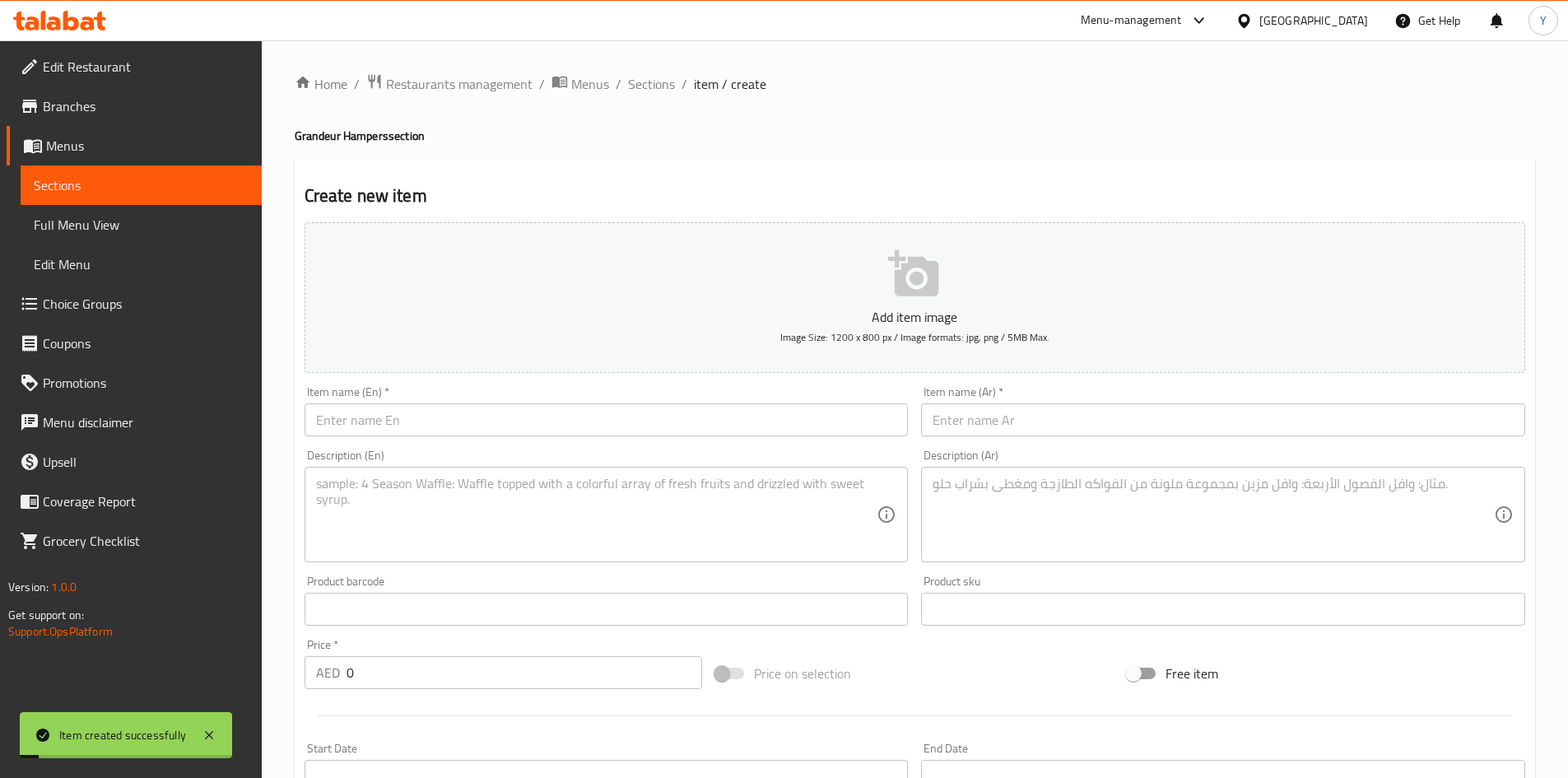
scroll to position [0, 0]
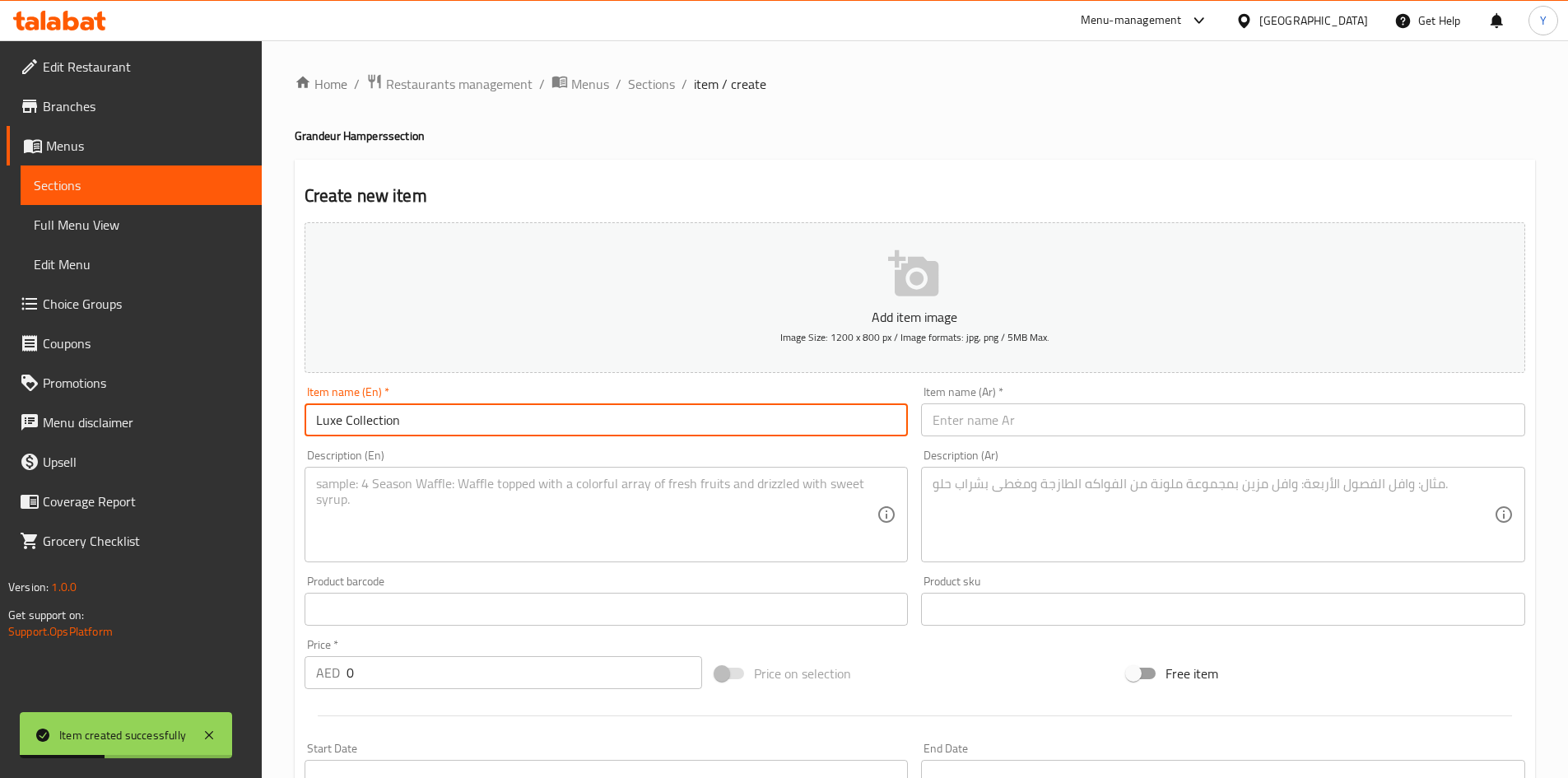
click at [1017, 423] on input "text" at bounding box center [1224, 420] width 604 height 33
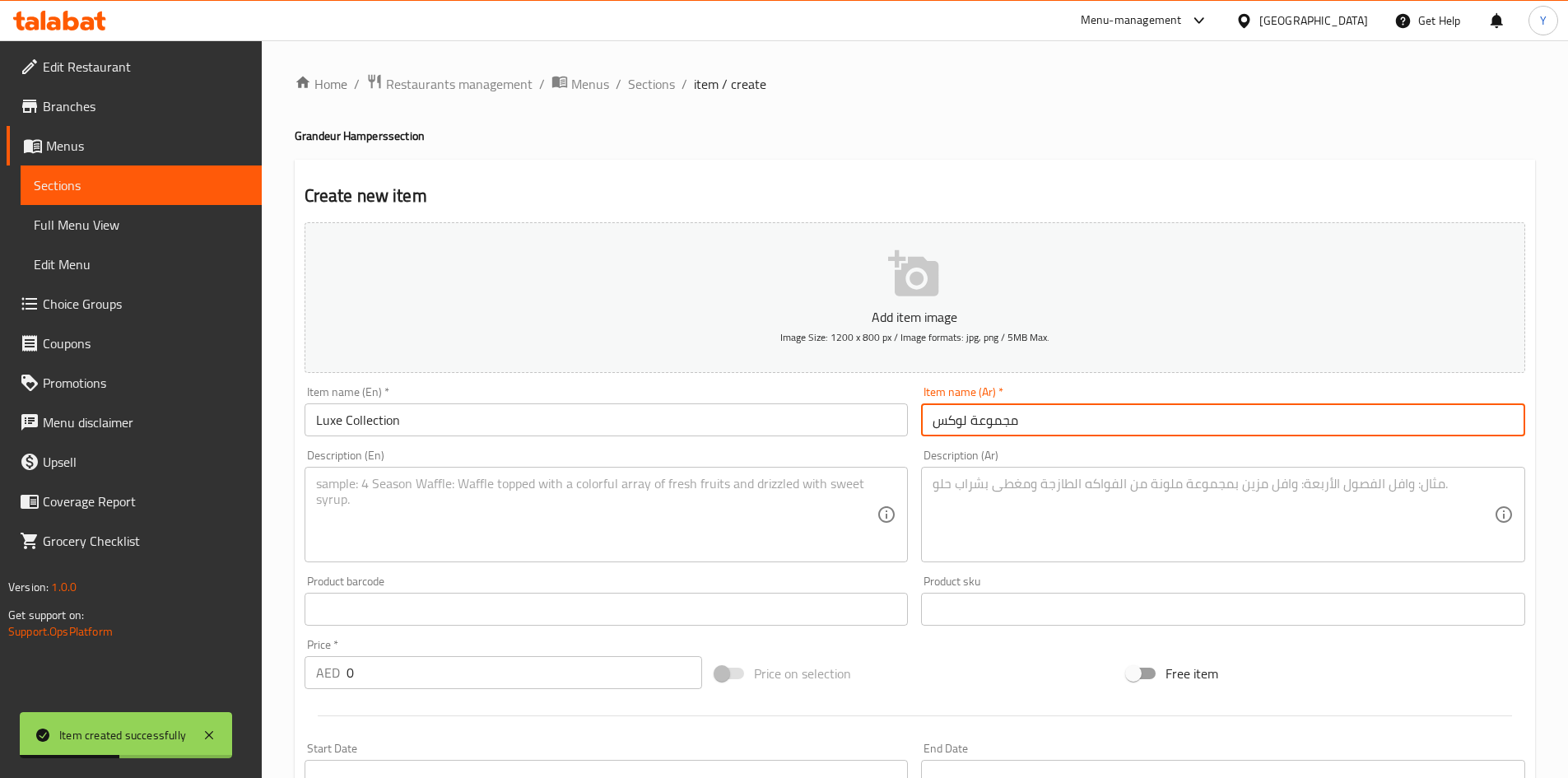
click at [686, 492] on textarea at bounding box center [597, 514] width 561 height 78
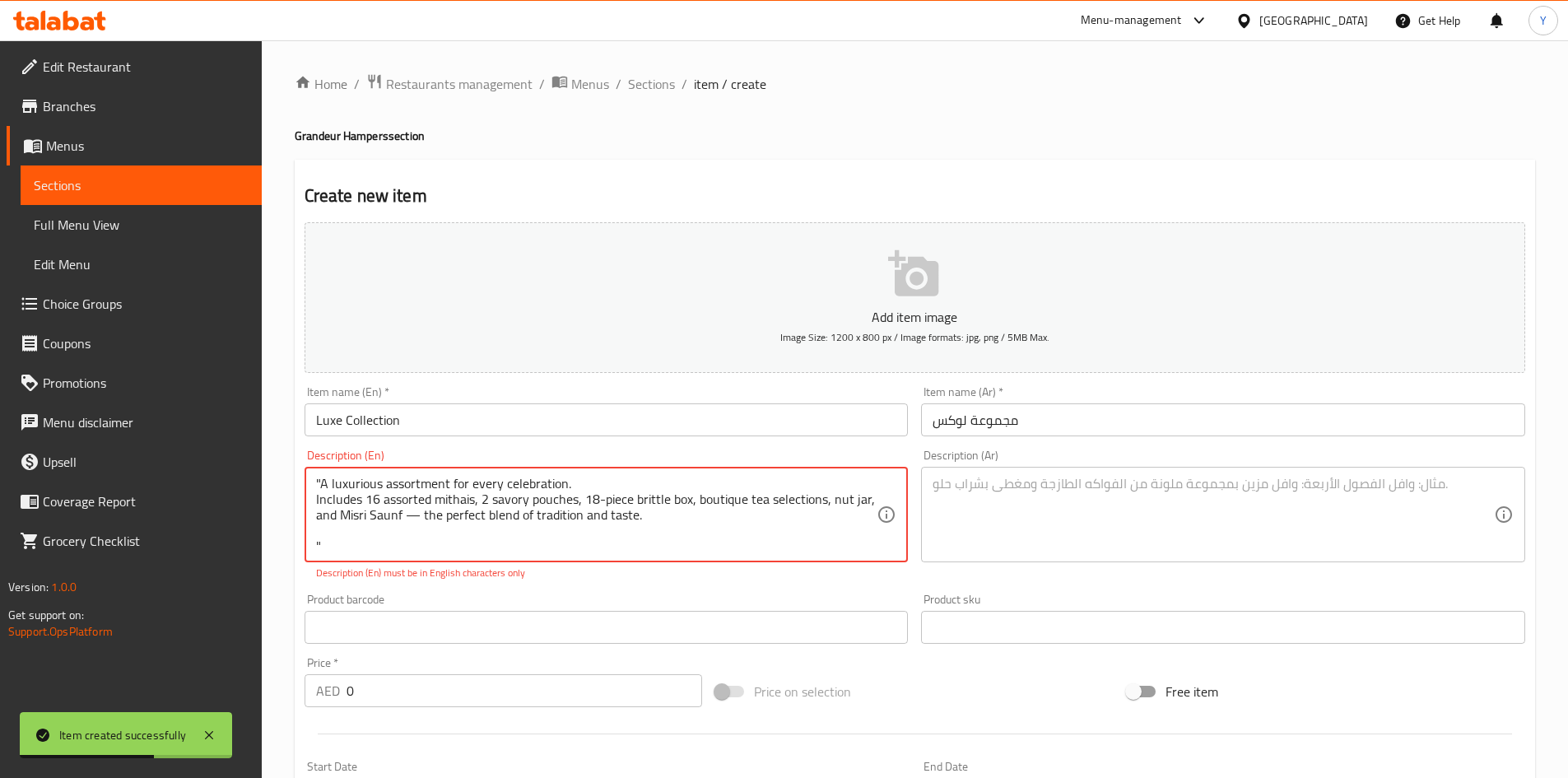
scroll to position [4, 0]
click at [437, 514] on textarea ""A luxurious assortment for every celebration. Includes 16 assorted mithais, 2 …" at bounding box center [597, 514] width 561 height 78
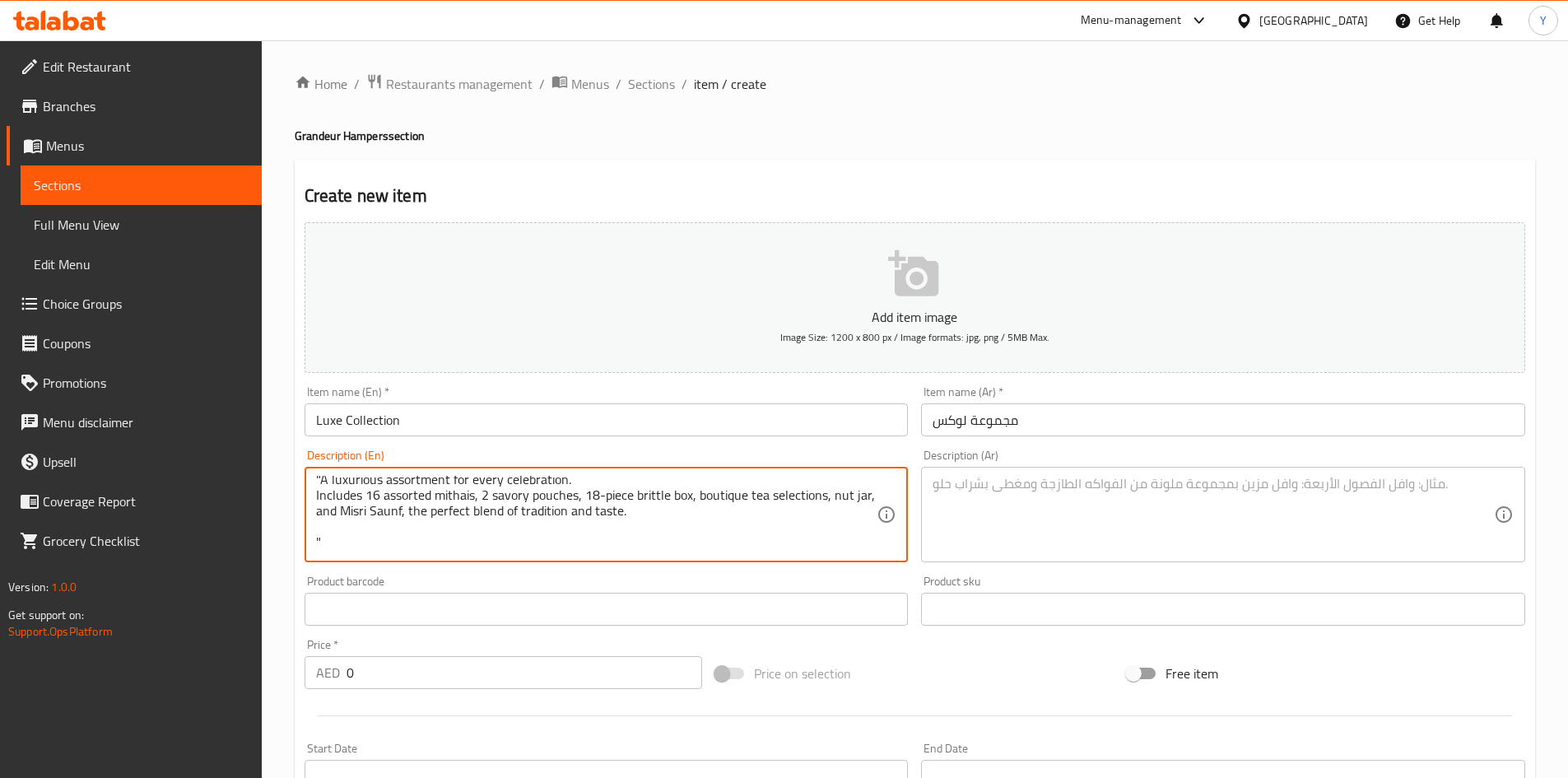
drag, startPoint x: 384, startPoint y: 674, endPoint x: 215, endPoint y: 667, distance: 169.1
click at [215, 667] on div "Edit Restaurant Branches Menus Sections Full Menu View Edit Menu Choice Groups …" at bounding box center [784, 602] width 1568 height 1123
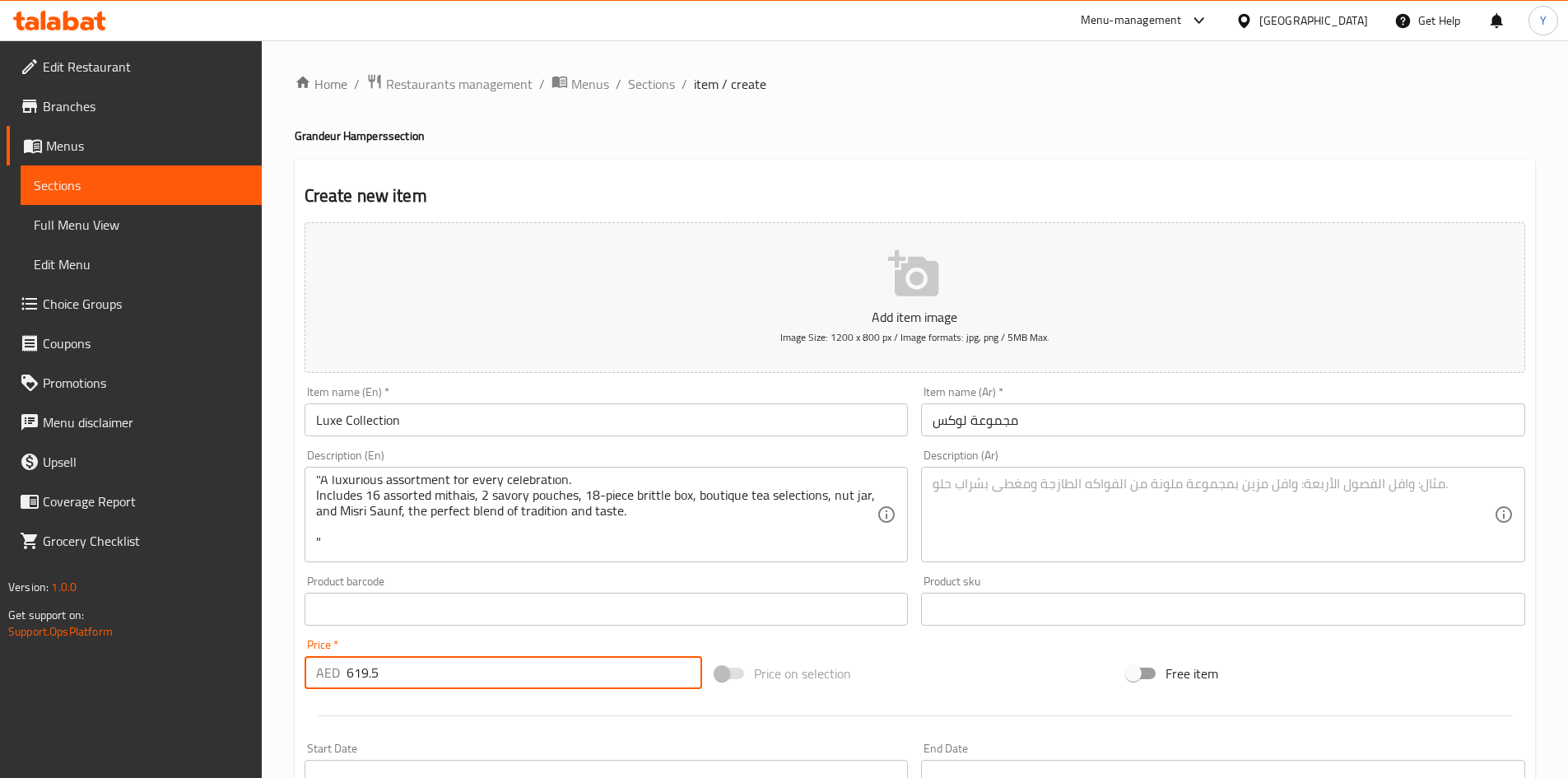
click at [420, 710] on div at bounding box center [915, 715] width 1234 height 40
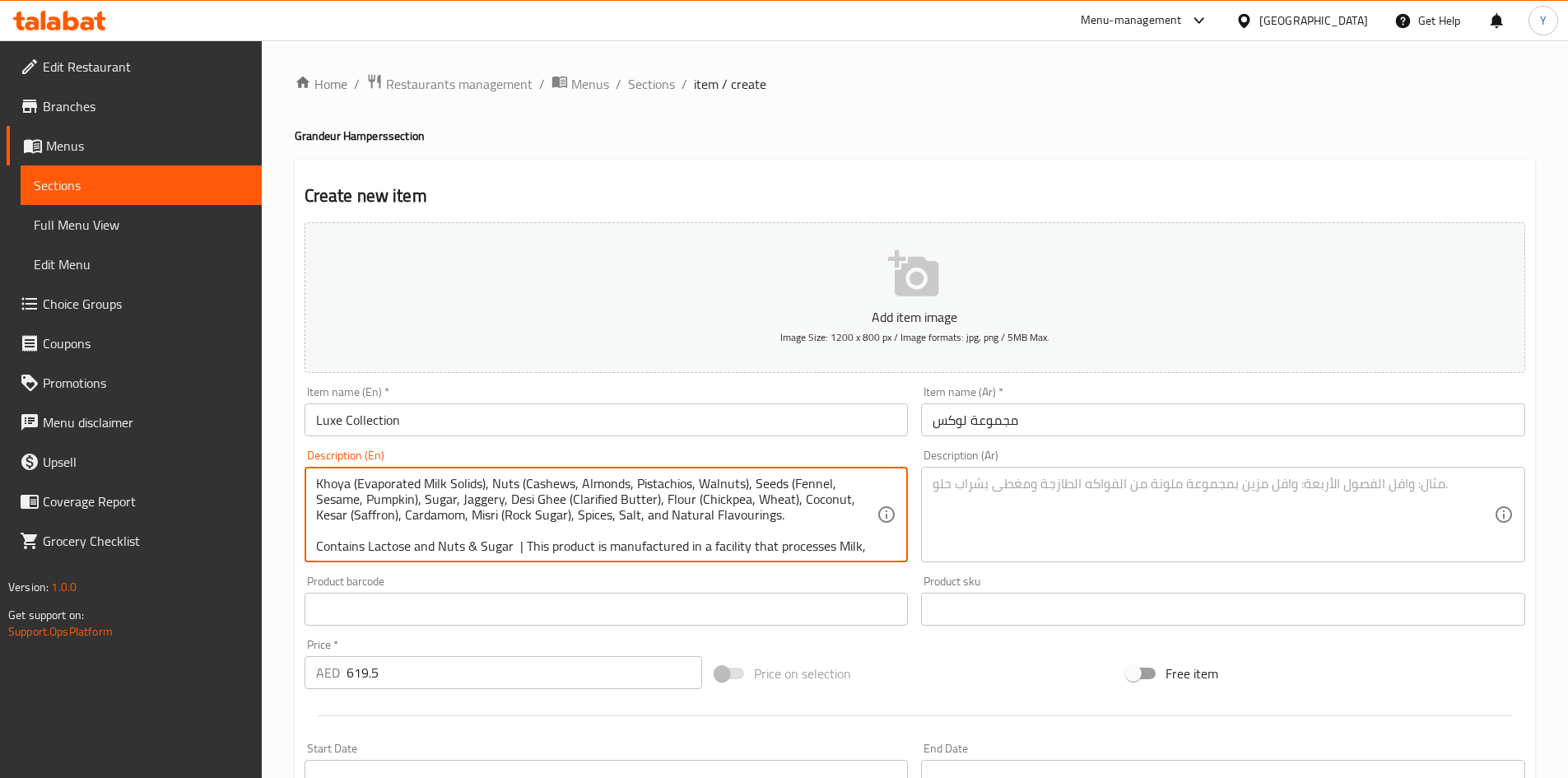
scroll to position [98, 0]
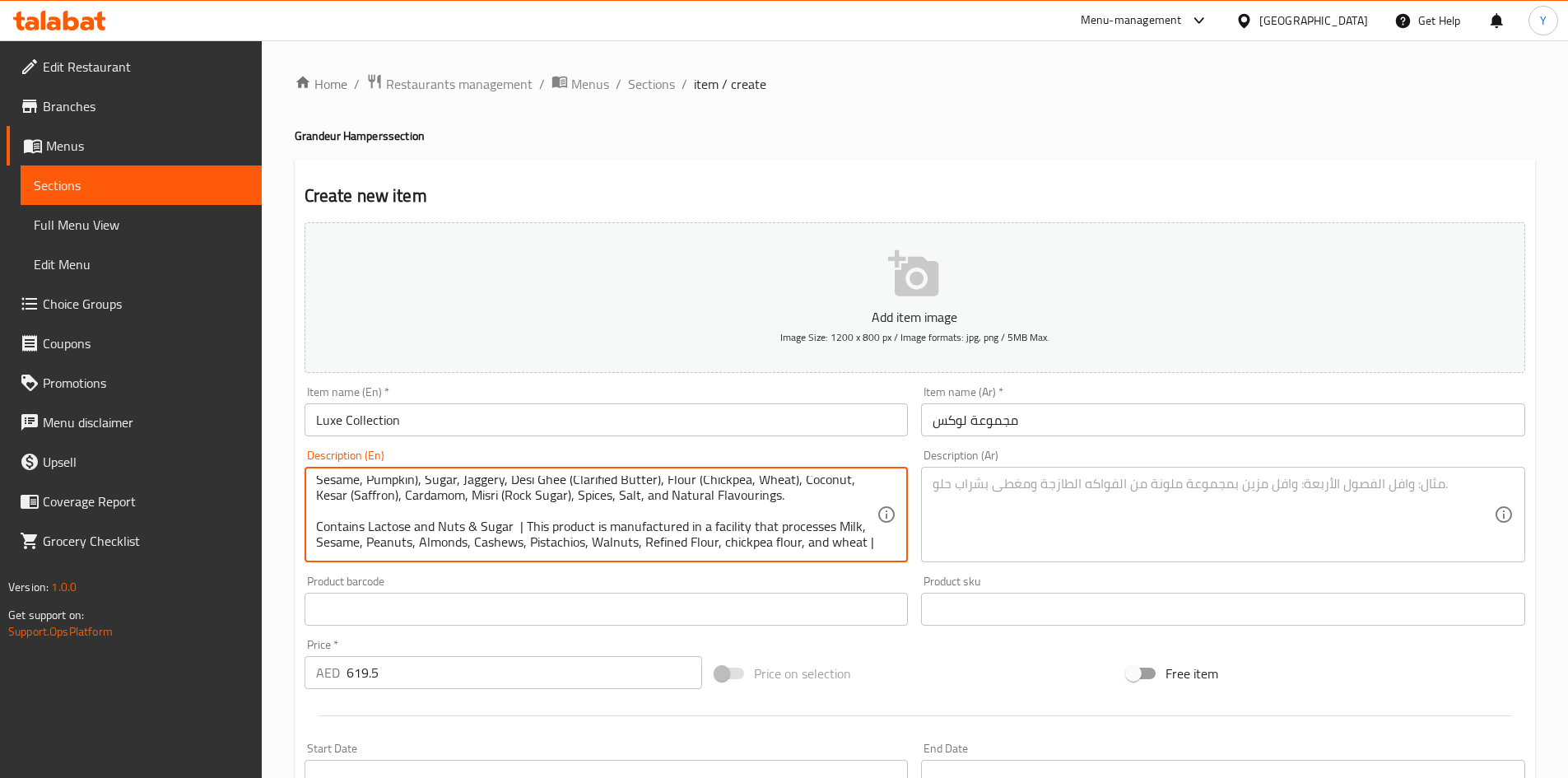
click at [956, 511] on textarea at bounding box center [1213, 514] width 561 height 78
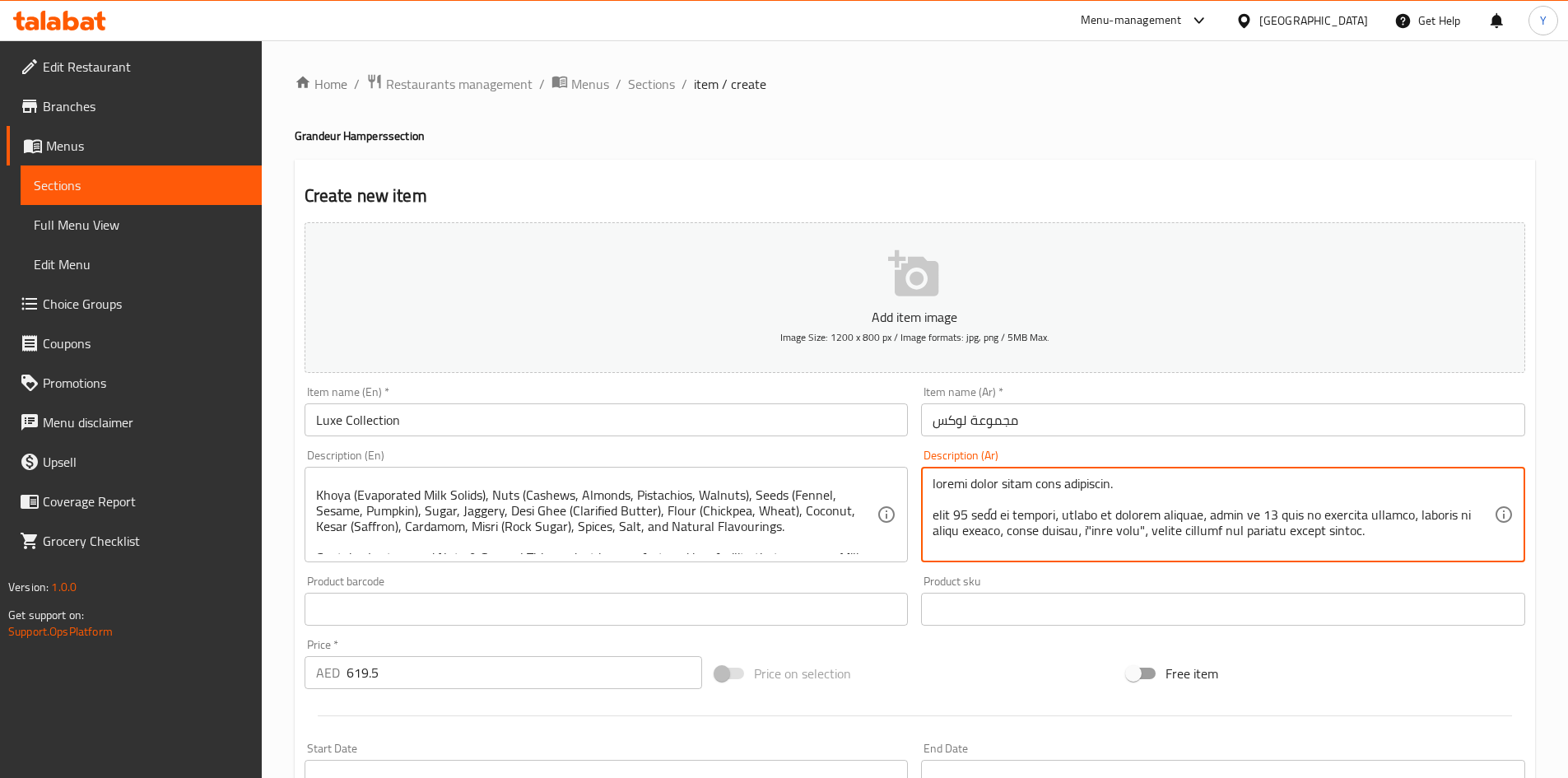
scroll to position [0, 0]
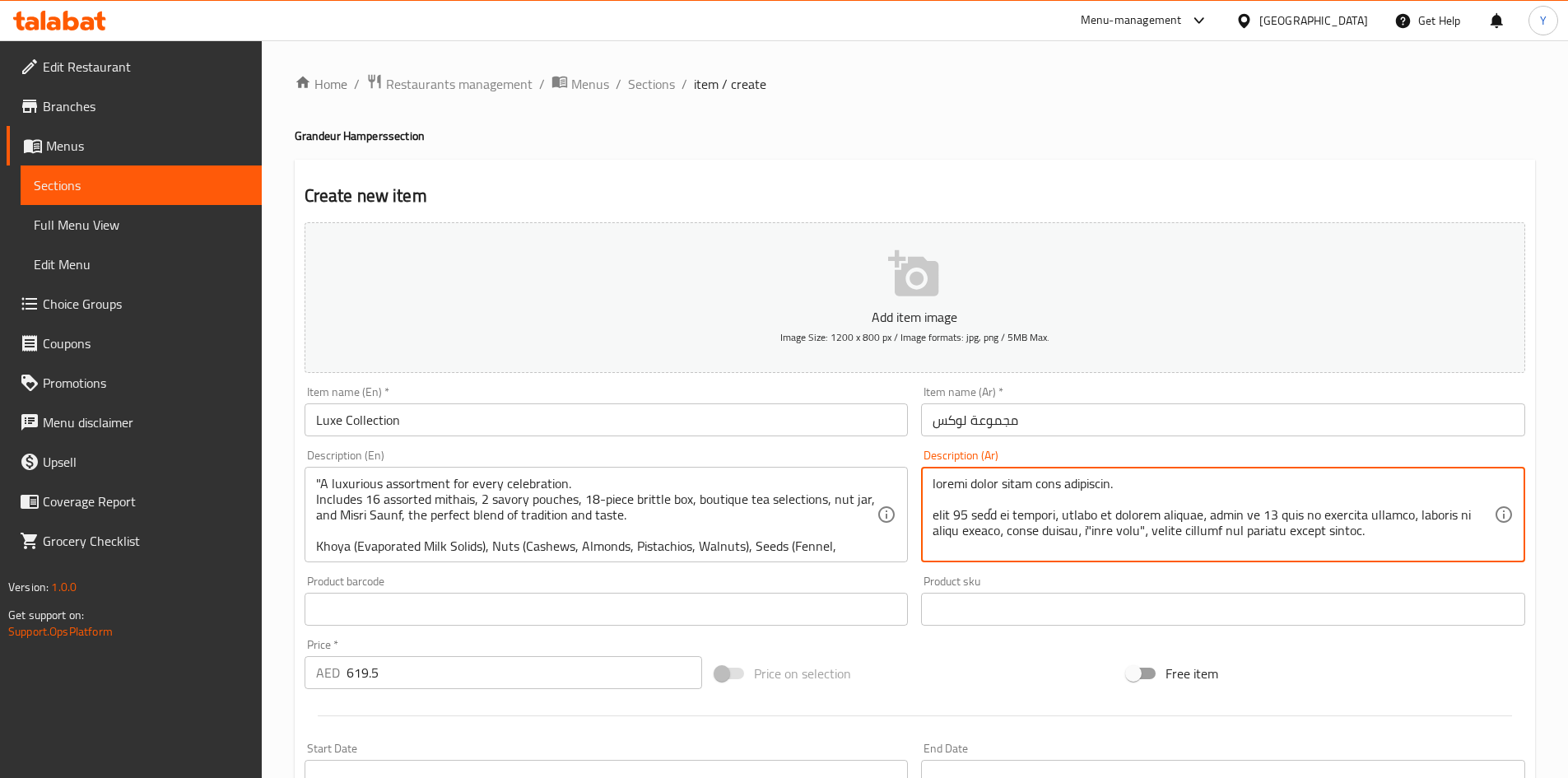
click at [1209, 521] on textarea at bounding box center [1213, 514] width 561 height 78
click at [1469, 540] on textarea at bounding box center [1213, 514] width 561 height 78
click at [1282, 540] on textarea at bounding box center [1213, 514] width 561 height 78
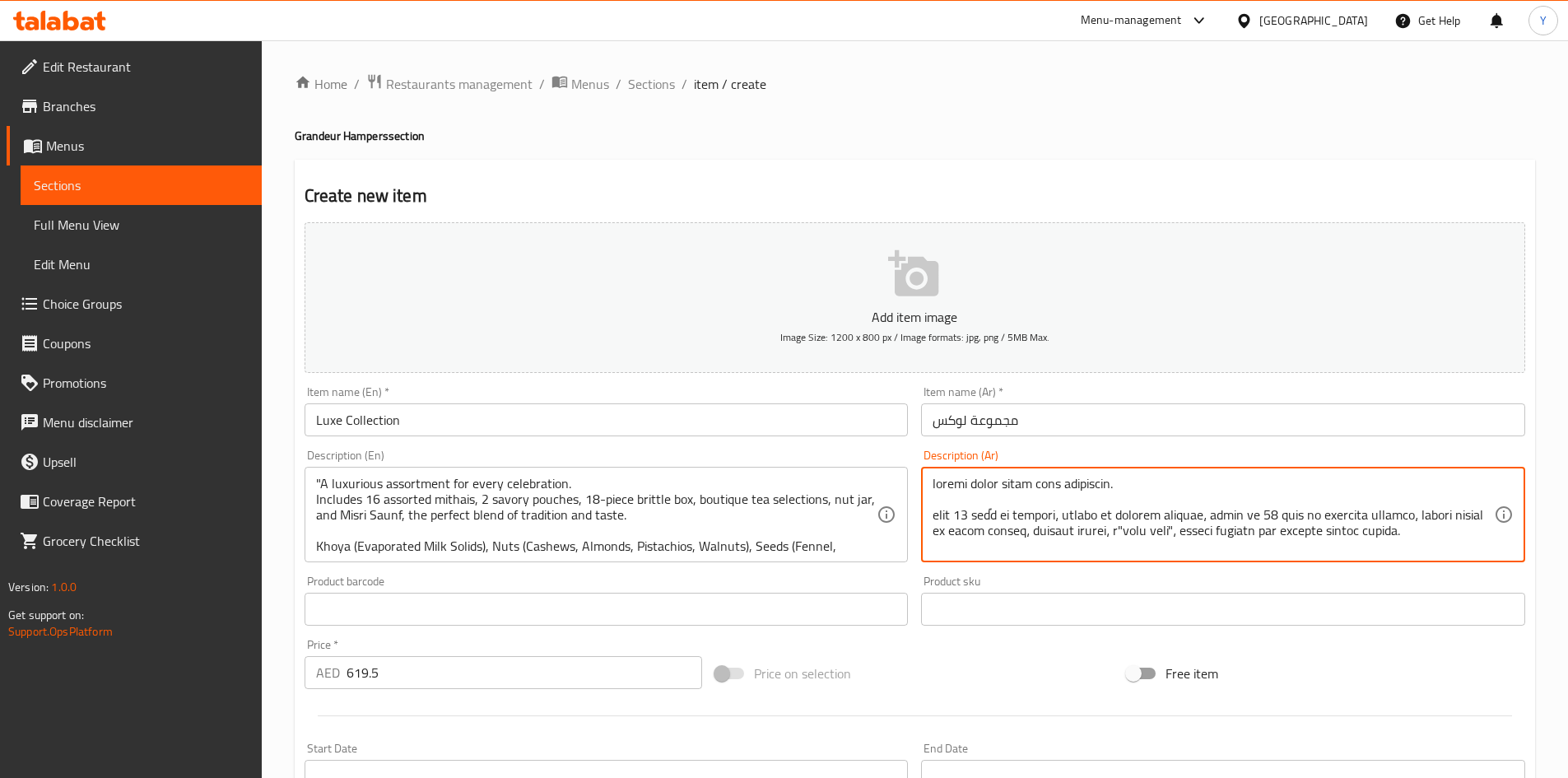
click at [1139, 541] on textarea at bounding box center [1213, 514] width 561 height 78
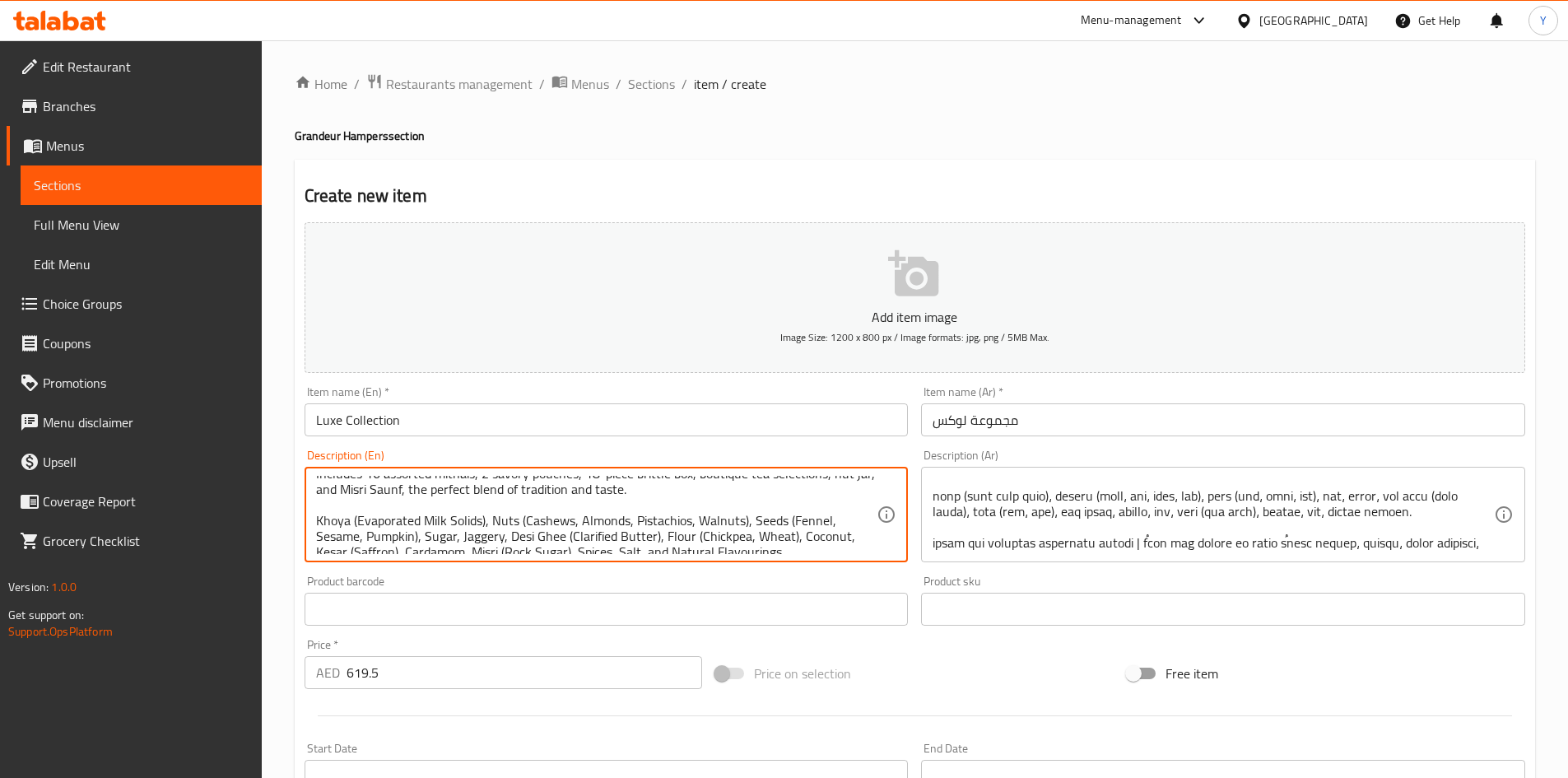
scroll to position [33, 0]
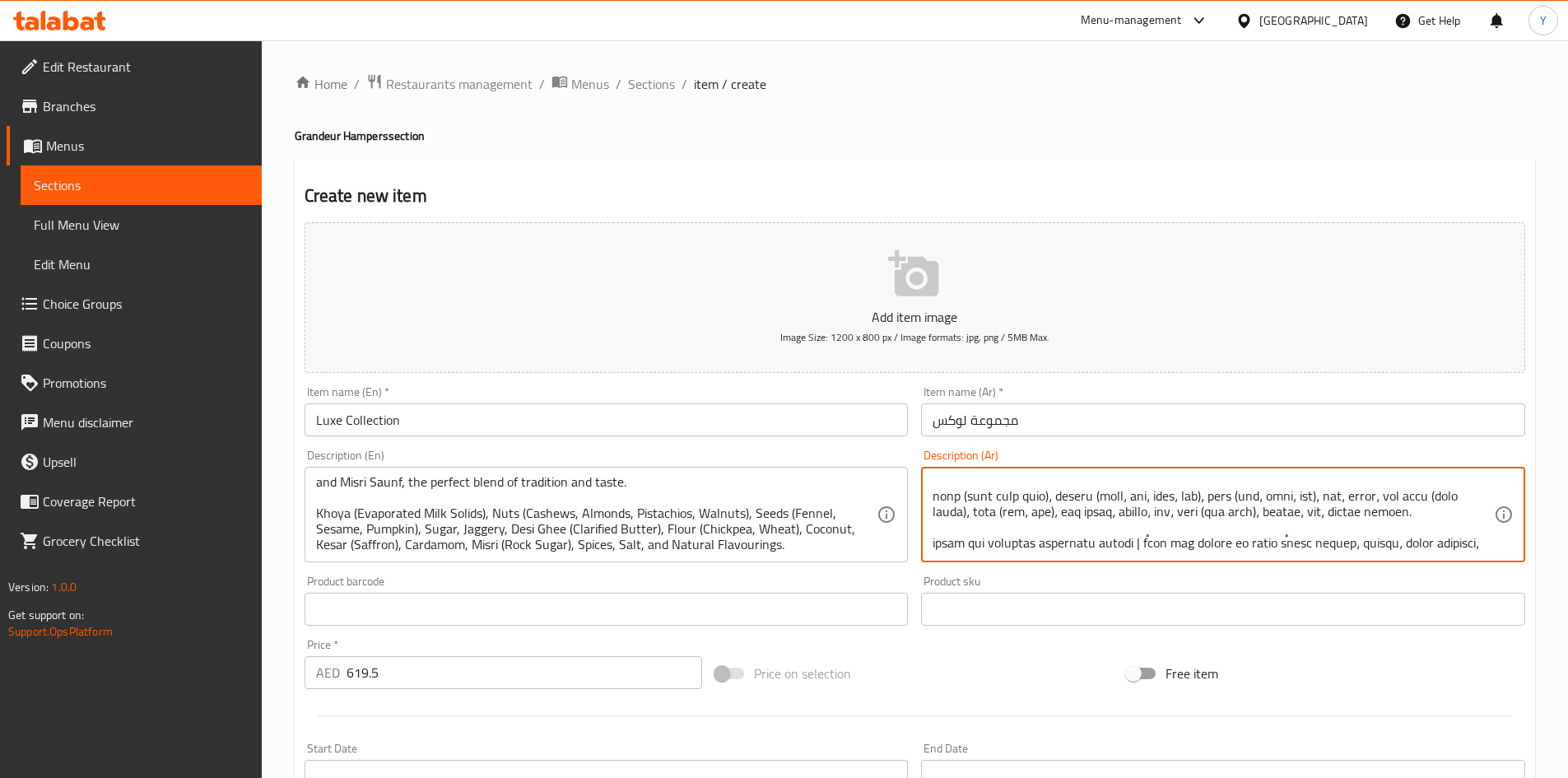
click at [1453, 532] on textarea at bounding box center [1213, 514] width 561 height 78
click at [1104, 528] on textarea at bounding box center [1213, 514] width 561 height 78
click at [1096, 533] on textarea at bounding box center [1213, 514] width 561 height 78
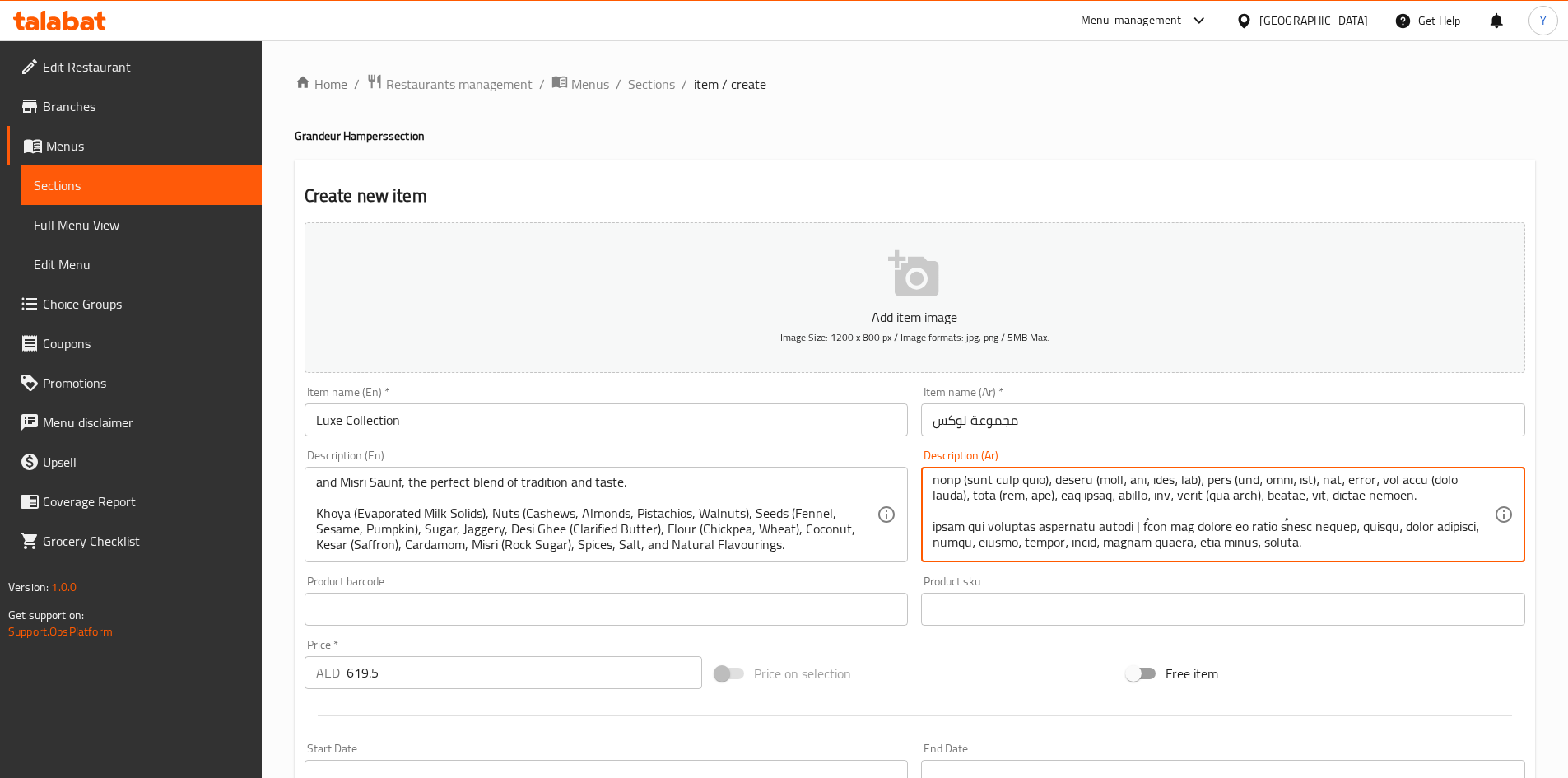
scroll to position [114, 0]
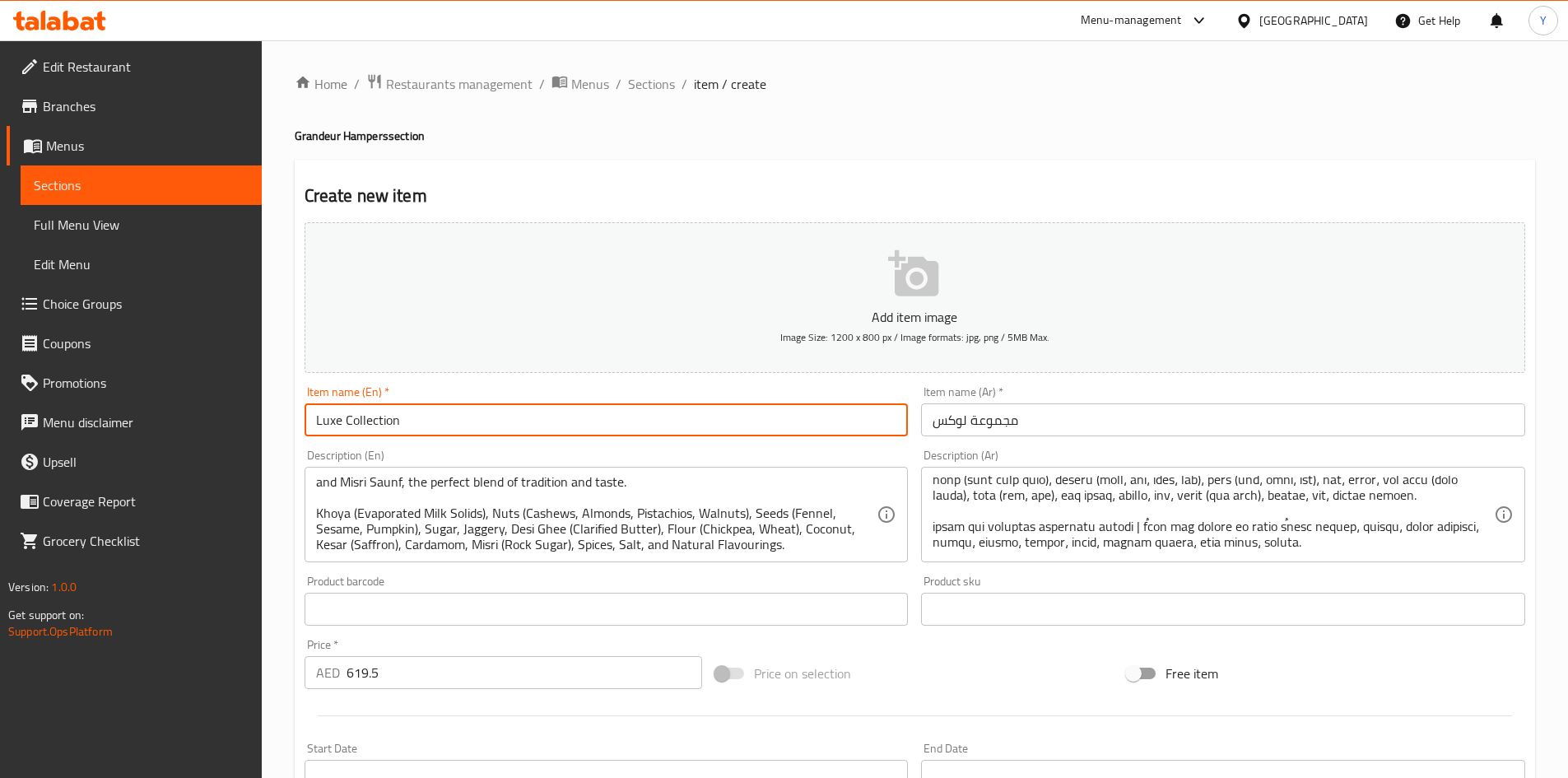
click at [608, 412] on input "Luxe Collection" at bounding box center [607, 420] width 604 height 33
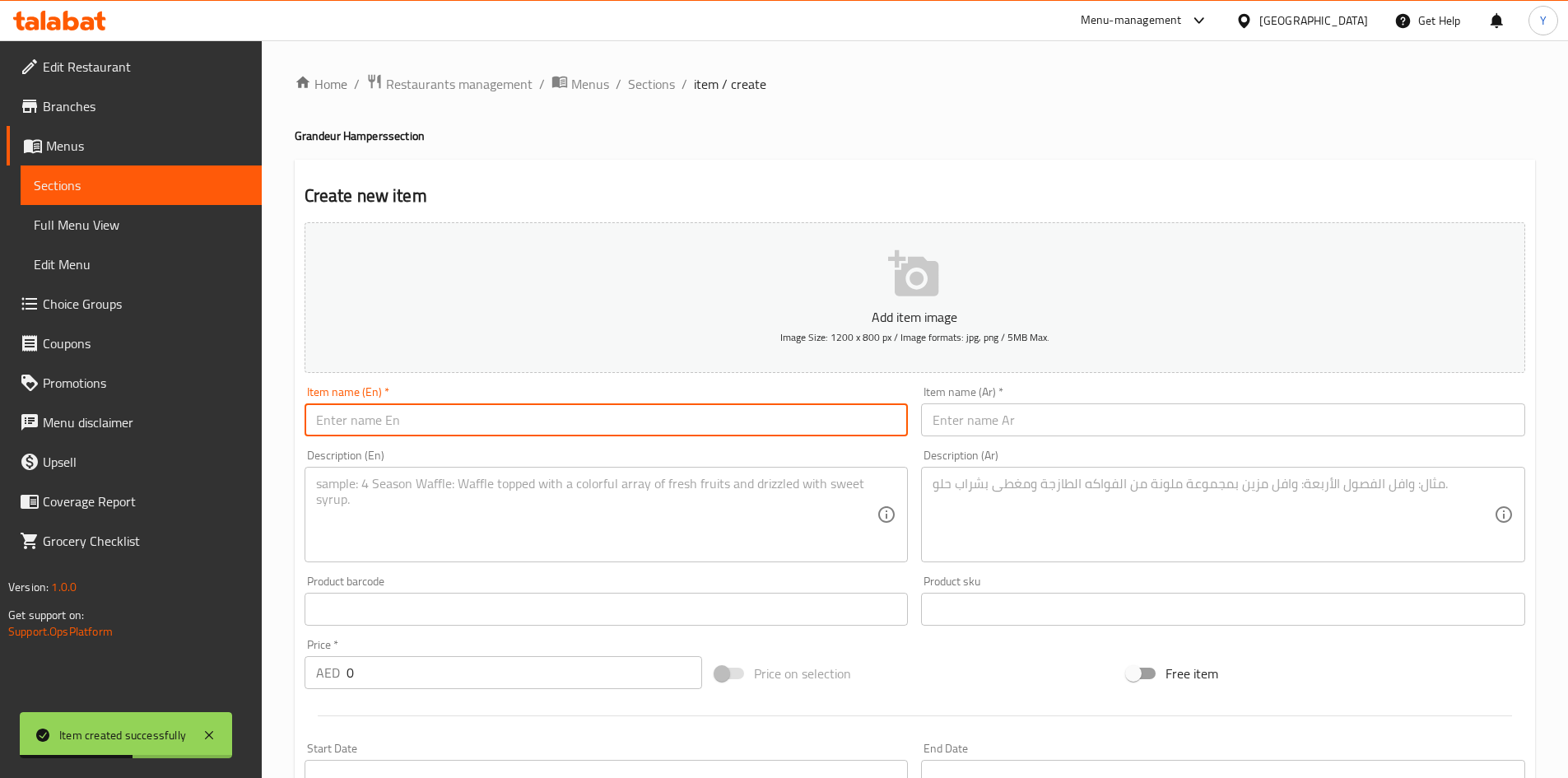
scroll to position [0, 0]
click at [661, 88] on span "Sections" at bounding box center [651, 84] width 47 height 20
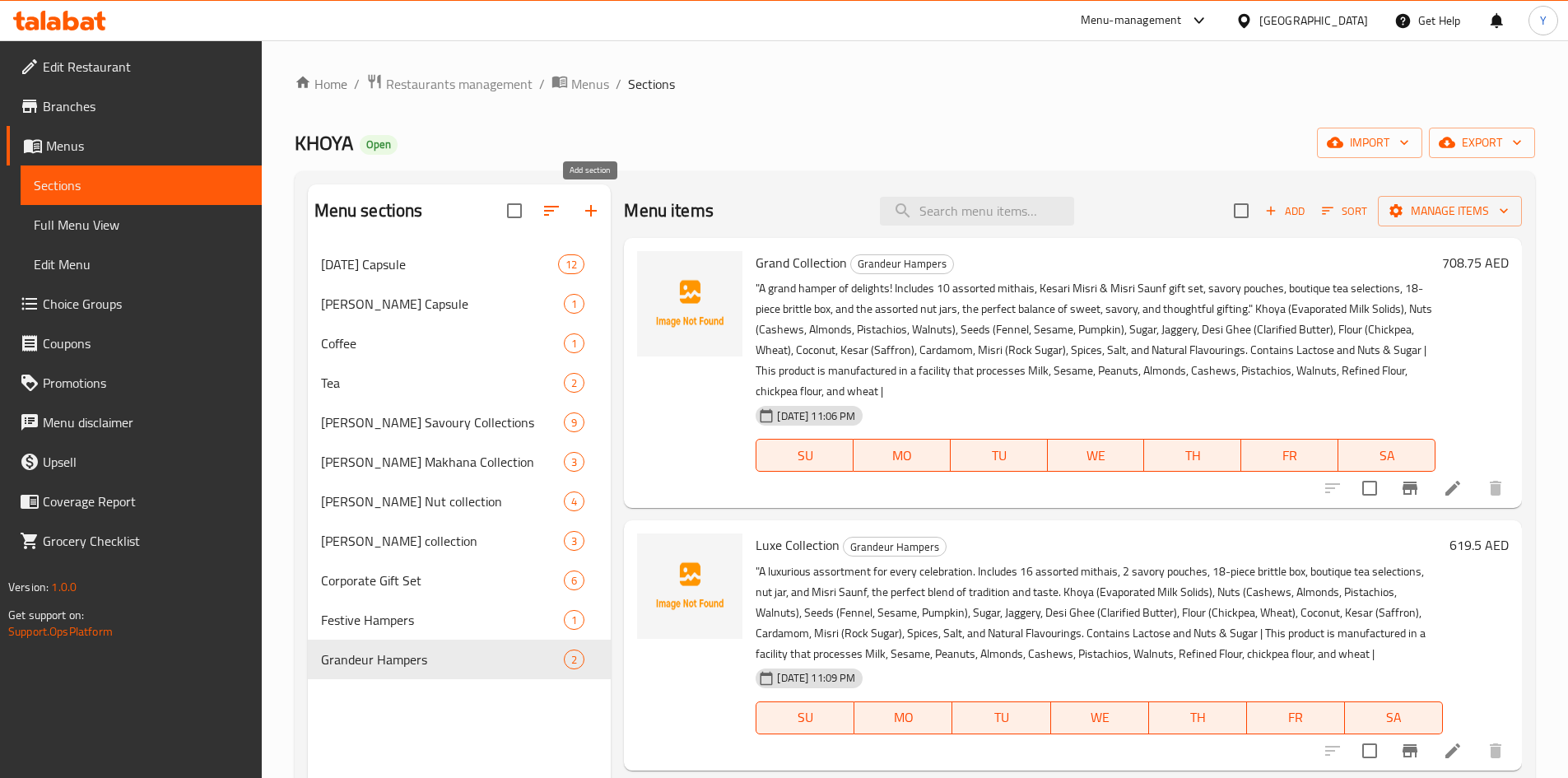
click at [593, 212] on icon "button" at bounding box center [590, 210] width 20 height 20
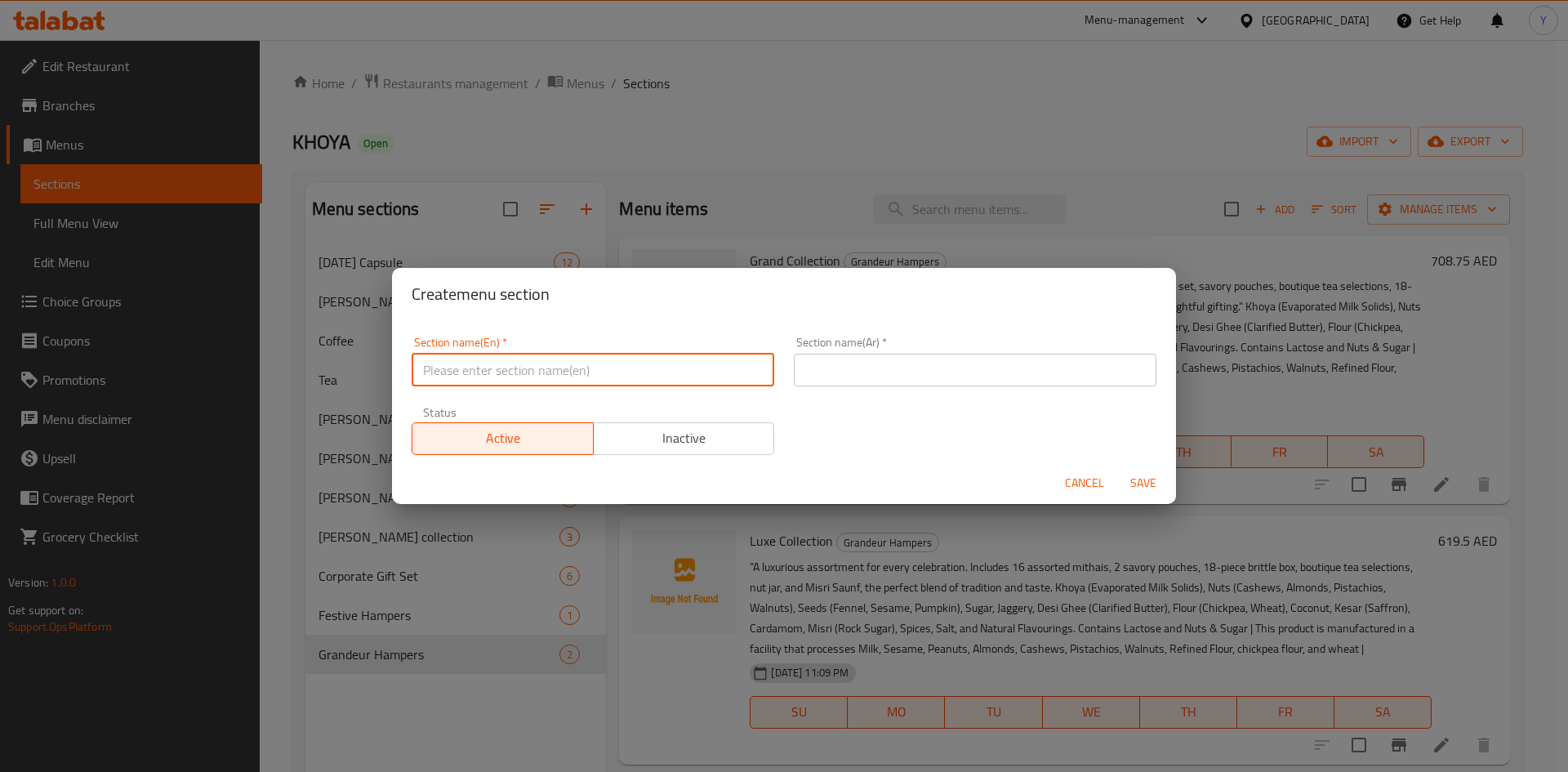
click at [579, 380] on input "text" at bounding box center [592, 370] width 362 height 33
click at [966, 388] on div "Section name(Ar)   * Section name(Ar) *" at bounding box center [975, 361] width 383 height 70
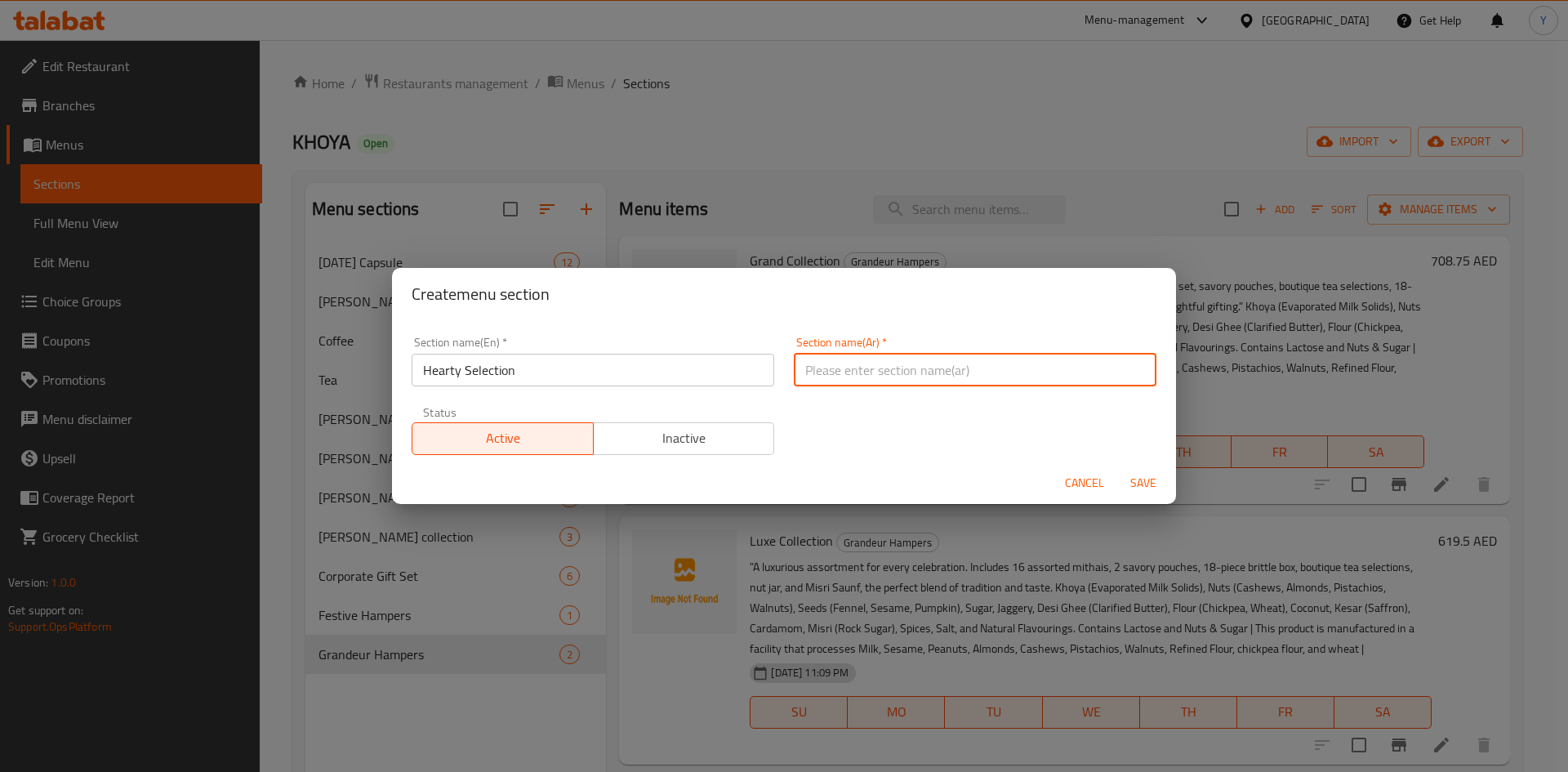
click at [957, 370] on input "text" at bounding box center [975, 370] width 362 height 33
click at [1117, 468] on button "Save" at bounding box center [1143, 483] width 52 height 30
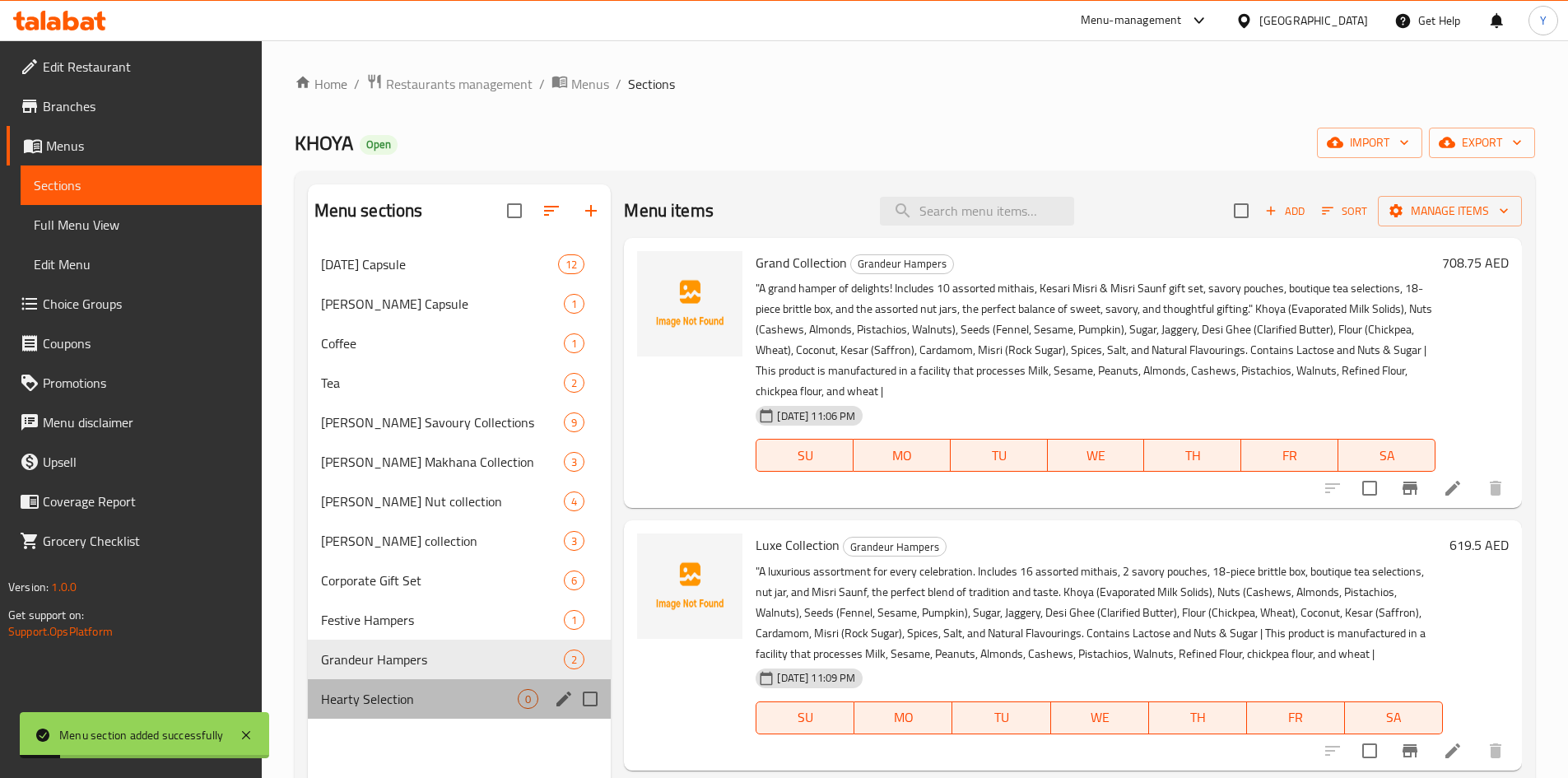
click at [446, 712] on div "Hearty Selection 0" at bounding box center [460, 699] width 304 height 39
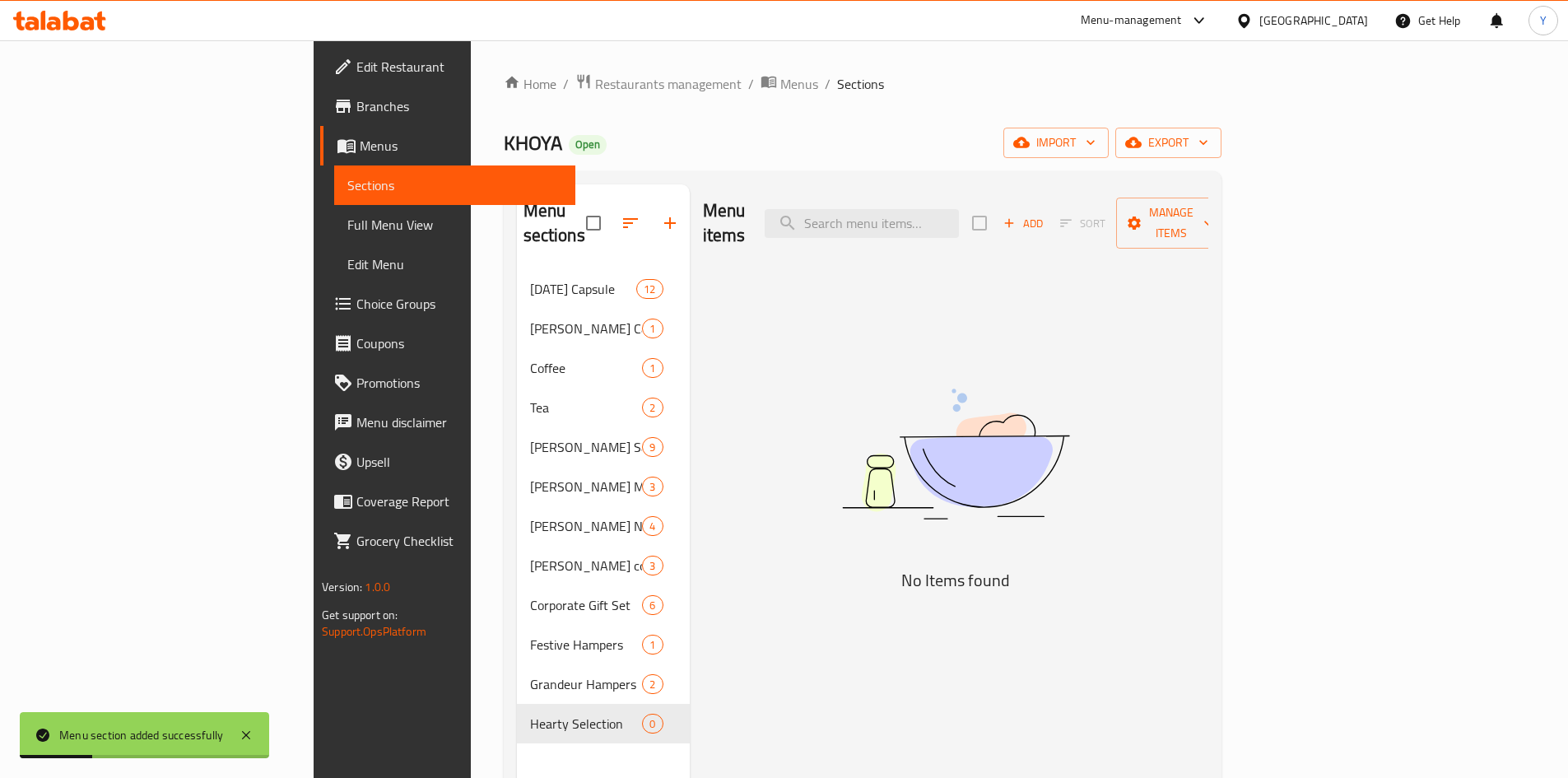
click at [1226, 198] on div "Add Sort Manage items" at bounding box center [1099, 223] width 254 height 51
click at [1049, 211] on button "Add" at bounding box center [1023, 223] width 53 height 25
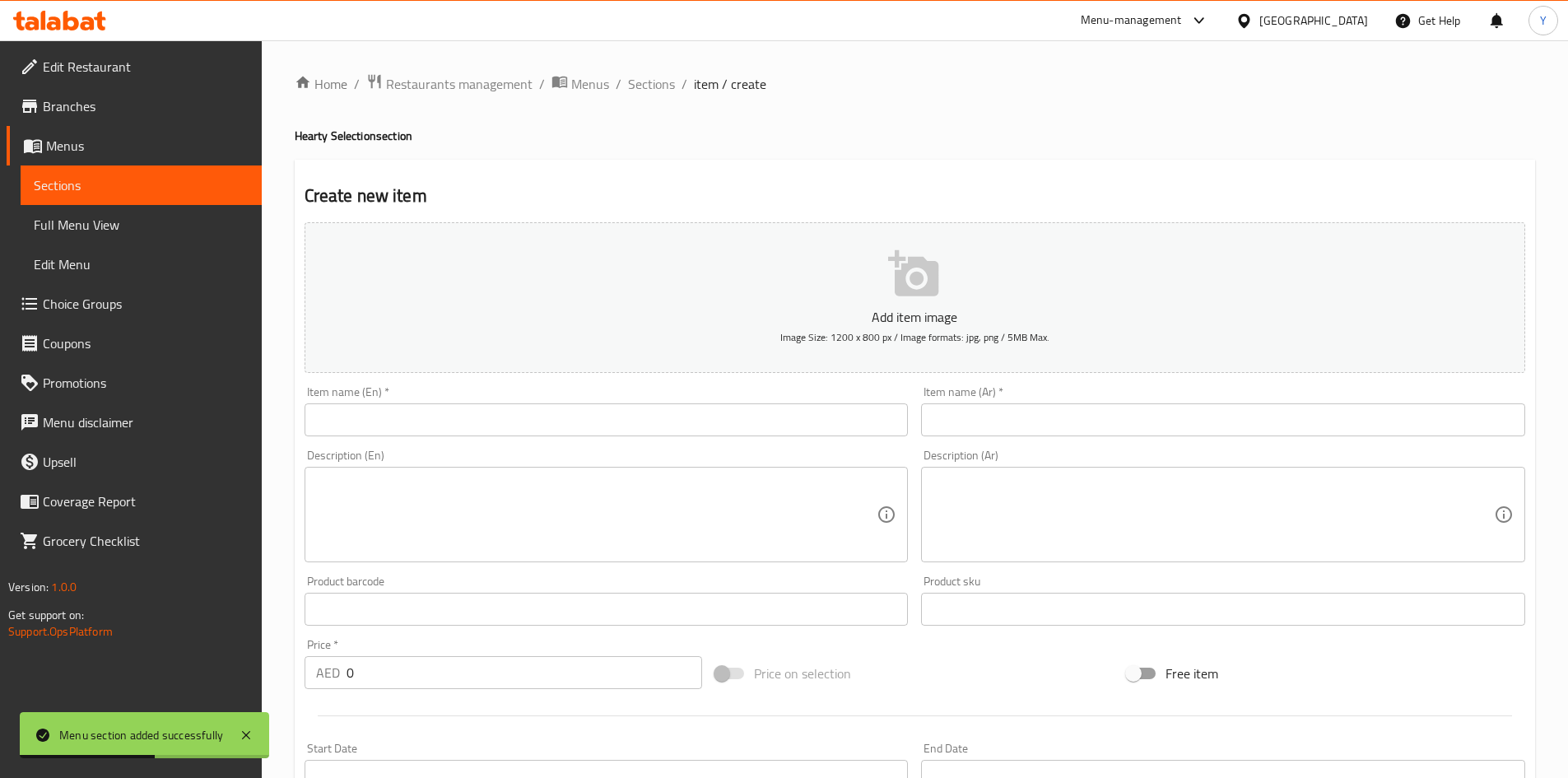
click at [470, 426] on input "text" at bounding box center [607, 420] width 604 height 33
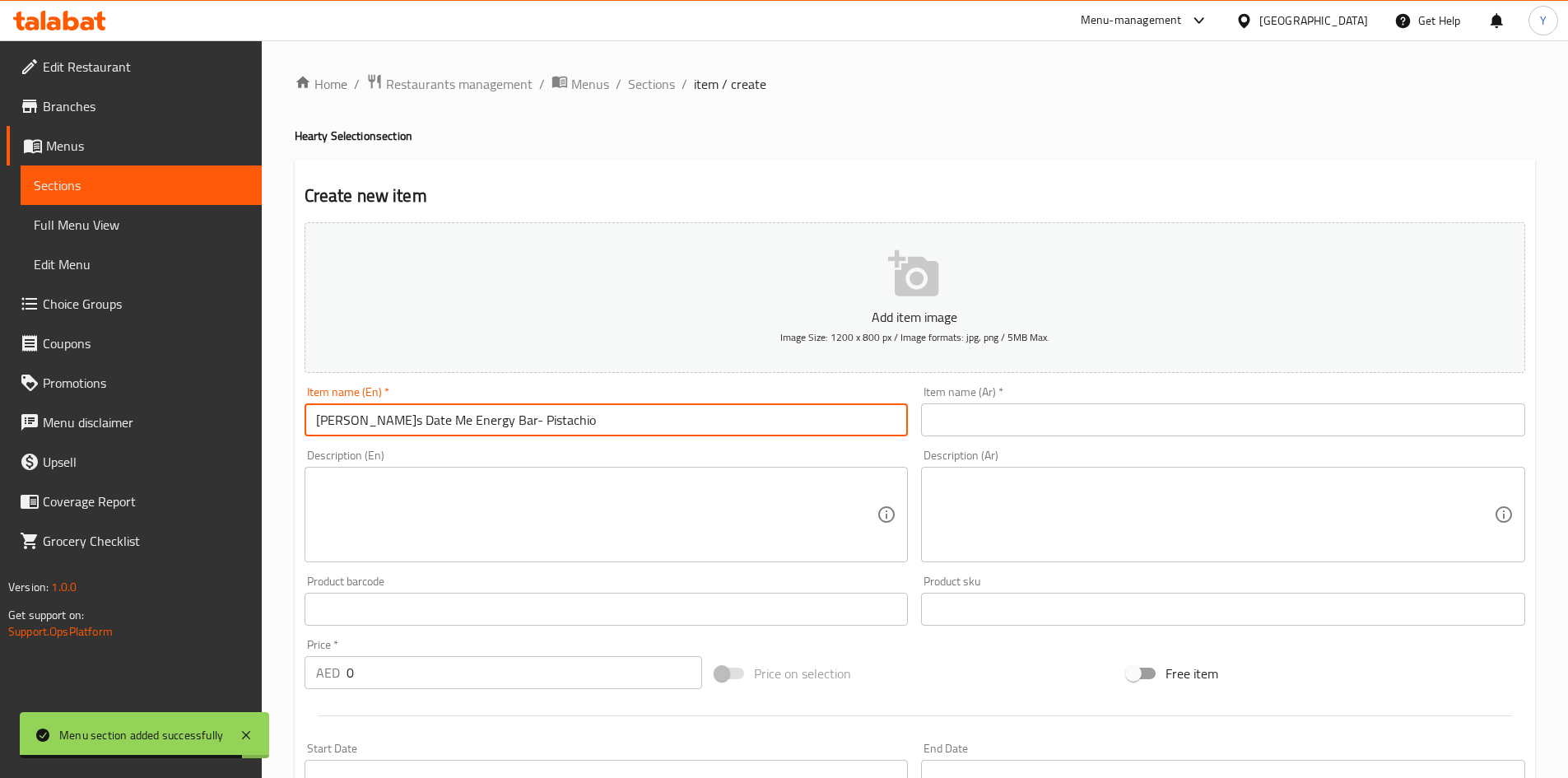
drag, startPoint x: 994, startPoint y: 430, endPoint x: 982, endPoint y: 423, distance: 13.9
click at [994, 430] on input "text" at bounding box center [1224, 420] width 604 height 33
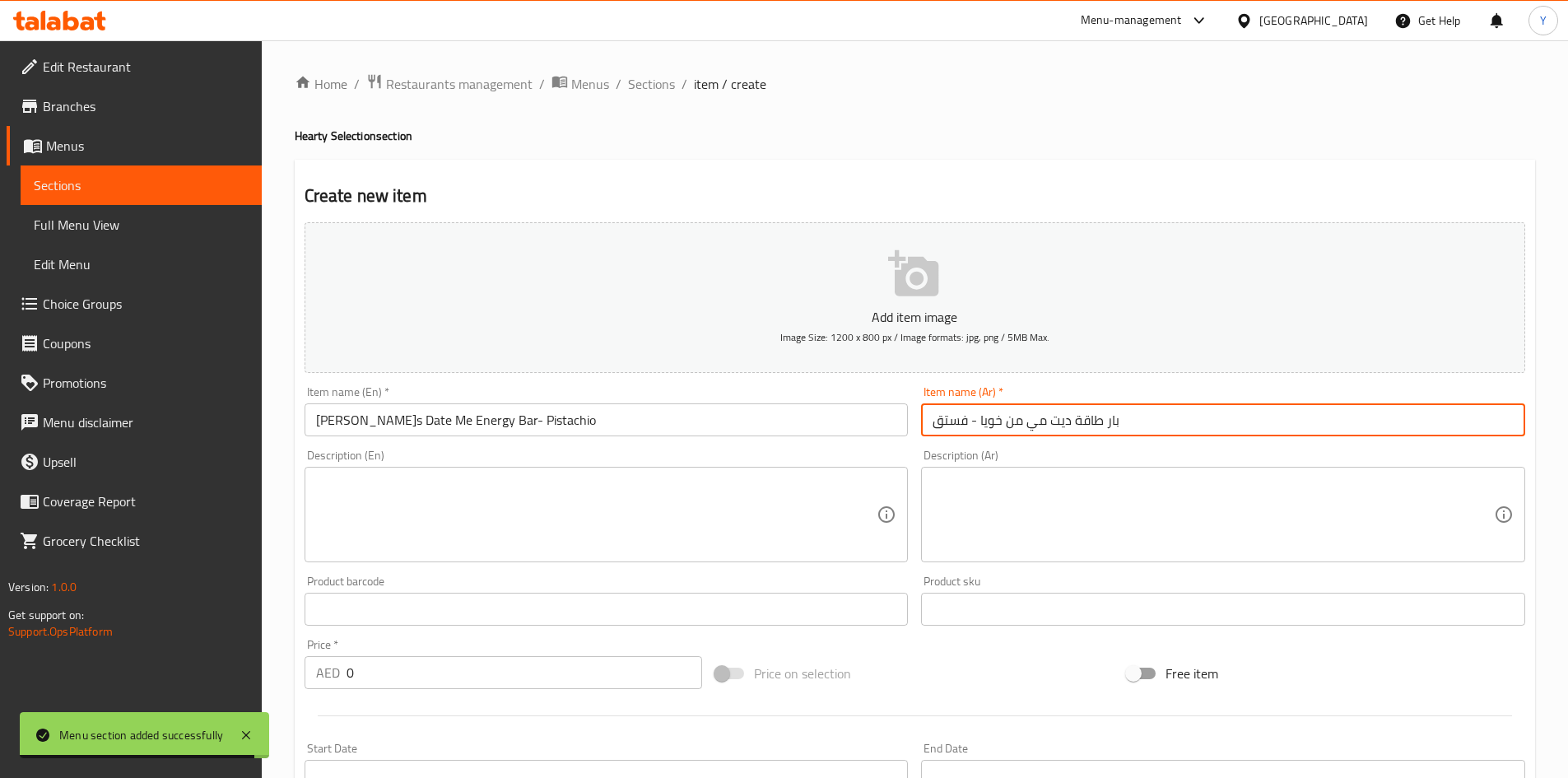
click at [770, 479] on textarea at bounding box center [597, 514] width 561 height 78
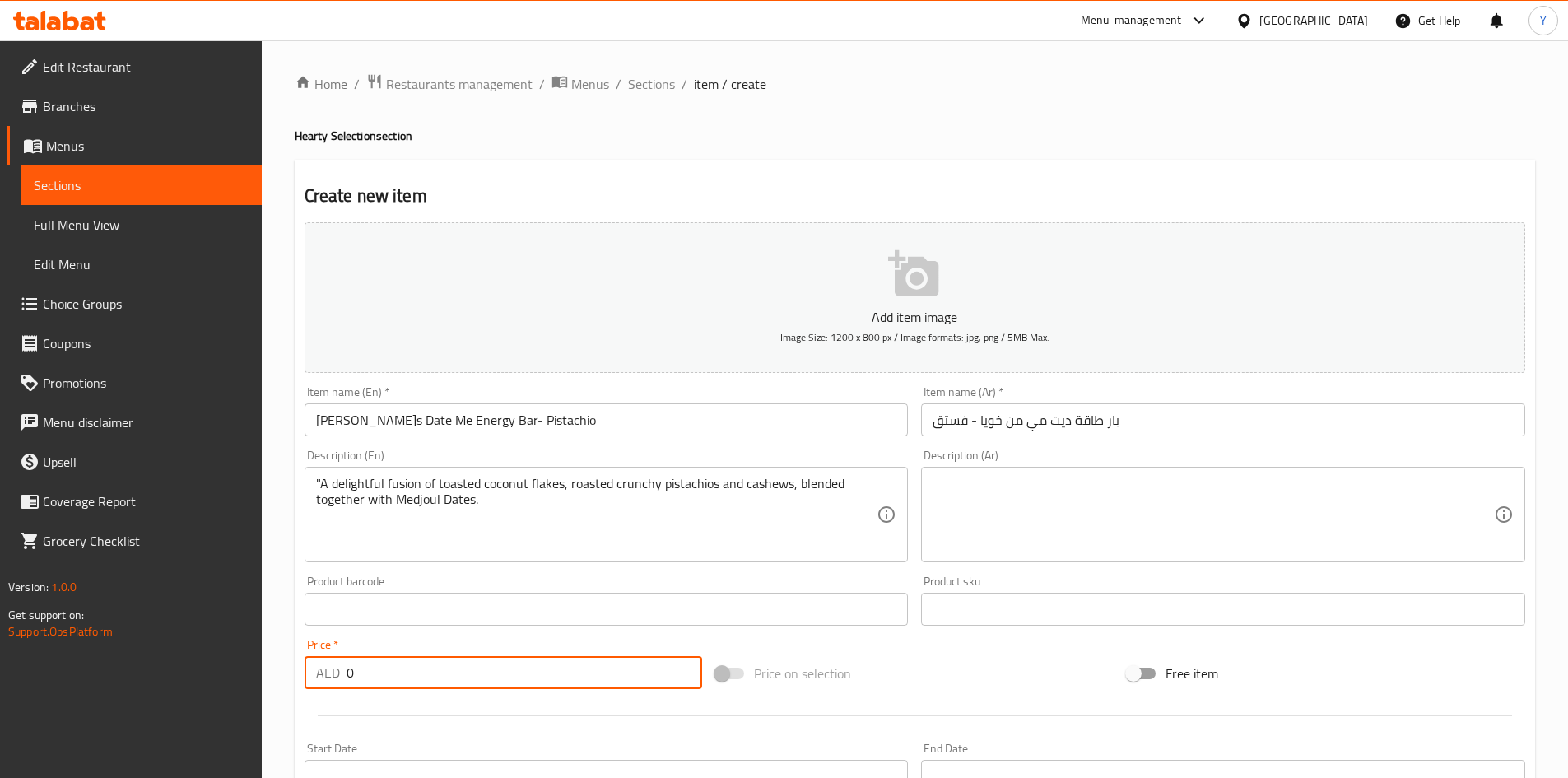
drag, startPoint x: 399, startPoint y: 669, endPoint x: 221, endPoint y: 634, distance: 181.4
click at [221, 634] on div "Edit Restaurant Branches Menus Sections Full Menu View Edit Menu Choice Groups …" at bounding box center [784, 602] width 1568 height 1123
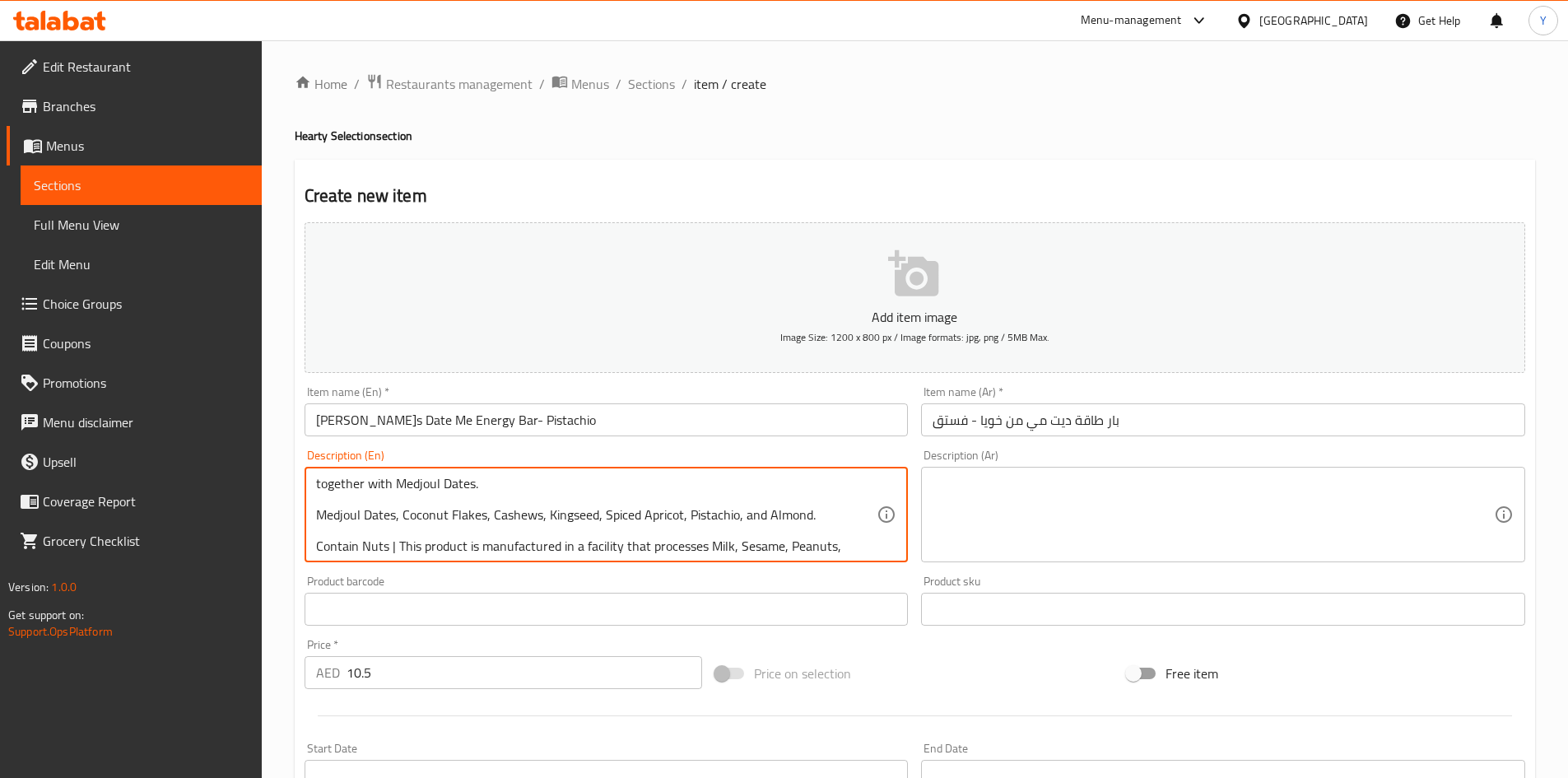
scroll to position [36, 0]
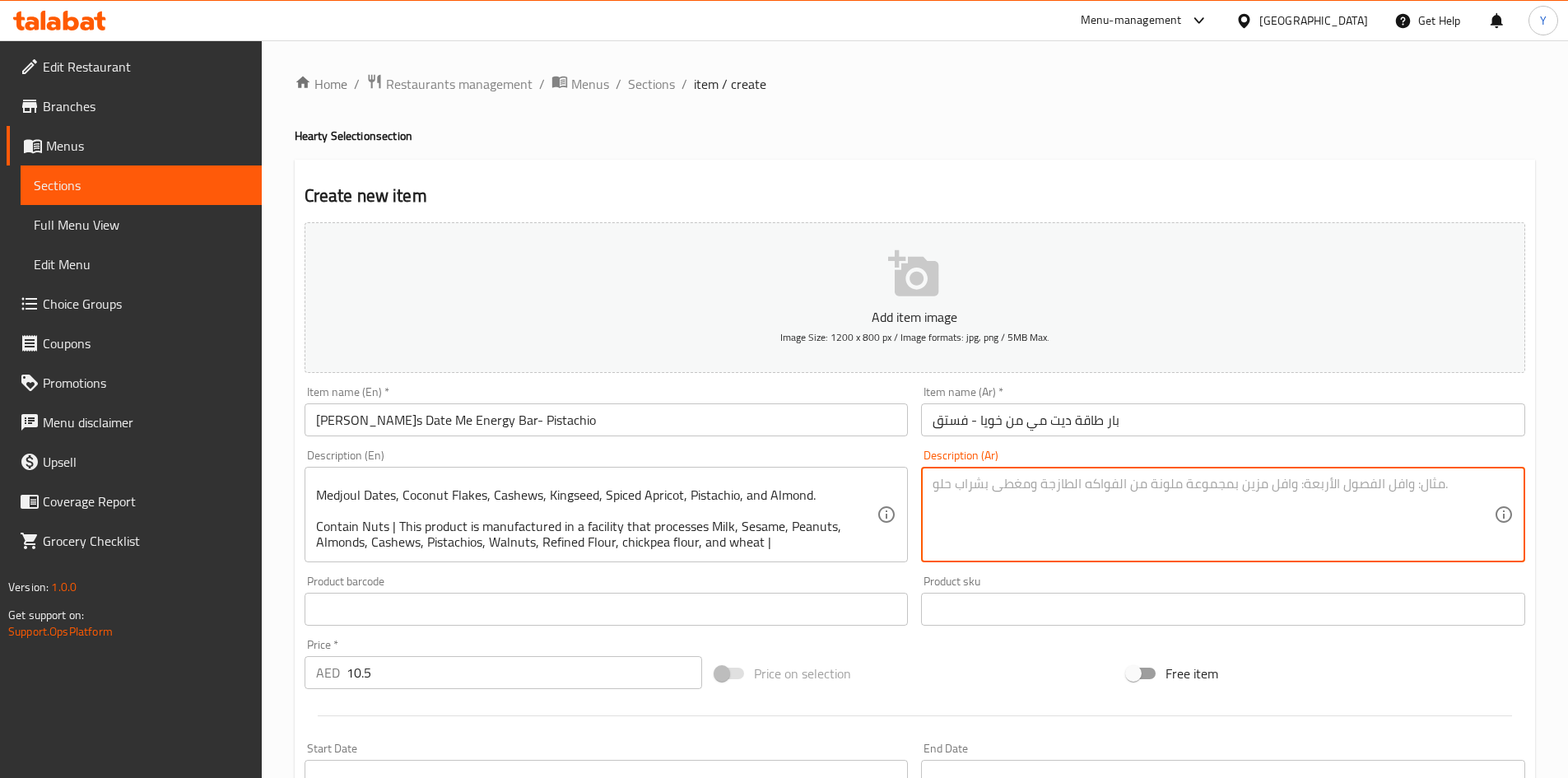
click at [1077, 547] on textarea at bounding box center [1213, 514] width 561 height 78
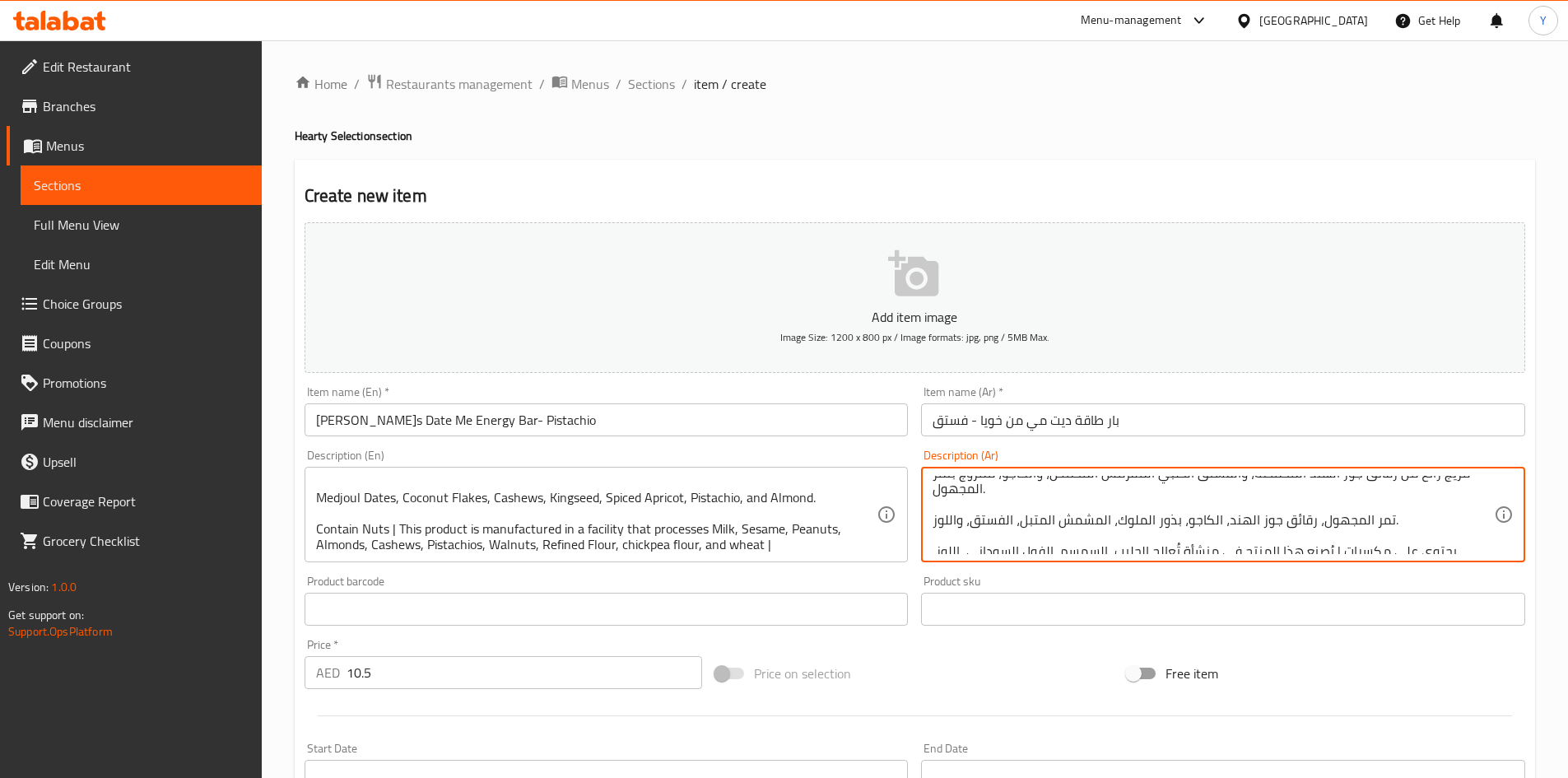
scroll to position [0, 0]
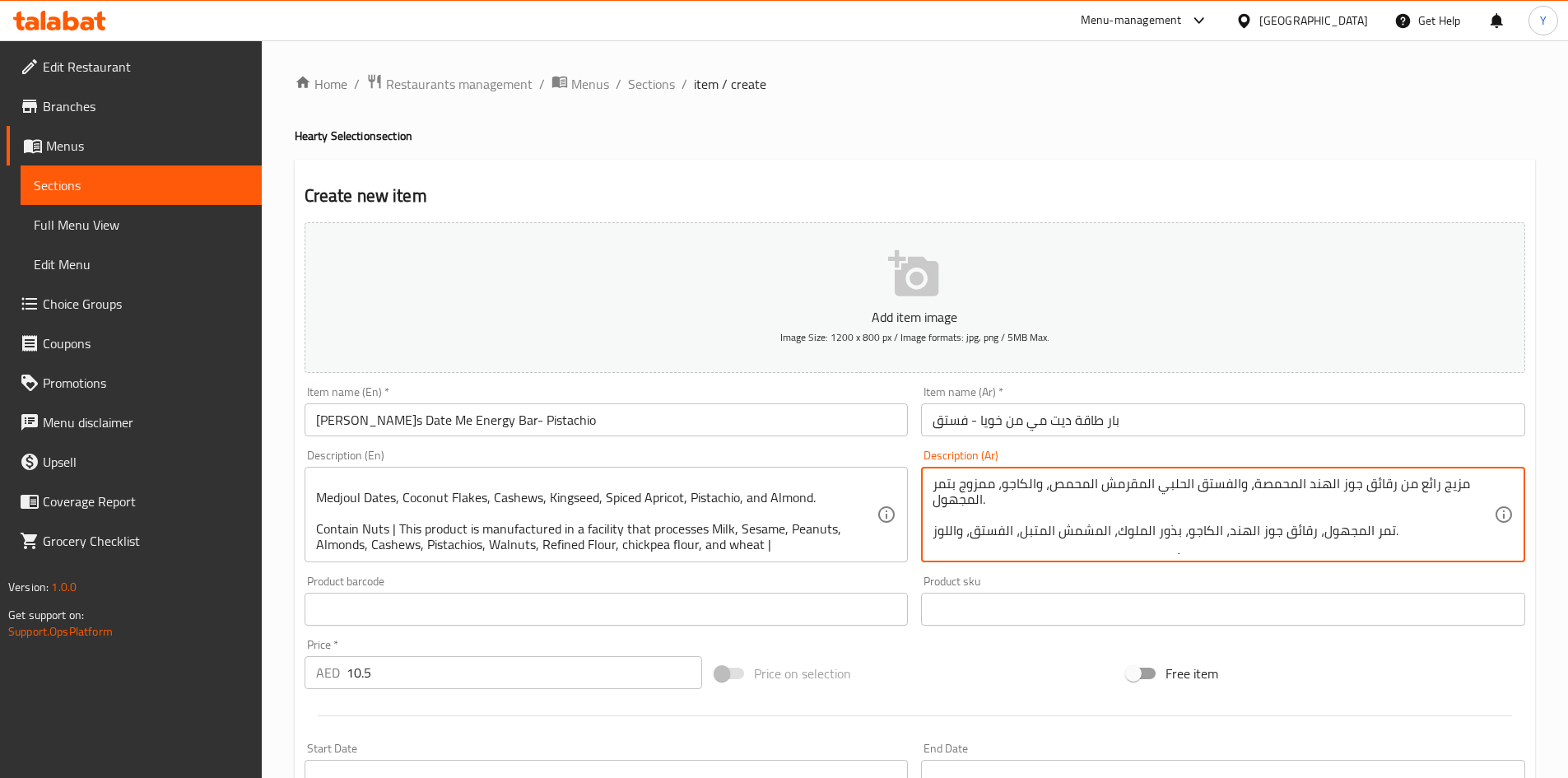
click at [952, 504] on textarea "مزيج رائع من رقائق جوز الهند المحمصة، والفستق الحلبي المقرمش المحمص، والكاجو، م…" at bounding box center [1213, 514] width 561 height 78
click at [1333, 537] on textarea "مزيج رائع من رقائق جوز الهند المحمصة، والفستق الحلبي المقرمش المحمص، والكاجو، م…" at bounding box center [1213, 514] width 561 height 78
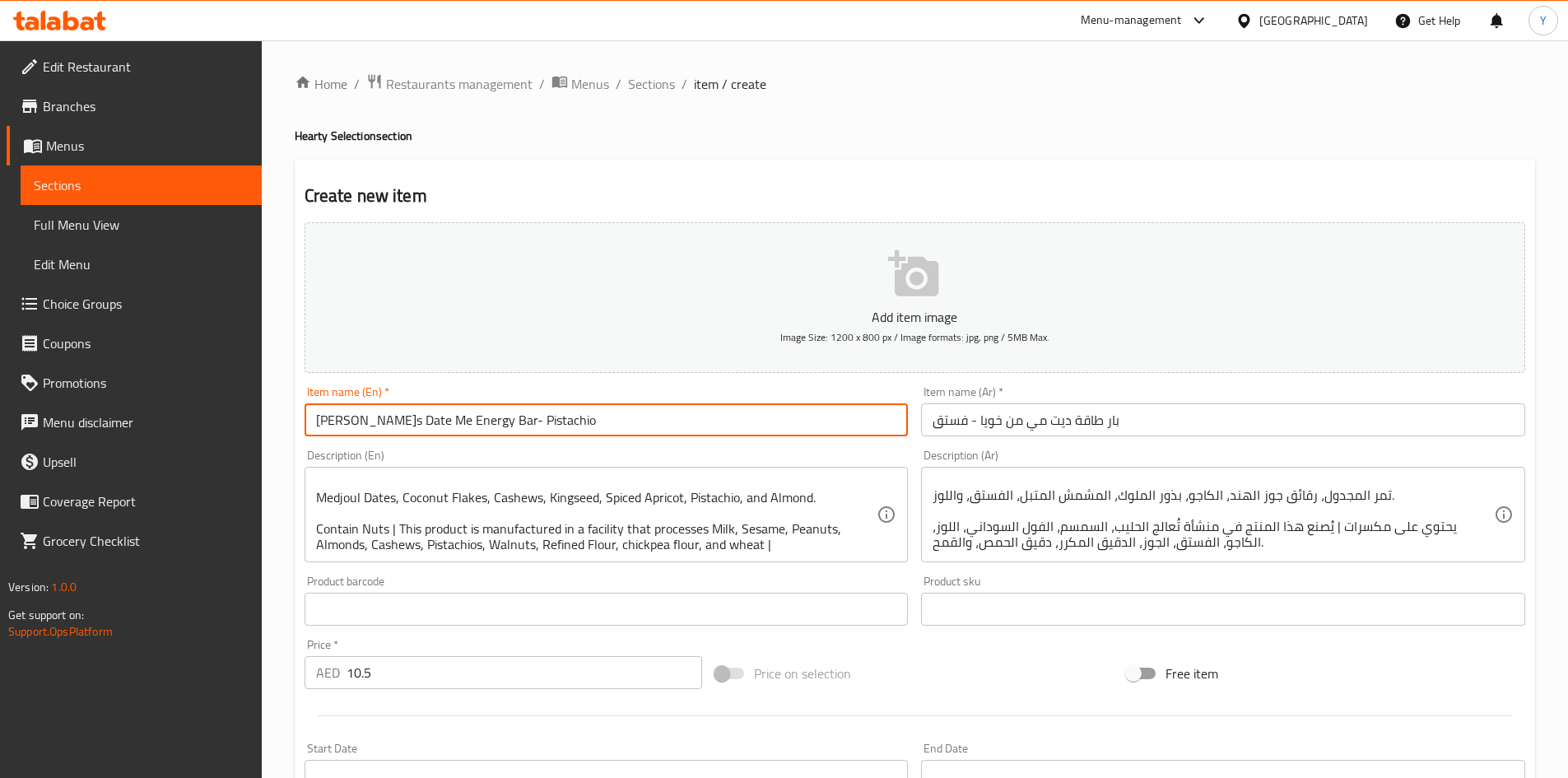
click at [643, 433] on input "[PERSON_NAME]s Date Me Energy Bar- Pistachio" at bounding box center [607, 420] width 604 height 33
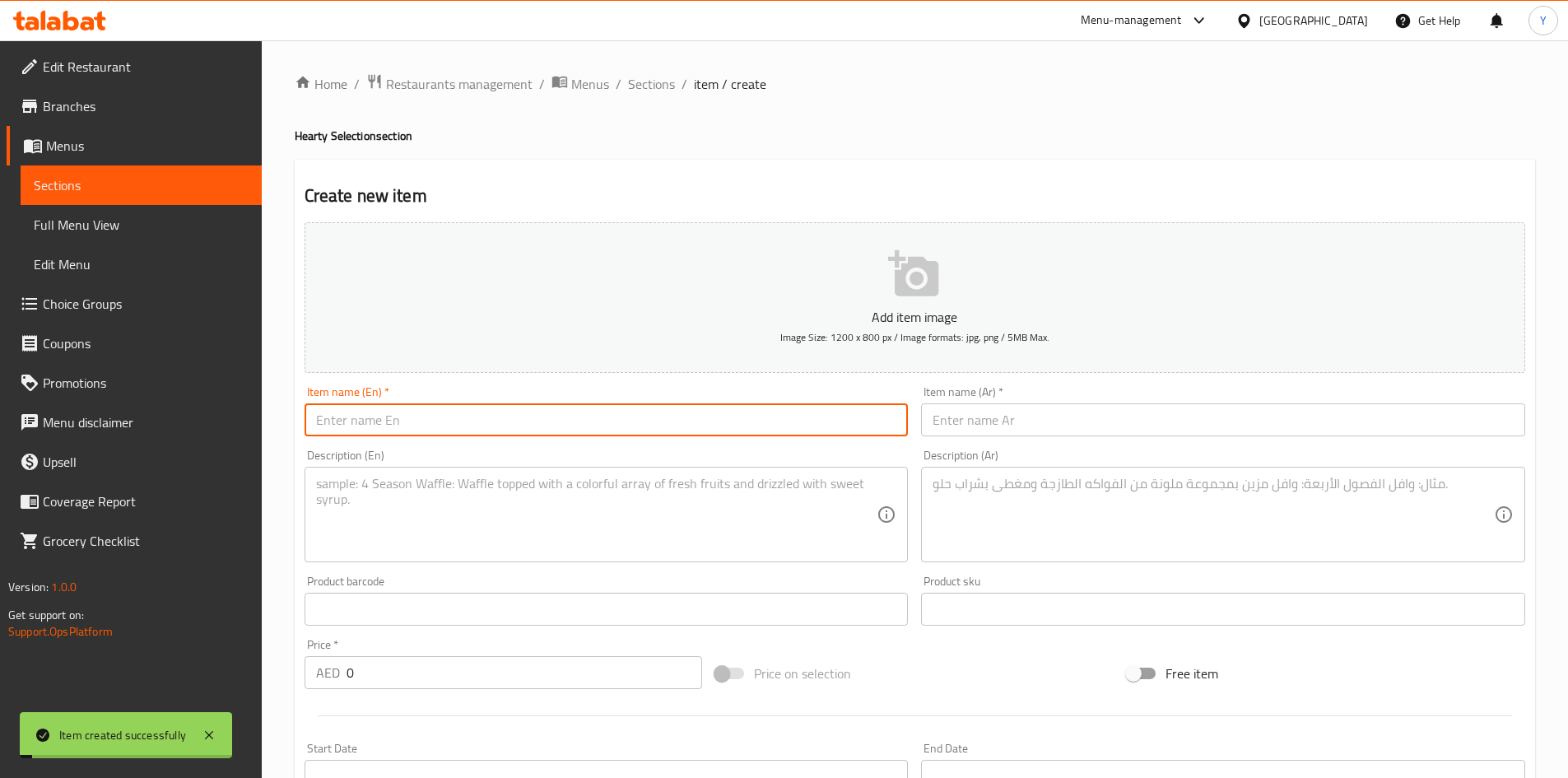
scroll to position [0, 0]
click at [517, 417] on input "text" at bounding box center [607, 420] width 604 height 33
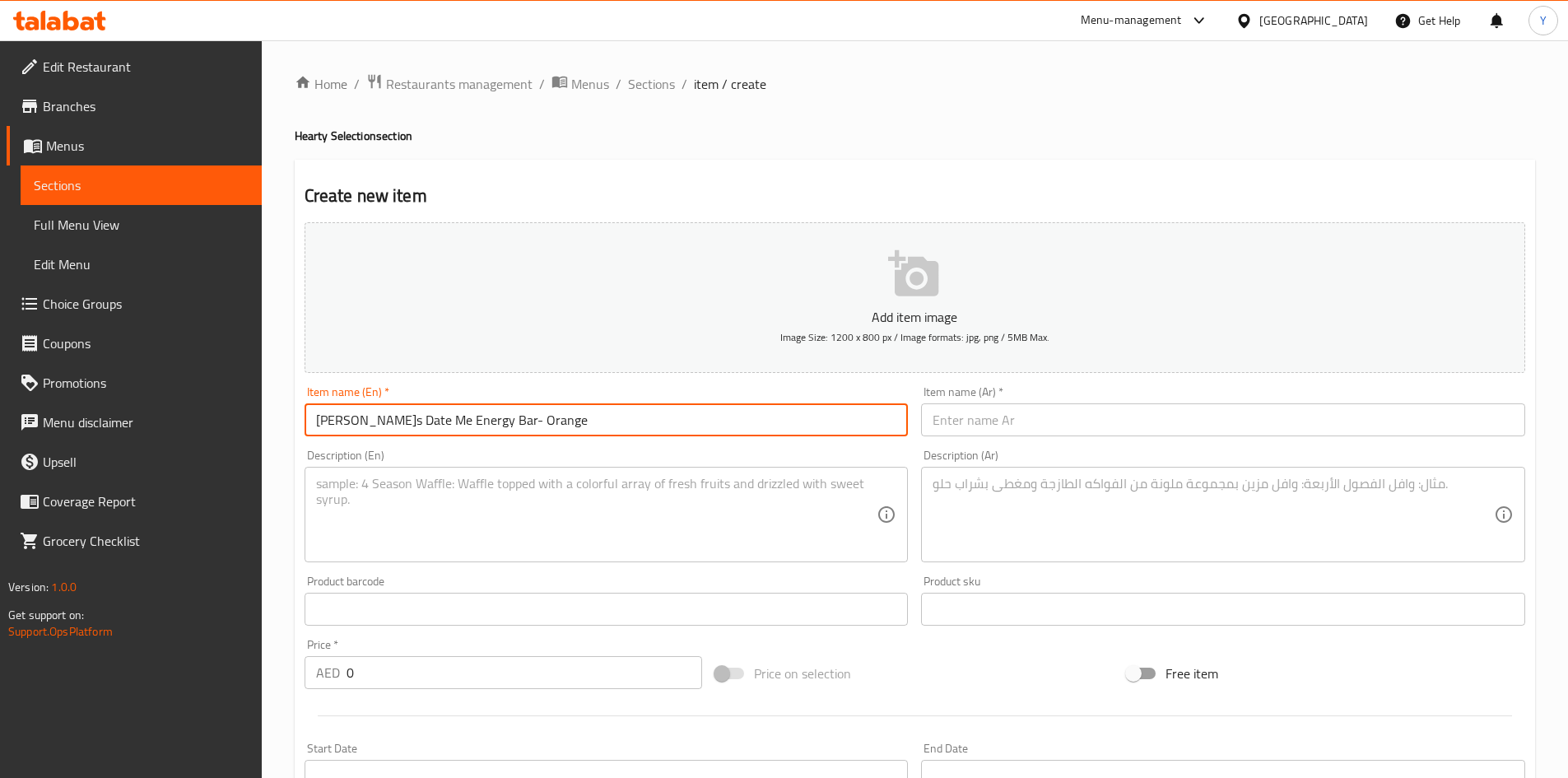
click at [1077, 422] on input "text" at bounding box center [1224, 420] width 604 height 33
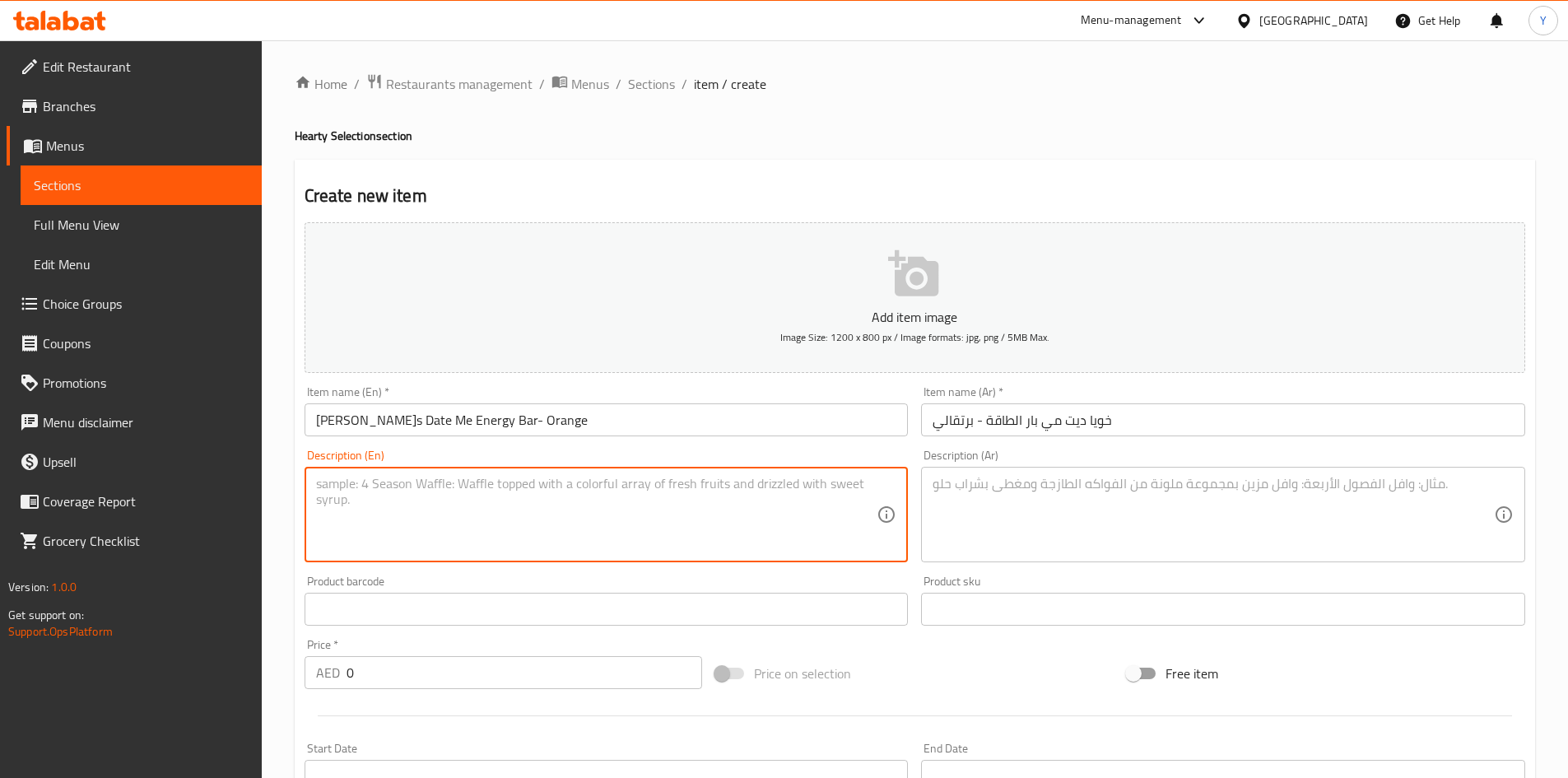
click at [416, 520] on textarea at bounding box center [597, 514] width 561 height 78
drag, startPoint x: 452, startPoint y: 678, endPoint x: 0, endPoint y: 617, distance: 456.1
click at [0, 617] on div "Edit Restaurant Branches Menus Sections Full Menu View Edit Menu Choice Groups …" at bounding box center [784, 602] width 1568 height 1123
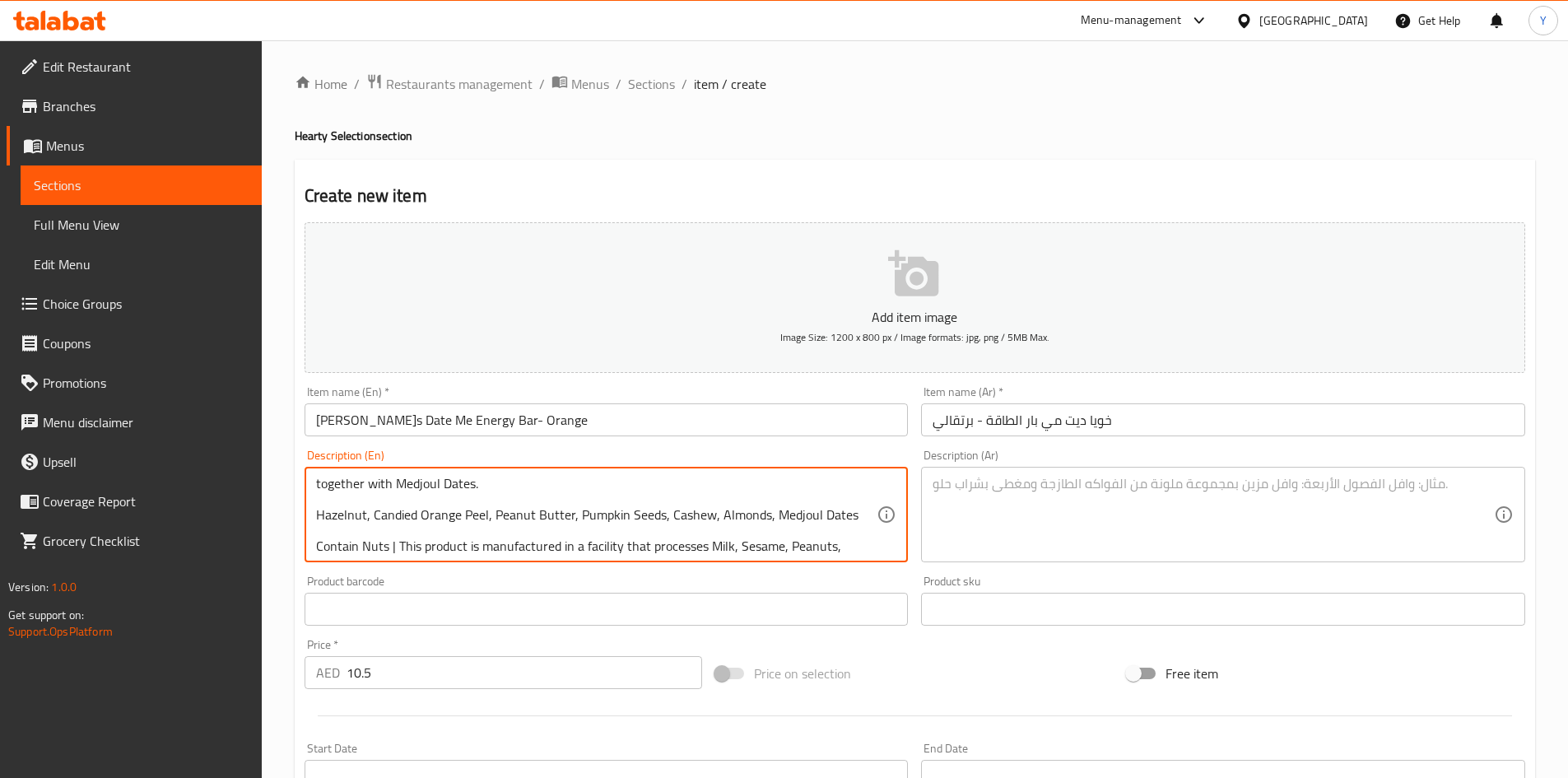
scroll to position [36, 0]
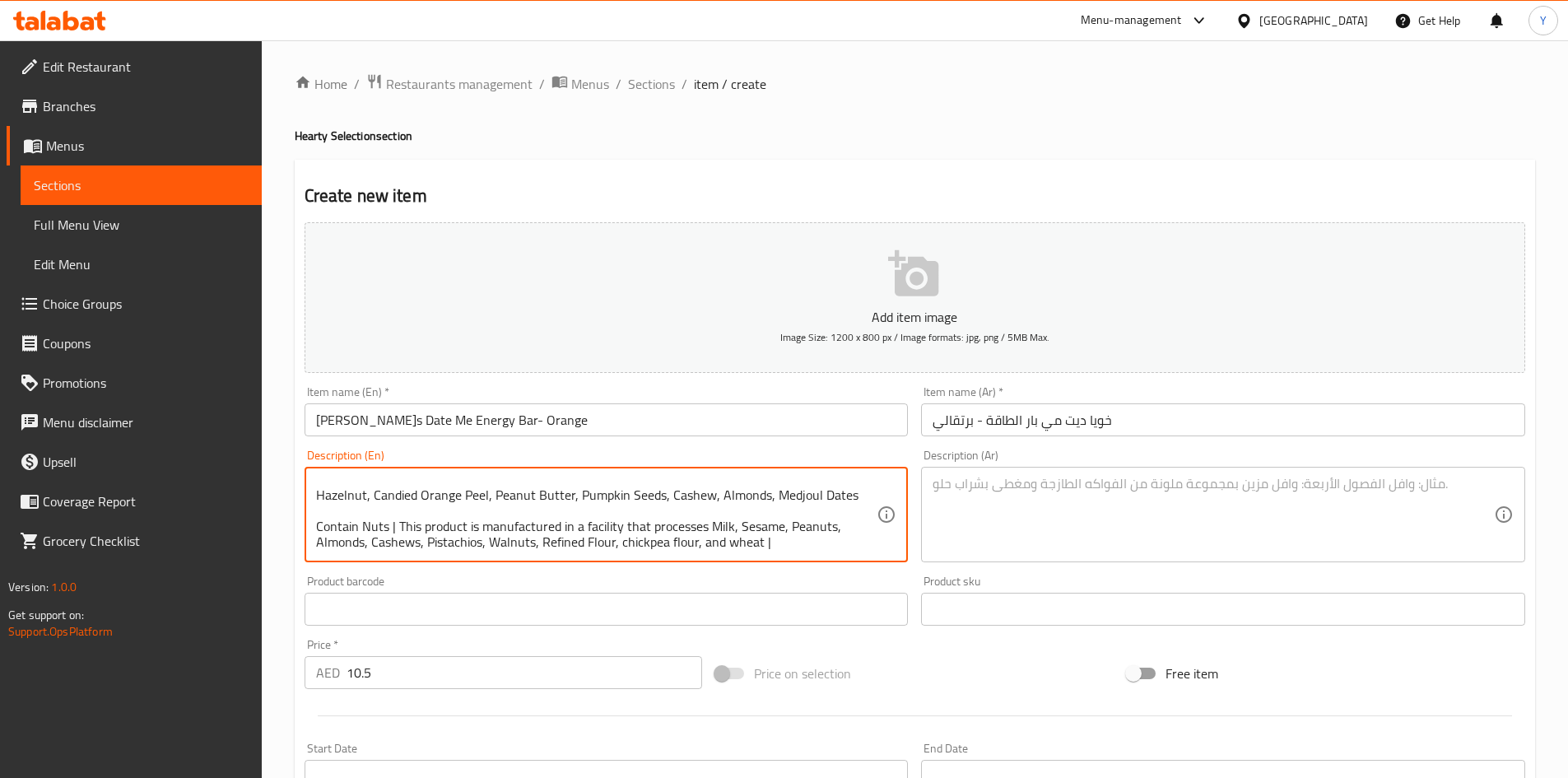
click at [1098, 526] on textarea at bounding box center [1213, 514] width 561 height 78
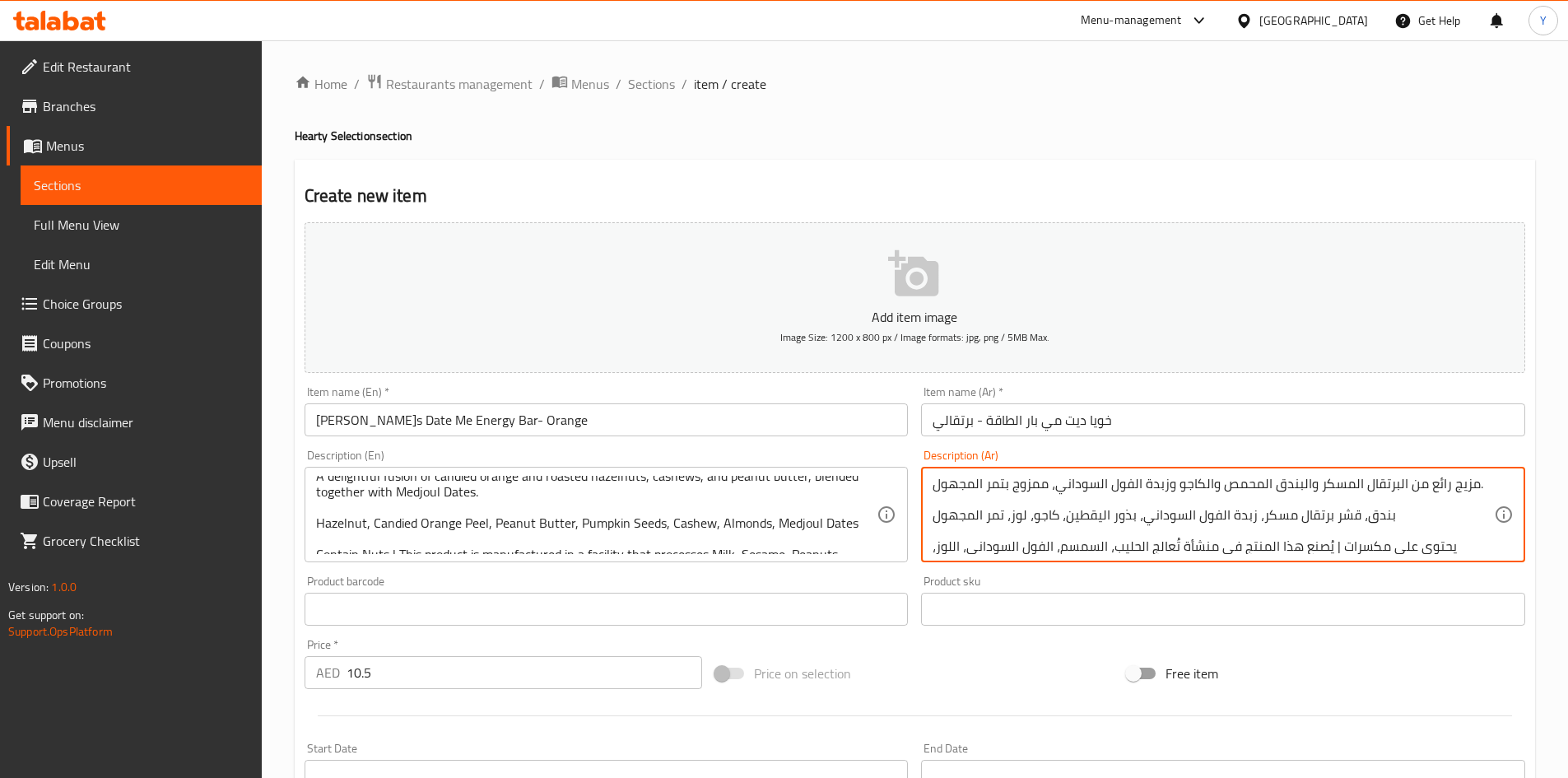
scroll to position [0, 0]
click at [954, 488] on textarea "مزيج رائع من البرتقال المسكر والبندق المحمص والكاجو وزبدة الفول السوداني، ممزوج…" at bounding box center [1213, 514] width 561 height 78
click at [951, 513] on textarea "مزيج رائع من البرتقال المسكر والبندق المحمص والكاجو وزبدة الفول السوداني، ممزوج…" at bounding box center [1213, 514] width 561 height 78
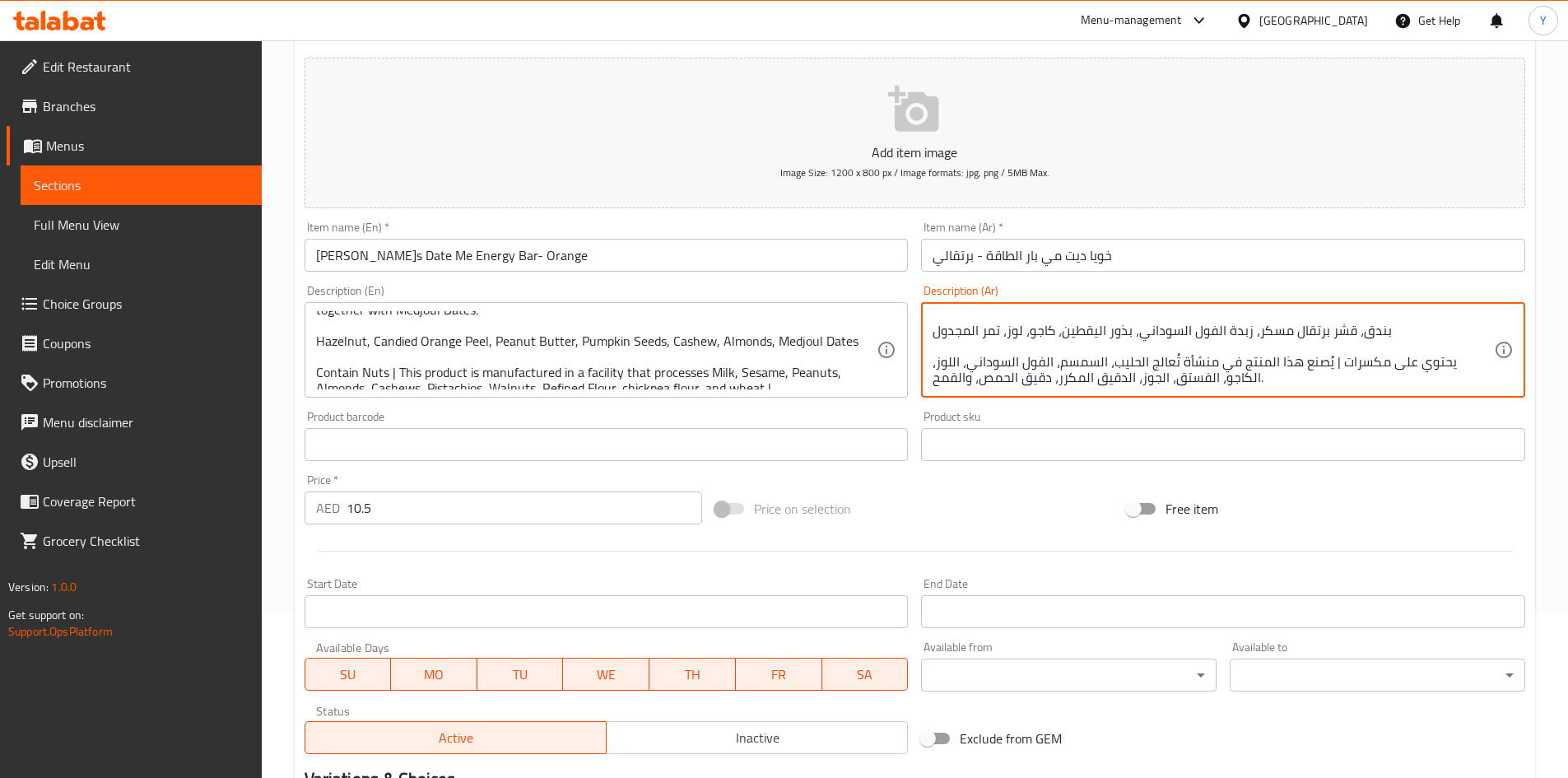
scroll to position [36, 0]
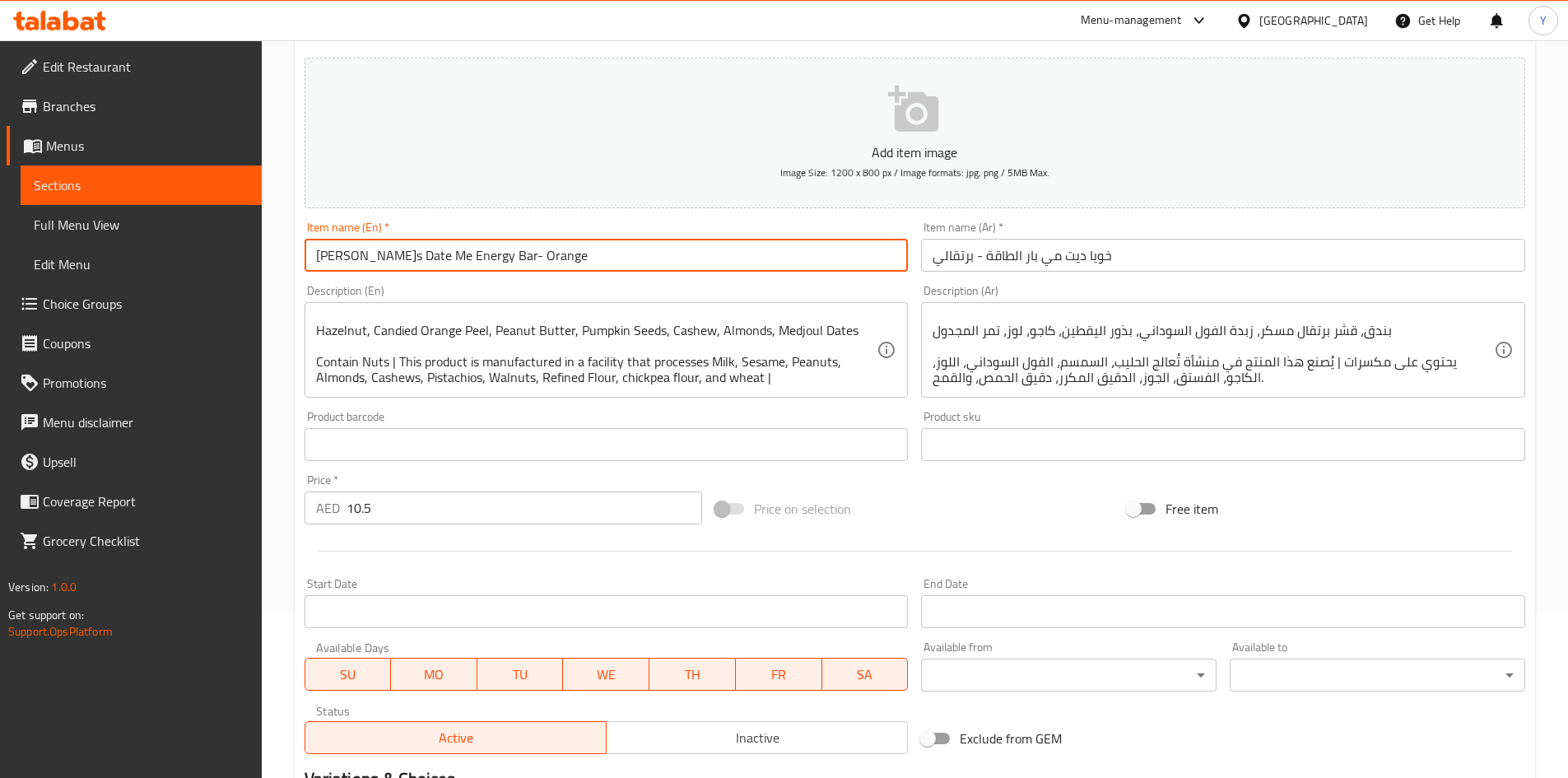
click at [616, 269] on input "[PERSON_NAME]s Date Me Energy Bar- Orange" at bounding box center [607, 254] width 604 height 33
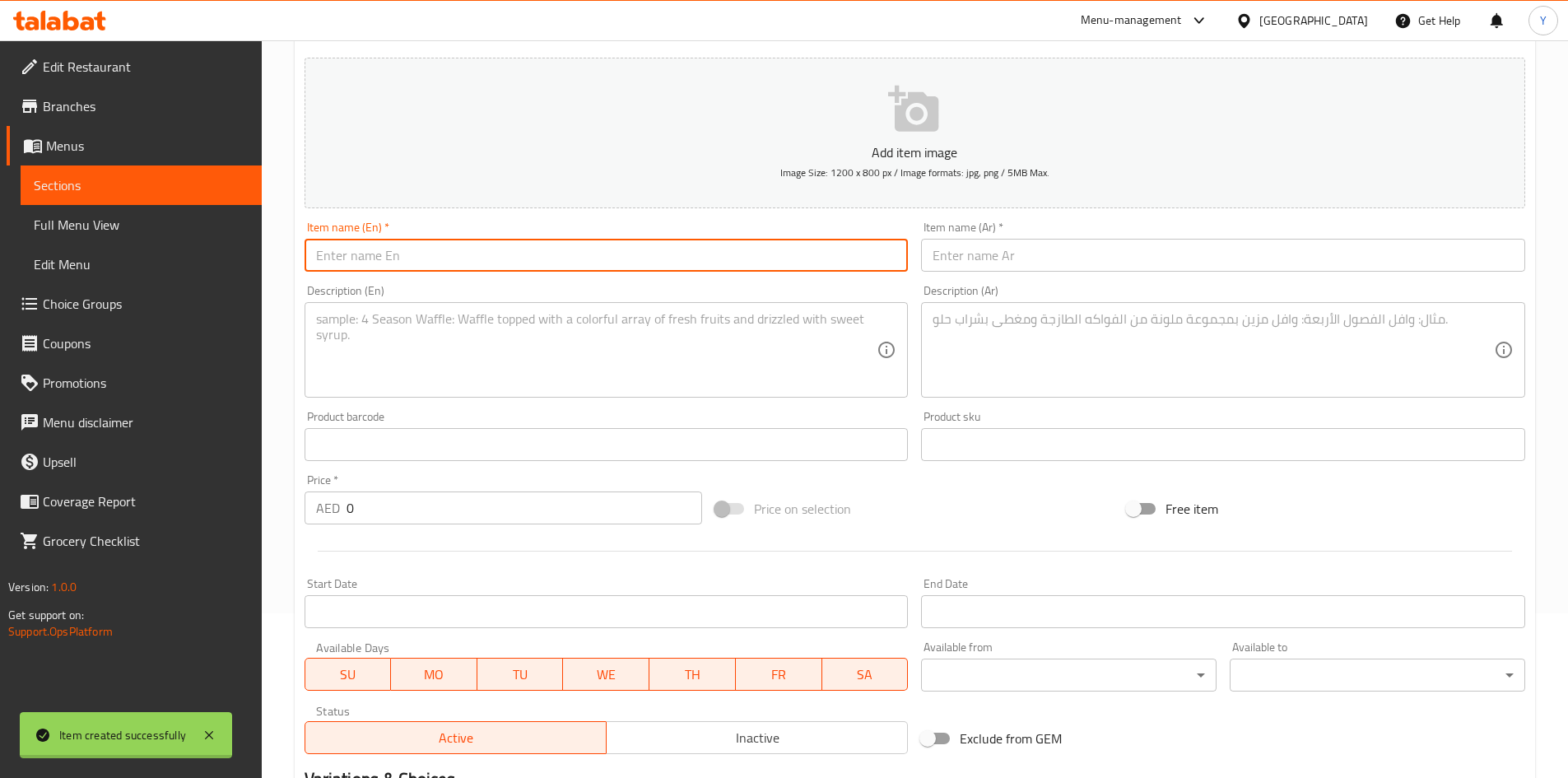
scroll to position [0, 0]
click at [979, 238] on input "text" at bounding box center [1224, 254] width 604 height 33
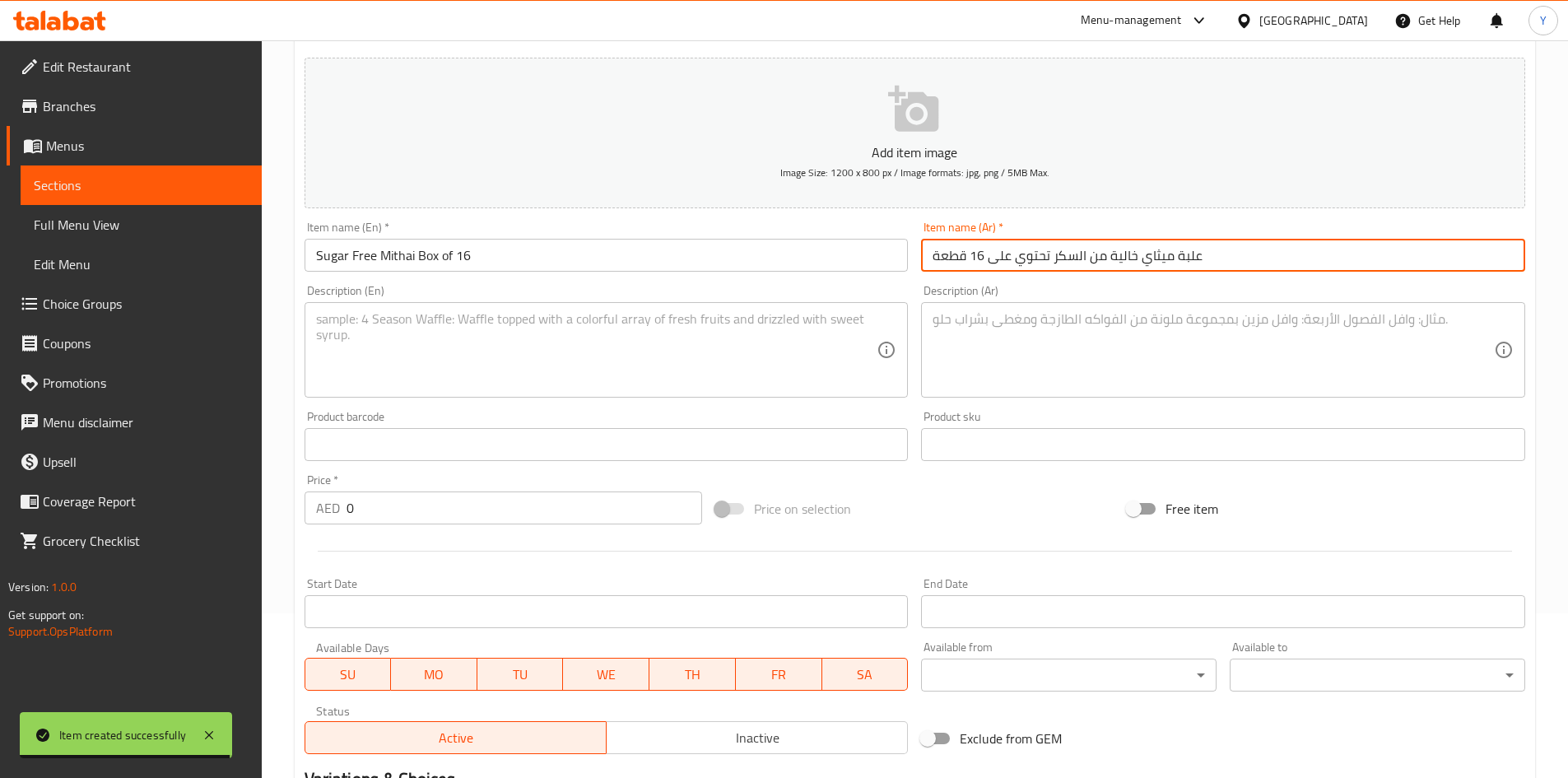
click at [433, 332] on textarea at bounding box center [597, 350] width 561 height 78
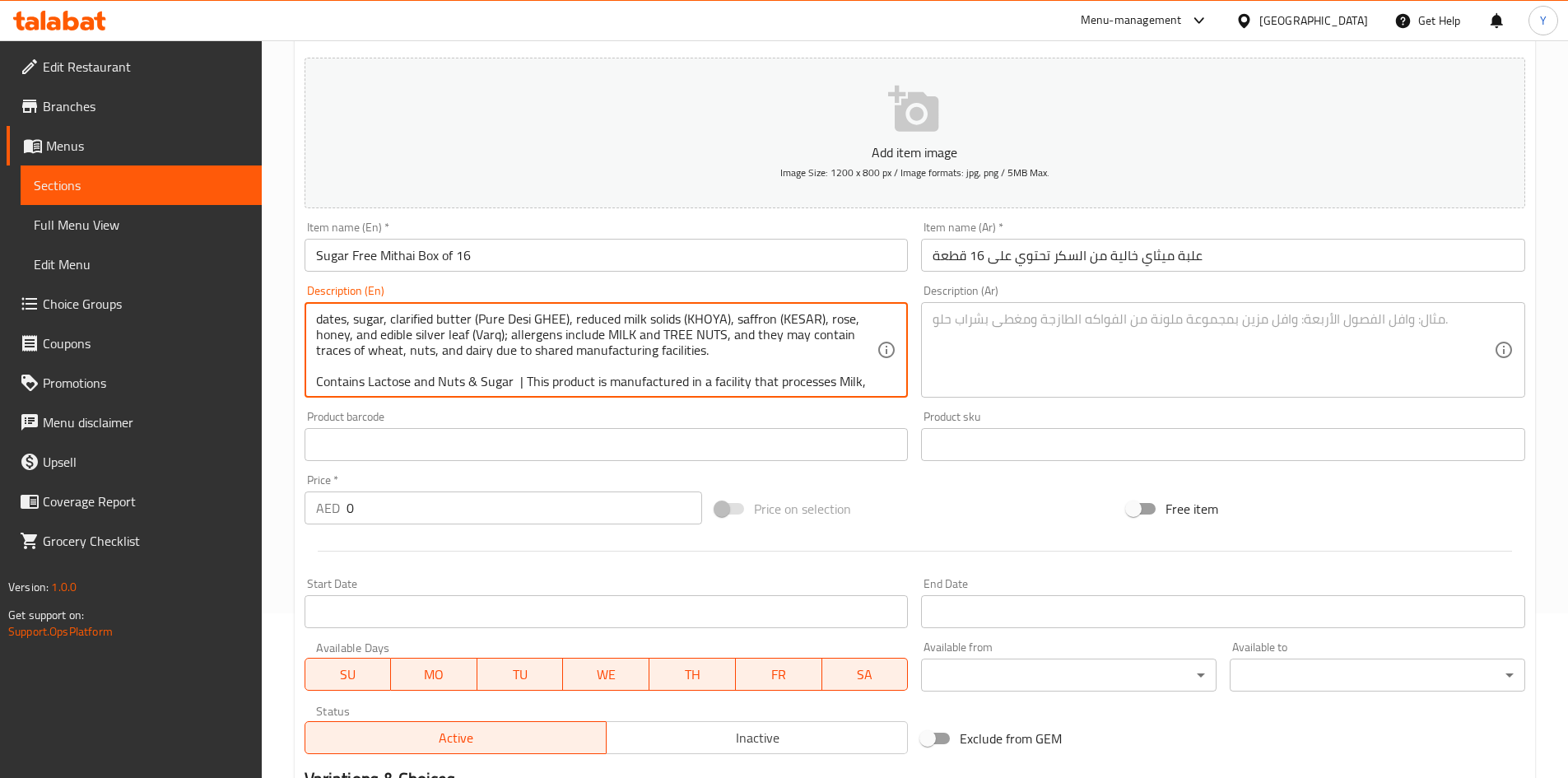
scroll to position [83, 0]
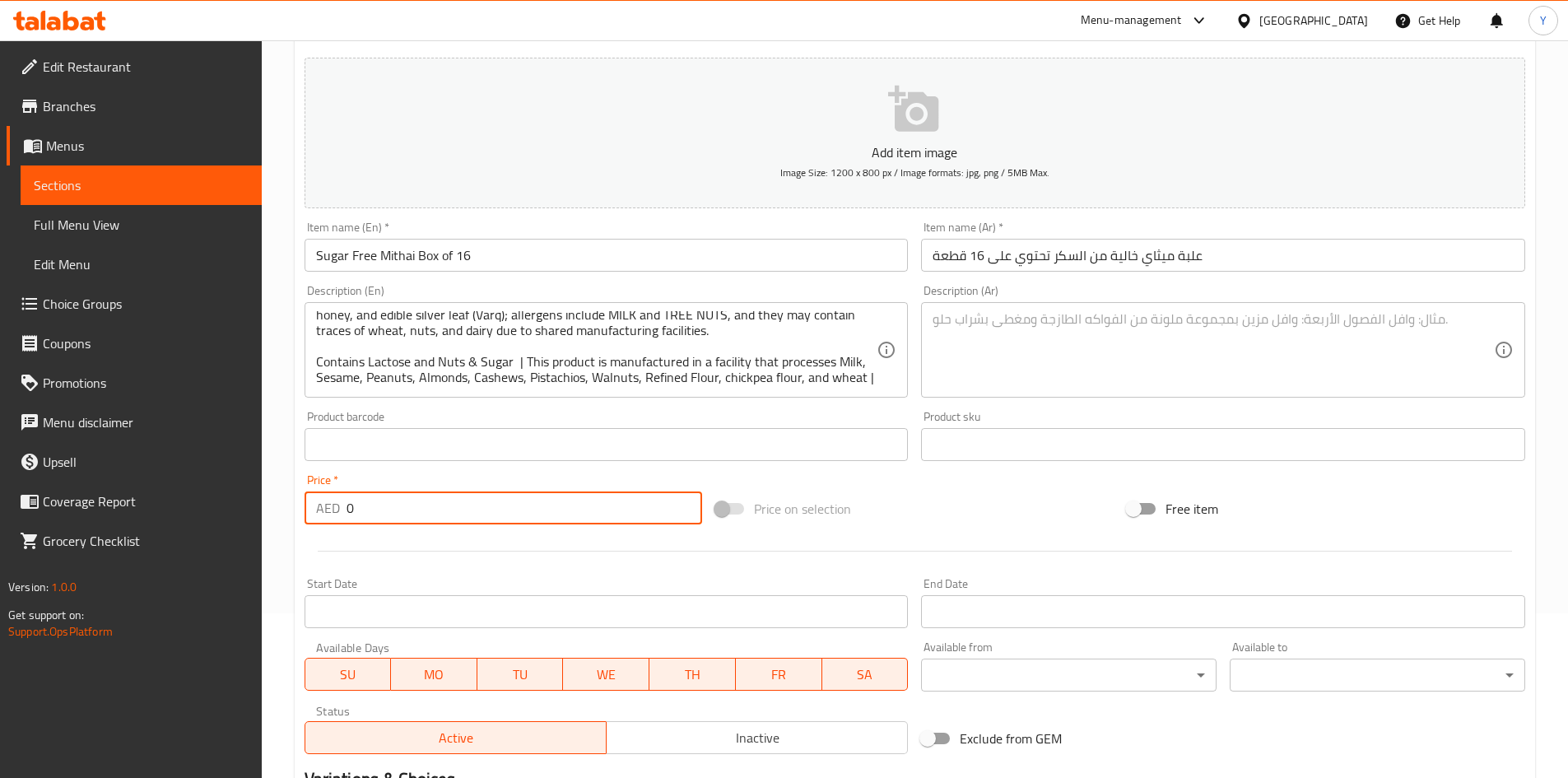
drag, startPoint x: 238, startPoint y: 489, endPoint x: 174, endPoint y: 486, distance: 64.1
click at [170, 486] on div "Edit Restaurant Branches Menus Sections Full Menu View Edit Menu Choice Groups …" at bounding box center [784, 437] width 1568 height 1123
click at [440, 389] on div ""An assortment of our most beloved sugar-free traditional mithais: These mithai…" at bounding box center [607, 350] width 604 height 96
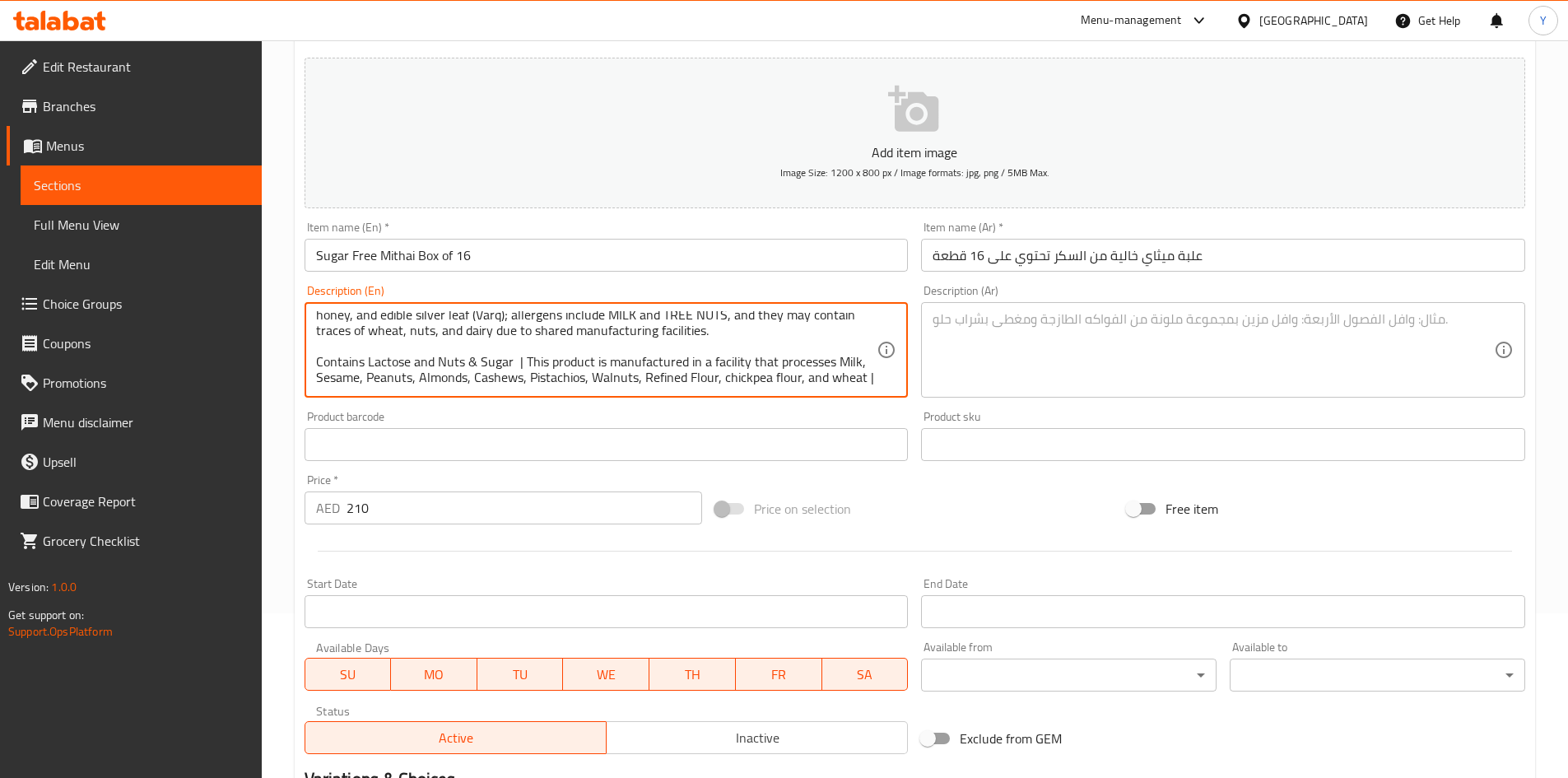
click at [1046, 373] on textarea at bounding box center [1213, 350] width 561 height 78
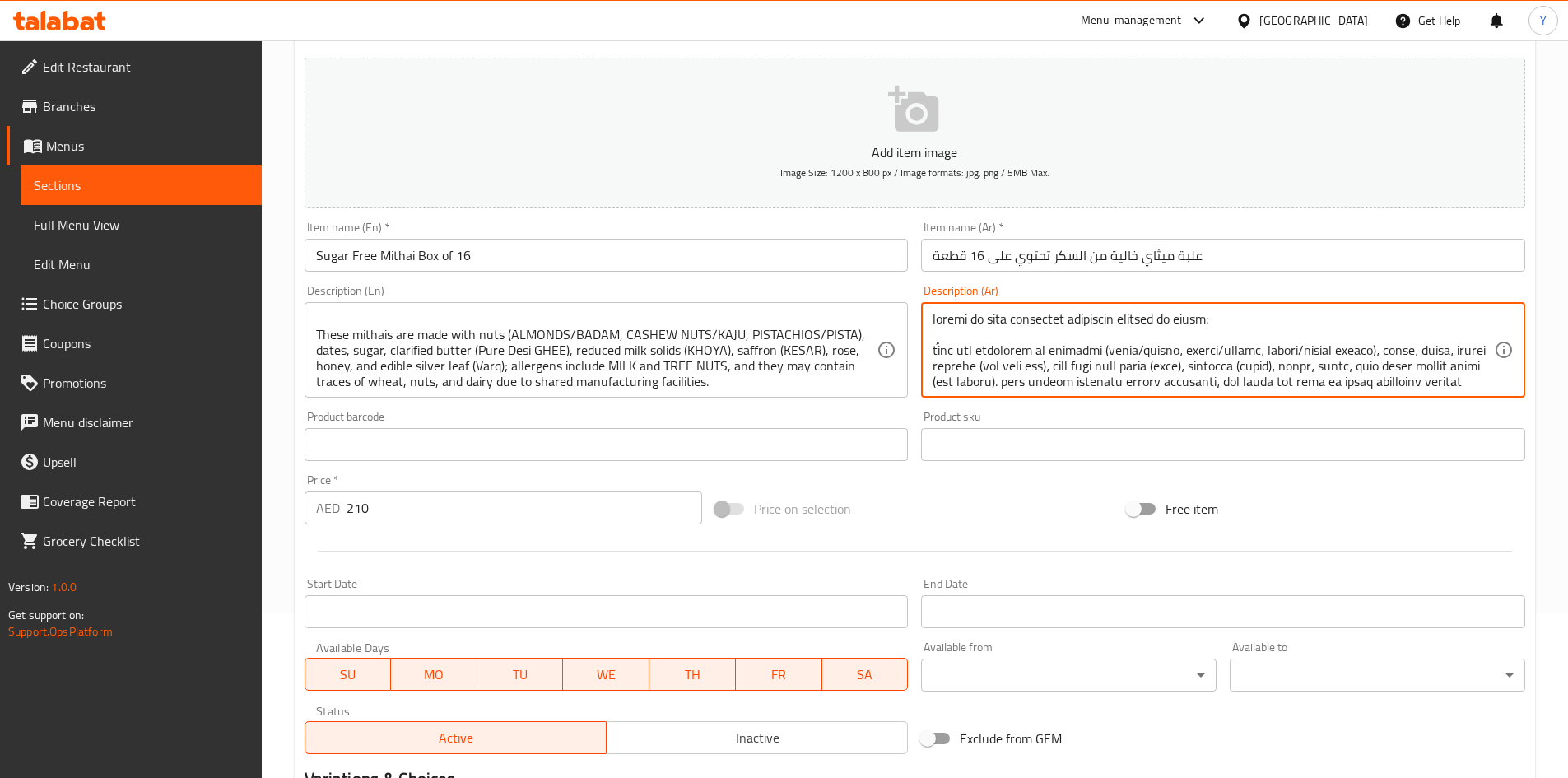
scroll to position [0, 0]
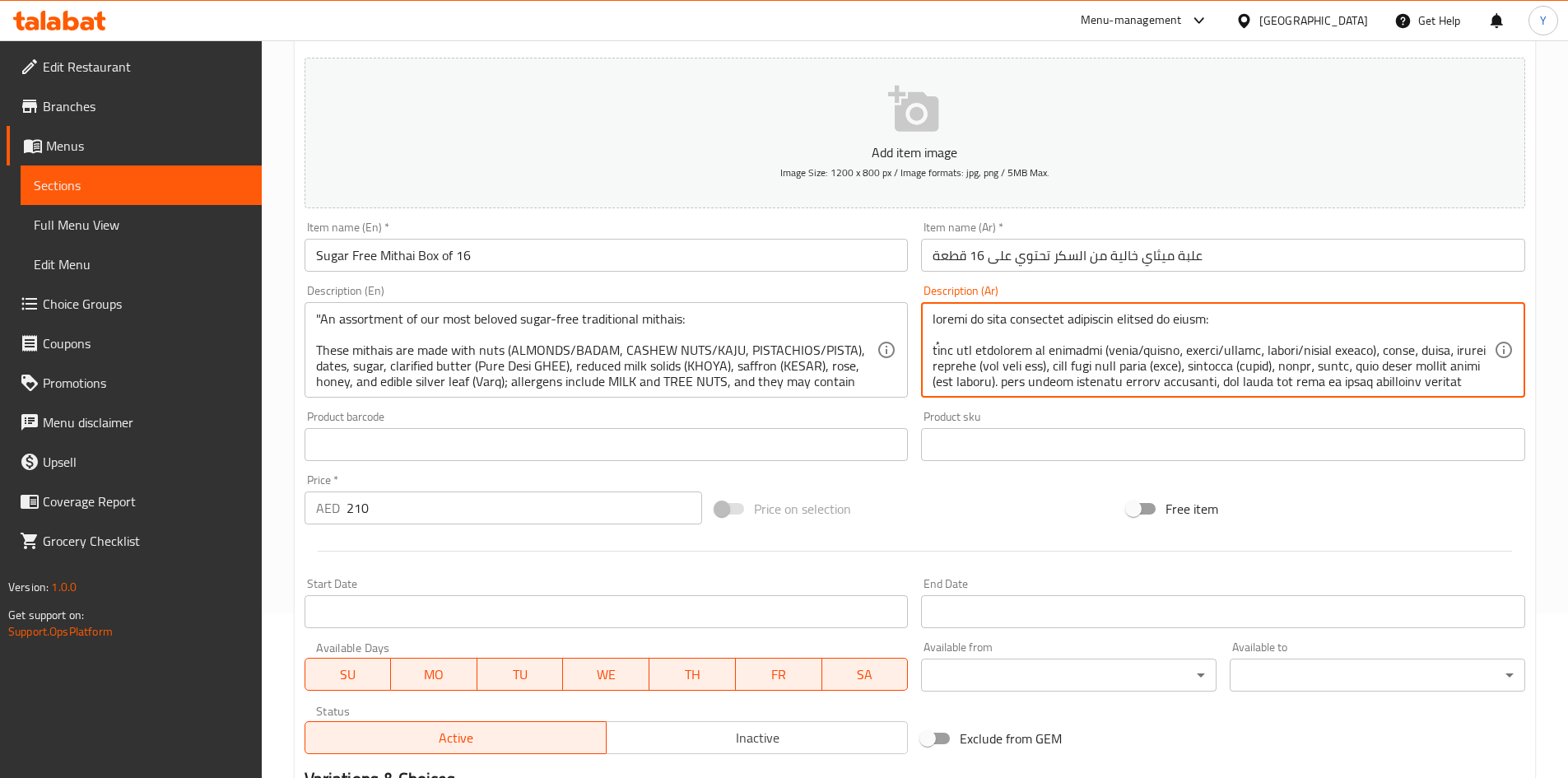
click at [1163, 263] on input "علبة ميثاي خالية من السكر تحتوي على 16 قطعة" at bounding box center [1224, 254] width 604 height 33
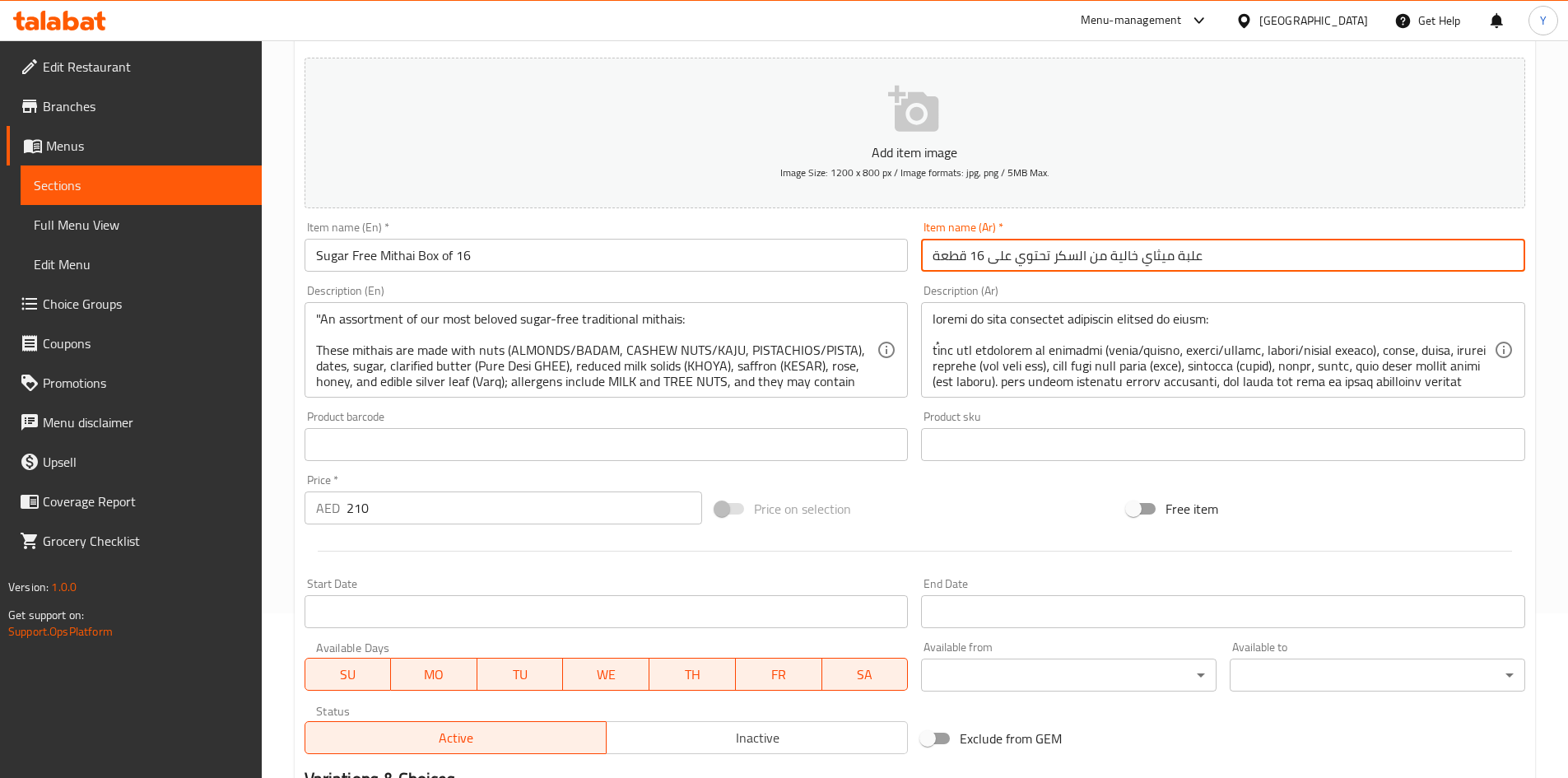
click at [1163, 263] on input "علبة ميثاي خالية من السكر تحتوي على 16 قطعة" at bounding box center [1224, 254] width 604 height 33
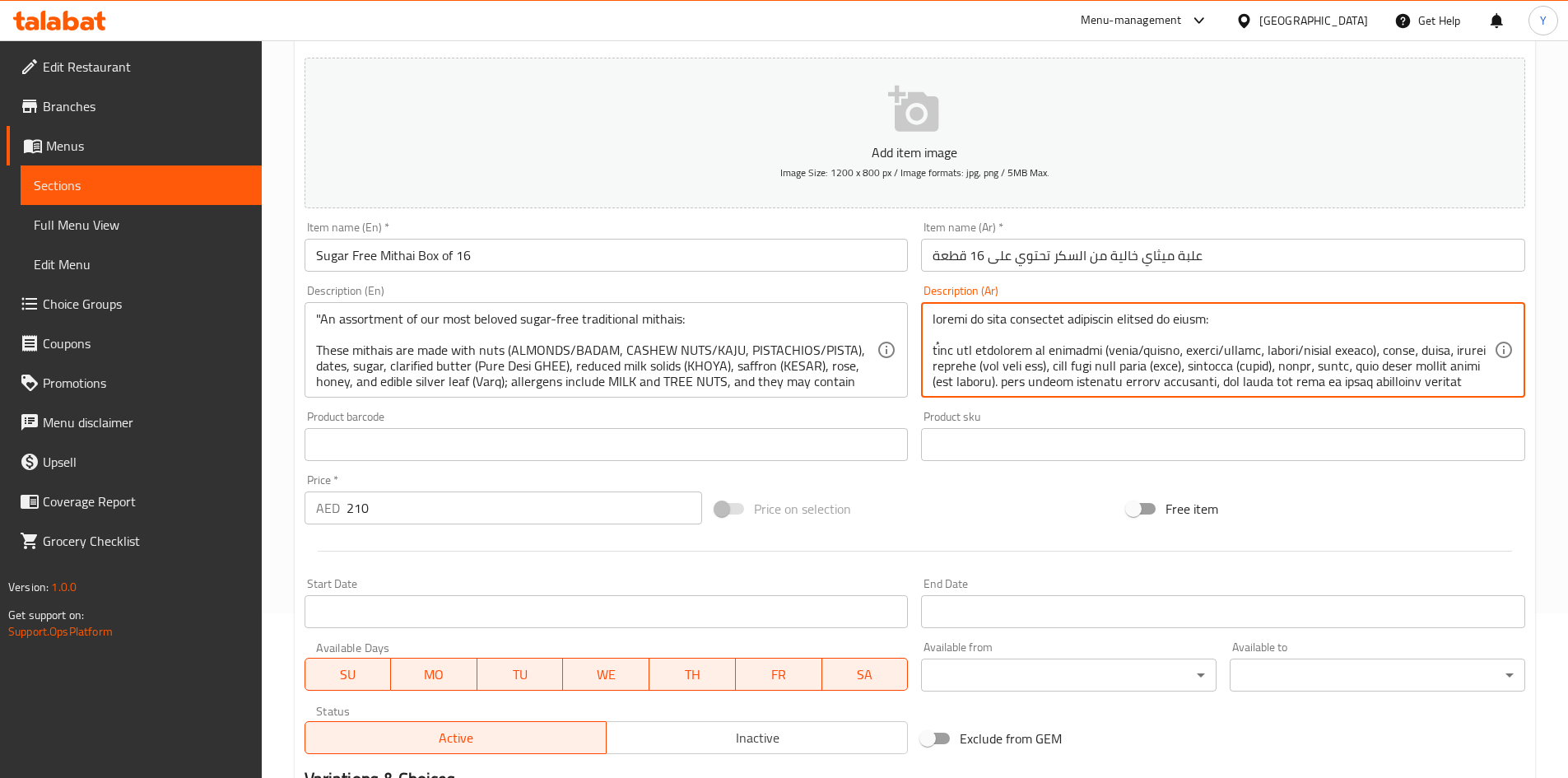
click at [1108, 325] on textarea at bounding box center [1213, 350] width 561 height 78
click at [1352, 355] on textarea at bounding box center [1213, 350] width 561 height 78
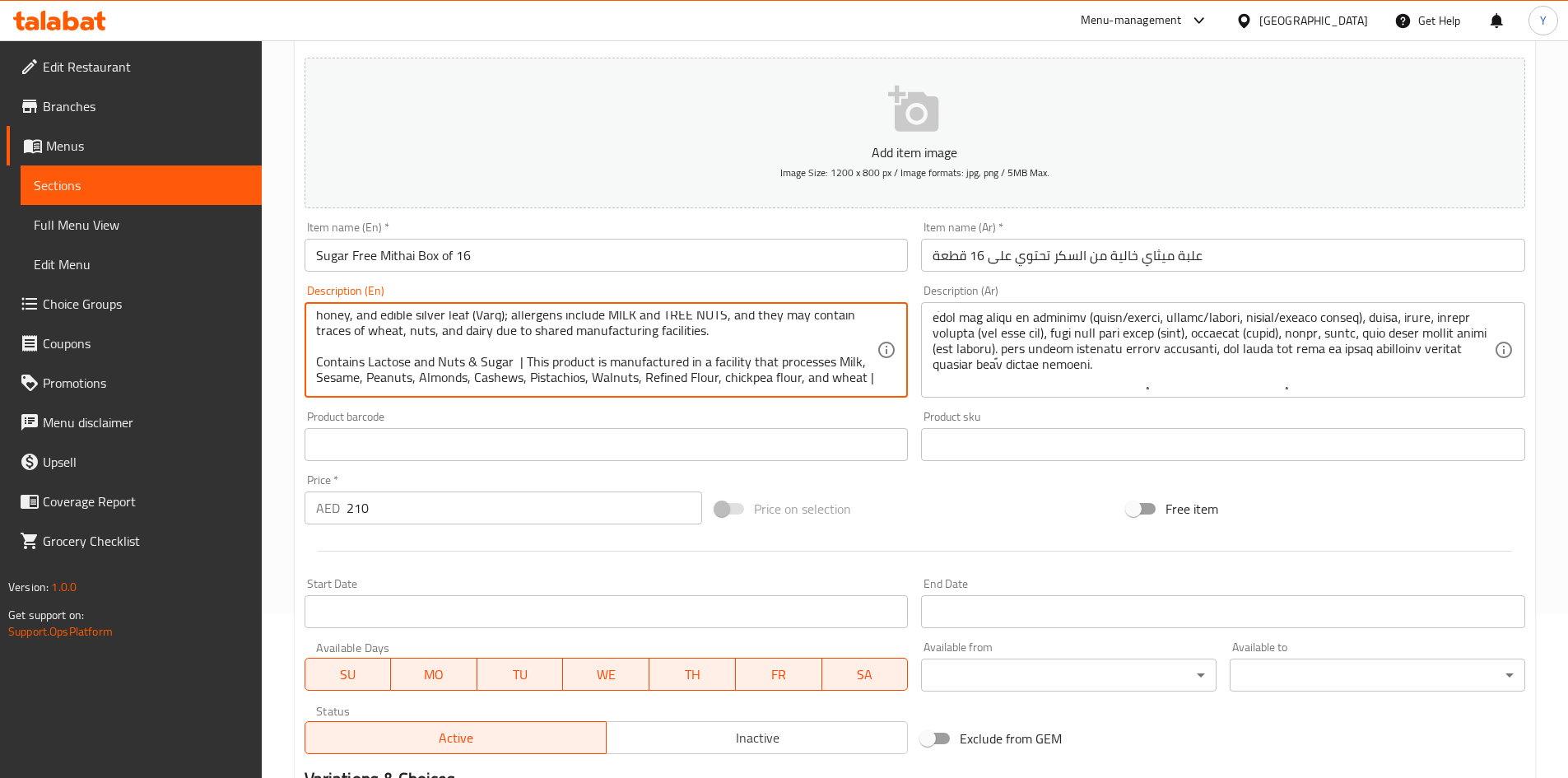
scroll to position [67, 0]
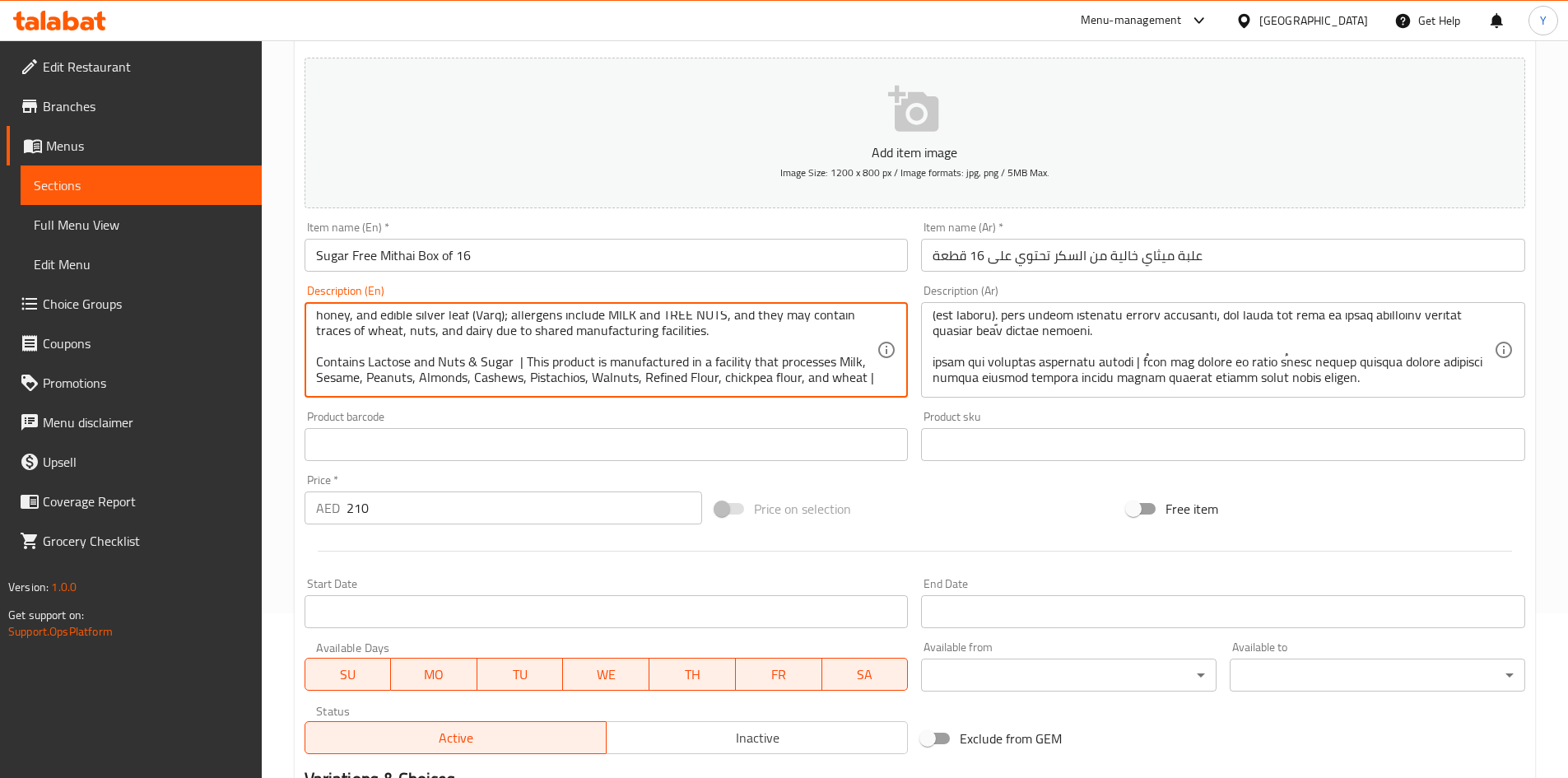
click at [597, 252] on input "Sugar Free Mithai Box of 16" at bounding box center [607, 254] width 604 height 33
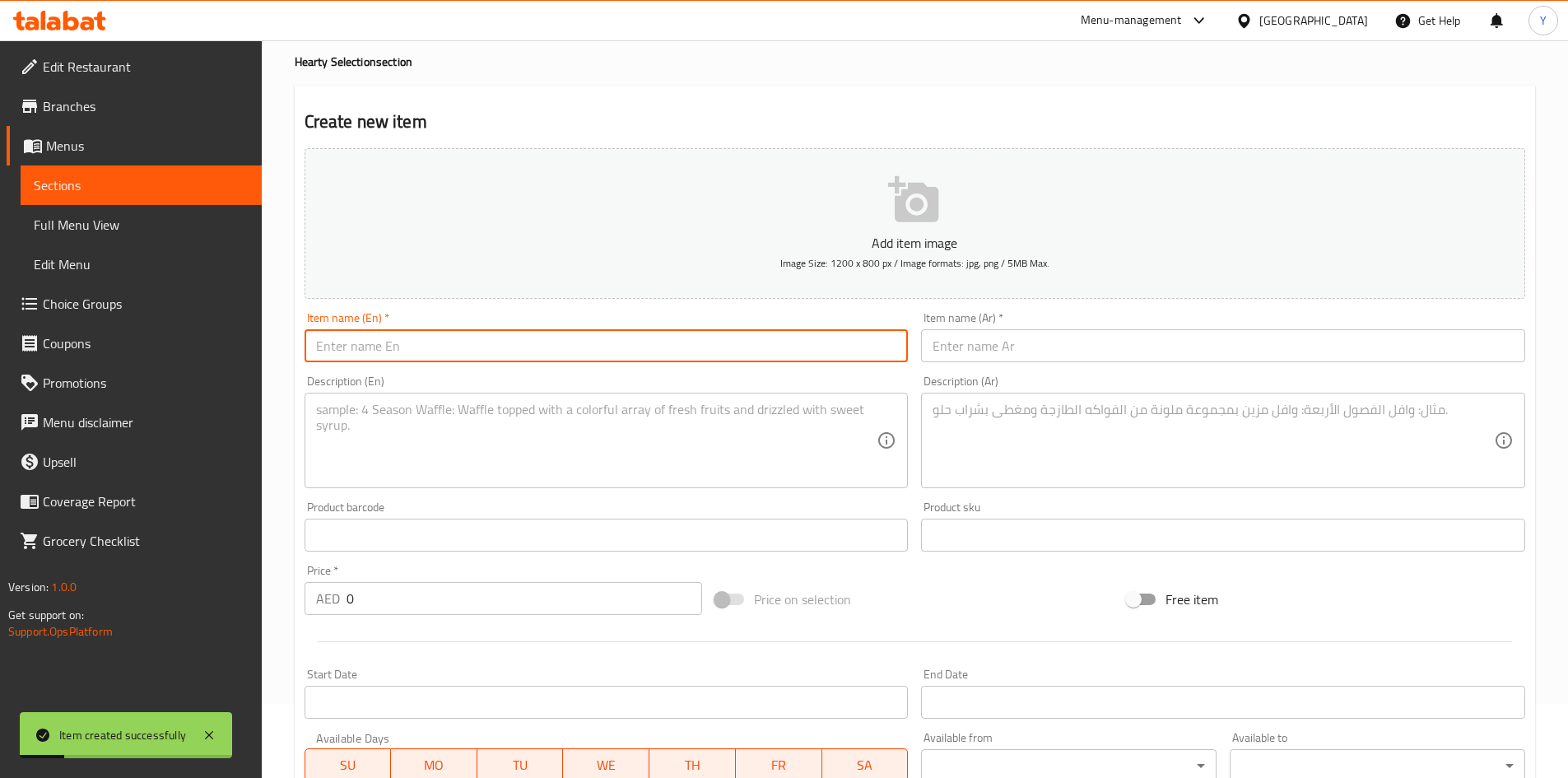
scroll to position [0, 0]
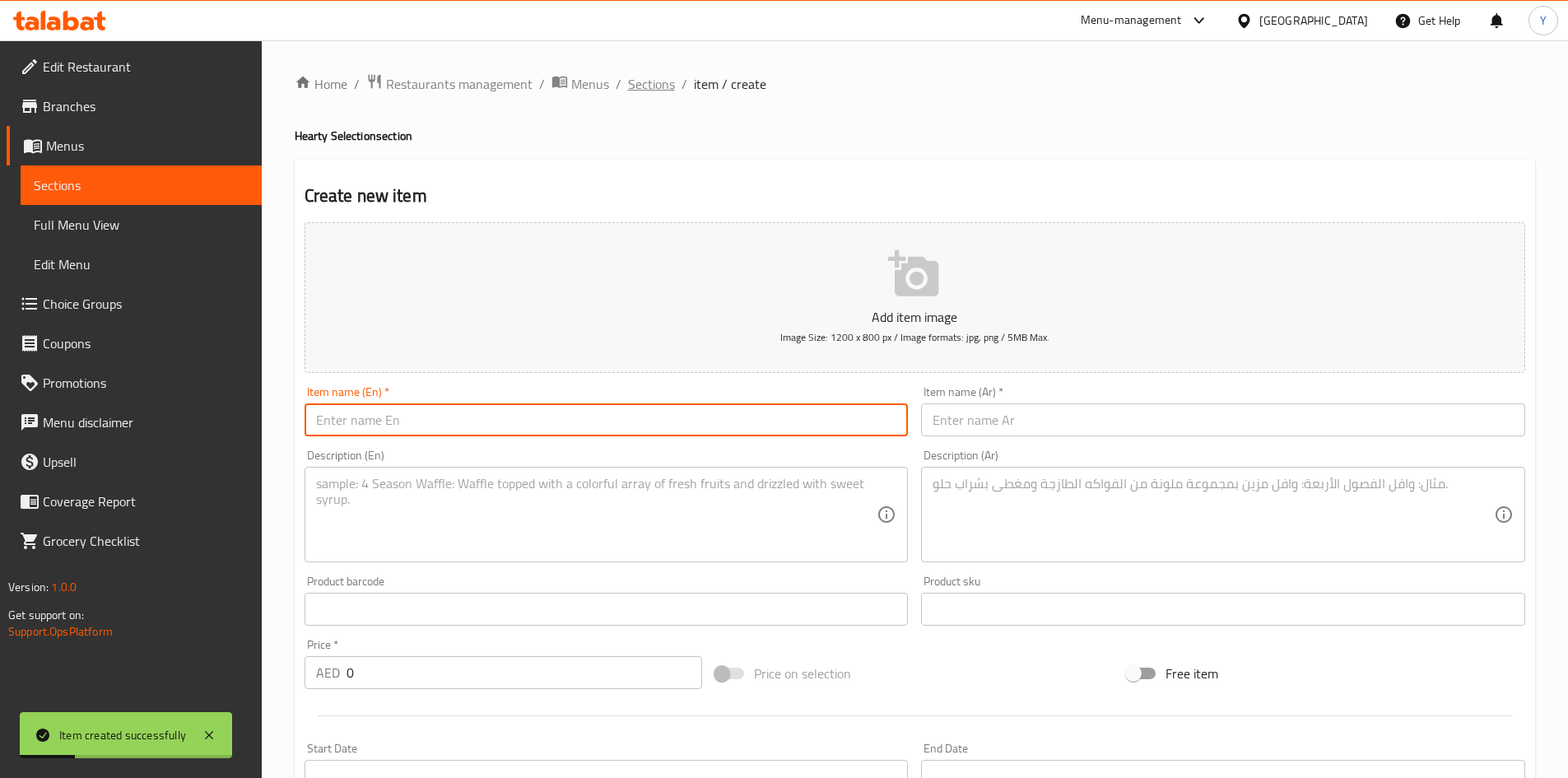
click at [669, 93] on span "Sections" at bounding box center [651, 84] width 47 height 20
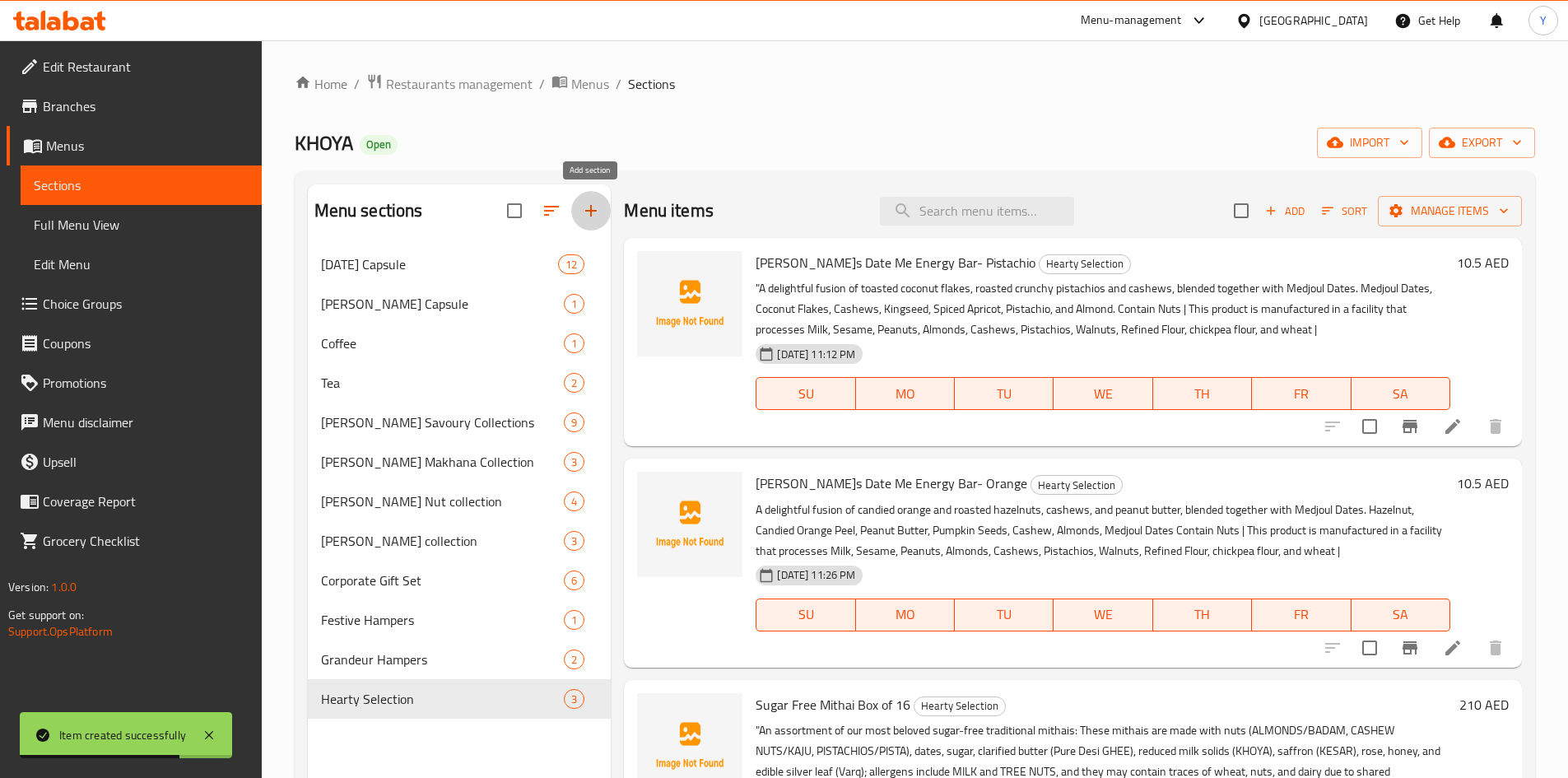
click at [586, 215] on icon "button" at bounding box center [590, 210] width 20 height 20
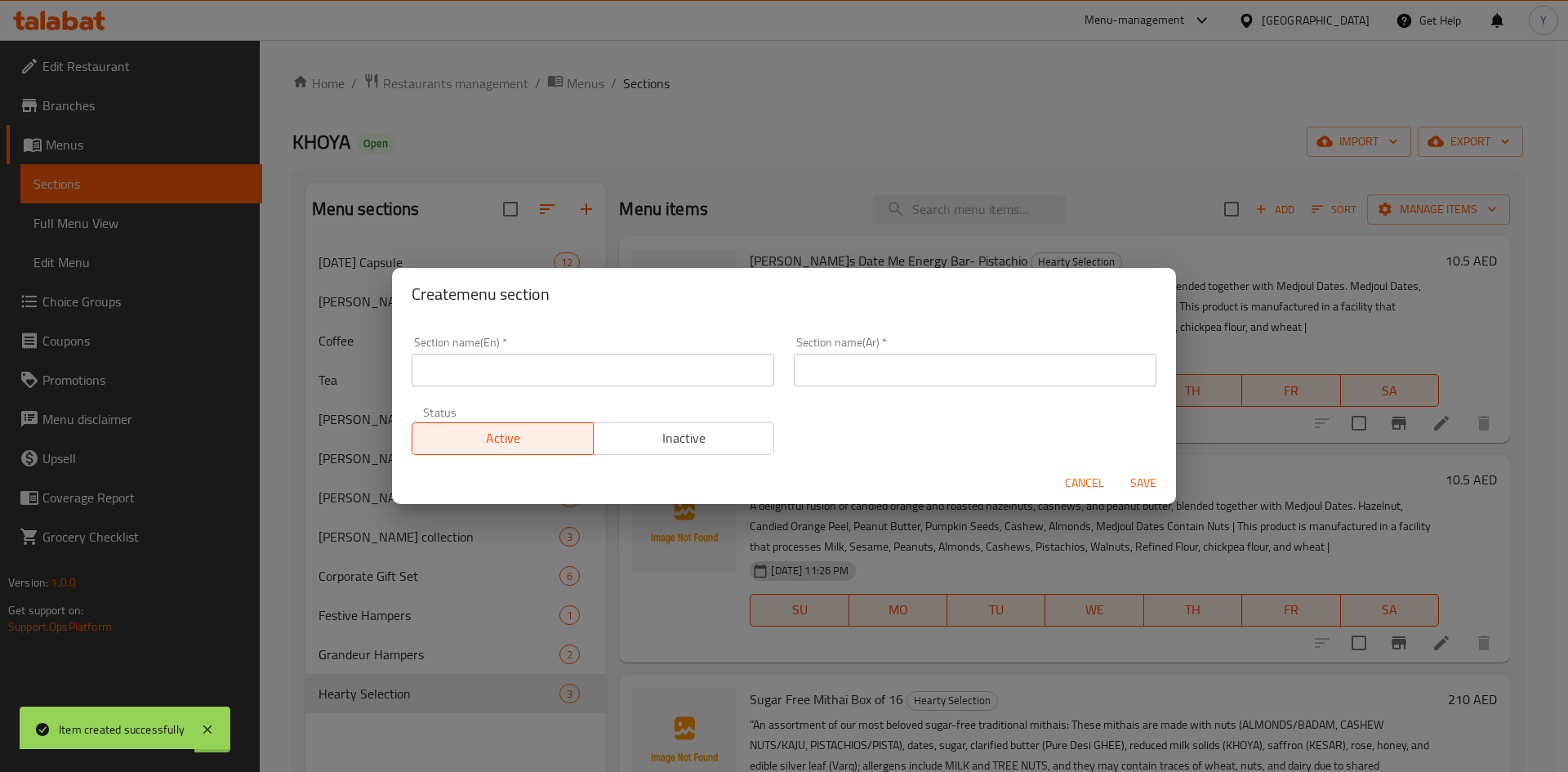
click at [584, 356] on input "text" at bounding box center [592, 370] width 362 height 33
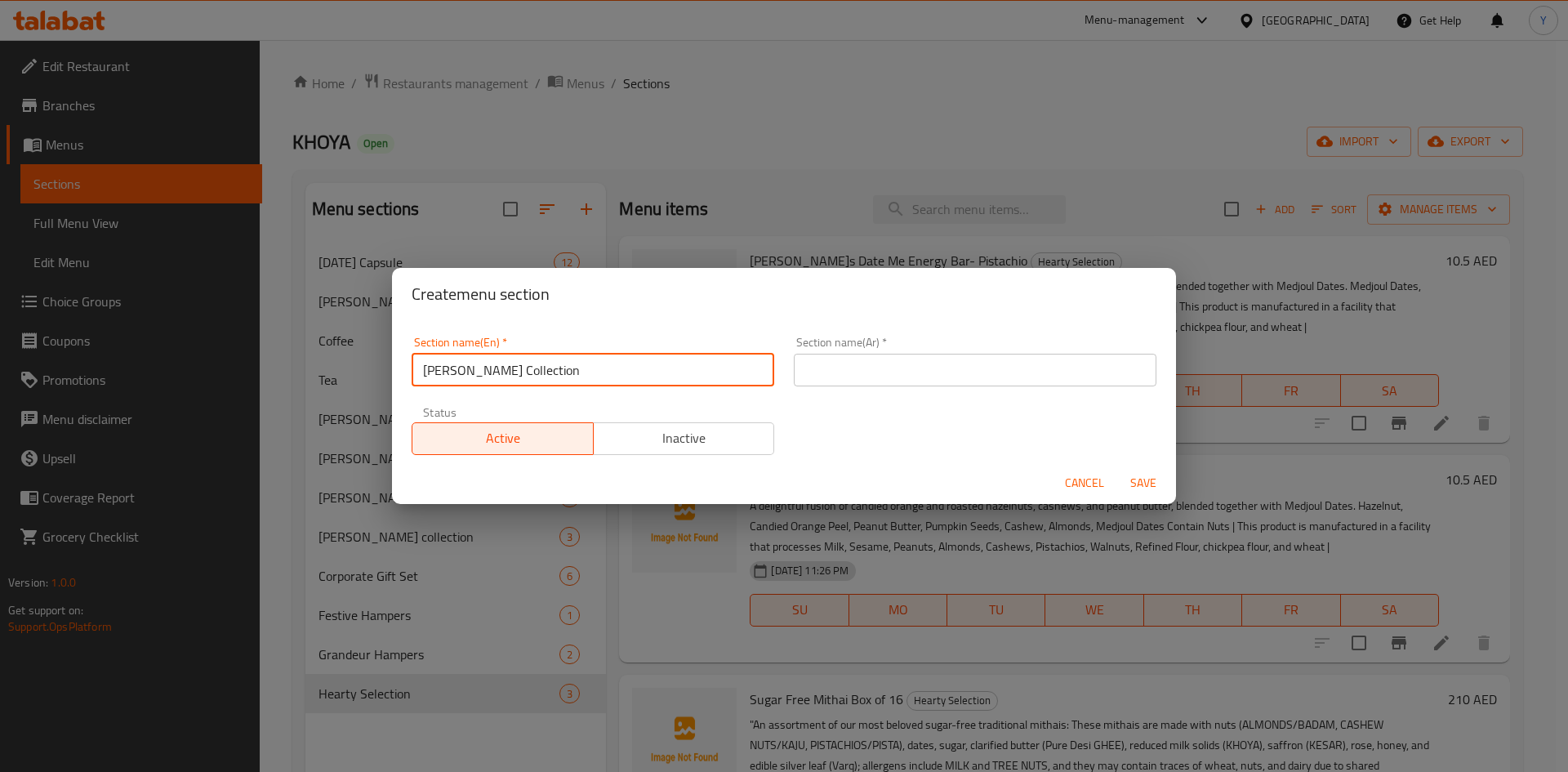
click at [910, 375] on input "text" at bounding box center [975, 370] width 362 height 33
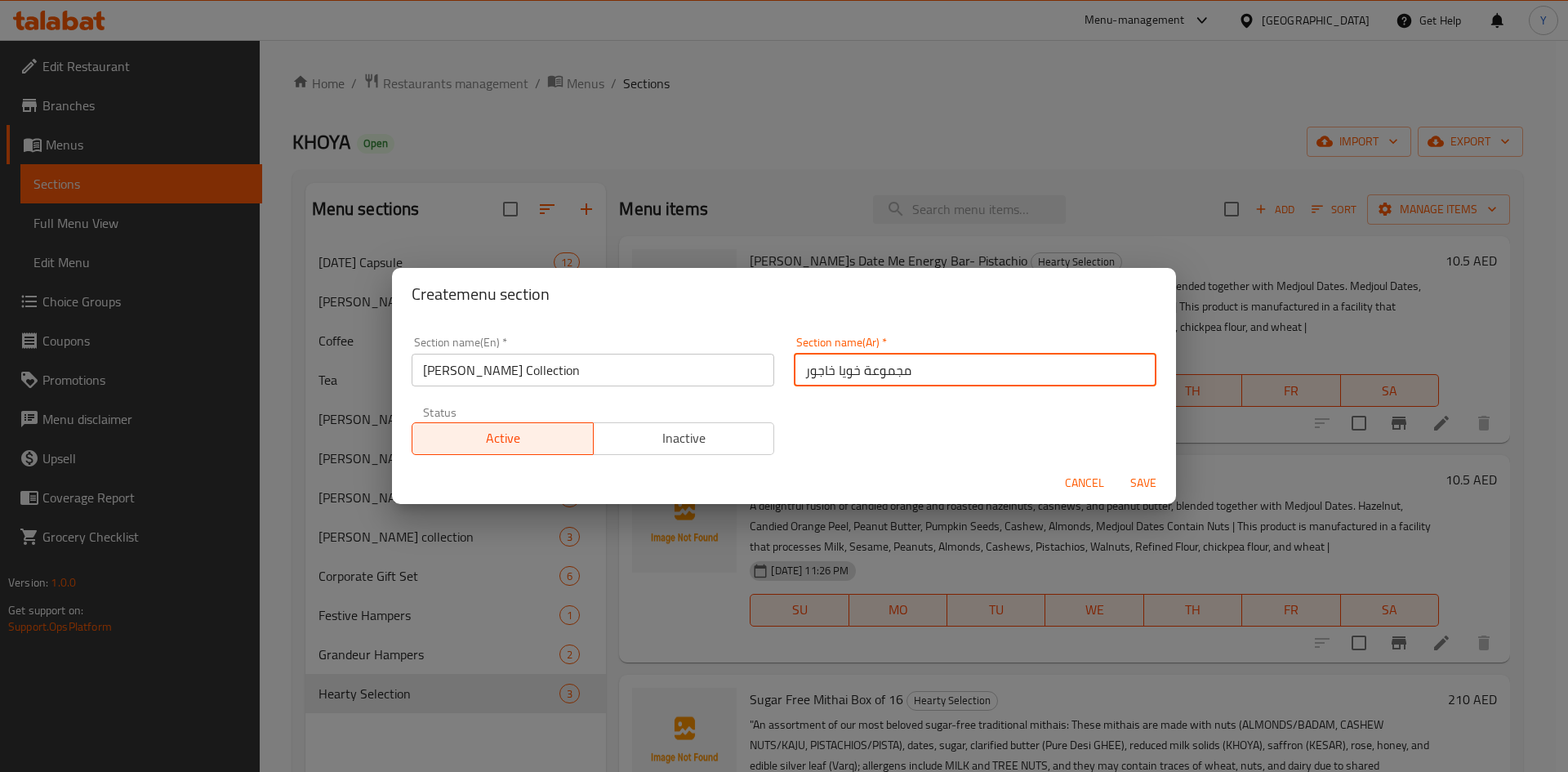
click at [1117, 468] on button "Save" at bounding box center [1143, 483] width 52 height 30
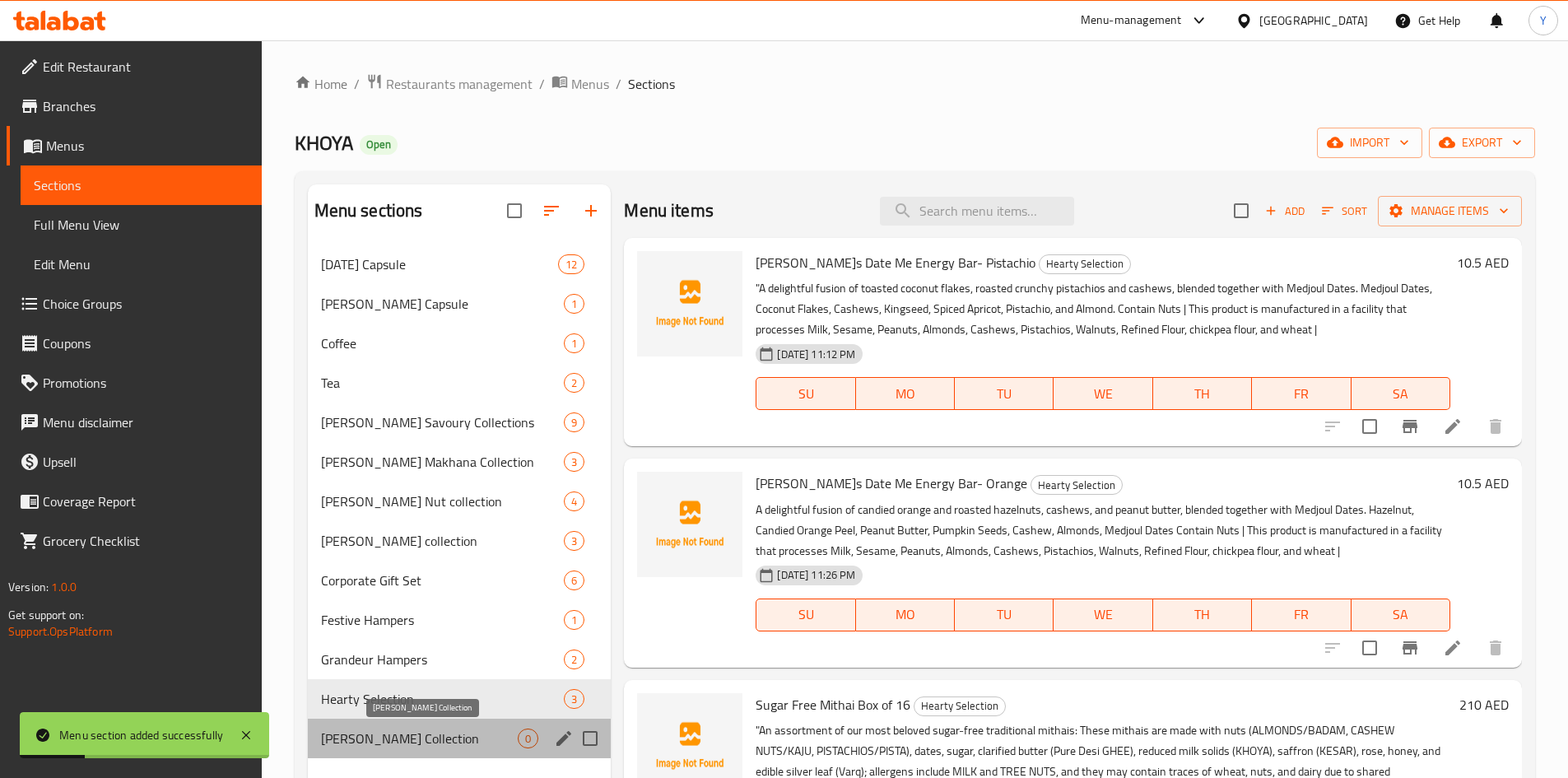
click at [442, 744] on span "[PERSON_NAME] Collection" at bounding box center [419, 738] width 198 height 20
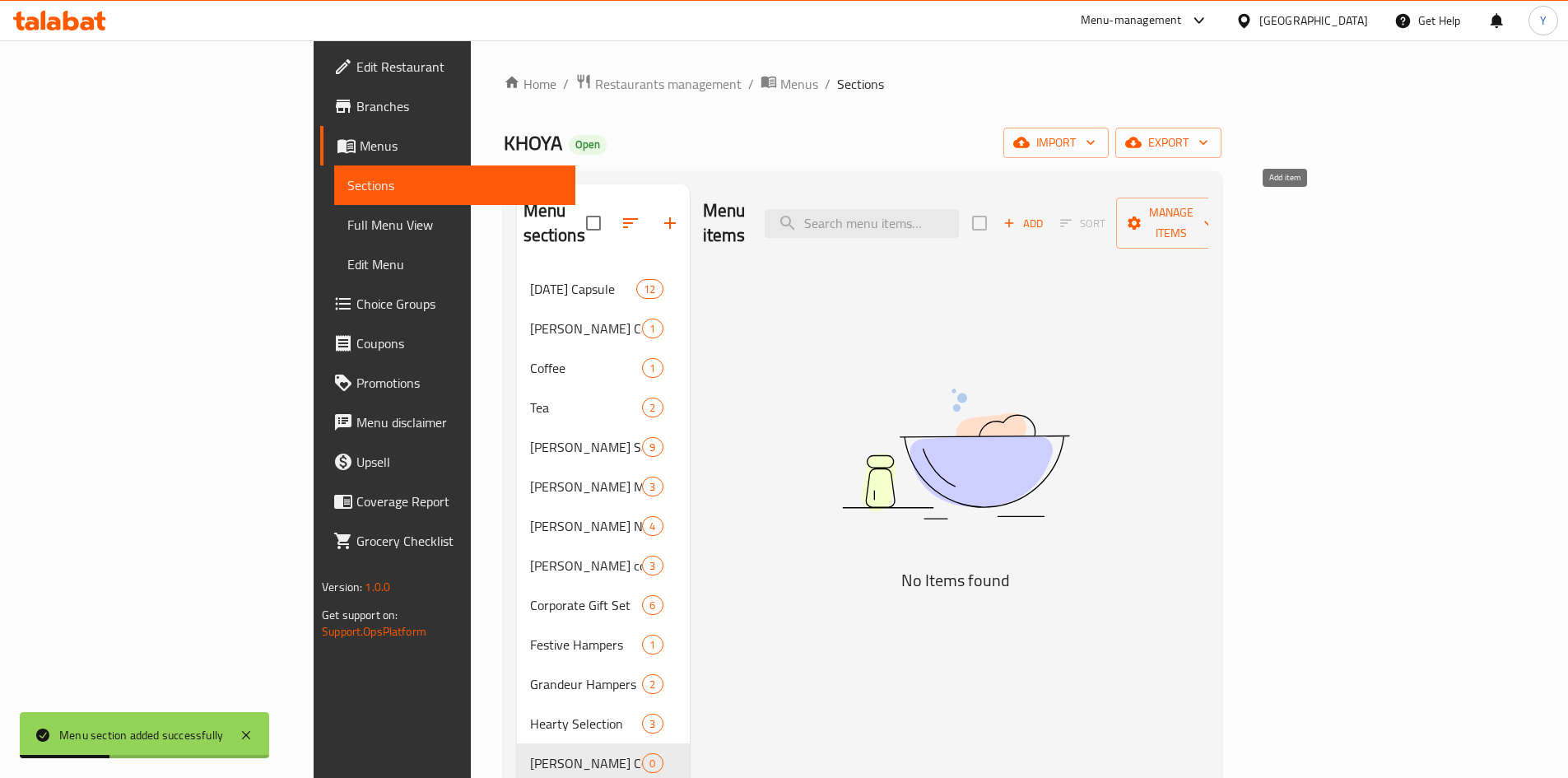
click at [1045, 218] on span "Add" at bounding box center [1023, 223] width 44 height 19
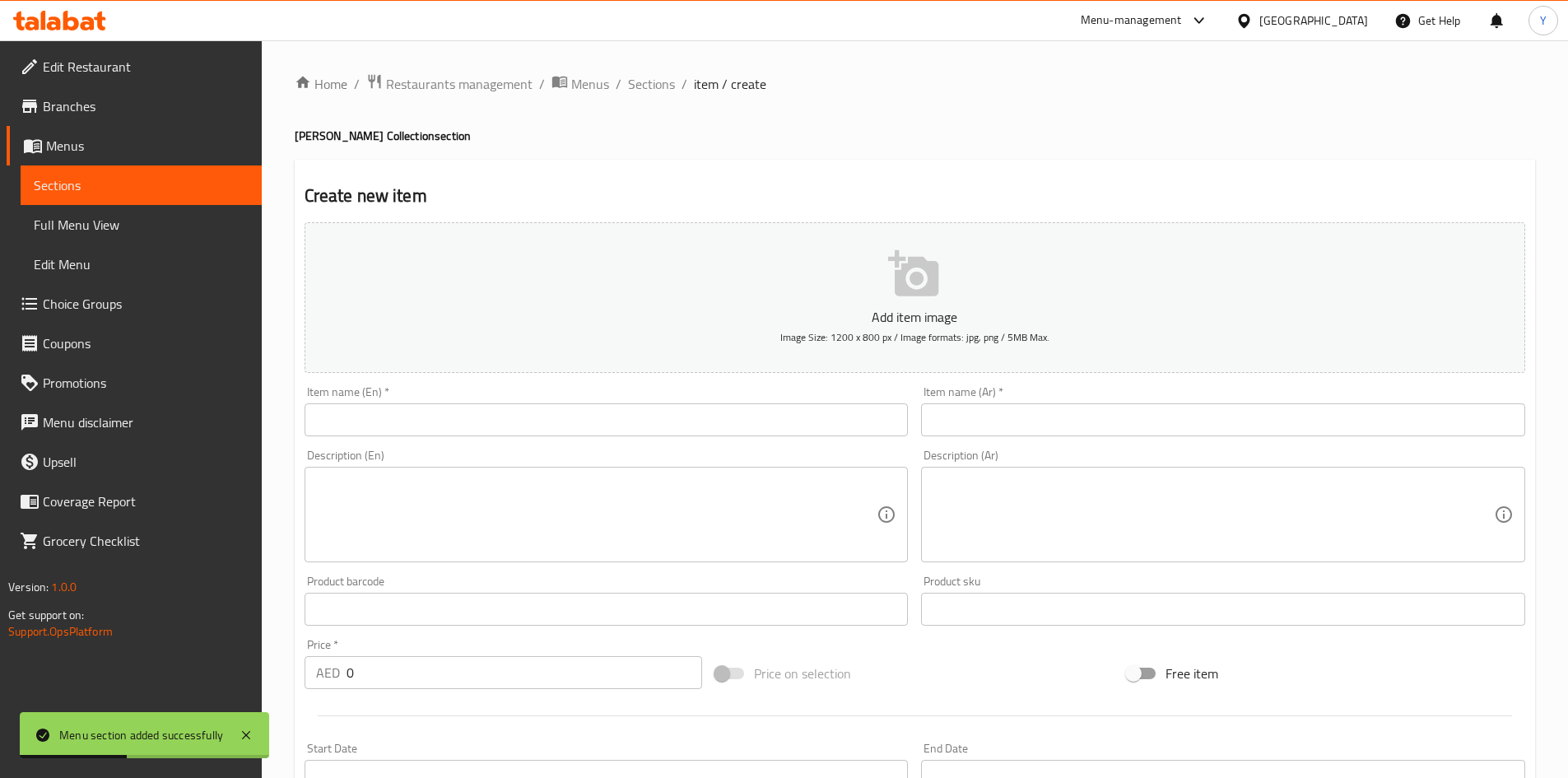
click at [607, 429] on input "text" at bounding box center [607, 420] width 604 height 33
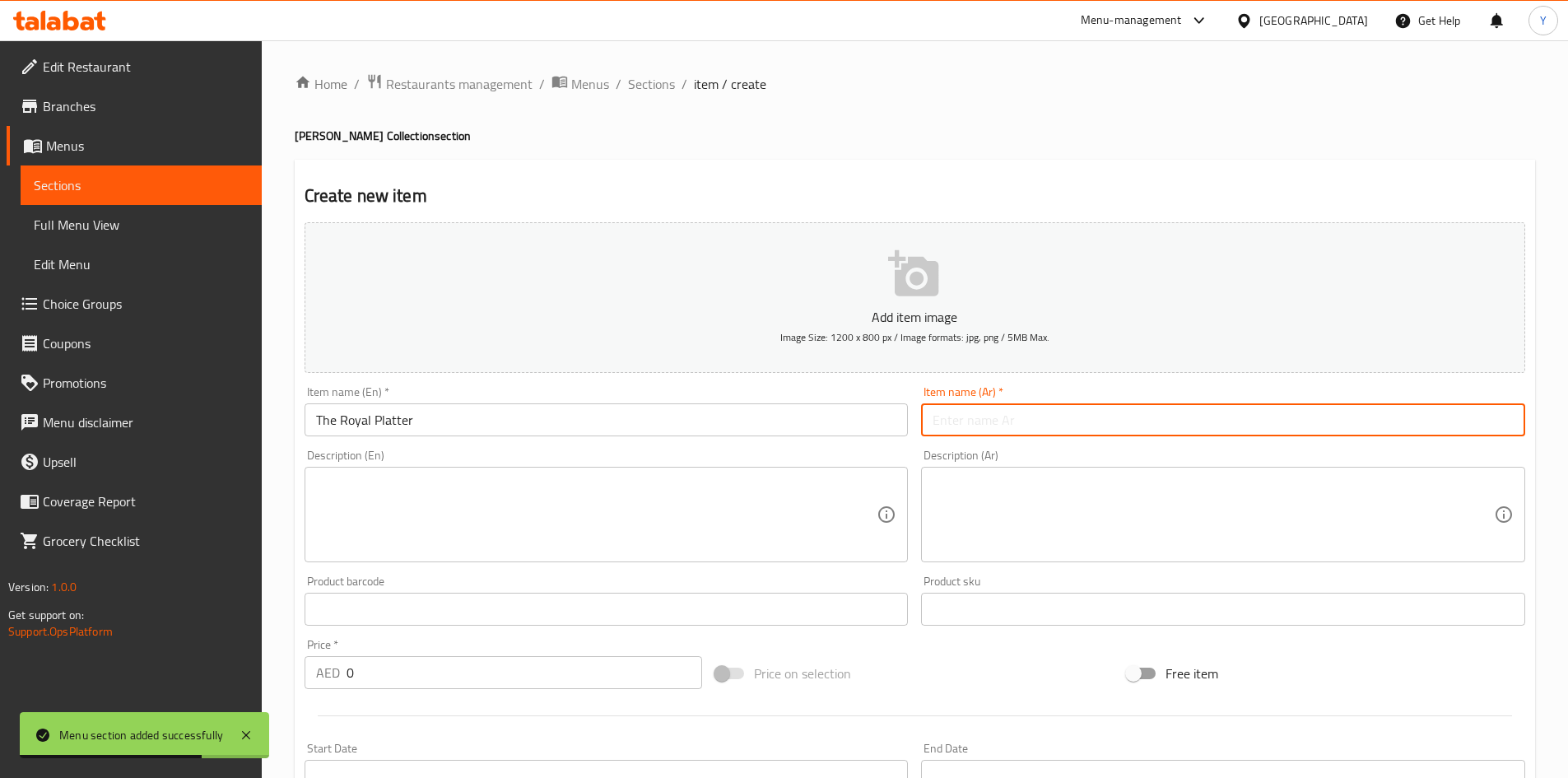
drag, startPoint x: 997, startPoint y: 424, endPoint x: 974, endPoint y: 440, distance: 28.0
click at [997, 424] on input "text" at bounding box center [1224, 420] width 604 height 33
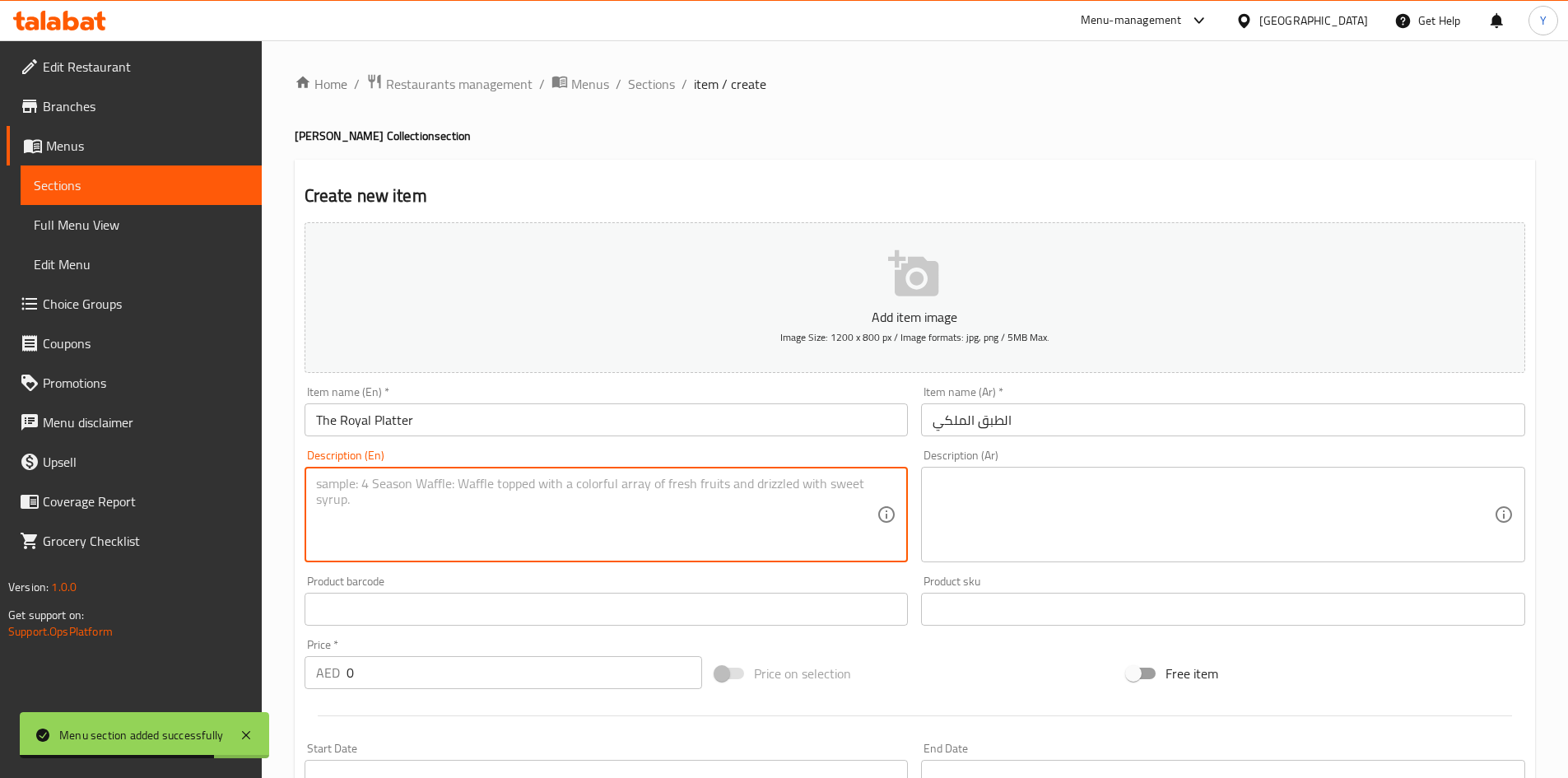
click at [684, 526] on textarea at bounding box center [597, 514] width 561 height 78
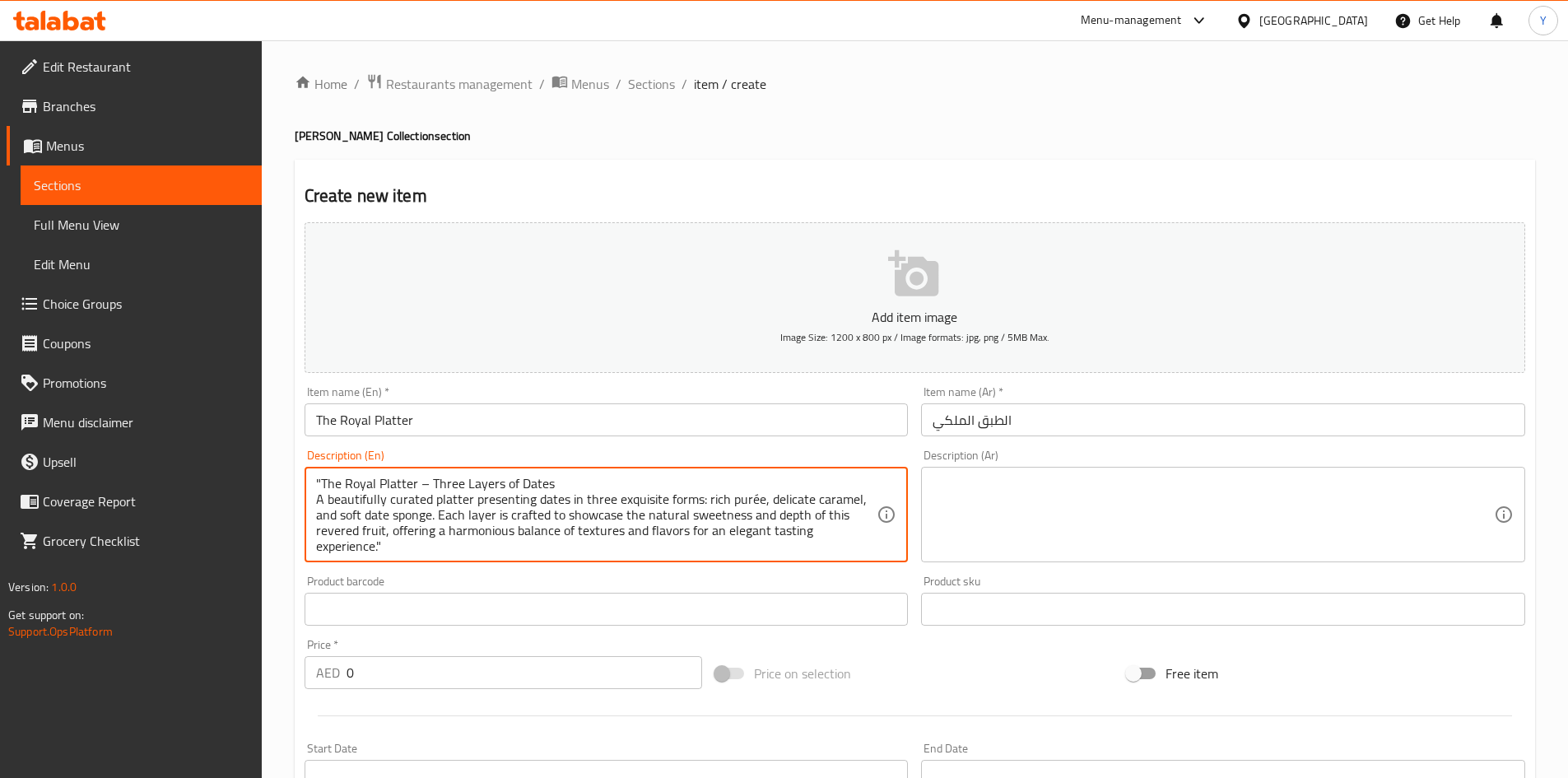
click at [433, 486] on textarea ""The Royal Platter – Three Layers of Dates A beautifully curated platter presen…" at bounding box center [597, 514] width 561 height 78
click at [426, 490] on textarea ""The Royal Platter – Three Layers of Dates A beautifully curated platter presen…" at bounding box center [597, 514] width 561 height 78
click at [427, 484] on textarea ""The Royal Platter – Three Layers of Dates A beautifully curated platter presen…" at bounding box center [597, 514] width 561 height 78
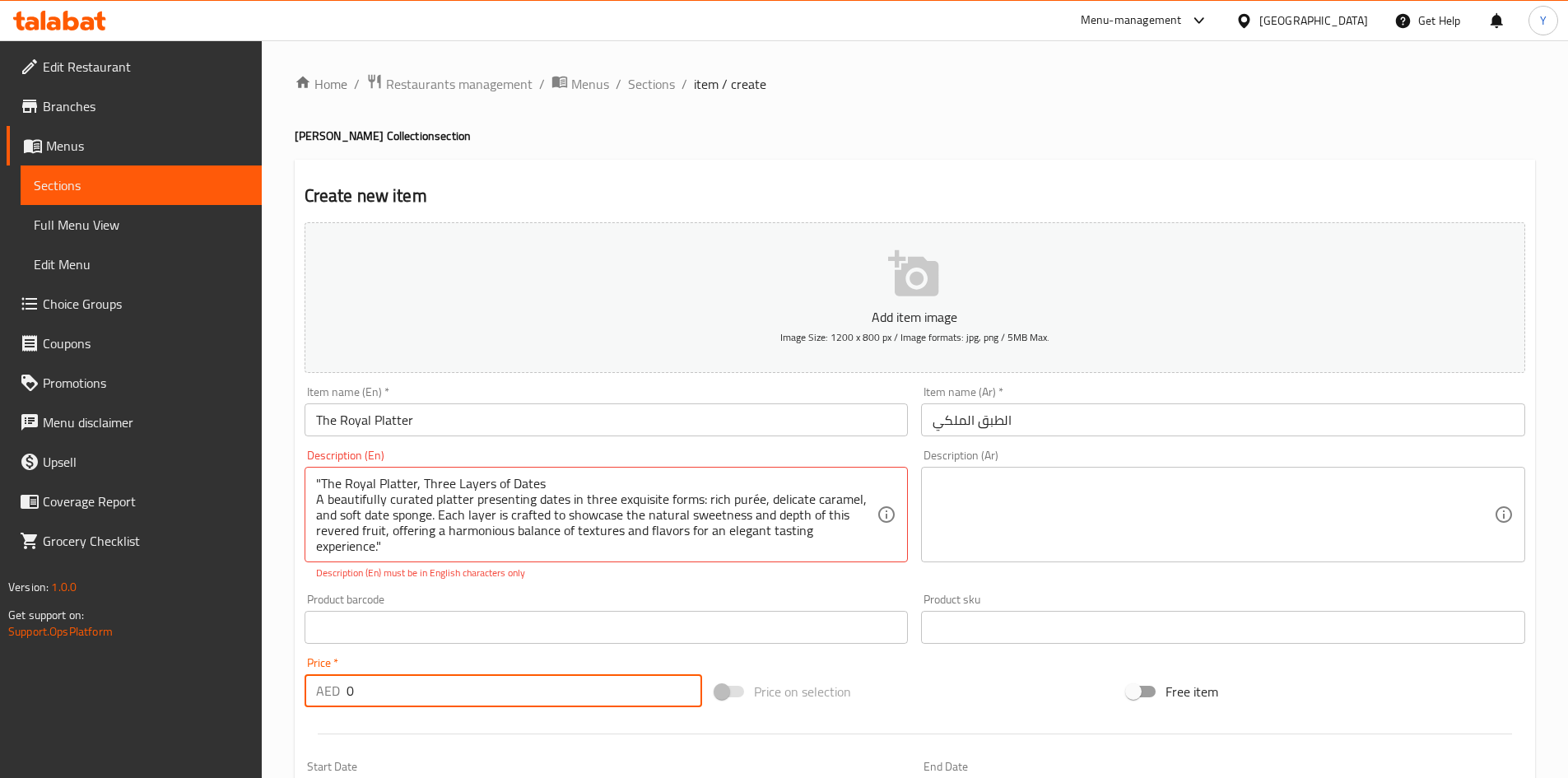
drag, startPoint x: 449, startPoint y: 694, endPoint x: 296, endPoint y: 687, distance: 153.2
click at [298, 690] on div "Price   * AED 0 Price *" at bounding box center [504, 682] width 412 height 64
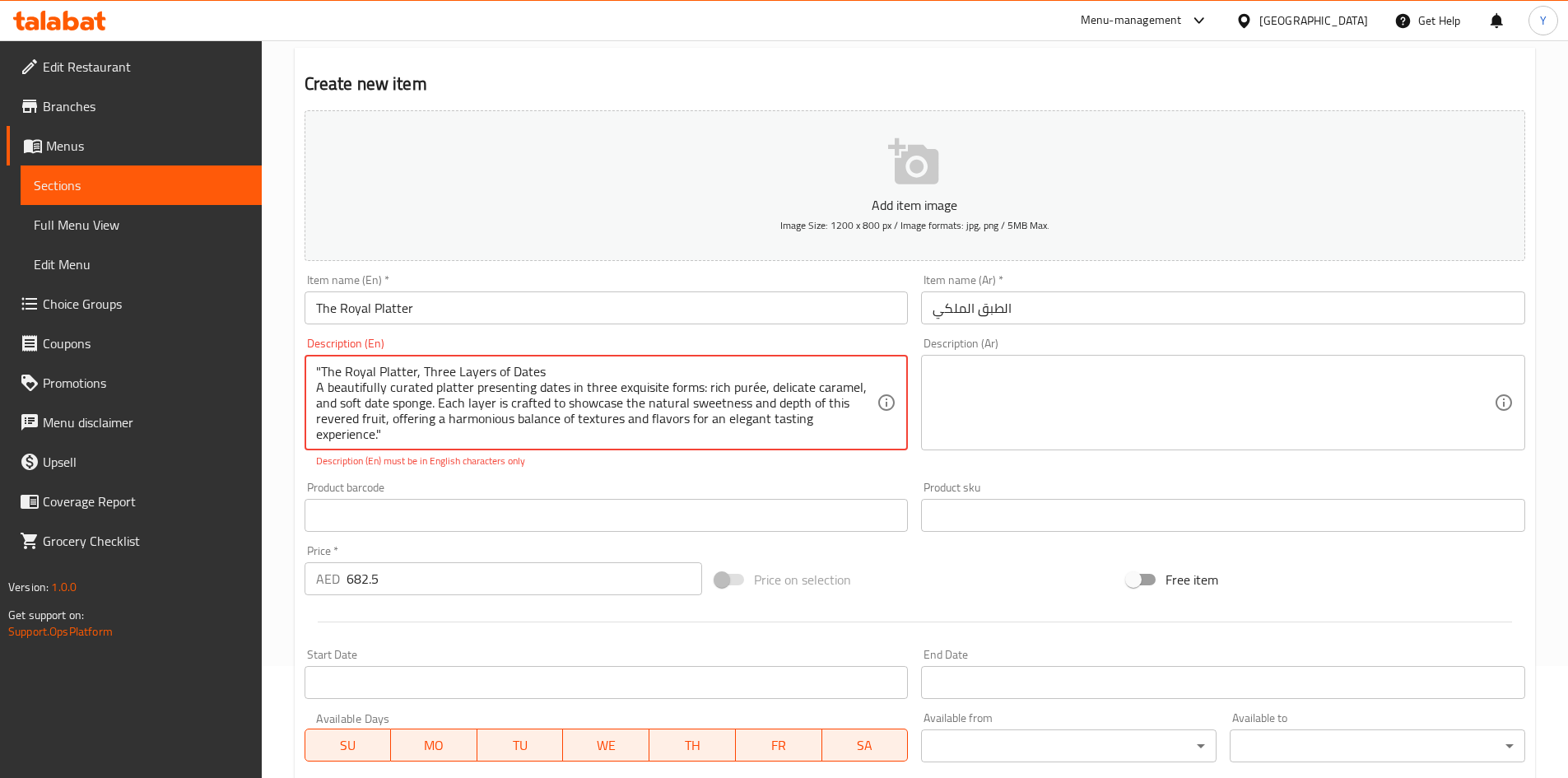
scroll to position [164, 0]
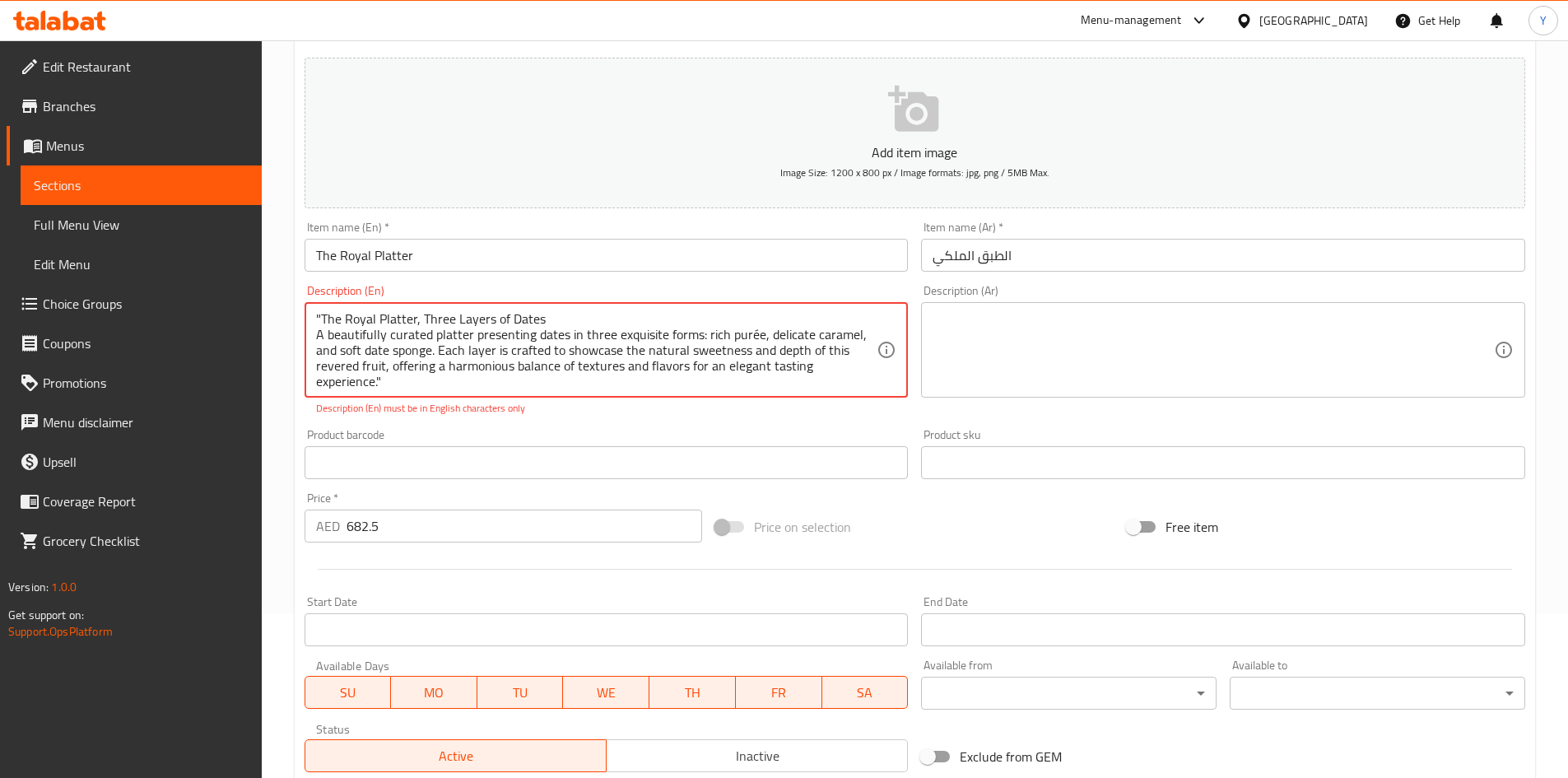
click at [876, 370] on textarea ""The Royal Platter, Three Layers of Dates A beautifully curated platter present…" at bounding box center [597, 350] width 561 height 78
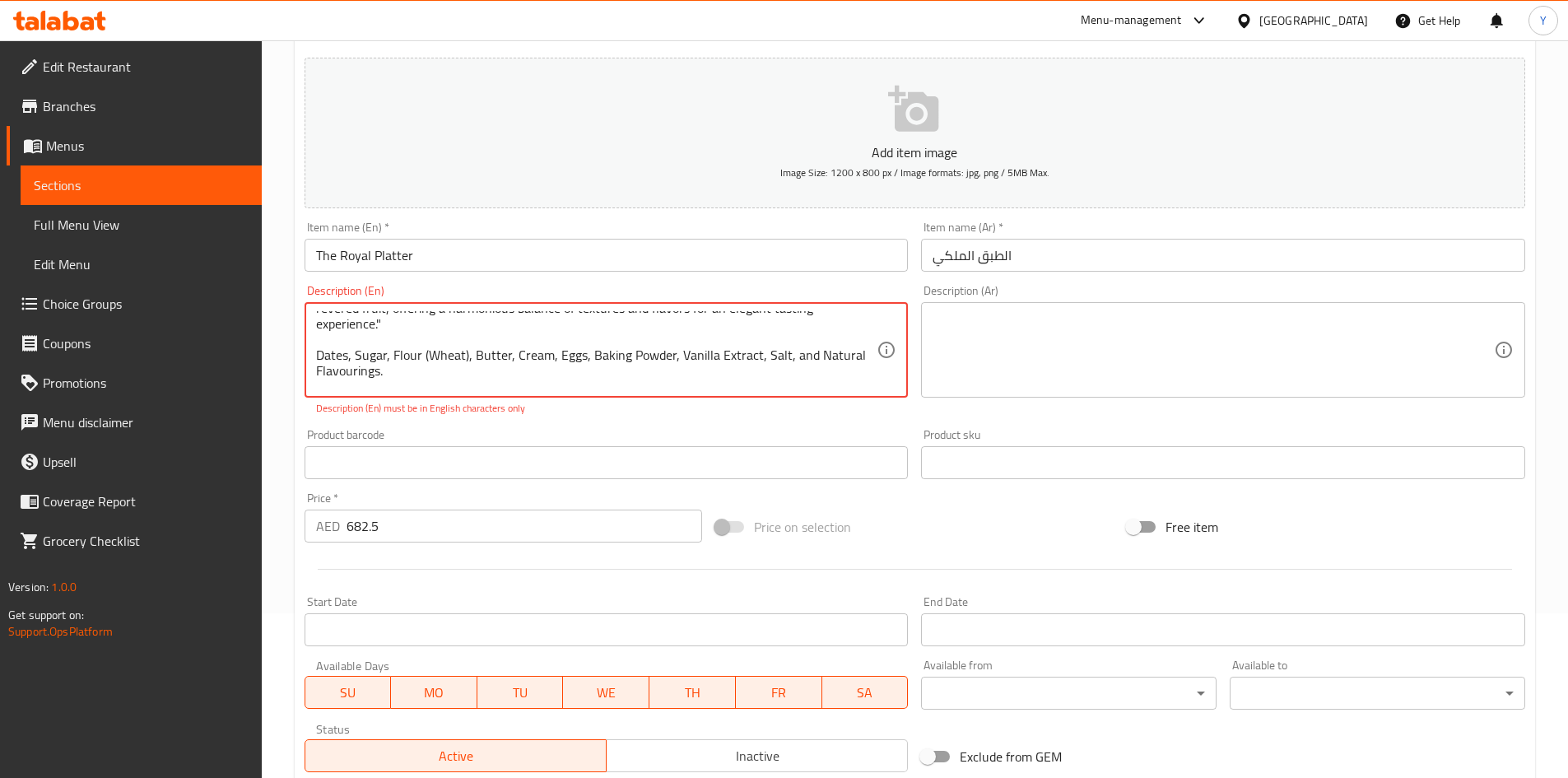
scroll to position [0, 0]
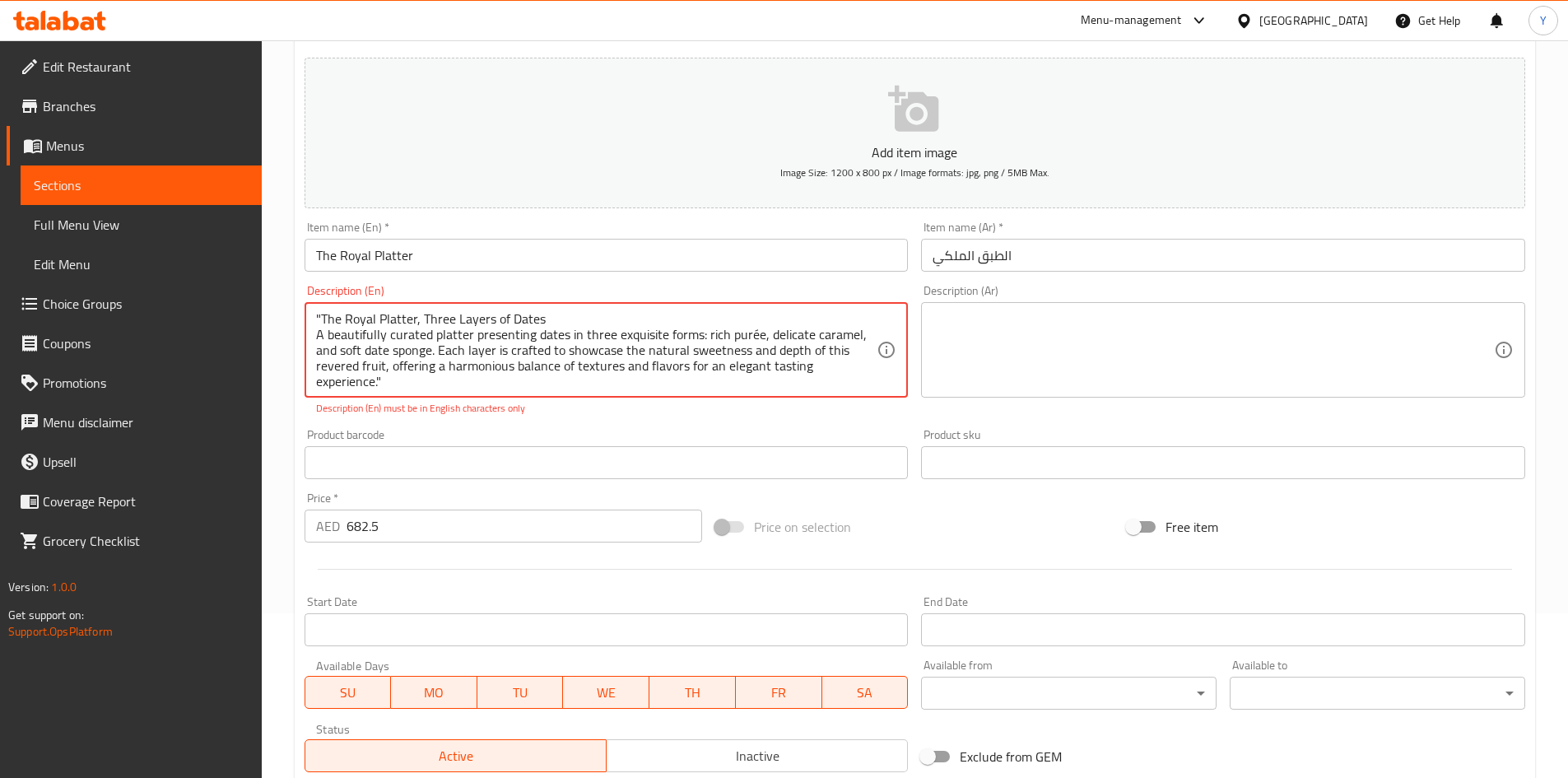
click at [752, 334] on textarea ""The Royal Platter, Three Layers of Dates A beautifully curated platter present…" at bounding box center [597, 350] width 561 height 78
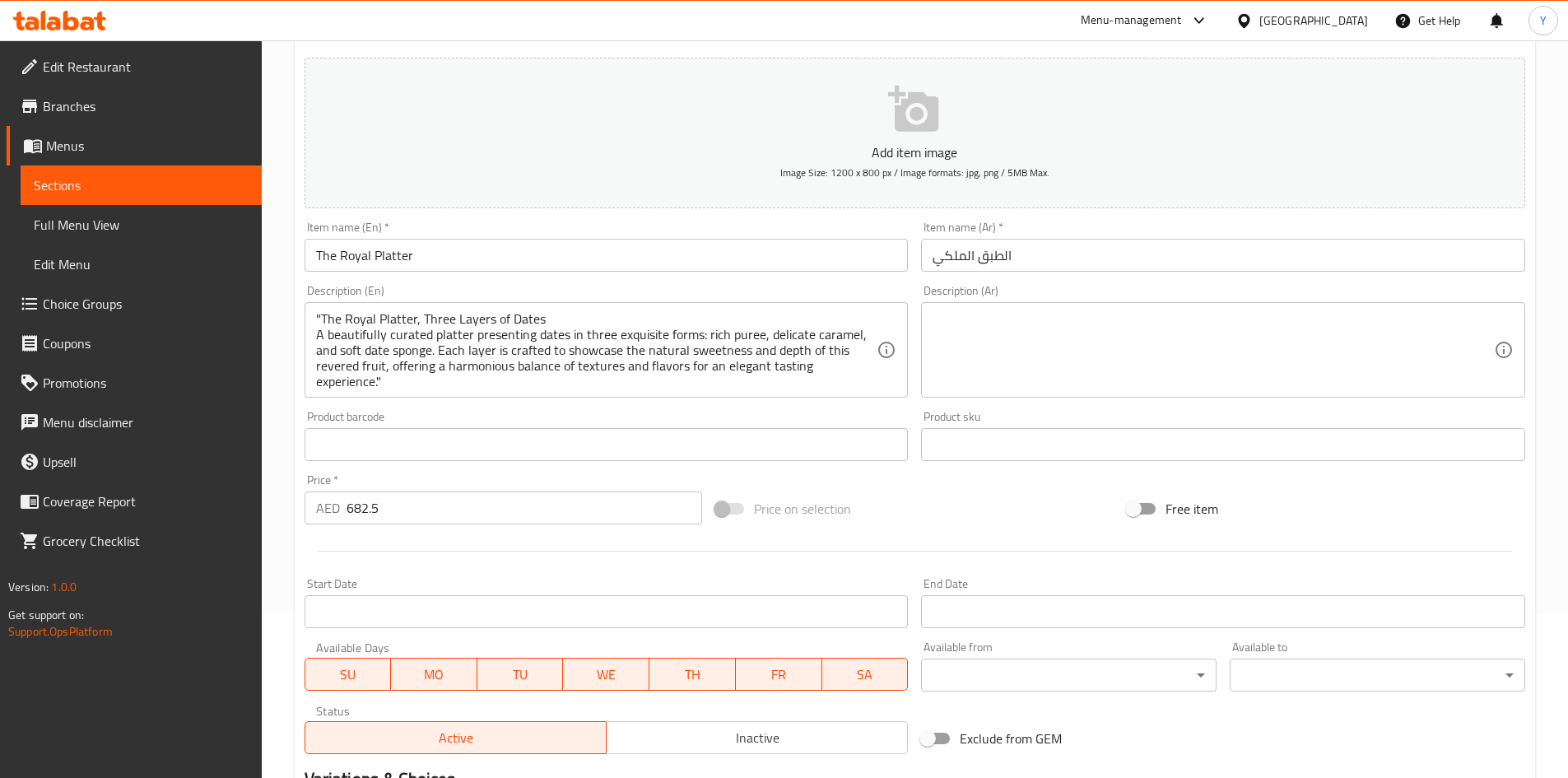
click at [733, 421] on div "Add item image Image Size: 1200 x 800 px / Image formats: jpg, png / 5MB Max. I…" at bounding box center [915, 405] width 1234 height 709
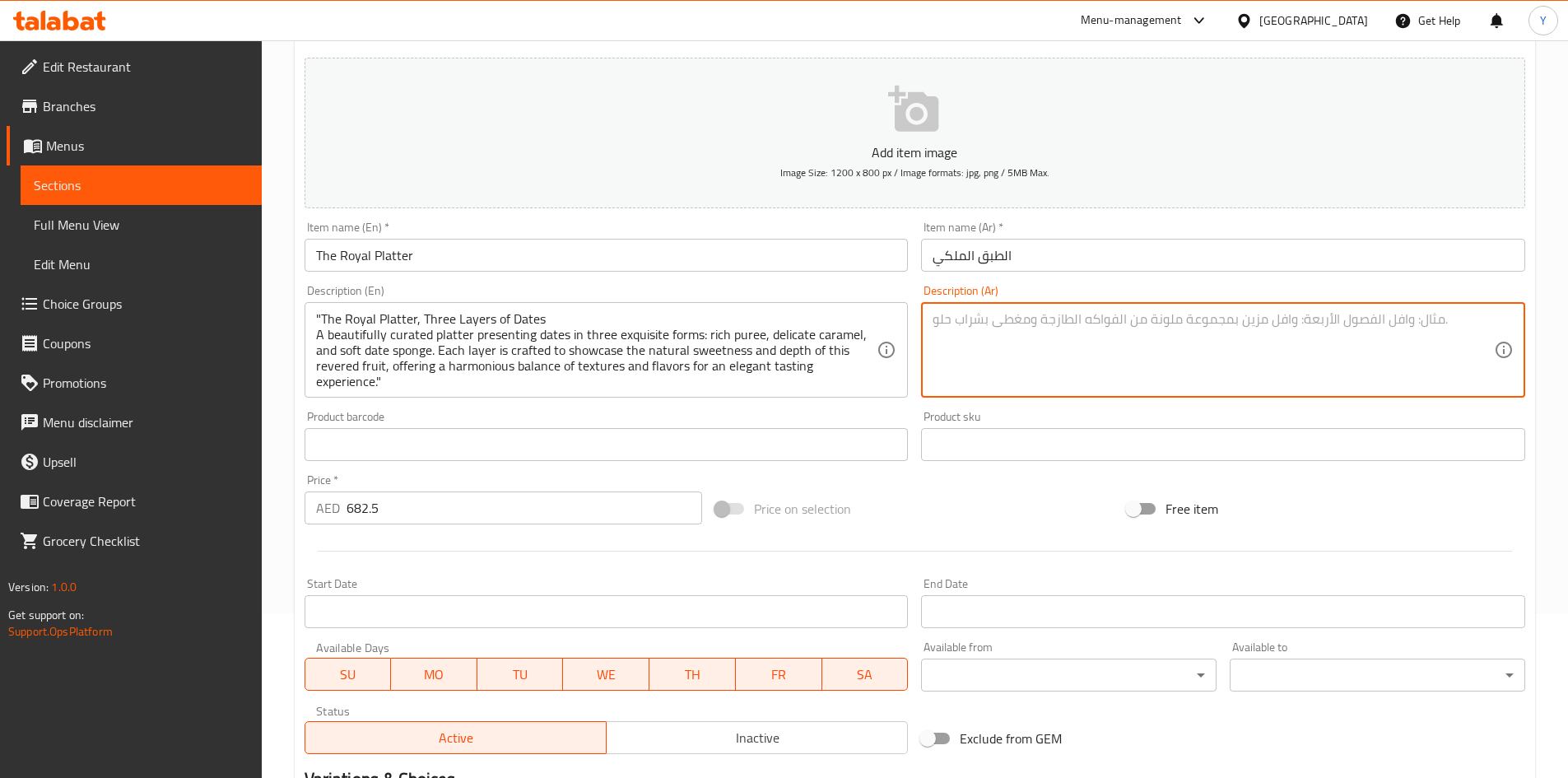
click at [1048, 358] on textarea at bounding box center [1213, 350] width 561 height 78
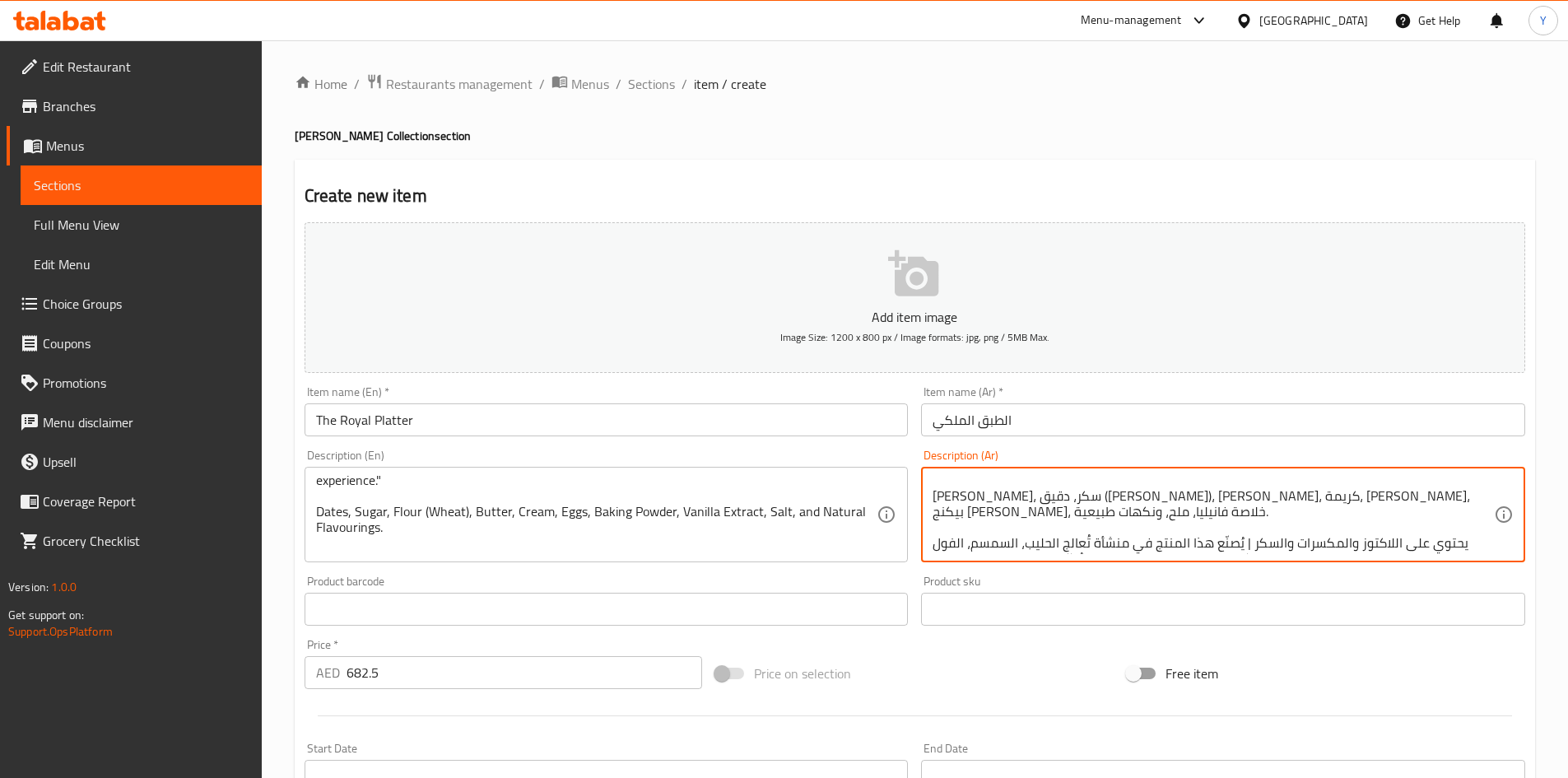
scroll to position [67, 0]
click at [586, 433] on input "The Royal Platter" at bounding box center [607, 420] width 604 height 33
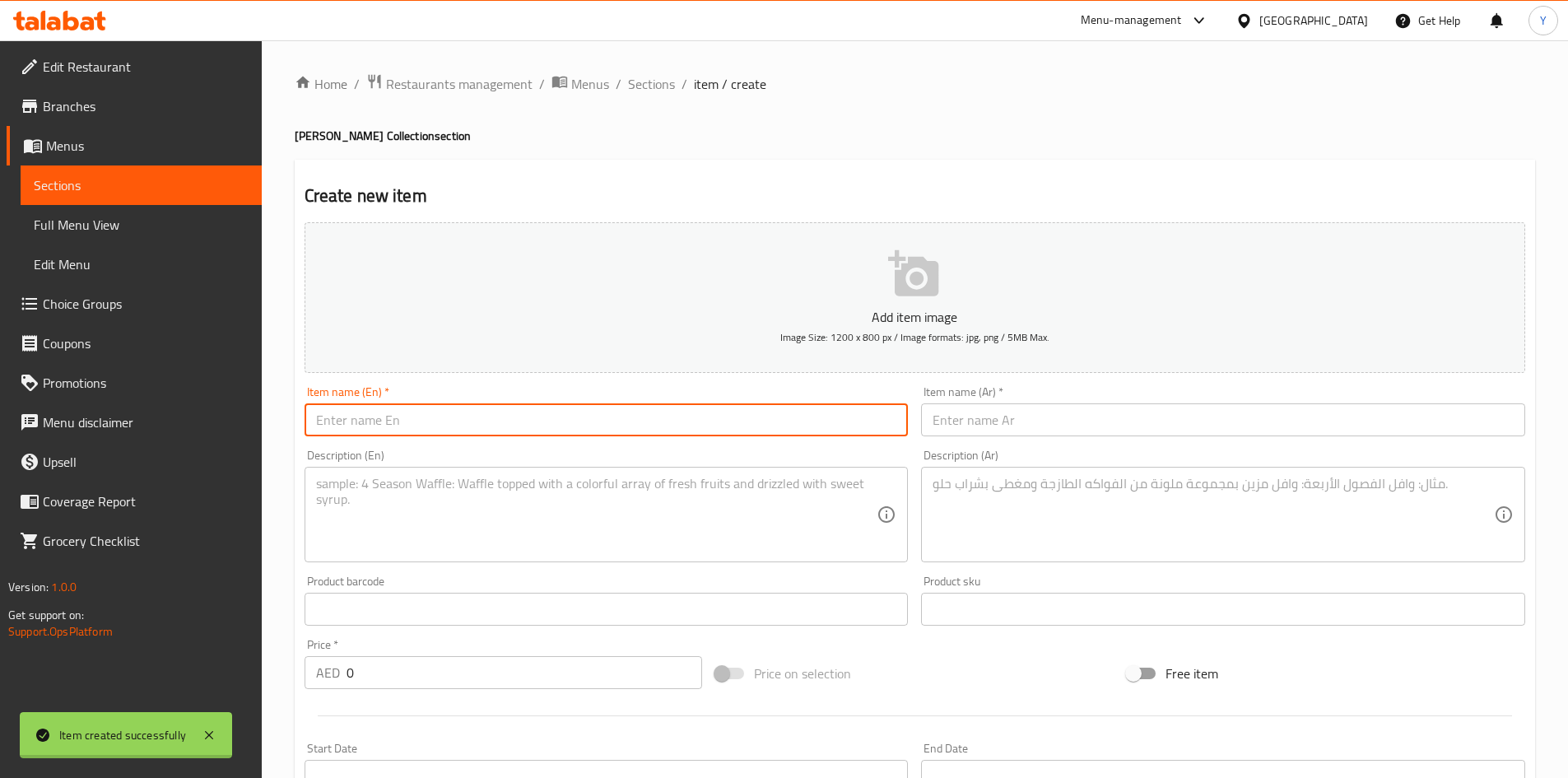
scroll to position [0, 0]
drag, startPoint x: 969, startPoint y: 433, endPoint x: 958, endPoint y: 435, distance: 11.2
click at [969, 433] on input "text" at bounding box center [1224, 420] width 604 height 33
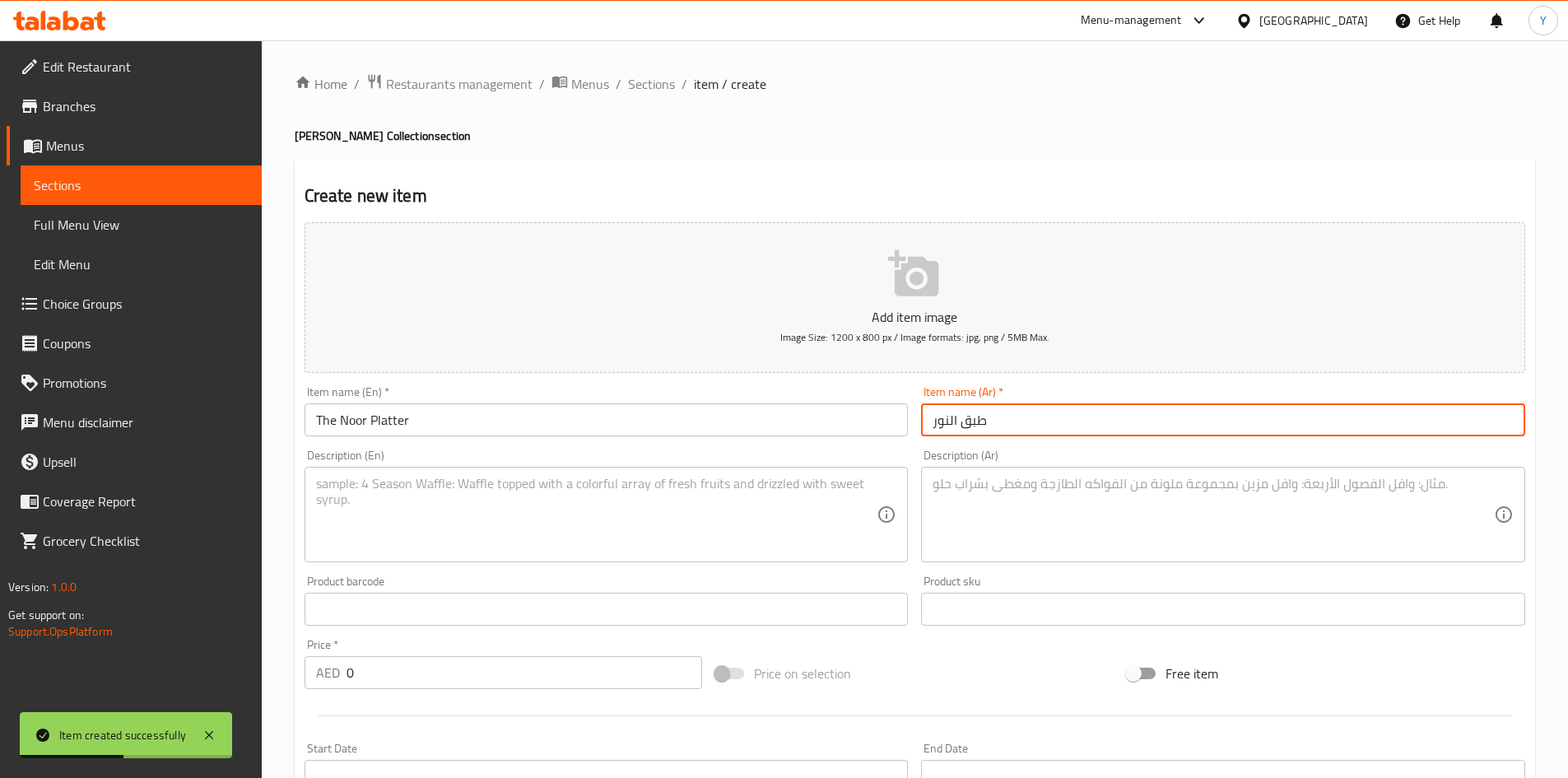
click at [729, 511] on textarea at bounding box center [597, 514] width 561 height 78
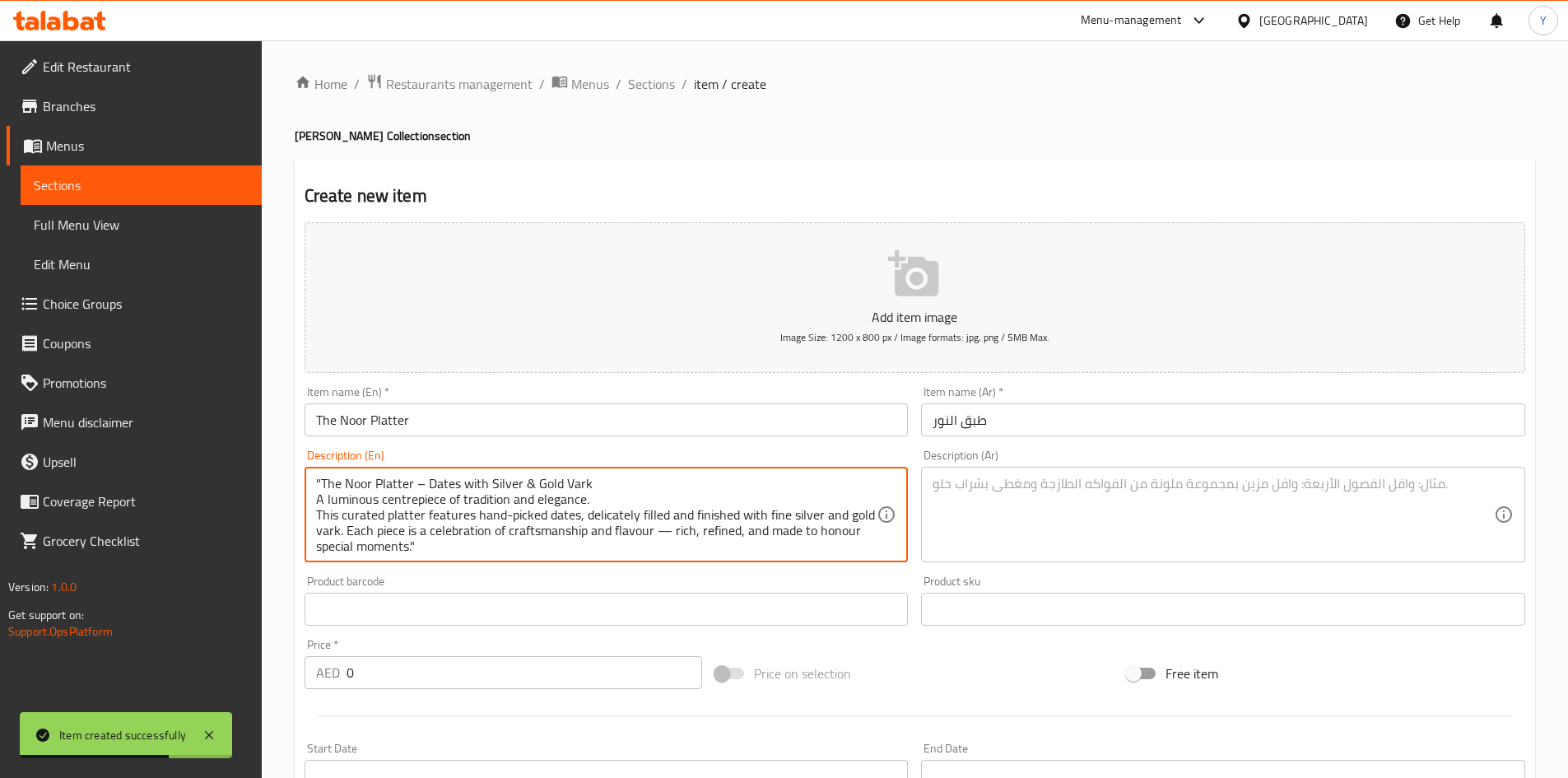
scroll to position [4, 0]
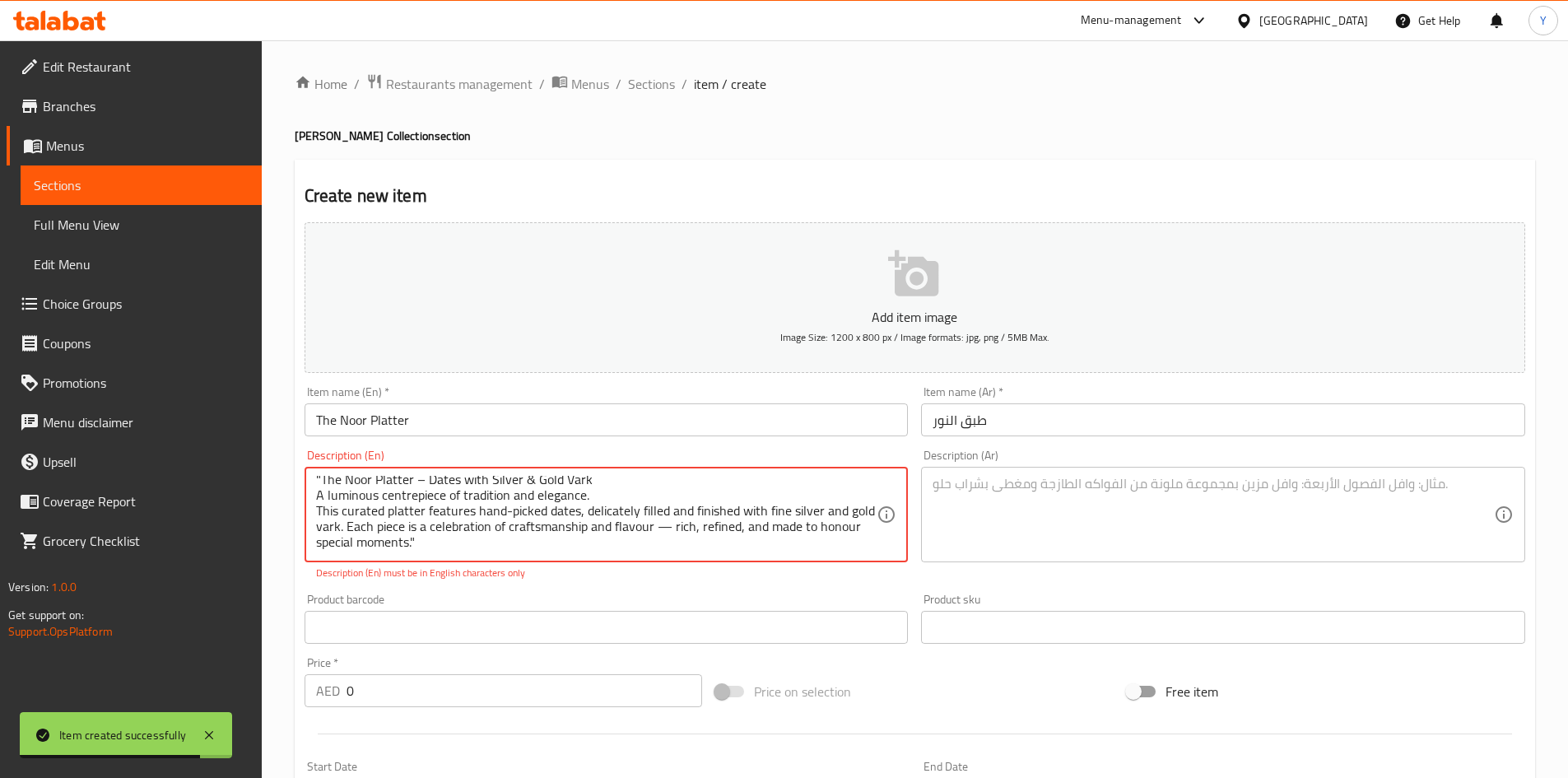
click at [426, 485] on textarea ""The Noor Platter – Dates with Silver & Gold Vark A luminous centrepiece of tra…" at bounding box center [597, 514] width 561 height 78
click at [425, 483] on textarea ""The Noor Platter – Dates with Silver & Gold Vark A luminous centrepiece of tra…" at bounding box center [597, 514] width 561 height 78
click at [431, 477] on textarea ""The Noor Platter – Dates with Silver & Gold Vark A luminous centrepiece of tra…" at bounding box center [597, 514] width 561 height 78
click at [698, 540] on textarea ""The Noor Platter, Dates with Silver & Gold Vark A luminous centrepiece of trad…" at bounding box center [597, 514] width 561 height 78
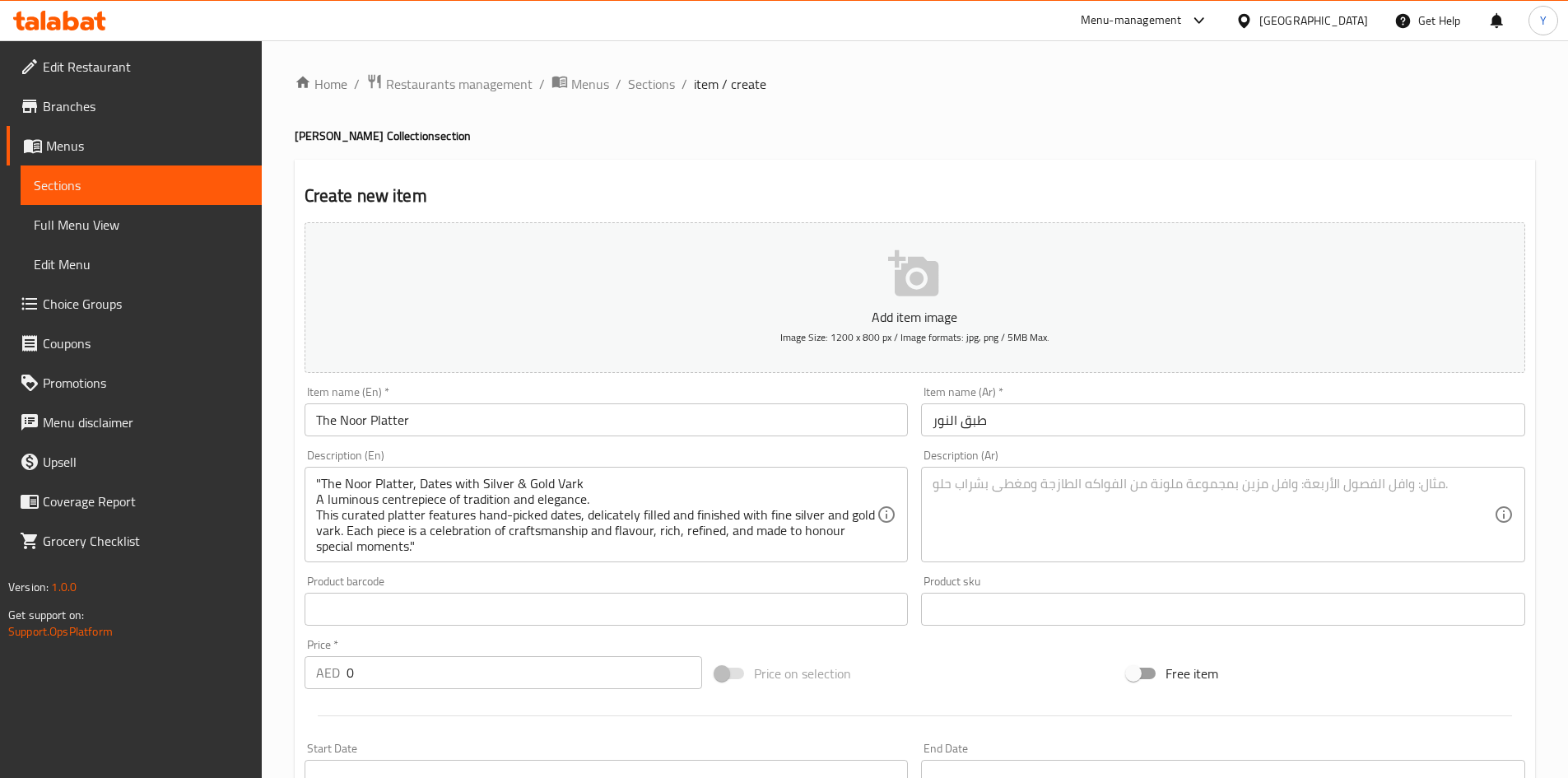
click at [611, 584] on div "Product barcode Product barcode" at bounding box center [607, 601] width 604 height 51
drag, startPoint x: 381, startPoint y: 675, endPoint x: 177, endPoint y: 694, distance: 204.9
click at [203, 667] on div "Edit Restaurant Branches Menus Sections Full Menu View Edit Menu Choice Groups …" at bounding box center [784, 602] width 1568 height 1123
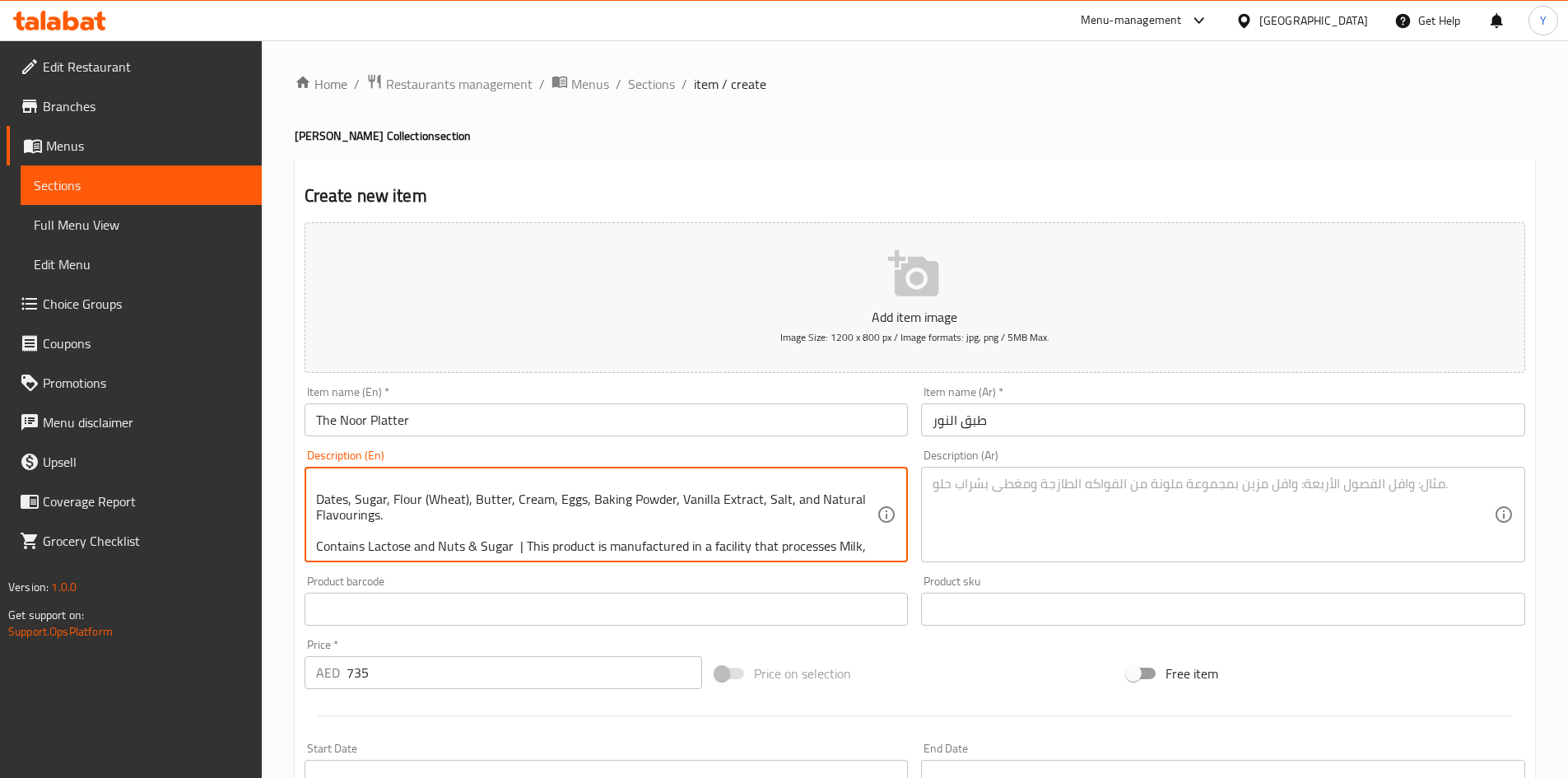
scroll to position [114, 0]
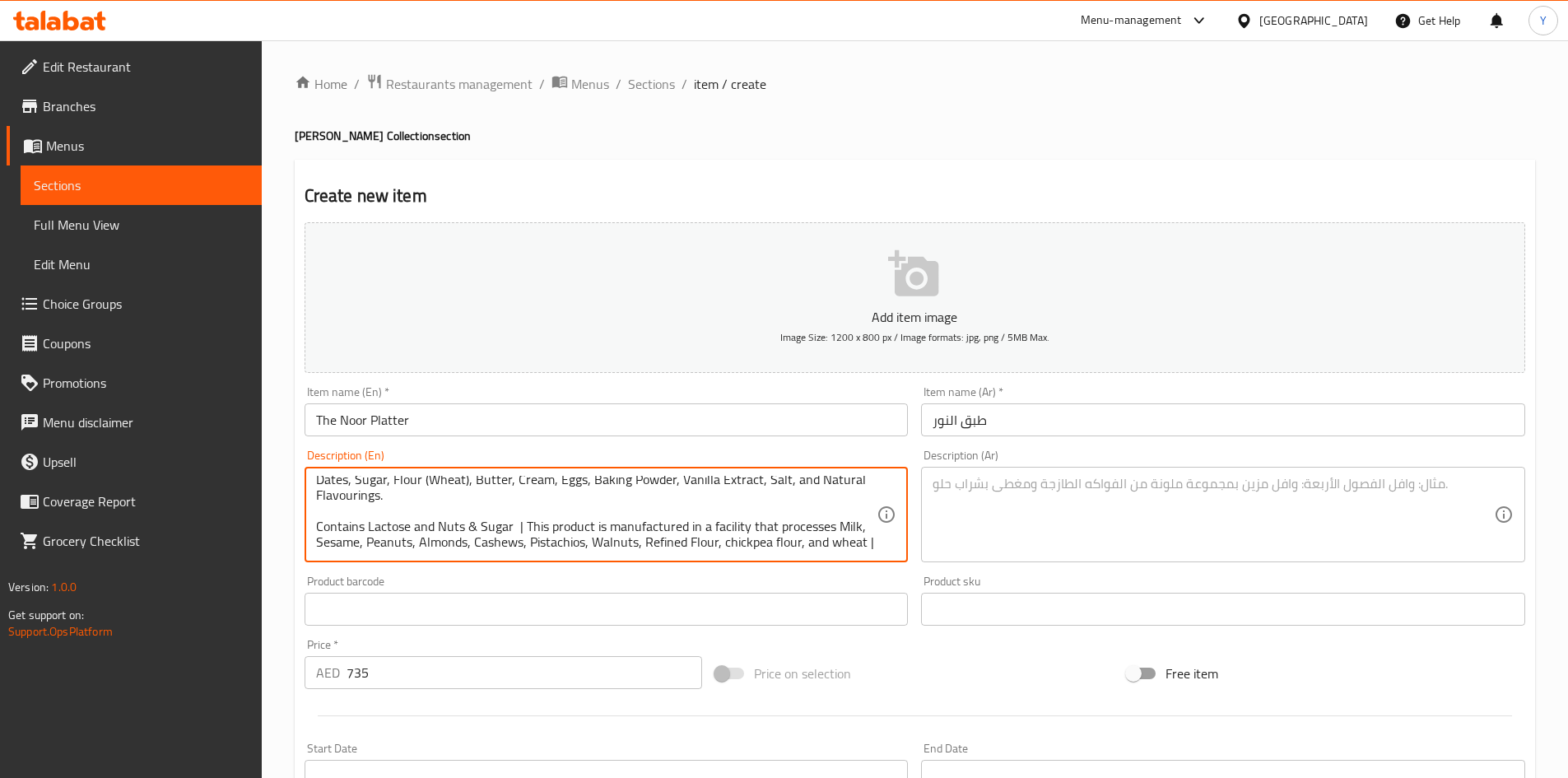
click at [1098, 526] on textarea at bounding box center [1213, 514] width 561 height 78
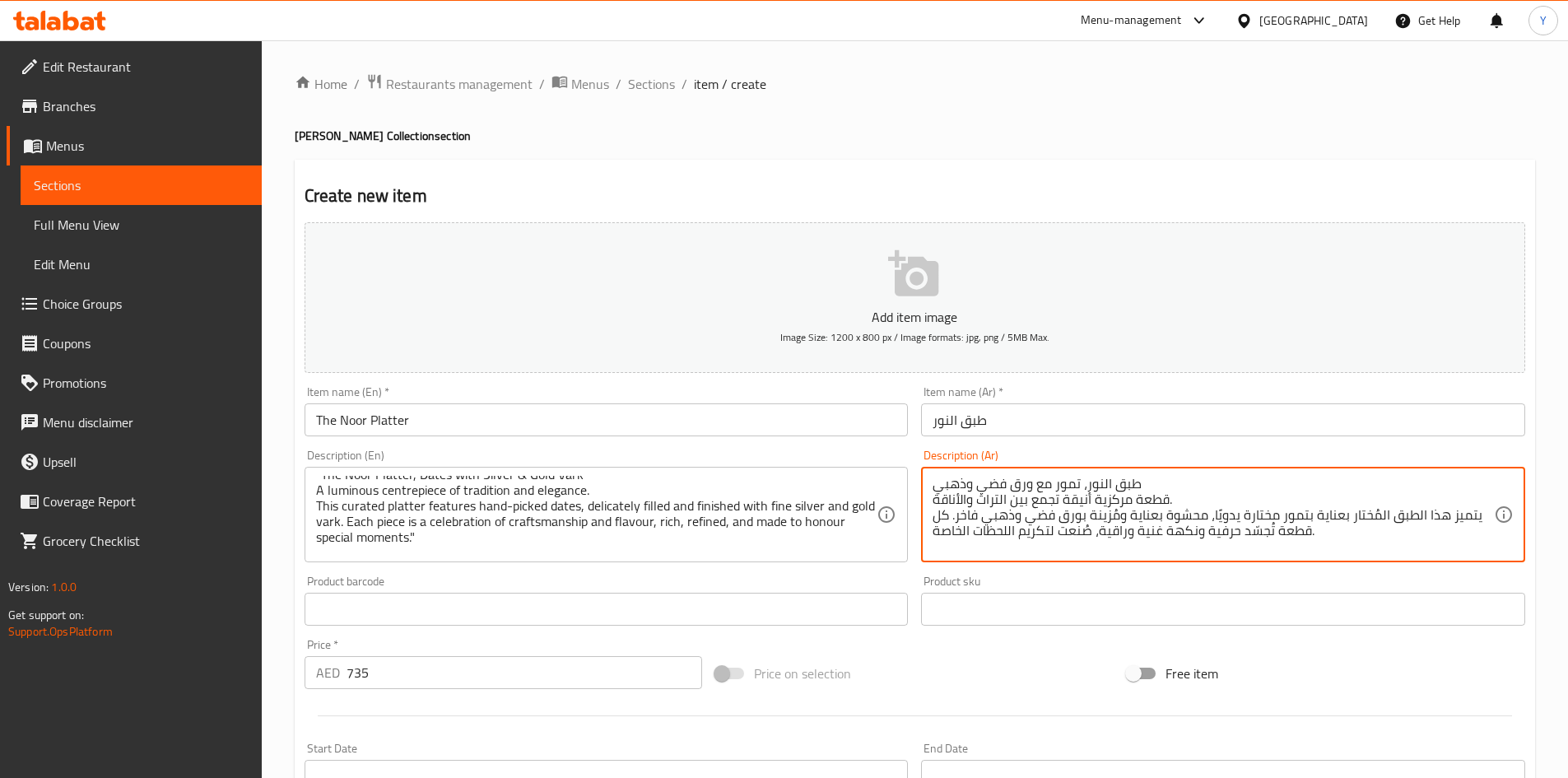
scroll to position [0, 0]
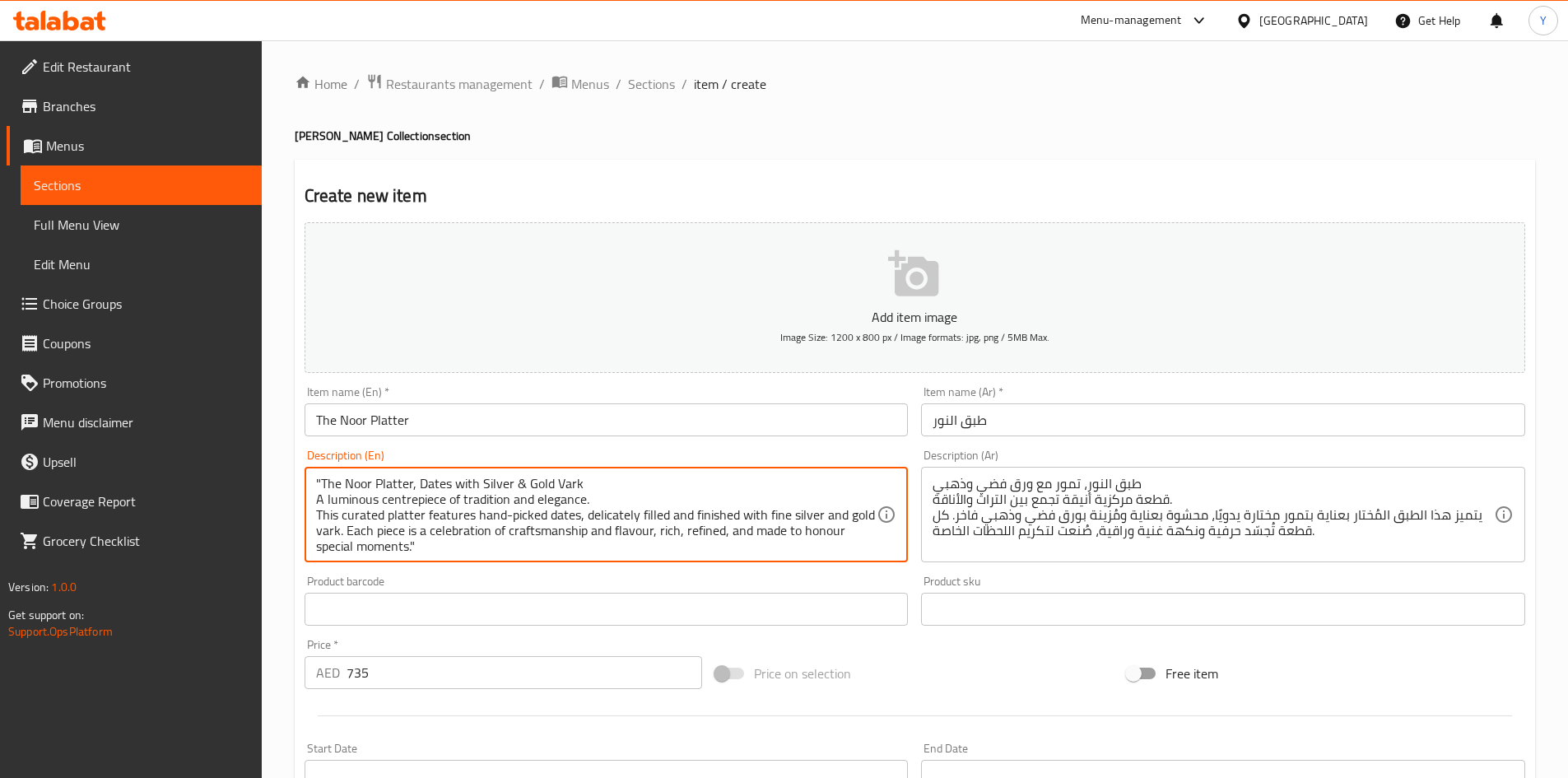
click at [357, 517] on textarea ""The Noor Platter, Dates with Silver & Gold Vark A luminous centrepiece of trad…" at bounding box center [597, 514] width 561 height 78
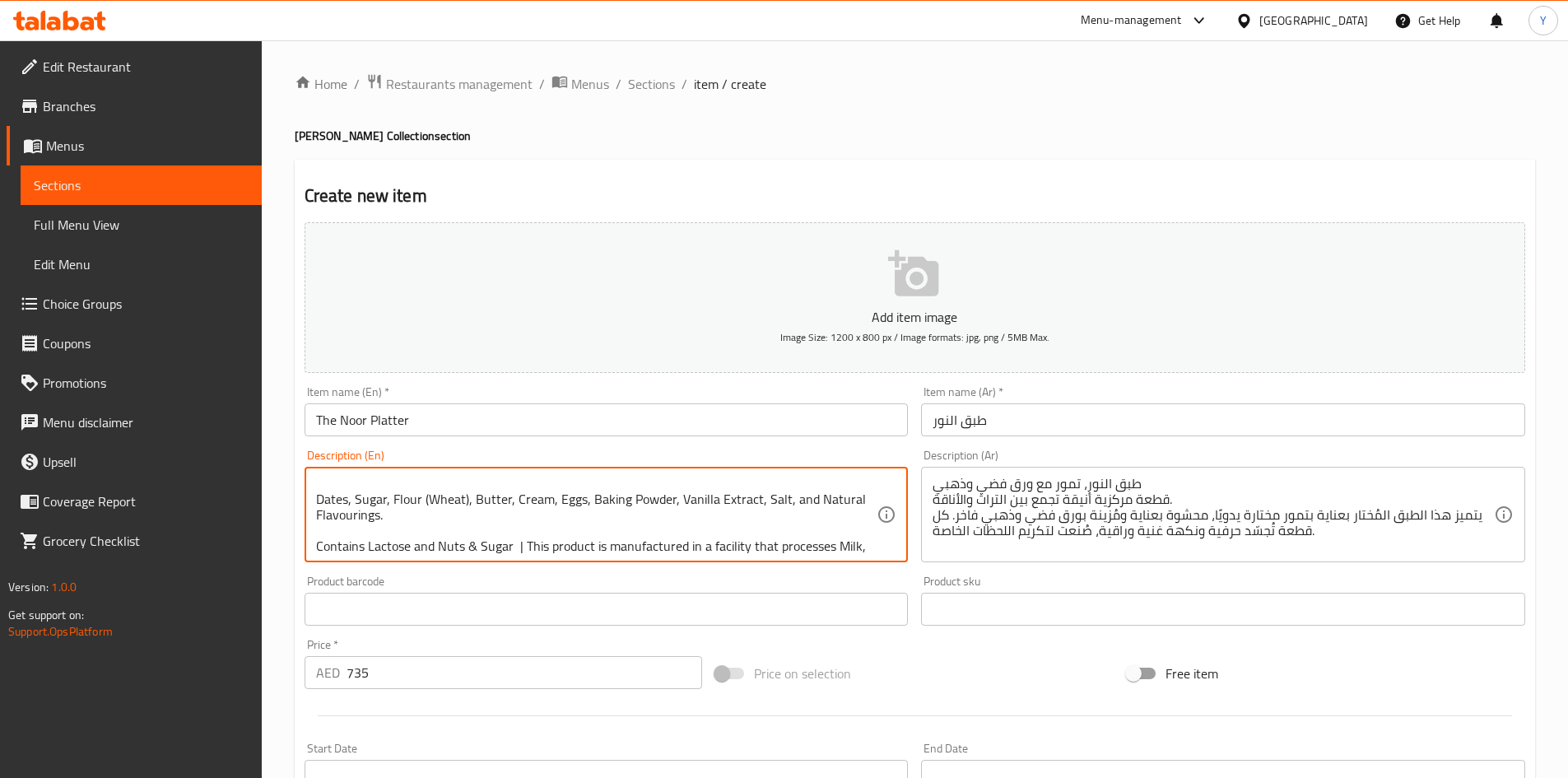
scroll to position [67, 0]
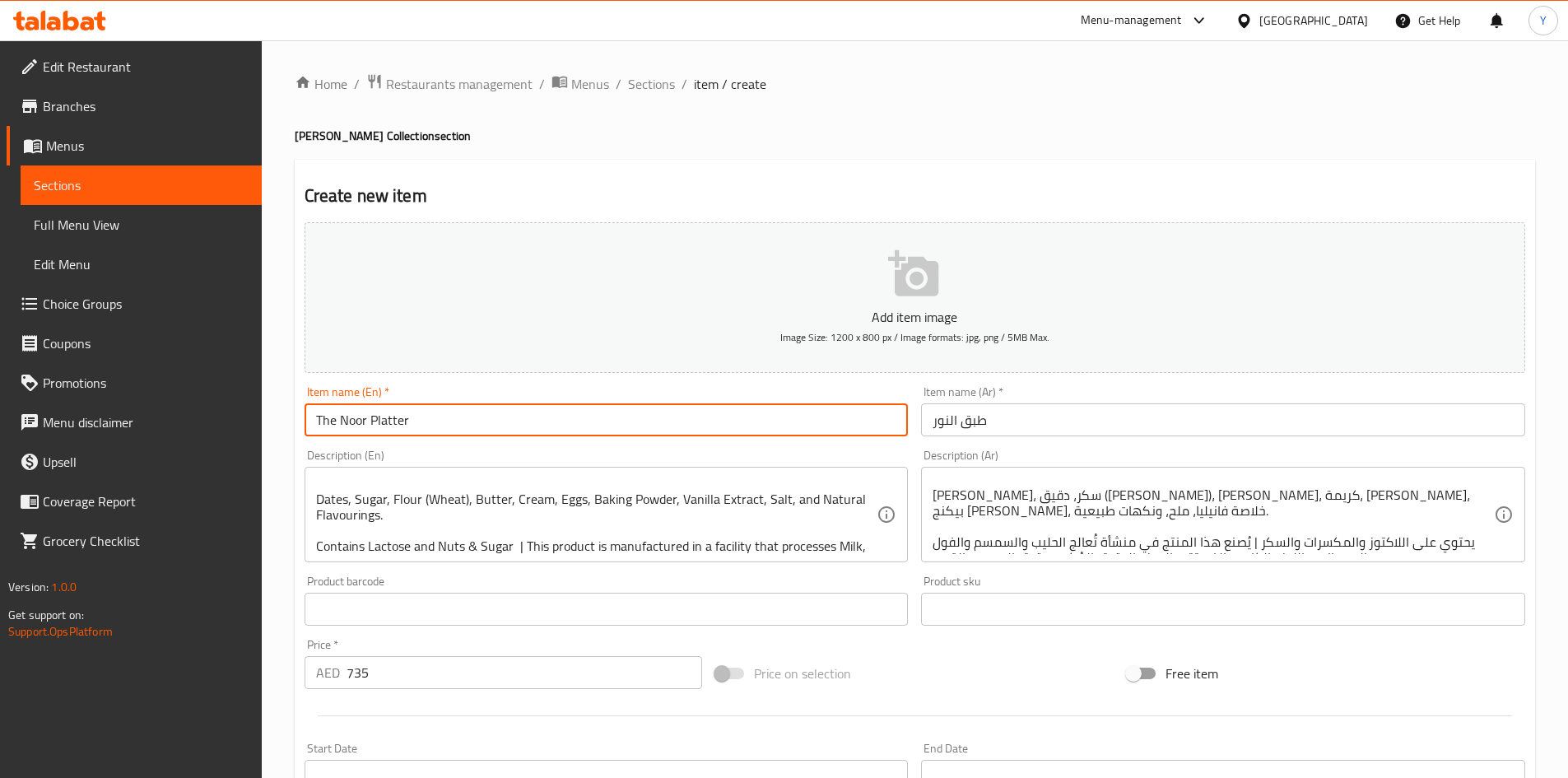
click at [644, 435] on input "The Noor Platter" at bounding box center [607, 420] width 604 height 33
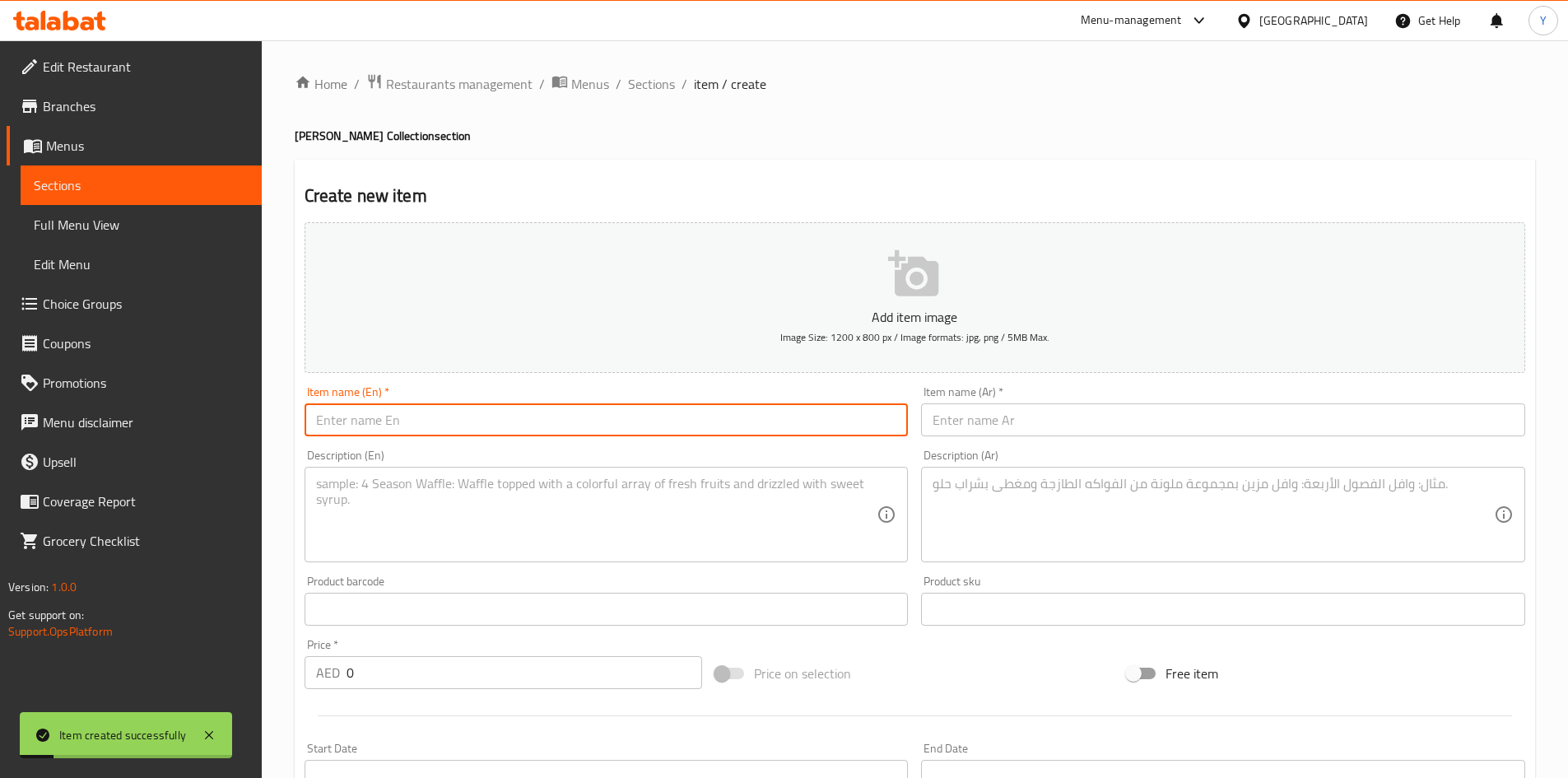
scroll to position [0, 0]
click at [656, 90] on span "Sections" at bounding box center [651, 84] width 47 height 20
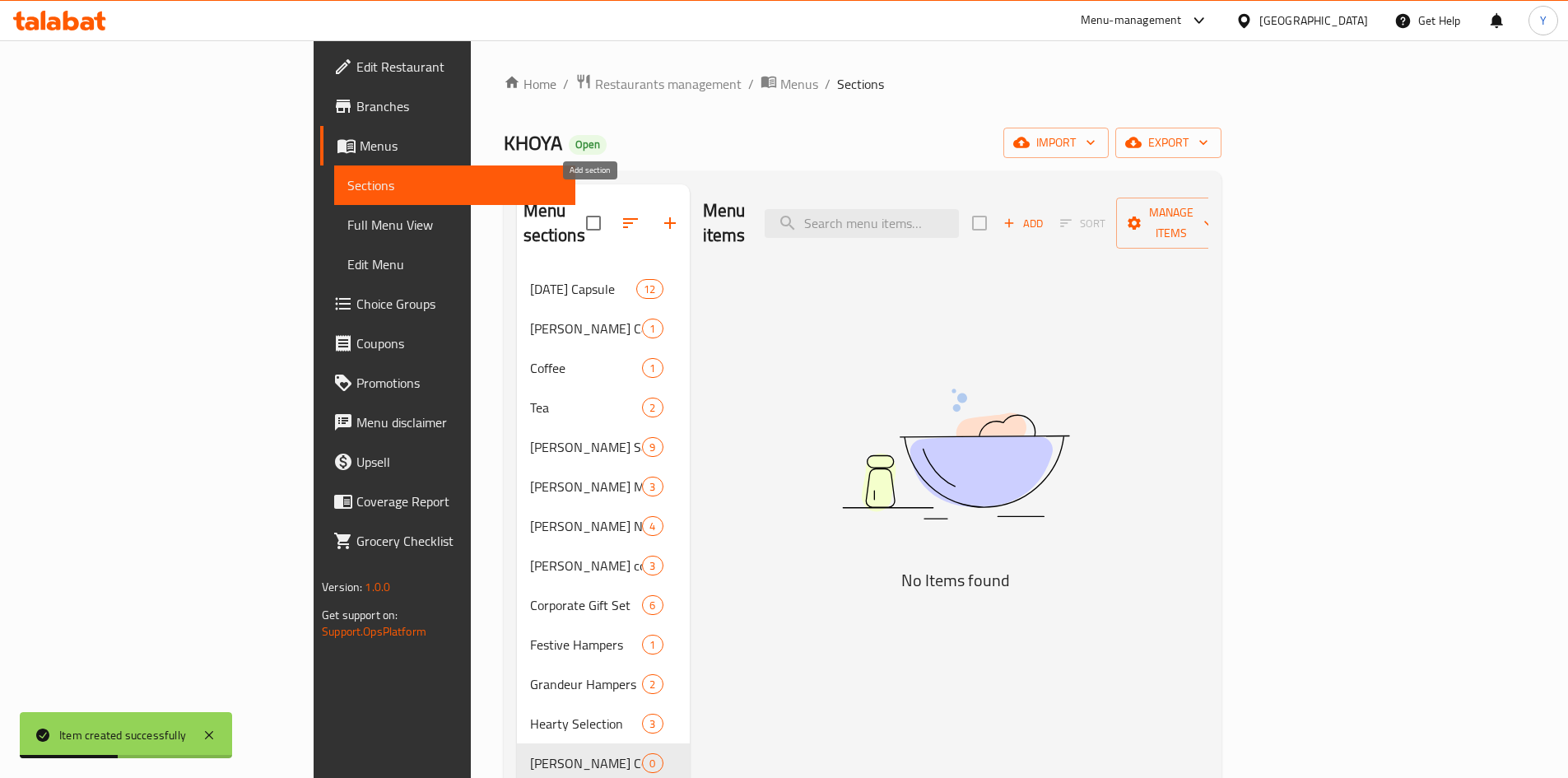
click at [650, 219] on button "button" at bounding box center [670, 223] width 39 height 39
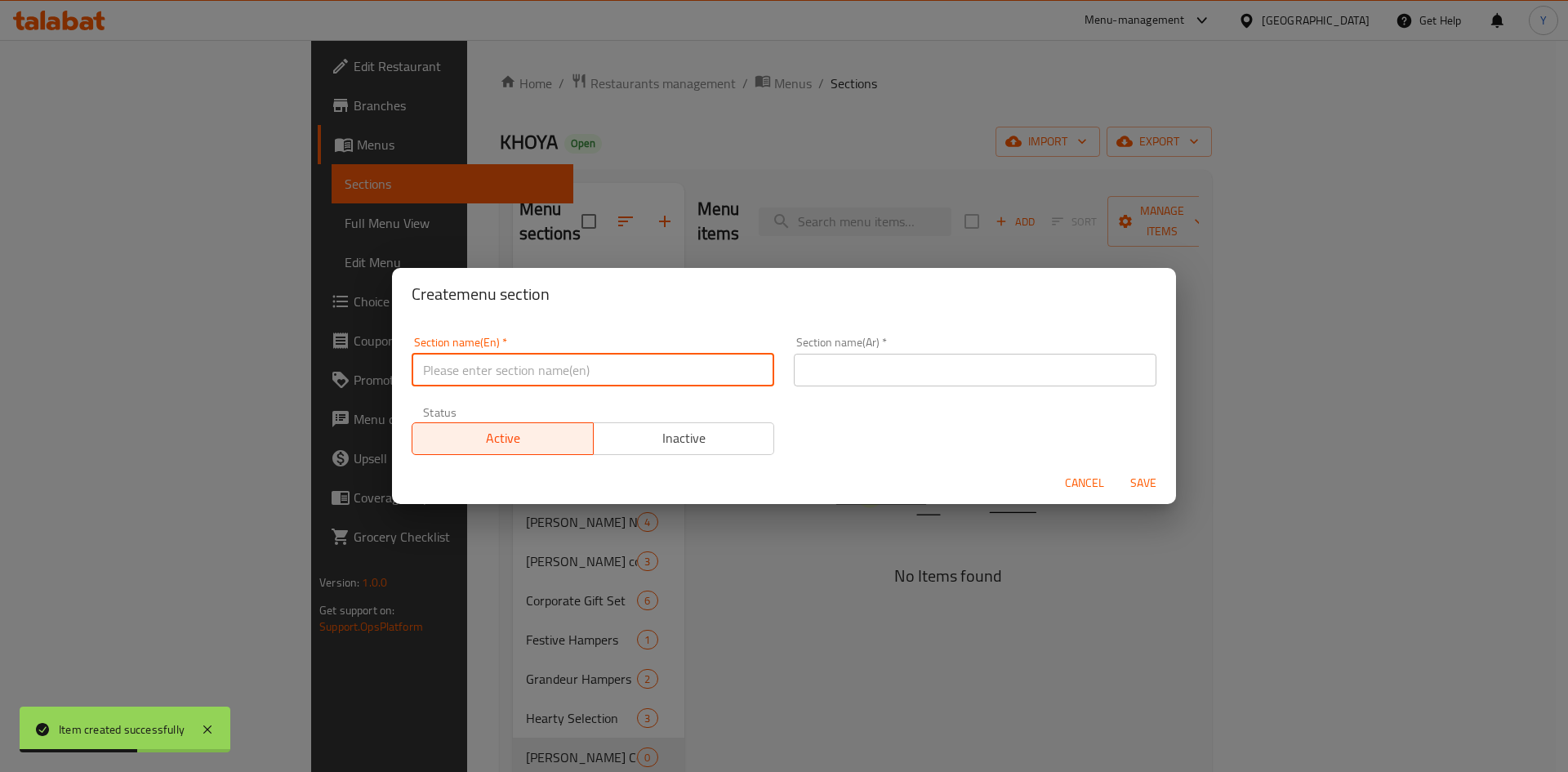
click at [545, 369] on input "text" at bounding box center [592, 370] width 362 height 33
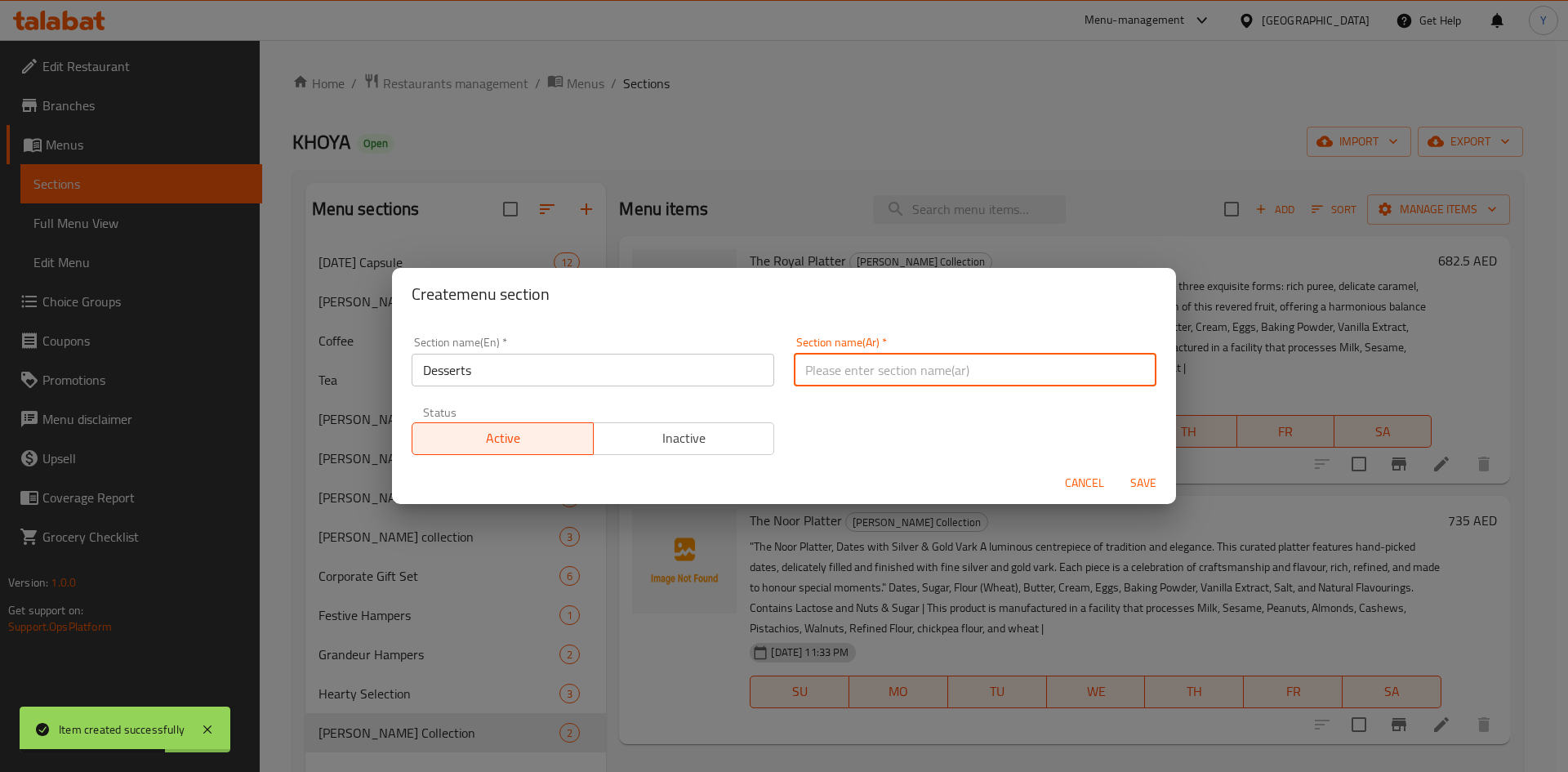
click at [859, 369] on input "text" at bounding box center [975, 370] width 362 height 33
click at [1165, 494] on button "Save" at bounding box center [1143, 483] width 52 height 30
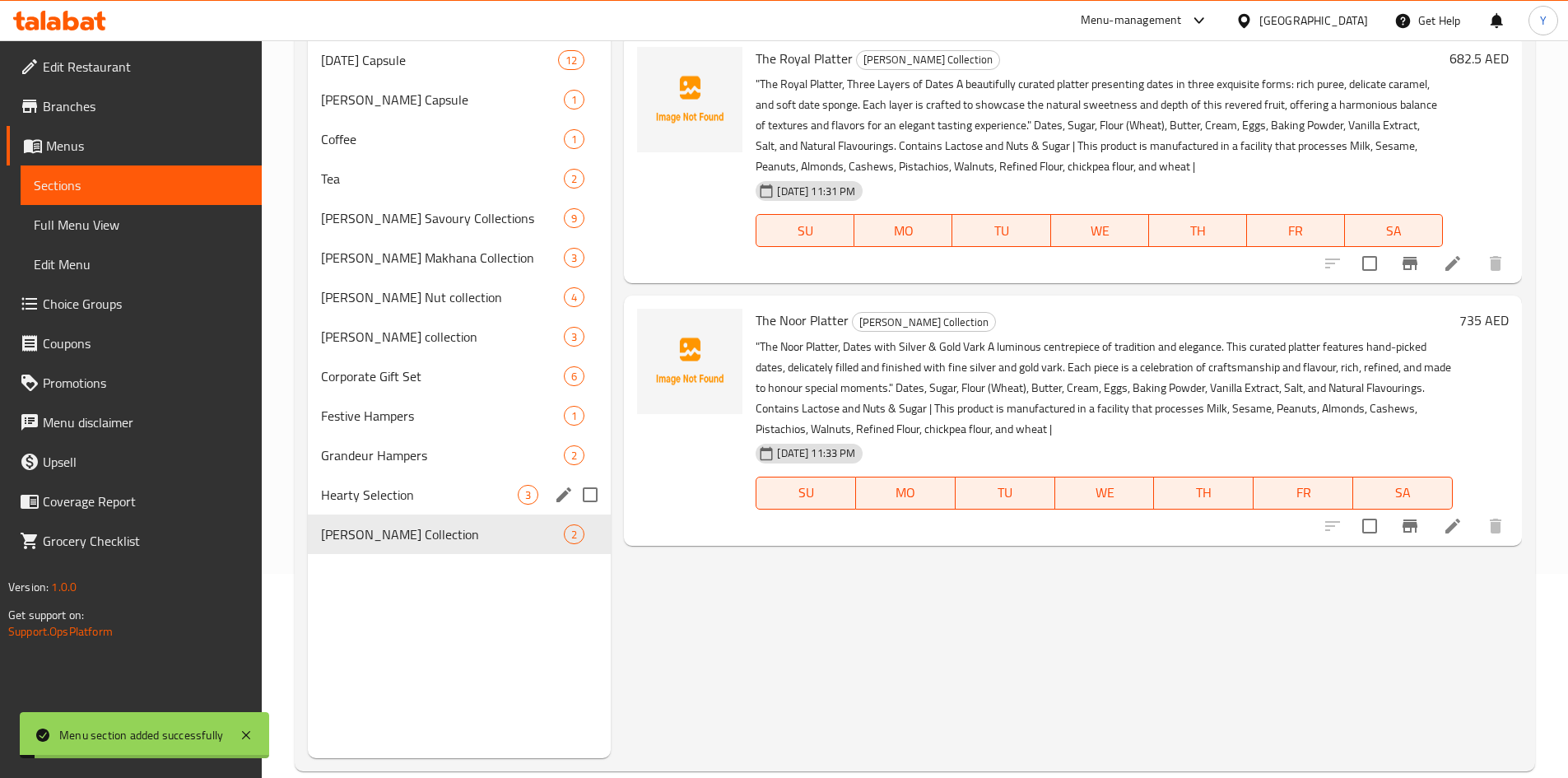
scroll to position [231, 0]
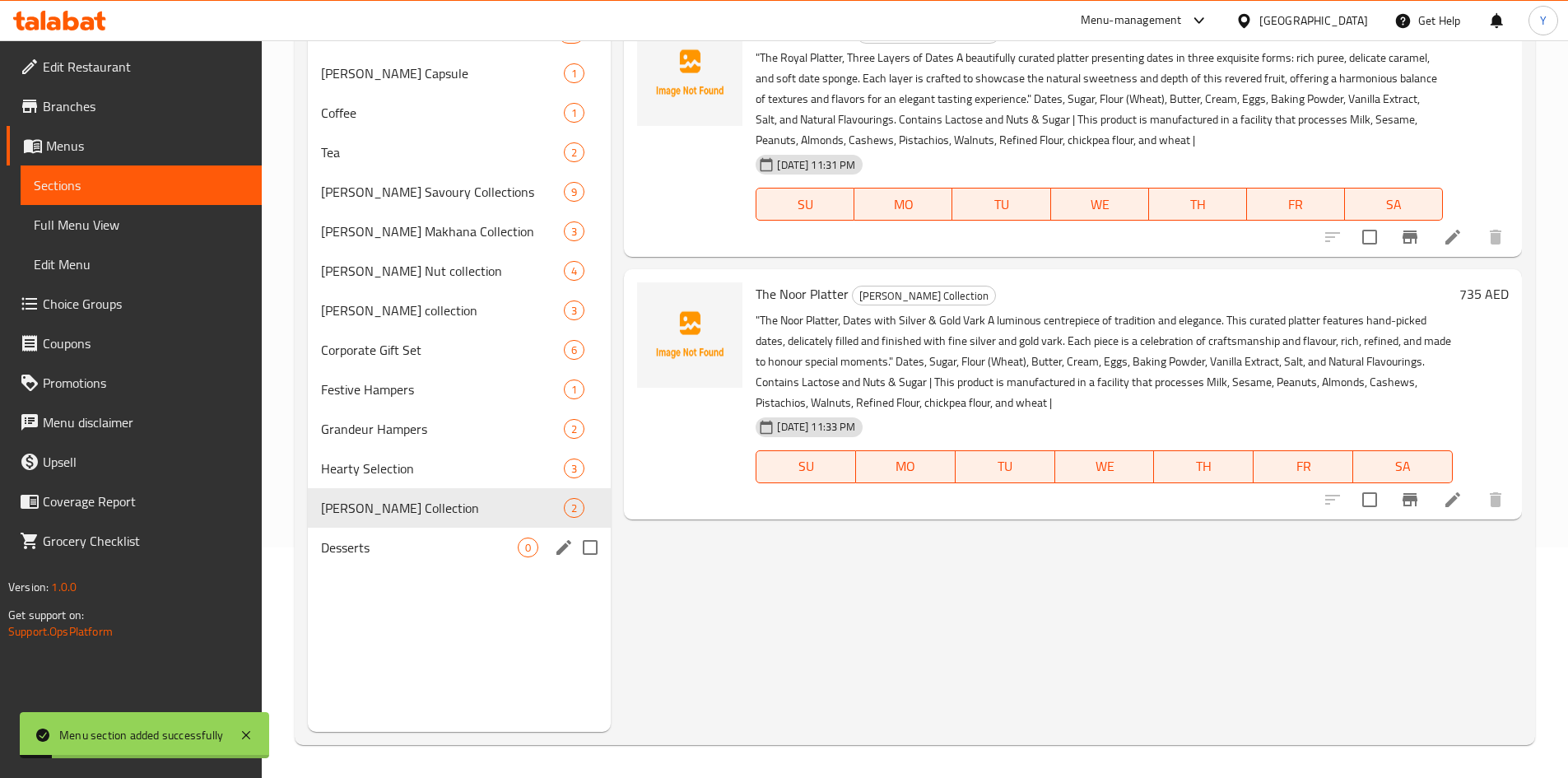
drag, startPoint x: 449, startPoint y: 559, endPoint x: 477, endPoint y: 546, distance: 30.9
click at [449, 558] on div "Desserts 0" at bounding box center [460, 547] width 304 height 39
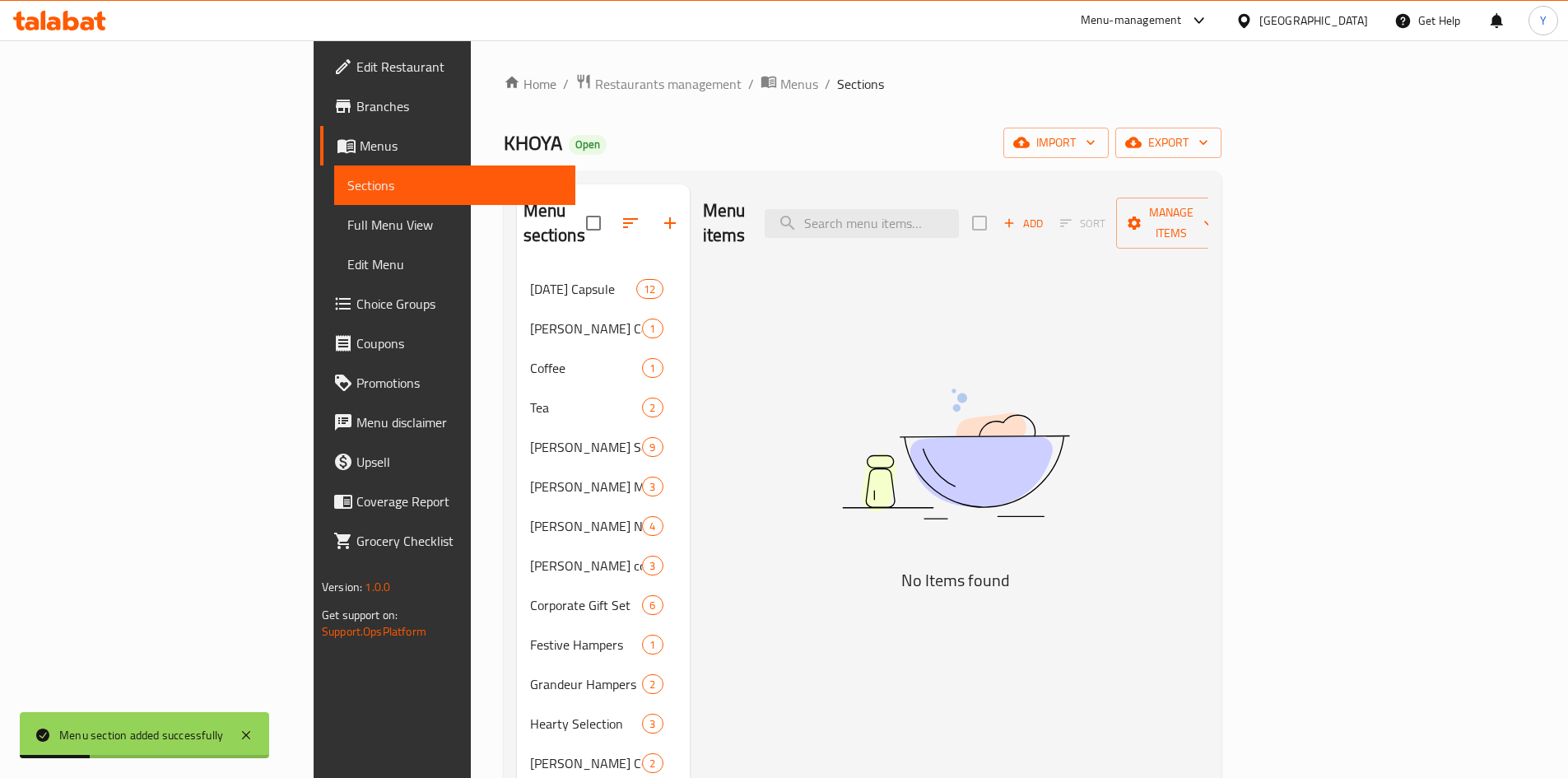
click at [1226, 215] on div "Add Sort Manage items" at bounding box center [1099, 223] width 254 height 51
click at [1045, 216] on span "Add" at bounding box center [1023, 223] width 44 height 19
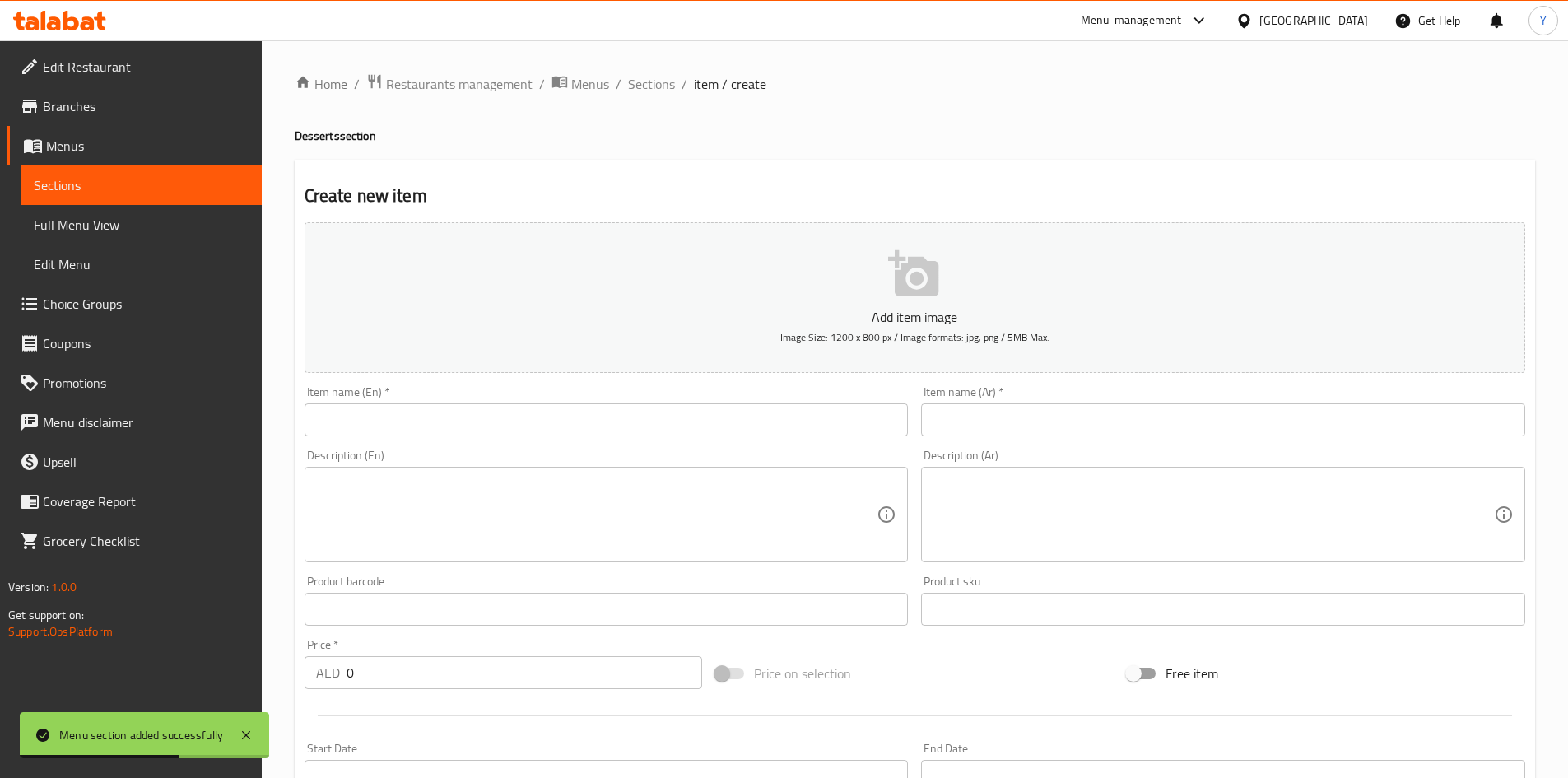
click at [496, 402] on div "Item name (En)   * Item name (En) *" at bounding box center [607, 411] width 604 height 51
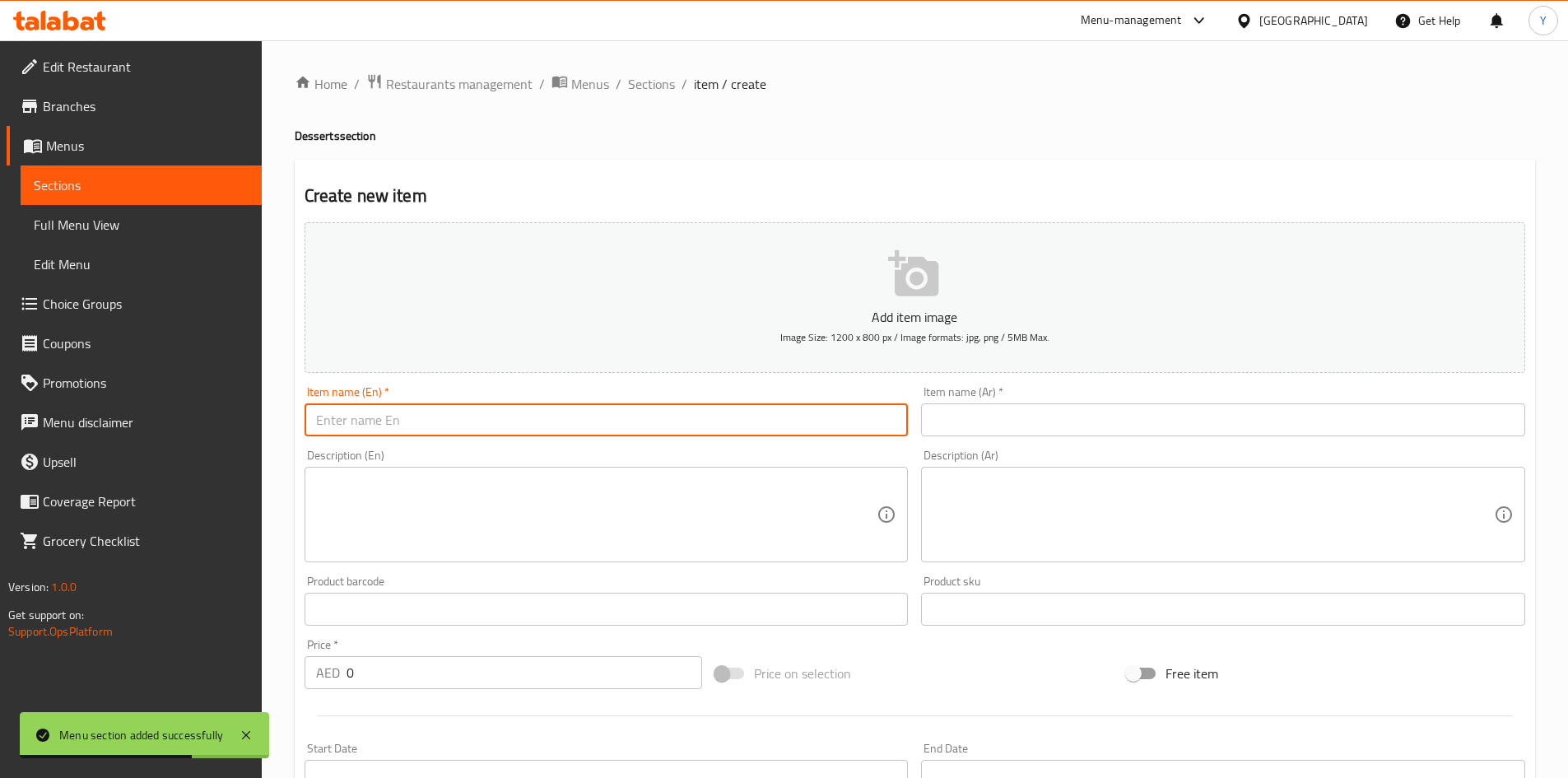
click at [491, 414] on input "text" at bounding box center [607, 420] width 604 height 33
click at [1041, 404] on div "Item name (Ar)   * Item name (Ar) *" at bounding box center [1224, 411] width 604 height 51
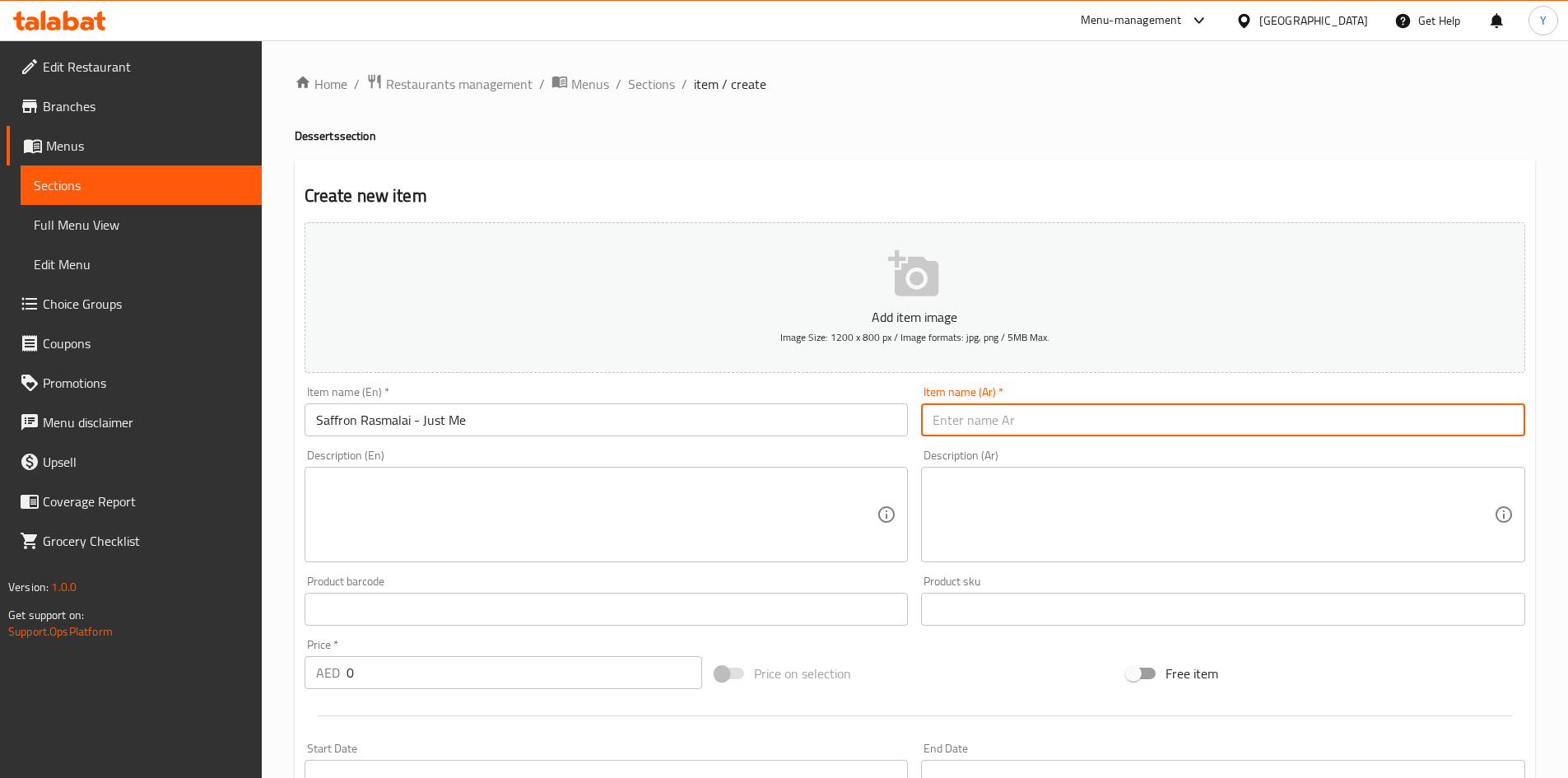
click at [1034, 423] on input "text" at bounding box center [1224, 420] width 604 height 33
click at [490, 522] on textarea at bounding box center [597, 514] width 561 height 78
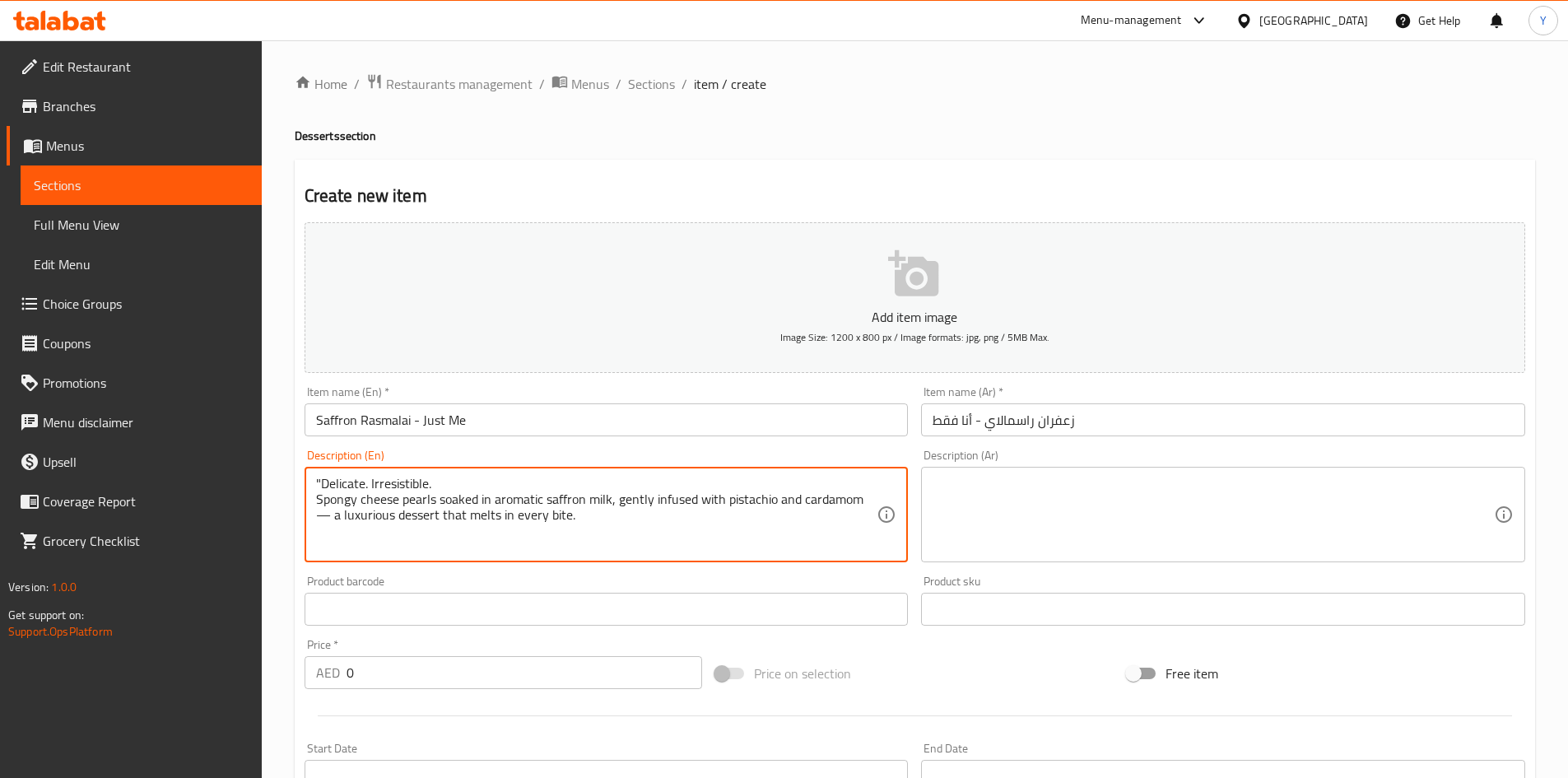
click at [328, 520] on textarea ""Delicate. Irresistible. Spongy cheese pearls soaked in aromatic saffron milk, …" at bounding box center [597, 514] width 561 height 78
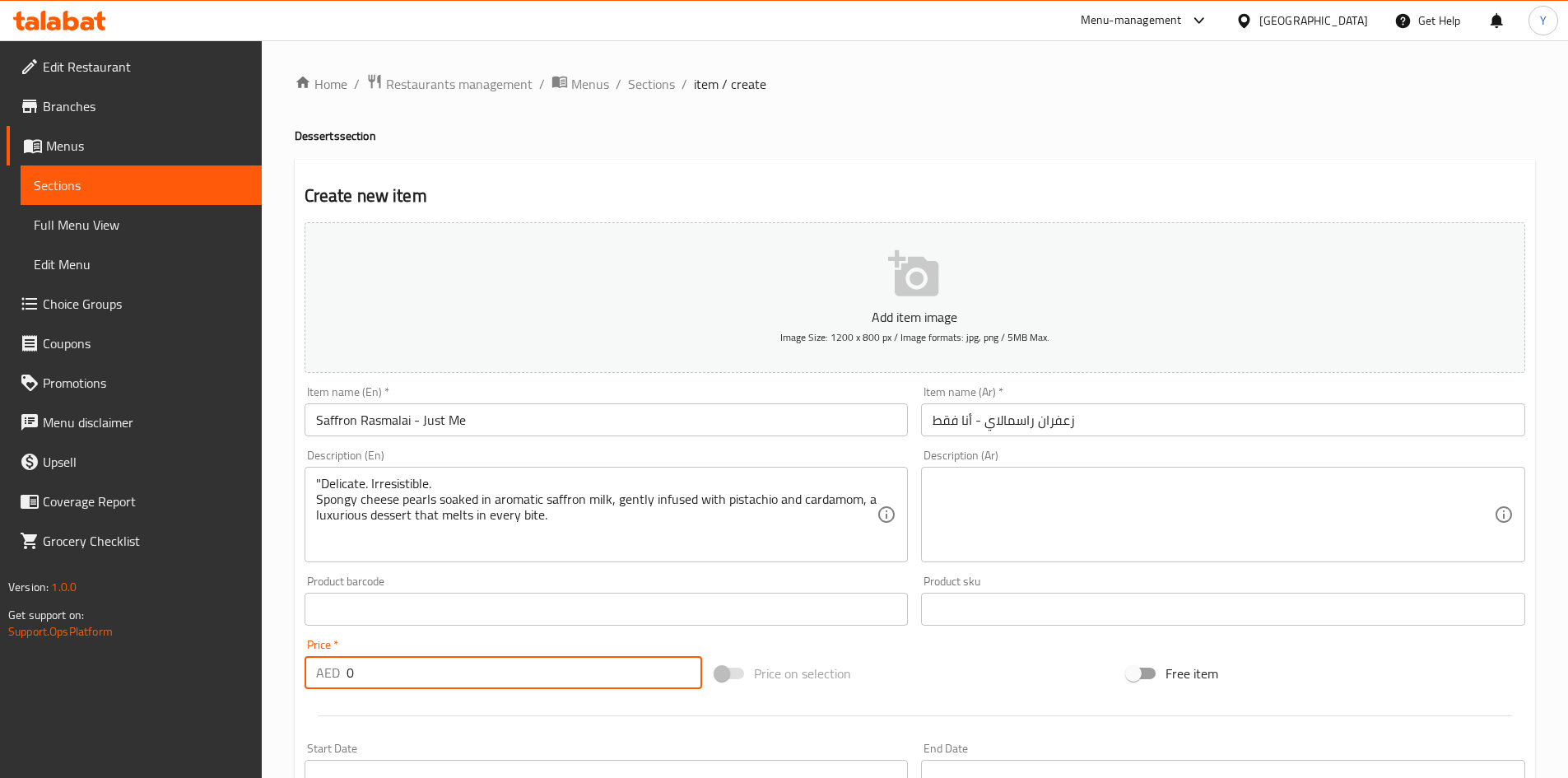
drag, startPoint x: 417, startPoint y: 680, endPoint x: 259, endPoint y: 654, distance: 160.1
click at [259, 657] on div "Edit Restaurant Branches Menus Sections Full Menu View Edit Menu Choice Groups …" at bounding box center [784, 602] width 1568 height 1123
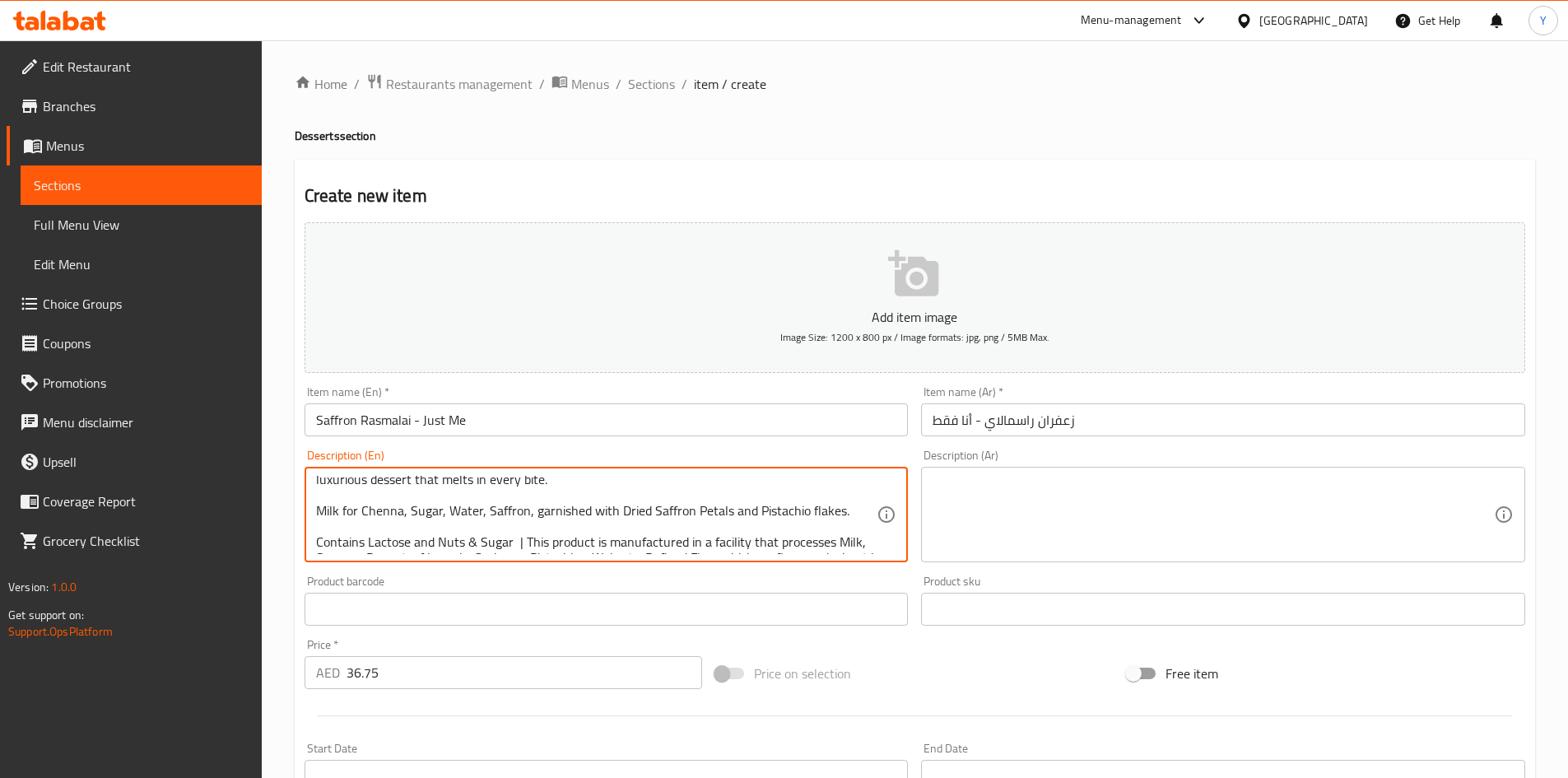
scroll to position [67, 0]
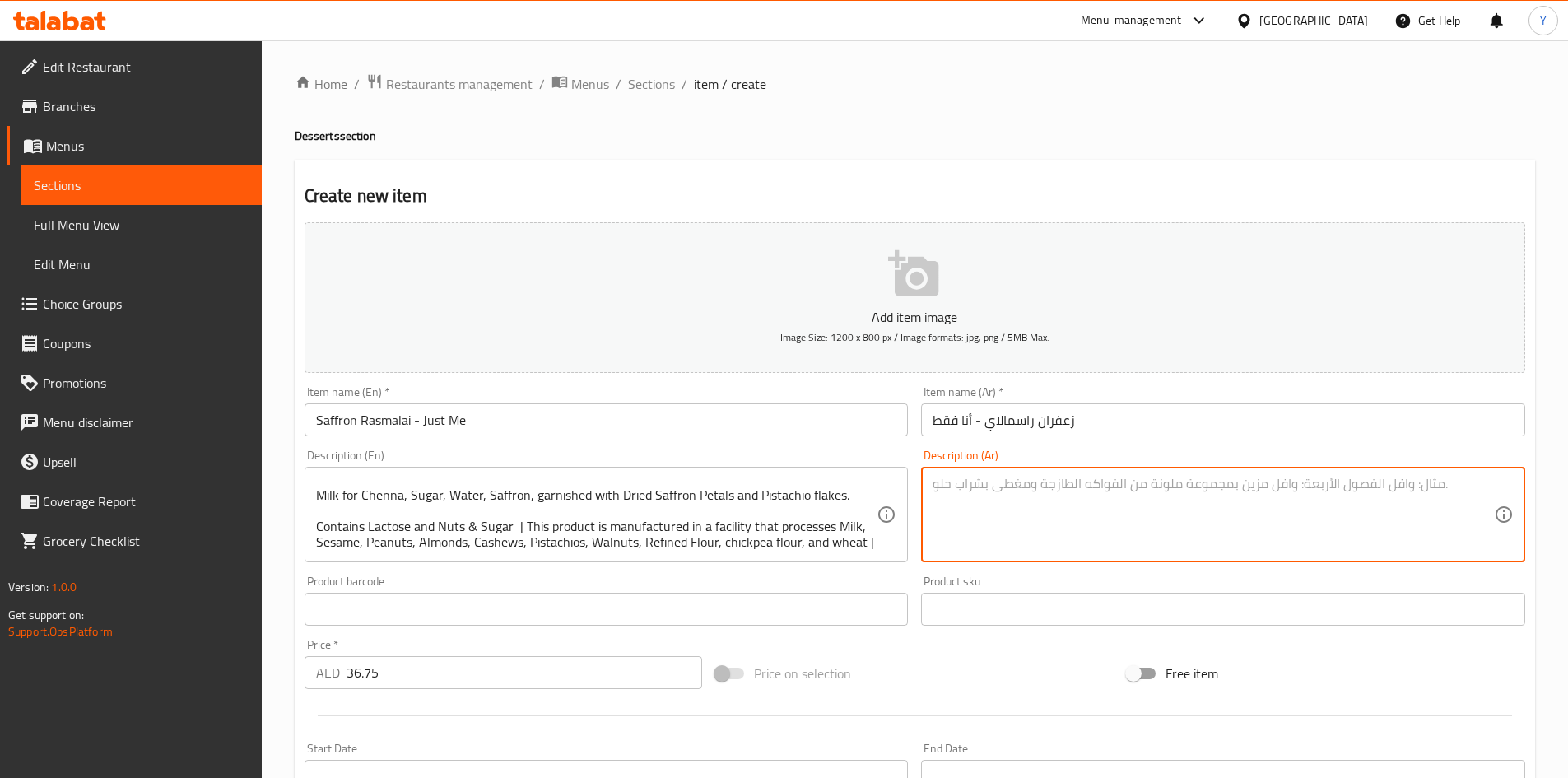
click at [1110, 511] on textarea at bounding box center [1213, 514] width 561 height 78
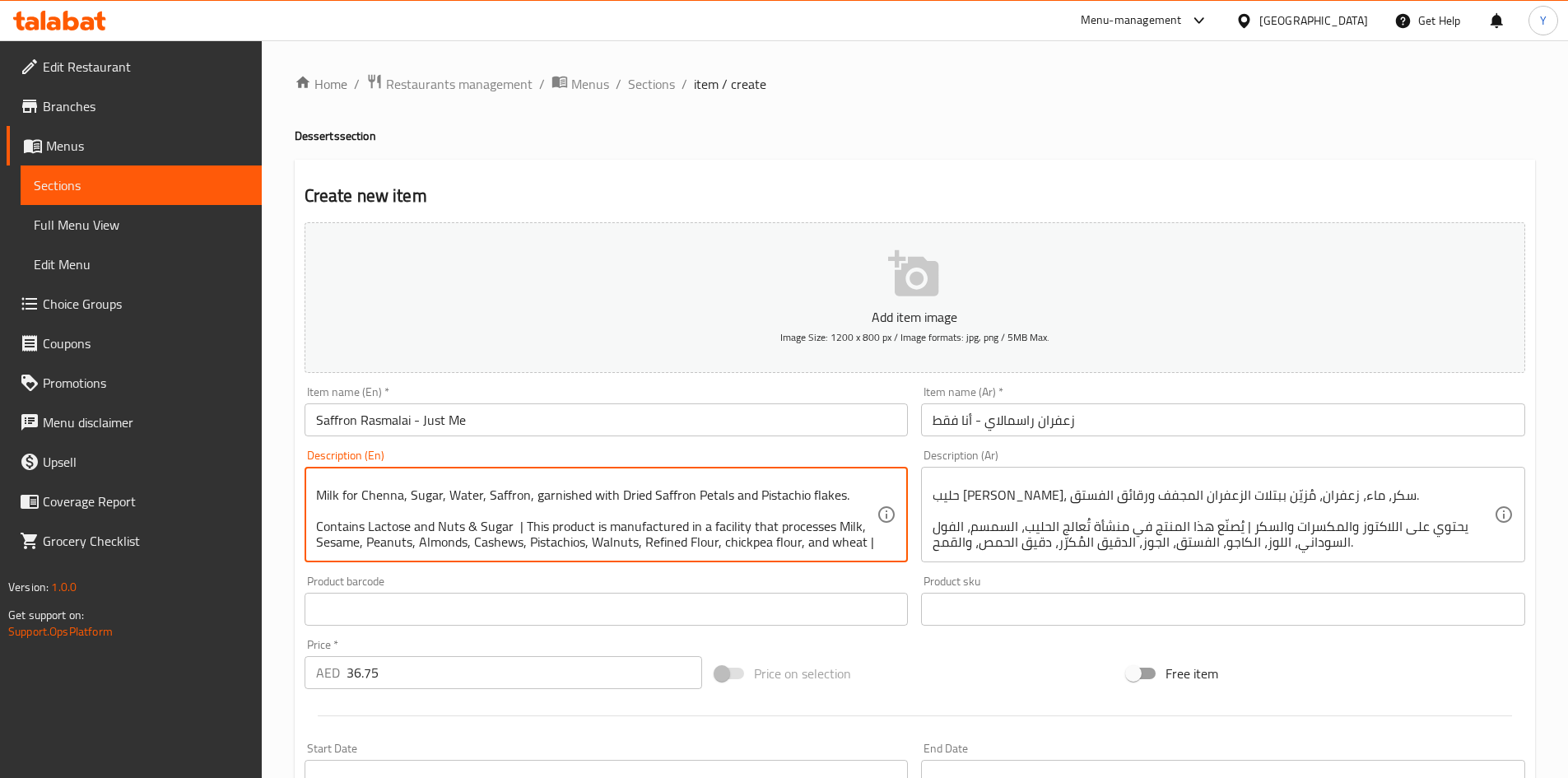
scroll to position [94, 0]
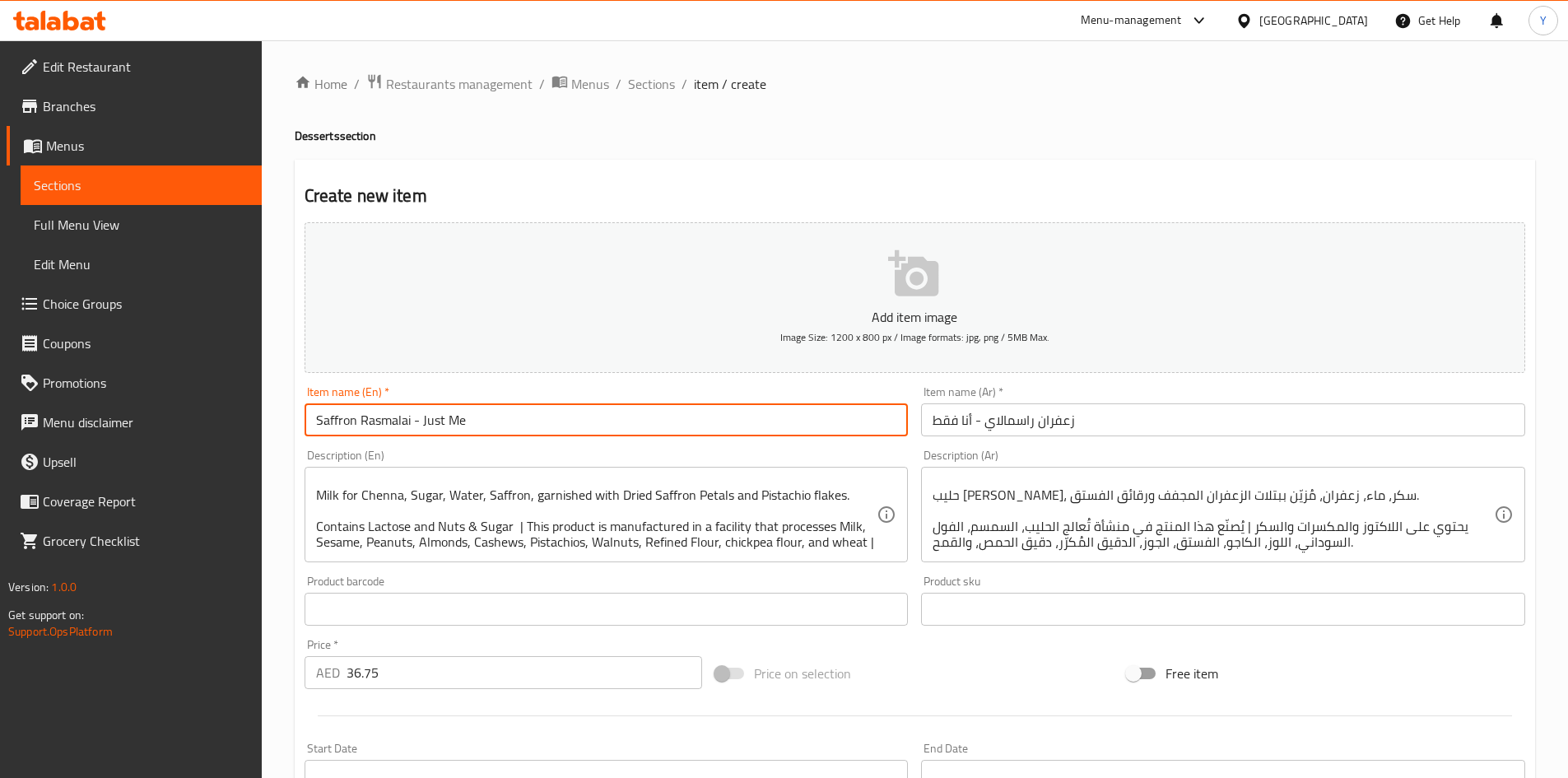
click at [577, 431] on input "Saffron Rasmalai - Just Me" at bounding box center [607, 420] width 604 height 33
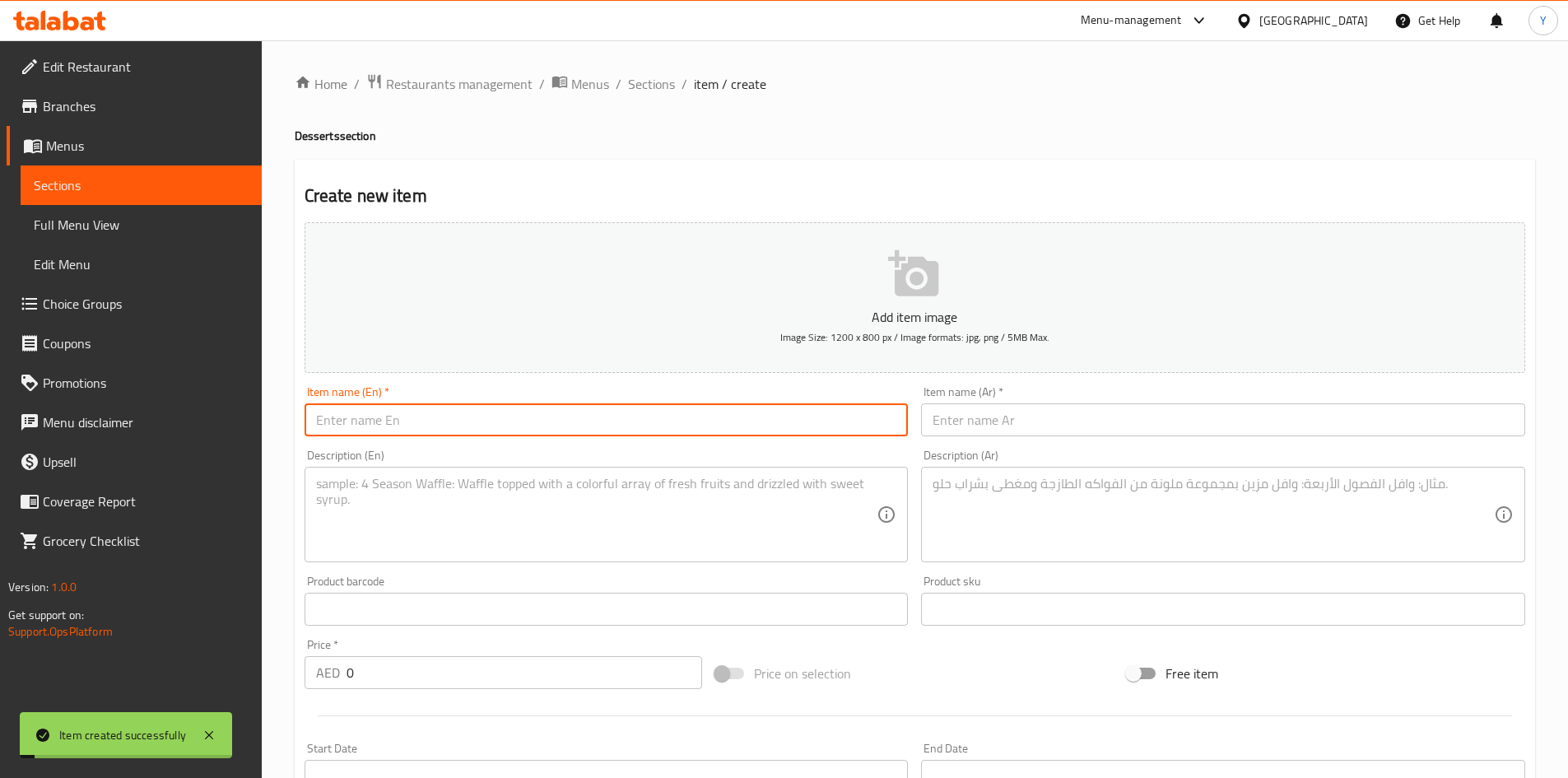
scroll to position [0, 0]
click at [965, 419] on input "text" at bounding box center [1224, 420] width 604 height 33
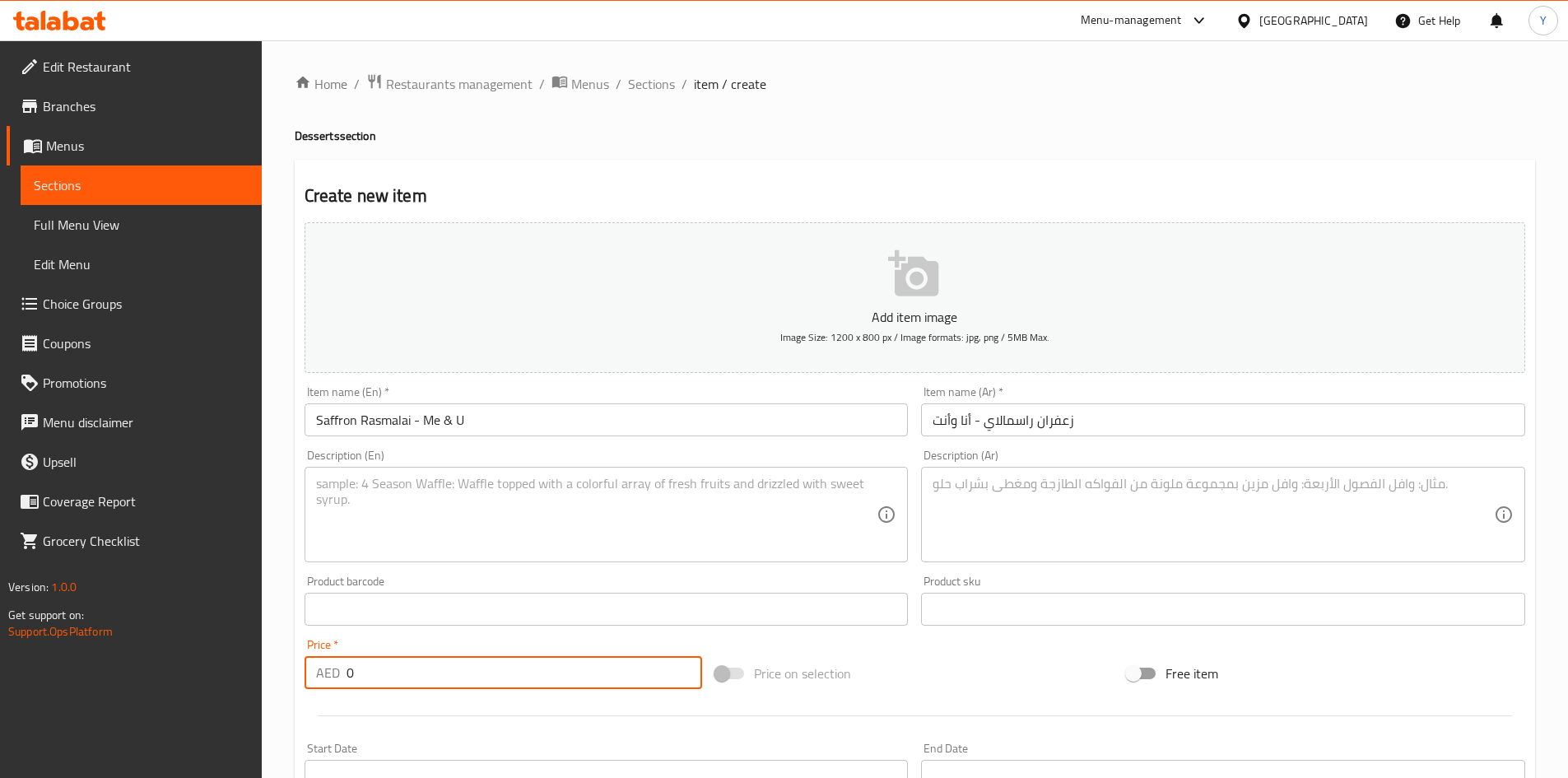
drag, startPoint x: 356, startPoint y: 661, endPoint x: 323, endPoint y: 658, distance: 33.1
click at [323, 660] on div "AED 0 Price *" at bounding box center [504, 672] width 399 height 33
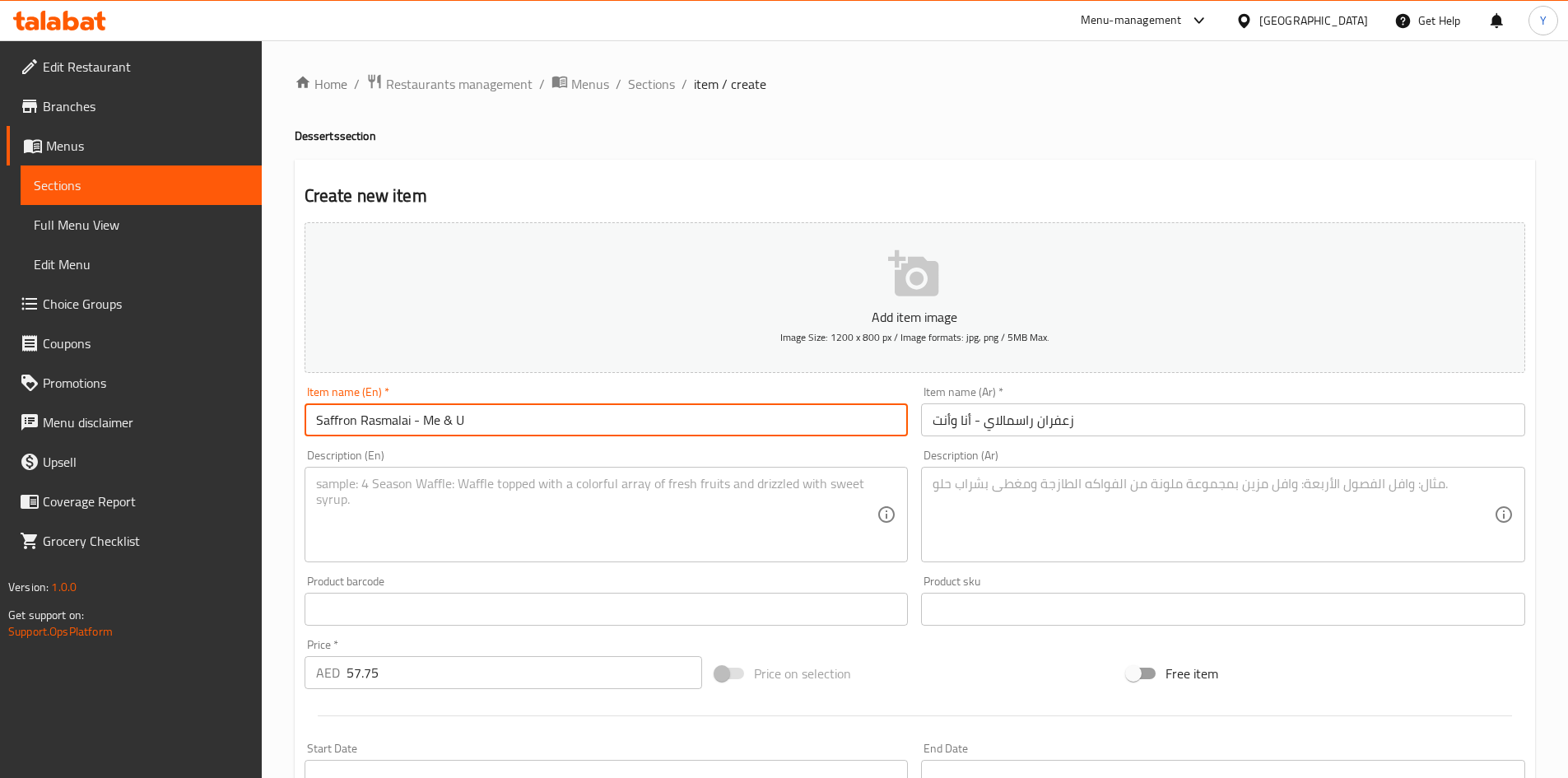
click at [533, 423] on input "Saffron Rasmalai - Me & U" at bounding box center [607, 420] width 604 height 33
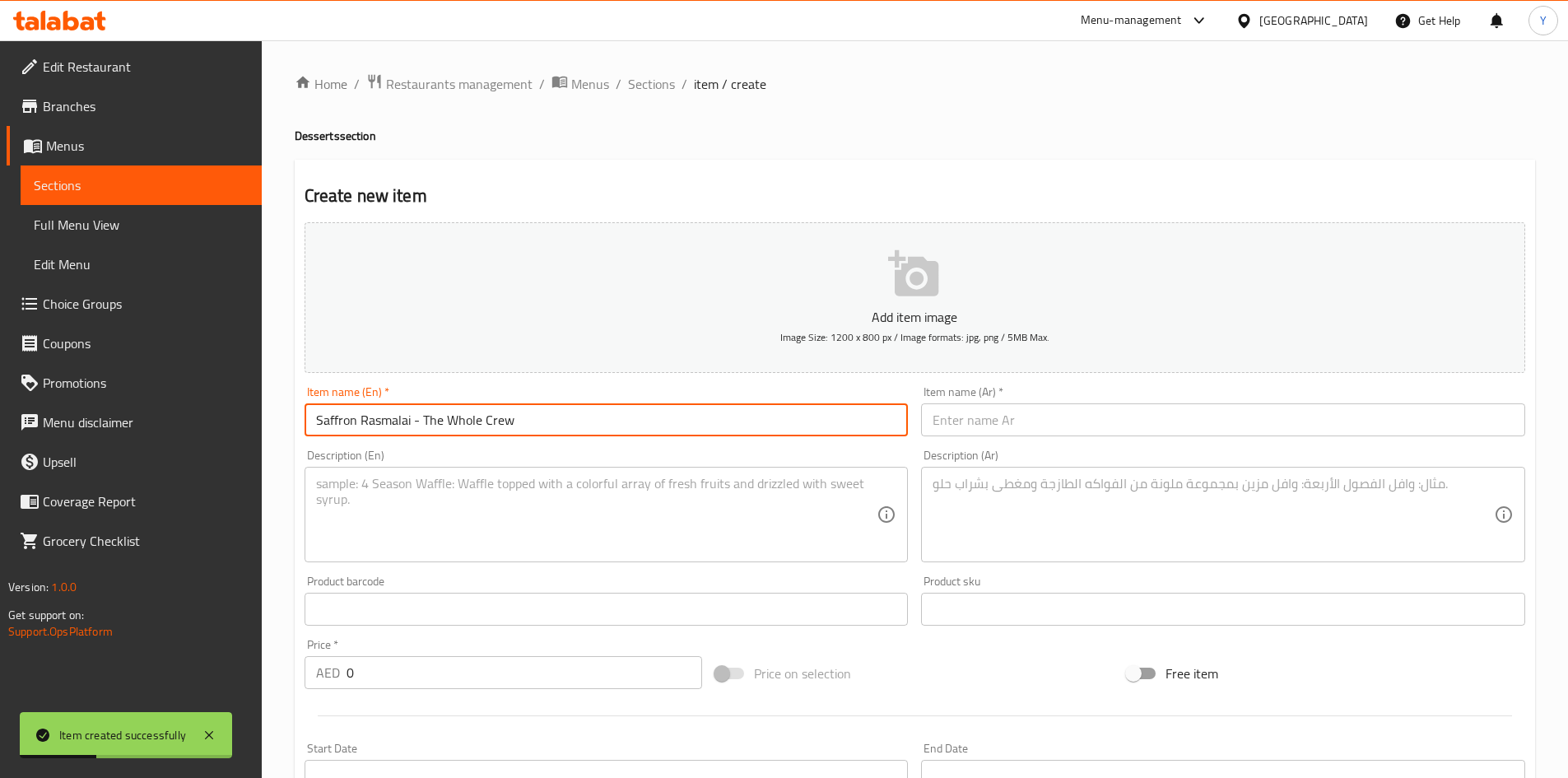
click at [944, 405] on input "text" at bounding box center [1224, 420] width 604 height 33
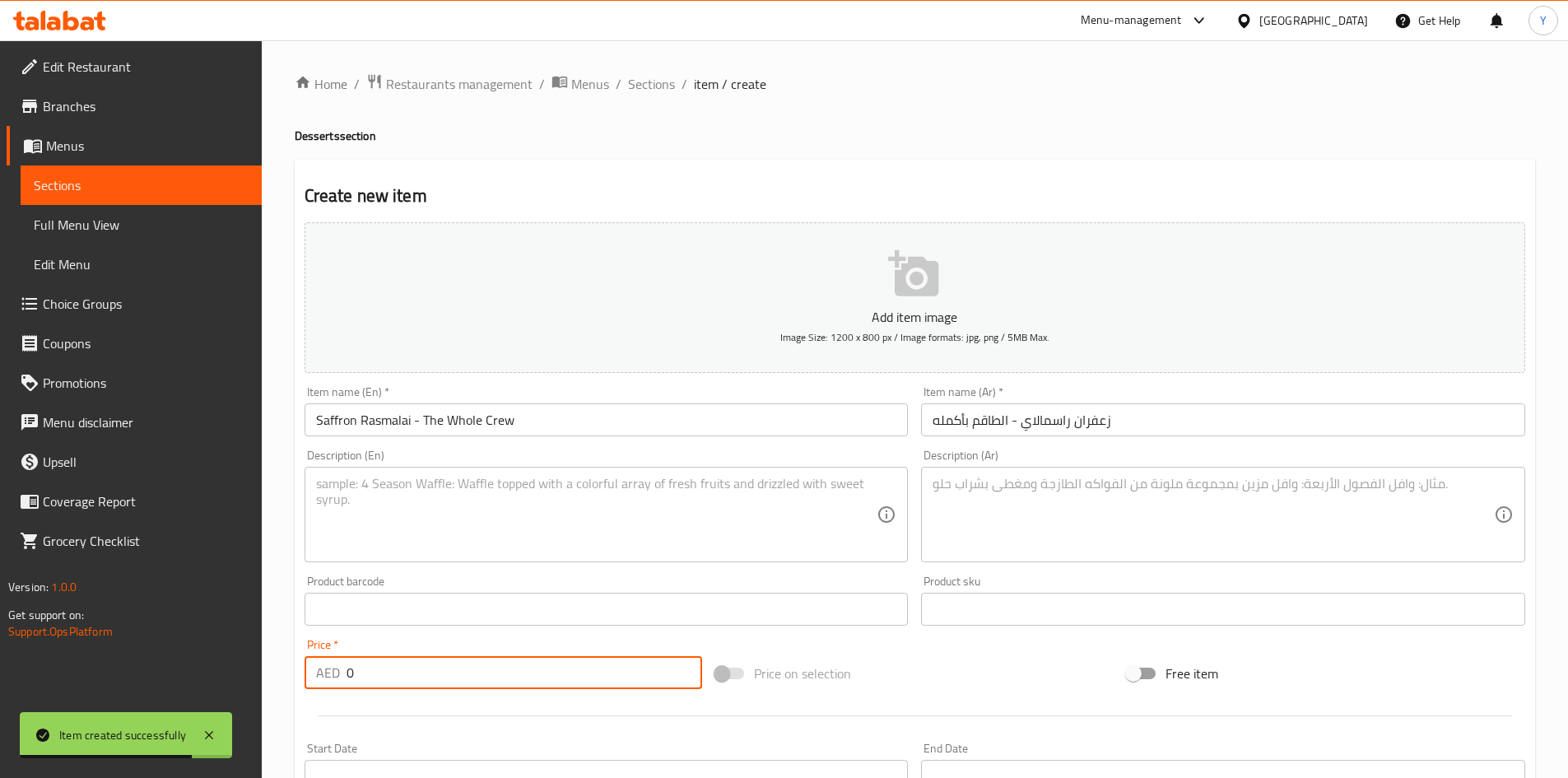
drag, startPoint x: 10, startPoint y: 635, endPoint x: 297, endPoint y: 602, distance: 288.9
click at [0, 634] on div "Edit Restaurant Branches Menus Sections Full Menu View Edit Menu Choice Groups …" at bounding box center [784, 602] width 1568 height 1123
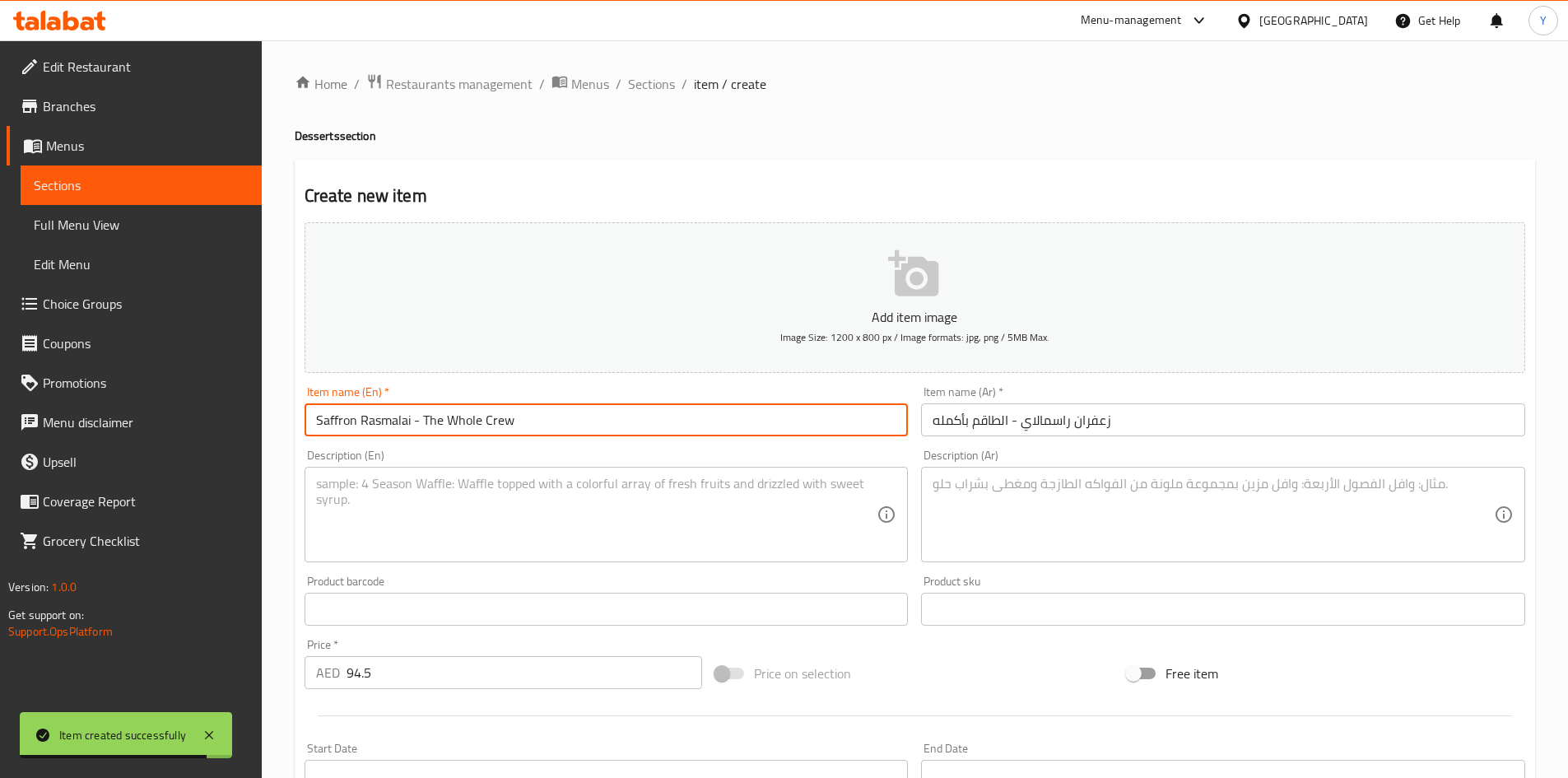
click at [664, 420] on input "Saffron Rasmalai - The Whole Crew" at bounding box center [607, 420] width 604 height 33
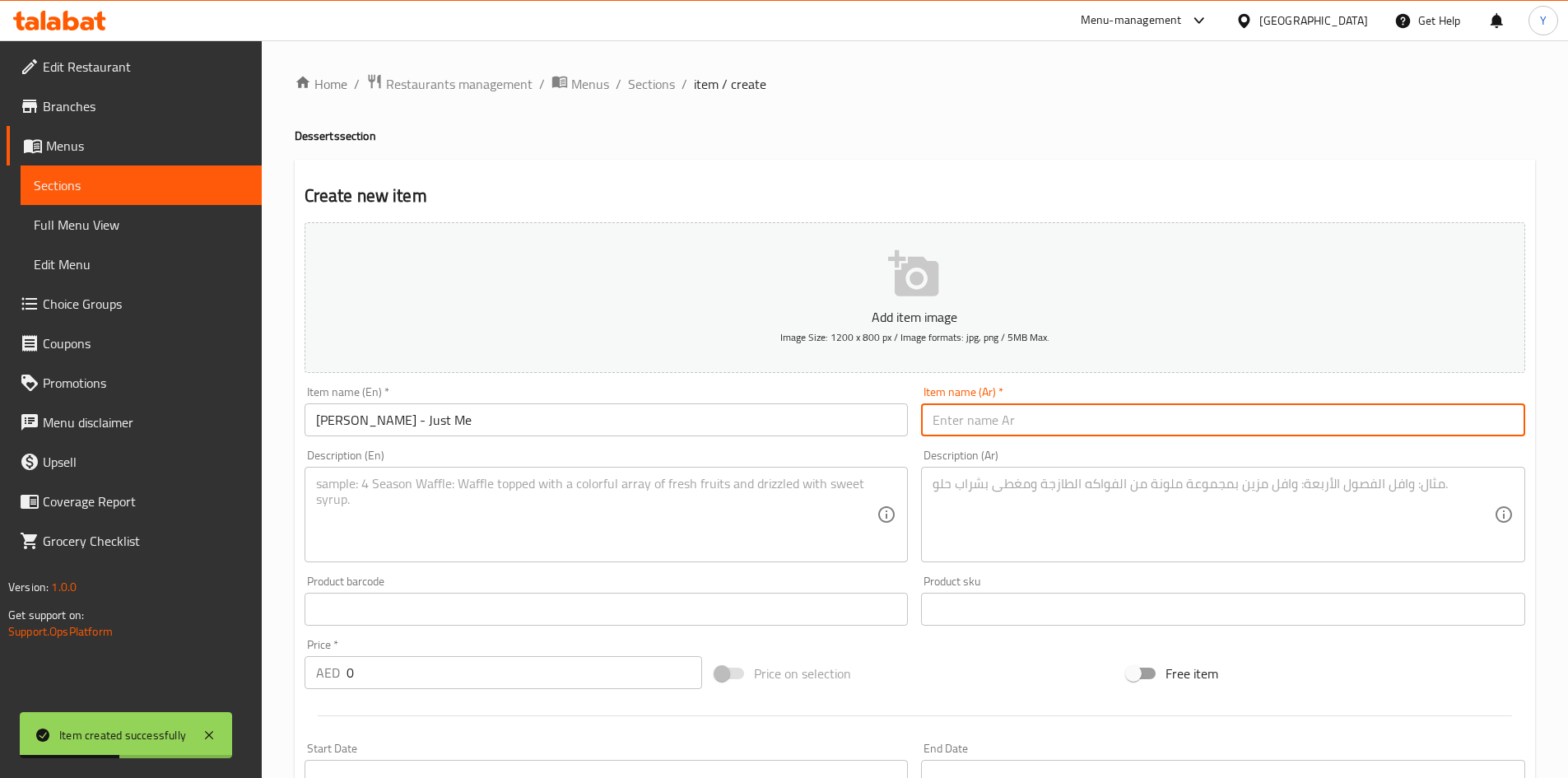
click at [951, 434] on input "text" at bounding box center [1224, 420] width 604 height 33
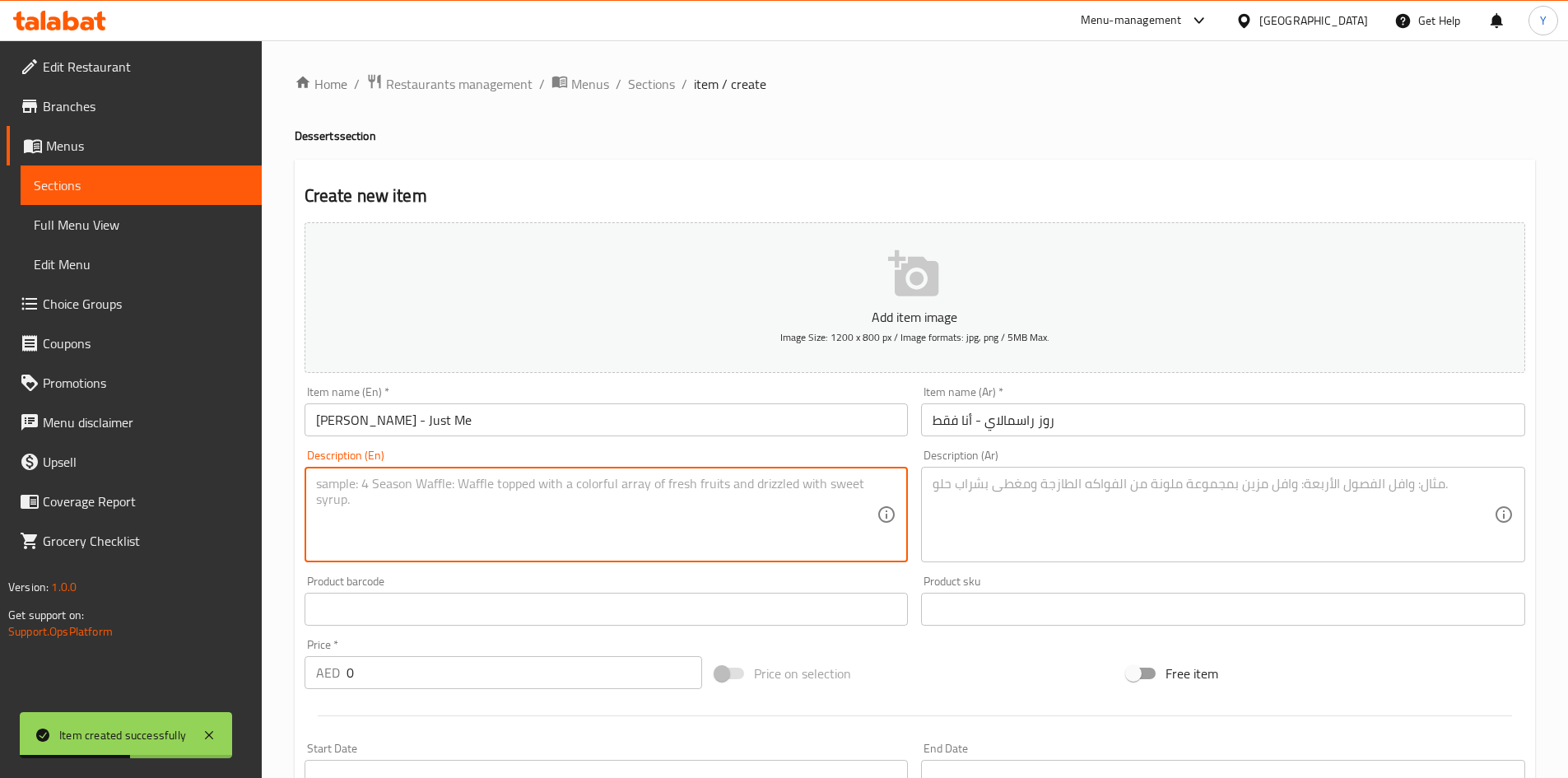
click at [731, 511] on textarea at bounding box center [597, 514] width 561 height 78
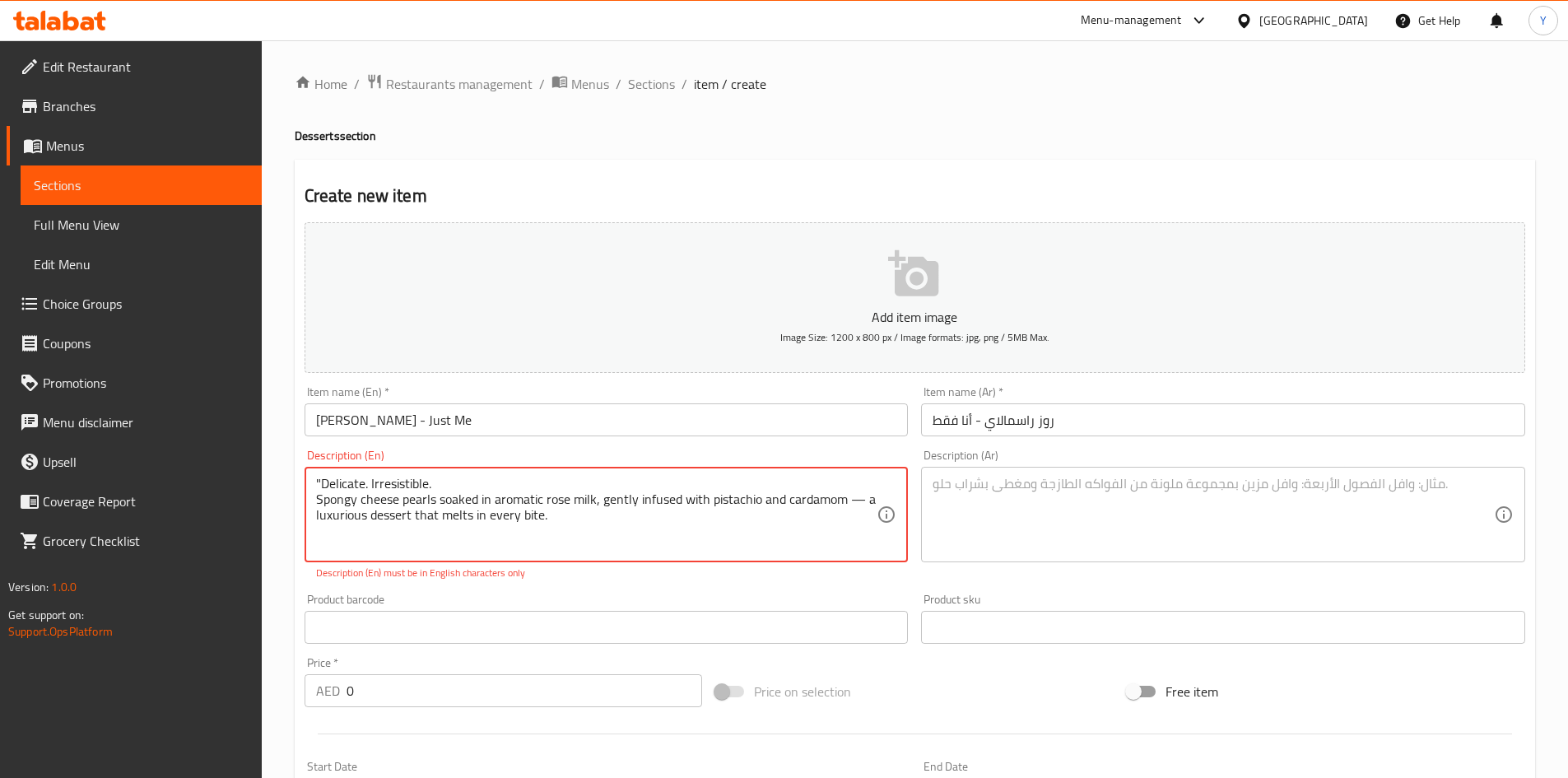
click at [865, 502] on textarea ""Delicate. Irresistible. Spongy cheese pearls soaked in aromatic rose milk, gen…" at bounding box center [597, 514] width 561 height 78
click at [814, 536] on textarea ""Delicate. Irresistible. Spongy cheese pearls soaked in aromatic rose milk, gen…" at bounding box center [597, 514] width 561 height 78
drag, startPoint x: 390, startPoint y: 678, endPoint x: 192, endPoint y: 655, distance: 199.3
click at [192, 655] on div "Edit Restaurant Branches Menus Sections Full Menu View Edit Menu Choice Groups …" at bounding box center [784, 602] width 1568 height 1123
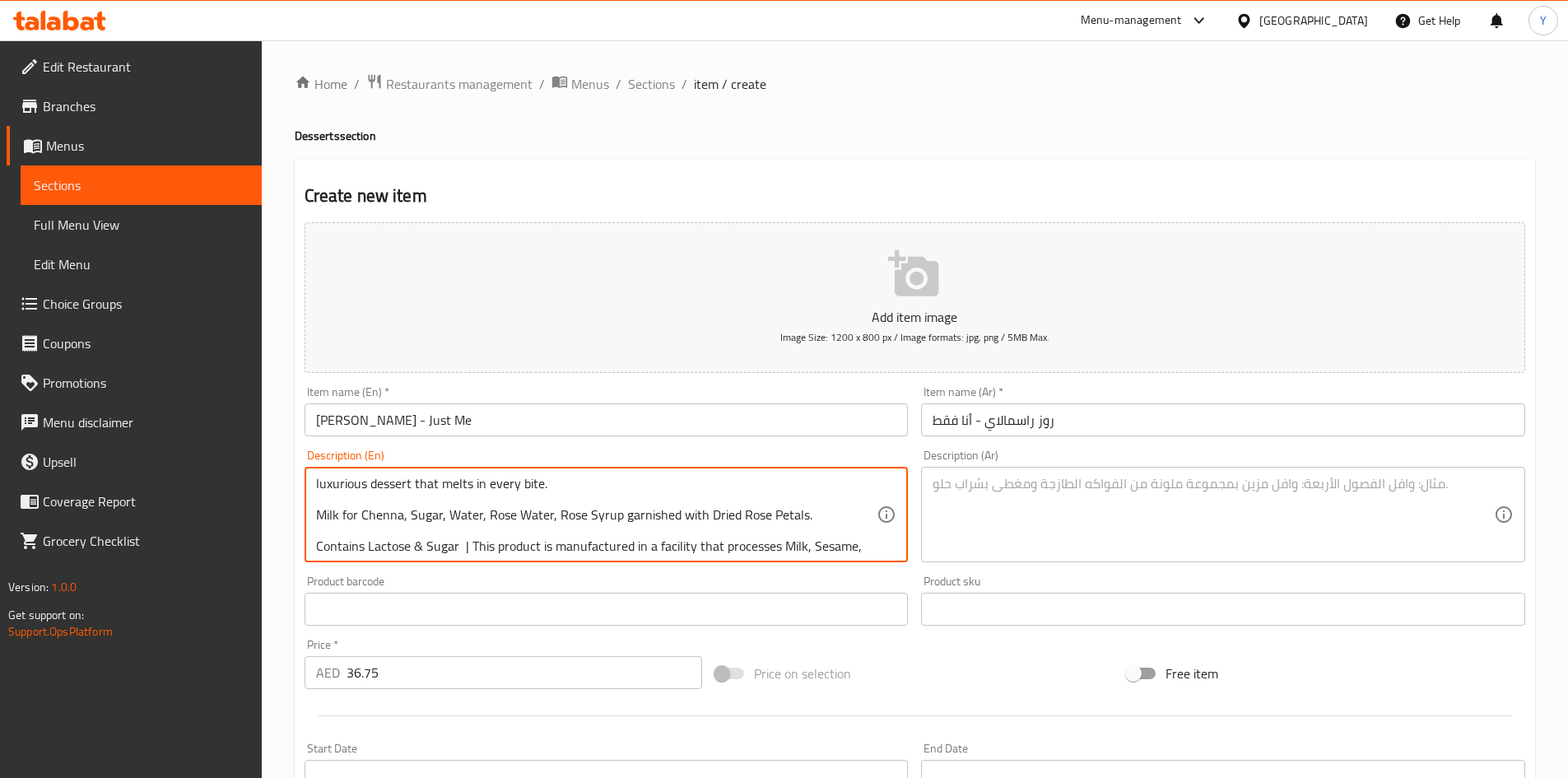
scroll to position [51, 0]
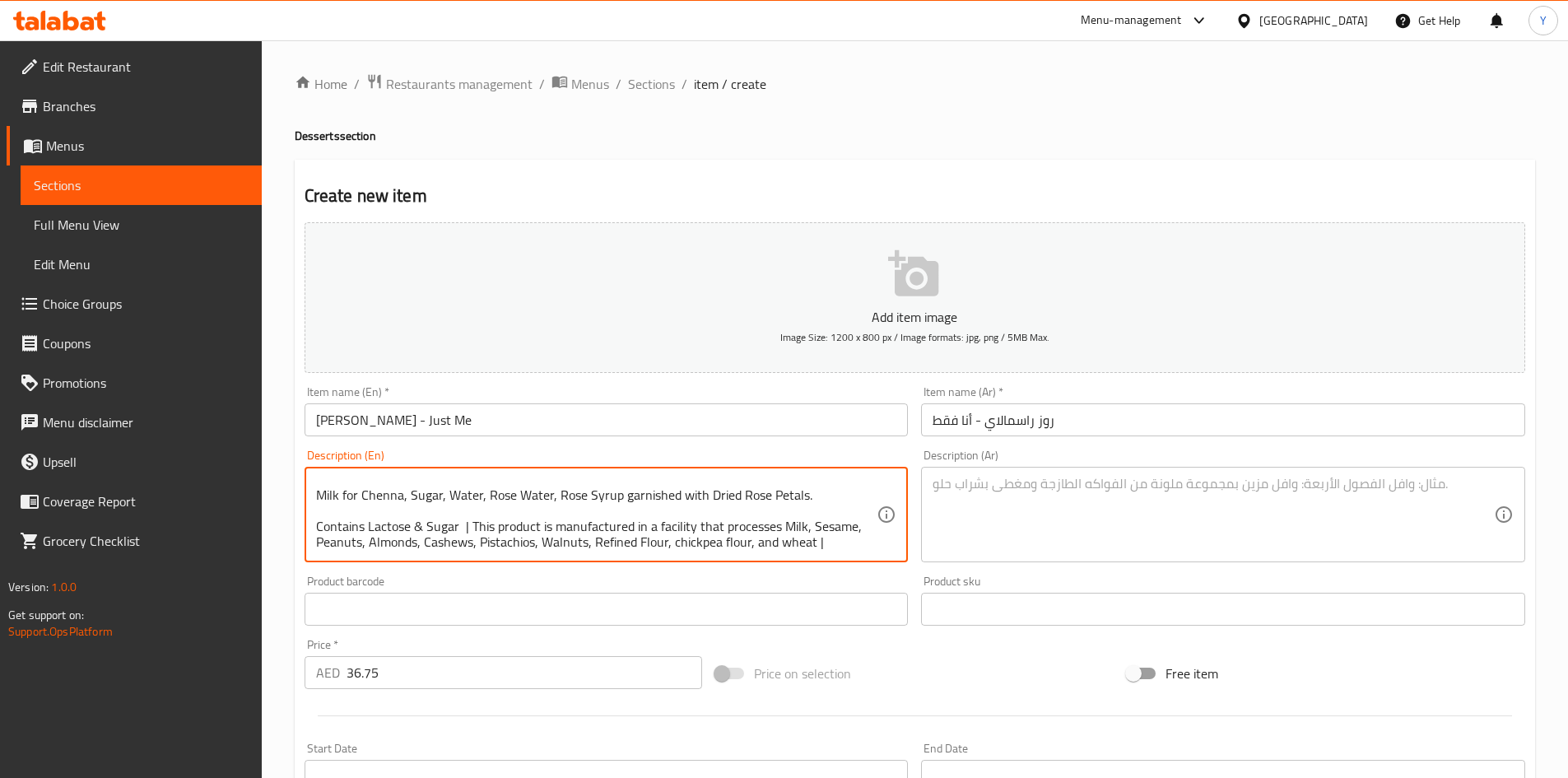
click at [970, 493] on textarea at bounding box center [1213, 514] width 561 height 78
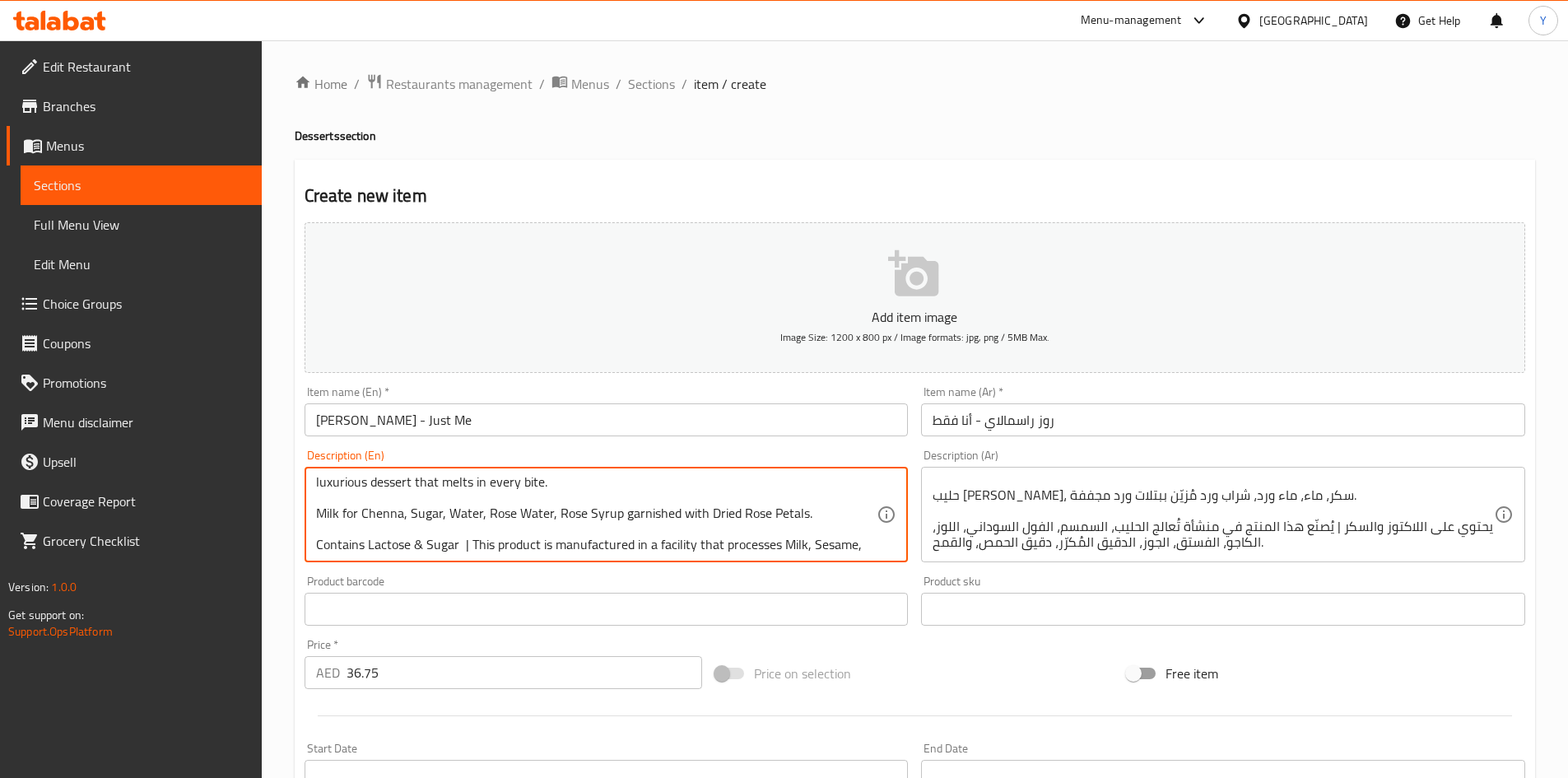
click at [540, 430] on input "[PERSON_NAME] - Just Me" at bounding box center [607, 420] width 604 height 33
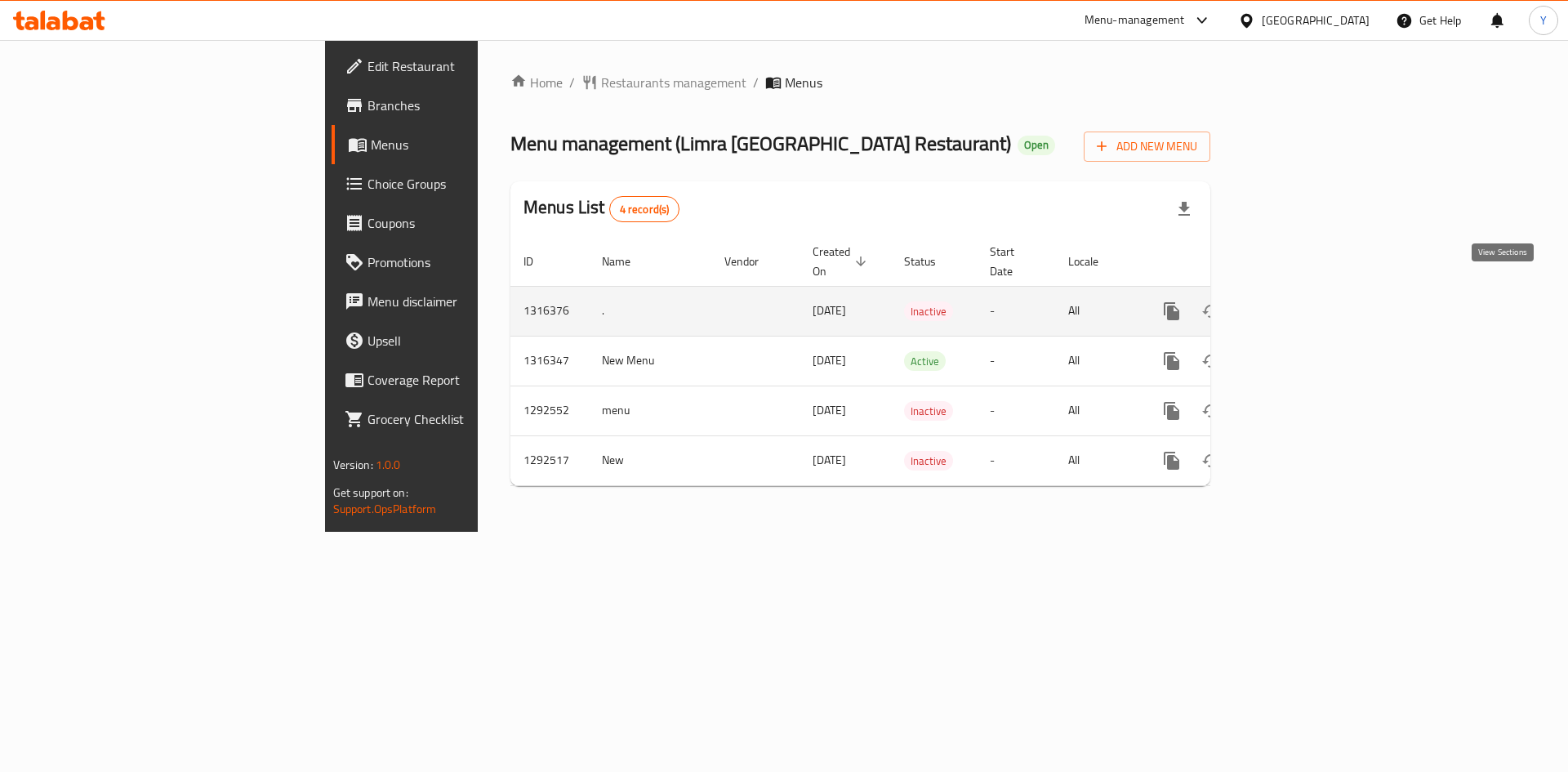
click at [1300, 302] on icon "enhanced table" at bounding box center [1290, 311] width 20 height 20
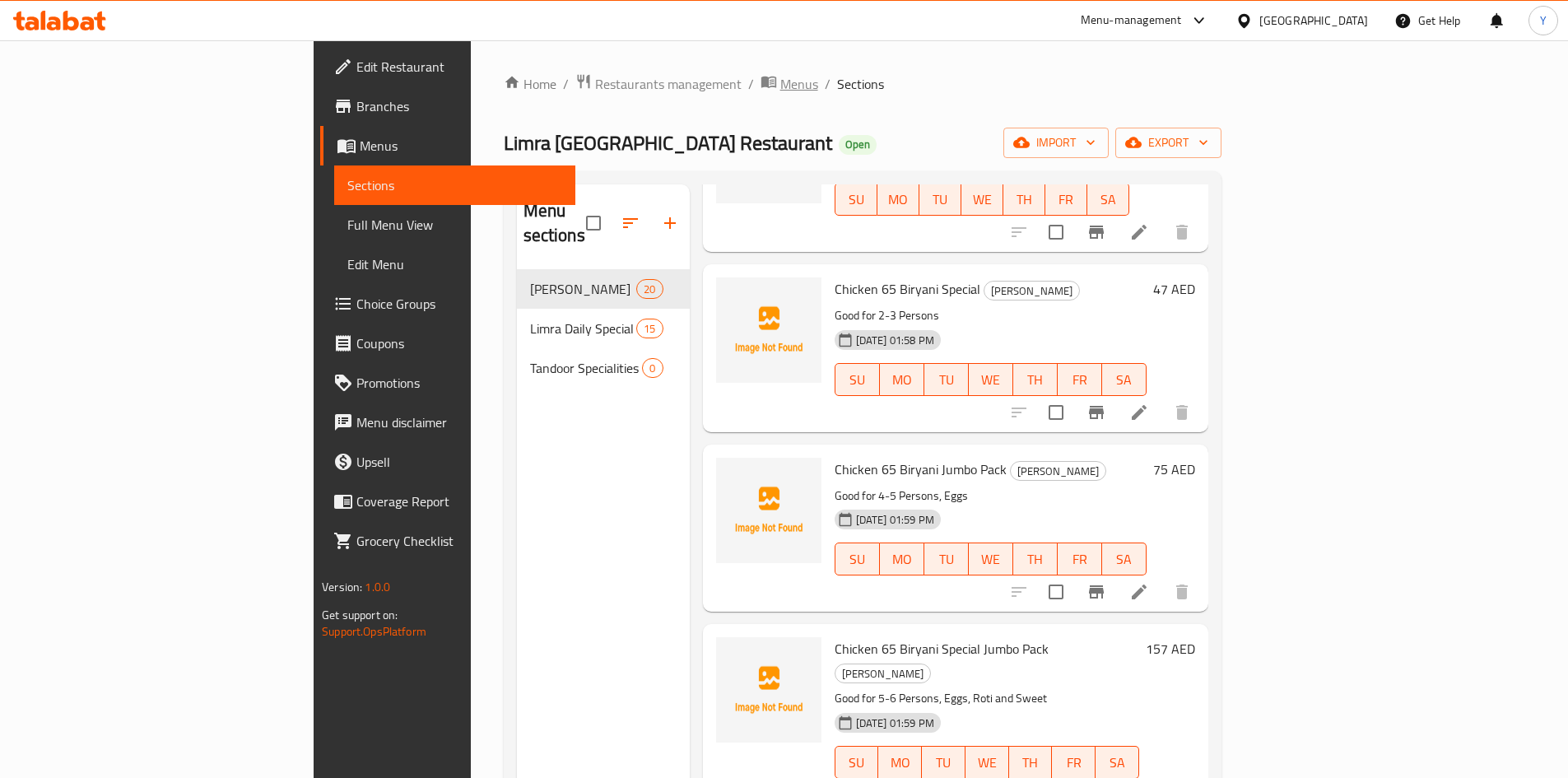
click at [781, 88] on span "Menus" at bounding box center [799, 84] width 38 height 20
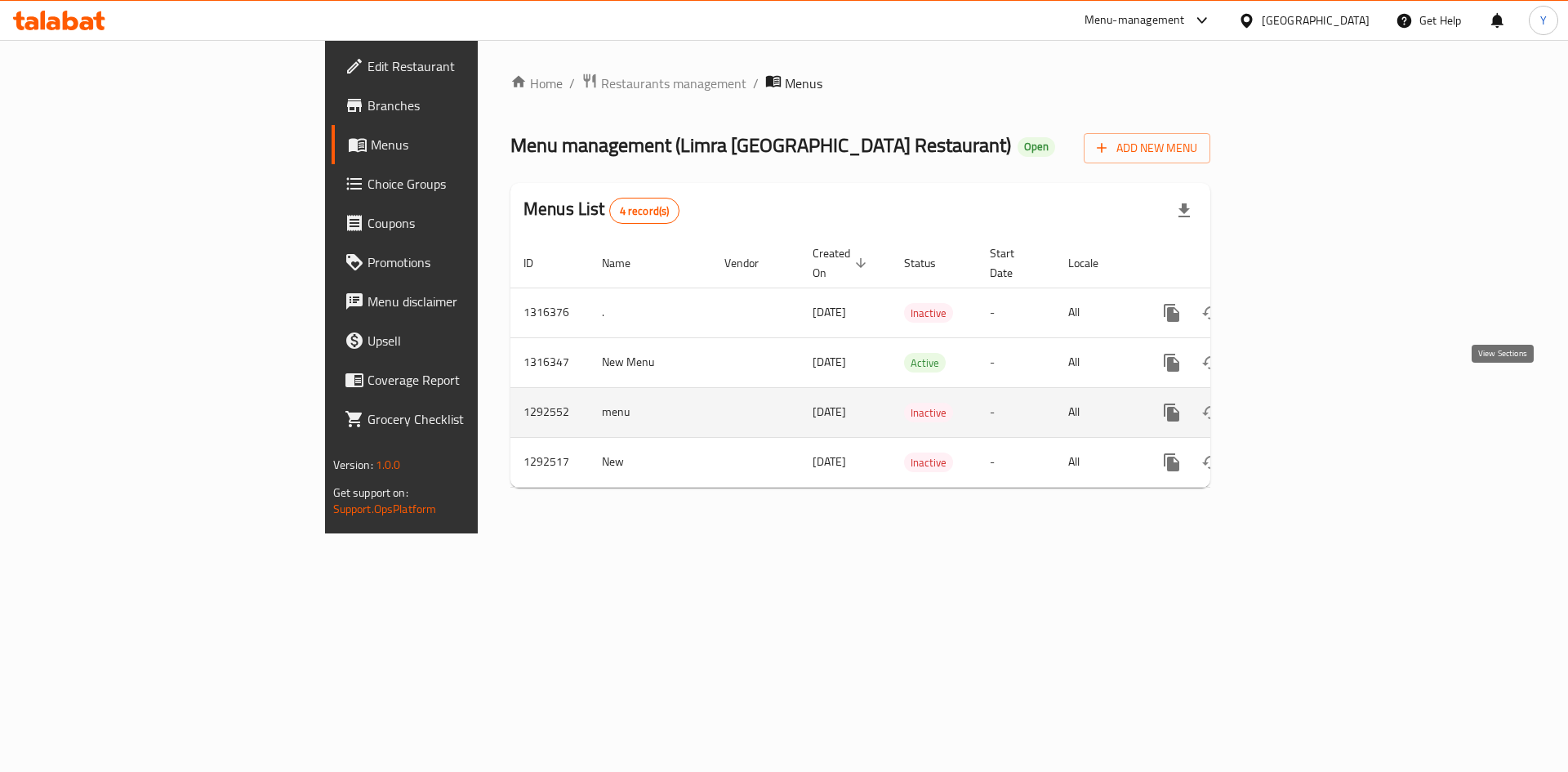
click at [1309, 393] on link "enhanced table" at bounding box center [1290, 413] width 39 height 39
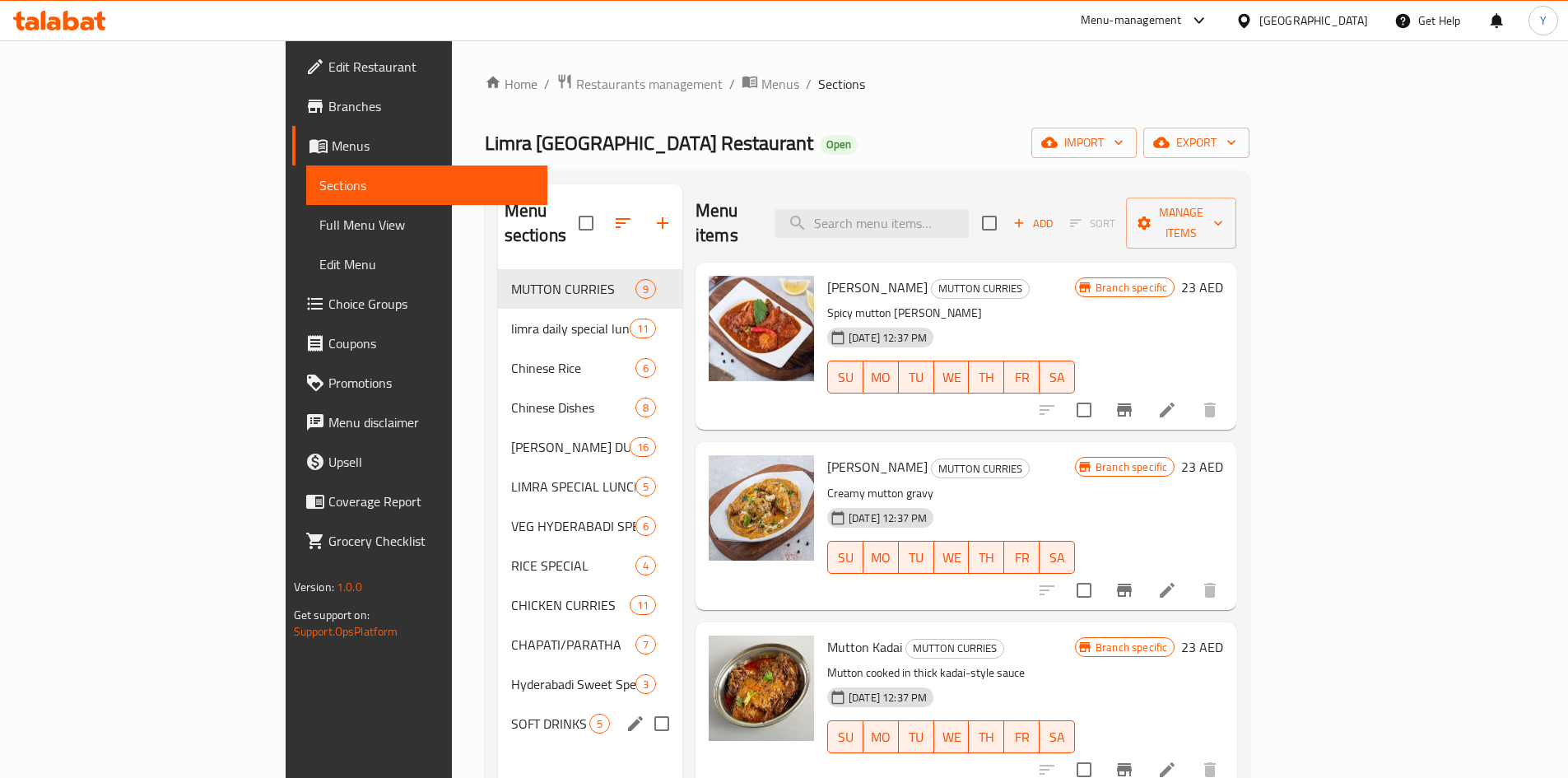
drag, startPoint x: 417, startPoint y: 679, endPoint x: 406, endPoint y: 677, distance: 11.2
click at [498, 704] on div "SOFT DRINKS 5" at bounding box center [590, 724] width 184 height 39
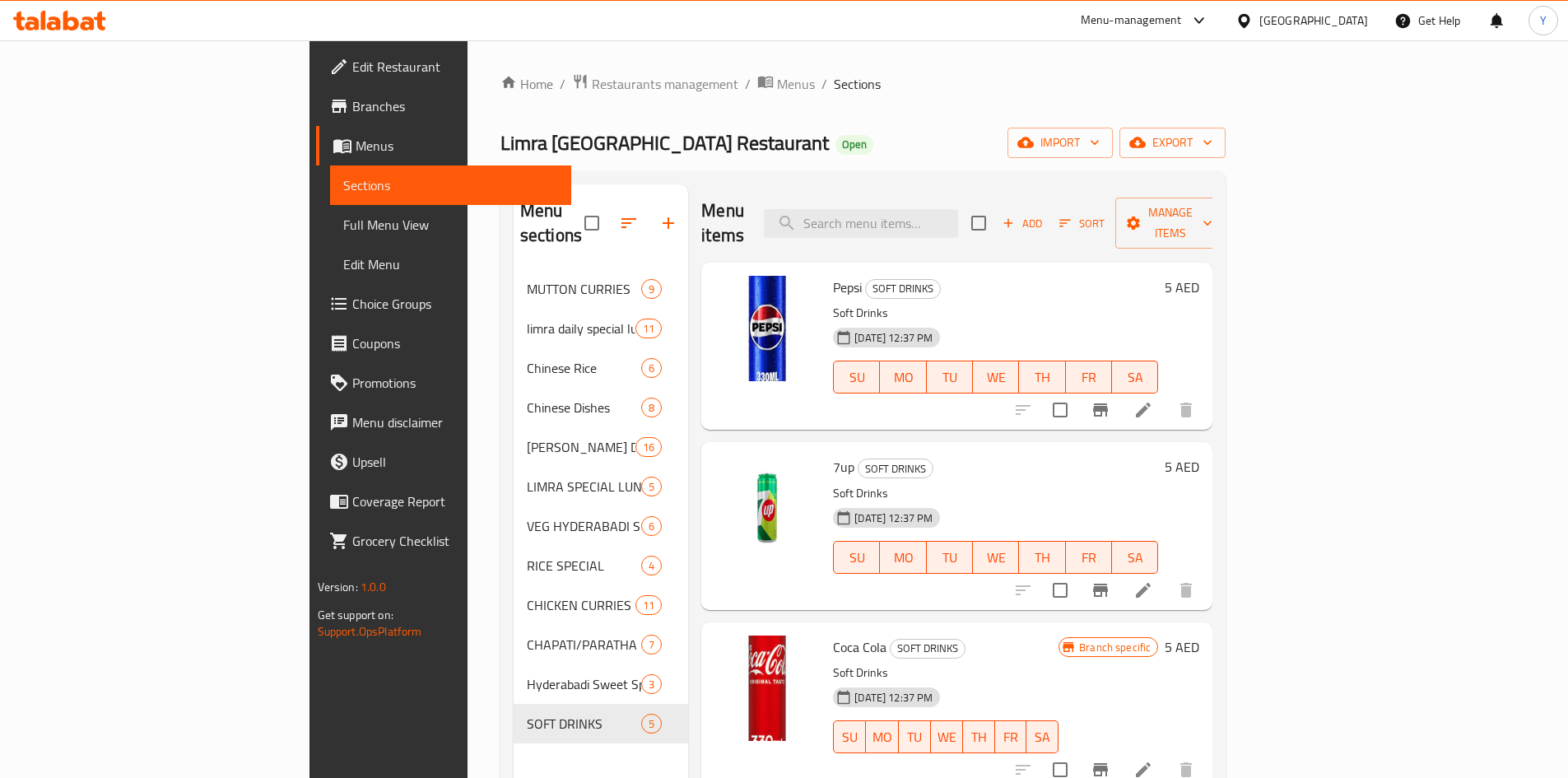
click at [595, 98] on div "Home / Restaurants management / Menus / Sections Limra Hyderabad Restaurant Ope…" at bounding box center [863, 524] width 726 height 902
click at [777, 89] on span "Menus" at bounding box center [796, 84] width 38 height 20
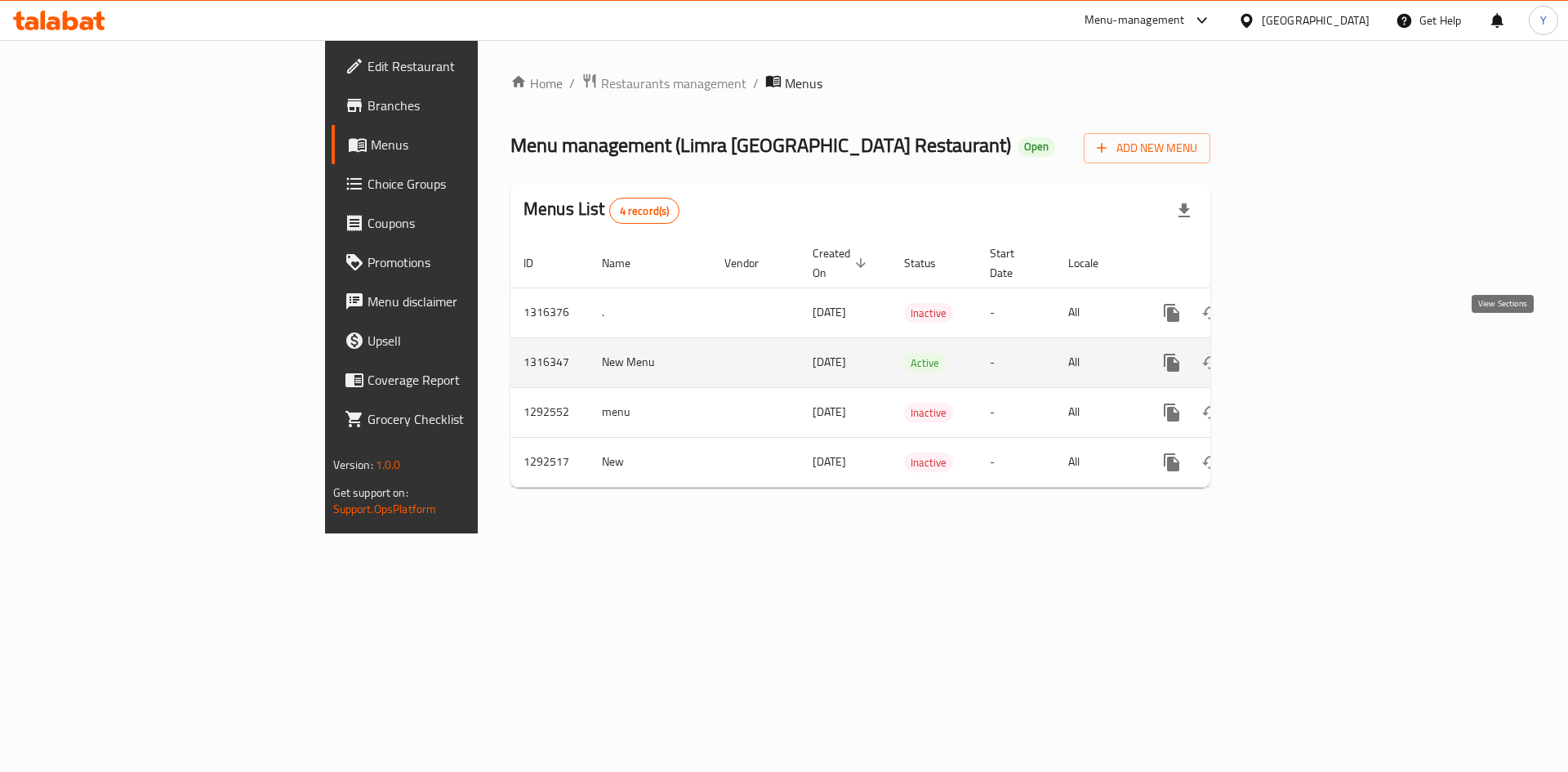
click at [1297, 356] on icon "enhanced table" at bounding box center [1290, 363] width 15 height 15
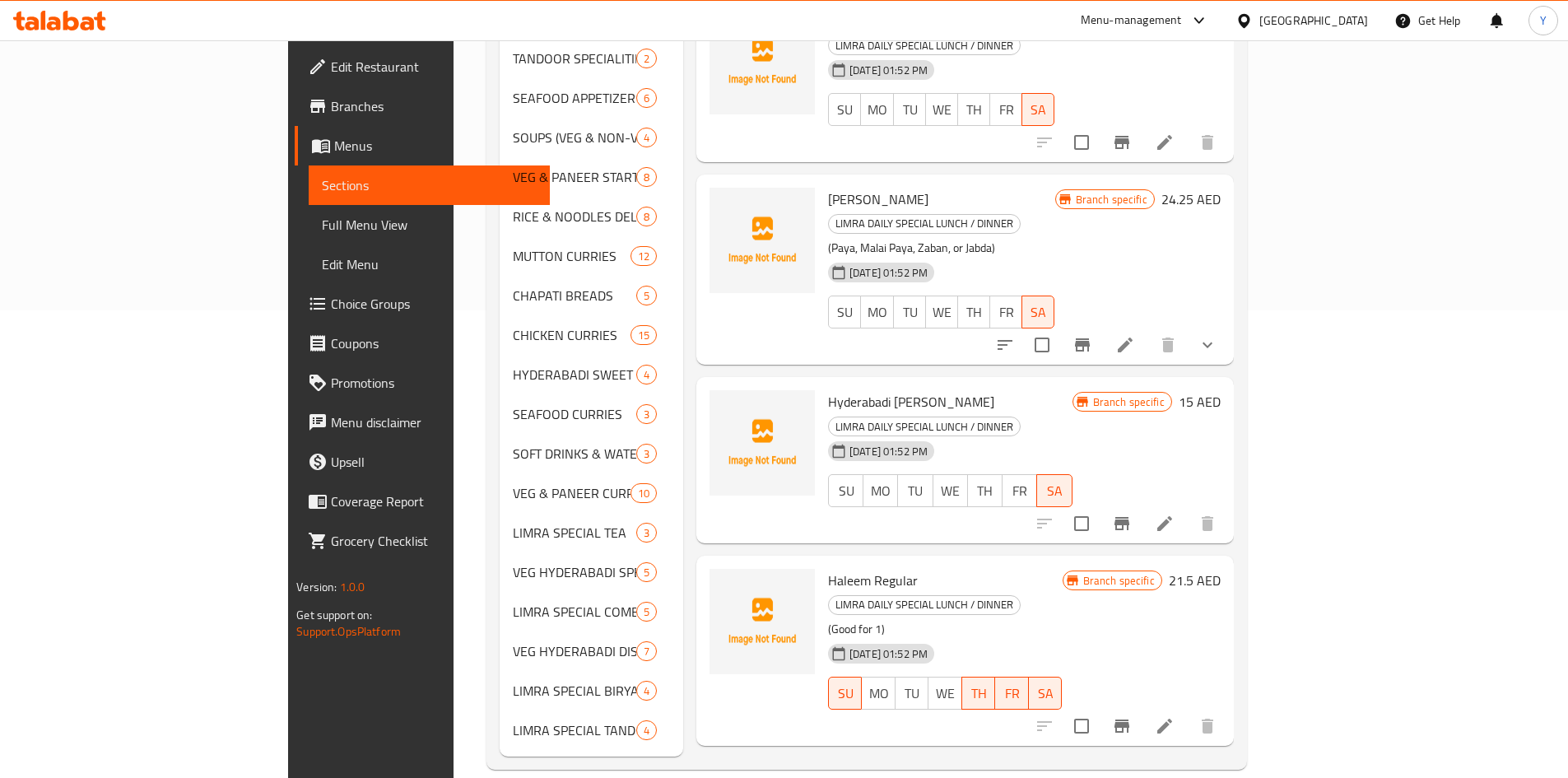
scroll to position [1453, 0]
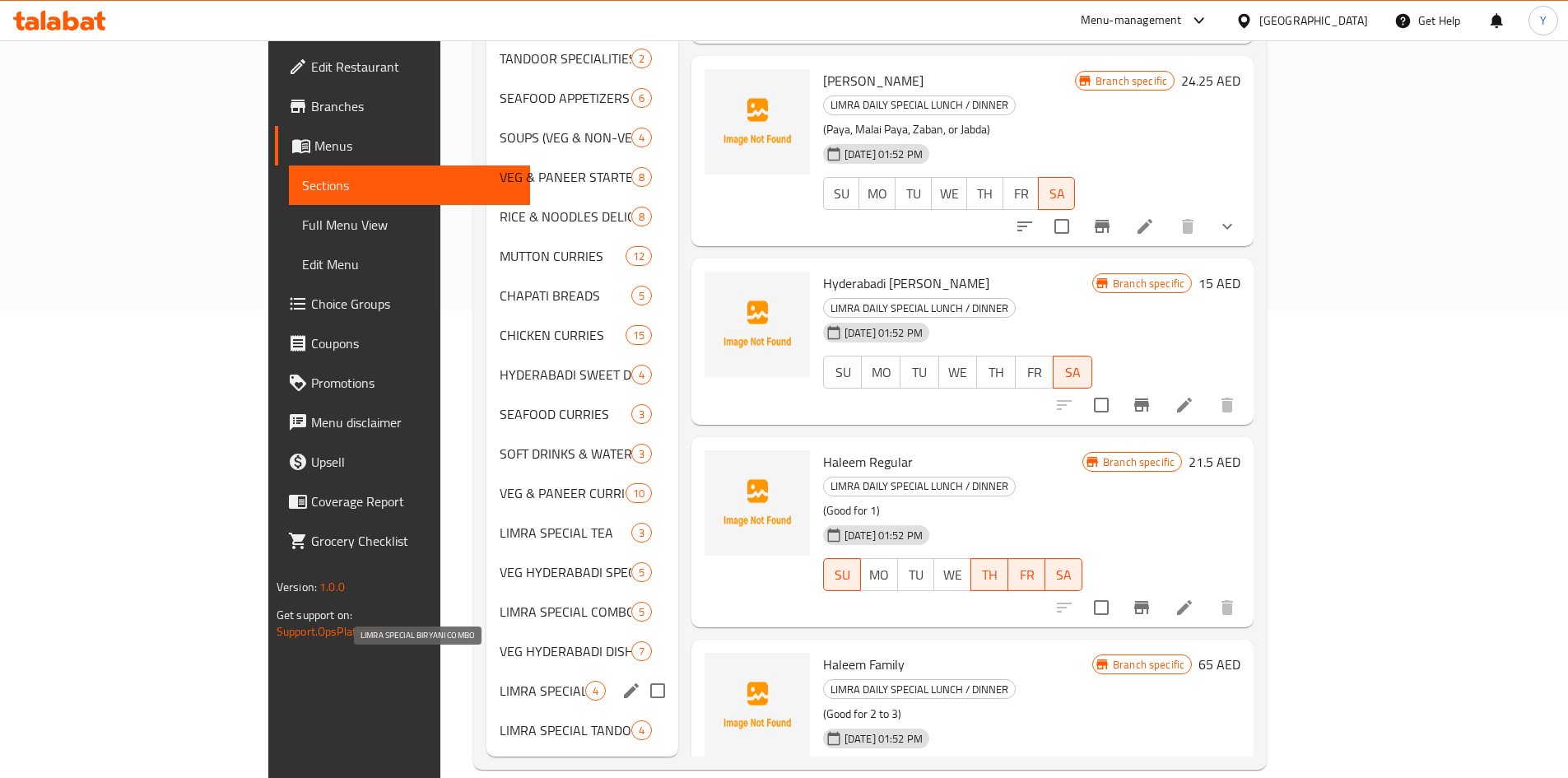
click at [499, 680] on span "LIMRA SPECIAL BIRYANI COMBO" at bounding box center [541, 690] width 85 height 20
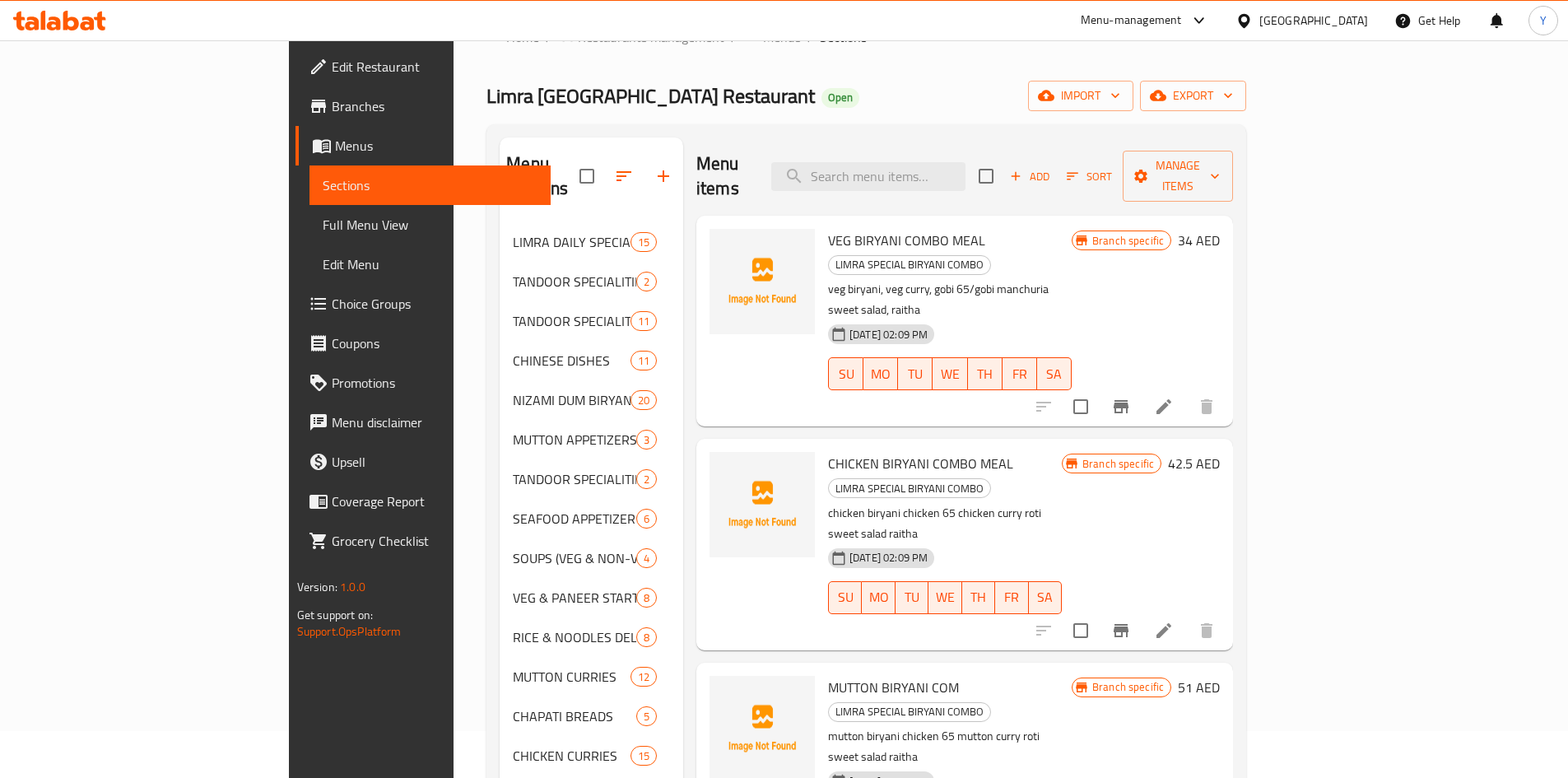
scroll to position [412, 0]
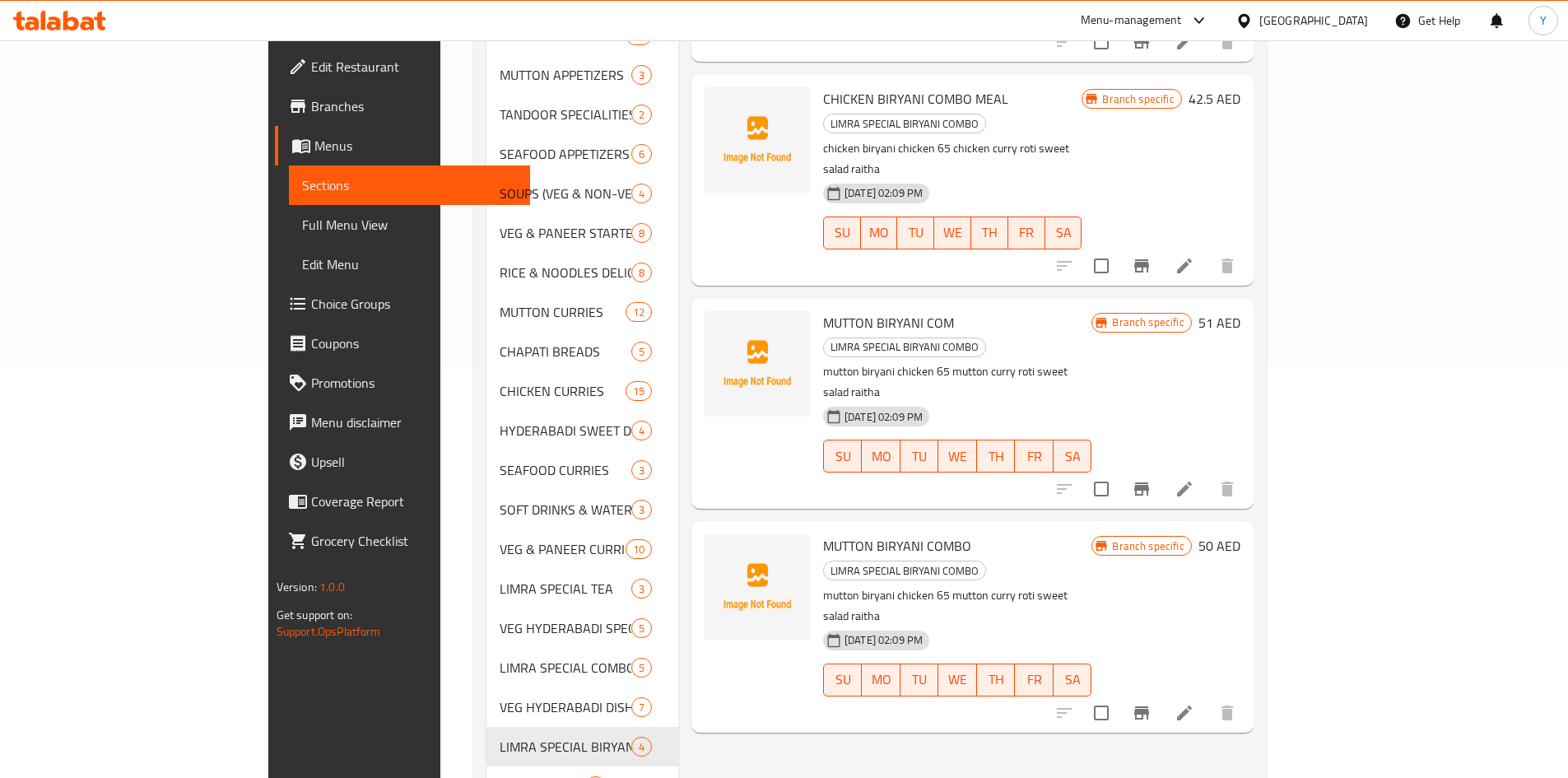
click at [486, 767] on div "LIMRA SPECIAL TANDOORI PLATER 4" at bounding box center [582, 786] width 191 height 39
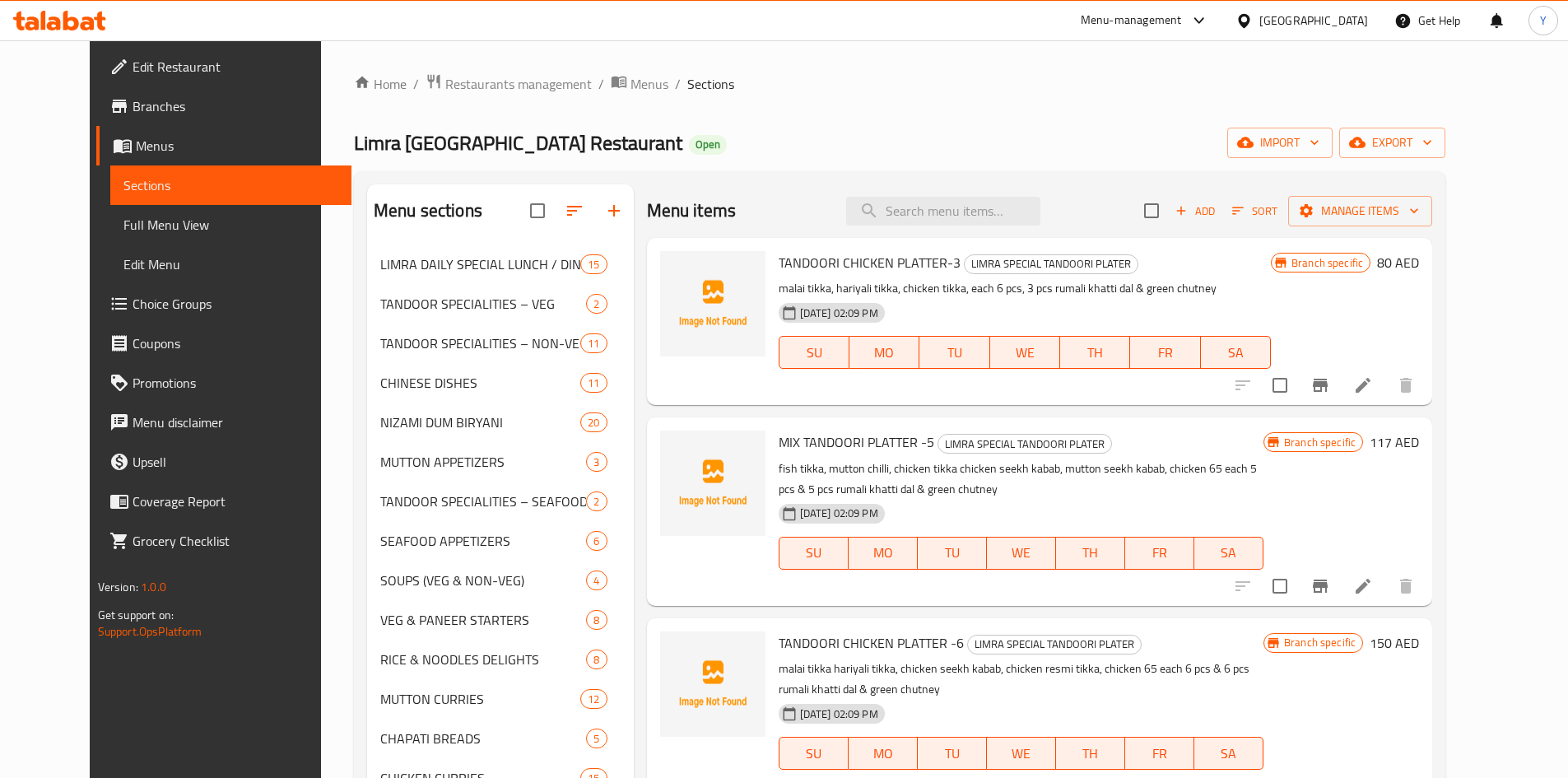
drag, startPoint x: 583, startPoint y: 93, endPoint x: 589, endPoint y: 103, distance: 11.7
click at [631, 93] on span "Menus" at bounding box center [649, 84] width 38 height 20
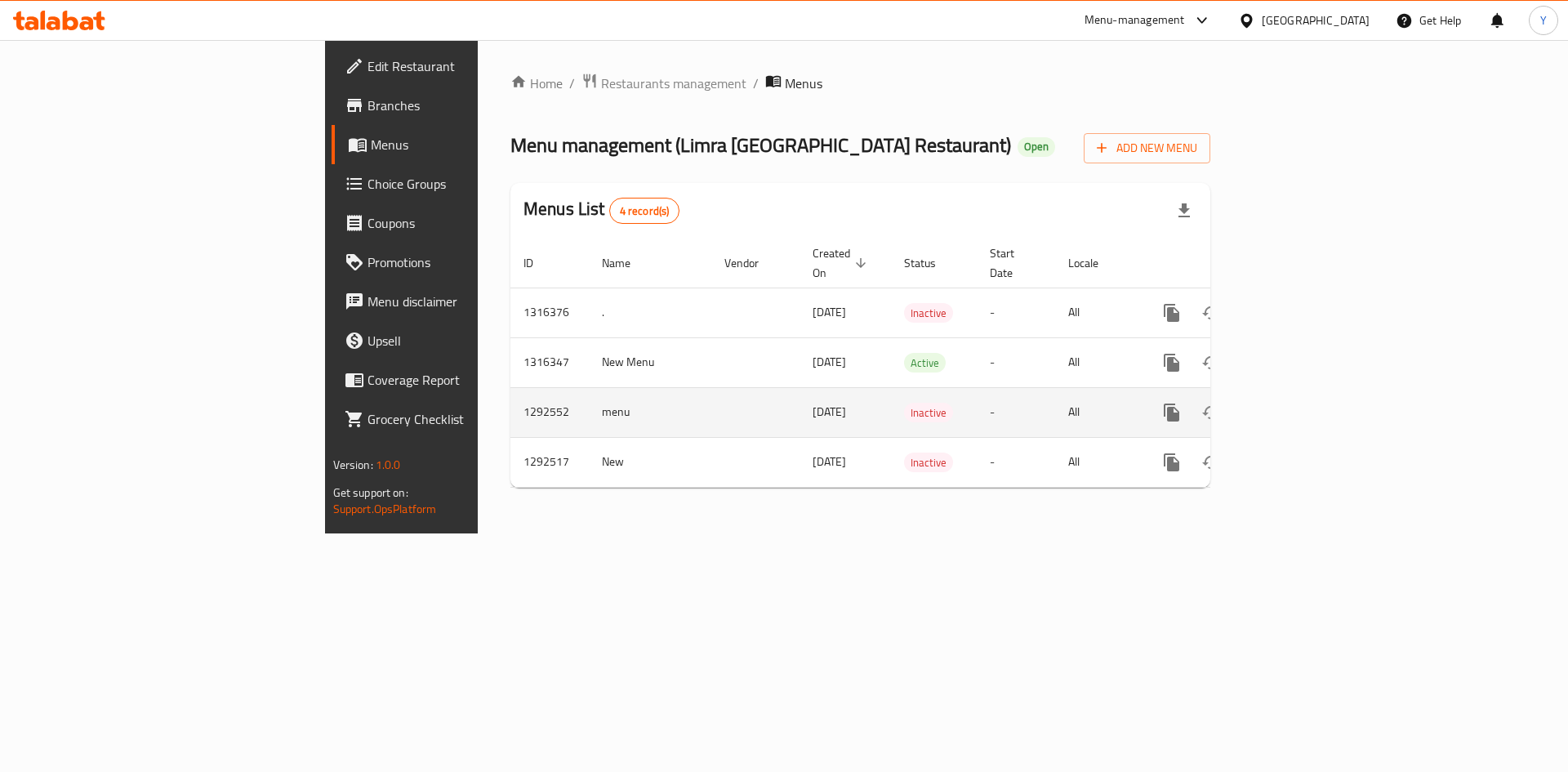
drag, startPoint x: 604, startPoint y: 349, endPoint x: 748, endPoint y: 374, distance: 146.2
click at [748, 374] on tbody "1316376 . 08/10/2025 Inactive - All 1316347 New Menu 08/10/2025 Active - All 12…" at bounding box center [916, 387] width 812 height 199
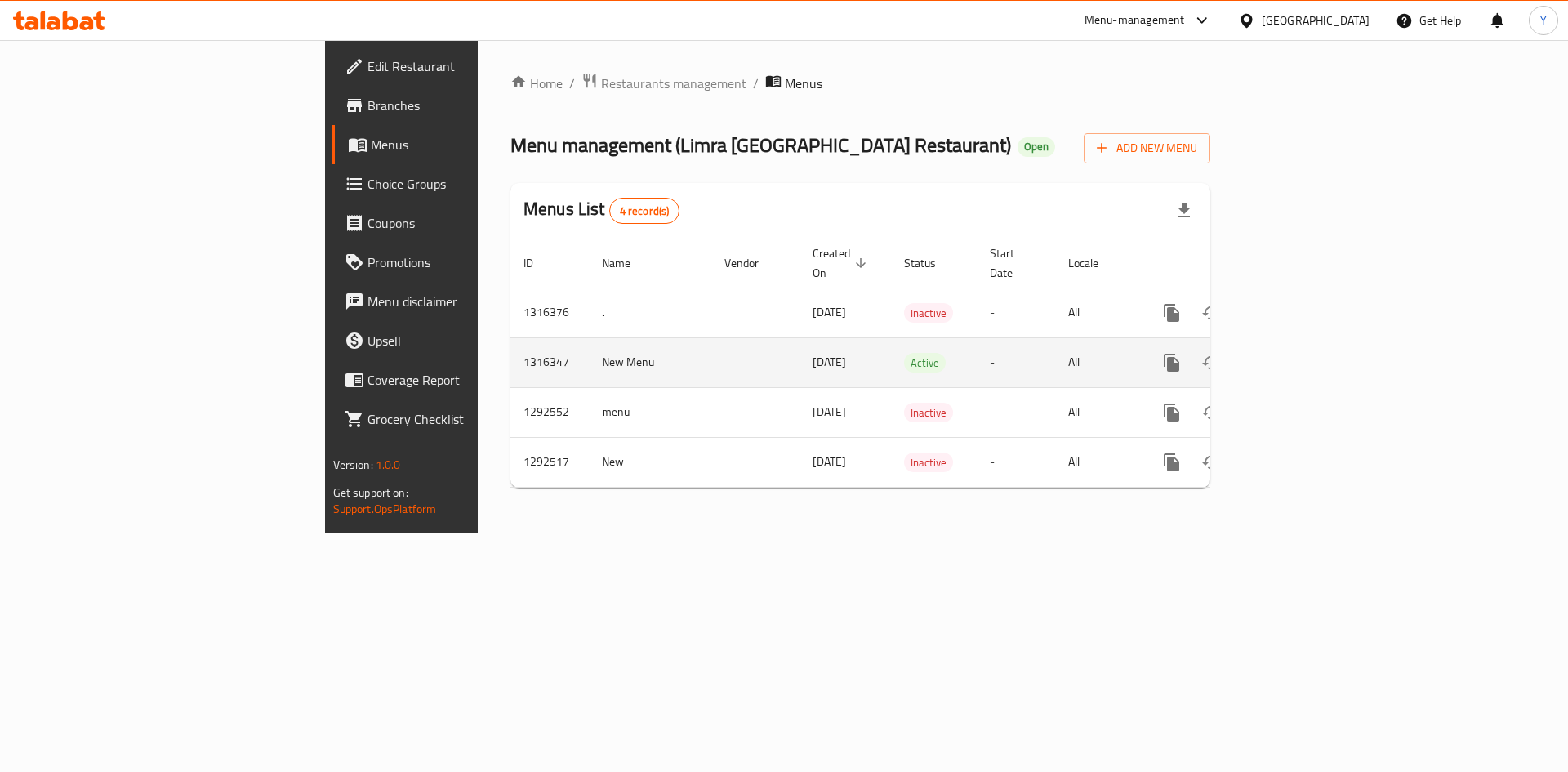
click at [1300, 353] on icon "enhanced table" at bounding box center [1290, 362] width 20 height 20
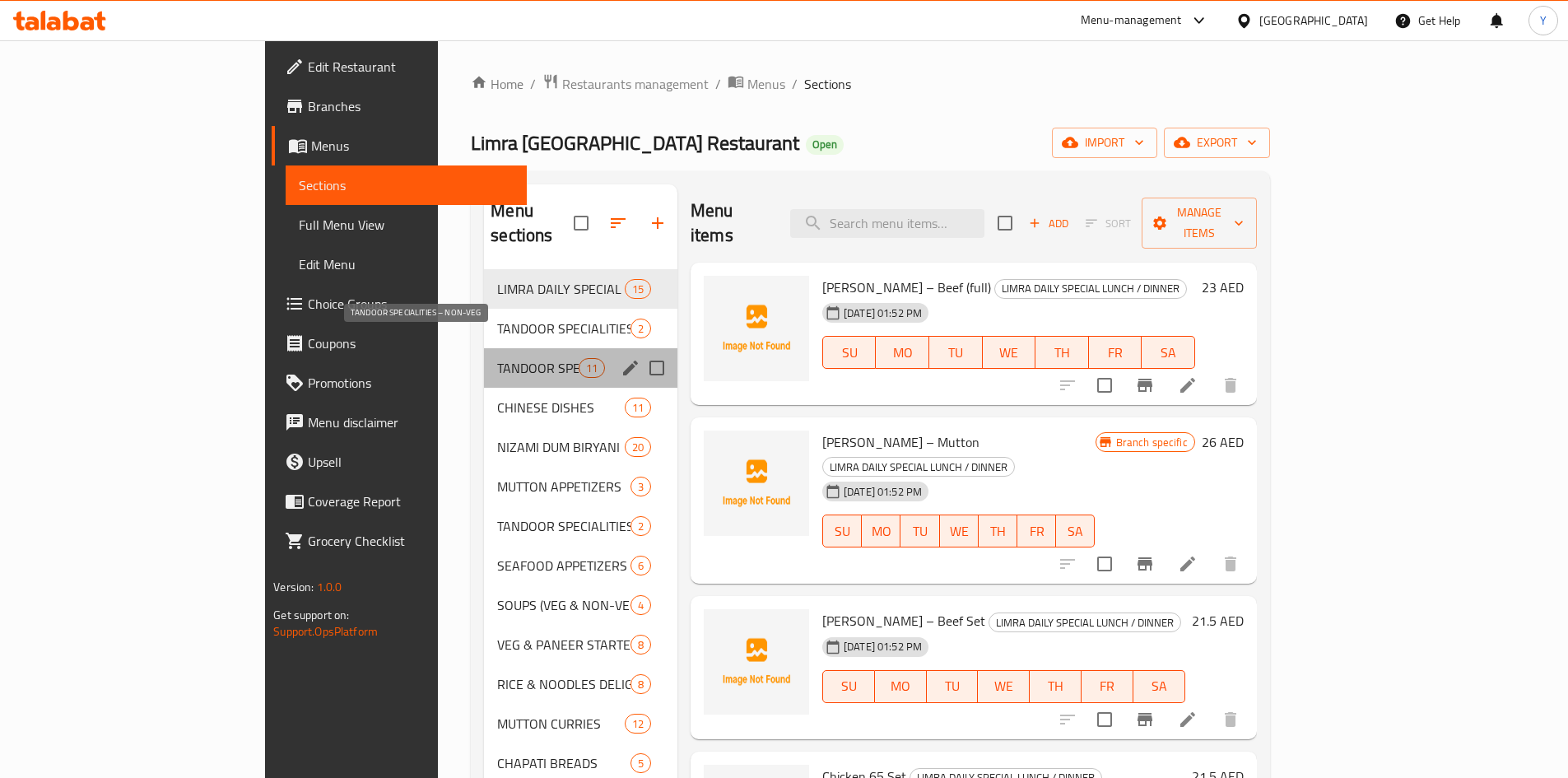
click at [498, 358] on span "TANDOOR SPECIALITIES – NON-VEG" at bounding box center [538, 368] width 81 height 20
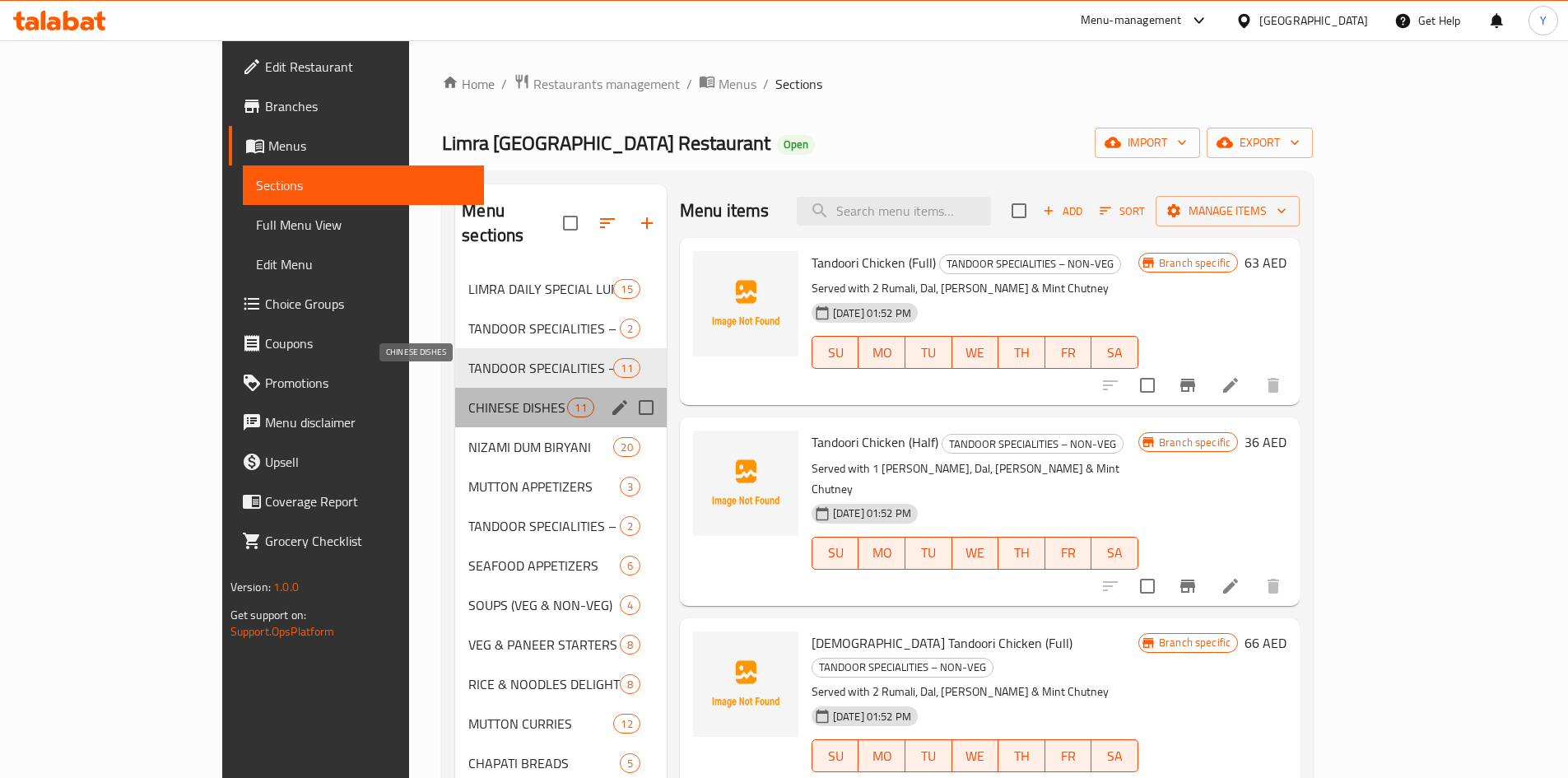
click at [468, 398] on span "CHINESE DISHES" at bounding box center [517, 407] width 99 height 20
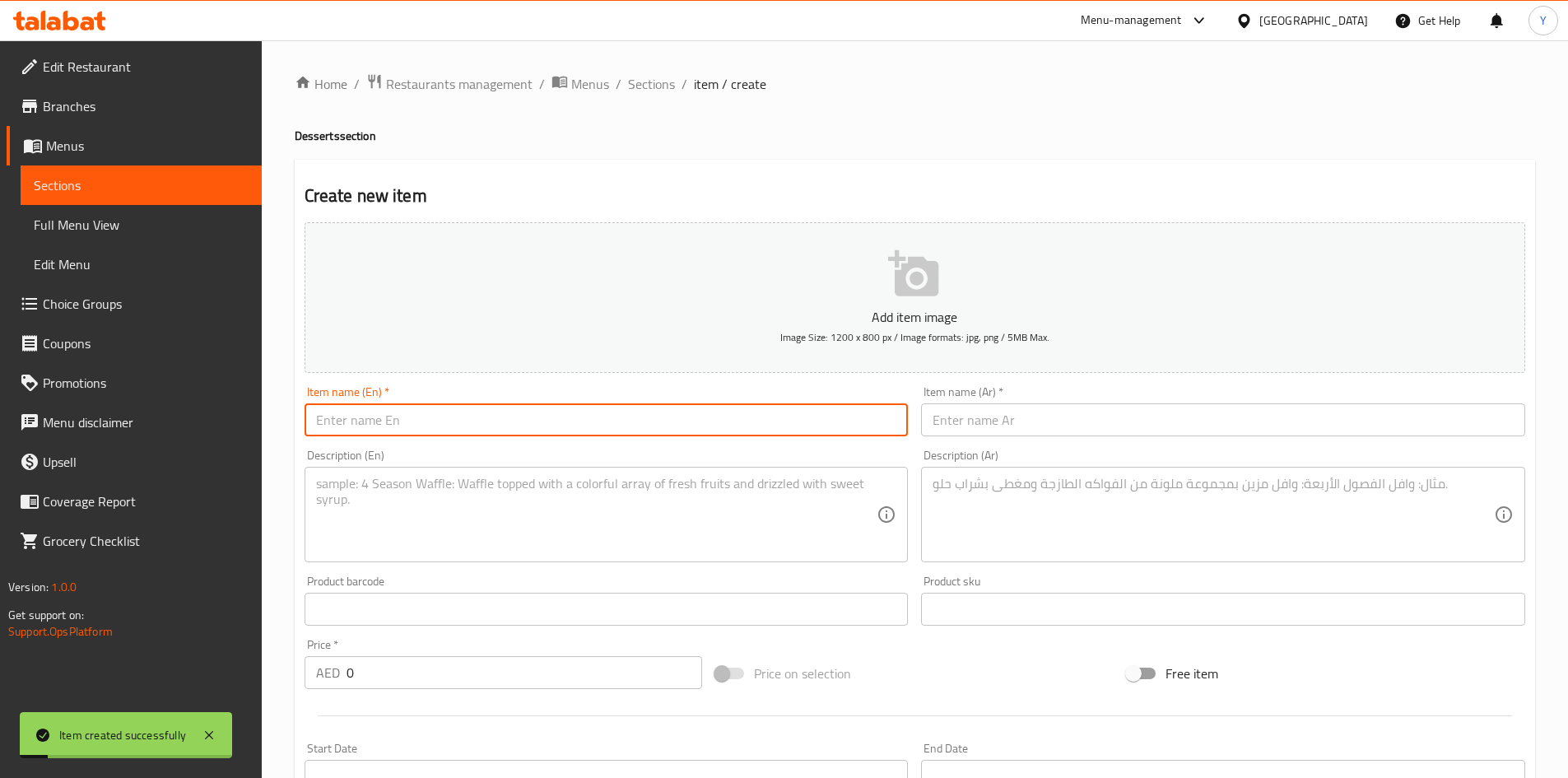
paste input "Rose Rasmalai - Me & U"
type input "Rose Rasmalai - Me & U"
click at [1003, 433] on input "text" at bounding box center [1224, 420] width 604 height 33
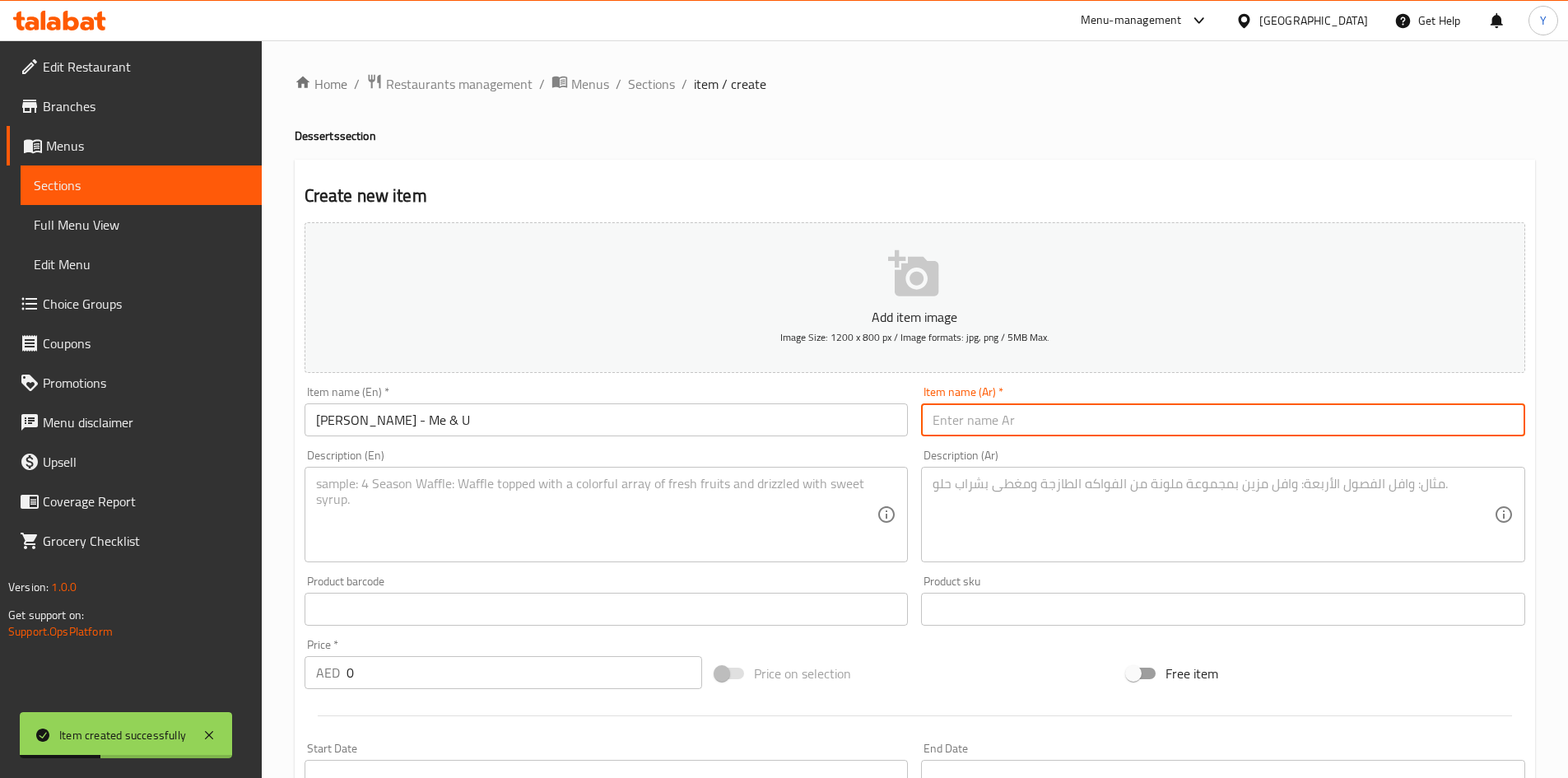
paste input "روز راسمالاي - أنا وأنت"
type input "روز راسمالاي - أنا وأنت"
drag, startPoint x: 400, startPoint y: 675, endPoint x: 79, endPoint y: 614, distance: 326.7
click at [76, 618] on div "Edit Restaurant Branches Menus Sections Full Menu View Edit Menu Choice Groups …" at bounding box center [784, 602] width 1568 height 1123
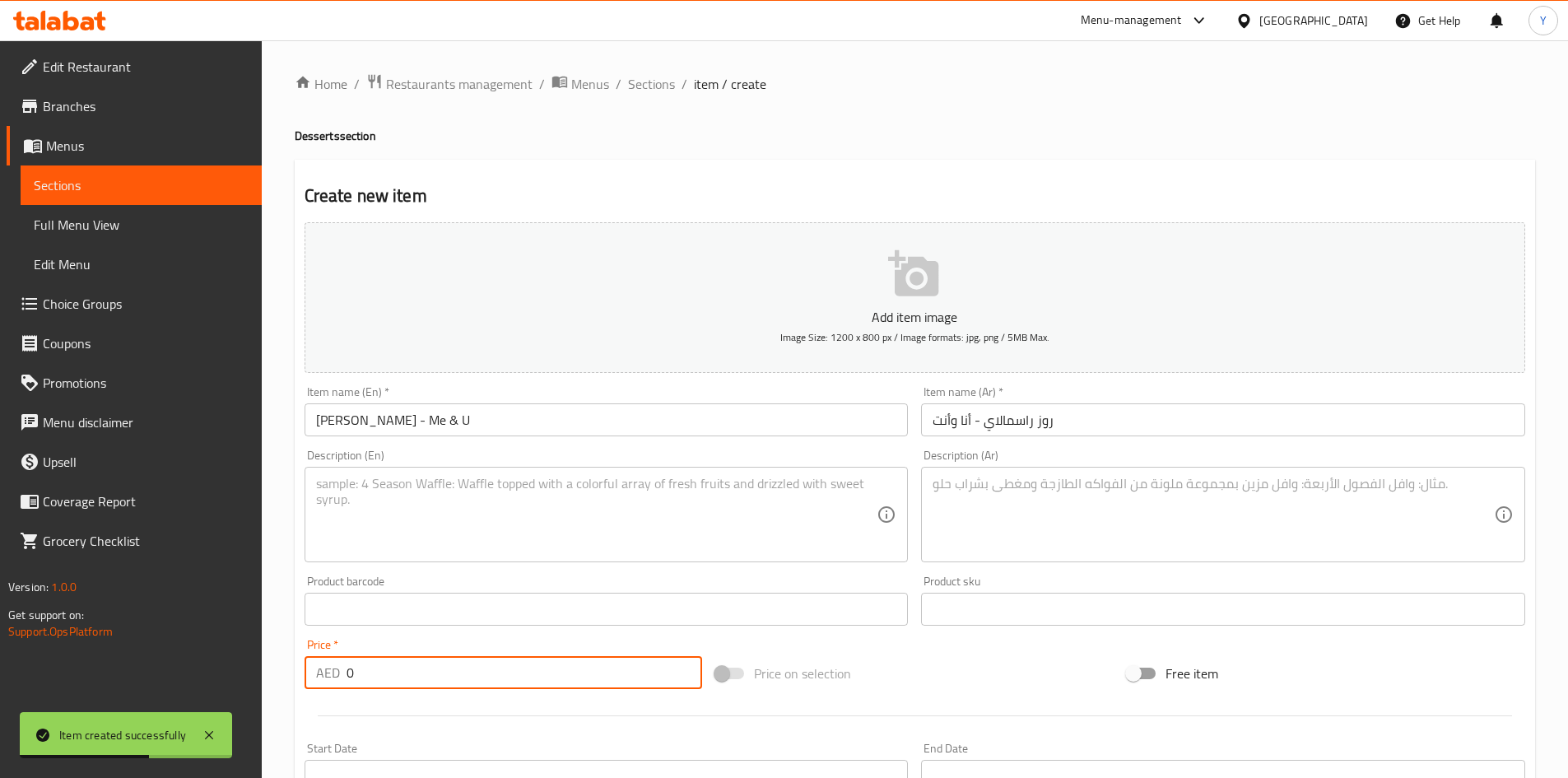
paste input "57.75"
type input "57.75"
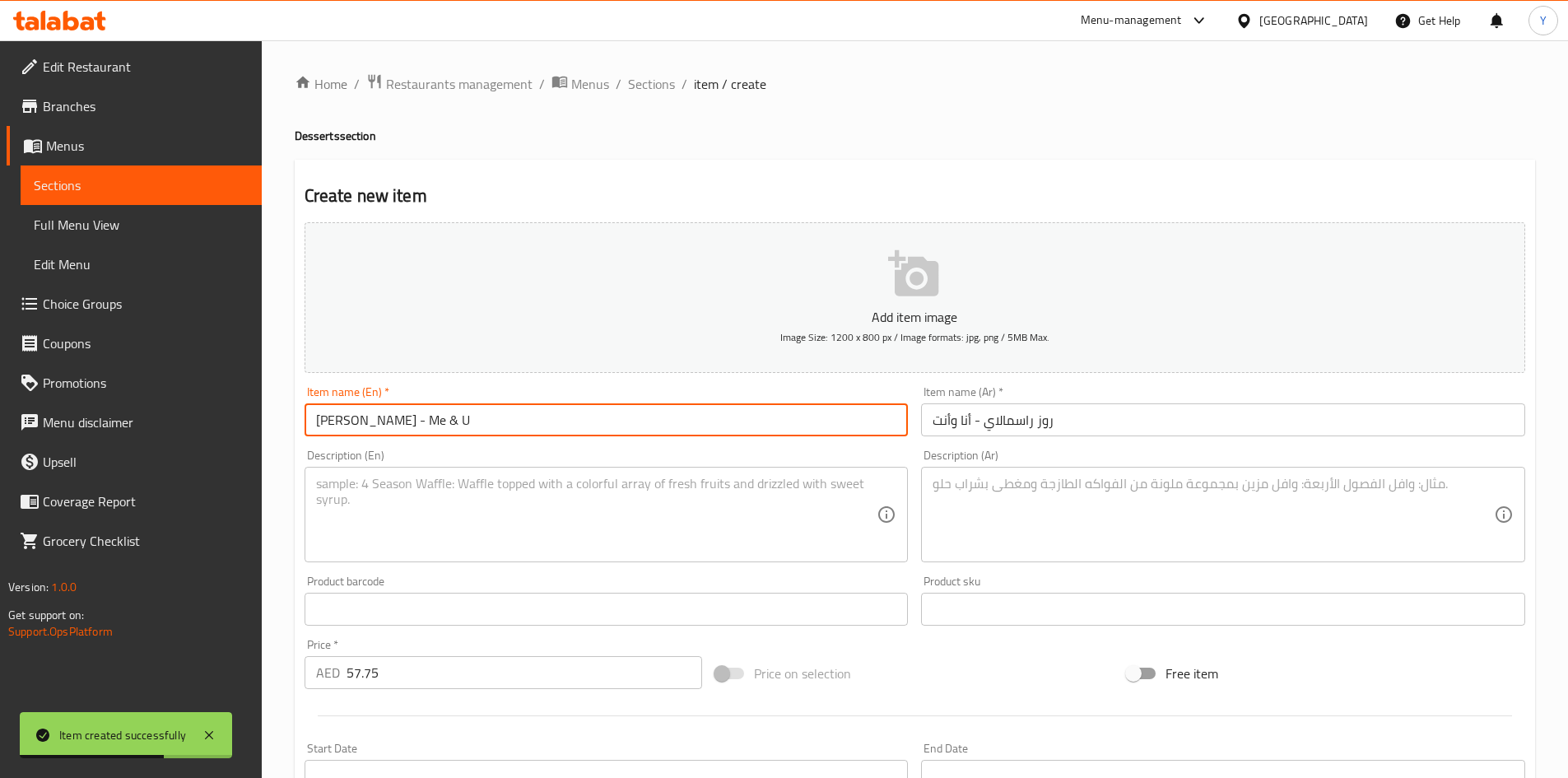
click at [494, 412] on input "Rose Rasmalai - Me & U" at bounding box center [607, 420] width 604 height 33
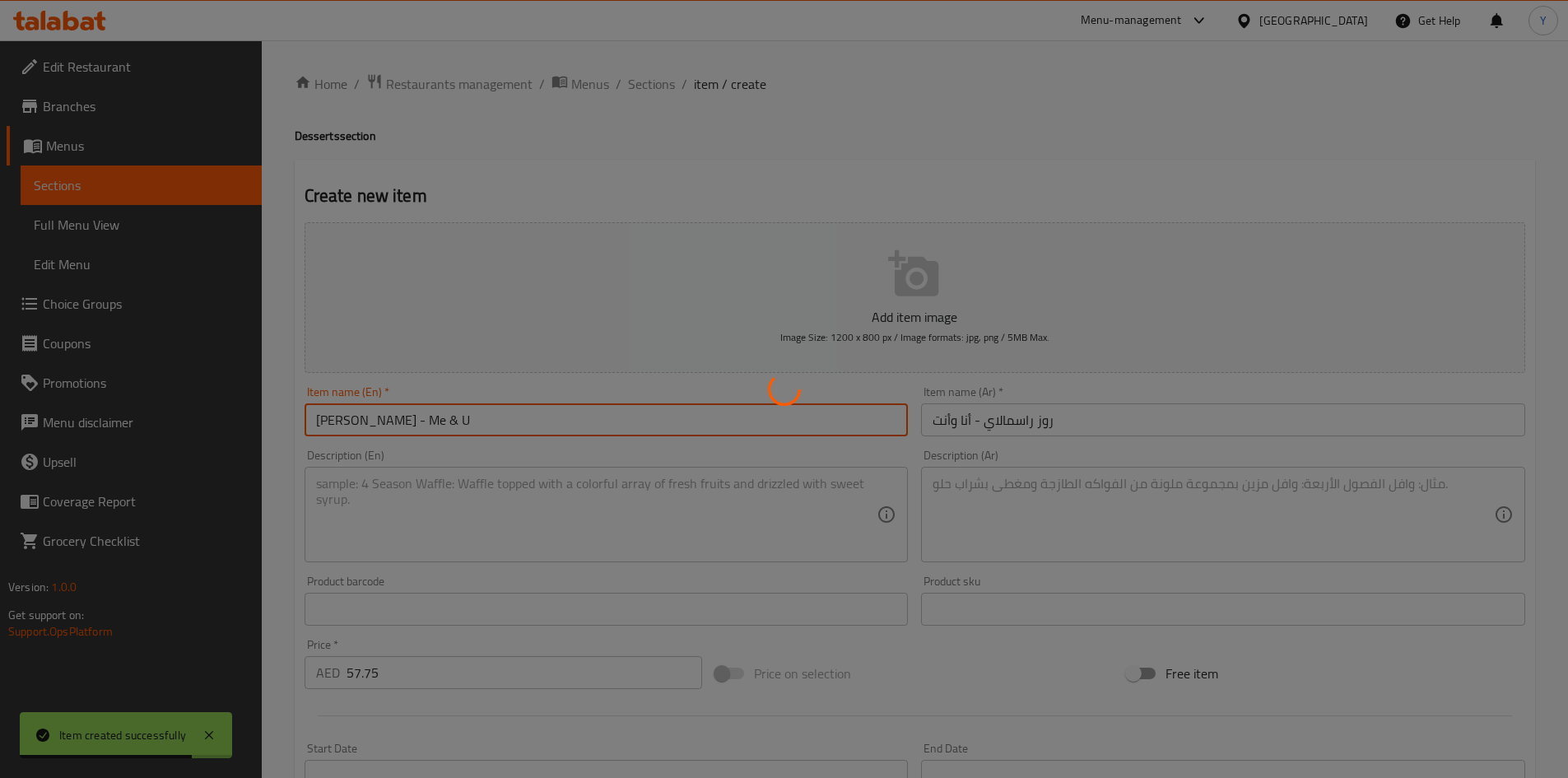
type input "0"
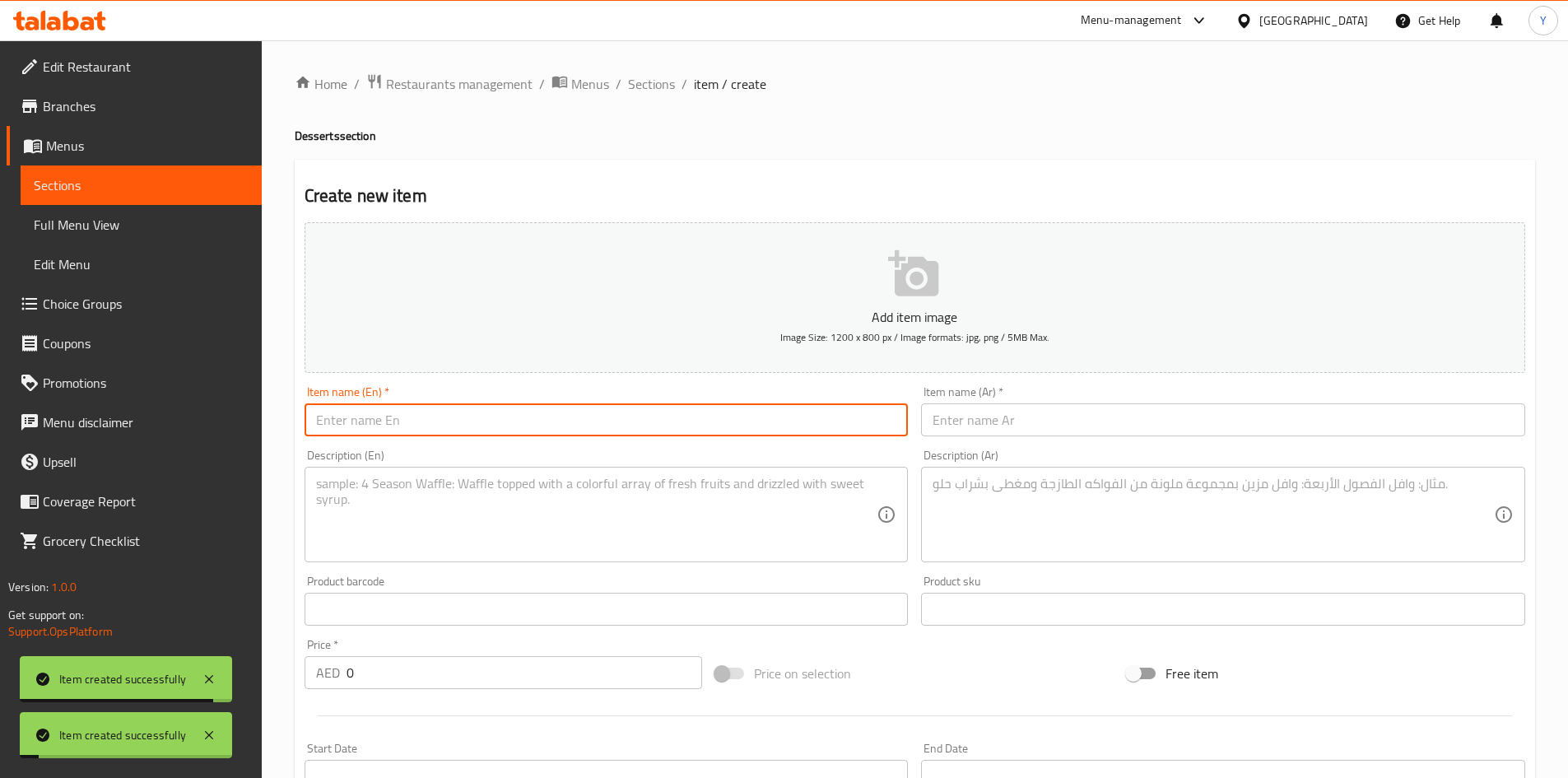
paste input "Rose Rasmalai - The Whole Crew"
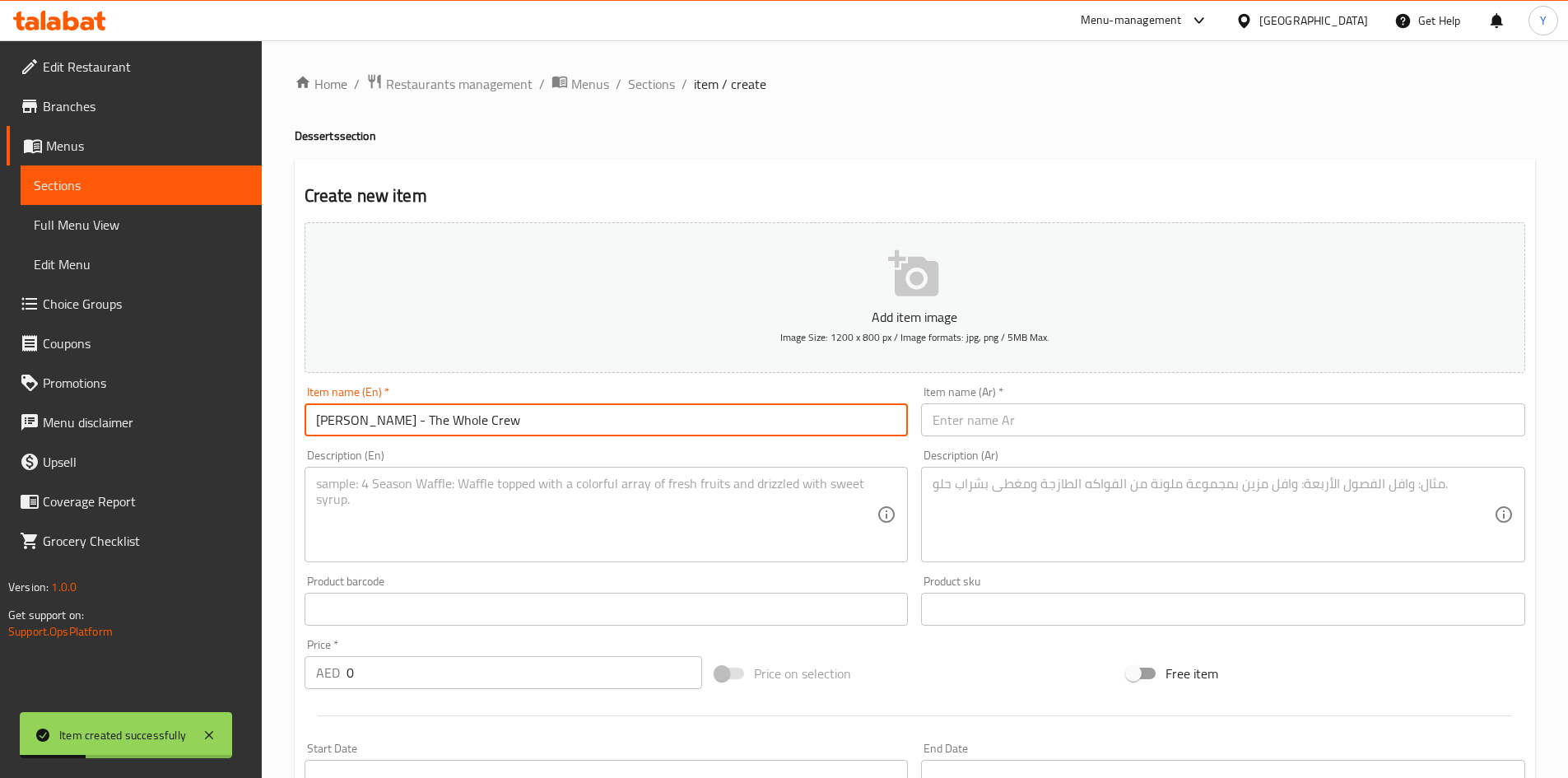
type input "Rose Rasmalai - The Whole Crew"
click at [982, 426] on input "text" at bounding box center [1224, 420] width 604 height 33
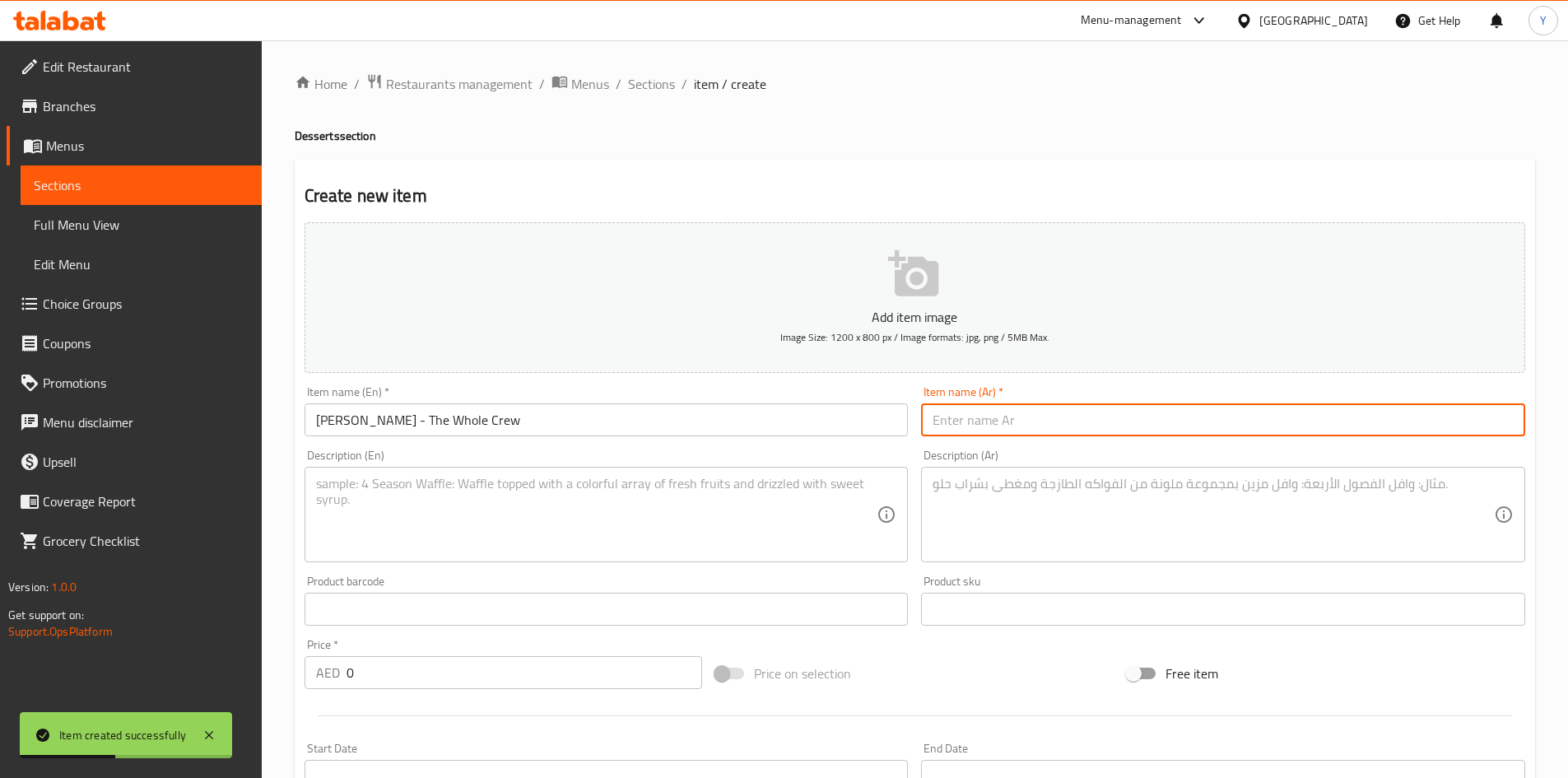
paste input "روز راسمالاي - الطاقم بأكمله"
type input "روز راسمالاي - الطاقم بأكمله"
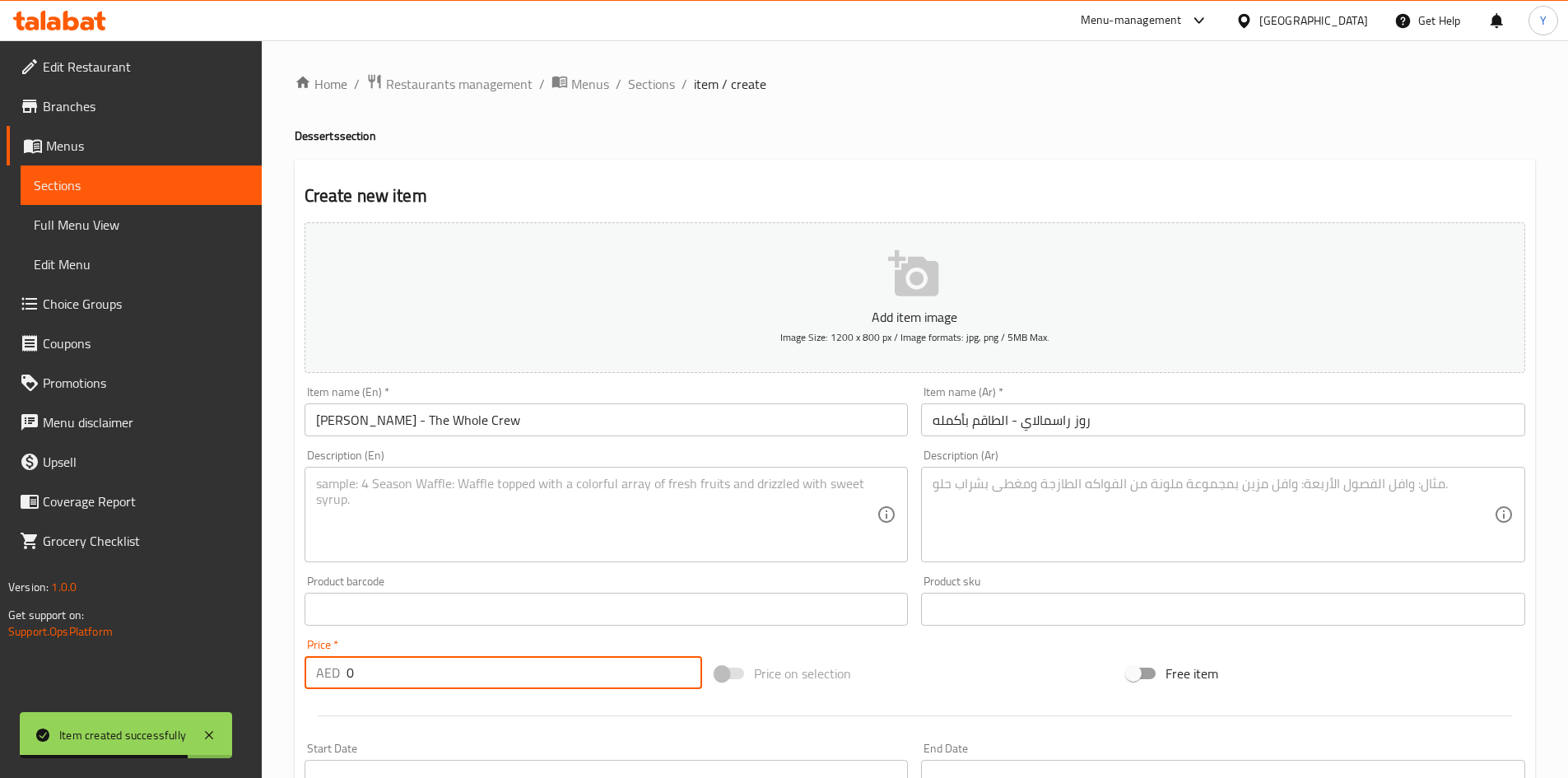
drag, startPoint x: 358, startPoint y: 661, endPoint x: 254, endPoint y: 620, distance: 111.8
click at [216, 634] on div "Edit Restaurant Branches Menus Sections Full Menu View Edit Menu Choice Groups …" at bounding box center [784, 602] width 1568 height 1123
paste input "94.5"
type input "94.5"
click at [560, 425] on input "Rose Rasmalai - The Whole Crew" at bounding box center [607, 420] width 604 height 33
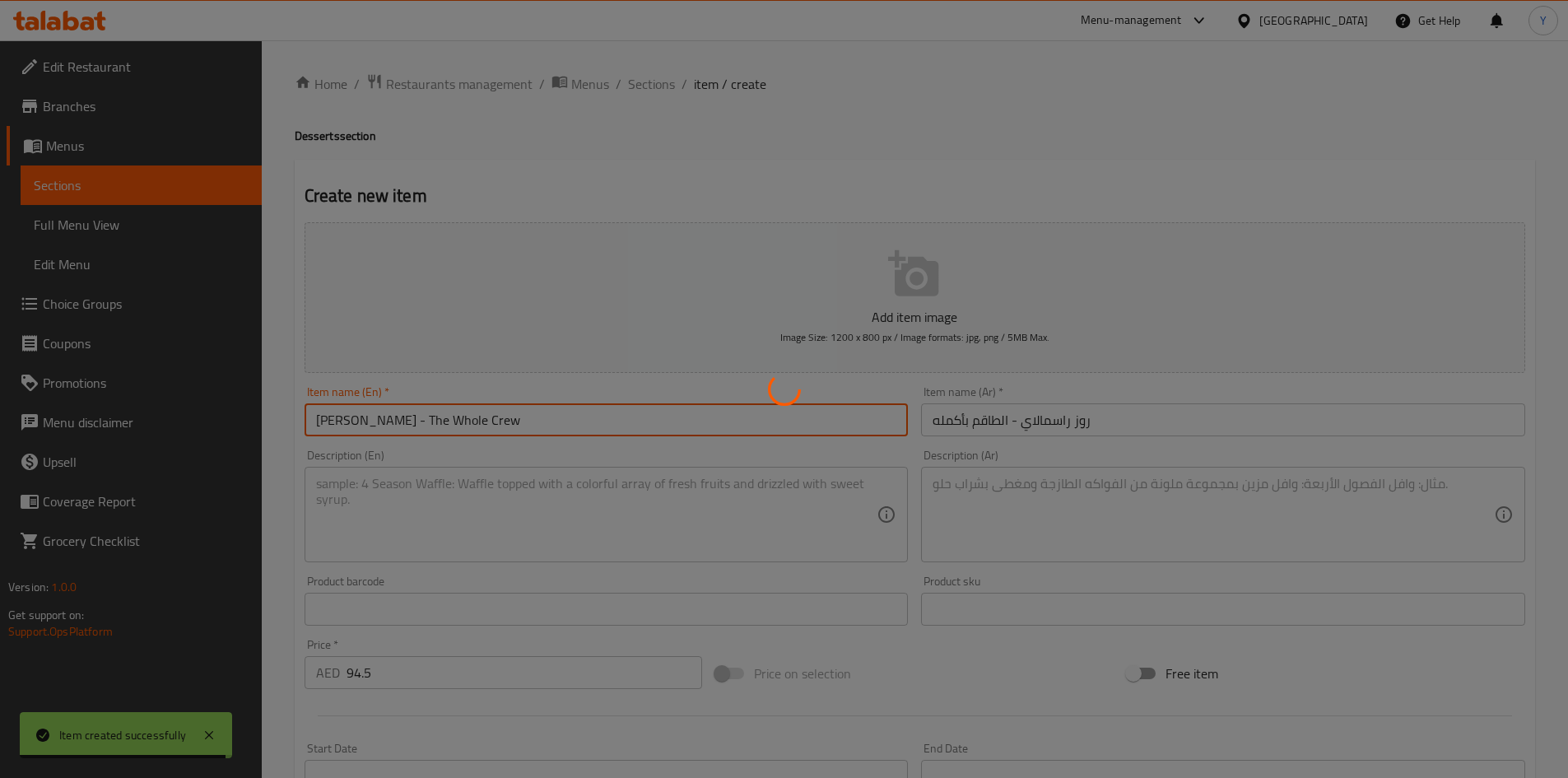
type input "0"
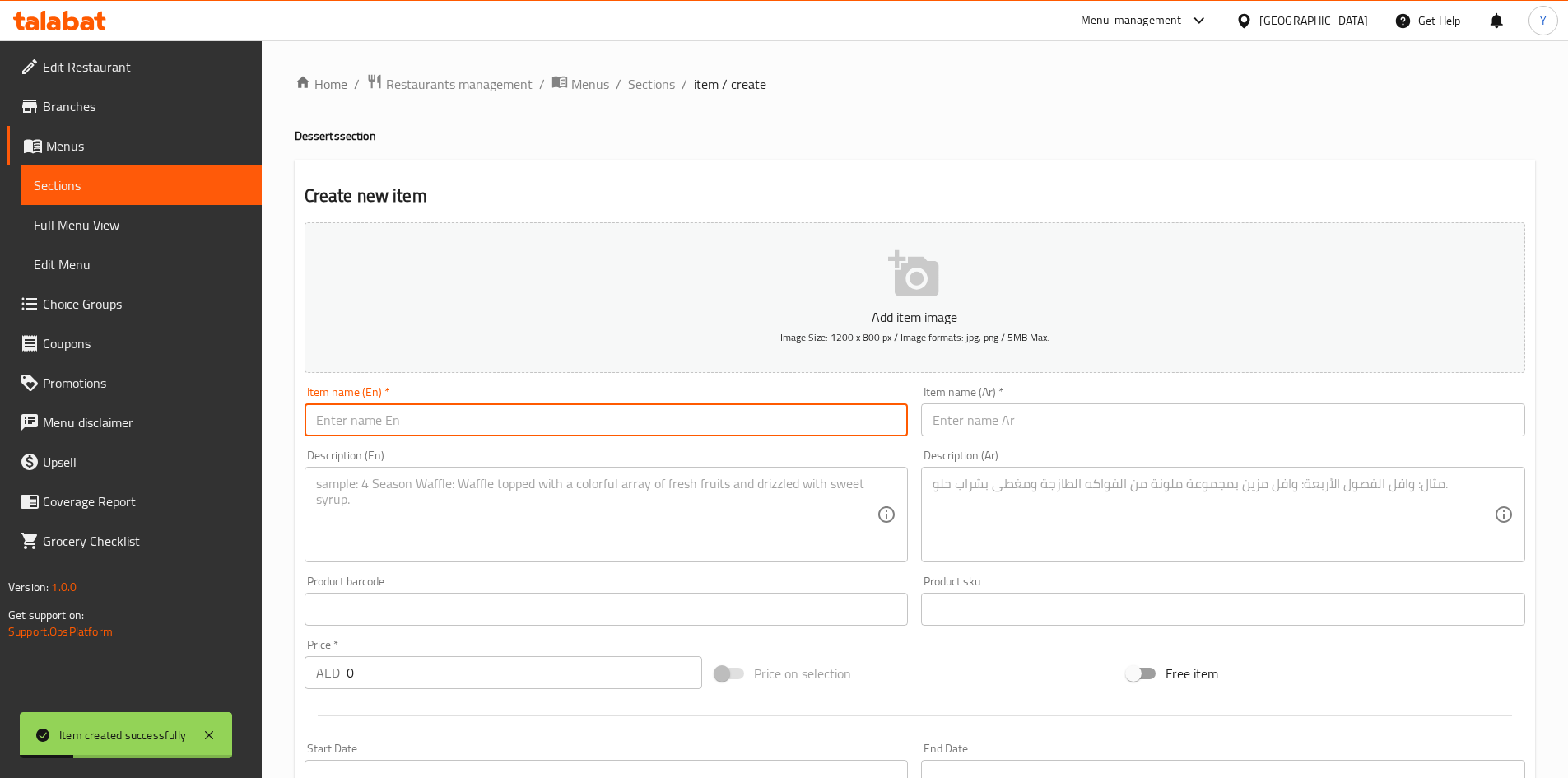
paste input "Coffee Rasmalai - Just Me"
type input "Coffee Rasmalai - Just Me"
click at [1028, 432] on input "text" at bounding box center [1224, 420] width 604 height 33
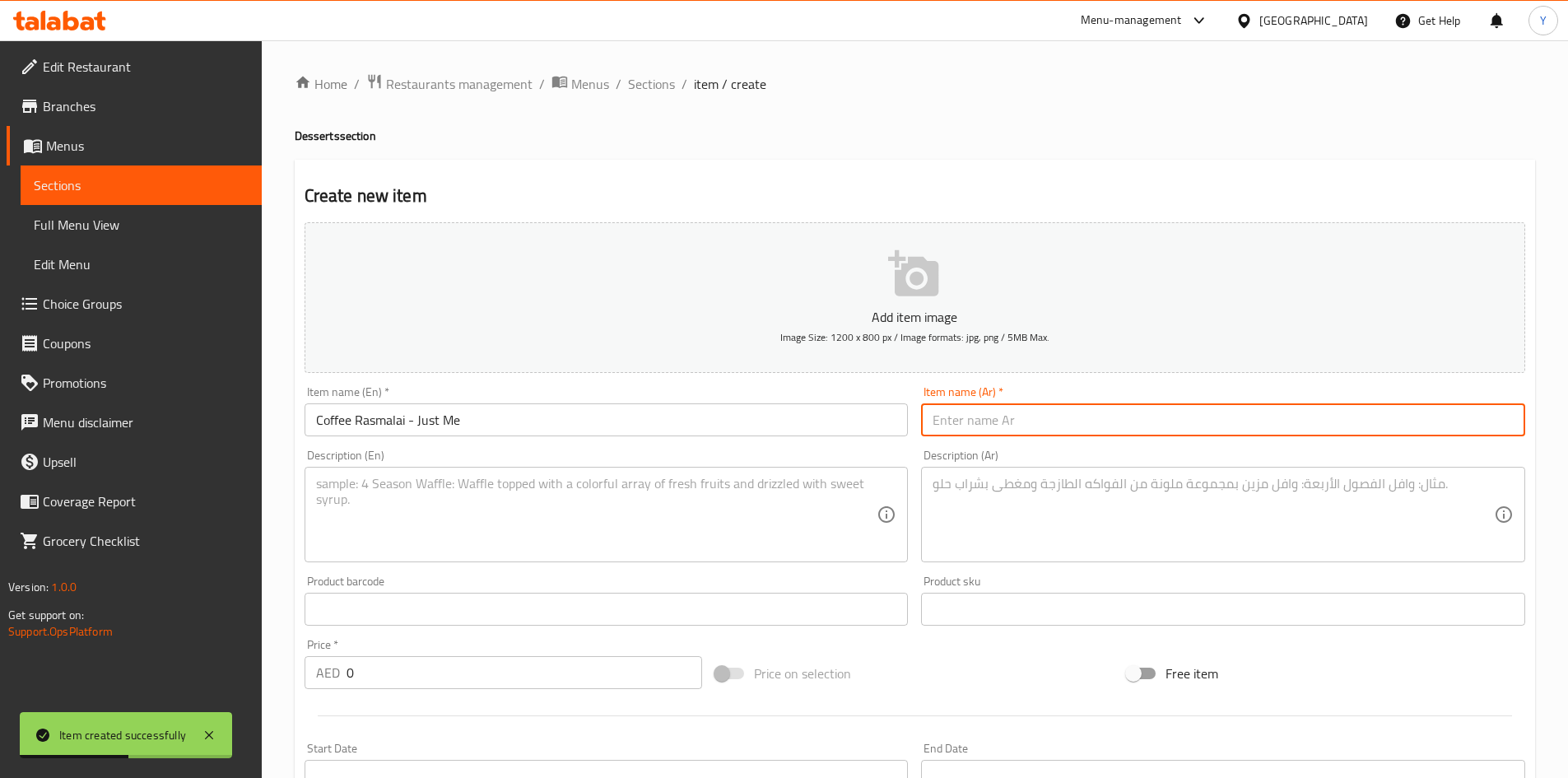
paste input "قهوة راسمالاي - أنا فقط"
type input "قهوة راسمالاي - أنا فقط"
drag, startPoint x: 730, startPoint y: 526, endPoint x: 356, endPoint y: 384, distance: 400.0
click at [729, 526] on textarea at bounding box center [597, 514] width 561 height 78
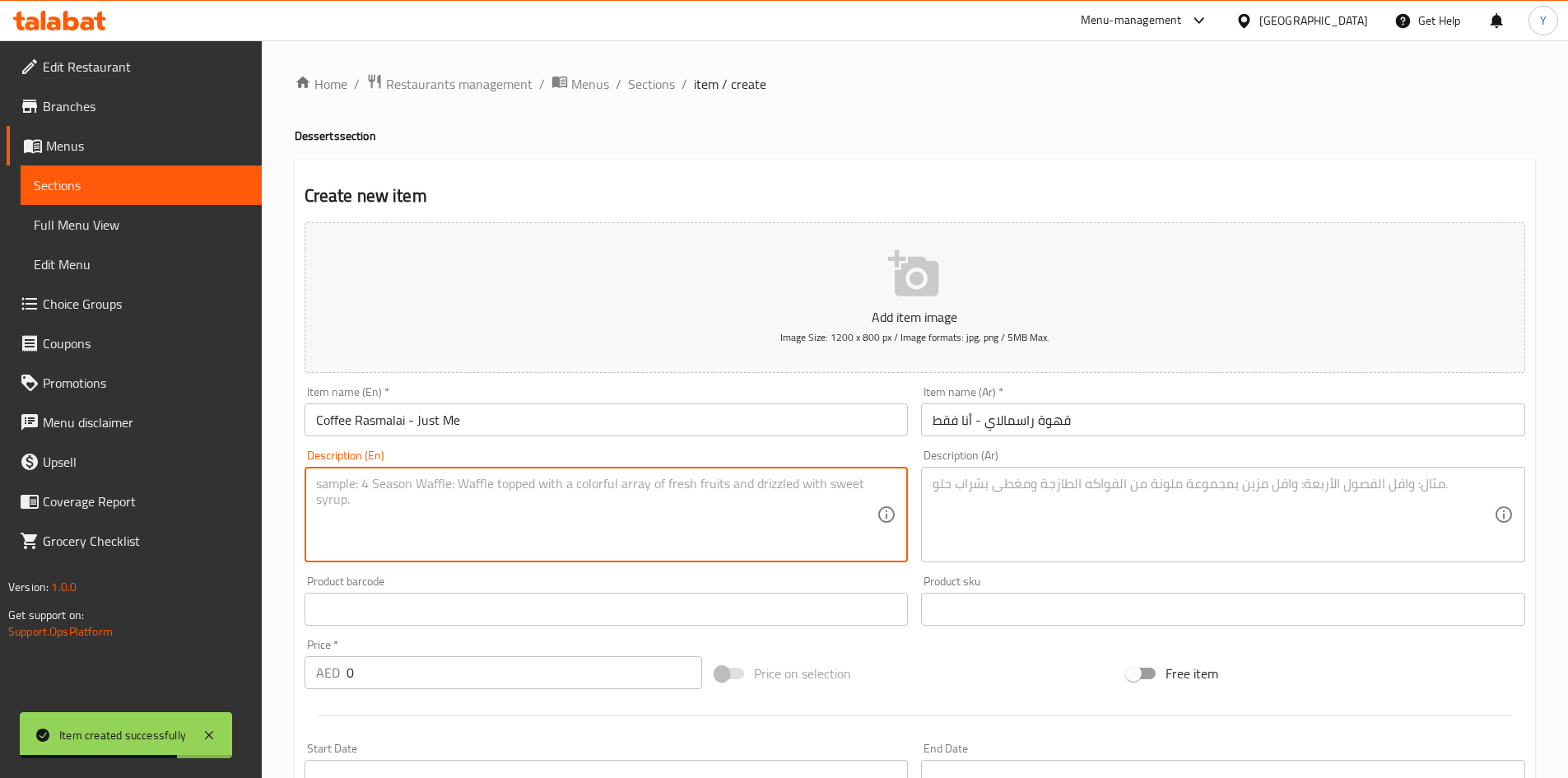
paste textarea ""Delicate. Irresistible. Spongy cheese pearls soaked in aromatic coffee milk, g…"
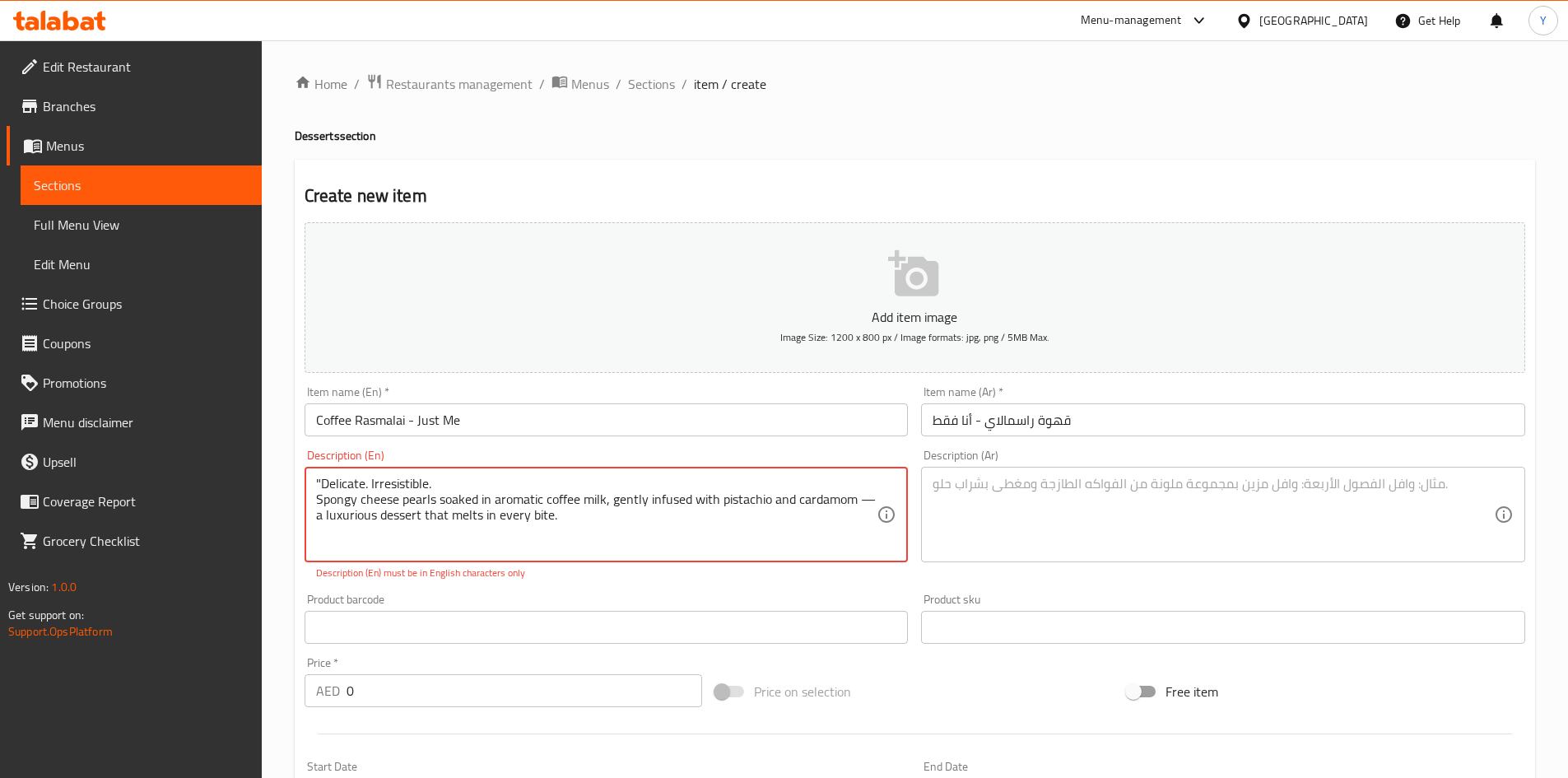
drag, startPoint x: 860, startPoint y: 500, endPoint x: 884, endPoint y: 496, distance: 24.3
click at [884, 496] on div ""Delicate. Irresistible. Spongy cheese pearls soaked in aromatic coffee milk, g…" at bounding box center [607, 514] width 604 height 96
type textarea ""Delicate. Irresistible. Spongy cheese pearls soaked in aromatic coffee milk, g…"
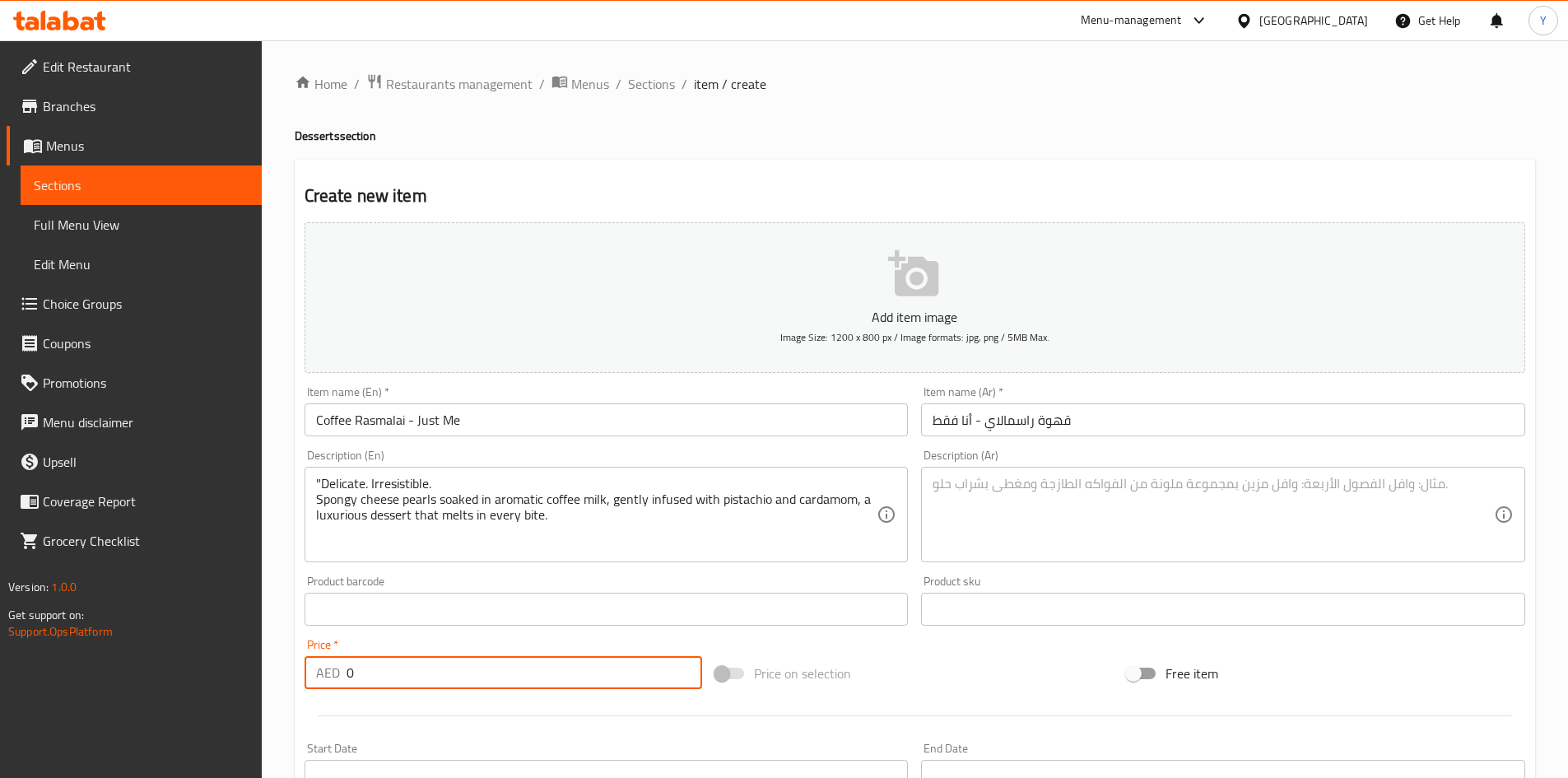
drag, startPoint x: 441, startPoint y: 683, endPoint x: 207, endPoint y: 648, distance: 236.6
click at [208, 648] on div "Edit Restaurant Branches Menus Sections Full Menu View Edit Menu Choice Groups …" at bounding box center [784, 602] width 1568 height 1123
paste input "36.75"
type input "36.75"
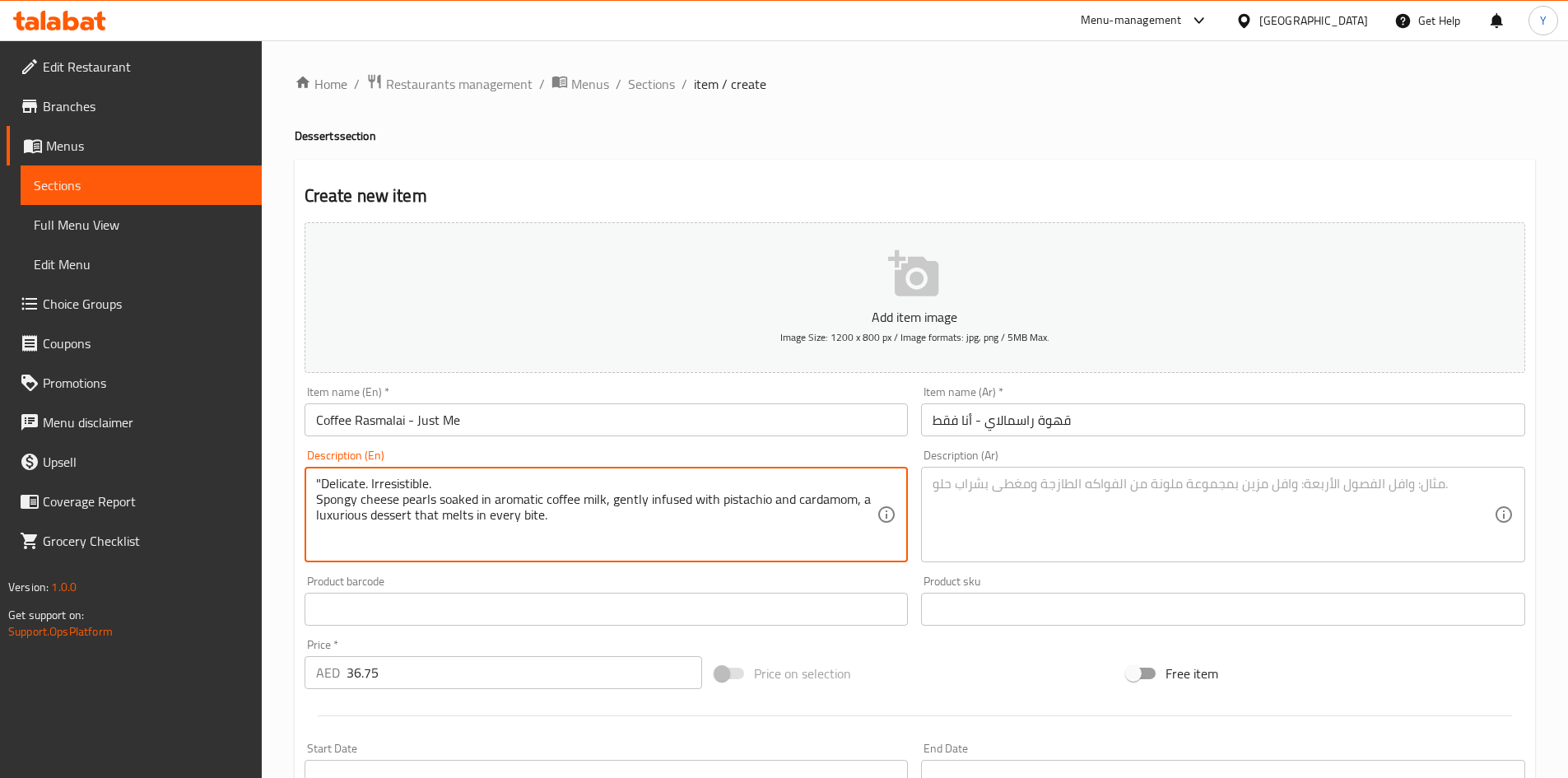
paste textarea "Milk for Chenna, Sugar, Water and Coffee Powder."
paste textarea "Contains Lactose & Sugar | This product is manufactured in a facility that proc…"
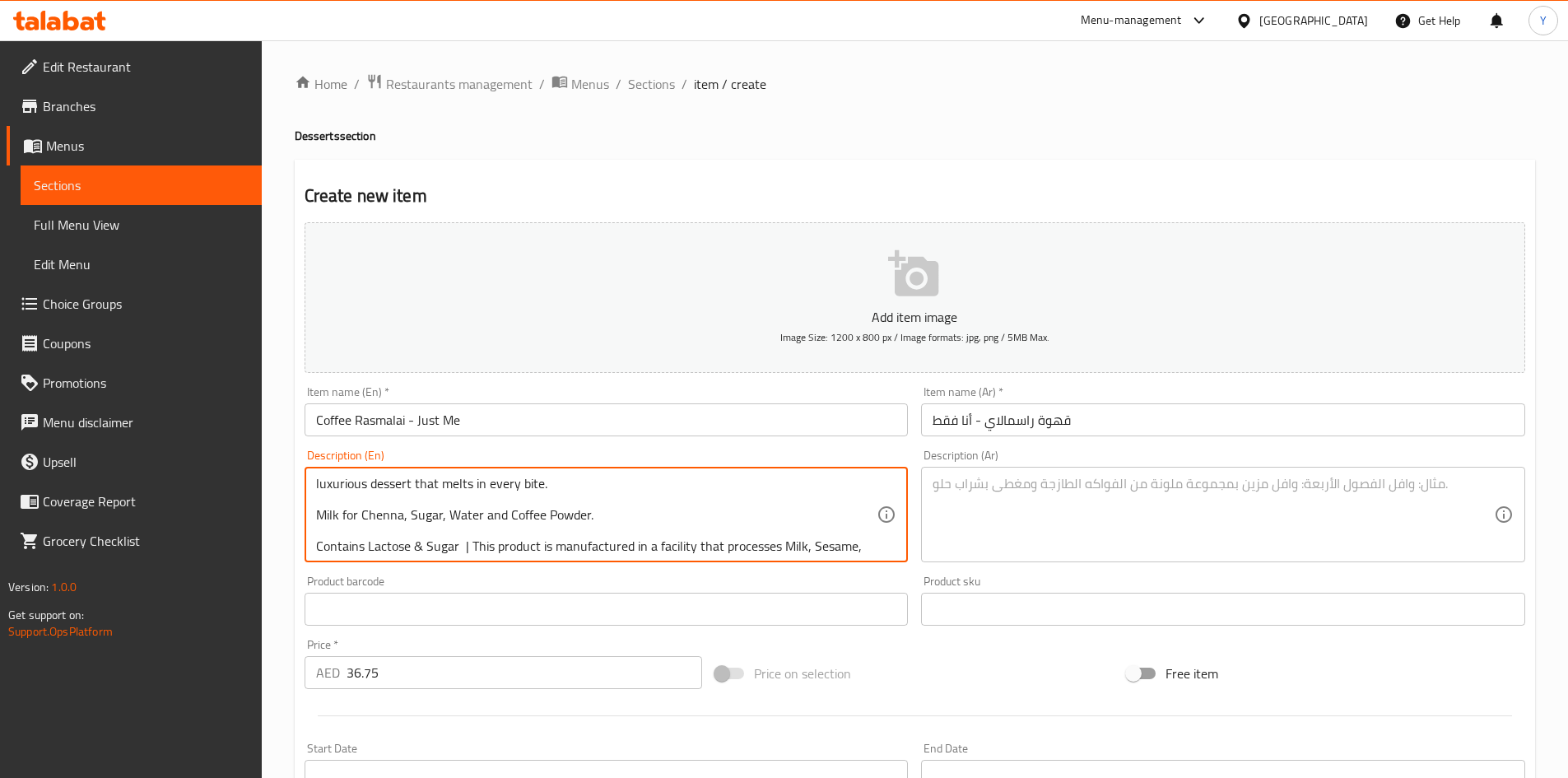
scroll to position [51, 0]
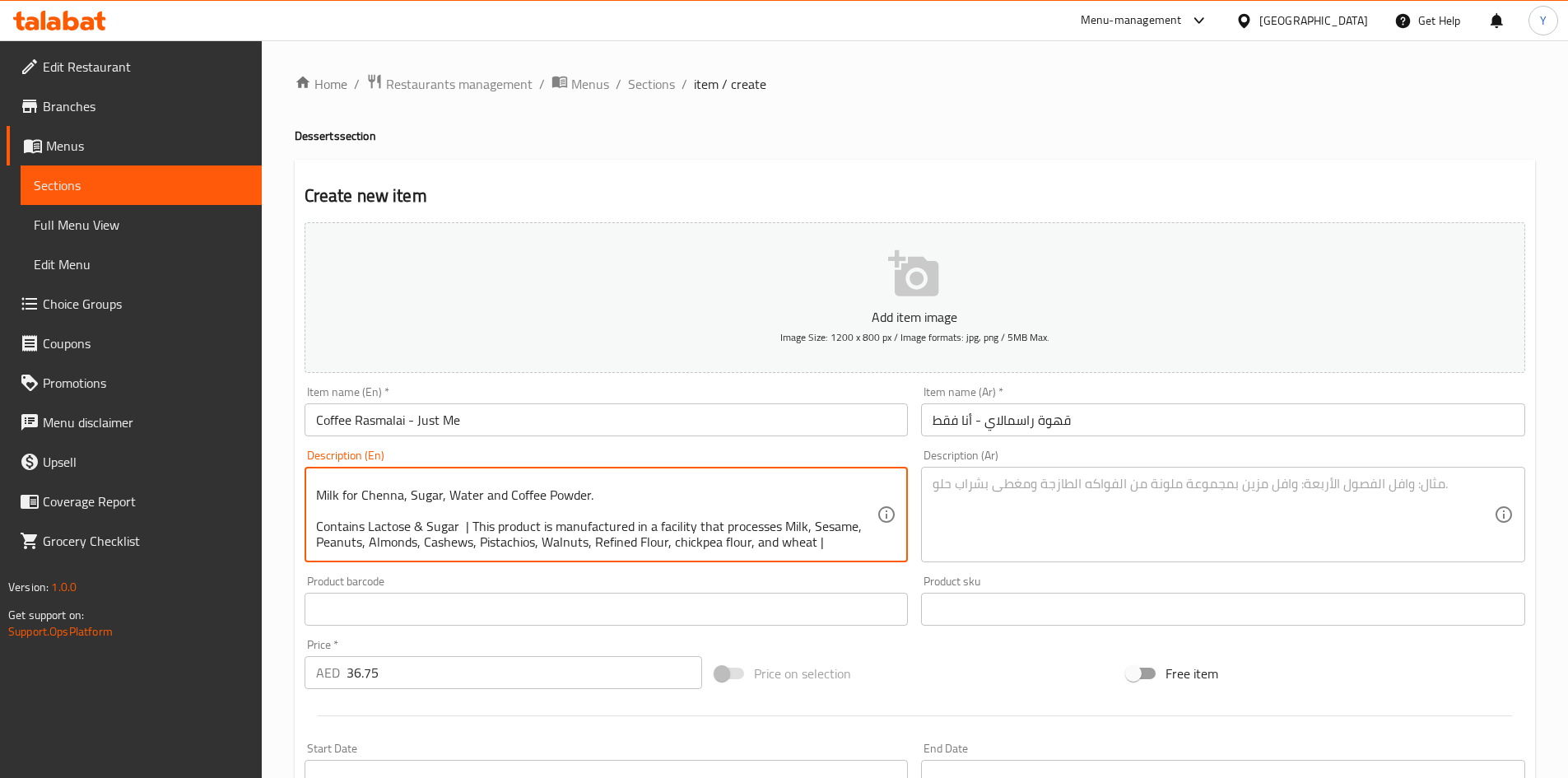
type textarea ""Delicate. Irresistible. Spongy cheese pearls soaked in aromatic coffee milk, g…"
click at [1132, 545] on textarea at bounding box center [1213, 514] width 561 height 78
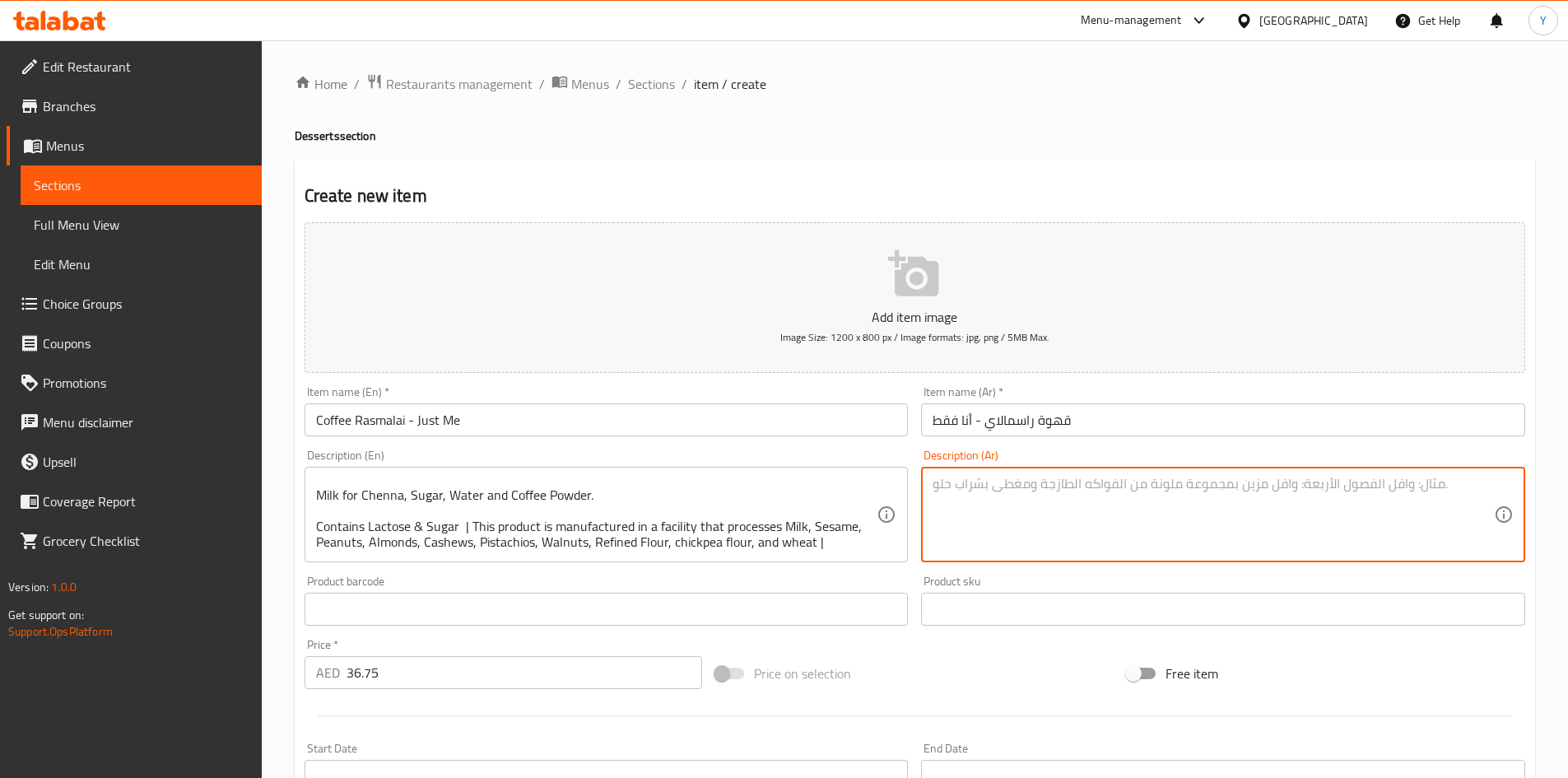
paste textarea ""رقيقة. لا تُقاوم. حبيبات جبن إسفنجية مغموسة في حليب قهوة عطري، مُنكّهة بالفستق…"
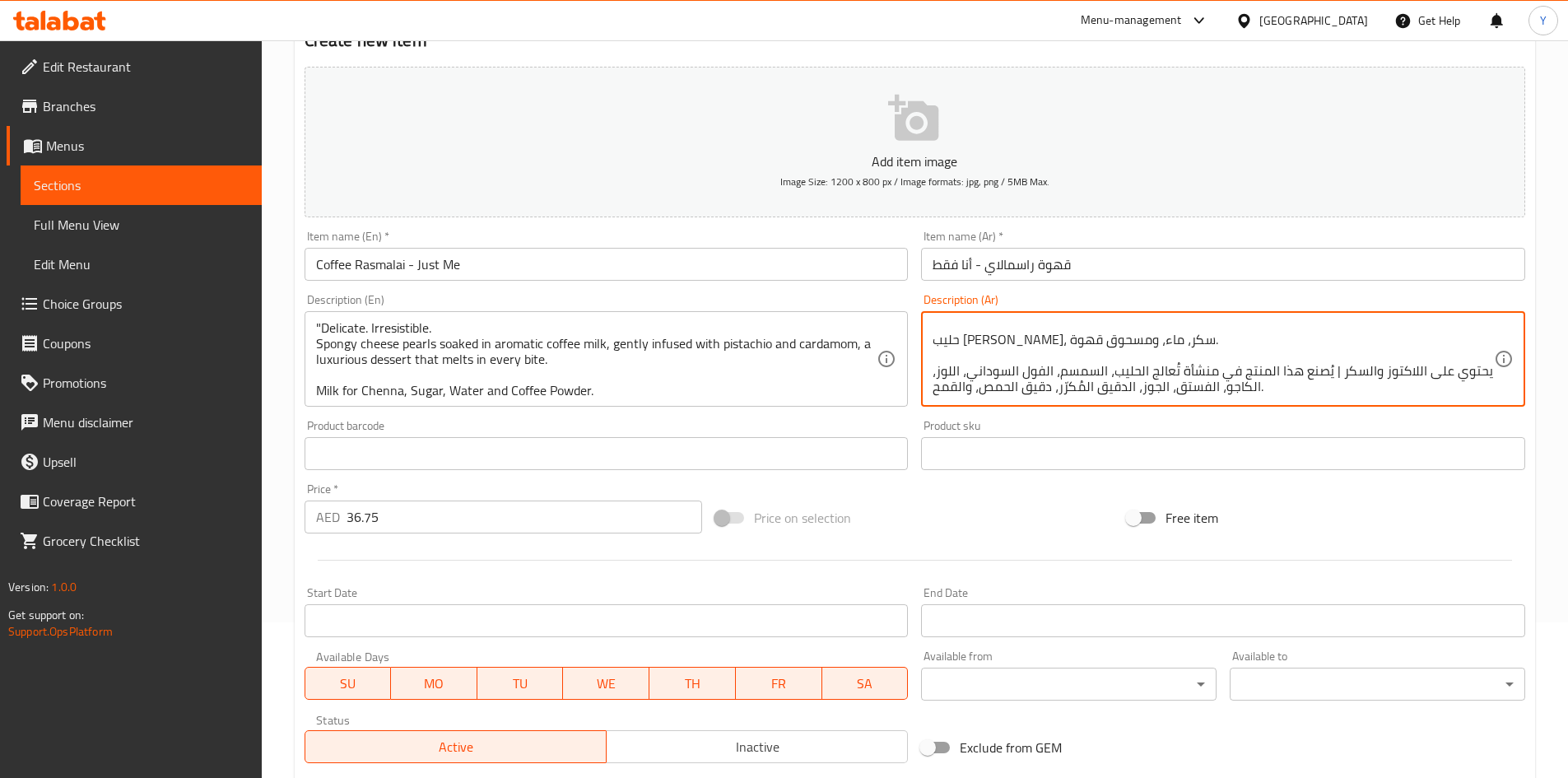
scroll to position [164, 0]
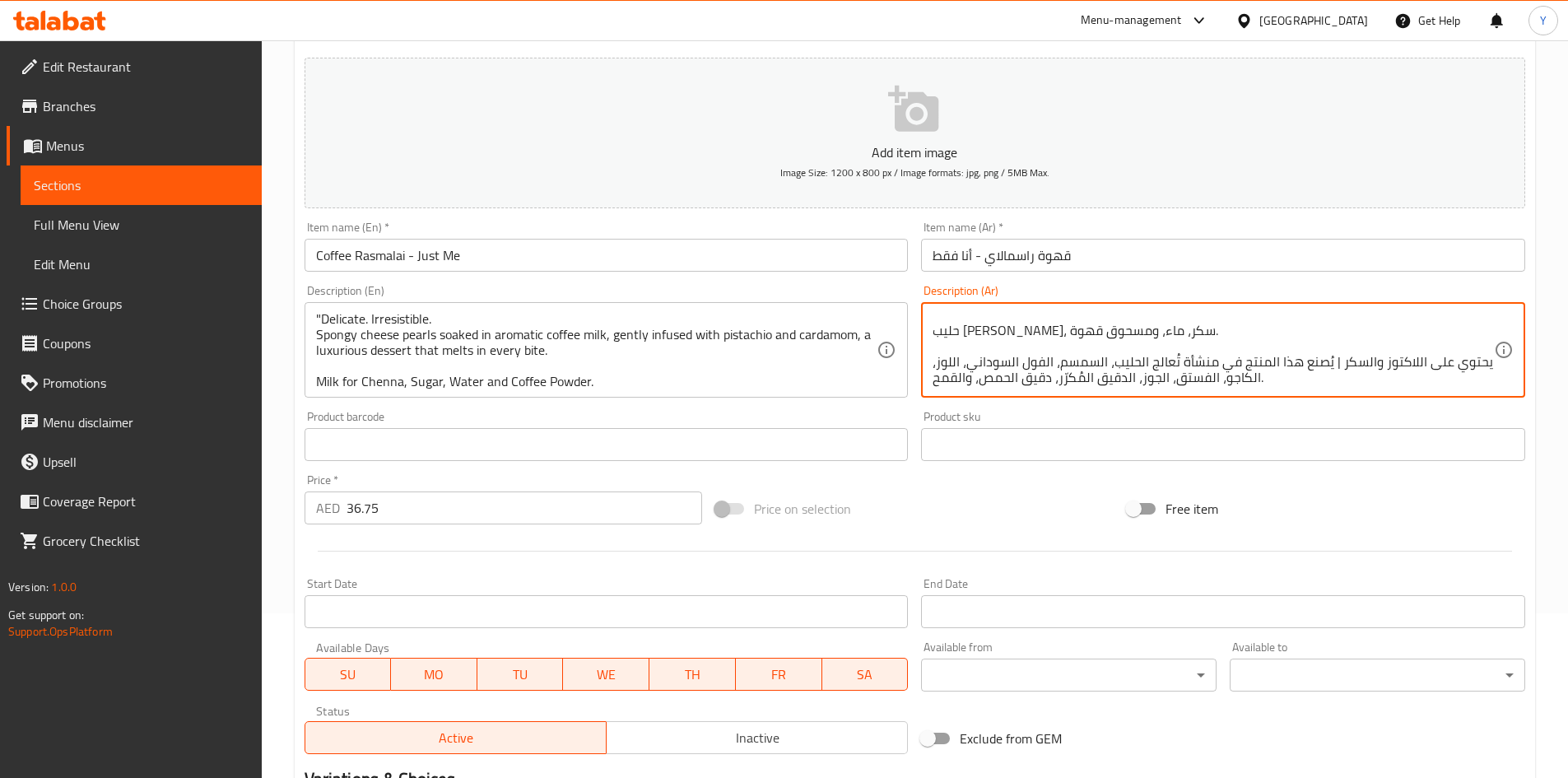
type textarea ""رقيقة. لا تُقاوم. حبيبات جبن إسفنجية مغموسة في حليب قهوة عطري، مُنكّهة بالفستق…"
click at [560, 260] on input "Coffee Rasmalai - Just Me" at bounding box center [607, 254] width 604 height 33
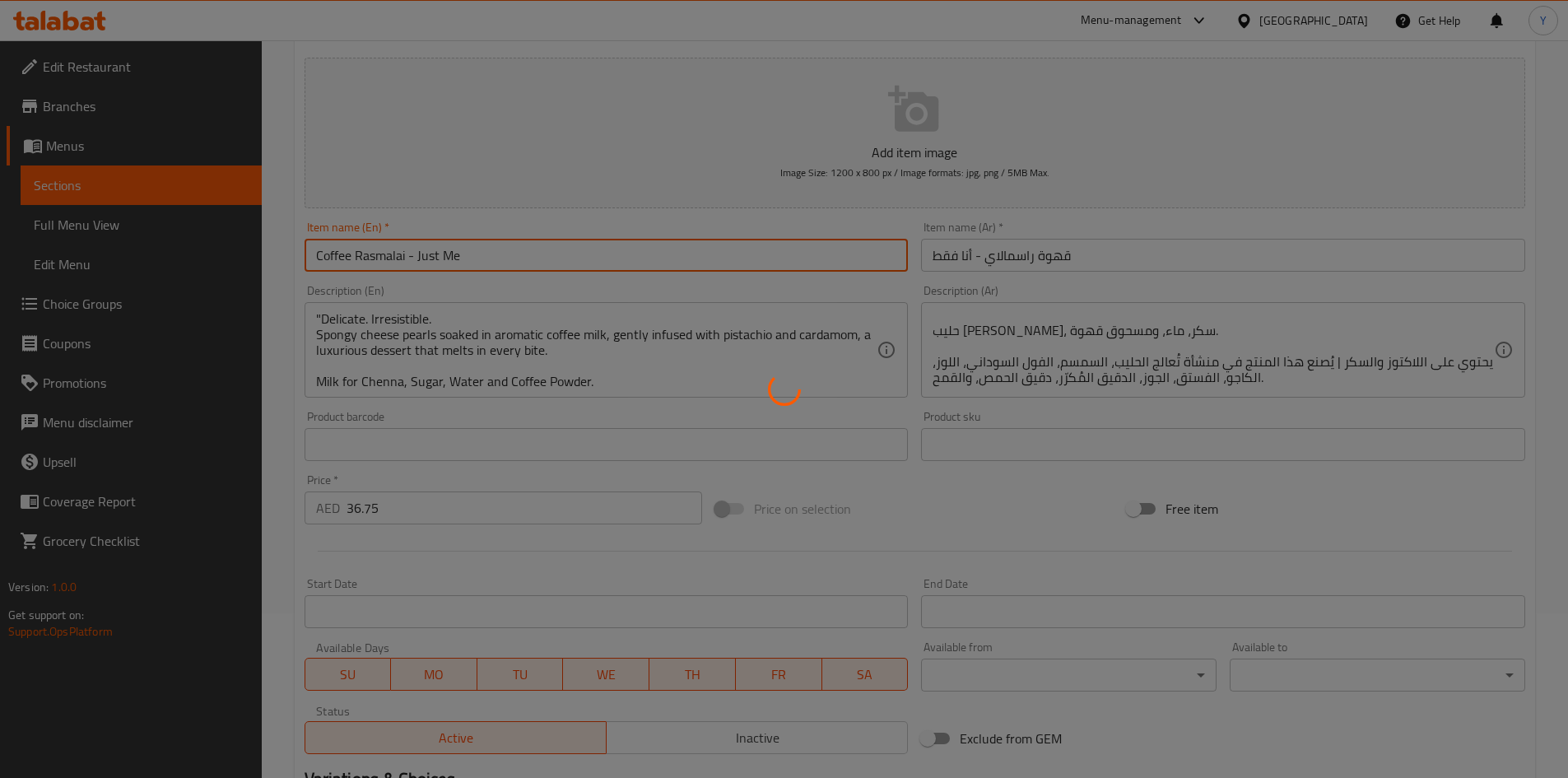
type input "0"
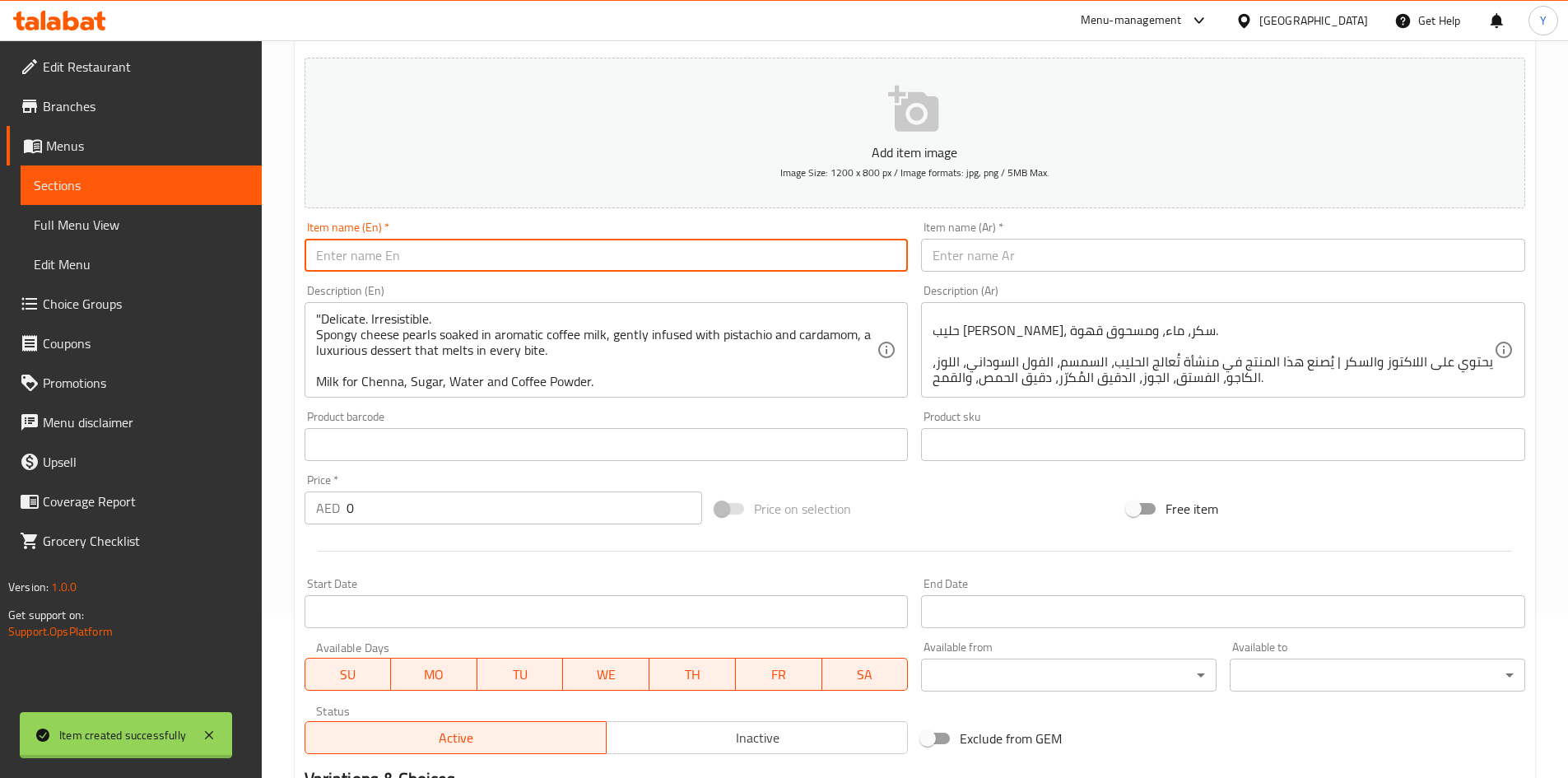
scroll to position [0, 0]
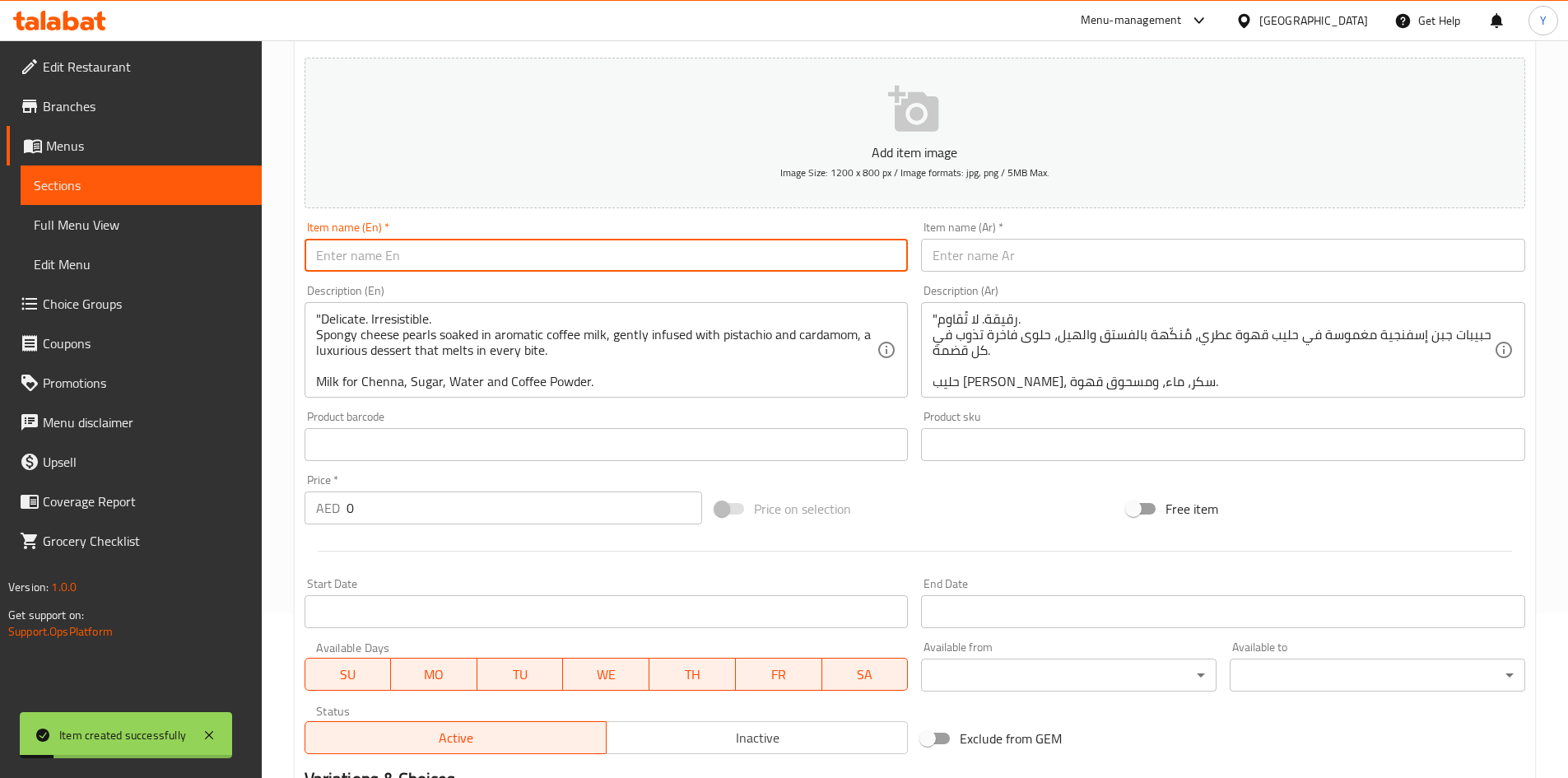
paste input "Coffee Rasmalai - Me & U"
type input "Coffee Rasmalai - Me & U"
click at [1016, 258] on input "text" at bounding box center [1224, 254] width 604 height 33
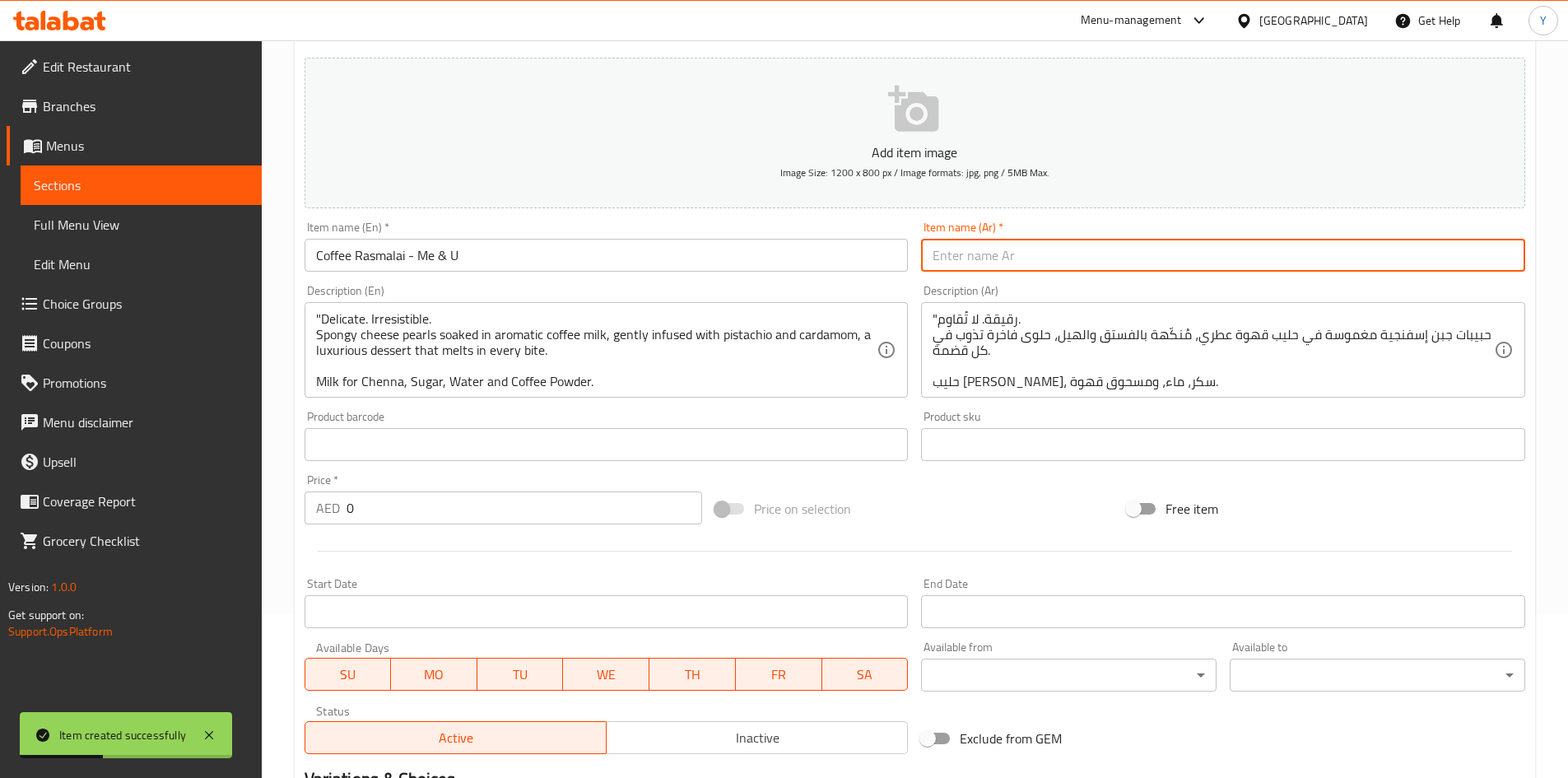
paste input "قهوة راسمالاي - أنا وأنت"
type input "قهوة راسمالاي - أنا وأنت"
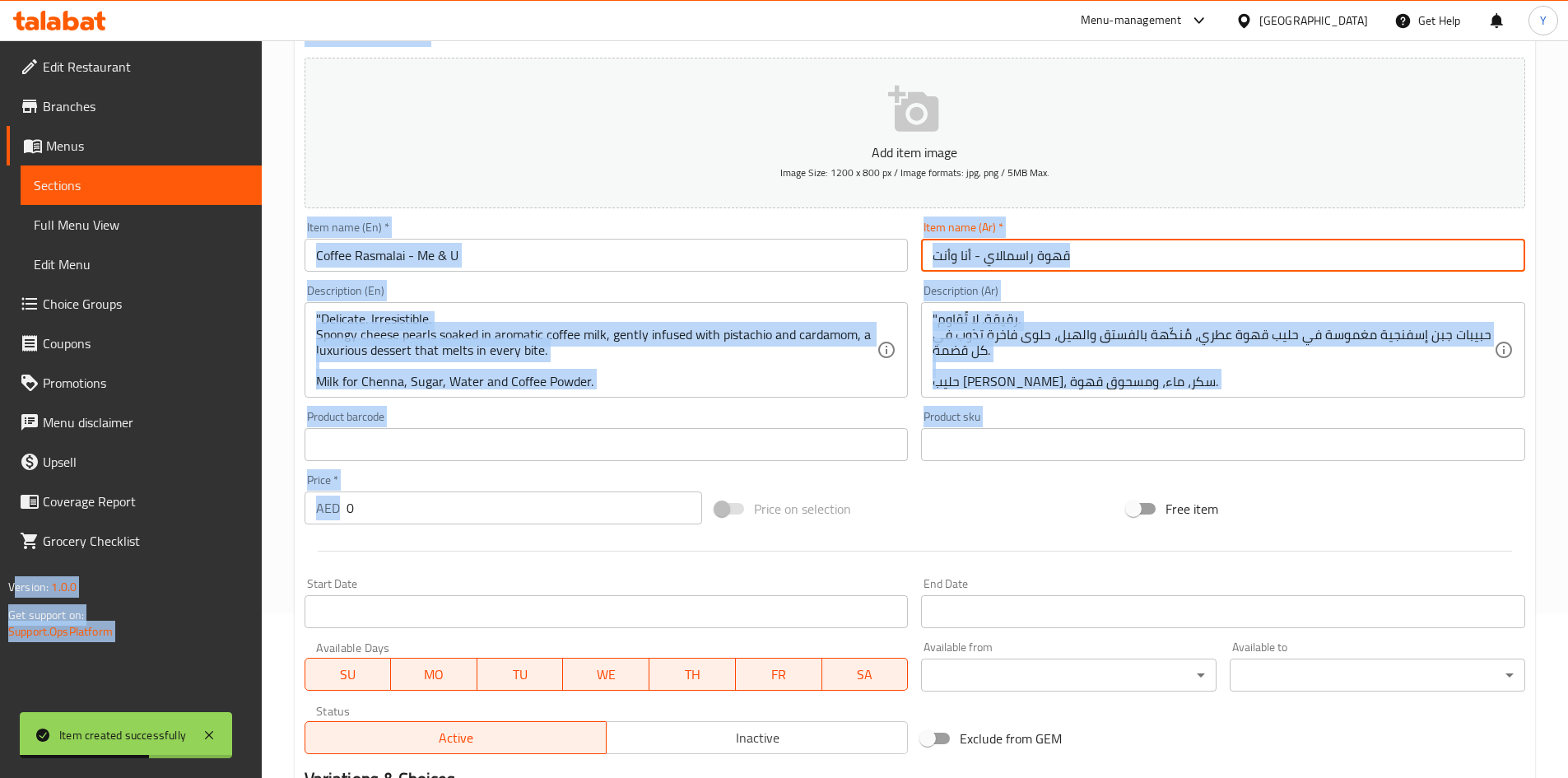
click at [145, 464] on div "Edit Restaurant Branches Menus Sections Full Menu View Edit Menu Choice Groups …" at bounding box center [784, 437] width 1568 height 1123
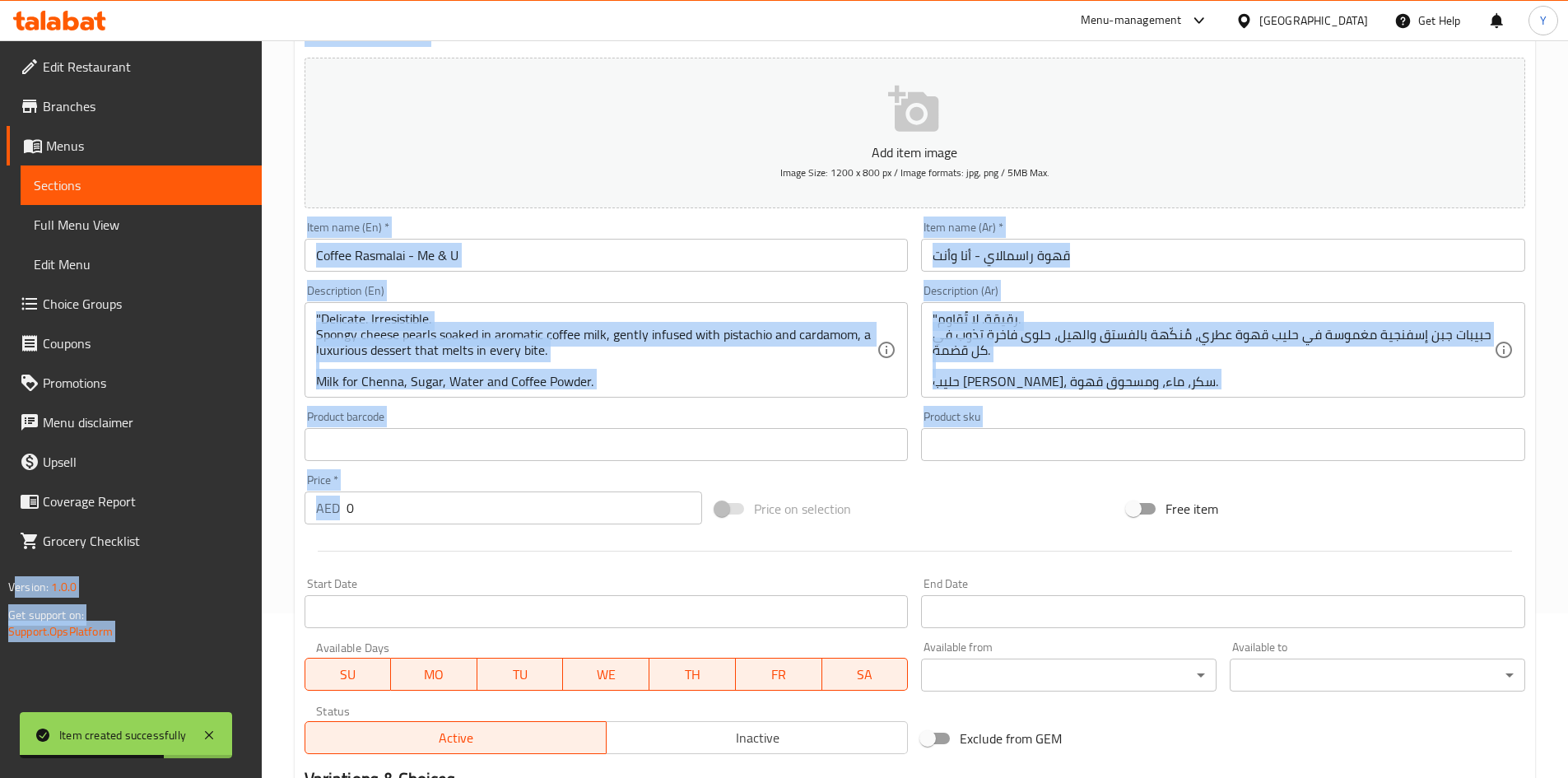
click at [512, 520] on input "0" at bounding box center [525, 508] width 357 height 33
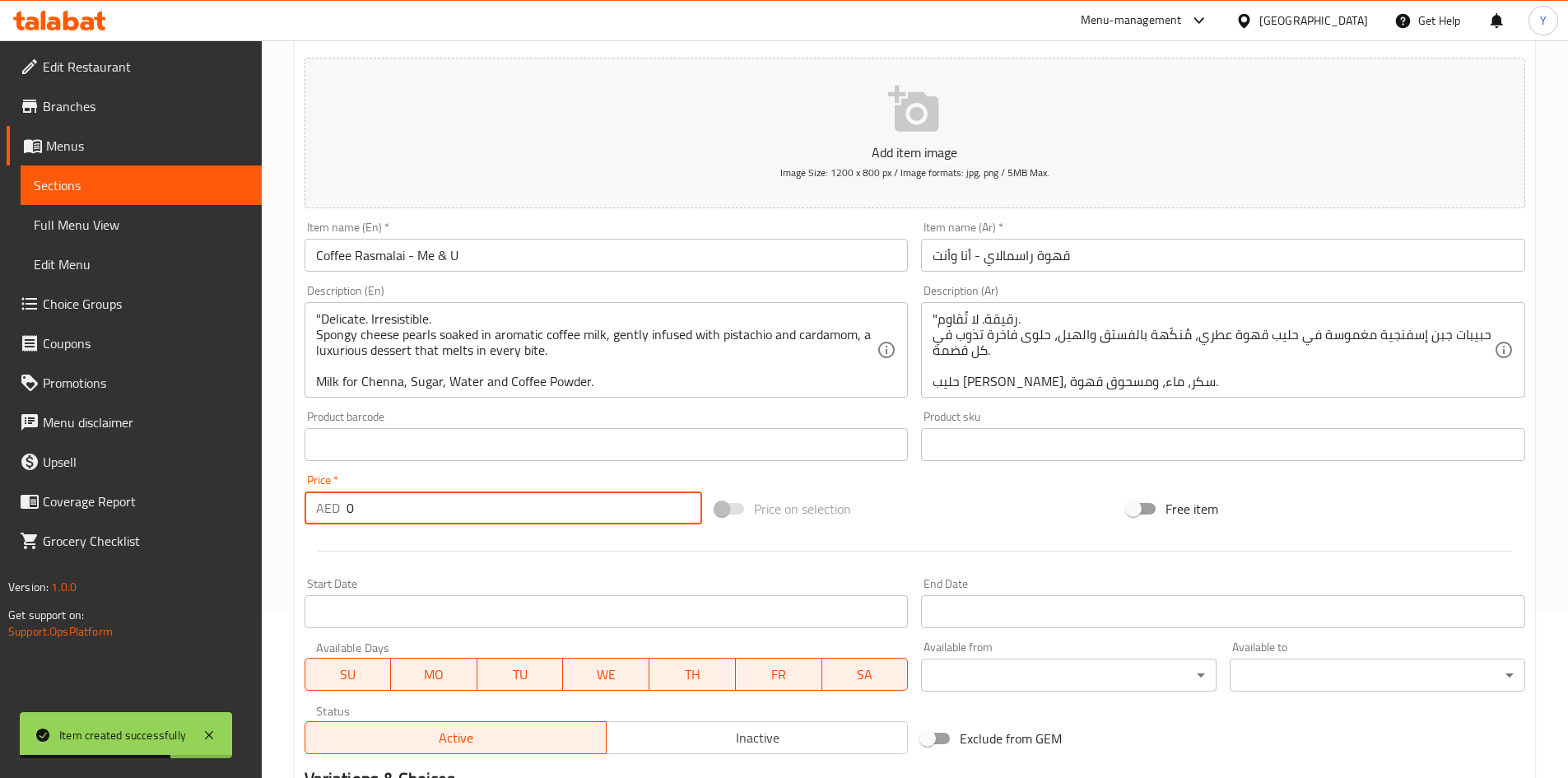
click at [510, 517] on input "0" at bounding box center [525, 508] width 357 height 33
paste input "57.75"
type input "57.75"
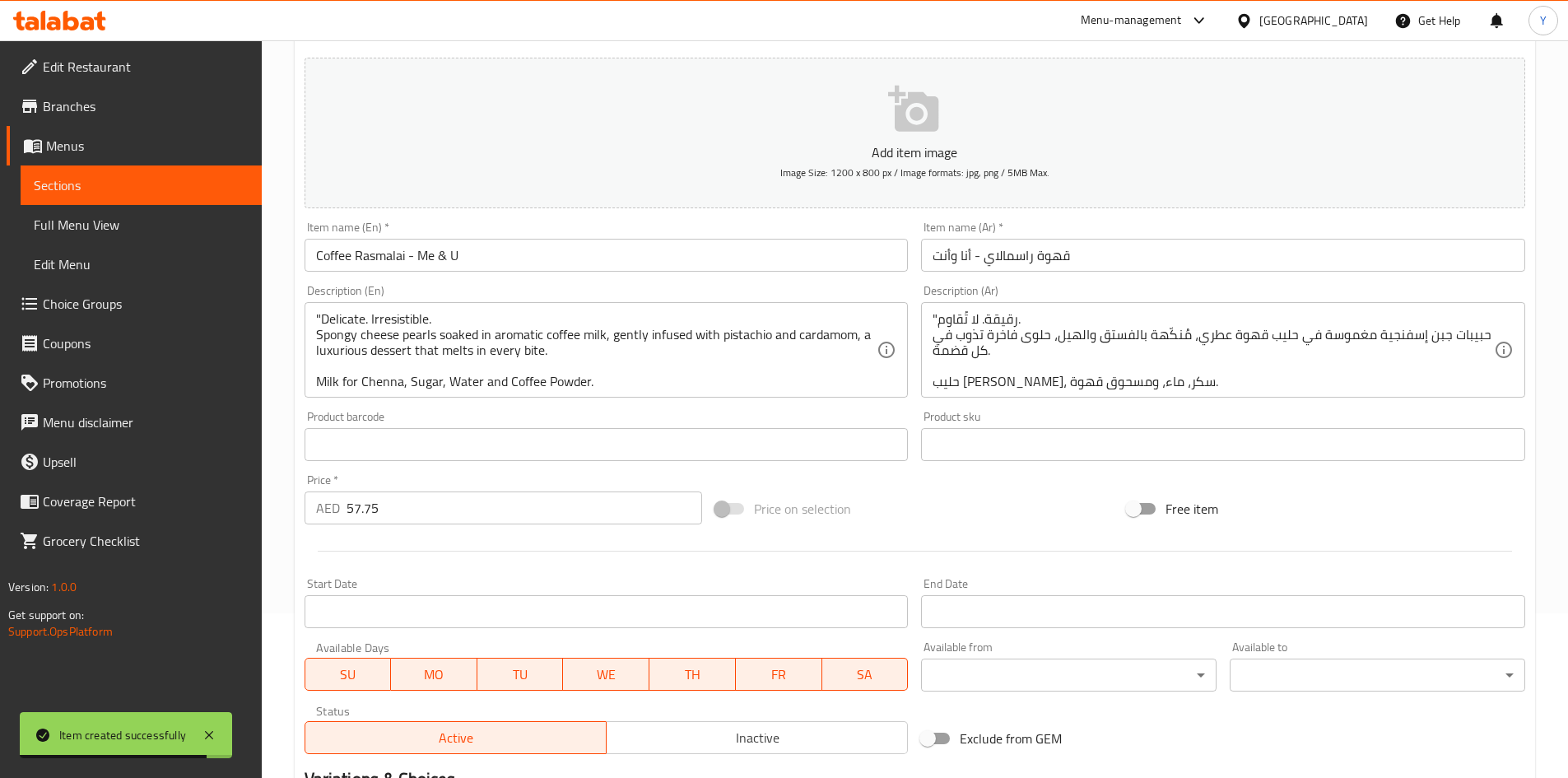
click at [504, 281] on div "Description (En) "Delicate. Irresistible. Spongy cheese pearls soaked in aromat…" at bounding box center [607, 341] width 617 height 126
click at [504, 270] on input "Coffee Rasmalai - Me & U" at bounding box center [607, 254] width 604 height 33
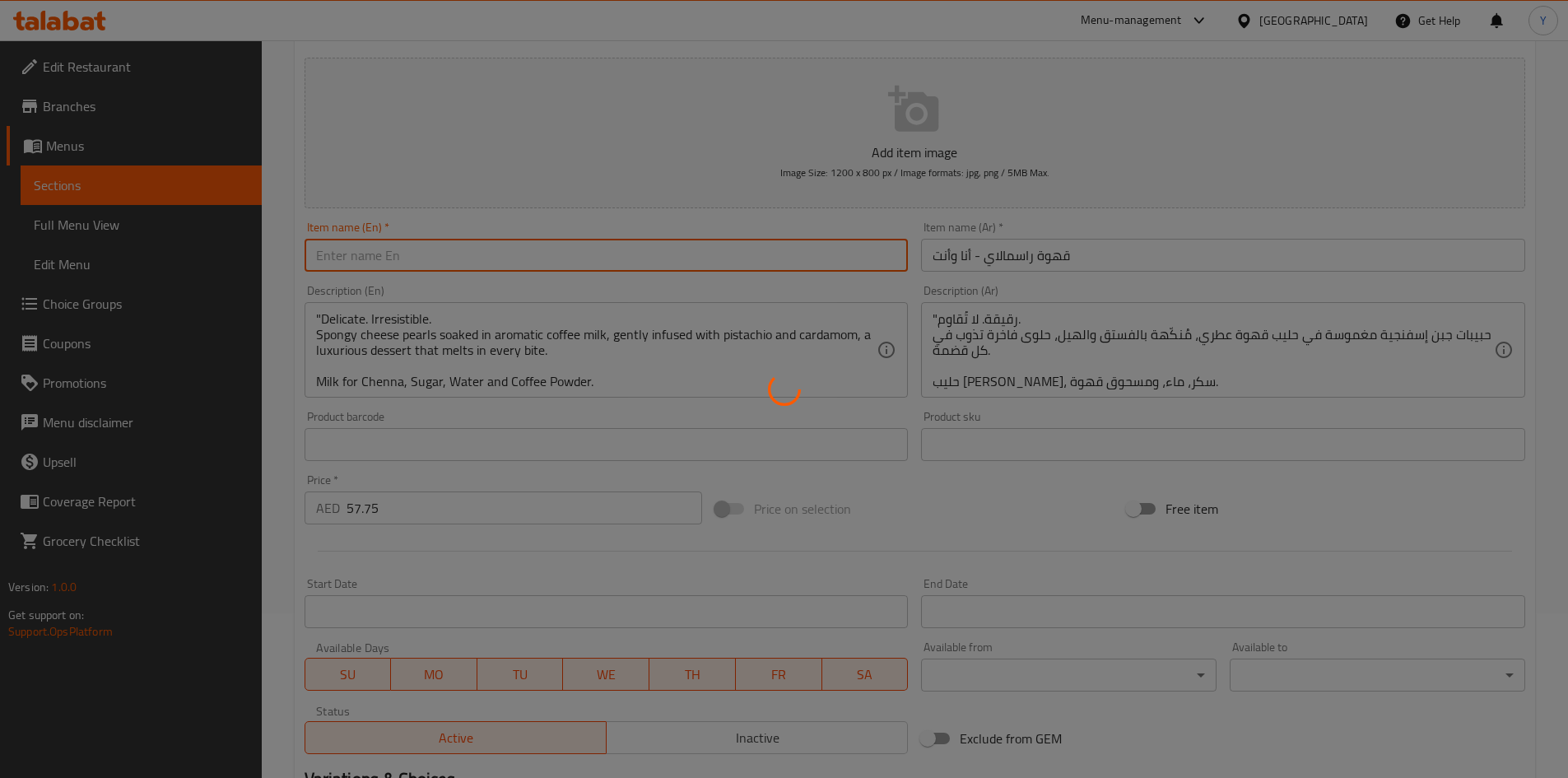
type input "0"
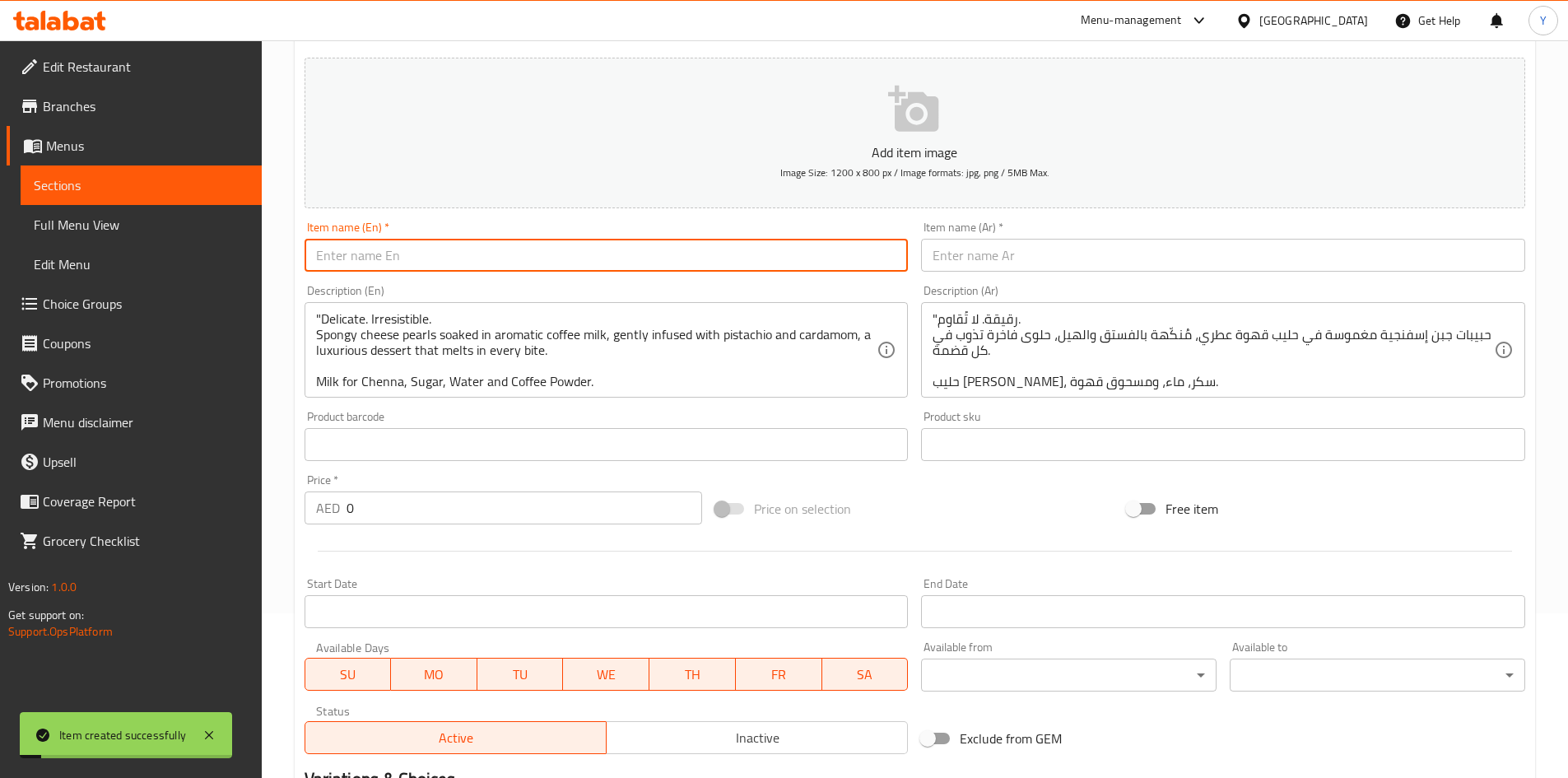
paste input "Coffee Rasmalai - The Whole Crew"
type input "Coffee Rasmalai - The Whole Crew"
drag, startPoint x: 952, startPoint y: 267, endPoint x: 935, endPoint y: 289, distance: 27.8
click at [952, 267] on input "text" at bounding box center [1224, 254] width 604 height 33
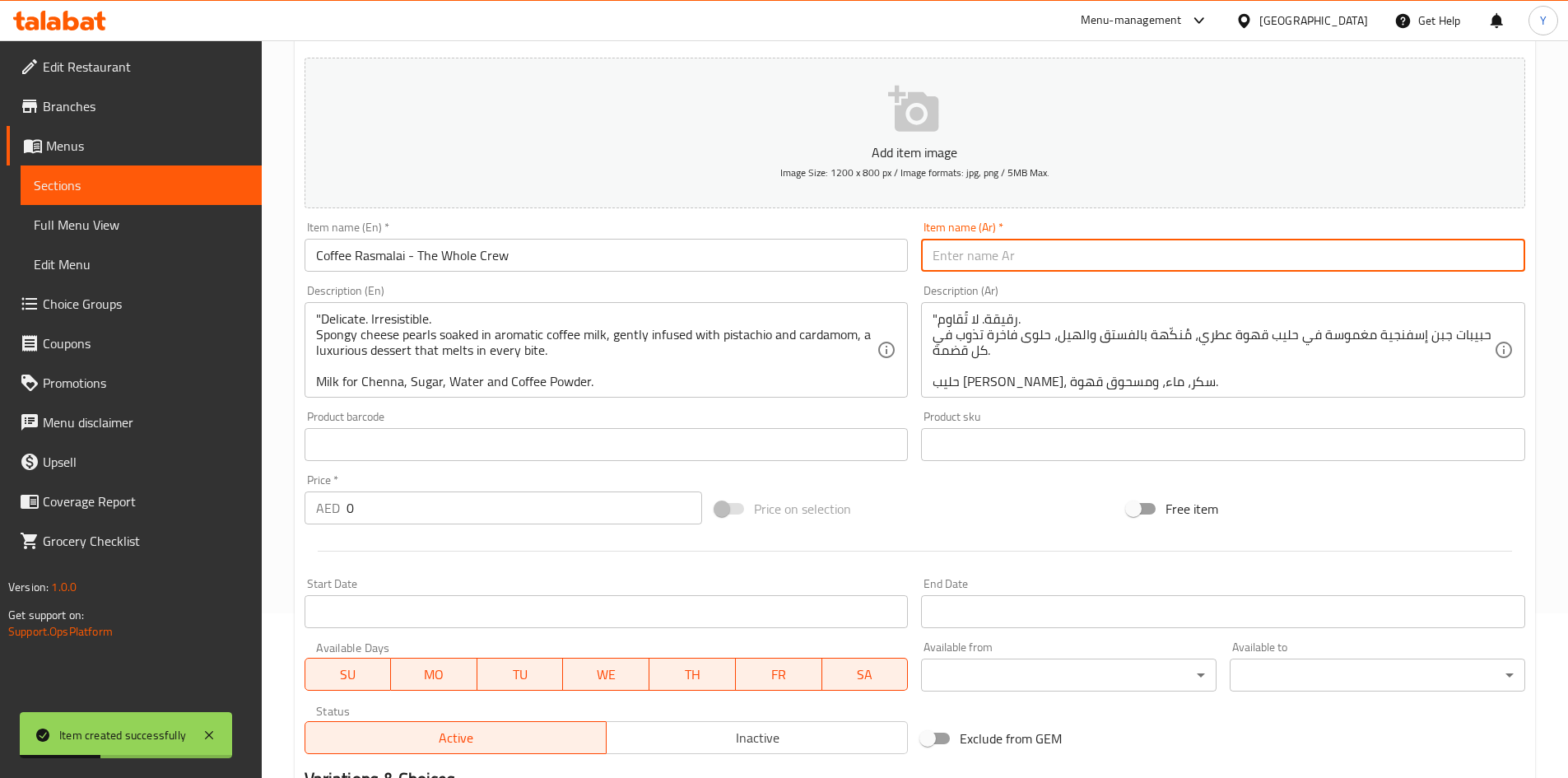
paste input "قهوة راسمالاي - الطاقم بأكمله"
type input "قهوة راسمالاي - الطاقم بأكمله"
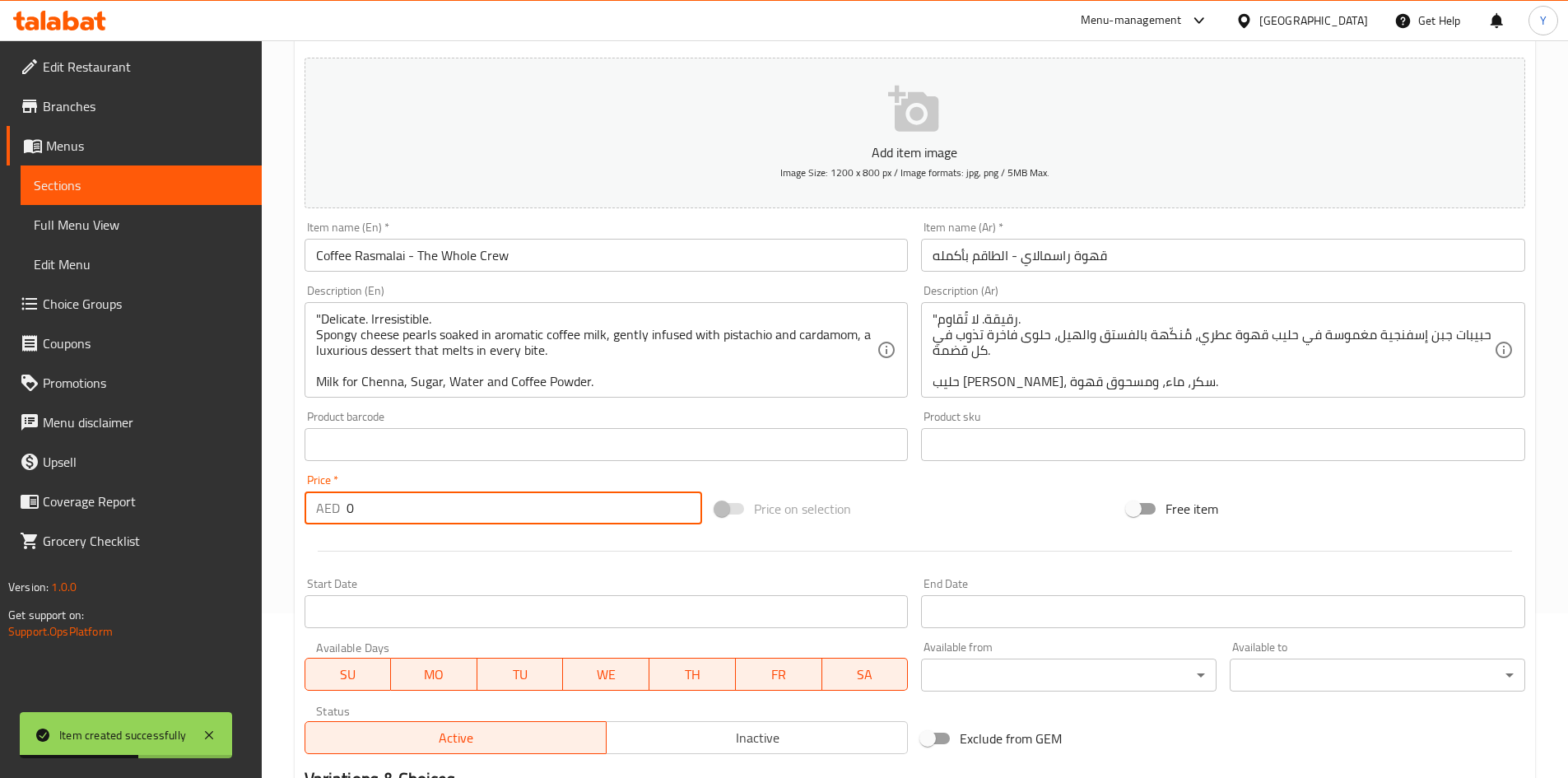
drag, startPoint x: 524, startPoint y: 519, endPoint x: 175, endPoint y: 453, distance: 355.2
click at [92, 466] on div "Edit Restaurant Branches Menus Sections Full Menu View Edit Menu Choice Groups …" at bounding box center [784, 437] width 1568 height 1123
paste input "94.5"
type input "94.5"
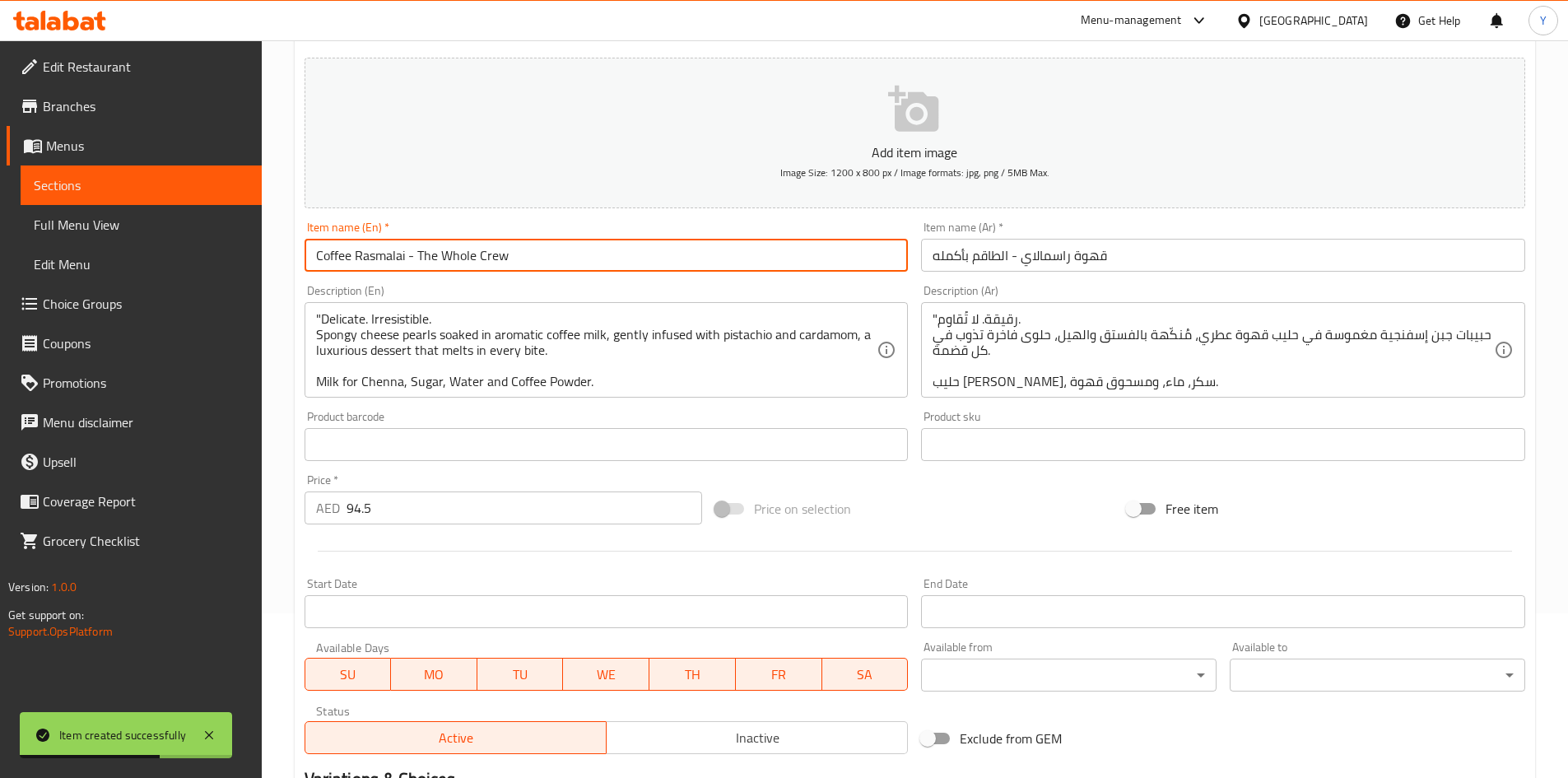
click at [553, 259] on input "Coffee Rasmalai - The Whole Crew" at bounding box center [607, 254] width 604 height 33
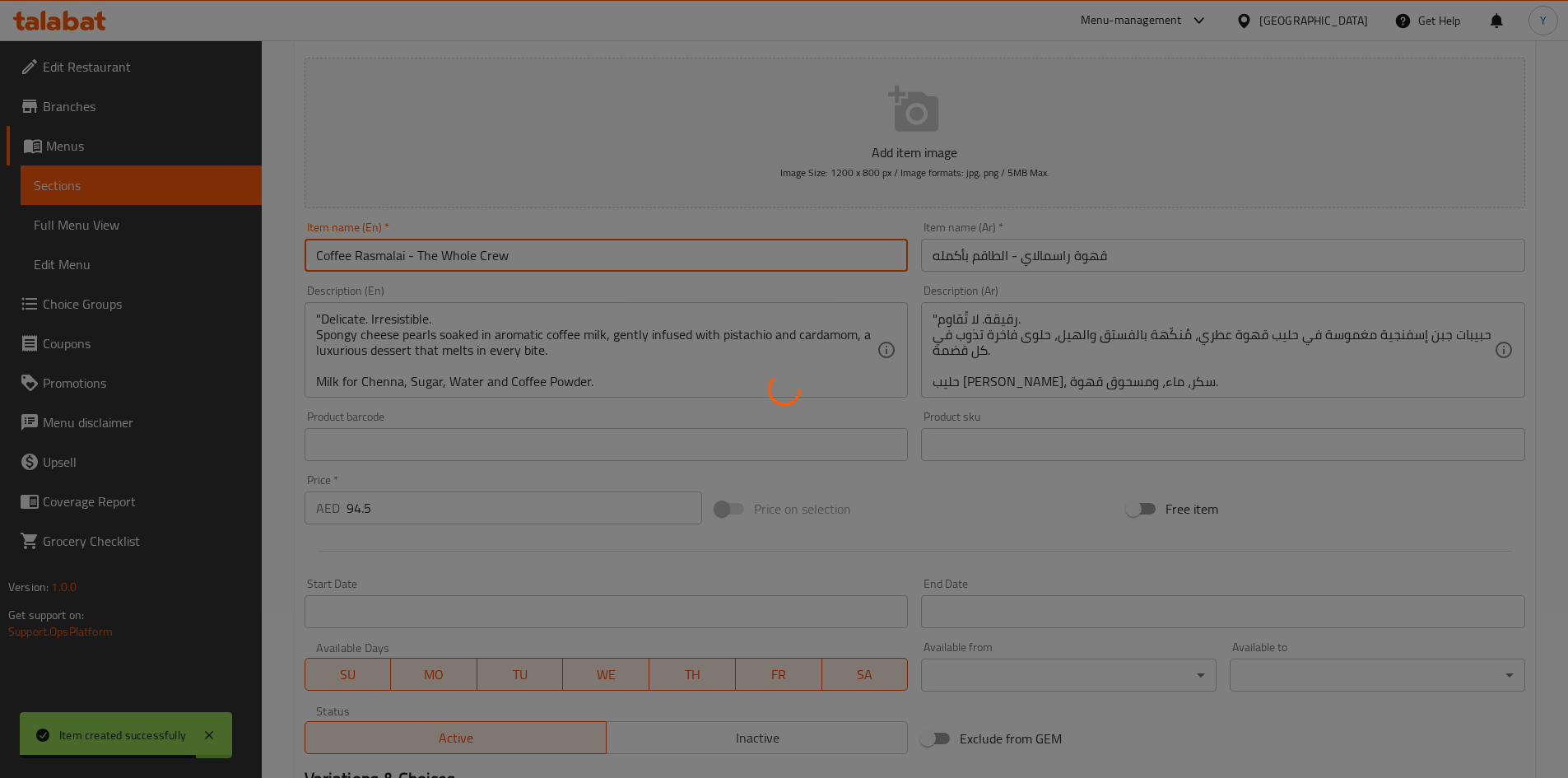
type input "0"
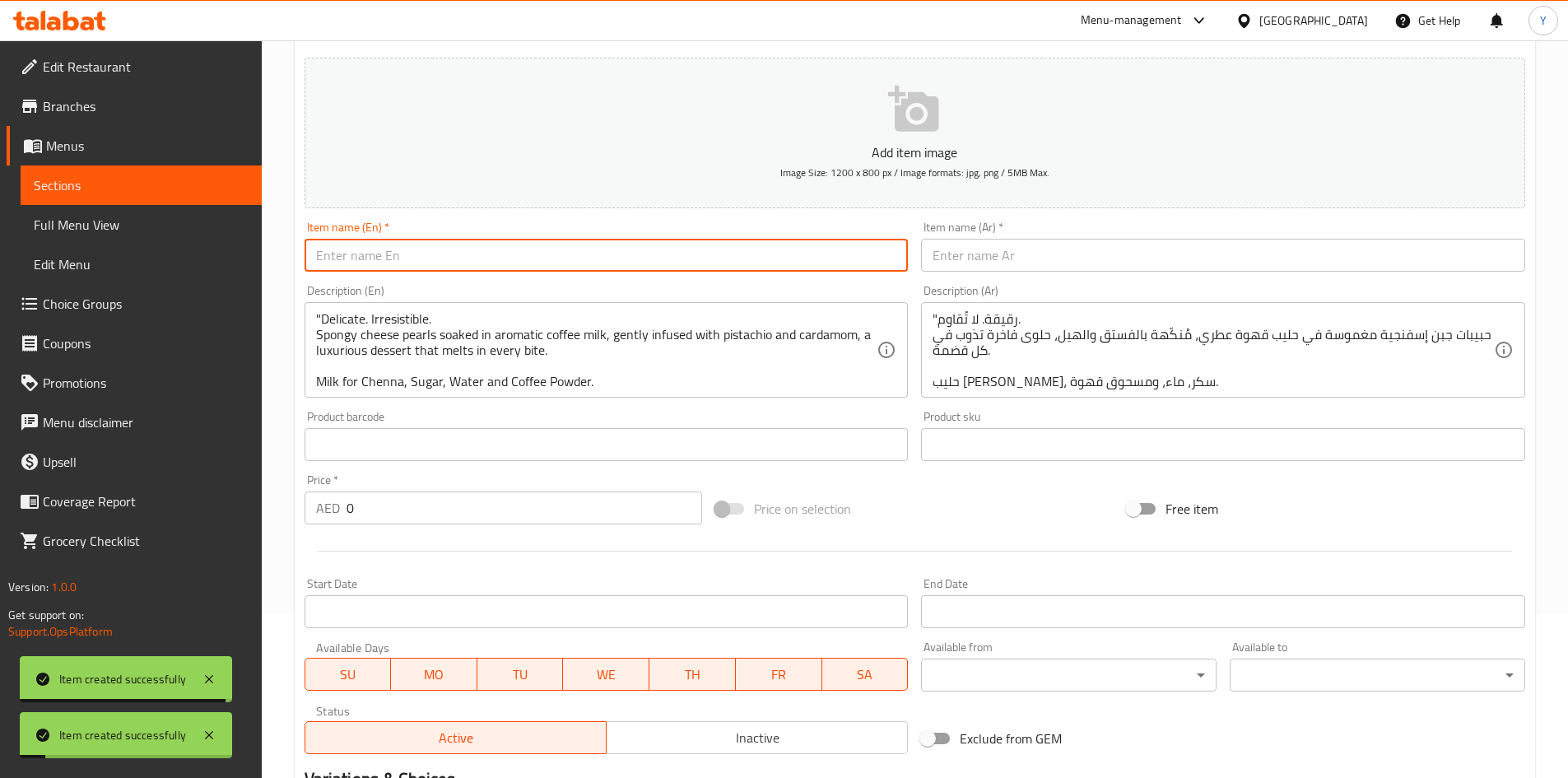
paste input "Classic Rasgulla - Just Me"
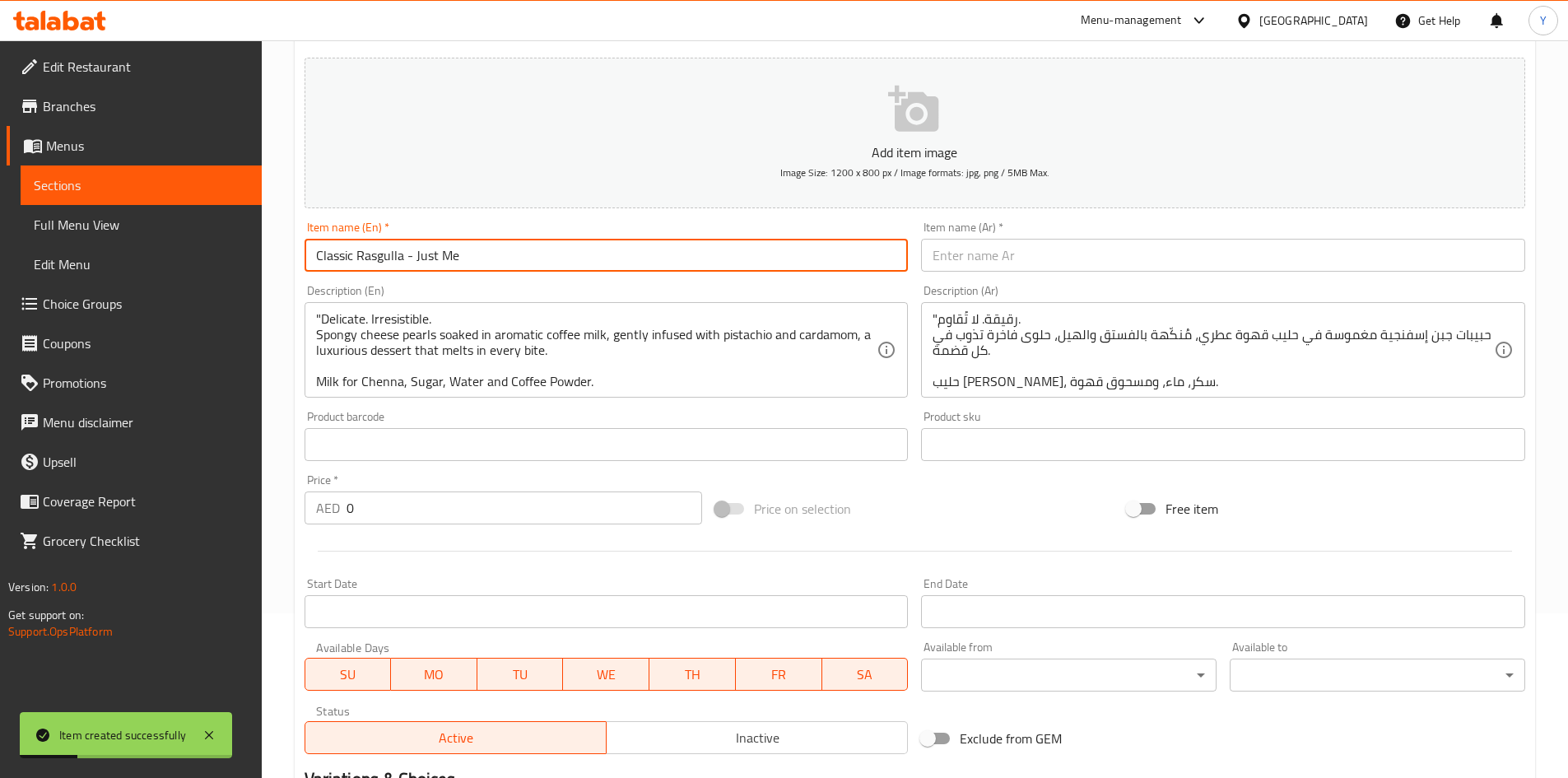
type input "Classic Rasgulla - Just Me"
click at [1037, 252] on input "text" at bounding box center [1224, 254] width 604 height 33
paste input "كلاسيك راسجولا - أنا فقط"
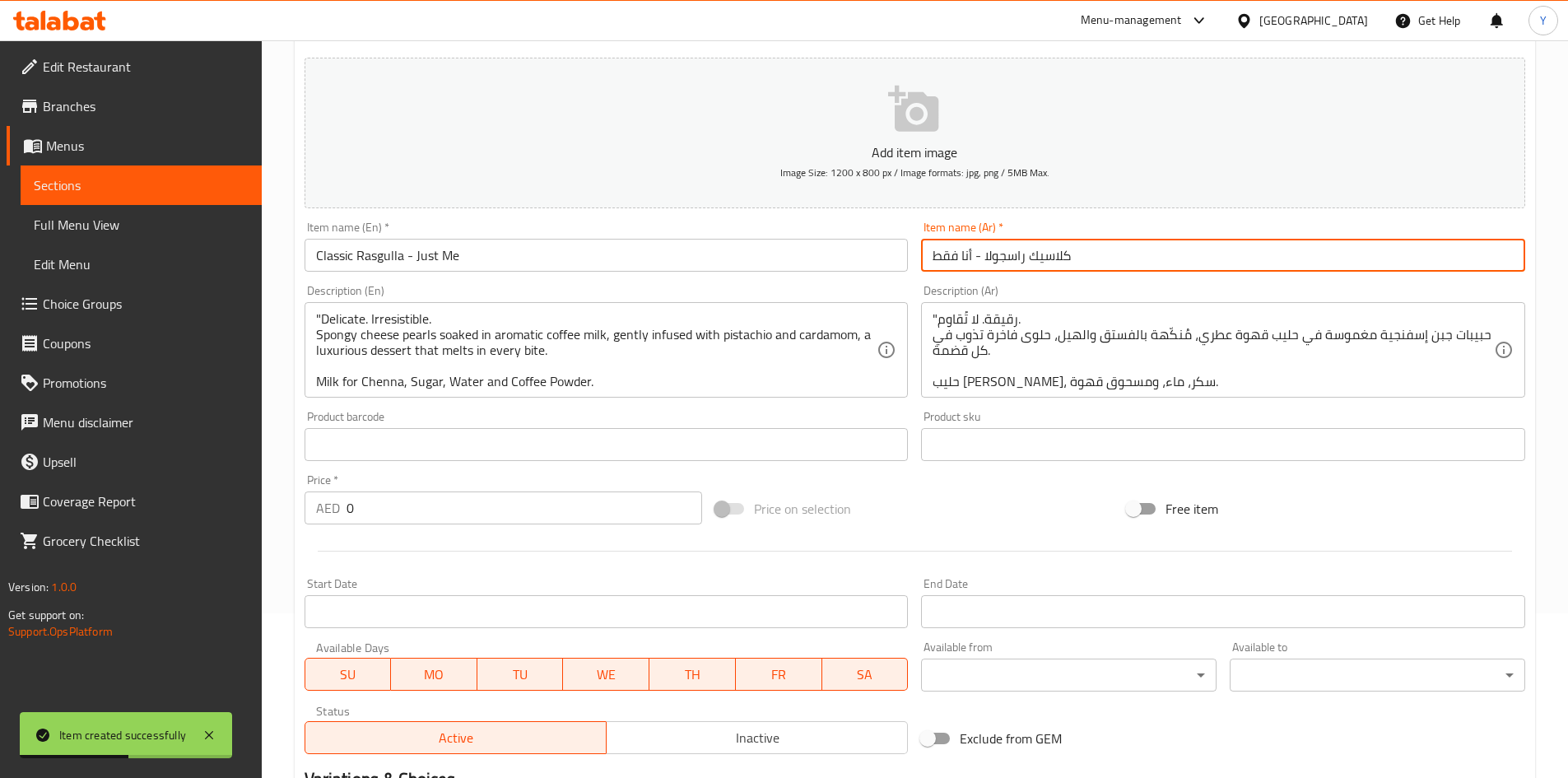
type input "كلاسيك راسجولا - أنا فقط"
click at [550, 399] on div "Description (En) "Delicate. Irresistible. Spongy cheese pearls soaked in aromat…" at bounding box center [607, 341] width 617 height 126
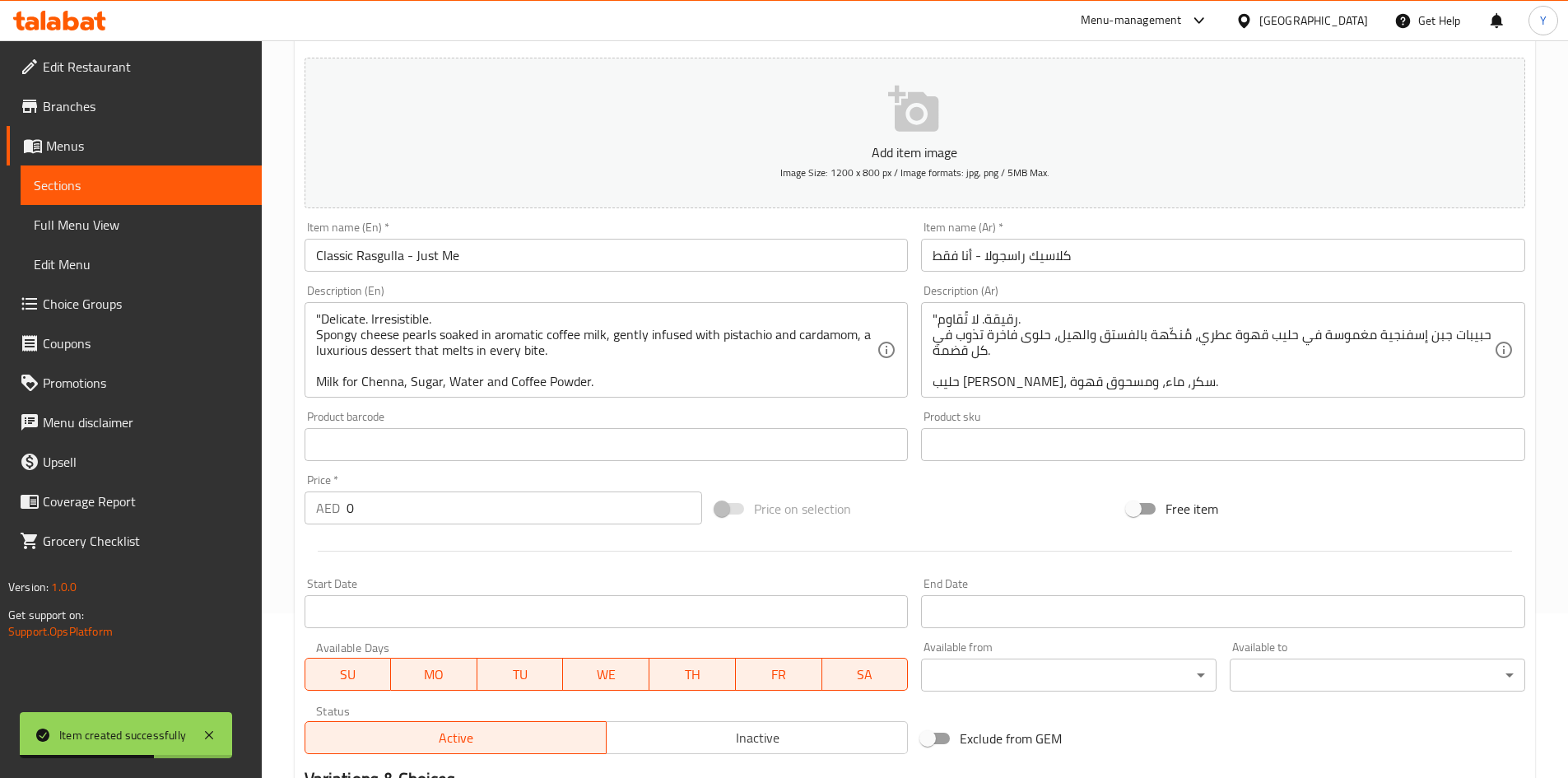
click at [551, 372] on textarea ""Delicate. Irresistible. Spongy cheese pearls soaked in aromatic coffee milk, g…" at bounding box center [597, 350] width 561 height 78
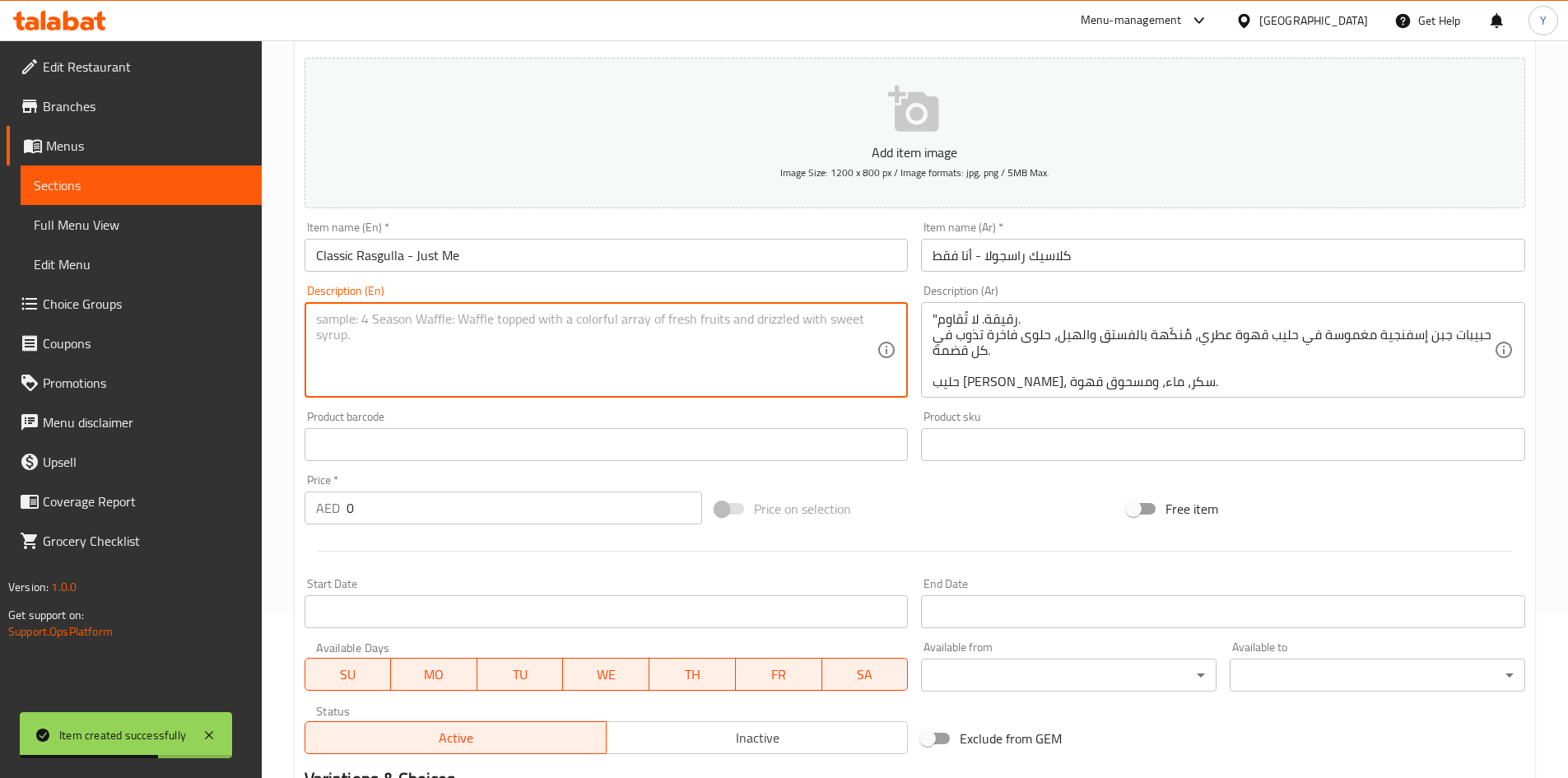
paste textarea "Soft, spongy cloud, soaked in a delicate cardamom-kissed syrup. Light as a clou…"
type textarea "Soft, spongy cloud, soaked in a delicate cardamom-kissed syrup. Light as a clou…"
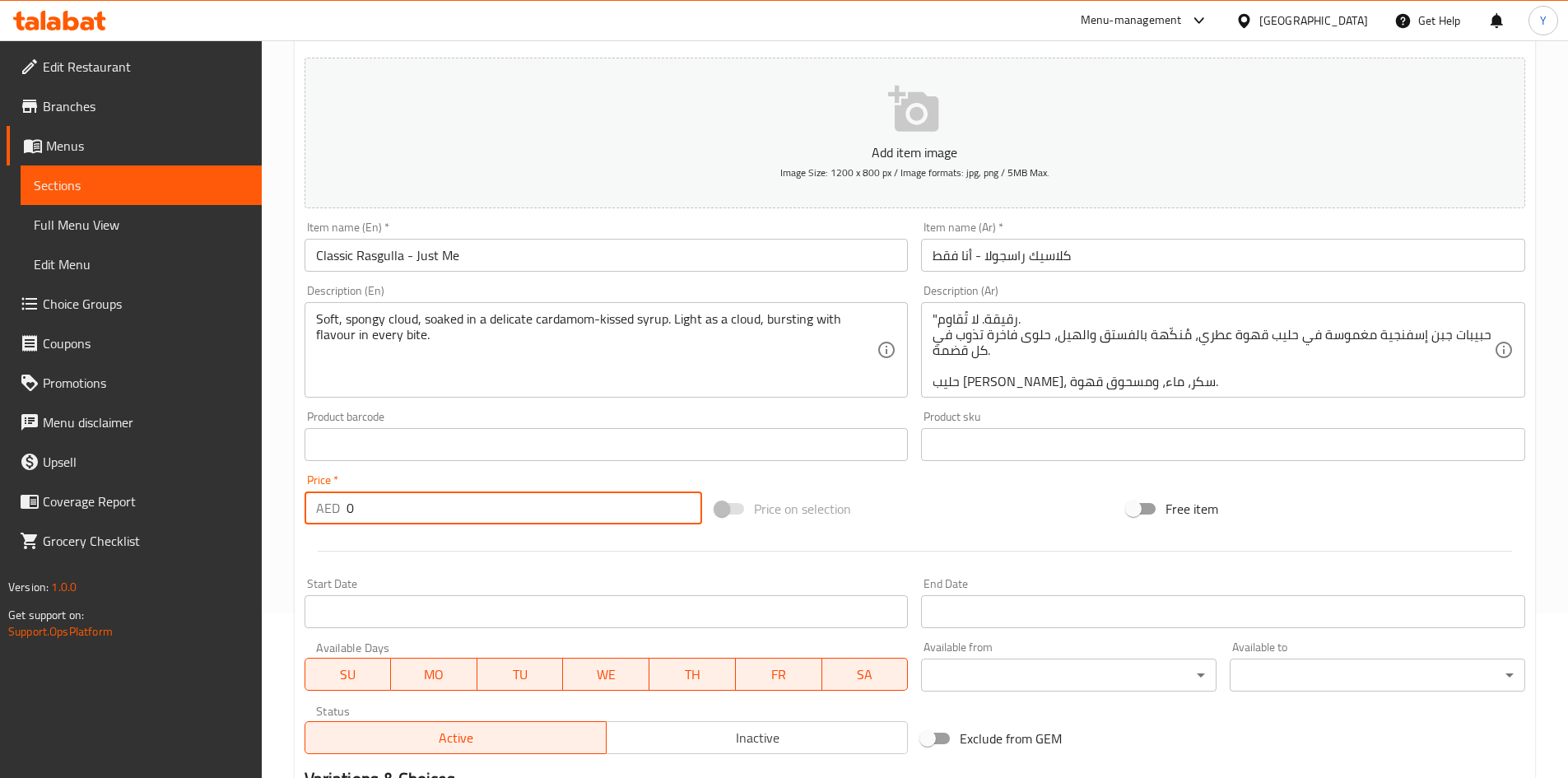
drag, startPoint x: 464, startPoint y: 507, endPoint x: 251, endPoint y: 497, distance: 213.2
click at [236, 484] on div "Edit Restaurant Branches Menus Sections Full Menu View Edit Menu Choice Groups …" at bounding box center [784, 437] width 1568 height 1123
paste input "36.75"
type input "36.75"
paste input "number"
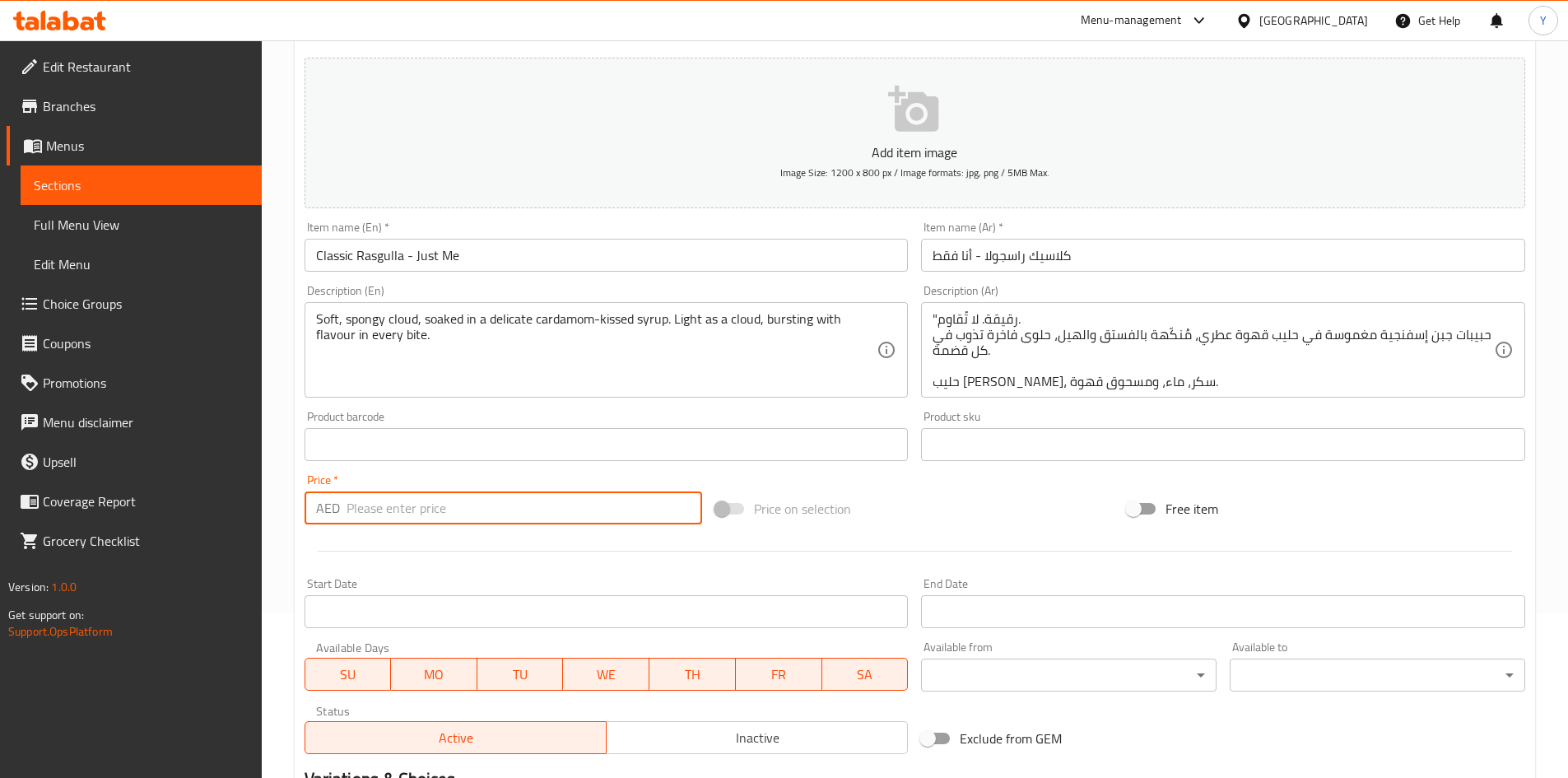
type input "36.75"
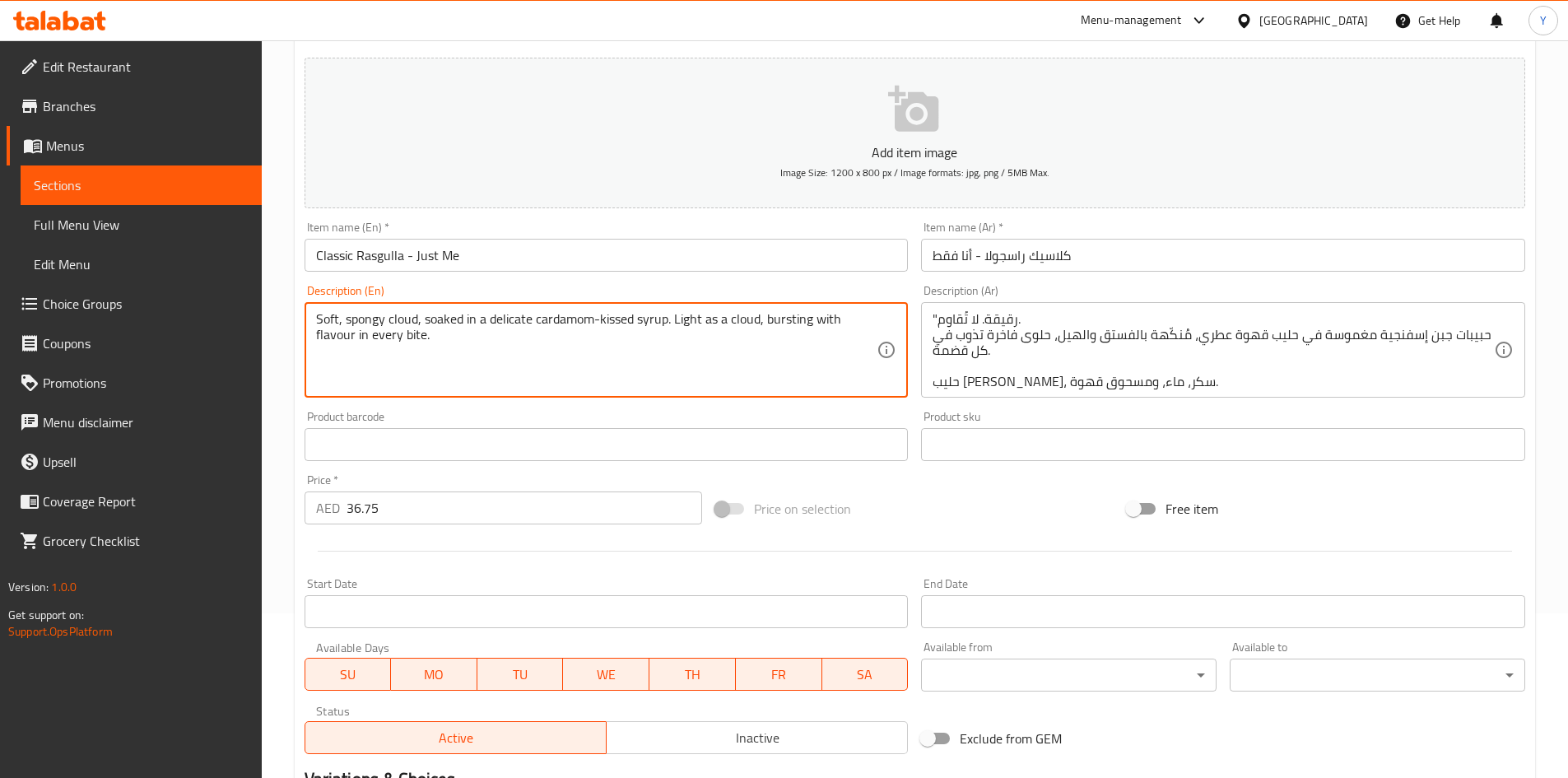
paste textarea "Milk for Chenna, Water & Sugar."
paste textarea "Contains Lactose & Sugar | This product is manufactured in a facility that proc…"
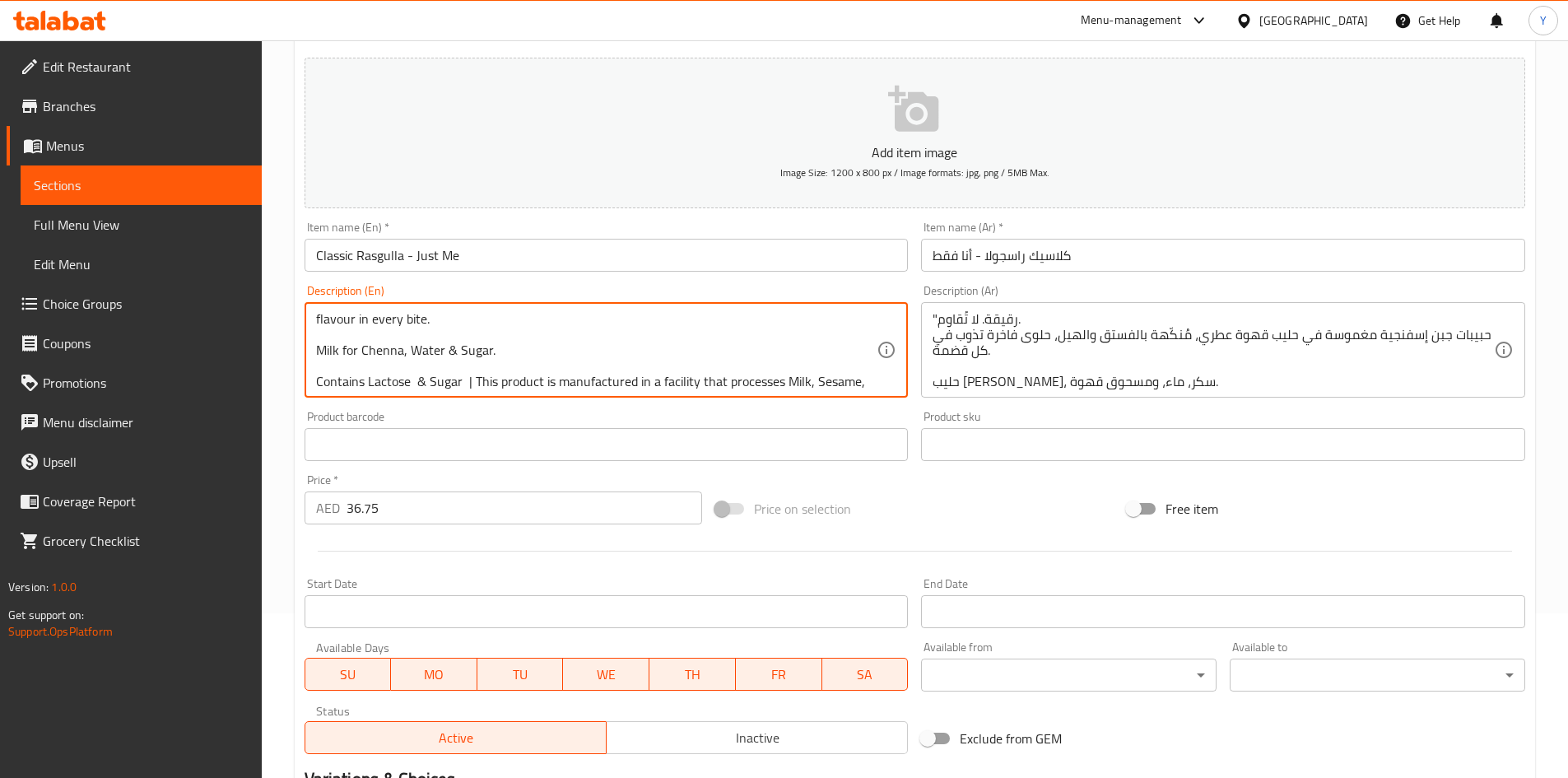
scroll to position [36, 0]
type textarea "Soft, spongy cloud, soaked in a delicate cardamom-kissed syrup. Light as a clou…"
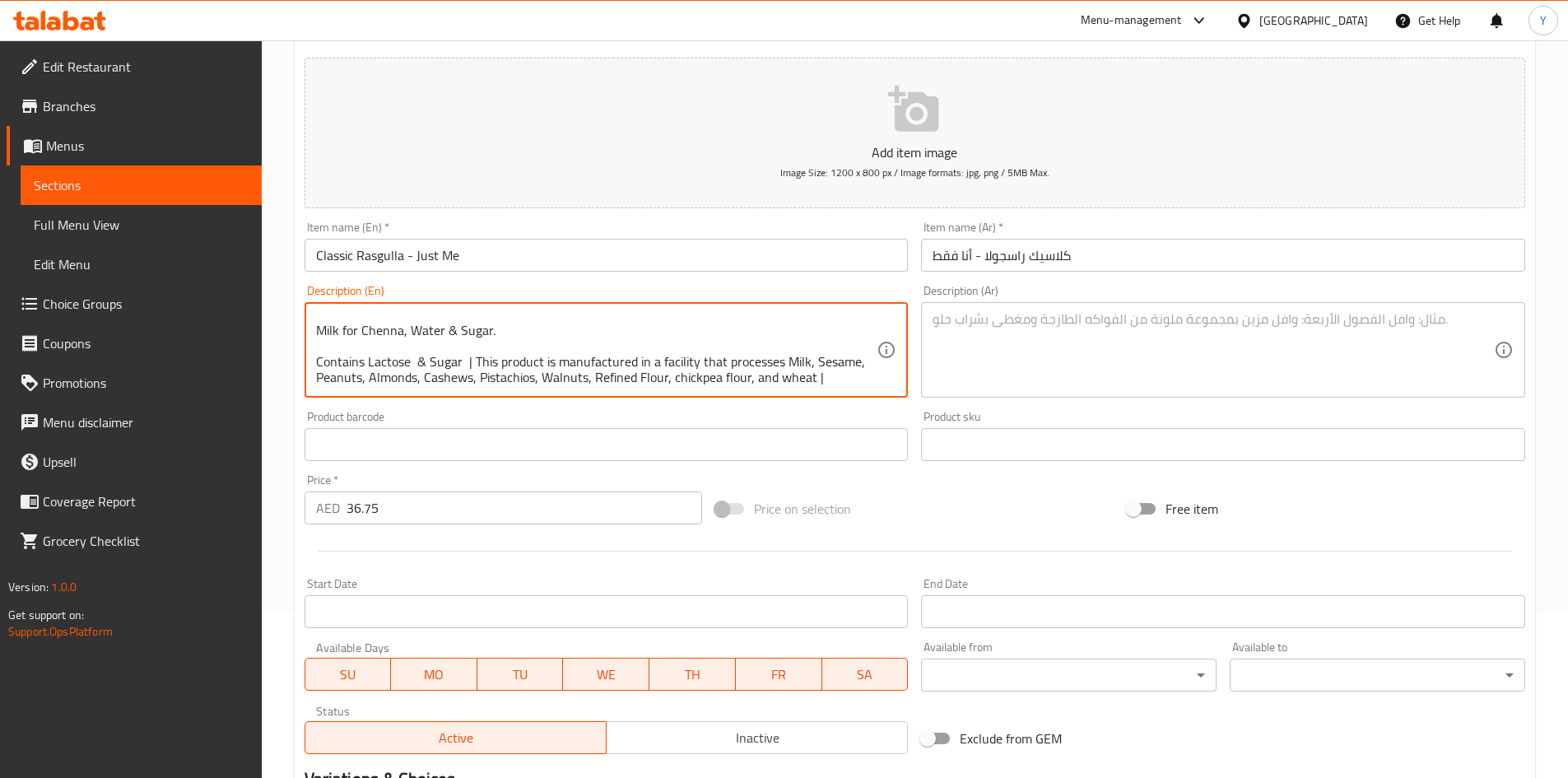
click at [1123, 356] on textarea at bounding box center [1213, 350] width 561 height 78
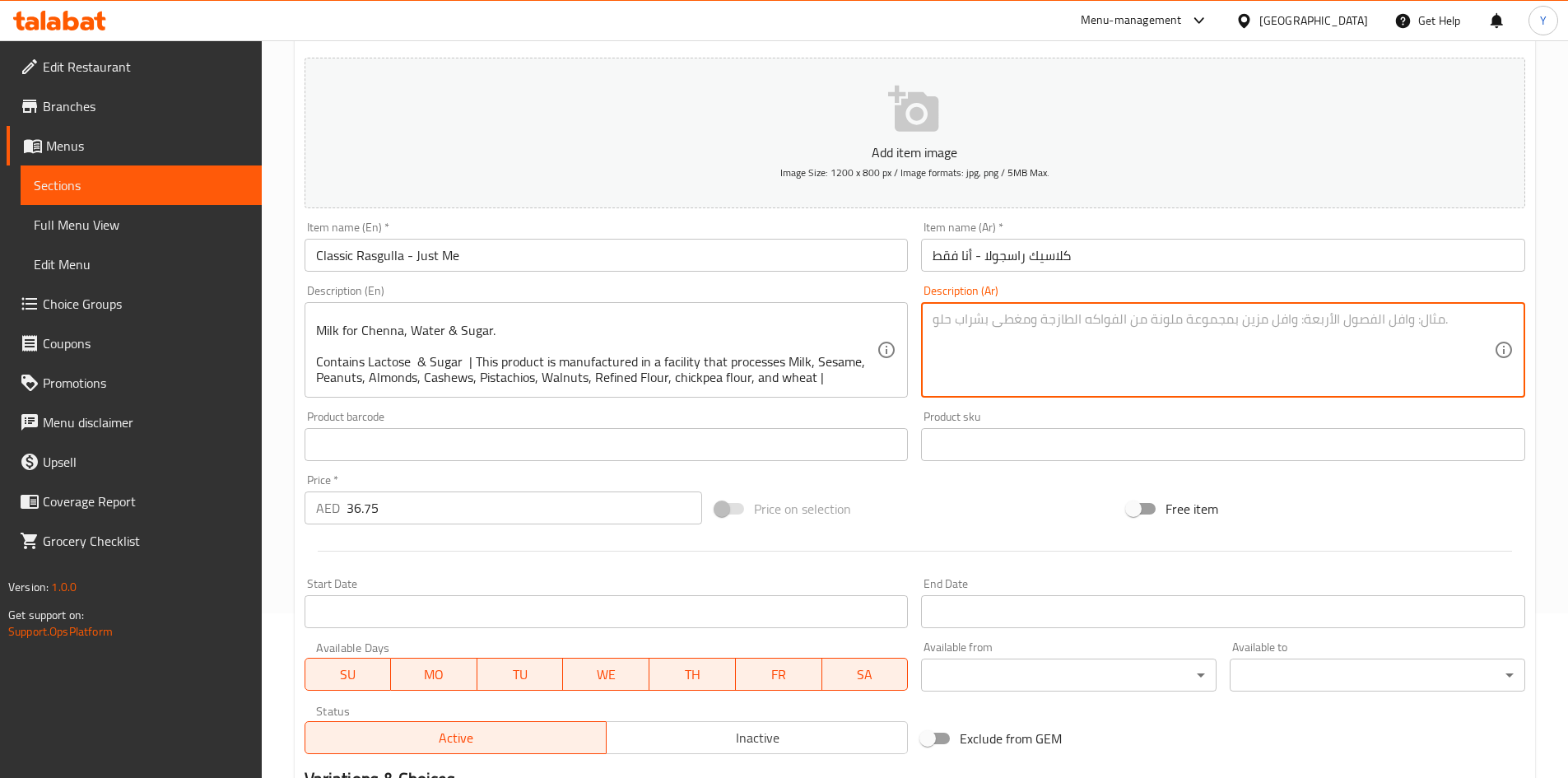
paste textarea "سحابة ناعمة، إسفنجية، مغموسة في شراب خفيف بنكهة الهيل. خفيفة كالسحابة، تفيض نكه…"
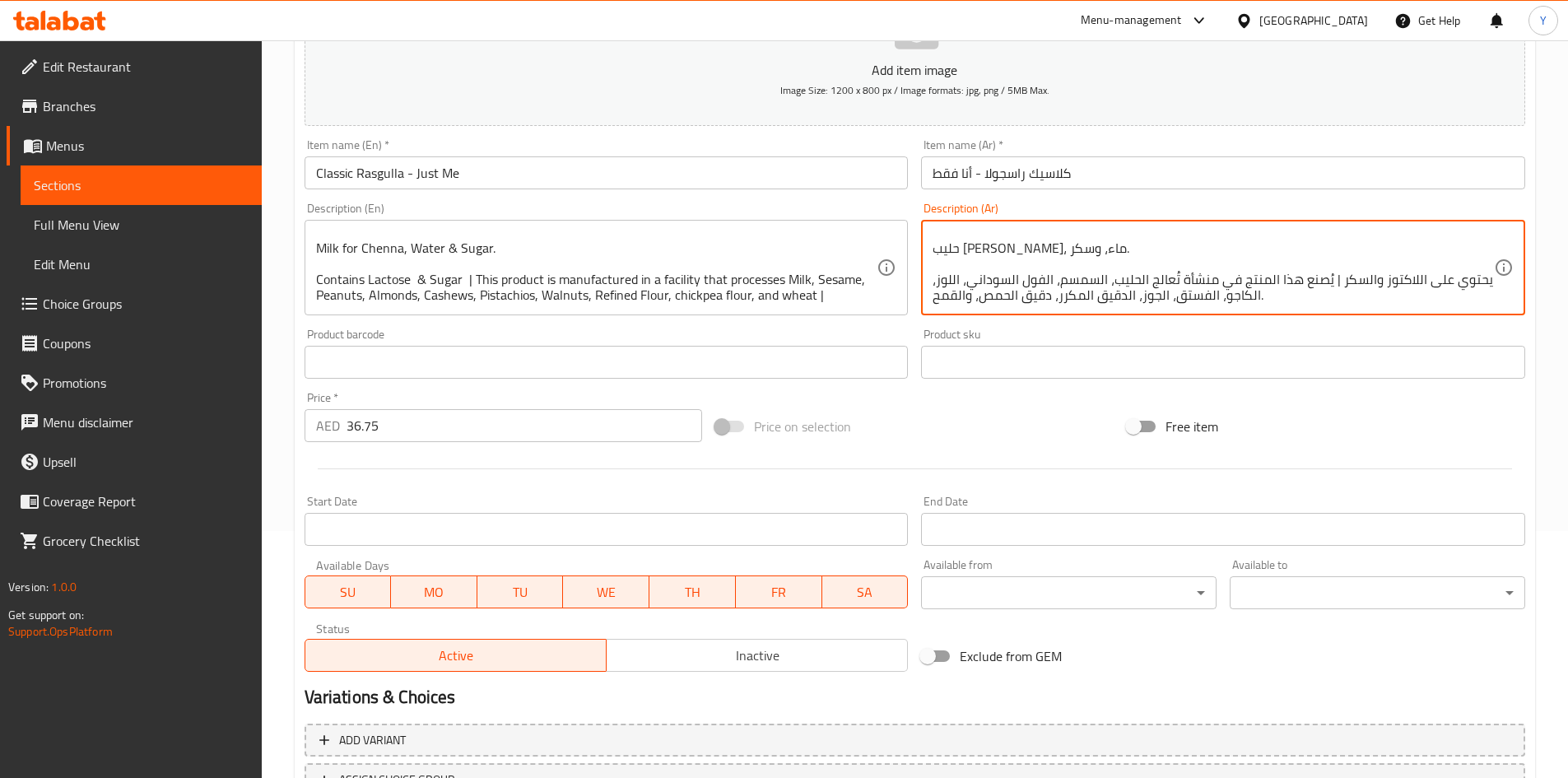
type textarea "سحابة ناعمة، إسفنجية، مغموسة في شراب خفيف بنكهة الهيل. خفيفة كالسحابة، تفيض نكه…"
click at [498, 161] on input "Classic Rasgulla - Just Me" at bounding box center [607, 173] width 604 height 33
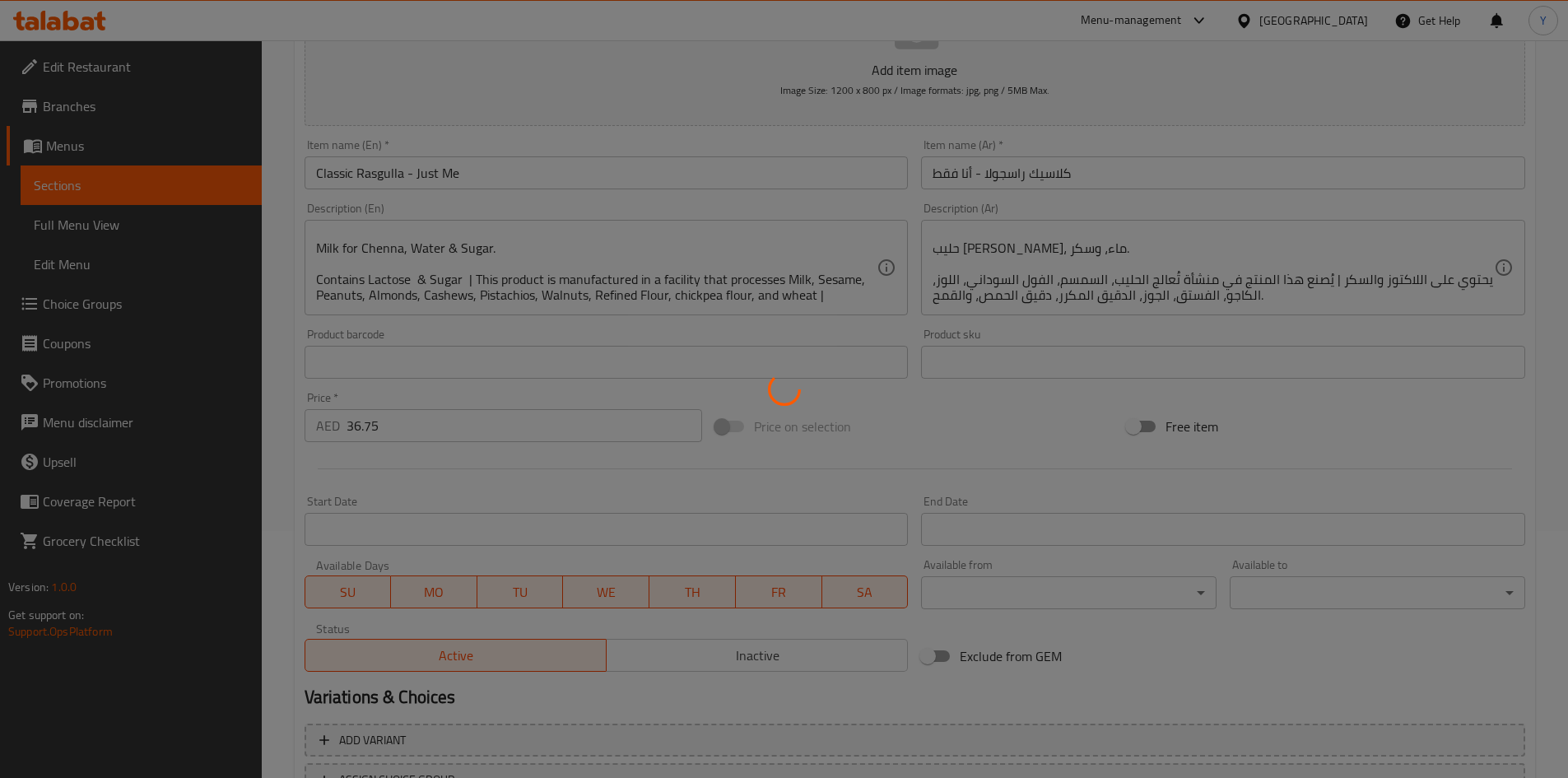
type input "0"
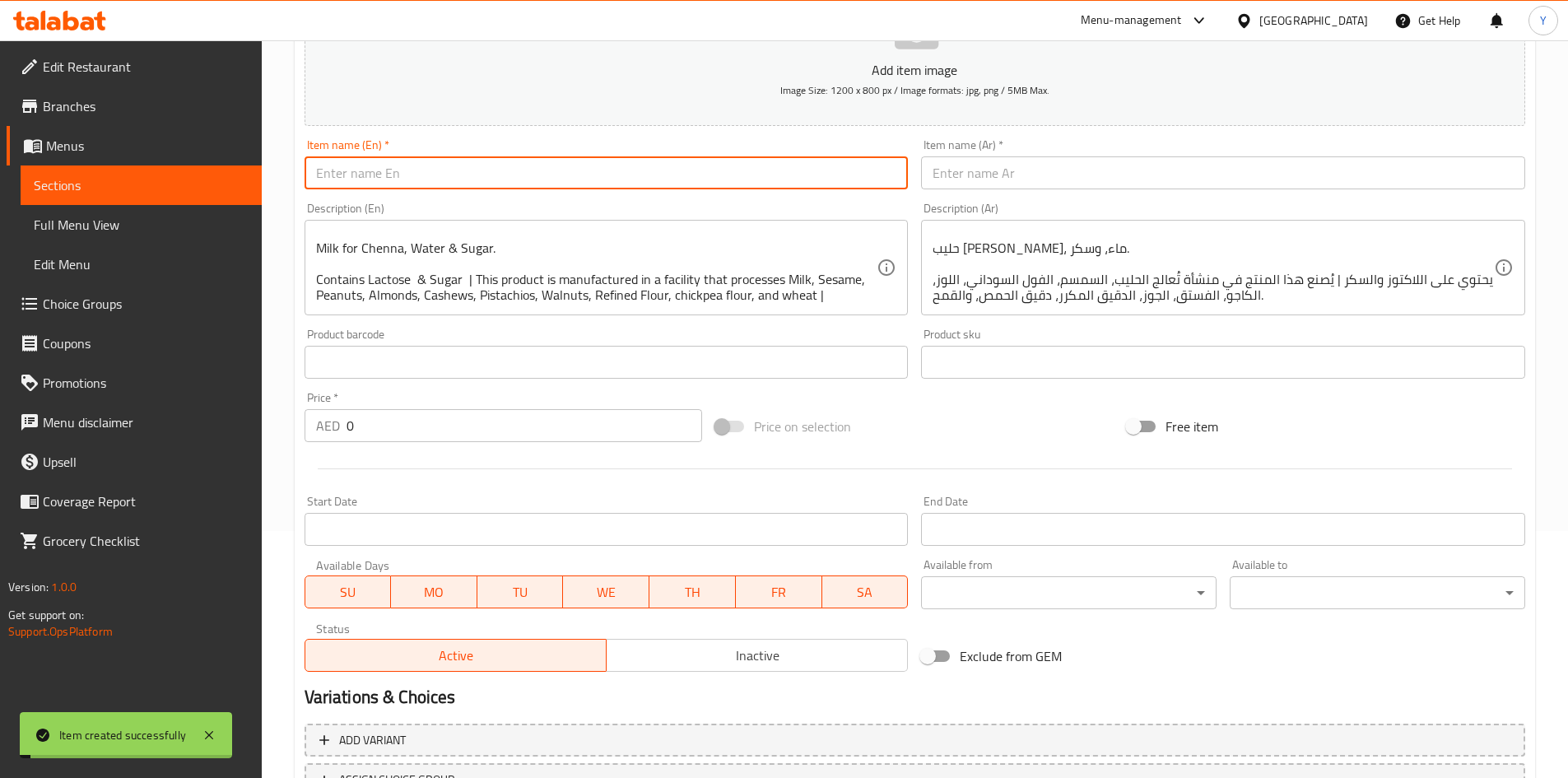
scroll to position [0, 0]
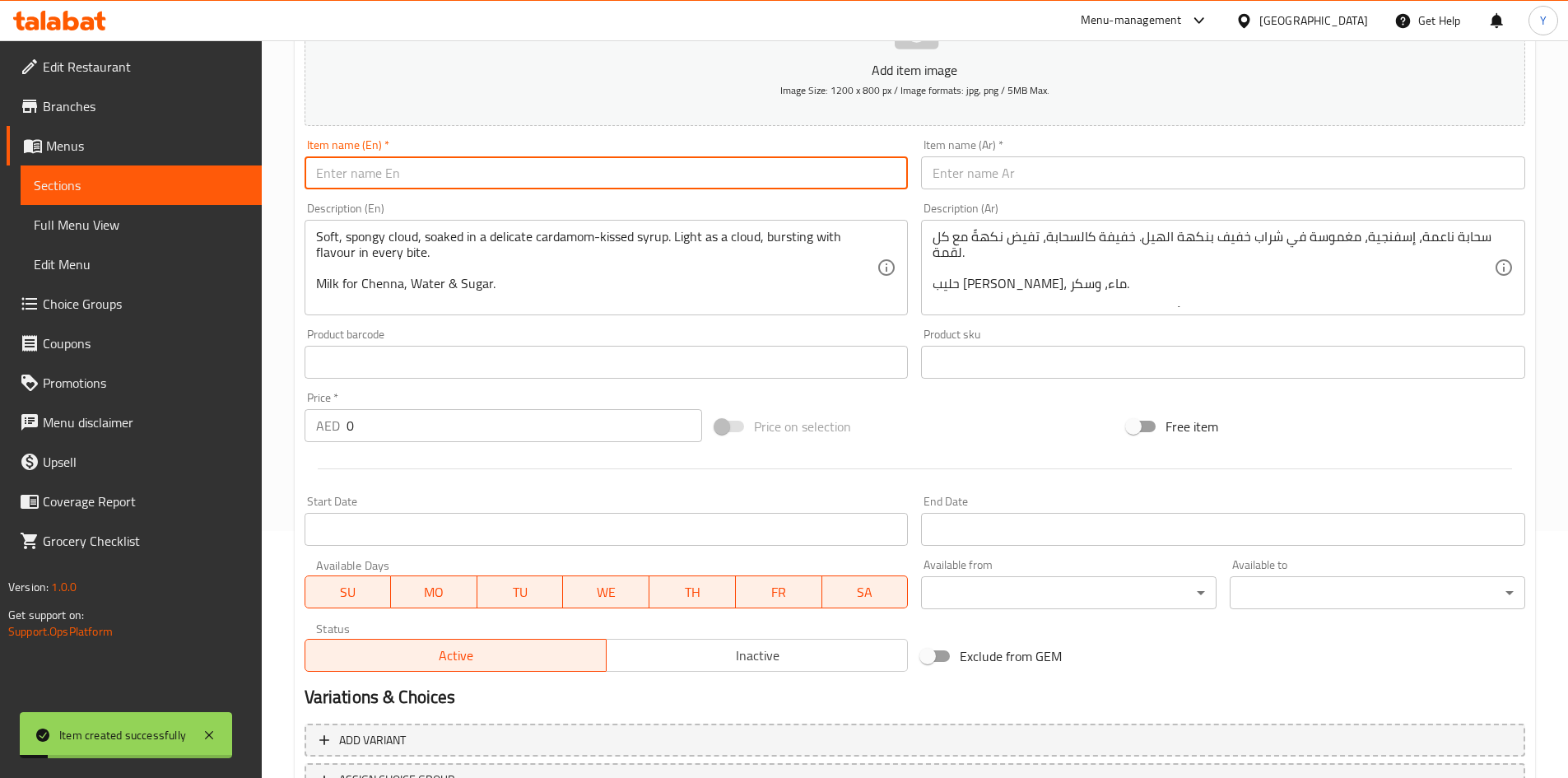
paste input "Classic Rasgulla - Me & U"
type input "Classic Rasgulla - Me & U"
click at [1058, 185] on input "text" at bounding box center [1224, 173] width 604 height 33
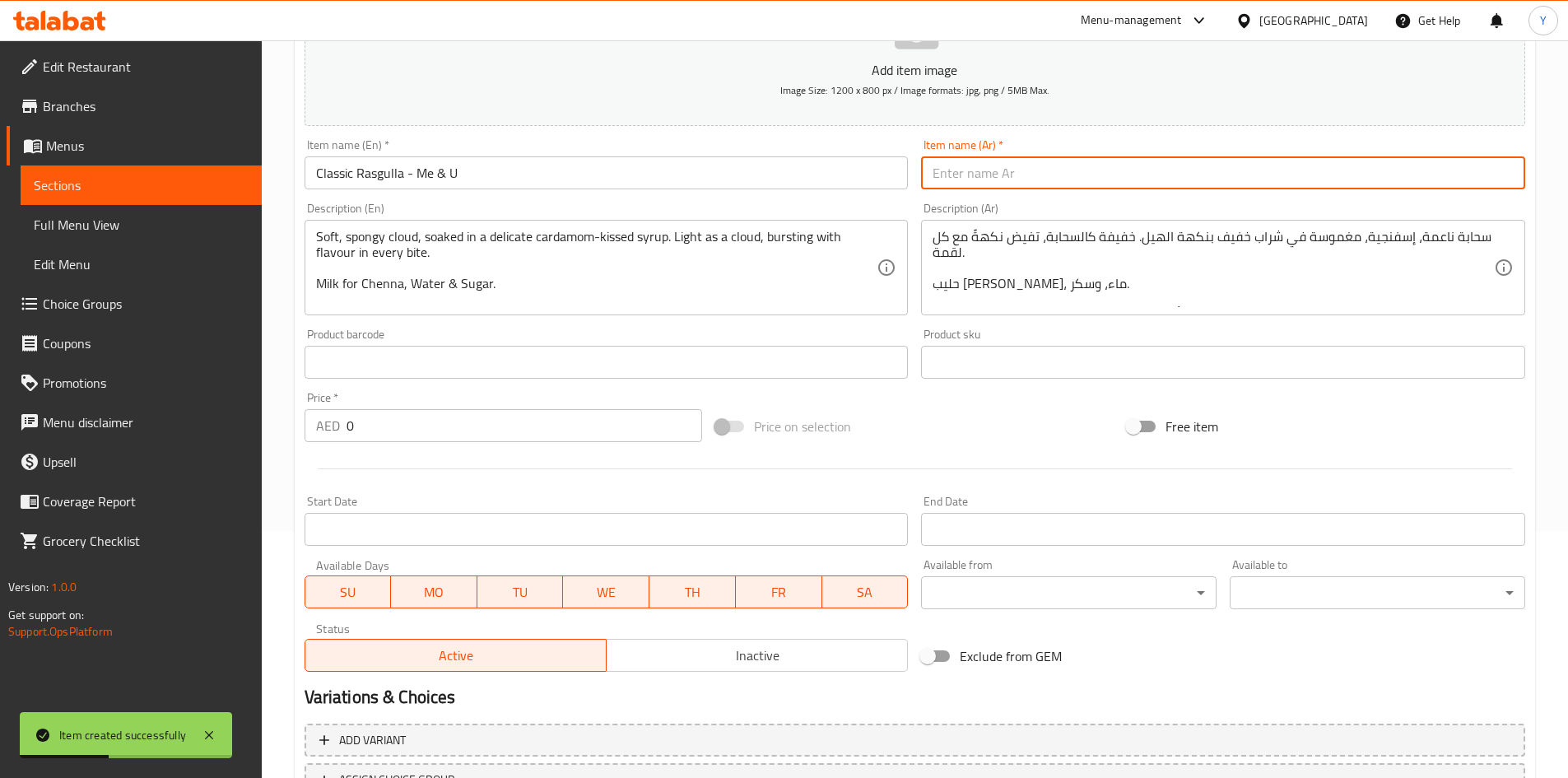
paste input "راسغولا الكلاسيكية - أنا وأنت"
type input "راسغولا الكلاسيكية - أنا وأنت"
drag, startPoint x: 379, startPoint y: 426, endPoint x: 145, endPoint y: 378, distance: 238.9
click at [137, 386] on div "Edit Restaurant Branches Menus Sections Full Menu View Edit Menu Choice Groups …" at bounding box center [784, 355] width 1568 height 1123
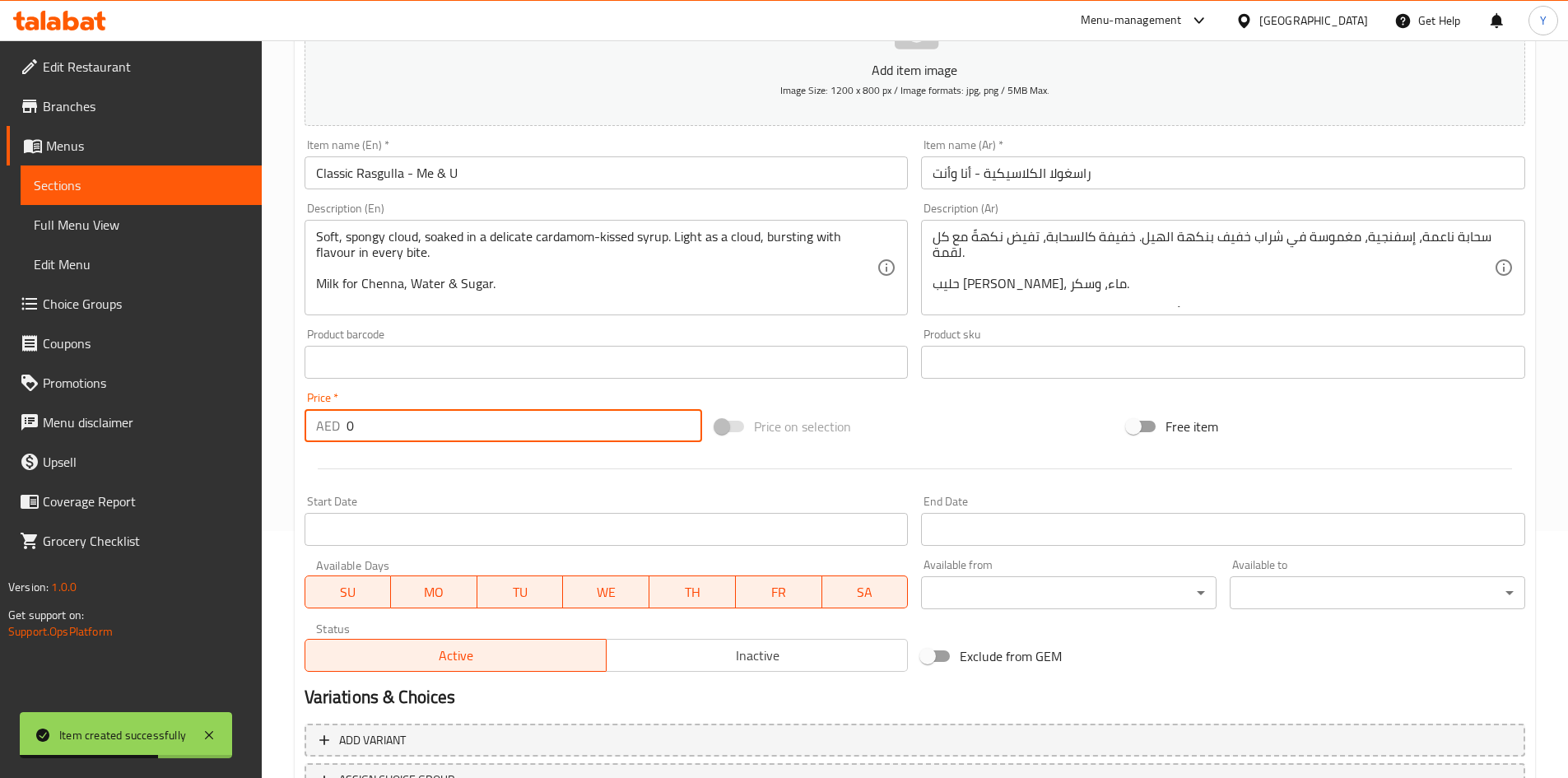
paste input "57.75"
type input "57.75"
click at [479, 187] on input "Classic Rasgulla - Me & U" at bounding box center [607, 173] width 604 height 33
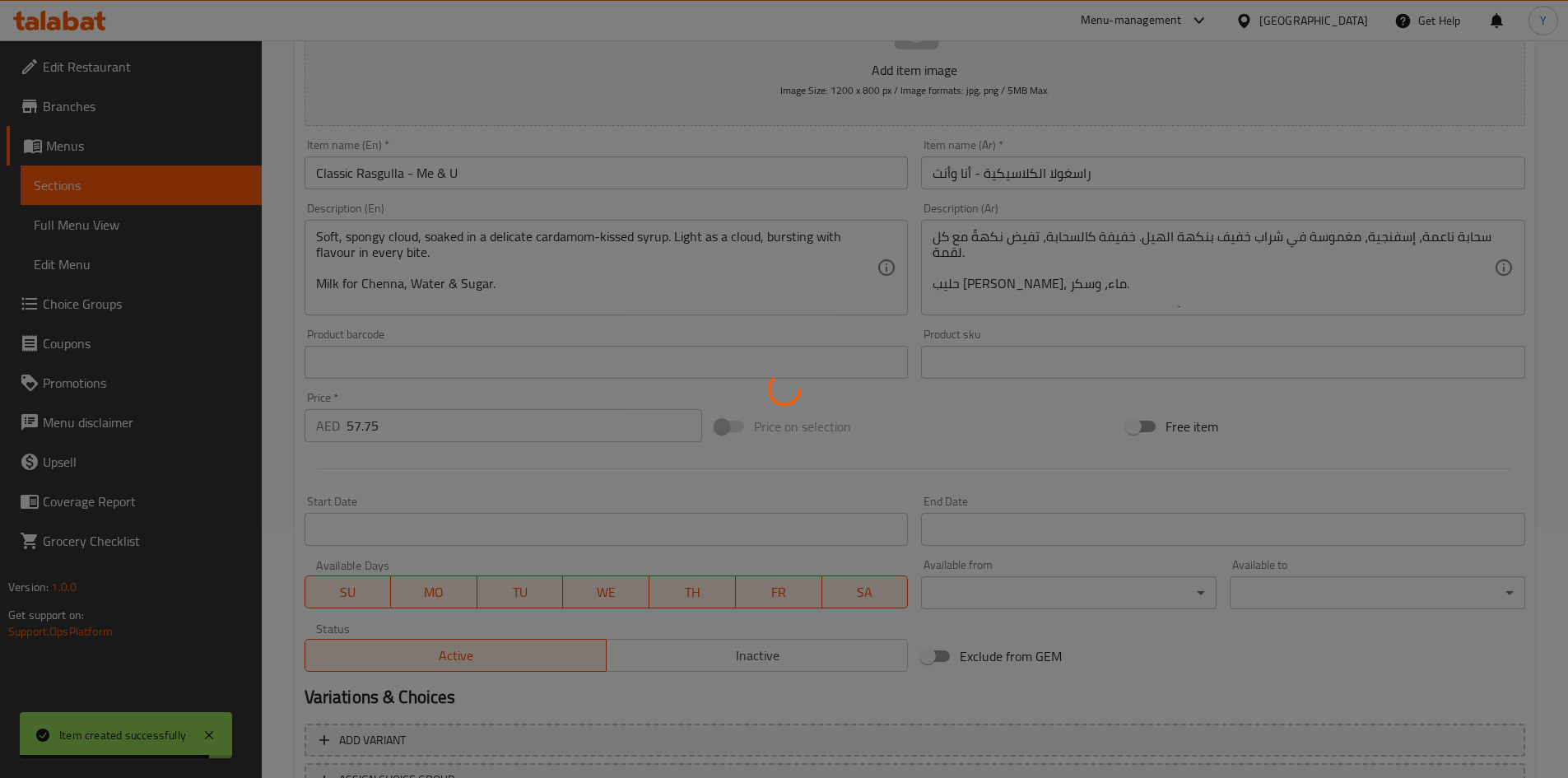
type input "0"
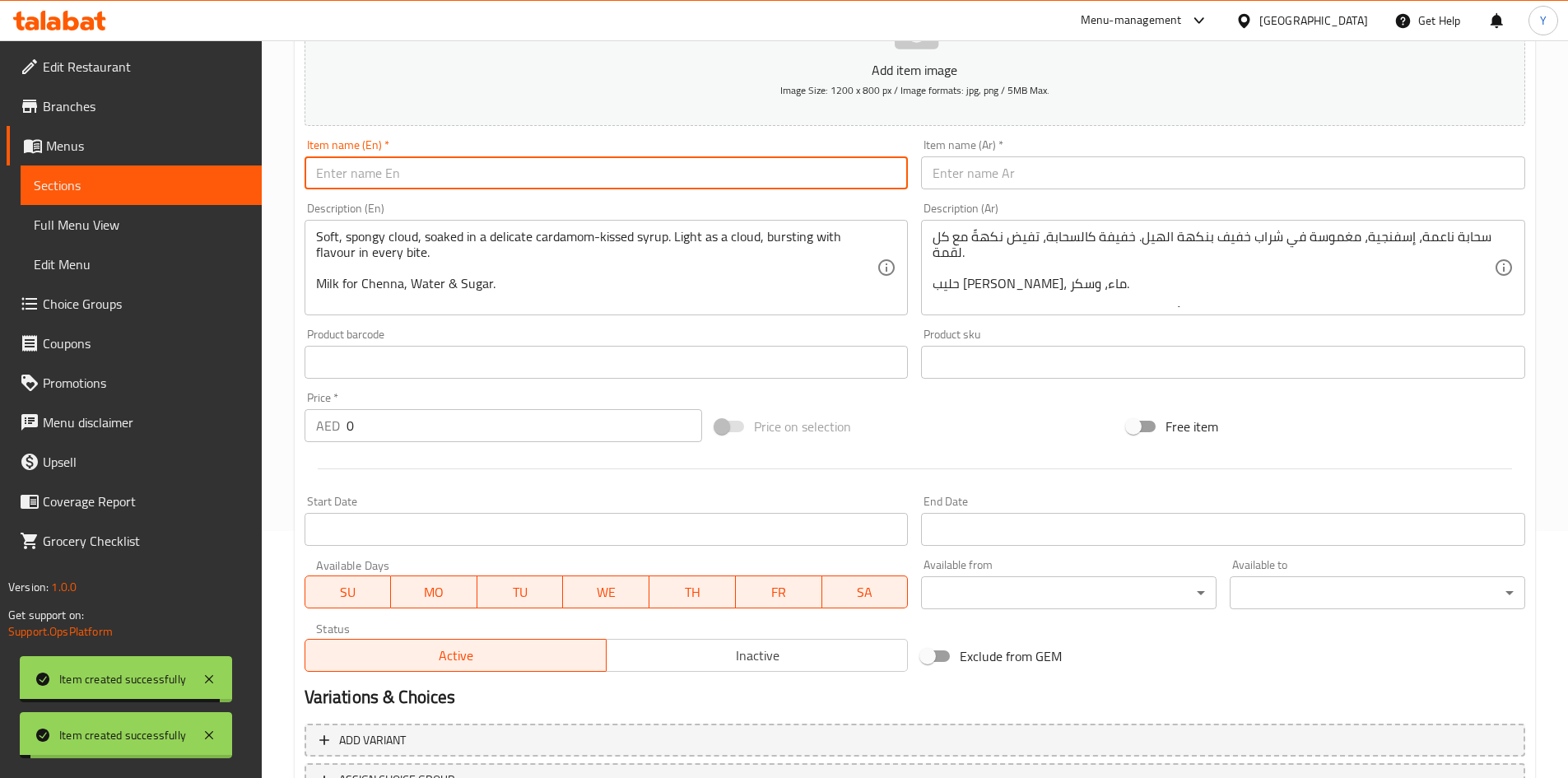
paste input "Classic Rasgulla - The Whole Crew"
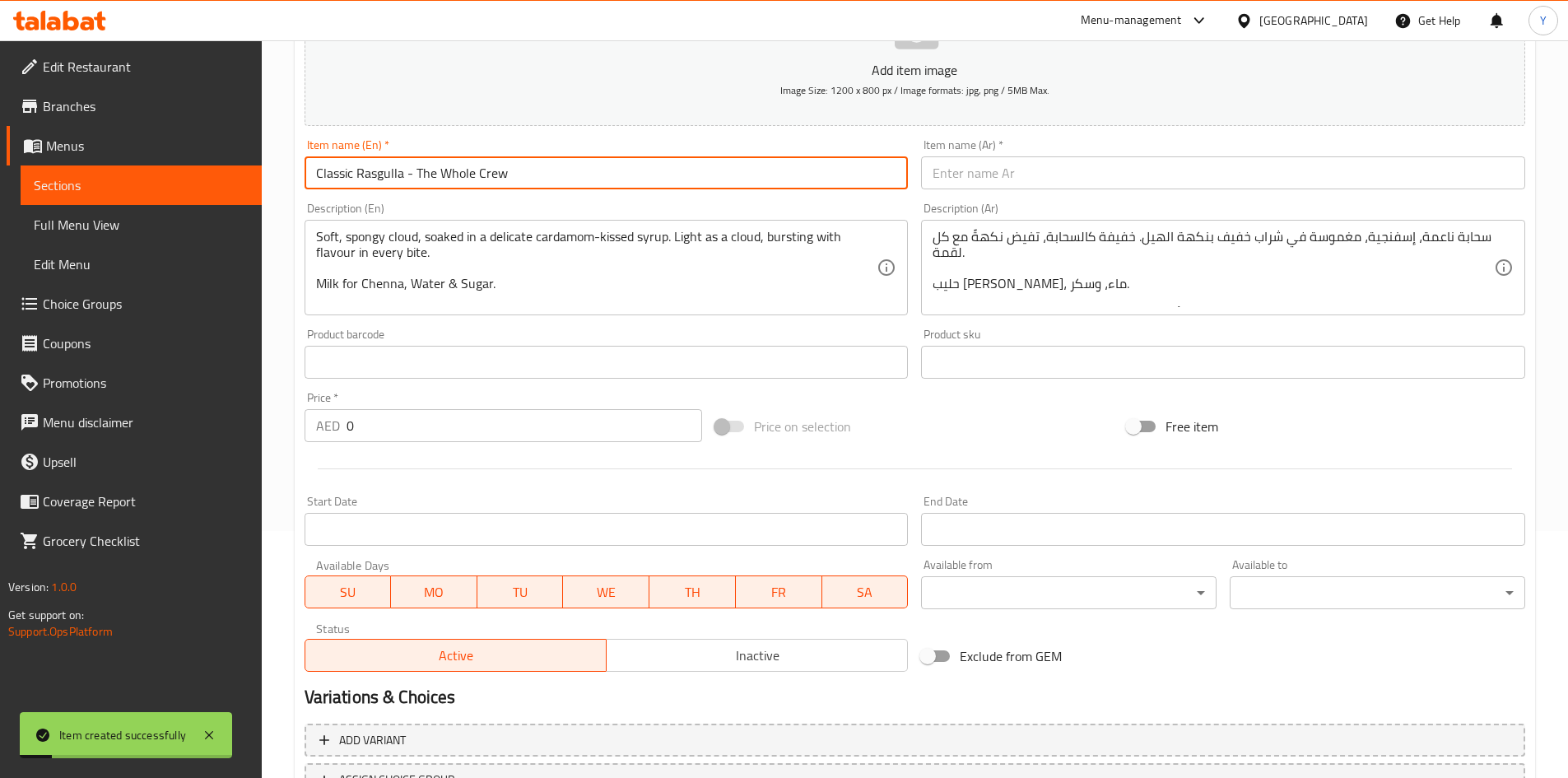
type input "Classic Rasgulla - The Whole Crew"
click at [983, 166] on input "text" at bounding box center [1224, 173] width 604 height 33
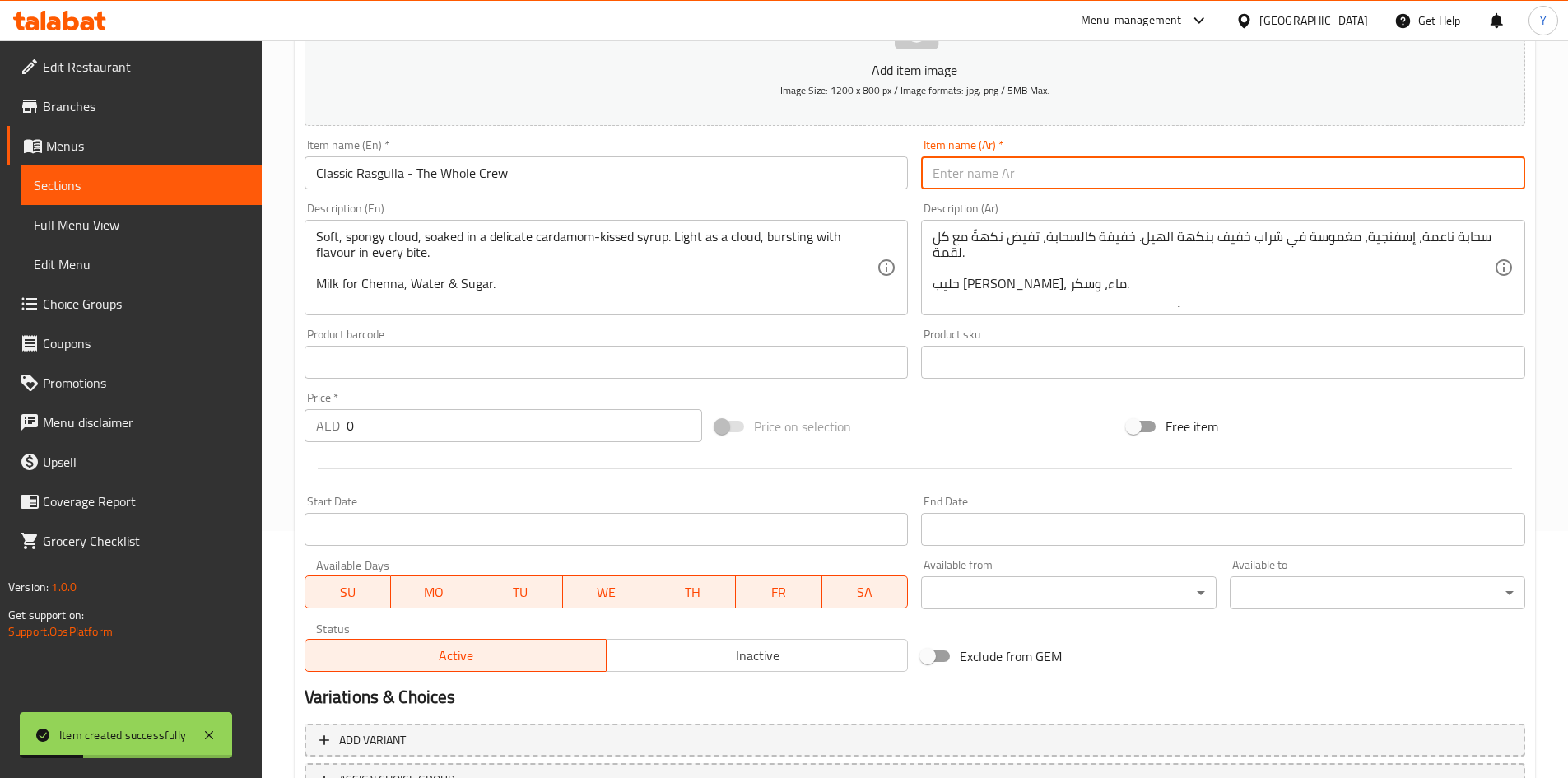
paste input "راسغولا الكلاسيكية - الطاقم بأكمله"
type input "راسغولا الكلاسيكية - الطاقم بأكمله"
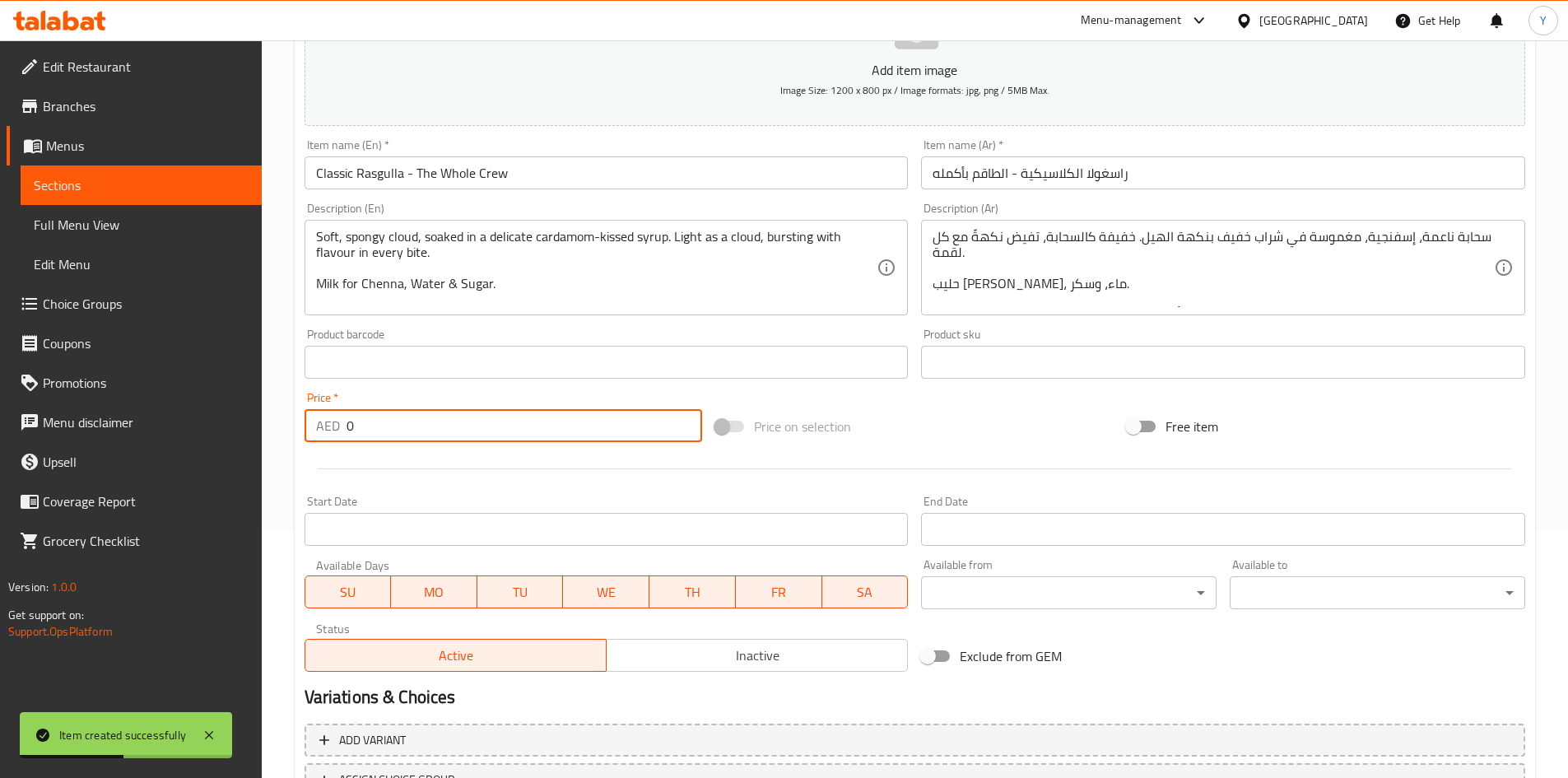
drag, startPoint x: 446, startPoint y: 420, endPoint x: 573, endPoint y: 267, distance: 198.8
click at [236, 391] on div "Edit Restaurant Branches Menus Sections Full Menu View Edit Menu Choice Groups …" at bounding box center [784, 355] width 1568 height 1123
paste input "94.5"
type input "94.5"
click at [570, 198] on div "Description (En) Soft, spongy cloud, soaked in a delicate cardamom-kissed syrup…" at bounding box center [607, 259] width 617 height 126
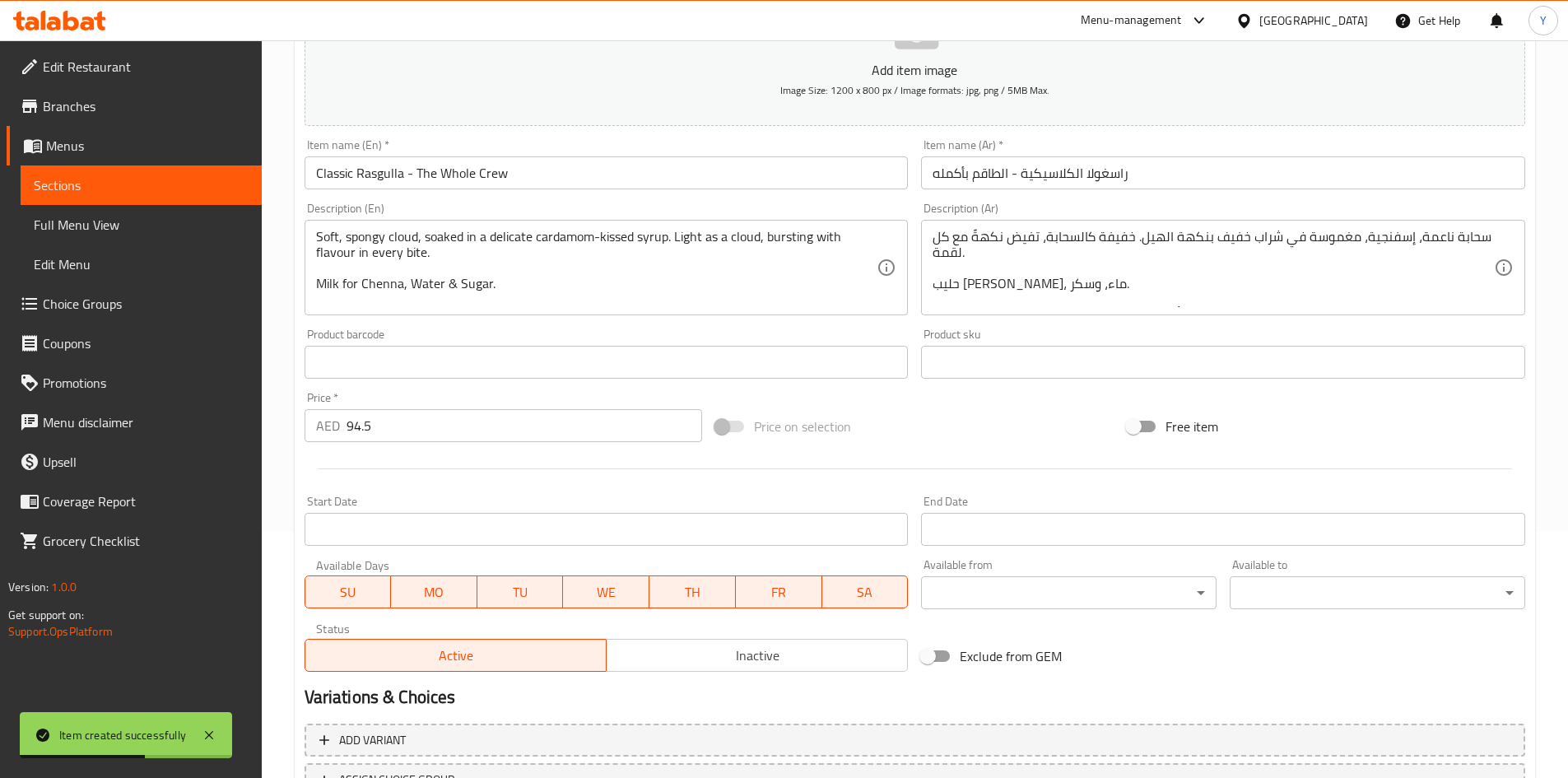
click at [566, 179] on input "Classic Rasgulla - The Whole Crew" at bounding box center [607, 173] width 604 height 33
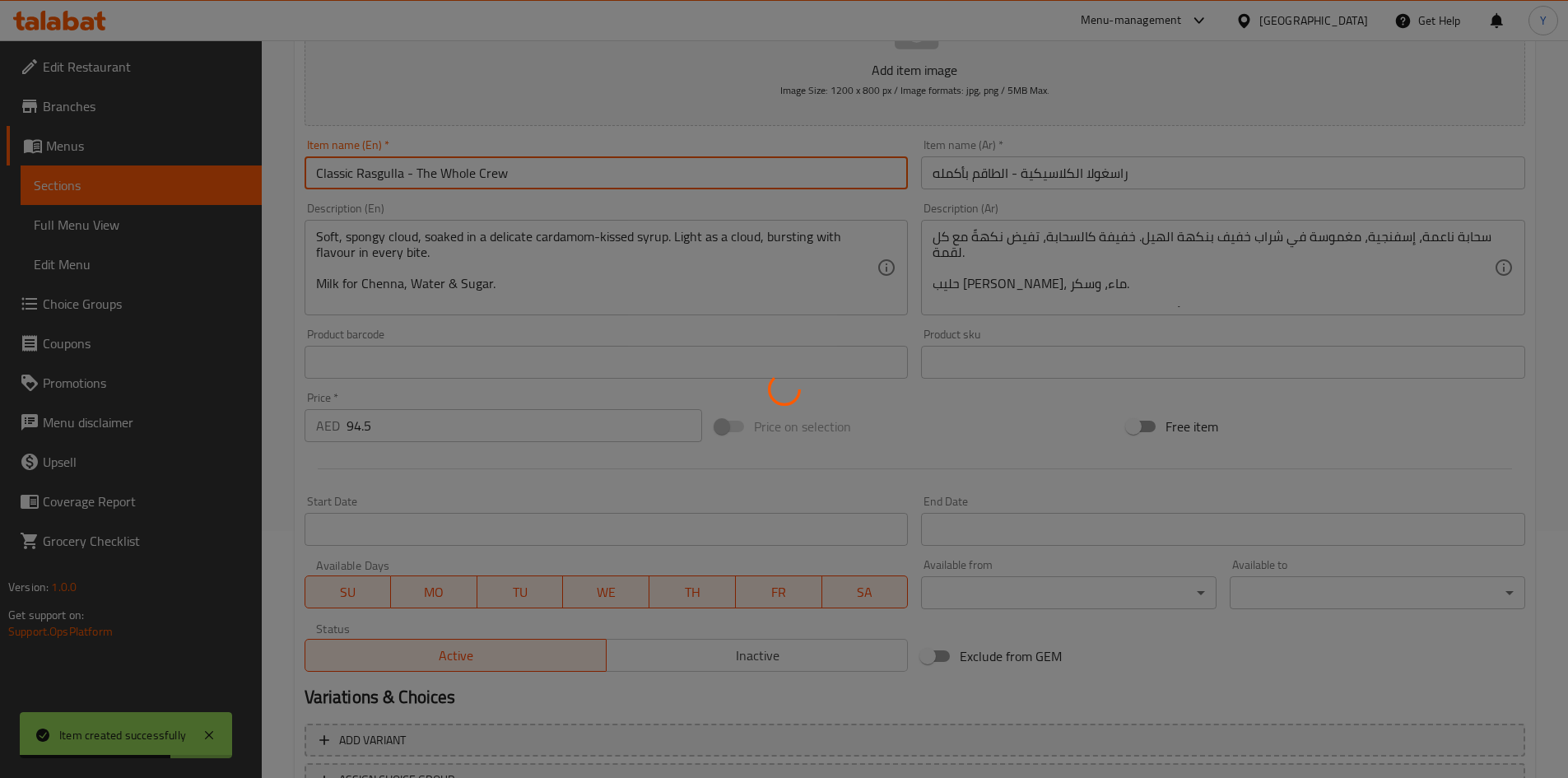
type input "0"
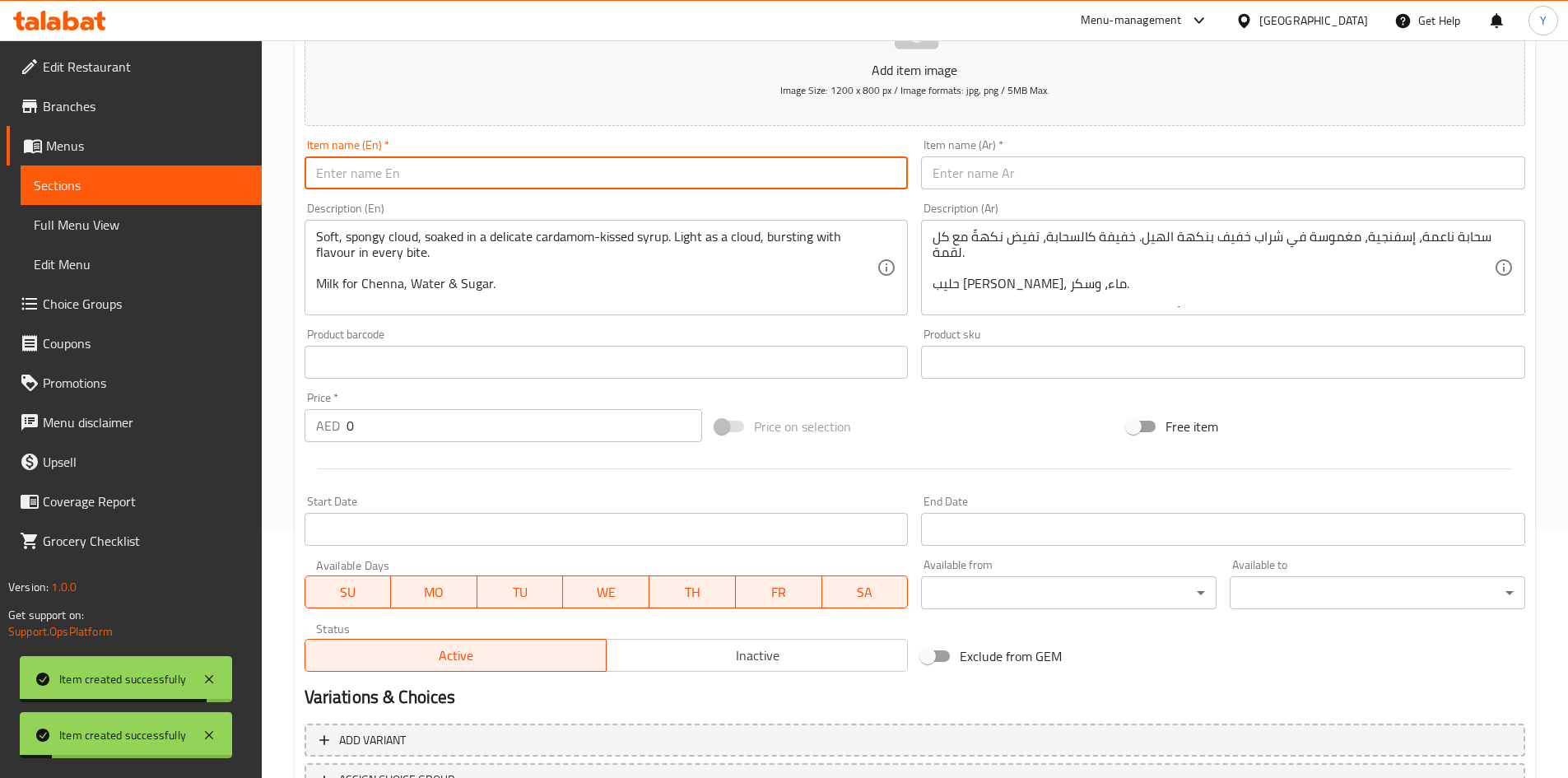
paste input "Firni - Just Me"
type input "Firni - Just Me"
click at [1023, 181] on input "text" at bounding box center [1224, 173] width 604 height 33
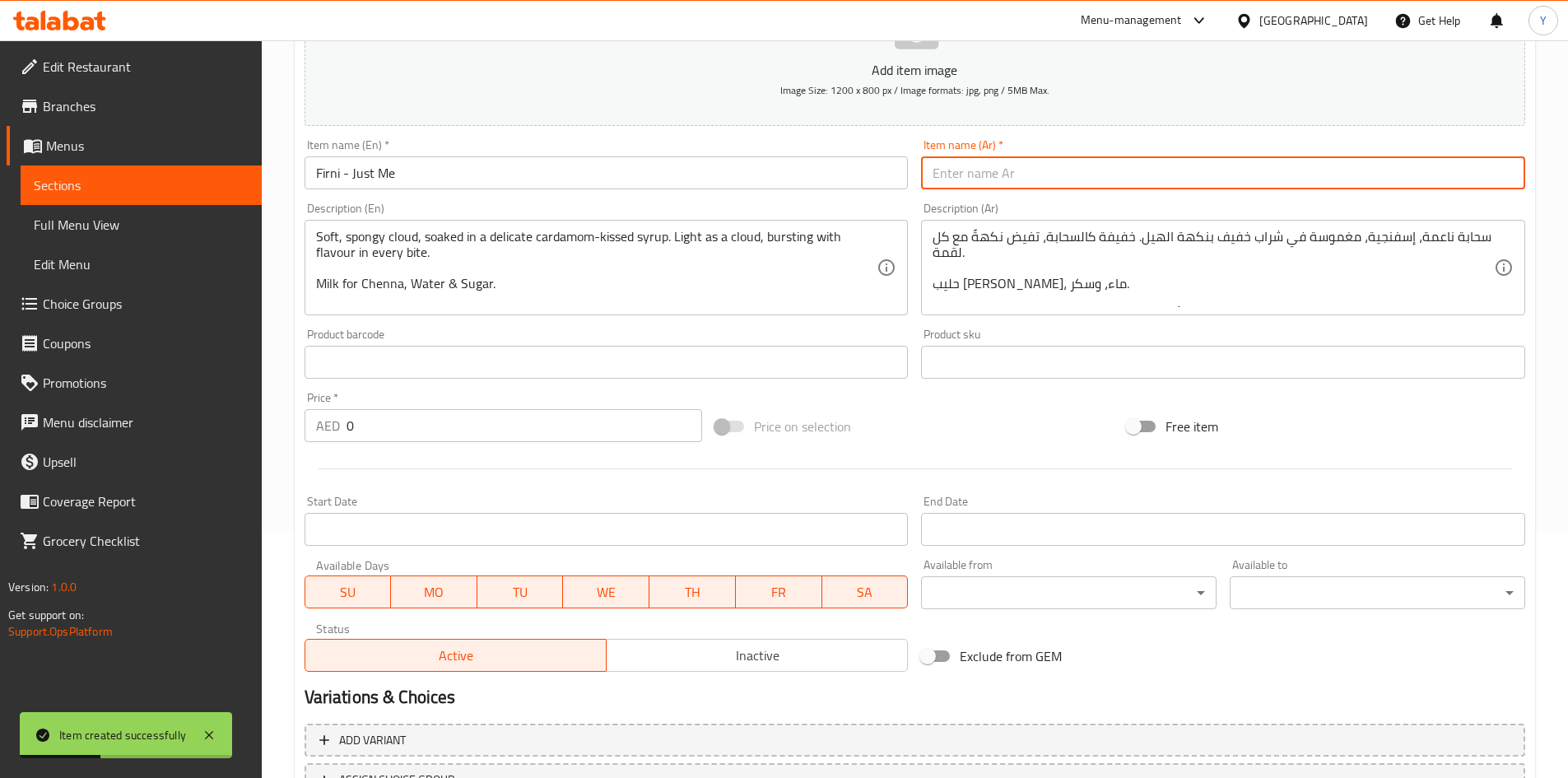
paste input "فيرني - أنا فقط"
type input "فيرني - أنا فقط"
drag, startPoint x: 674, startPoint y: 239, endPoint x: 599, endPoint y: 209, distance: 80.8
click at [673, 239] on textarea "Soft, spongy cloud, soaked in a delicate cardamom-kissed syrup. Light as a clou…" at bounding box center [597, 267] width 561 height 78
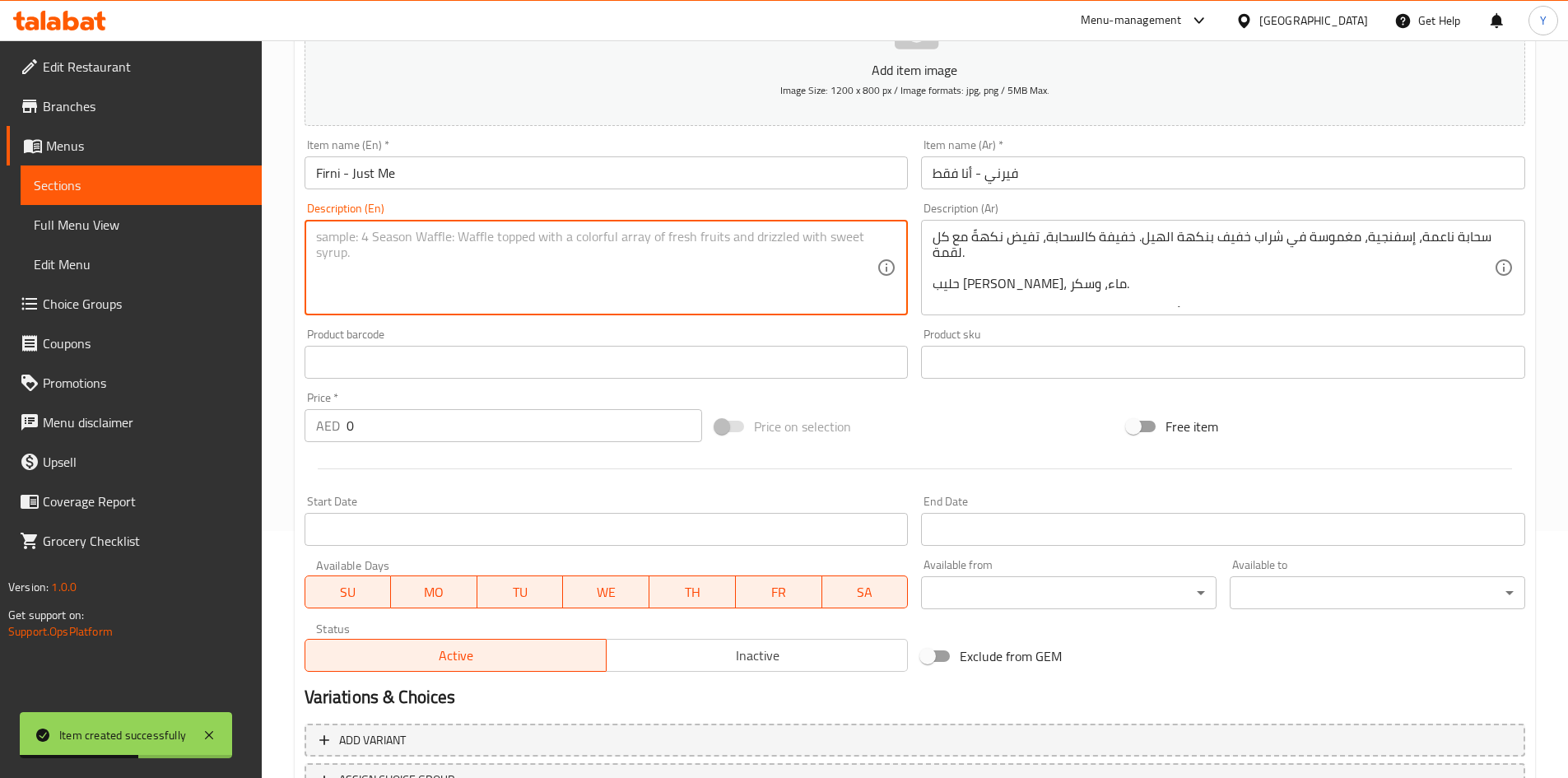
paste textarea "A rich, slow-cooked rice pudding, delicately infused with saffron and cardamom.…"
paste textarea "Rice, Milk, Sugar, Saffron garnished with Roasted Pistachio Flakes, Gold Varq, …"
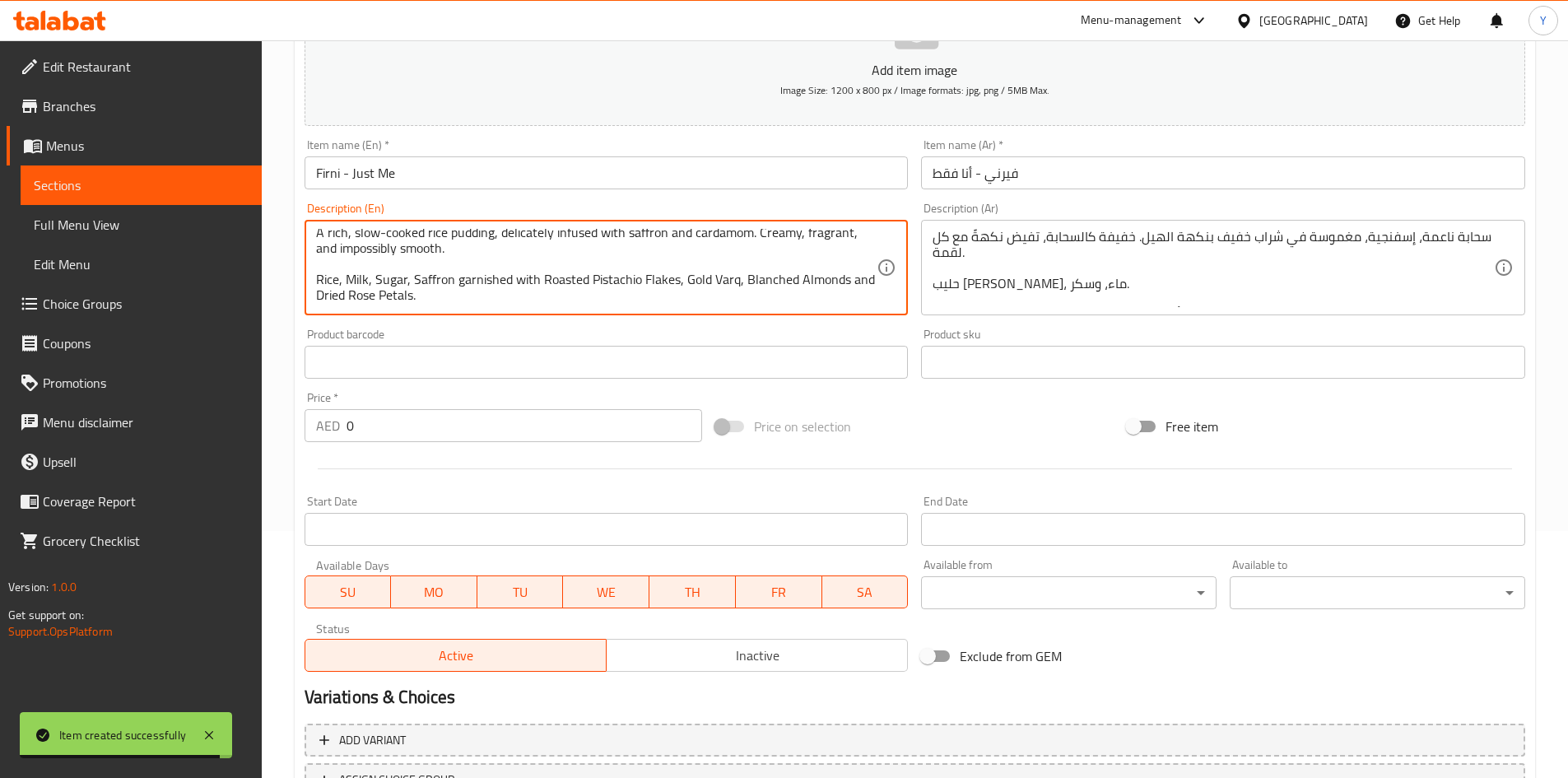
scroll to position [31, 0]
paste textarea "Contains Nuts, Lactose, and Sugar |This product is manufactured in a facility t…"
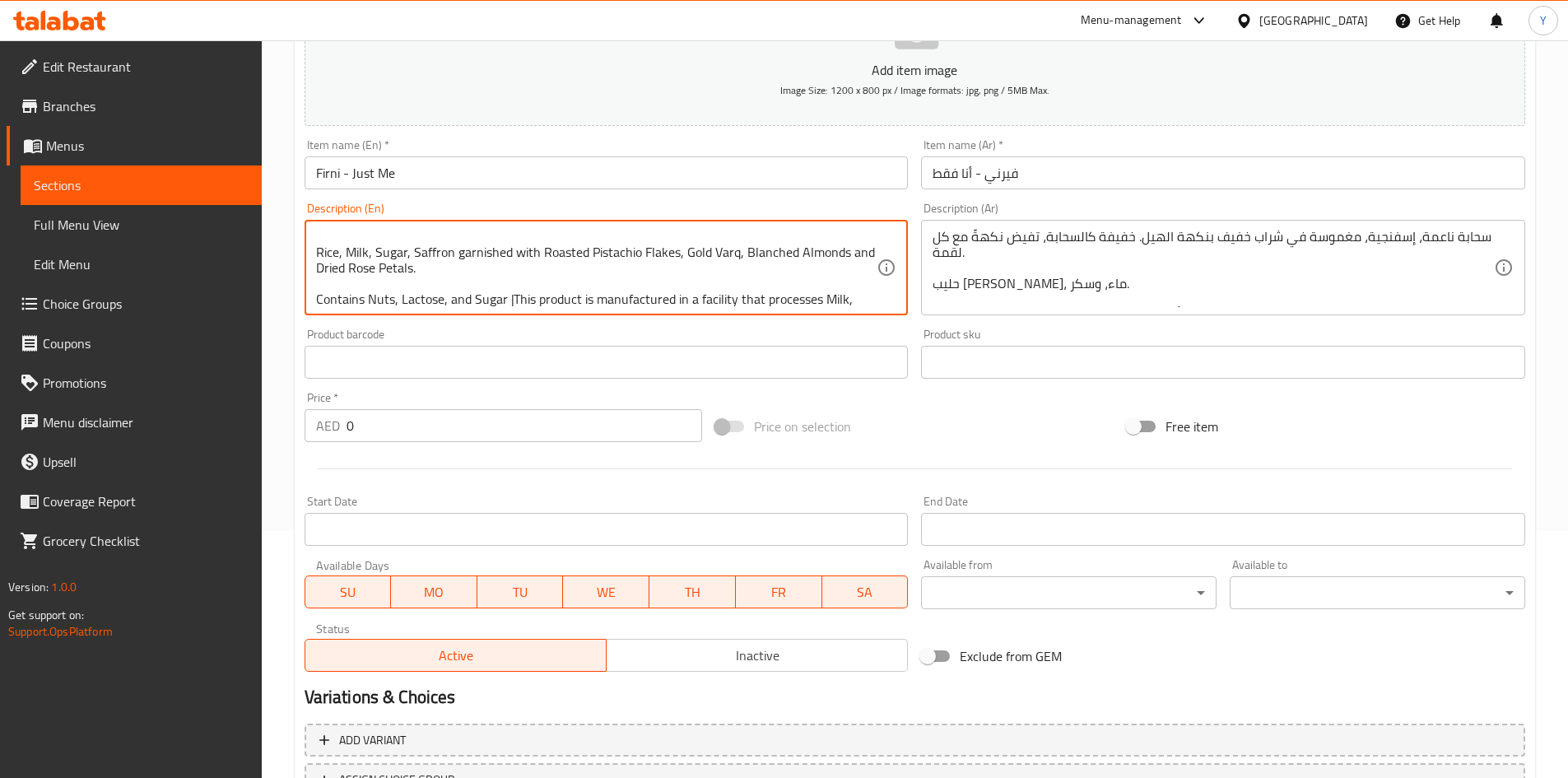
scroll to position [67, 0]
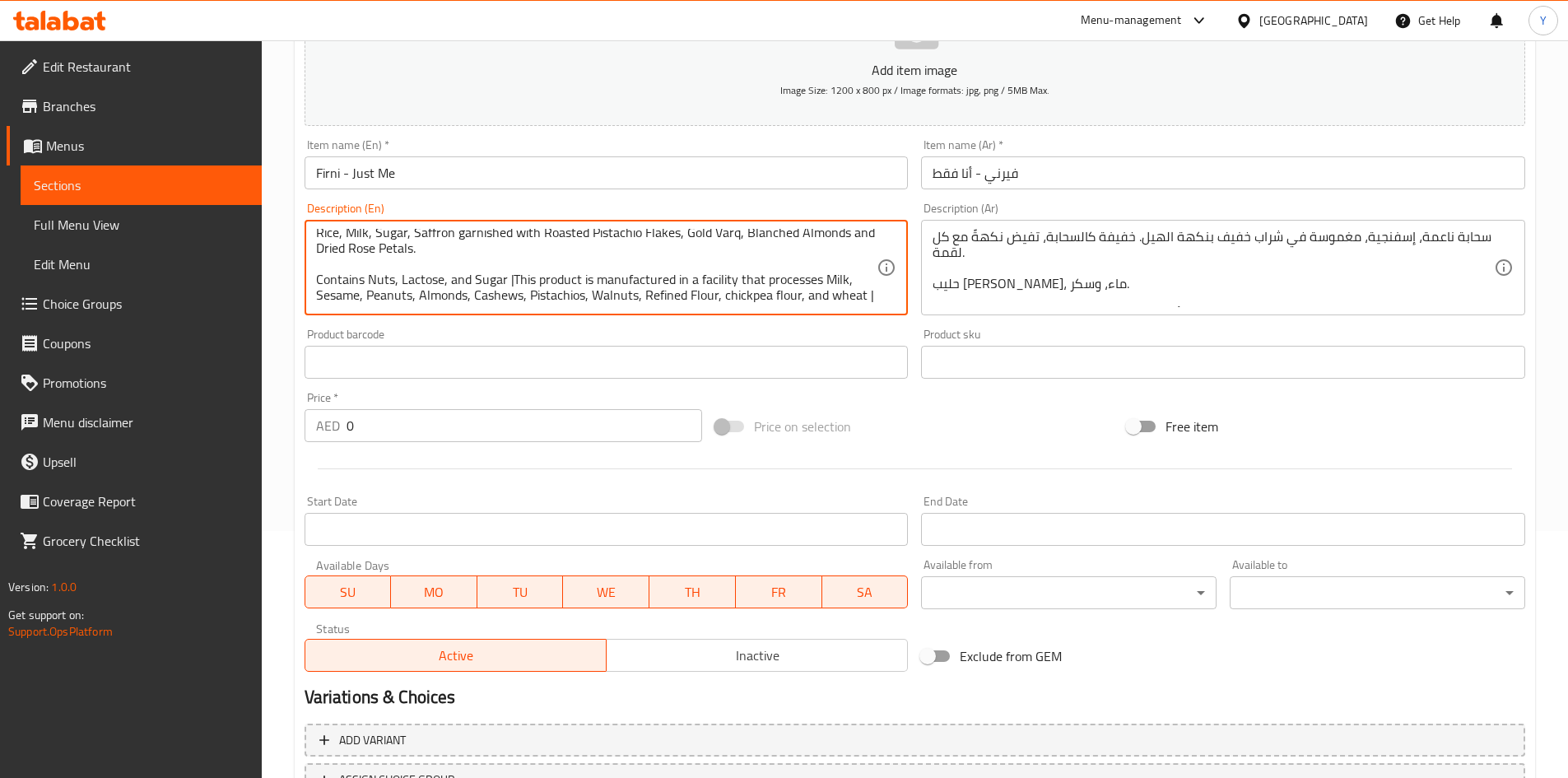
type textarea "A rich, slow-cooked rice pudding, delicately infused with saffron and cardamom.…"
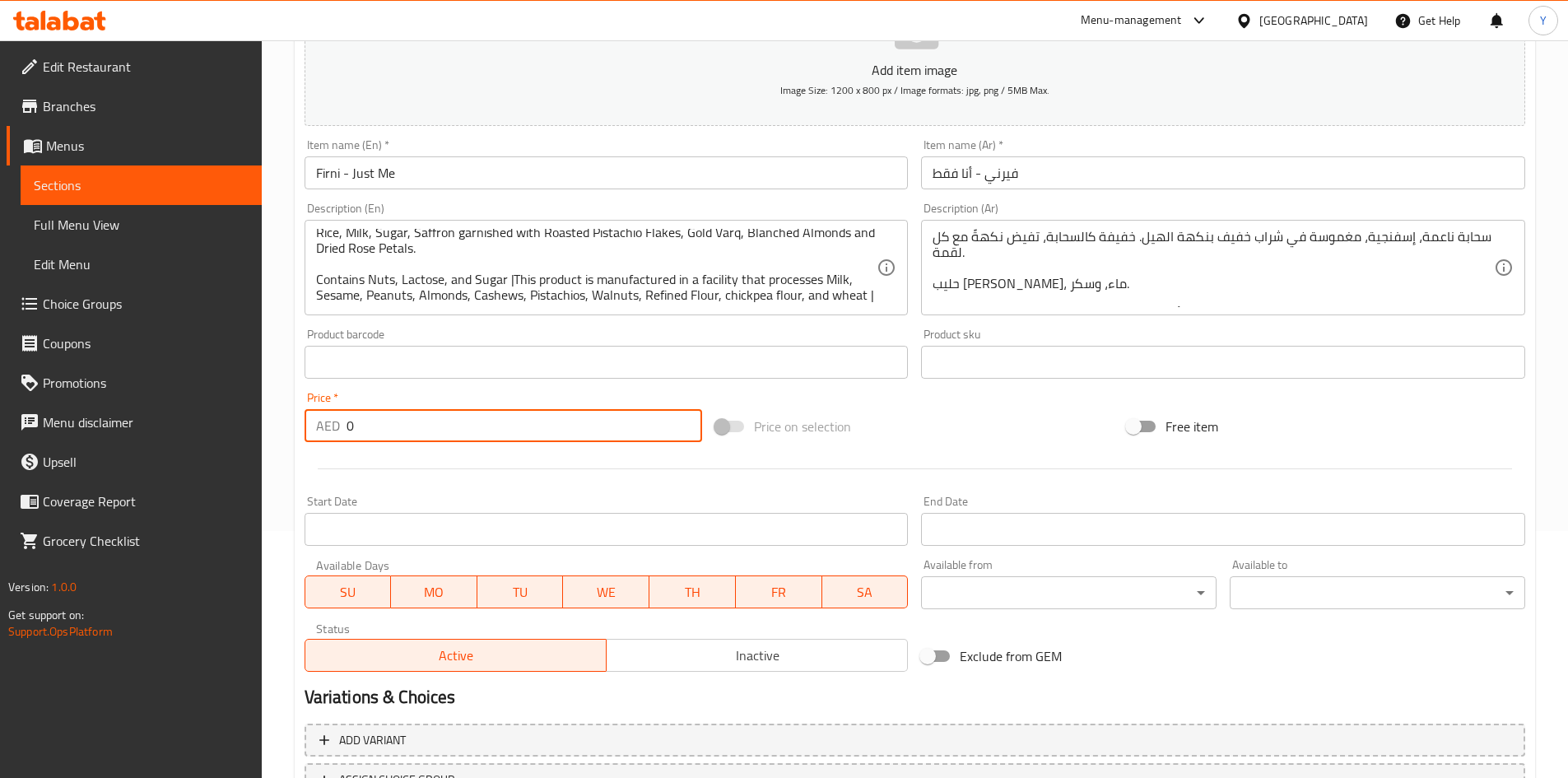
drag, startPoint x: 365, startPoint y: 433, endPoint x: 245, endPoint y: 405, distance: 123.2
click at [241, 407] on div "Edit Restaurant Branches Menus Sections Full Menu View Edit Menu Choice Groups …" at bounding box center [784, 355] width 1568 height 1123
paste input "36.75"
type input "36.75"
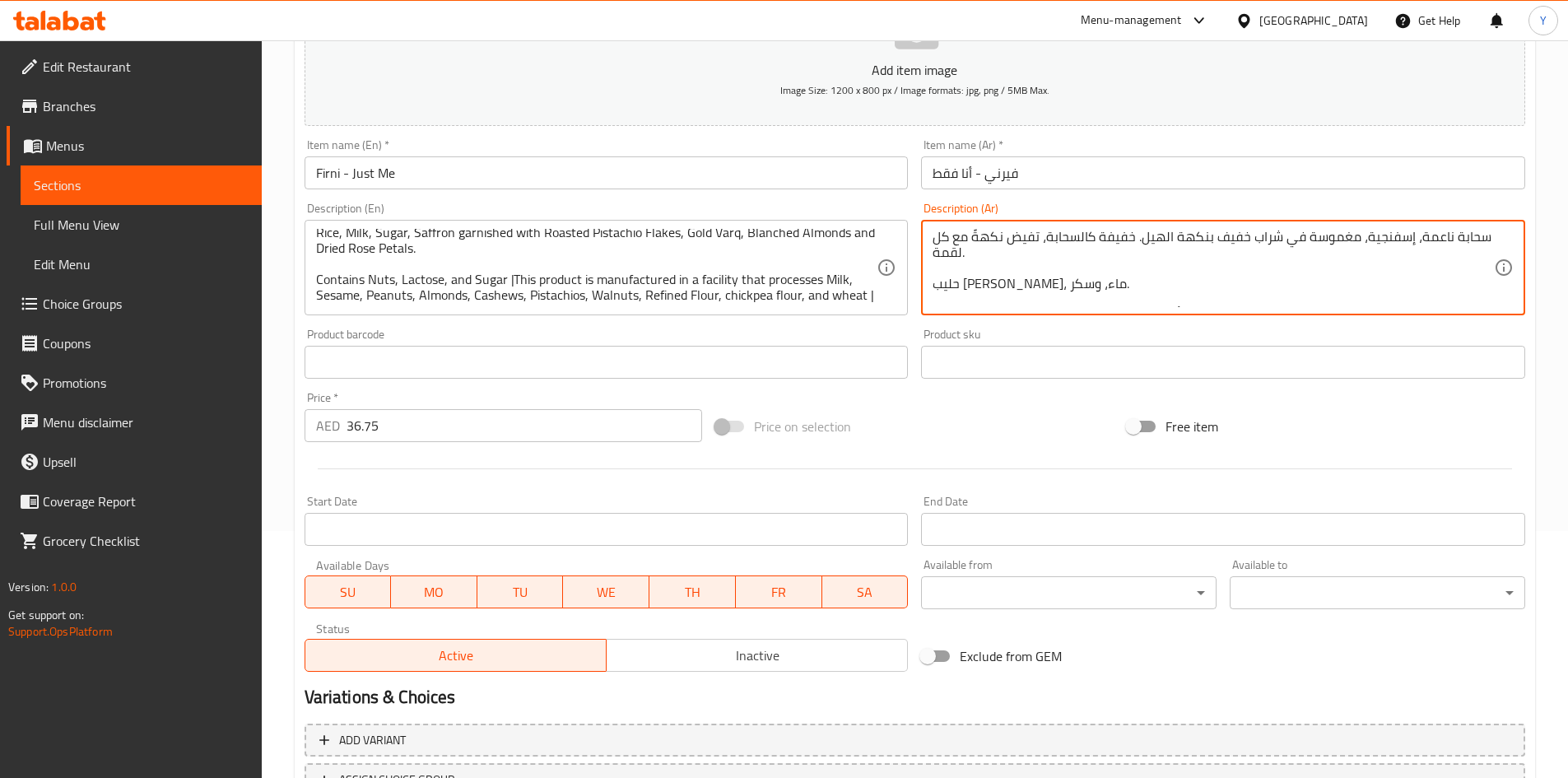
click at [975, 263] on textarea "سحابة ناعمة، إسفنجية، مغموسة في شراب خفيف بنكهة الهيل. خفيفة كالسحابة، تفيض نكه…" at bounding box center [1213, 267] width 561 height 78
paste textarea "بودنغ أرز غني، مطهو ببطء، منقوع برقة بالزعفران والهيل. كريمي، عطري، وناعم بشكل …"
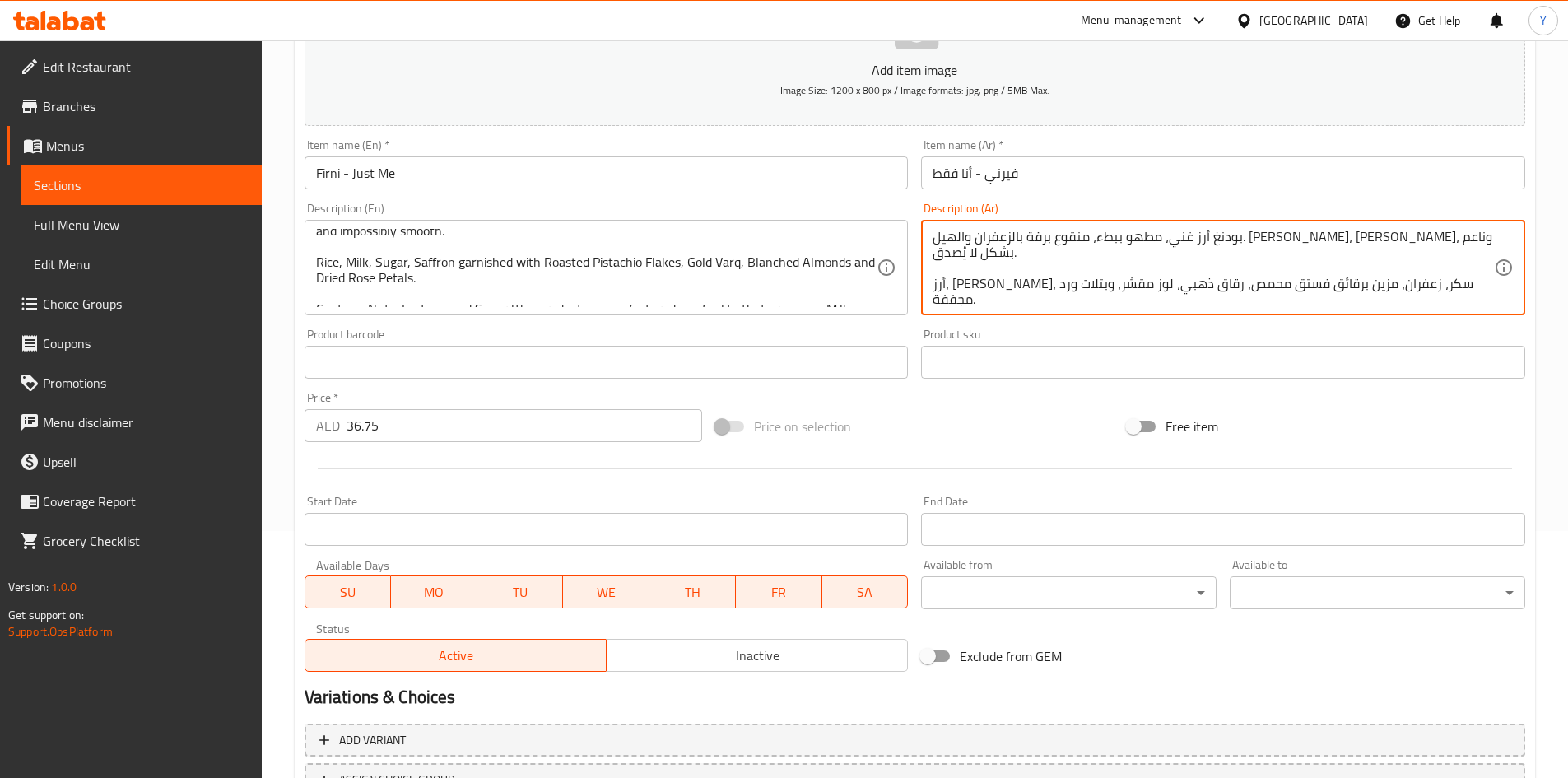
scroll to position [0, 0]
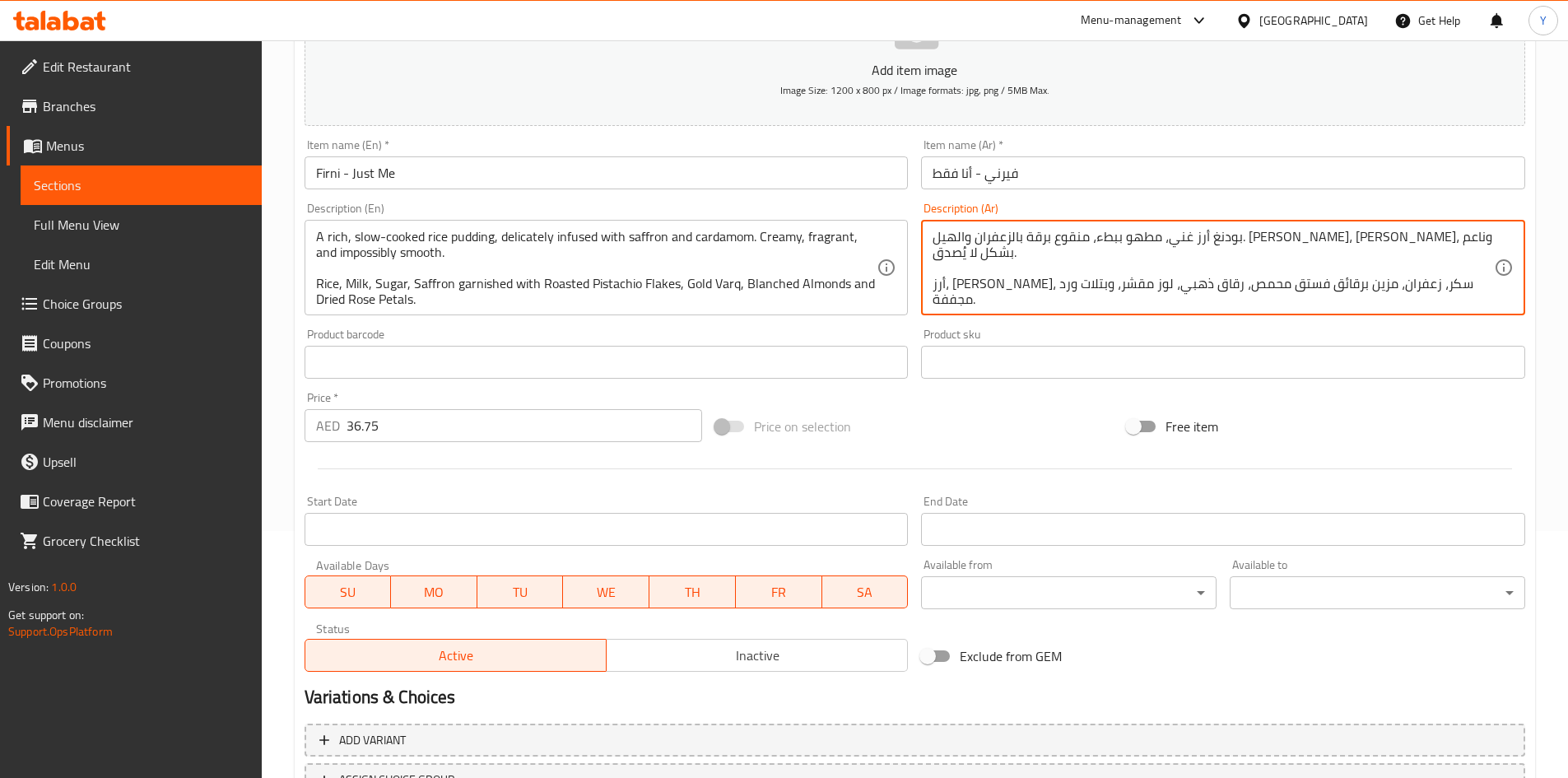
drag, startPoint x: 1411, startPoint y: 242, endPoint x: 1441, endPoint y: 245, distance: 30.1
click at [1441, 245] on textarea "بودنغ أرز غني، مطهو ببطء، منقوع برقة بالزعفران والهيل. كريمي، عطري، وناعم بشكل …" at bounding box center [1213, 267] width 561 height 78
click at [1396, 241] on textarea "أرز غني، مطهو ببطء، منقوع برقة بالزعفران والهيل. كريمي، عطري، وناعم بشكل لا يُص…" at bounding box center [1213, 267] width 561 height 78
type textarea "أرز باللبن غني، مطهو ببطء، منقوع برقة بالزعفران والهيل. كريمي، عطري، وناعم بشكل…"
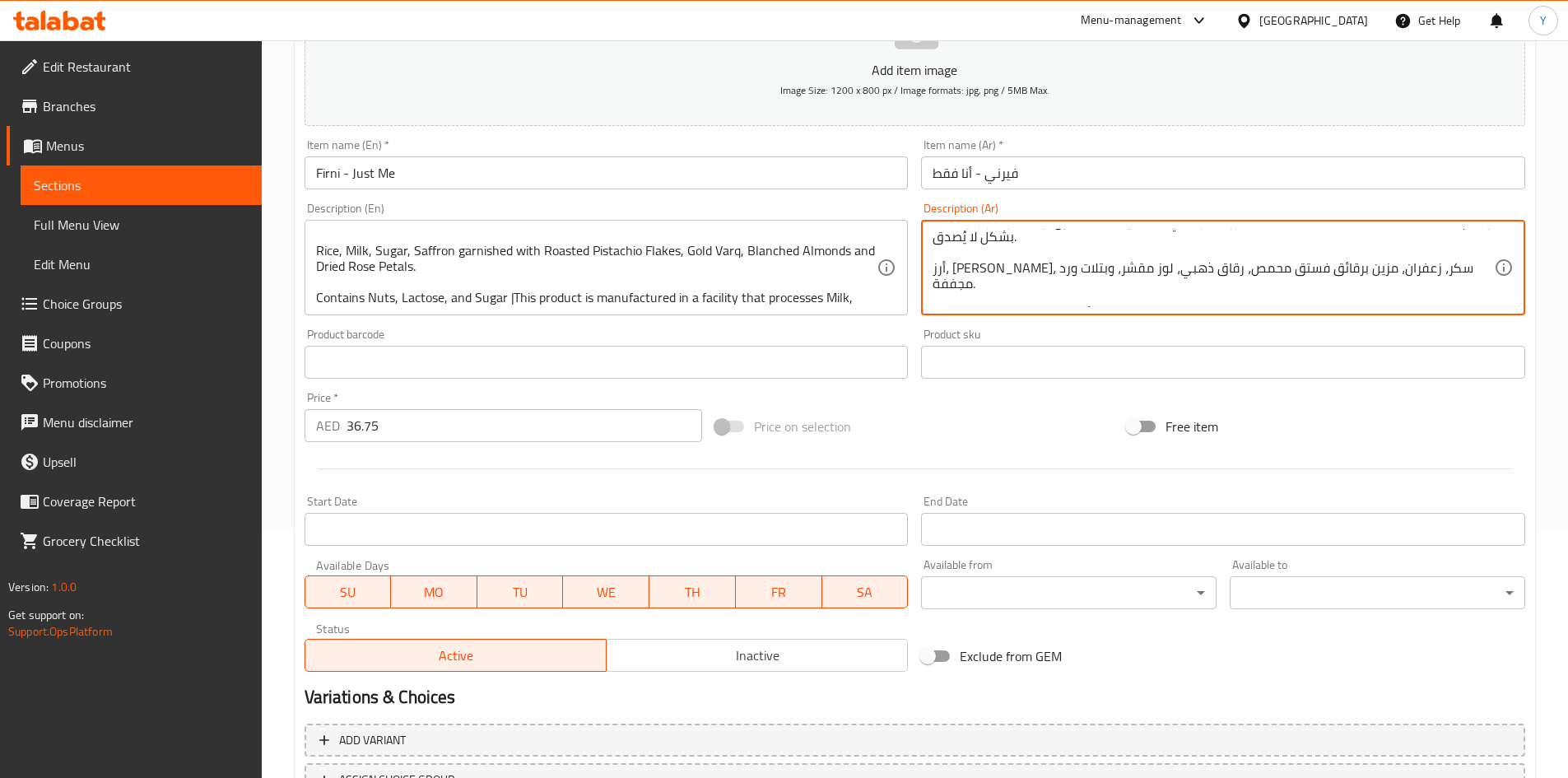
scroll to position [20, 0]
click at [438, 151] on div "Item name (En)   * Firni - Just Me Item name (En) *" at bounding box center [607, 164] width 604 height 51
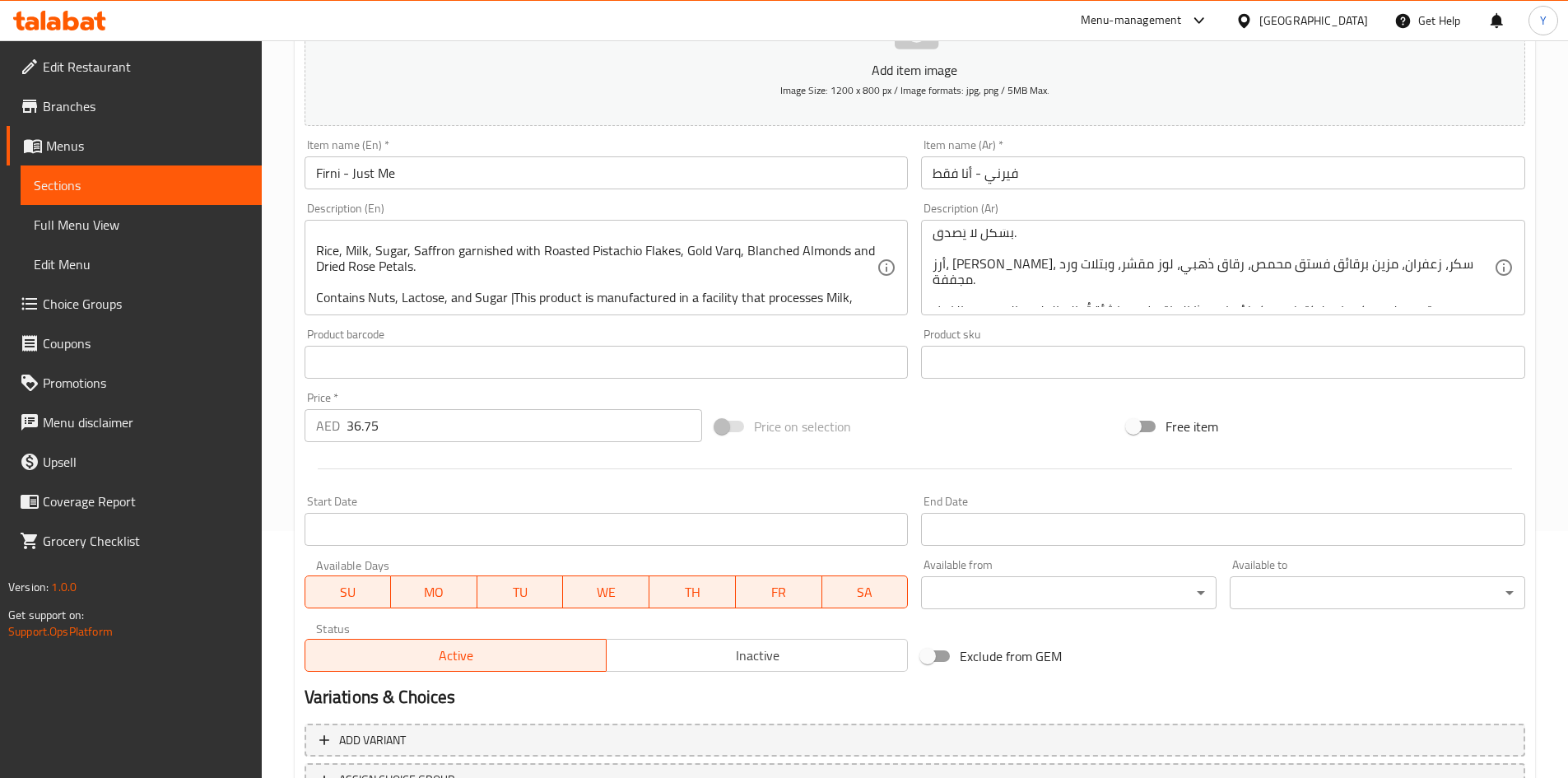
click at [433, 173] on input "Firni - Just Me" at bounding box center [607, 173] width 604 height 33
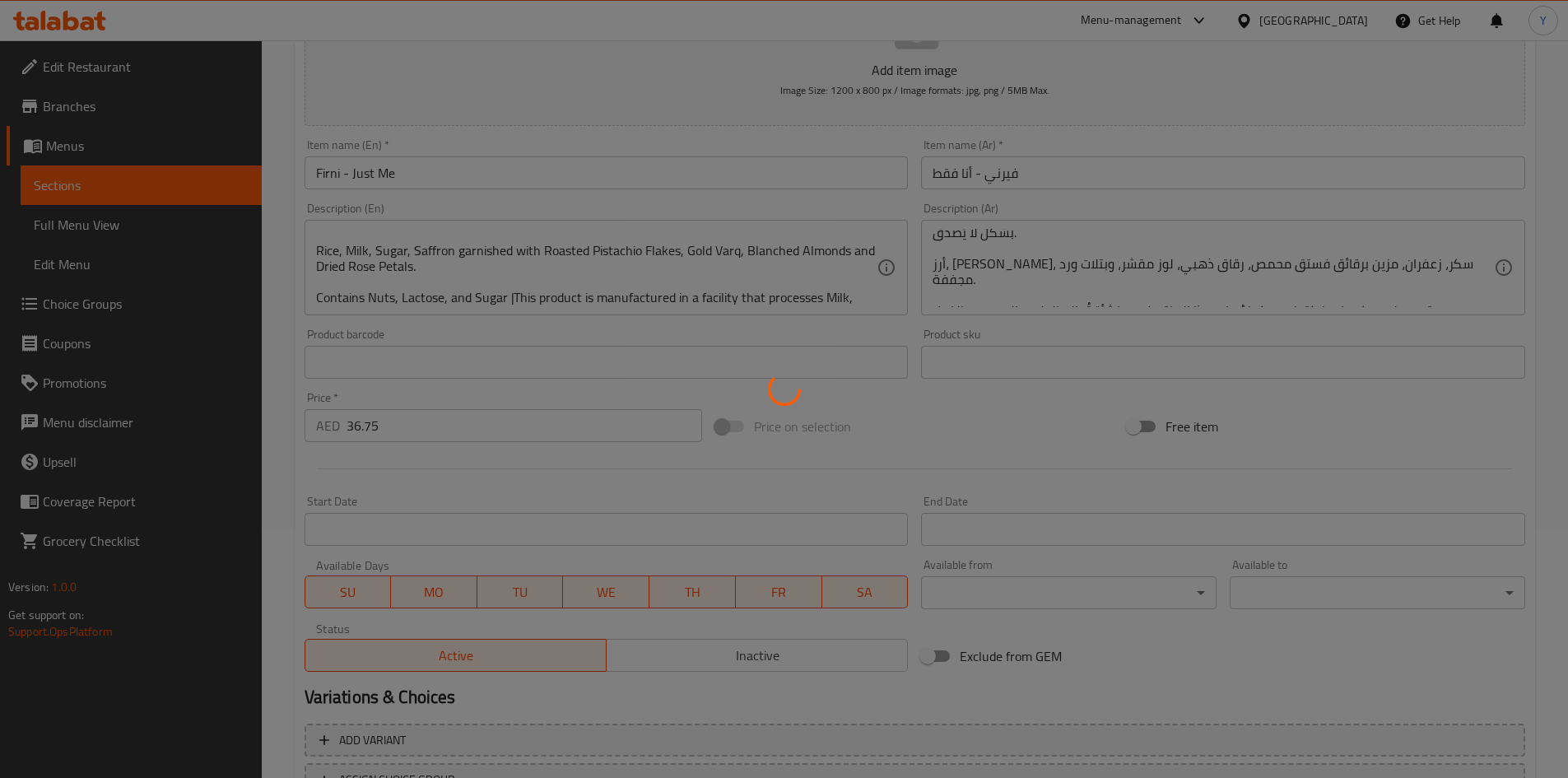
type input "0"
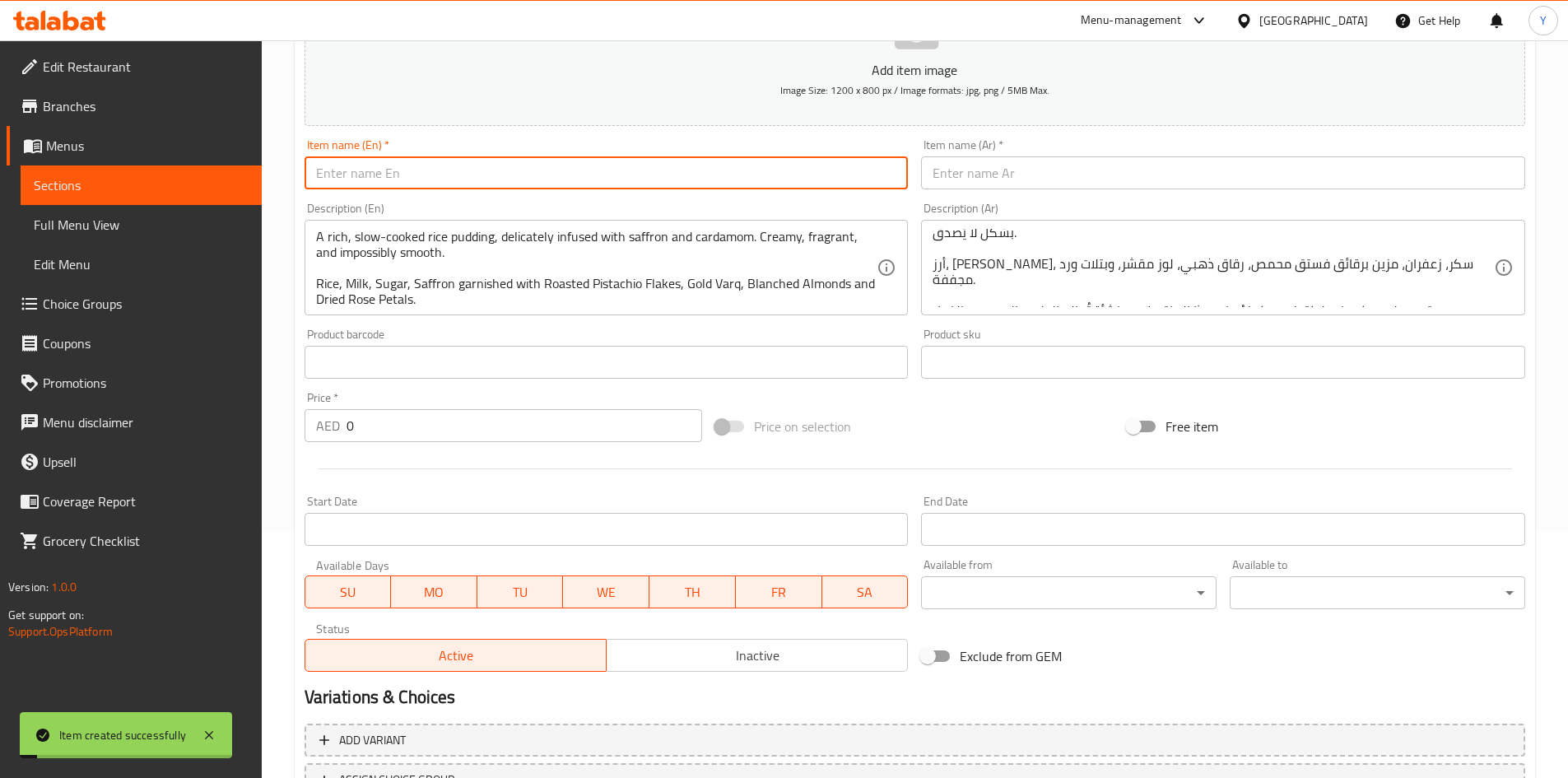
scroll to position [0, 0]
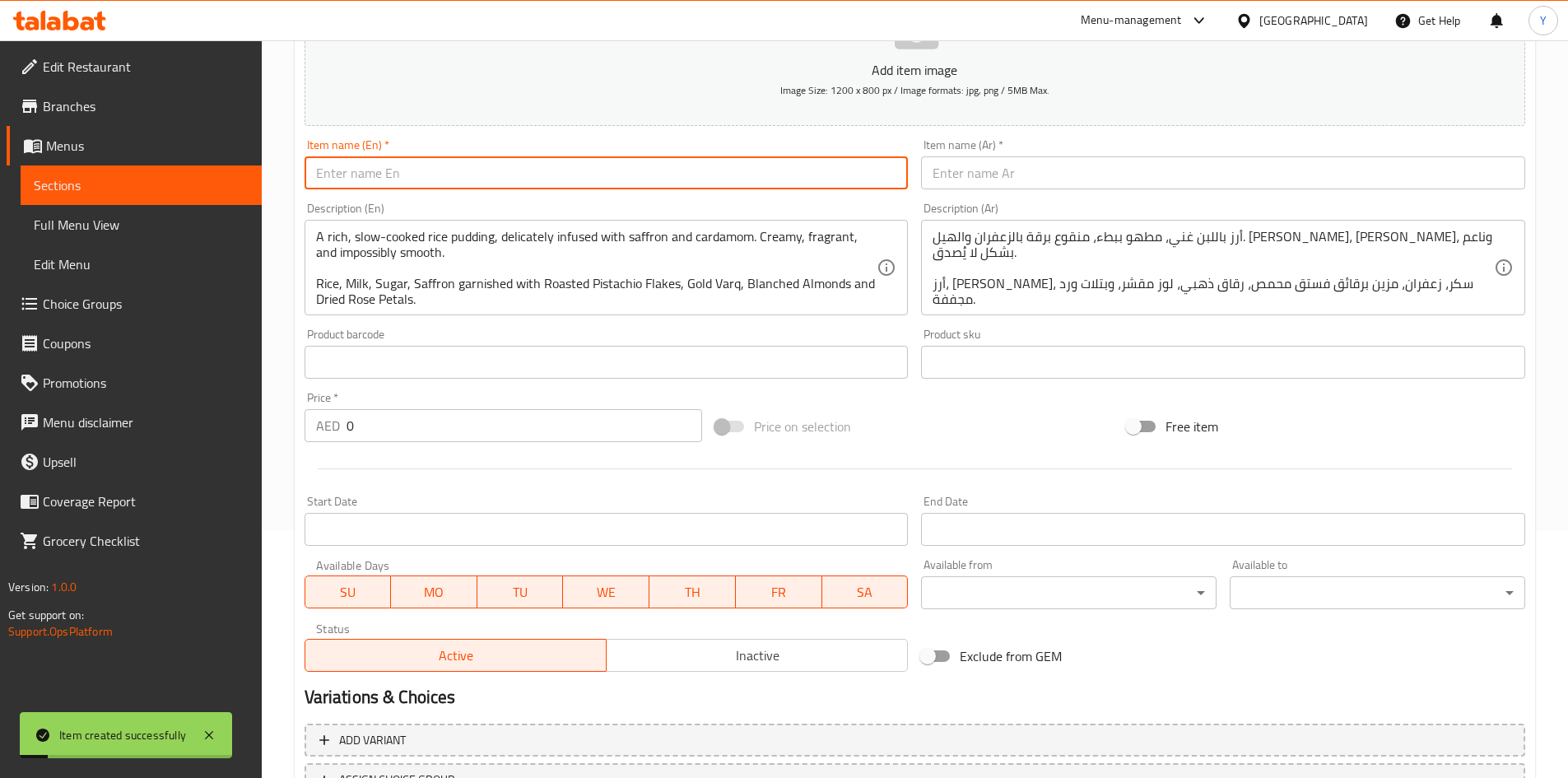
paste input "Firni - Me & U"
type input "Firni - Me & U"
drag, startPoint x: 996, startPoint y: 175, endPoint x: 933, endPoint y: 186, distance: 64.0
click at [997, 175] on input "text" at bounding box center [1224, 173] width 604 height 33
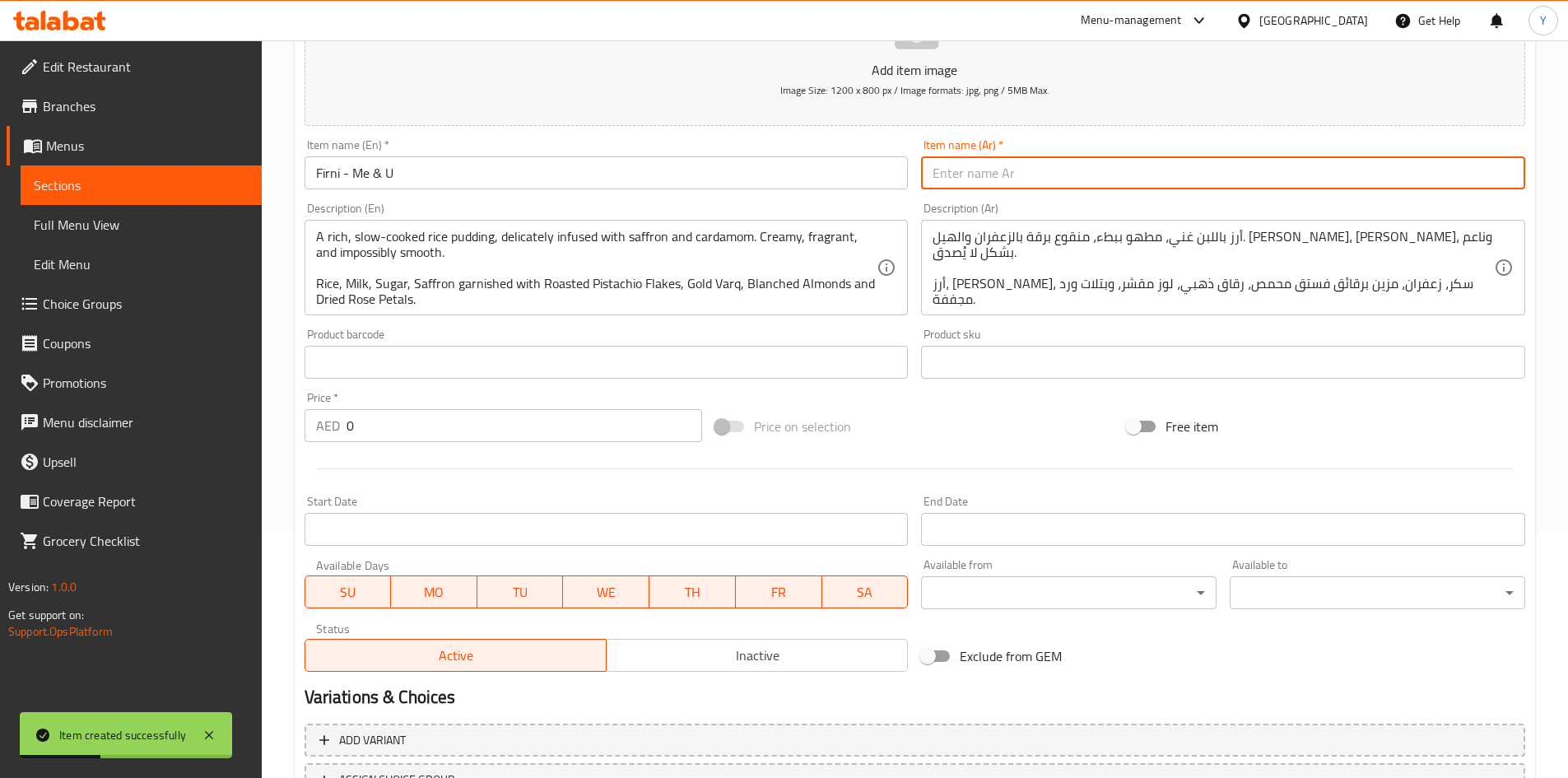
paste input "فيرني - أنا وأنت"
type input "فيرني - أنا وأنت"
drag, startPoint x: 164, startPoint y: 423, endPoint x: 175, endPoint y: 400, distance: 25.5
click at [159, 417] on div "Edit Restaurant Branches Menus Sections Full Menu View Edit Menu Choice Groups …" at bounding box center [784, 355] width 1568 height 1123
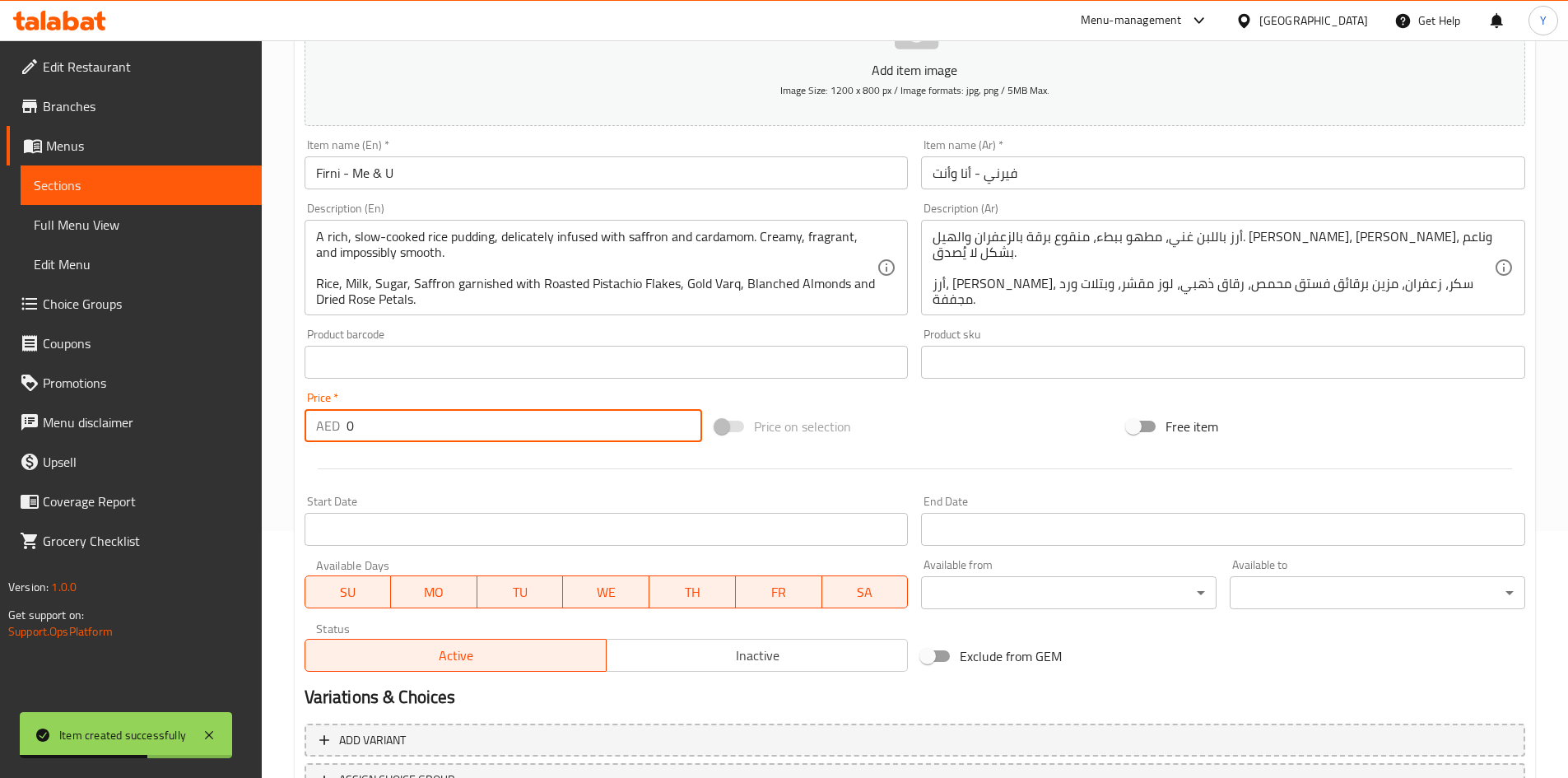
paste input "57.75"
type input "57.75"
click at [476, 183] on input "Firni - Me & U" at bounding box center [607, 173] width 604 height 33
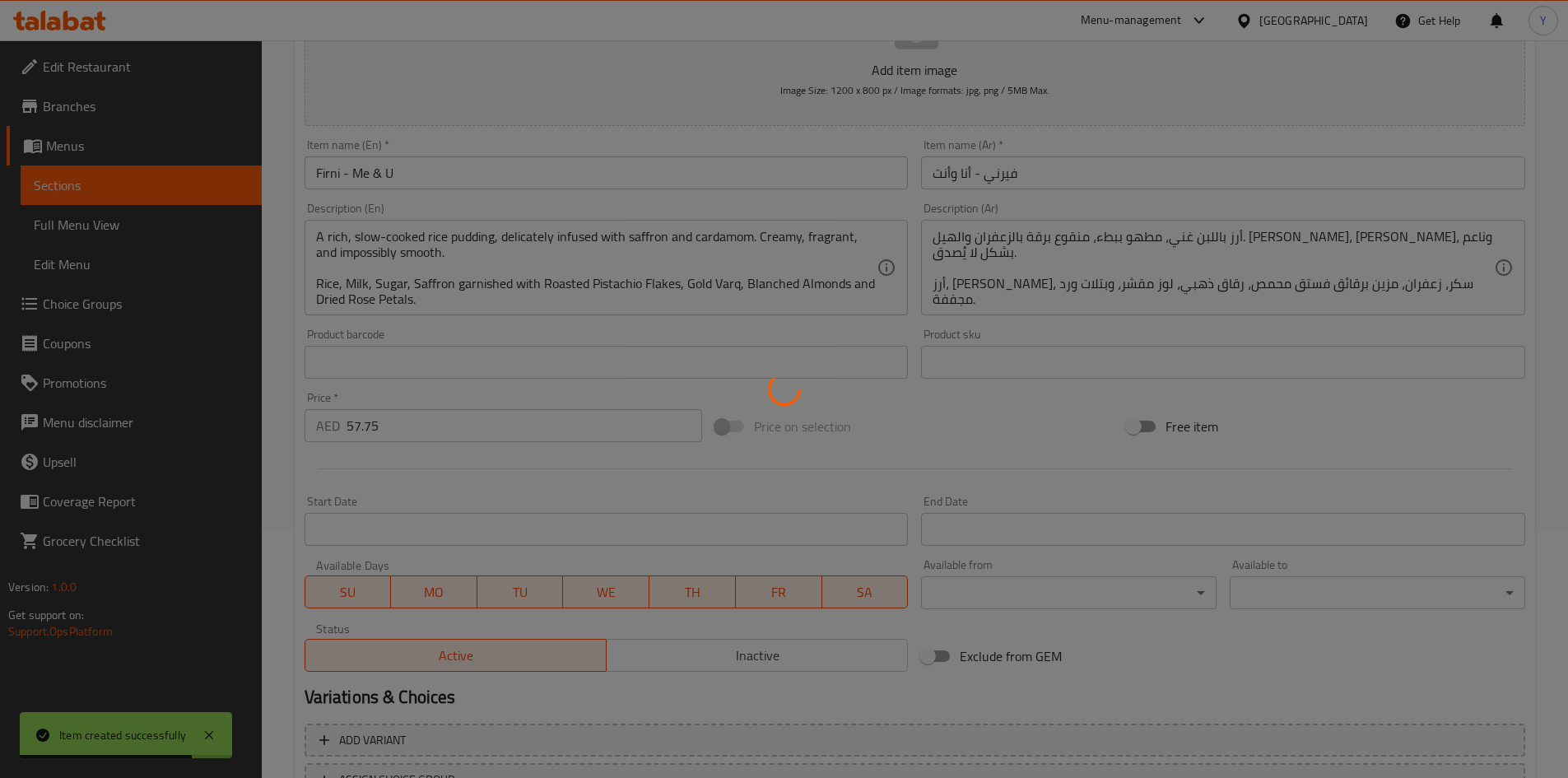
type input "0"
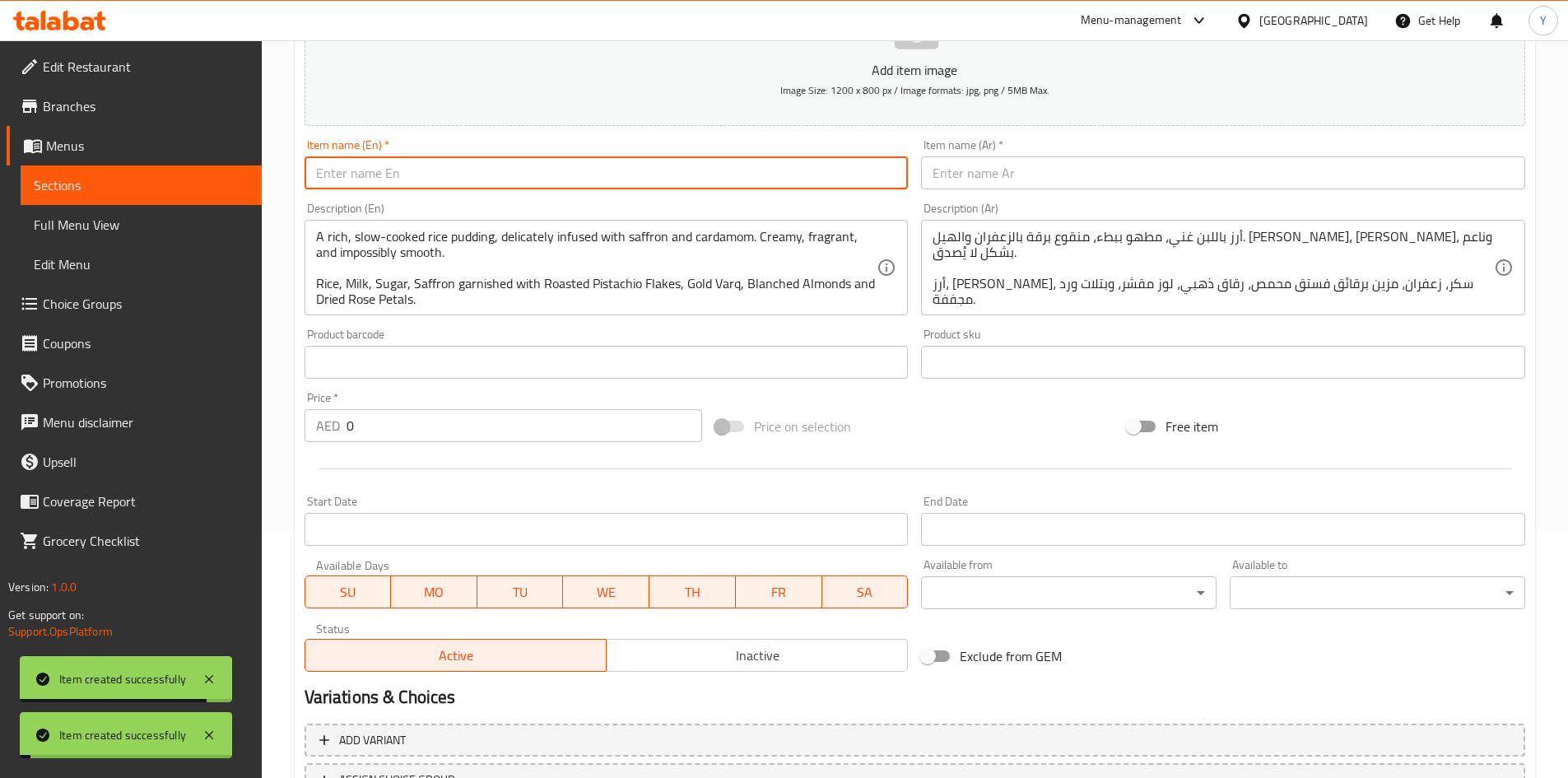
paste input "Gulab Jamun - Just Me"
type input "Gulab Jamun - Just Me"
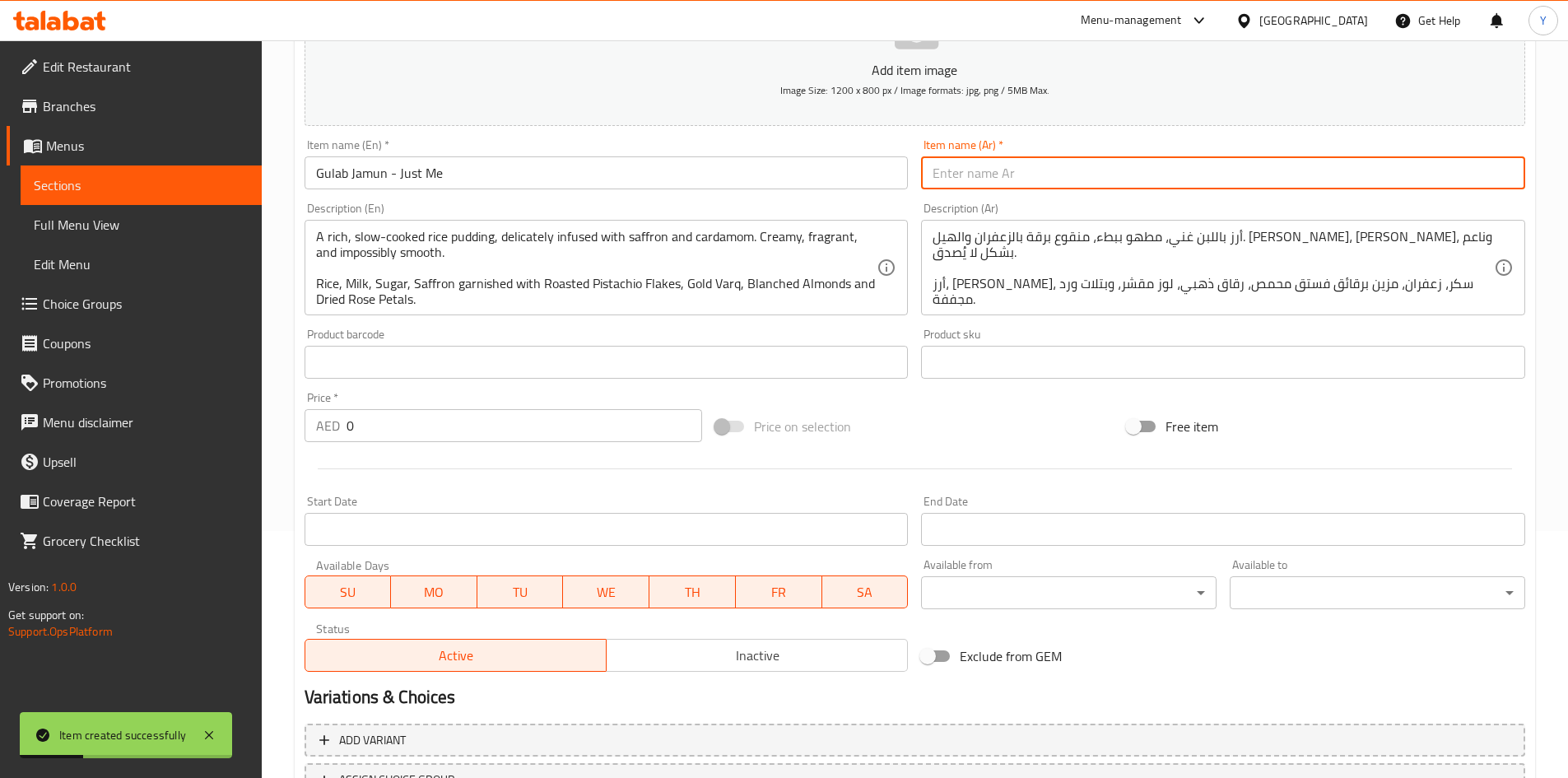
drag, startPoint x: 997, startPoint y: 161, endPoint x: 996, endPoint y: 175, distance: 14.0
click at [997, 163] on input "text" at bounding box center [1224, 173] width 604 height 33
paste input "جلاب جامون - أنا فقط"
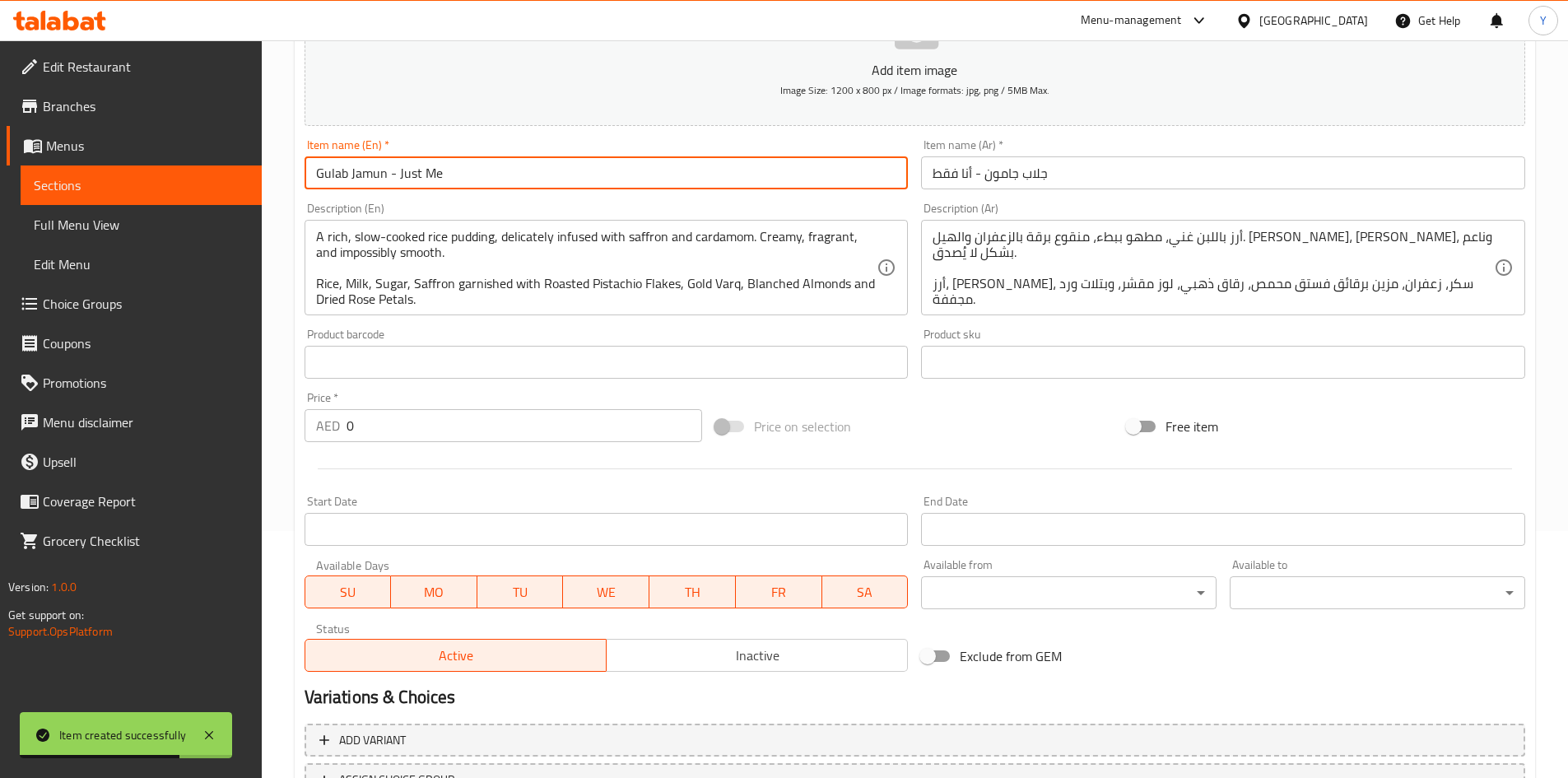
drag, startPoint x: 345, startPoint y: 182, endPoint x: 286, endPoint y: 175, distance: 59.4
click at [286, 175] on div "Home / Restaurants management / Menus / Sections / item / create Desserts secti…" at bounding box center [915, 355] width 1306 height 1123
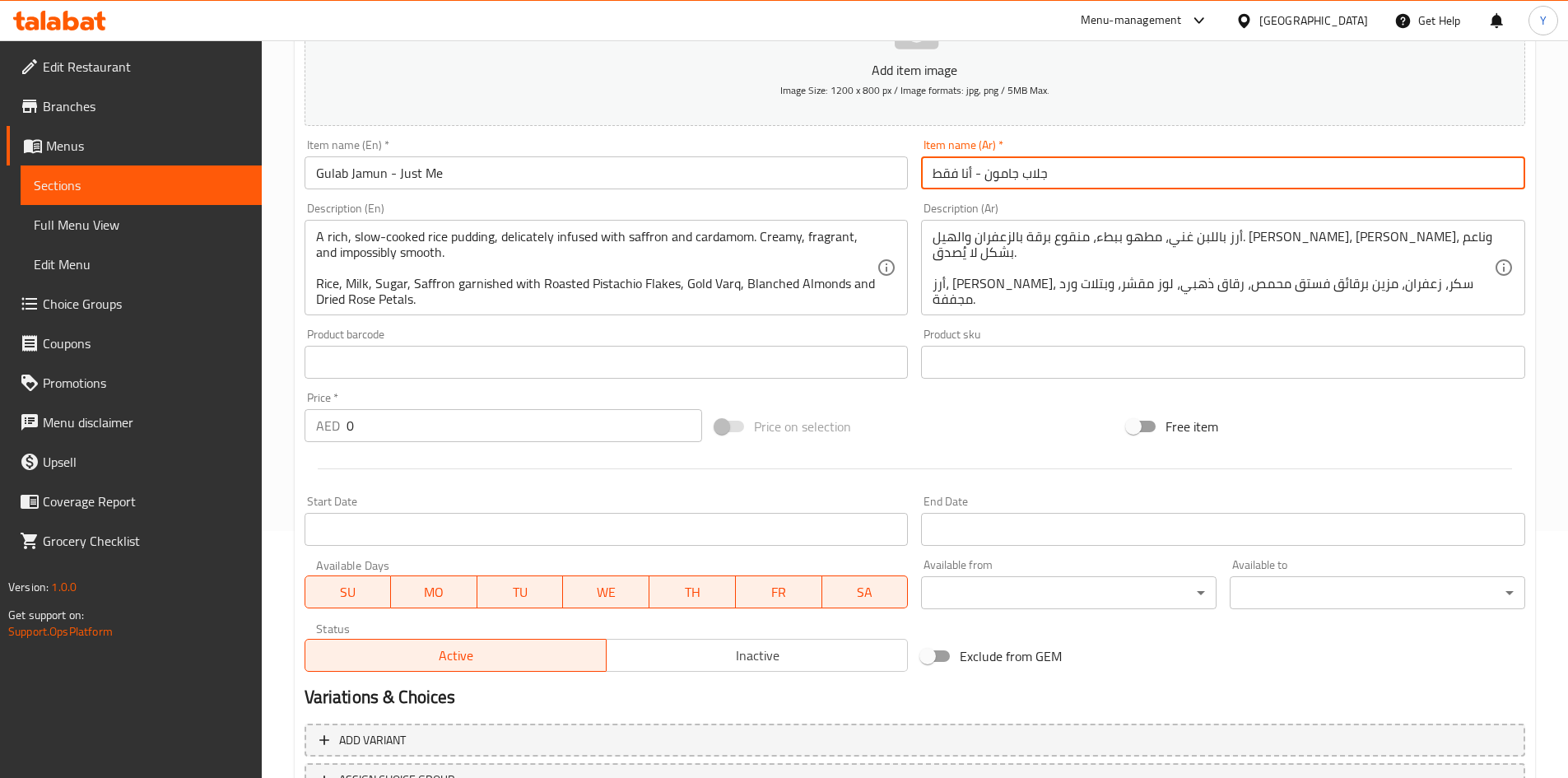
drag, startPoint x: 1023, startPoint y: 175, endPoint x: 1099, endPoint y: 183, distance: 76.4
click at [1099, 183] on input "جلاب جامون - أنا فقط" at bounding box center [1224, 173] width 604 height 33
paste input "لاب"
type input "جولاب جامون - أنا فقط"
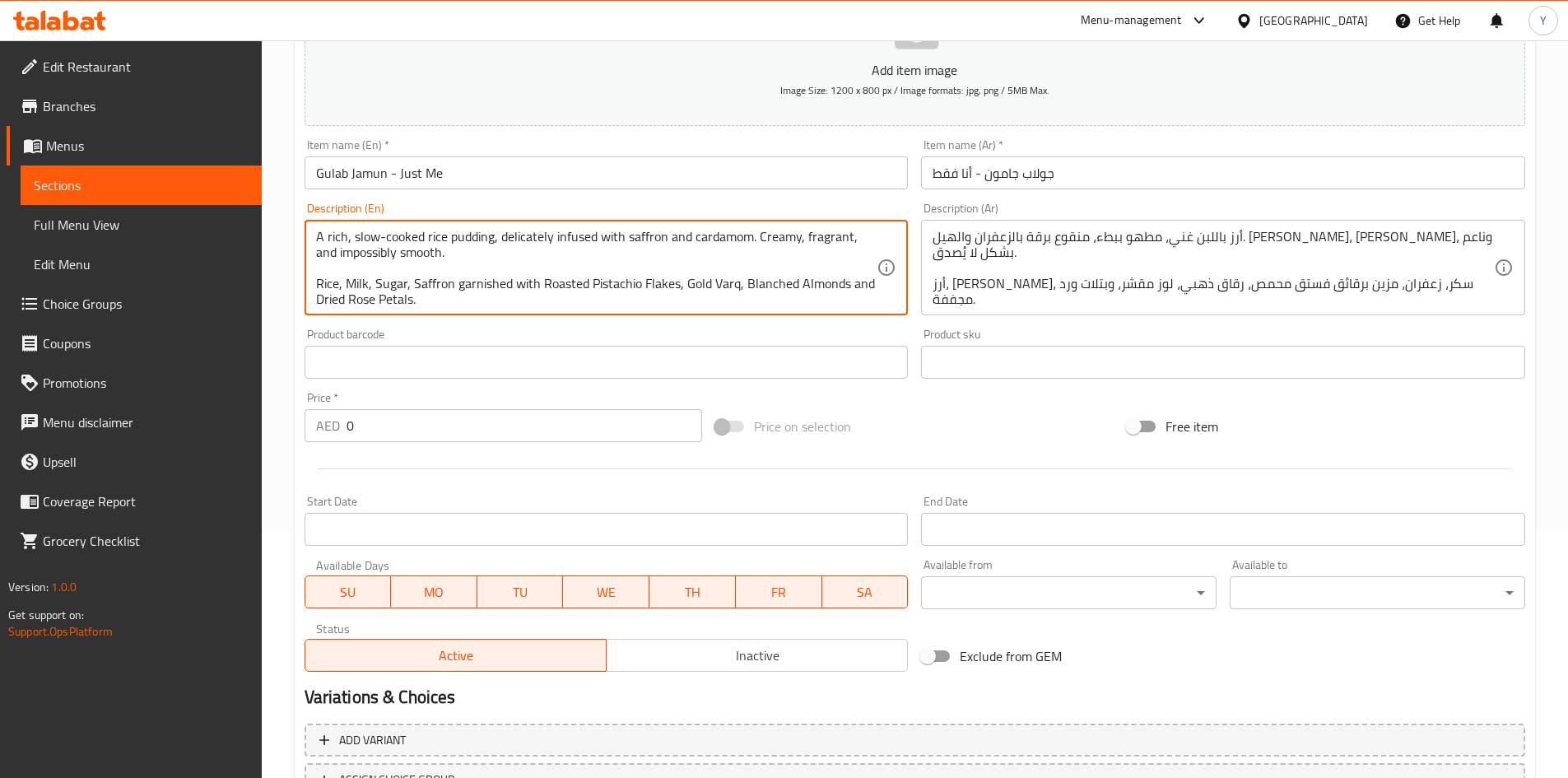
click at [489, 278] on textarea "A rich, slow-cooked rice pudding, delicately infused with saffron and cardamom.…" at bounding box center [597, 267] width 561 height 78
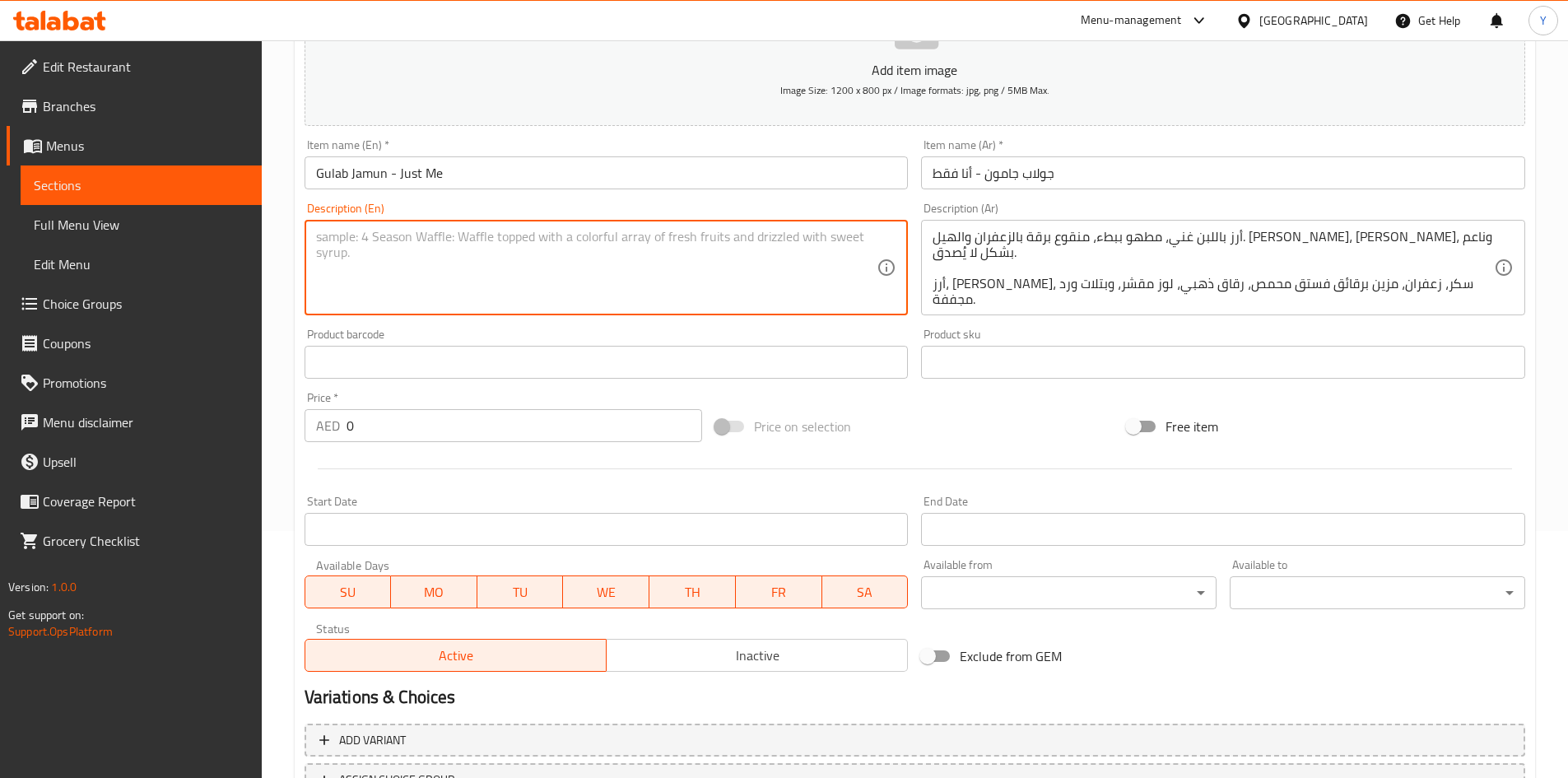
paste textarea "Magical KHOYA pudding bites soaked in syrup."
paste textarea "Dhaap (A version of Evaporated Milk Solids which is softer than Evaporated Milk…"
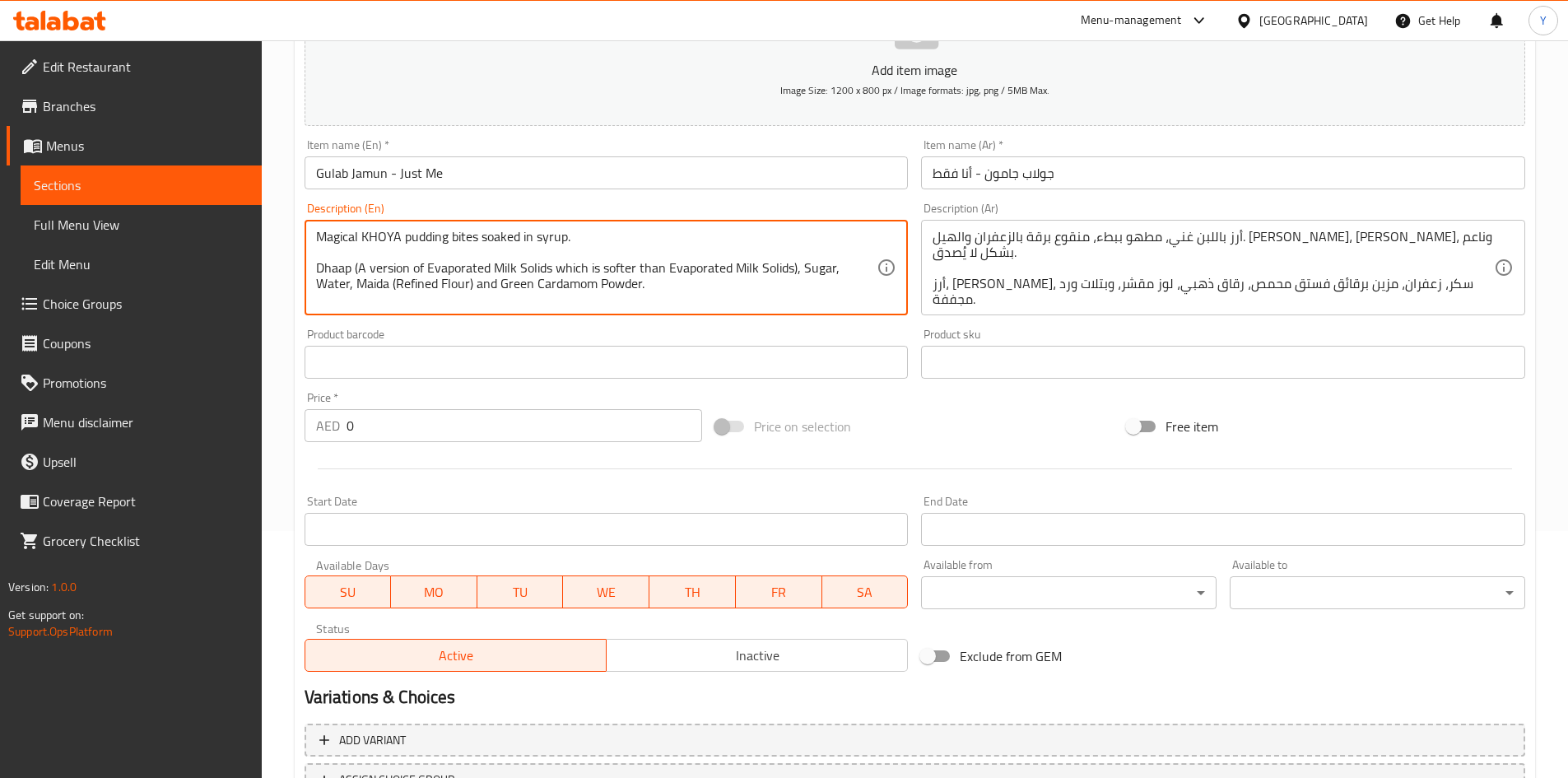
scroll to position [16, 0]
paste textarea "Contains Lactose, and Sugar |This product is manufactured in a facility that pr…"
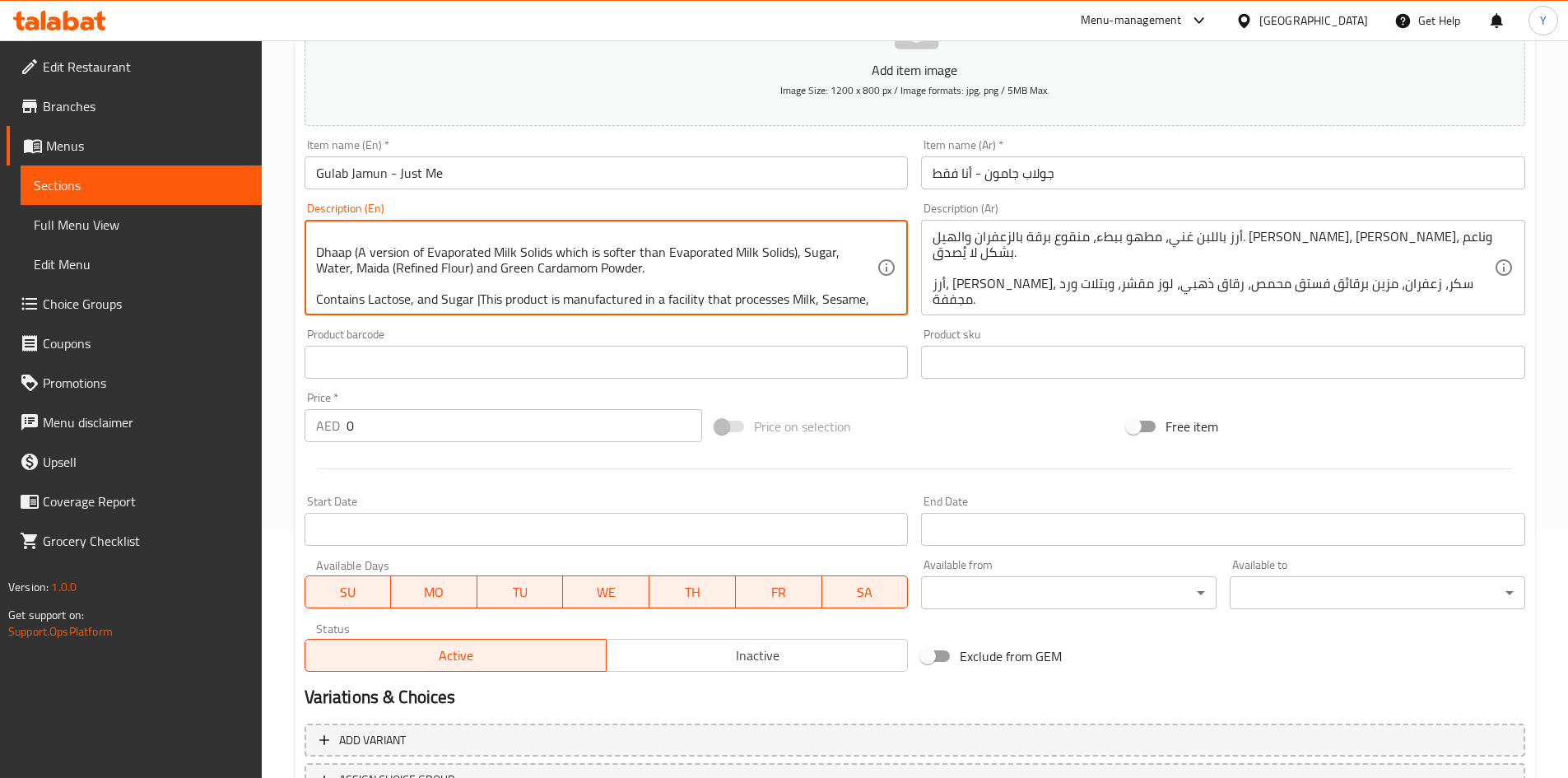
scroll to position [36, 0]
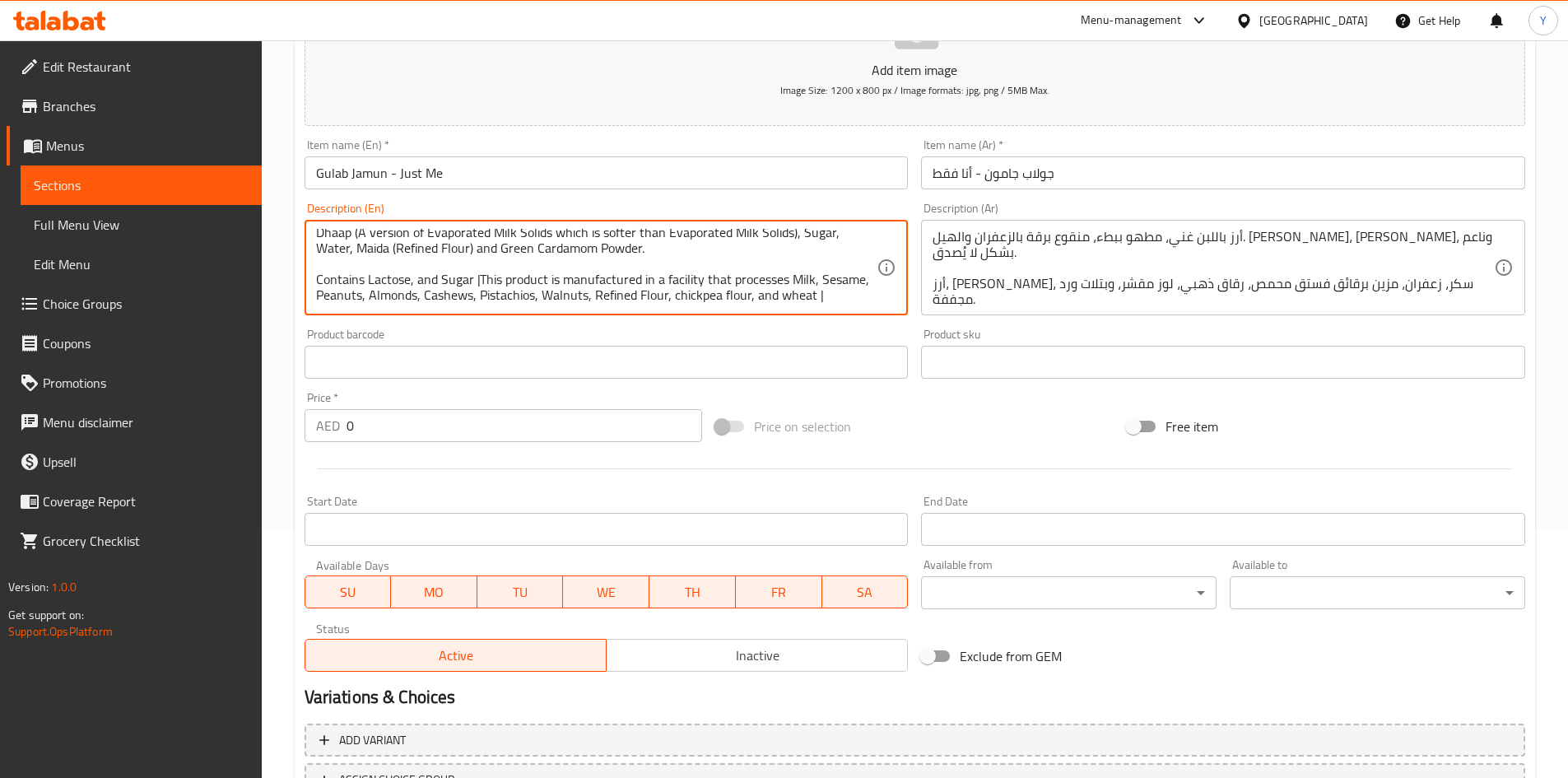
type textarea "Magical KHOYA pudding bites soaked in syrup. Dhaap (A version of Evaporated Mil…"
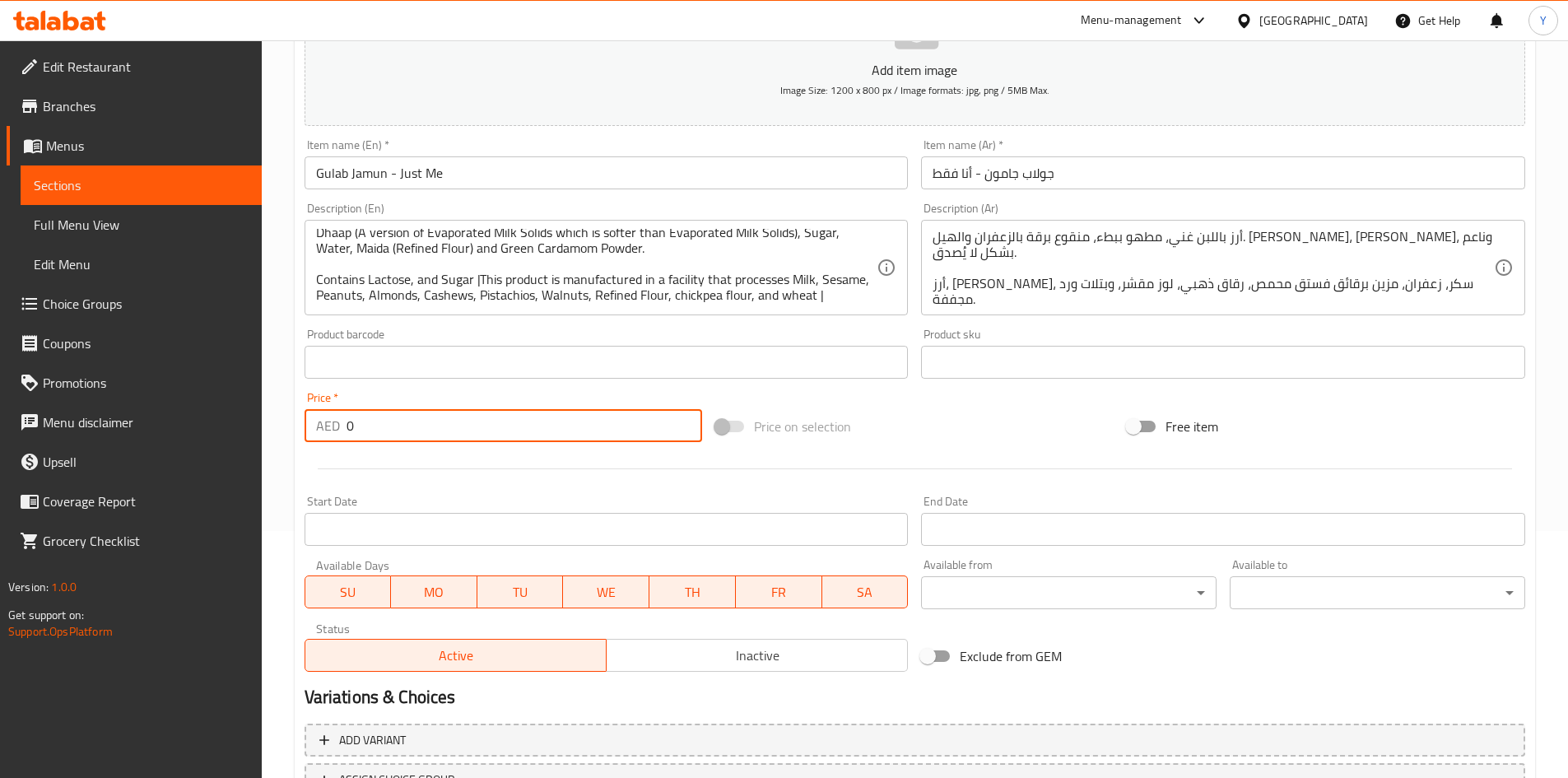
drag, startPoint x: 449, startPoint y: 437, endPoint x: 114, endPoint y: 413, distance: 335.9
click at [114, 413] on div "Edit Restaurant Branches Menus Sections Full Menu View Edit Menu Choice Groups …" at bounding box center [784, 355] width 1568 height 1123
paste input "36.75"
type input "36.75"
click at [510, 332] on div "Product barcode Product barcode" at bounding box center [607, 354] width 604 height 51
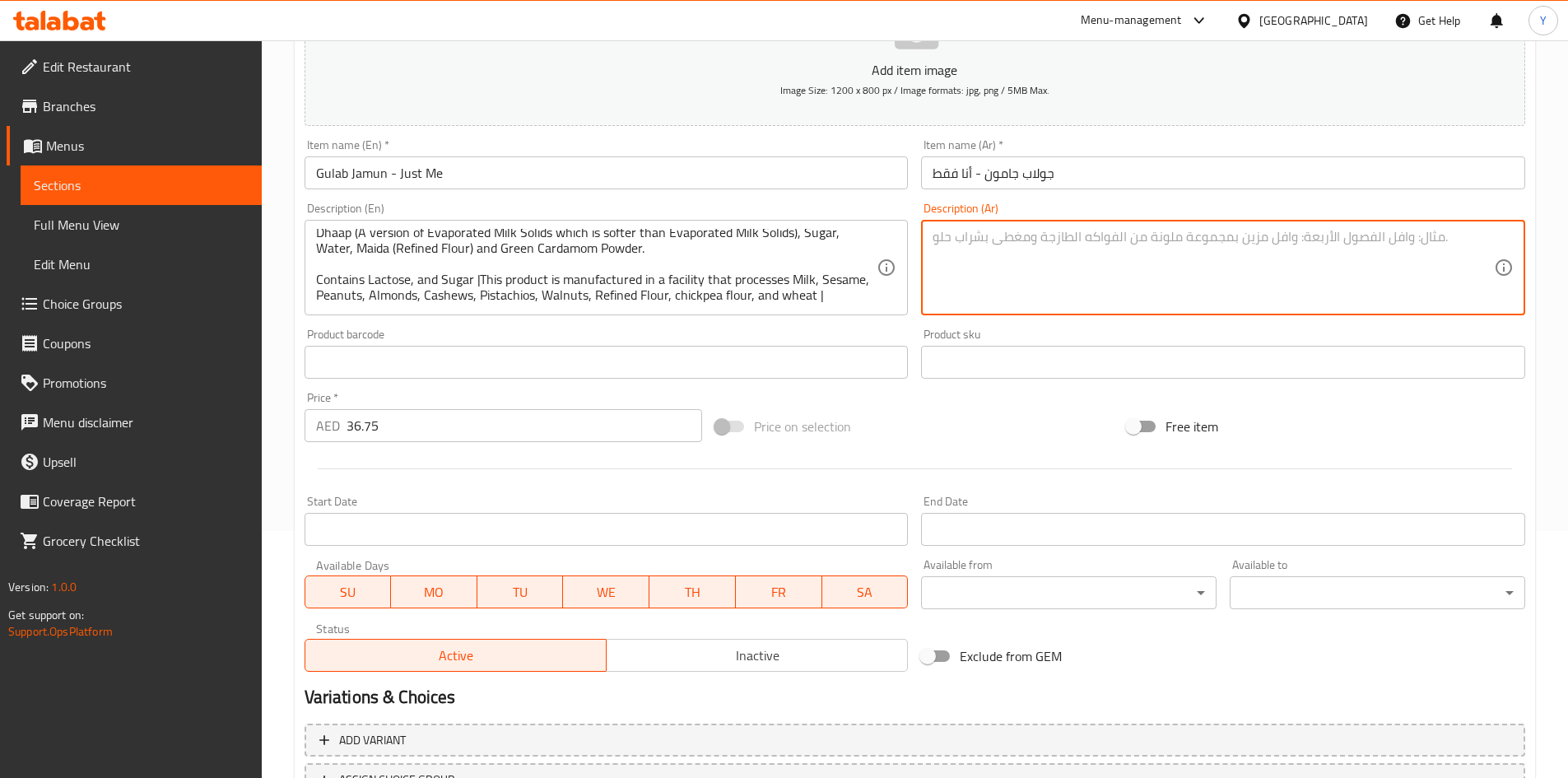
click at [1038, 281] on textarea at bounding box center [1213, 267] width 561 height 78
paste textarea "لقيمات بودنغ خويا السحرية المنقوعة في شراب. داب (نوع من مواد الحليب المبخر، وهو…"
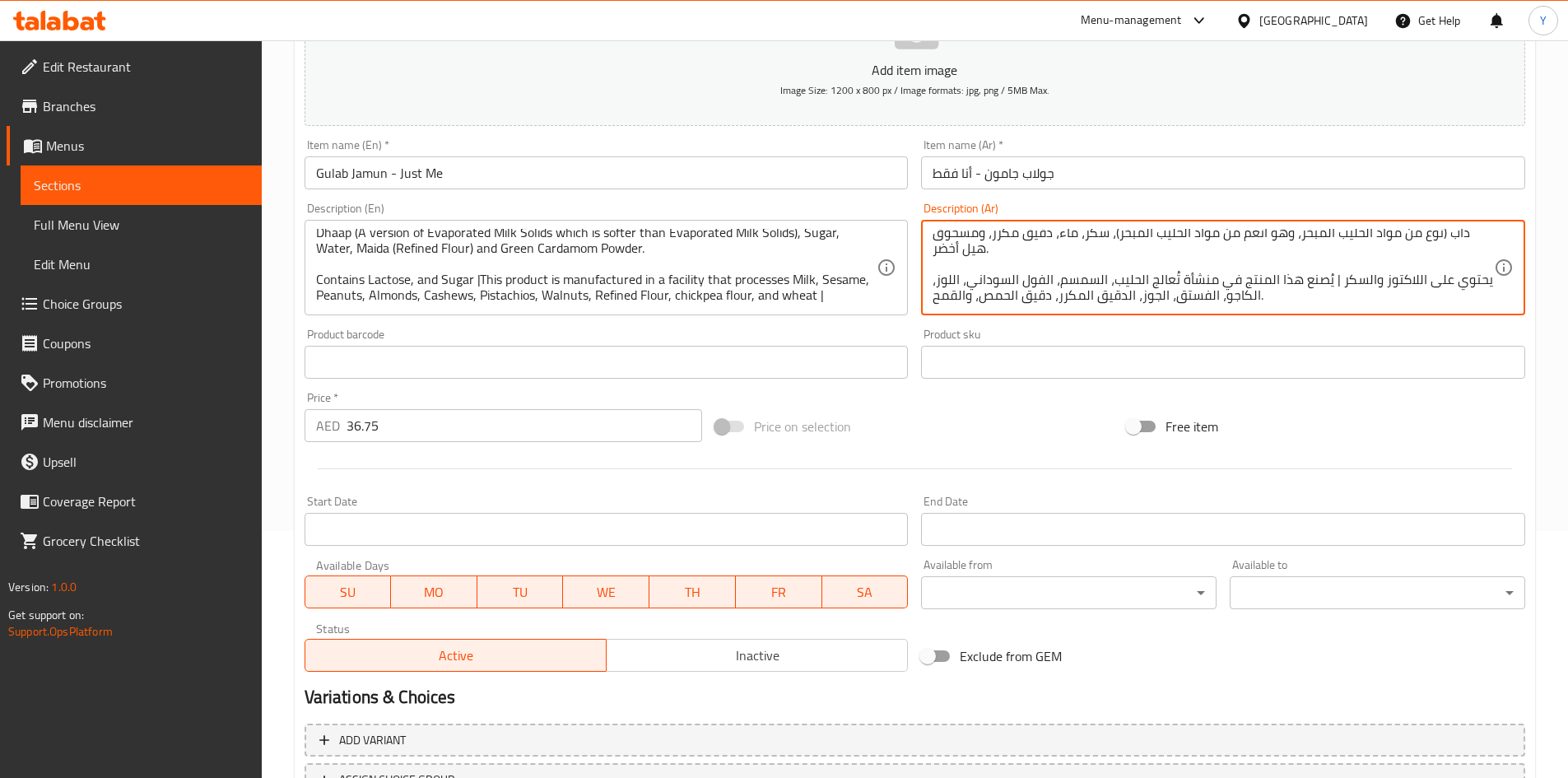
type textarea "لقيمات بودنغ خويا السحرية المنقوعة في شراب. داب (نوع من مواد الحليب المبخر، وهو…"
click at [608, 165] on input "Gulab Jamun - Just Me" at bounding box center [607, 173] width 604 height 33
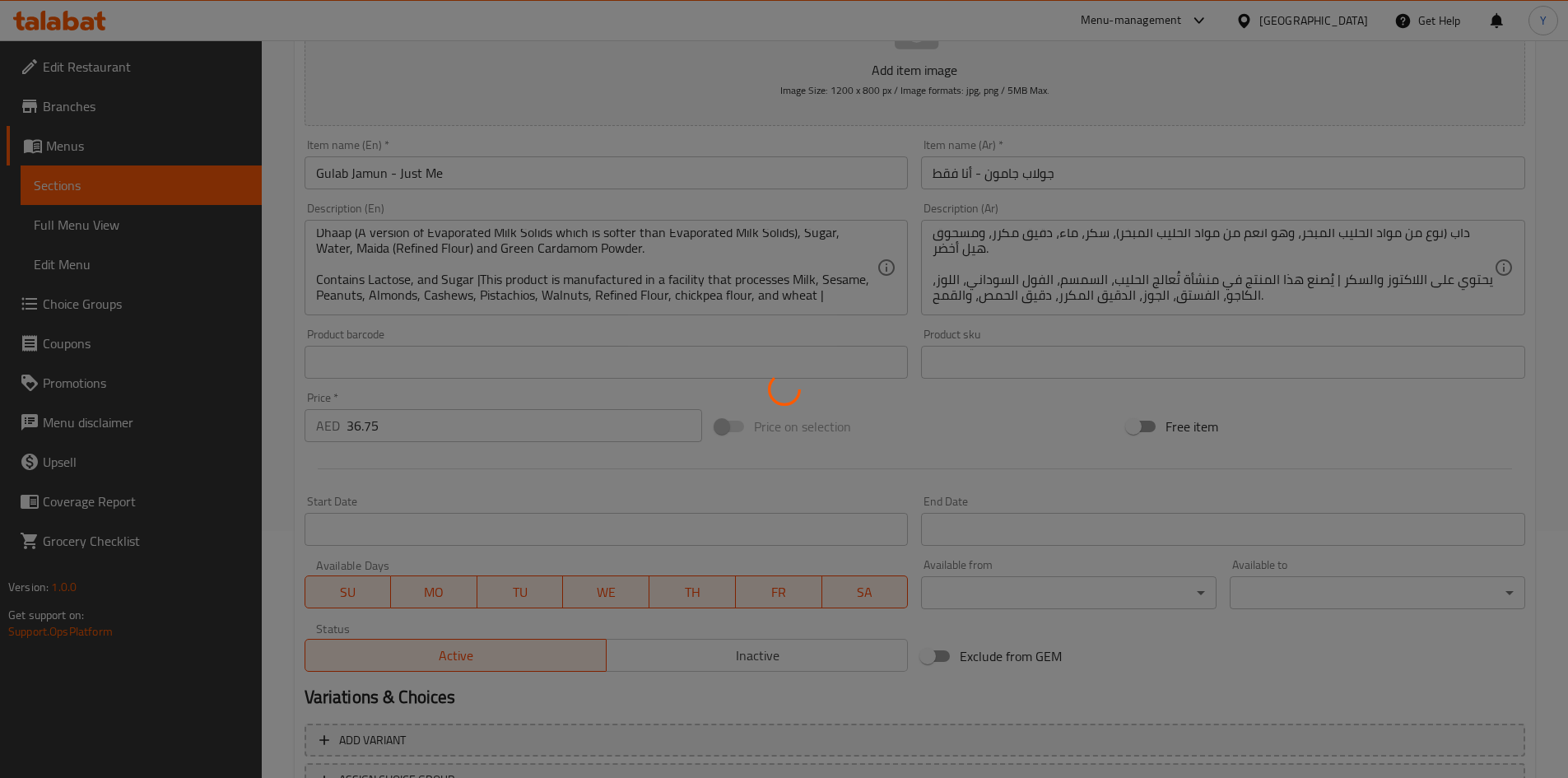
type input "0"
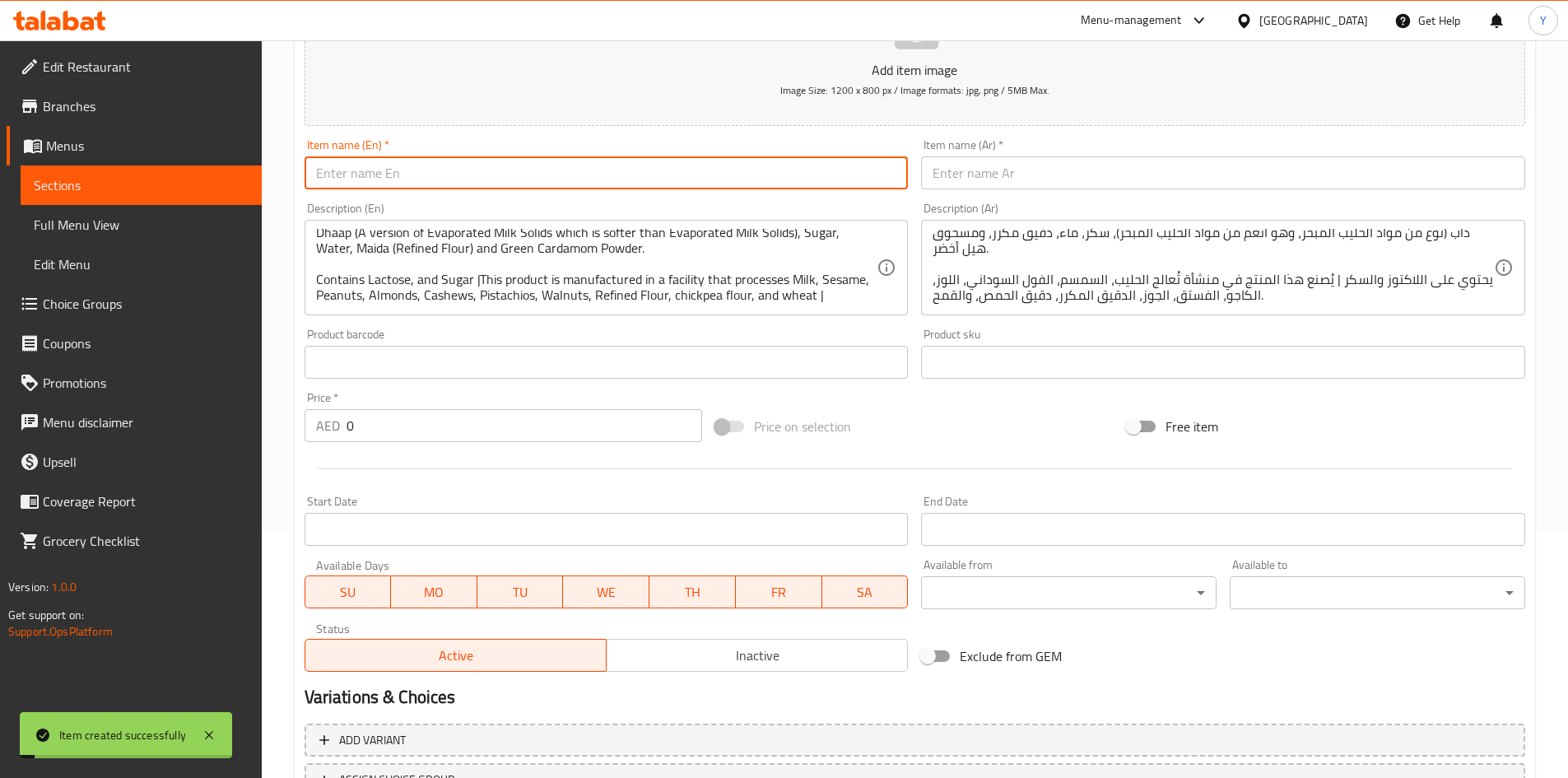
scroll to position [0, 0]
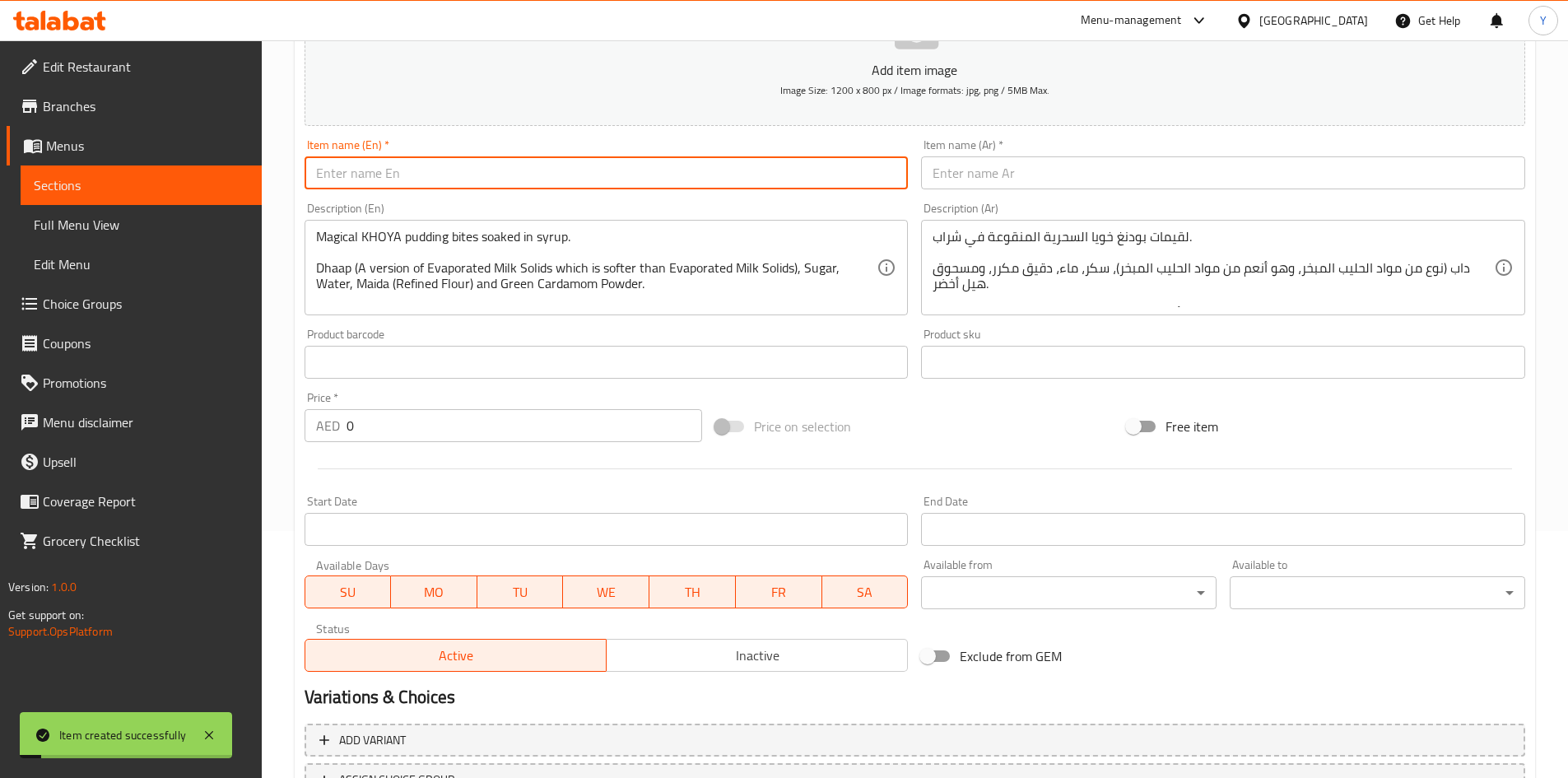
paste input "Gulab Jamun - Me & U"
type input "Gulab Jamun - Me & U"
click at [1089, 182] on input "text" at bounding box center [1224, 173] width 604 height 33
paste input "جلاب جامون - أنا وأنت"
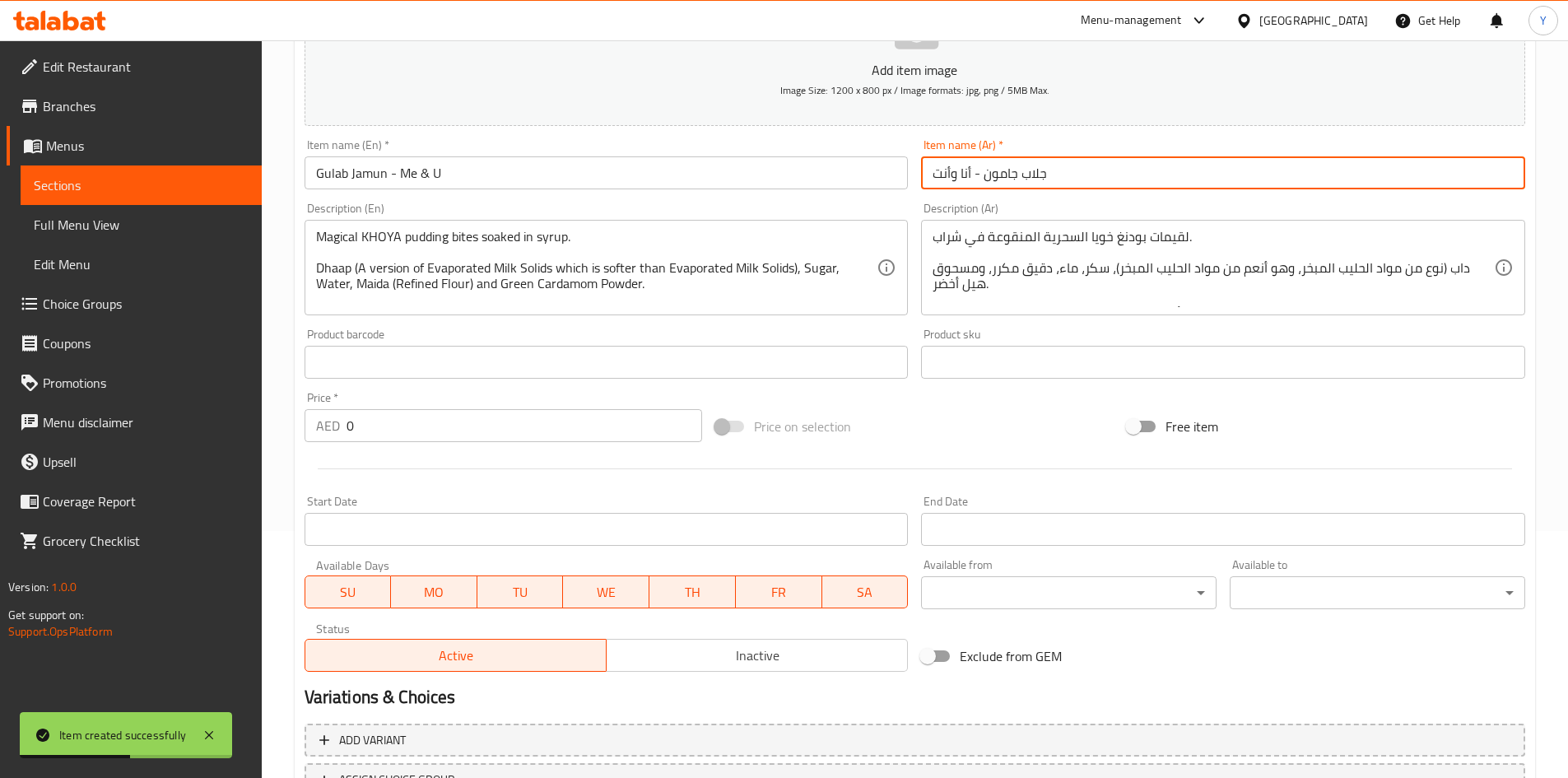
click at [1036, 177] on input "جلاب جامون - أنا وأنت" at bounding box center [1224, 173] width 604 height 33
type input "جولاب جامون - أنا وأنت"
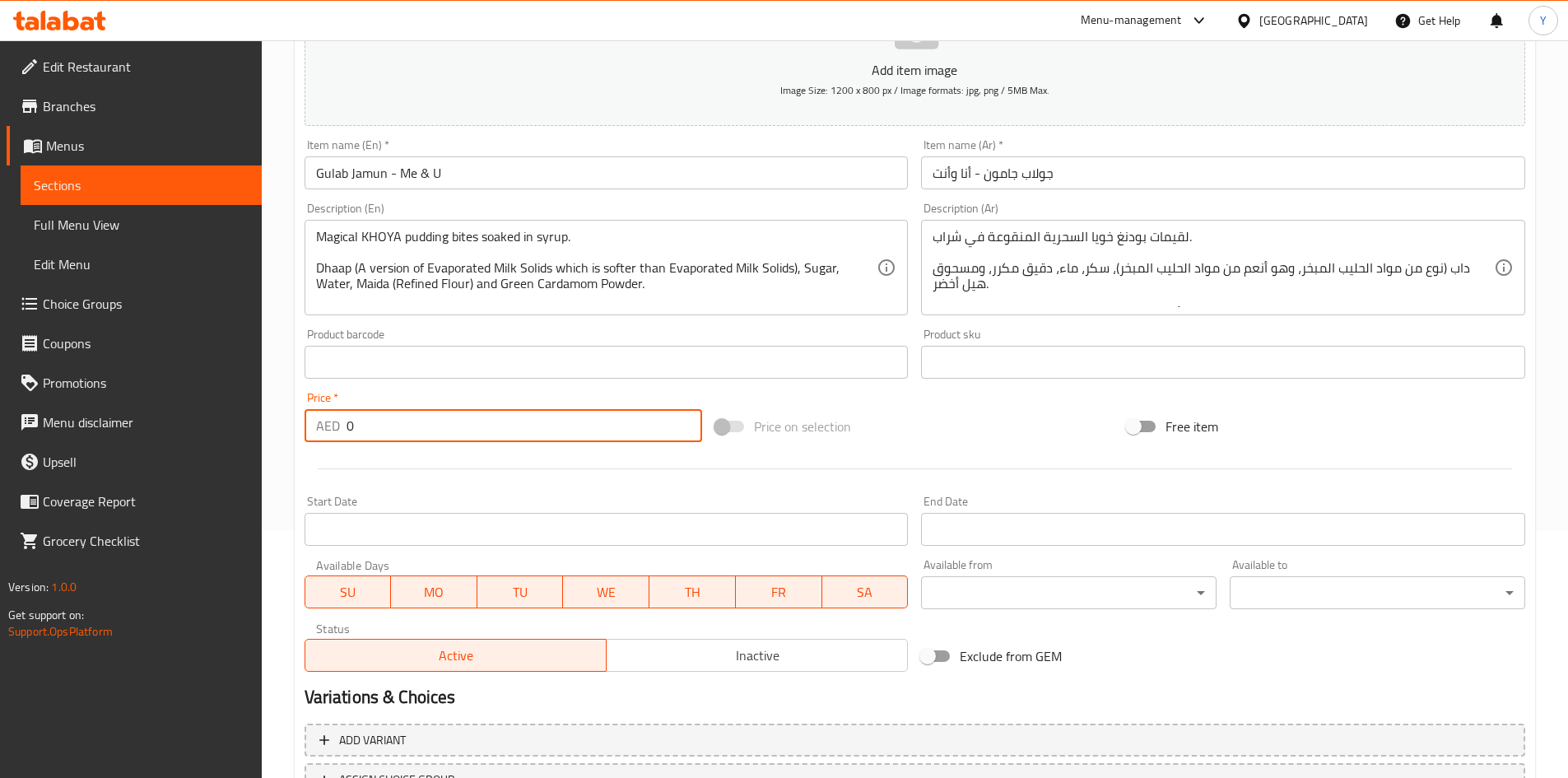
drag, startPoint x: 396, startPoint y: 435, endPoint x: 273, endPoint y: 407, distance: 126.1
click at [273, 412] on div "Home / Restaurants management / Menus / Sections / item / create Desserts secti…" at bounding box center [915, 355] width 1306 height 1123
paste input "57.75"
type input "57.75"
click at [512, 215] on div "Description (En) Magical KHOYA pudding bites soaked in syrup. Dhaap (A version …" at bounding box center [607, 259] width 604 height 113
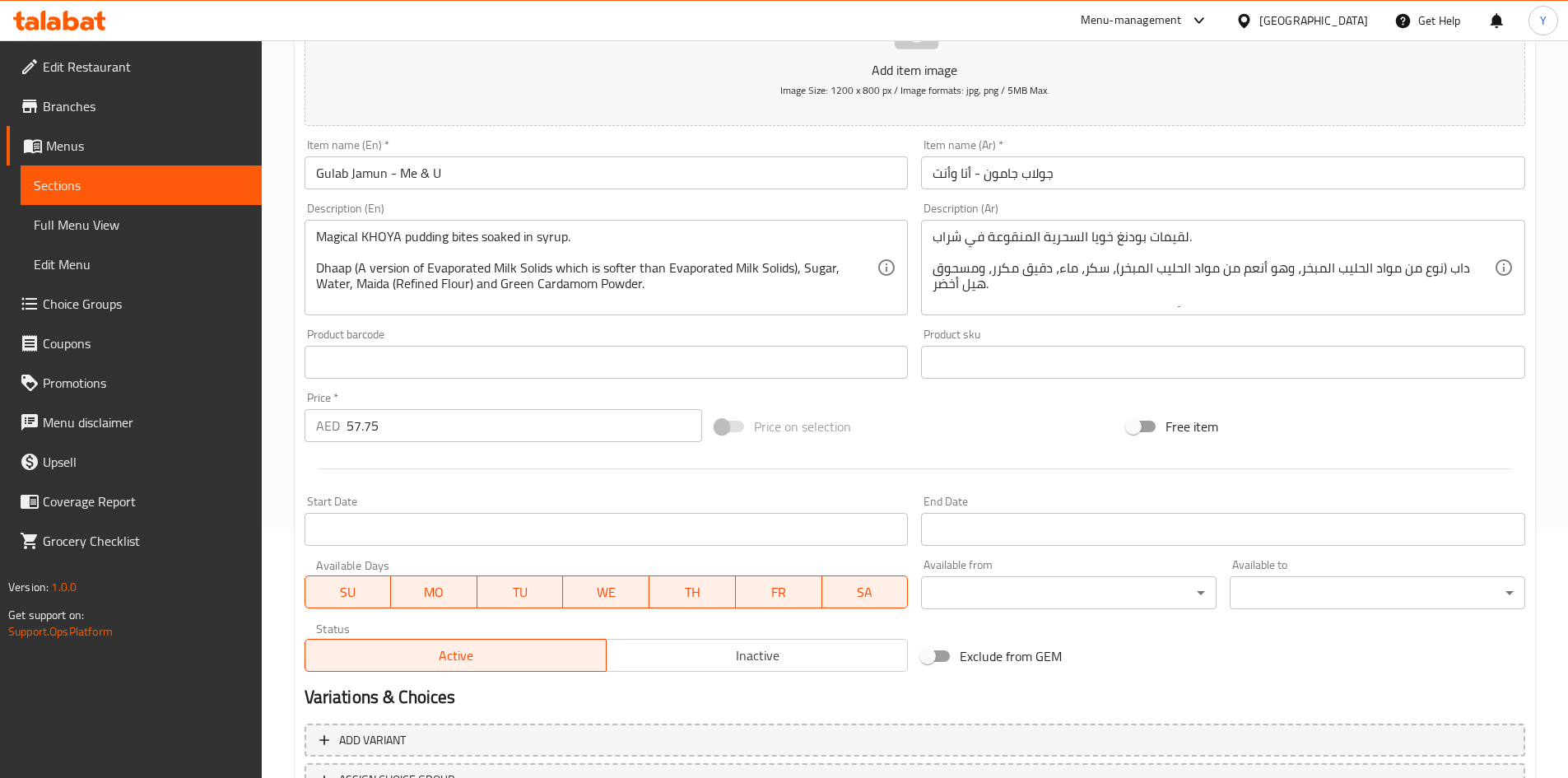
click at [516, 177] on input "Gulab Jamun - Me & U" at bounding box center [607, 173] width 604 height 33
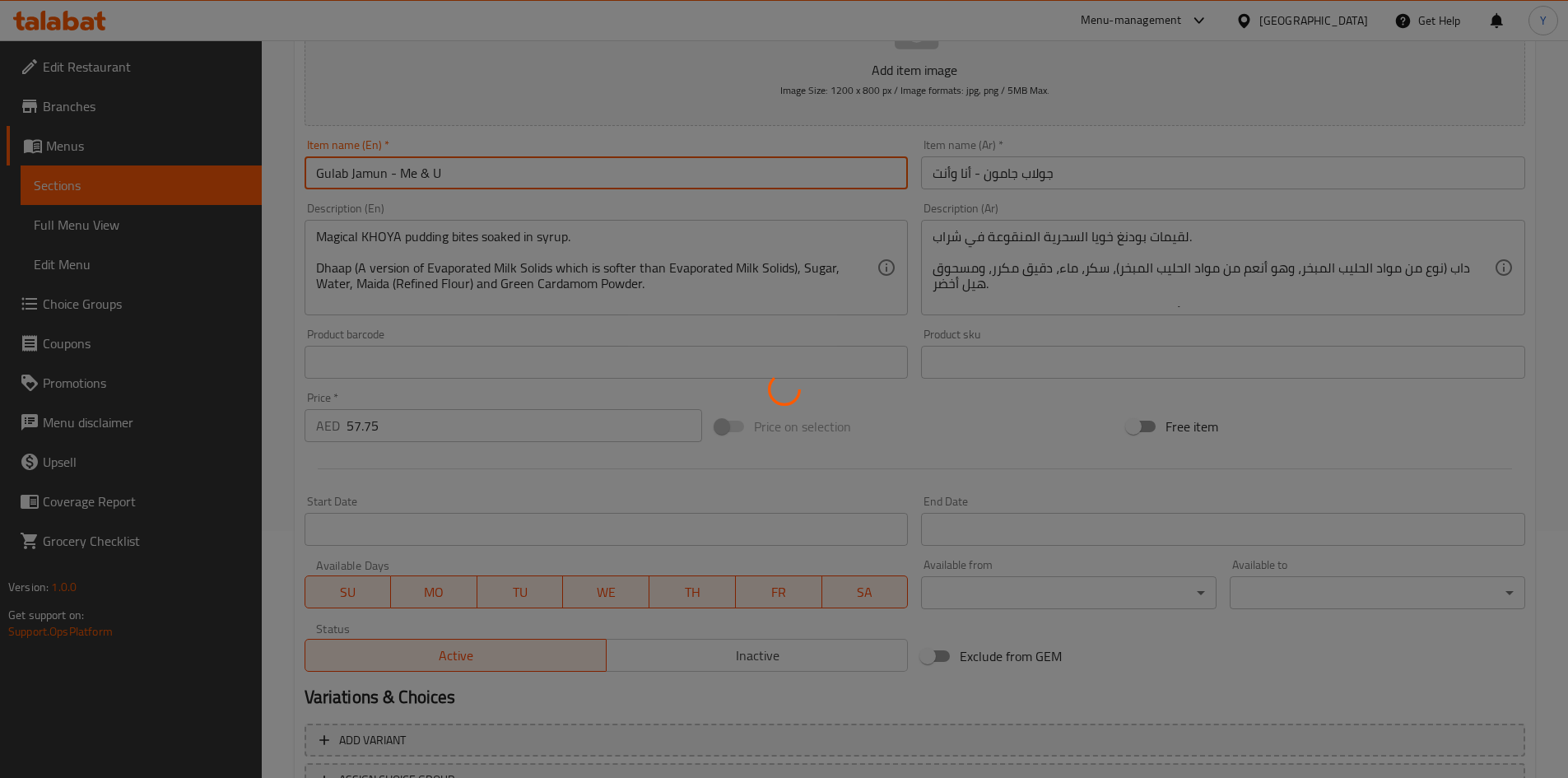
type input "0"
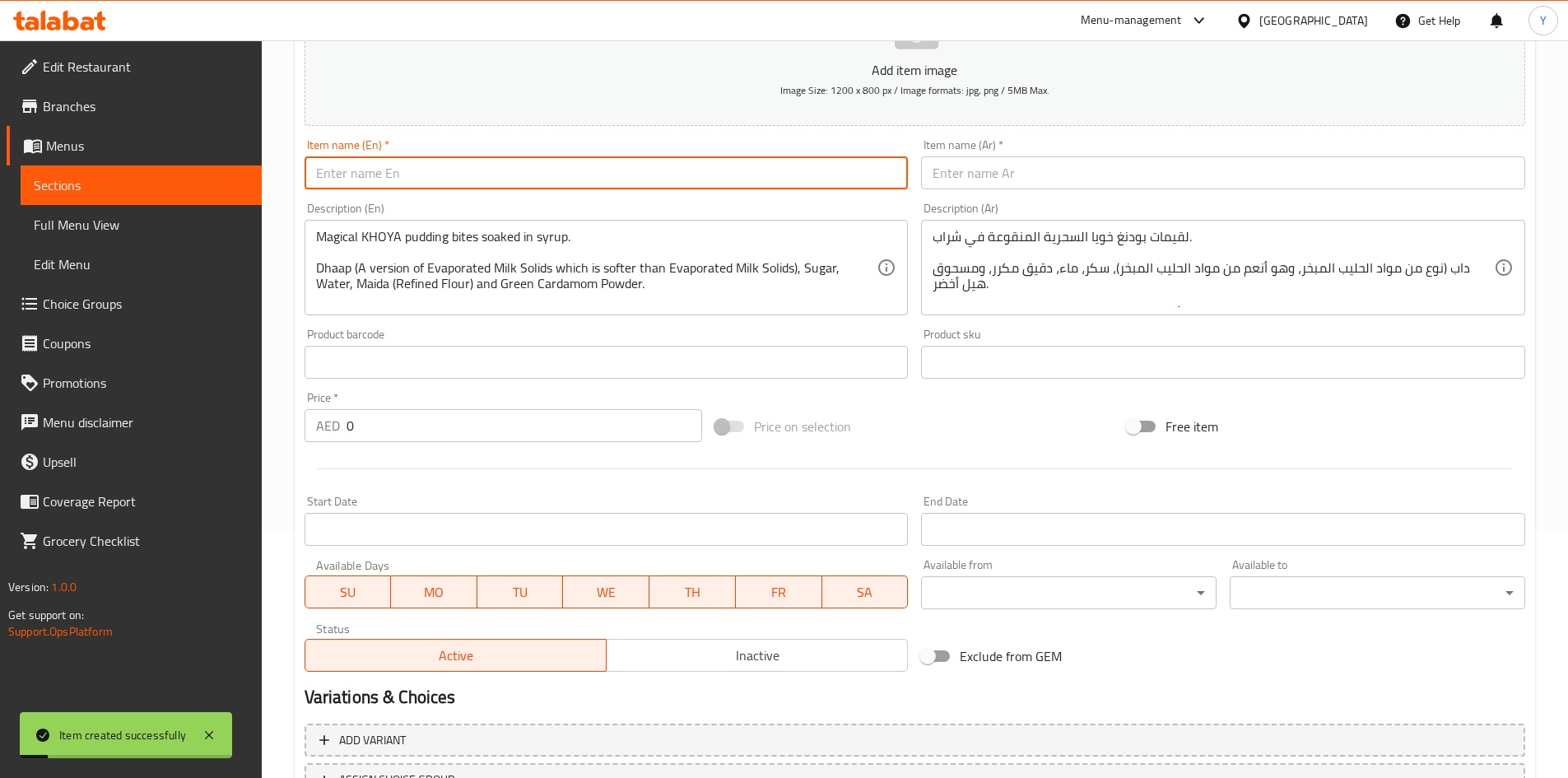
paste input "Gulab Jamun - The whole crew"
type input "Gulab Jamun - The whole crew"
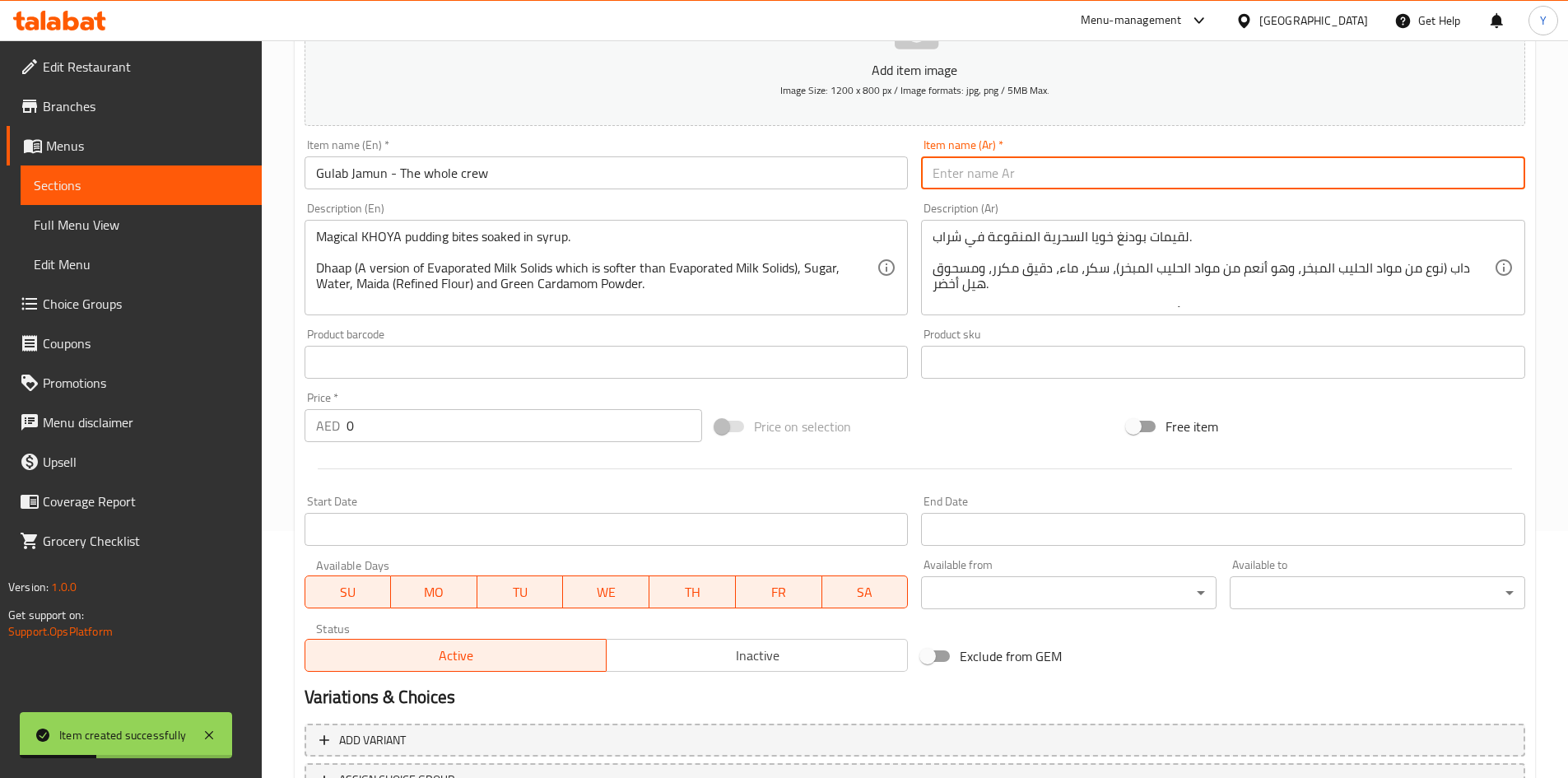
click at [999, 185] on input "text" at bounding box center [1224, 173] width 604 height 33
paste input "جولاب جامون - الطاقم بأكمله"
type input "جولاب جامون - الطاقم بأكمله"
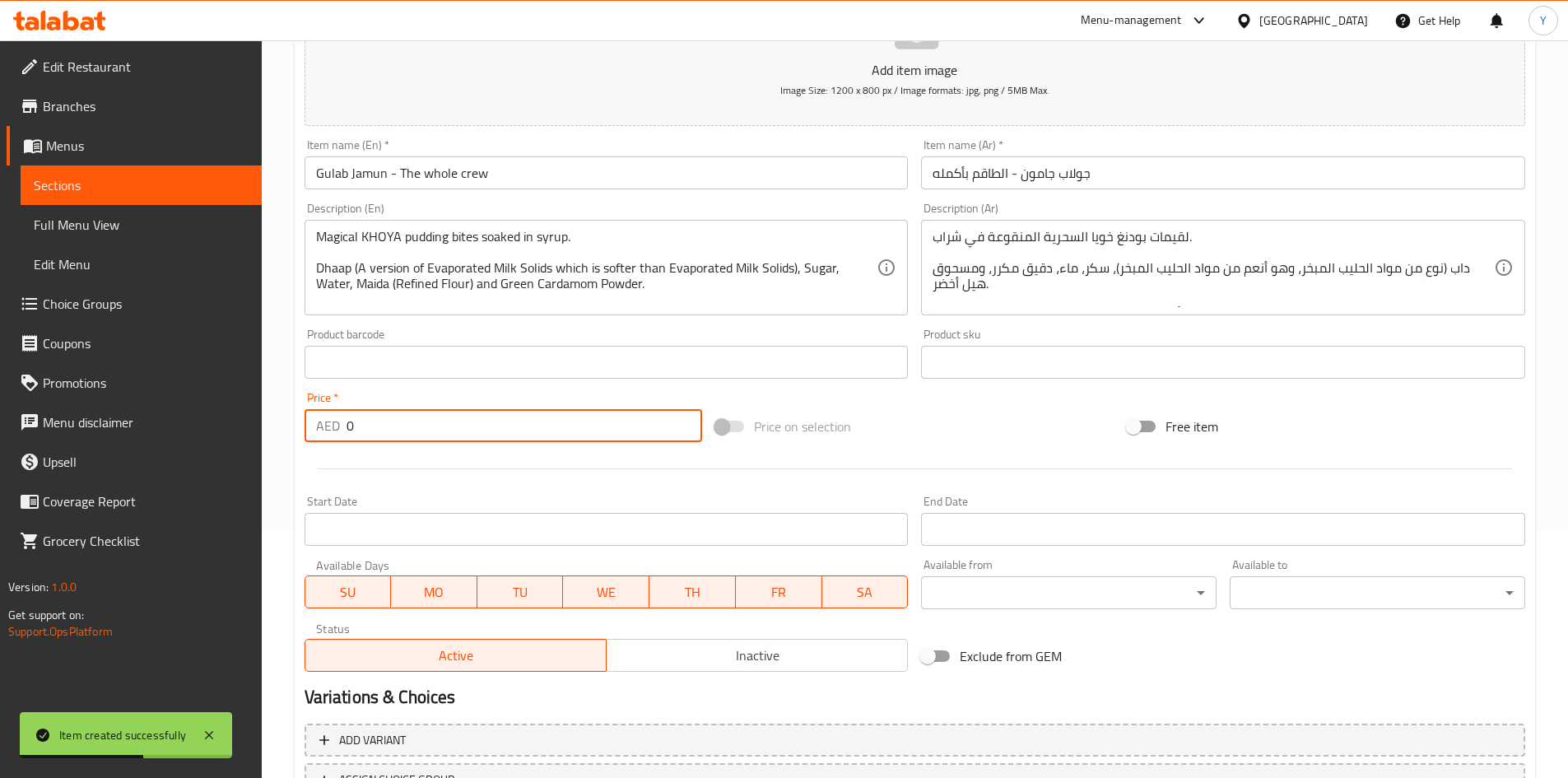
drag, startPoint x: 478, startPoint y: 429, endPoint x: 472, endPoint y: 298, distance: 131.1
click at [198, 399] on div "Edit Restaurant Branches Menus Sections Full Menu View Edit Menu Choice Groups …" at bounding box center [784, 355] width 1568 height 1123
paste input "94.5"
type input "94.5"
click at [556, 186] on input "Gulab Jamun - The whole crew" at bounding box center [607, 173] width 604 height 33
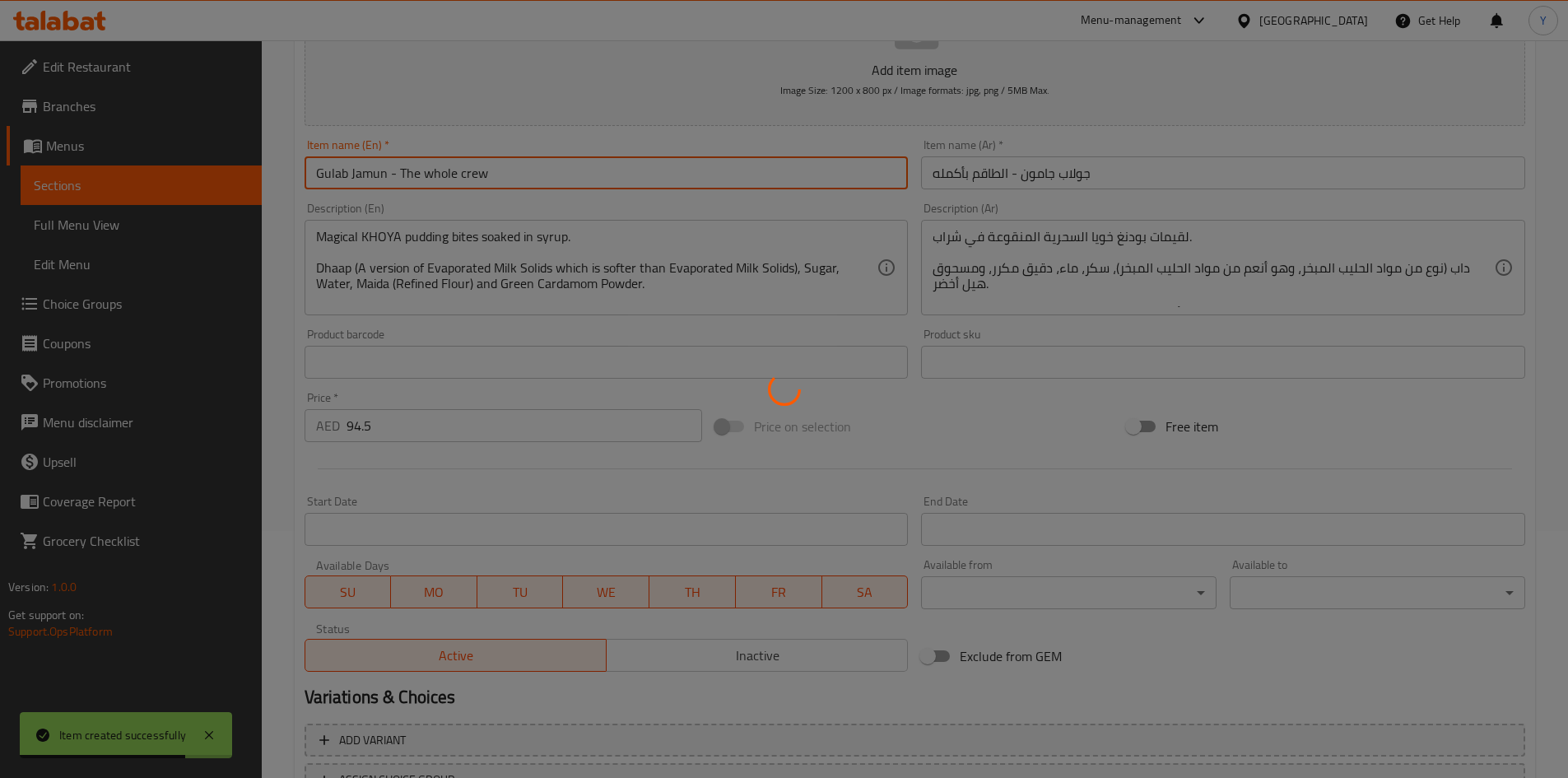
scroll to position [231, 0]
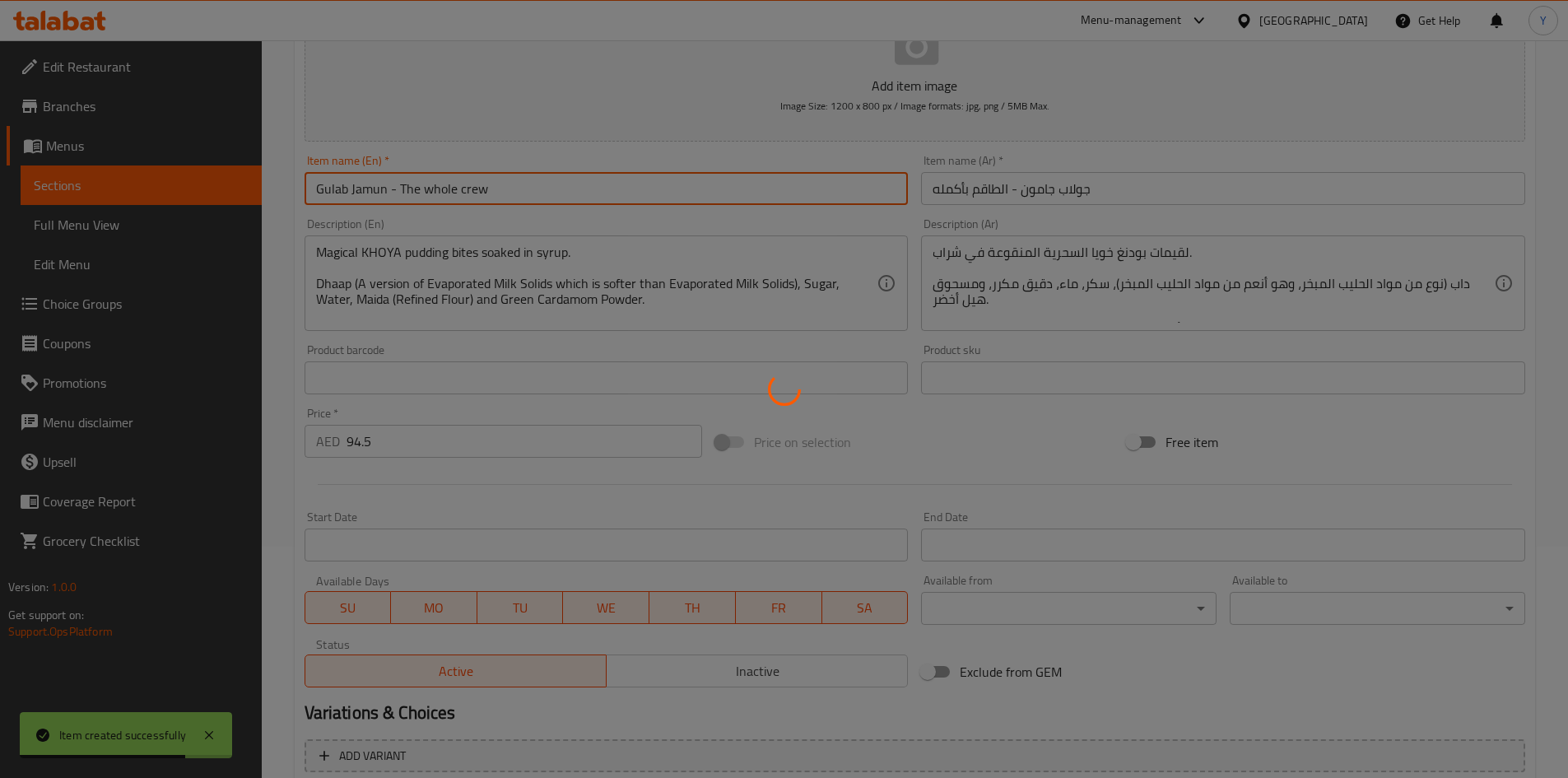
type input "0"
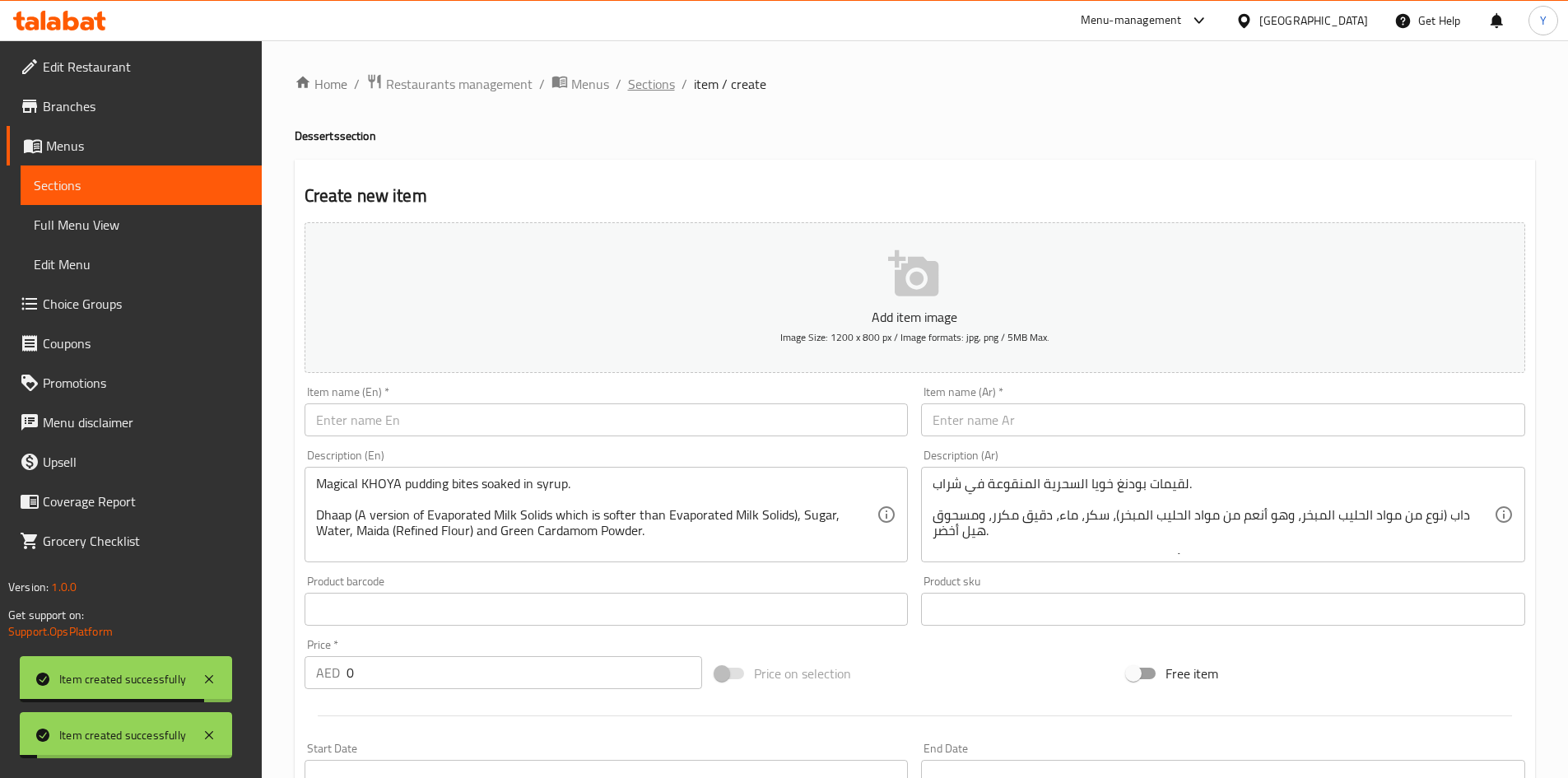
click at [657, 74] on span "Sections" at bounding box center [651, 84] width 47 height 20
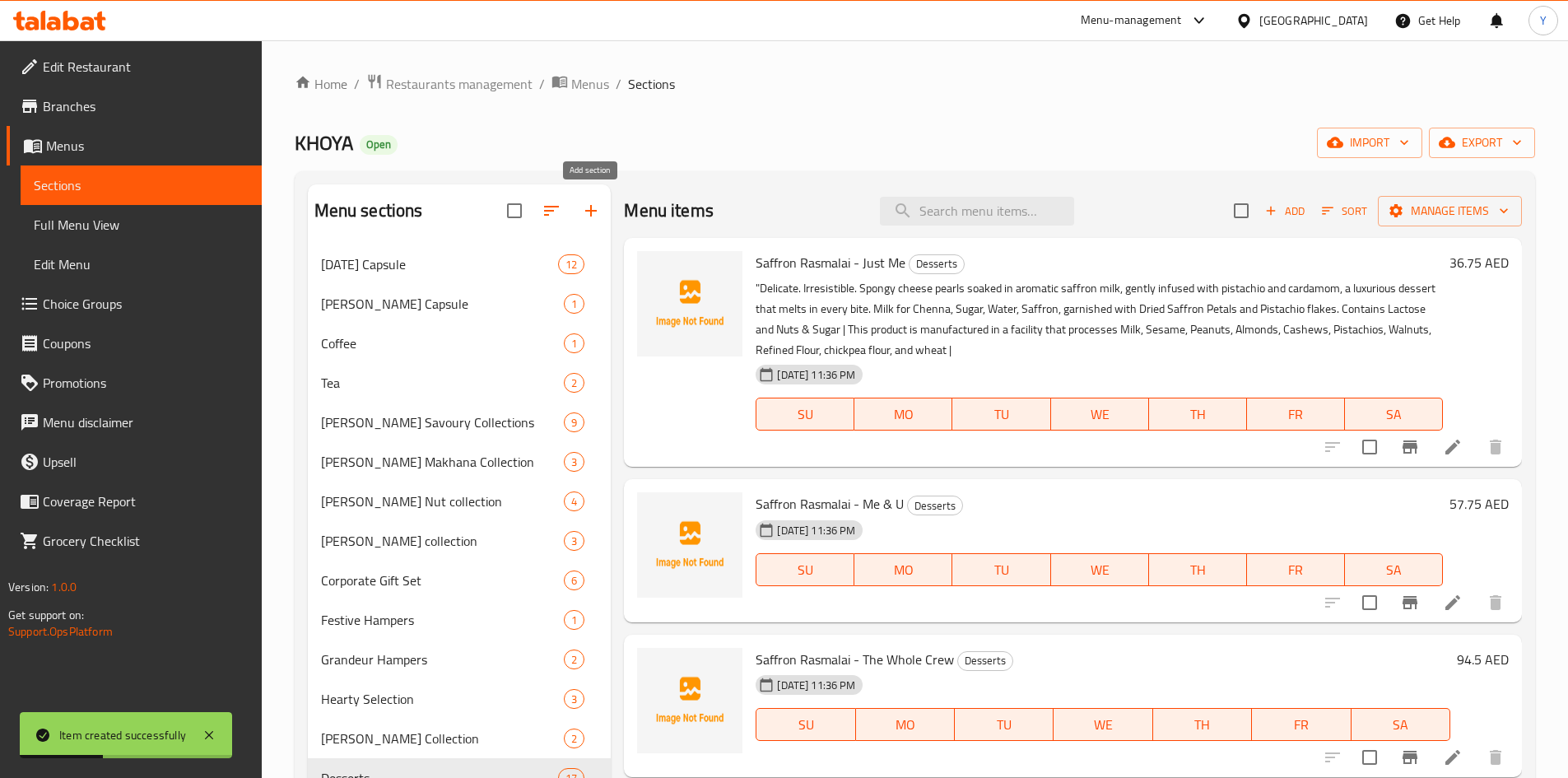
click at [603, 215] on button "button" at bounding box center [591, 211] width 39 height 39
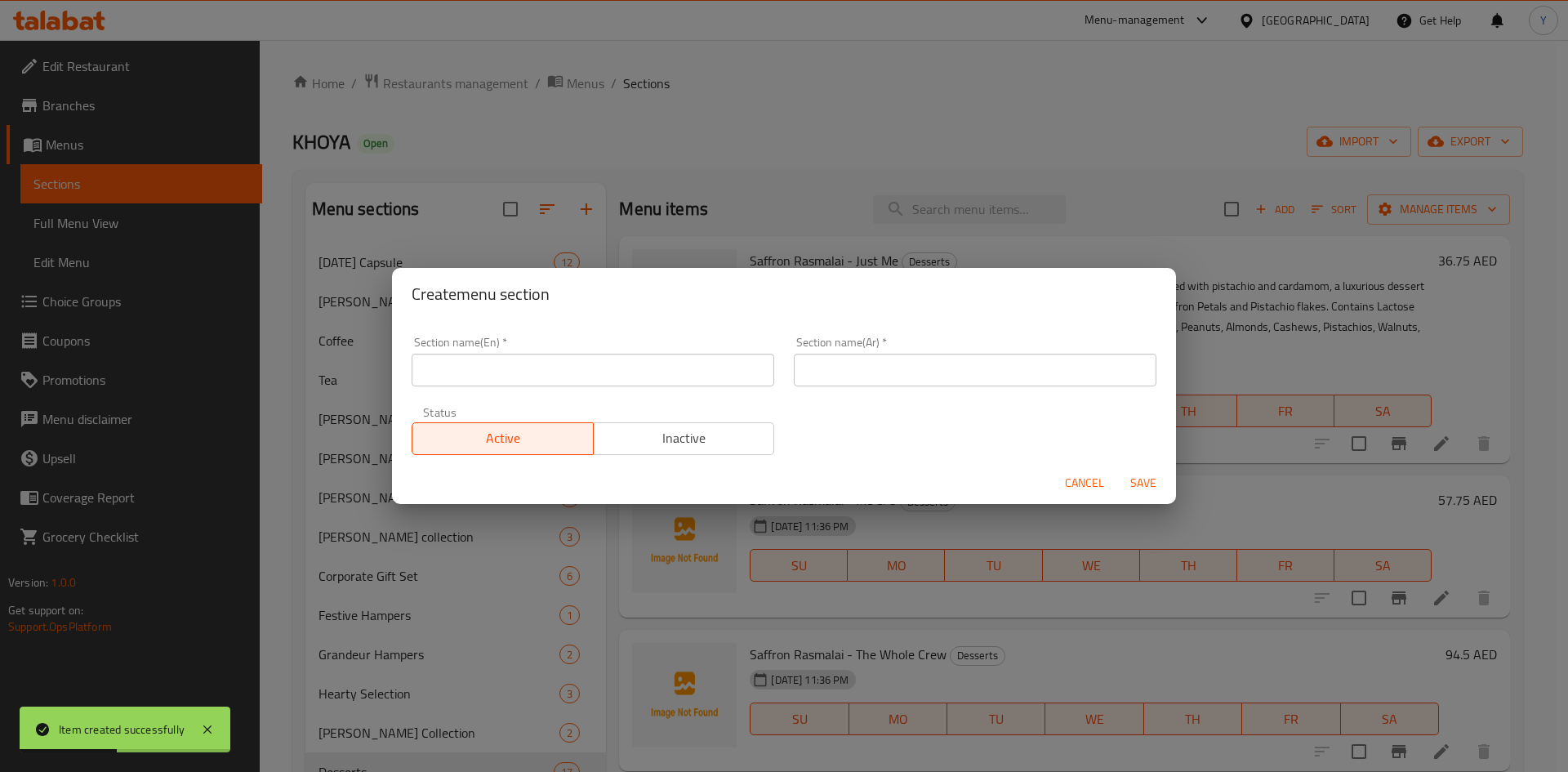
click at [605, 355] on input "text" at bounding box center [592, 370] width 362 height 33
paste input "Elevated Indian Street Foods"
type input "Elevated Indian Street Foods"
click at [1016, 374] on input "text" at bounding box center [975, 370] width 362 height 33
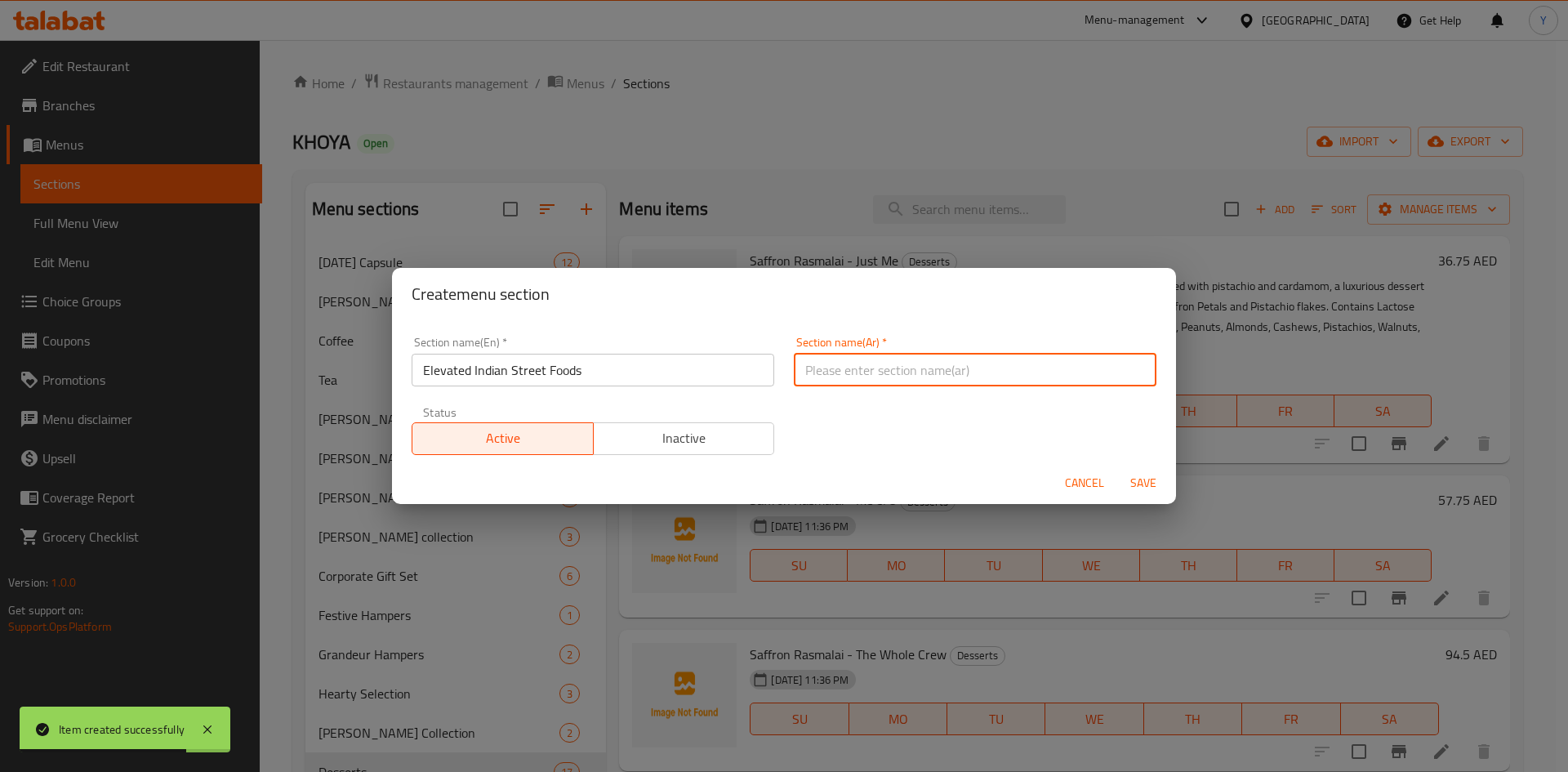
paste input "أطعمة الشوارع الهندية الراقية"
type input "أطعمة الشوارع الهندية الراقية"
click at [1117, 468] on button "Save" at bounding box center [1143, 483] width 52 height 30
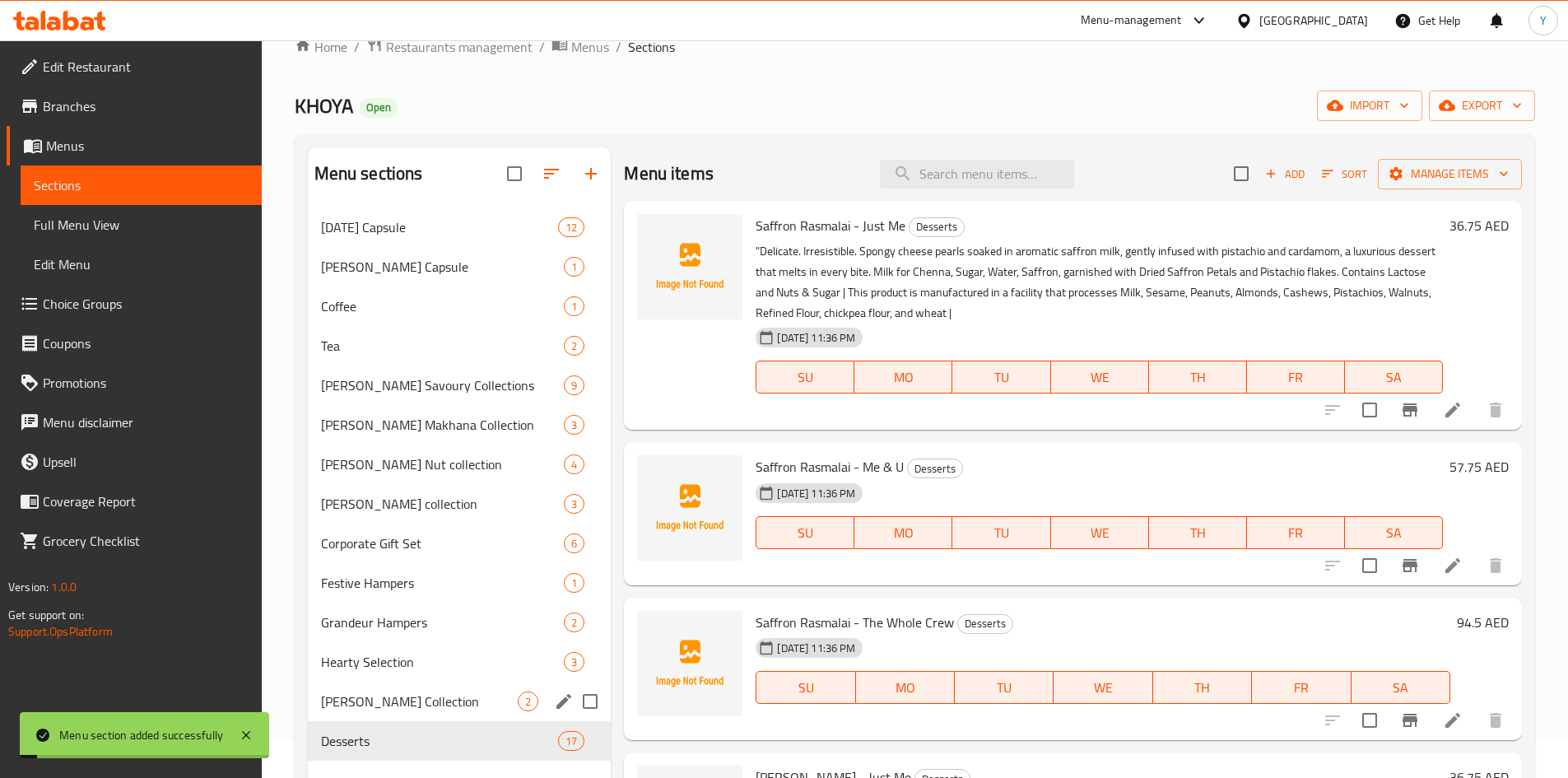
scroll to position [231, 0]
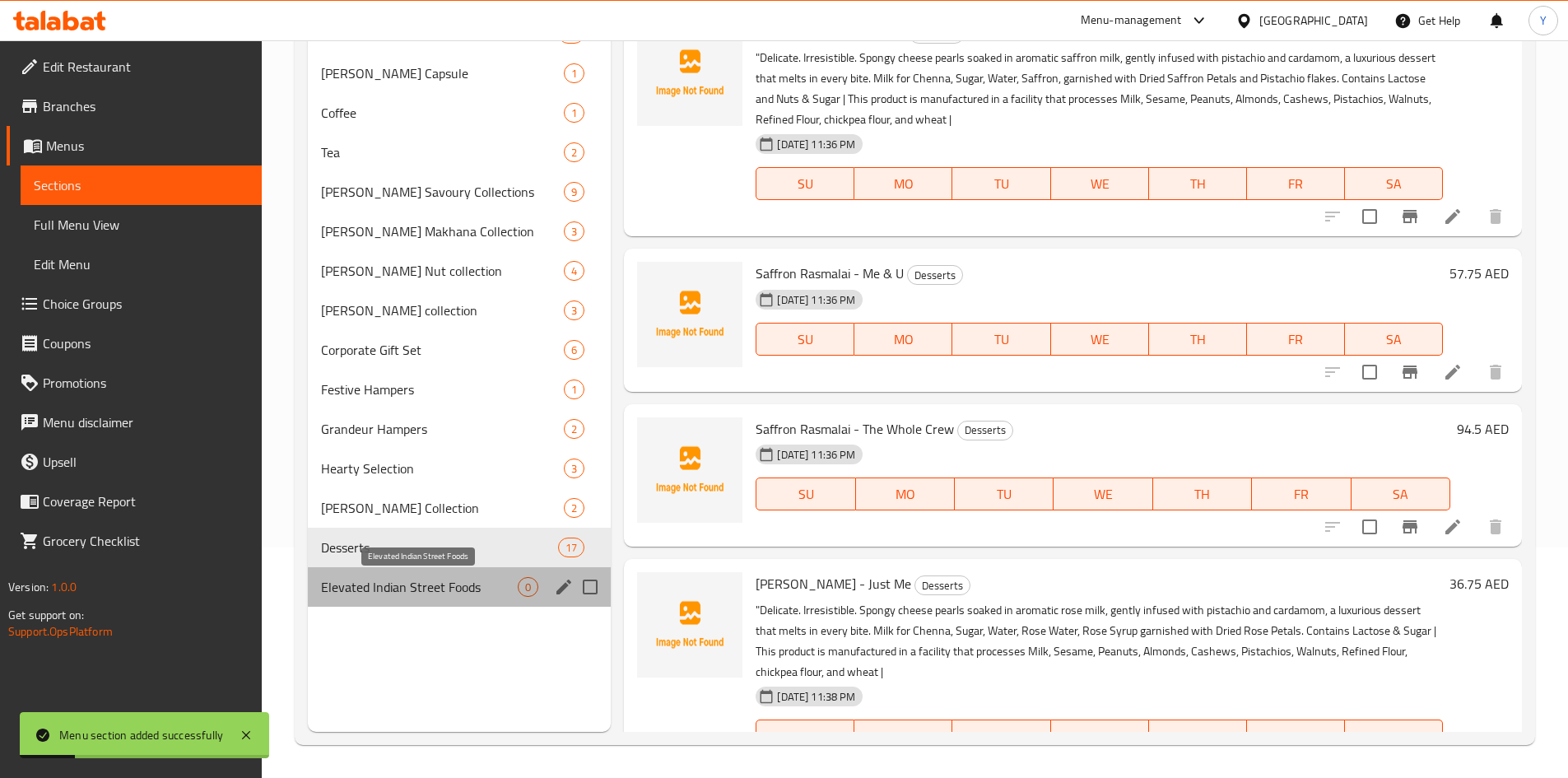
click at [467, 594] on span "Elevated Indian Street Foods" at bounding box center [419, 587] width 198 height 20
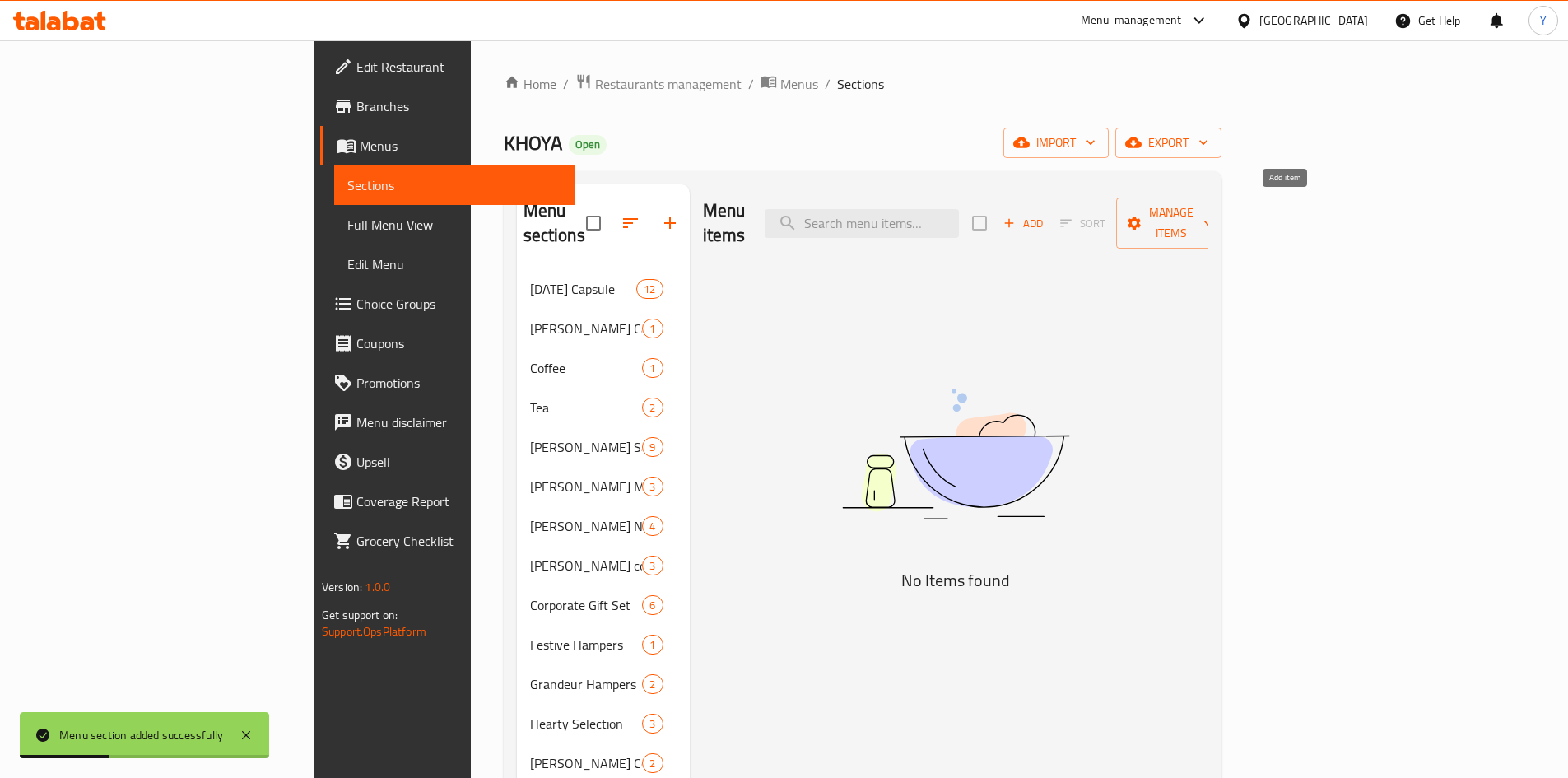
click at [1016, 216] on icon "button" at bounding box center [1010, 223] width 15 height 15
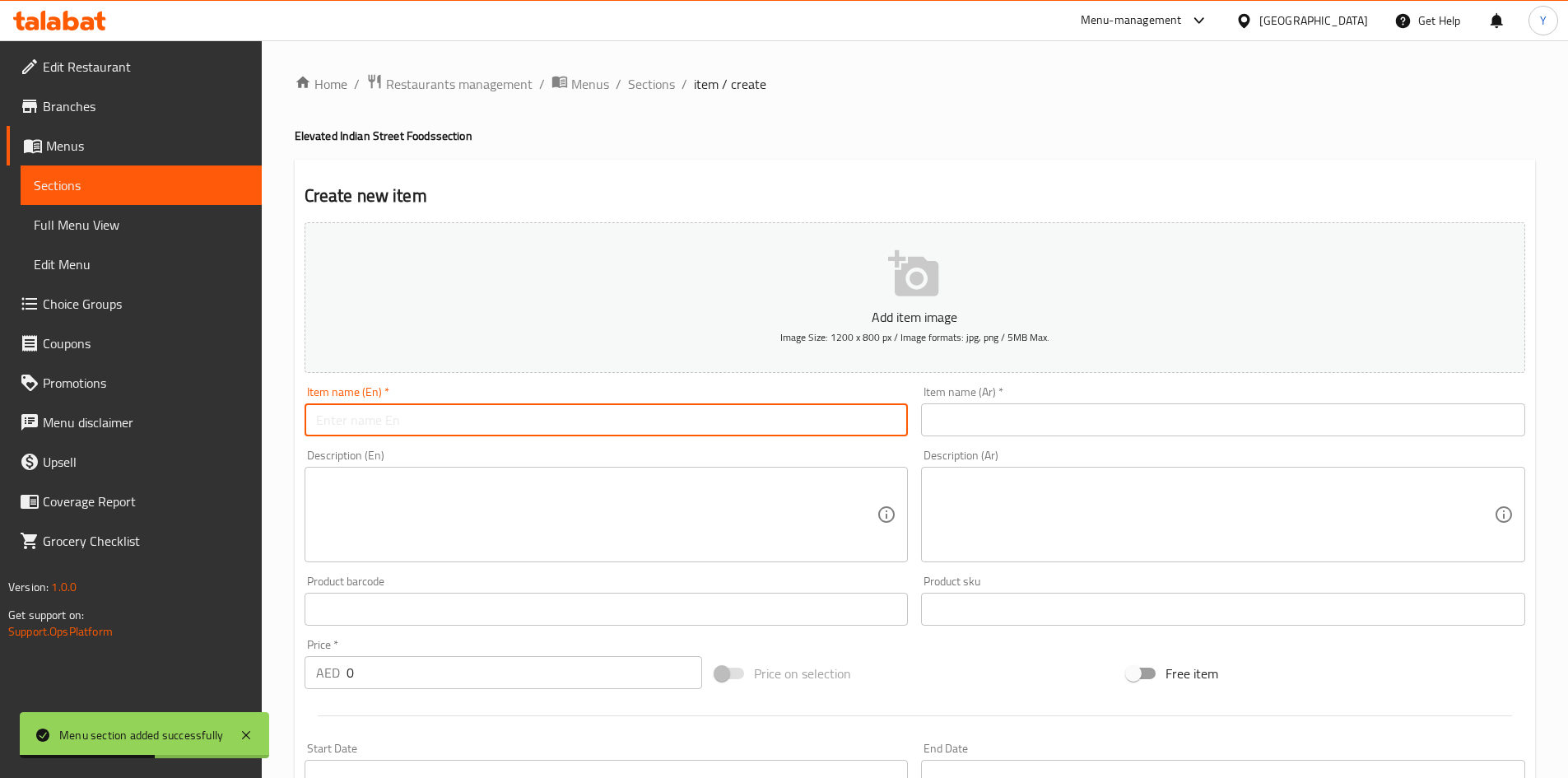
drag, startPoint x: 434, startPoint y: 422, endPoint x: 427, endPoint y: 433, distance: 13.0
click at [434, 422] on input "text" at bounding box center [607, 420] width 604 height 33
paste input "Gol Gappa"
type input "Gol Gappa"
click at [928, 416] on input "text" at bounding box center [1224, 420] width 604 height 33
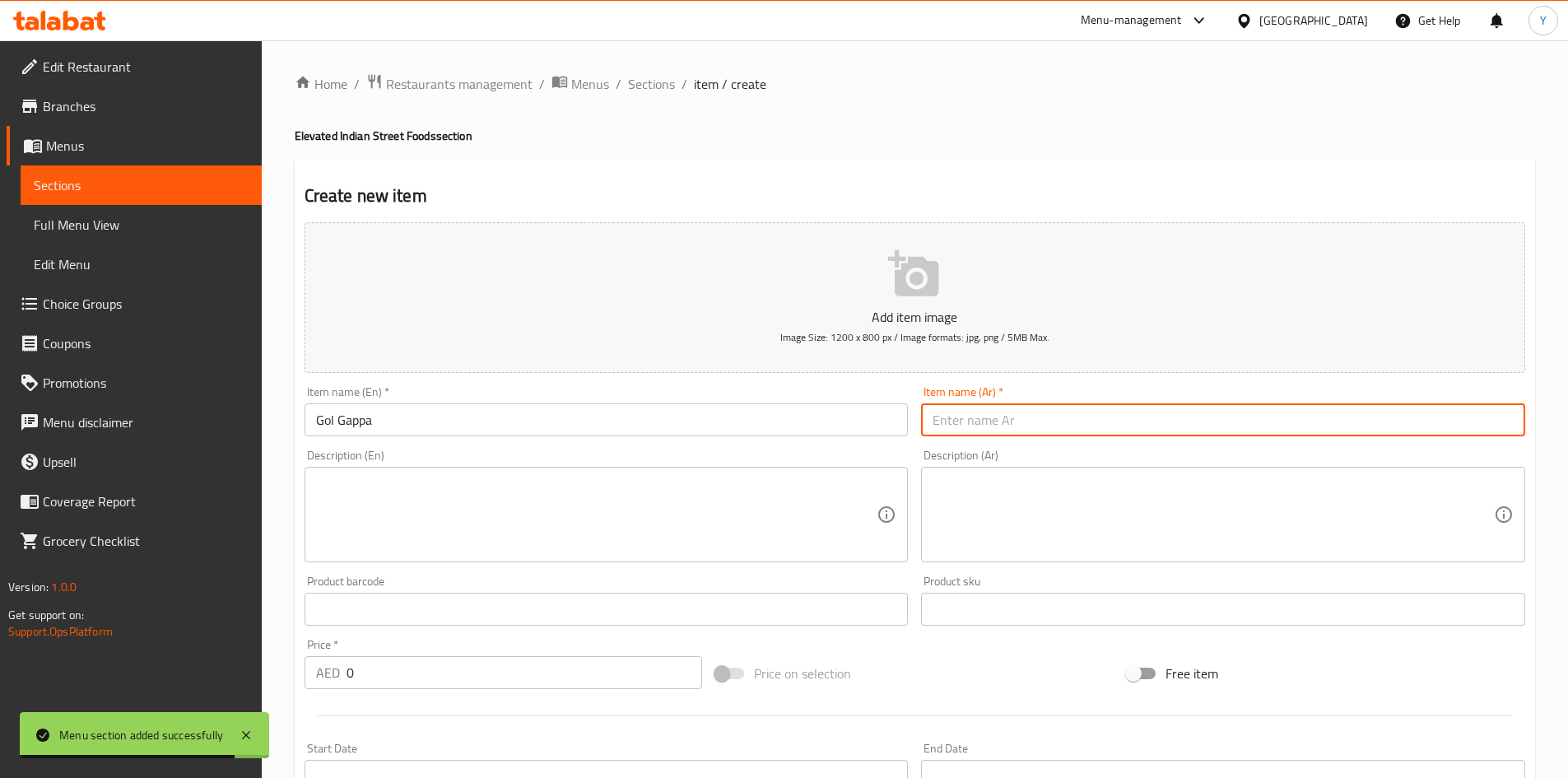
paste input "جول جابا"
type input "جول جابا"
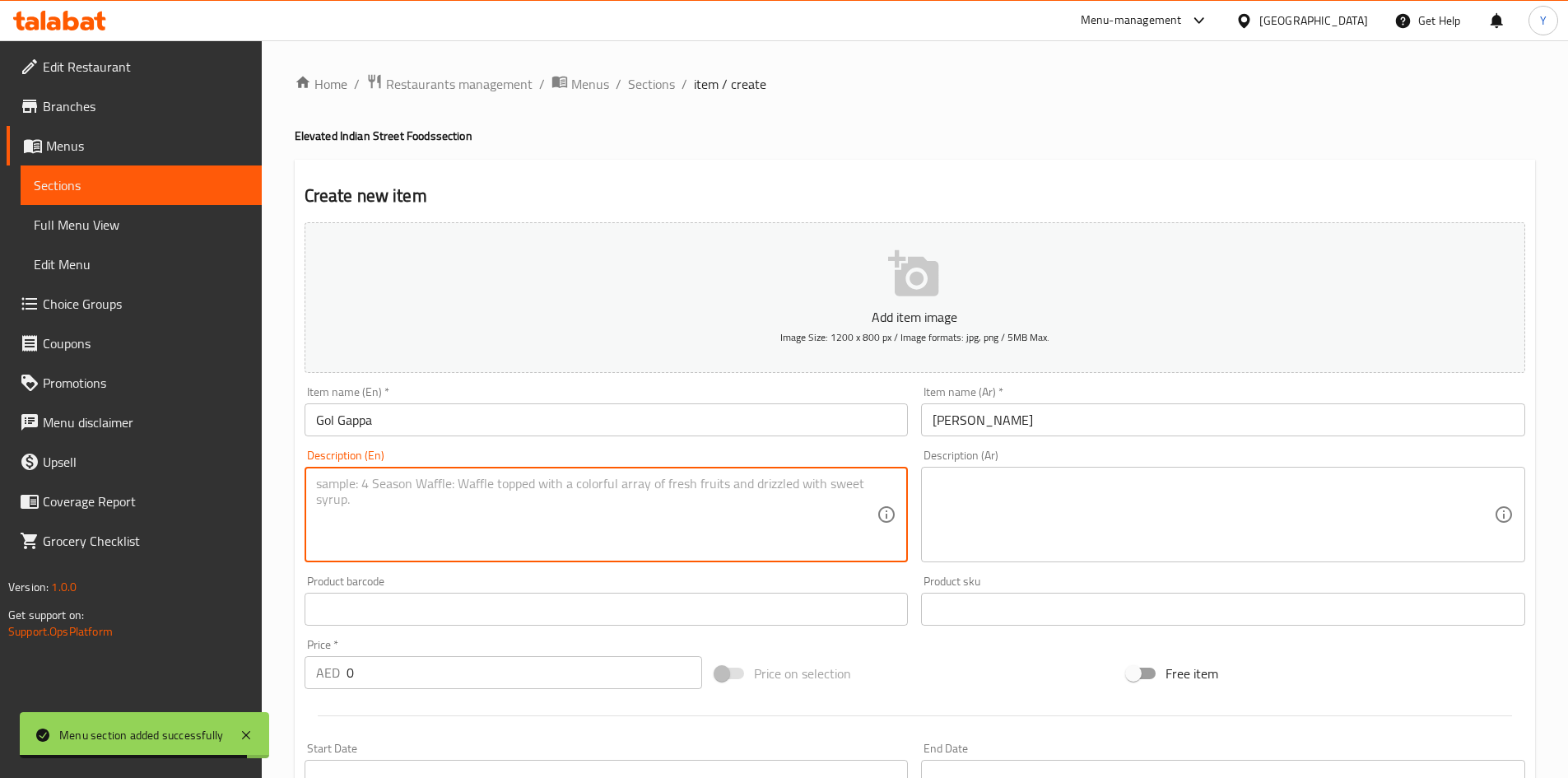
click at [798, 527] on textarea at bounding box center [597, 514] width 561 height 78
paste textarea "A crispy, hollow sphere of joy, filled with spiced water, tangy tamarind, mashe…"
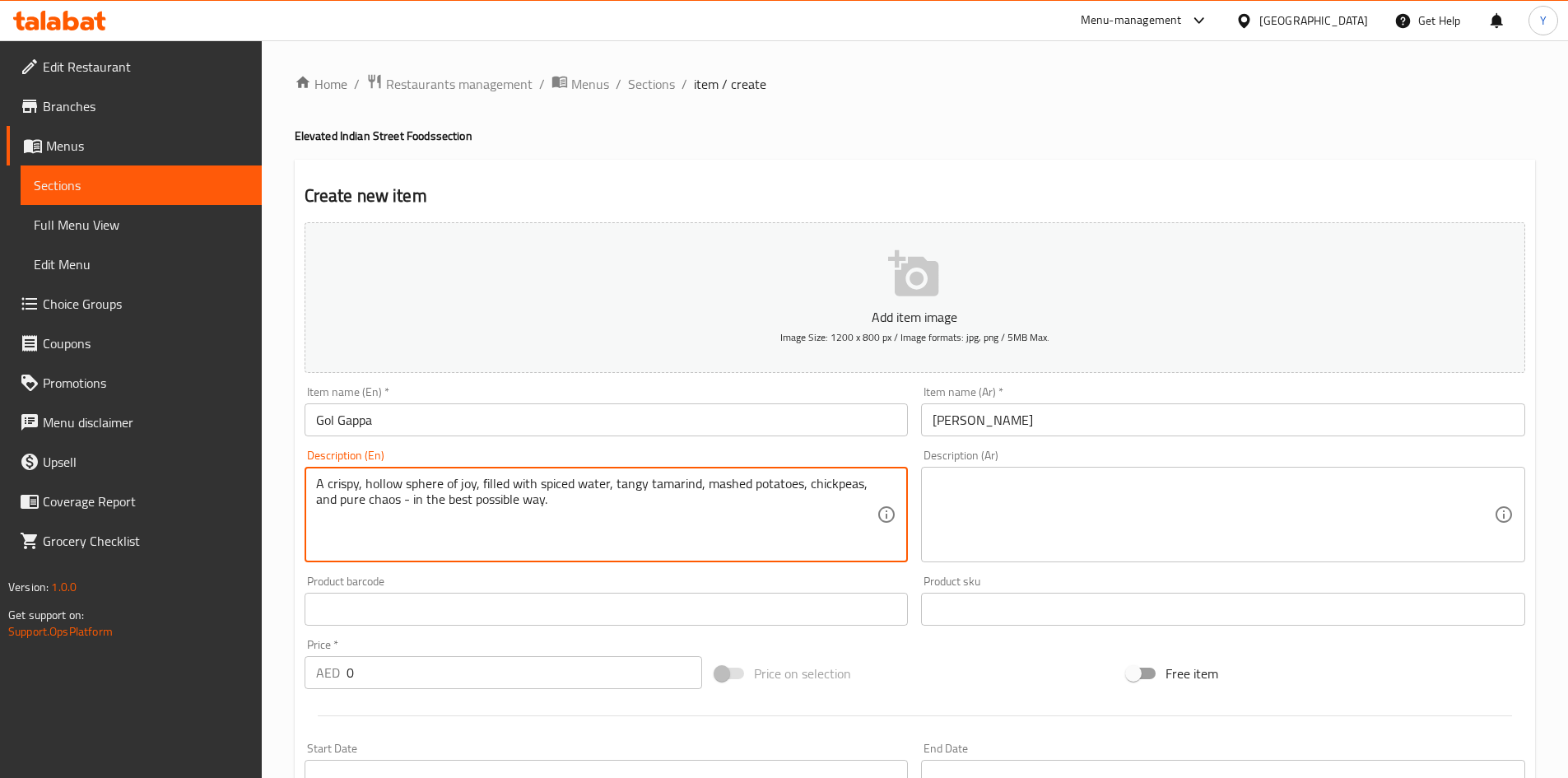
paste textarea "Atta (Whole Wheat Flour), Suji (Semolina), Peanut Oil, Iodized Salt, Potato, Bl…"
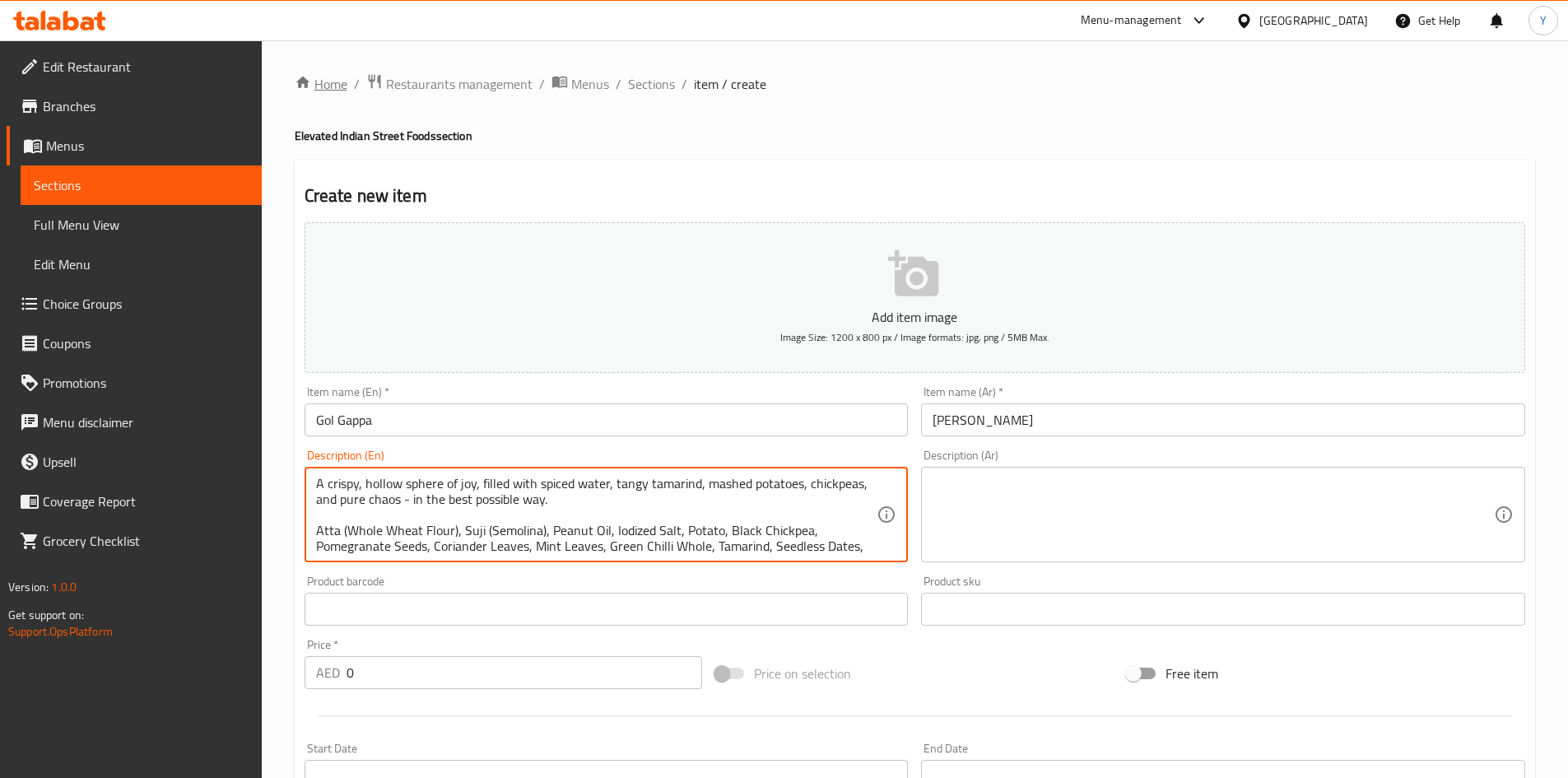
scroll to position [20, 0]
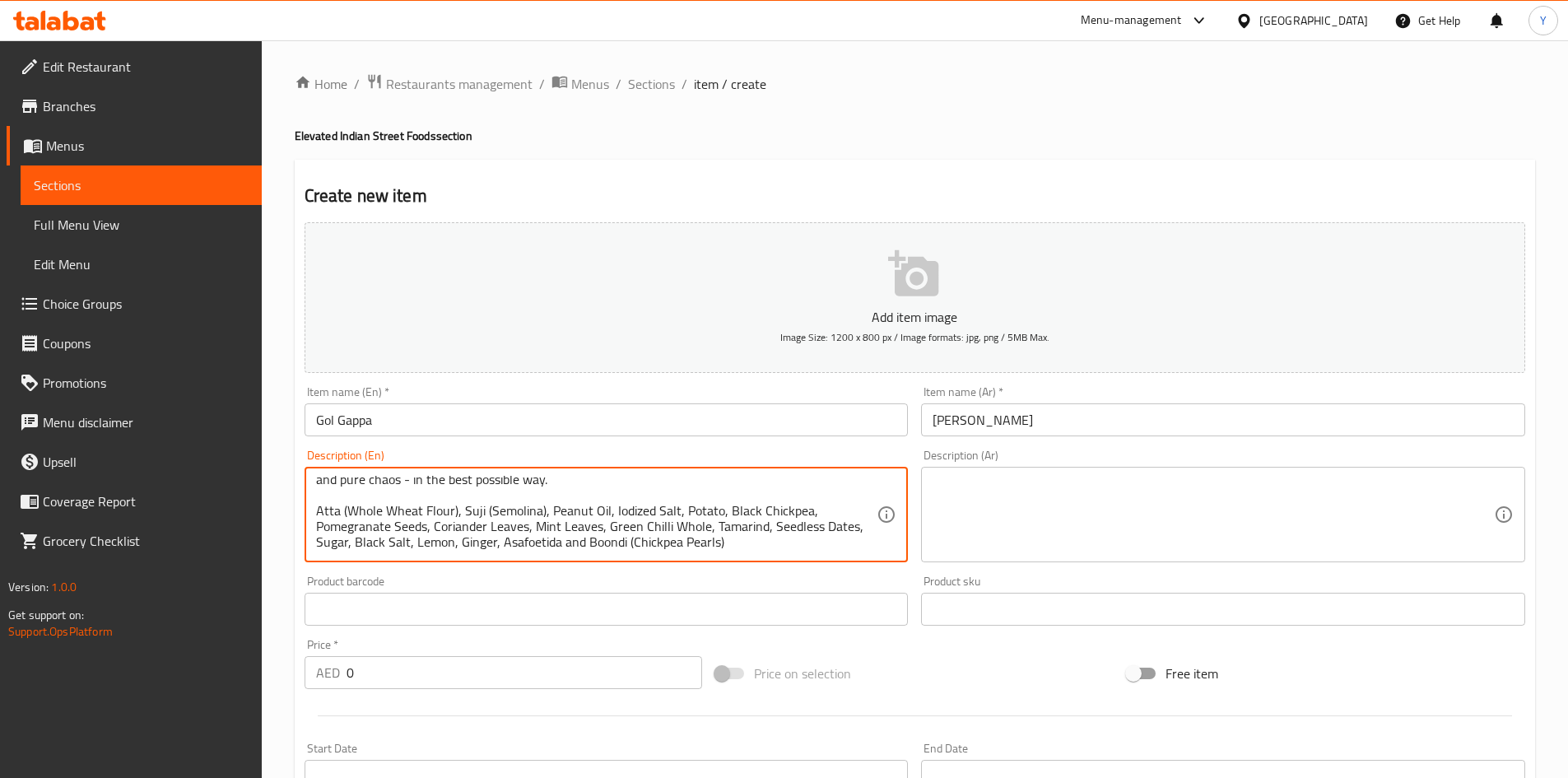
paste textarea "Contains Gluten, Nuts & Sugar | This product is manufactured in a facility that…"
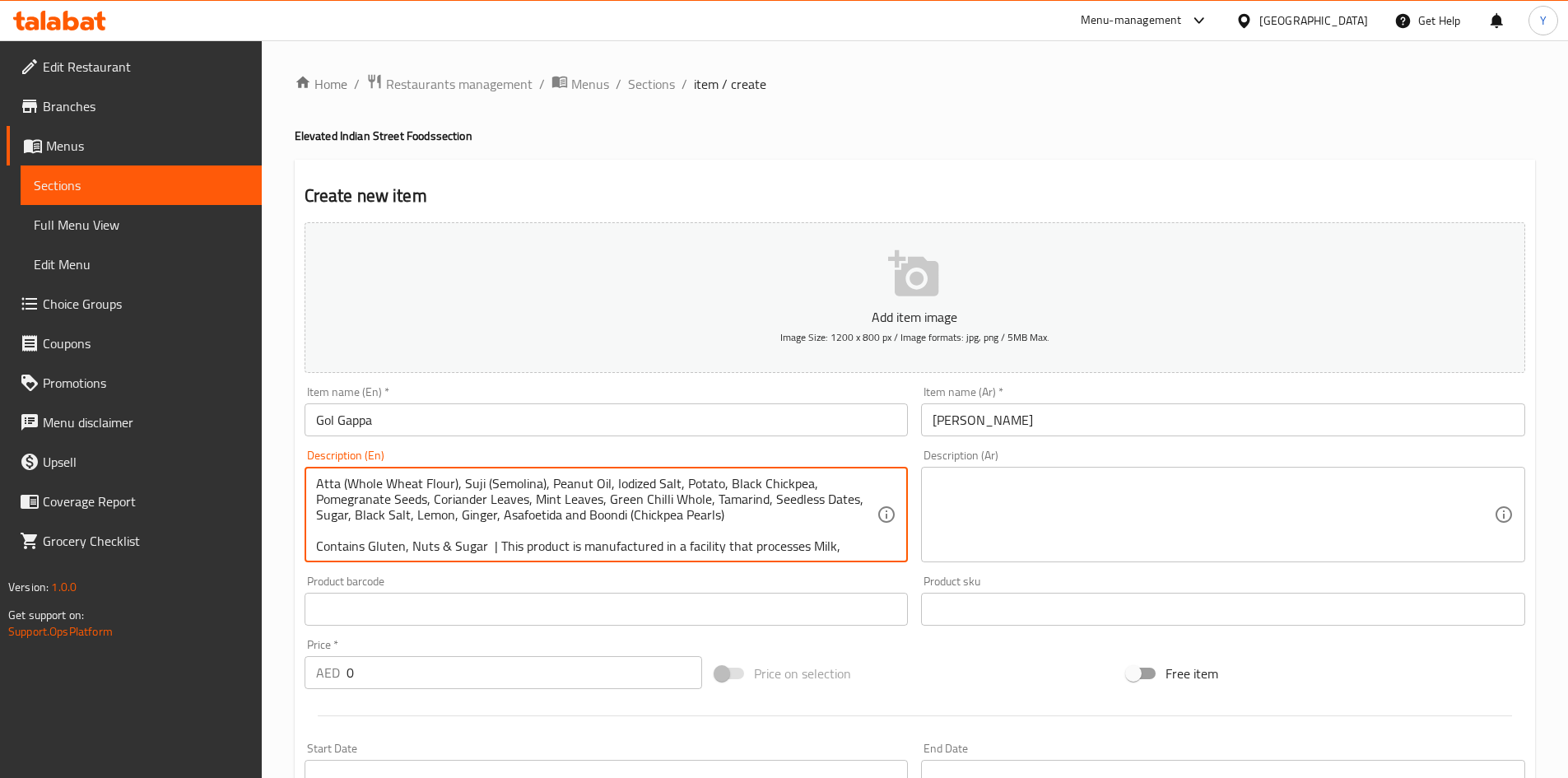
scroll to position [83, 0]
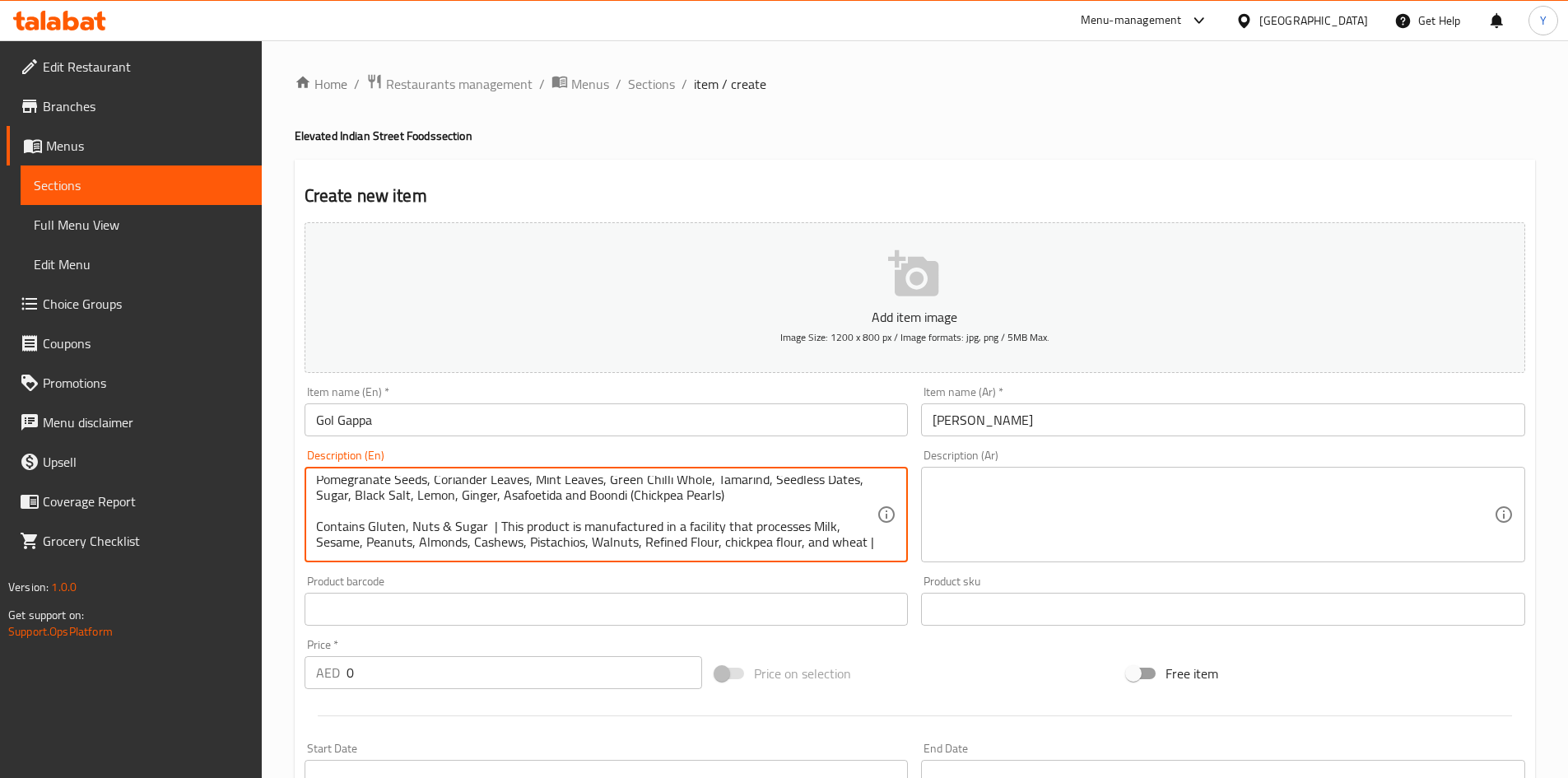
type textarea "A crispy, hollow sphere of joy, filled with spiced water, tangy tamarind, mashe…"
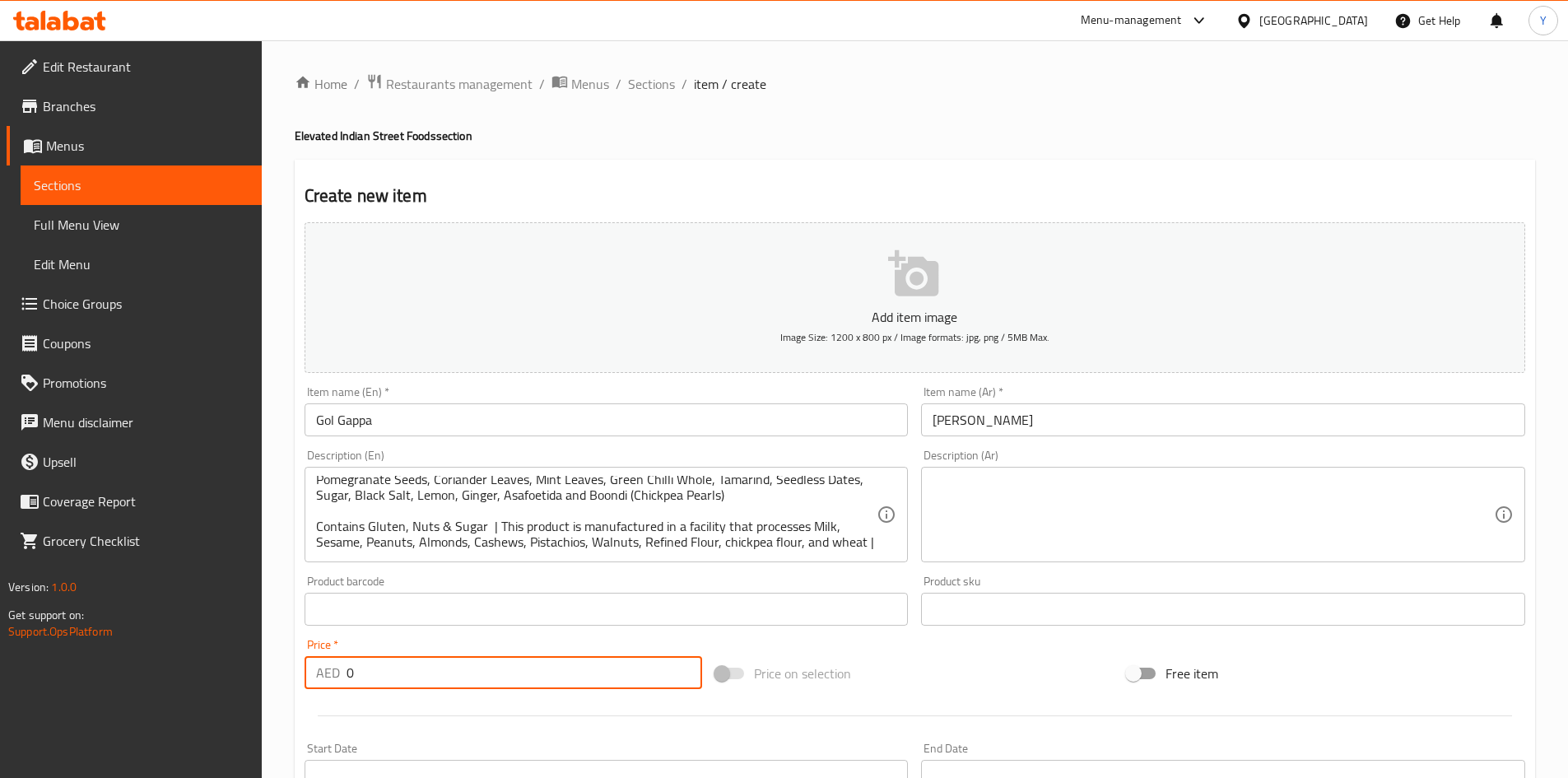
drag, startPoint x: 404, startPoint y: 675, endPoint x: 129, endPoint y: 656, distance: 275.7
click at [129, 656] on div "Edit Restaurant Branches Menus Sections Full Menu View Edit Menu Choice Groups …" at bounding box center [784, 602] width 1568 height 1123
type input "42"
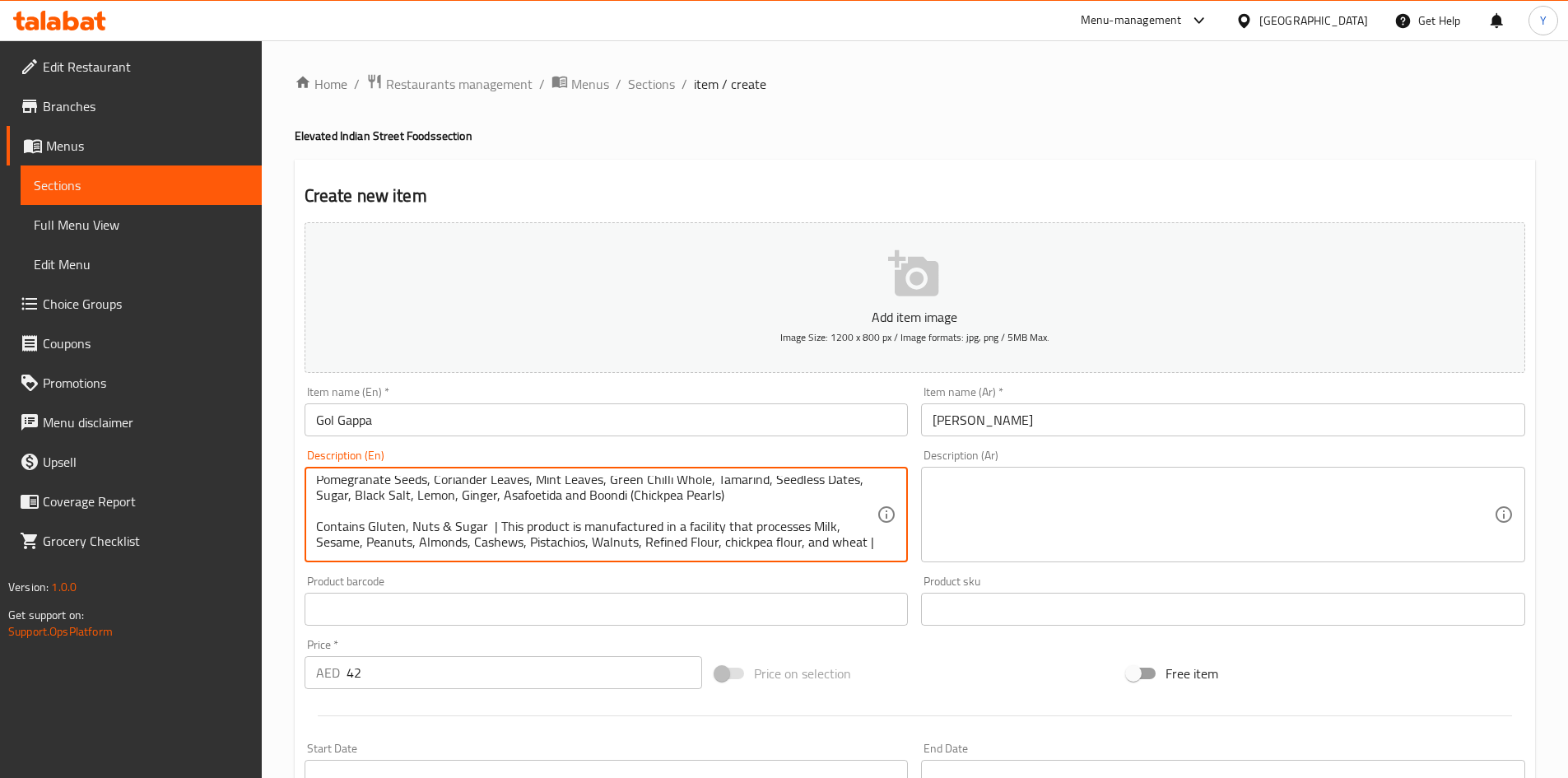
click at [1119, 528] on textarea at bounding box center [1213, 514] width 561 height 78
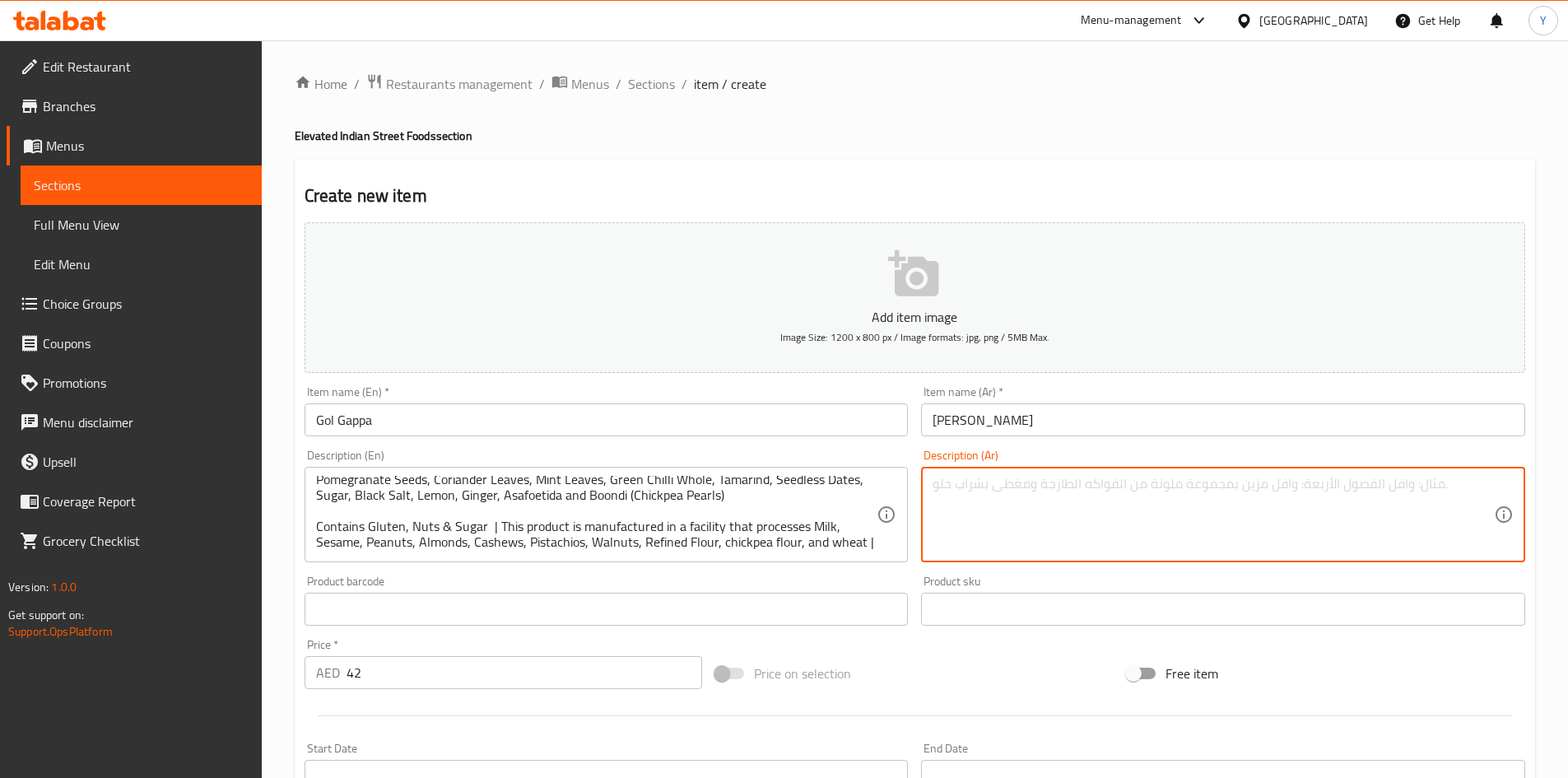
paste textarea "كرة فرح مقرمشة مجوفة، مليئة بماء مُنكّه، وتمر هندي لاذع، وبطاطس مهروسة، وحمص، و…"
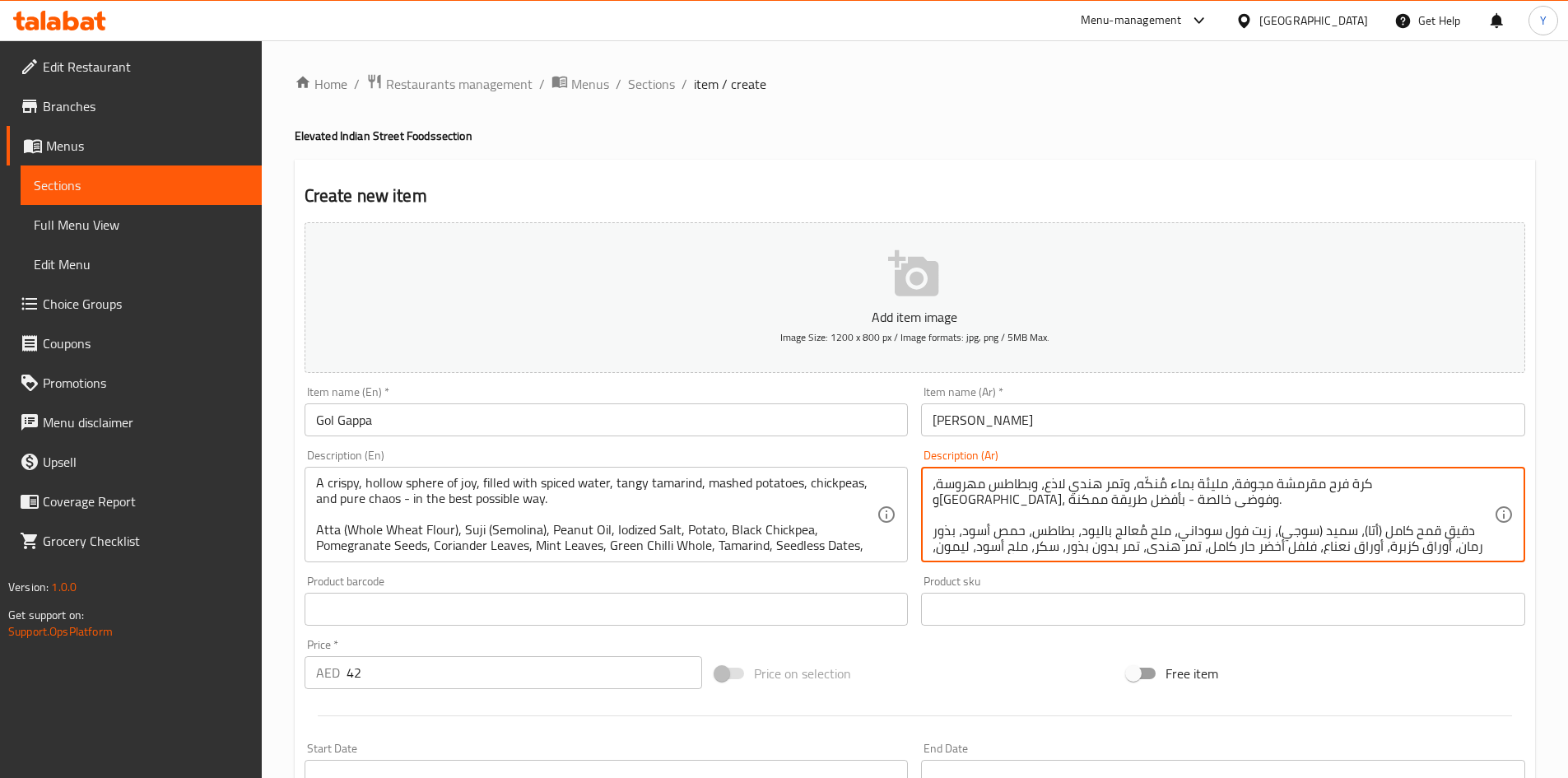
scroll to position [0, 0]
type textarea "كرة فرح مقرمشة مجوفة، مليئة بماء مُنكّه، وتمر هندي لاذع، وبطاطس مهروسة، وحمص، و…"
click at [1172, 494] on textarea "كرة فرح مقرمشة مجوفة، مليئة بماء مُنكّه، وتمر هندي لاذع، وبطاطس مهروسة، وحمص، و…" at bounding box center [1213, 514] width 561 height 78
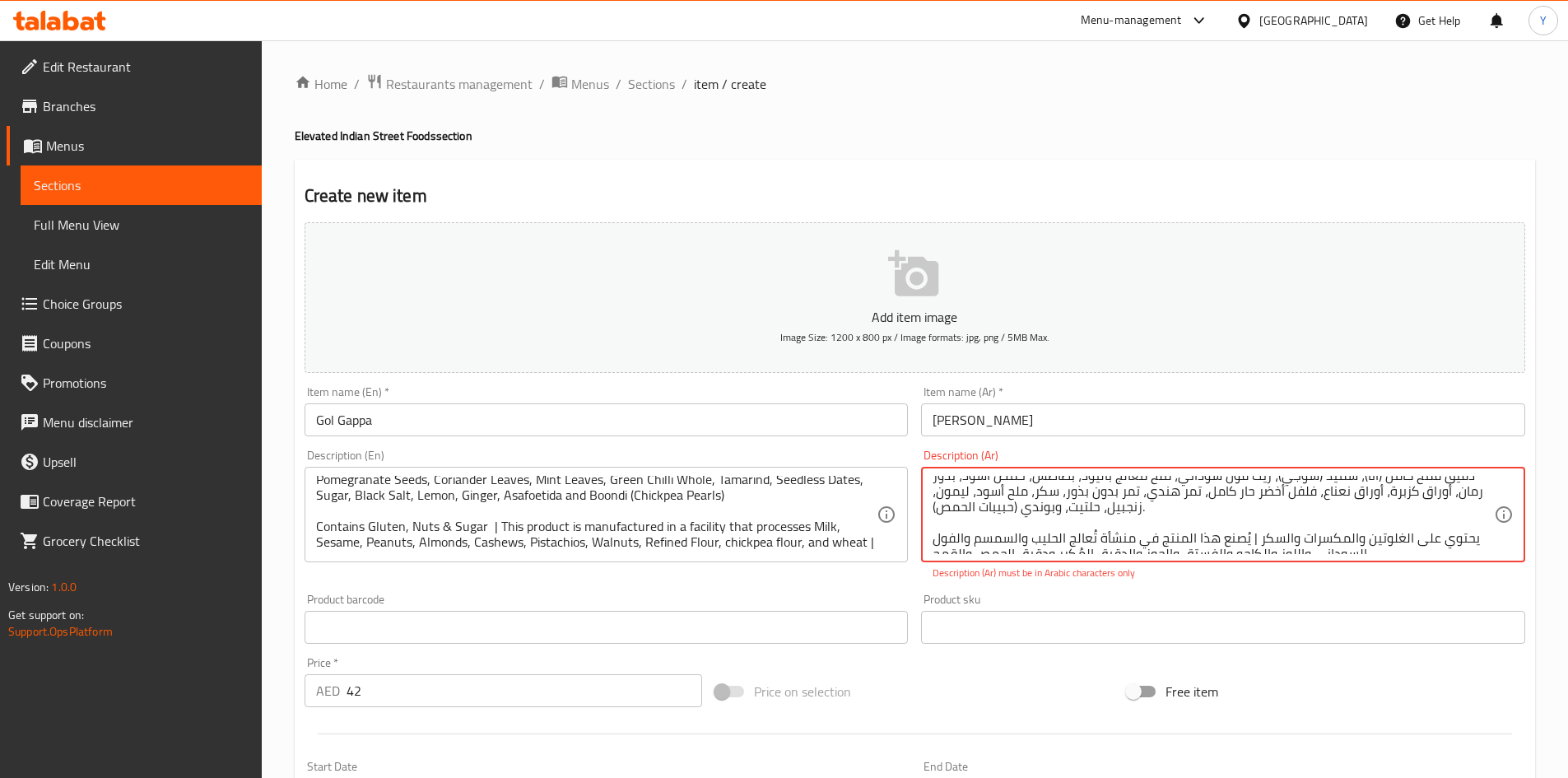
scroll to position [67, 0]
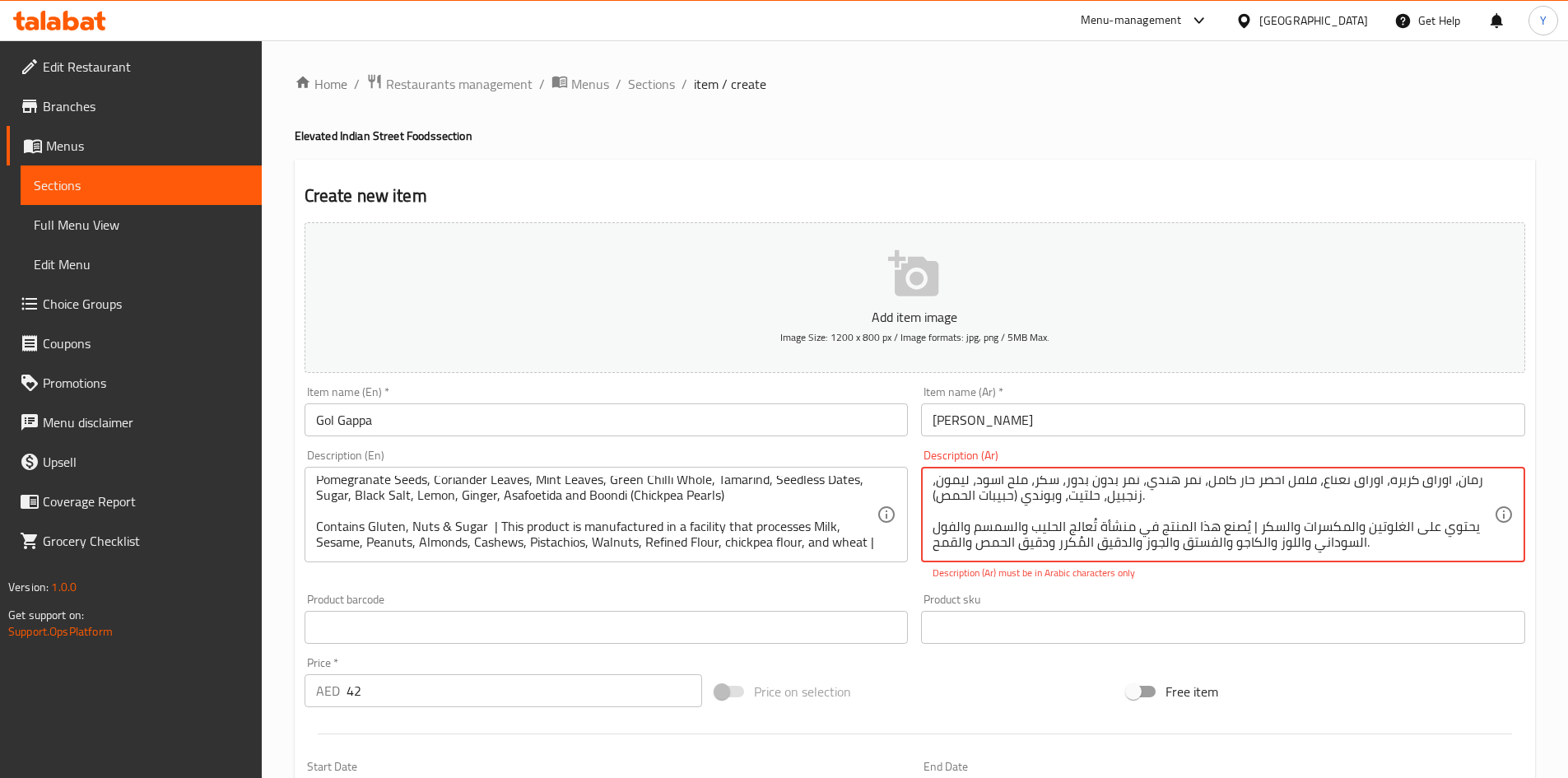
click at [1142, 526] on textarea "كرة فرح مقرمشة مجوفة، مليئة بماء مُنكّه، وتمر هندي لاذع، وبطاطس مهروسة، وحمص، و…" at bounding box center [1213, 514] width 561 height 78
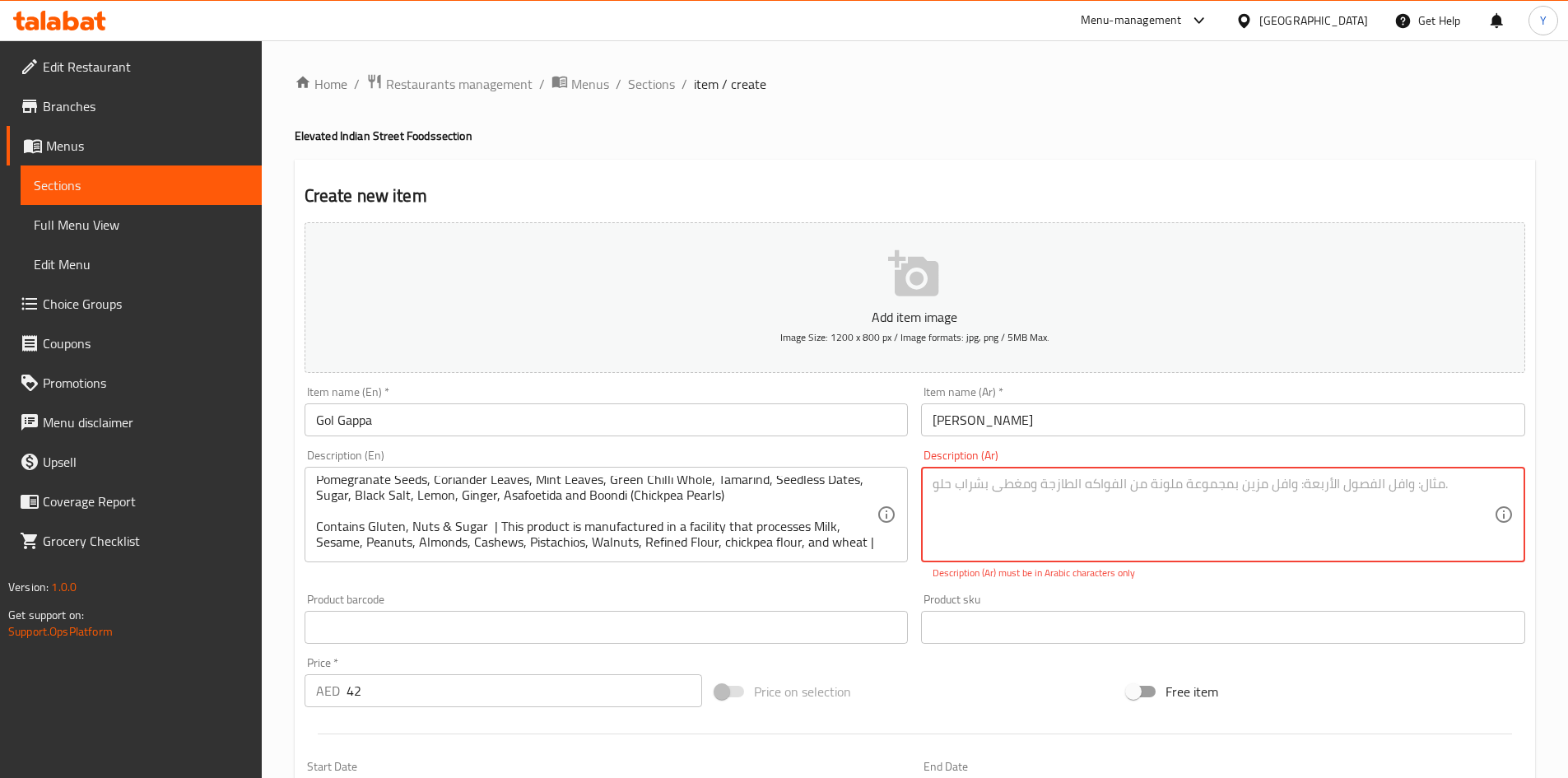
scroll to position [0, 0]
paste textarea "كرة فرح مقرمشة مجوفة، مليئة بماء مُنكّه، وتمر هندي لاذع، وبطاطس مهروسة، وحمص، و…"
click at [1310, 584] on div "Add item image Image Size: 1200 x 800 px / Image formats: jpg, png / 5MB Max. I…" at bounding box center [915, 579] width 1234 height 727
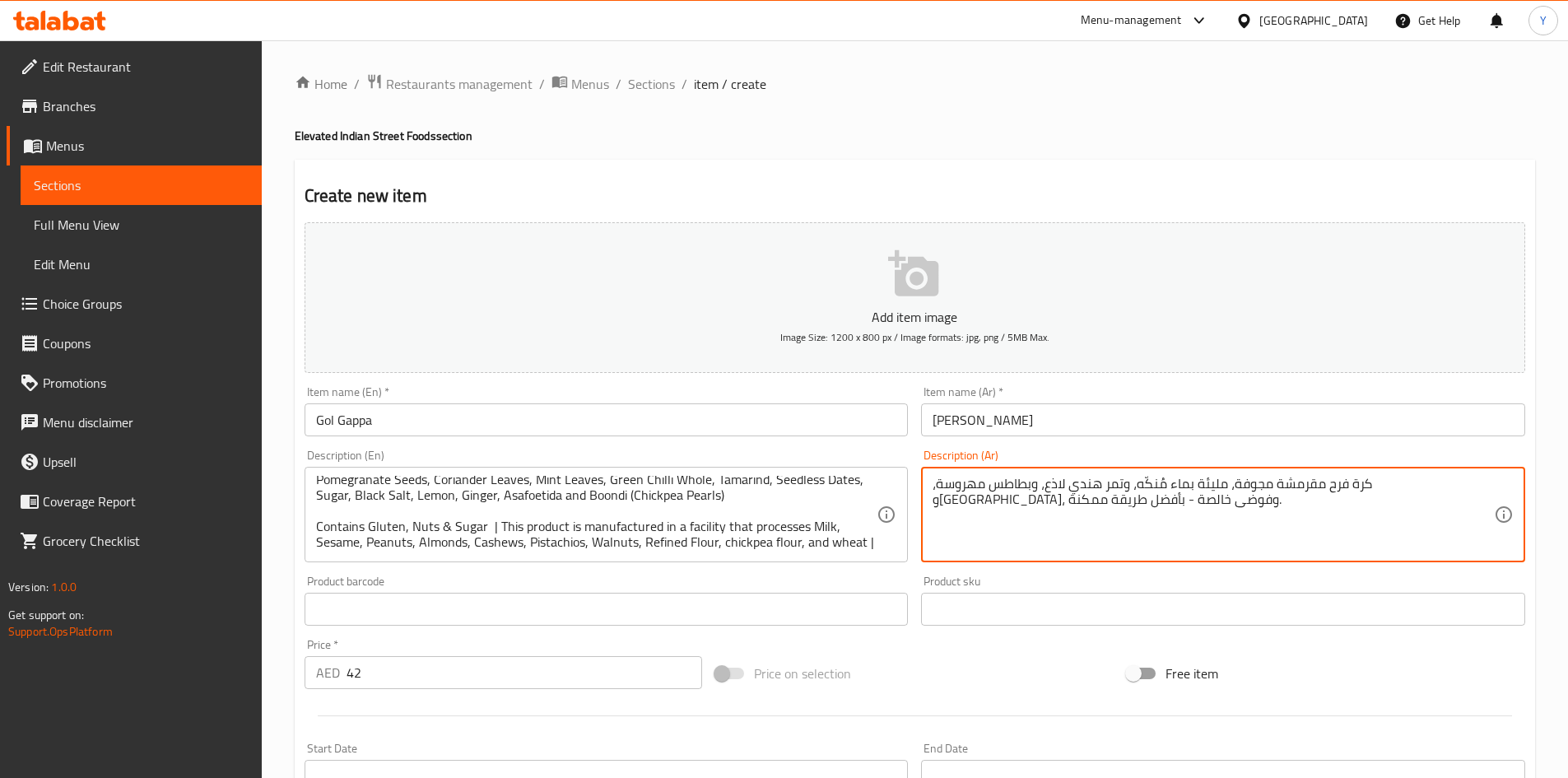
paste textarea "يحتوي على الغلوتين والمكسرات والسكر | يُصنع هذا المنتج في منشأة تُعالج الحليب و…"
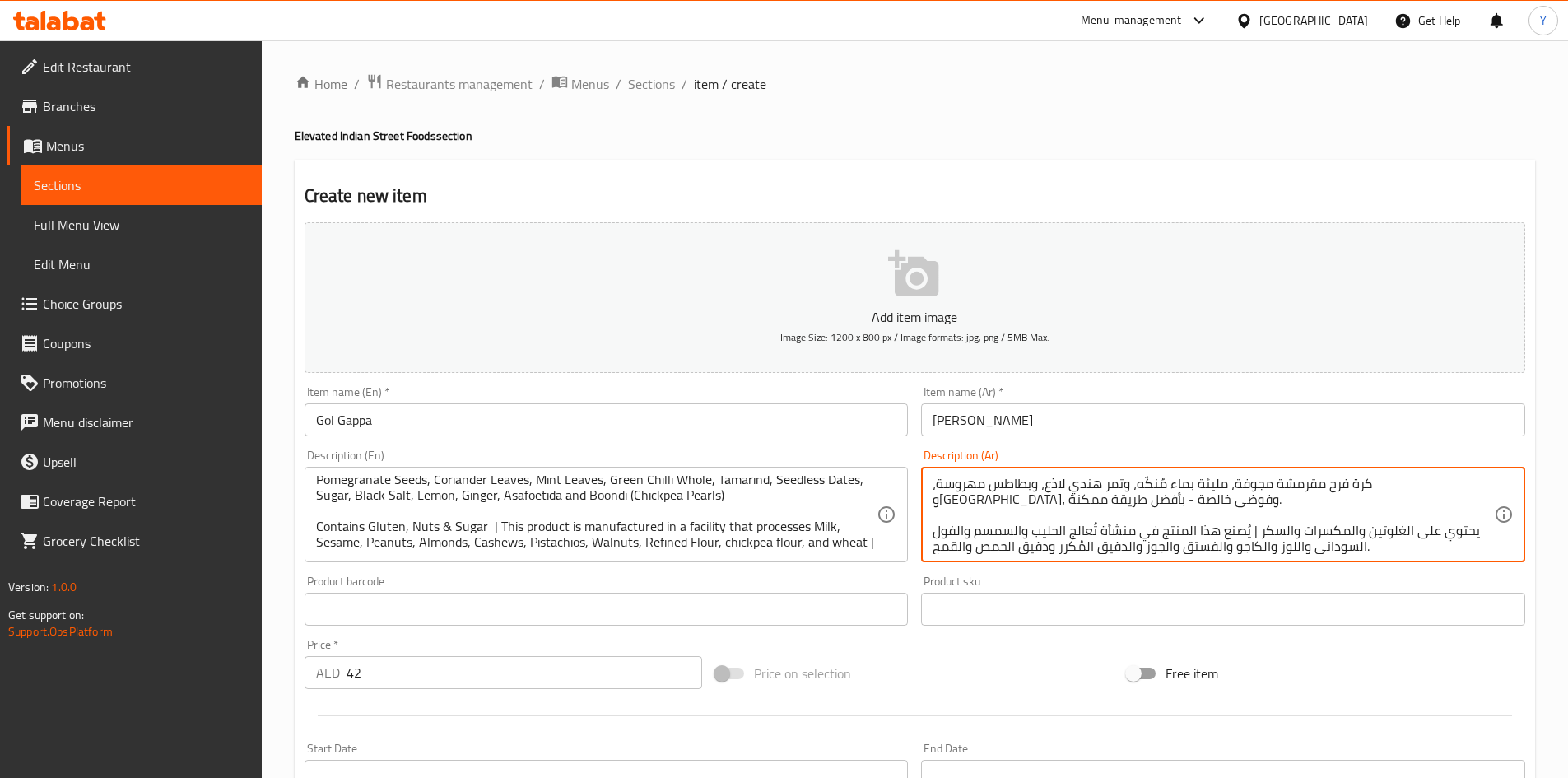
scroll to position [4, 0]
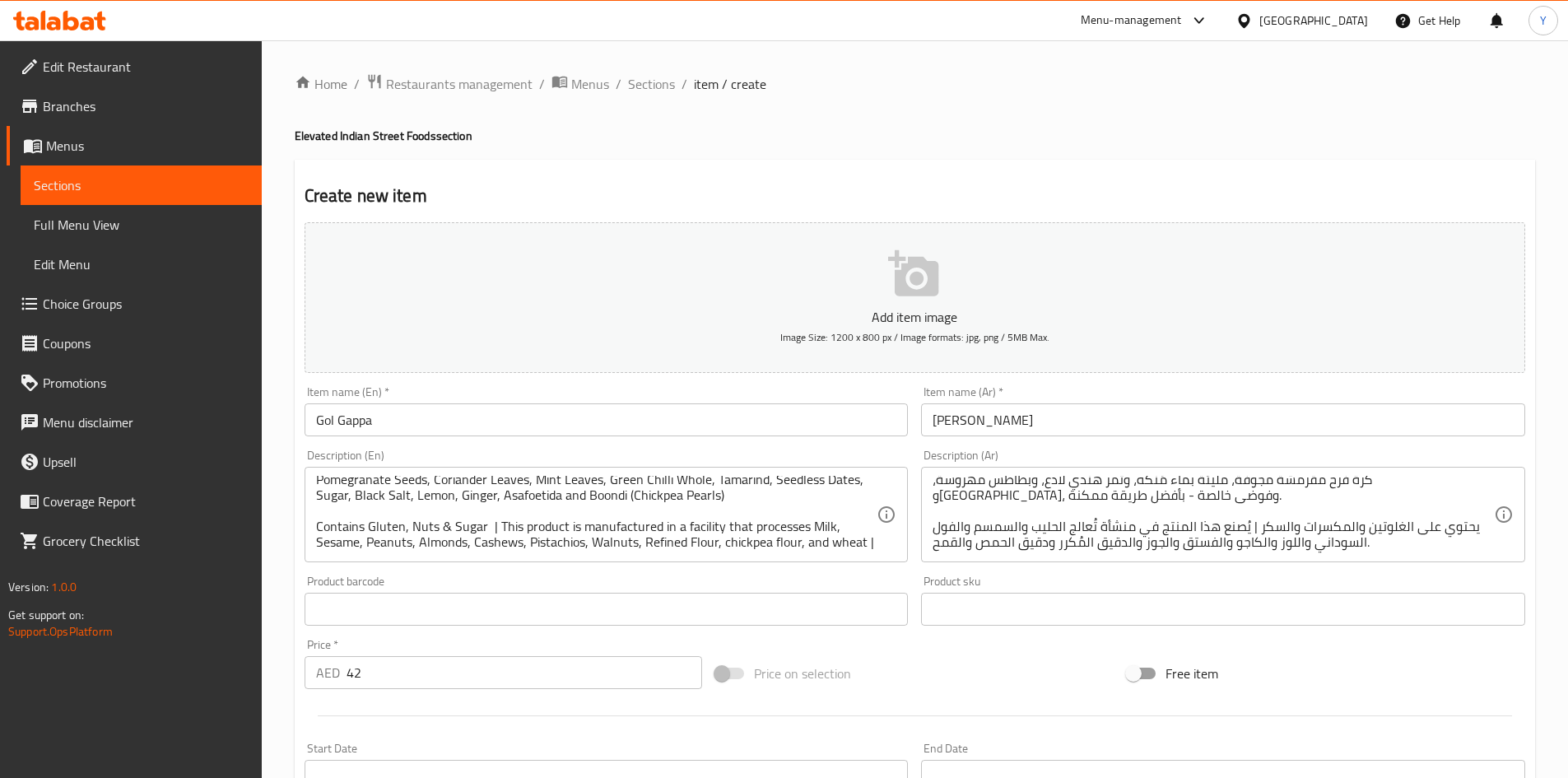
click at [1062, 667] on div "Price on selection" at bounding box center [914, 673] width 412 height 44
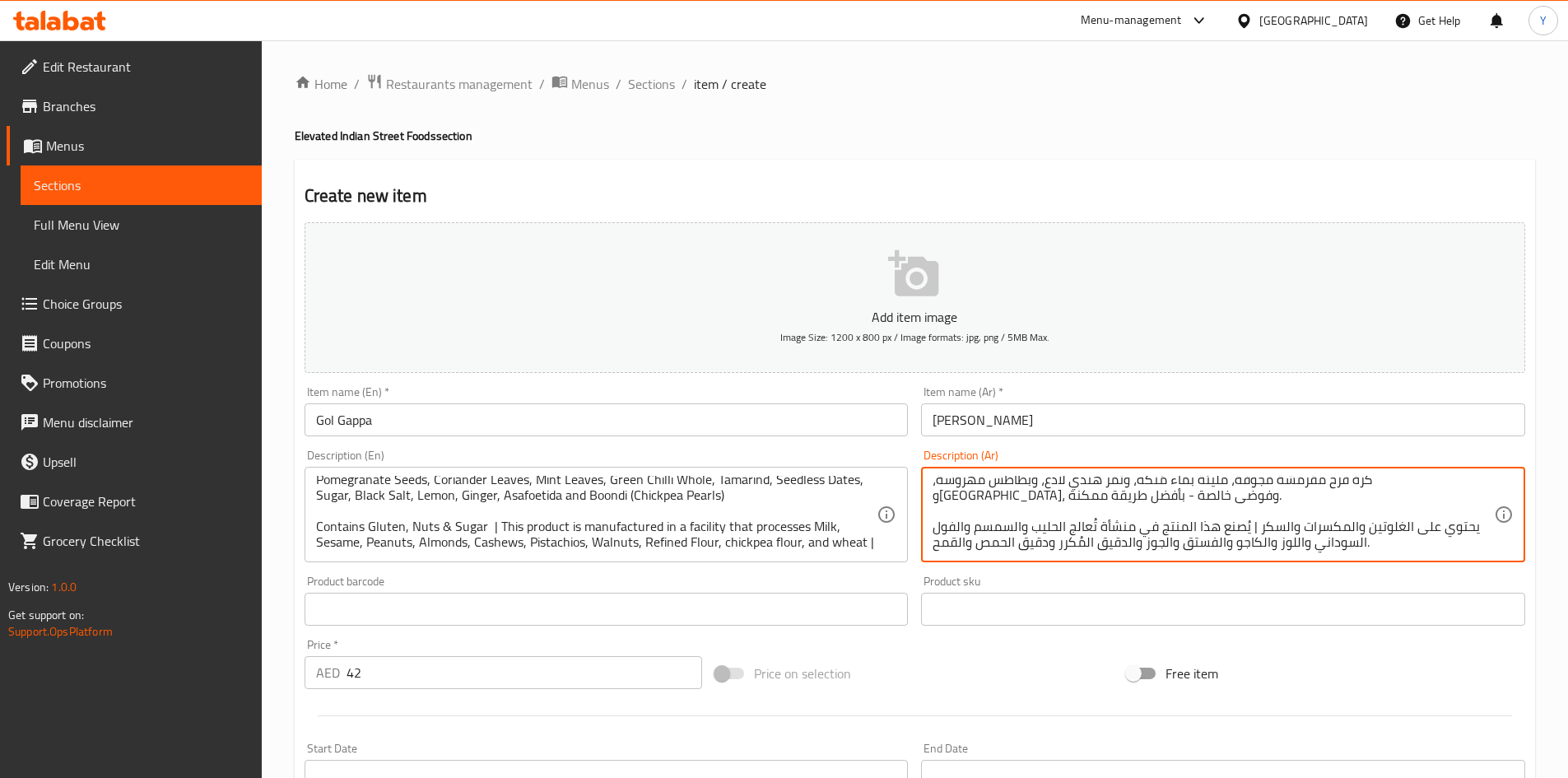
click at [1407, 514] on textarea "كرة فرح مقرمشة مجوفة، مليئة بماء مُنكّه، وتمر هندي لاذع، وبطاطس مهروسة، وحمص، و…" at bounding box center [1213, 514] width 561 height 78
click at [1306, 507] on textarea "كرة فرح مقرمشة مجوفة، مليئة بماء مُنكّه، وتمر هندي لاذع، وبطاطس مهروسة، وحمص، و…" at bounding box center [1213, 514] width 561 height 78
paste textarea "دقيق قمح كامل (أتا)، سميد (سوجي)، زيت فول سوداني، ملح مُعالج باليود، بطاطس، حمص…"
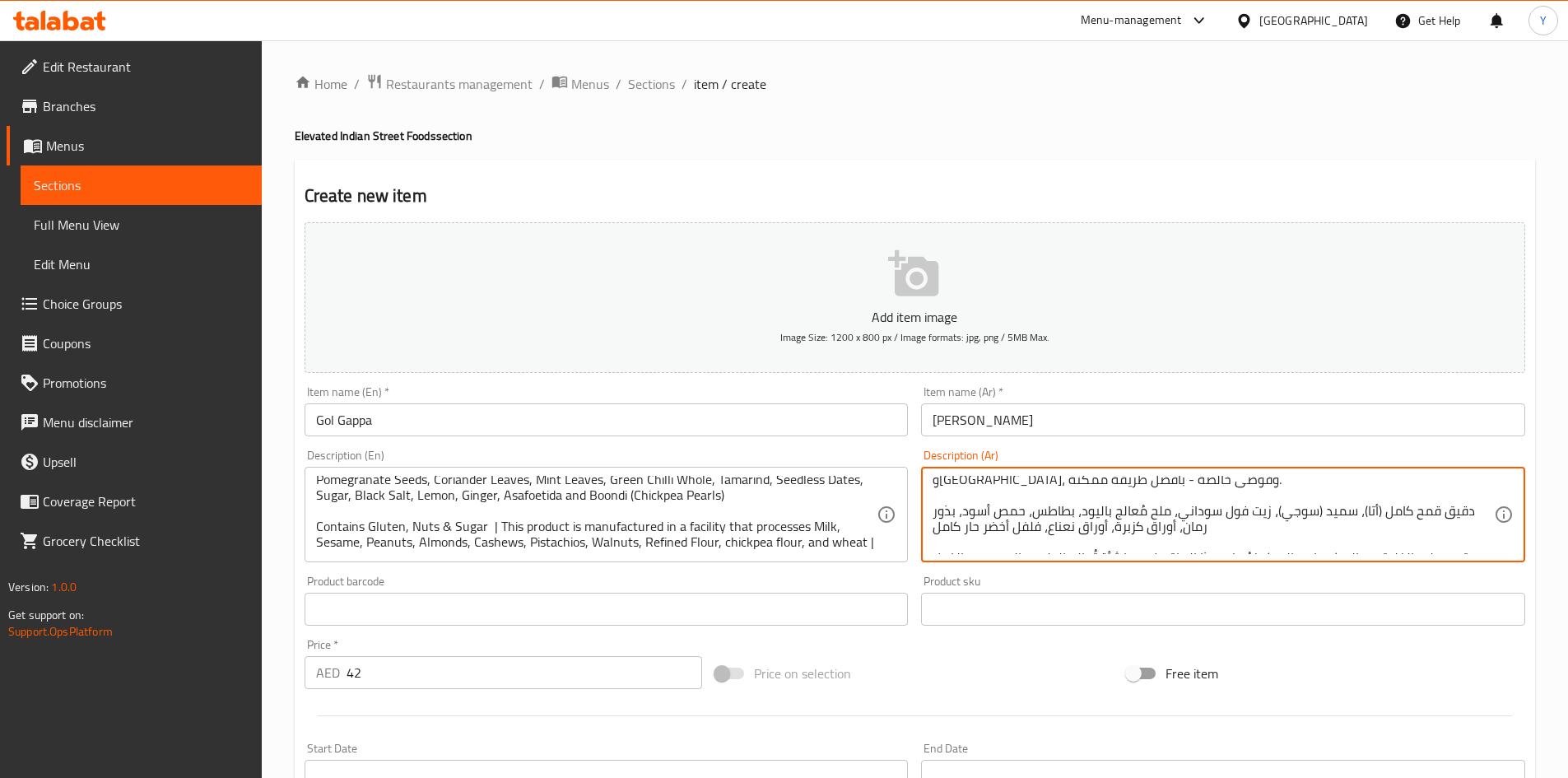
click at [1057, 664] on div "Add item image Image Size: 1200 x 800 px / Image formats: jpg, png / 5MB Max. I…" at bounding box center [915, 571] width 1234 height 709
drag, startPoint x: 1175, startPoint y: 533, endPoint x: 930, endPoint y: 535, distance: 245.0
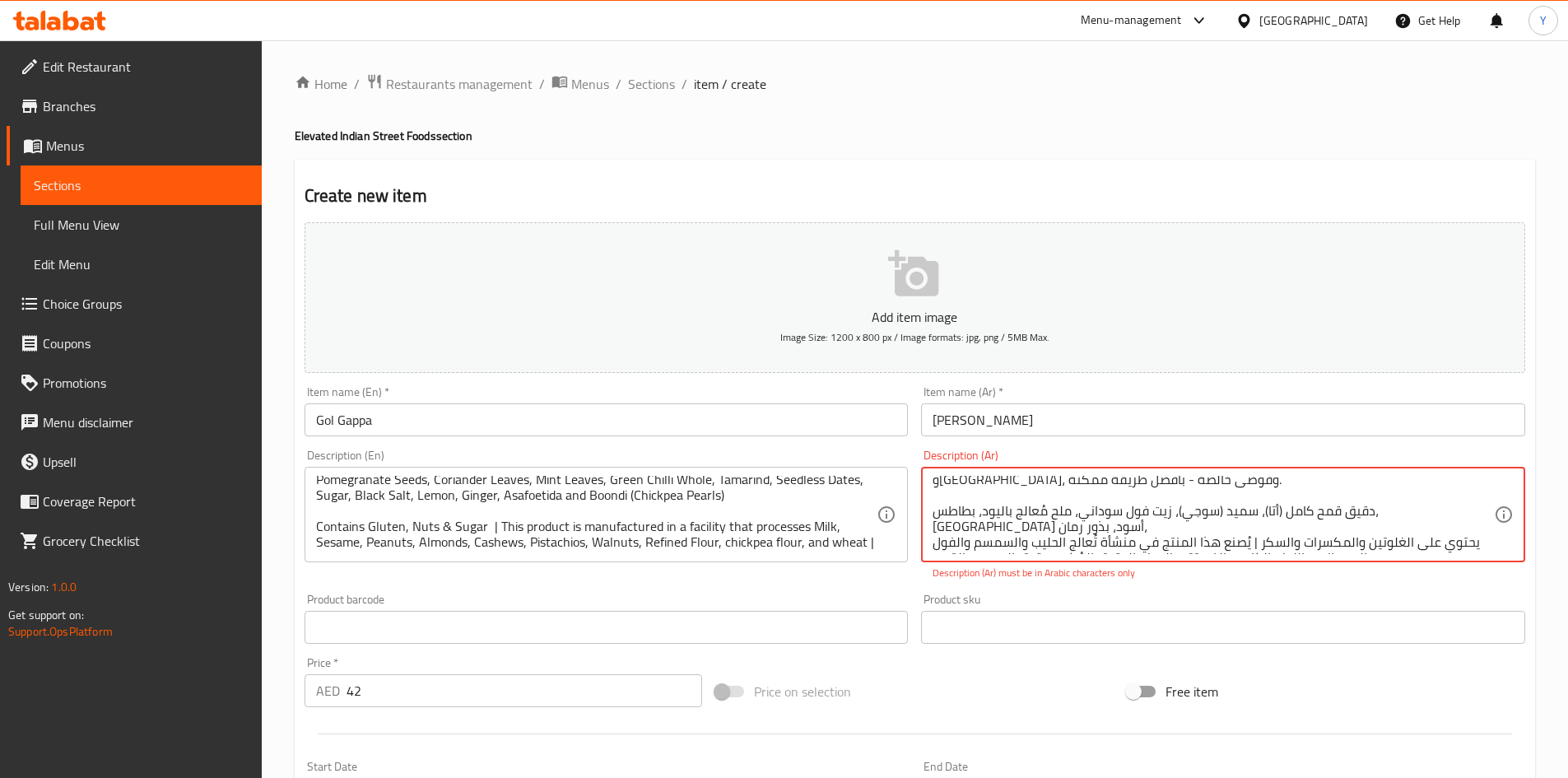
click at [1002, 594] on div "Product sku Product sku" at bounding box center [1224, 618] width 604 height 51
click at [999, 527] on textarea "كرة فرح مقرمشة مجوفة، مليئة بماء مُنكّه، وتمر هندي لاذع، وبطاطس مهروسة، وحمص، و…" at bounding box center [1213, 514] width 561 height 78
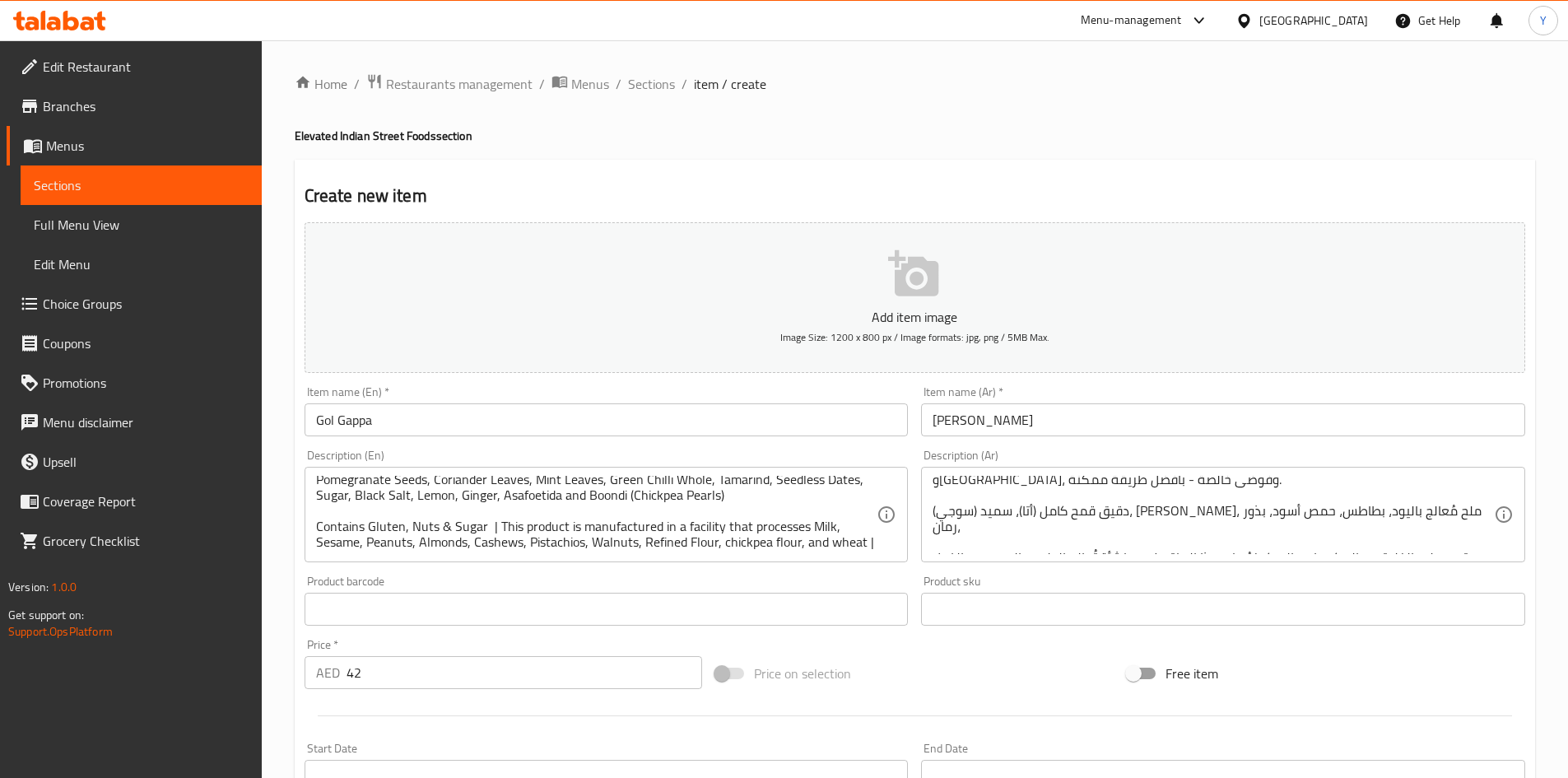
click at [1352, 504] on textarea "كرة فرح مقرمشة مجوفة، مليئة بماء مُنكّه، وتمر هندي لاذع، وبطاطس مهروسة، وحمص، و…" at bounding box center [1213, 514] width 561 height 78
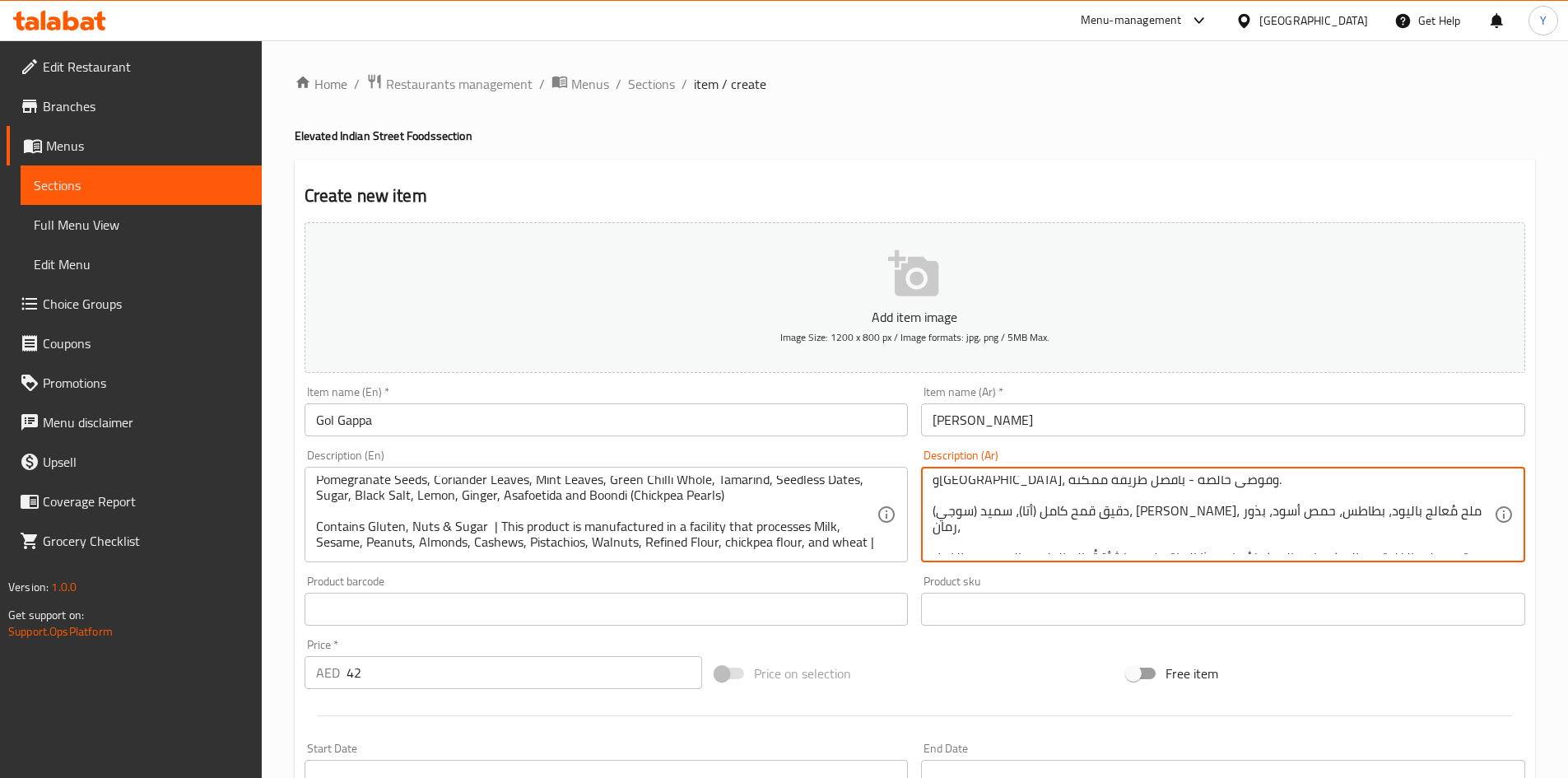
click at [1134, 540] on textarea "كرة فرح مقرمشة مجوفة، مليئة بماء مُنكّه، وتمر هندي لاذع، وبطاطس مهروسة، وحمص، و…" at bounding box center [1213, 514] width 561 height 78
click at [1068, 515] on textarea "كرة فرح مقرمشة مجوفة، مليئة بماء مُنكّه، وتمر هندي لاذع، وبطاطس مهروسة، وحمص، و…" at bounding box center [1213, 514] width 561 height 78
click at [1049, 530] on textarea "كرة فرح مقرمشة مجوفة، مليئة بماء مُنكّه، وتمر هندي لاذع، وبطاطس مهروسة، وحمص، و…" at bounding box center [1213, 514] width 561 height 78
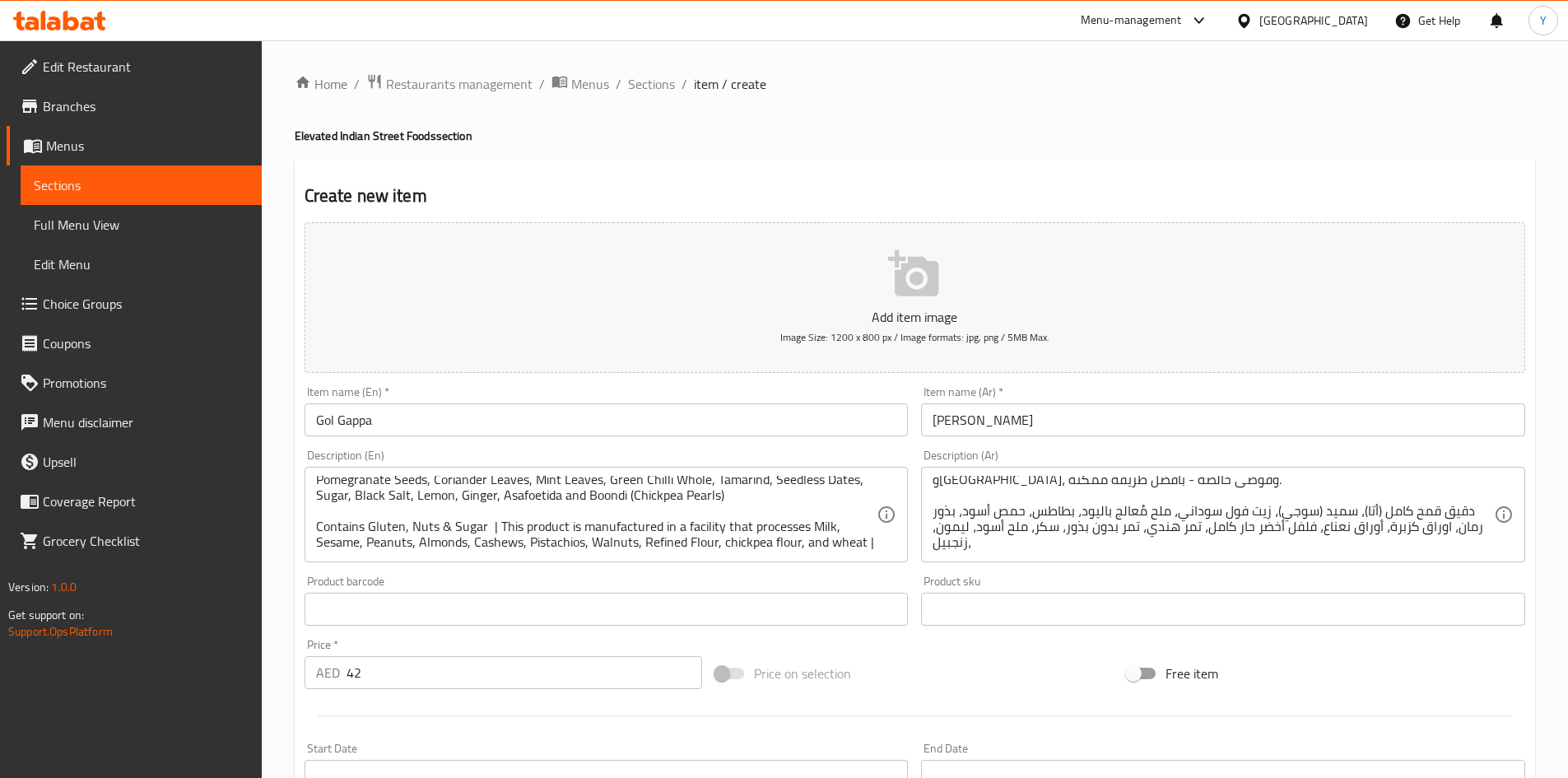
click at [1359, 555] on div "كرة فرح مقرمشة مجوفة، مليئة بماء مُنكّه، وتمر هندي لاذع، وبطاطس مهروسة، وحمص، و…" at bounding box center [1224, 514] width 604 height 96
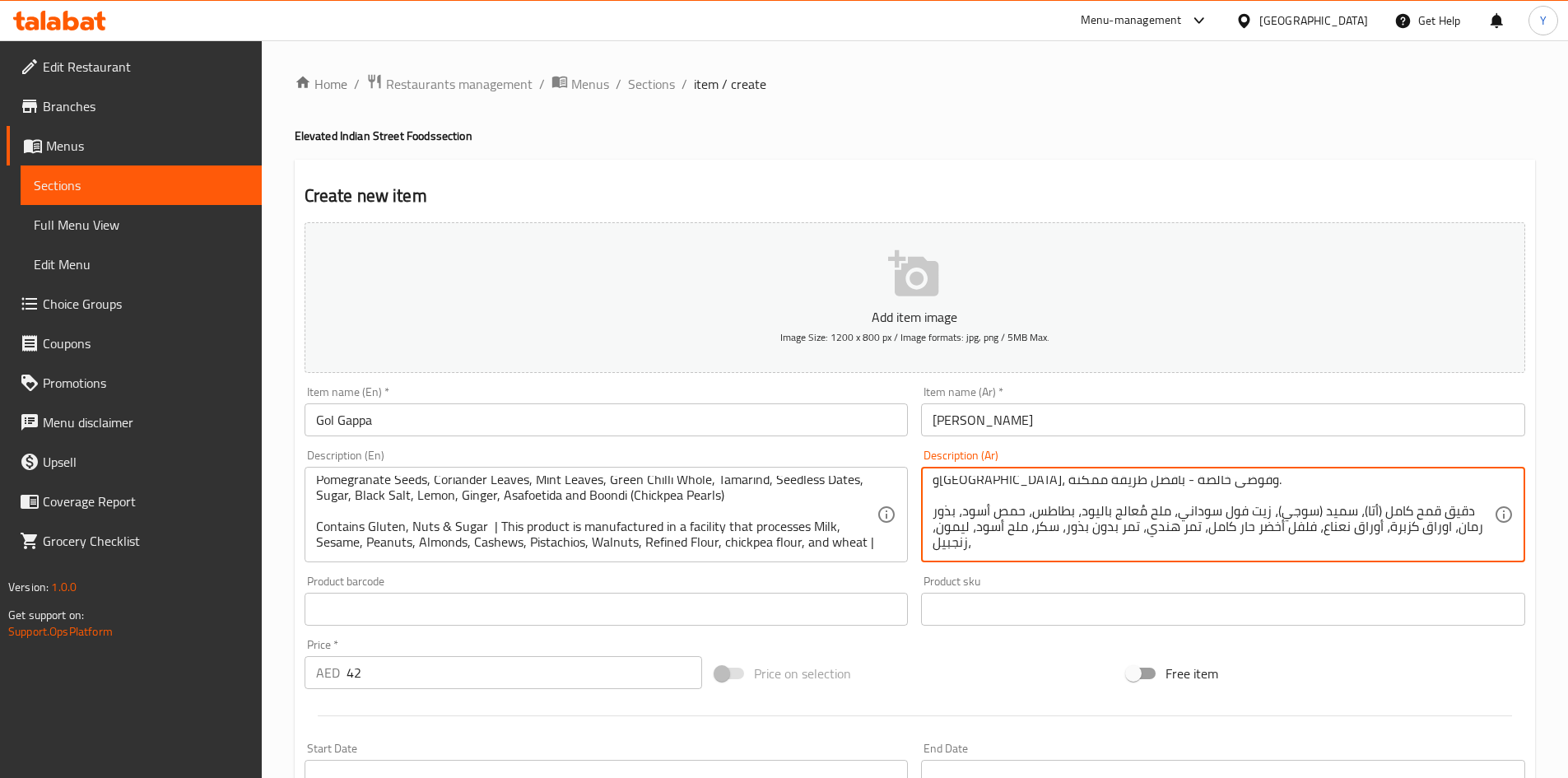
paste textarea "حلتيت، وبوندي (حبيبات الحمص)."
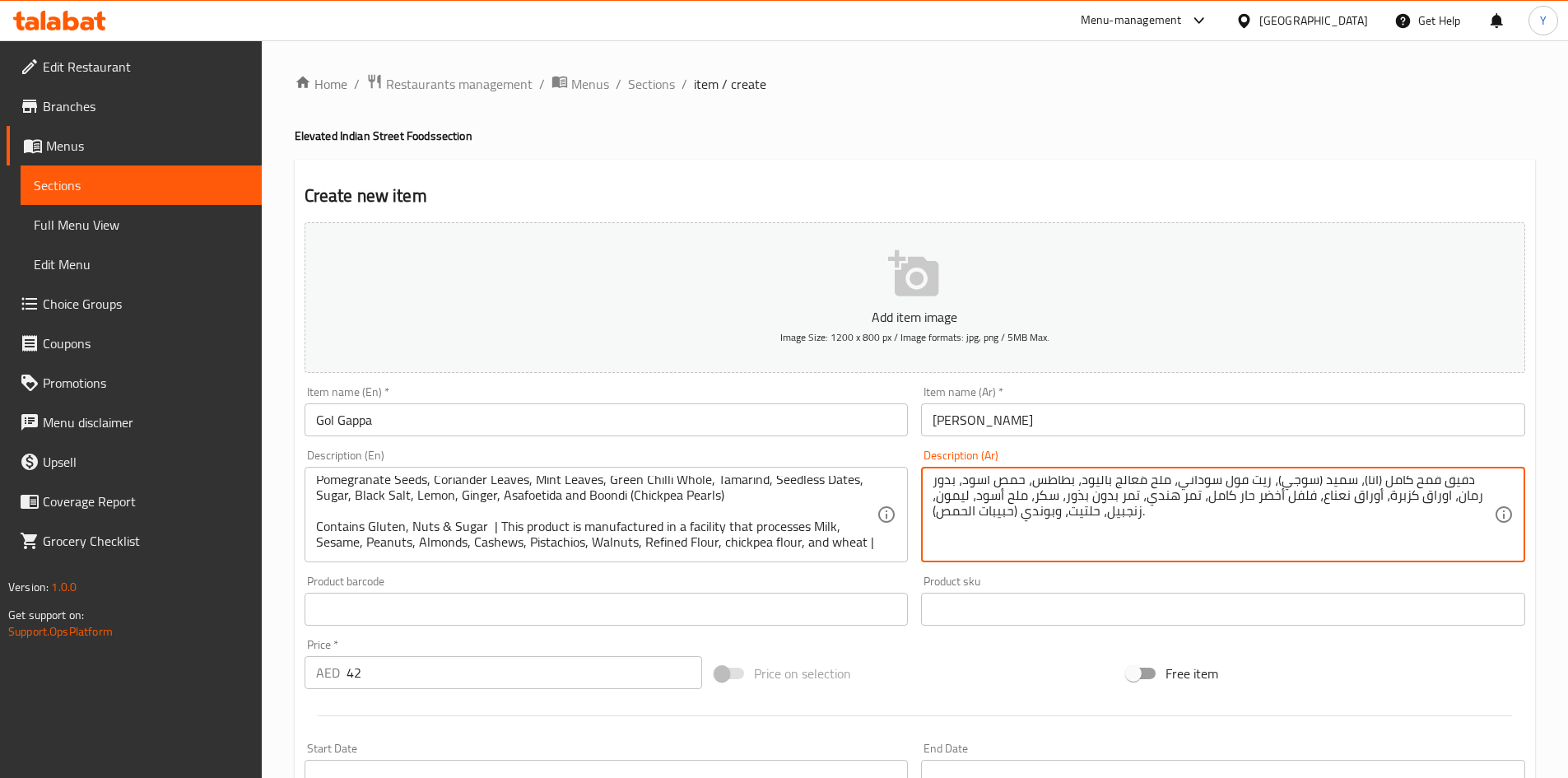
type textarea "كرة فرح مقرمشة مجوفة، مليئة بماء مُنكّه، وتمر هندي لاذع، وبطاطس مهروسة، وحمص، و…"
click at [1079, 583] on div "Product sku Product sku" at bounding box center [1224, 601] width 604 height 51
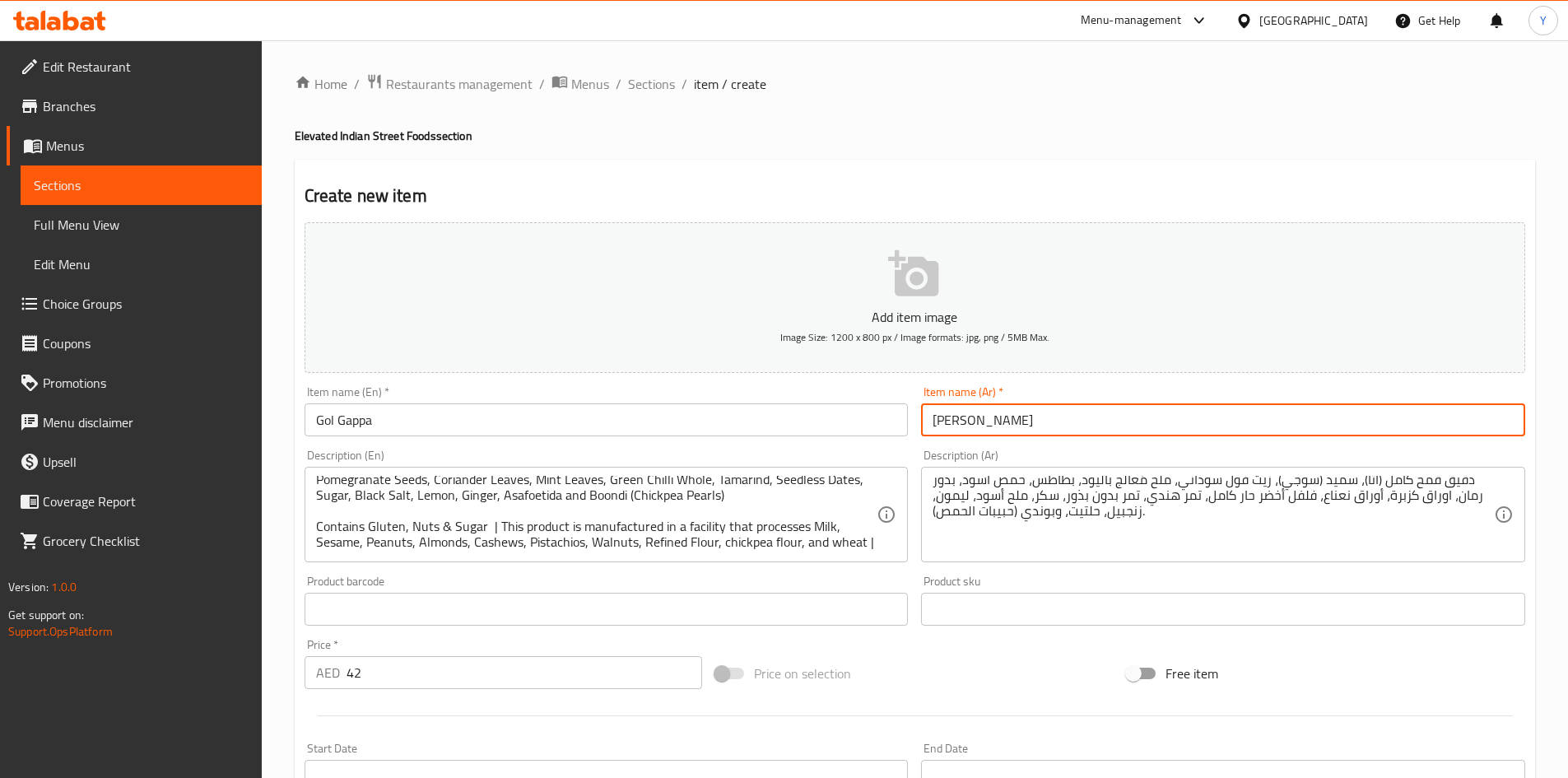
click at [1036, 428] on input "جول جابا" at bounding box center [1224, 420] width 604 height 33
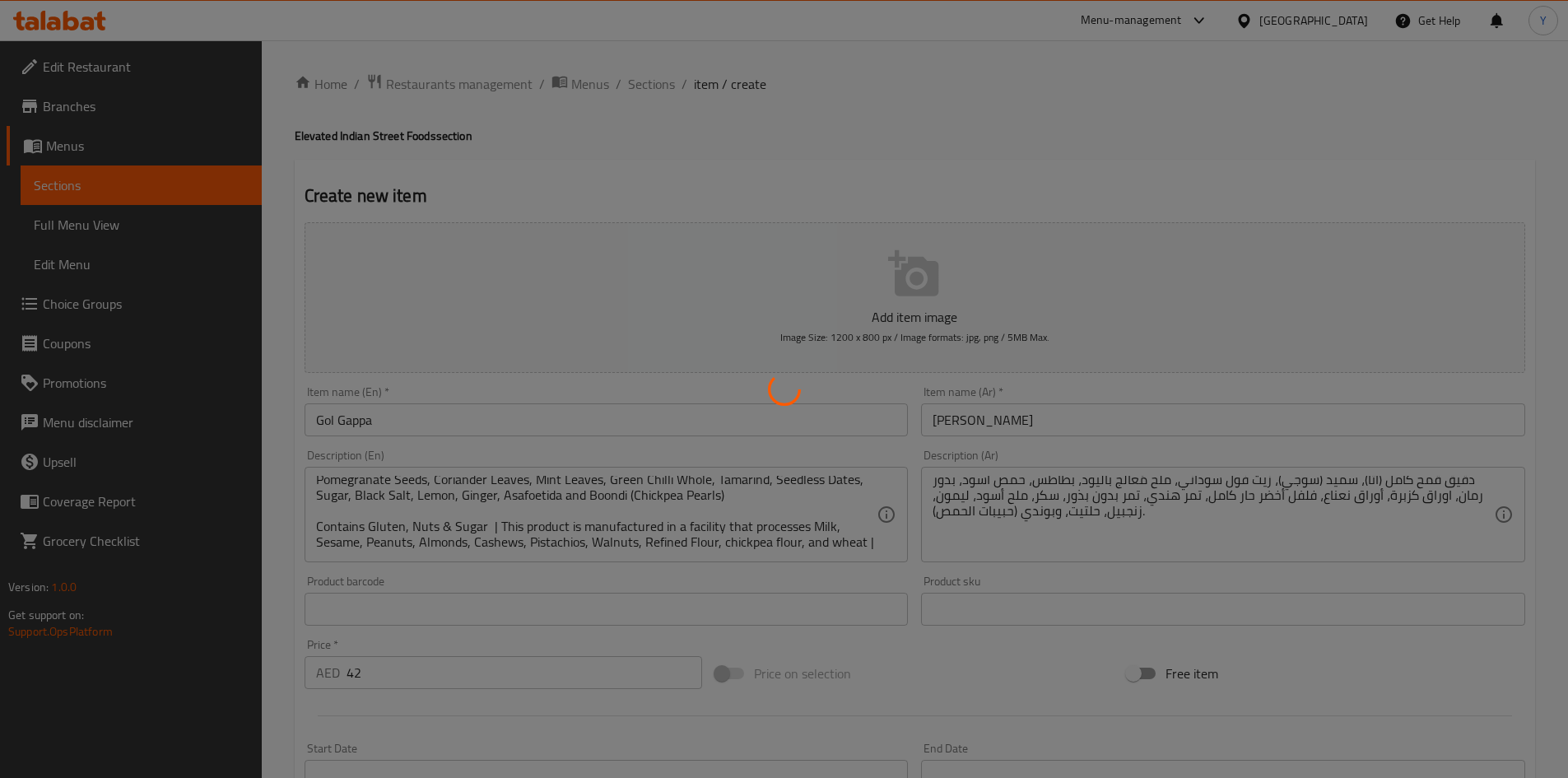
type input "0"
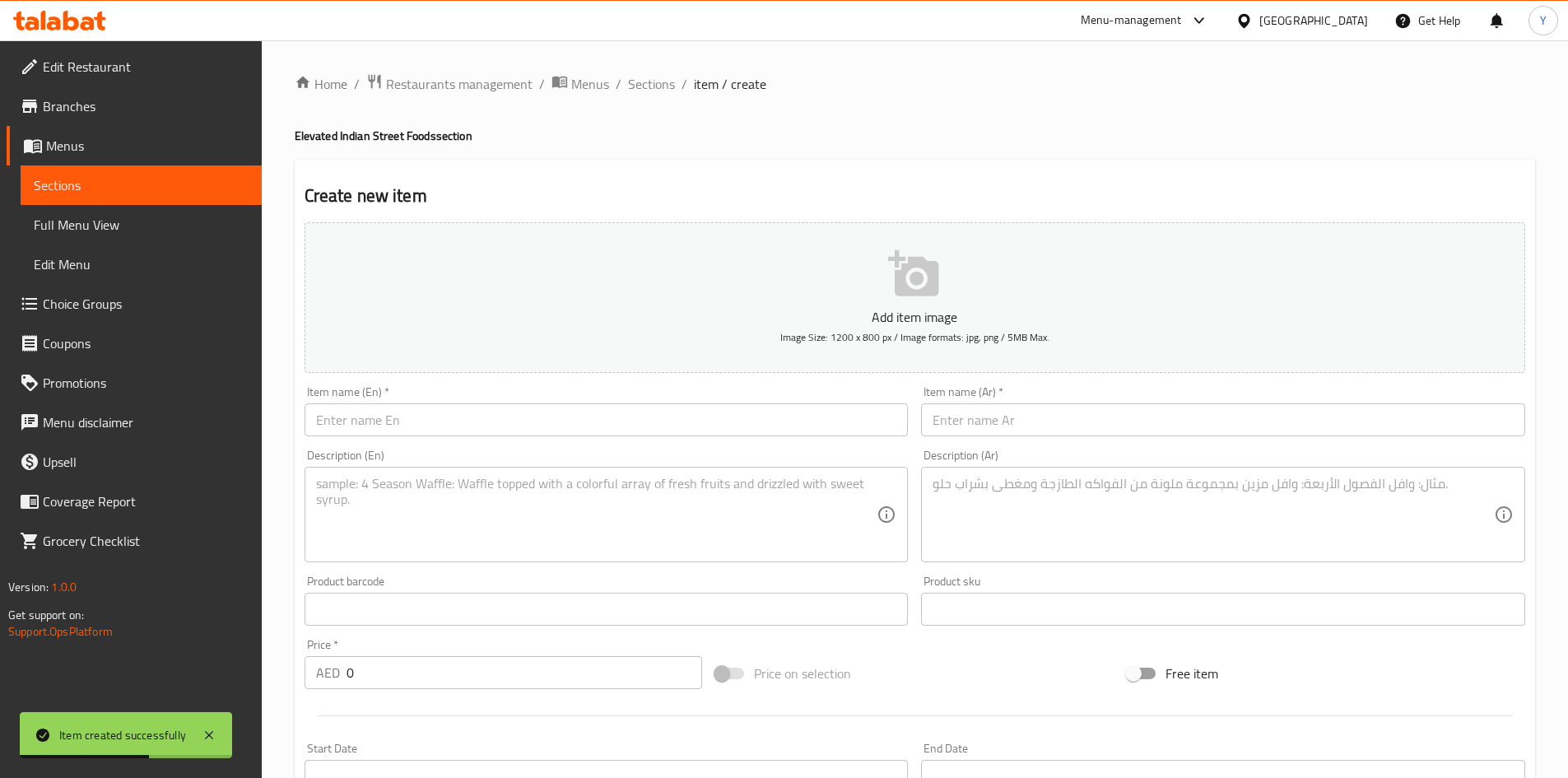
scroll to position [0, 0]
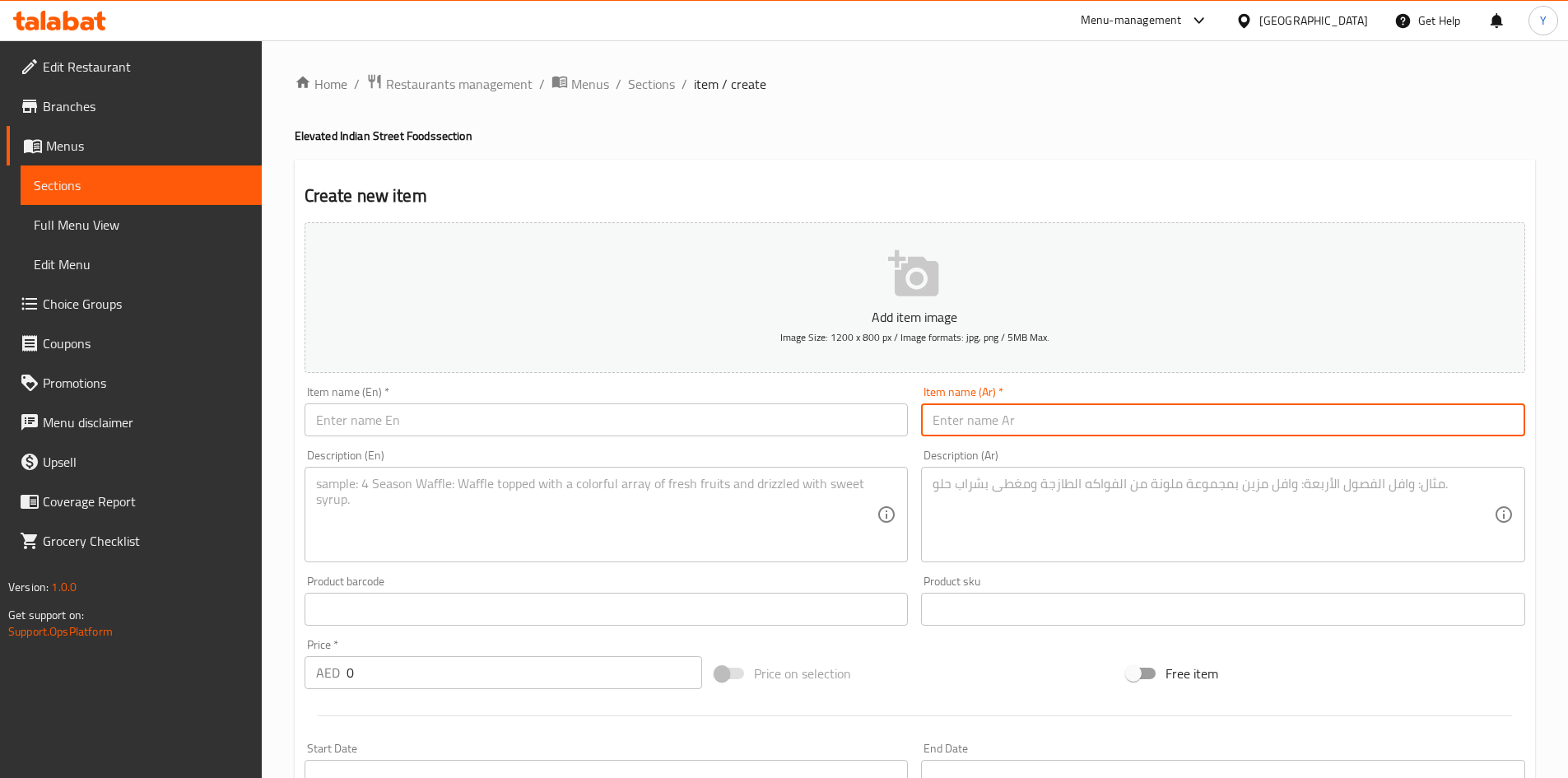
click at [453, 420] on input "text" at bounding box center [607, 420] width 604 height 33
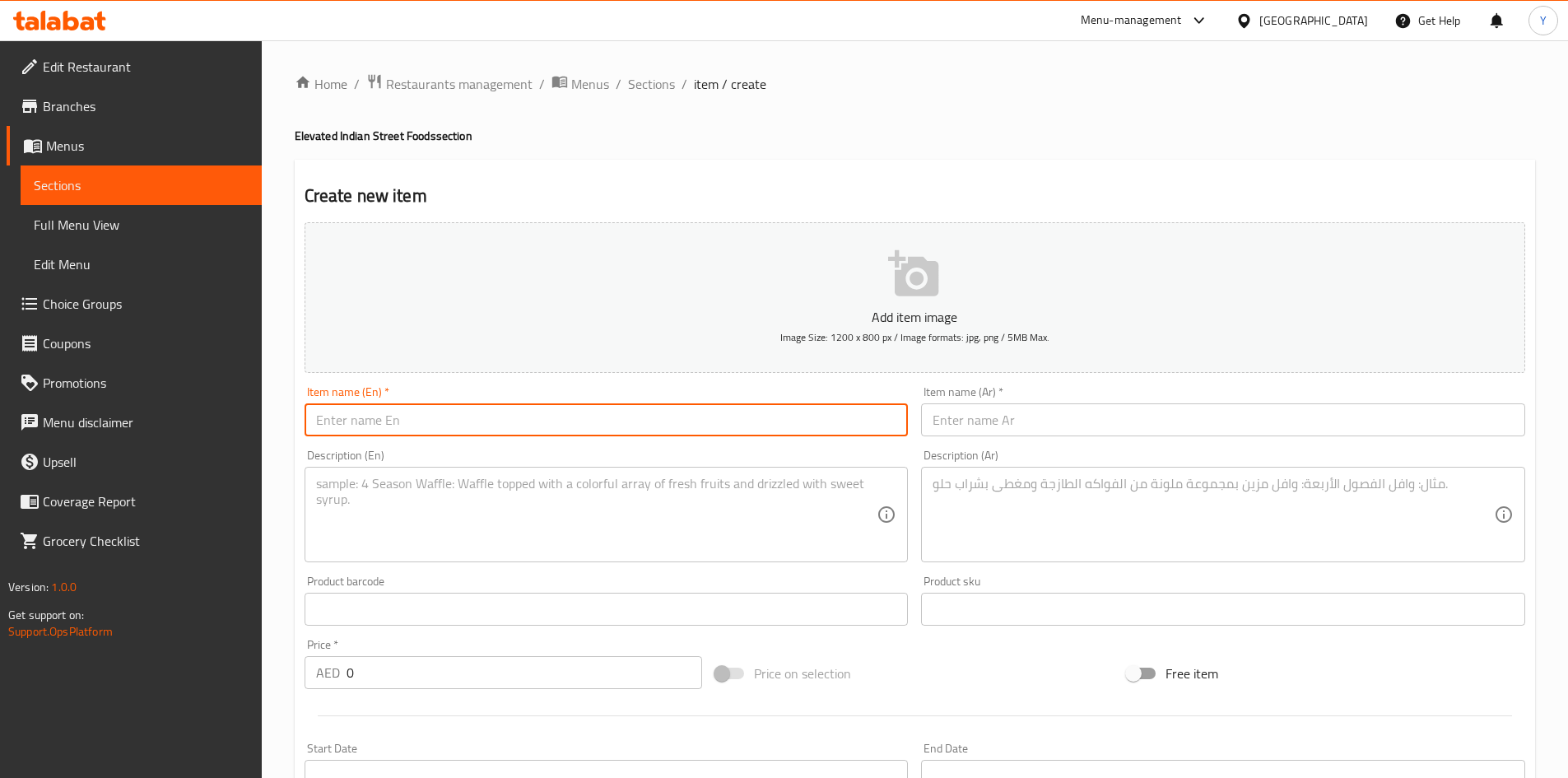
paste input "Bikaneri Daal Kachori"
type input "Bikaneri Daal Kachori"
click at [1023, 420] on input "text" at bounding box center [1224, 420] width 604 height 33
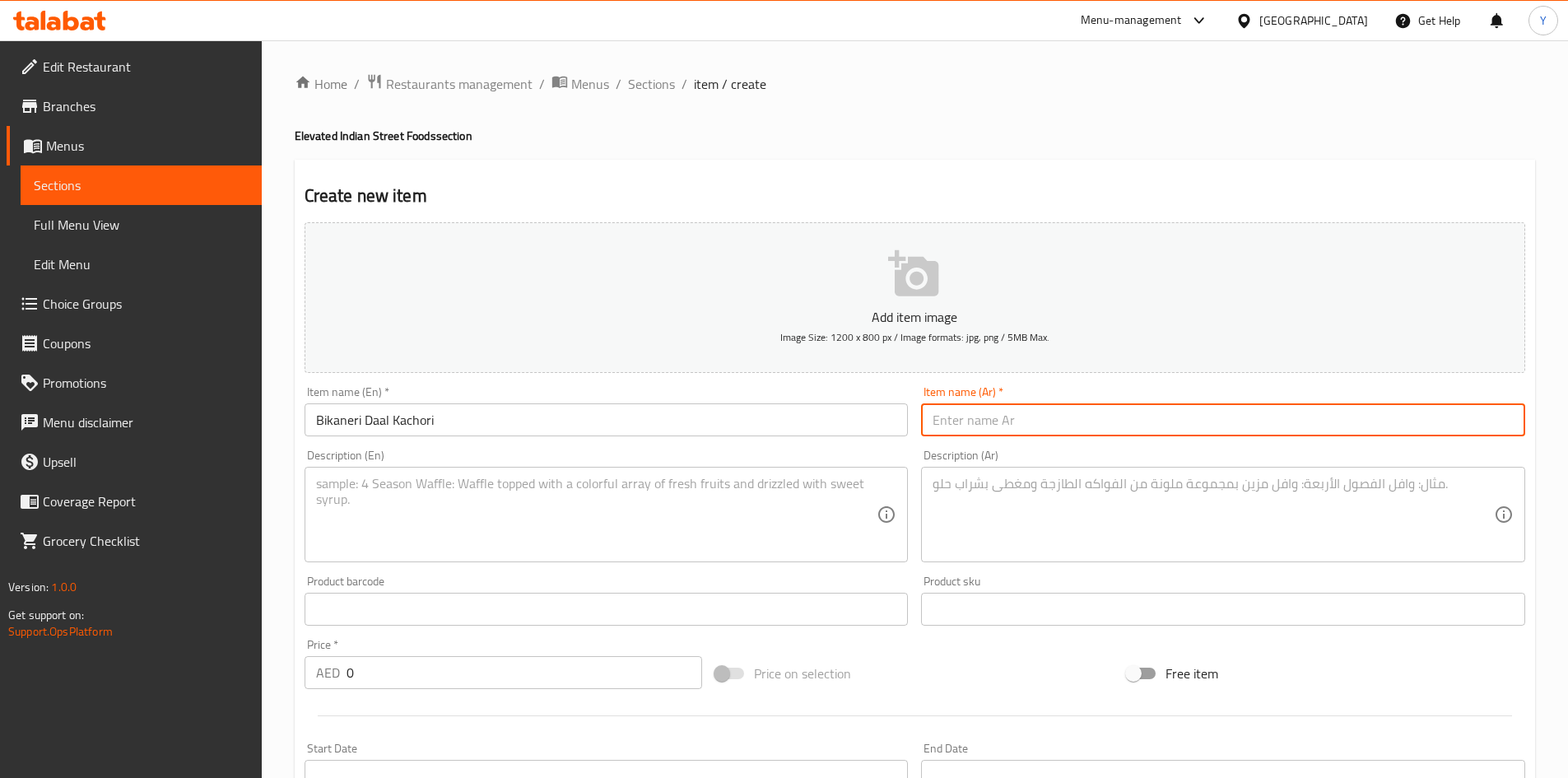
paste input "دال بيكانيري"
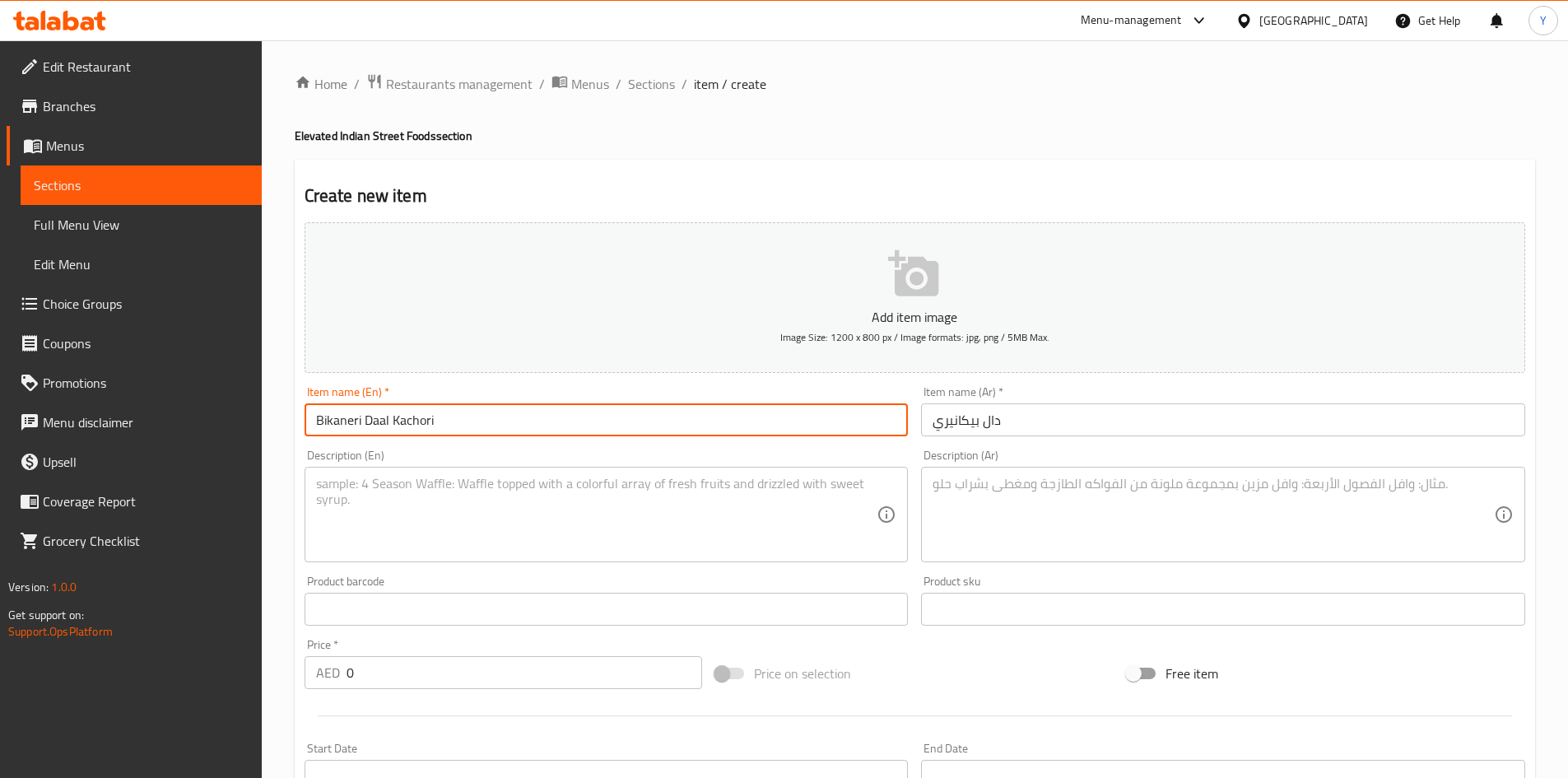
drag, startPoint x: 391, startPoint y: 420, endPoint x: 497, endPoint y: 425, distance: 106.1
click at [497, 425] on input "Bikaneri Daal Kachori" at bounding box center [607, 420] width 604 height 33
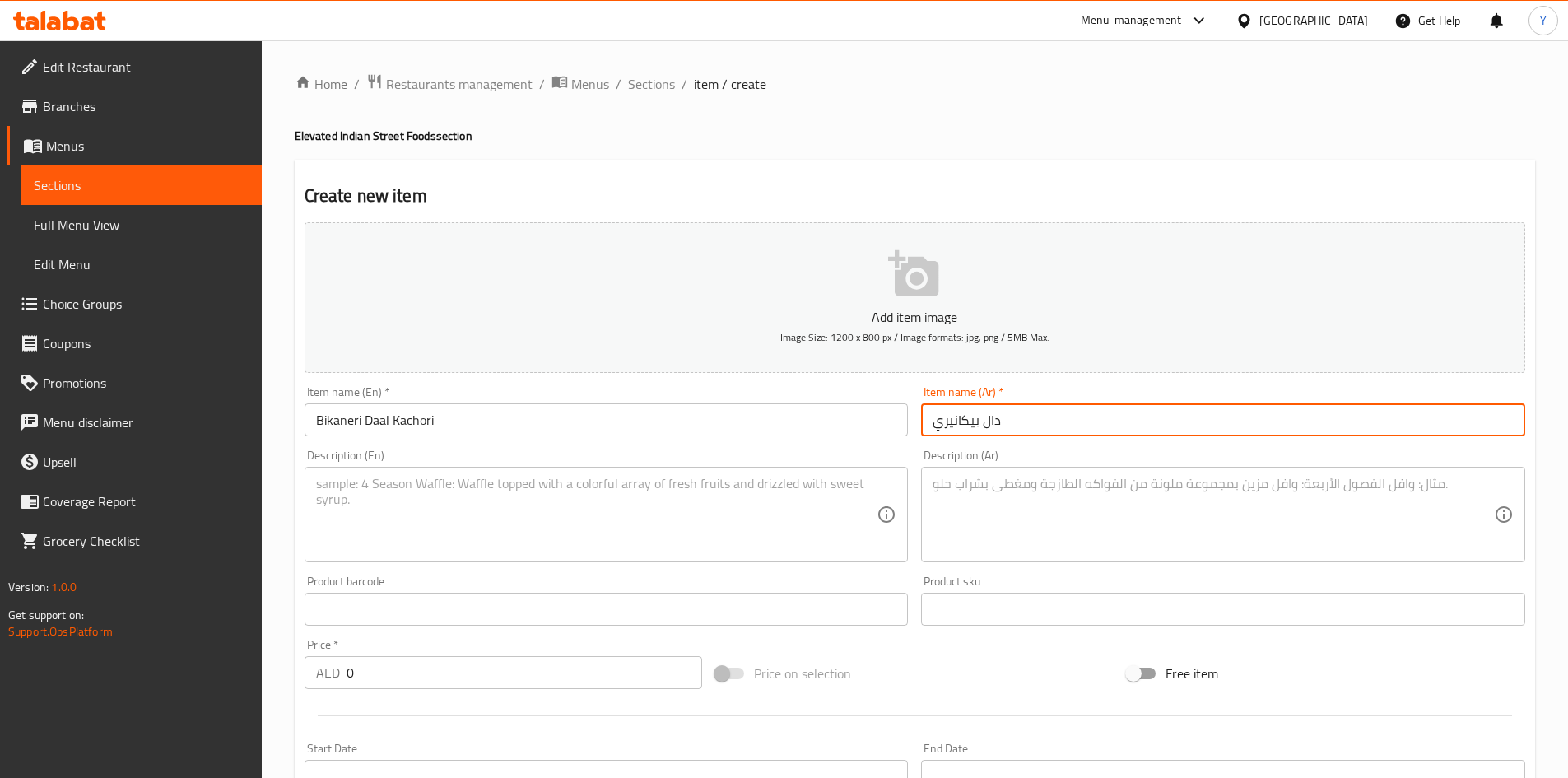
click at [928, 421] on input "دال بيكانيري" at bounding box center [1224, 420] width 604 height 33
paste input "كاتشوري"
type input "كاتشوري دال بيكانيري"
click at [614, 521] on textarea at bounding box center [597, 514] width 561 height 78
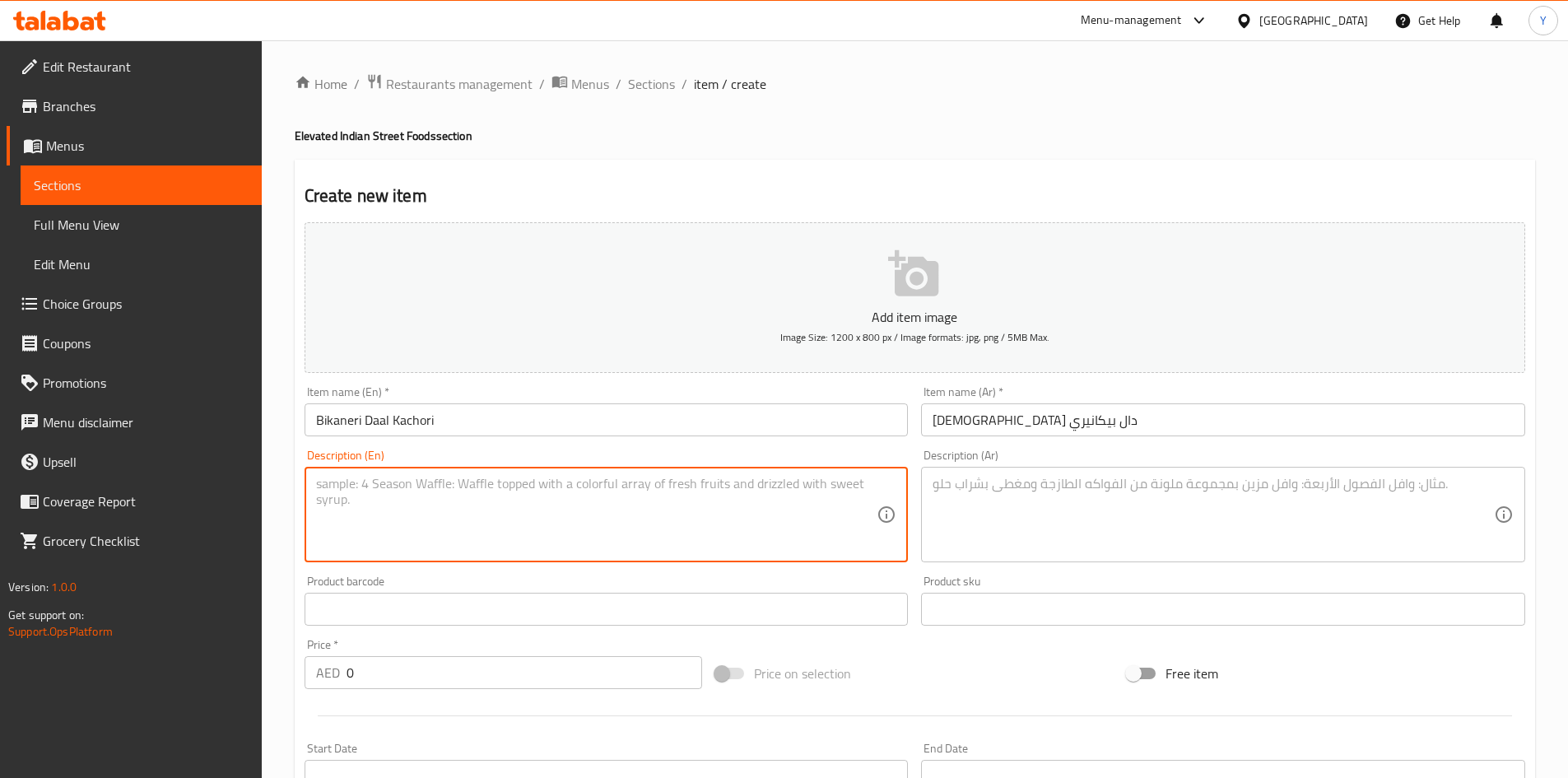
paste textarea "Featuring pastries stuffed with lentils, enjoyed with spiced curry de cholle (c…"
paste textarea ""White Chickpea, Onion, Tomato, Ginger-Garlic Paste, Iodized Salt, Deggi Mirch …"
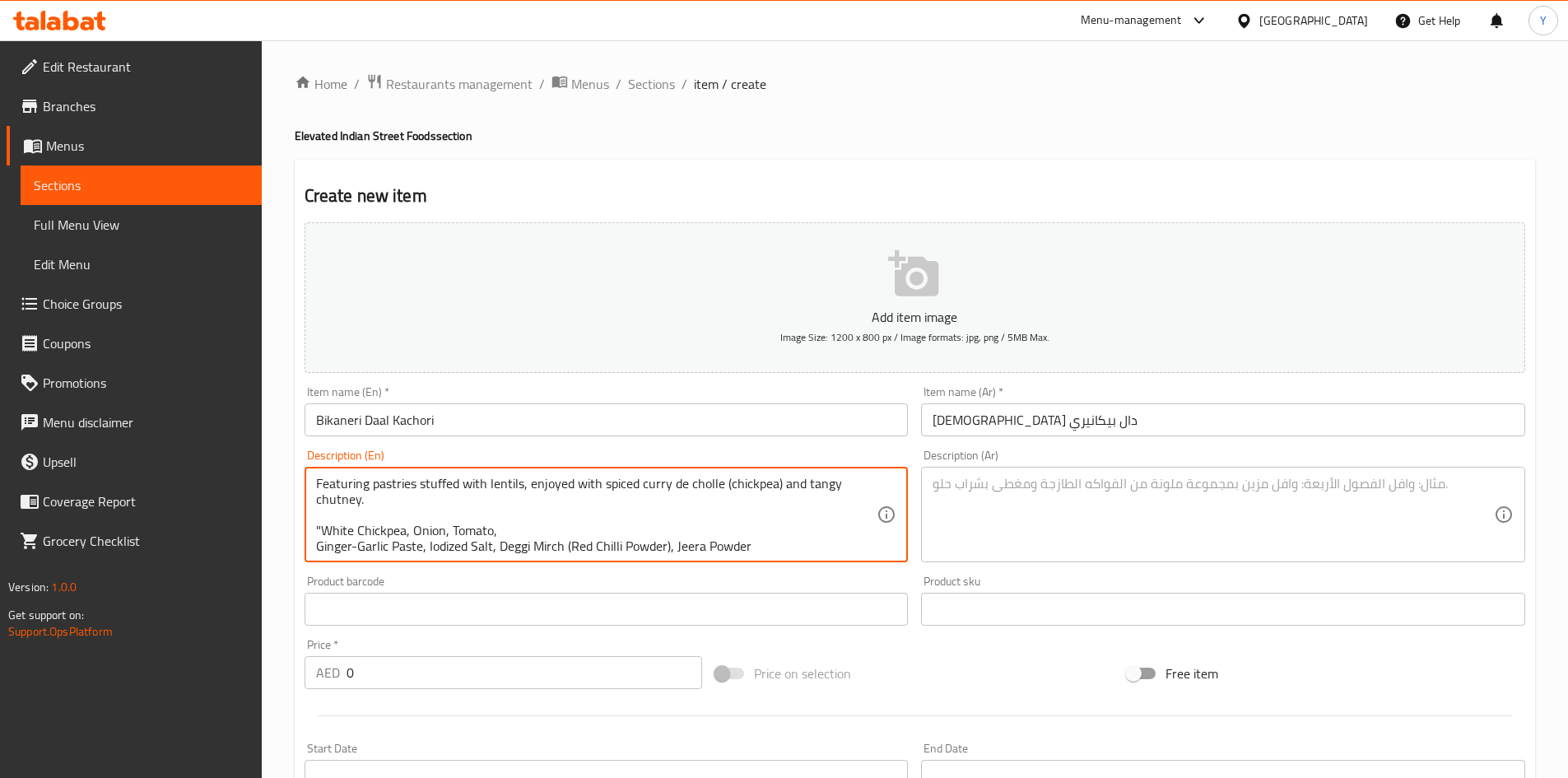
scroll to position [83, 0]
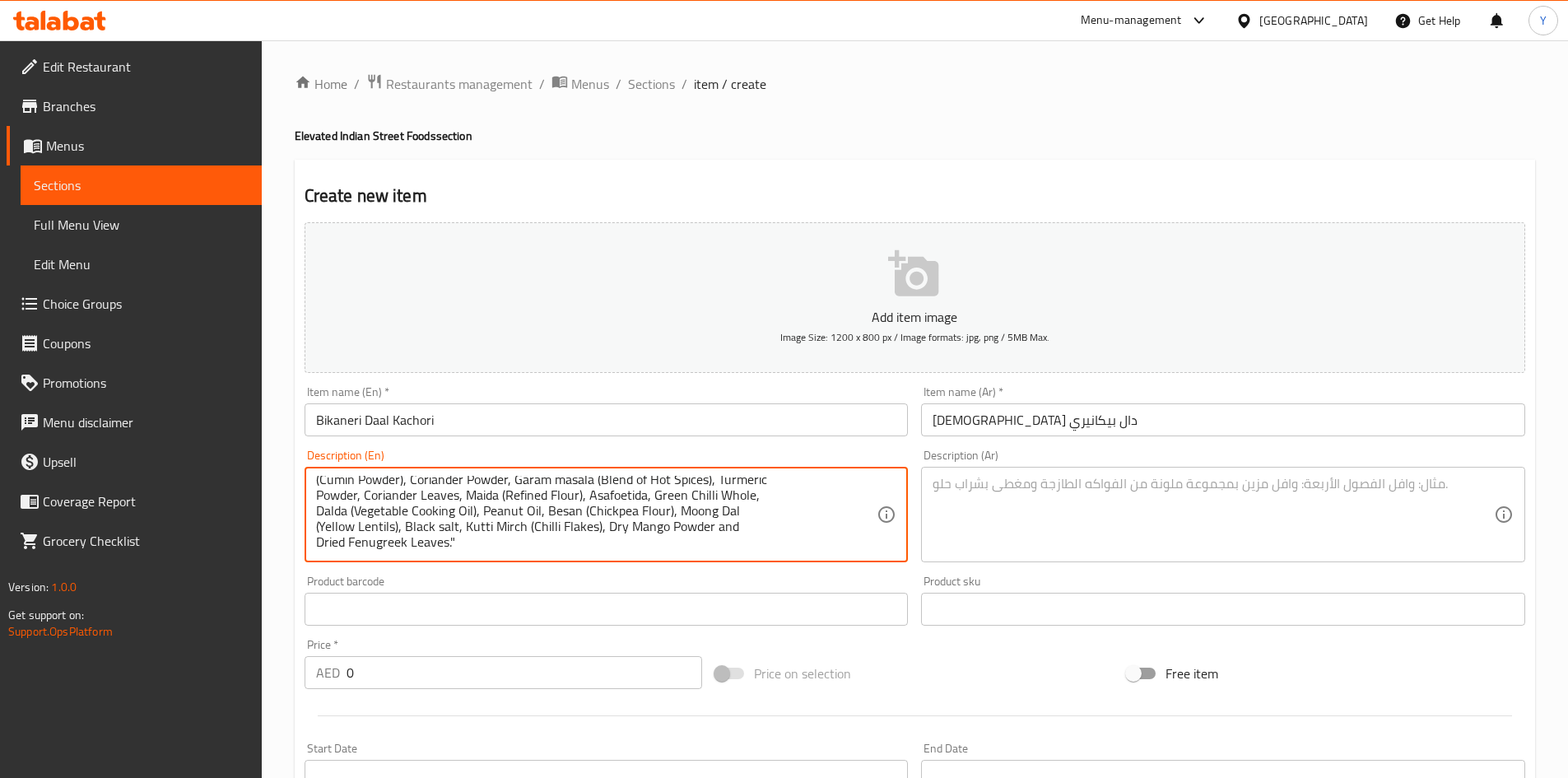
paste textarea "Contains Gluten, Nuts & Sugar | This product is manufactured in a facility that…"
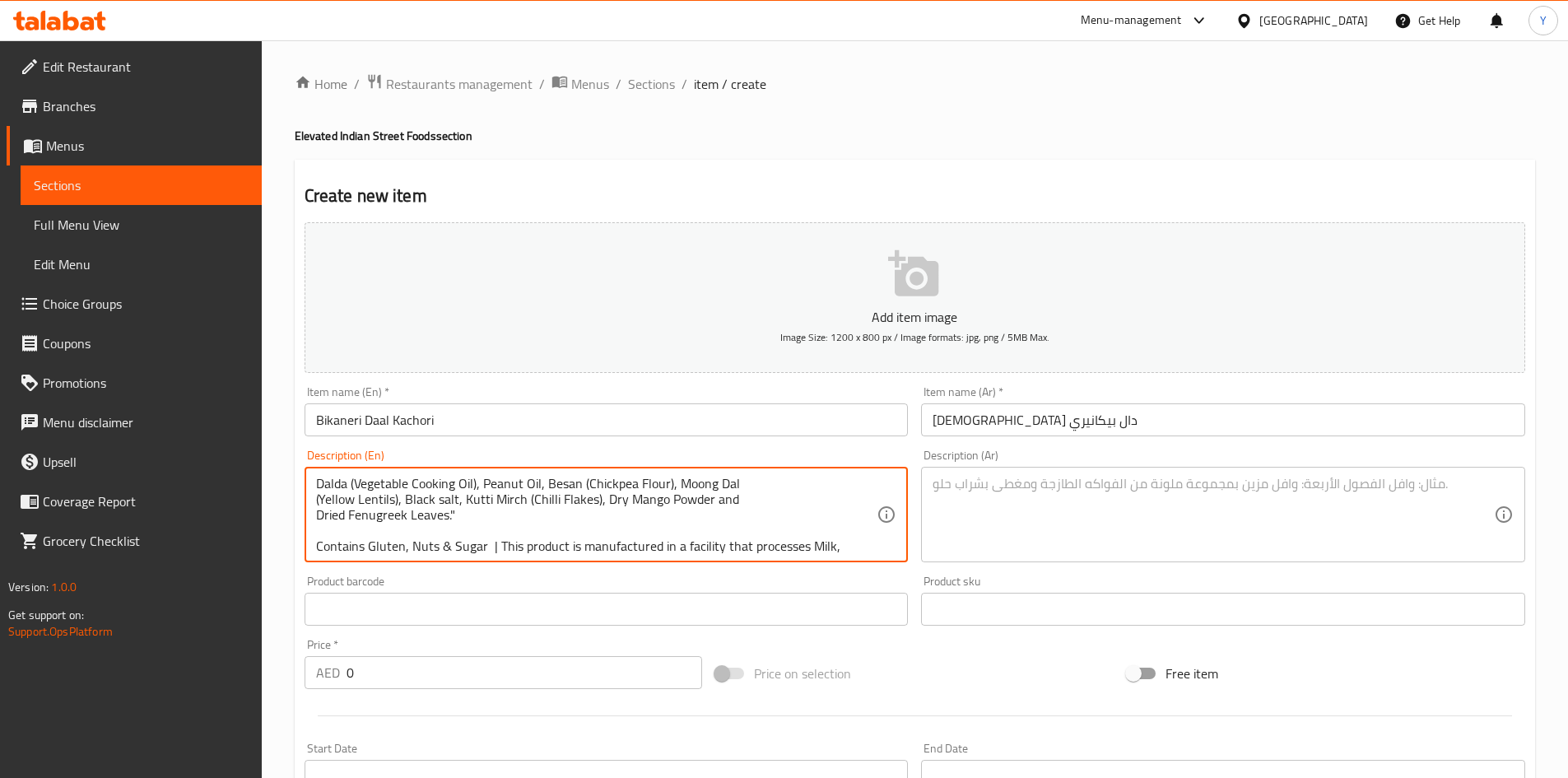
scroll to position [145, 0]
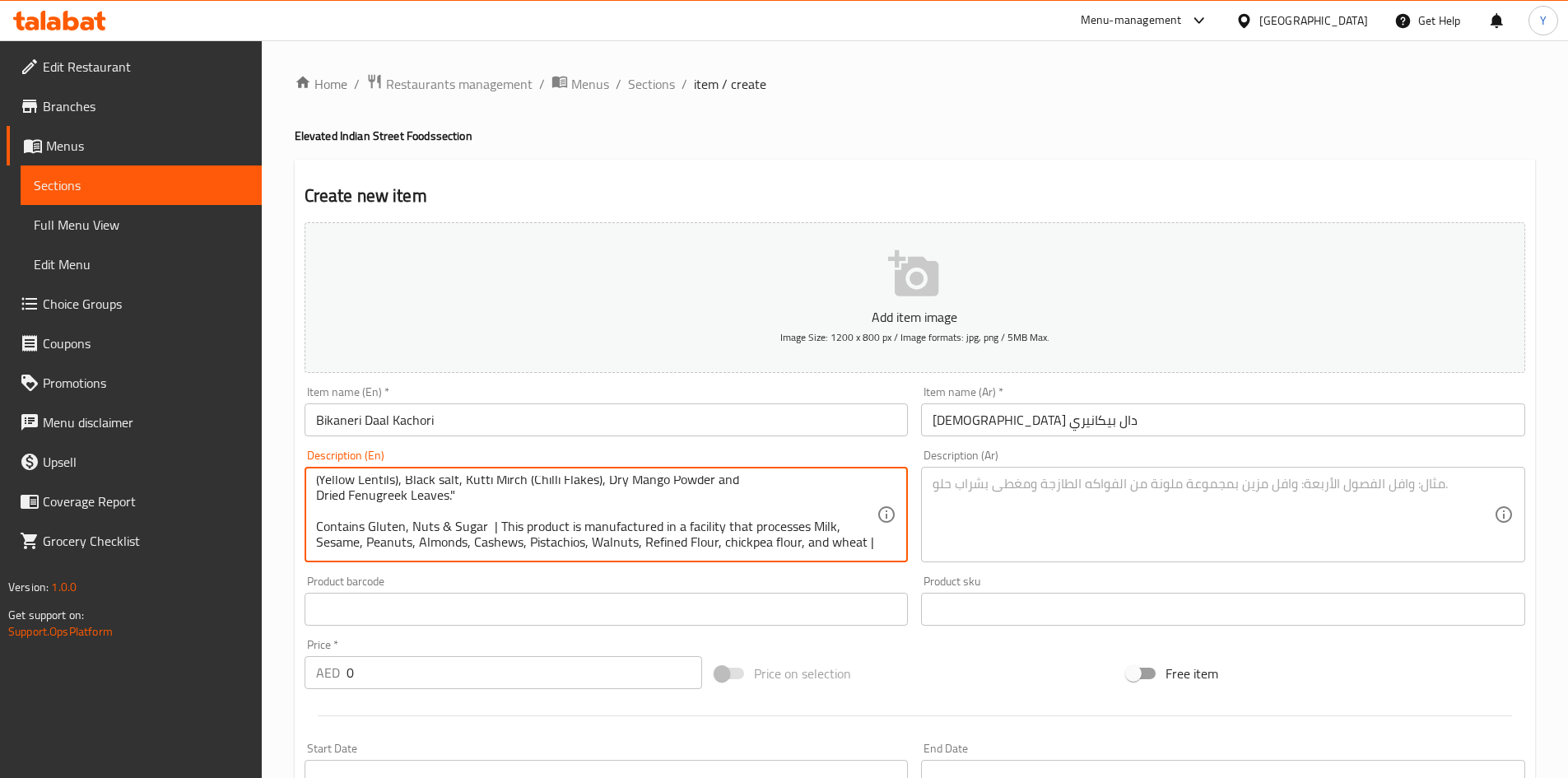
type textarea "Featuring pastries stuffed with lentils, enjoyed with spiced curry de cholle (c…"
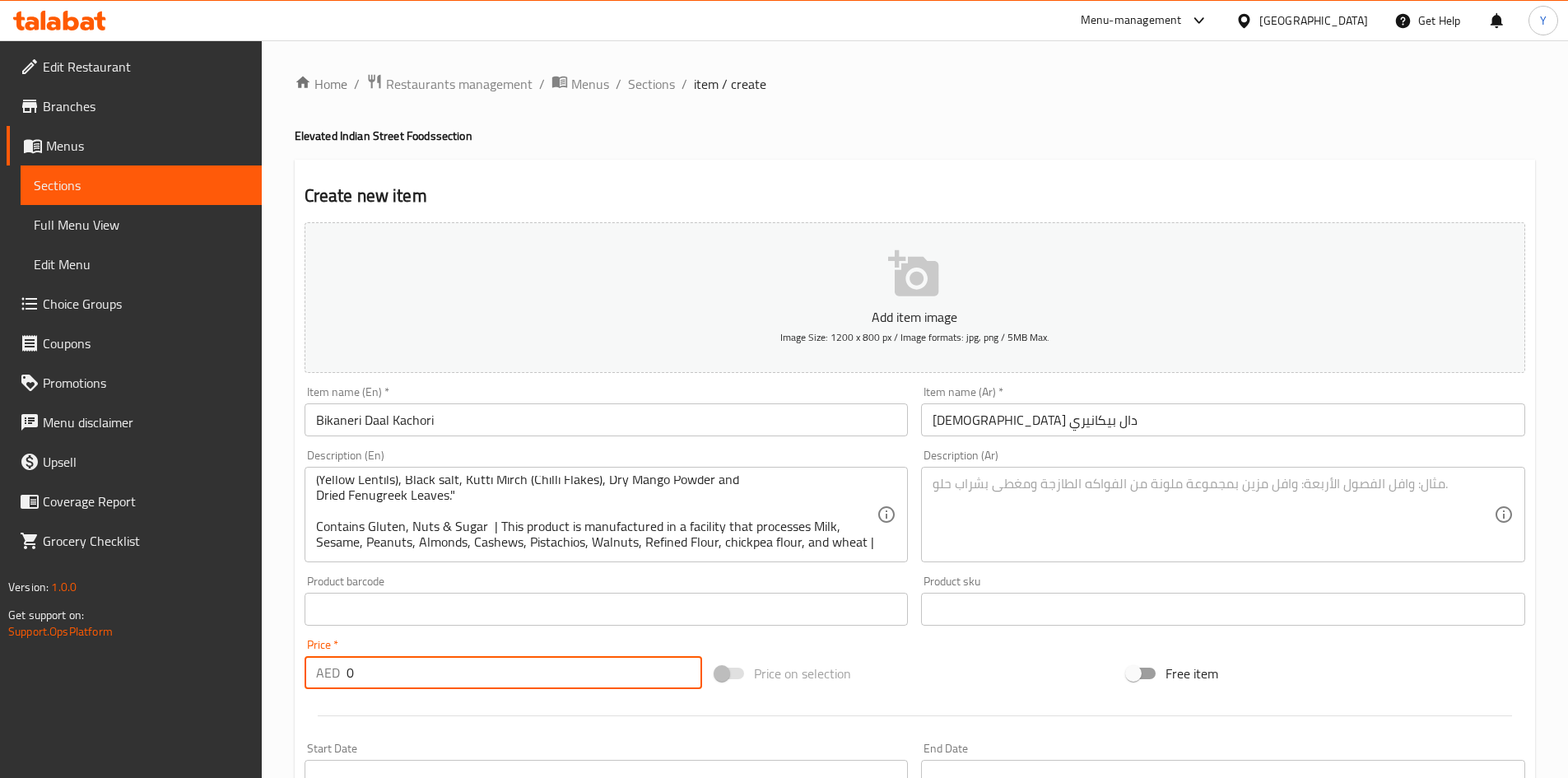
drag, startPoint x: 409, startPoint y: 676, endPoint x: 158, endPoint y: 677, distance: 251.0
click at [158, 677] on div "Edit Restaurant Branches Menus Sections Full Menu View Edit Menu Choice Groups …" at bounding box center [784, 602] width 1568 height 1123
paste input "36.75"
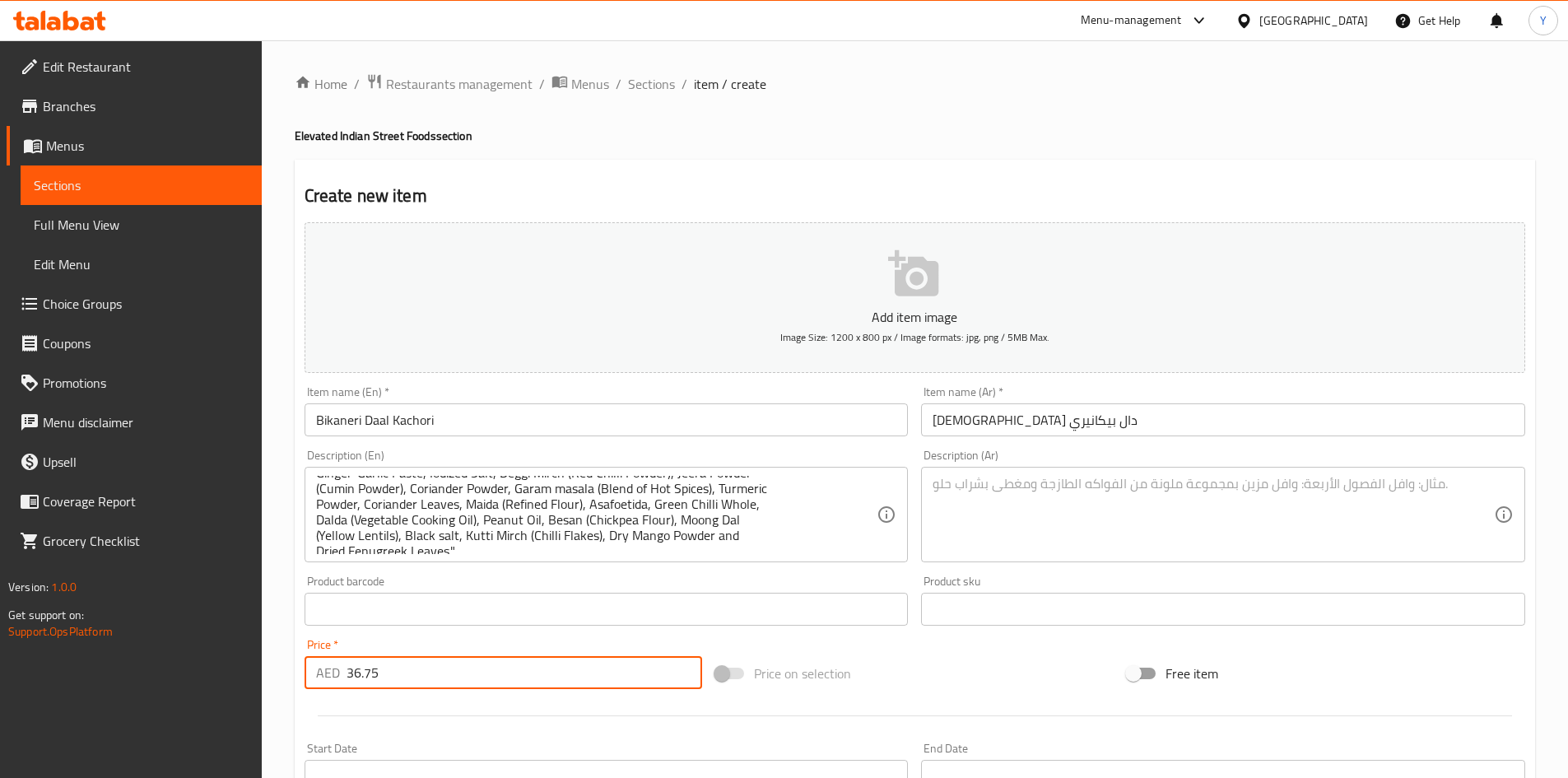
scroll to position [0, 0]
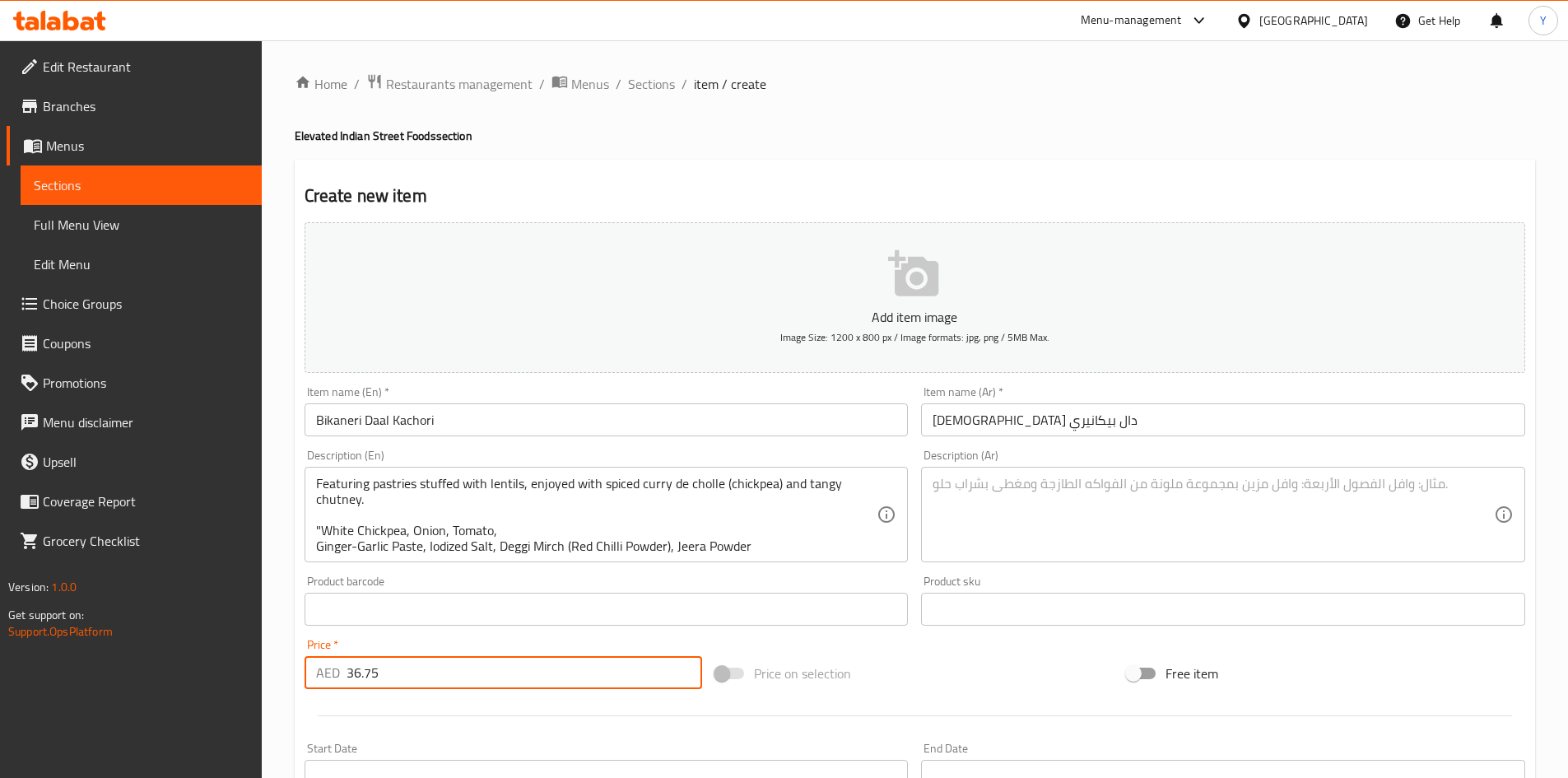
type input "36.75"
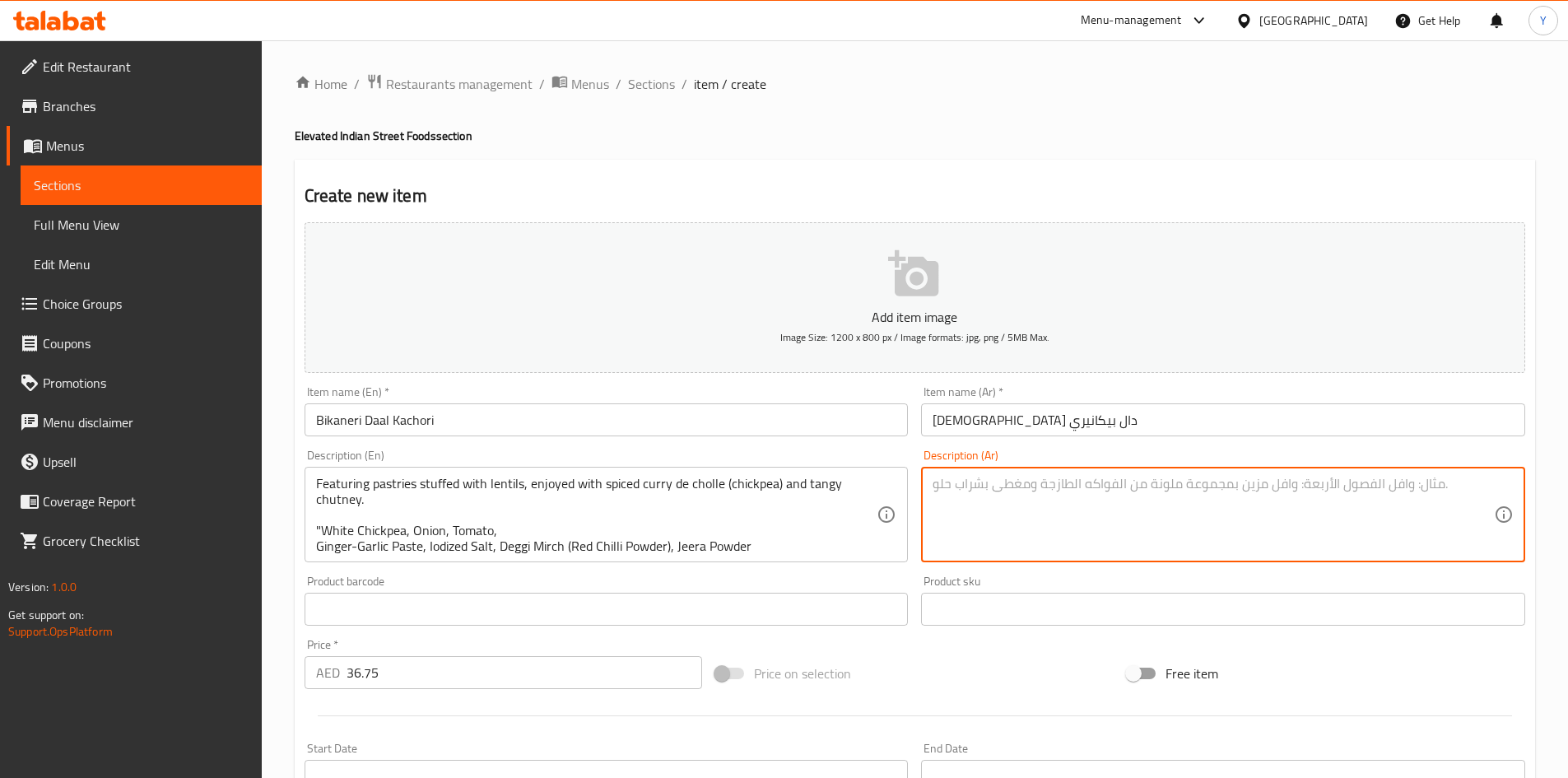
click at [1015, 522] on textarea at bounding box center [1213, 514] width 561 height 78
paste textarea "معجنات محشوة بالعدس، تُقدّم مع كاري دي شول (حمص) متبل وصلصة تشاتني لاذعة. "حمص …"
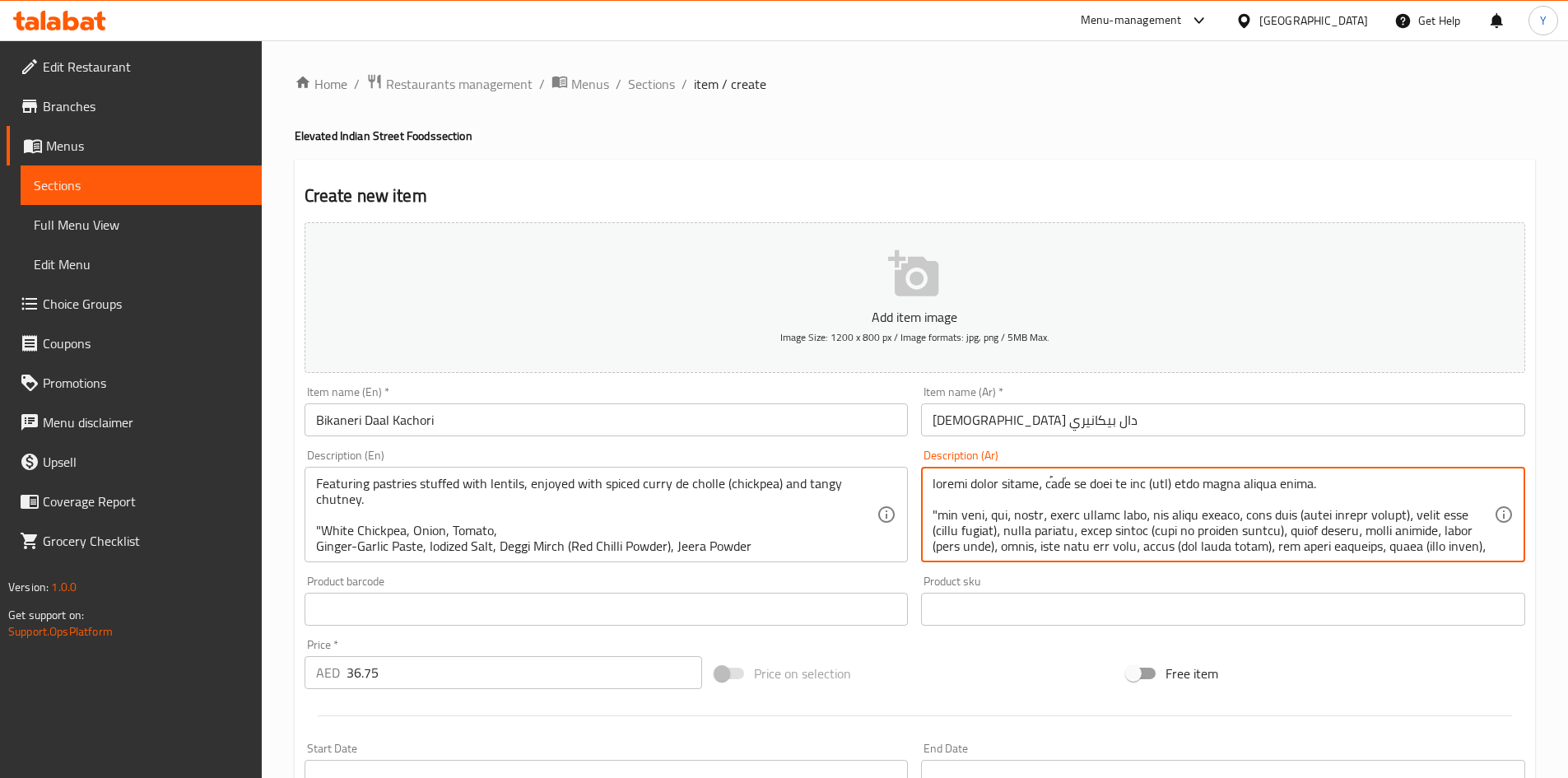
scroll to position [83, 0]
type textarea "معجنات محشوة بالعدس، تُقدّم مع كاري دي شول (حمص) متبل وصلصة تشاتني لاذعة. "حمص …"
click at [900, 691] on div "Price on selection" at bounding box center [914, 673] width 412 height 44
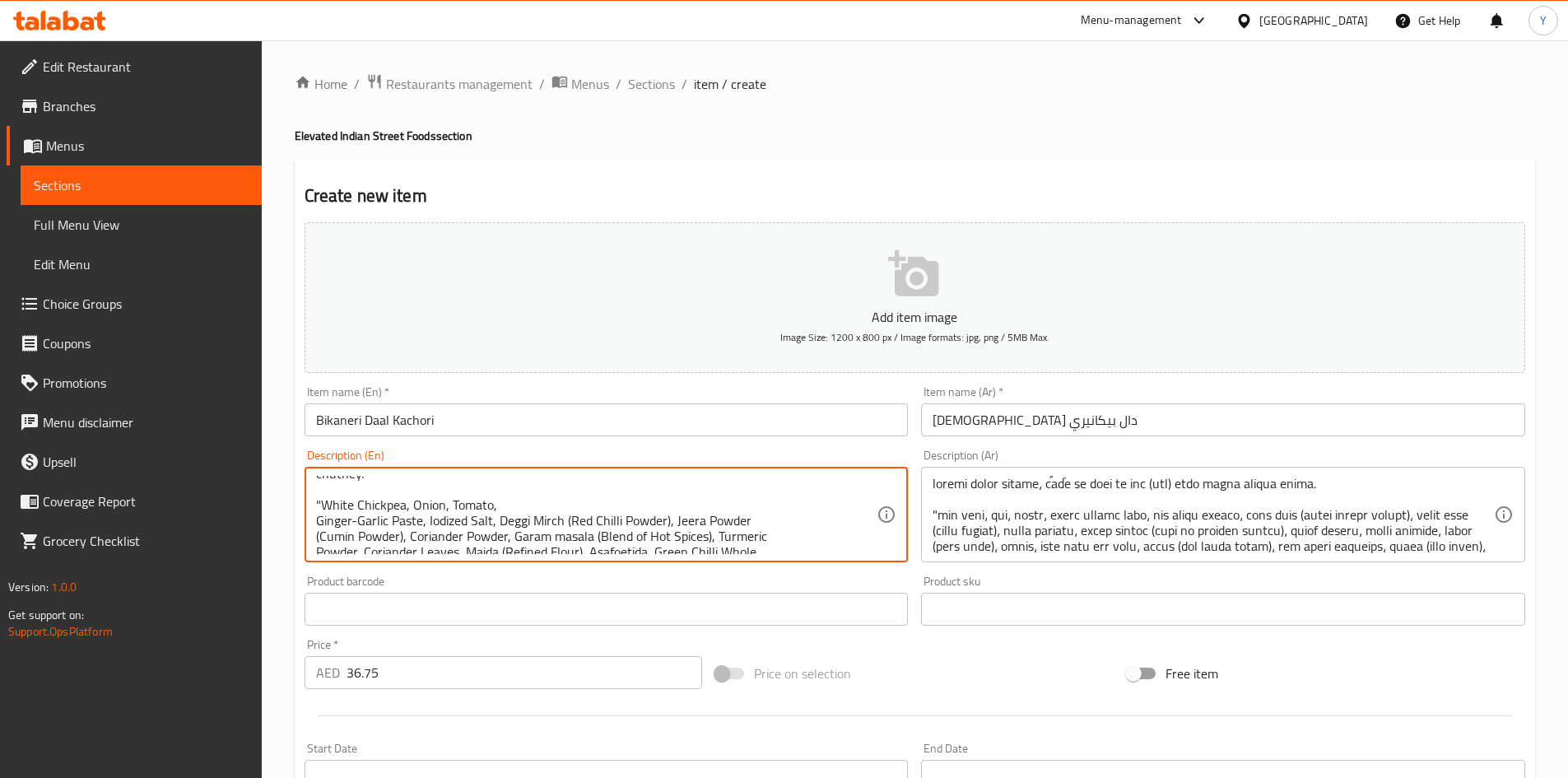
scroll to position [33, 0]
click at [693, 518] on textarea "Featuring pastries stuffed with lentils, enjoyed with spiced curry de cholle (c…" at bounding box center [597, 514] width 561 height 78
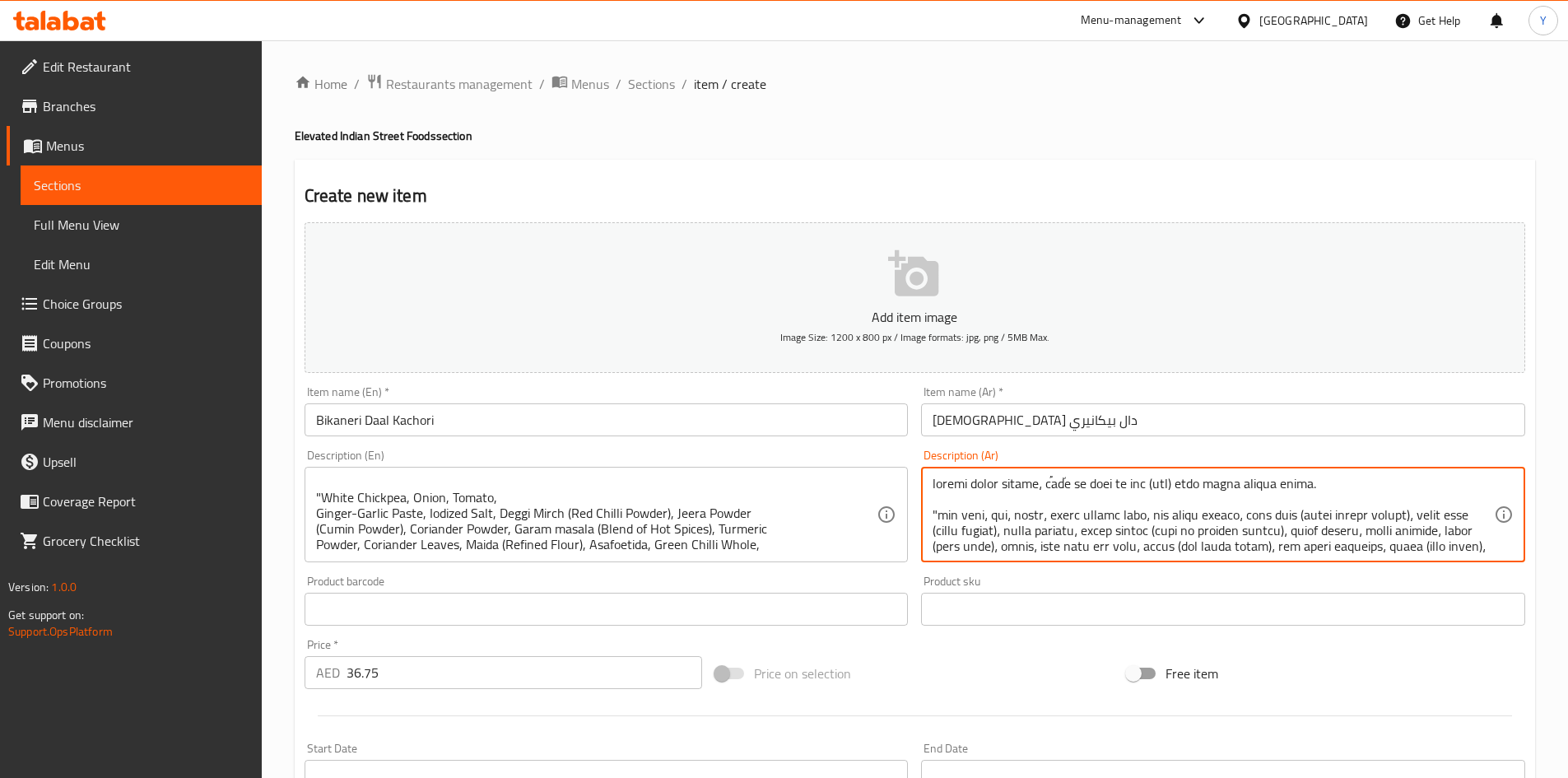
click at [1284, 537] on textarea at bounding box center [1213, 514] width 561 height 78
click at [1311, 555] on div "Description (Ar)" at bounding box center [1224, 514] width 604 height 96
click at [1300, 554] on div "Description (Ar)" at bounding box center [1224, 514] width 604 height 96
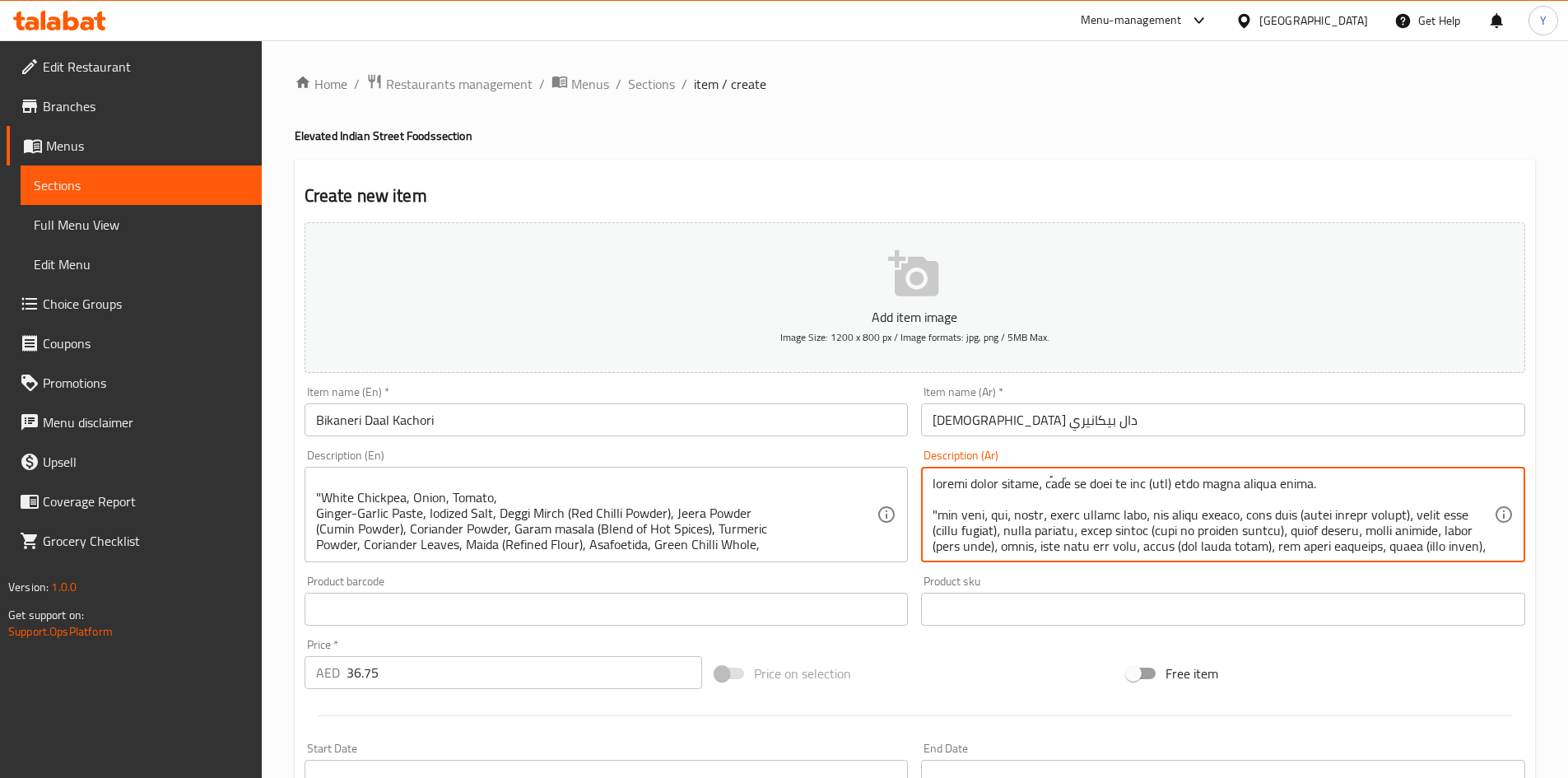
click at [1217, 550] on textarea at bounding box center [1213, 514] width 561 height 78
click at [1149, 554] on div "Description (Ar)" at bounding box center [1224, 514] width 604 height 96
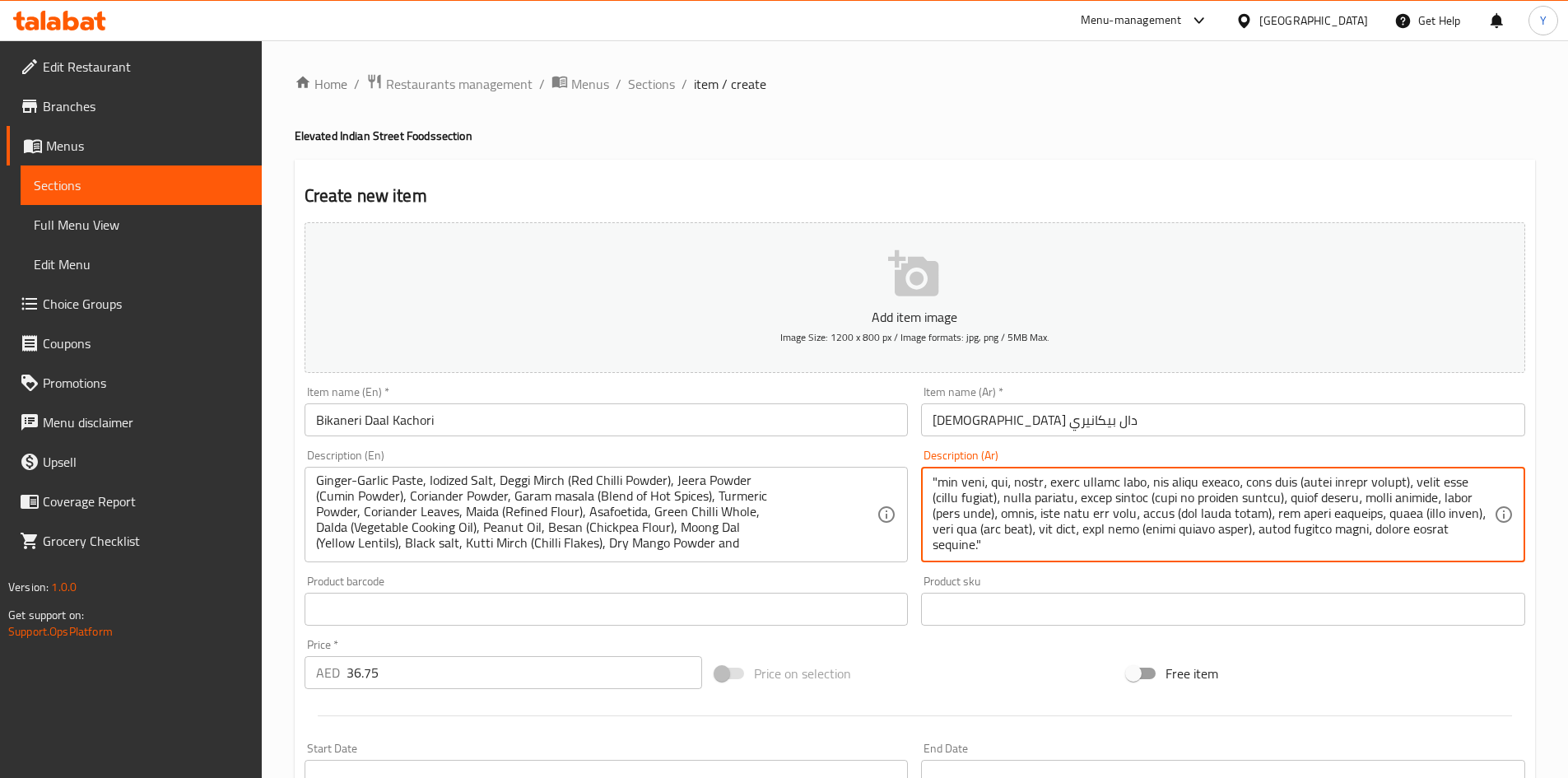
click at [1378, 530] on textarea at bounding box center [1213, 514] width 561 height 78
click at [1176, 540] on textarea at bounding box center [1213, 514] width 561 height 78
click at [1165, 558] on div "Description (Ar)" at bounding box center [1224, 514] width 604 height 96
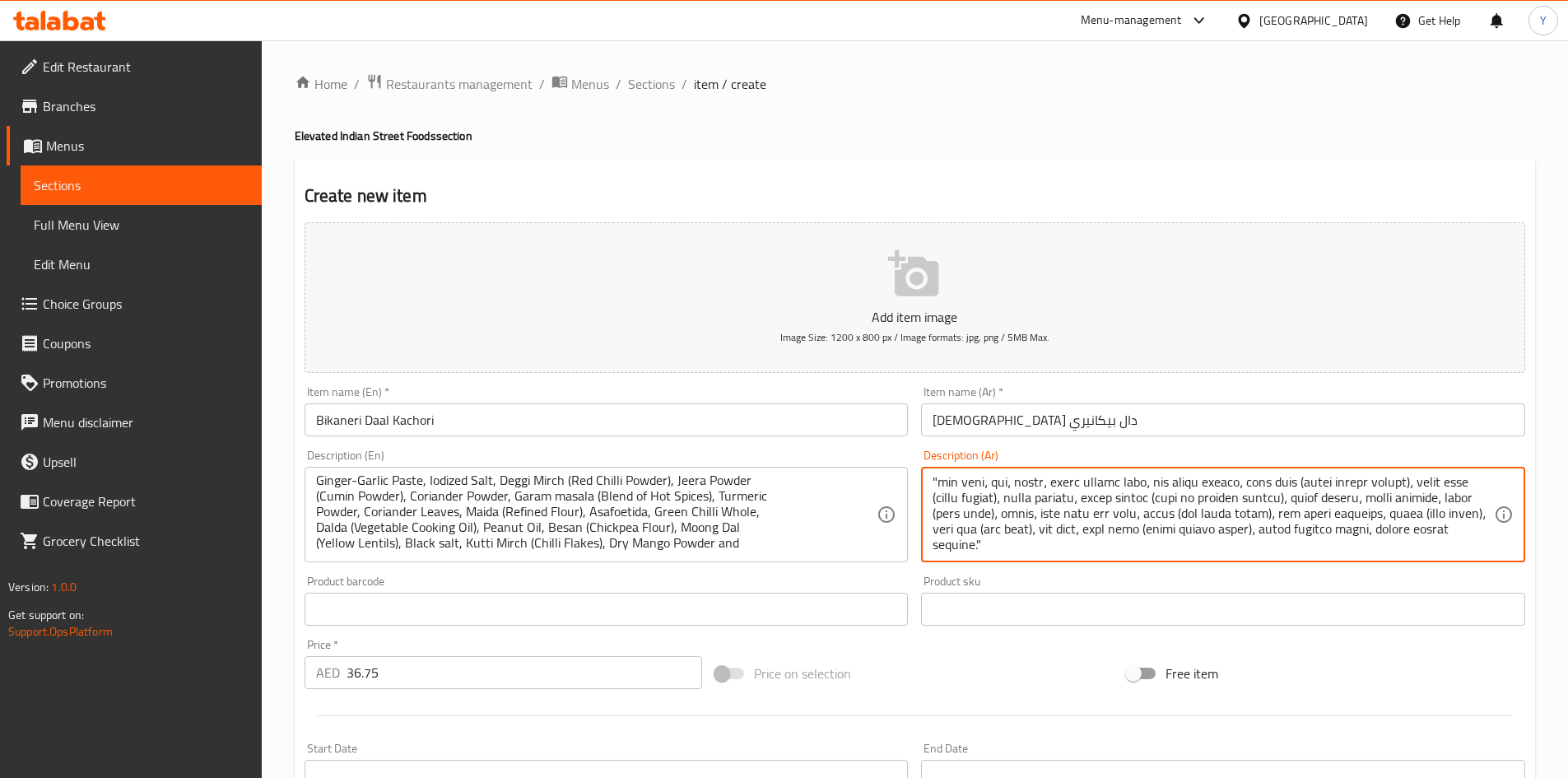
click at [1165, 549] on textarea at bounding box center [1213, 514] width 561 height 78
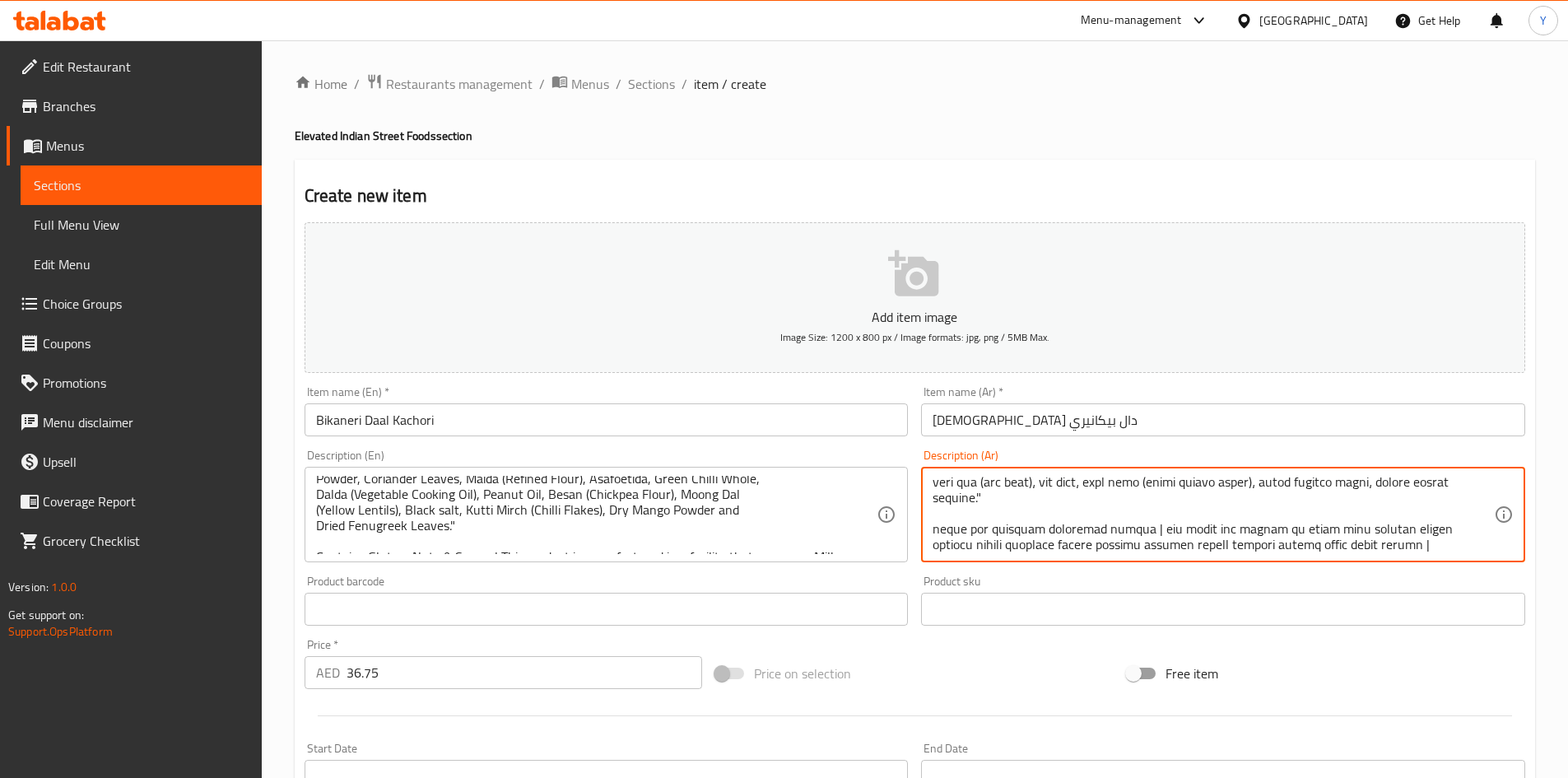
scroll to position [83, 0]
click at [1480, 549] on textarea at bounding box center [1213, 514] width 561 height 78
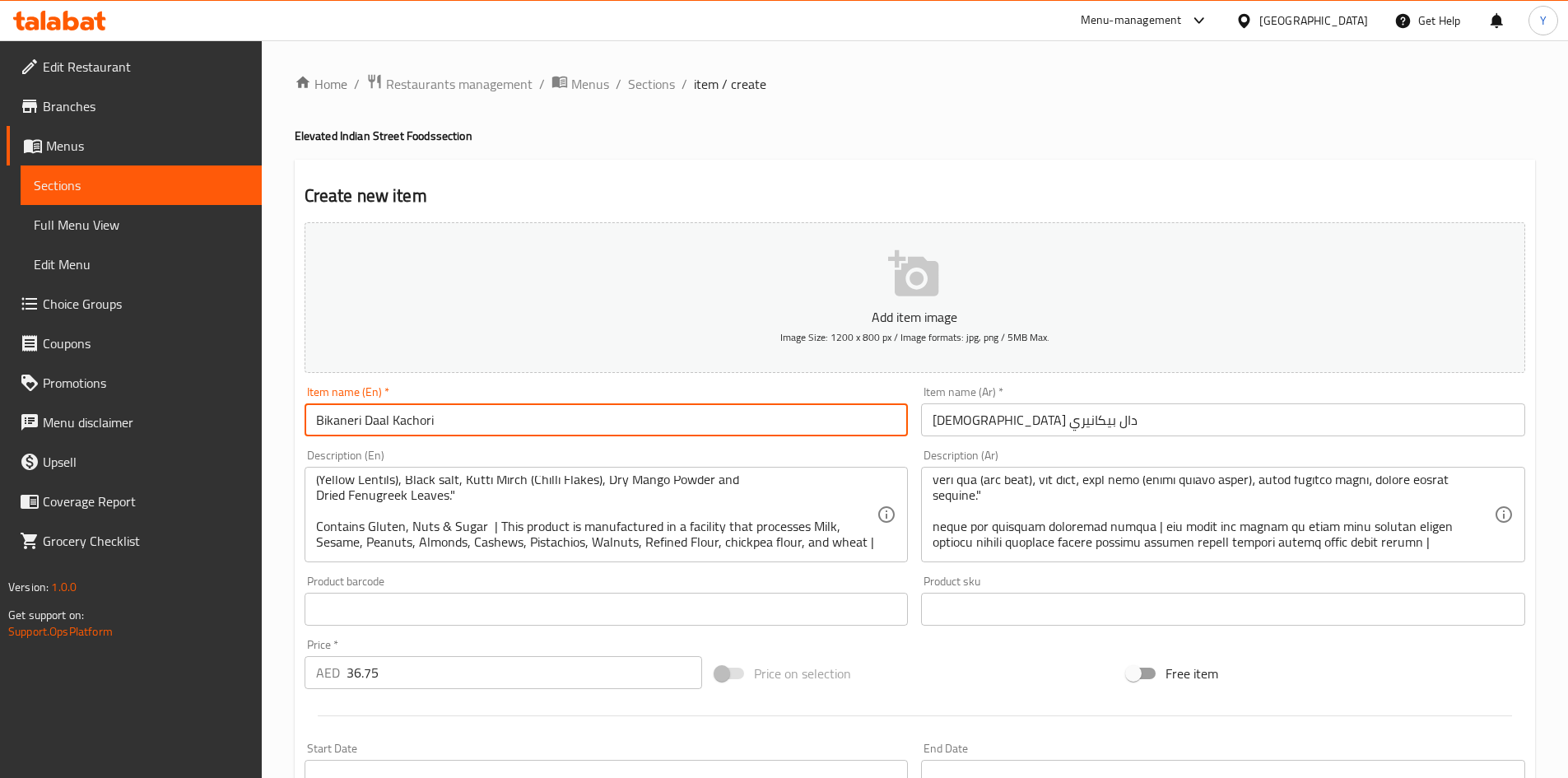
click at [647, 435] on input "Bikaneri Daal Kachori" at bounding box center [607, 420] width 604 height 33
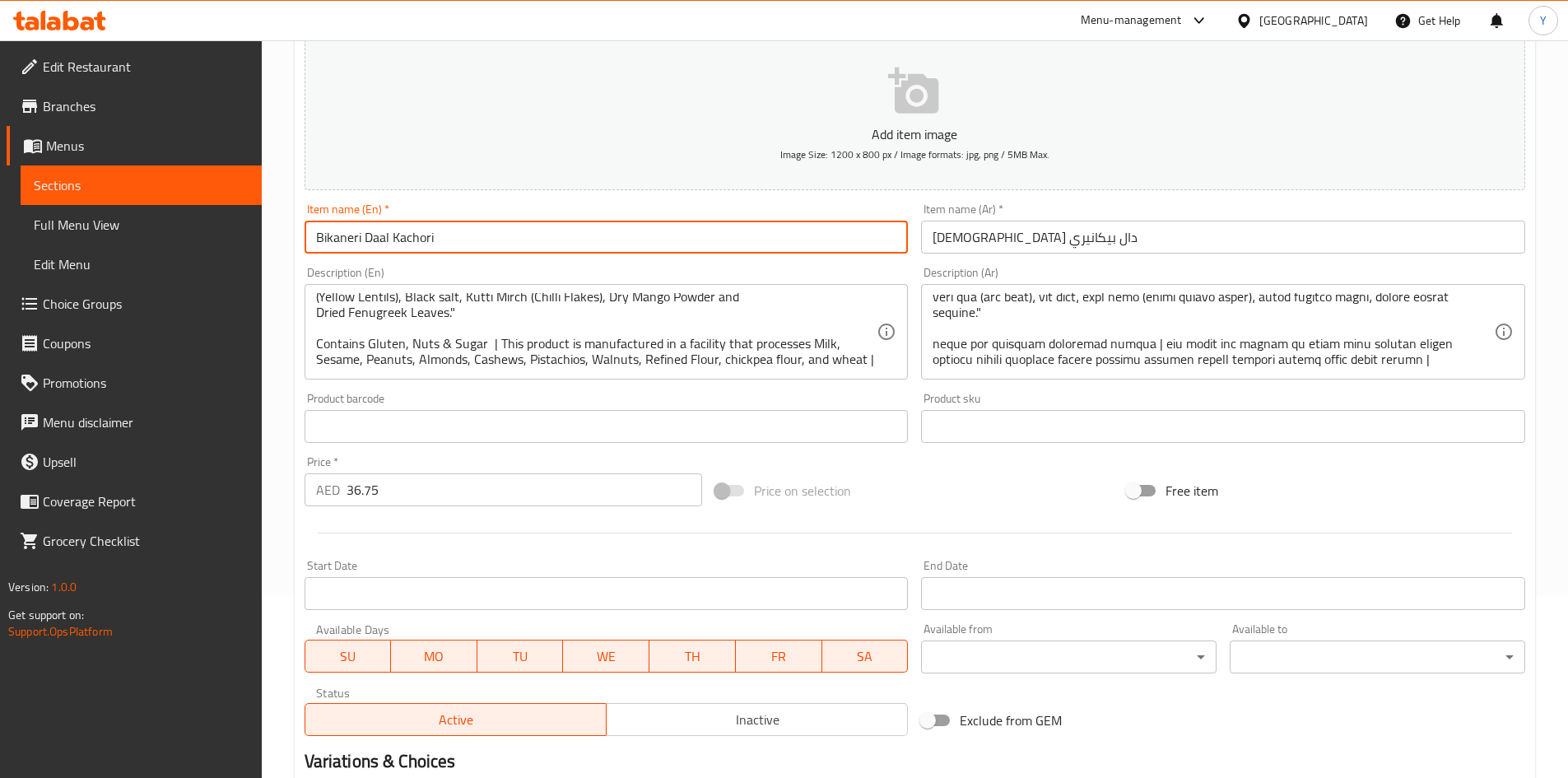
scroll to position [0, 0]
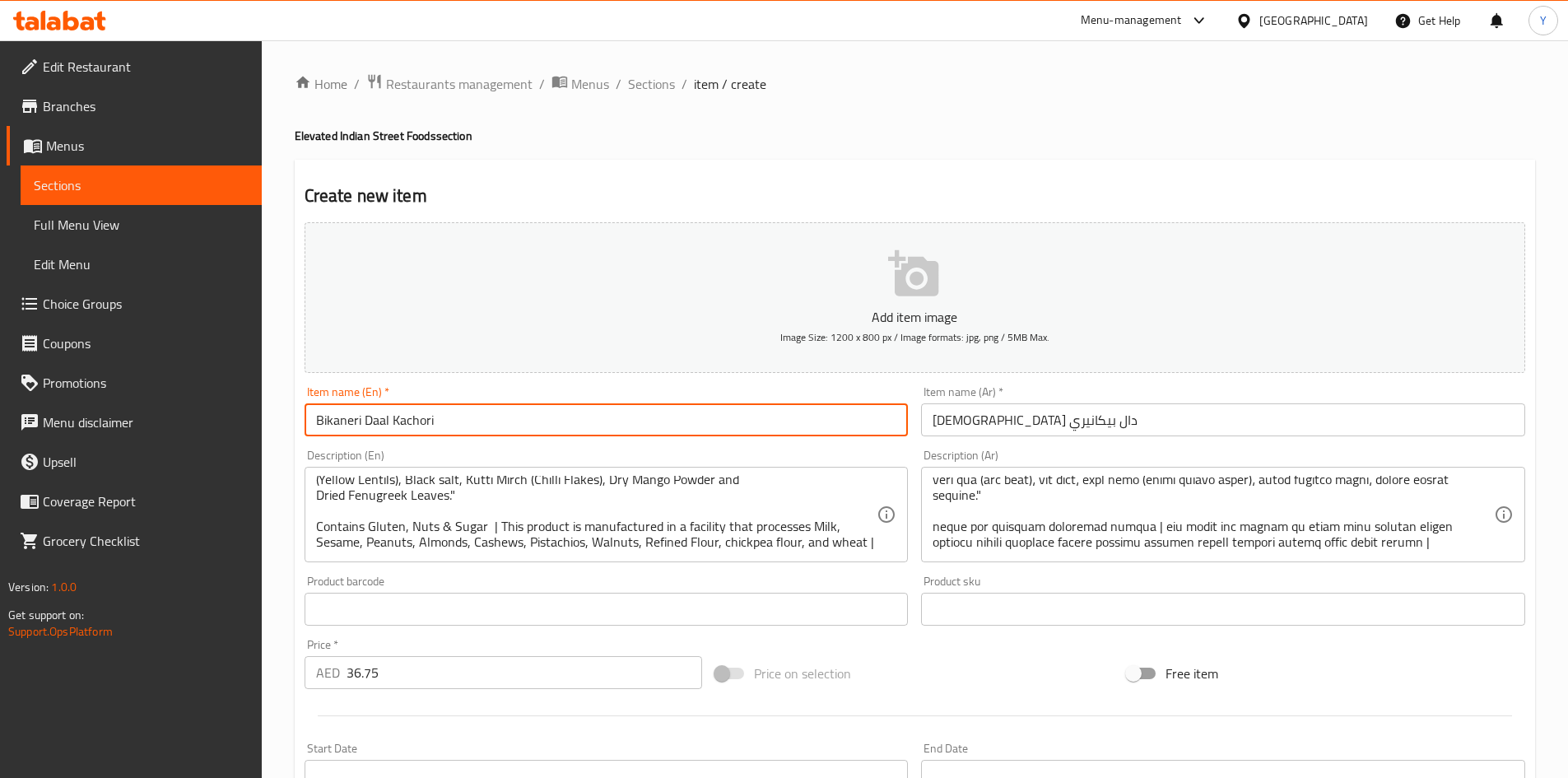
click at [468, 420] on input "Bikaneri Daal Kachori" at bounding box center [607, 420] width 604 height 33
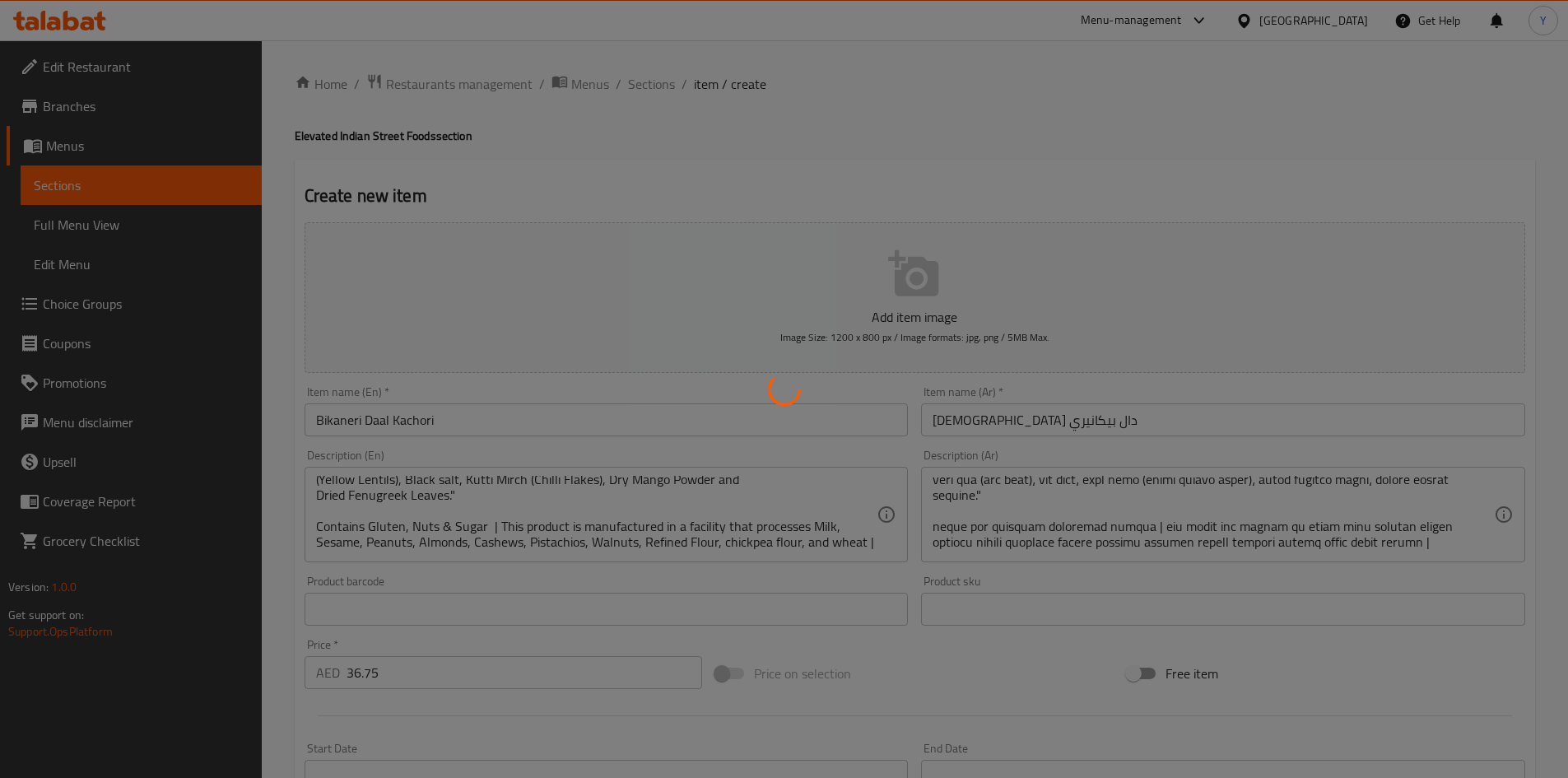
type input "0"
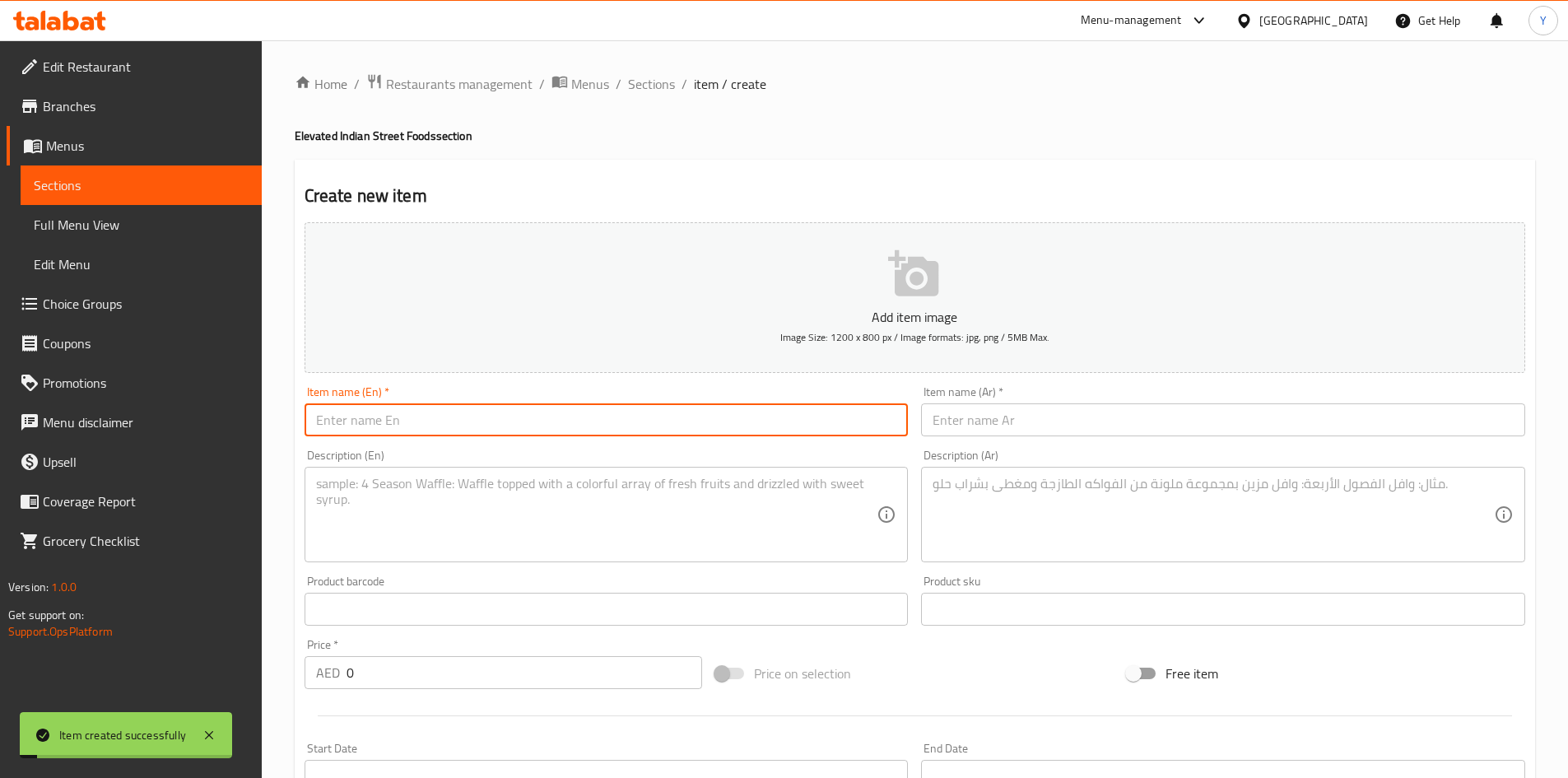
paste input "Truffle Pao Bhaji"
type input "Truffle Pao Bhaji"
click at [985, 406] on input "text" at bounding box center [1224, 420] width 604 height 33
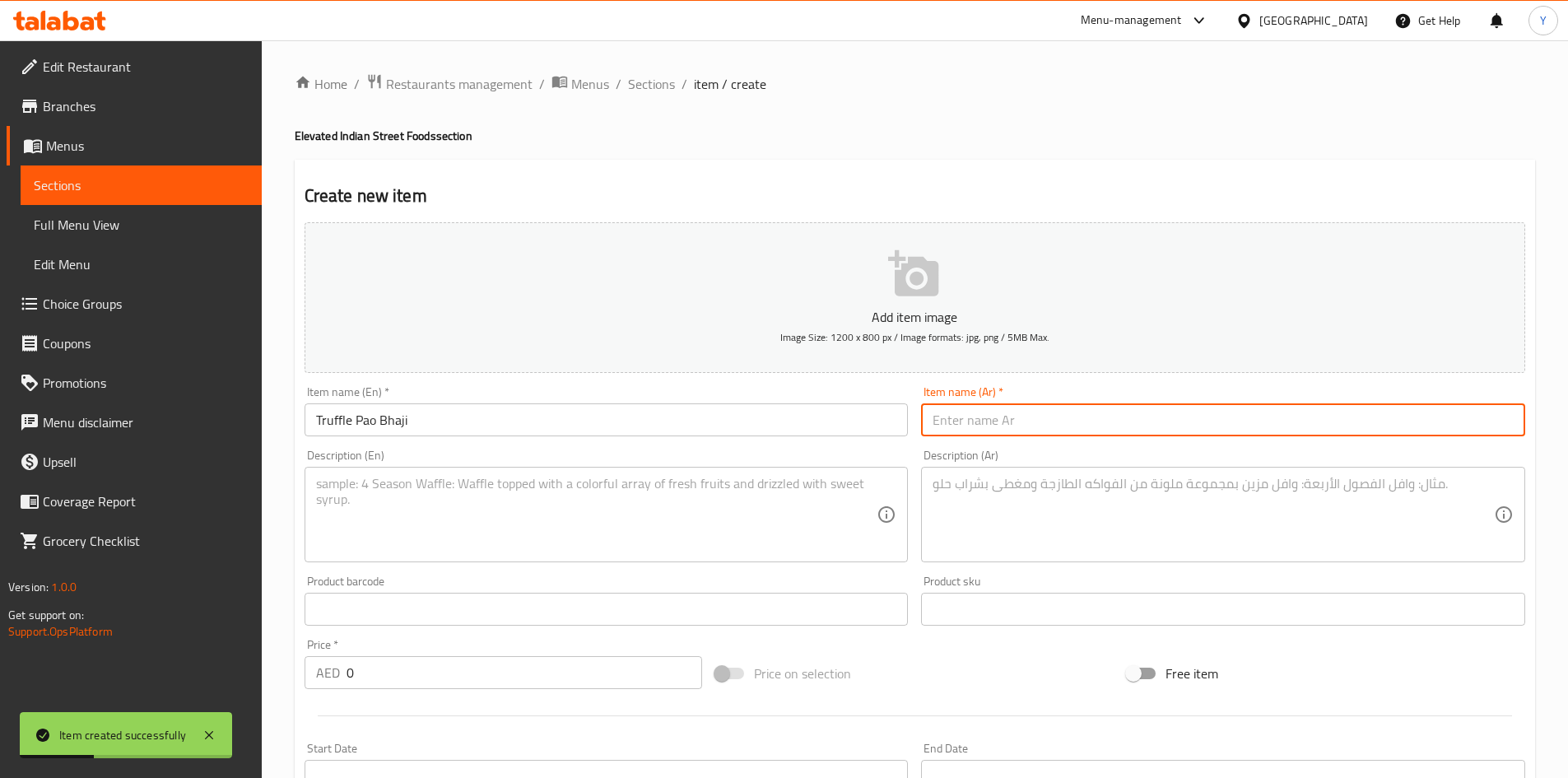
paste input "باف باجي الكمأة"
click at [337, 417] on input "Truffle Pao Bhaji" at bounding box center [607, 420] width 604 height 33
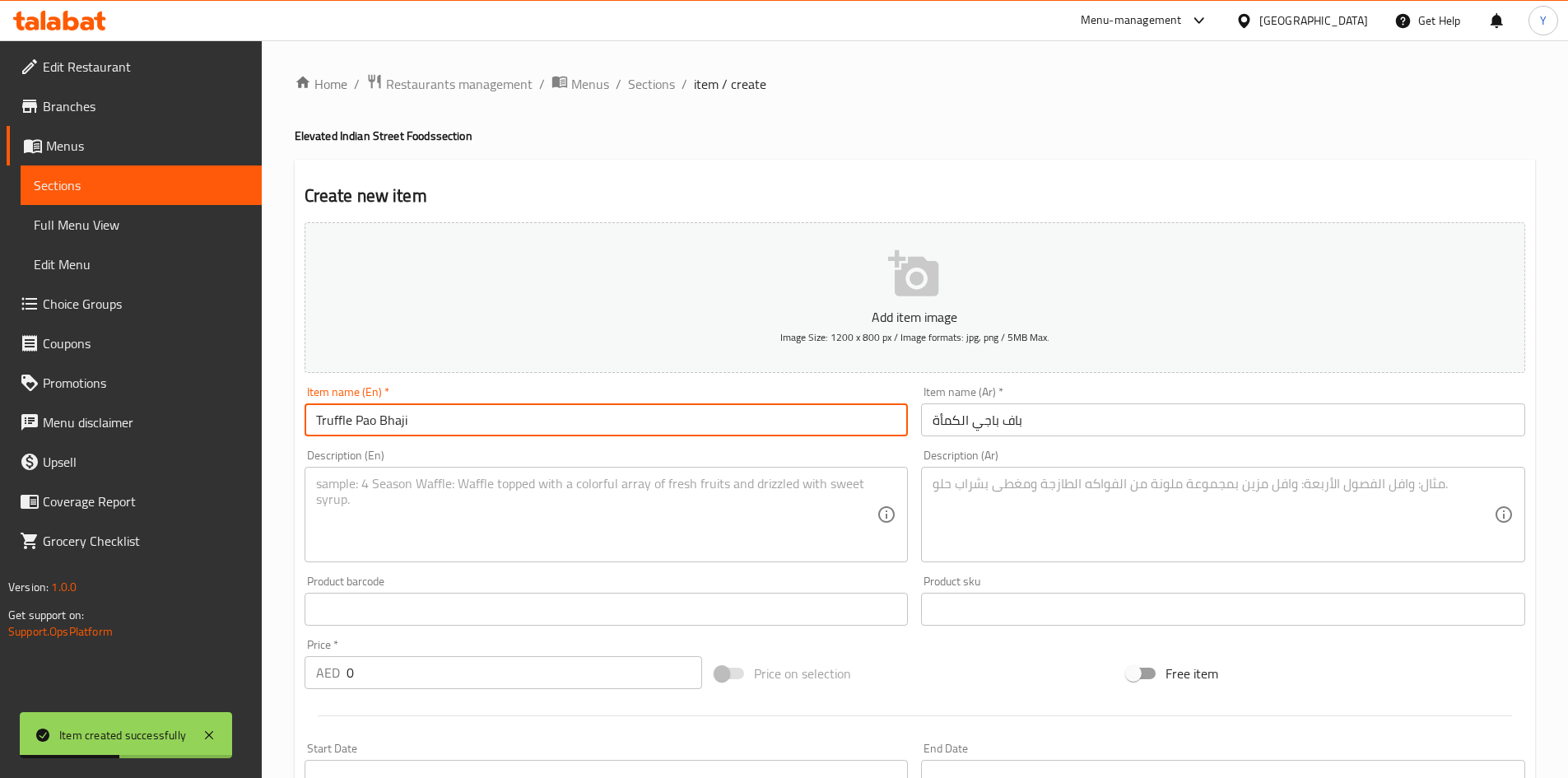
click at [337, 417] on input "Truffle Pao Bhaji" at bounding box center [607, 420] width 604 height 33
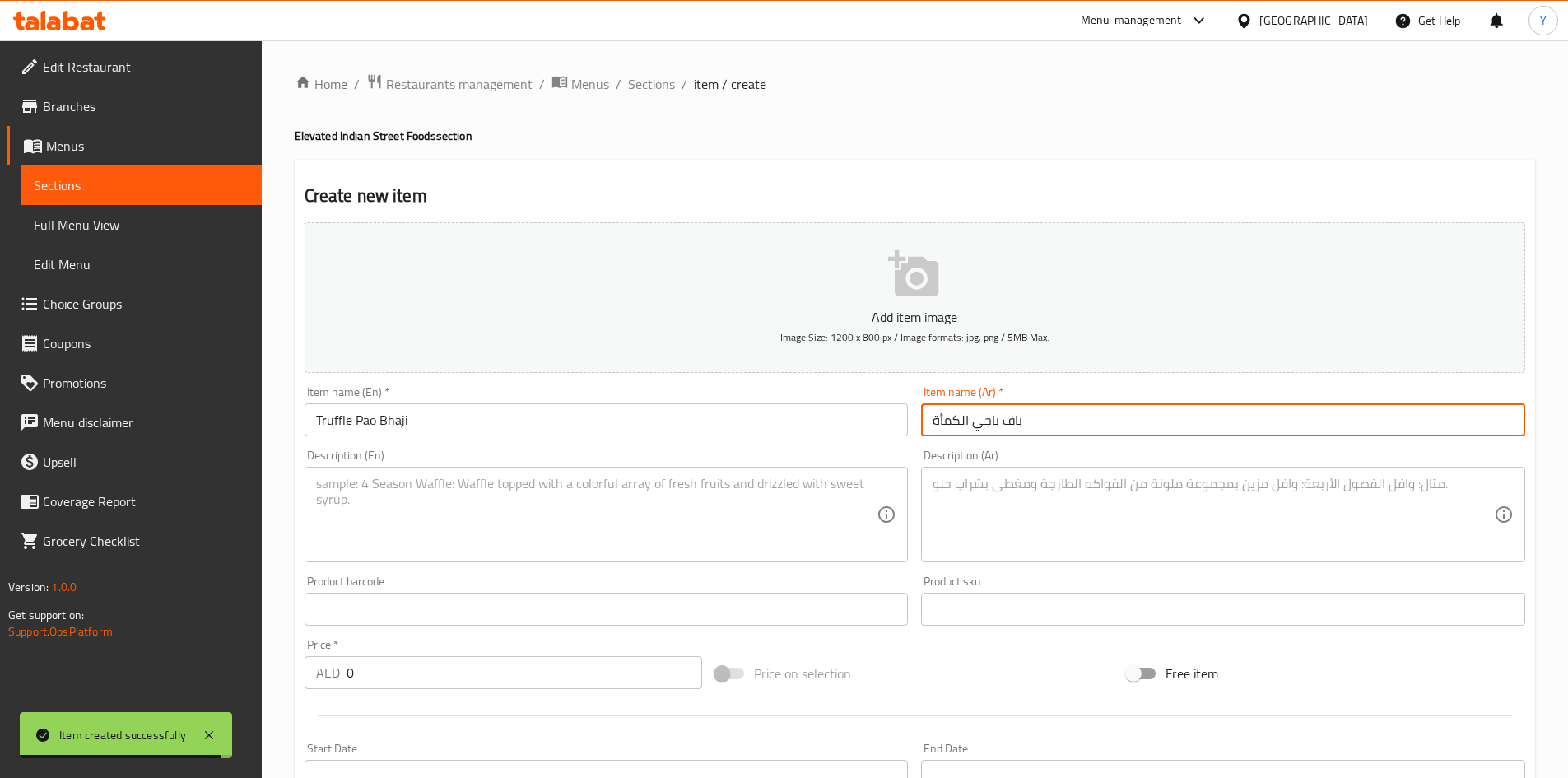
drag, startPoint x: 959, startPoint y: 414, endPoint x: 898, endPoint y: 420, distance: 61.3
click at [899, 420] on div "Add item image Image Size: 1200 x 800 px / Image formats: jpg, png / 5MB Max. I…" at bounding box center [915, 571] width 1234 height 709
type input "باف باجي التروفل"
drag, startPoint x: 545, startPoint y: 512, endPoint x: 542, endPoint y: 526, distance: 14.3
click at [546, 523] on textarea at bounding box center [597, 514] width 561 height 78
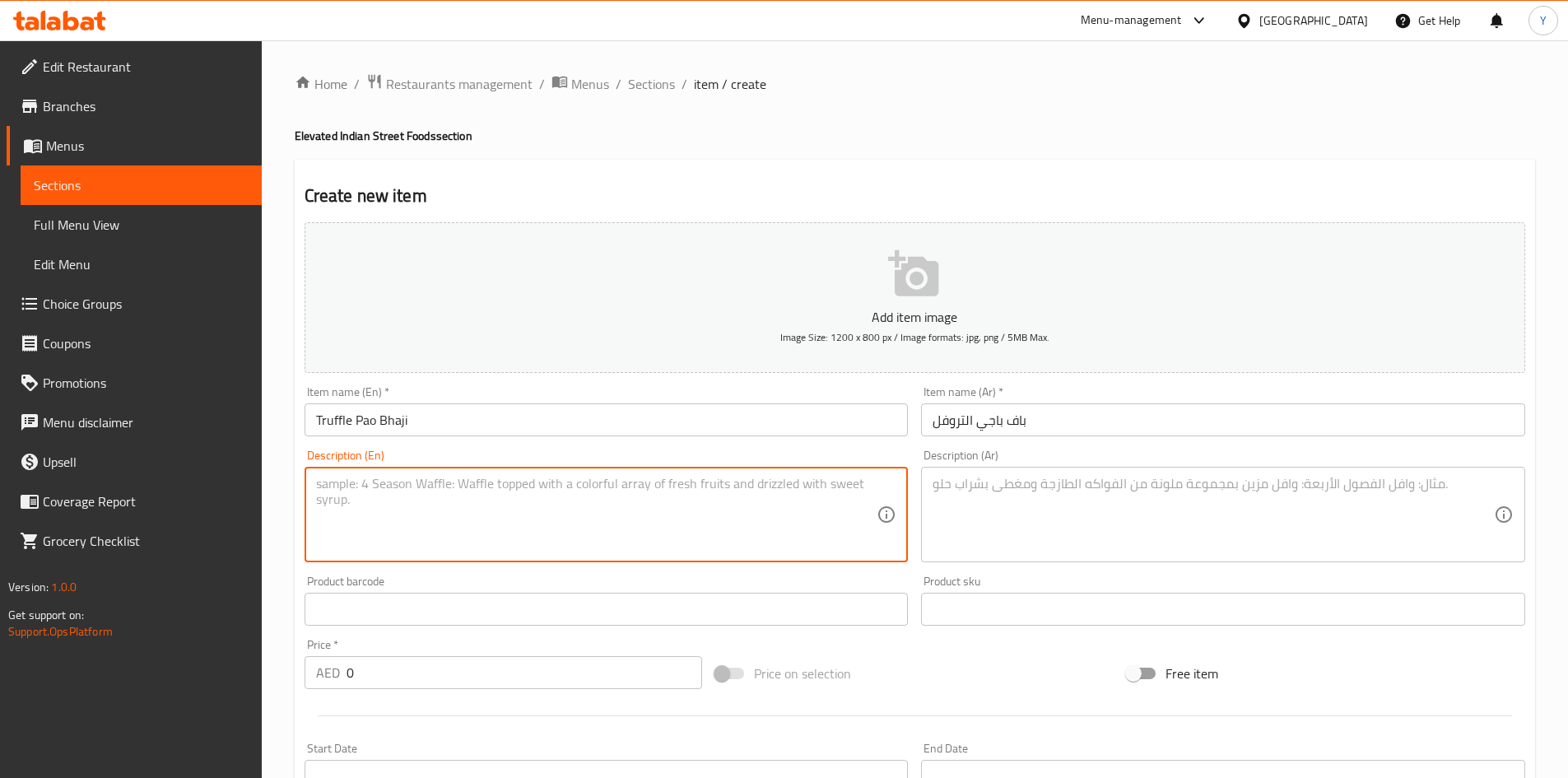
paste textarea "Melody of mixed spiced mashed vegetables served with crispy truffle pao (bun)"
paste textarea "Pao, Butter, Truffle Oil, Coriander Leaves, Iodized Salt, Pao Bhaji Masala, Deg…"
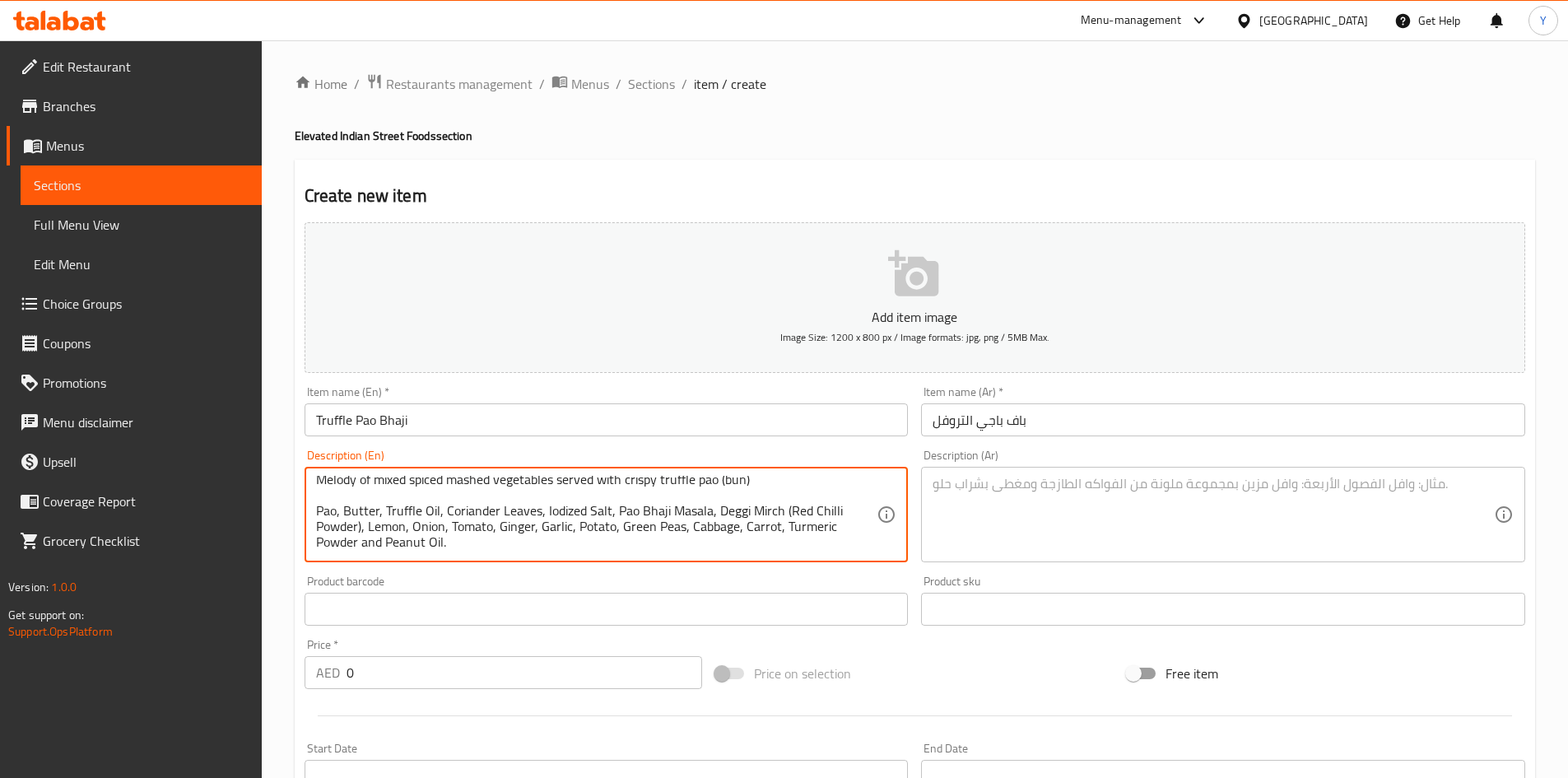
scroll to position [31, 0]
paste textarea "Contains Gluten, Nuts & Sugar | This product is manufactured in a facility that…"
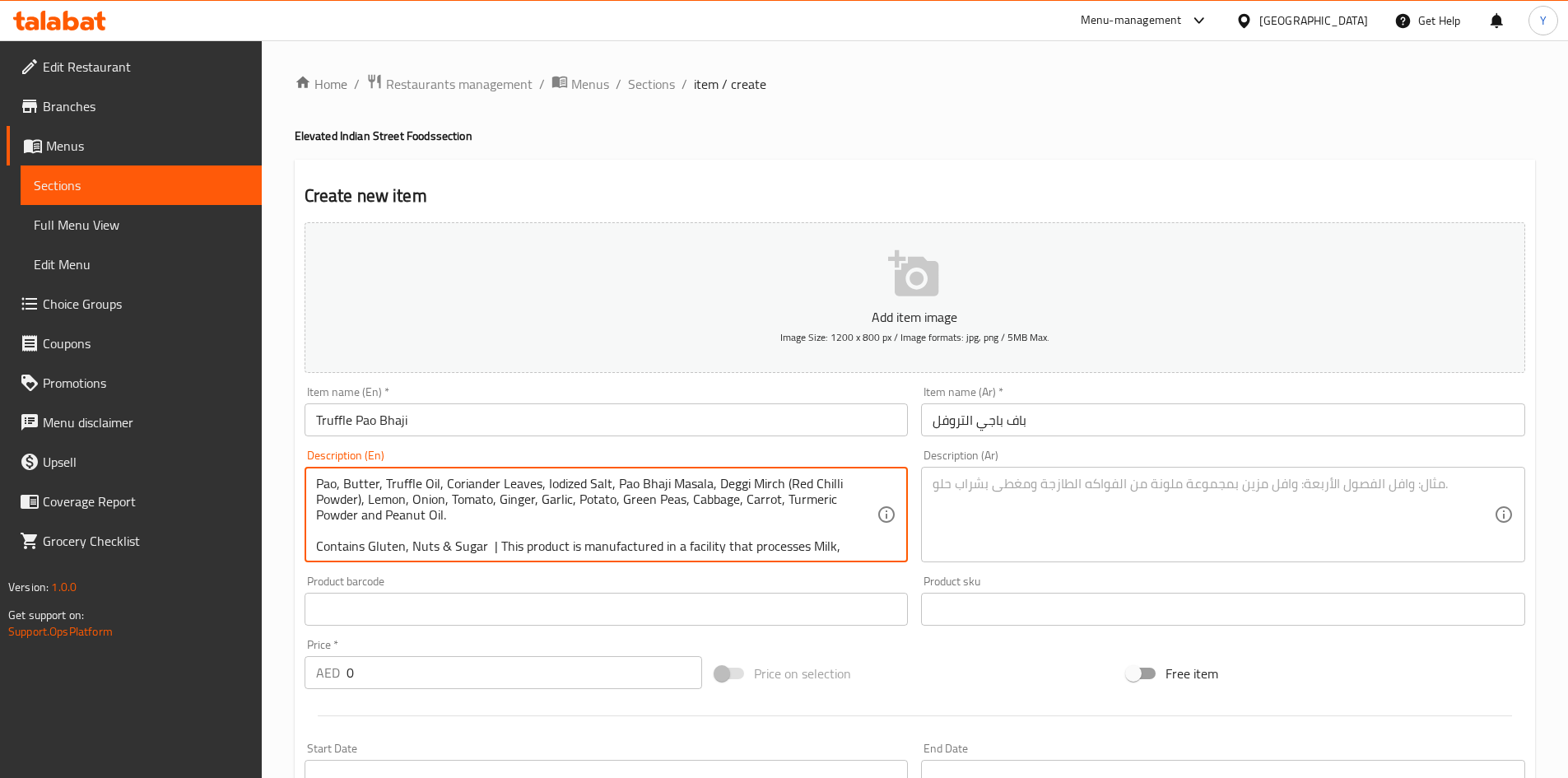
scroll to position [67, 0]
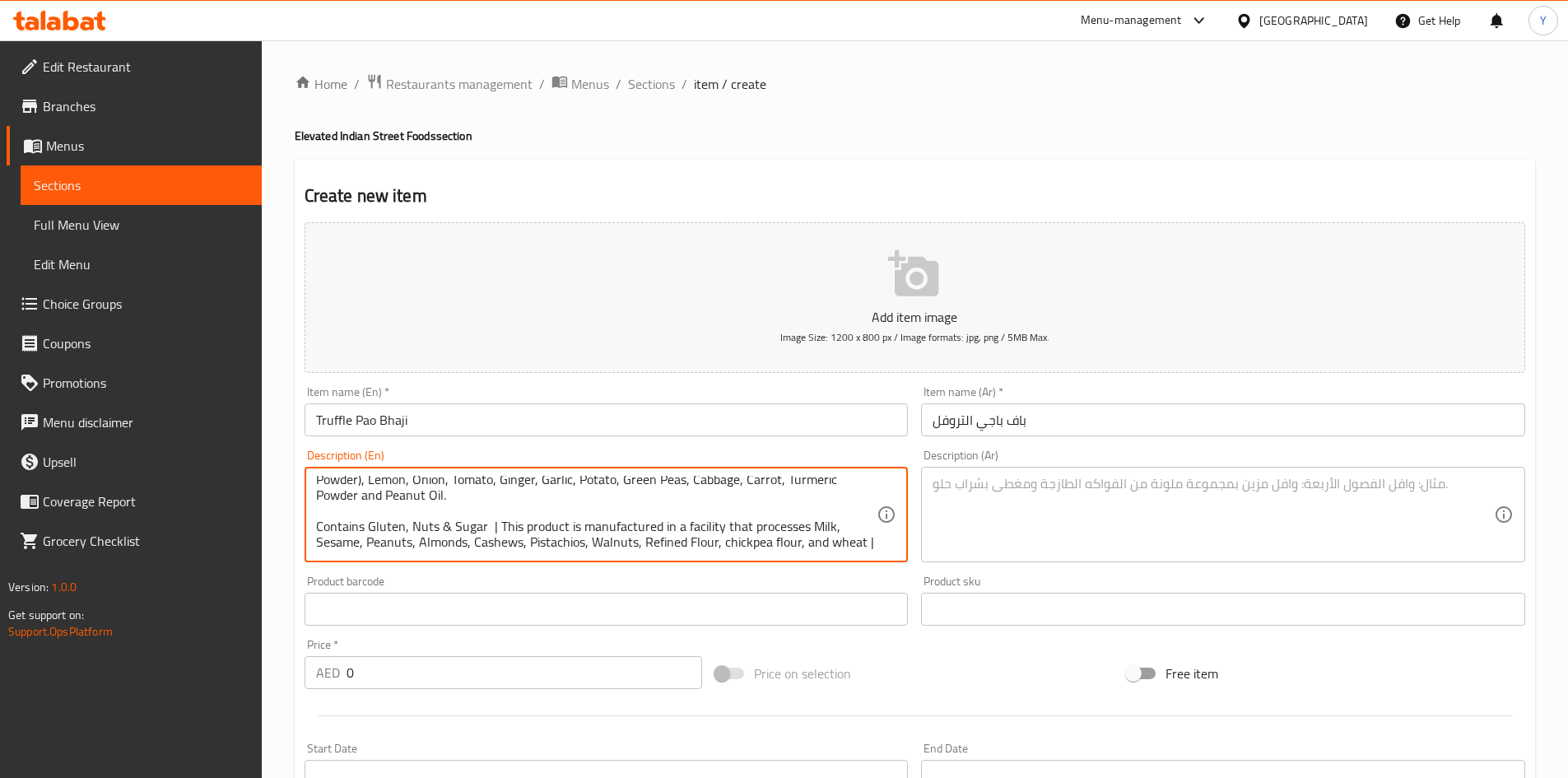
type textarea "Melody of mixed spiced mashed vegetables served with crispy truffle pao (bun) P…"
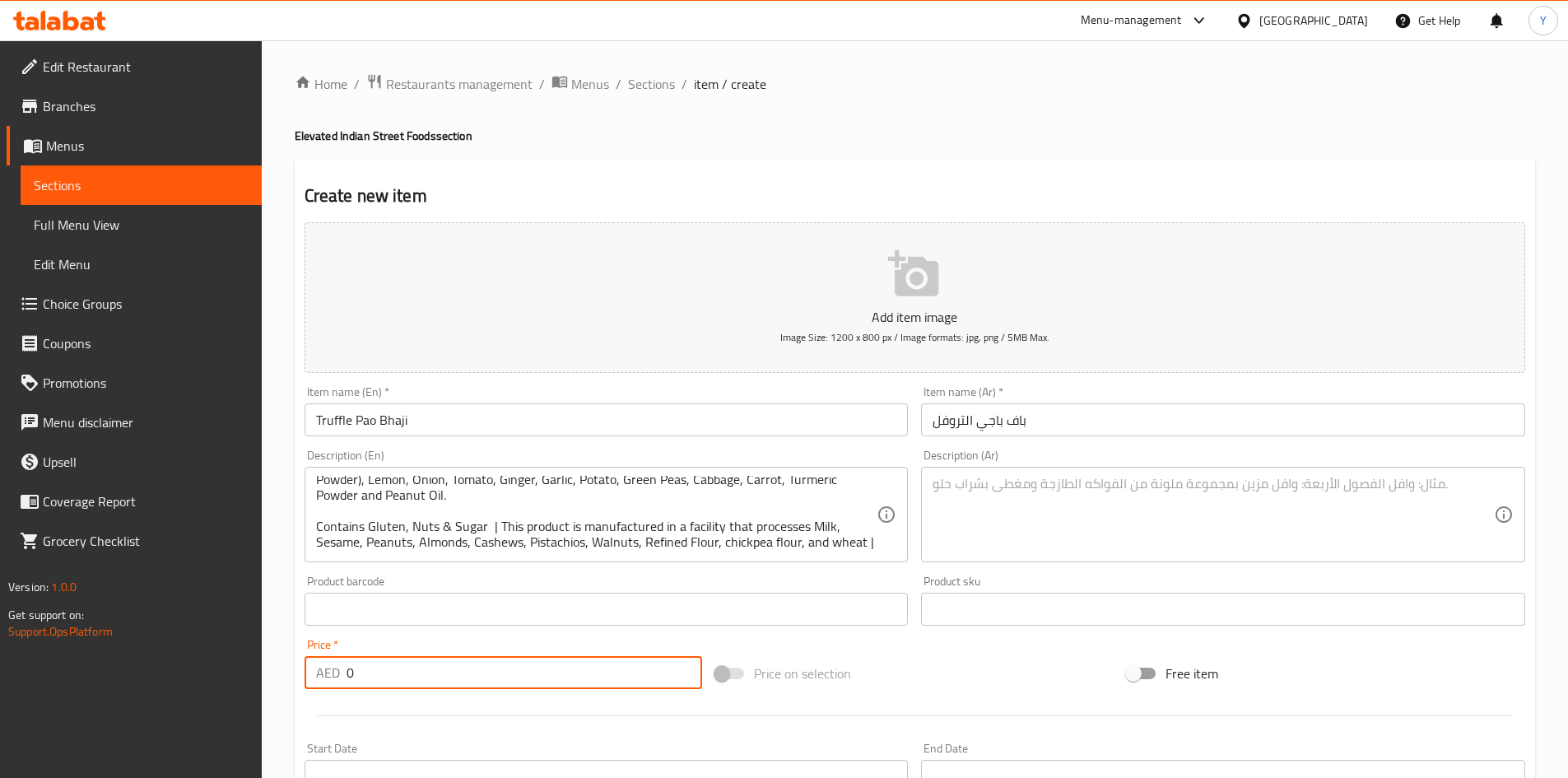
drag, startPoint x: 483, startPoint y: 678, endPoint x: 74, endPoint y: 607, distance: 415.1
click at [74, 608] on div "Edit Restaurant Branches Menus Sections Full Menu View Edit Menu Choice Groups …" at bounding box center [784, 602] width 1568 height 1123
type input "42"
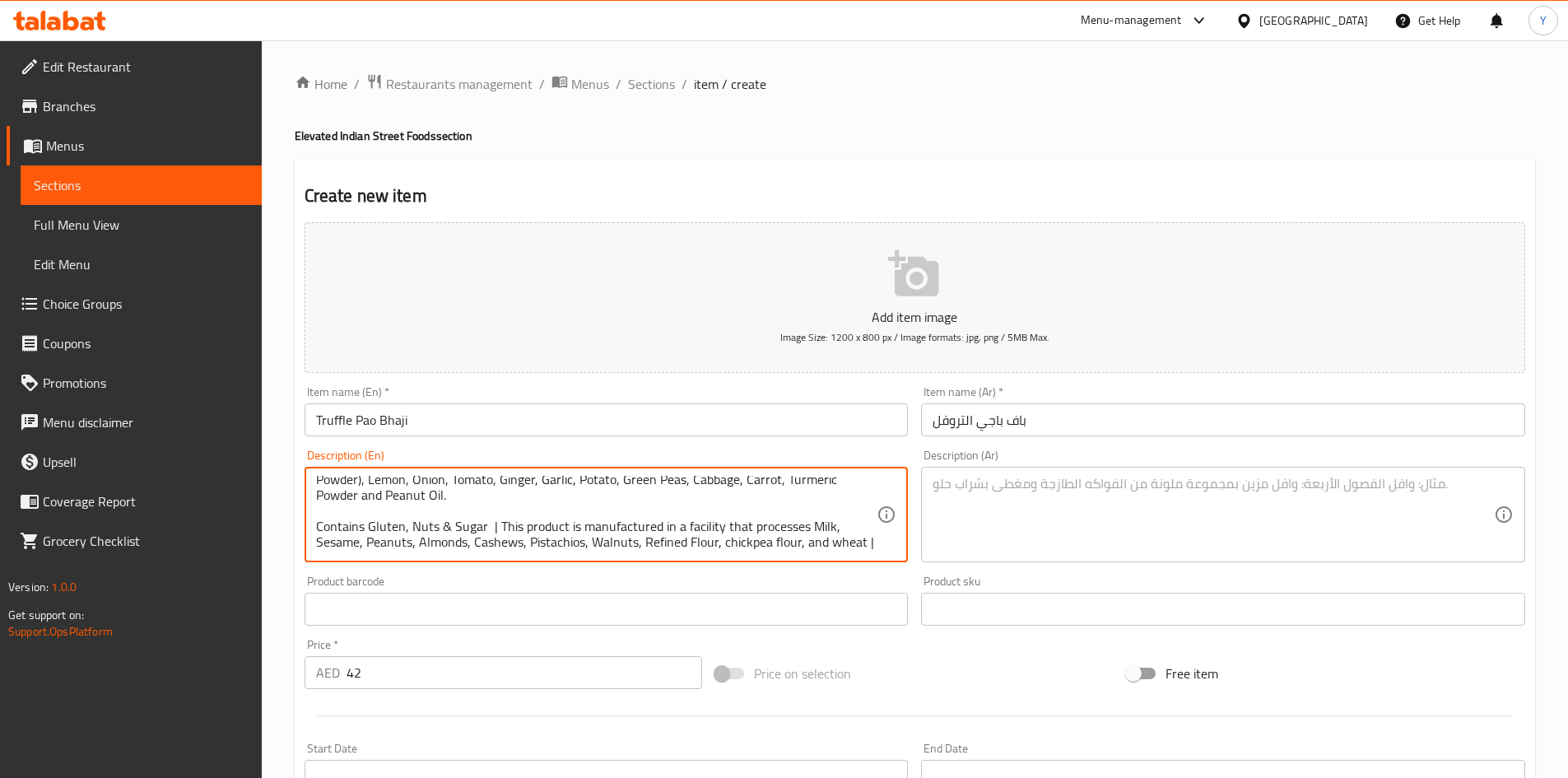
click at [1031, 526] on textarea at bounding box center [1213, 514] width 561 height 78
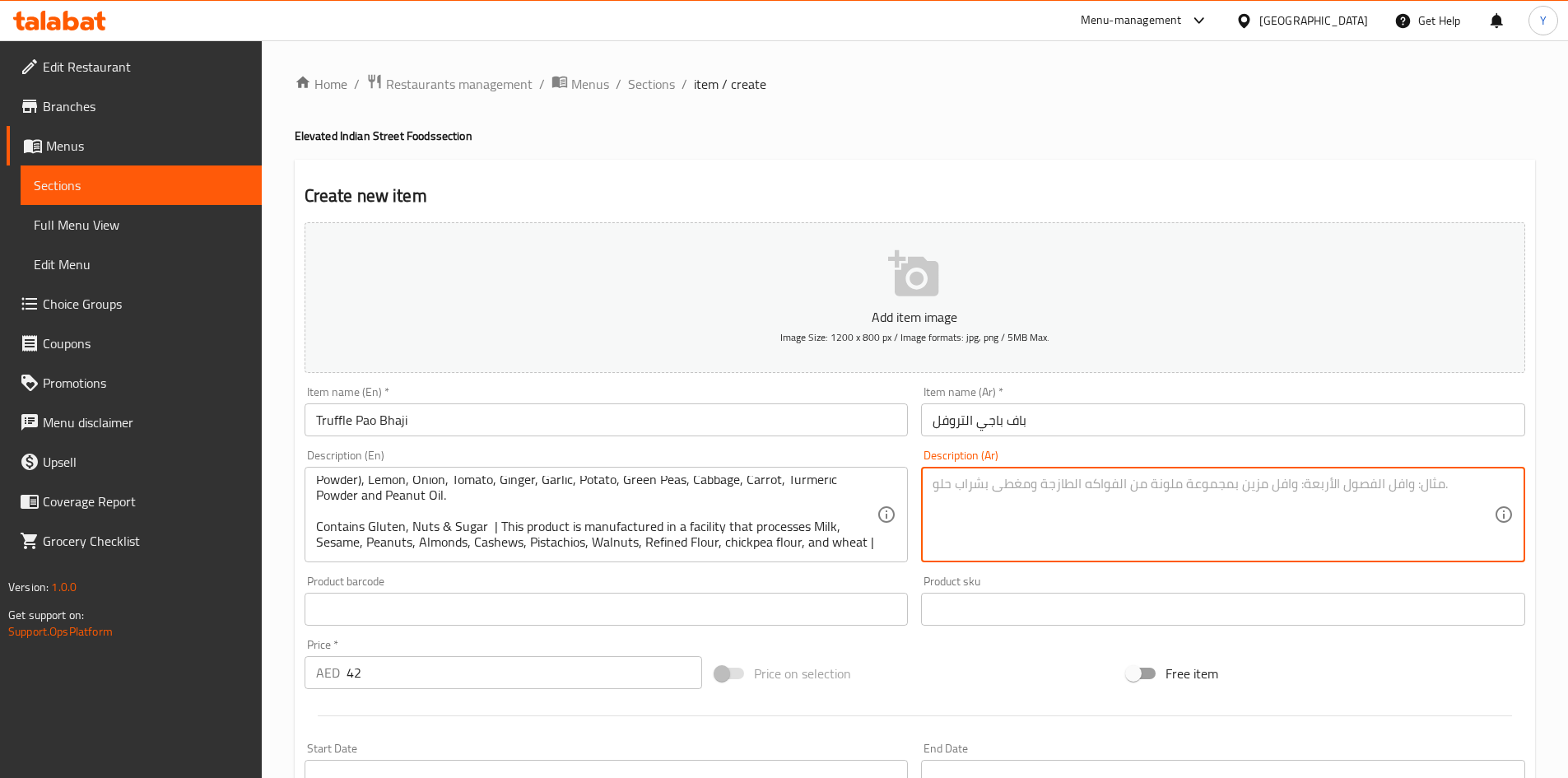
paste textarea "مزيج من الخضار المهروسة المتبلة، يُقدم مع خبز باو بالكمأة المقرمش. باو، زبدة، ز…"
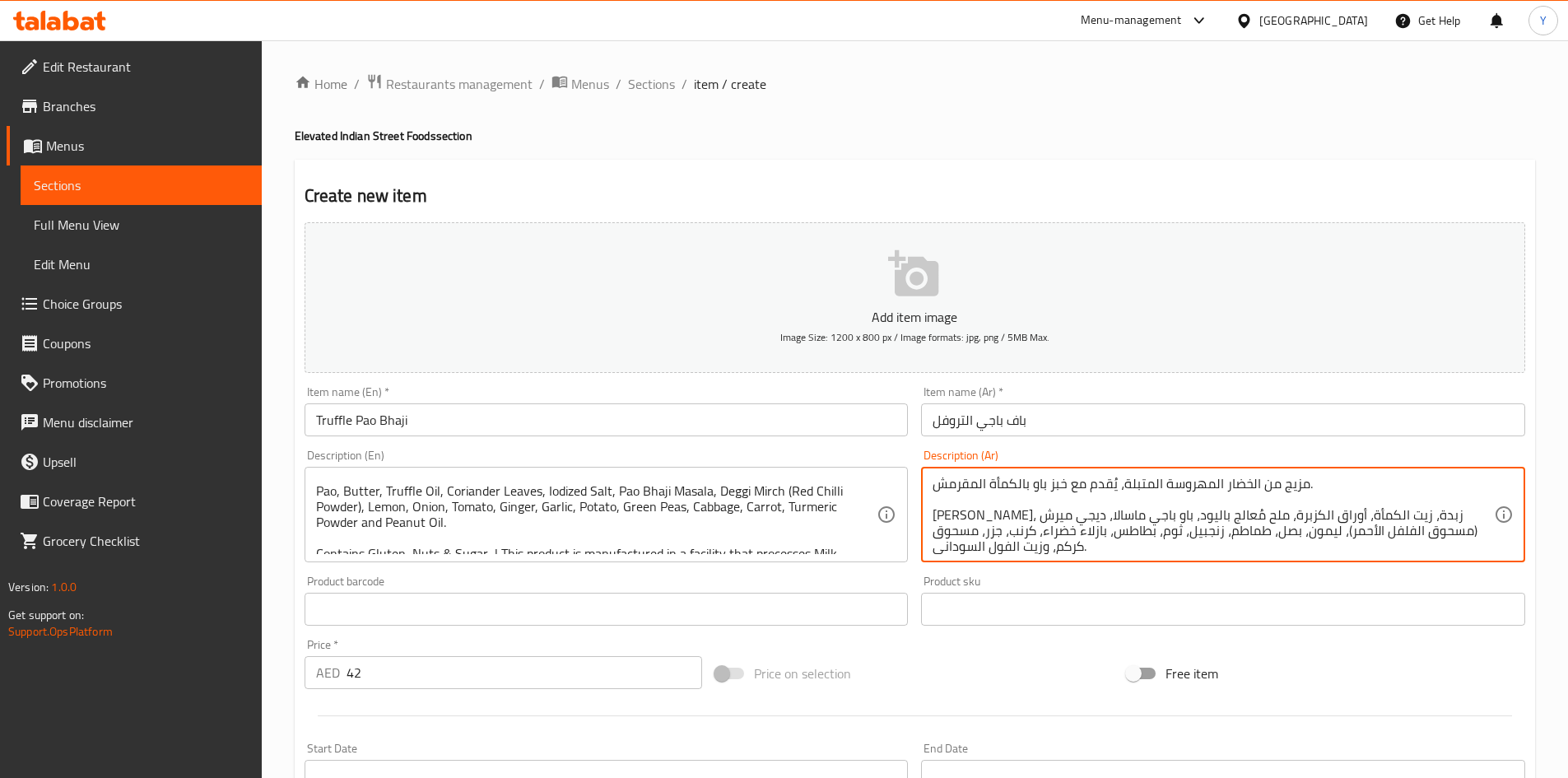
scroll to position [0, 0]
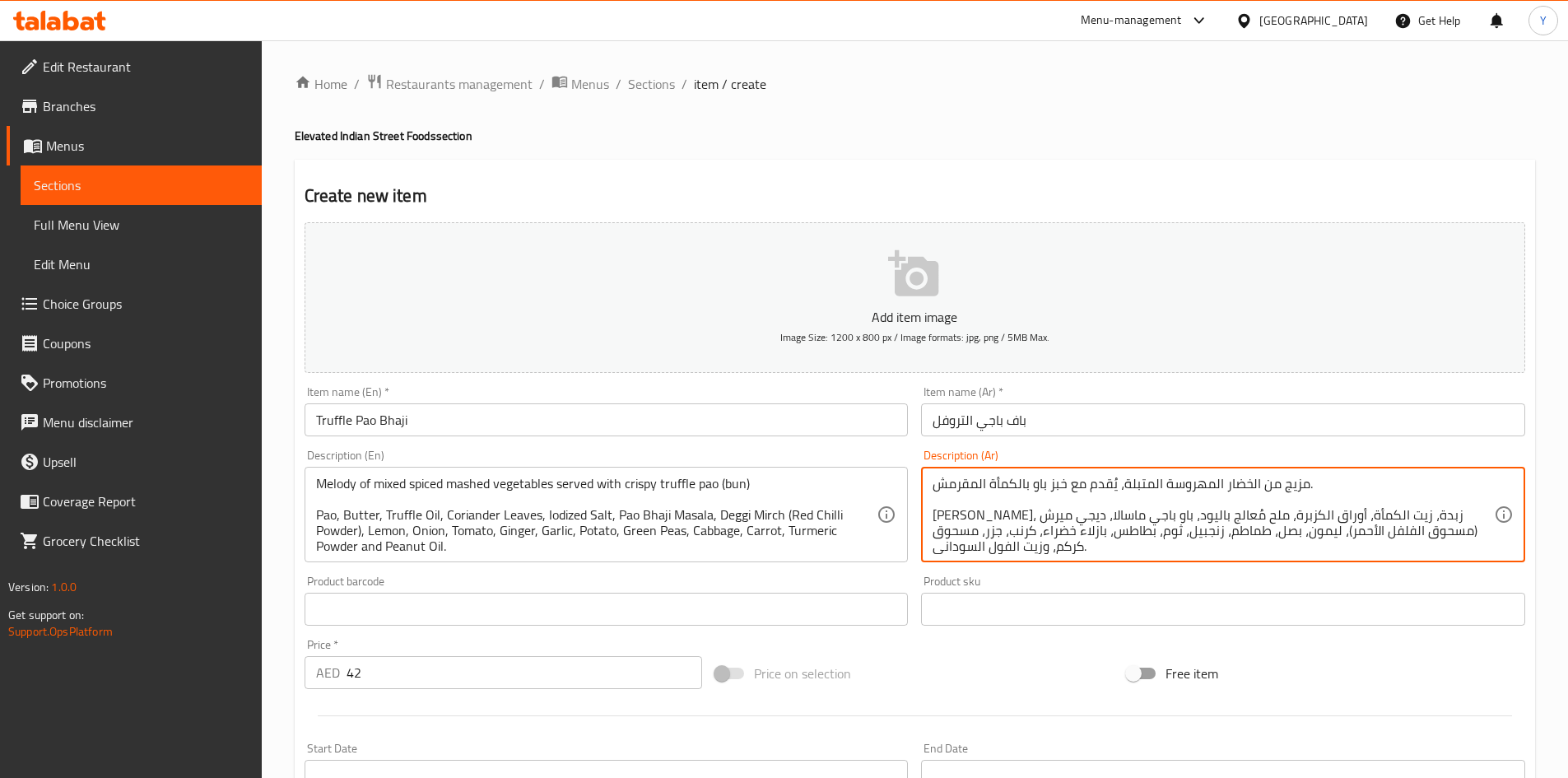
drag, startPoint x: 1019, startPoint y: 483, endPoint x: 982, endPoint y: 485, distance: 37.1
click at [989, 485] on textarea "مزيج من الخضار المهروسة المتبلة، يُقدم مع خبز باو بالكمأة المقرمش. باو، زبدة، ز…" at bounding box center [1213, 514] width 561 height 78
drag, startPoint x: 1380, startPoint y: 517, endPoint x: 1357, endPoint y: 519, distance: 23.1
click at [1357, 519] on textarea "مزيج من الخضار المهروسة المتبلة، يُقدم مع خبز باو بالتروفل المقرمش. باو، زبدة، …" at bounding box center [1213, 514] width 561 height 78
drag, startPoint x: 1174, startPoint y: 513, endPoint x: 1156, endPoint y: 516, distance: 18.2
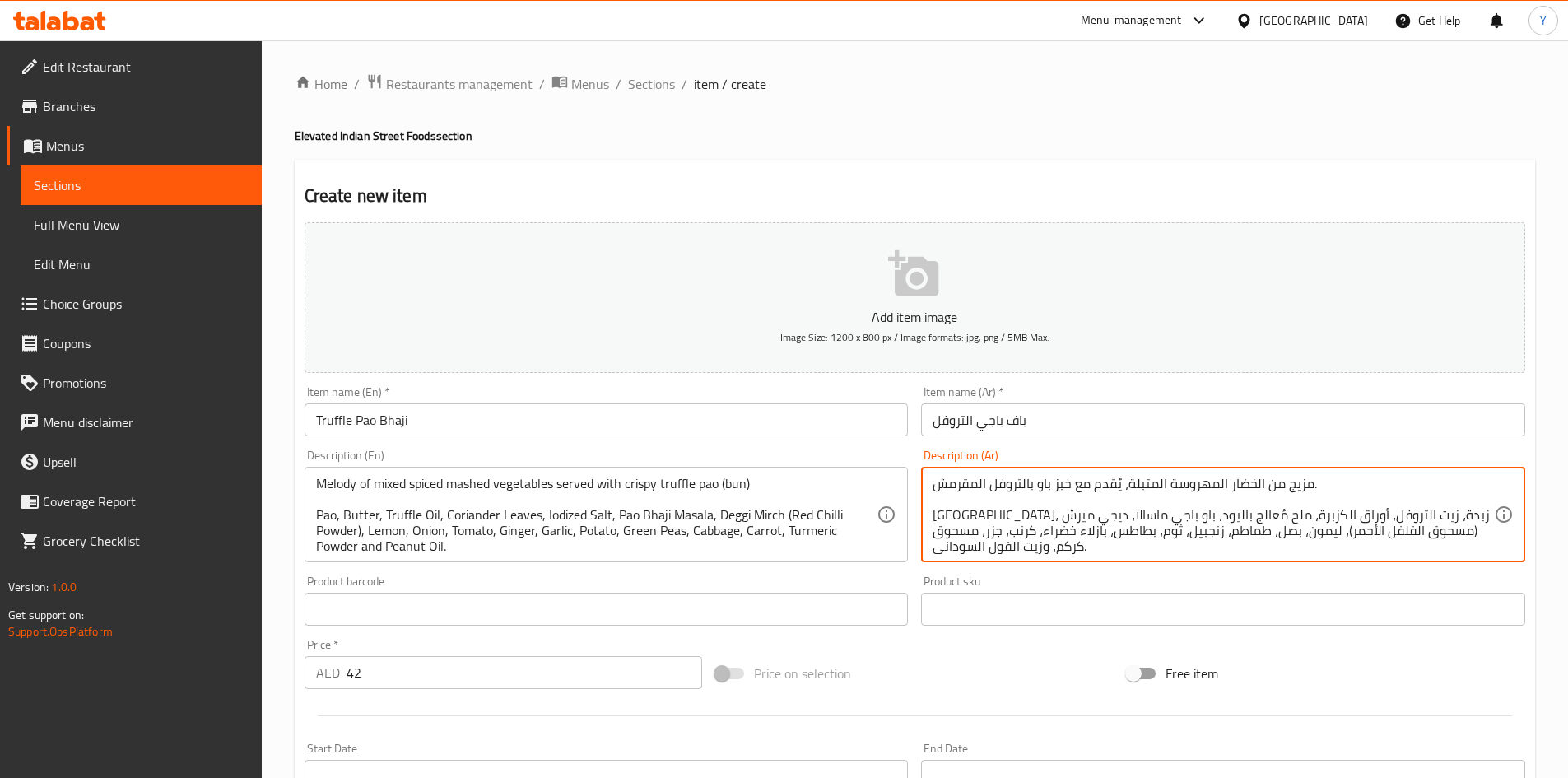
click at [1156, 516] on textarea "مزيج من الخضار المهروسة المتبلة، يُقدم مع خبز باو بالتروفل المقرمش. باو، زبدة، …" at bounding box center [1213, 514] width 561 height 78
click at [1412, 535] on textarea "مزيج من الخضار المهروسة المتبلة، يُقدم مع خبز باو بالتروفل المقرمش. باو، زبدة، …" at bounding box center [1213, 514] width 561 height 78
type textarea "مزيج من الخضار المهروسة المتبلة، يُقدم مع خبز باو بالتروفل المقرمش. باو، زبدة، …"
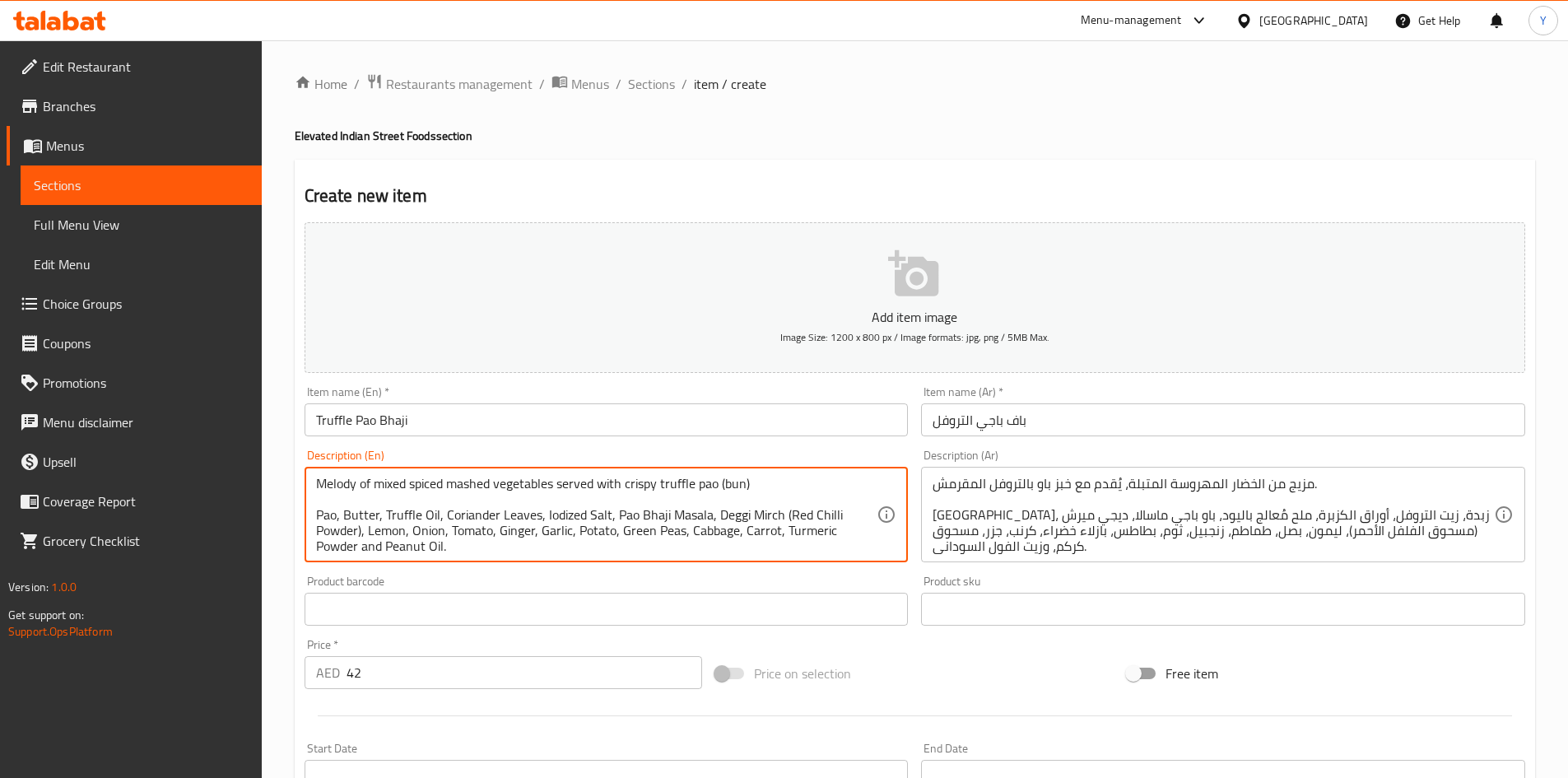
click at [752, 533] on textarea "Melody of mixed spiced mashed vegetables served with crispy truffle pao (bun) P…" at bounding box center [597, 514] width 561 height 78
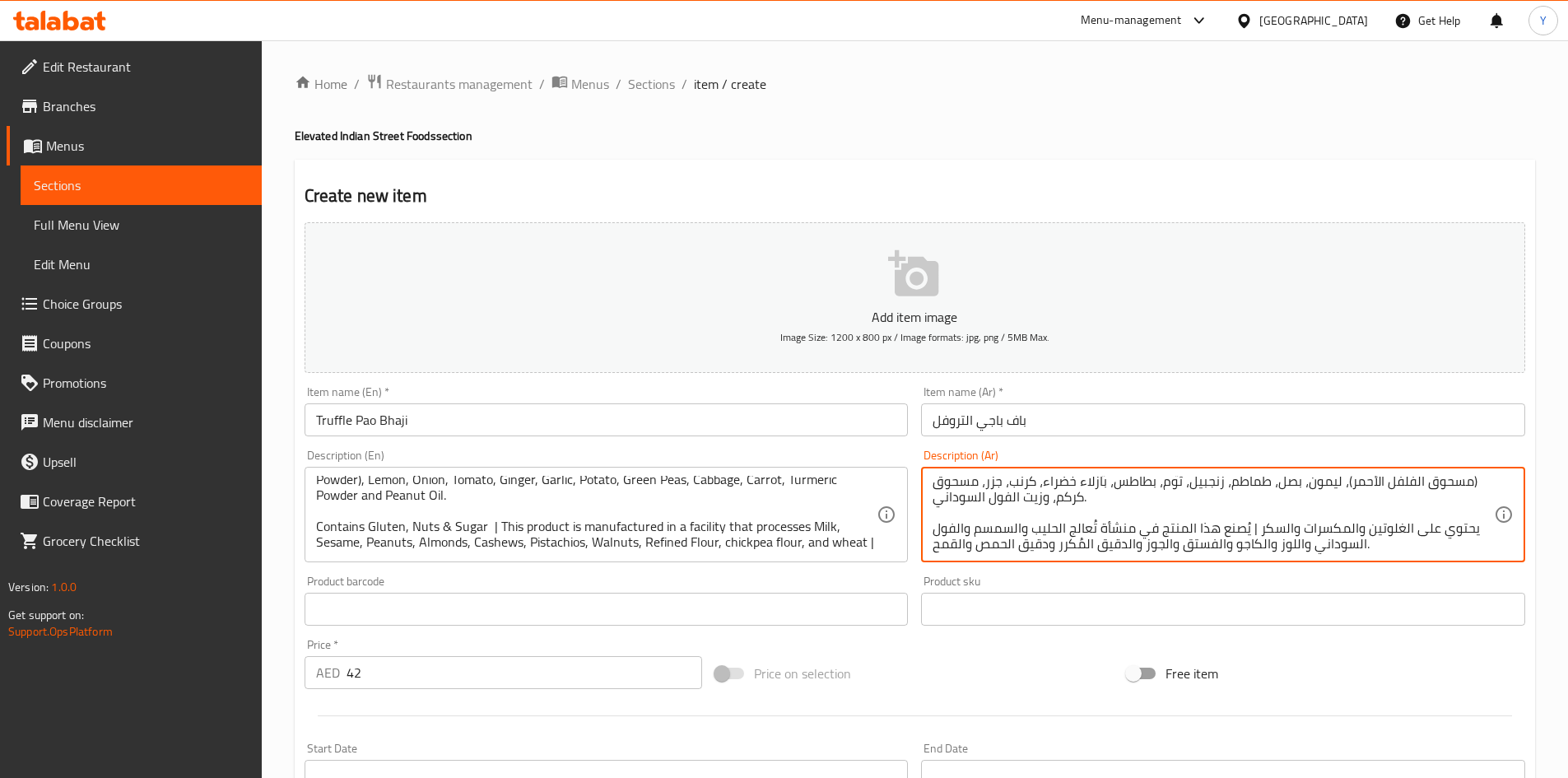
scroll to position [51, 0]
click at [668, 431] on input "Truffle Pao Bhaji" at bounding box center [607, 420] width 604 height 33
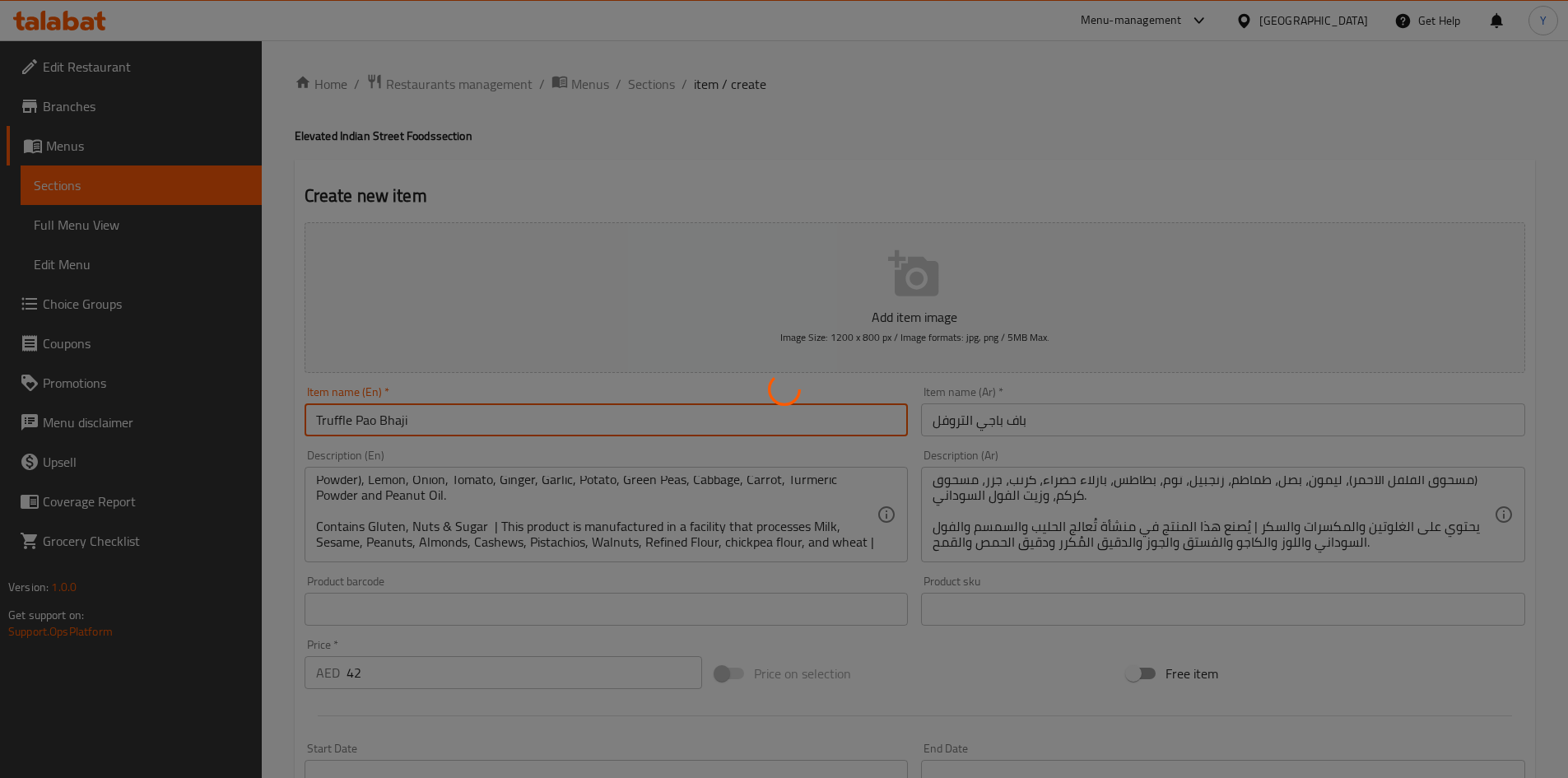
type input "0"
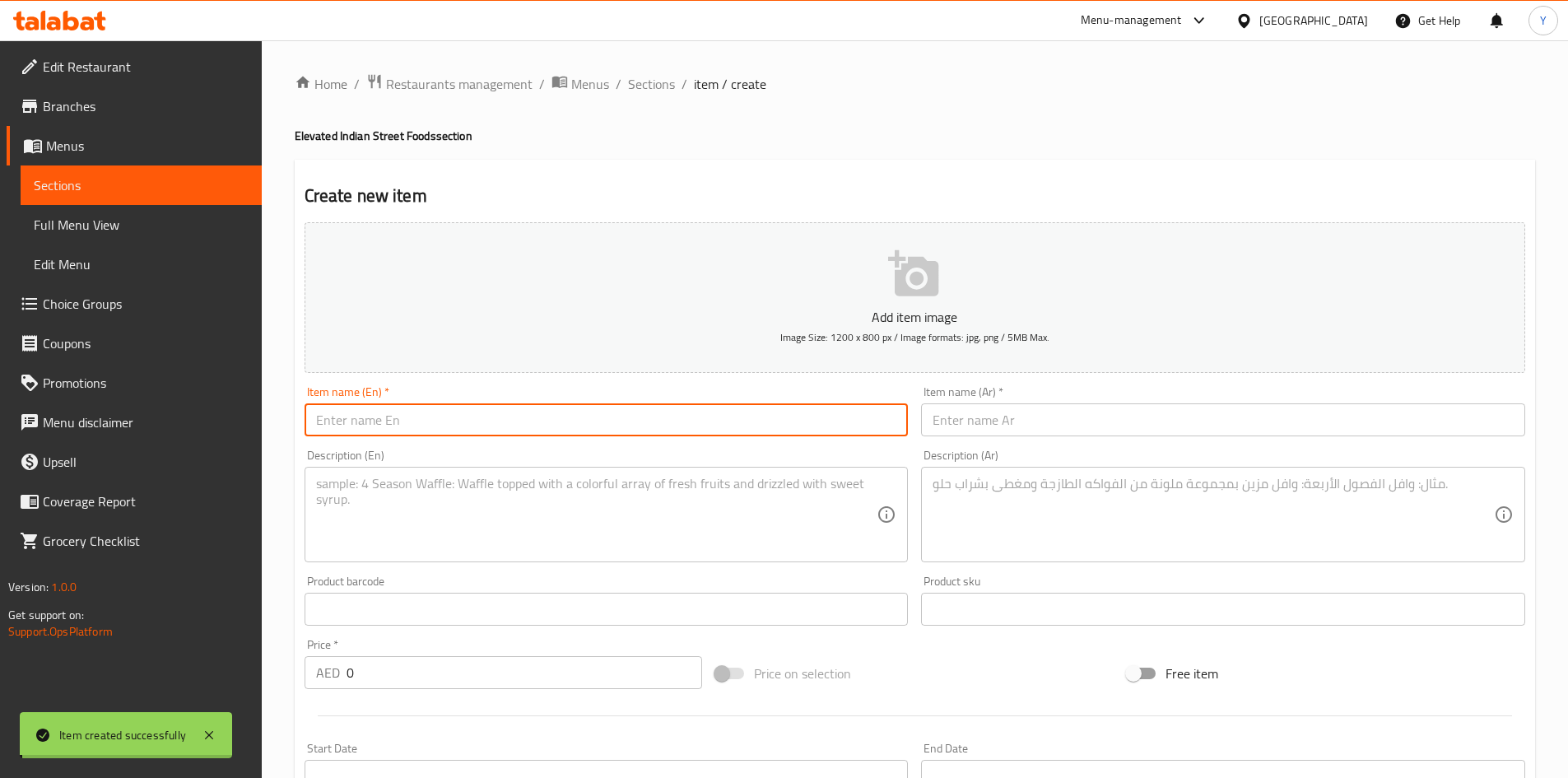
scroll to position [0, 0]
click at [431, 410] on input "text" at bounding box center [607, 420] width 604 height 33
paste input "KHOYA's Raj Kachori"
type input "KHOYA's Raj Kachori"
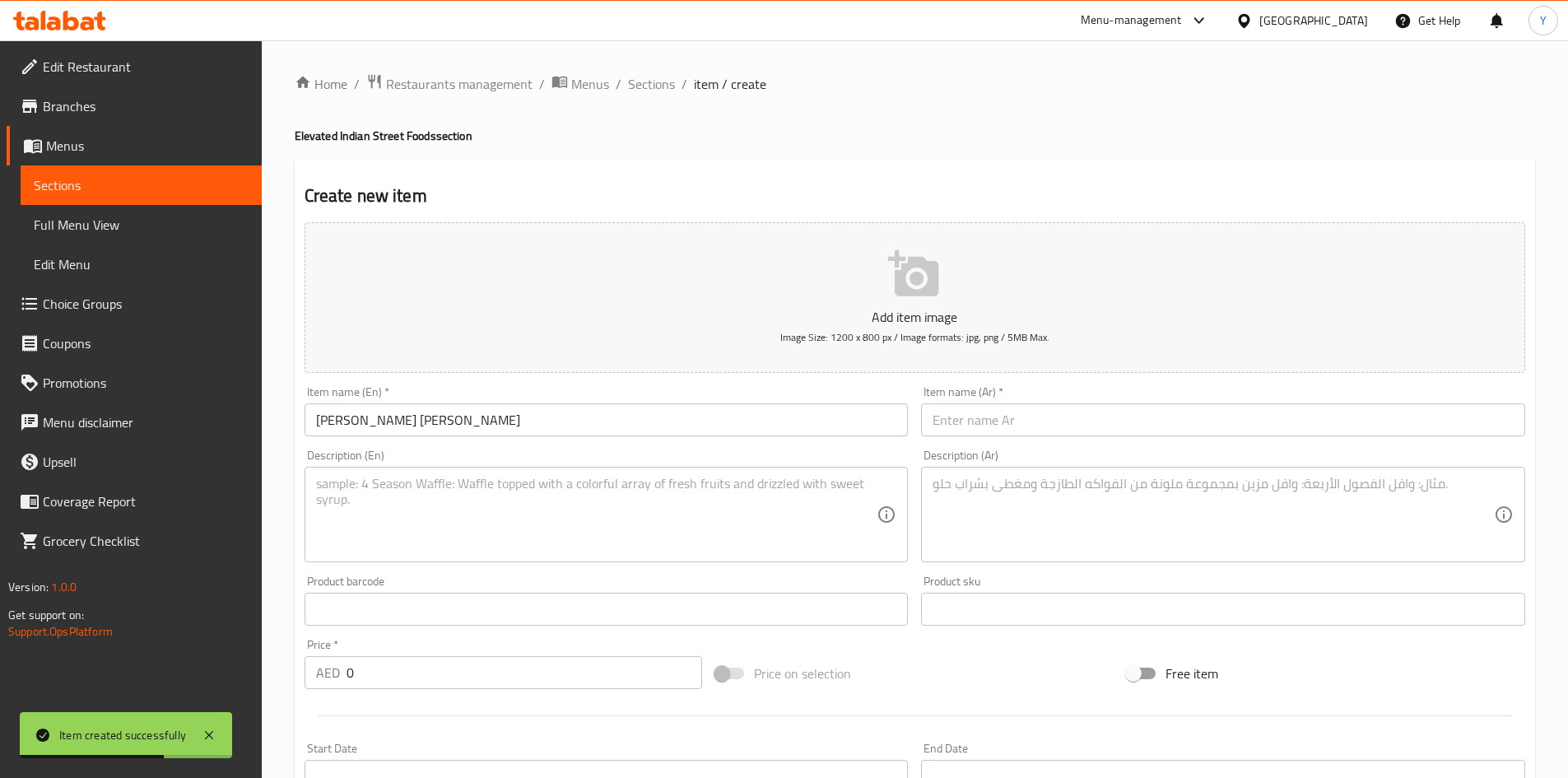
click at [1002, 439] on div "Item name (Ar)   * Item name (Ar) *" at bounding box center [1224, 411] width 617 height 64
click at [993, 422] on input "text" at bounding box center [1224, 420] width 604 height 33
paste input "راج كاتشوري من خويا"
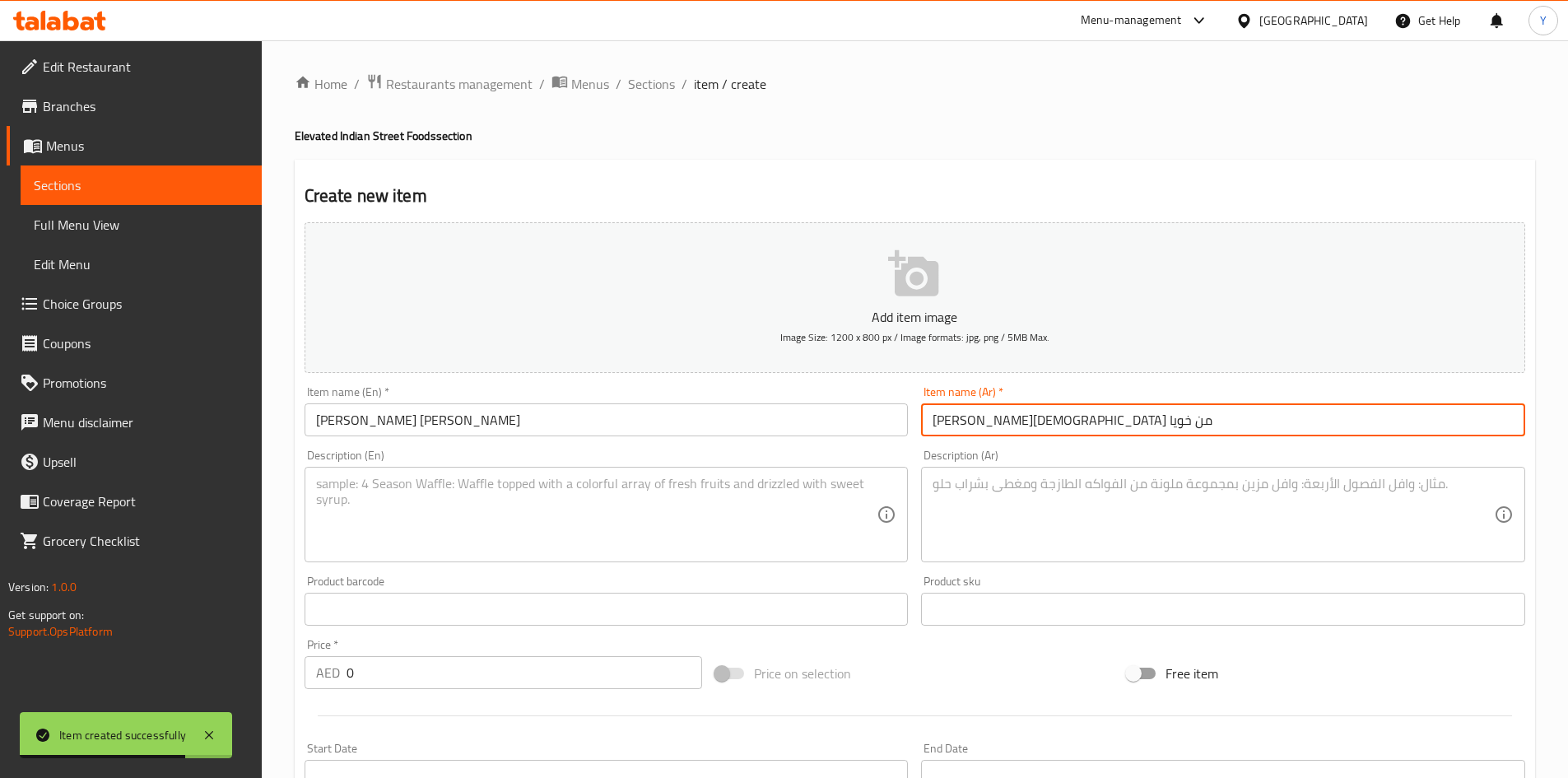
type input "راج كاتشوري من خويا"
click at [673, 506] on textarea at bounding box center [597, 514] width 561 height 78
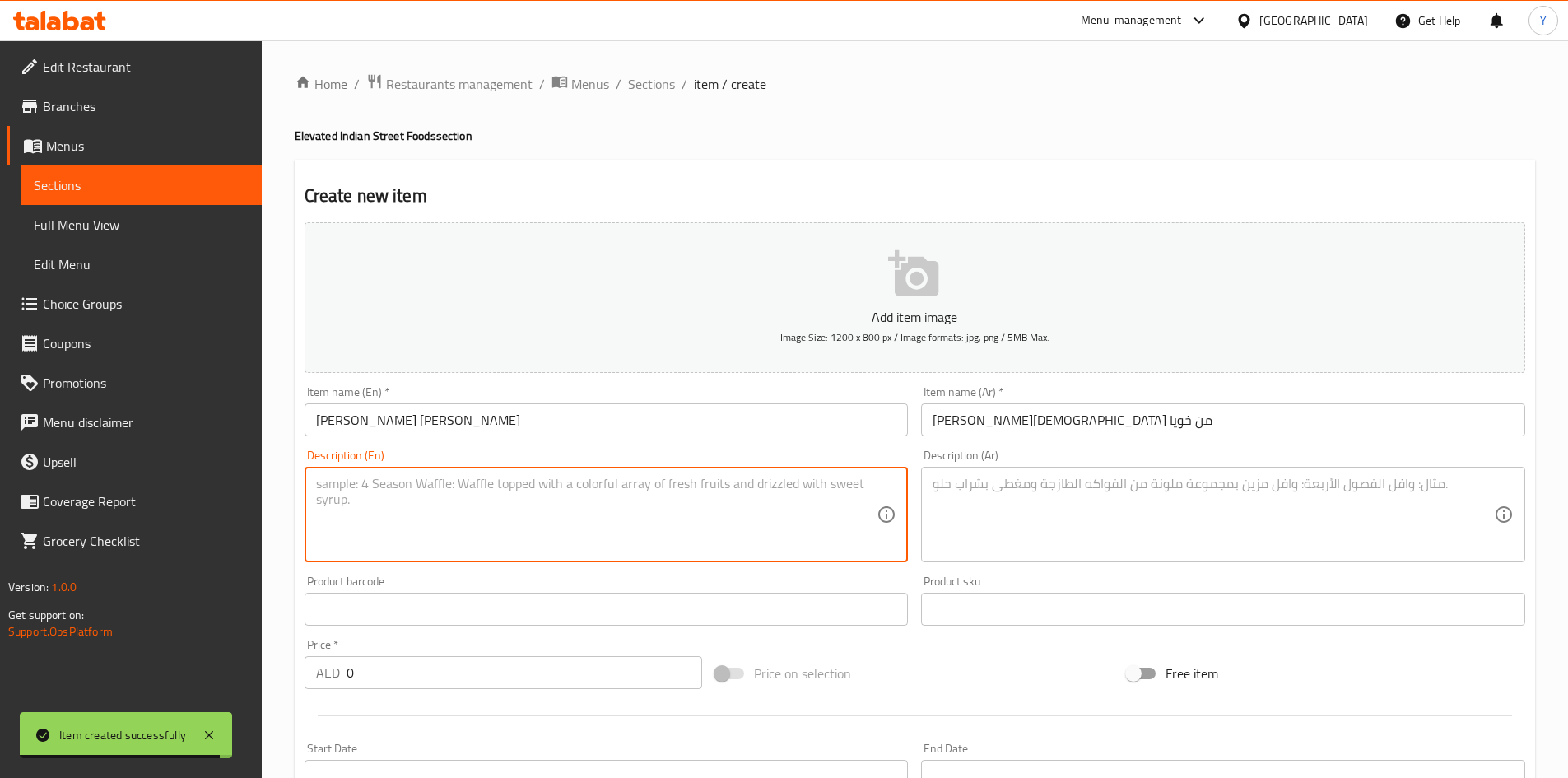
click at [377, 486] on textarea at bounding box center [597, 514] width 561 height 78
paste textarea "Crunchy puri, potato and lentils, served with candied yogurt, tamarind and mint…"
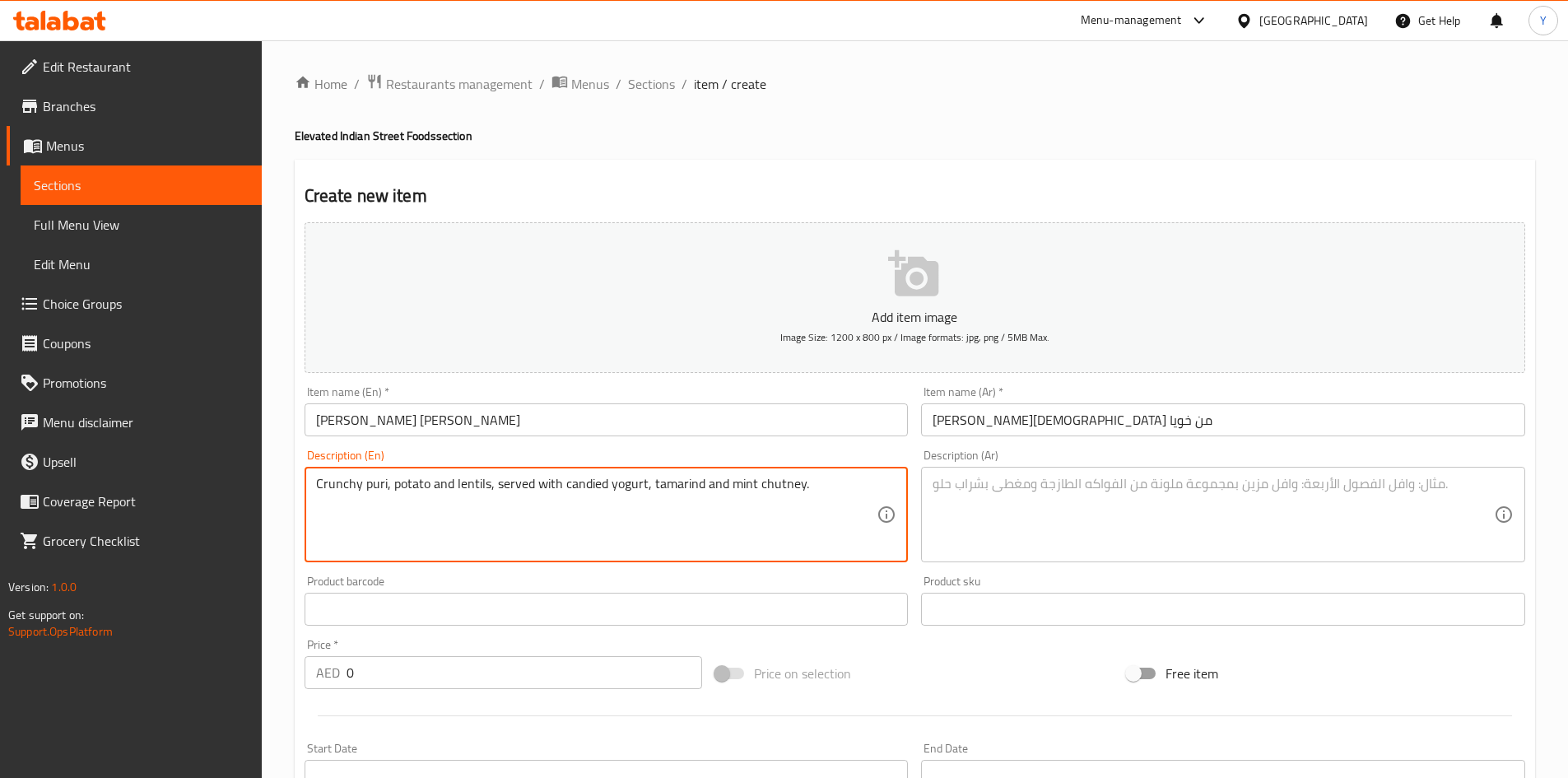
paste textarea "Suji (Semolina), Iodized Salt, Spinach Puree, Peanut Oil, Hung Curd, Sugar, Bla…"
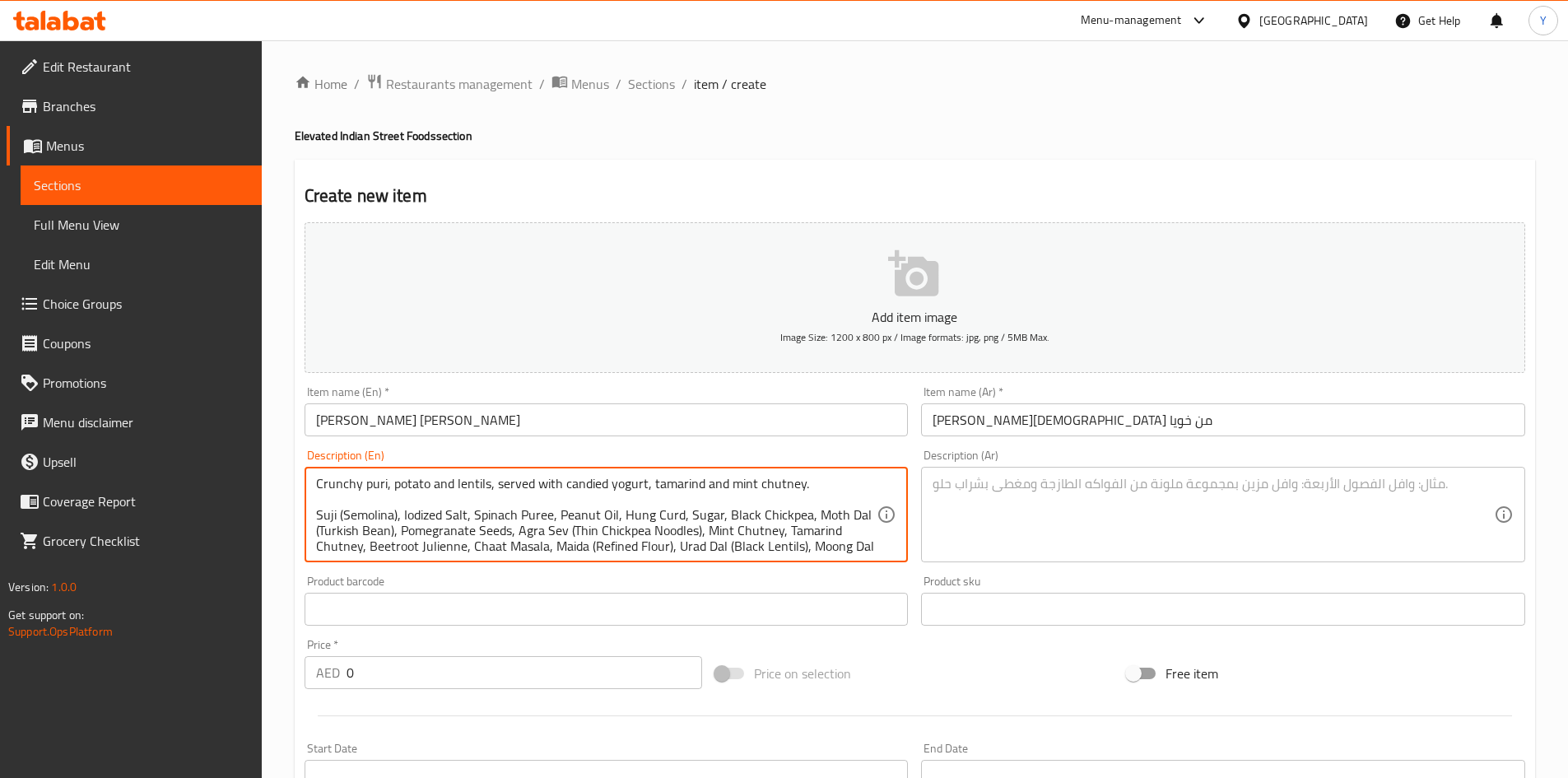
scroll to position [20, 0]
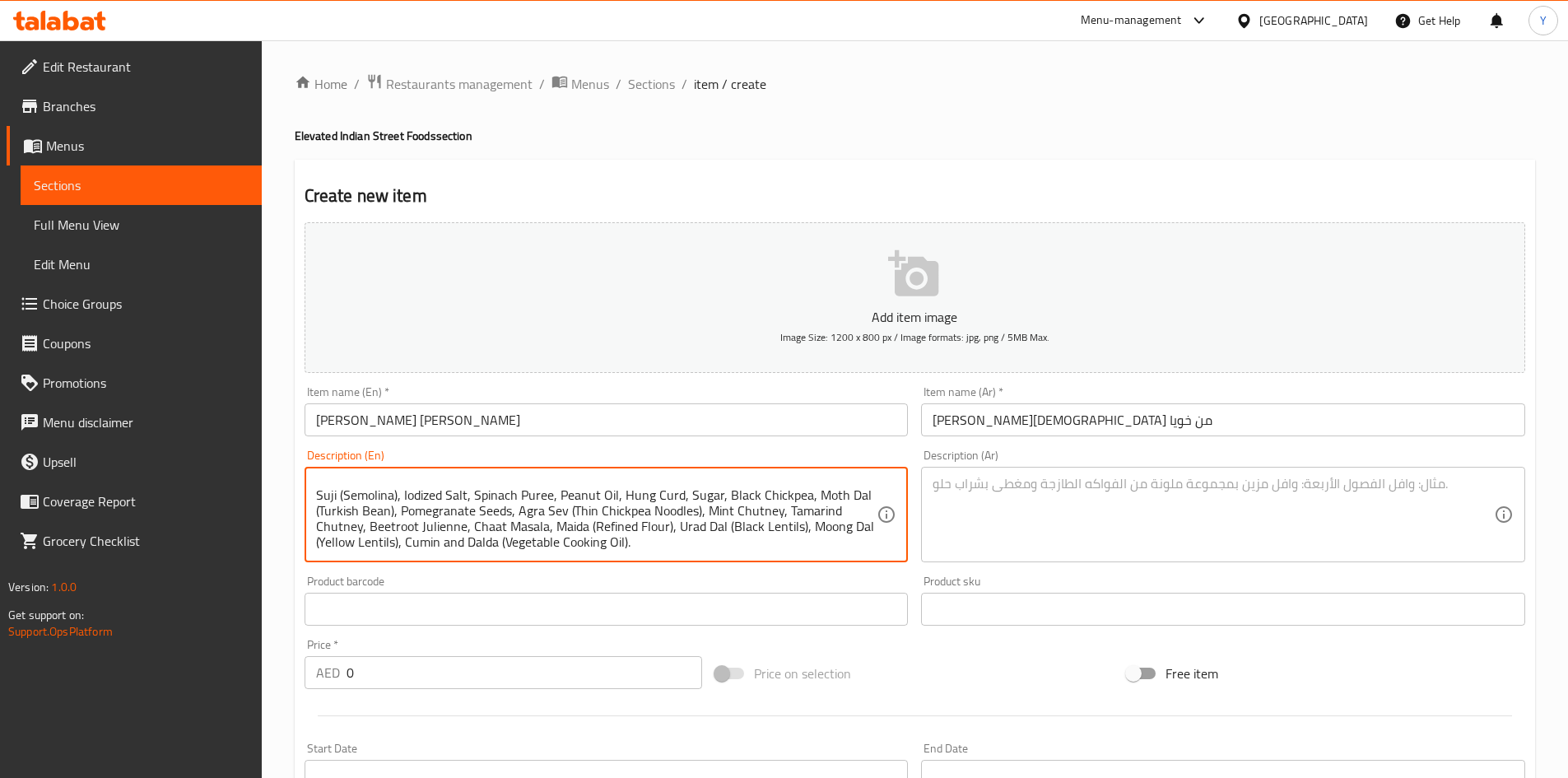
paste textarea "Contains Gluten, Nuts & Sugar | This product is manufactured in a facility that…"
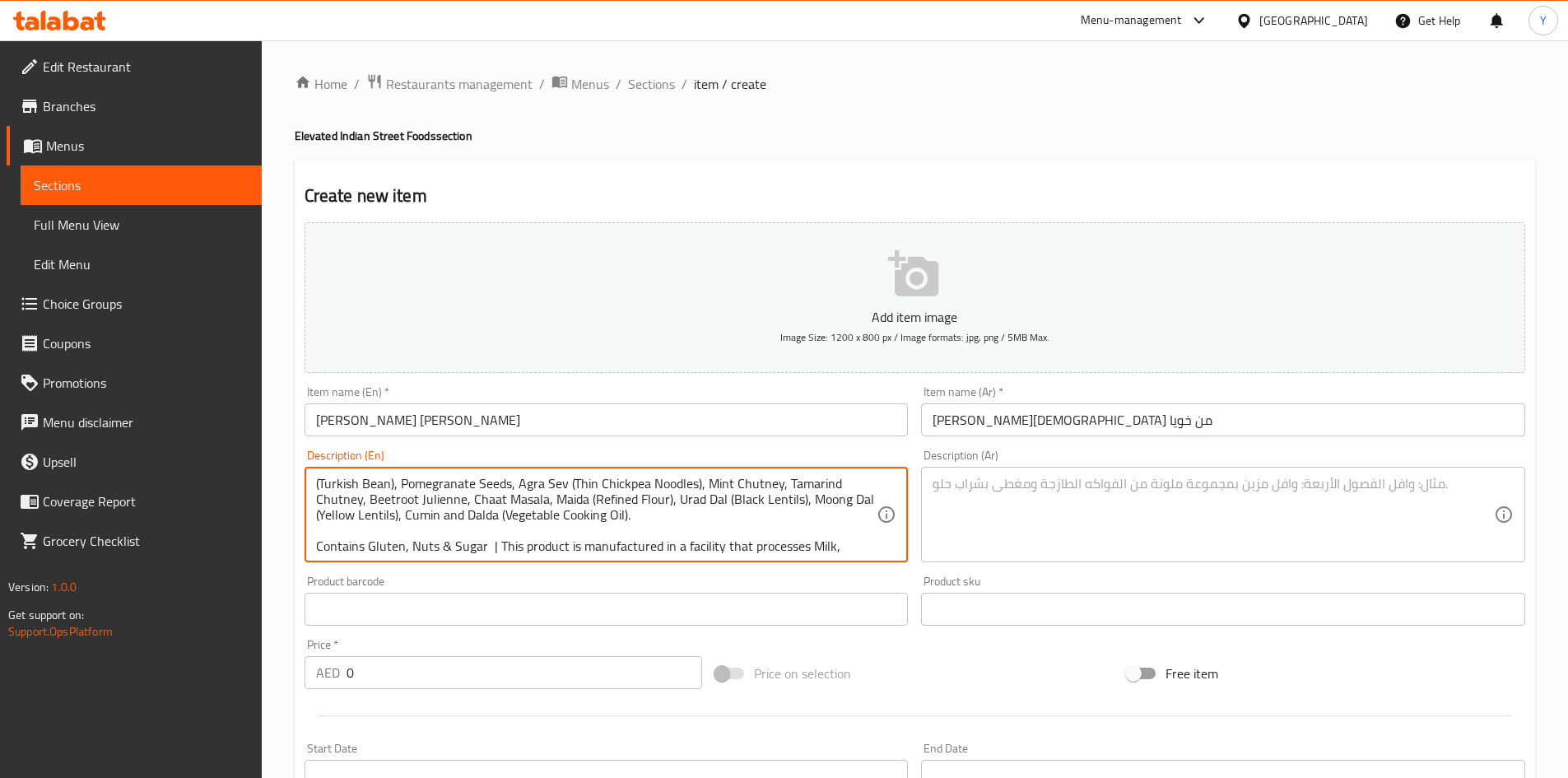
scroll to position [83, 0]
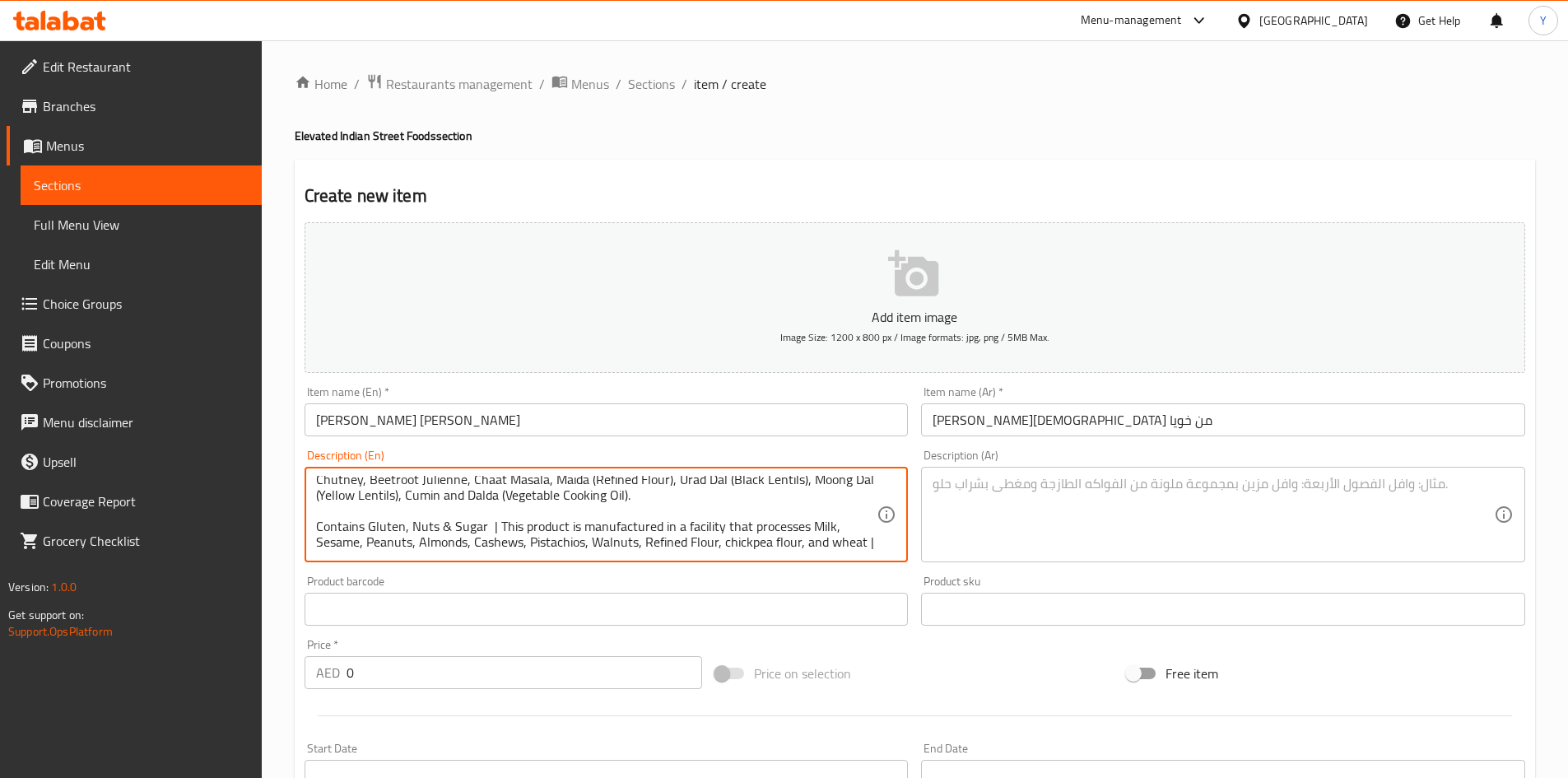
type textarea "Crunchy puri, potato and lentils, served with candied yogurt, tamarind and mint…"
drag, startPoint x: 527, startPoint y: 680, endPoint x: 199, endPoint y: 645, distance: 329.9
click at [199, 647] on div "Edit Restaurant Branches Menus Sections Full Menu View Edit Menu Choice Groups …" at bounding box center [784, 602] width 1568 height 1123
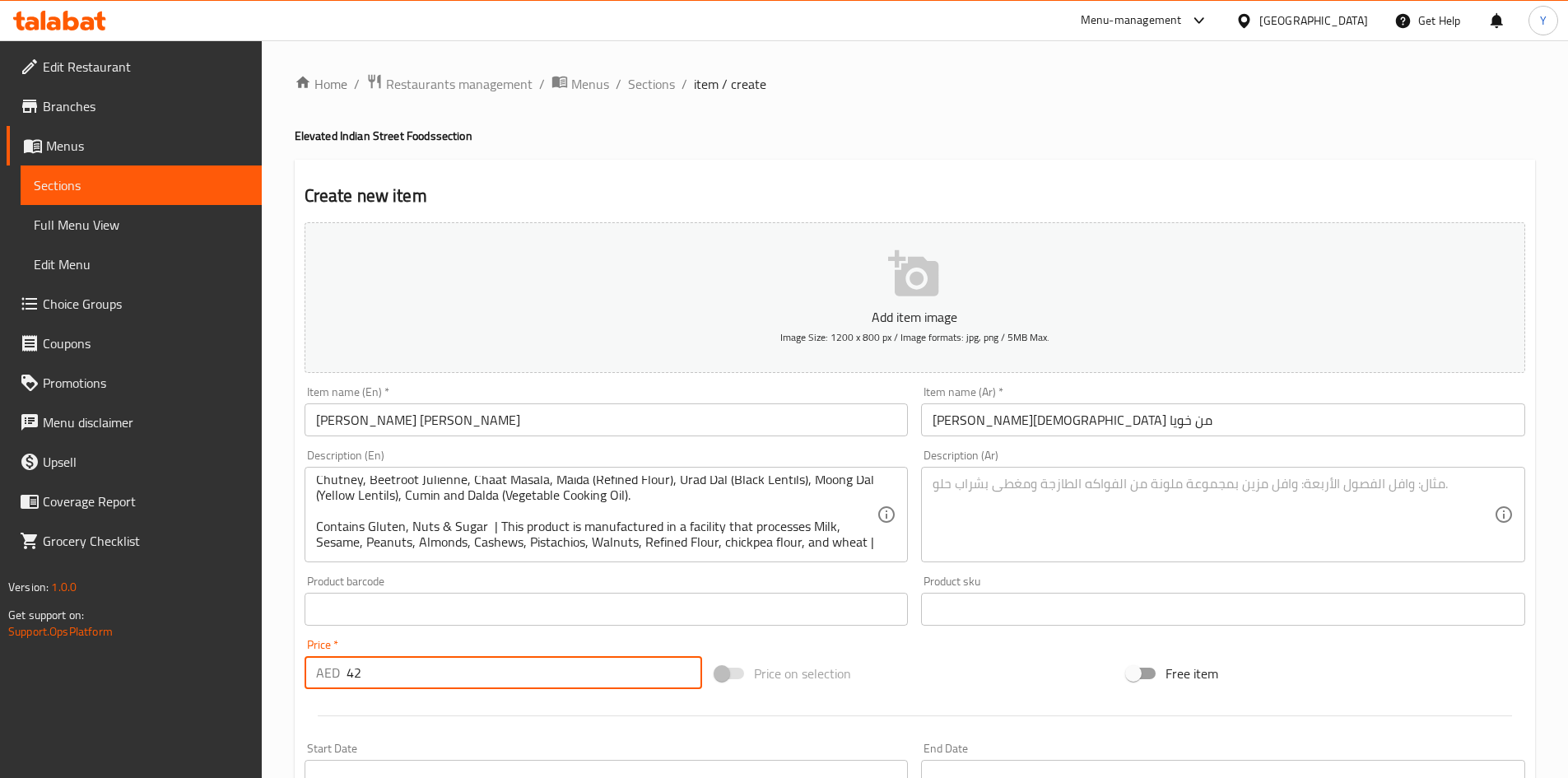
type input "42"
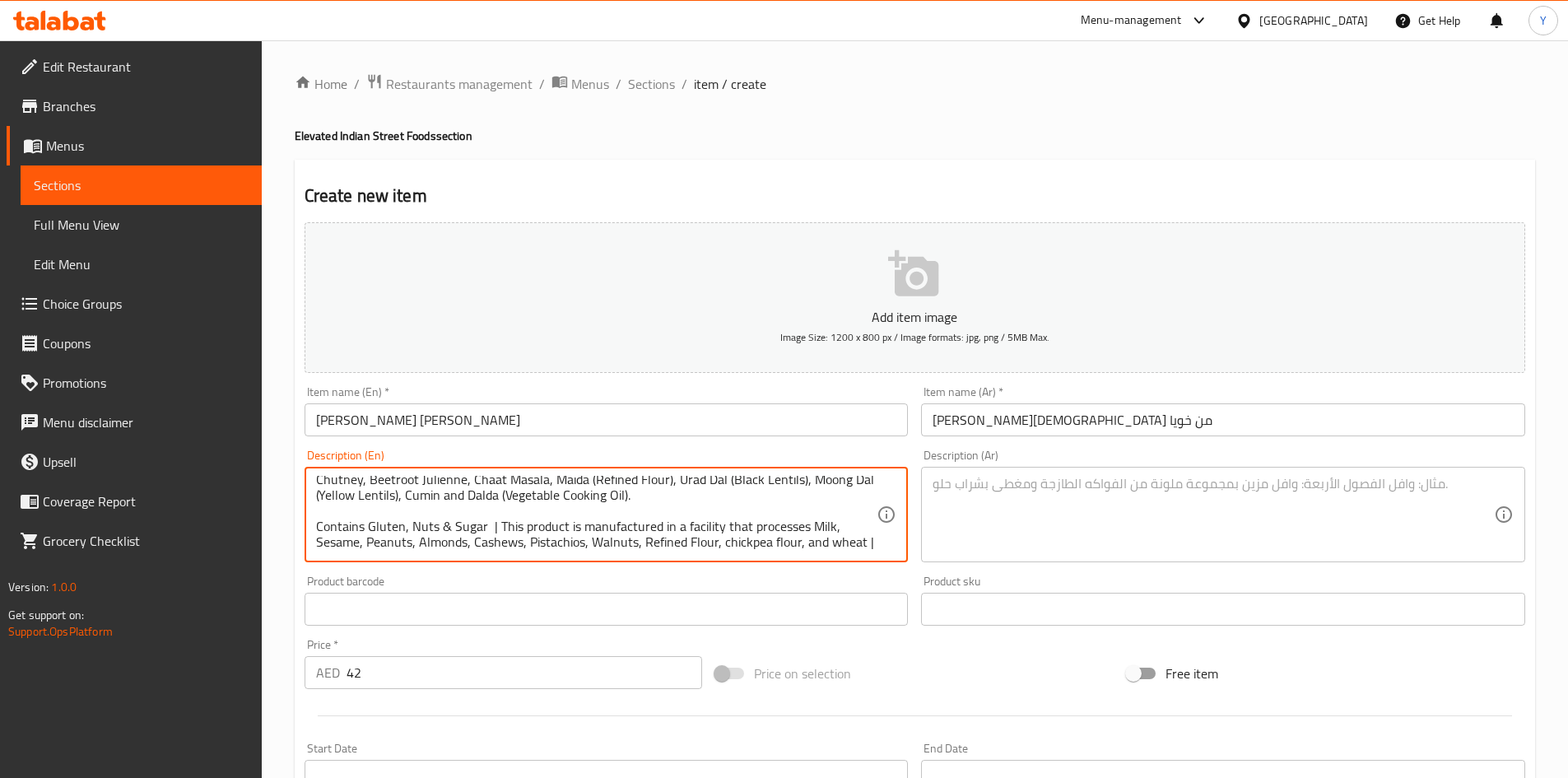
click at [1050, 513] on textarea at bounding box center [1213, 514] width 561 height 78
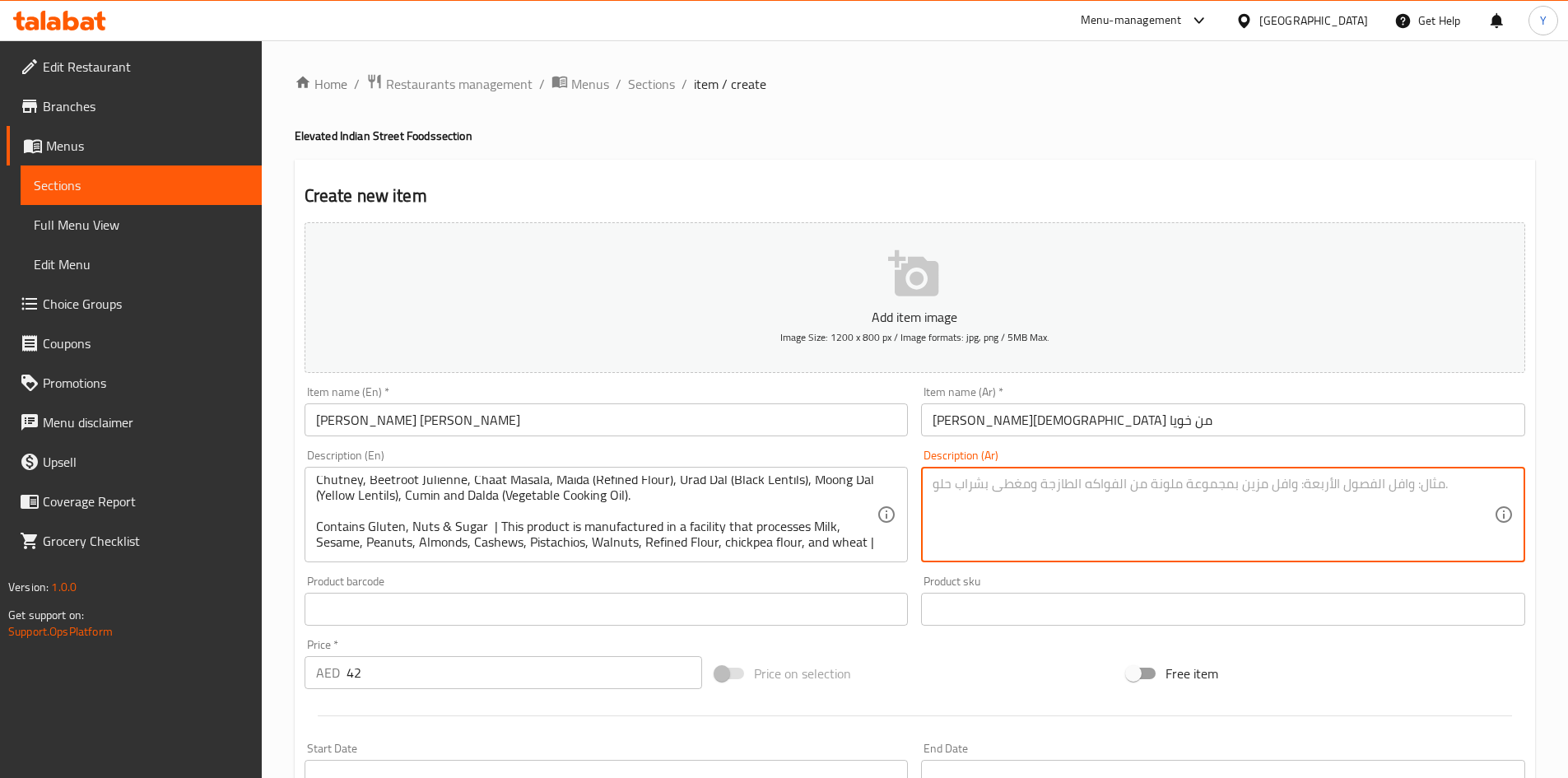
paste textarea "بوري مقرمش، بطاطس وعدس، يُقدم مع زبادي مُسكر، وصلصة التمر الهندي، وصلصة النعناع…"
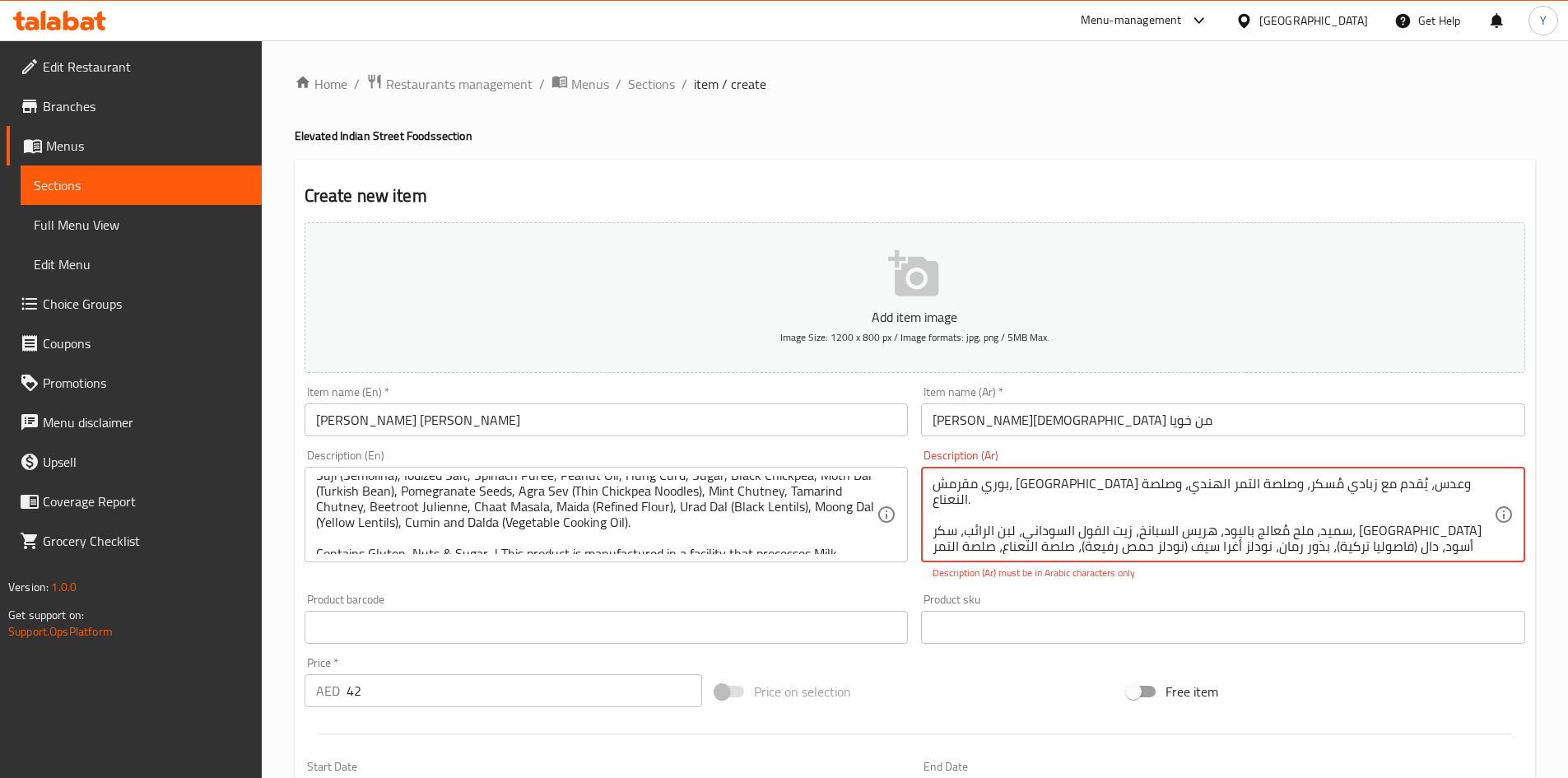
scroll to position [0, 0]
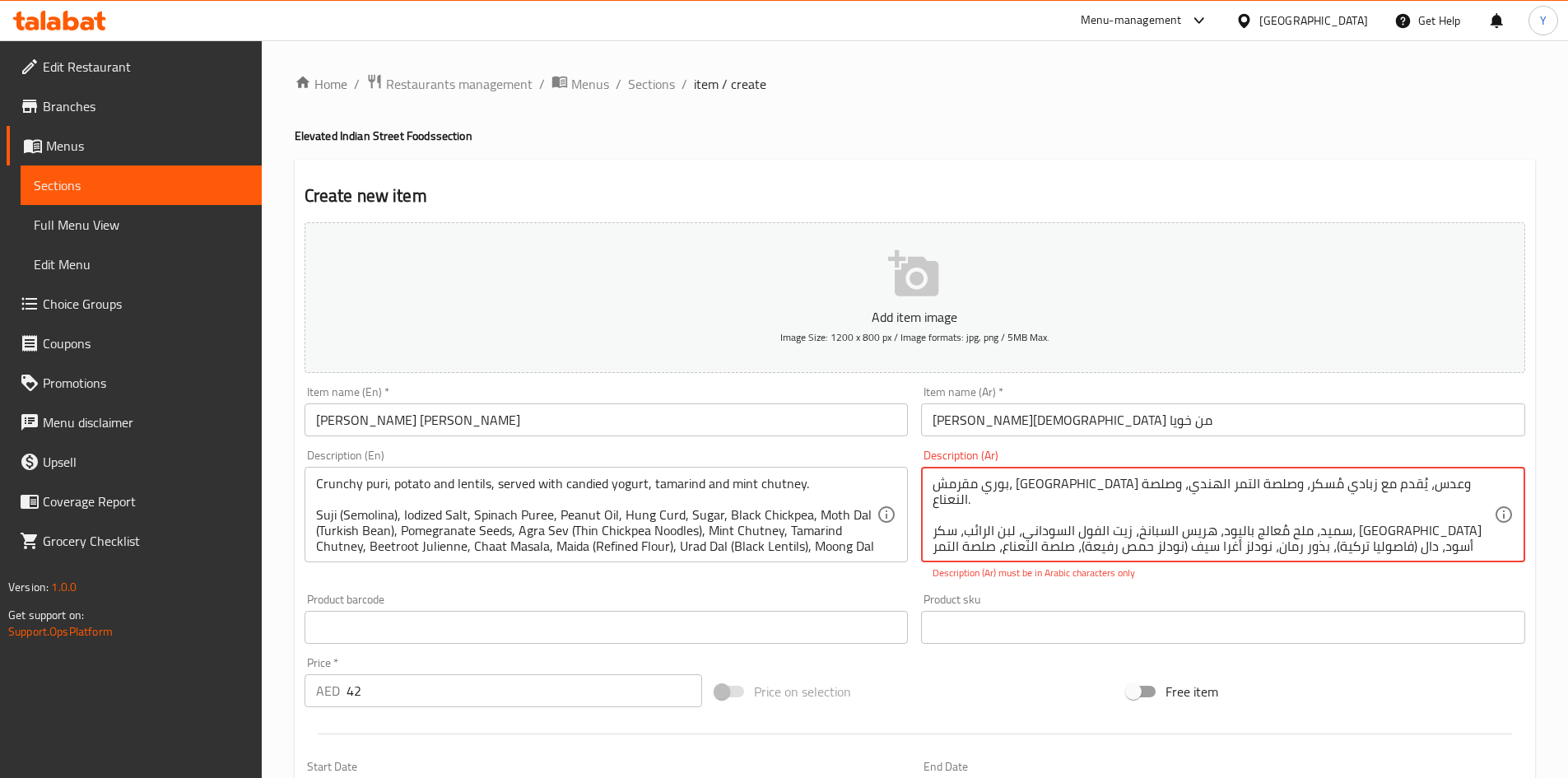
click at [1151, 493] on textarea "بوري مقرمش، بطاطس وعدس، يُقدم مع زبادي مُسكر، وصلصة التمر الهندي، وصلصة النعناع…" at bounding box center [1213, 514] width 561 height 78
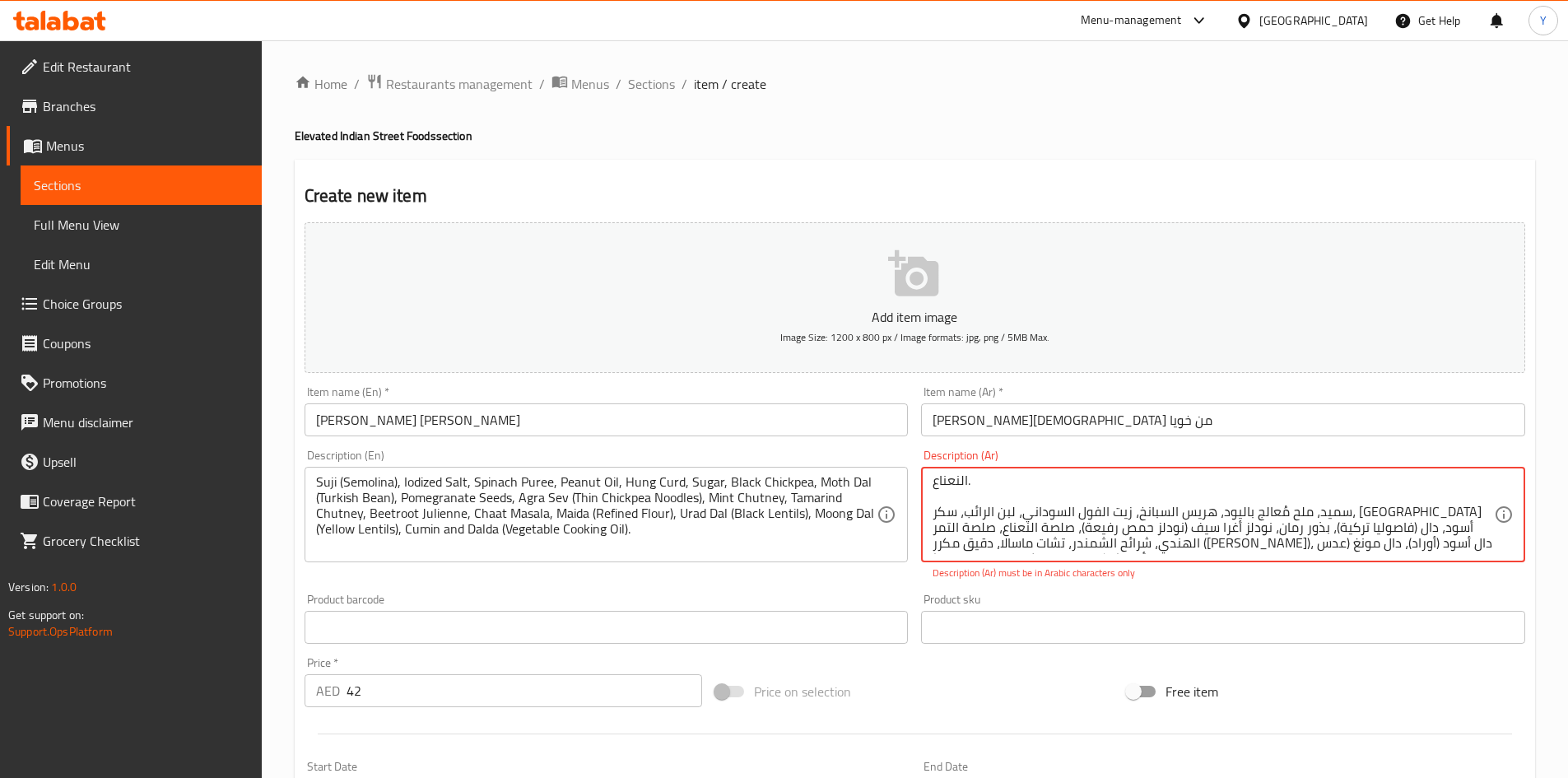
scroll to position [33, 0]
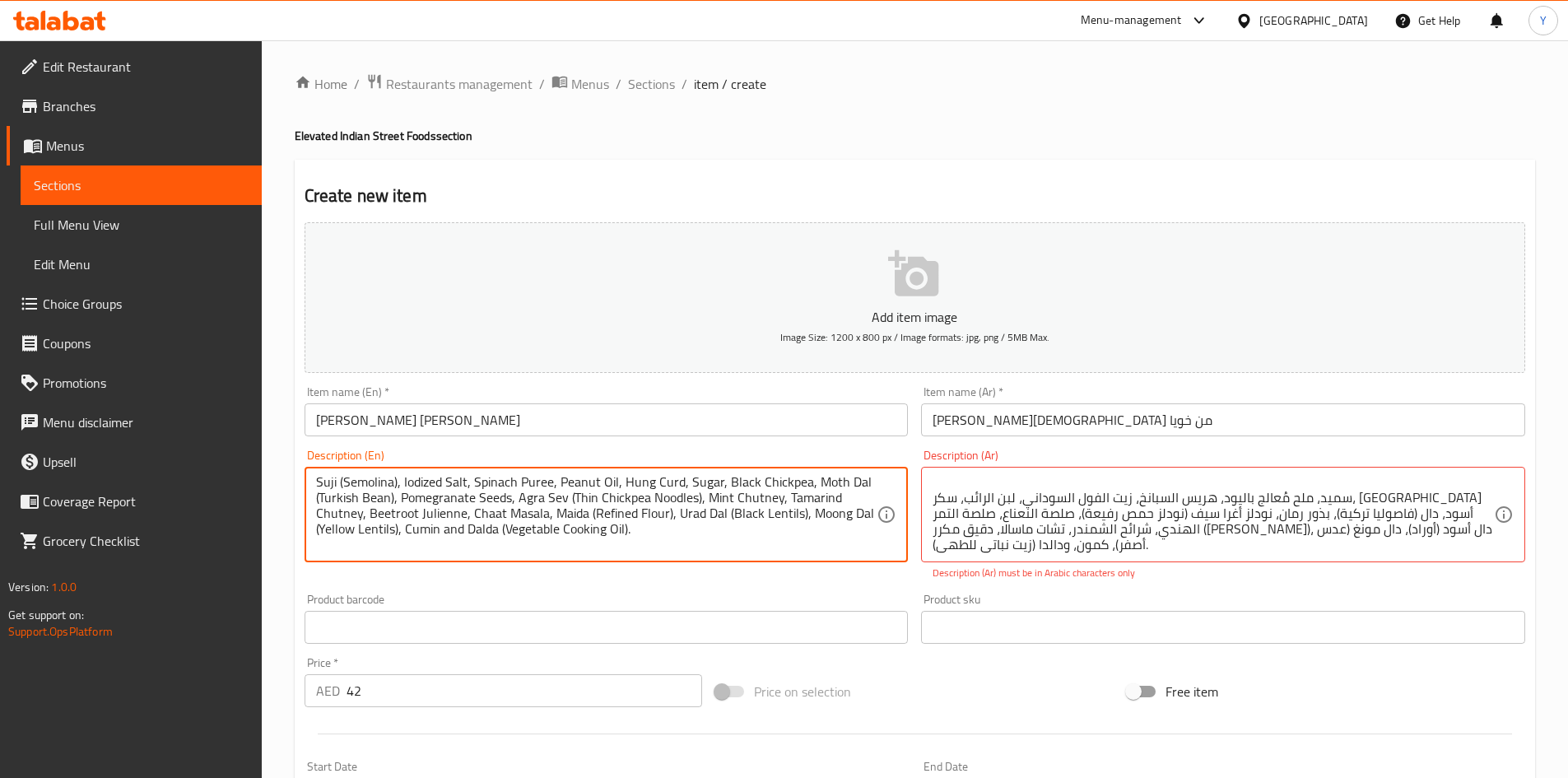
click at [711, 520] on textarea "Crunchy puri, potato and lentils, served with candied yogurt, tamarind and mint…" at bounding box center [597, 514] width 561 height 78
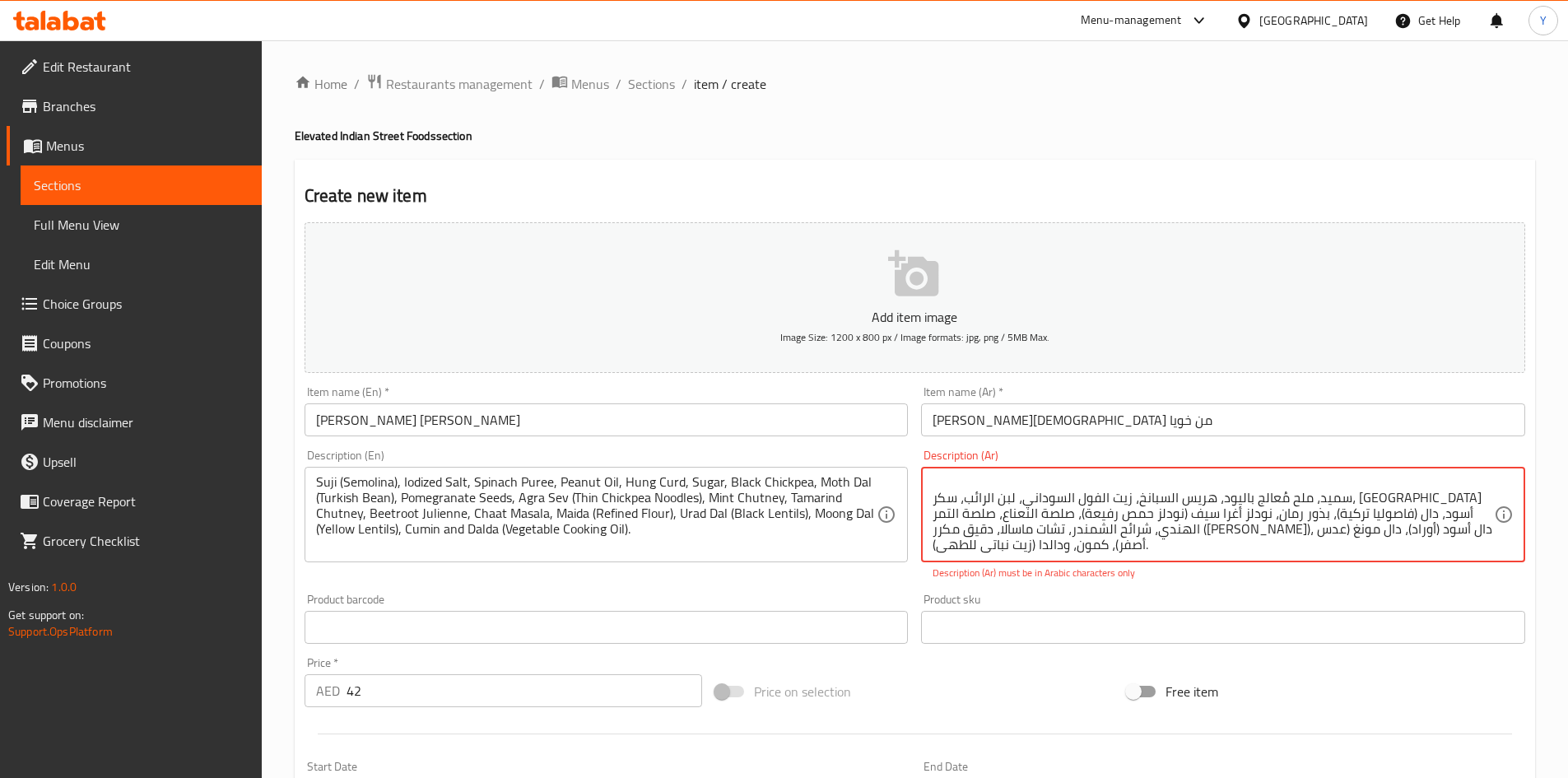
click at [1198, 516] on textarea "بوري مقرمش، بطاطس وعدس، يُقدم مع زبادي مُسكر، وصلصة التمر الهندي، وصلصة النعناع…" at bounding box center [1213, 514] width 561 height 78
click at [1149, 518] on textarea "بوري مقرمش، بطاطس وعدس، يُقدم مع زبادي مُسكر، وصلصة التمر الهندي، وصلصة النعناع…" at bounding box center [1213, 514] width 561 height 78
click at [1218, 516] on textarea "بوري مقرمش، بطاطس وعدس، يُقدم مع زبادي مُسكر، وصلصة التمر الهندي، وصلصة النعناع…" at bounding box center [1213, 514] width 561 height 78
paste textarea "أوراد"
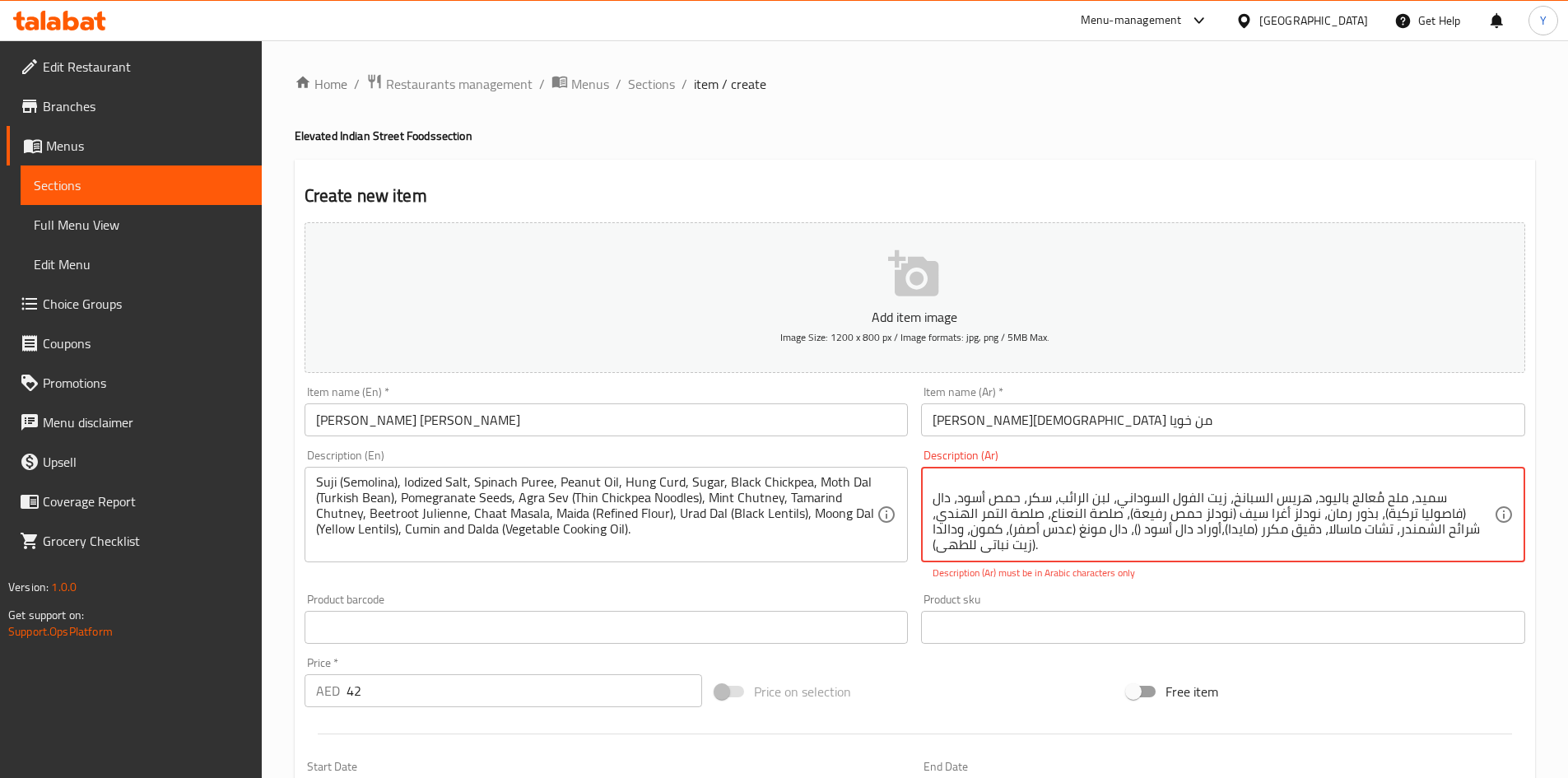
click at [1161, 513] on textarea "بوري مقرمش، بطاطس وعدس، يُقدم مع زبادي مُسكر، وصلصة التمر الهندي، وصلصة النعناع…" at bounding box center [1213, 514] width 561 height 78
click at [1160, 518] on textarea "بوري مقرمش، بطاطس وعدس، يُقدم مع زبادي مُسكر، وصلصة التمر الهندي، وصلصة النعناع…" at bounding box center [1213, 514] width 561 height 78
paste textarea "أسود"
click at [1076, 542] on textarea "بوري مقرمش، بطاطس وعدس، يُقدم مع زبادي مُسكر، وصلصة التمر الهندي، وصلصة النعناع…" at bounding box center [1213, 514] width 561 height 78
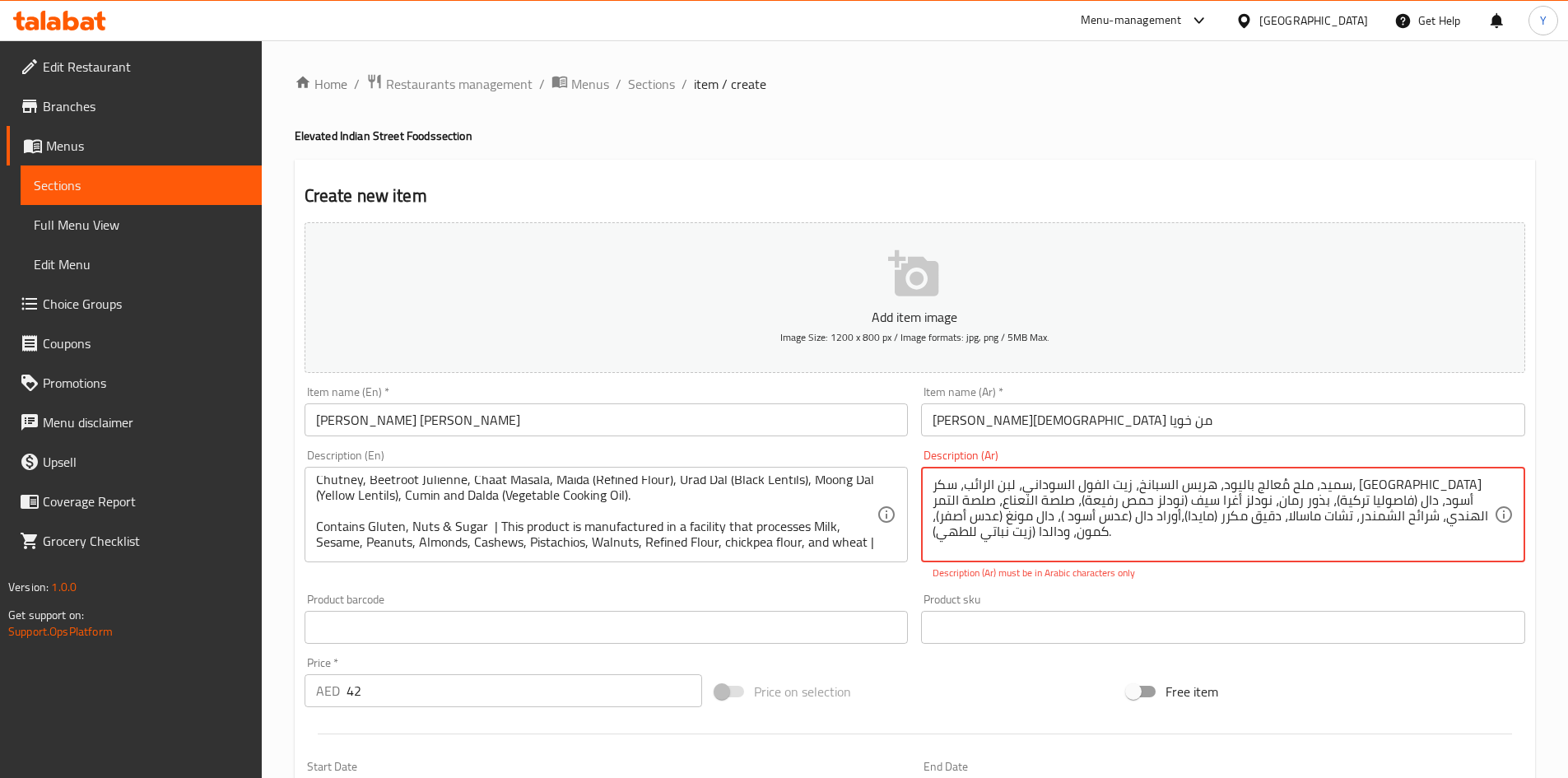
scroll to position [67, 0]
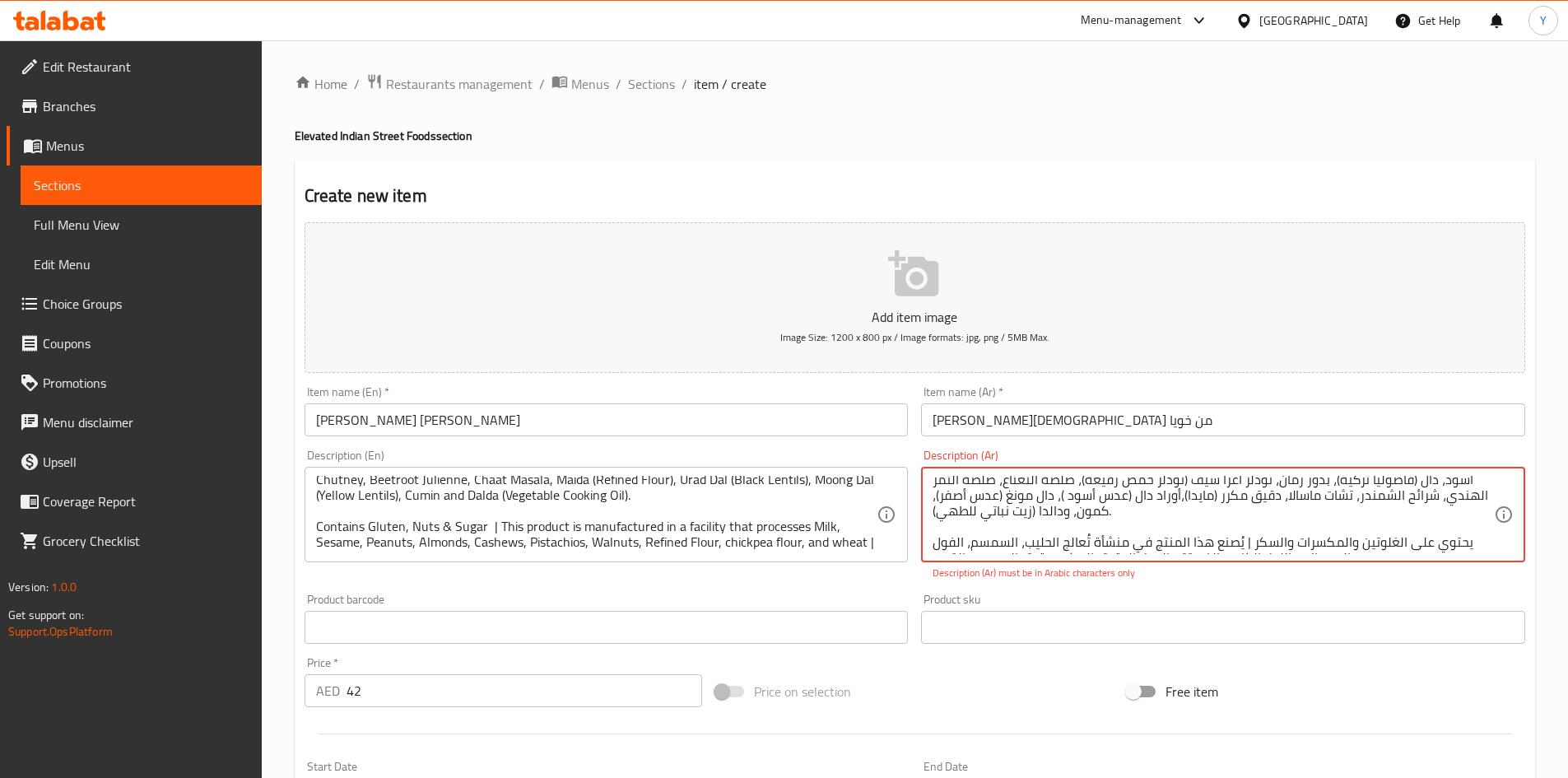
click at [1144, 510] on textarea "بوري مقرمش، بطاطس وعدس، يُقدم مع زبادي مُسكر، وصلصة التمر الهندي، وصلصة النعناع…" at bounding box center [1213, 514] width 561 height 78
type textarea "بوري مقرمش، بطاطس وعدس، يُقدم مع زبادي مُسكر، وصلصة التمر الهندي، وصلصة النعناع…"
click at [1376, 510] on textarea "بوري مقرمش، بطاطس وعدس، يُقدم مع زبادي مُسكر، وصلصة التمر الهندي، وصلصة النعناع…" at bounding box center [1213, 514] width 561 height 78
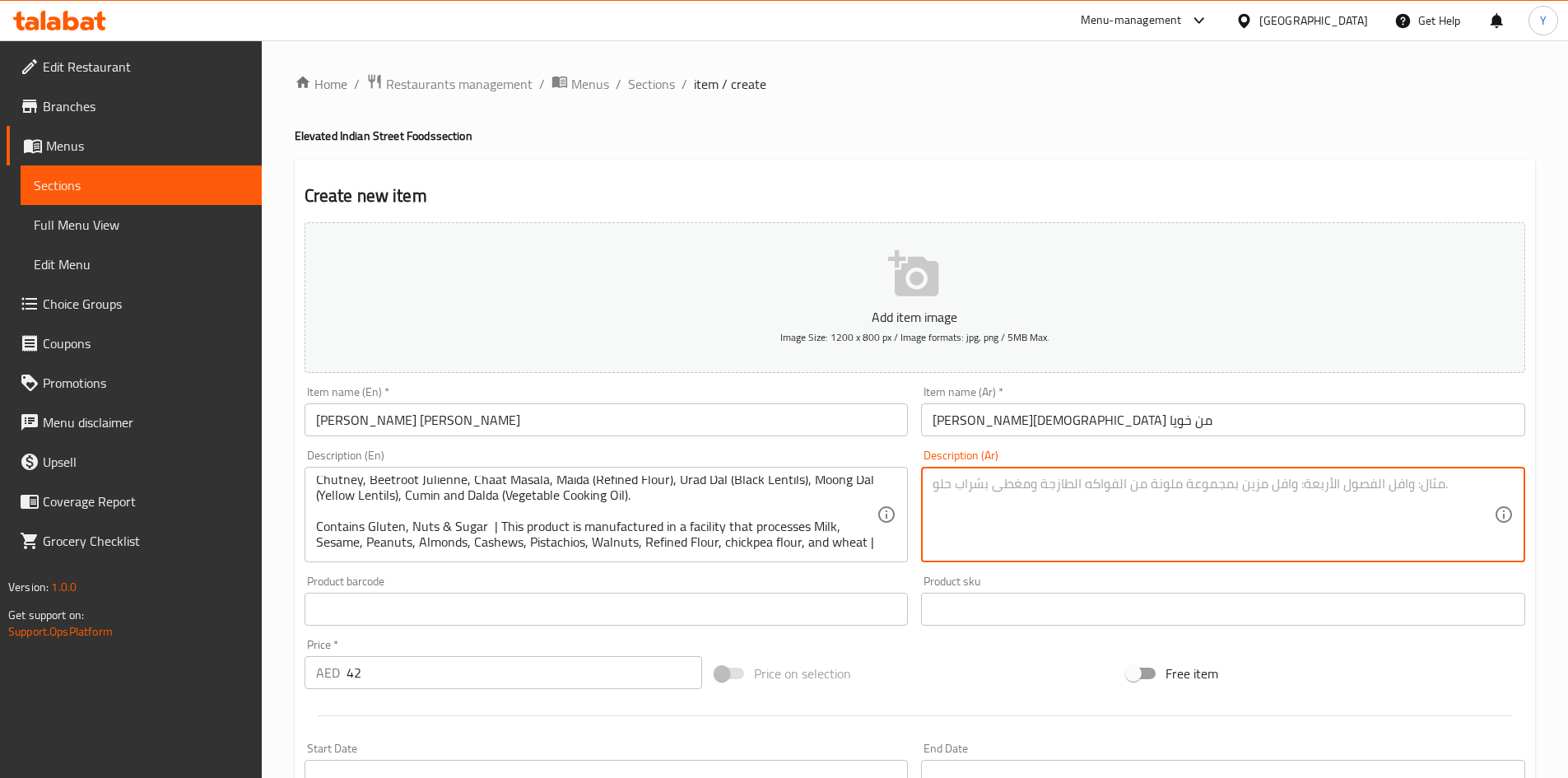
scroll to position [0, 0]
paste textarea "بوري مقرمش، بطاطس وعدس، يُقدم مع زبادي مُسكر، وصلصة التمر الهندي، وصلصة النعناع…"
type textarea "بوري مقرمش، بطاطس وعدس، يُقدم مع زبادي مُسكر، وصلصة التمر الهندي، وصلصة النعناع…"
click at [1393, 524] on textarea at bounding box center [1213, 514] width 561 height 78
paste textarea "بوري مقرمش، بطاطس وعدس، يُقدم مع زبادي مُسكر، وصلصة التمر الهندي، وصلصة النعناع."
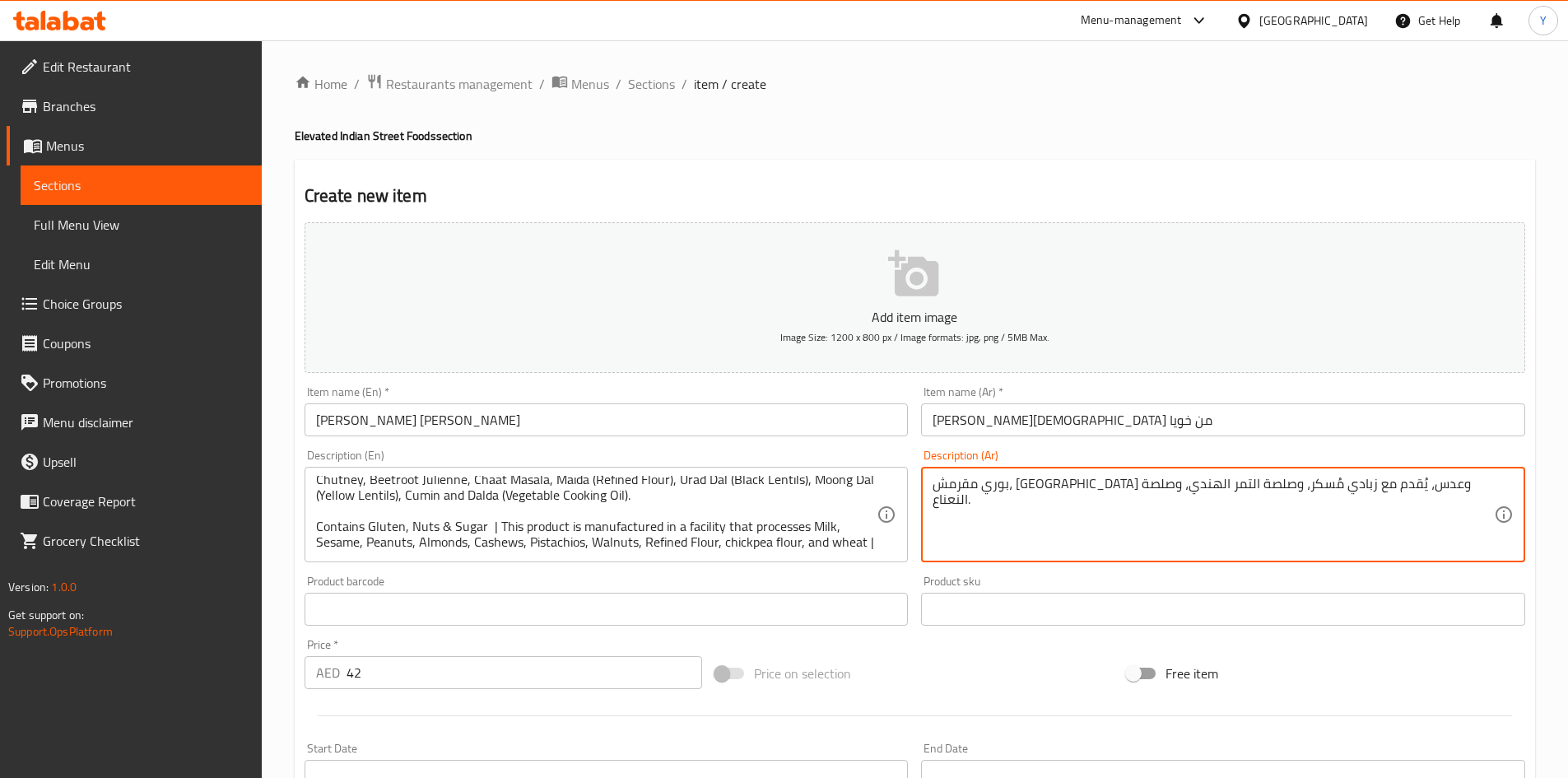
click at [1029, 670] on div "Price on selection" at bounding box center [914, 673] width 412 height 44
paste textarea "يحتوي على الغلوتين والمكسرات والسكر | يُصنع هذا المنتج في منشأة تُعالج الحليب، …"
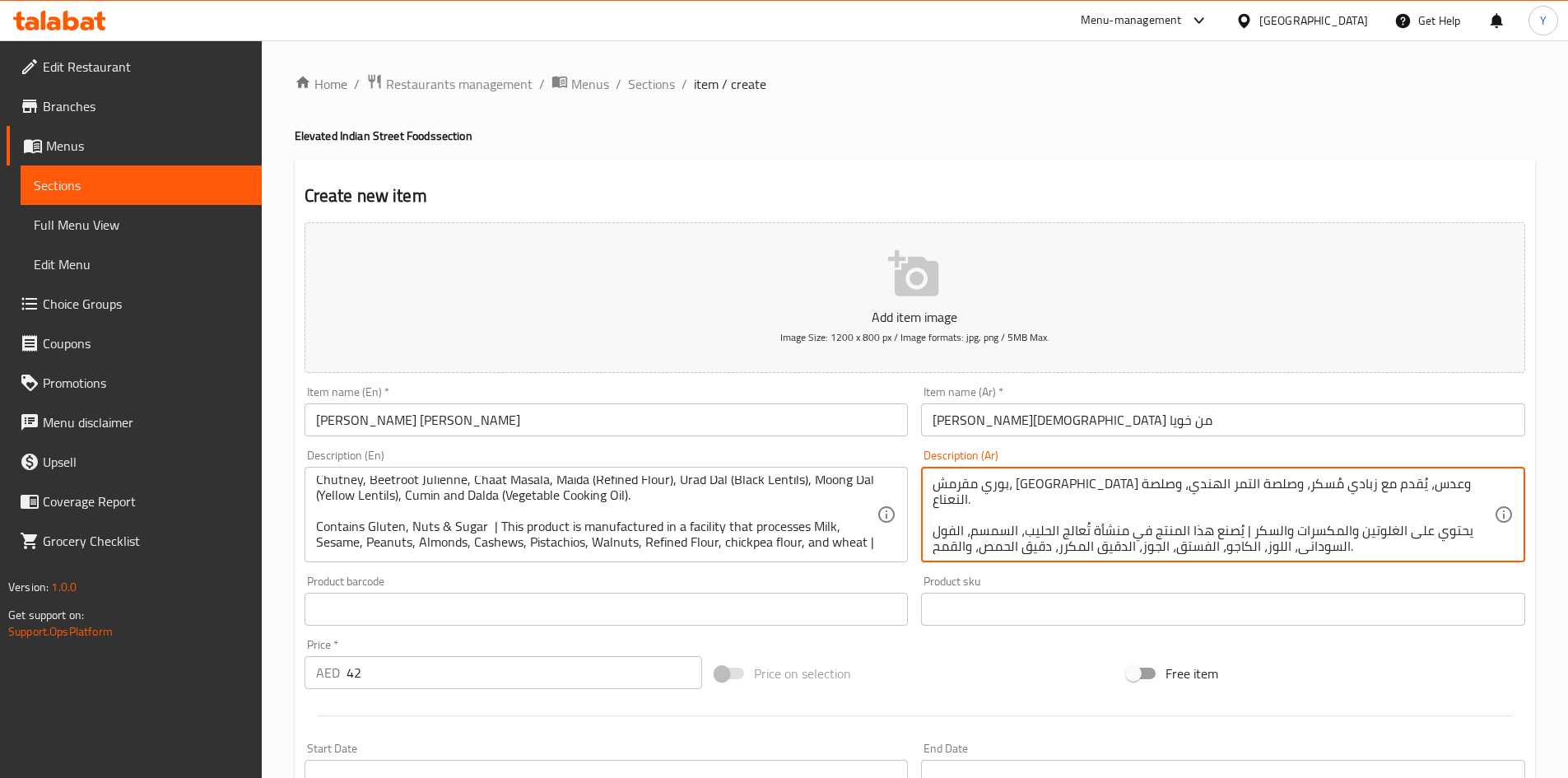
click at [974, 679] on div "Price on selection" at bounding box center [914, 673] width 412 height 44
paste textarea "سميد، ملح مُعالج باليود، هريس السبانخ، زيت الفول السوداني، لبن الرائب، سكر، حمص…"
click at [1006, 661] on div "Price on selection" at bounding box center [914, 673] width 412 height 44
click at [1323, 530] on textarea "بوري مقرمش، بطاطس وعدس، يُقدم مع زبادي مُسكر، وصلصة التمر الهندي، وصلصة النعناع…" at bounding box center [1213, 514] width 561 height 78
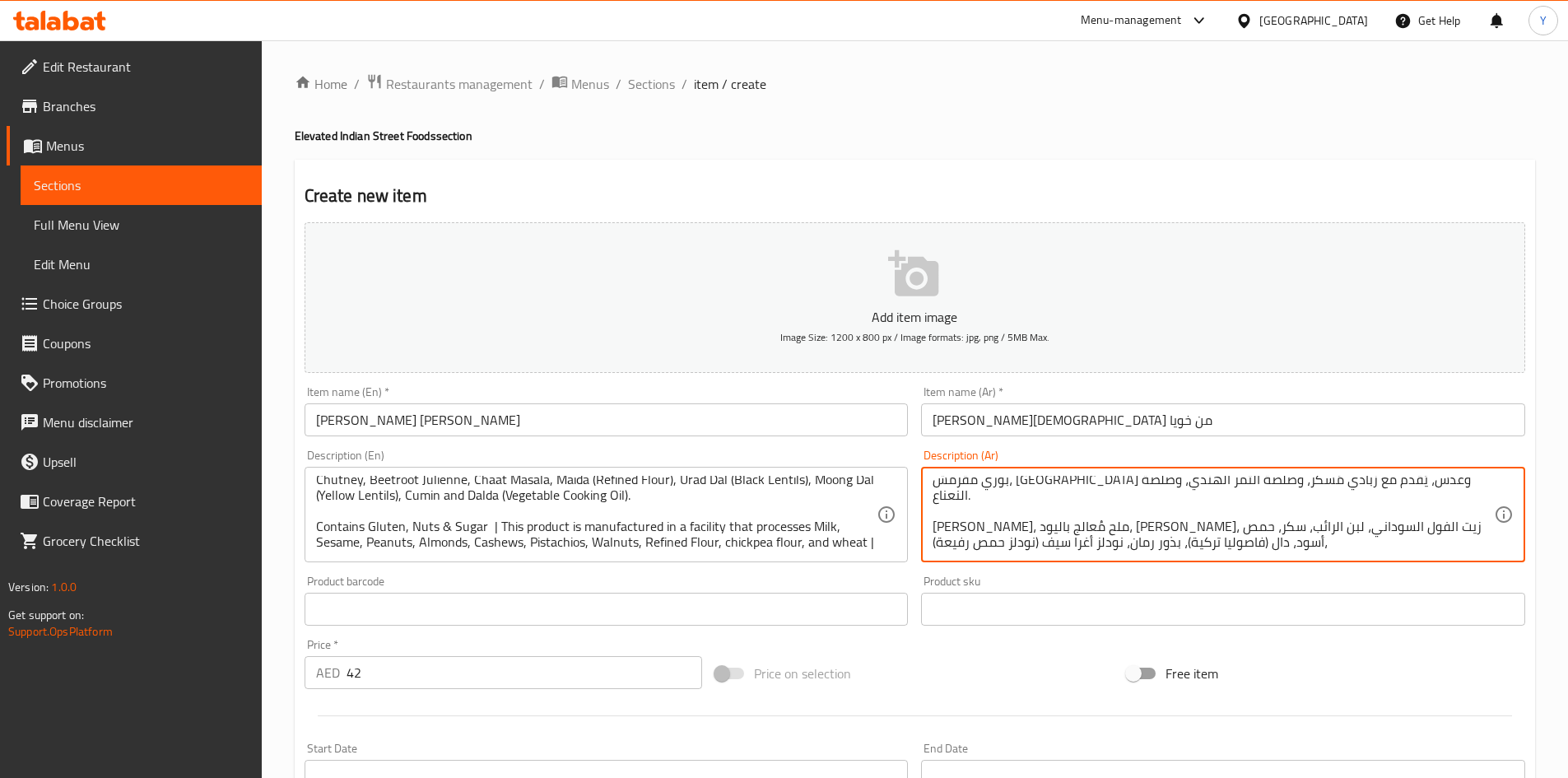
paste textarea "صلصة النعناع، ​​صلصة التمر الهندي،"
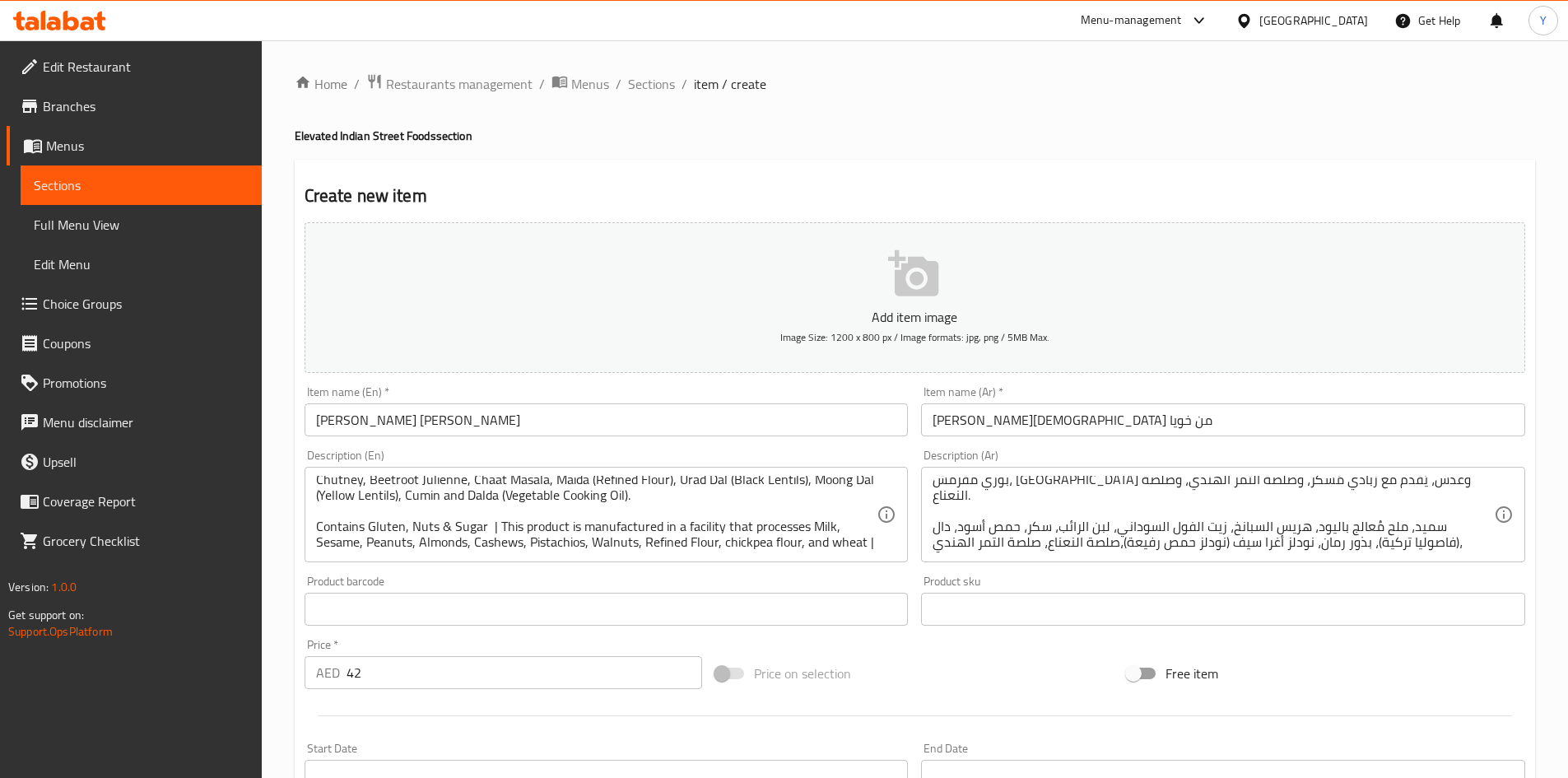
click at [1426, 550] on textarea "بوري مقرمش، بطاطس وعدس، يُقدم مع زبادي مُسكر، وصلصة التمر الهندي، وصلصة النعناع…" at bounding box center [1213, 514] width 561 height 78
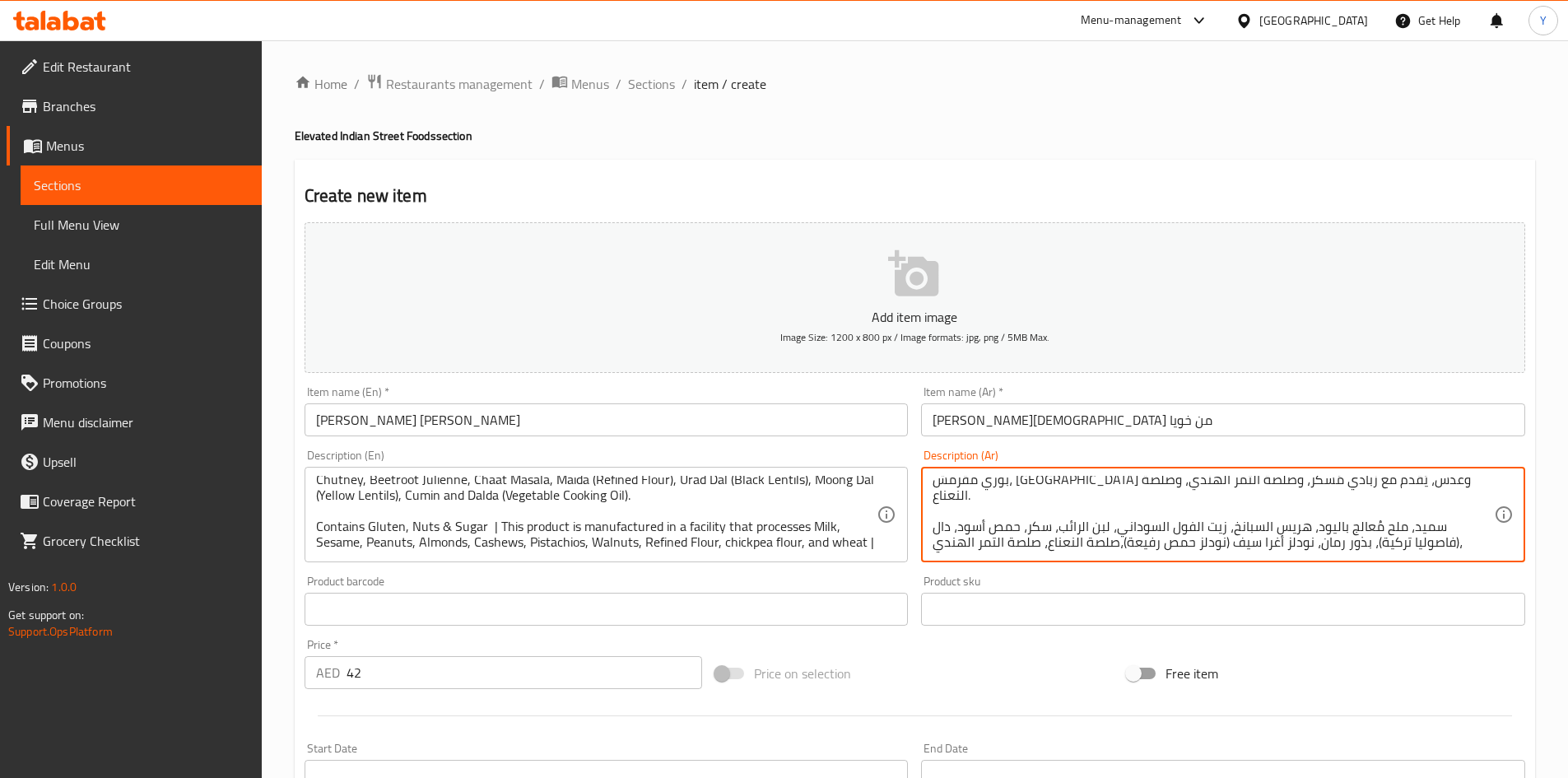
click at [1461, 524] on textarea "بوري مقرمش، بطاطس وعدس، يُقدم مع زبادي مُسكر، وصلصة التمر الهندي، وصلصة النعناع…" at bounding box center [1213, 514] width 561 height 78
paste textarea "شرائح الشمندر، تشات ماسالا، دقيق مكرر (مايدا)،أوراد دال (عدس أسود )، دال مونغ (…"
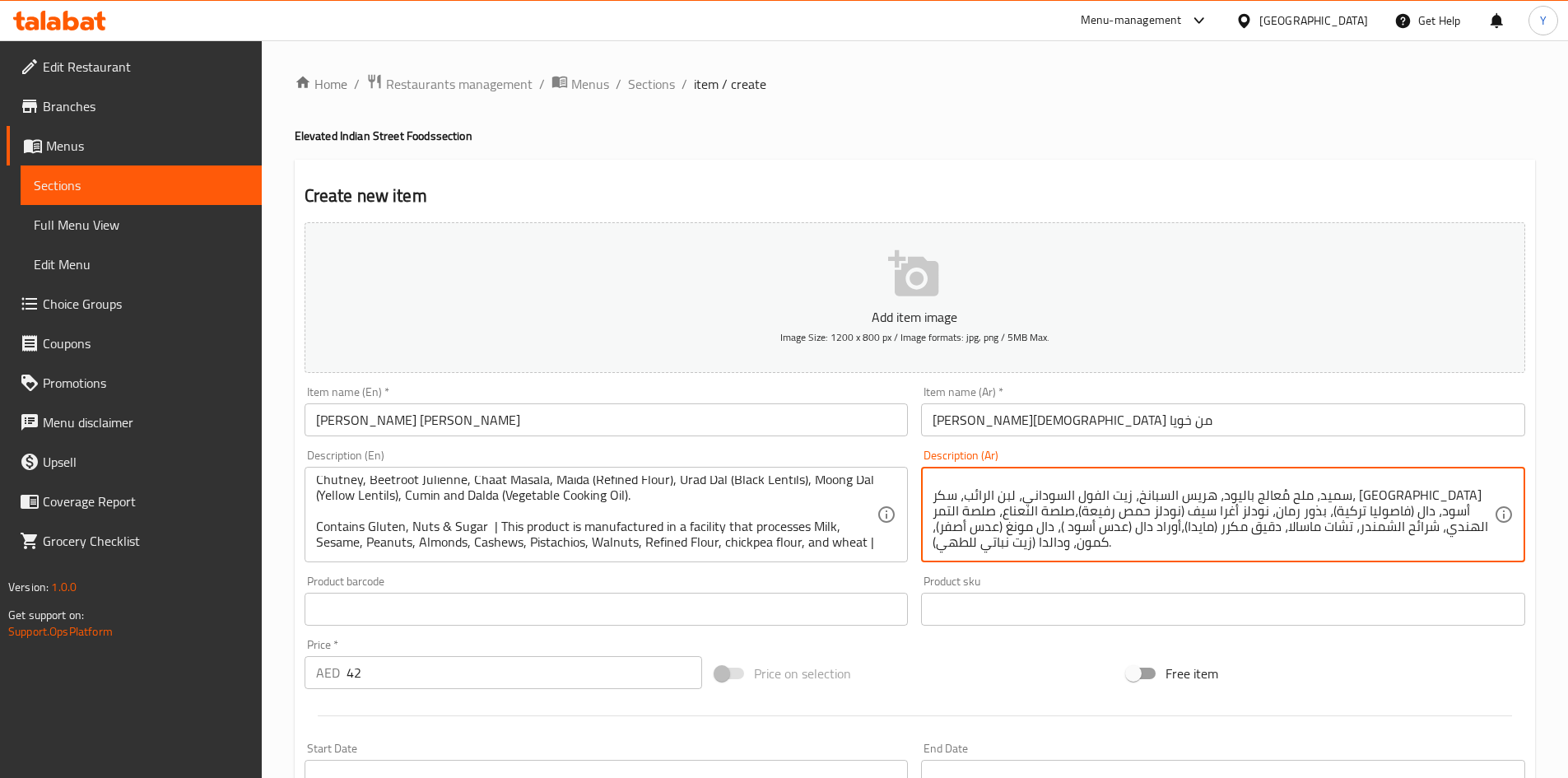
type textarea "بوري مقرمش، بطاطس وعدس، يُقدم مع زبادي مُسكر، وصلصة التمر الهندي، وصلصة النعناع…"
click at [1012, 649] on div "Add item image Image Size: 1200 x 800 px / Image formats: jpg, png / 5MB Max. I…" at bounding box center [915, 571] width 1234 height 709
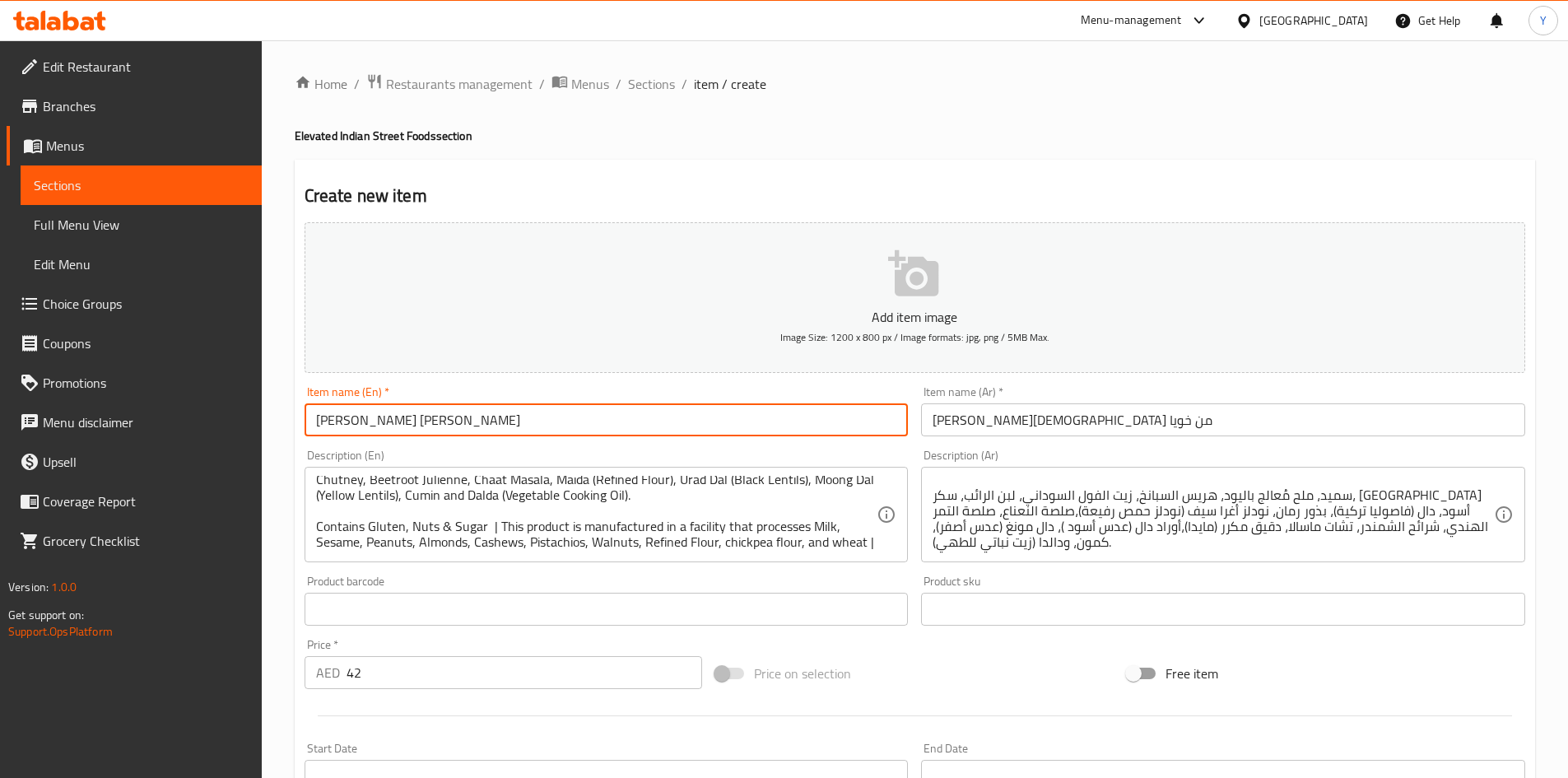
click at [661, 422] on input "KHOYA's Raj Kachori" at bounding box center [607, 420] width 604 height 33
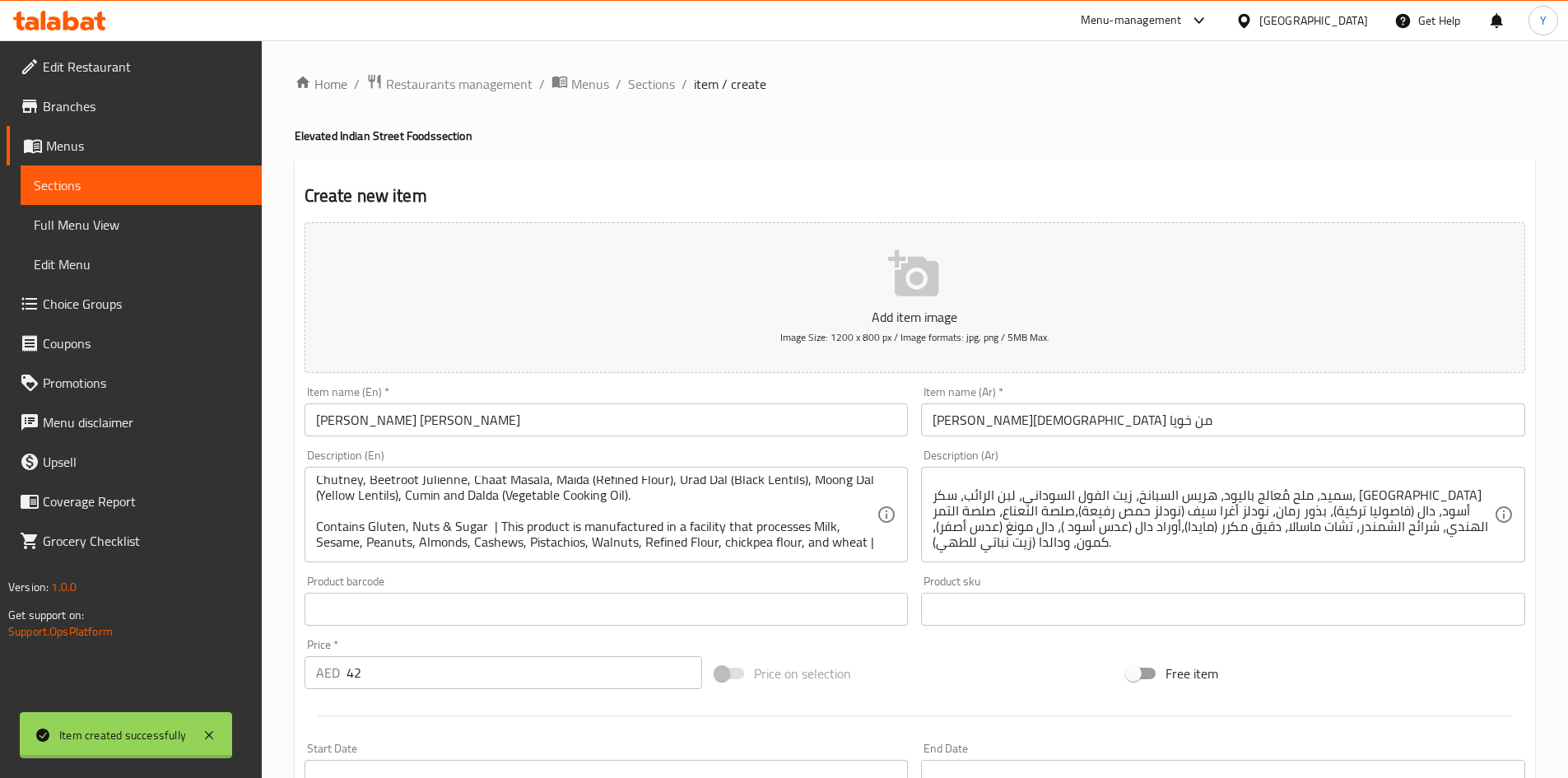
type input "0"
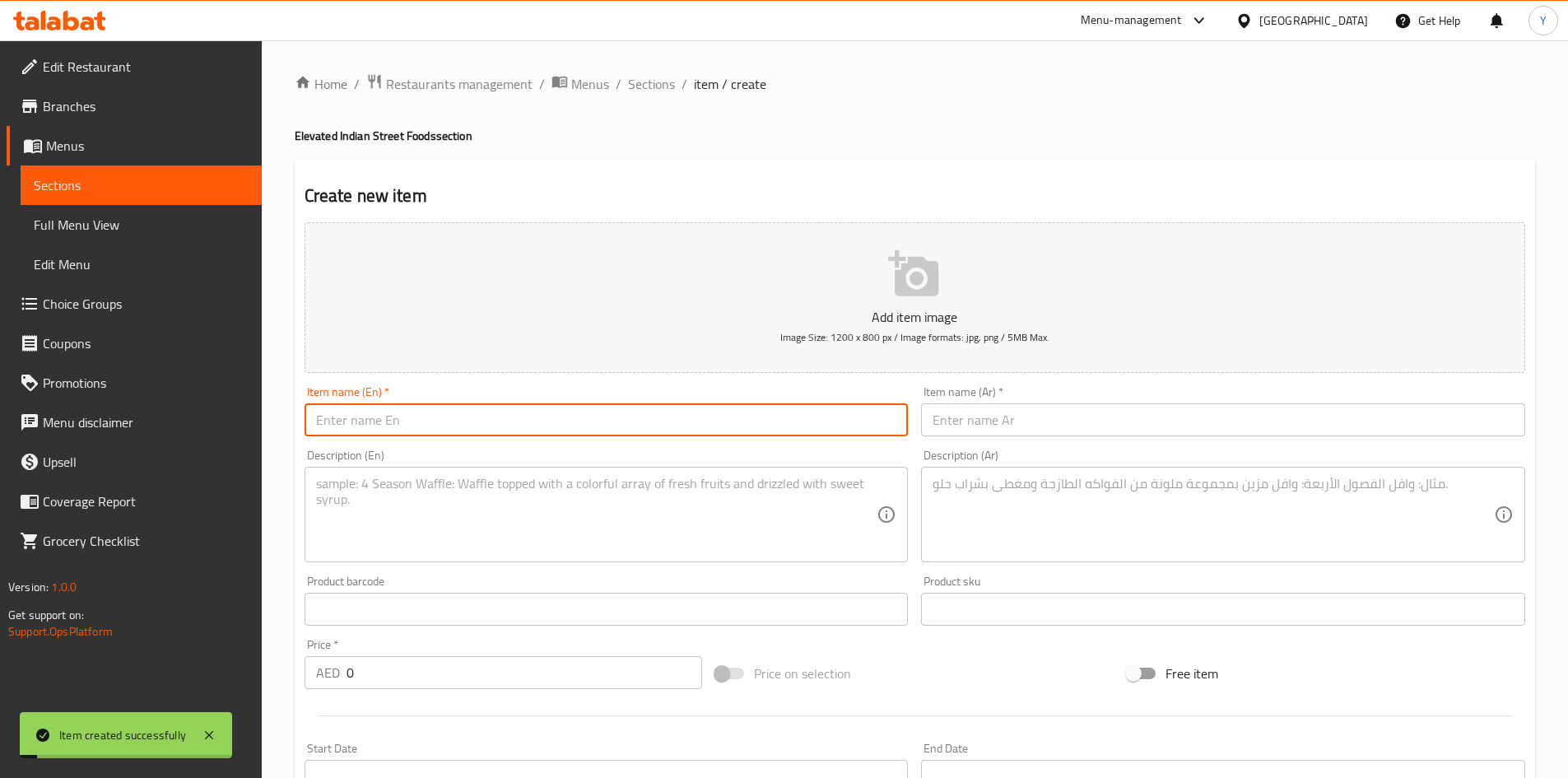
scroll to position [0, 0]
paste input "Agra Chaat"
type input "Agra Chaat"
click at [1031, 450] on div "Description (Ar) Description (Ar)" at bounding box center [1224, 506] width 604 height 113
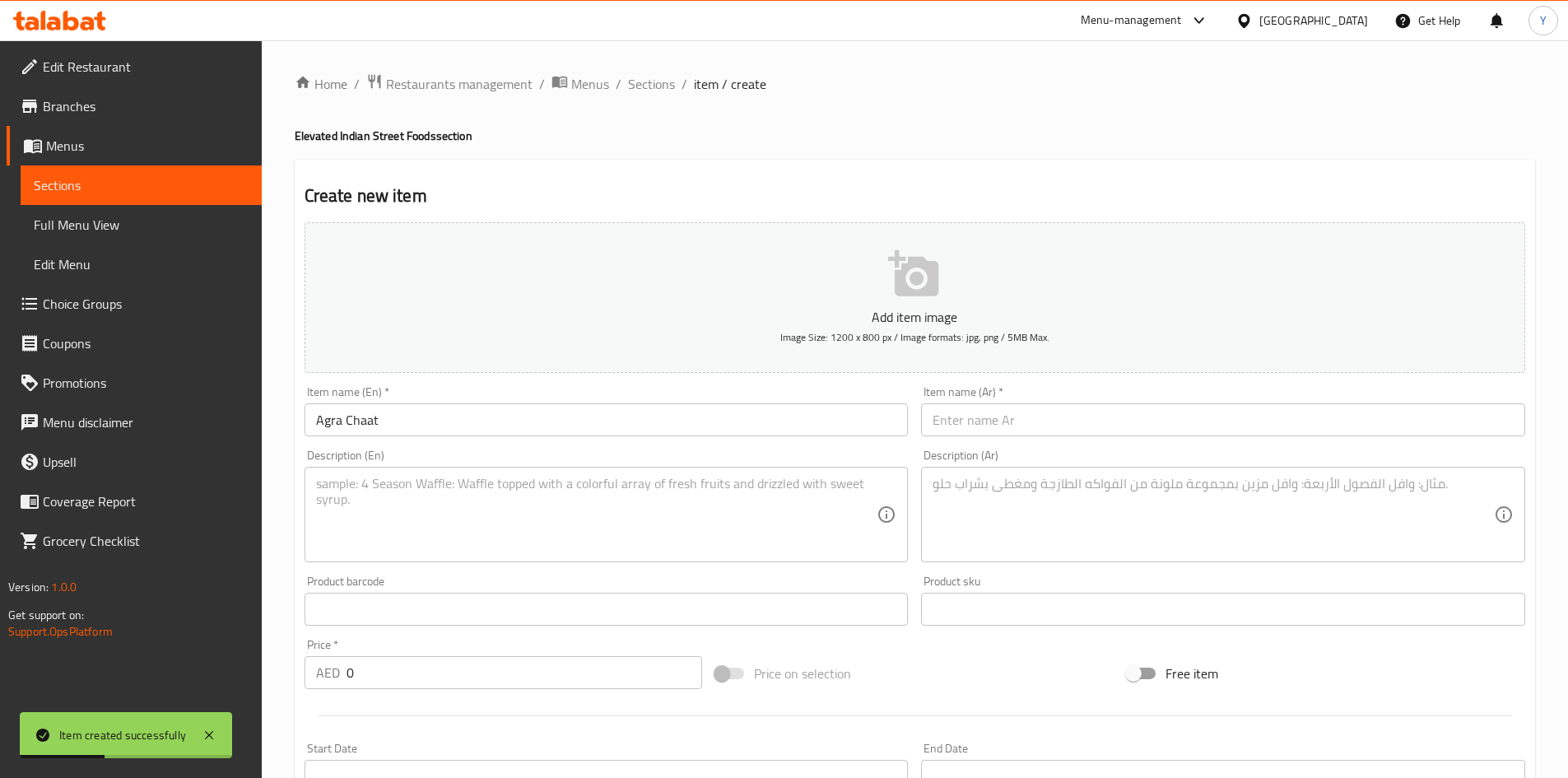
click at [1032, 433] on input "text" at bounding box center [1224, 420] width 604 height 33
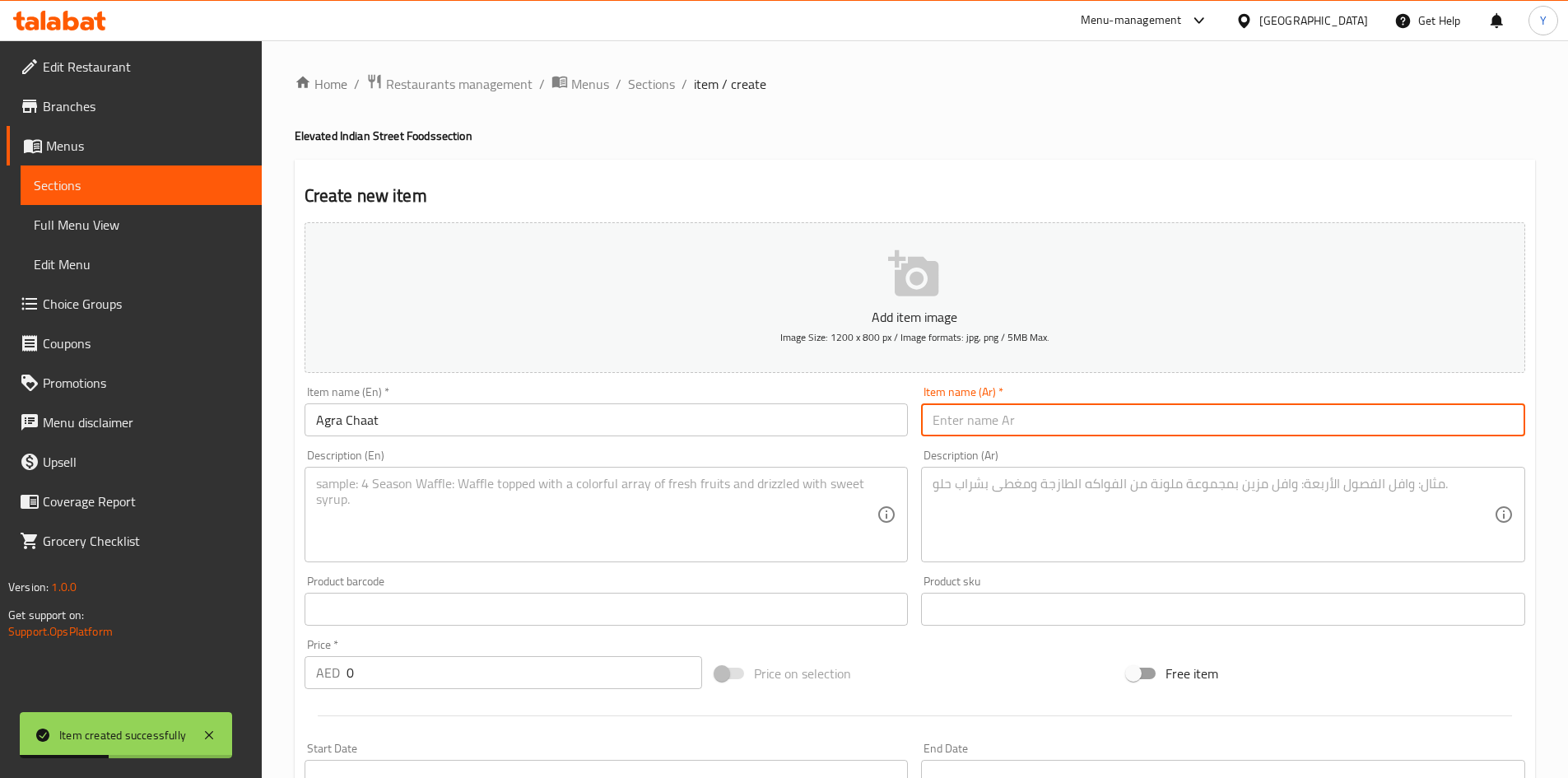
paste input "أغرا تشات"
type input "أغرا تشات"
click at [443, 510] on textarea at bounding box center [597, 514] width 561 height 78
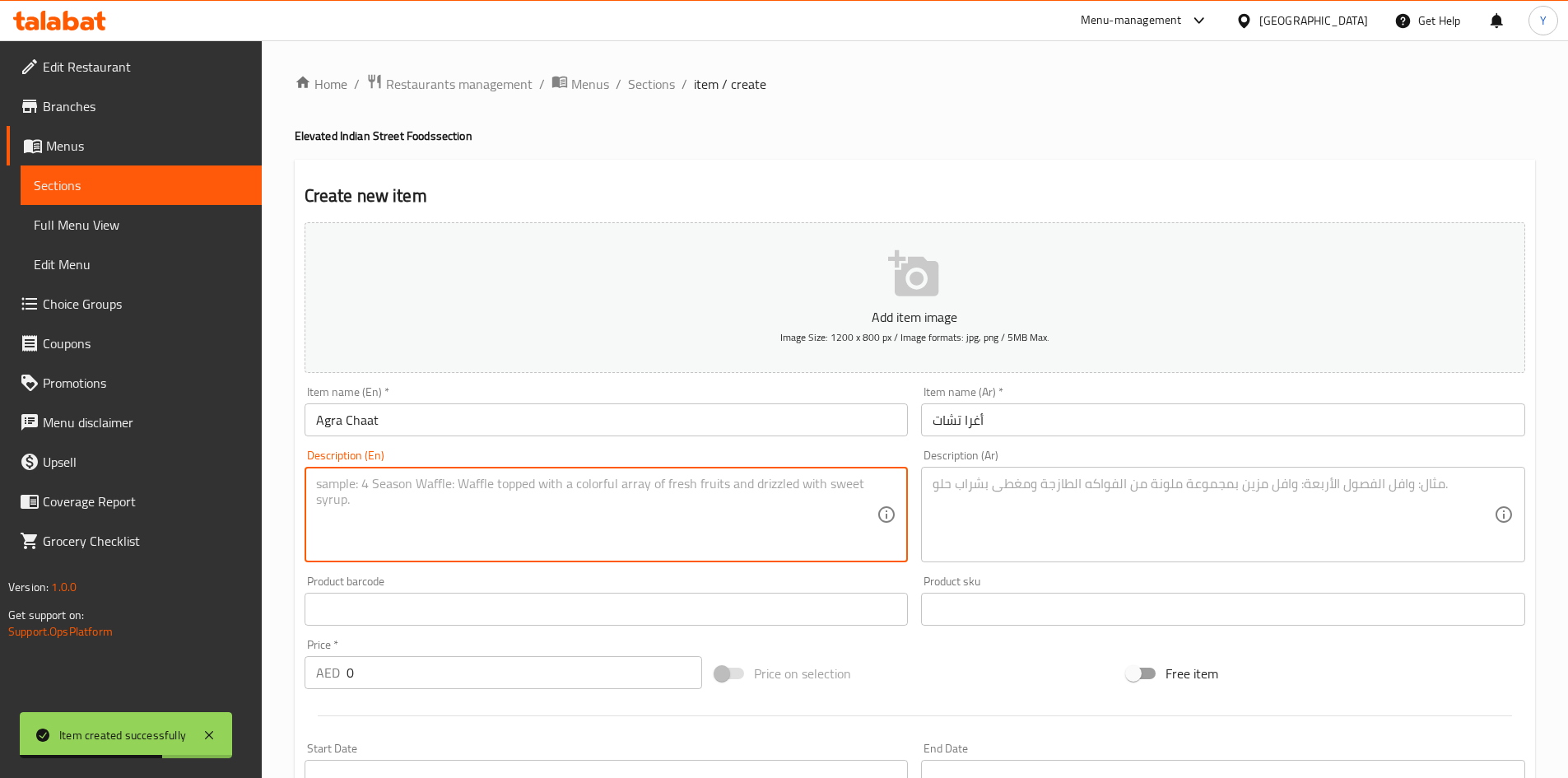
paste textarea "The famous Palak Patta Chaat, featuring crispy spinach, mango yogurt, tamarind,…"
paste
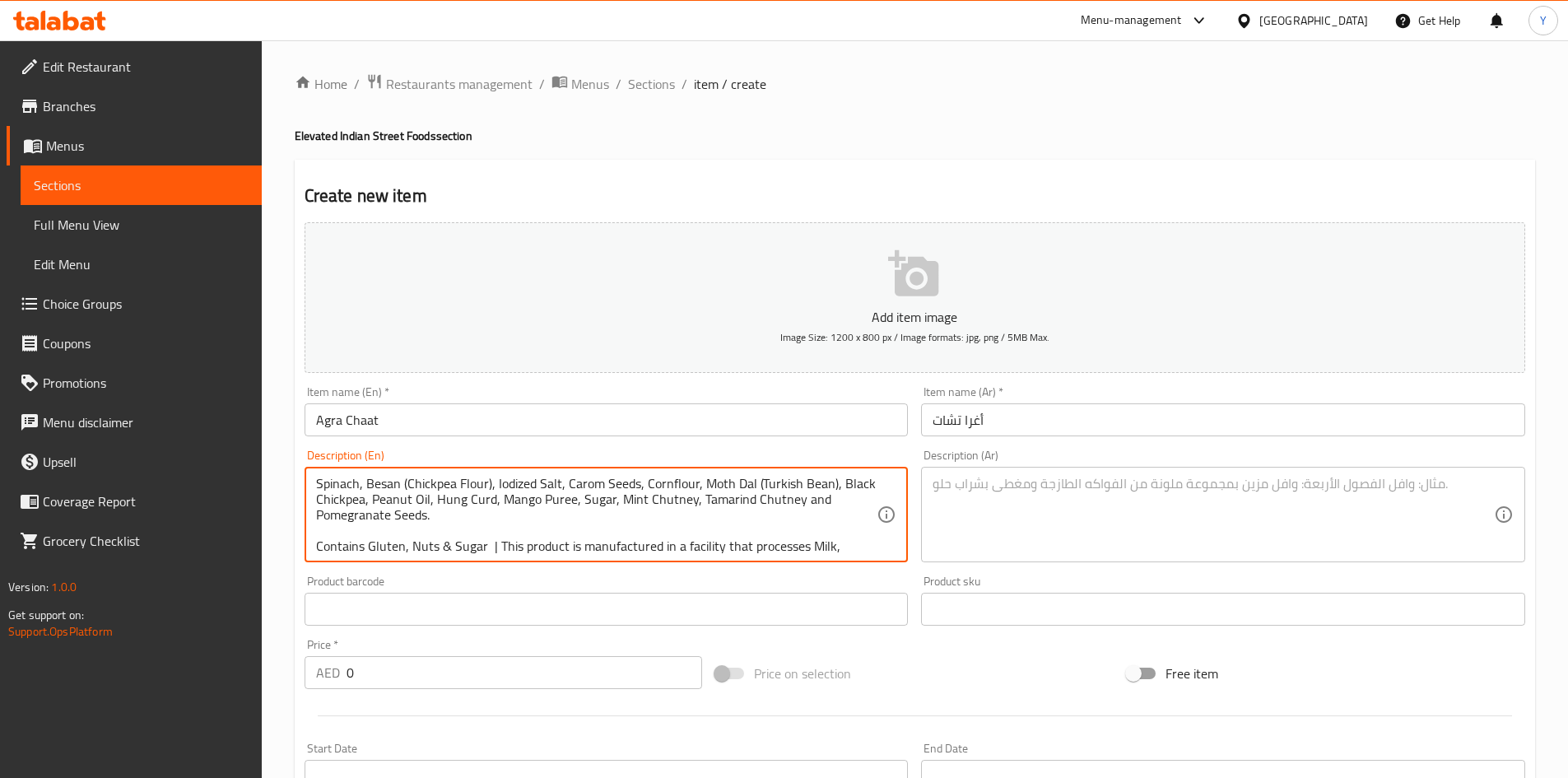
scroll to position [83, 0]
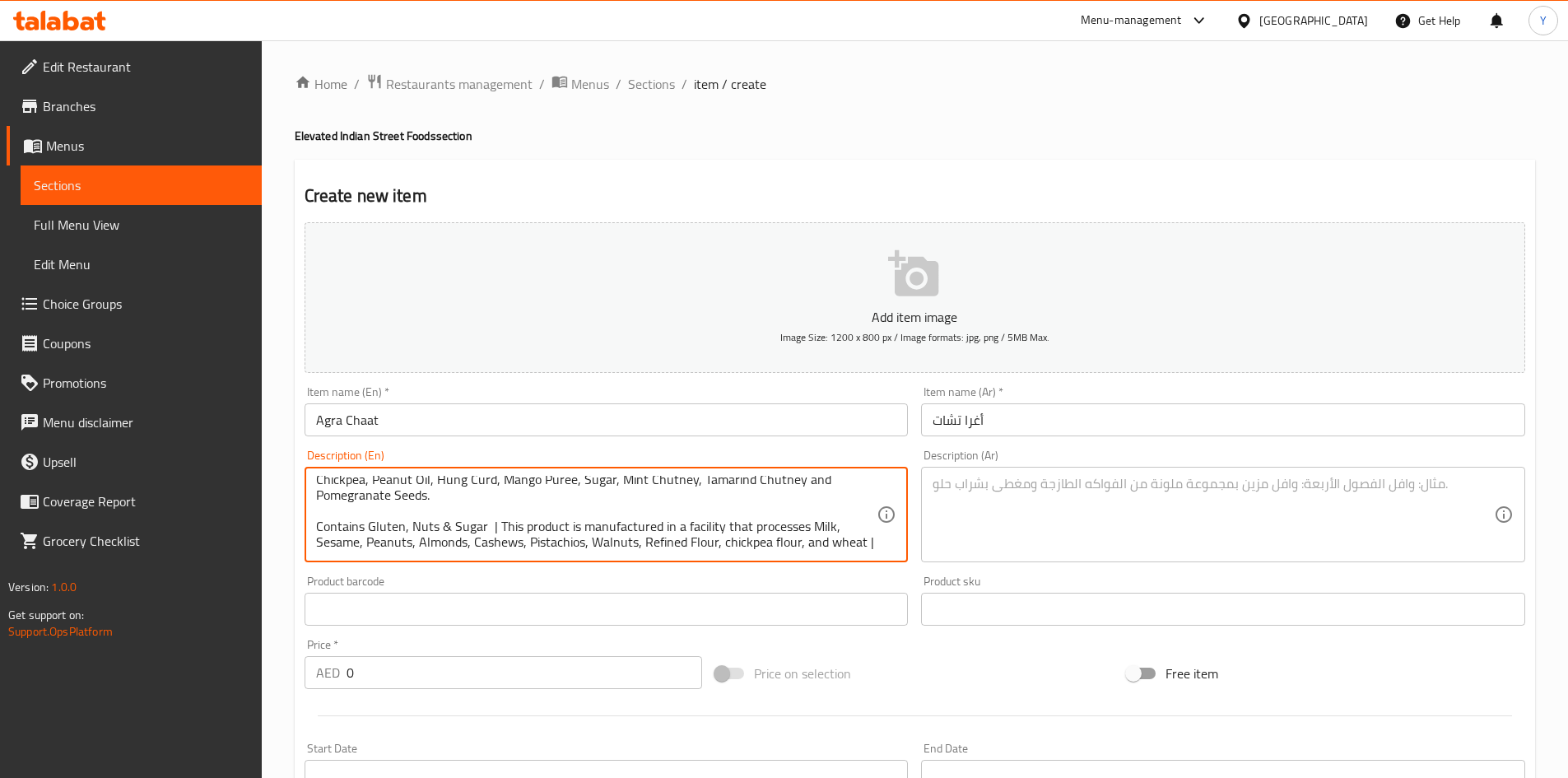
type textarea "The famous Palak Patta Chaat, featuring crispy spinach, mango yogurt, tamarind,…"
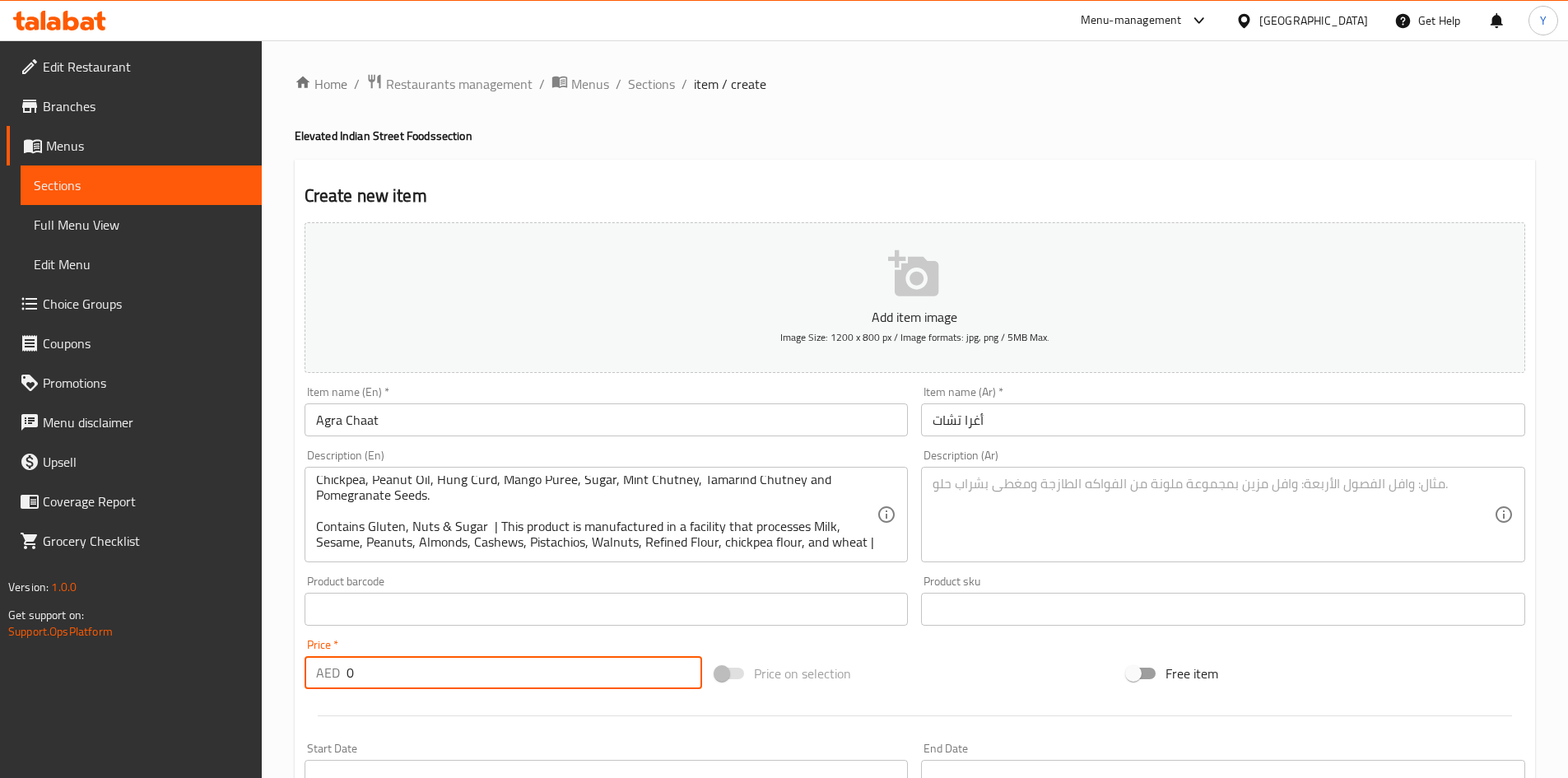
drag, startPoint x: 437, startPoint y: 664, endPoint x: 379, endPoint y: 624, distance: 70.5
click at [205, 661] on div "Edit Restaurant Branches Menus Sections Full Menu View Edit Menu Choice Groups …" at bounding box center [784, 602] width 1568 height 1123
type input "36.75"
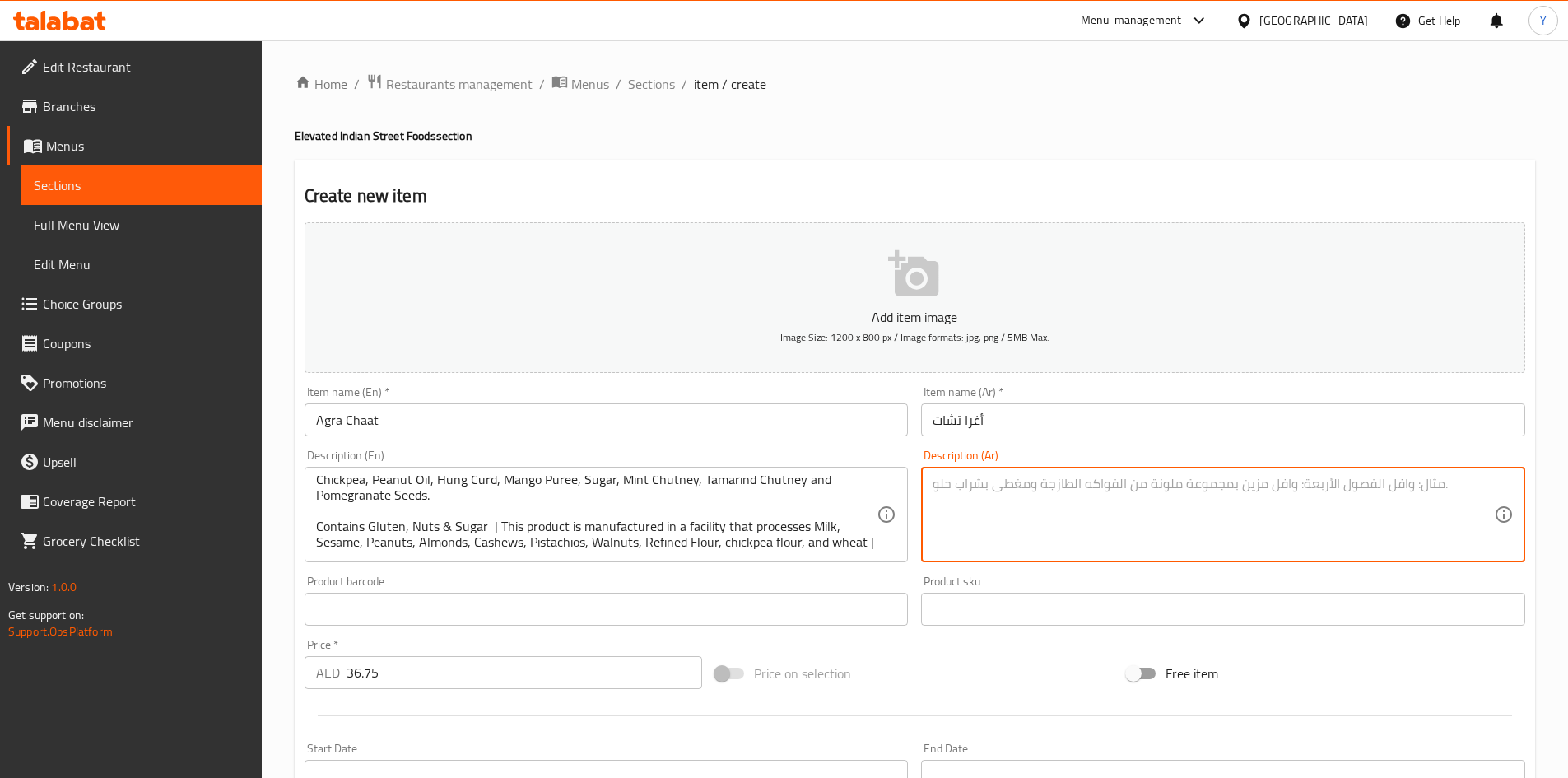
click at [1168, 526] on textarea at bounding box center [1213, 514] width 561 height 78
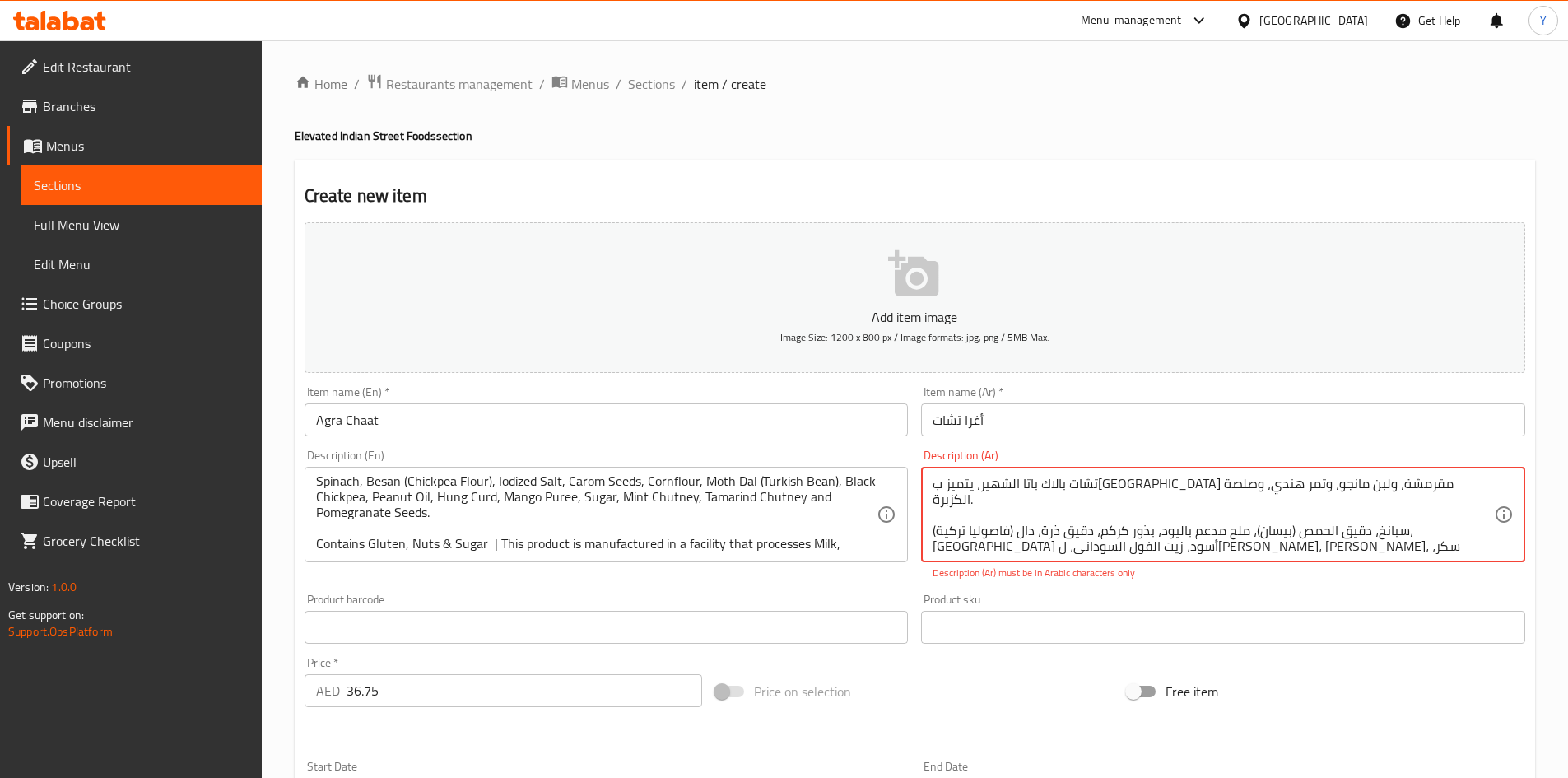
scroll to position [0, 0]
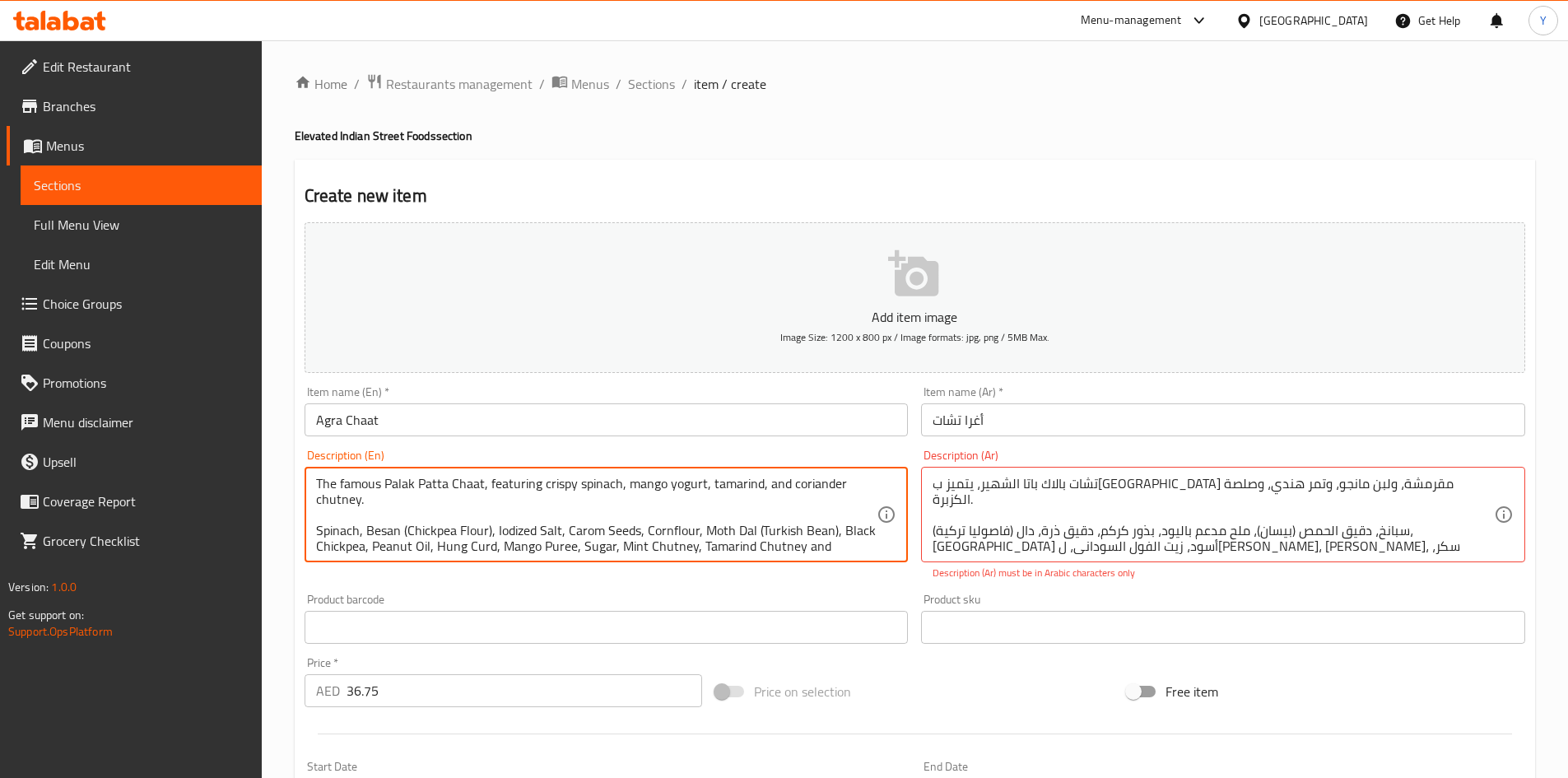
click at [502, 489] on textarea "The famous Palak Patta Chaat, featuring crispy spinach, mango yogurt, tamarind,…" at bounding box center [597, 514] width 561 height 78
click at [651, 485] on textarea "The famous Palak Patta Chaat, featuring crispy spinach, mango yogurt, tamarind,…" at bounding box center [597, 514] width 561 height 78
click at [345, 523] on textarea "The famous Palak Patta Chaat, featuring crispy spinach, mango yogurt, tamarind,…" at bounding box center [597, 514] width 561 height 78
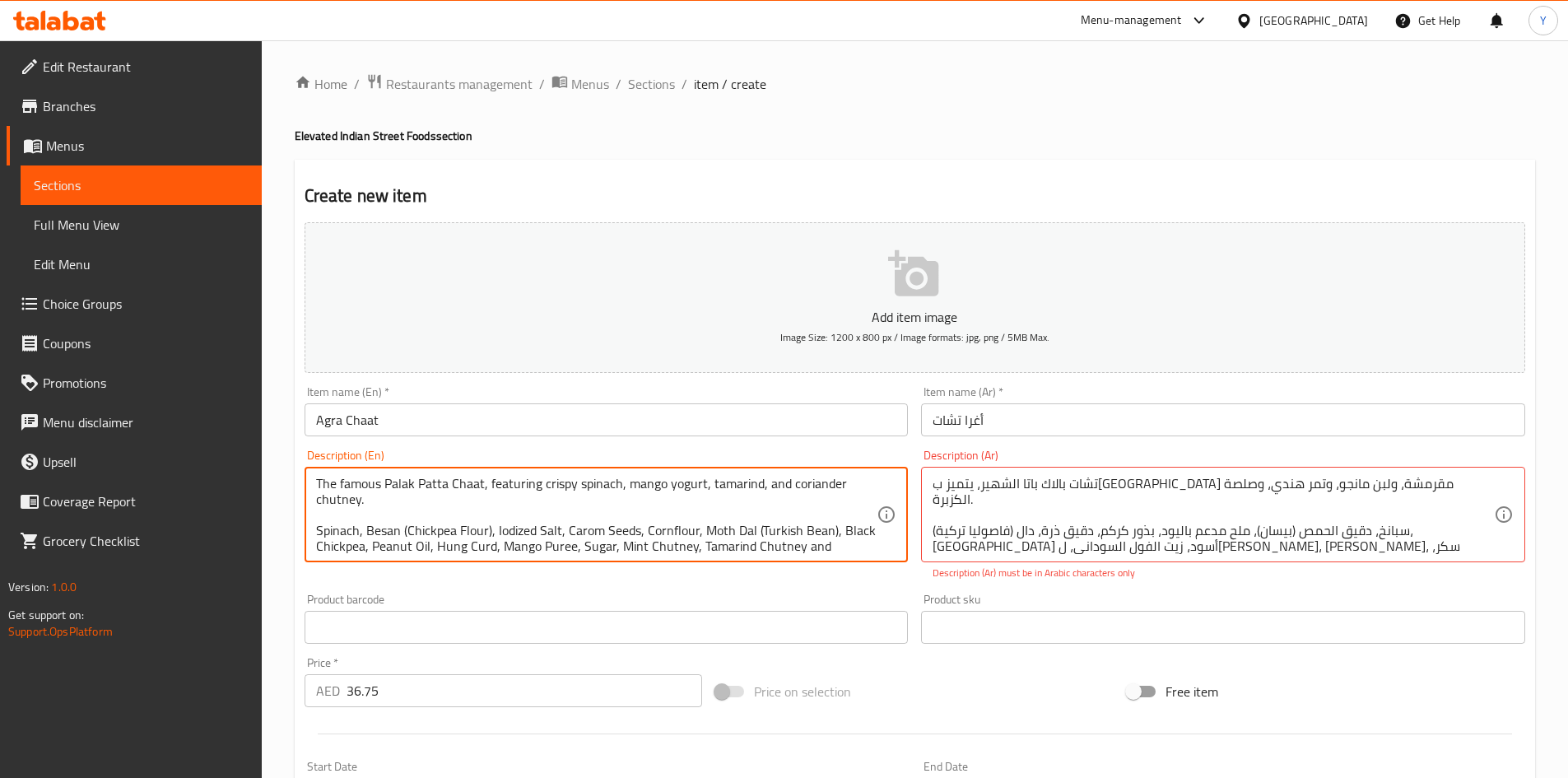
click at [593, 538] on textarea "The famous Palak Patta Chaat, featuring crispy spinach, mango yogurt, tamarind,…" at bounding box center [597, 514] width 561 height 78
click at [644, 531] on textarea "The famous Palak Patta Chaat, featuring crispy spinach, mango yogurt, tamarind,…" at bounding box center [597, 514] width 561 height 78
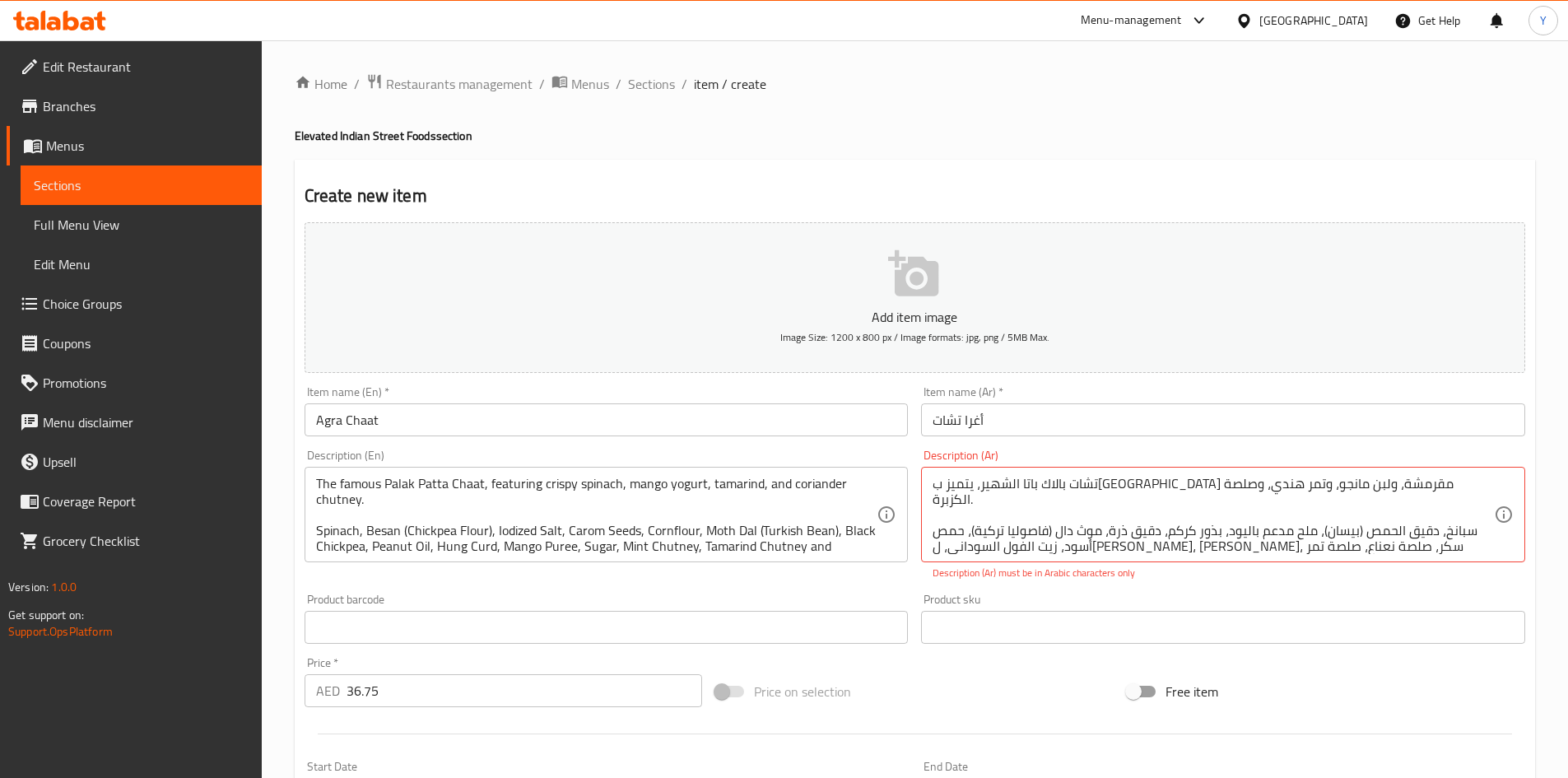
click at [562, 554] on div "The famous Palak Patta Chaat, featuring crispy spinach, mango yogurt, tamarind,…" at bounding box center [607, 514] width 604 height 96
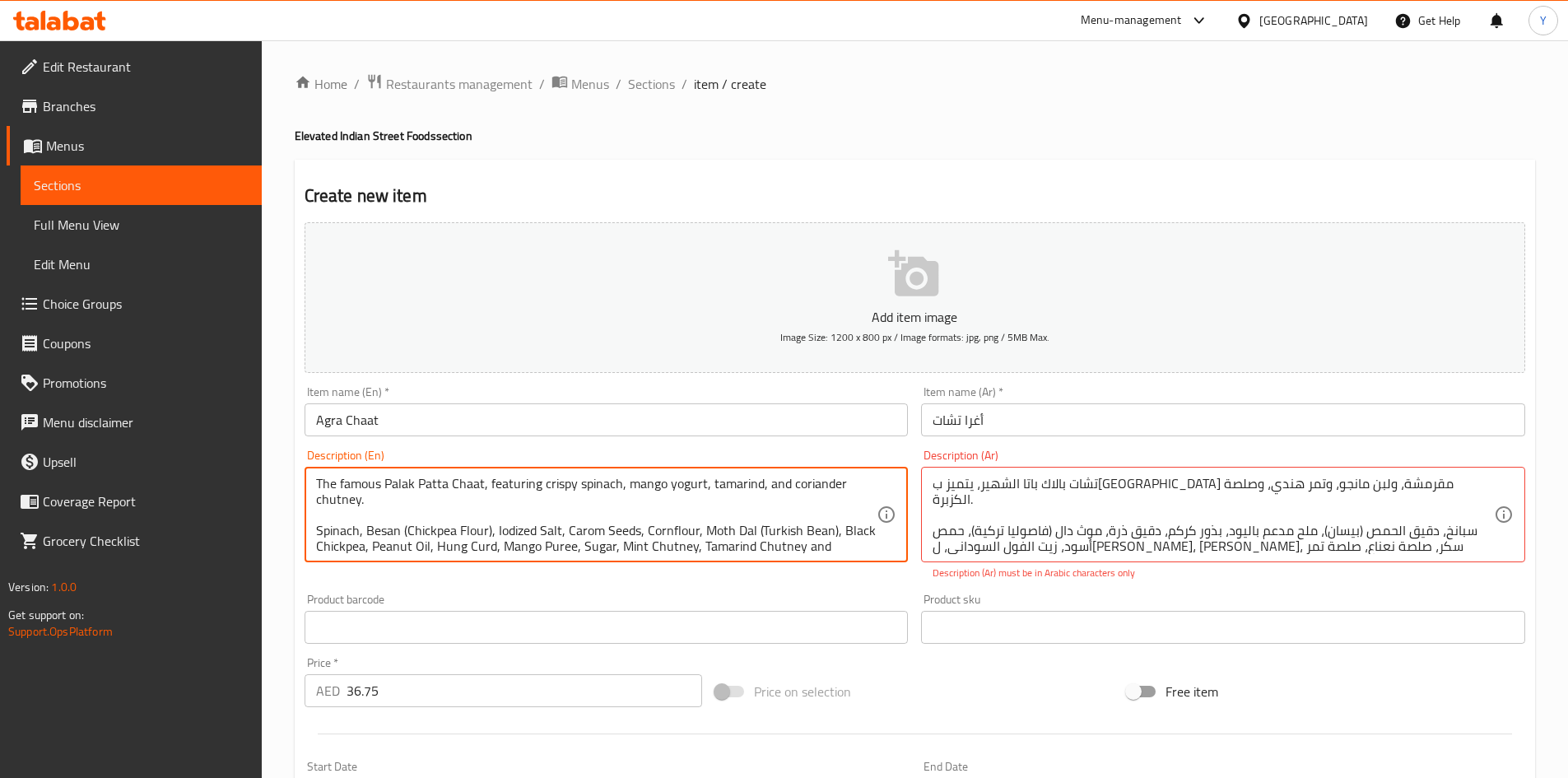
click at [562, 554] on div "The famous Palak Patta Chaat, featuring crispy spinach, mango yogurt, tamarind,…" at bounding box center [607, 514] width 604 height 96
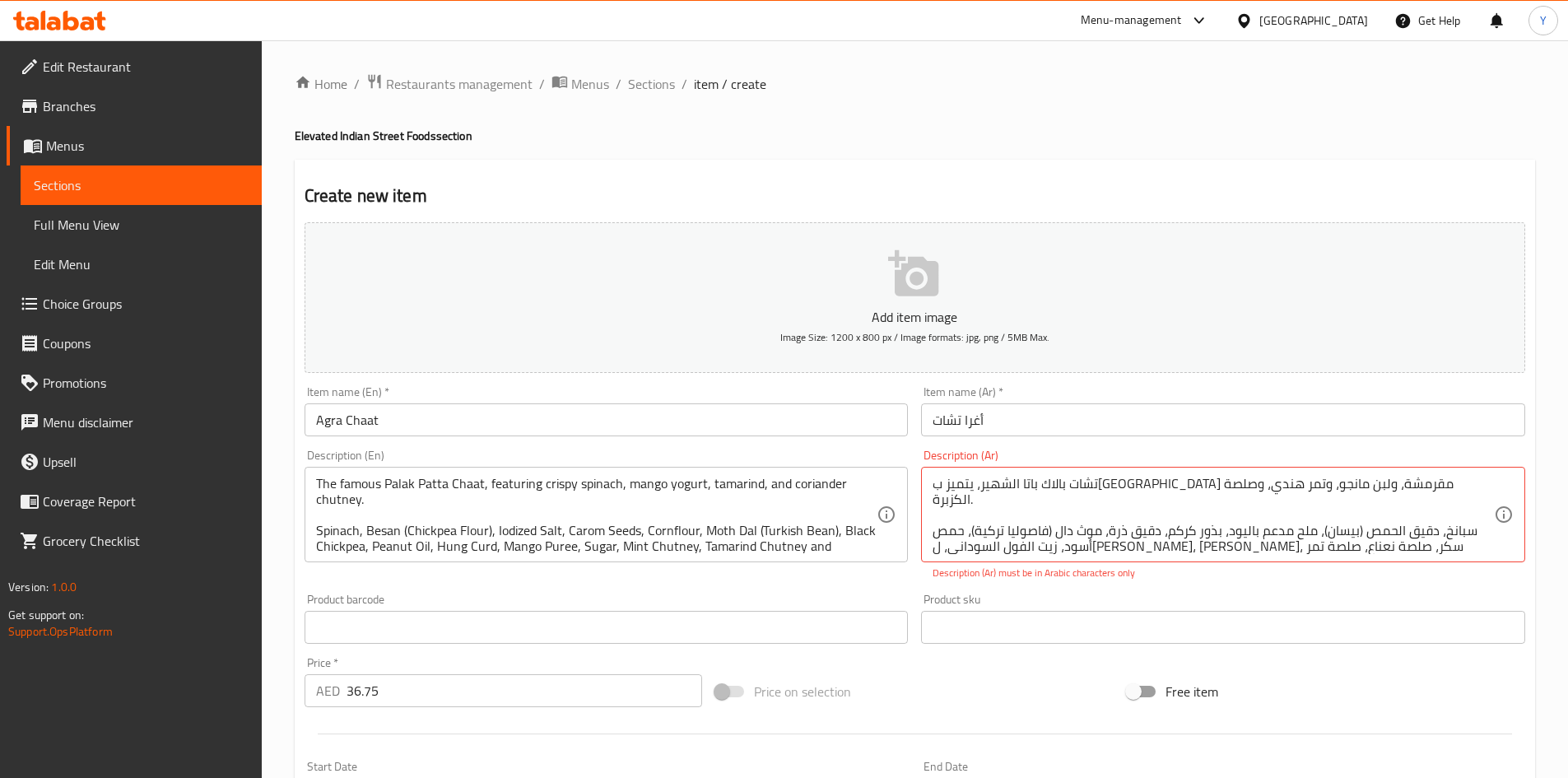
click at [511, 554] on div "The famous Palak Patta Chaat, featuring crispy spinach, mango yogurt, tamarind,…" at bounding box center [607, 514] width 604 height 96
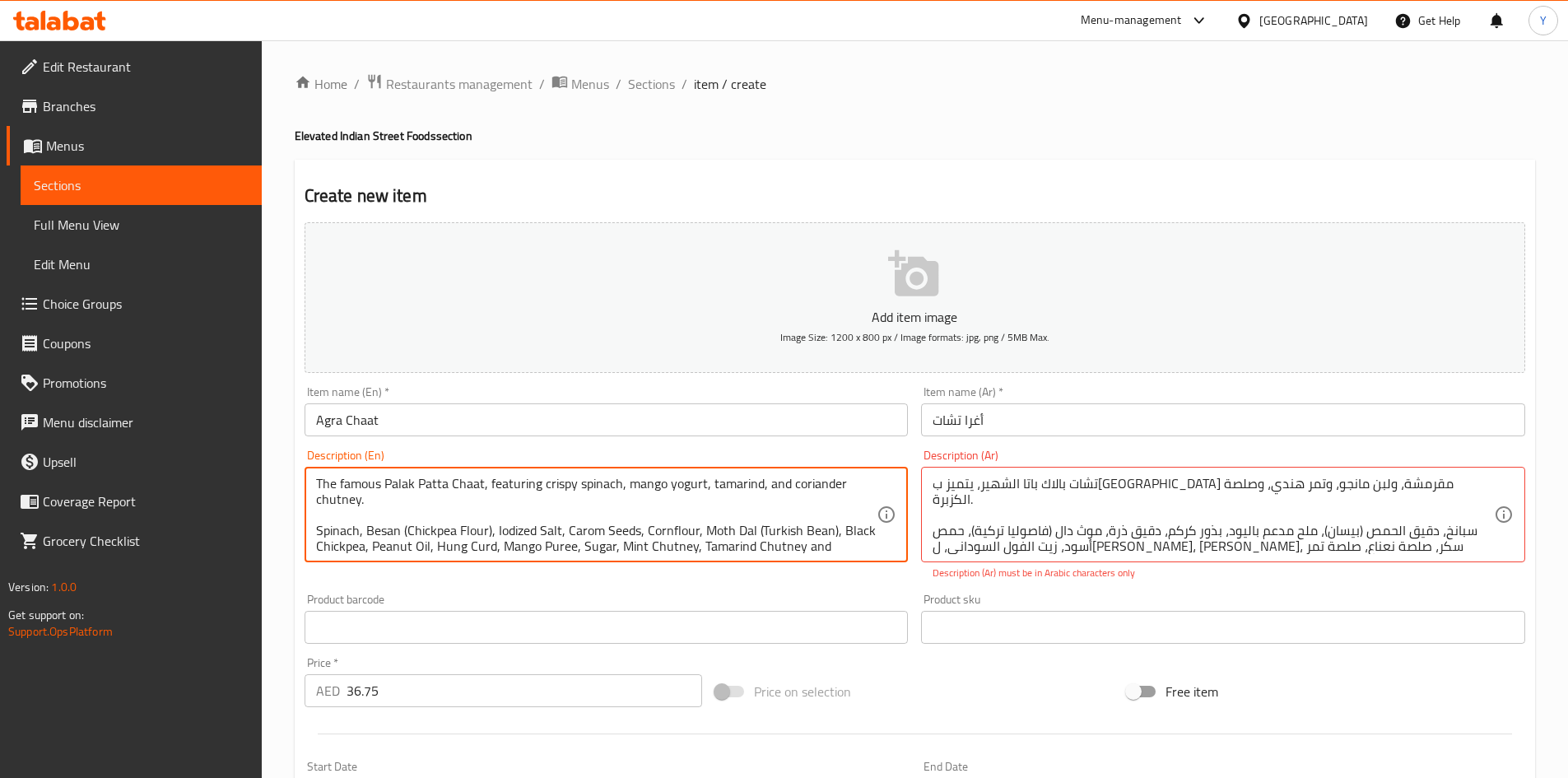
click at [508, 542] on textarea "The famous Palak Patta Chaat, featuring crispy spinach, mango yogurt, tamarind,…" at bounding box center [597, 514] width 561 height 78
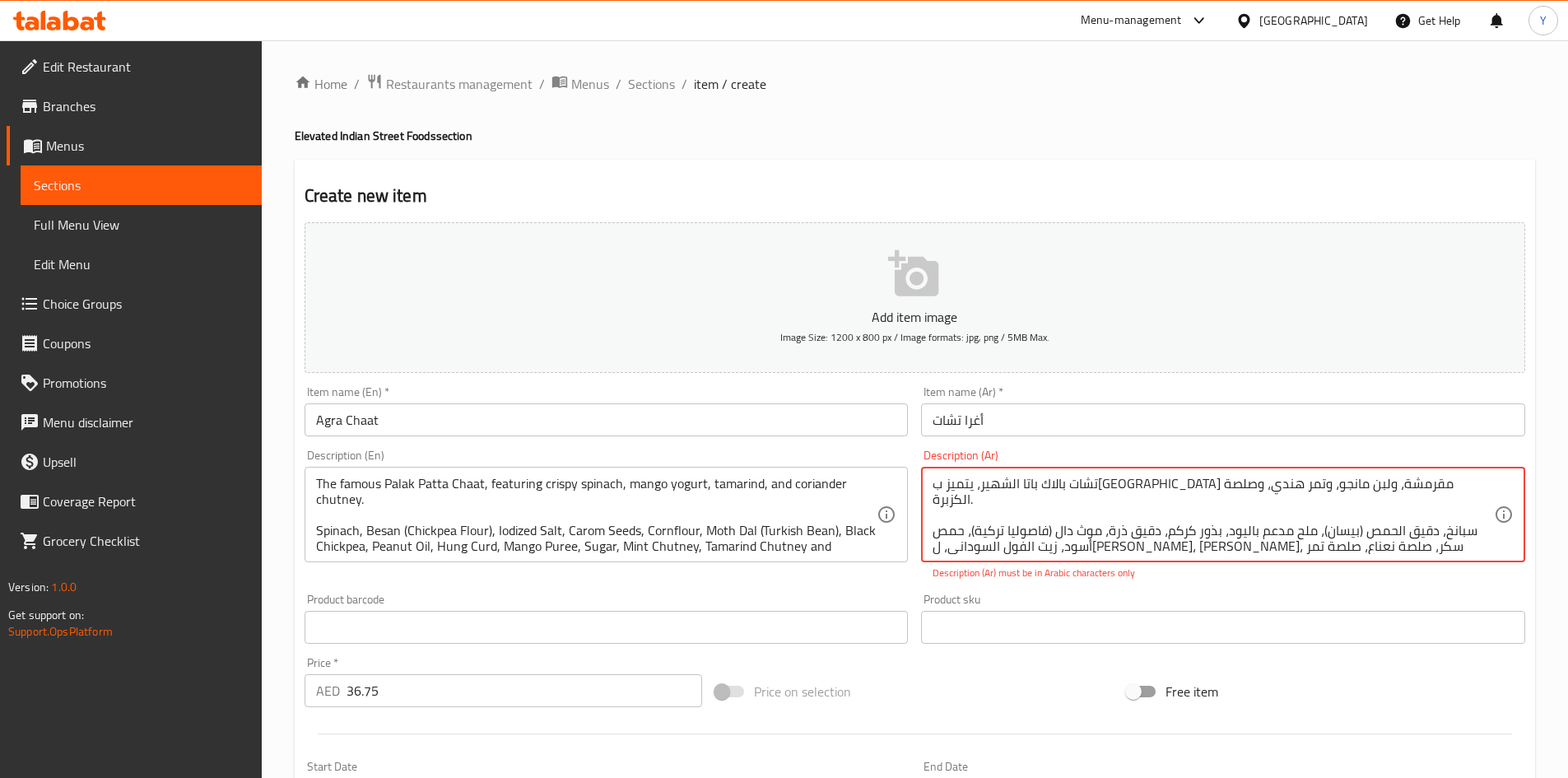
drag, startPoint x: 1317, startPoint y: 535, endPoint x: 1271, endPoint y: 538, distance: 46.1
click at [1276, 534] on textarea "تشات بالاك باتا الشهير، يتميز بسبانخ مقرمشة، ولبن مانجو، وتمر هندي، وصلصة الكزب…" at bounding box center [1213, 514] width 561 height 78
drag, startPoint x: 1269, startPoint y: 536, endPoint x: 1317, endPoint y: 534, distance: 48.0
click at [1317, 534] on textarea "تشات بالاك باتا الشهير، يتميز بسبانخ مقرمشة، ولبن مانجو، وتمر هندي، وصلصة الكزب…" at bounding box center [1213, 514] width 561 height 78
type textarea "تشات بالاك باتا الشهير، يتميز بسبانخ مقرمشة، ولبن مانجو، وتمر هندي، وصلصة الكزب…"
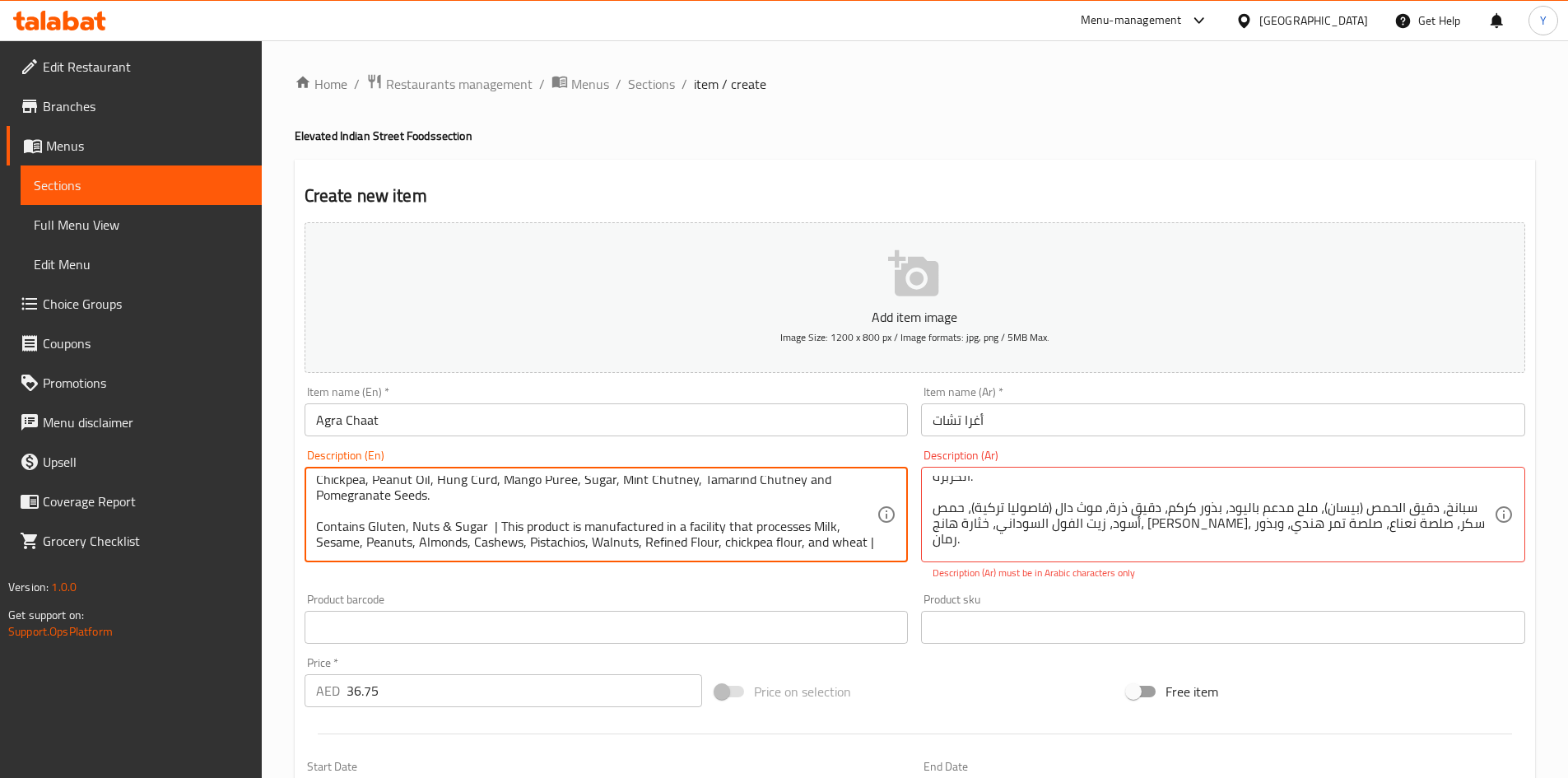
scroll to position [36, 0]
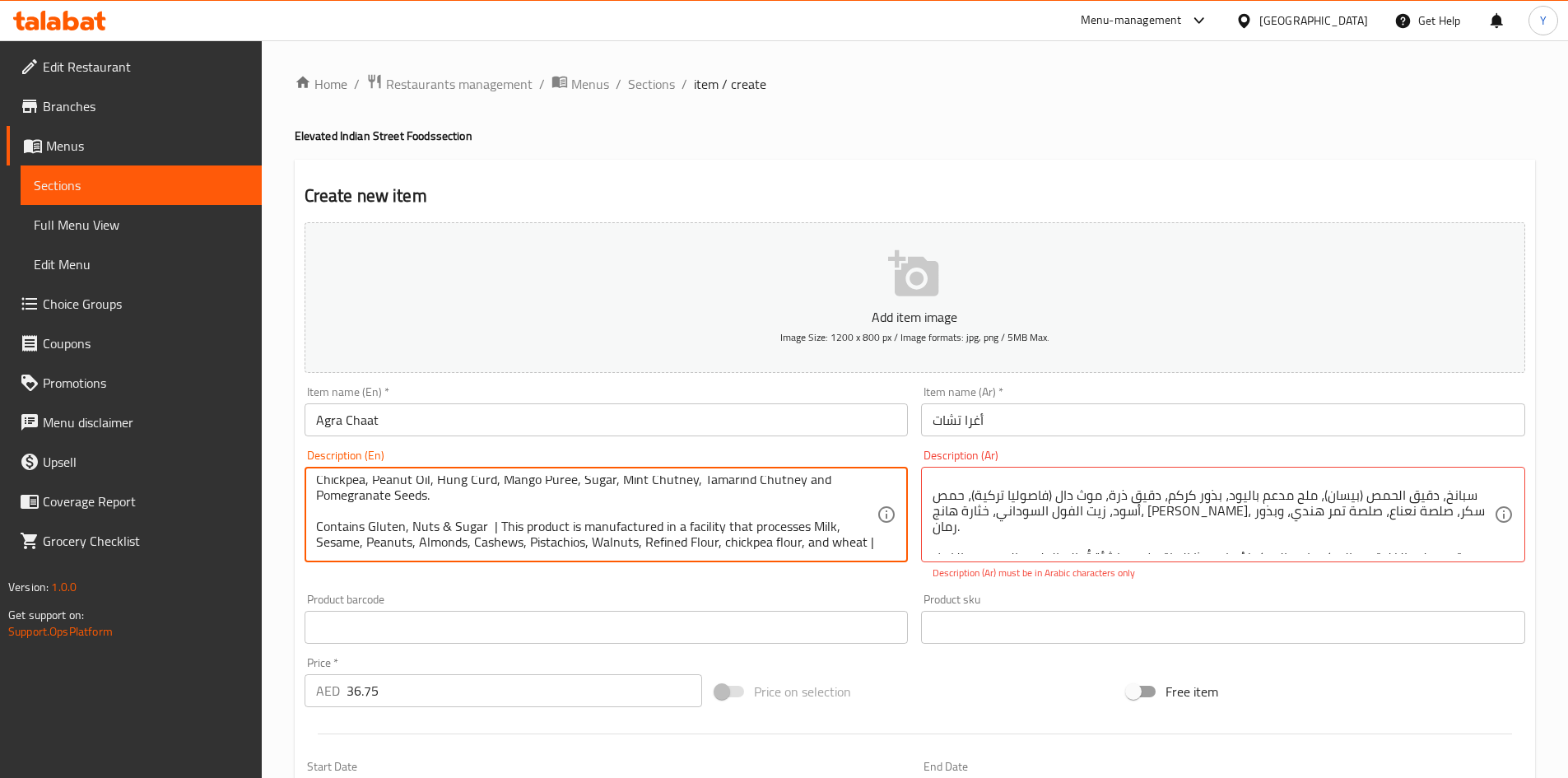
click at [1244, 585] on div "Description (Ar) تشات بالاك باتا الشهير، يتميز بسبانخ مقرمشة، ولبن مانجو، وتمر …" at bounding box center [1224, 515] width 617 height 145
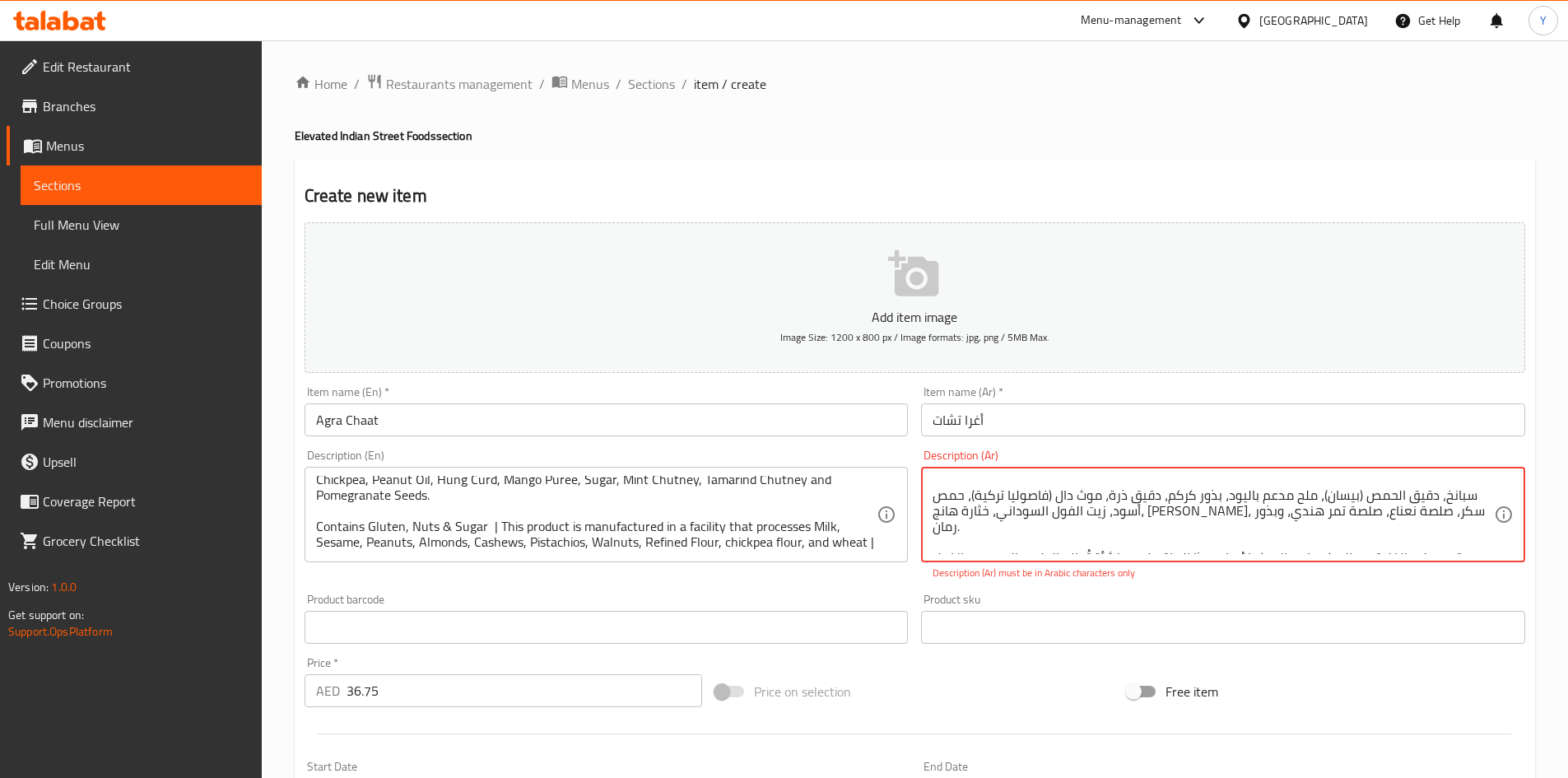
click at [1443, 535] on textarea "تشات بالاك باتا الشهير، يتميز بسبانخ مقرمشة، ولبن مانجو، وتمر هندي، وصلصة الكزب…" at bounding box center [1213, 514] width 561 height 78
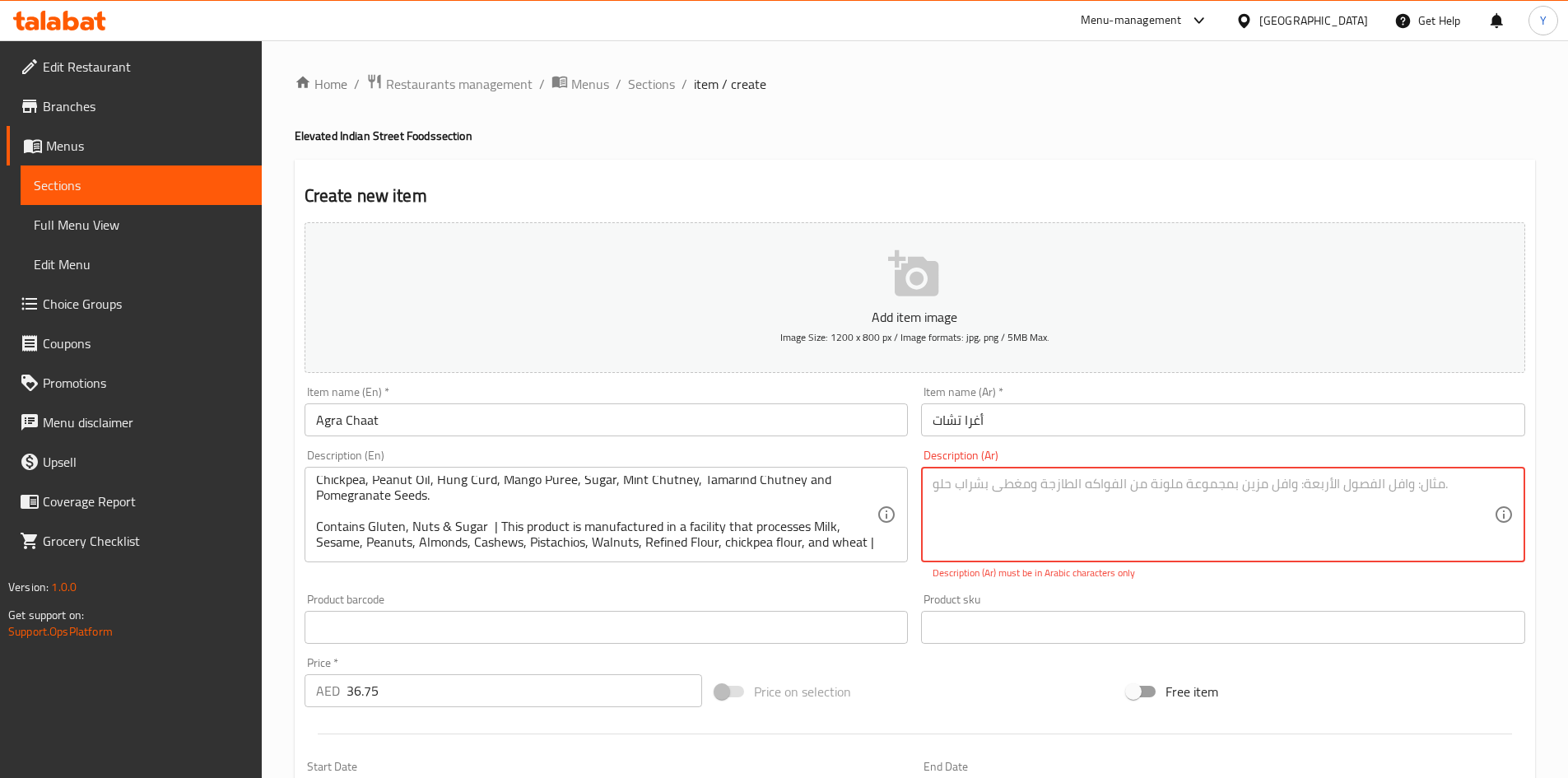
scroll to position [0, 0]
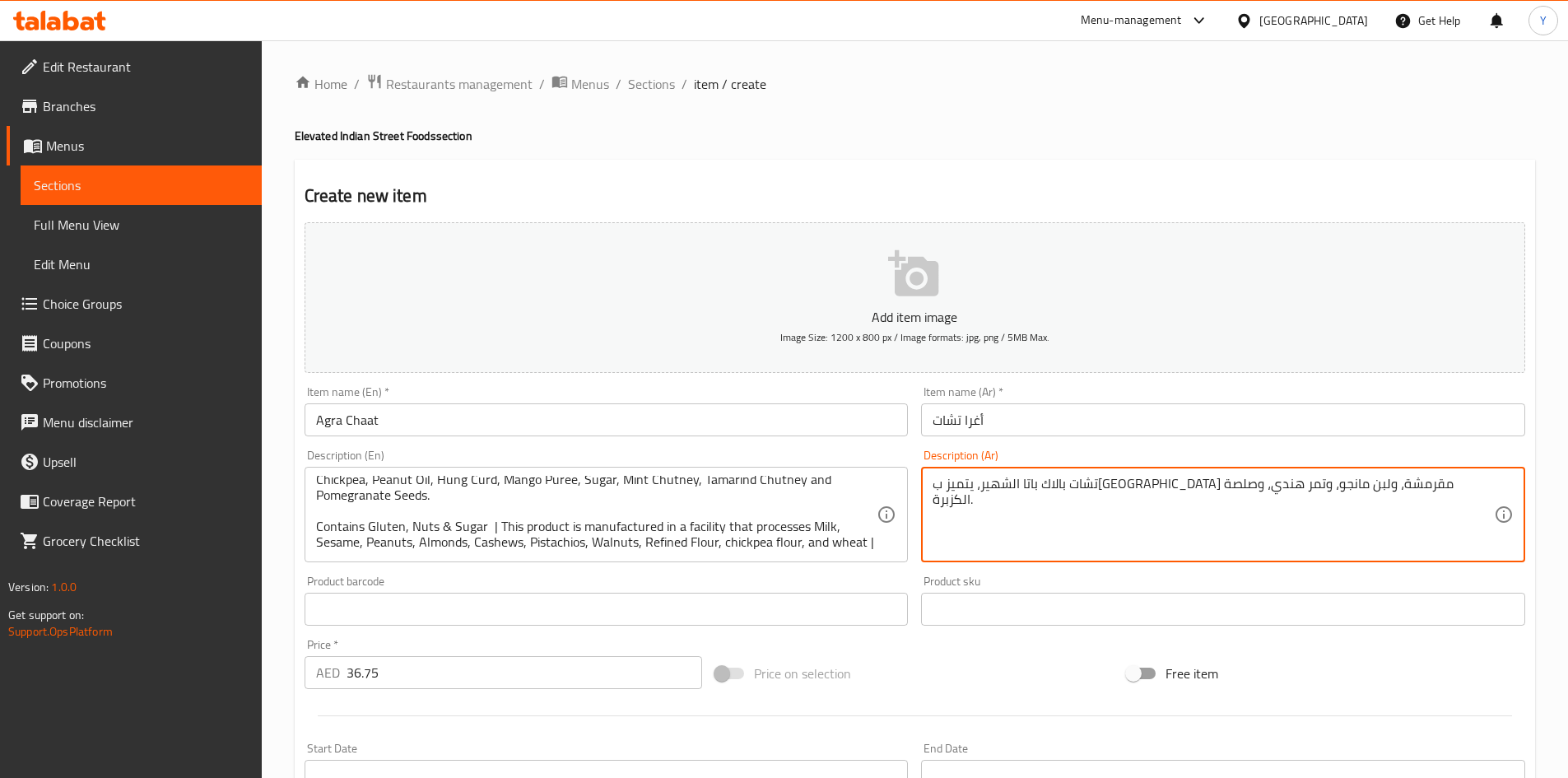
click at [949, 697] on div at bounding box center [915, 715] width 1234 height 40
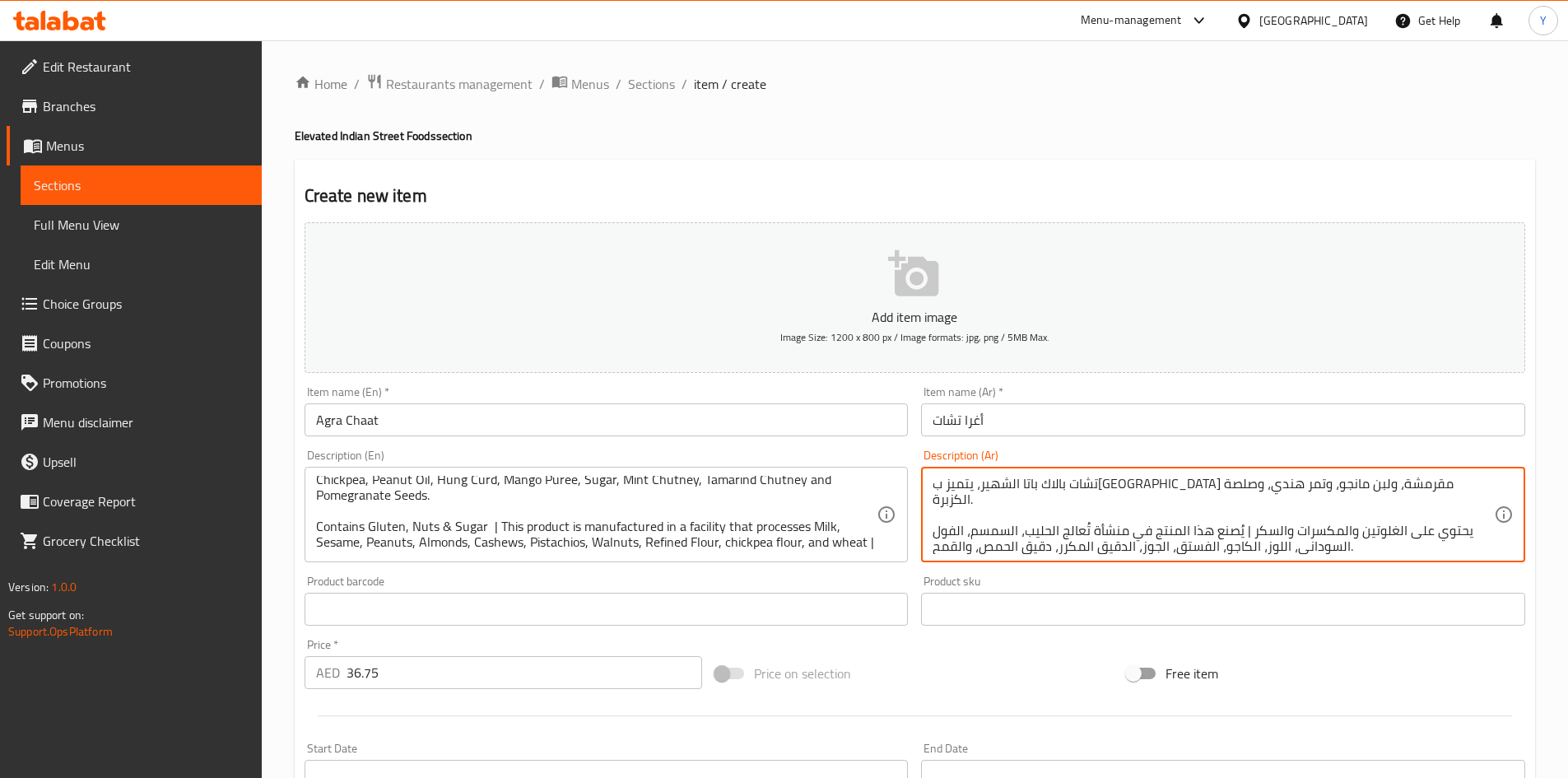
click at [1004, 668] on div "Price on selection" at bounding box center [914, 673] width 412 height 44
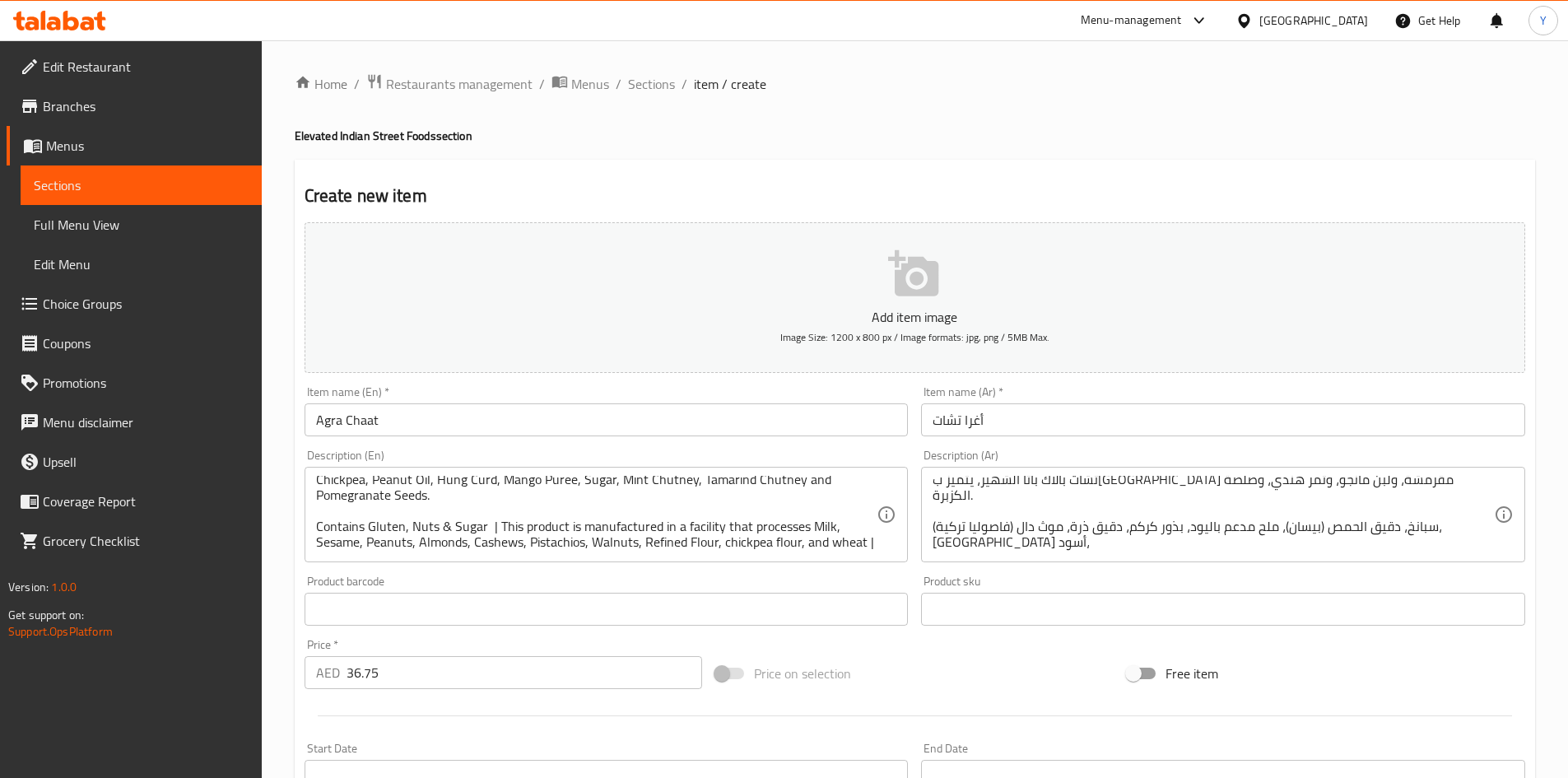
click at [988, 680] on div "Price on selection" at bounding box center [914, 673] width 412 height 44
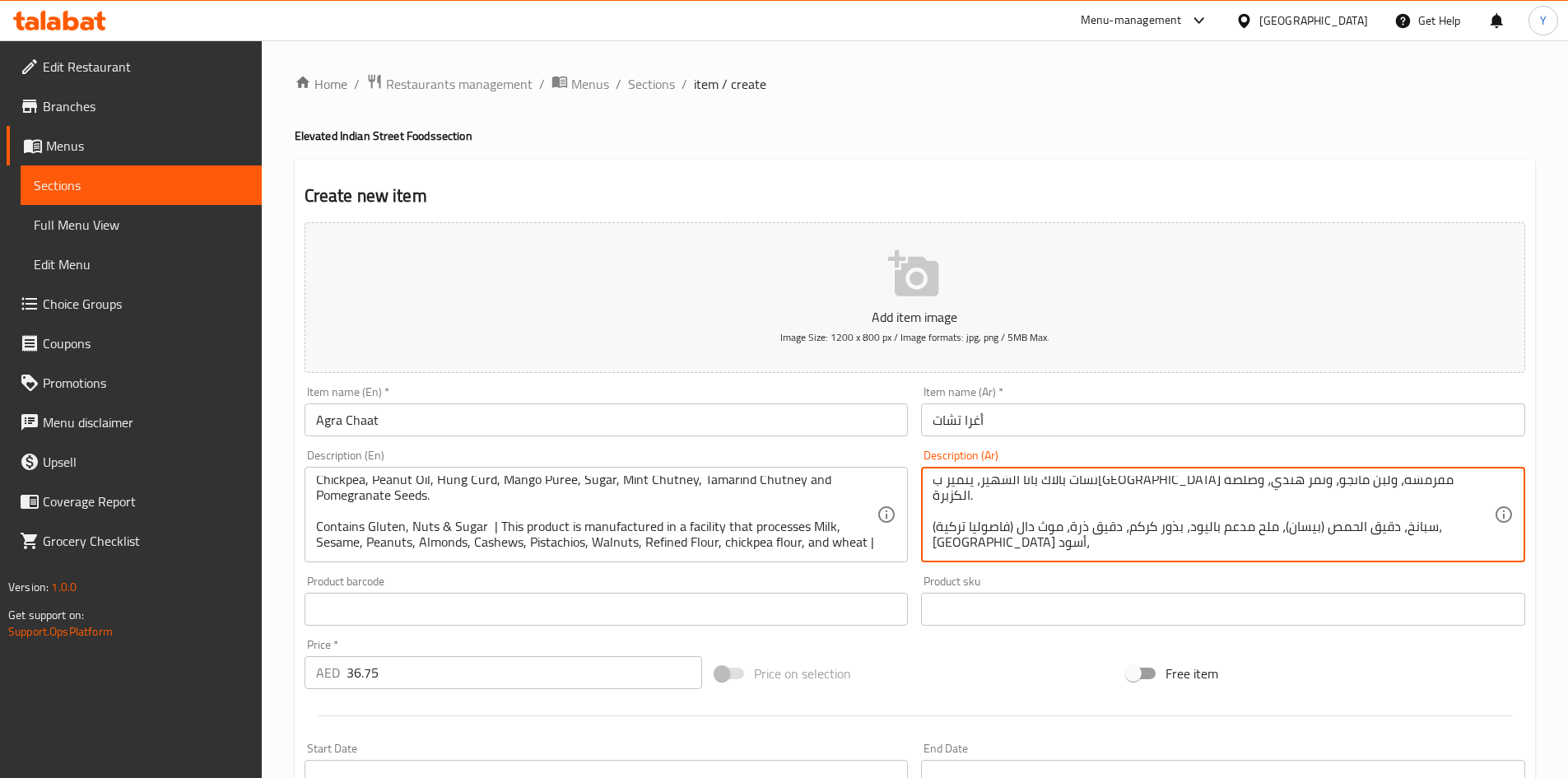
click at [1143, 523] on textarea "تشات بالاك باتا الشهير، يتميز بسبانخ مقرمشة، ولبن مانجو، وتمر هندي، وصلصة الكزب…" at bounding box center [1213, 514] width 561 height 78
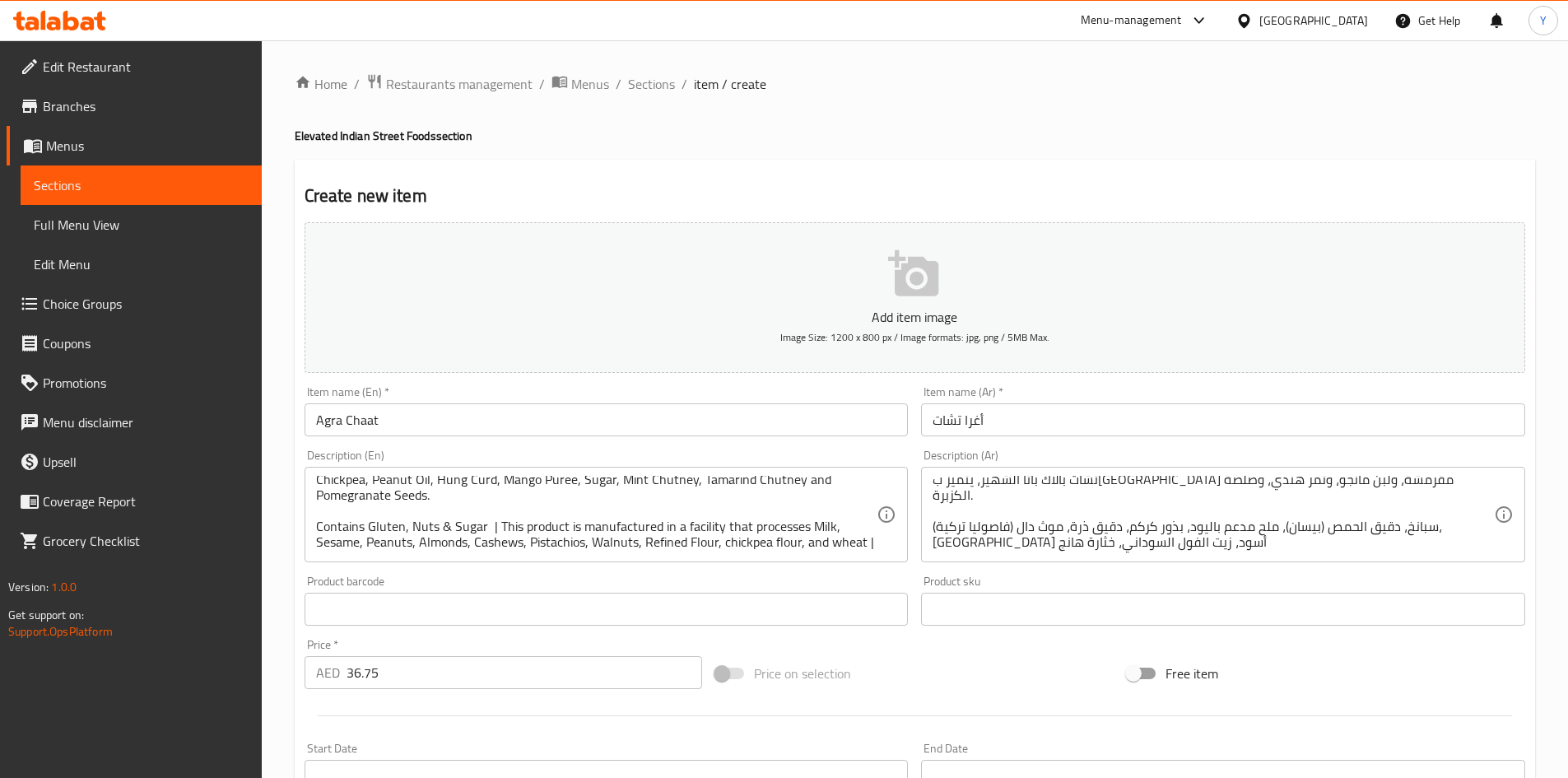
click at [962, 662] on div "Price on selection" at bounding box center [914, 673] width 412 height 44
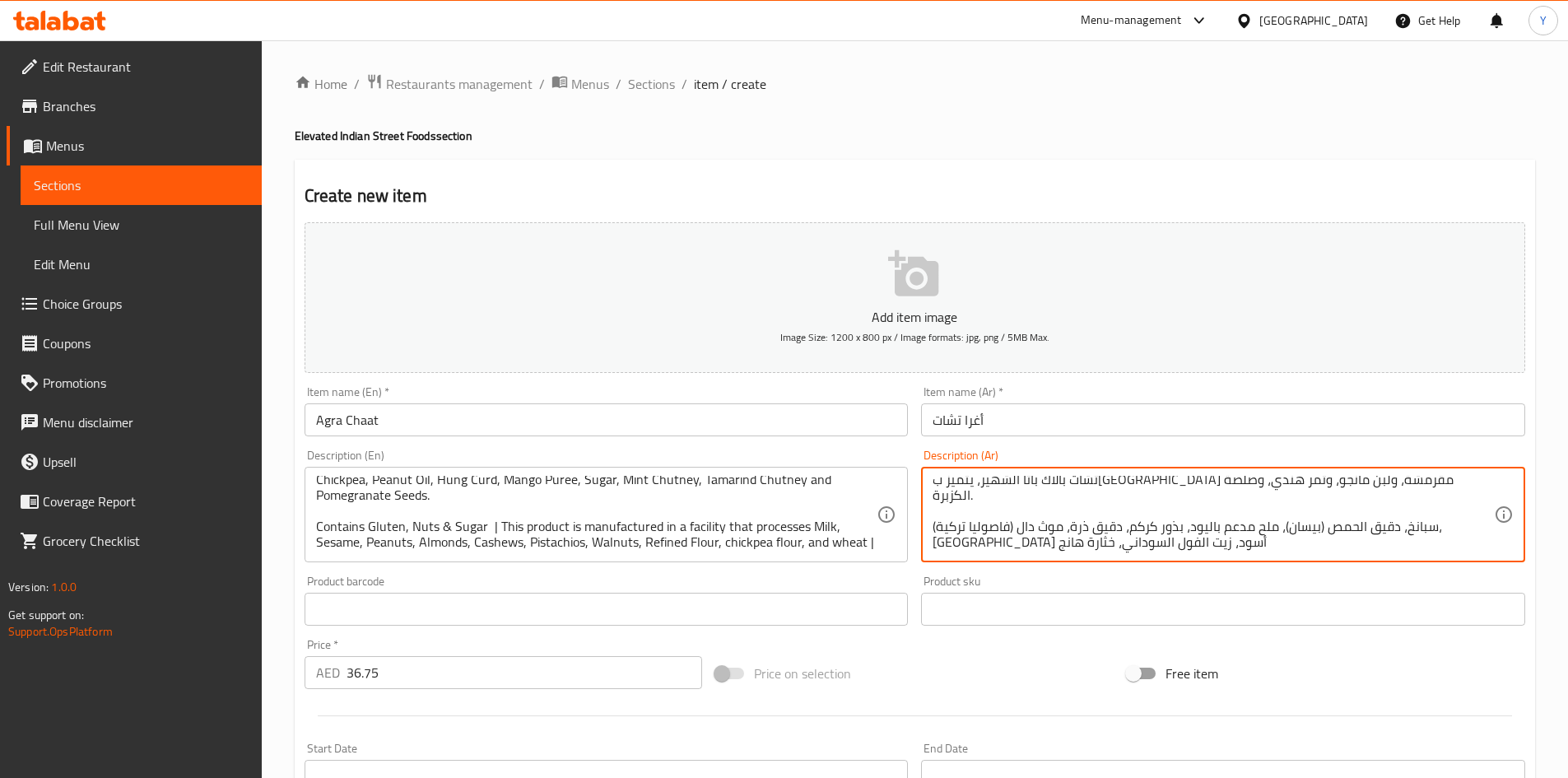
click at [1279, 520] on textarea "تشات بالاك باتا الشهير، يتميز بسبانخ مقرمشة، ولبن مانجو، وتمر هندي، وصلصة الكزب…" at bounding box center [1213, 514] width 561 height 78
click at [1239, 527] on textarea "تشات بالاك باتا الشهير، يتميز بسبانخ مقرمشة، ولبن مانجو، وتمر هندي، وصلصة الكزب…" at bounding box center [1213, 514] width 561 height 78
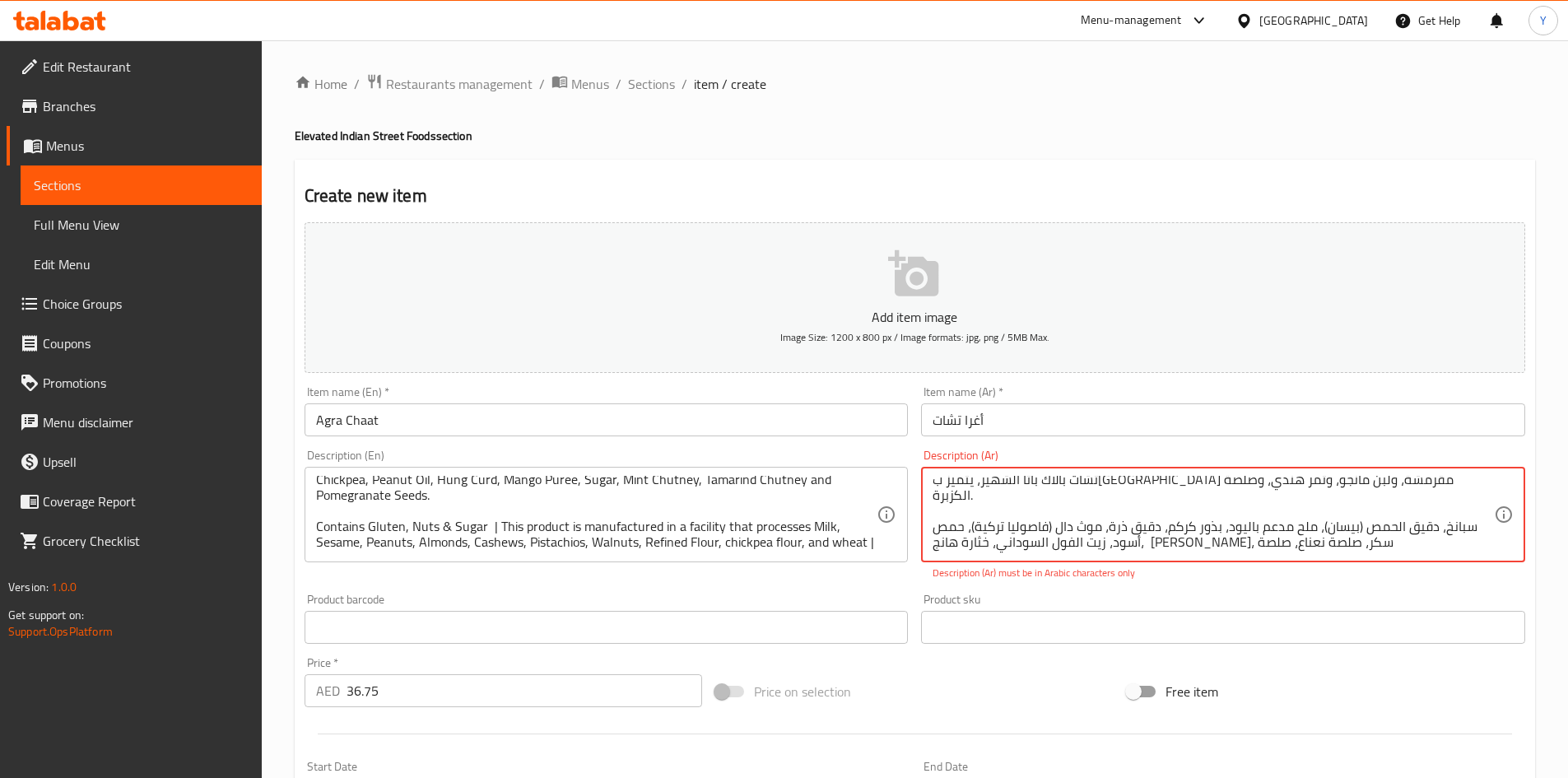
drag, startPoint x: 1208, startPoint y: 528, endPoint x: 923, endPoint y: 532, distance: 285.0
click at [923, 532] on div "تشات بالاك باتا الشهير، يتميز بسبانخ مقرمشة، ولبن مانجو، وتمر هندي، وصلصة الكزب…" at bounding box center [1224, 514] width 604 height 96
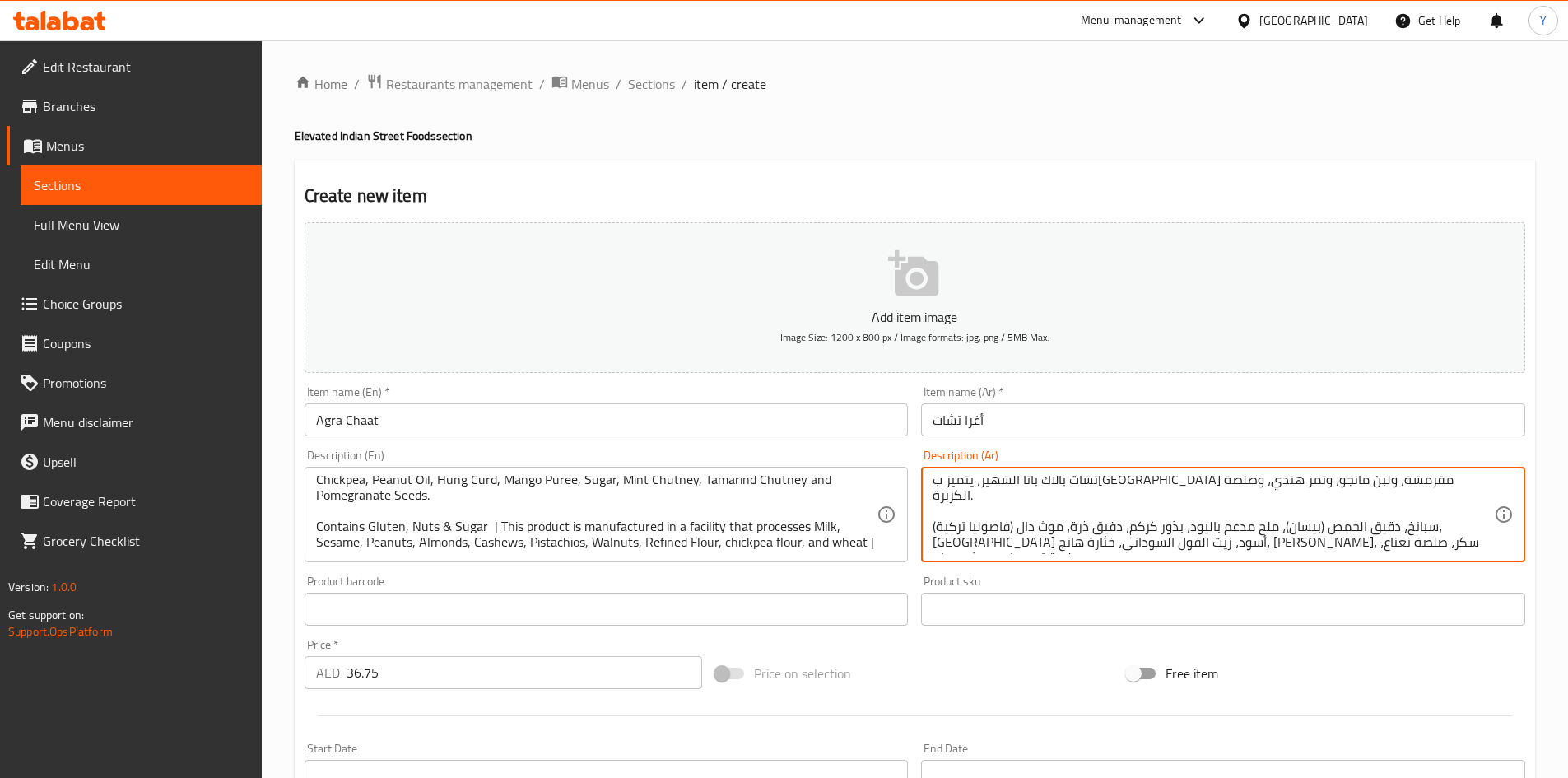
click at [982, 528] on textarea "تشات بالاك باتا الشهير، يتميز بسبانخ مقرمشة، ولبن مانجو، وتمر هندي، وصلصة الكزب…" at bounding box center [1213, 514] width 561 height 78
click at [1029, 543] on textarea "تشات بالاك باتا الشهير، يتميز بسبانخ مقرمشة، ولبن مانجو، وتمر هندي، وصلصة الكزب…" at bounding box center [1213, 514] width 561 height 78
type textarea "تشات بالاك باتا الشهير، يتميز بسبانخ مقرمشة، ولبن مانجو، وتمر هندي، وصلصة الكزب…"
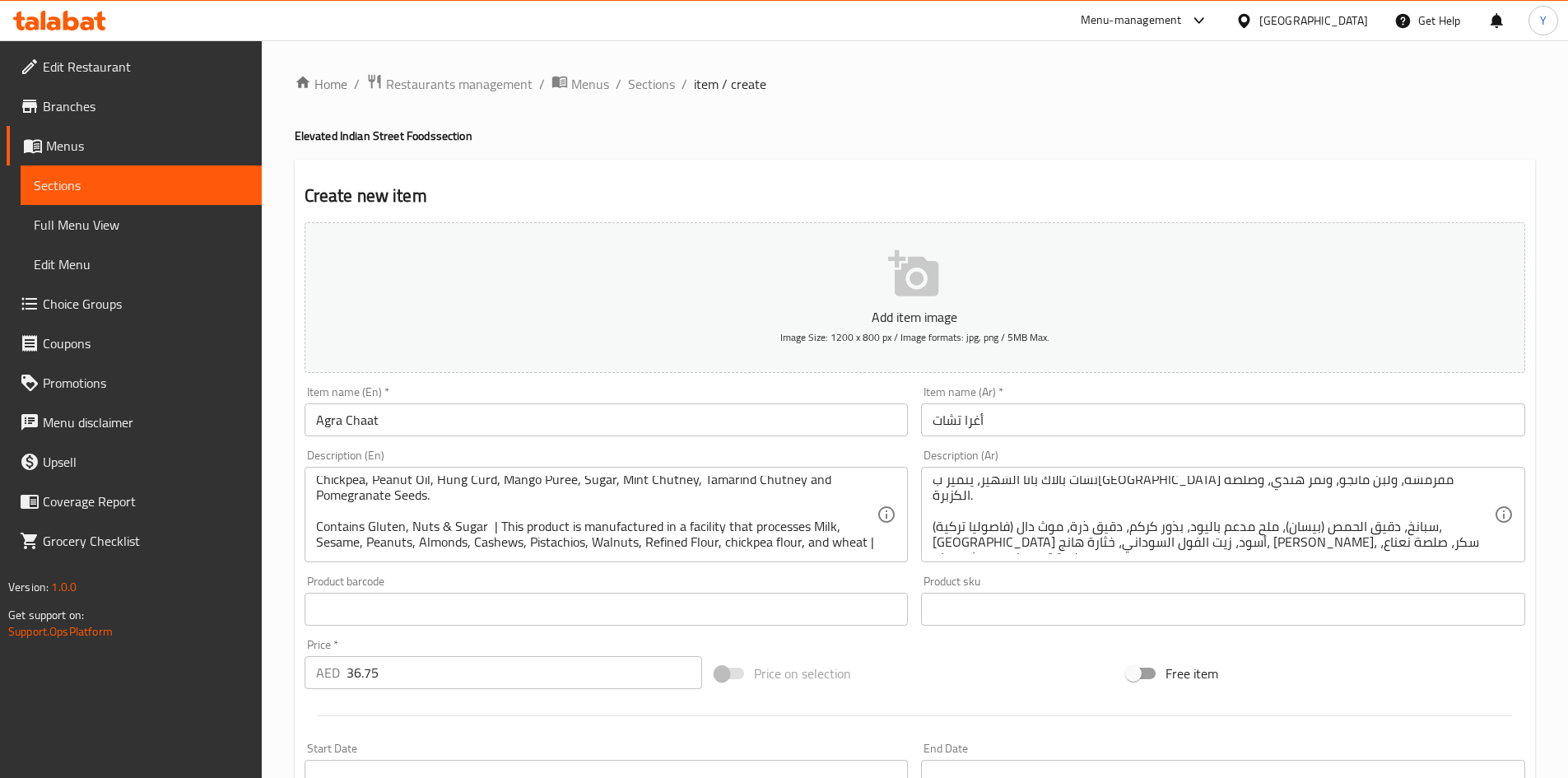
click at [606, 637] on div "Price   * AED 36.75 Price *" at bounding box center [504, 664] width 412 height 64
click at [546, 442] on div "Item name (En)   * Agra Chaat Item name (En) *" at bounding box center [607, 411] width 617 height 64
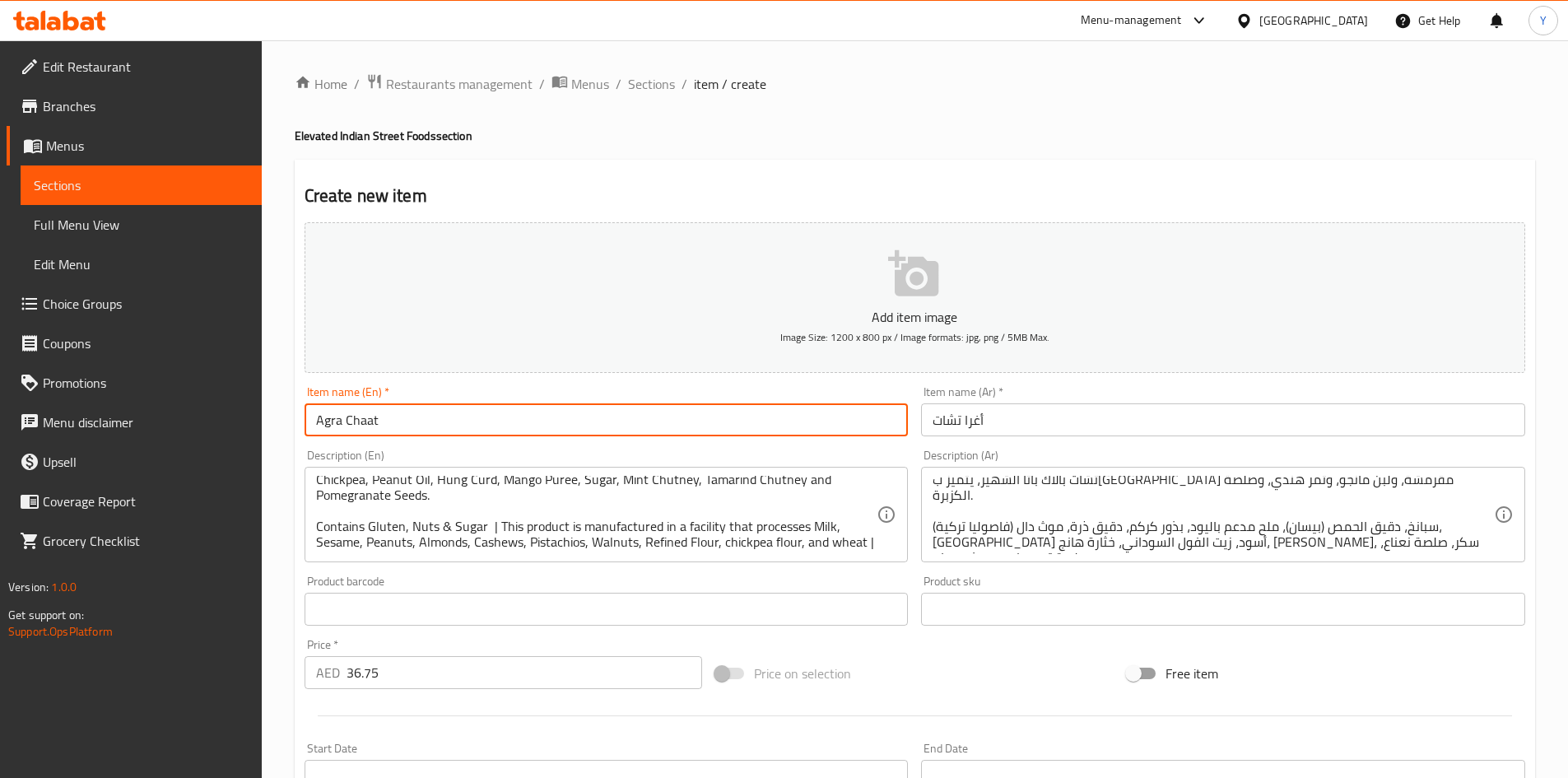
click at [525, 407] on input "Agra Chaat" at bounding box center [607, 420] width 604 height 33
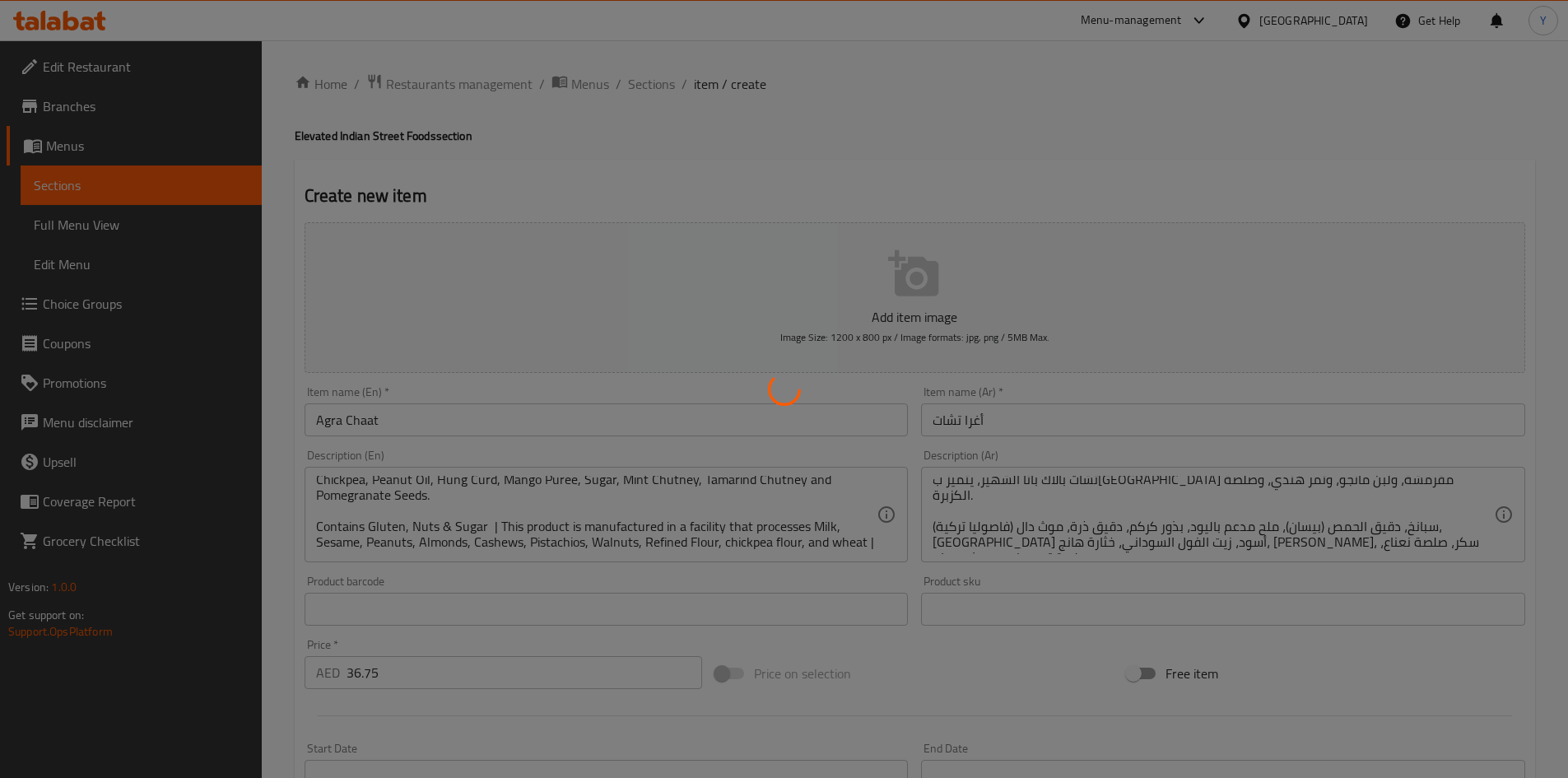
type input "0"
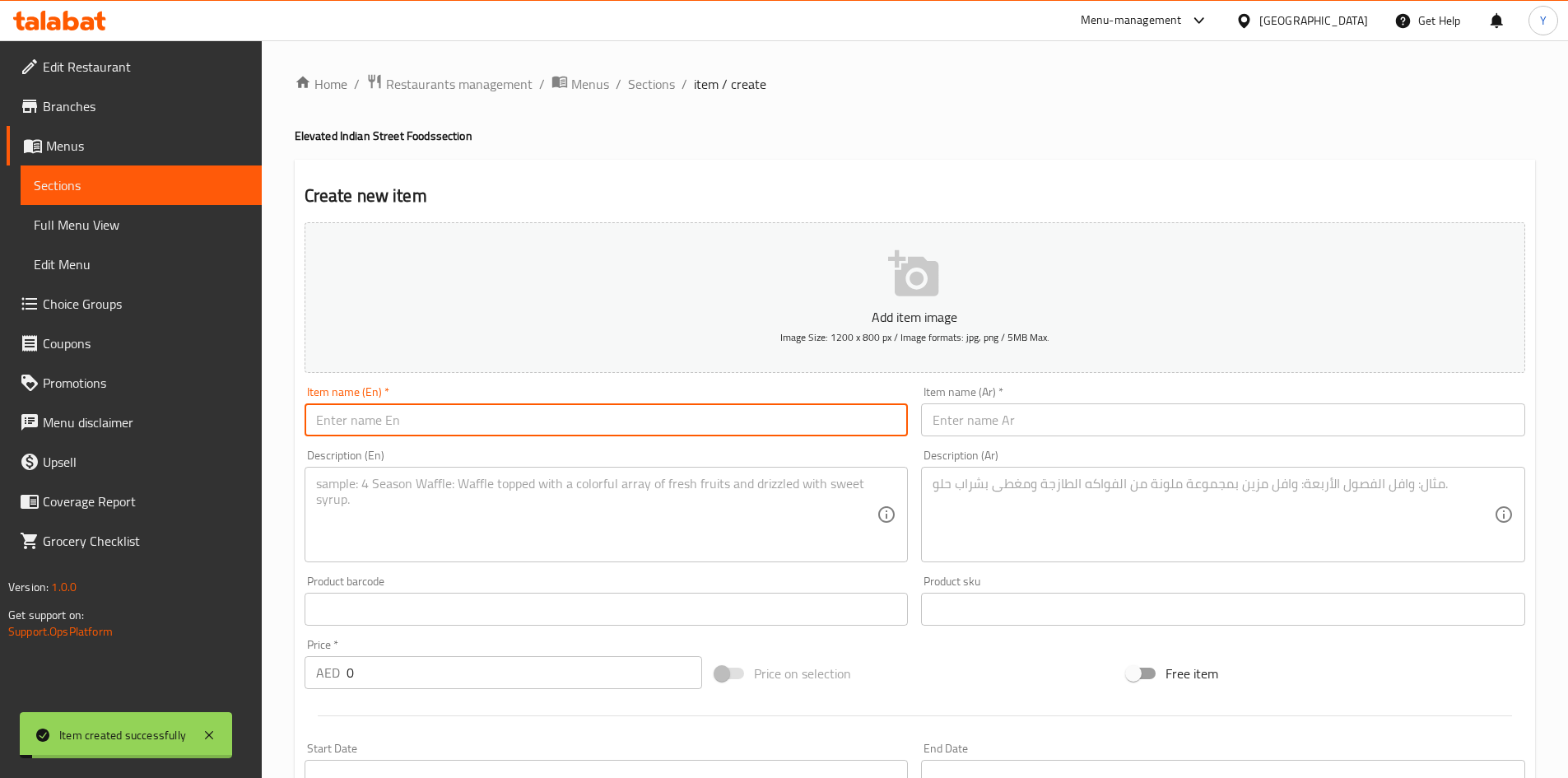
scroll to position [0, 0]
type input "Sid's Dahi Bhalla"
click at [963, 430] on input "text" at bounding box center [1224, 420] width 604 height 33
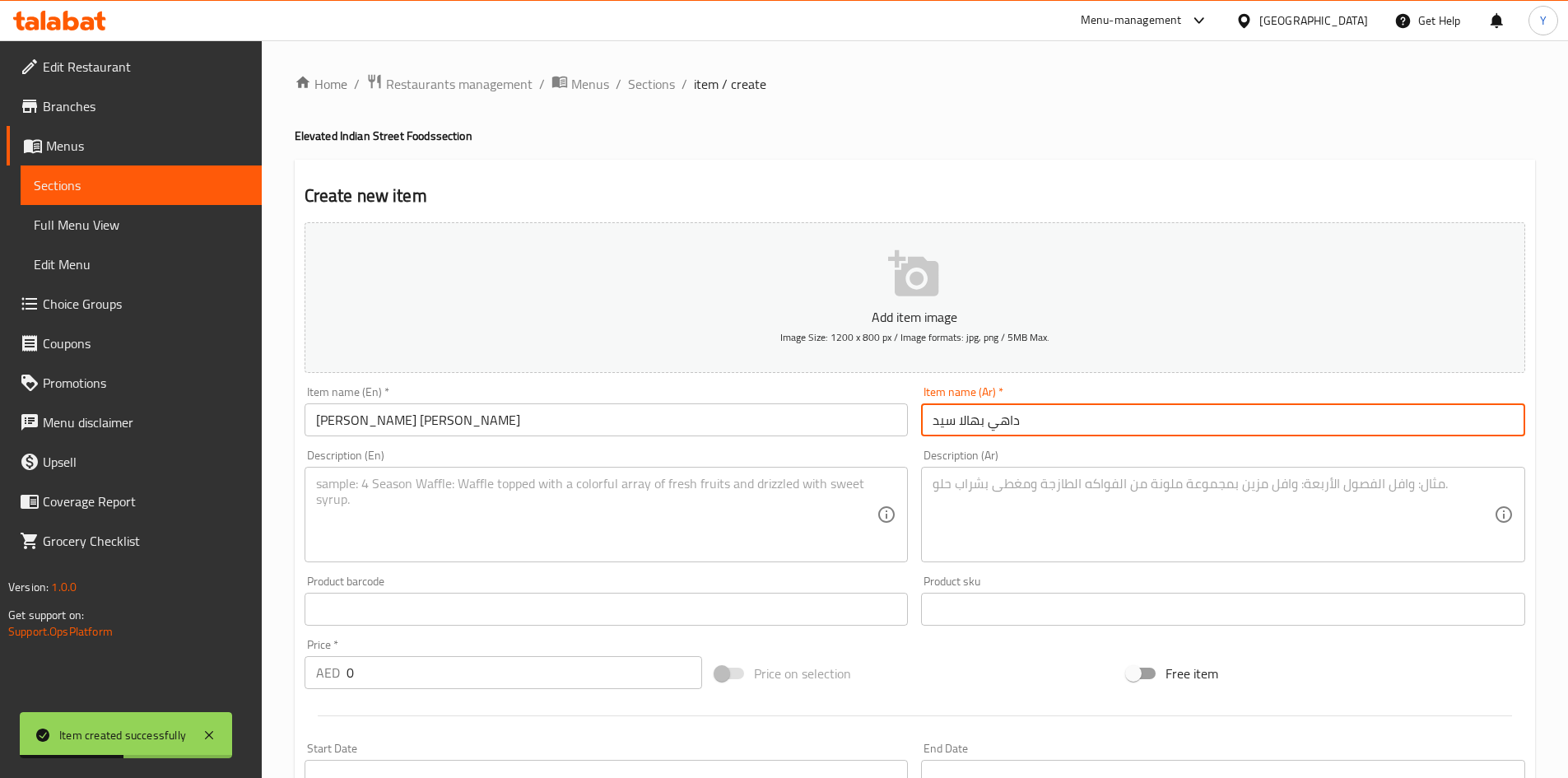
type input "داهي بهالا سيد"
click at [442, 489] on textarea at bounding box center [597, 514] width 561 height 78
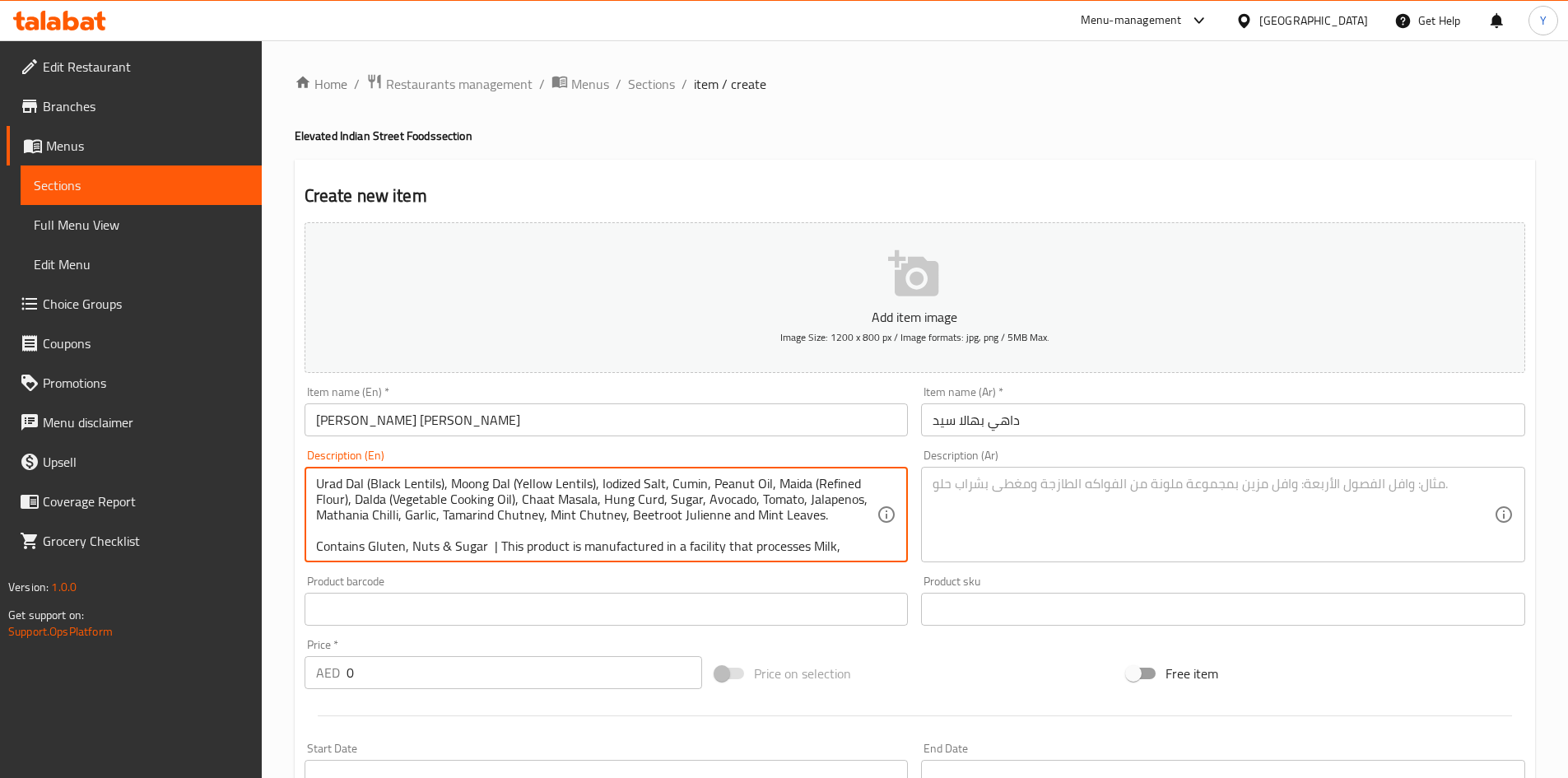
scroll to position [83, 0]
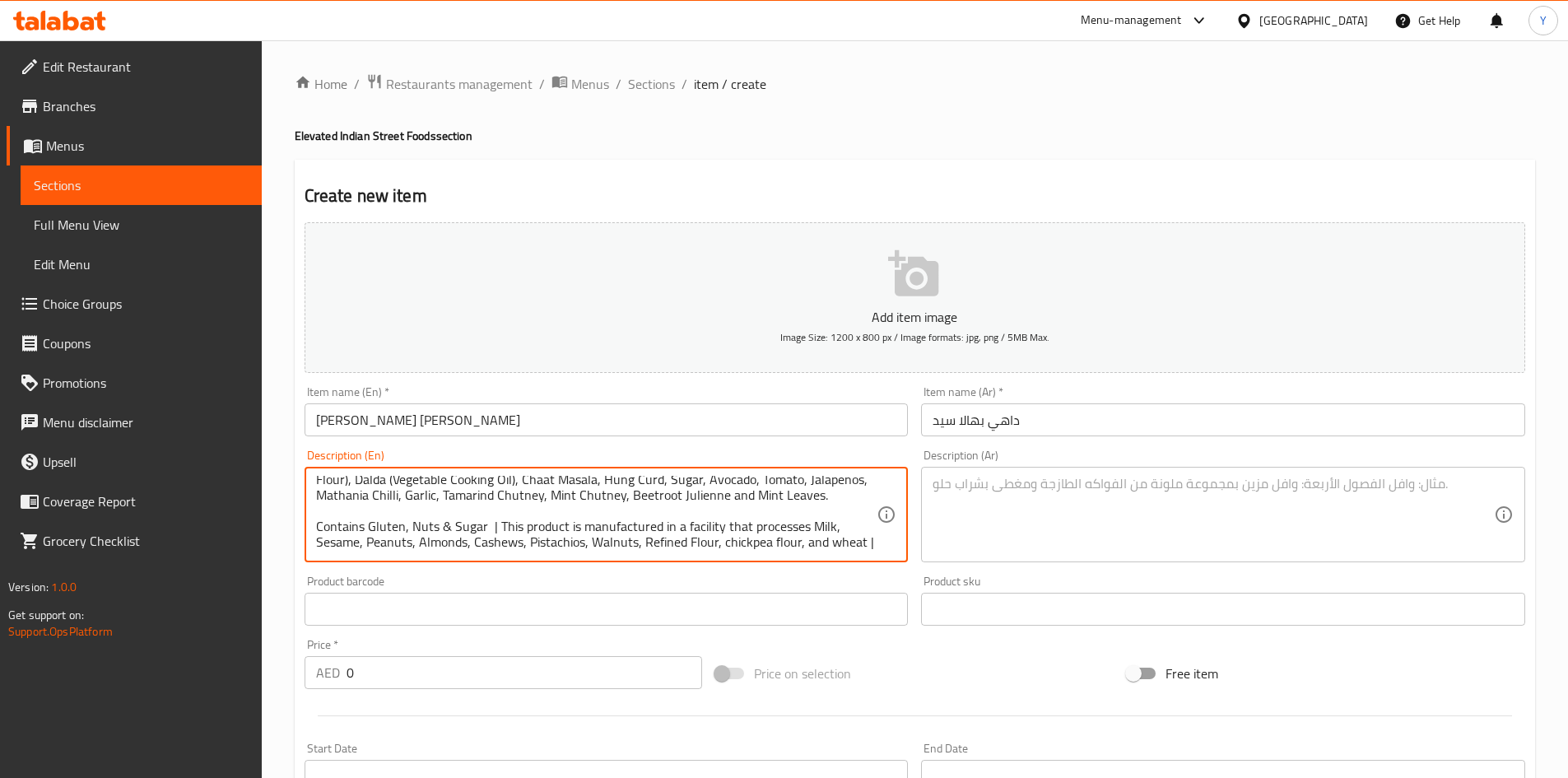
type textarea "Soft lentil dumplings, avocado yogurt, Mathania chilli garlic oil, and mint chu…"
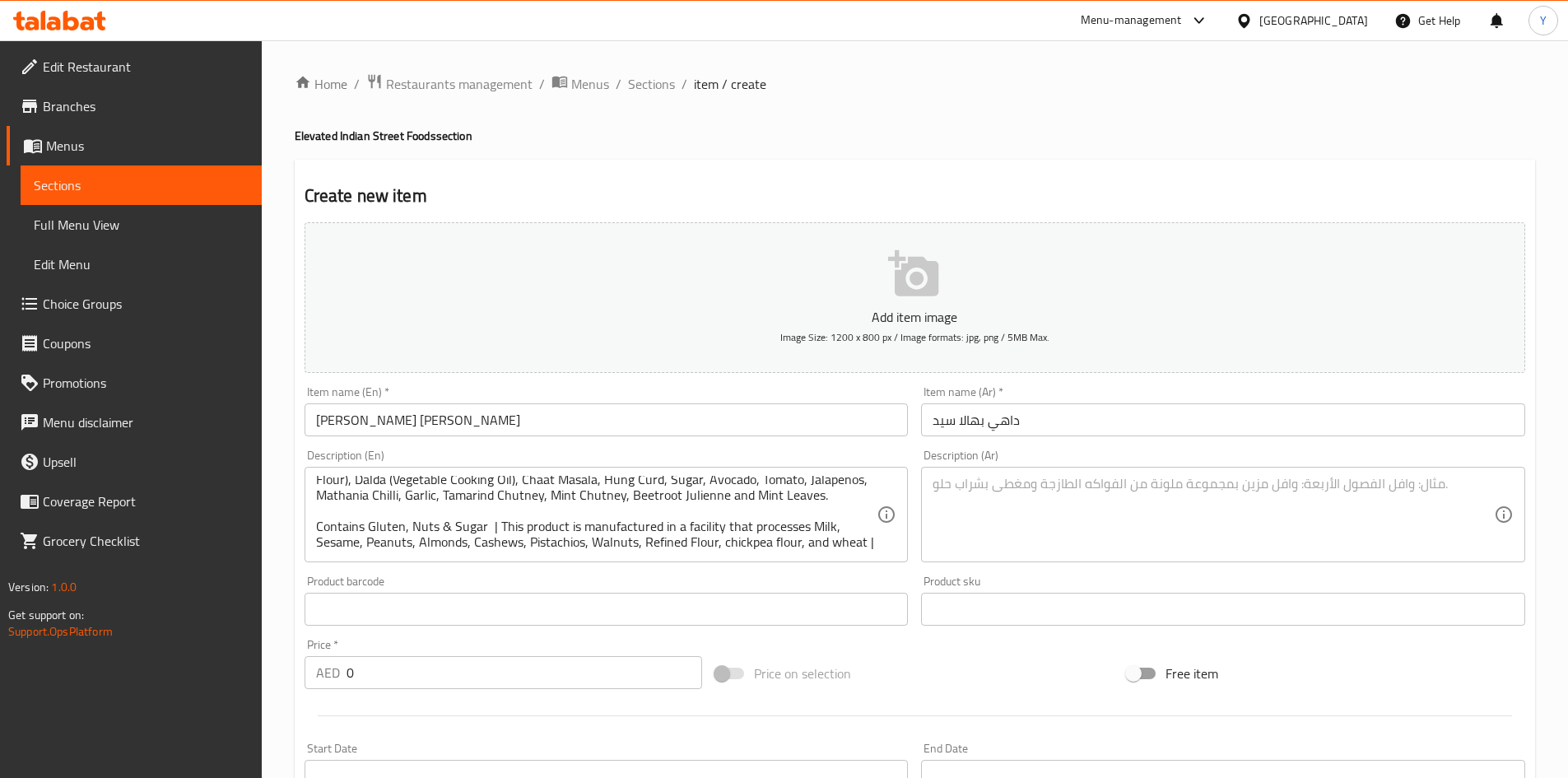
drag, startPoint x: 419, startPoint y: 708, endPoint x: 418, endPoint y: 694, distance: 14.0
click at [417, 704] on div at bounding box center [915, 715] width 1234 height 40
drag, startPoint x: 422, startPoint y: 679, endPoint x: 150, endPoint y: 664, distance: 272.4
click at [150, 664] on div "Edit Restaurant Branches Menus Sections Full Menu View Edit Menu Choice Groups …" at bounding box center [784, 602] width 1568 height 1123
type input "42"
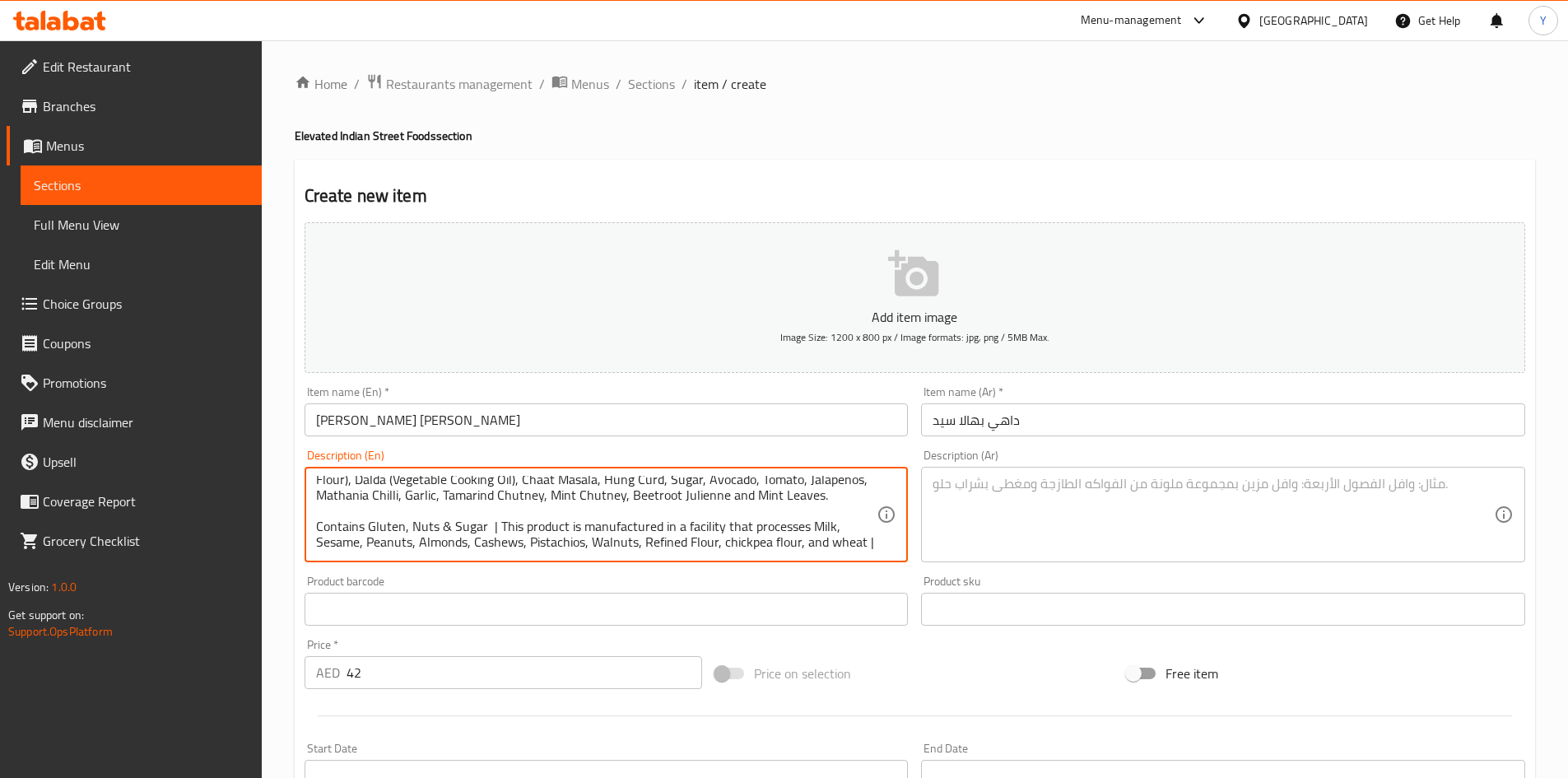
click at [1007, 549] on textarea at bounding box center [1213, 514] width 561 height 78
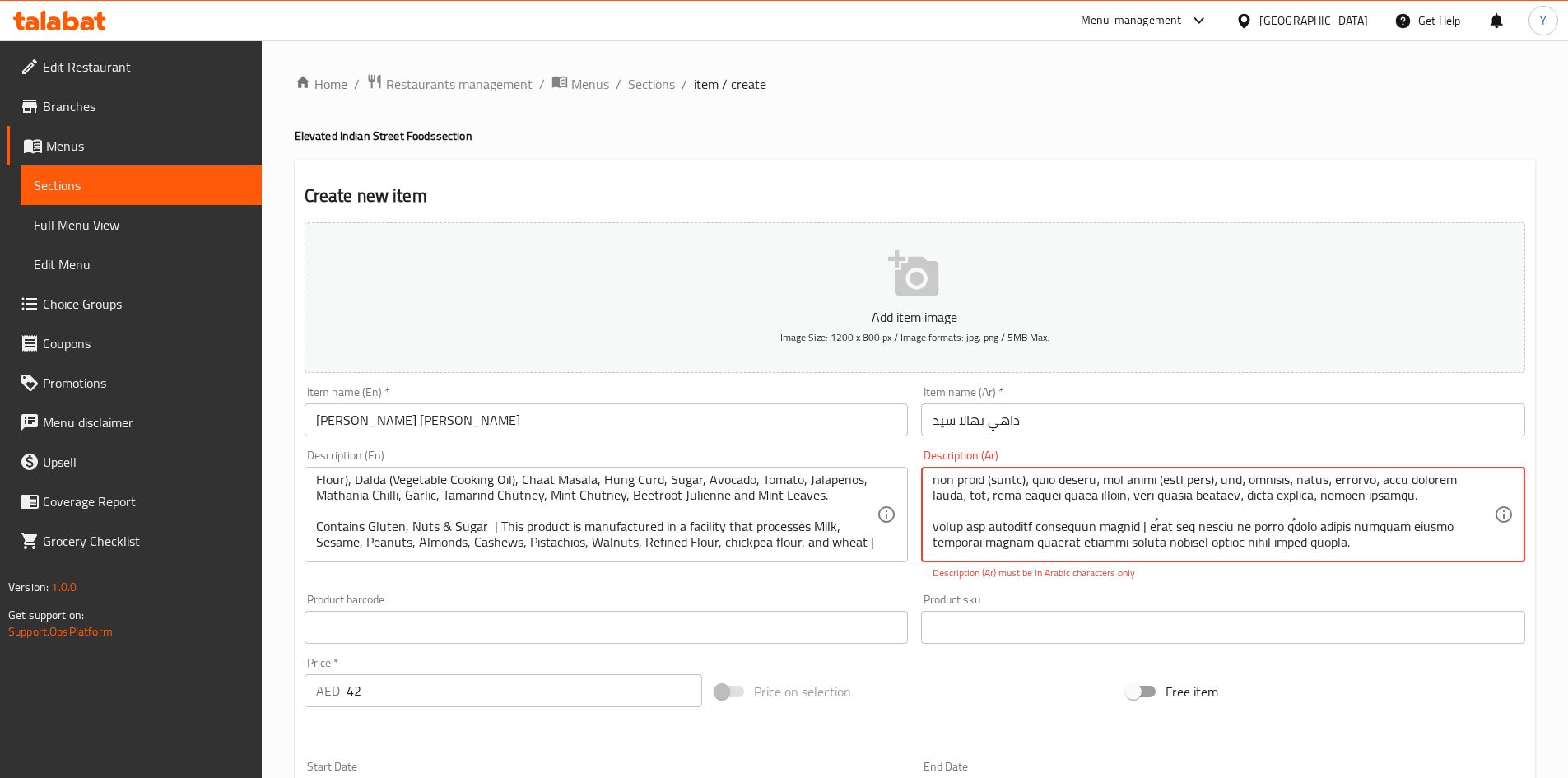
click at [848, 587] on div "Product barcode Product barcode" at bounding box center [607, 618] width 617 height 64
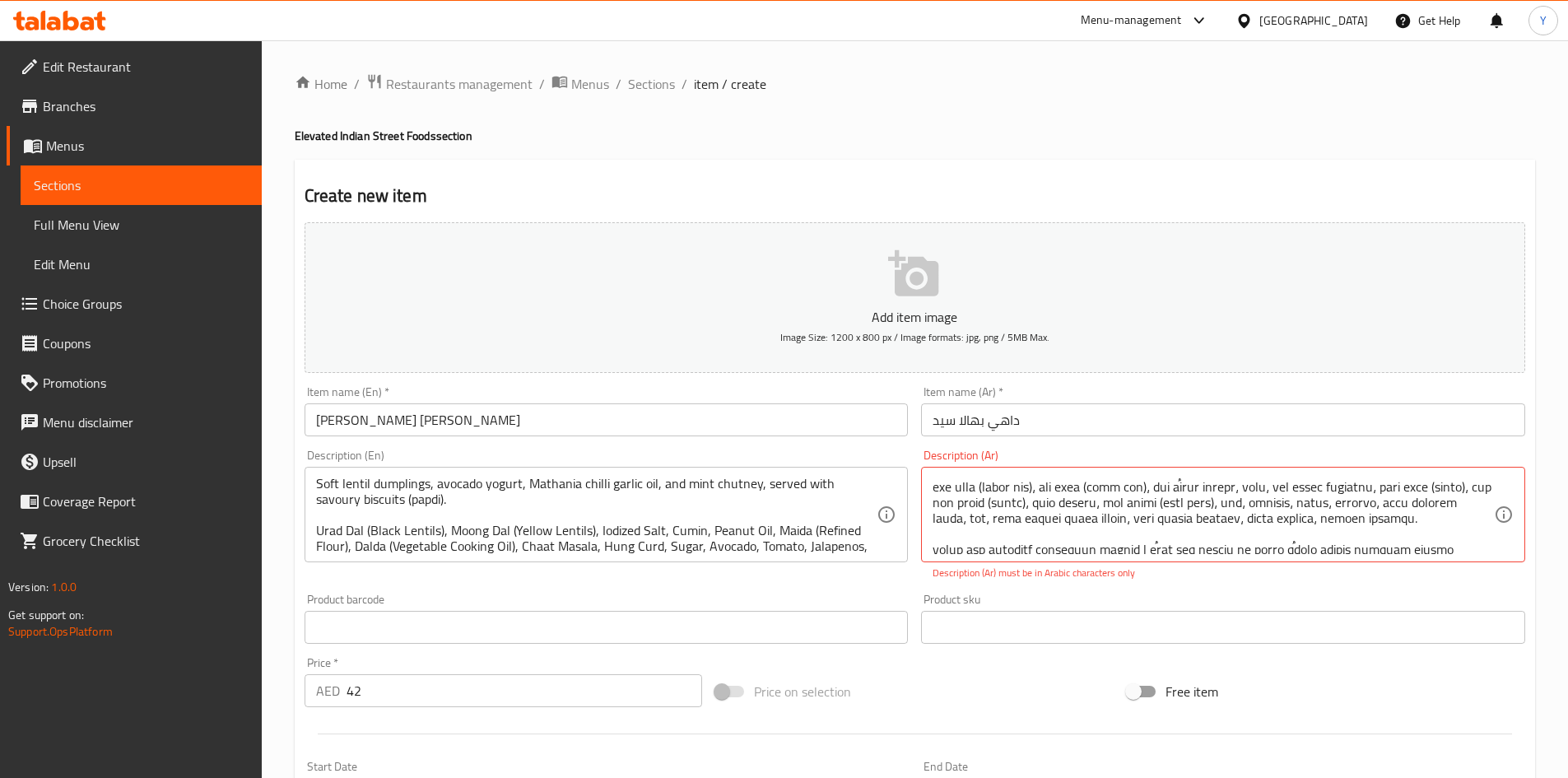
scroll to position [0, 0]
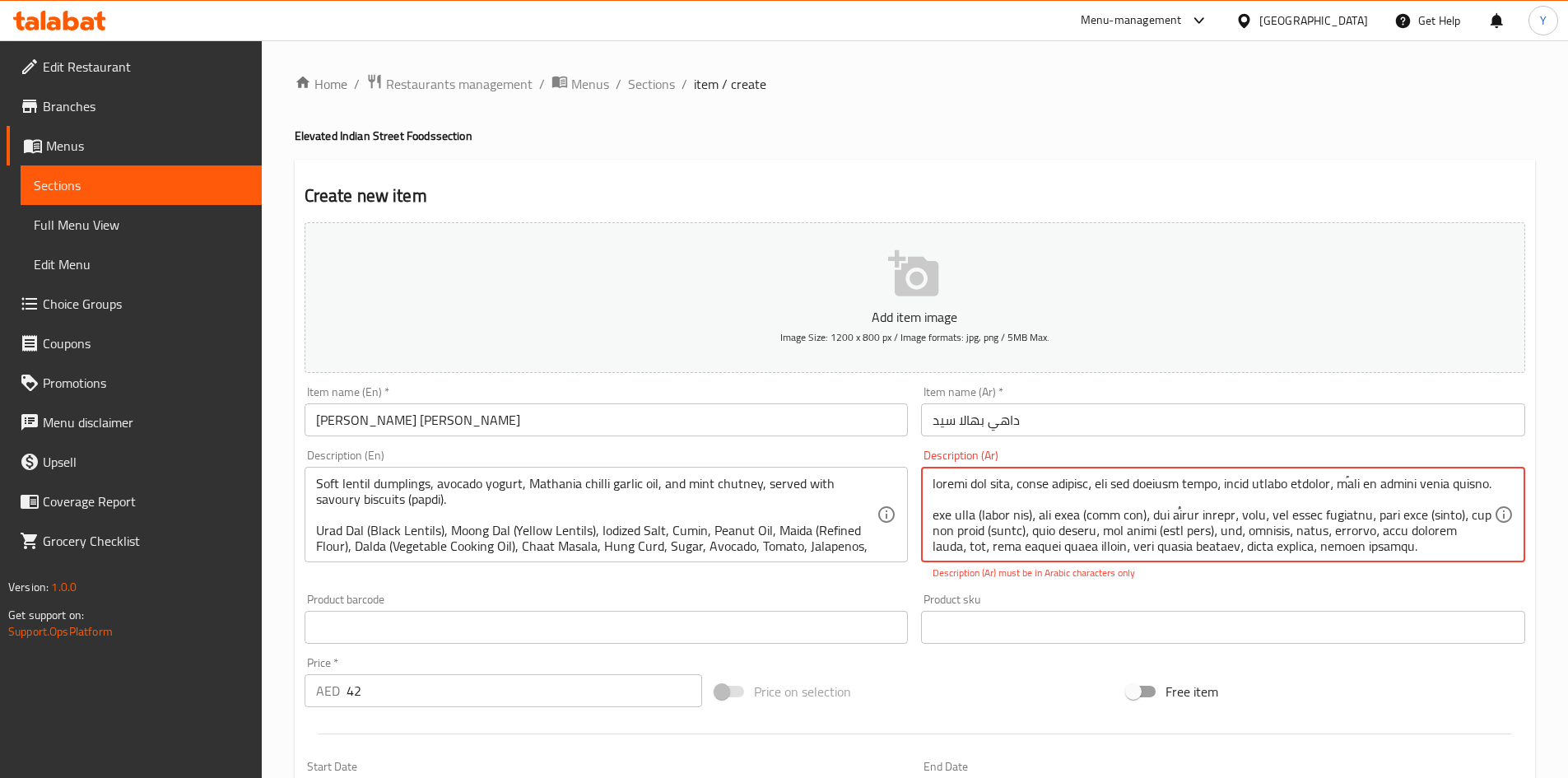
click at [1457, 487] on textarea at bounding box center [1213, 514] width 561 height 78
drag, startPoint x: 955, startPoint y: 504, endPoint x: 928, endPoint y: 506, distance: 27.1
click at [928, 506] on div "Description (Ar)" at bounding box center [1224, 514] width 604 height 96
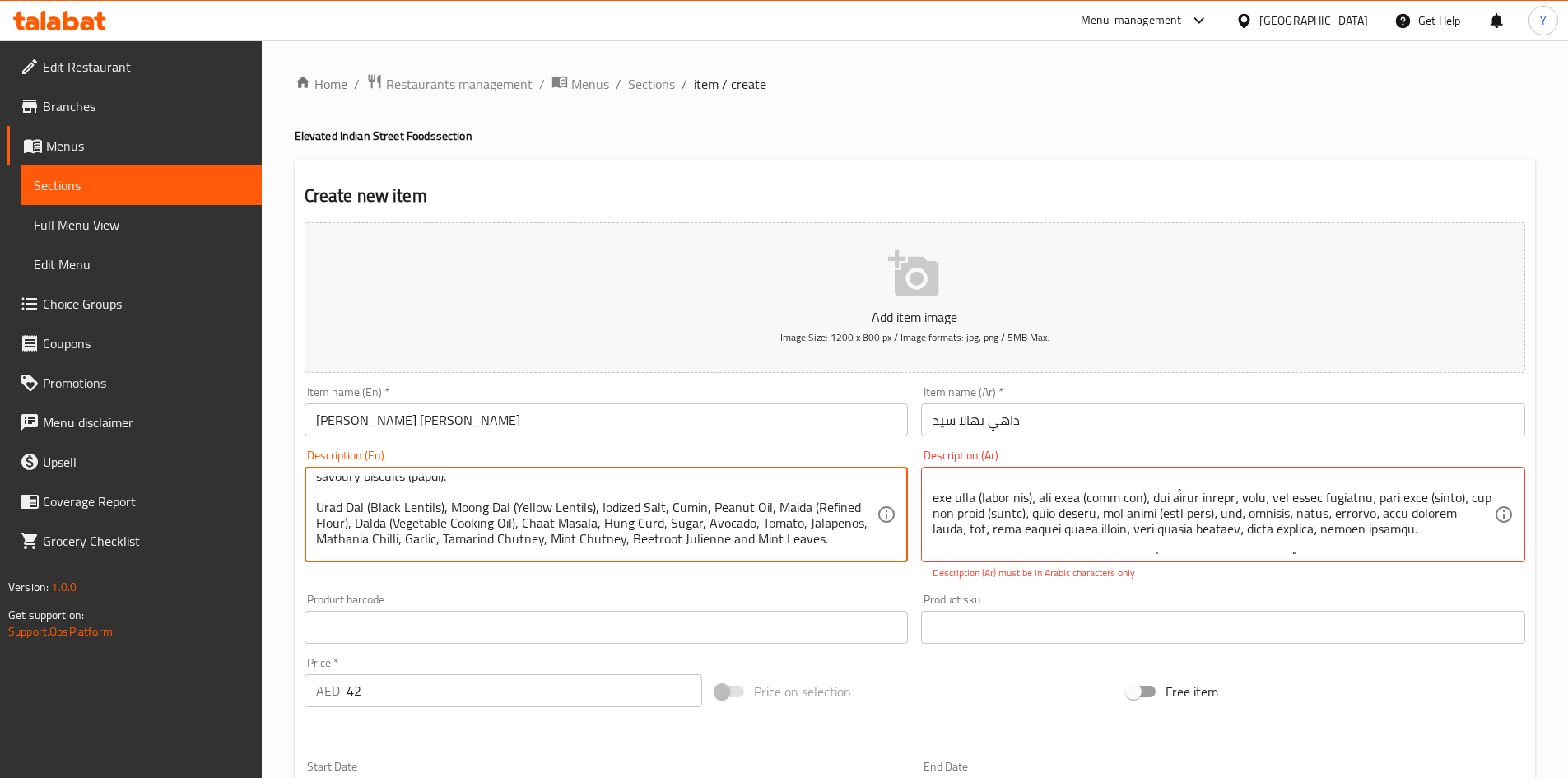
scroll to position [33, 0]
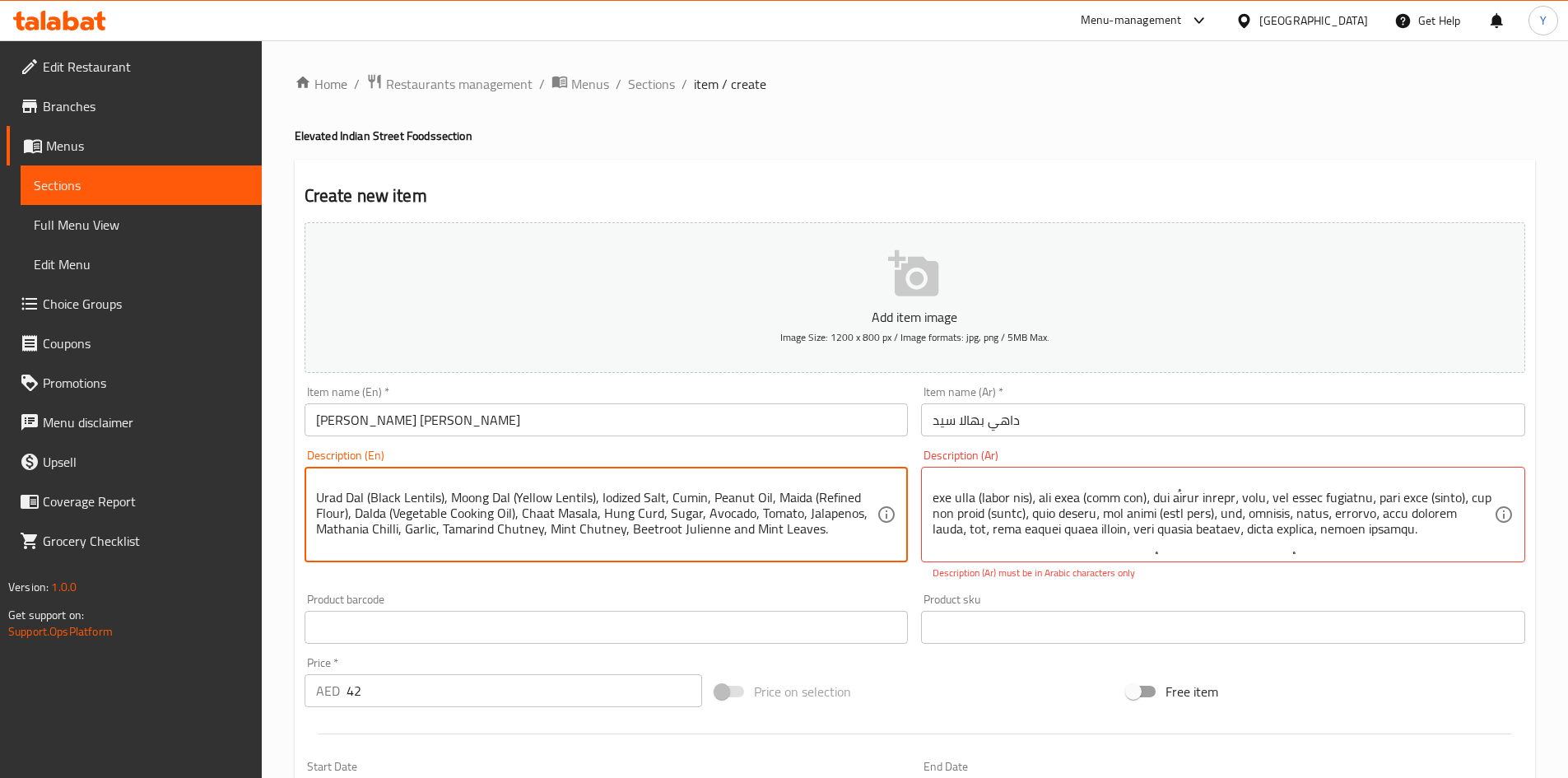
click at [787, 506] on textarea "Soft lentil dumplings, avocado yogurt, Mathania chilli garlic oil, and mint chu…" at bounding box center [597, 514] width 561 height 78
click at [363, 519] on textarea "Soft lentil dumplings, avocado yogurt, Mathania chilli garlic oil, and mint chu…" at bounding box center [597, 514] width 561 height 78
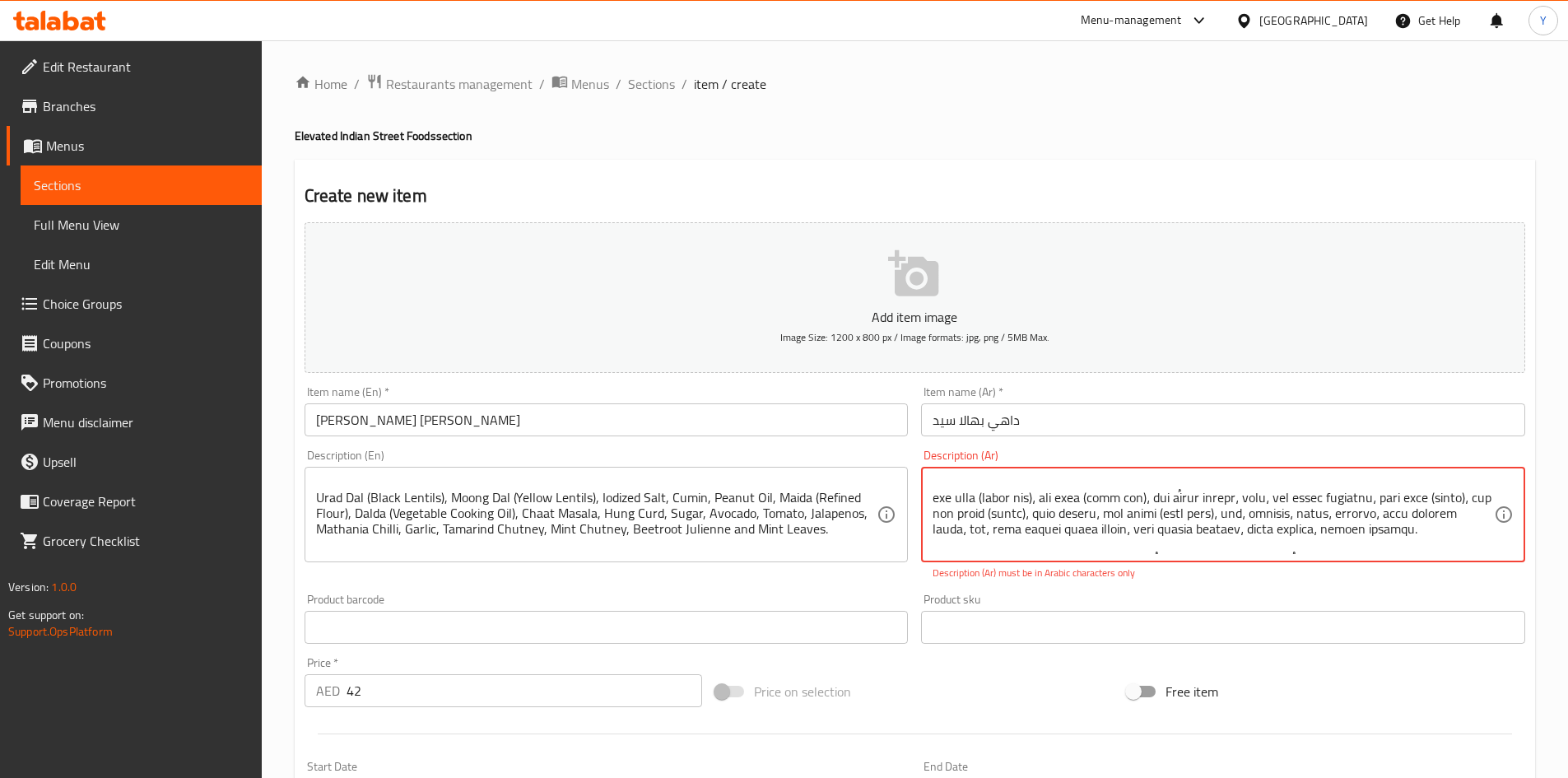
click at [1149, 522] on textarea at bounding box center [1213, 514] width 561 height 78
click at [1170, 519] on textarea at bounding box center [1213, 514] width 561 height 78
click at [1146, 519] on textarea at bounding box center [1213, 514] width 561 height 78
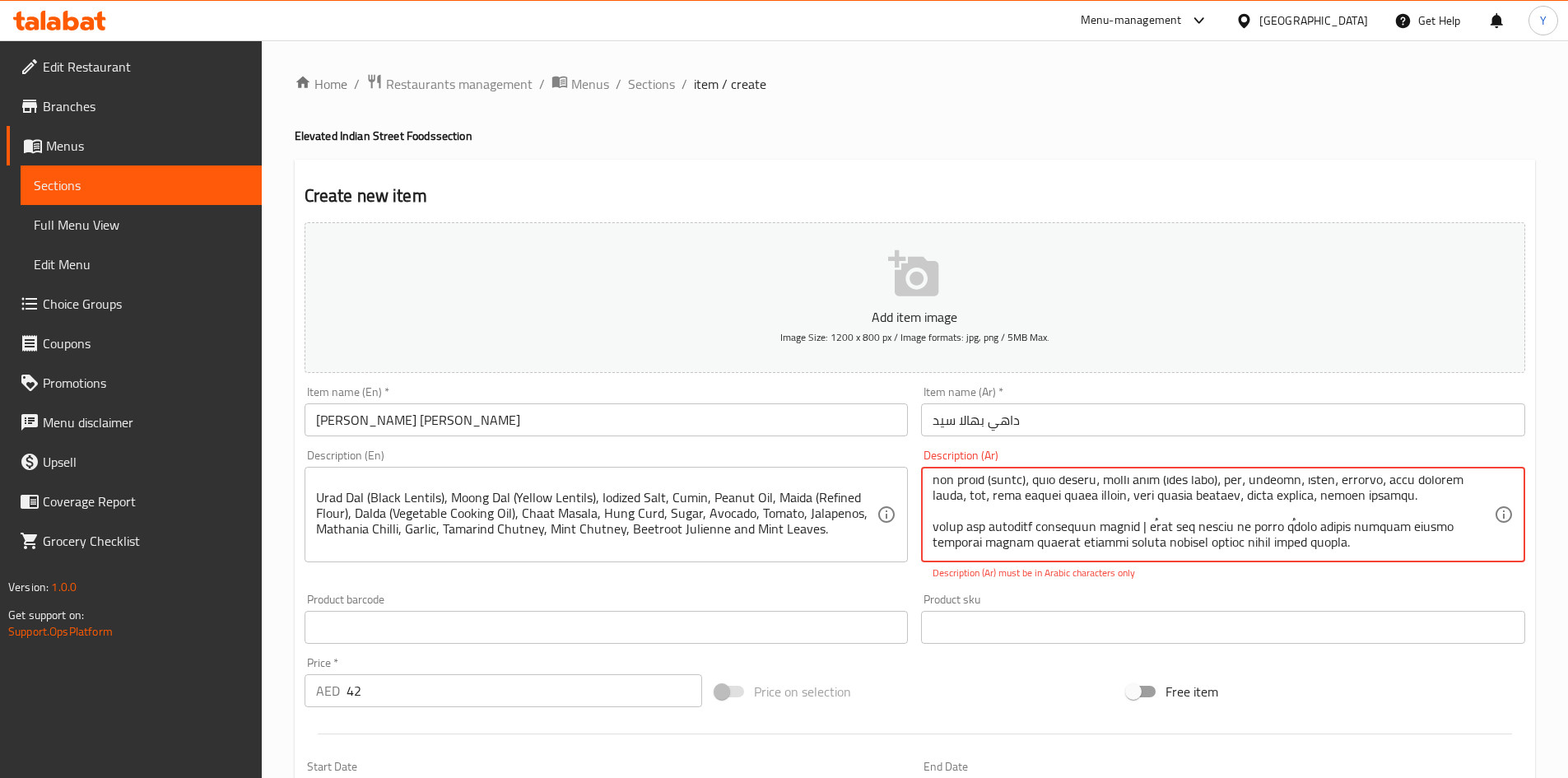
scroll to position [83, 0]
click at [1146, 525] on textarea at bounding box center [1213, 514] width 561 height 78
type textarea "دامبلينج عدس طرية، زبادي أفوكادو، زيت ثوم ماثانيا الحار، وصلصة تشاتني النعناع، …"
click at [1405, 506] on textarea at bounding box center [1213, 514] width 561 height 78
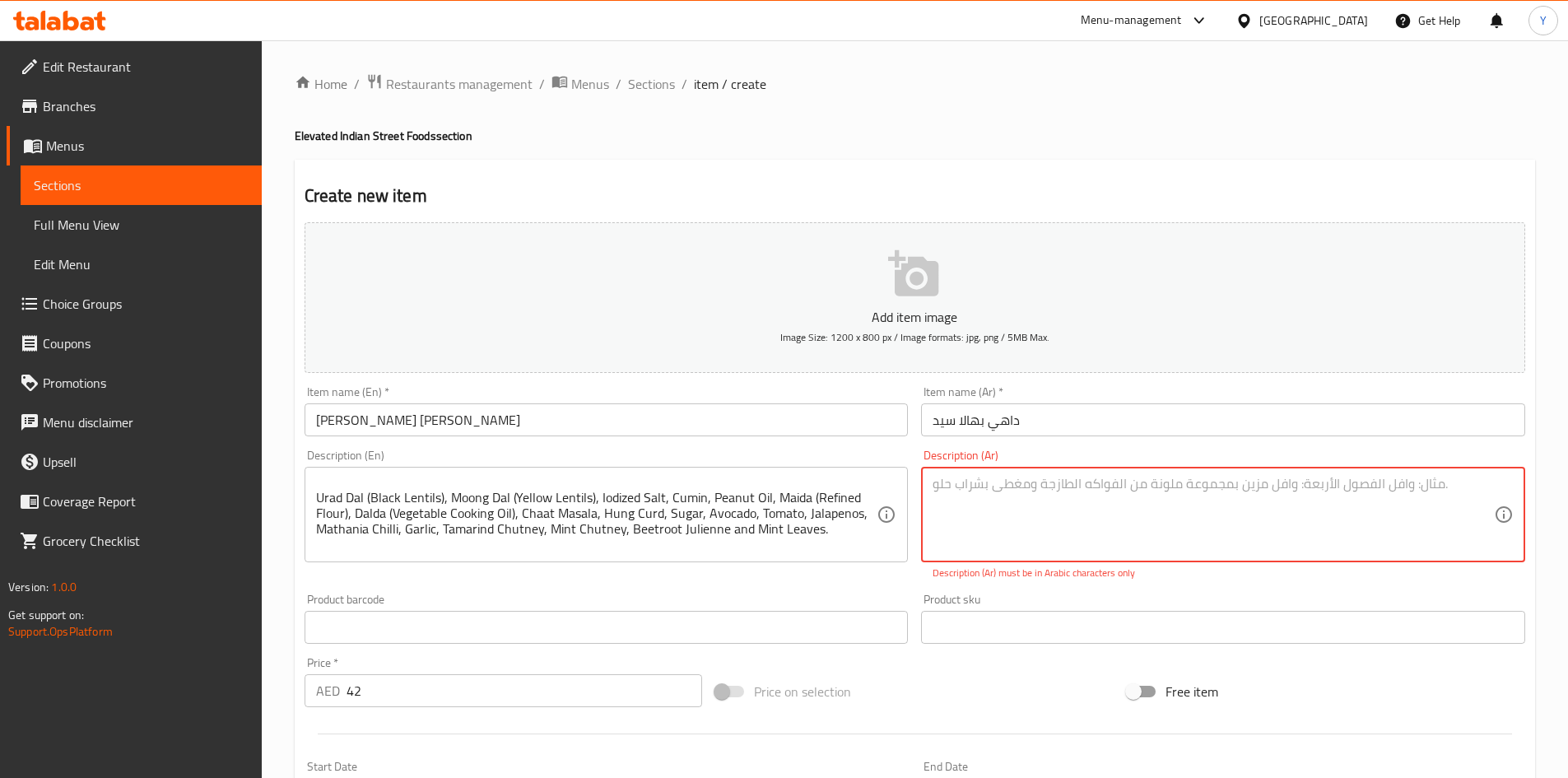
scroll to position [0, 0]
type textarea "دامبلينج عدس طرية، زبادي أفوكادو، زيت ثوم ماثانيا الحار، وصلصة تشاتني النعناع، …"
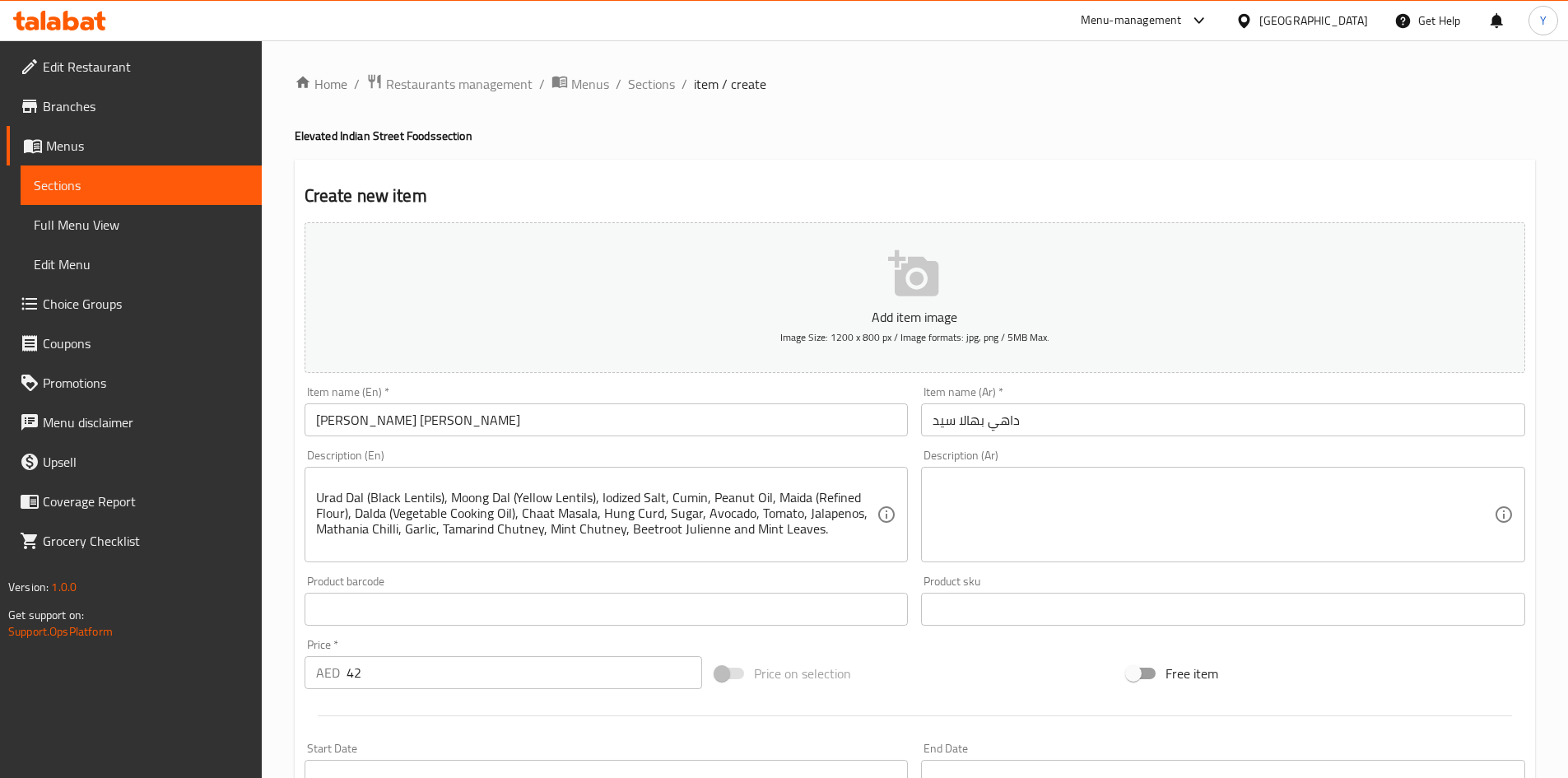
click at [1428, 530] on textarea at bounding box center [1213, 514] width 561 height 78
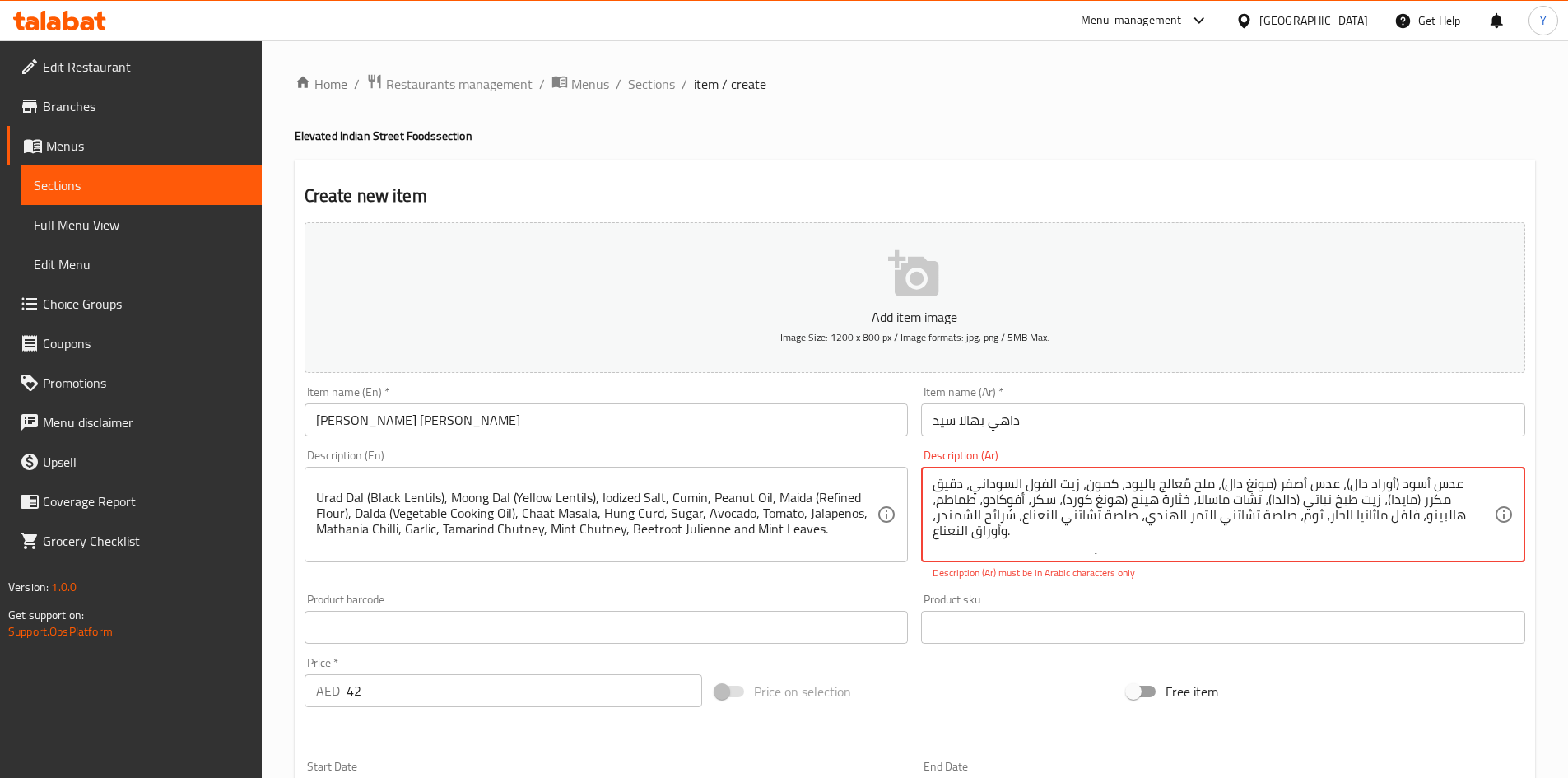
scroll to position [36, 0]
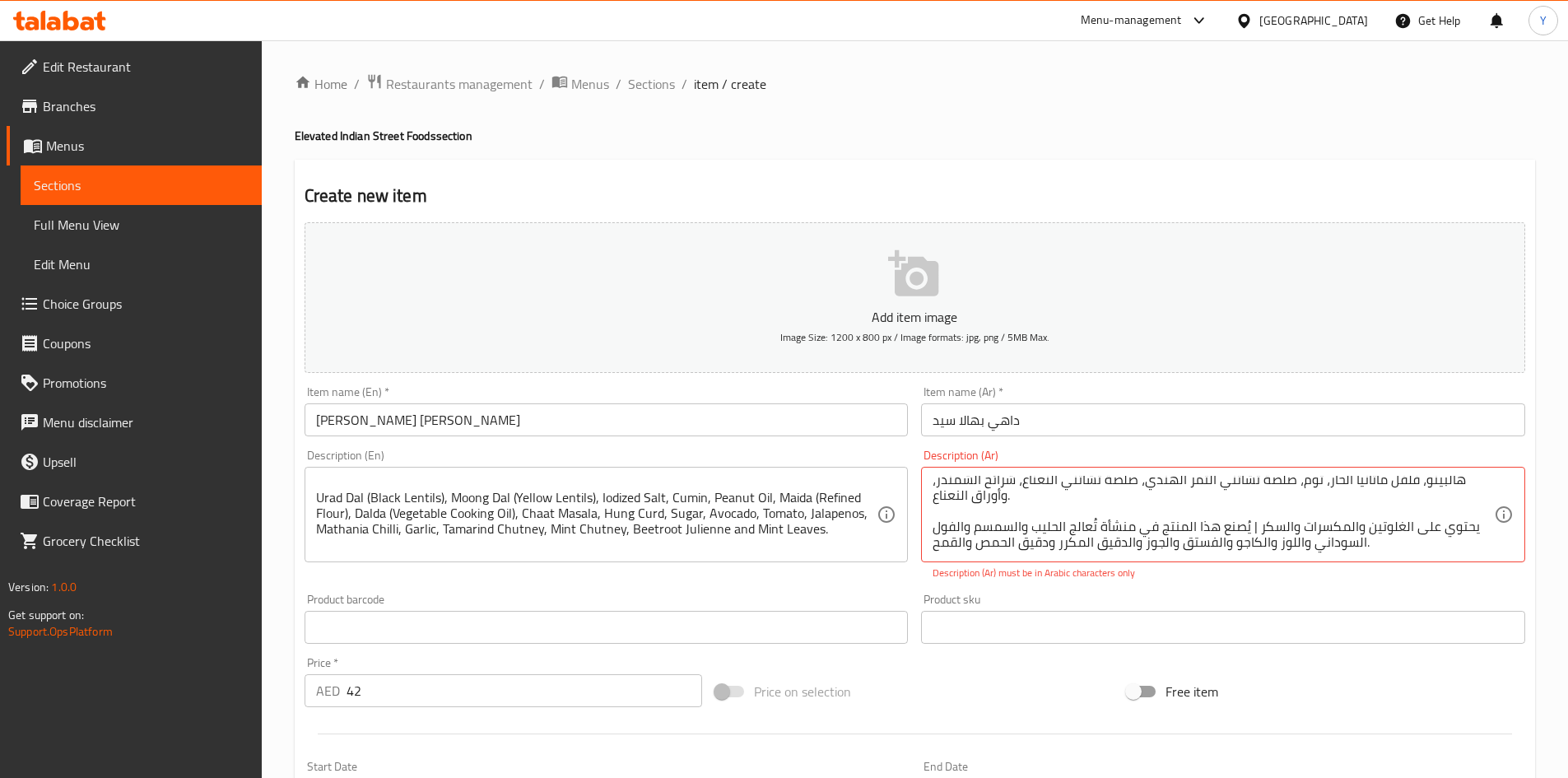
click at [1009, 663] on div "Add item image Image Size: 1200 x 800 px / Image formats: jpg, png / 5MB Max. I…" at bounding box center [915, 579] width 1234 height 727
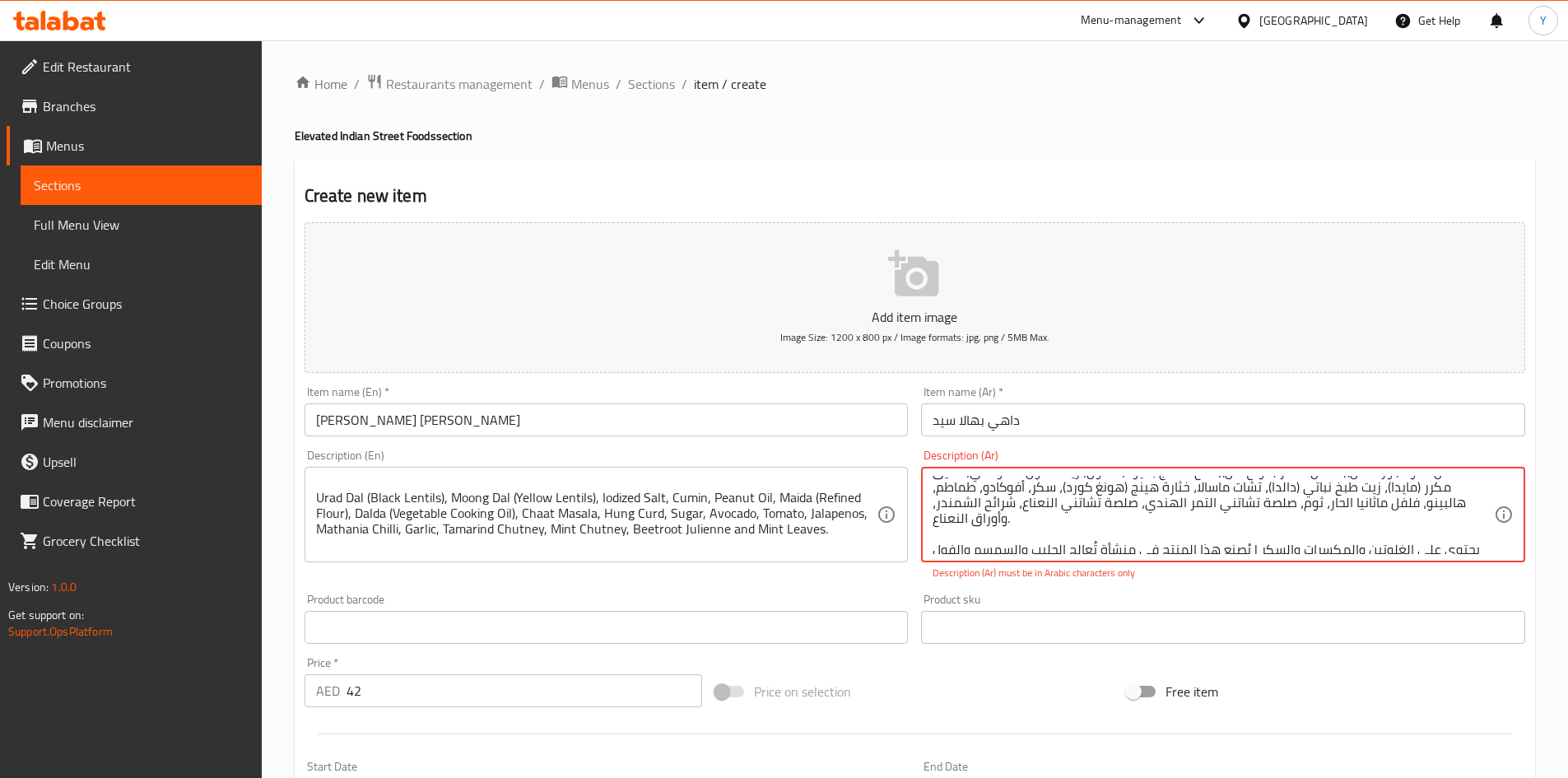
scroll to position [0, 0]
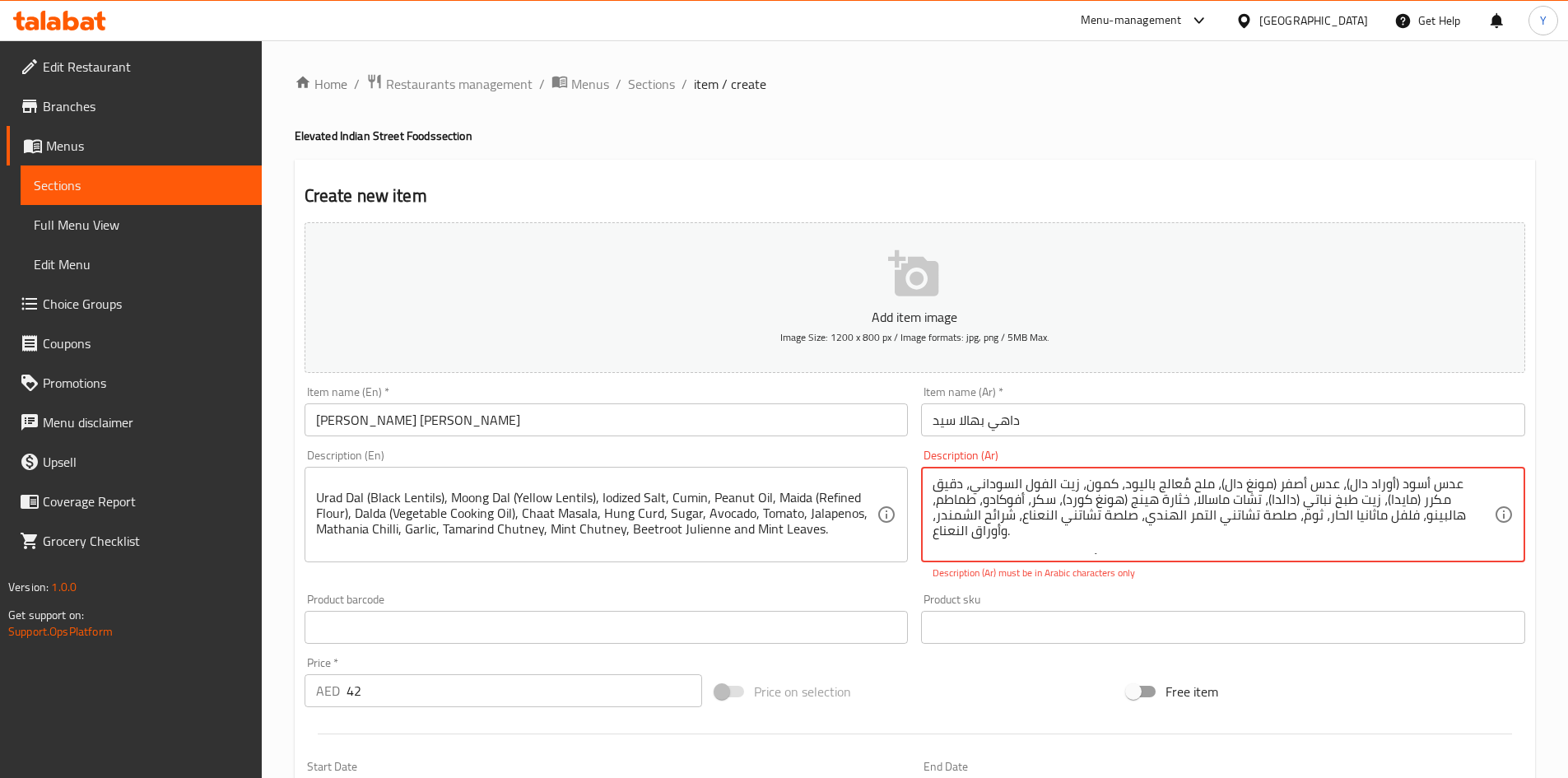
click at [986, 514] on textarea "عدس أسود (أوراد دال)، عدس أصفر (مونغ دال)، ملح مُعالج باليود، كمون، زيت الفول ا…" at bounding box center [1213, 514] width 561 height 78
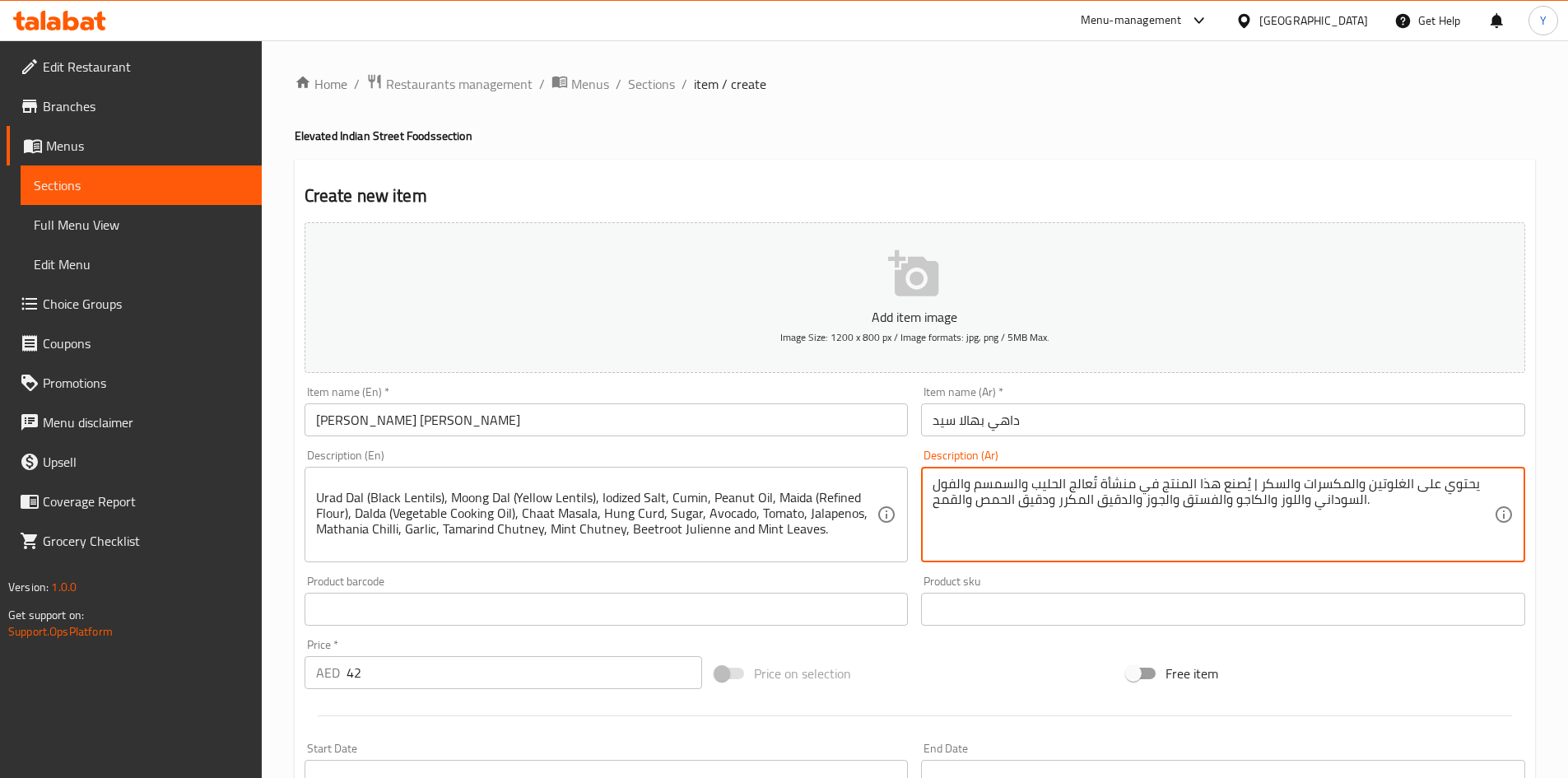
click at [963, 642] on div "Add item image Image Size: 1200 x 800 px / Image formats: jpg, png / 5MB Max. I…" at bounding box center [915, 571] width 1234 height 709
click at [1365, 481] on textarea "يحتوي على الغلوتين والمكسرات والسكر | يُصنع هذا المنتج في منشأة تُعالج الحليب و…" at bounding box center [1213, 514] width 561 height 78
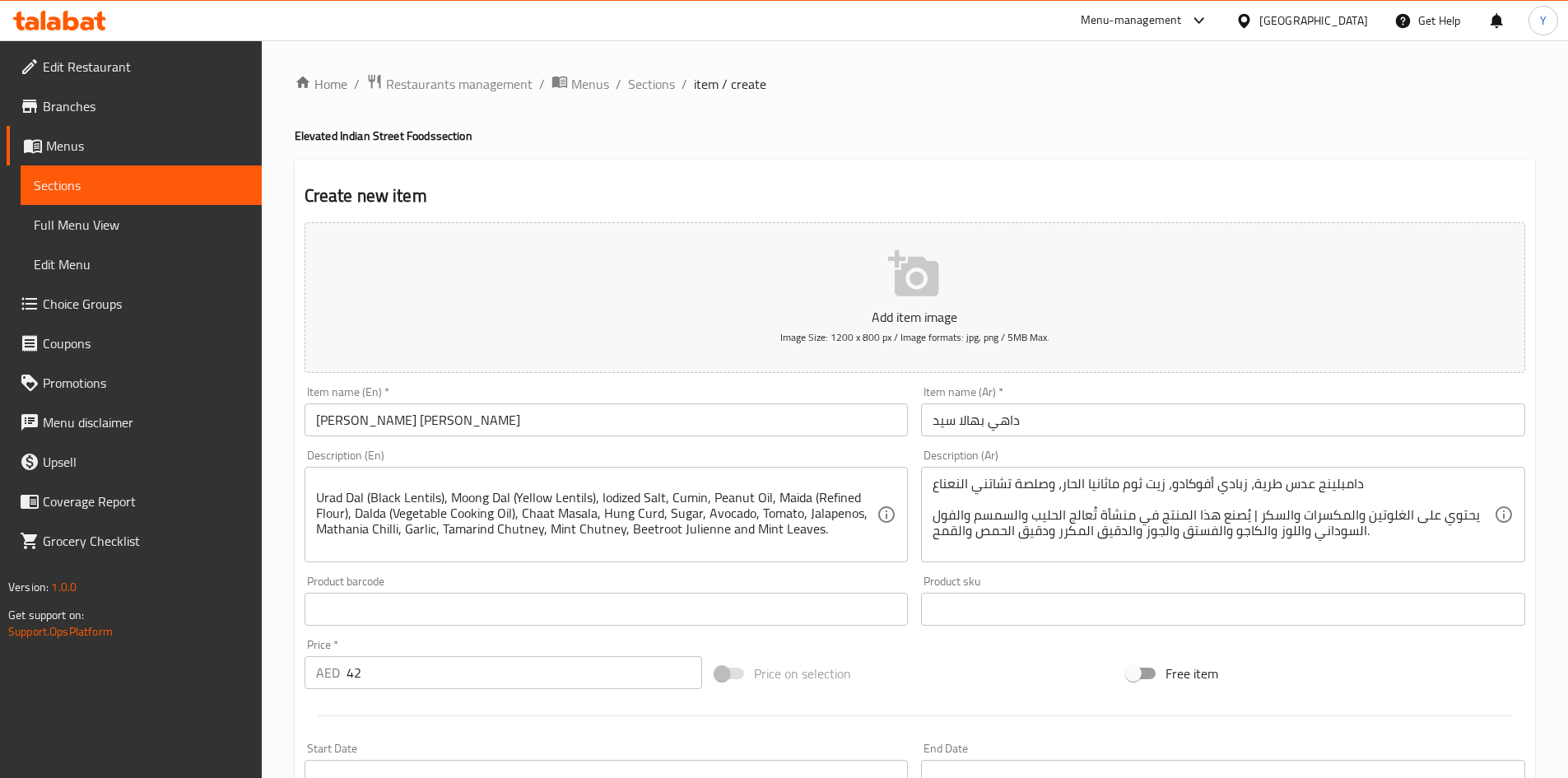
click at [1056, 652] on div "Price on selection" at bounding box center [914, 673] width 412 height 44
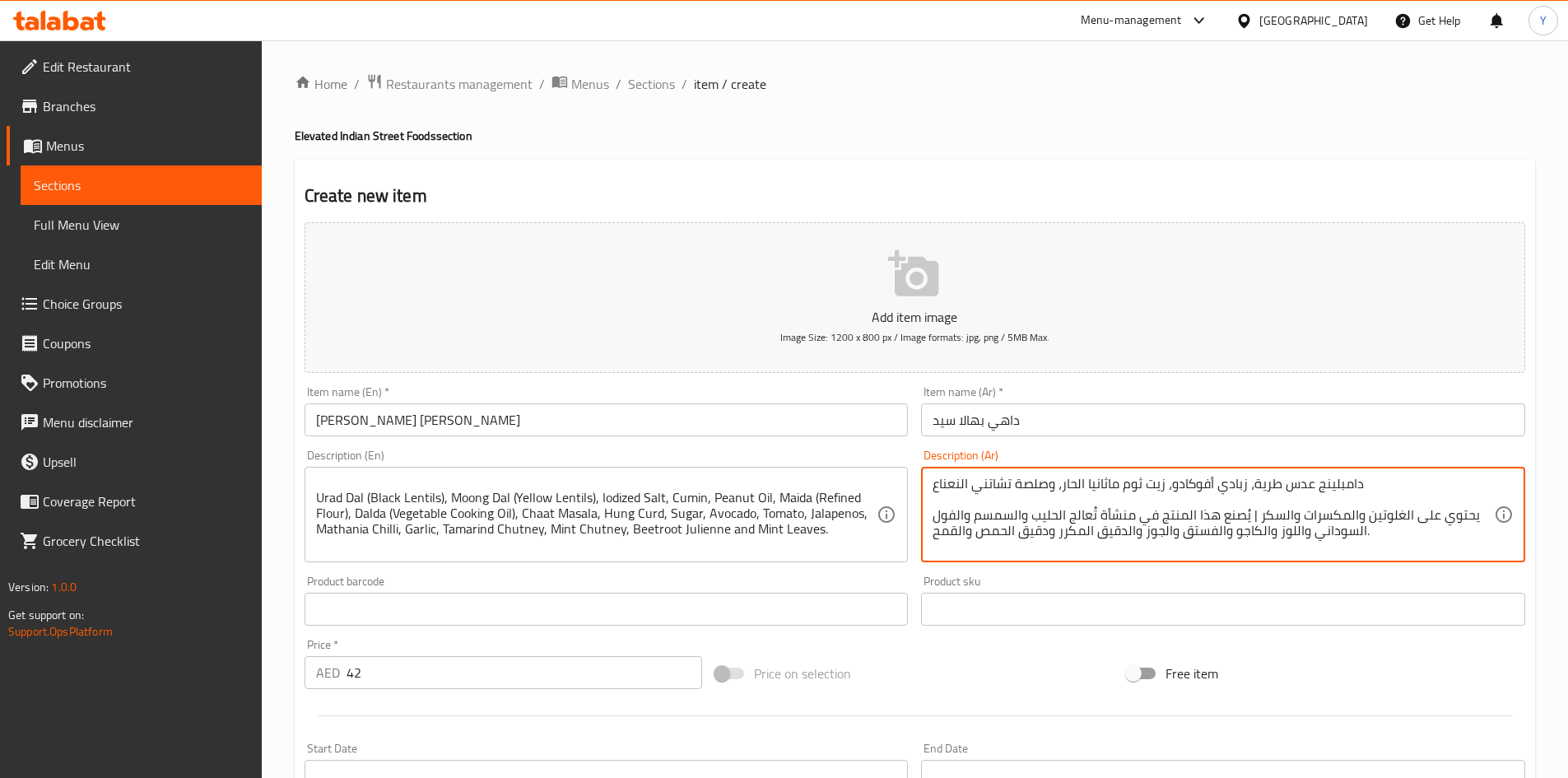
click at [1364, 486] on textarea "دامبلينج عدس طرية، زبادي أفوكادو، زيت ثوم ماثانيا الحار، وصلصة تشاتني النعناع ي…" at bounding box center [1213, 514] width 561 height 78
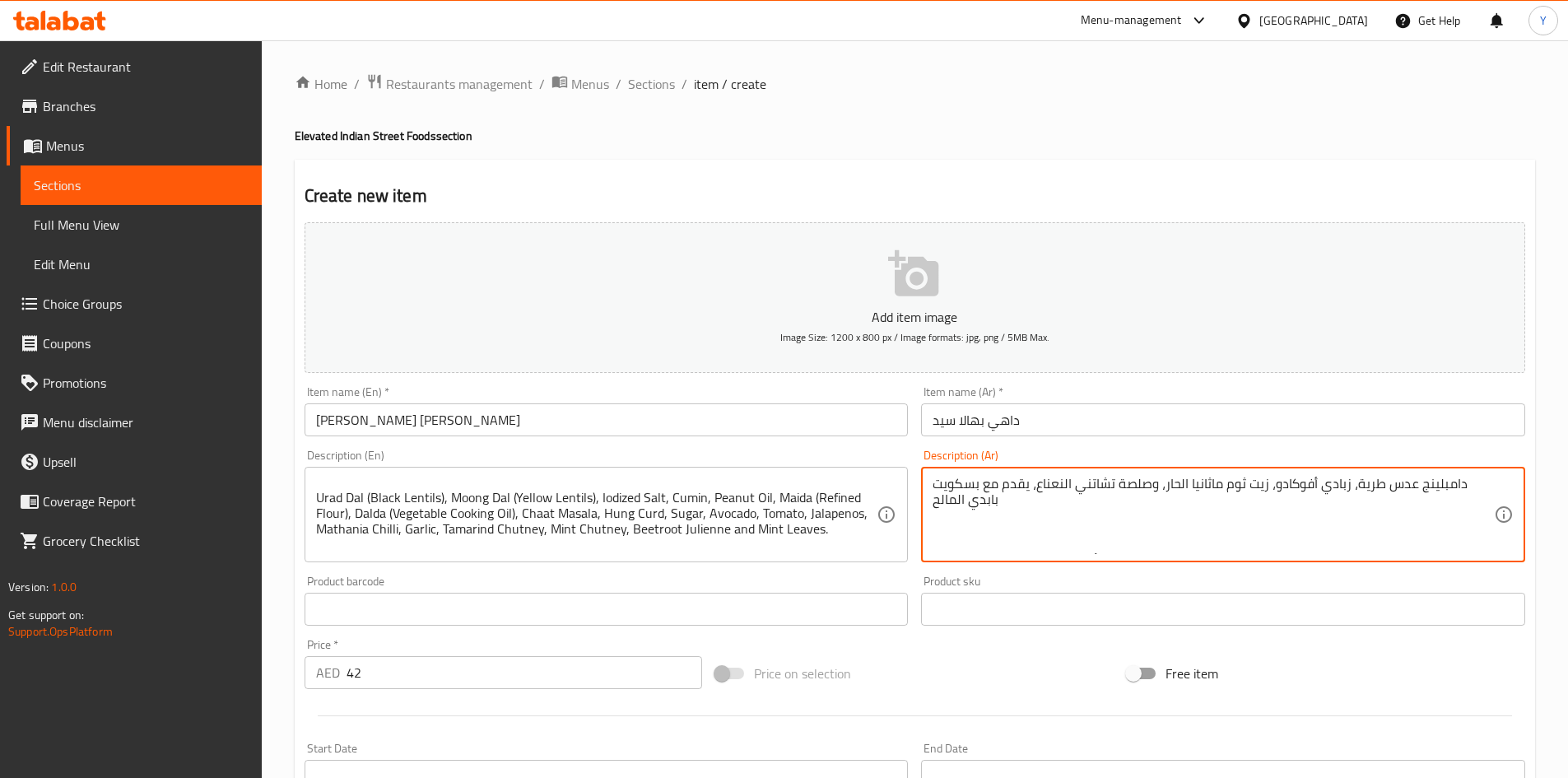
click at [1445, 499] on textarea "دامبلينج عدس طرية، زبادي أفوكادو، زيت ثوم ماثانيا الحار، وصلصة تشاتني النعناع، …" at bounding box center [1213, 514] width 561 height 78
click at [1317, 531] on textarea "دامبلينج عدس طرية، زبادي أفوكادو، زيت ثوم ماثانيا الحار، وصلصة تشاتني النعناع، …" at bounding box center [1213, 514] width 561 height 78
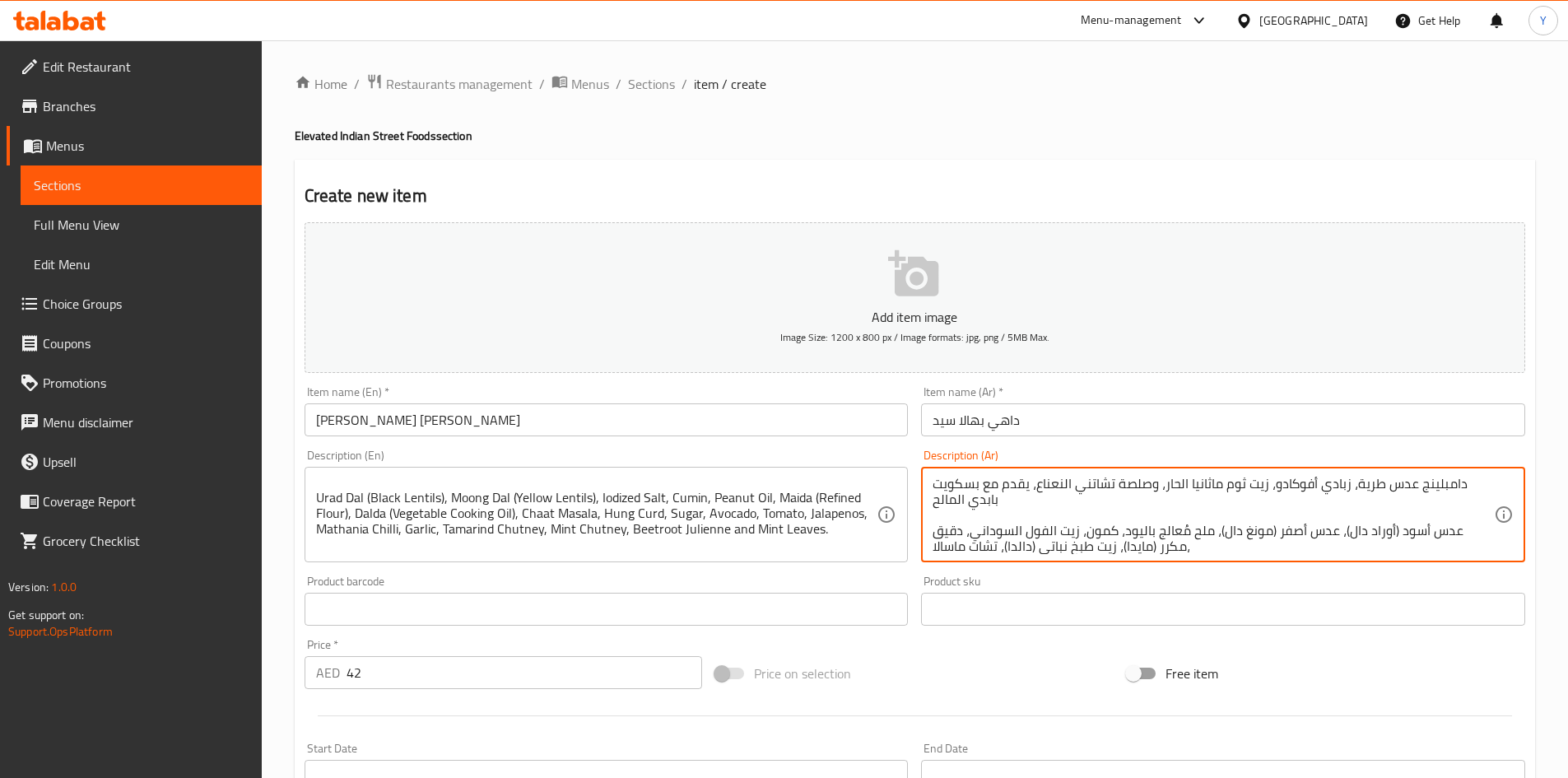
scroll to position [4, 0]
click at [1027, 674] on div "Price on selection" at bounding box center [914, 673] width 412 height 44
click at [996, 650] on div "Add item image Image Size: 1200 x 800 px / Image formats: jpg, png / 5MB Max. I…" at bounding box center [915, 571] width 1234 height 709
click at [1461, 542] on textarea "دامبلينج عدس طرية، زبادي أفوكادو، زيت ثوم ماثانيا الحار، وصلصة تشاتني النعناع، …" at bounding box center [1213, 514] width 561 height 78
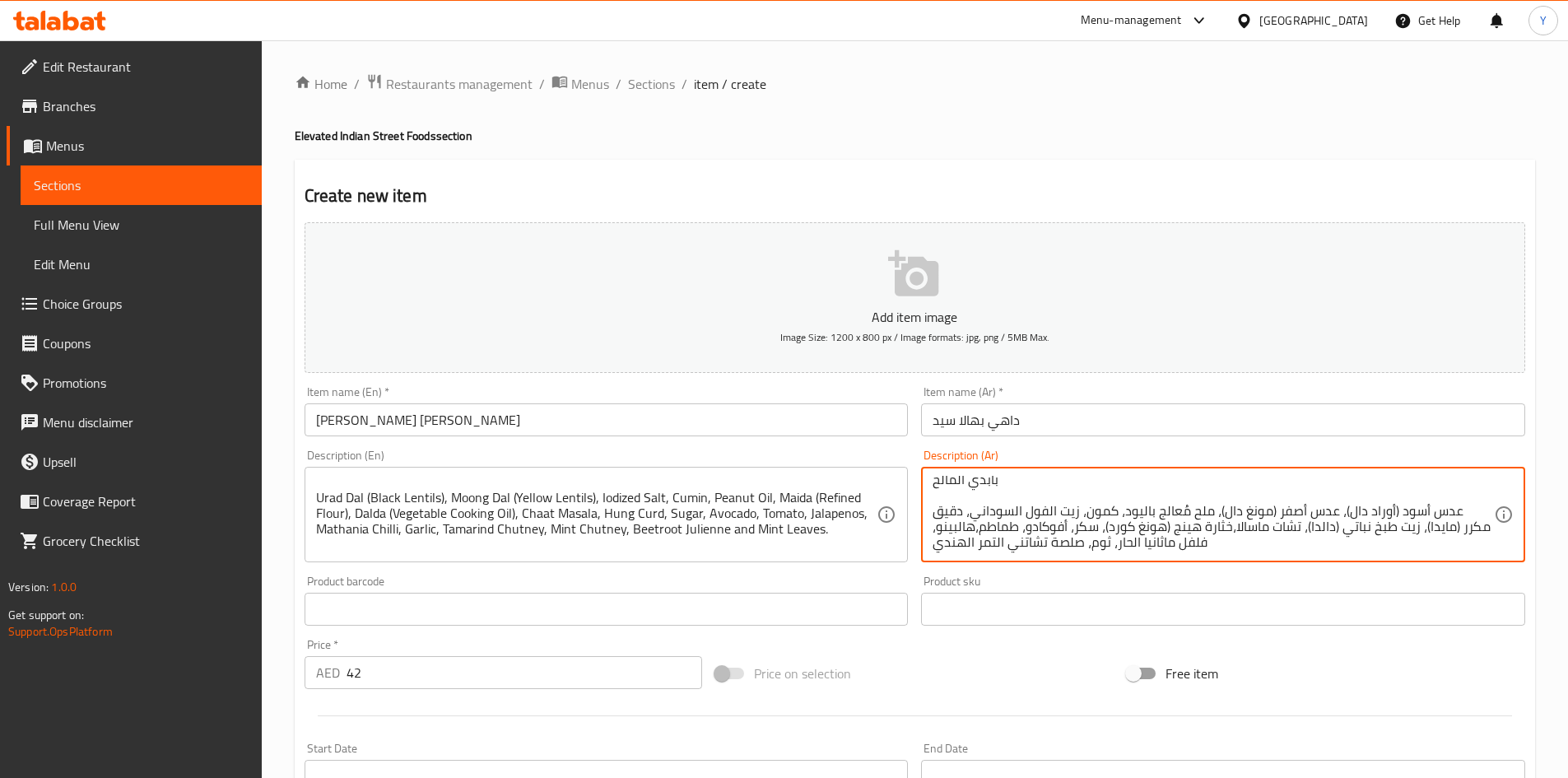
click at [1246, 547] on textarea "دامبلينج عدس طرية، زبادي أفوكادو، زيت ثوم ماثانيا الحار، وصلصة تشاتني النعناع، …" at bounding box center [1213, 514] width 561 height 78
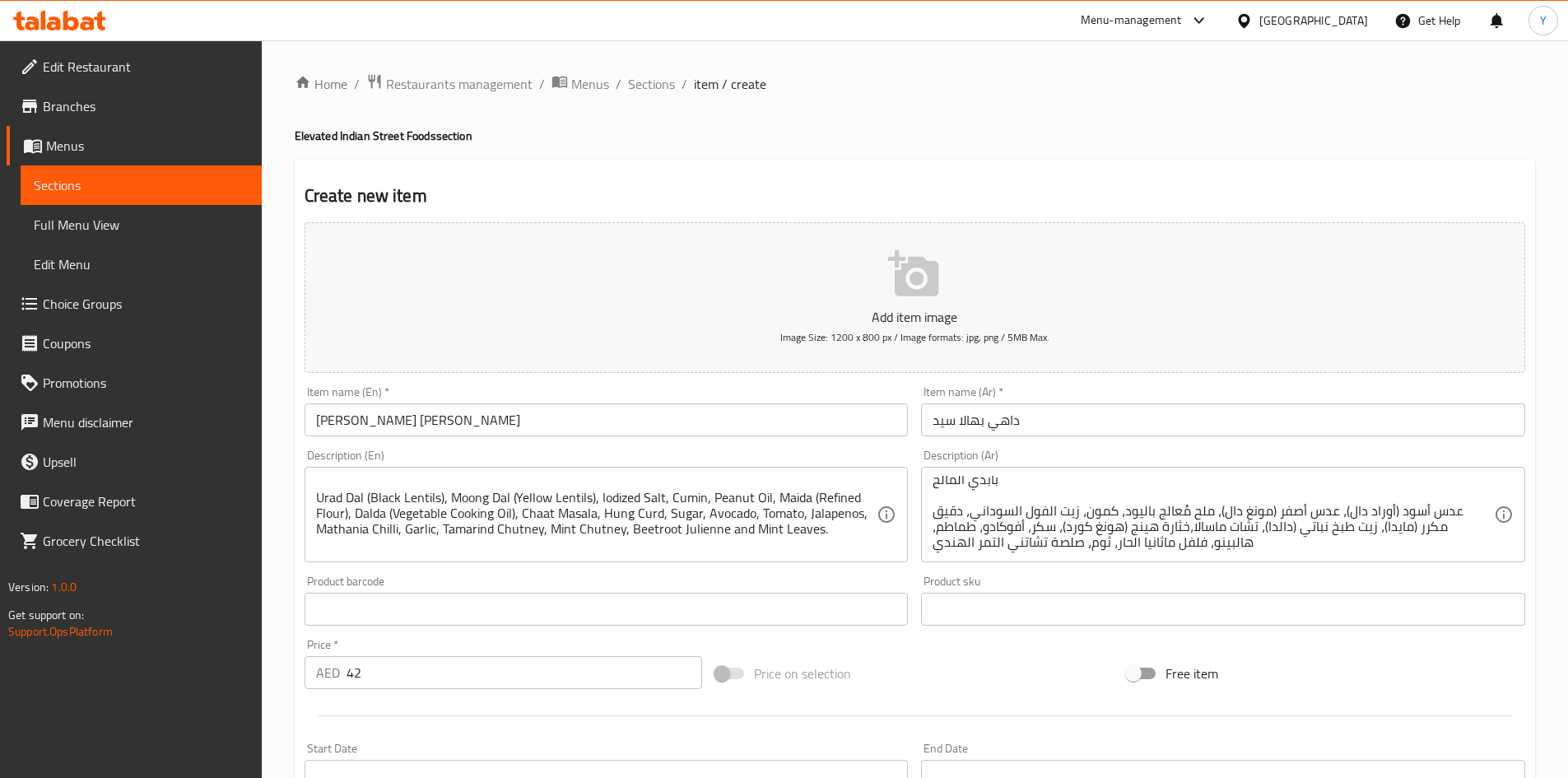
click at [1061, 674] on div "Price on selection" at bounding box center [914, 673] width 412 height 44
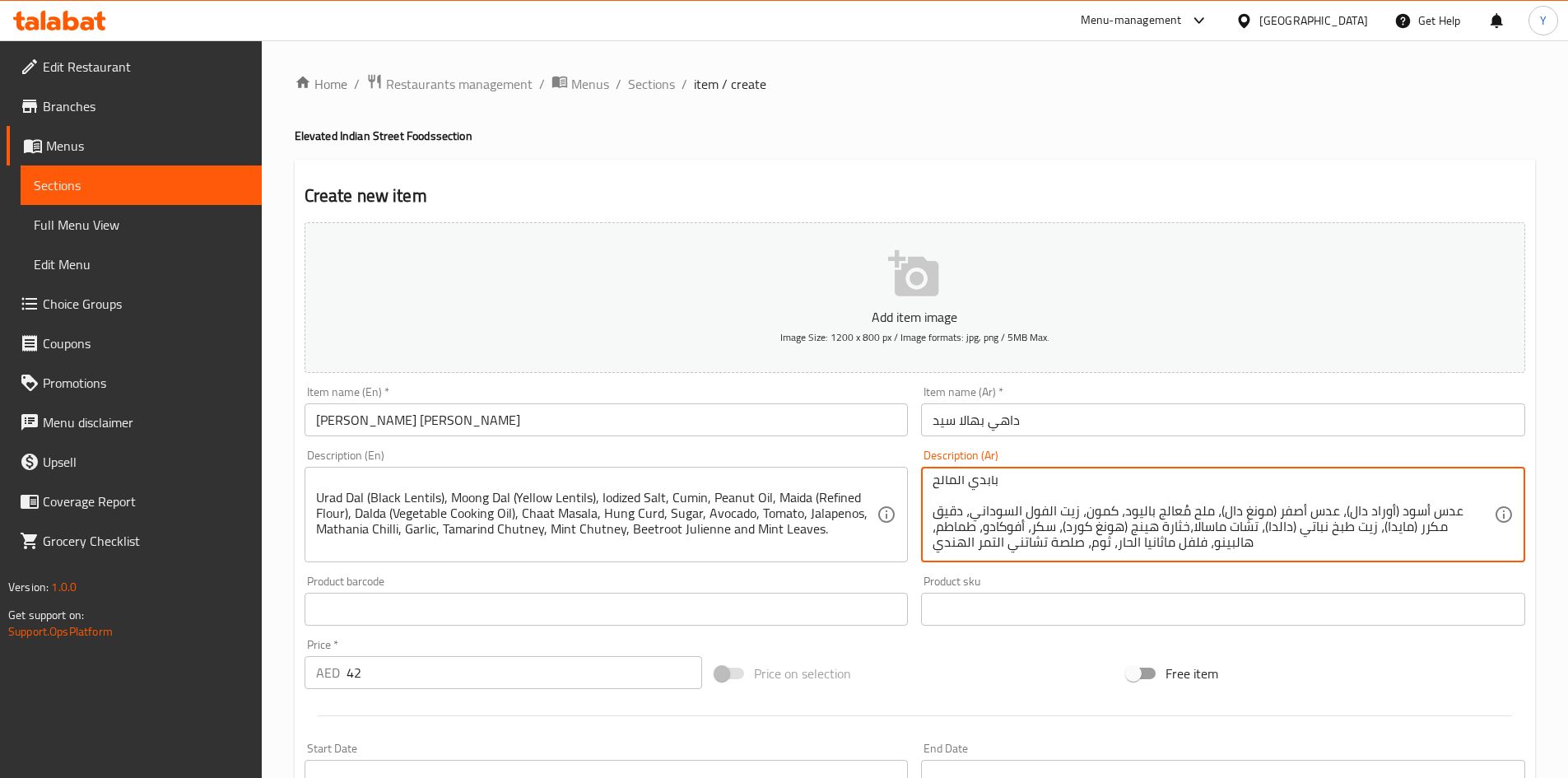
click at [1306, 552] on textarea "دامبلينج عدس طرية، زبادي أفوكادو، زيت ثوم ماثانيا الحار، وصلصة تشاتني النعناع، …" at bounding box center [1213, 514] width 561 height 78
click at [1286, 546] on textarea "دامبلينج عدس طرية، زبادي أفوكادو، زيت ثوم ماثانيا الحار، وصلصة تشاتني النعناع، …" at bounding box center [1213, 514] width 561 height 78
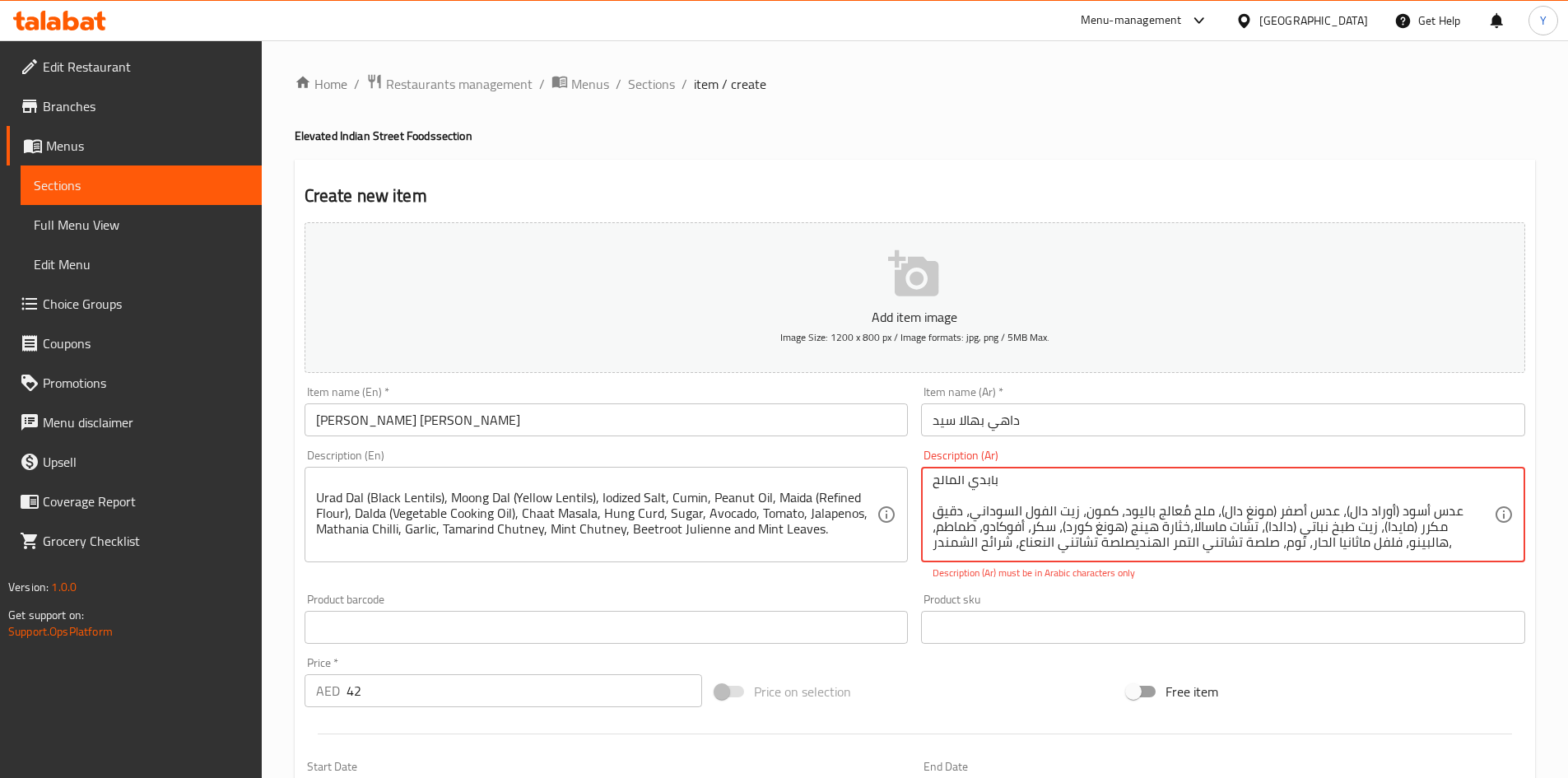
click at [1129, 547] on textarea "دامبلينج عدس طرية، زبادي أفوكادو، زيت ثوم ماثانيا الحار، وصلصة تشاتني النعناع، …" at bounding box center [1213, 514] width 561 height 78
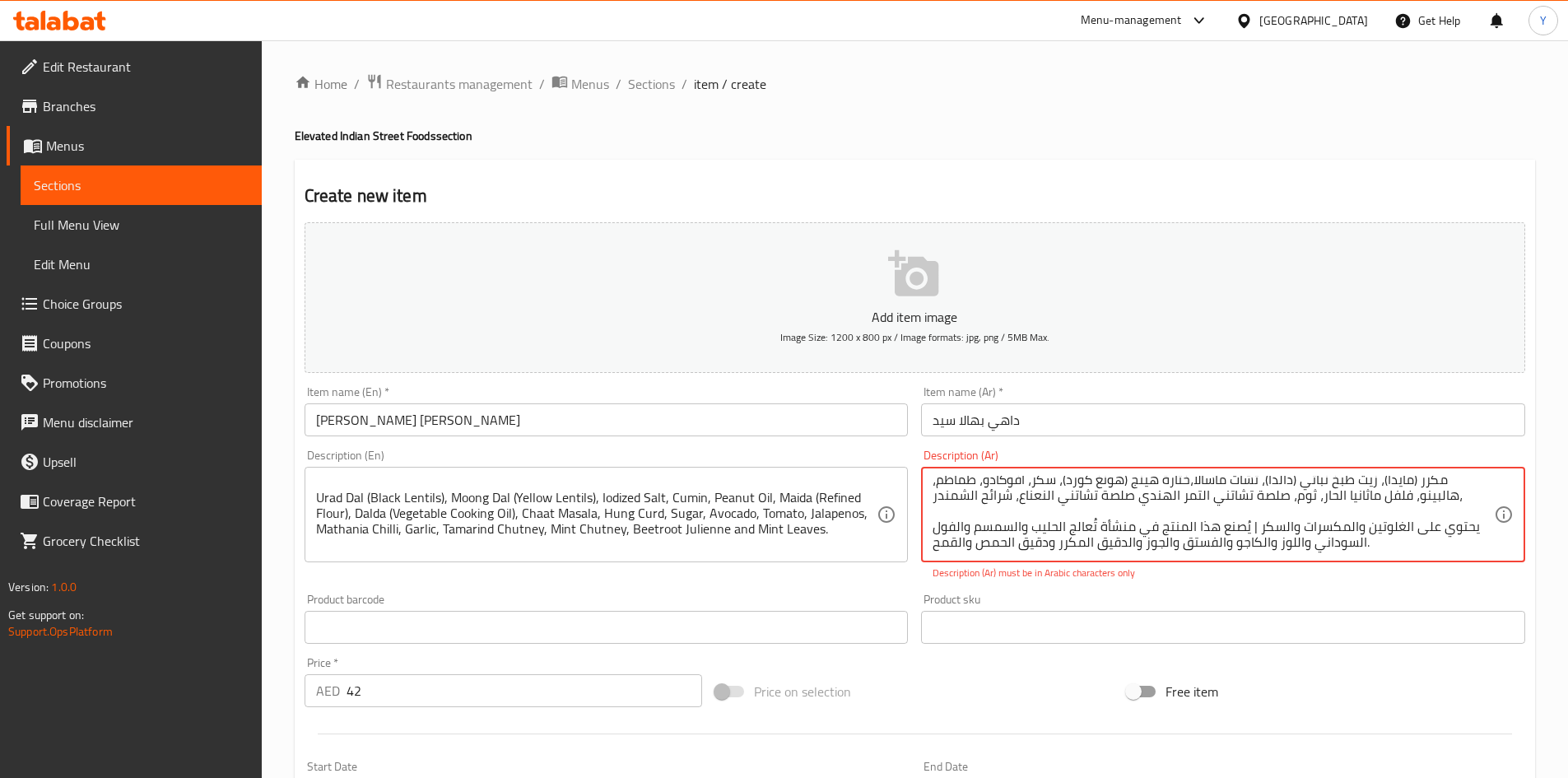
drag, startPoint x: 1134, startPoint y: 545, endPoint x: 1045, endPoint y: 540, distance: 89.1
click at [1043, 540] on textarea "دامبلينج عدس طرية، زبادي أفوكادو، زيت ثوم ماثانيا الحار، وصلصة تشاتني النعناع، …" at bounding box center [1213, 514] width 561 height 78
click at [1096, 508] on textarea "دامبلينج عدس طرية، زبادي أفوكادو، زيت ثوم ماثانيا الحار، وصلصة تشاتني النعناع، …" at bounding box center [1213, 514] width 561 height 78
click at [1457, 496] on textarea "دامبلينج عدس طرية، زبادي أفوكادو، زيت ثوم ماثانيا الحار، وصلصة تشاتني النعناع، …" at bounding box center [1213, 514] width 561 height 78
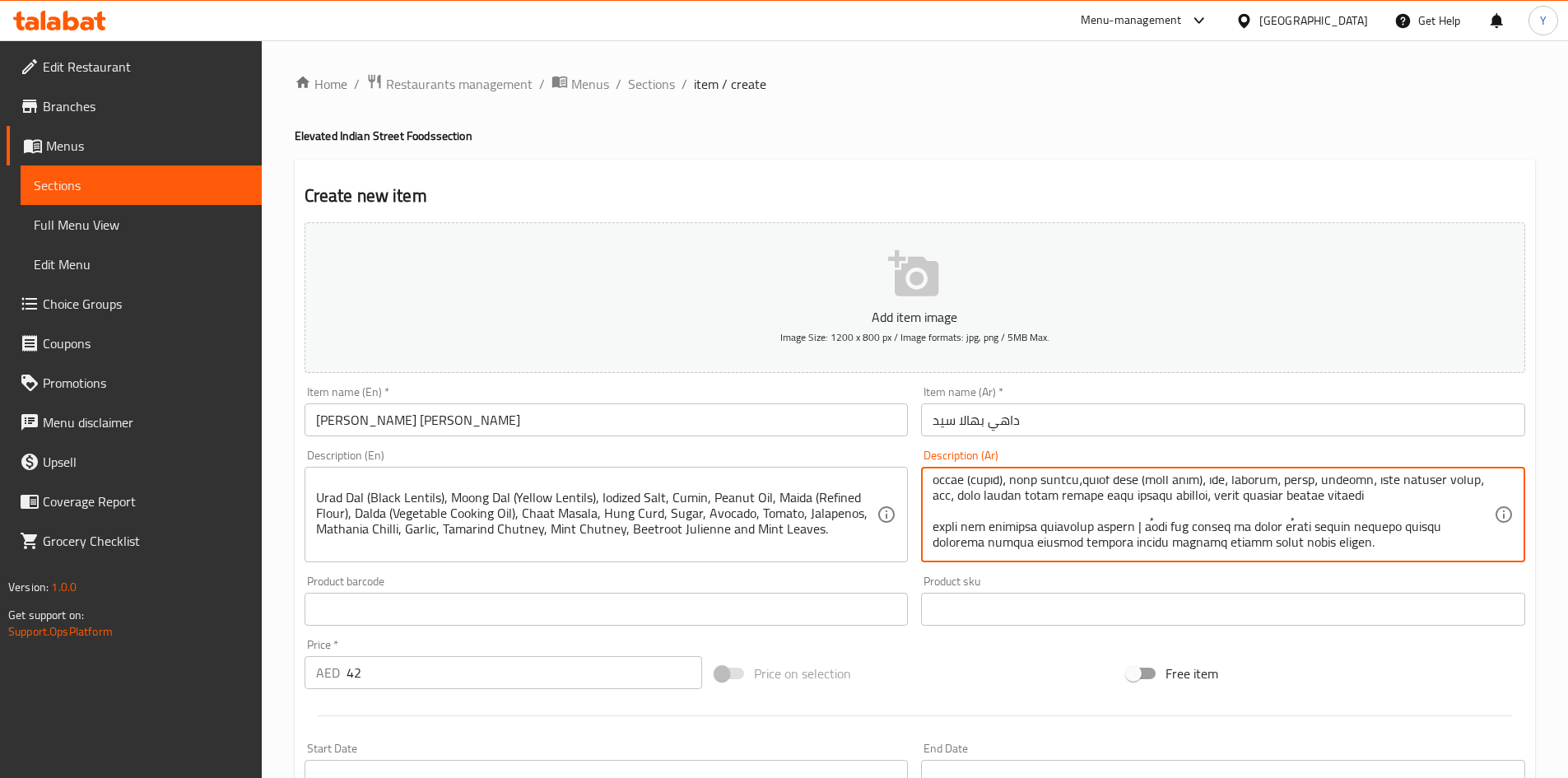
type textarea "دامبلينج عدس طرية، زبادي أفوكادو، زيت ثوم ماثانيا الحار، وصلصة تشاتني النعناع، …"
click at [611, 420] on input "Sid's Dahi Bhalla" at bounding box center [607, 420] width 604 height 33
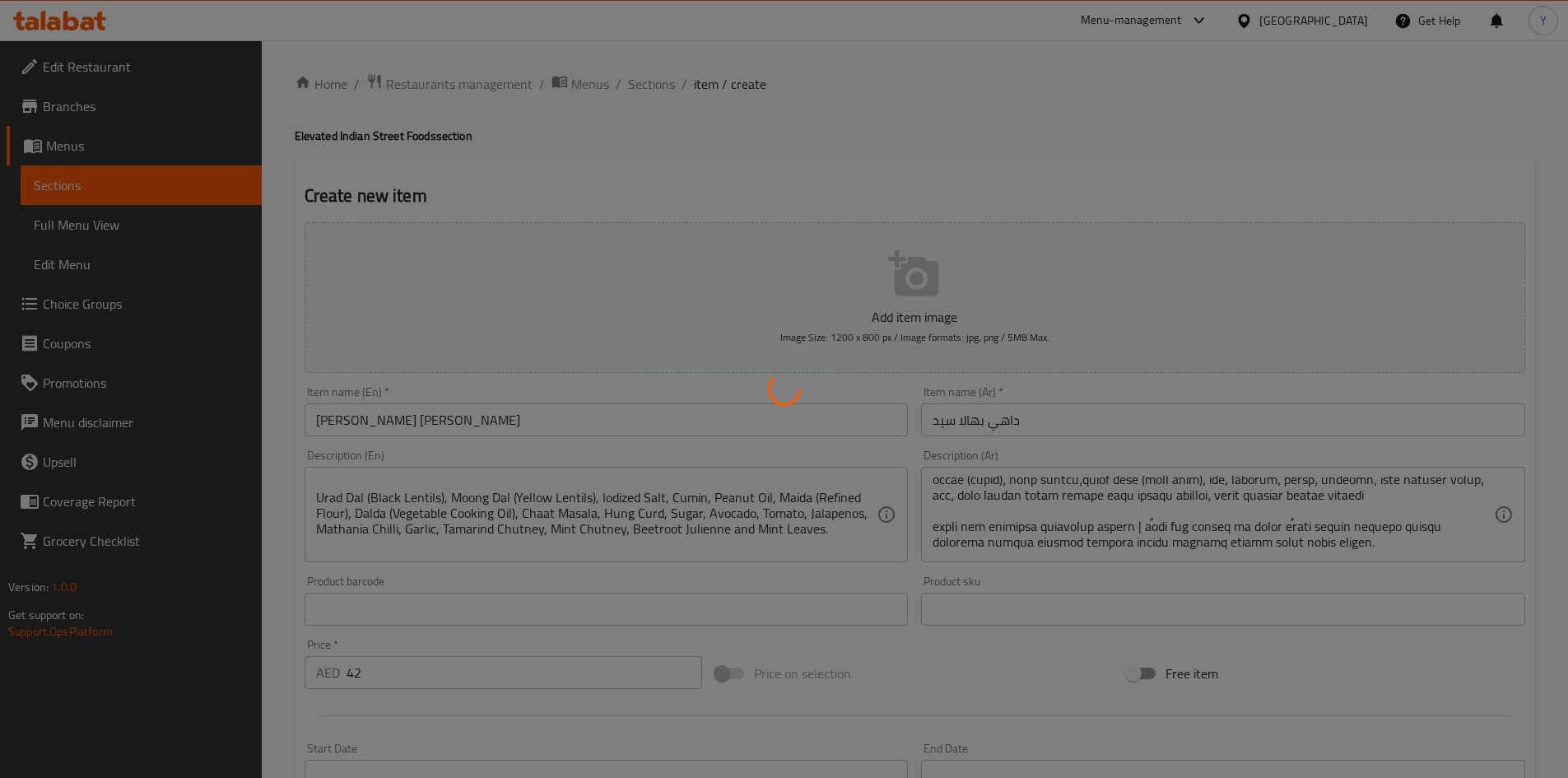
type input "0"
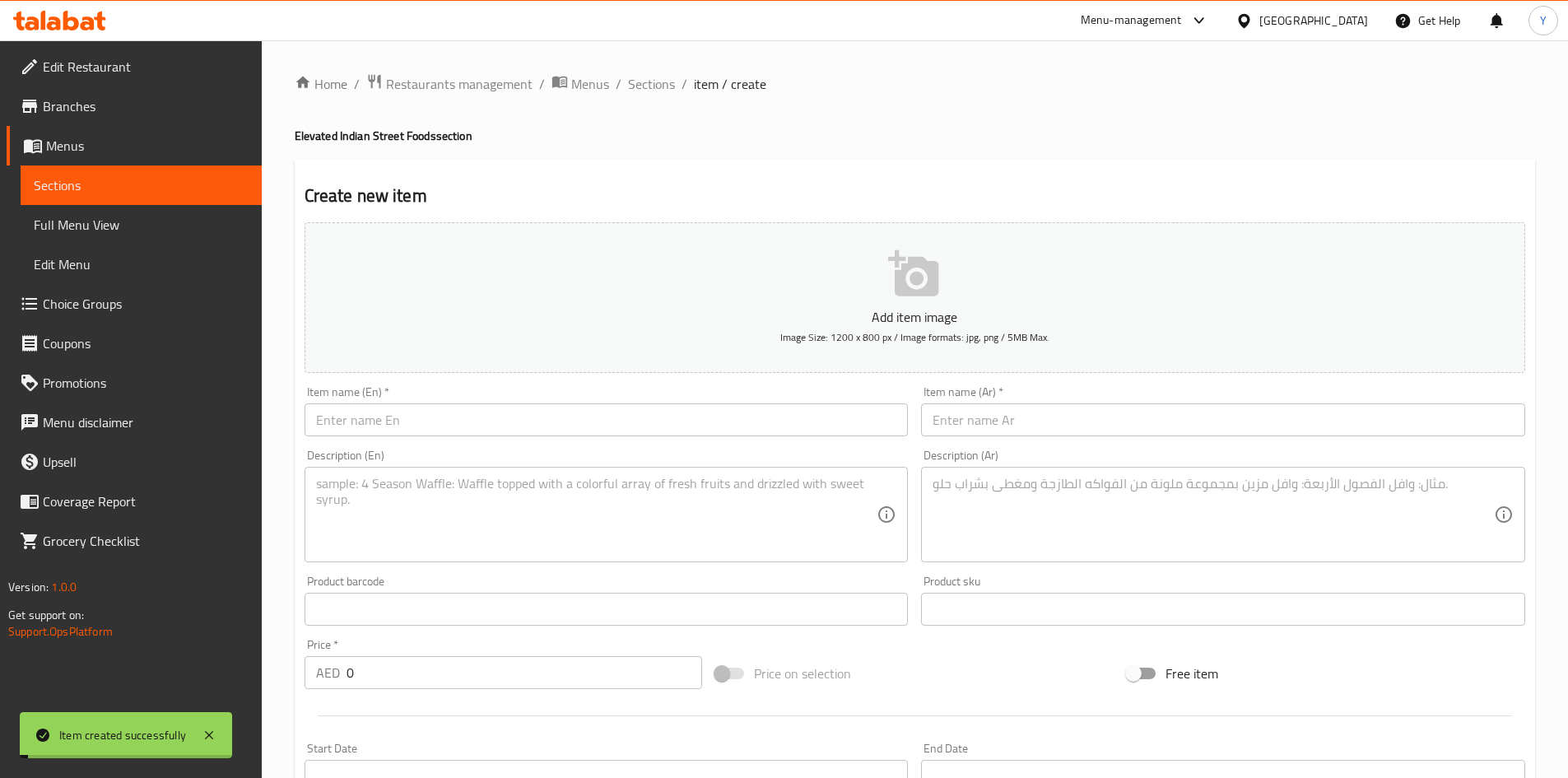
scroll to position [0, 0]
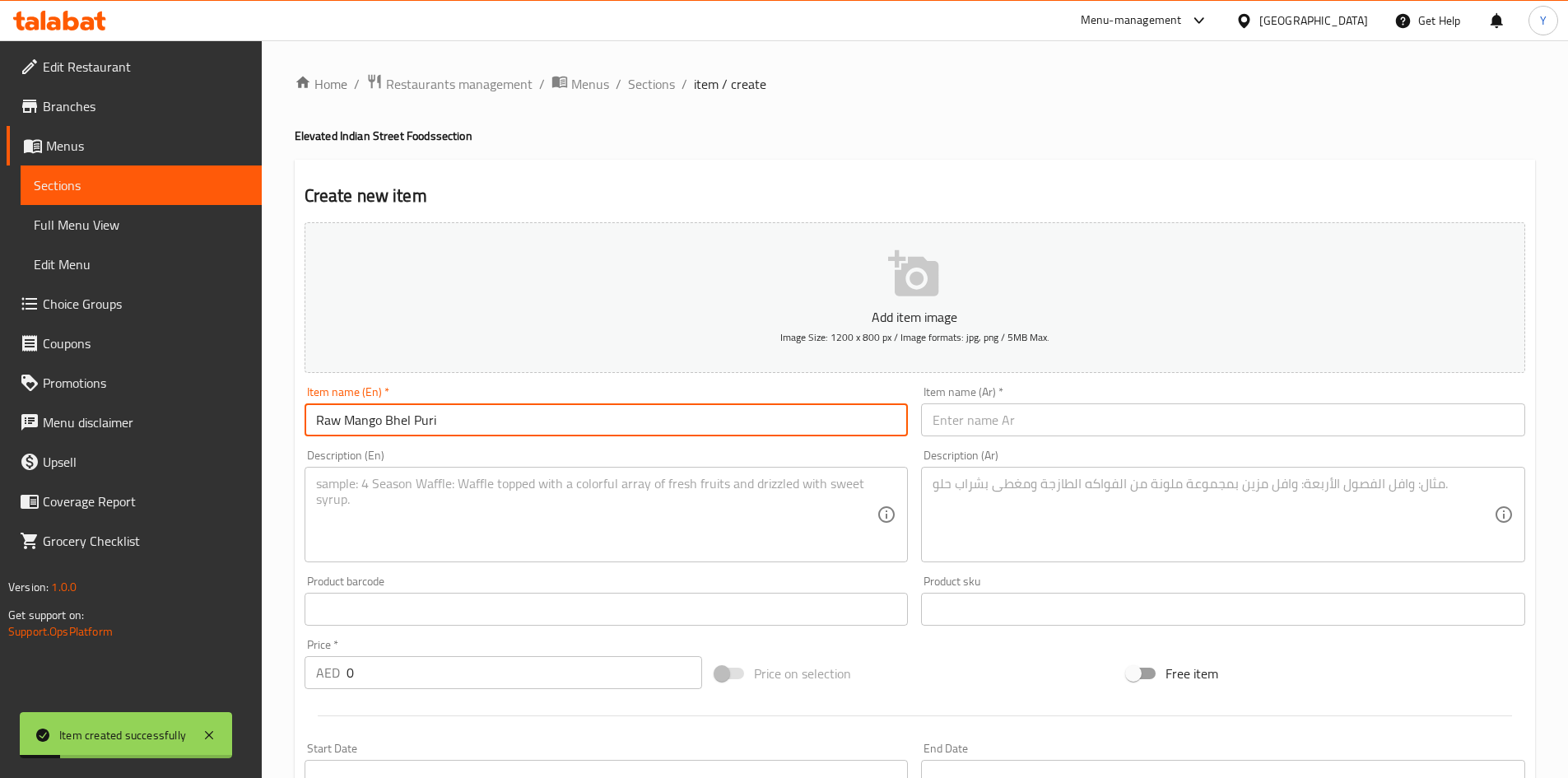
type input "Raw Mango Bhel Puri"
click at [989, 421] on input "text" at bounding box center [1224, 420] width 604 height 33
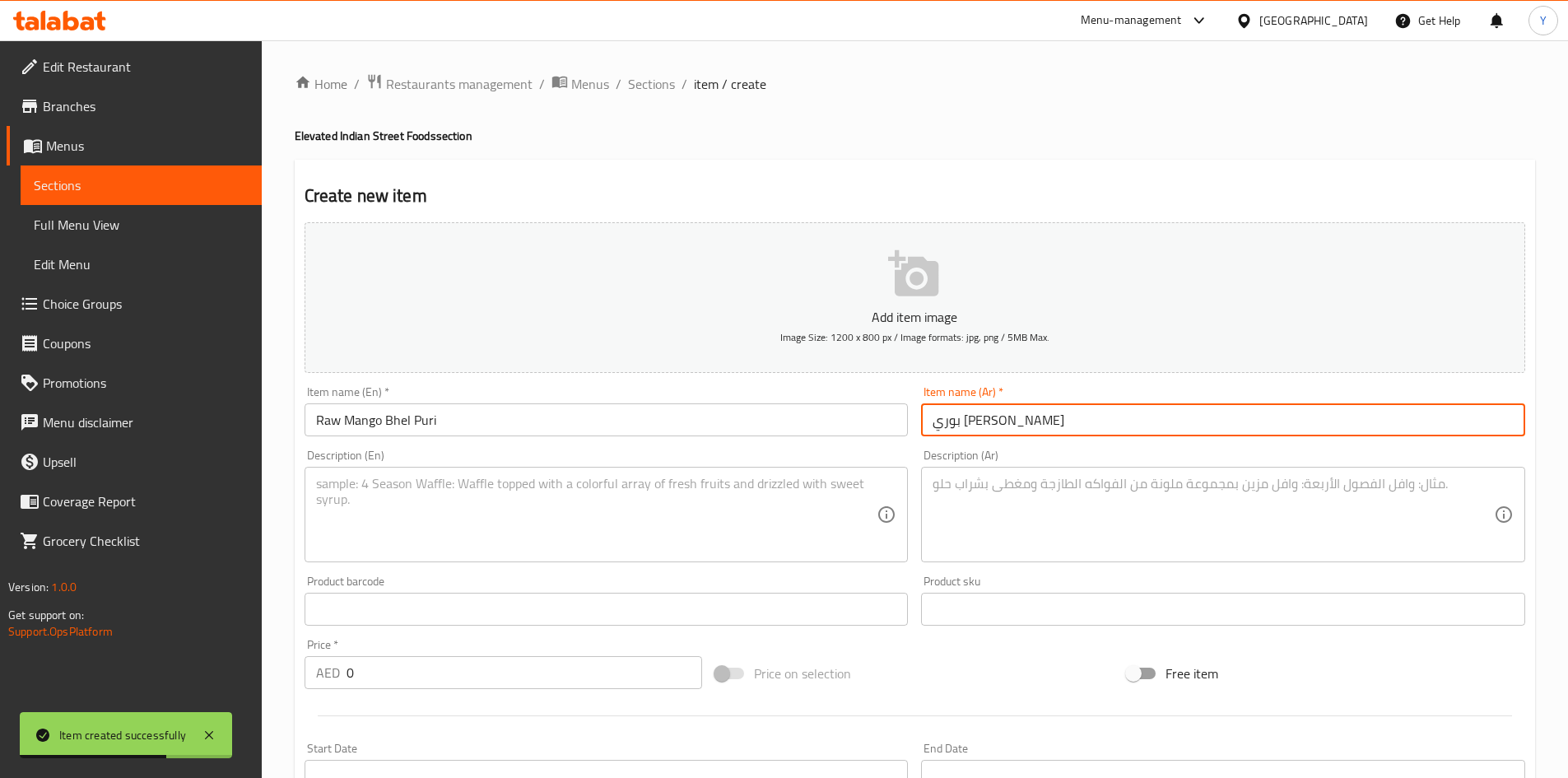
click at [954, 428] on input "بوري مانجو خام" at bounding box center [1224, 420] width 604 height 33
type input "بوري مانجو بهيل خام"
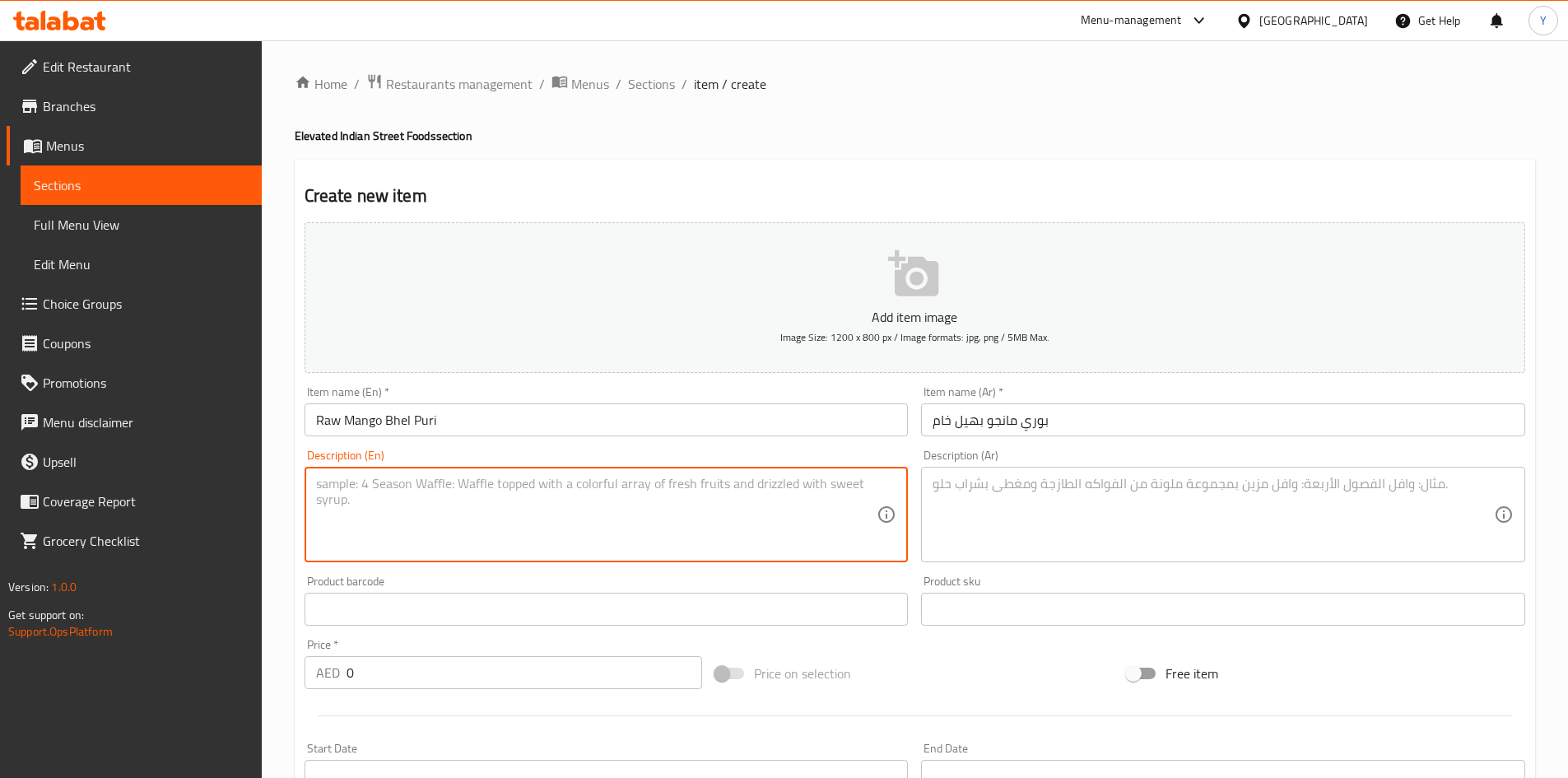
click at [479, 525] on textarea at bounding box center [597, 514] width 561 height 78
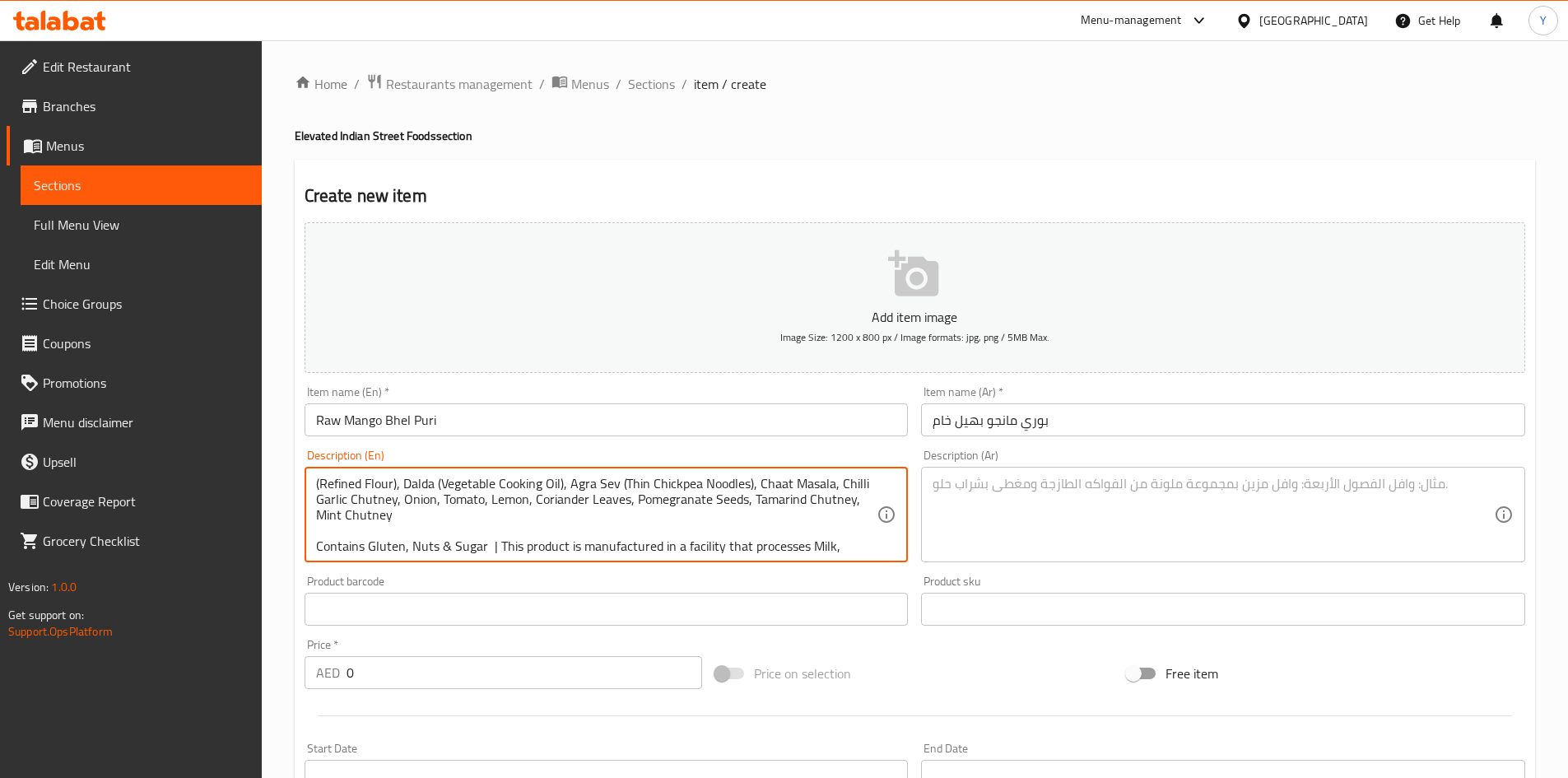
scroll to position [83, 0]
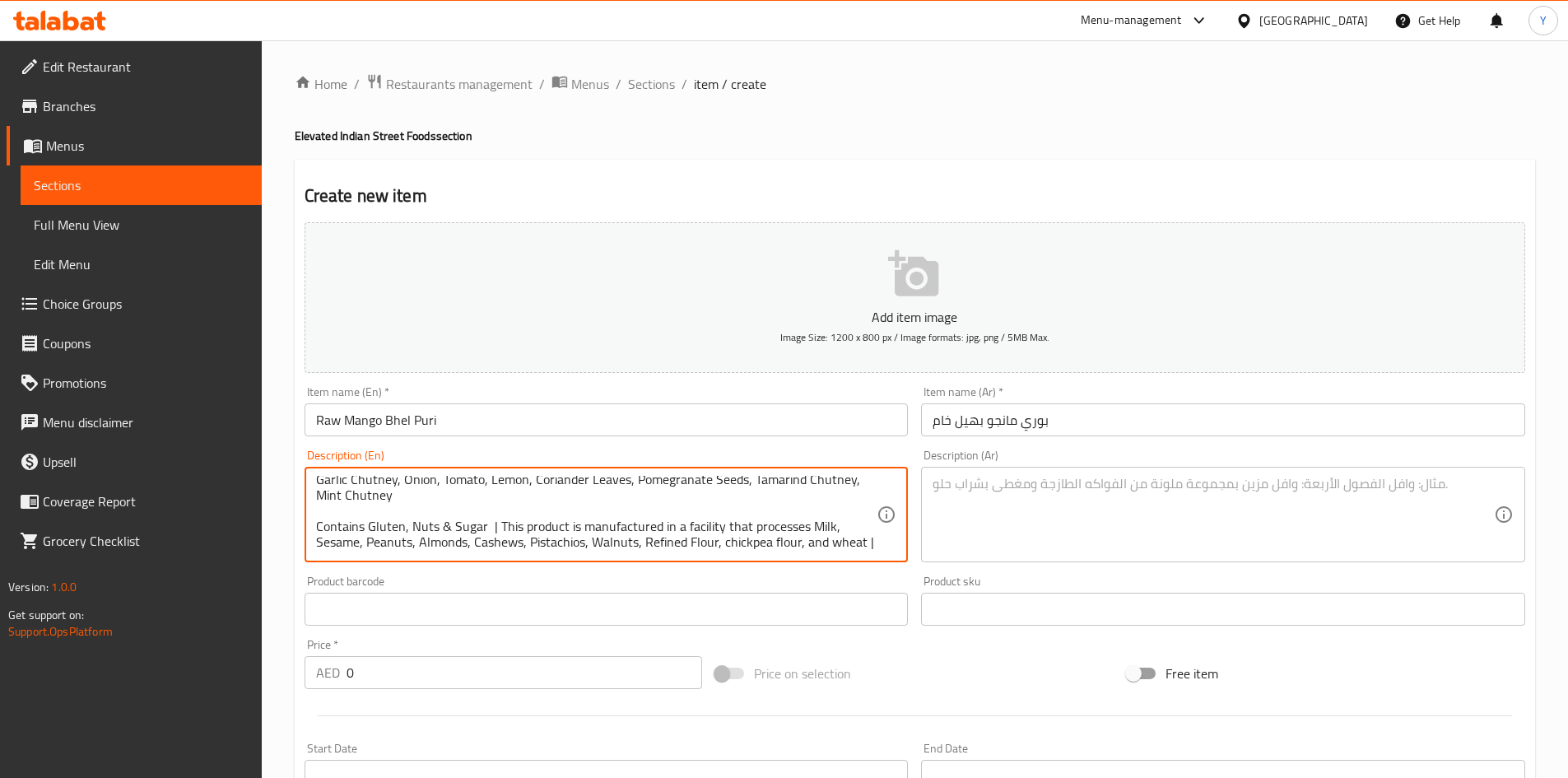
type textarea "Spicy puffed rice, sun-dried mango, sweet and spicy chutney, with chickpea cris…"
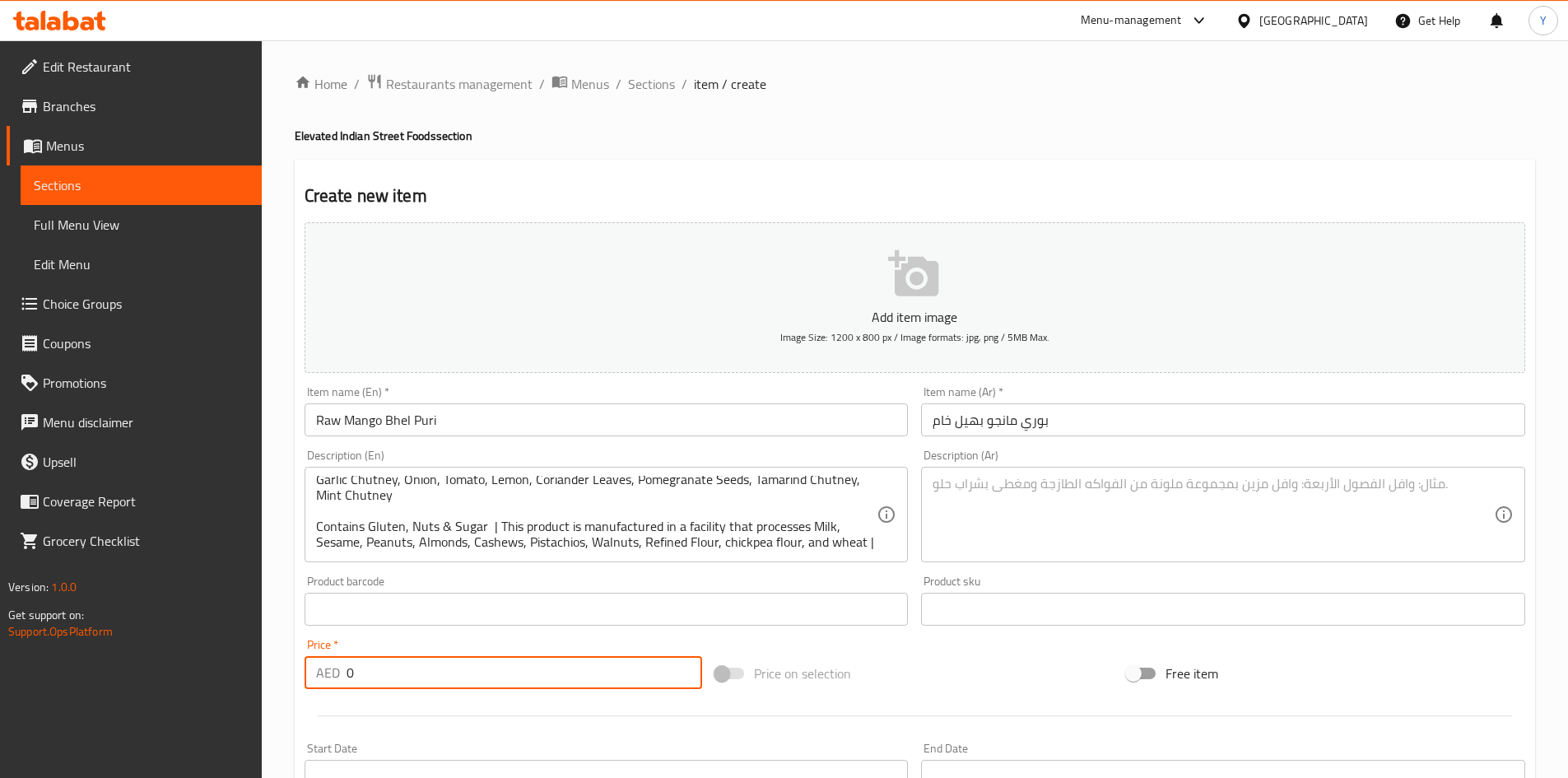
drag, startPoint x: 479, startPoint y: 670, endPoint x: 206, endPoint y: 661, distance: 273.1
click at [204, 664] on div "Edit Restaurant Branches Menus Sections Full Menu View Edit Menu Choice Groups …" at bounding box center [784, 602] width 1568 height 1123
type input "36.75"
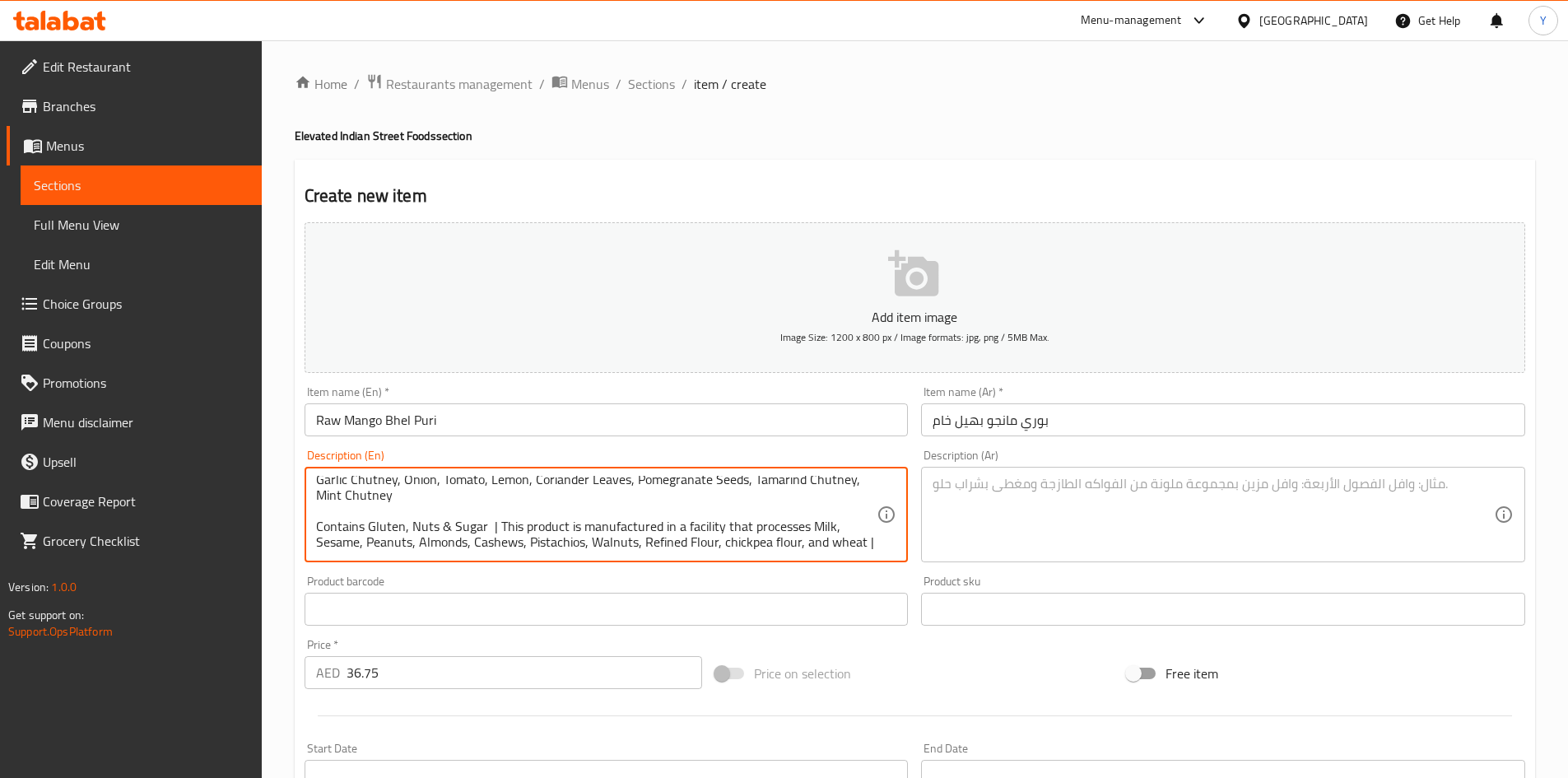
click at [1133, 527] on textarea at bounding box center [1213, 514] width 561 height 78
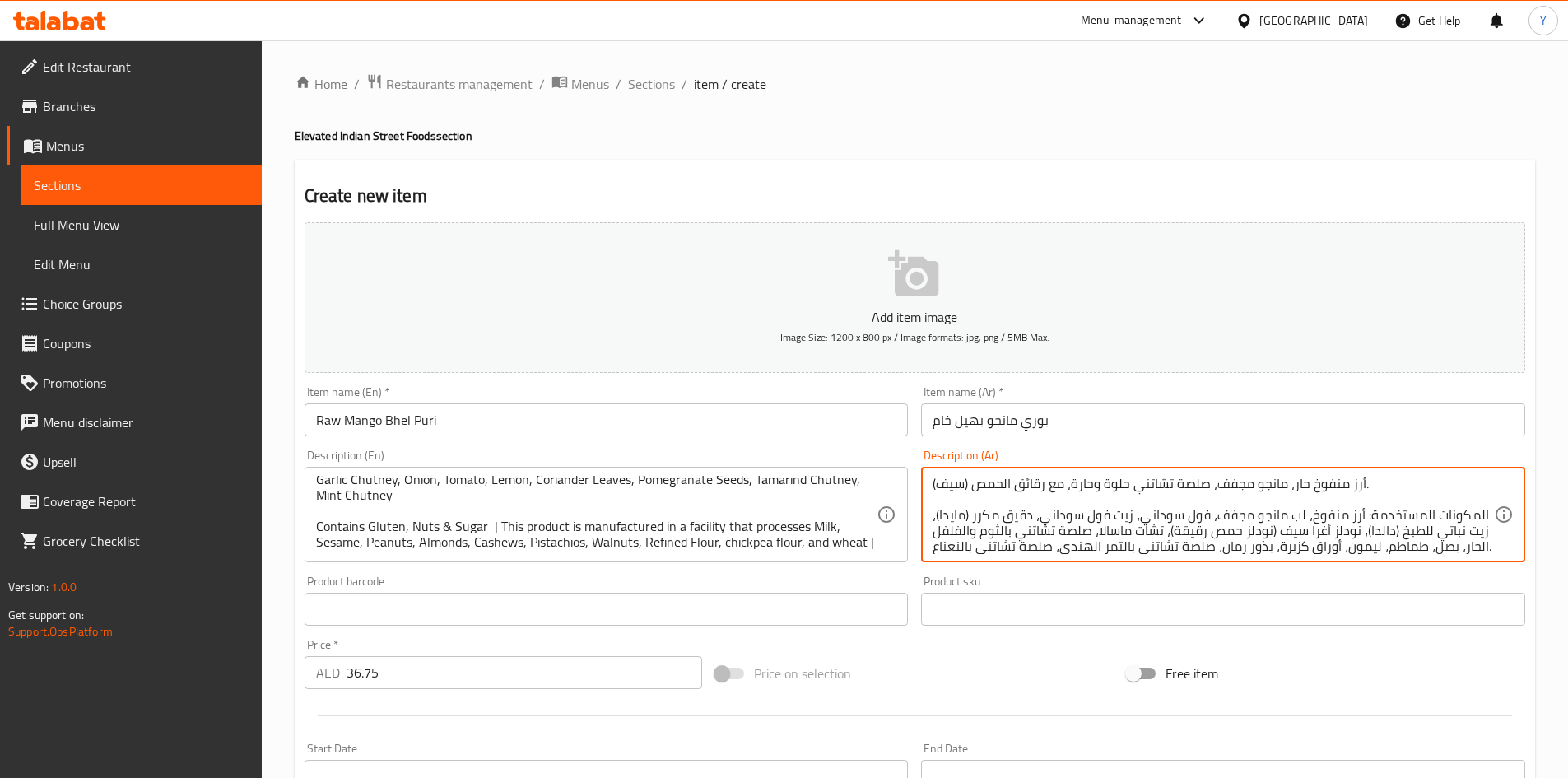
scroll to position [67, 0]
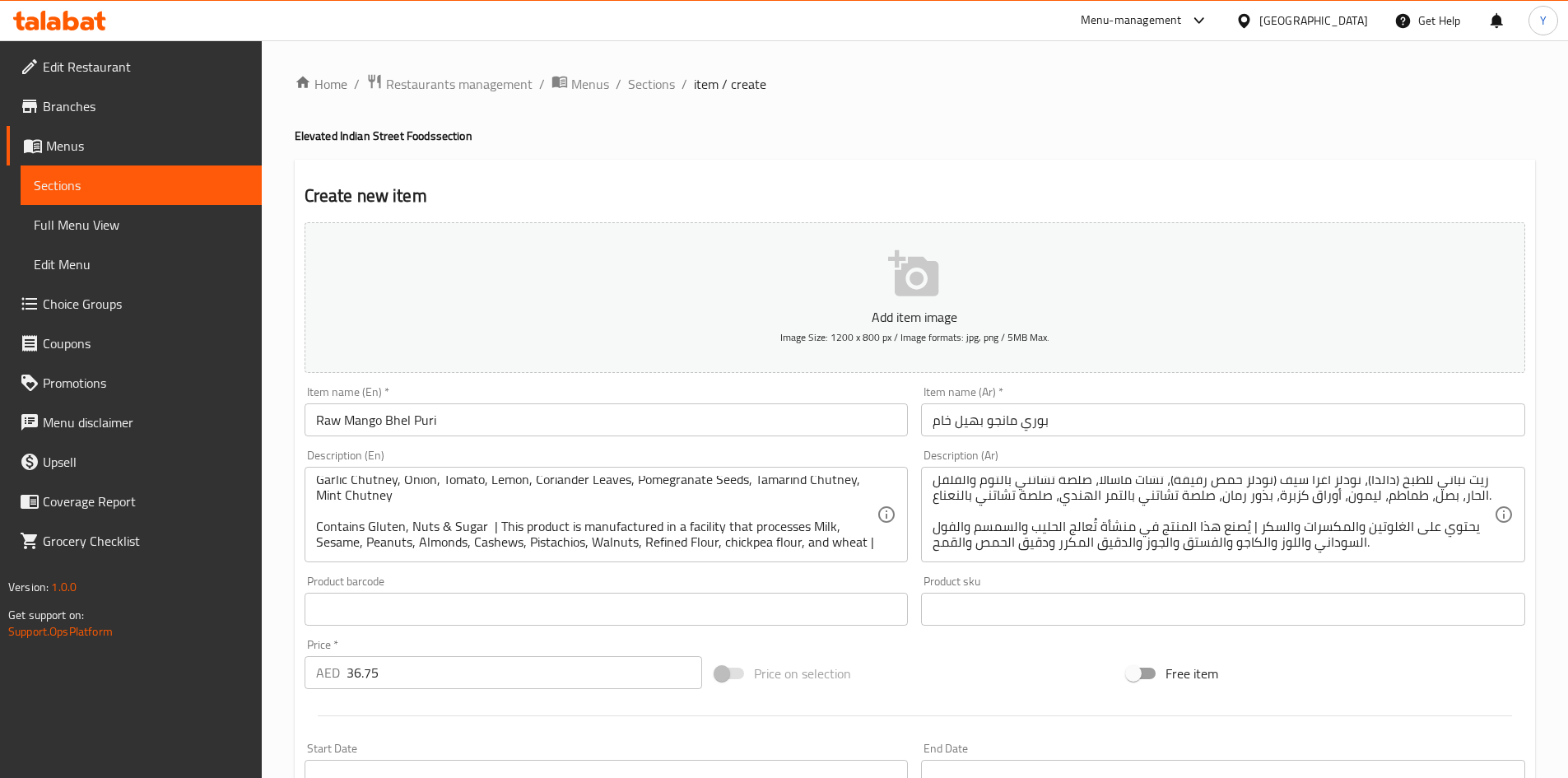
click at [1015, 677] on div "Price on selection" at bounding box center [914, 673] width 412 height 44
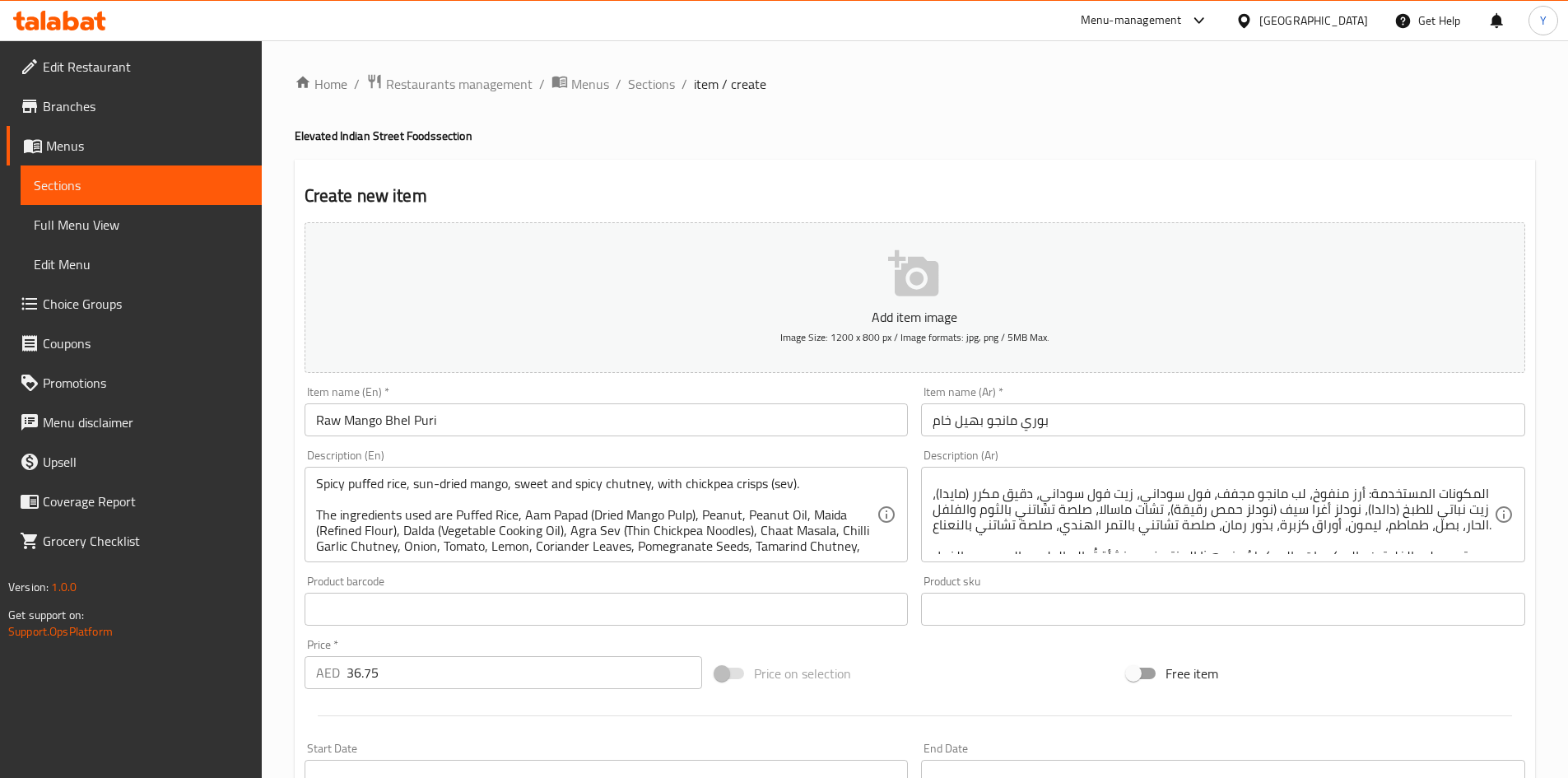
scroll to position [0, 0]
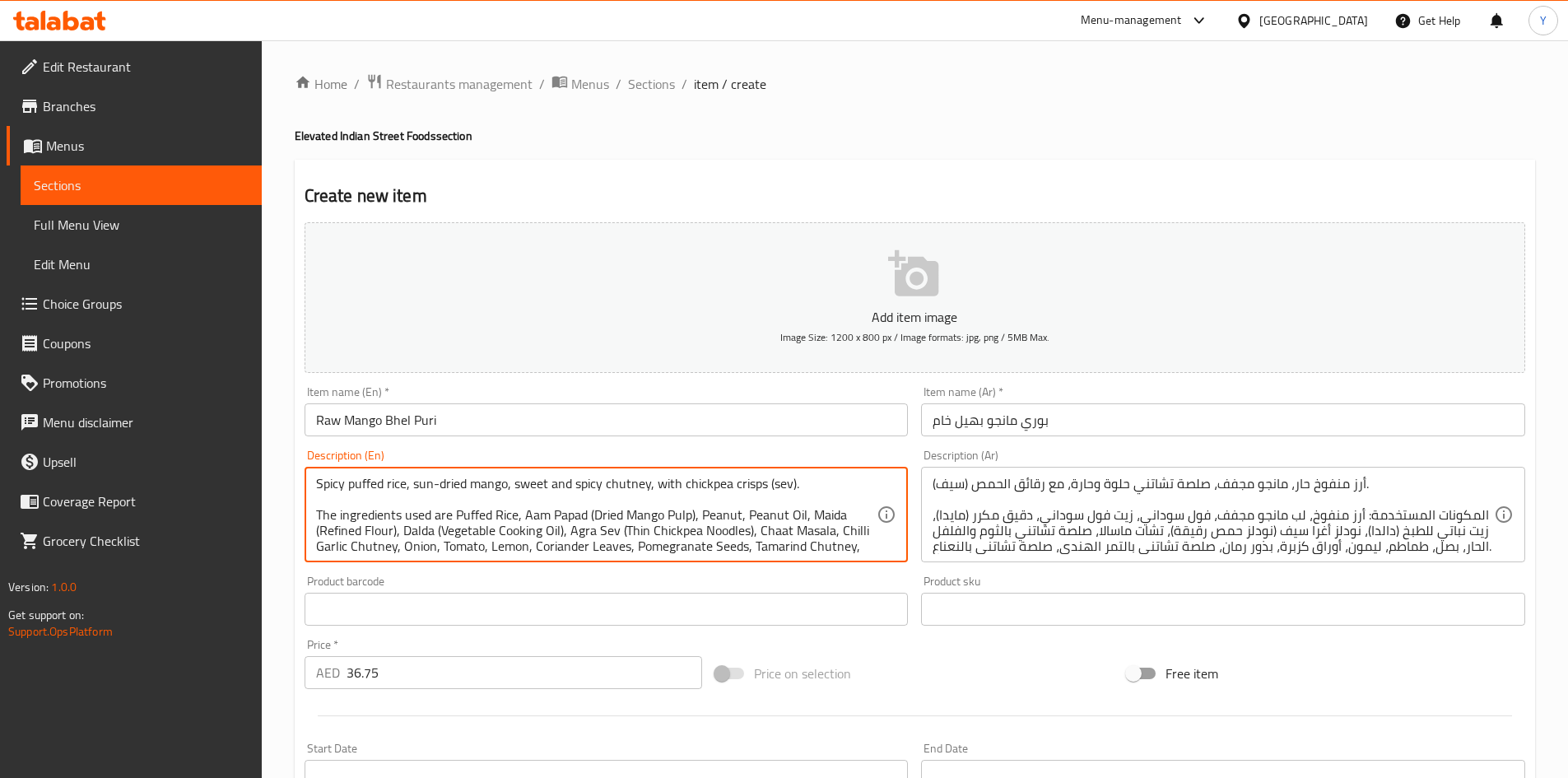
drag, startPoint x: 387, startPoint y: 517, endPoint x: 368, endPoint y: 514, distance: 19.2
click at [383, 517] on textarea "Spicy puffed rice, sun-dried mango, sweet and spicy chutney, with chickpea cris…" at bounding box center [597, 514] width 561 height 78
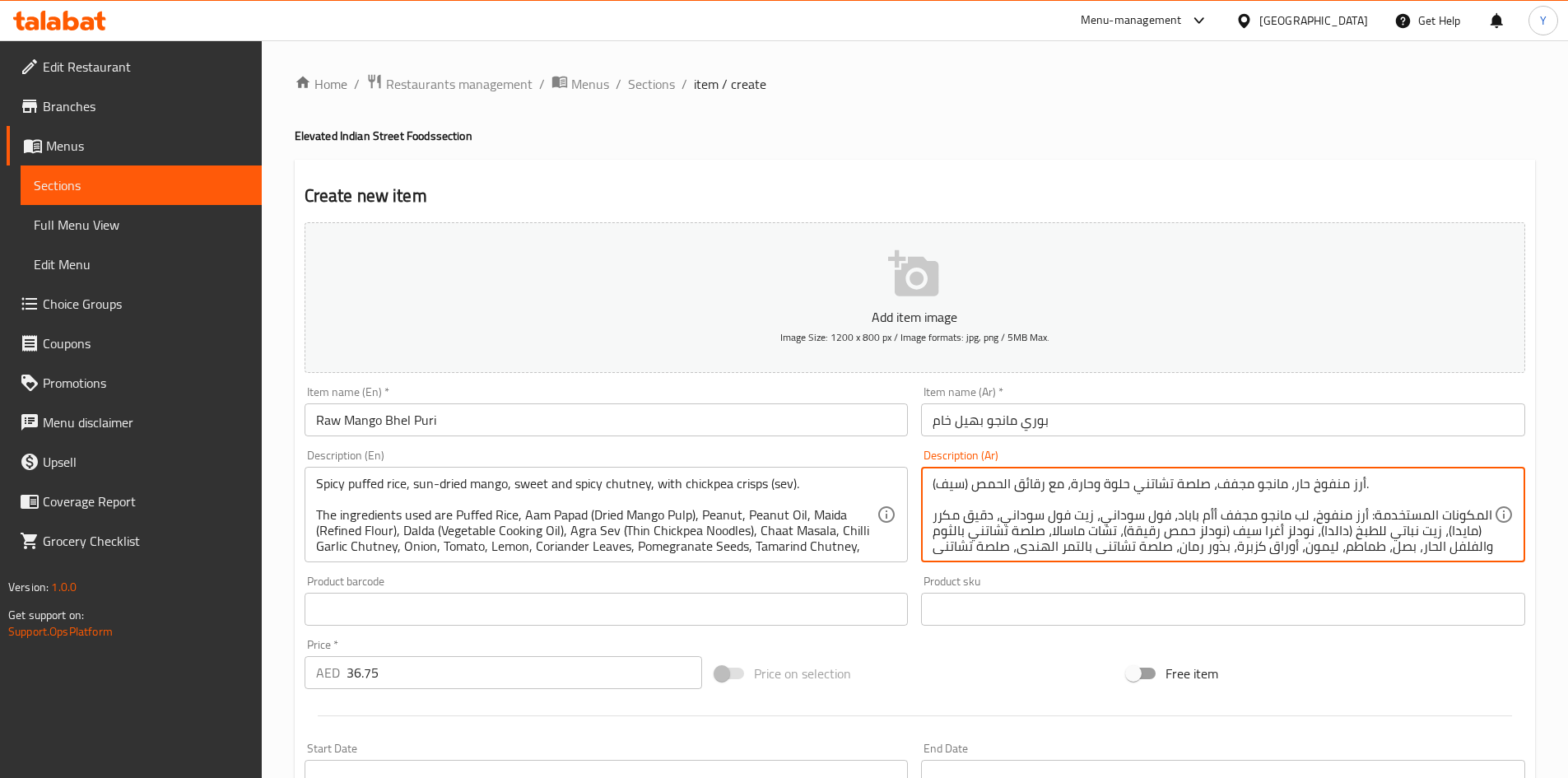
click at [1062, 519] on textarea "أرز منفوخ حار، مانجو مجفف، صلصة تشاتني حلوة وحارة، مع رقائق الحمص (سيف). المكون…" at bounding box center [1213, 514] width 561 height 78
click at [1325, 545] on textarea "أرز منفوخ حار، مانجو مجفف، صلصة تشاتني حلوة وحارة، مع رقائق الحمص (سيف). المكون…" at bounding box center [1213, 514] width 561 height 78
click at [1265, 535] on textarea "أرز منفوخ حار، مانجو مجفف، صلصة تشاتني حلوة وحارة، مع رقائق الحمص (سيف). المكون…" at bounding box center [1213, 514] width 561 height 78
click at [1076, 531] on textarea "أرز منفوخ حار، مانجو مجفف، صلصة تشاتني حلوة وحارة، مع رقائق الحمص (سيف). المكون…" at bounding box center [1213, 514] width 561 height 78
click at [992, 529] on textarea "أرز منفوخ حار، مانجو مجفف، صلصة تشاتني حلوة وحارة، مع رقائق الحمص (سيف). المكون…" at bounding box center [1213, 514] width 561 height 78
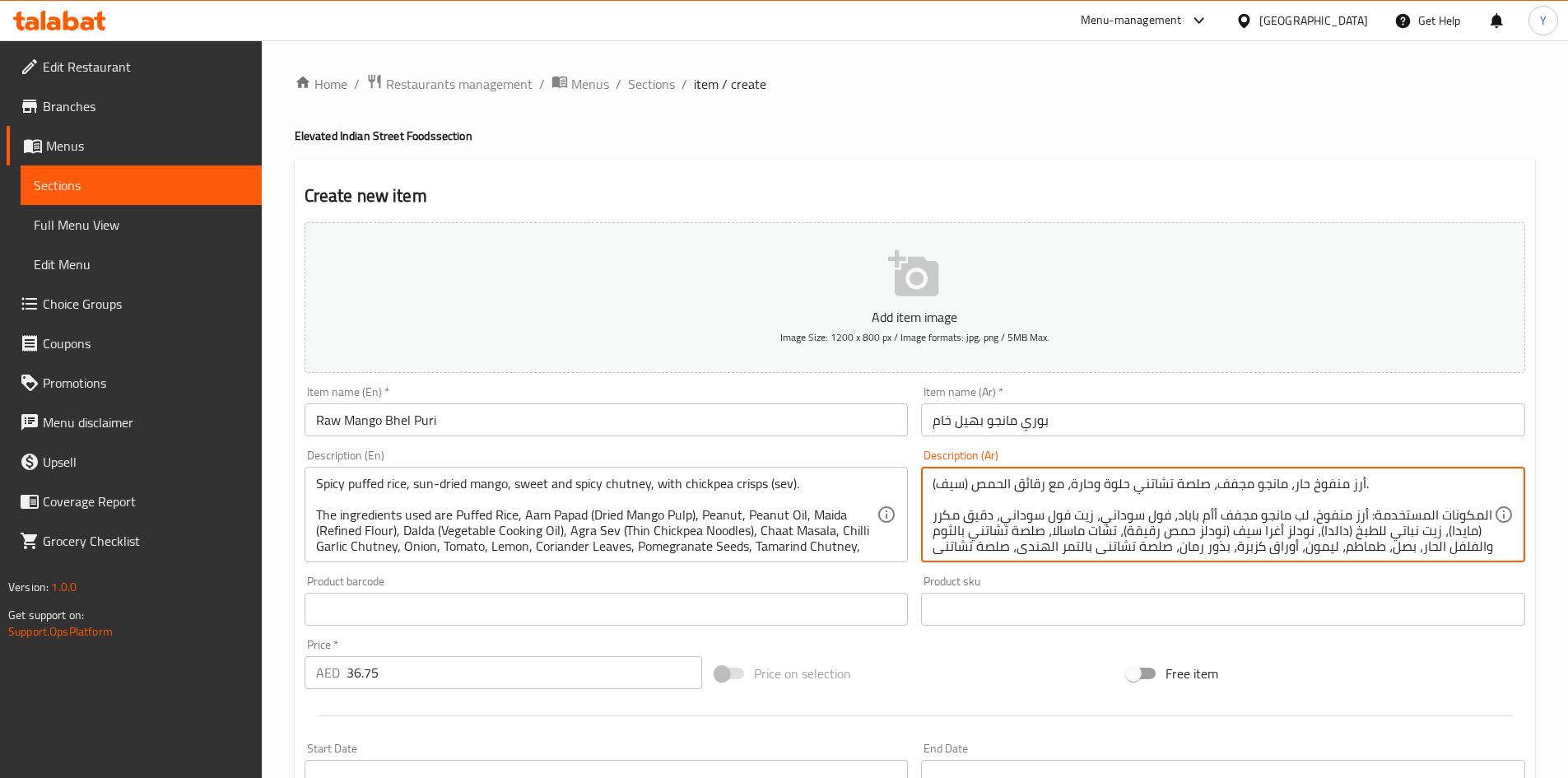
type textarea "أرز منفوخ حار، مانجو مجفف، صلصة تشاتني حلوة وحارة، مع رقائق الحمص (سيف). المكون…"
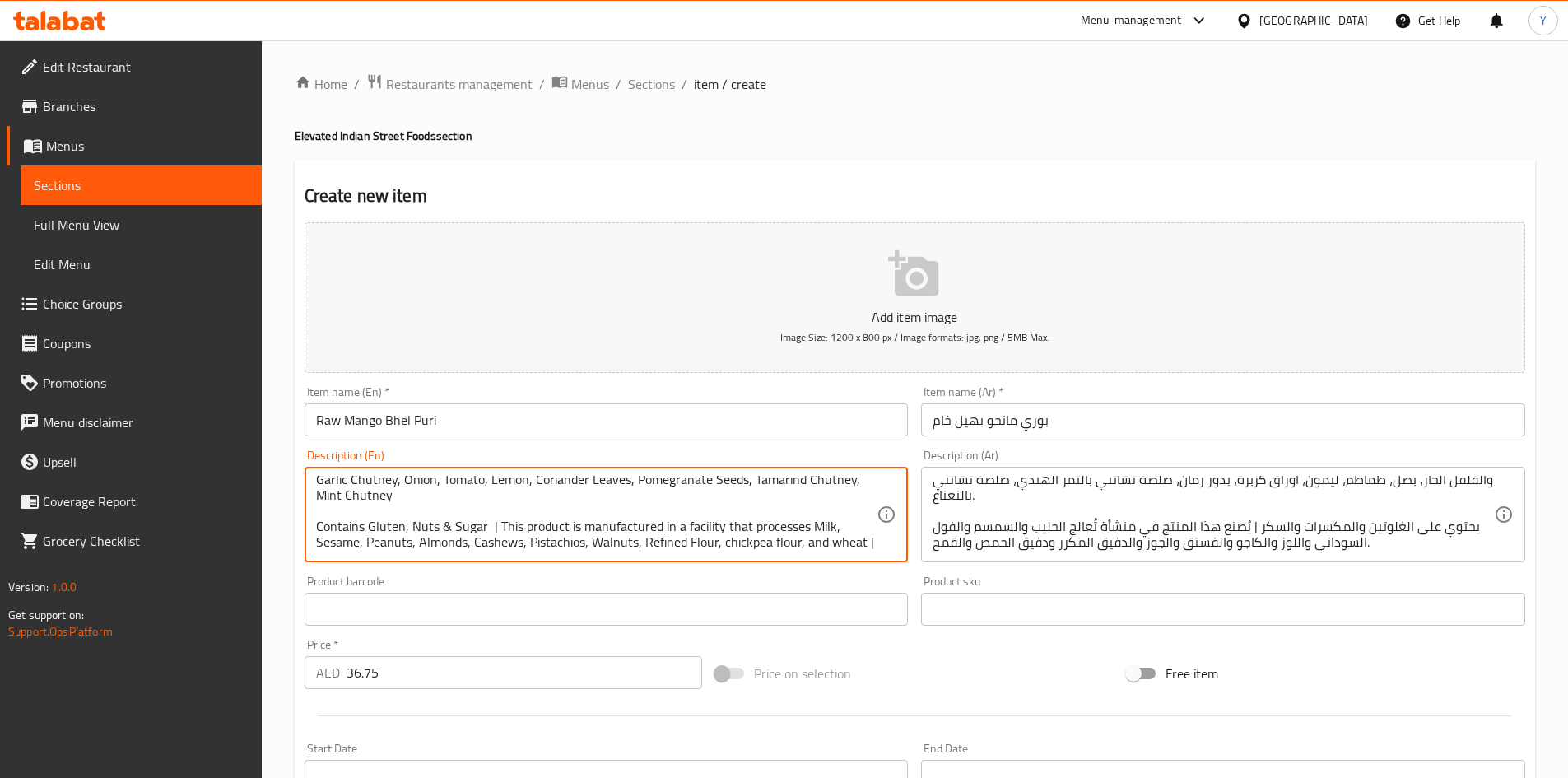
scroll to position [83, 0]
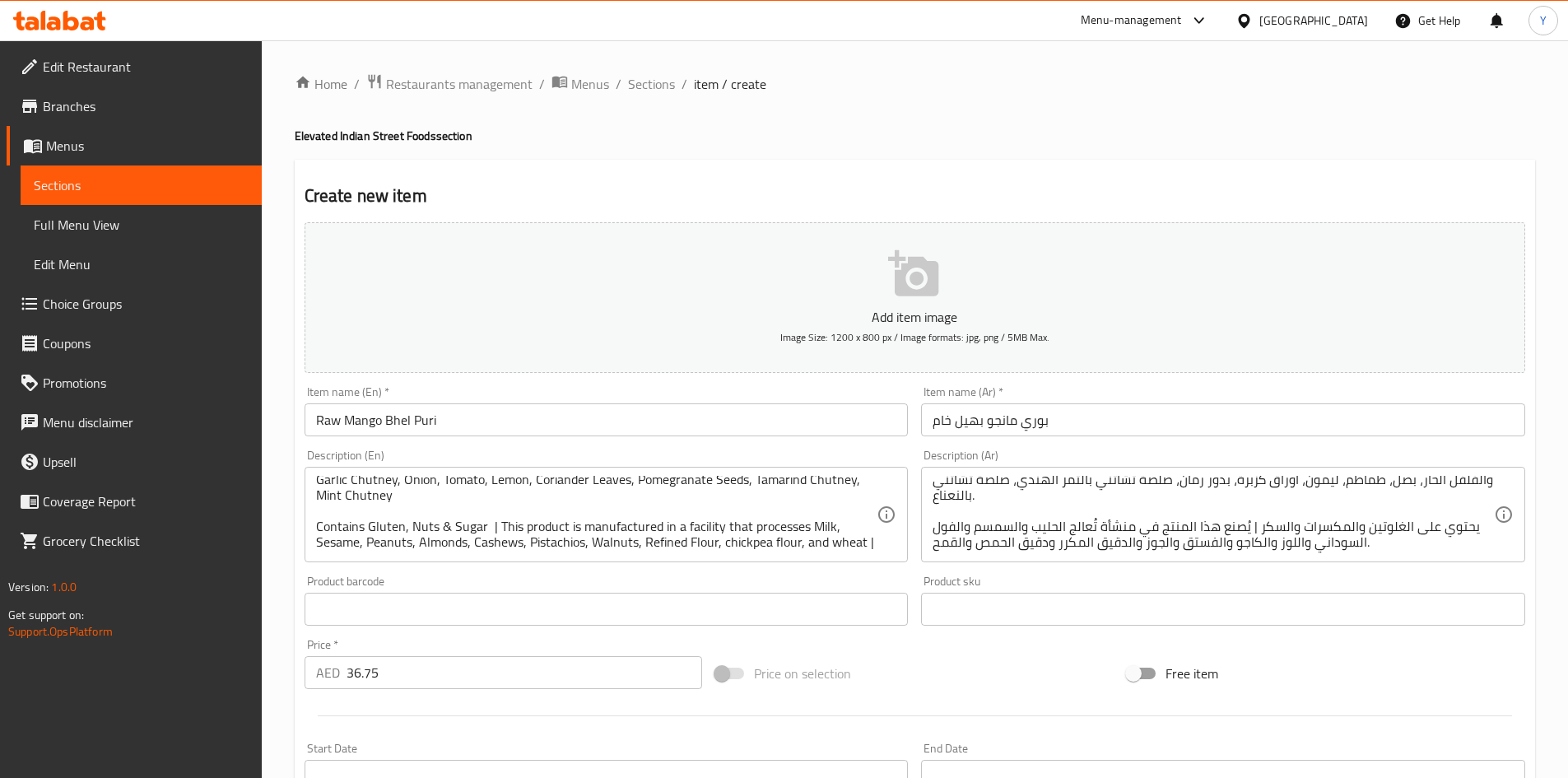
click at [635, 399] on div "Item name (En)   * Raw Mango Bhel Puri Item name (En) *" at bounding box center [607, 411] width 604 height 51
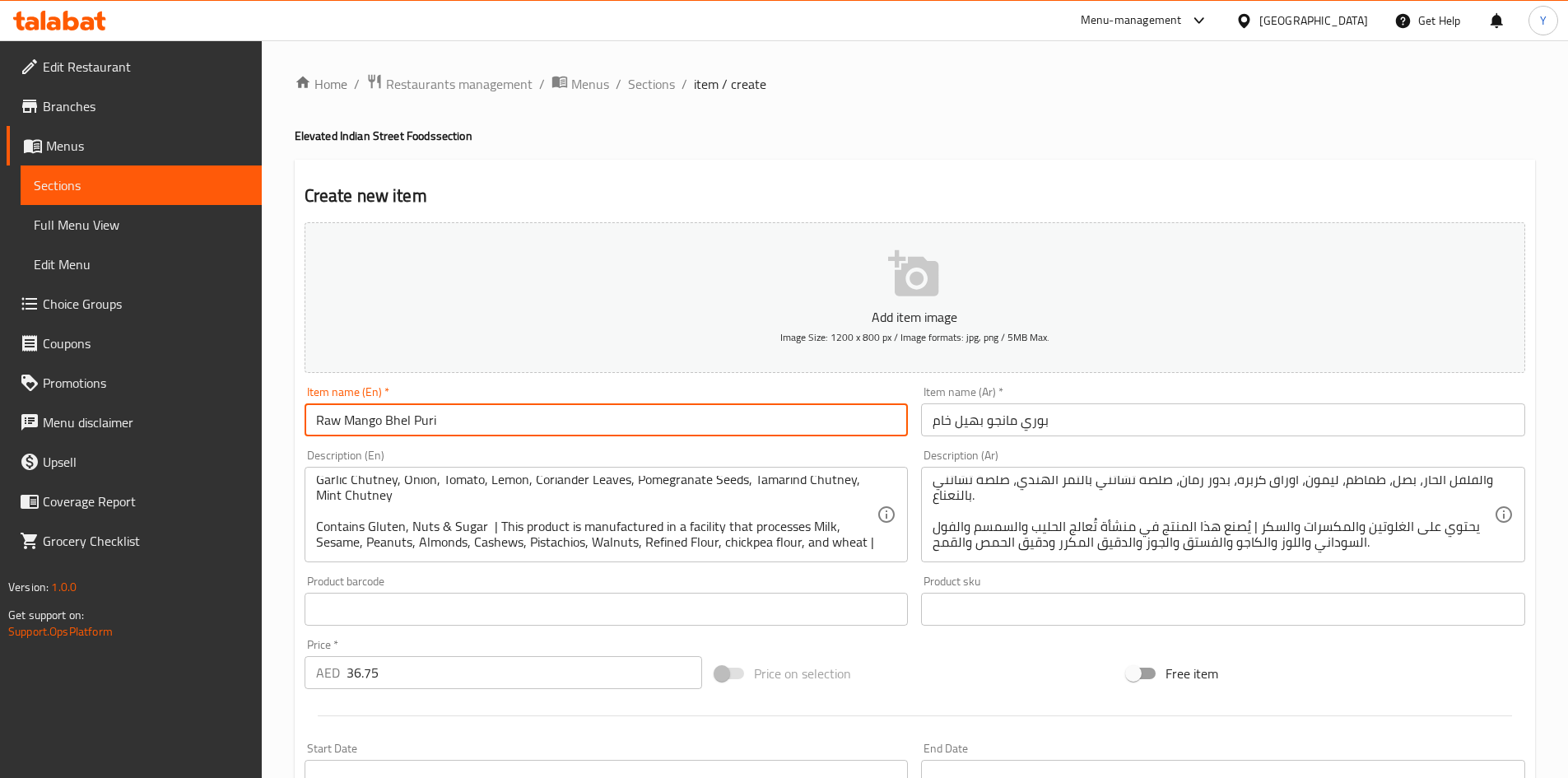
click at [628, 428] on input "Raw Mango Bhel Puri" at bounding box center [607, 420] width 604 height 33
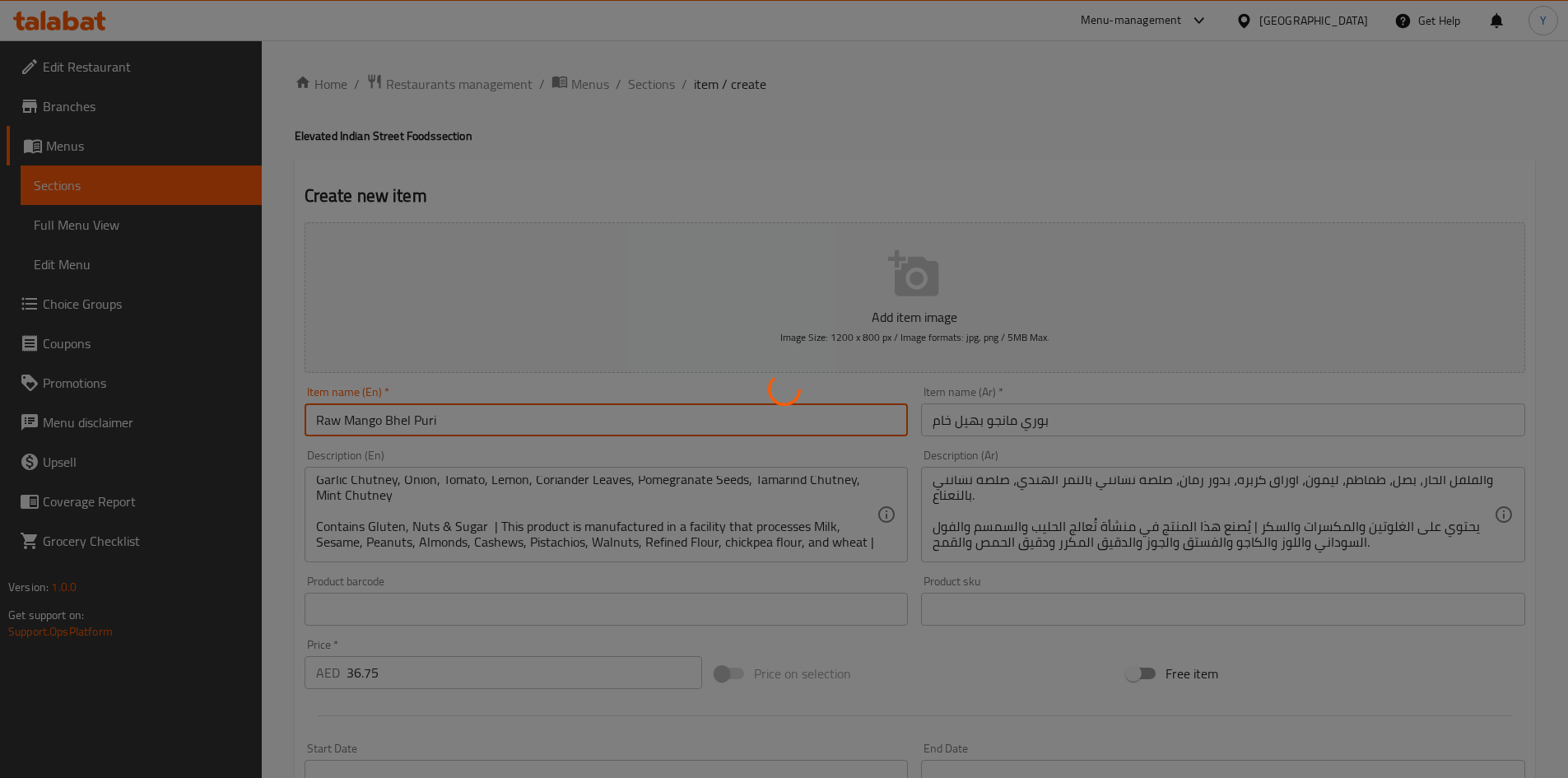
type input "0"
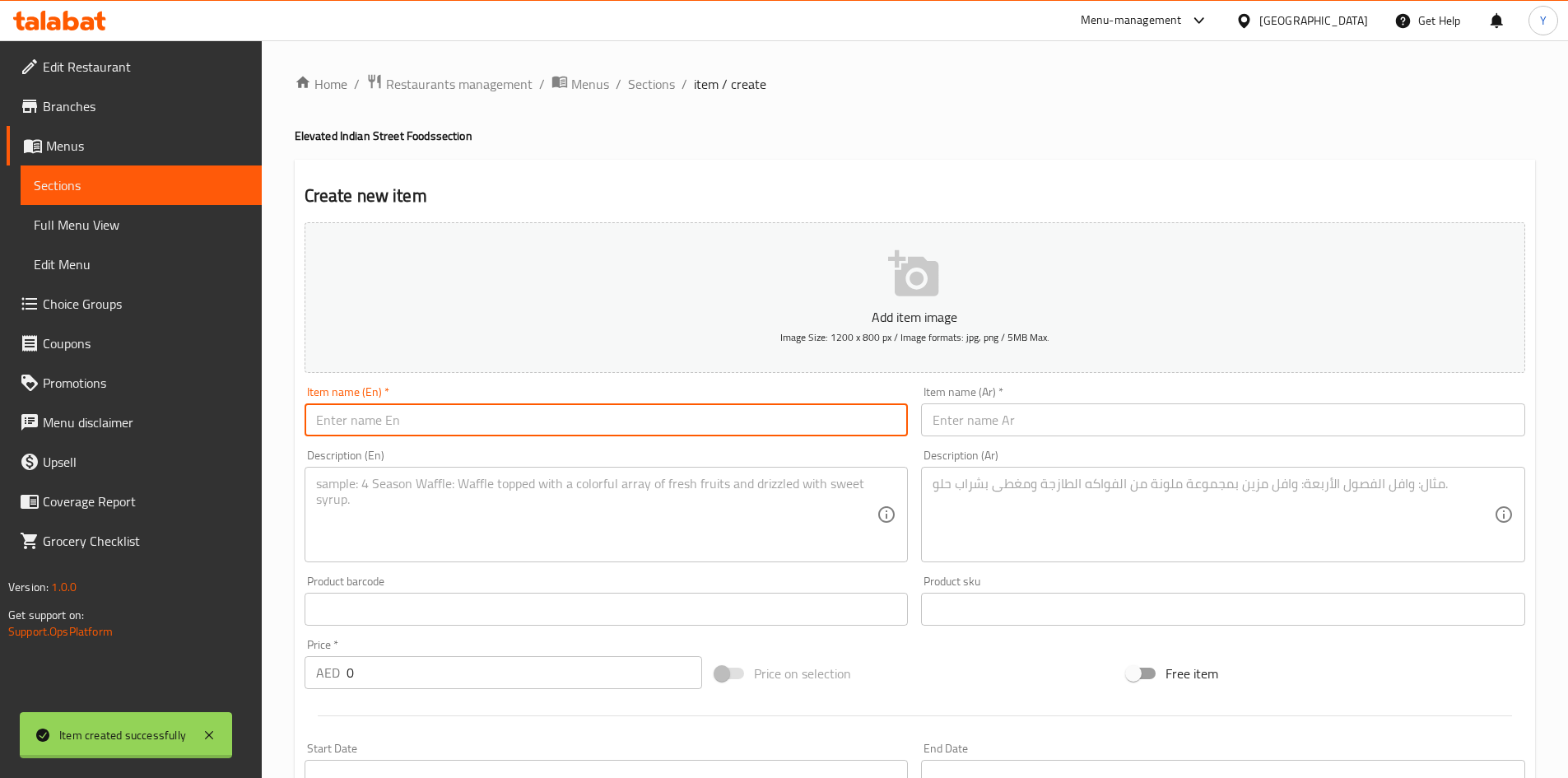
scroll to position [0, 0]
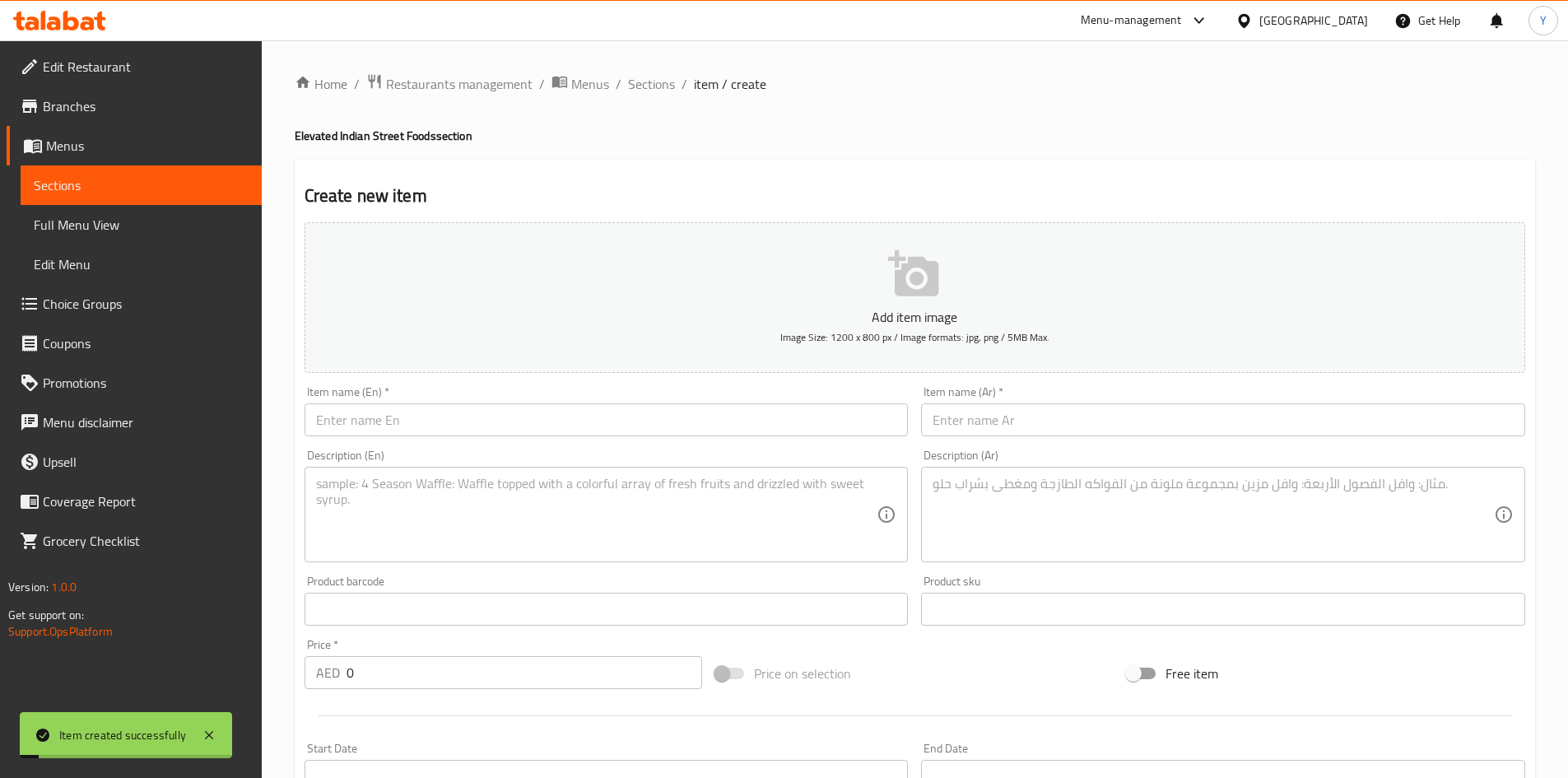
click at [620, 87] on ol "Home / Restaurants management / Menus / Sections / item / create" at bounding box center [915, 84] width 1241 height 22
click at [633, 93] on span "Sections" at bounding box center [651, 84] width 47 height 20
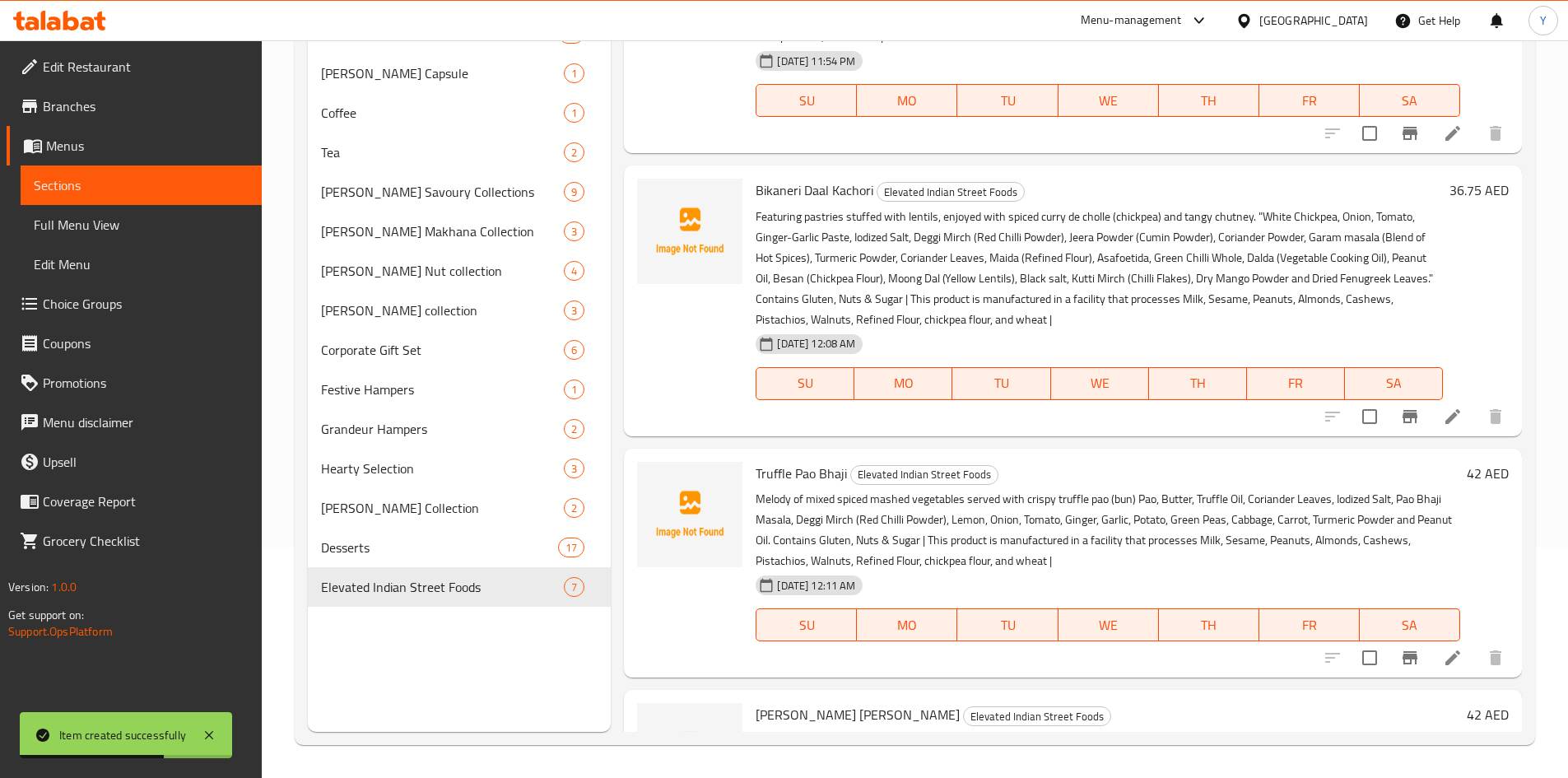
scroll to position [1077, 0]
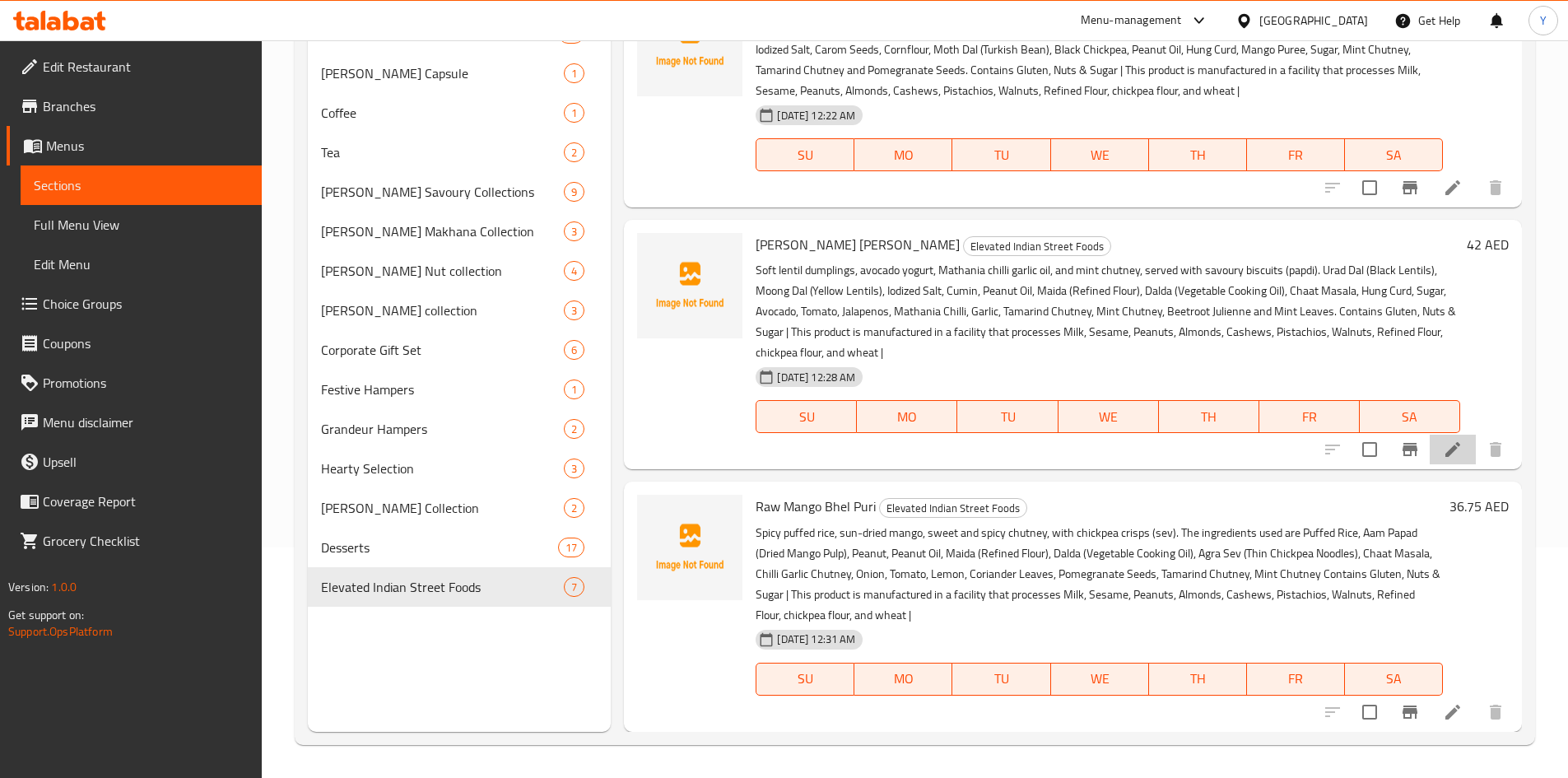
click at [1441, 462] on li at bounding box center [1453, 450] width 46 height 30
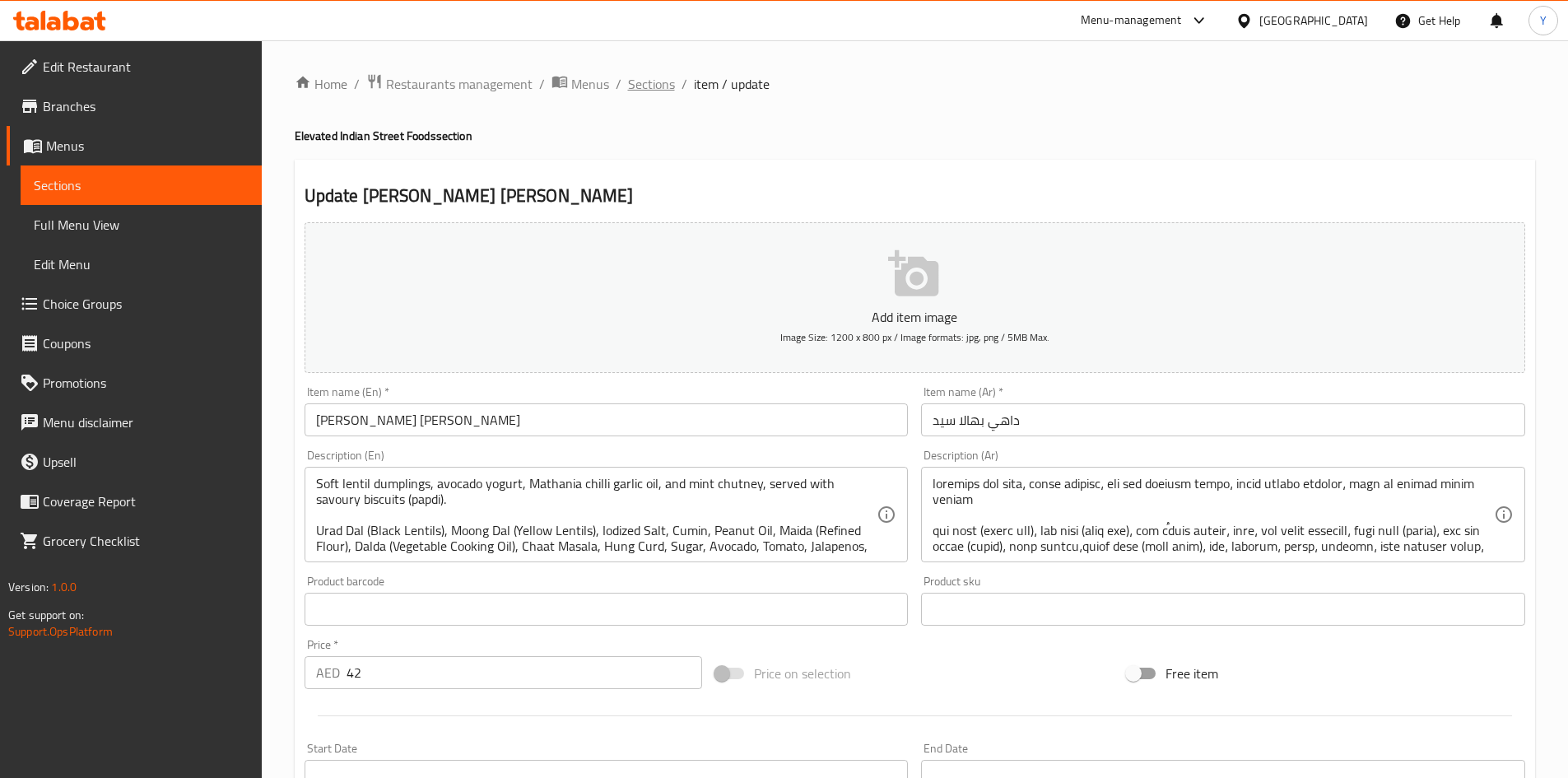
click at [661, 90] on span "Sections" at bounding box center [651, 84] width 47 height 20
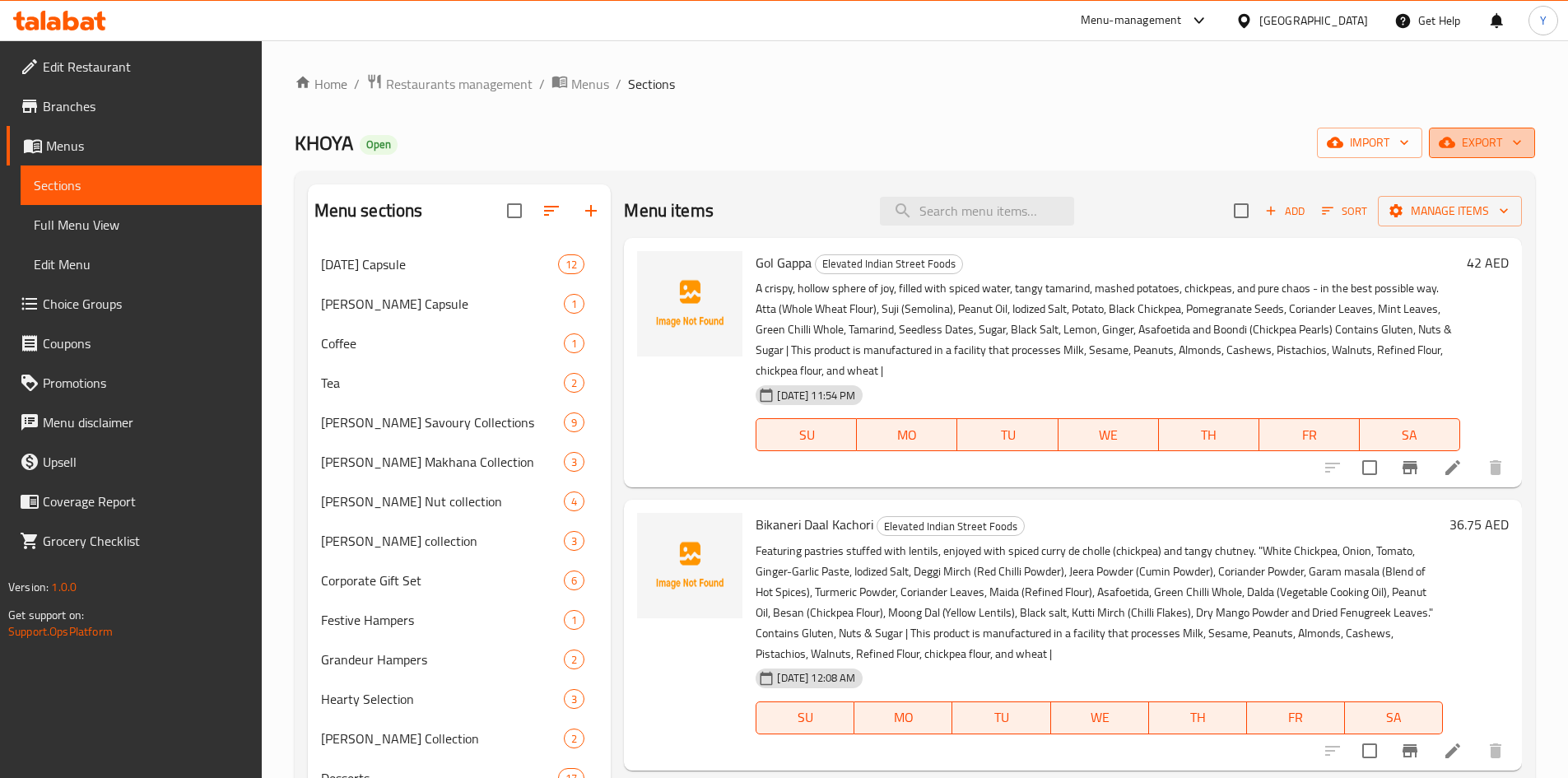
click at [1465, 152] on button "export" at bounding box center [1482, 143] width 106 height 30
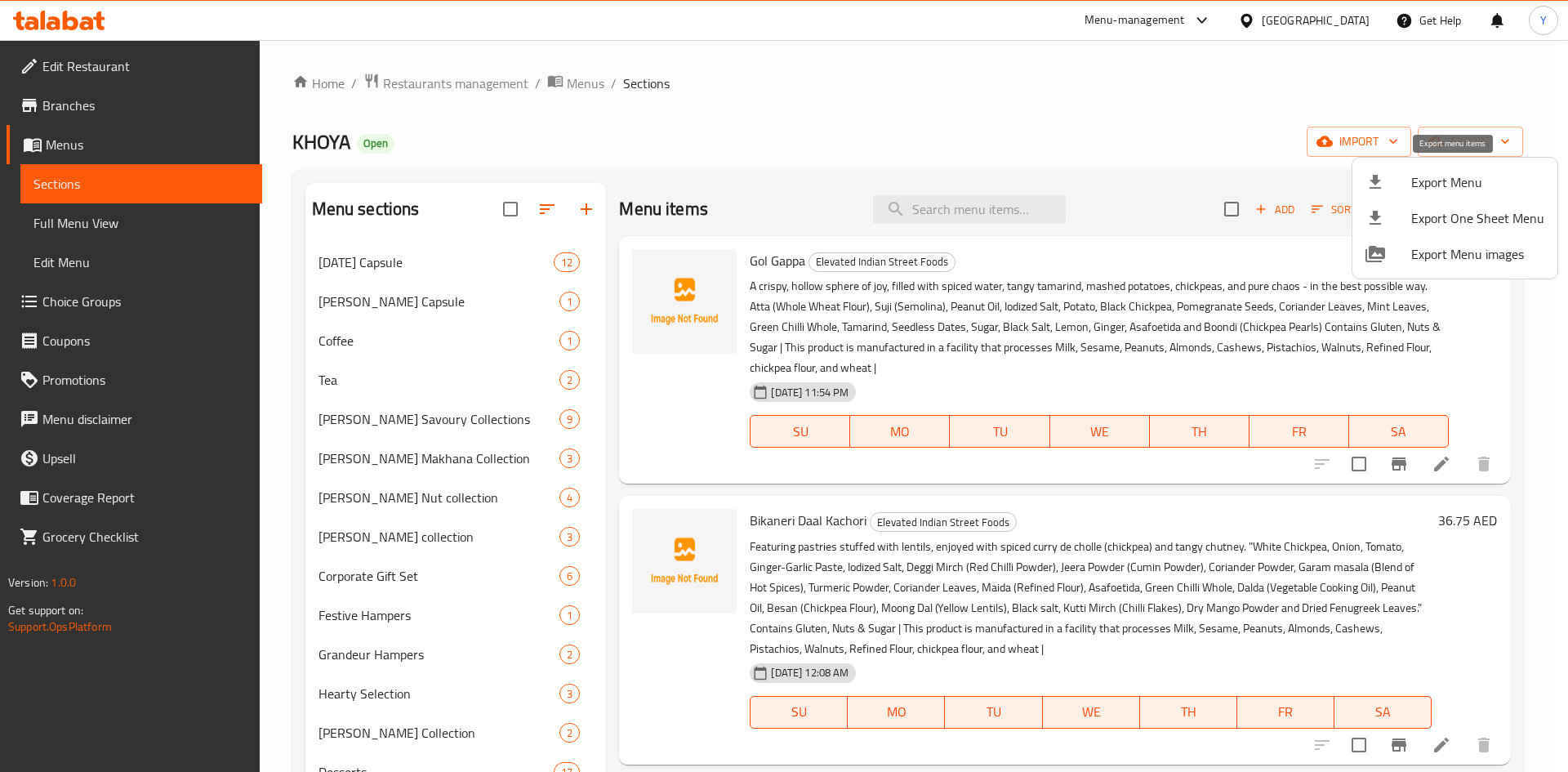
click at [1437, 185] on span "Export Menu" at bounding box center [1478, 182] width 133 height 20
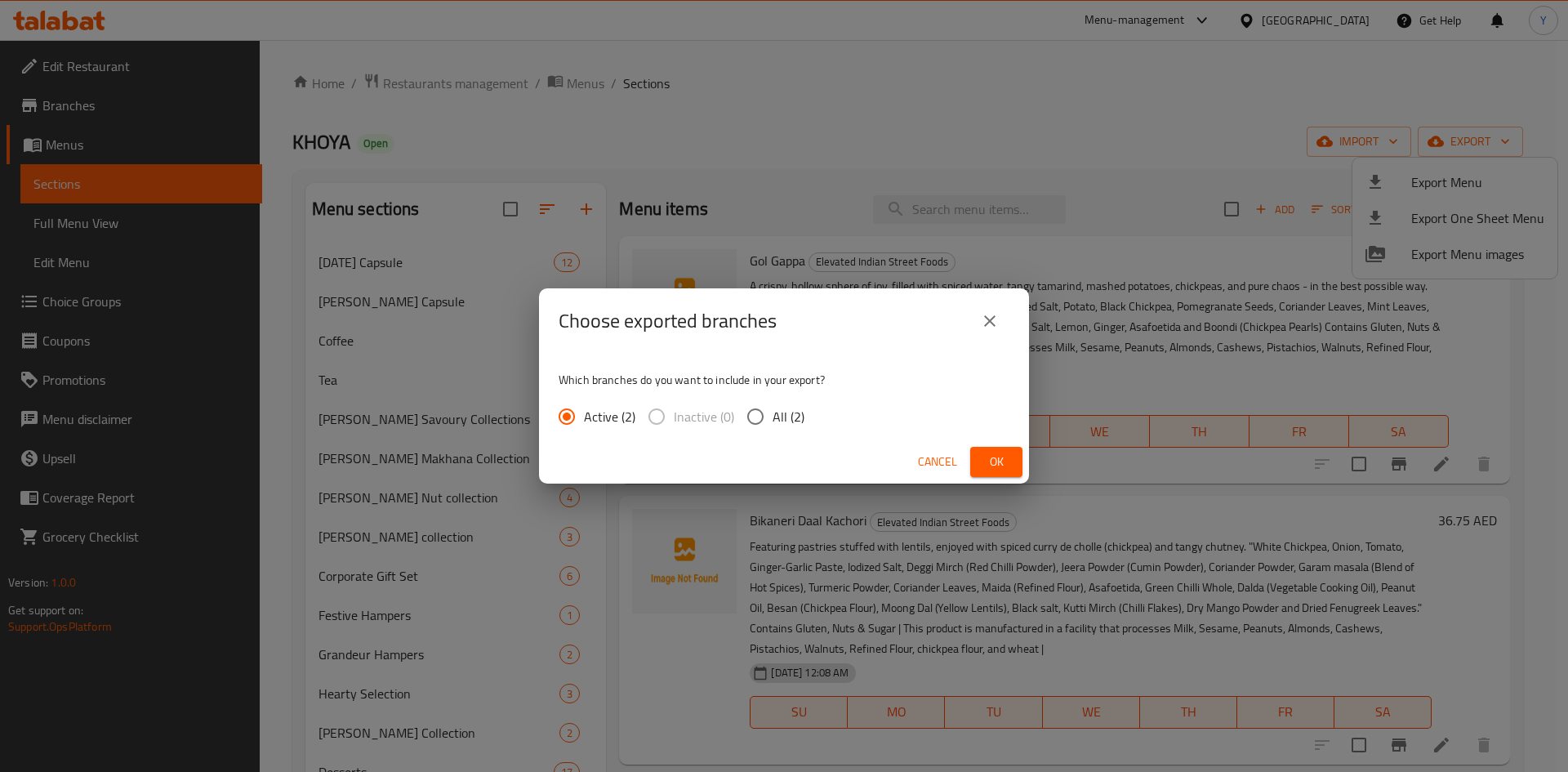
click at [797, 434] on label "All (2)" at bounding box center [771, 416] width 66 height 34
click at [773, 434] on input "All (2)" at bounding box center [755, 416] width 34 height 34
radio input "true"
click at [983, 469] on span "Ok" at bounding box center [996, 462] width 26 height 20
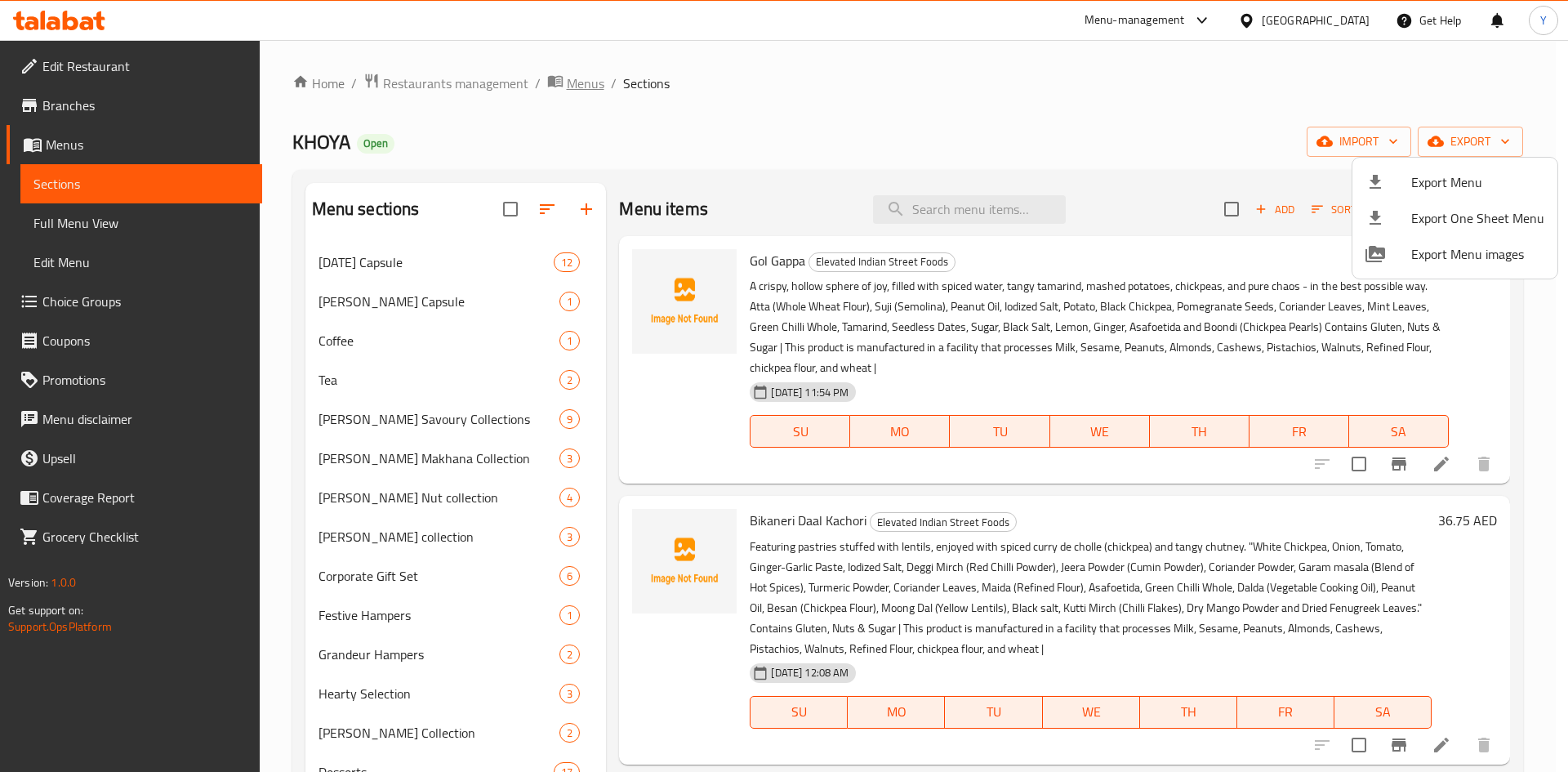
click at [588, 88] on div at bounding box center [784, 386] width 1568 height 772
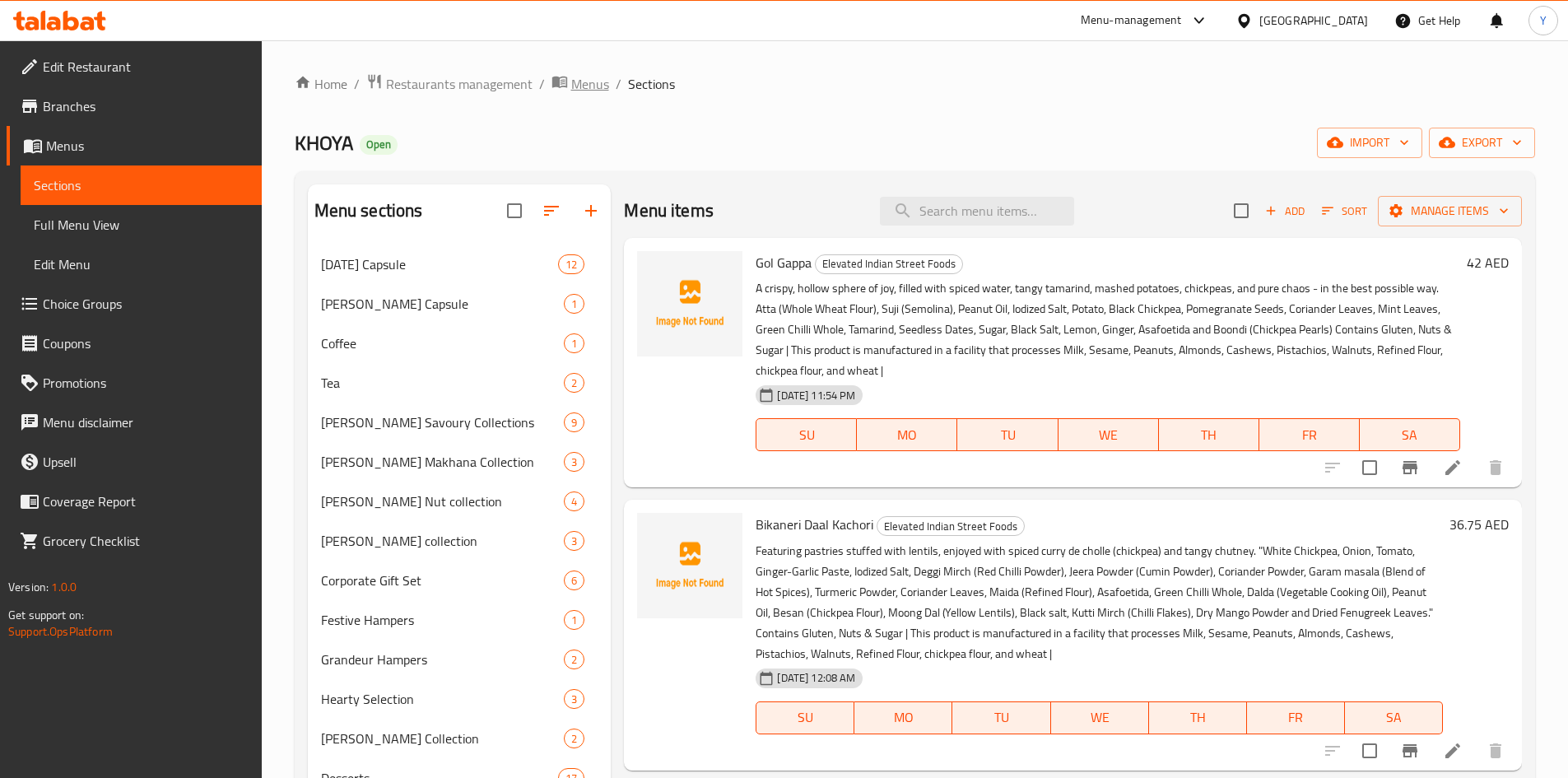
click at [593, 89] on span "Menus" at bounding box center [590, 84] width 38 height 20
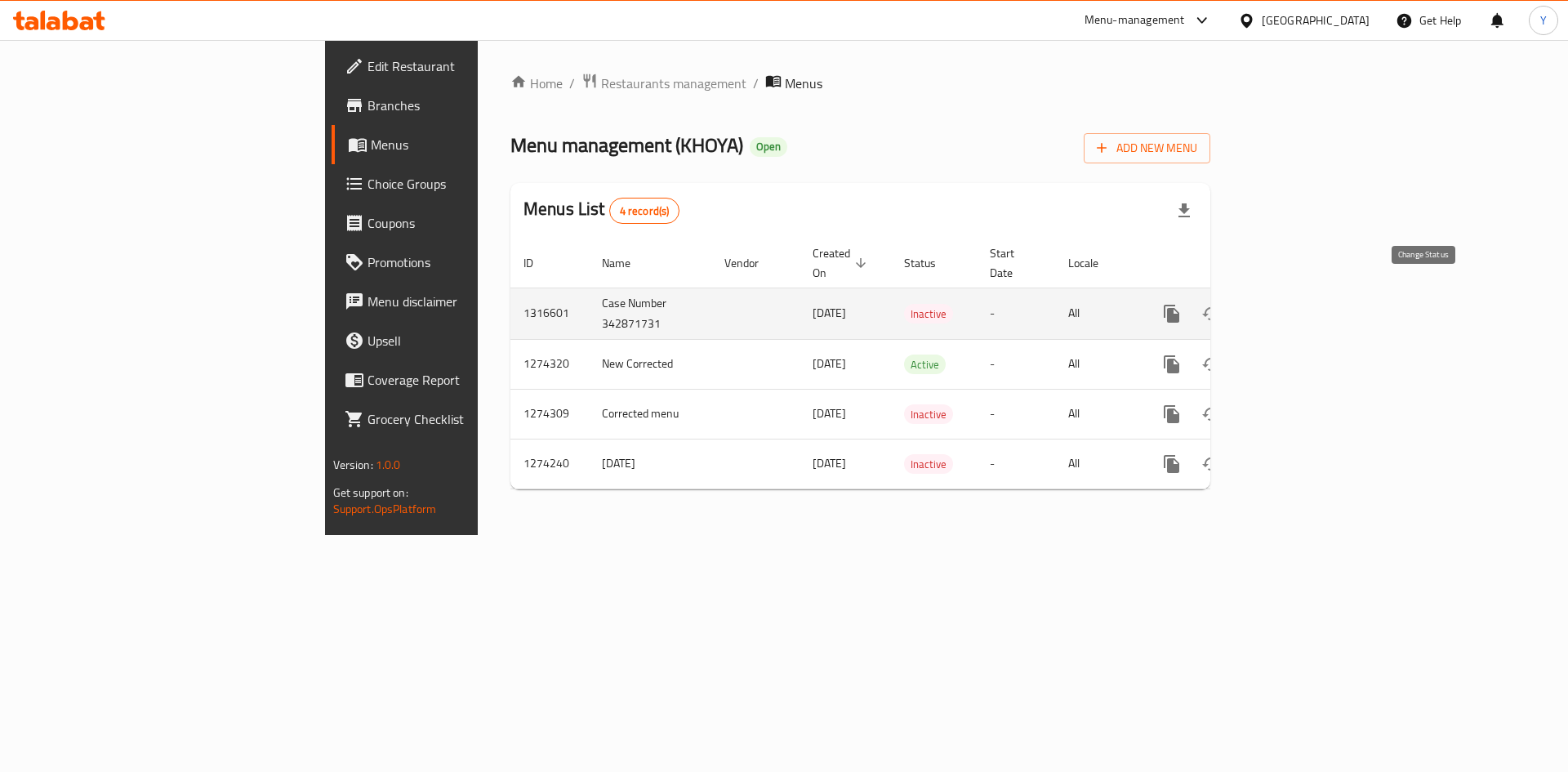
click at [1221, 304] on icon "enhanced table" at bounding box center [1210, 313] width 20 height 20
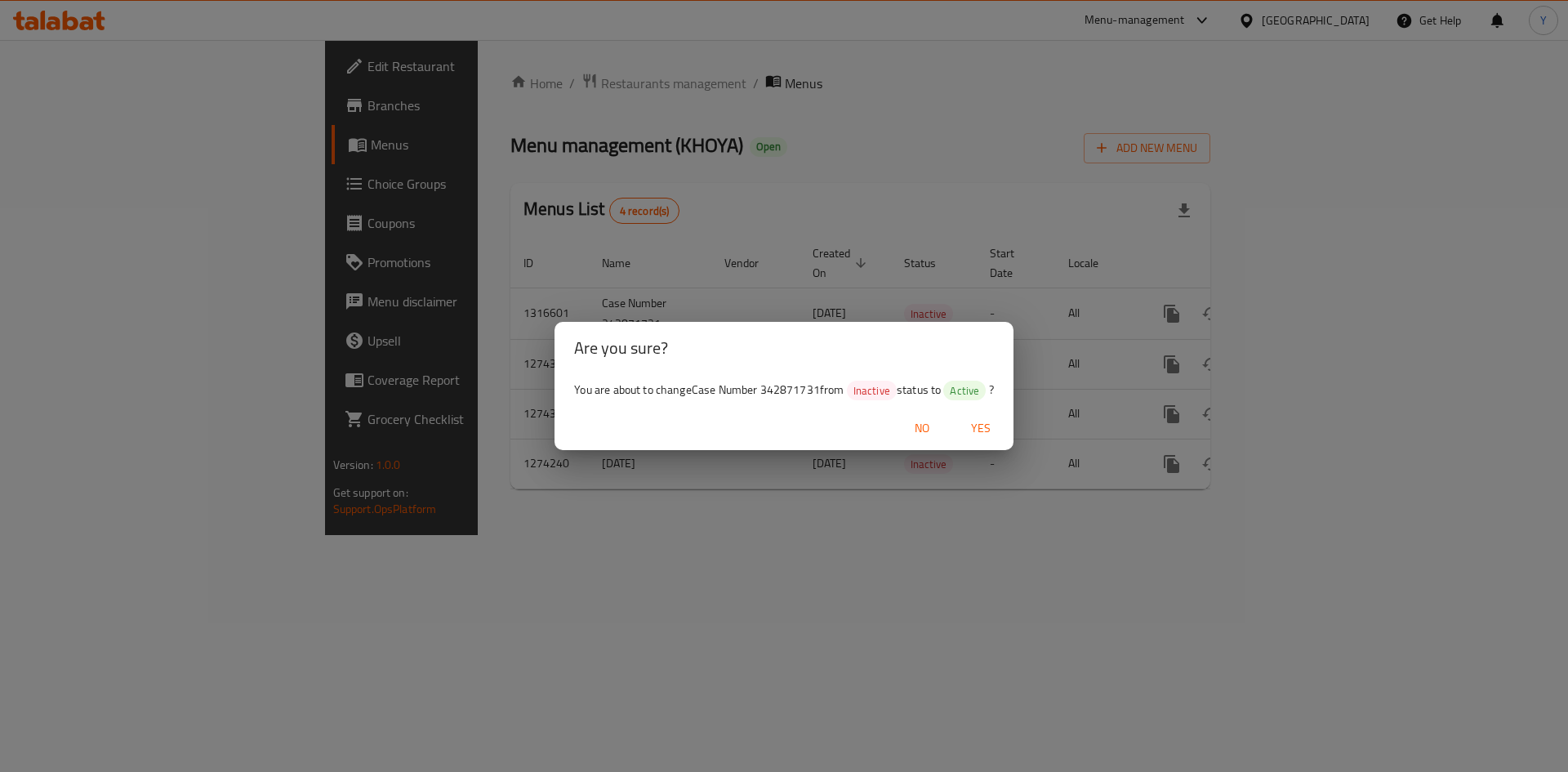
click at [989, 433] on span "Yes" at bounding box center [980, 428] width 39 height 20
